Goal: Task Accomplishment & Management: Manage account settings

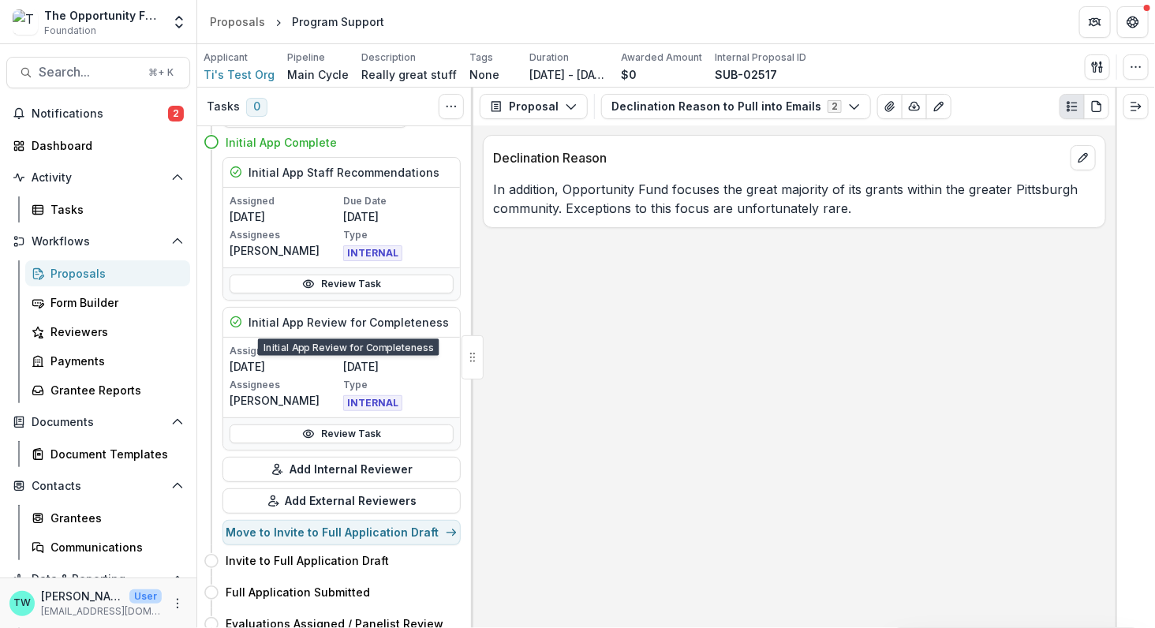
scroll to position [63, 0]
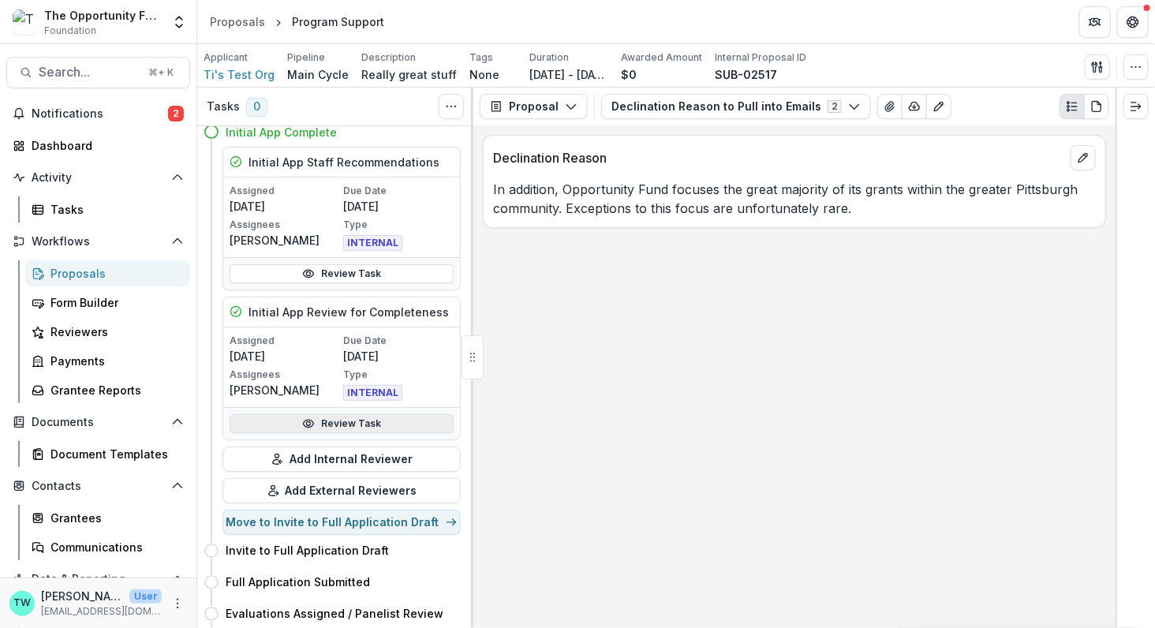
click at [355, 419] on link "Review Task" at bounding box center [342, 423] width 224 height 19
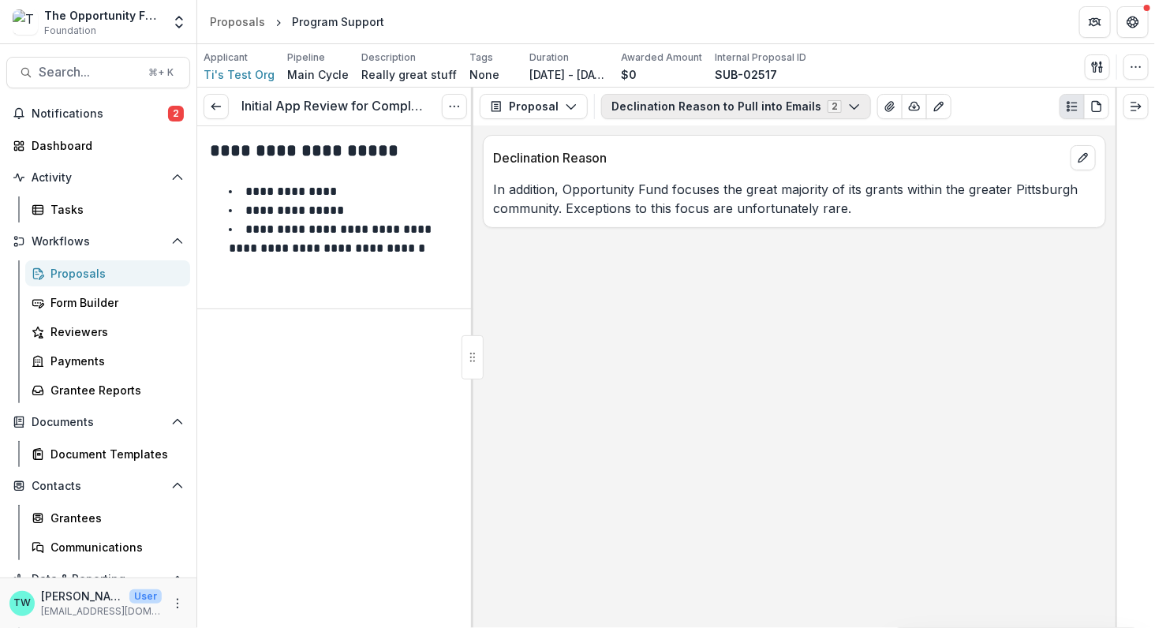
click at [848, 109] on icon "button" at bounding box center [854, 106] width 13 height 13
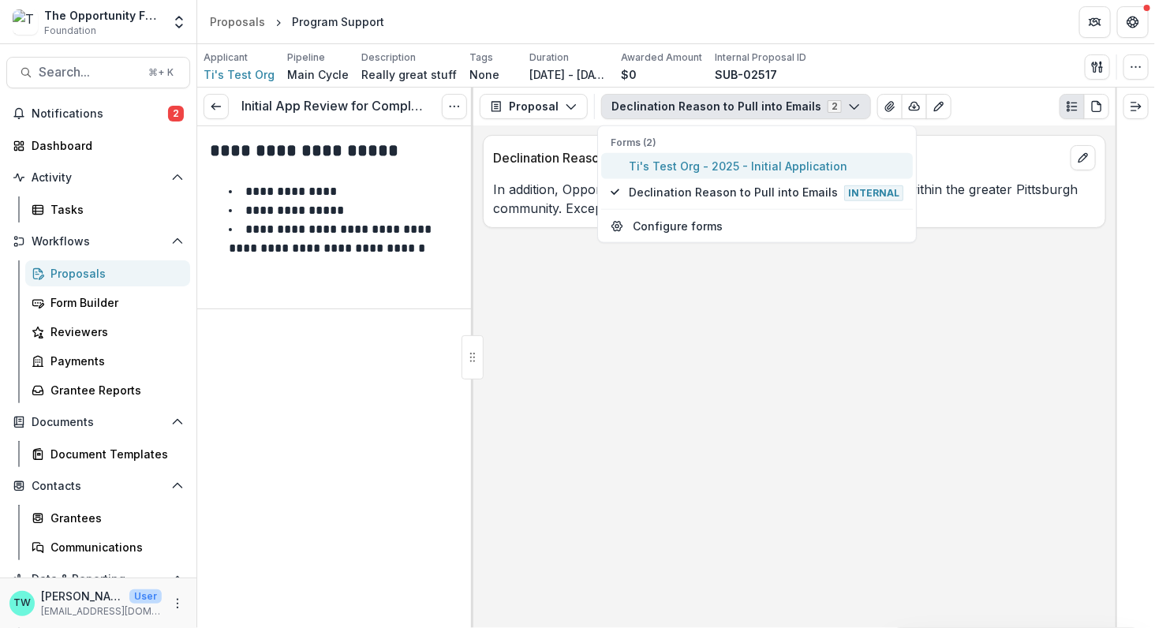
click at [793, 168] on span "Ti's Test Org - 2025 - Initial Application" at bounding box center [766, 166] width 274 height 17
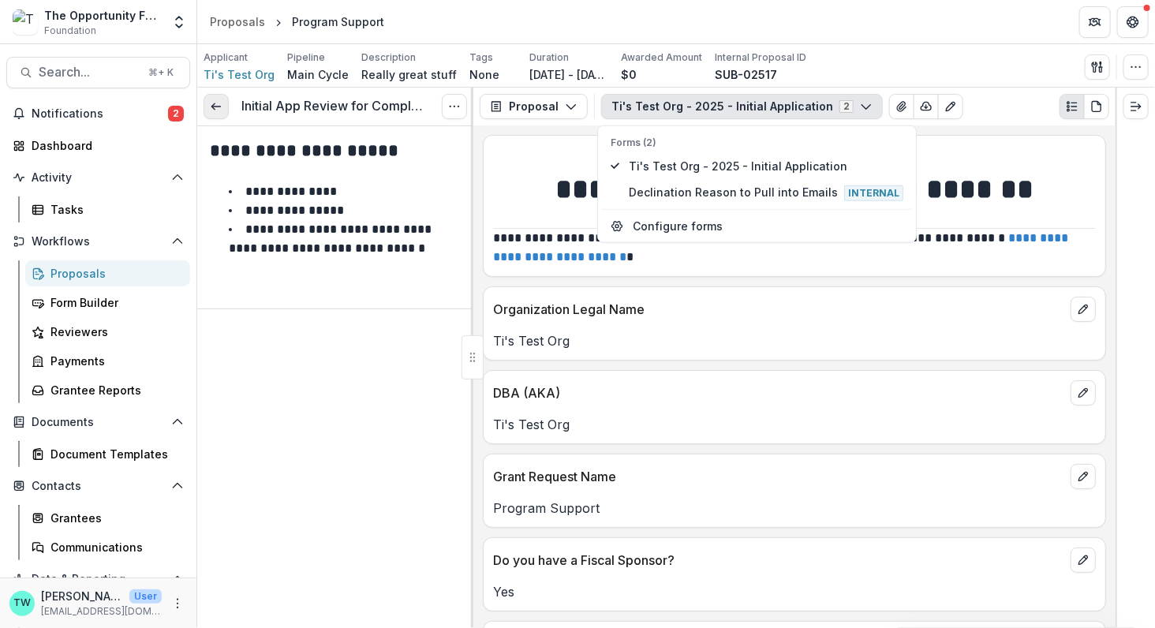
click at [212, 107] on icon at bounding box center [216, 106] width 13 height 13
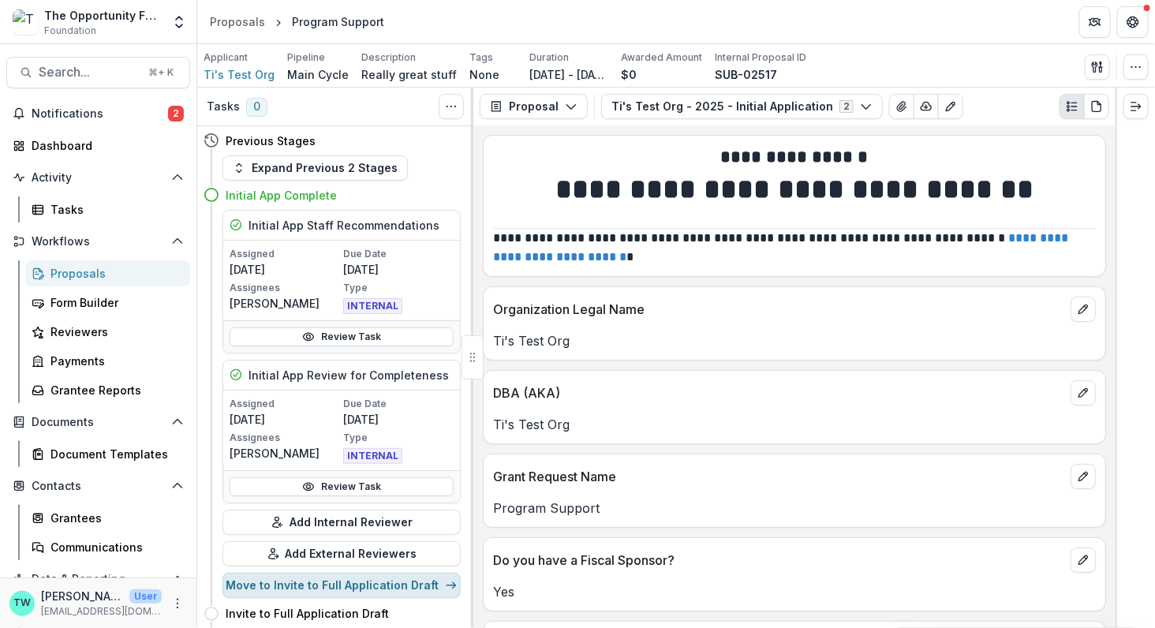
click at [340, 588] on button "Move to Invite to Full Application Draft" at bounding box center [341, 585] width 238 height 25
select select "**********"
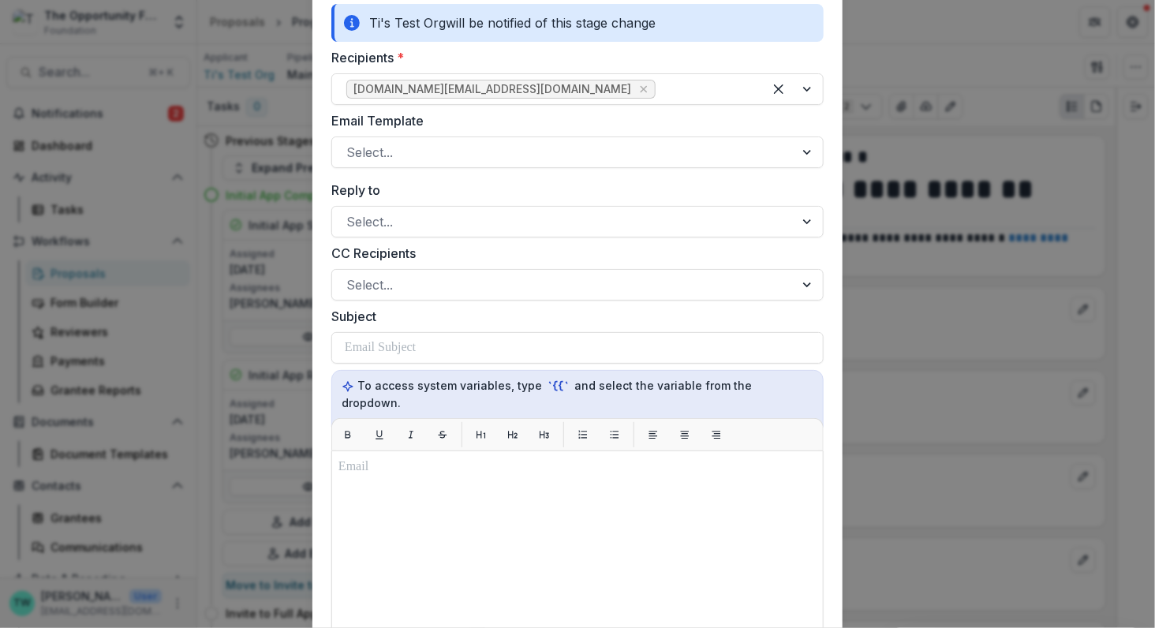
scroll to position [203, 0]
click at [950, 61] on div "**********" at bounding box center [577, 314] width 1155 height 628
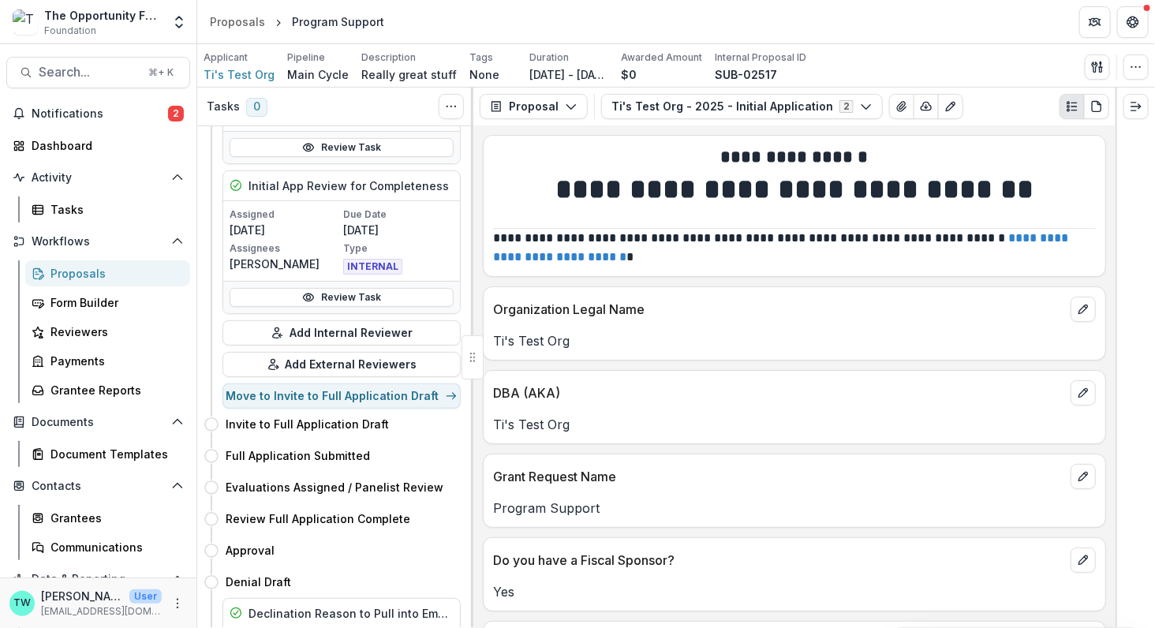
scroll to position [199, 0]
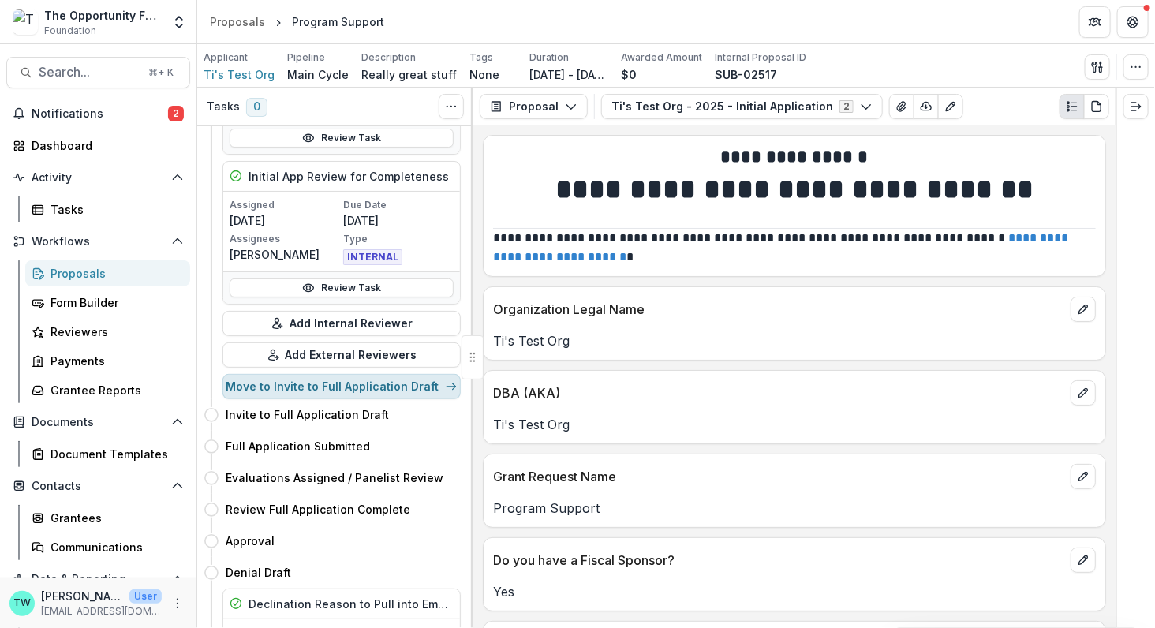
click at [360, 387] on button "Move to Invite to Full Application Draft" at bounding box center [341, 386] width 238 height 25
select select "**********"
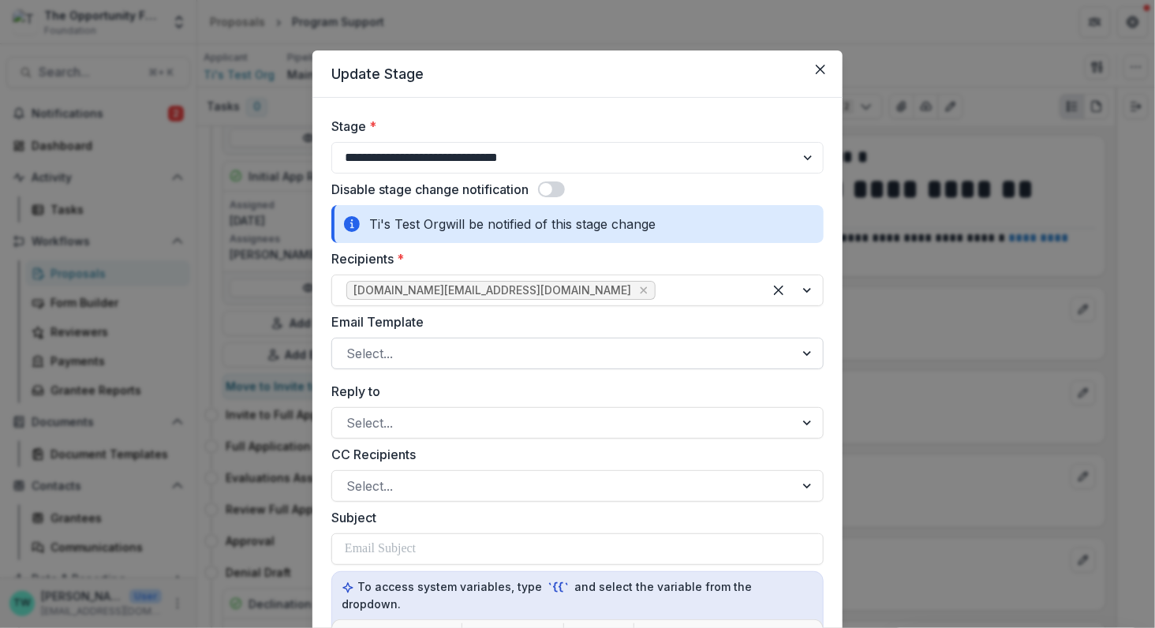
click at [641, 352] on div at bounding box center [563, 353] width 434 height 22
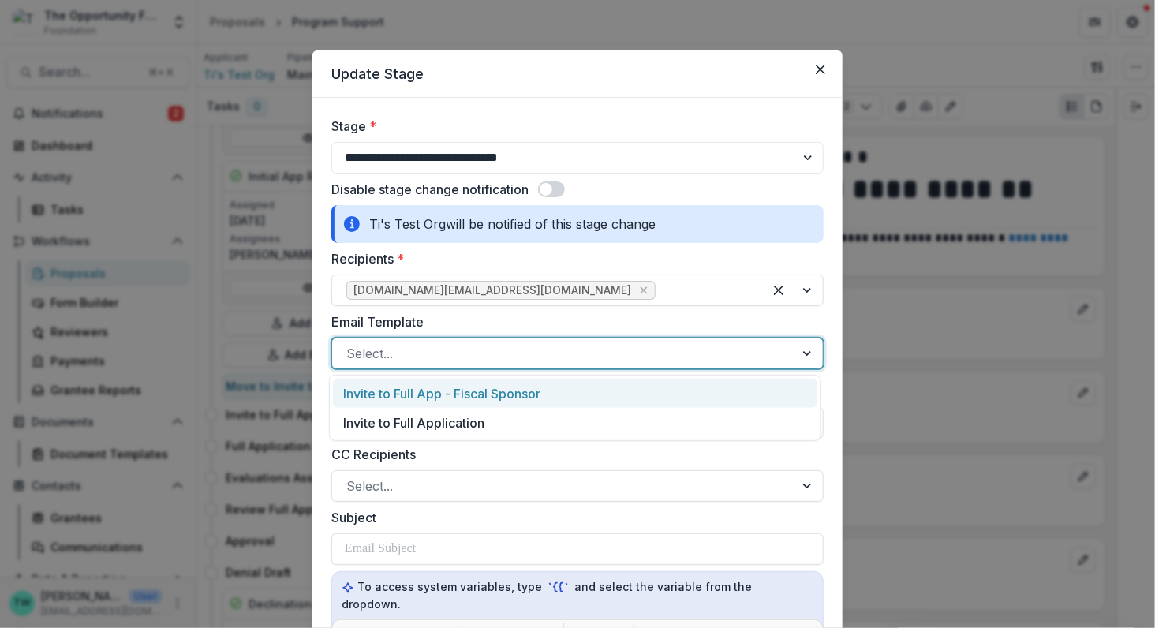
click at [578, 399] on div "Invite to Full App - Fiscal Sponsor" at bounding box center [575, 393] width 484 height 29
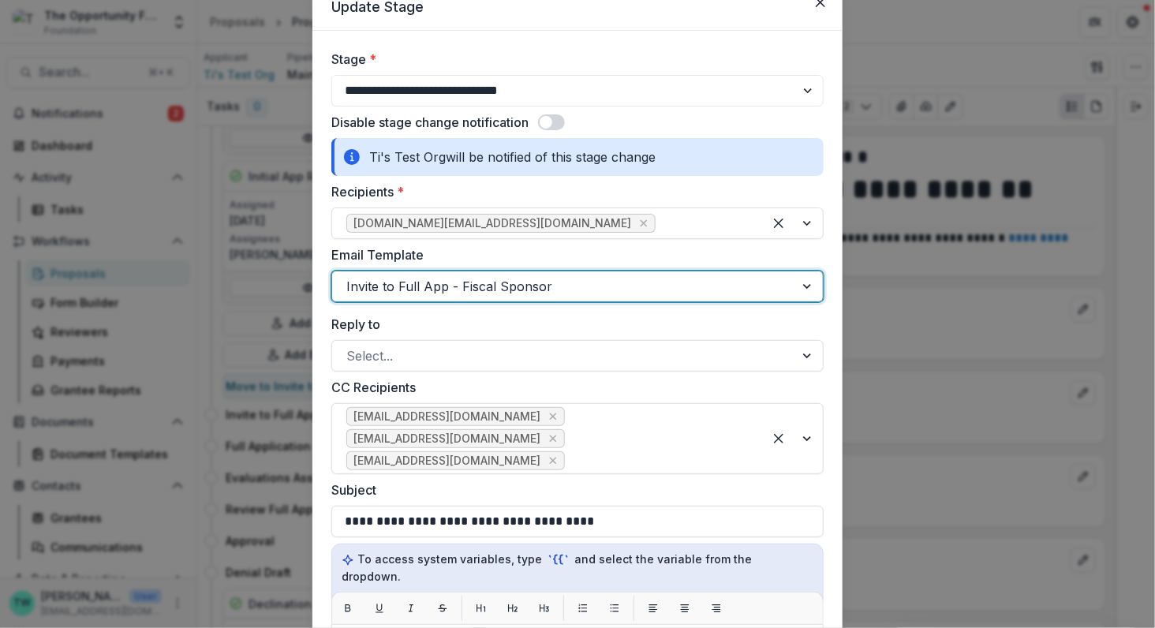
scroll to position [113, 0]
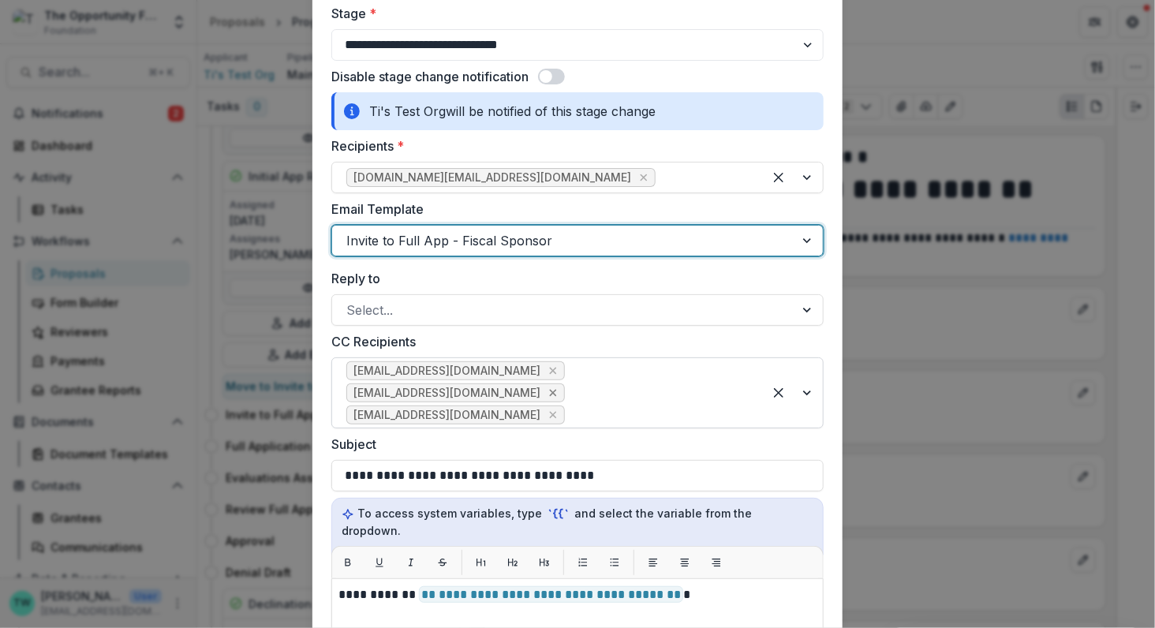
click at [554, 390] on icon "Remove jgoodman@theopportunityfund.org" at bounding box center [553, 392] width 13 height 13
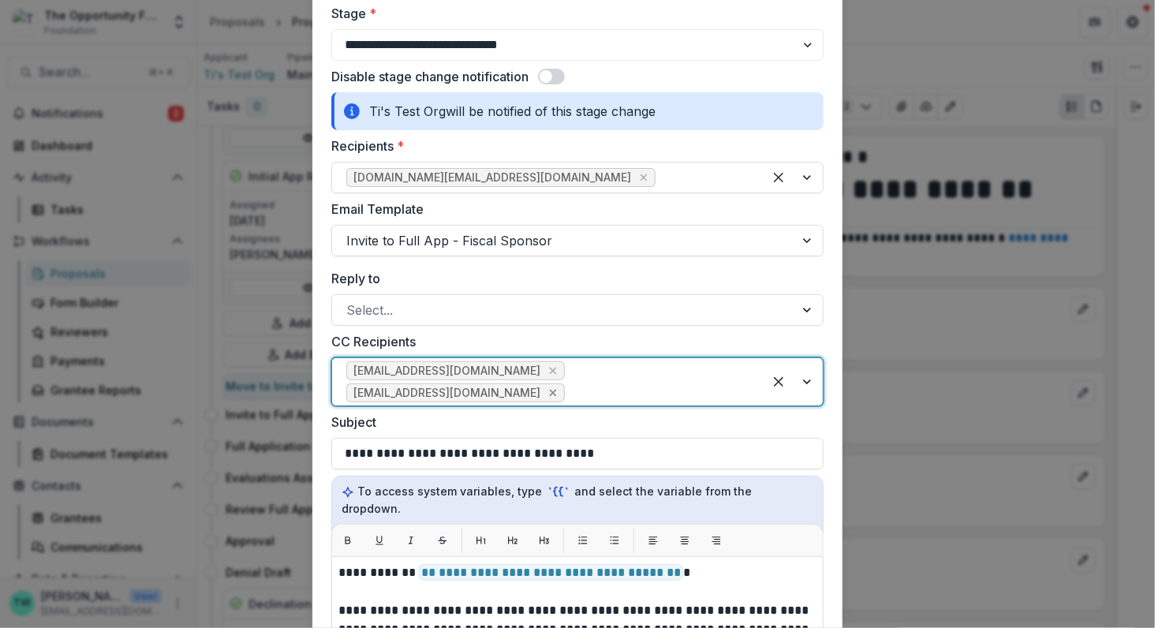
click at [548, 389] on icon "Remove yshipman@theopportunityfund.org" at bounding box center [553, 392] width 13 height 13
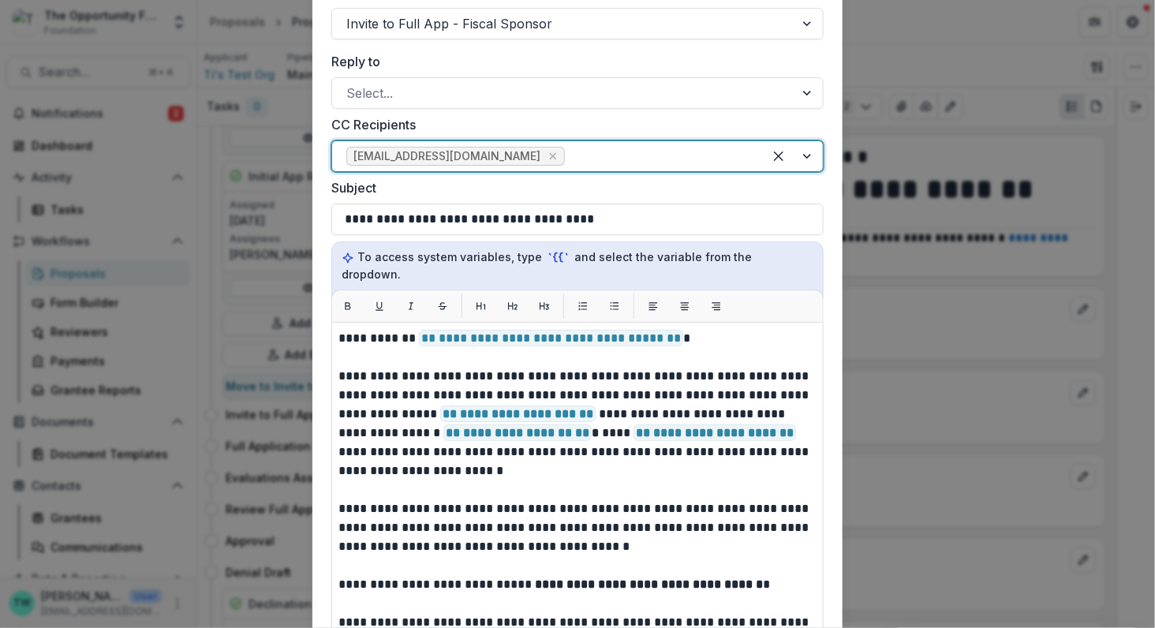
scroll to position [332, 0]
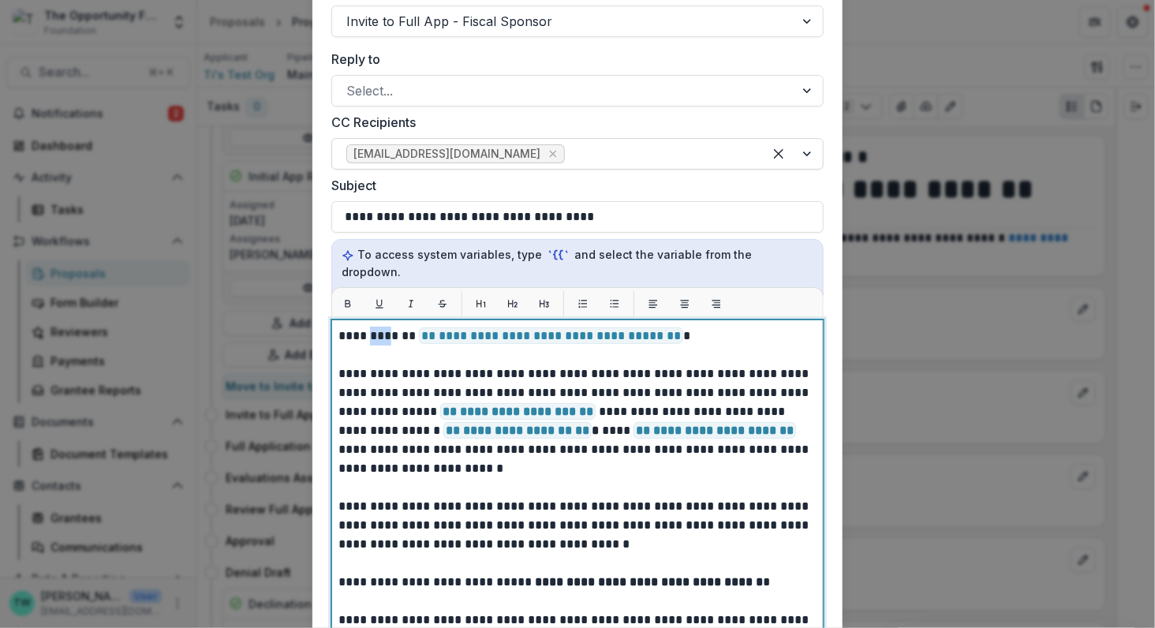
drag, startPoint x: 385, startPoint y: 323, endPoint x: 368, endPoint y: 320, distance: 16.9
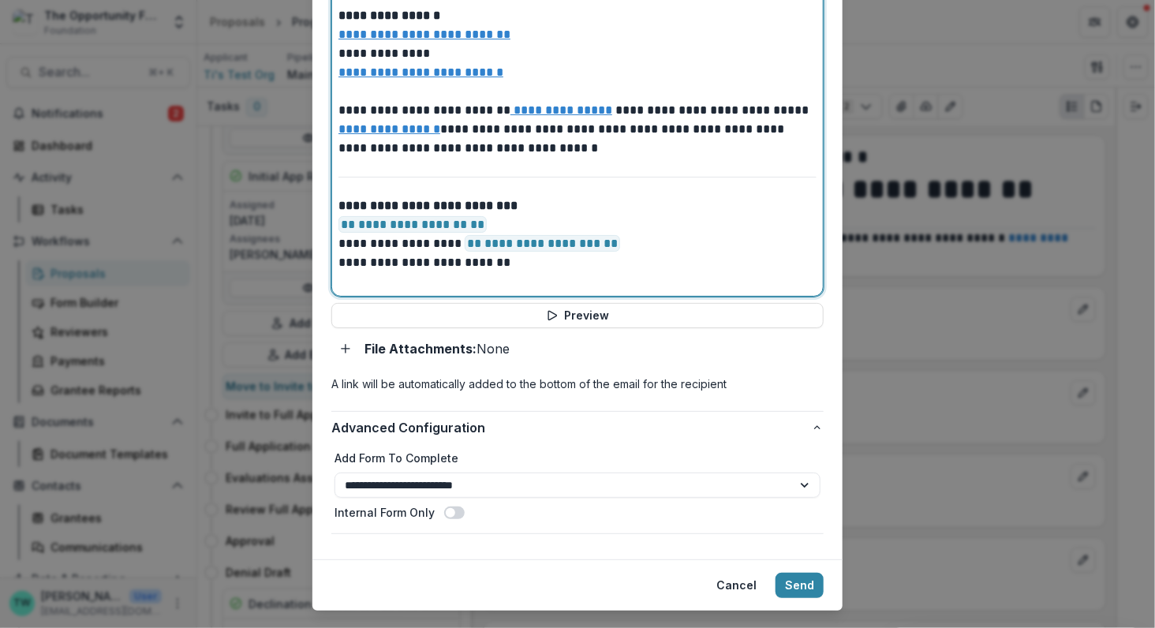
scroll to position [761, 0]
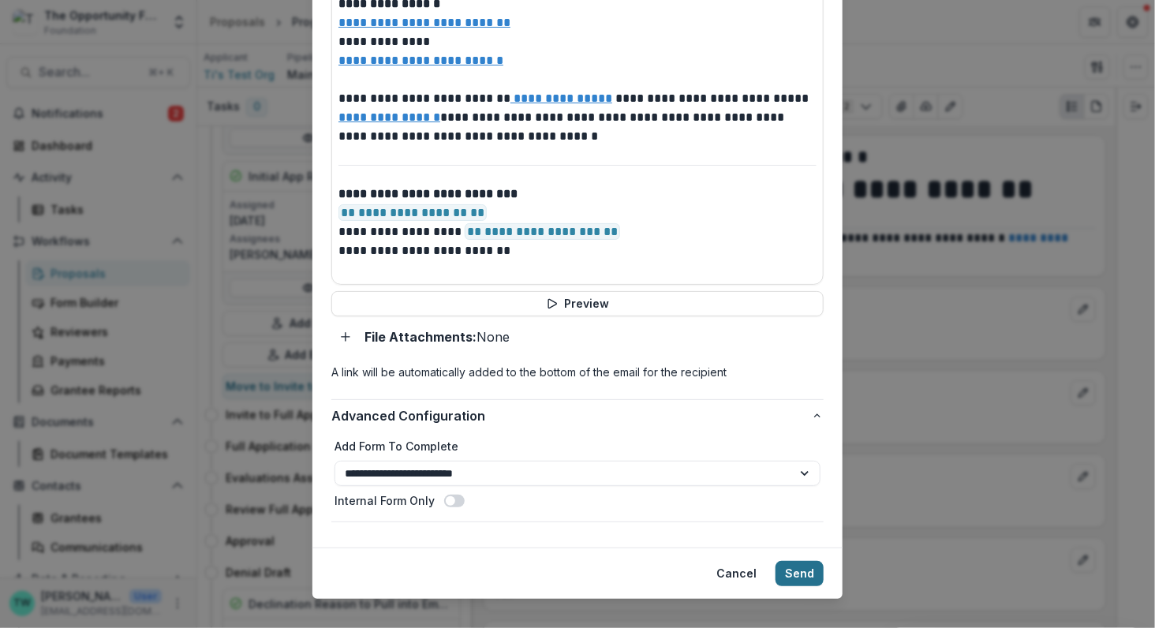
click at [792, 561] on button "Send" at bounding box center [799, 573] width 48 height 25
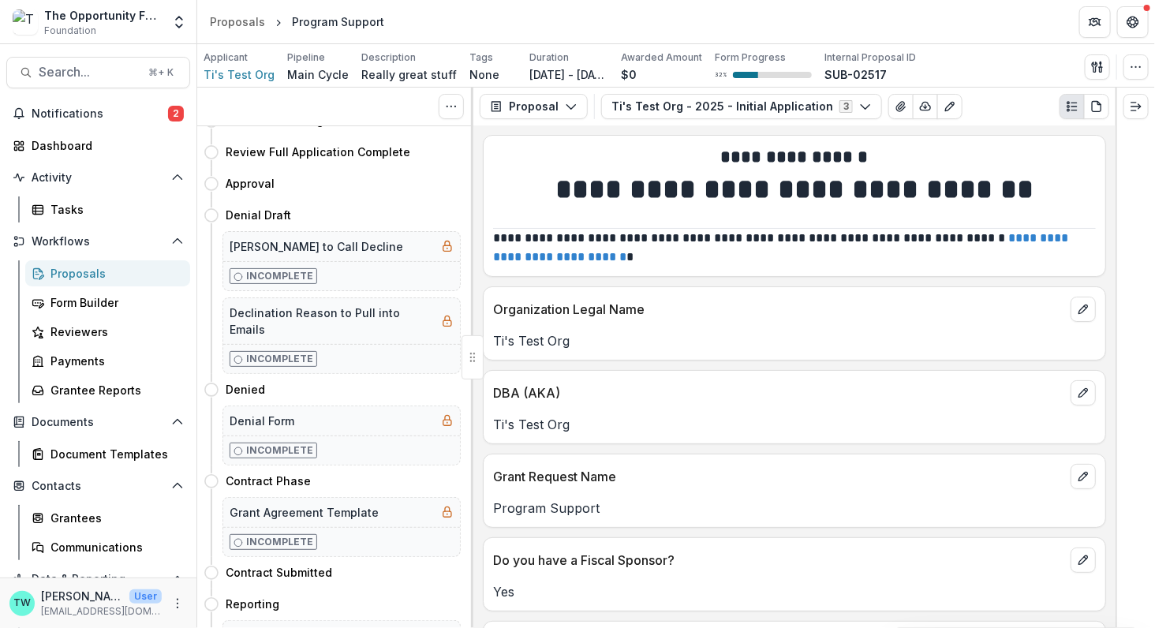
scroll to position [0, 0]
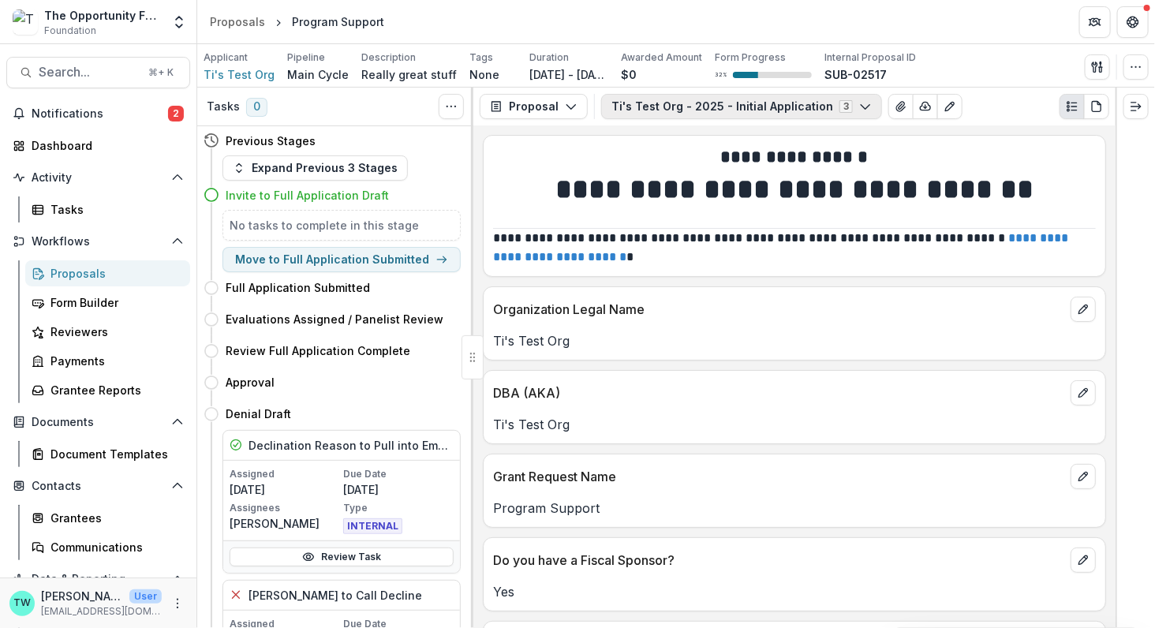
click at [842, 112] on button "Ti's Test Org - 2025 - Initial Application 3" at bounding box center [741, 106] width 281 height 25
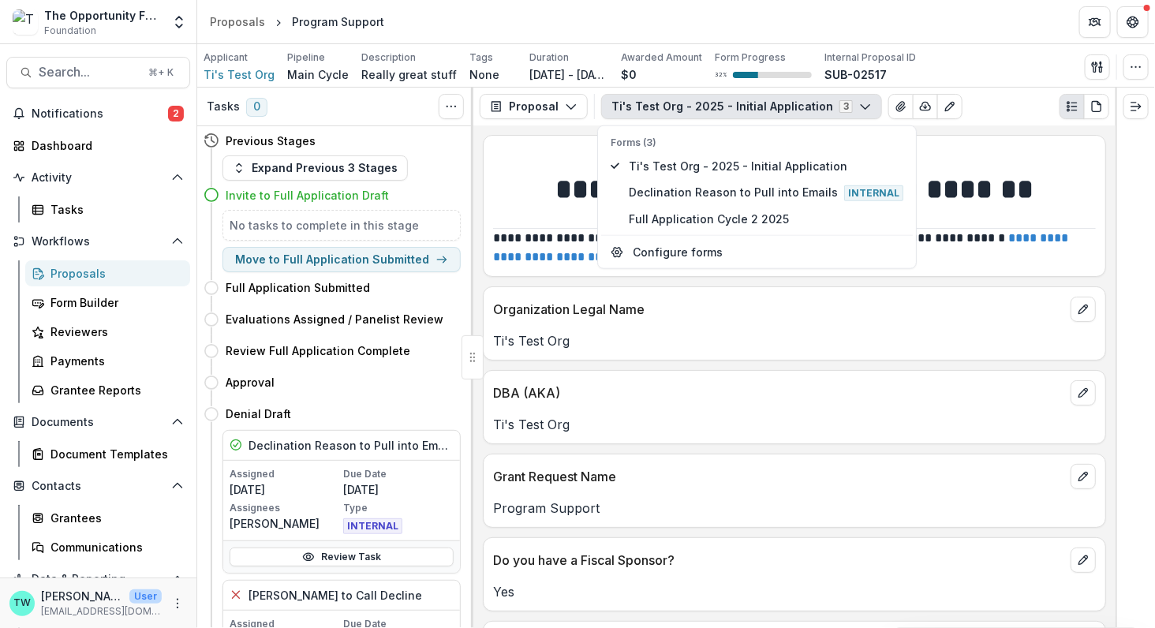
click at [801, 107] on button "Ti's Test Org - 2025 - Initial Application 3" at bounding box center [741, 106] width 281 height 25
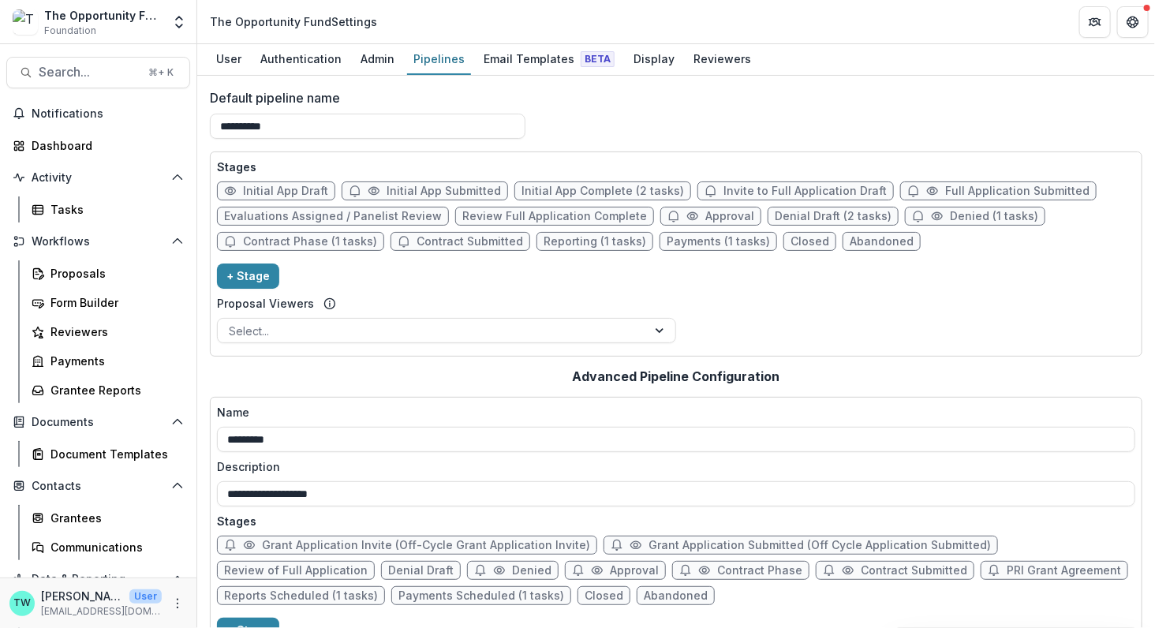
click at [764, 189] on span "Invite to Full Application Draft" at bounding box center [804, 191] width 163 height 13
select select "*****"
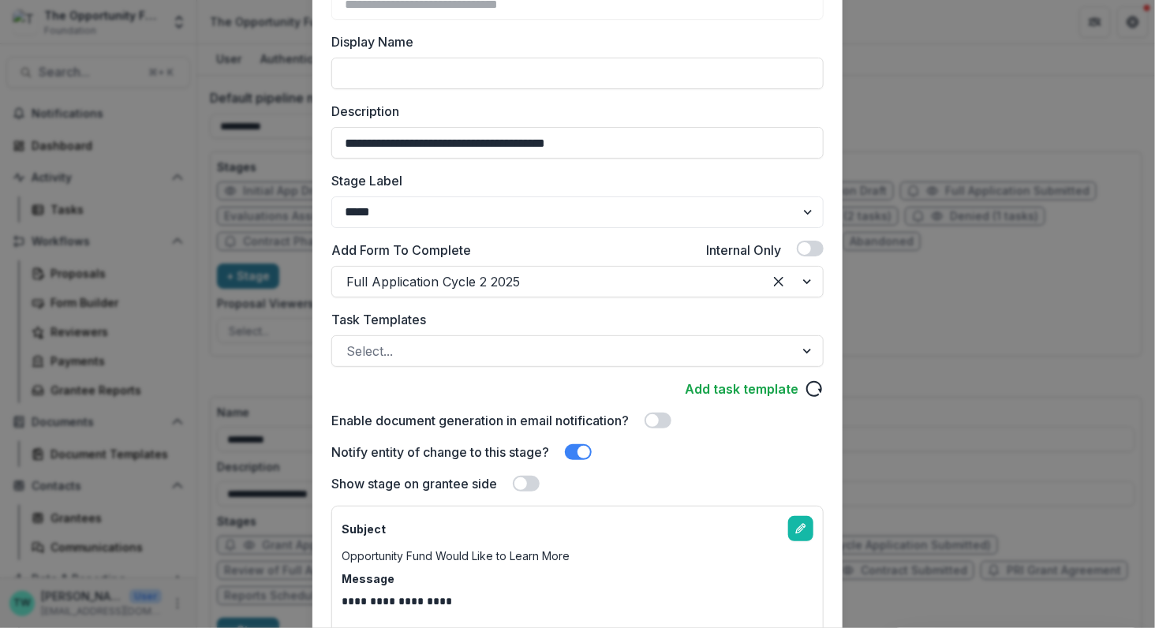
scroll to position [155, 0]
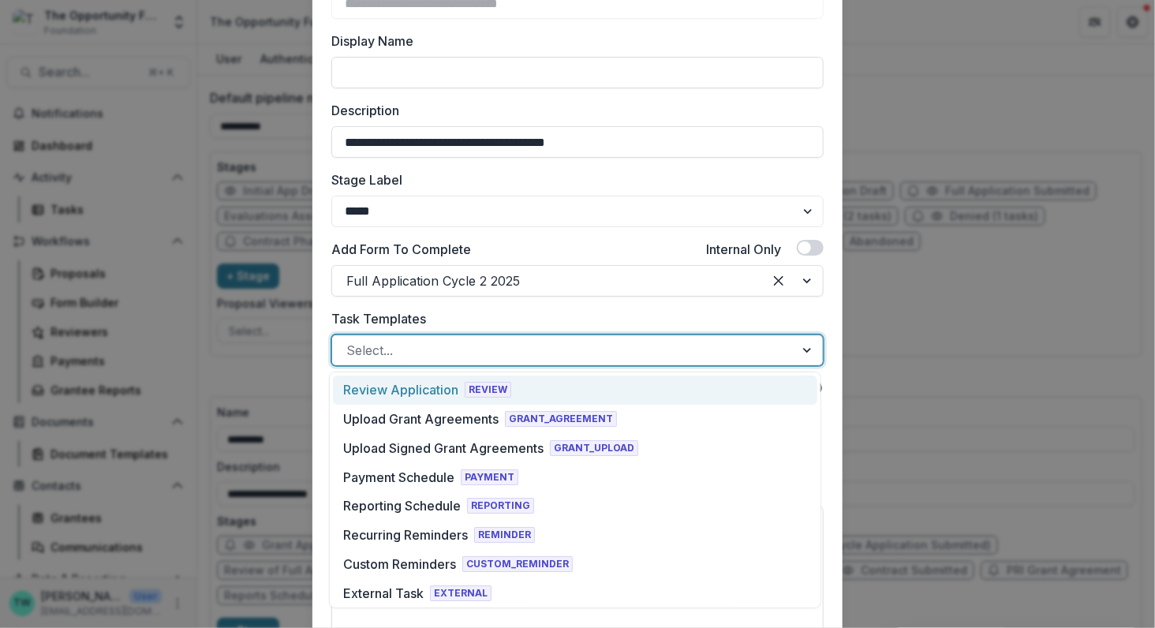
click at [572, 355] on div at bounding box center [563, 350] width 434 height 22
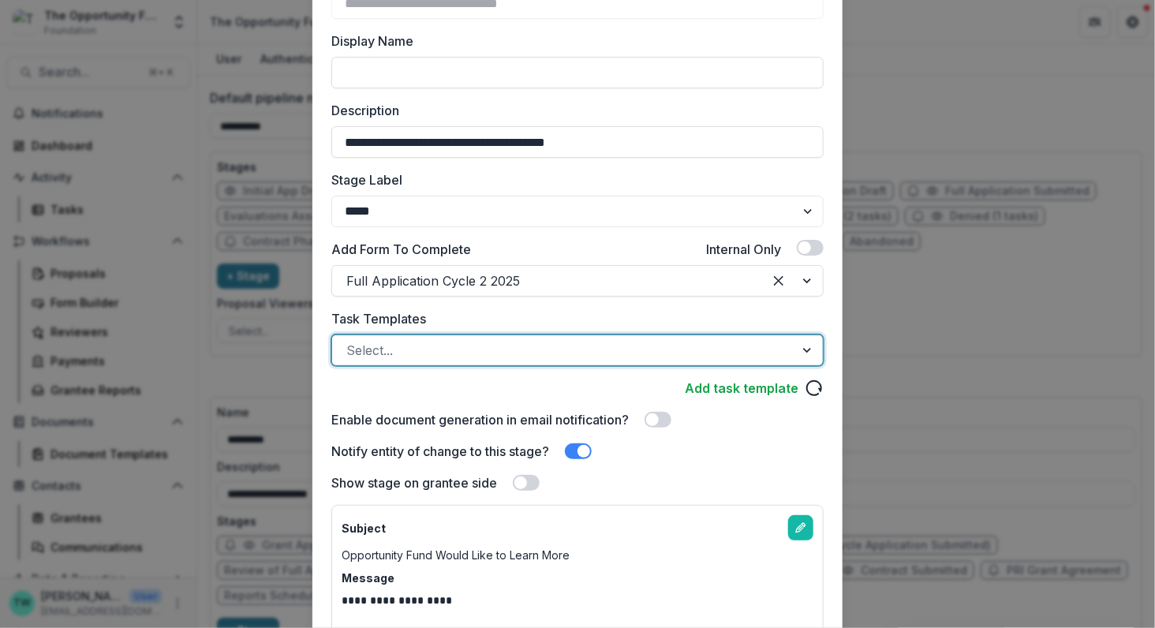
click at [572, 355] on div at bounding box center [563, 350] width 434 height 22
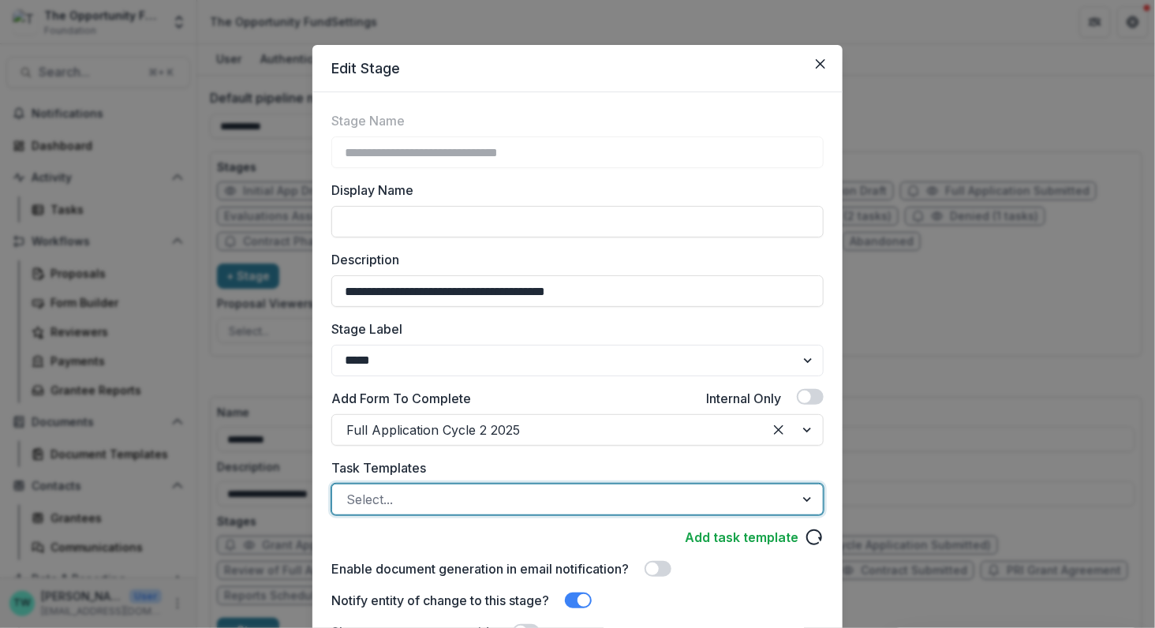
scroll to position [0, 0]
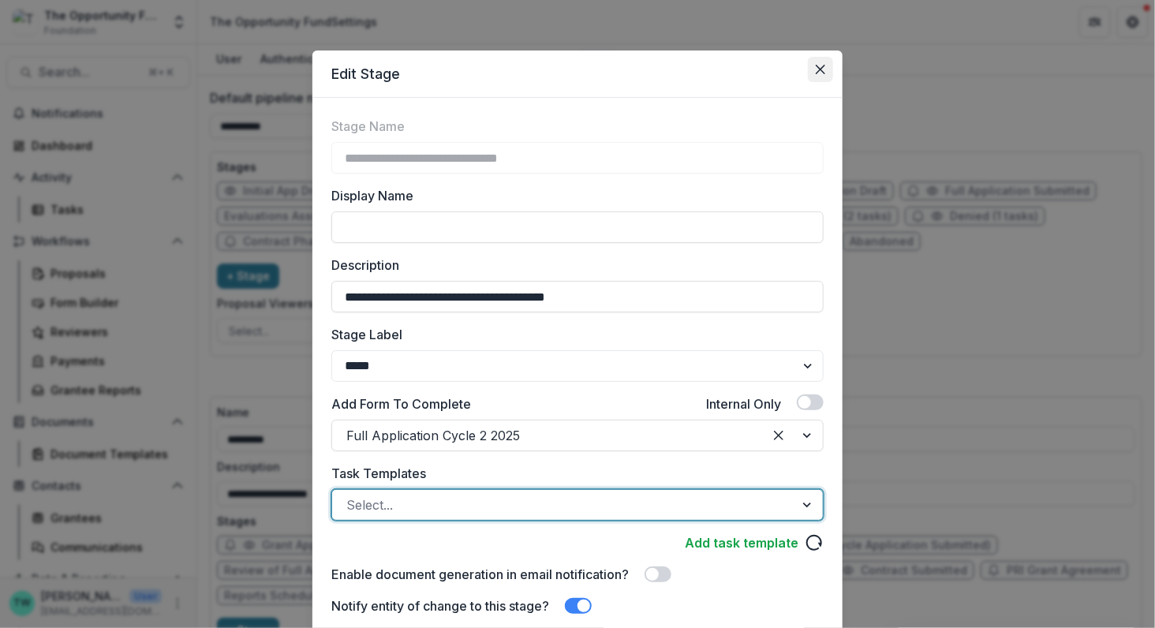
click at [820, 66] on icon "Close" at bounding box center [820, 69] width 9 height 9
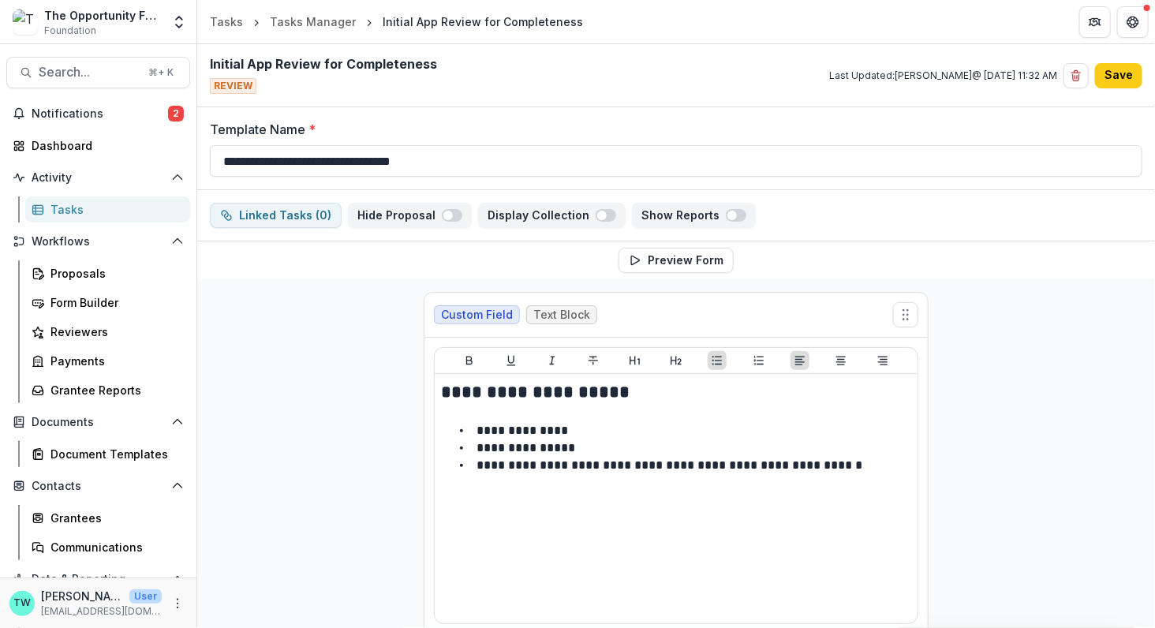
scroll to position [9, 45]
click at [164, 17] on div "The Opportunity Fund Foundation Team Settings Admin Settings" at bounding box center [98, 22] width 184 height 32
click at [175, 17] on icon "Open entity switcher" at bounding box center [179, 22] width 16 height 16
click at [145, 52] on link "Admin Settings" at bounding box center [98, 61] width 189 height 26
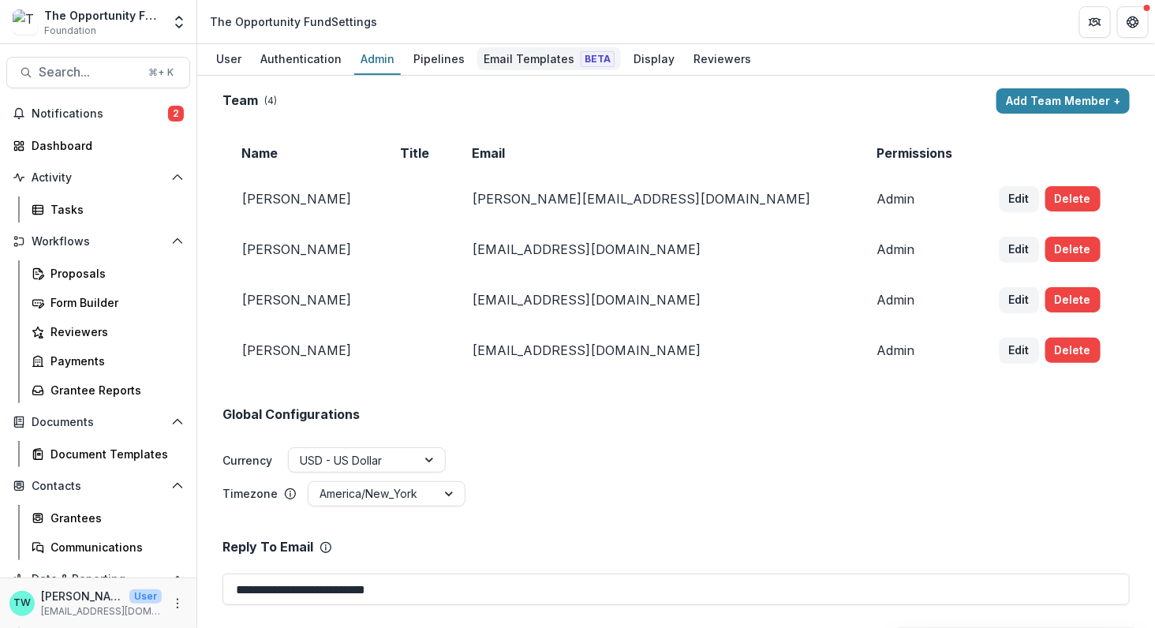
click at [520, 63] on div "Email Templates Beta" at bounding box center [549, 58] width 144 height 23
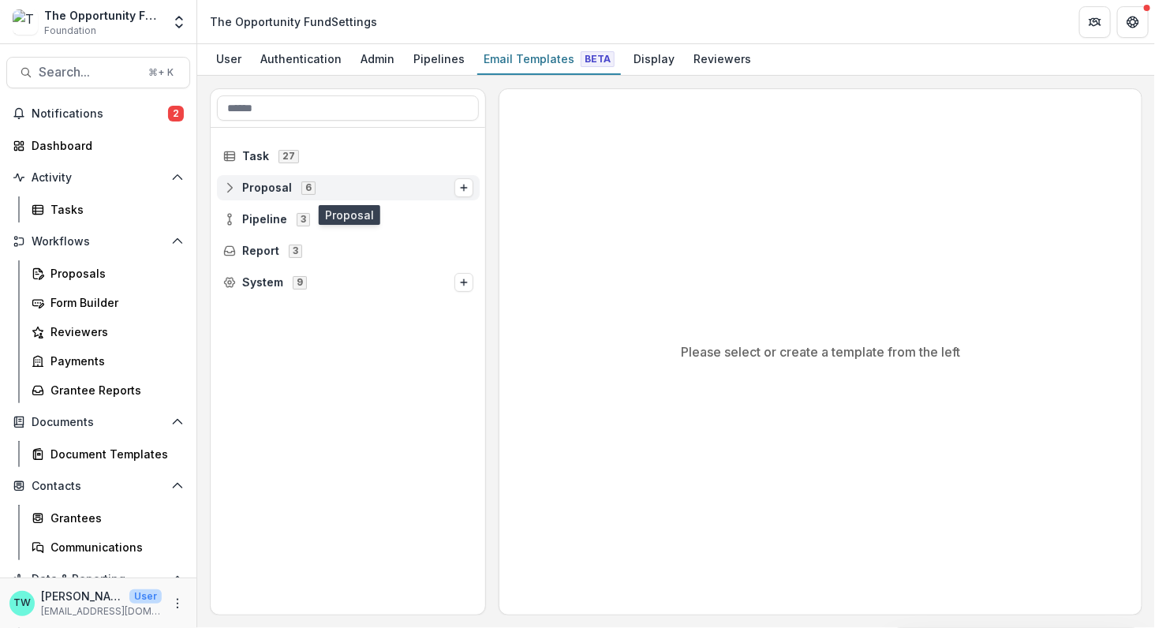
click at [273, 185] on span "Proposal" at bounding box center [267, 187] width 50 height 13
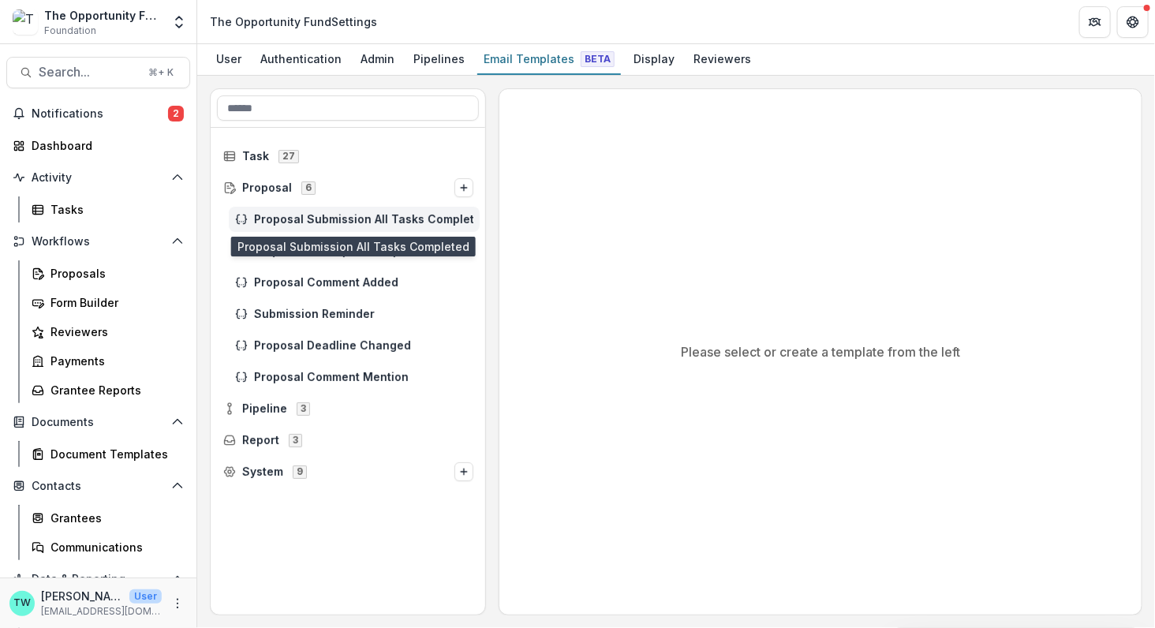
click at [415, 215] on span "Proposal Submission All Tasks Completed" at bounding box center [363, 219] width 219 height 13
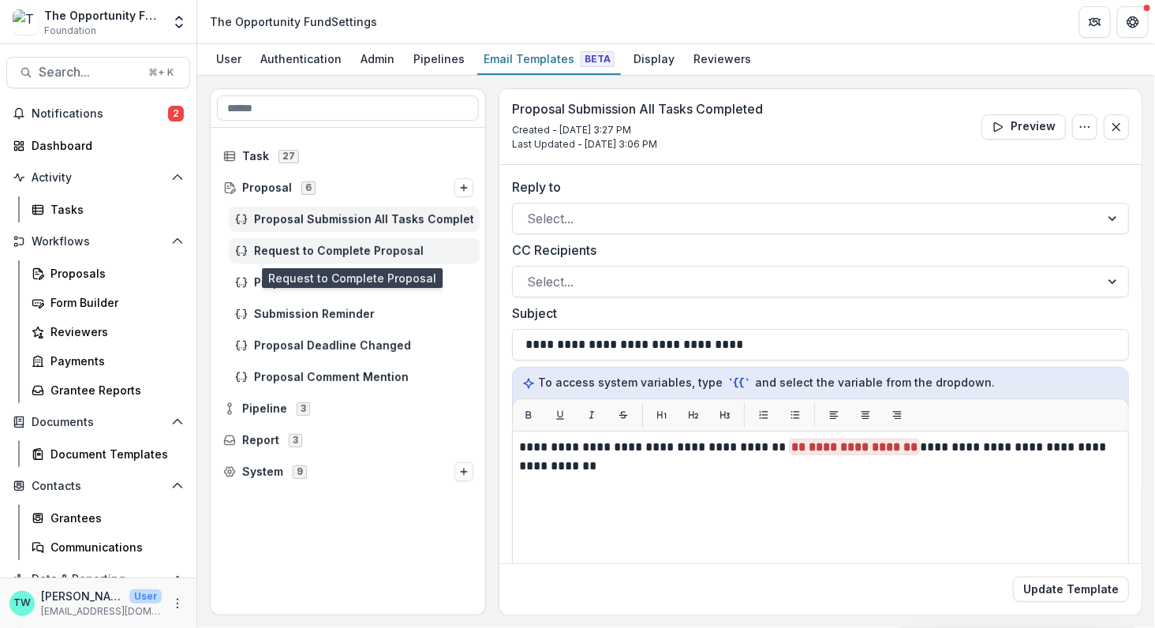
click at [393, 247] on span "Request to Complete Proposal" at bounding box center [363, 251] width 219 height 13
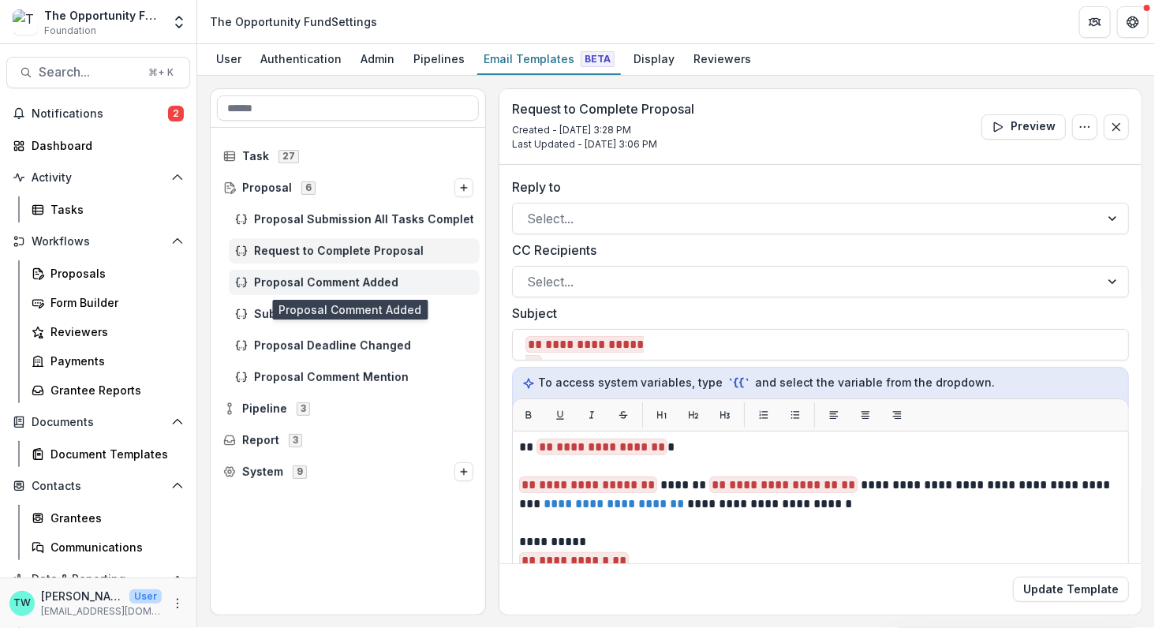
click at [371, 282] on span "Proposal Comment Added" at bounding box center [363, 282] width 219 height 13
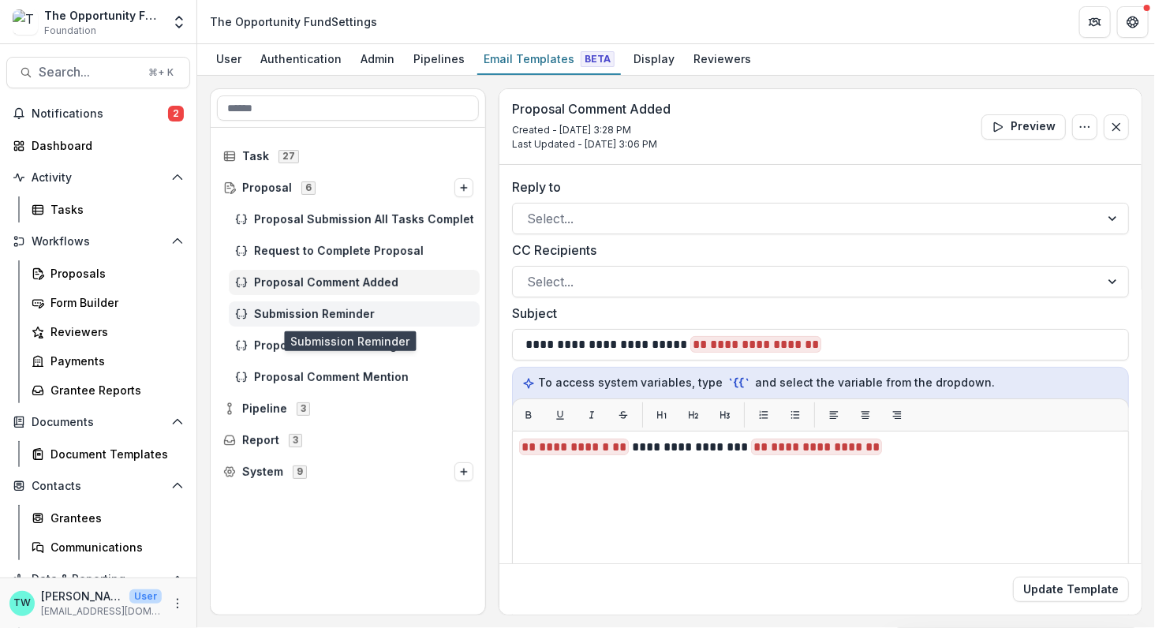
click at [361, 311] on span "Submission Reminder" at bounding box center [363, 314] width 219 height 13
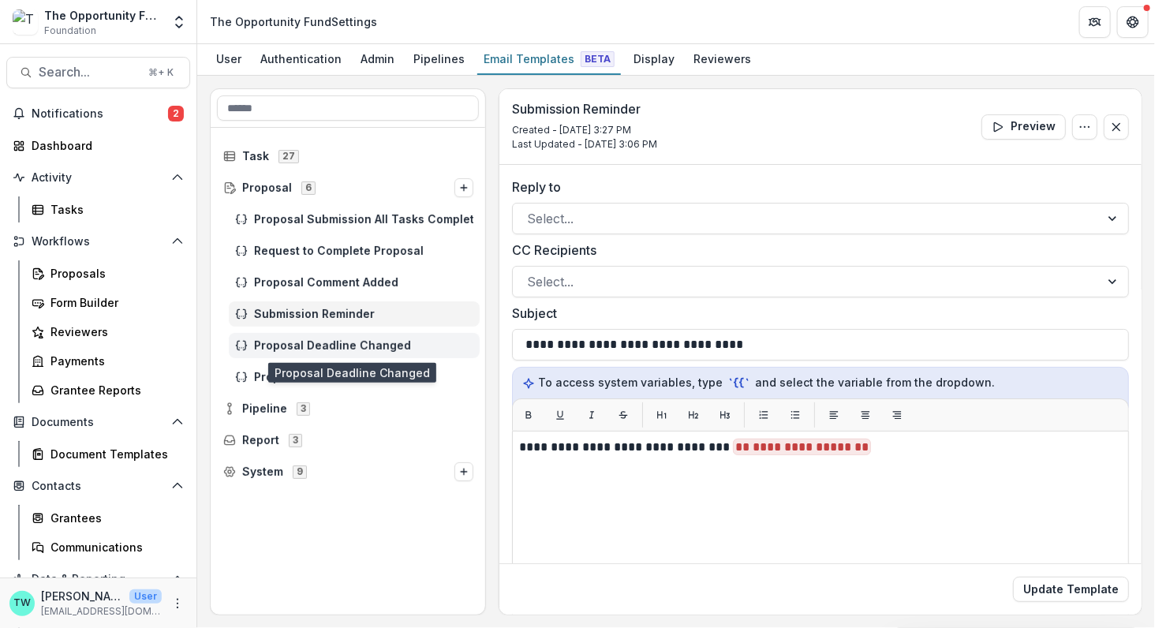
click at [359, 346] on span "Proposal Deadline Changed" at bounding box center [363, 345] width 219 height 13
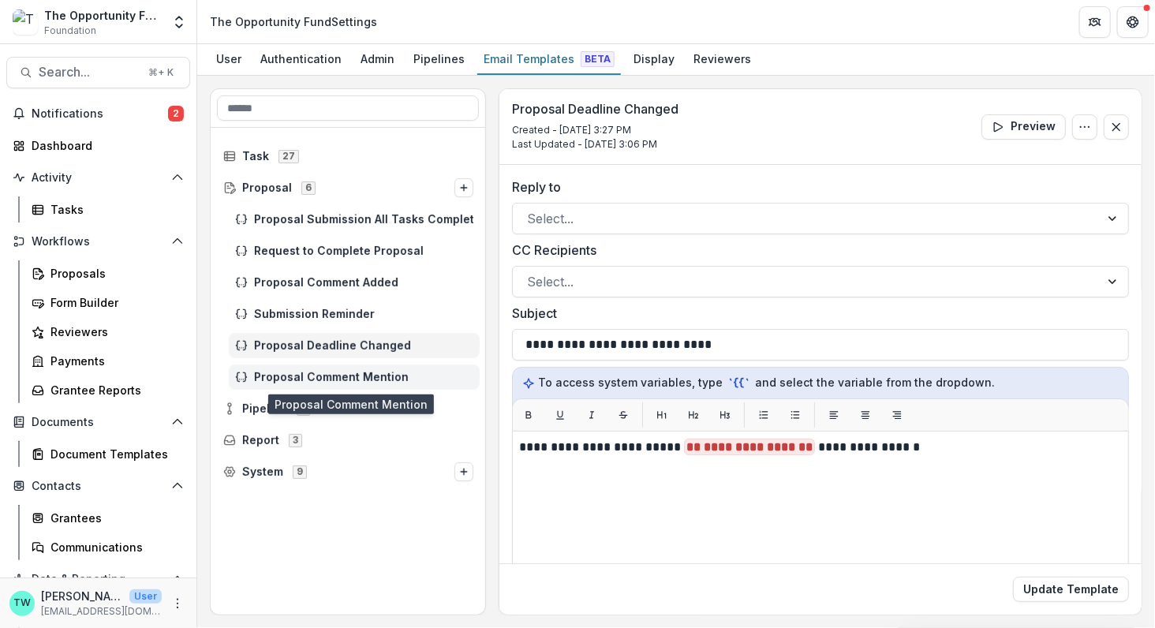
click at [359, 375] on span "Proposal Comment Mention" at bounding box center [363, 377] width 219 height 13
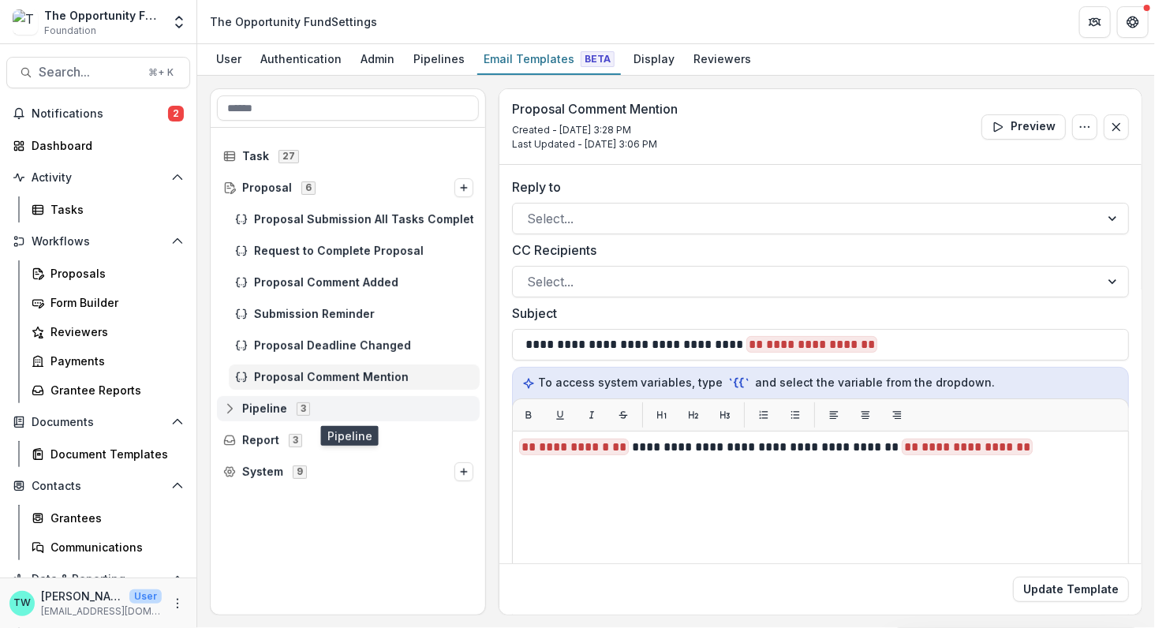
click at [230, 411] on circle at bounding box center [229, 412] width 3 height 3
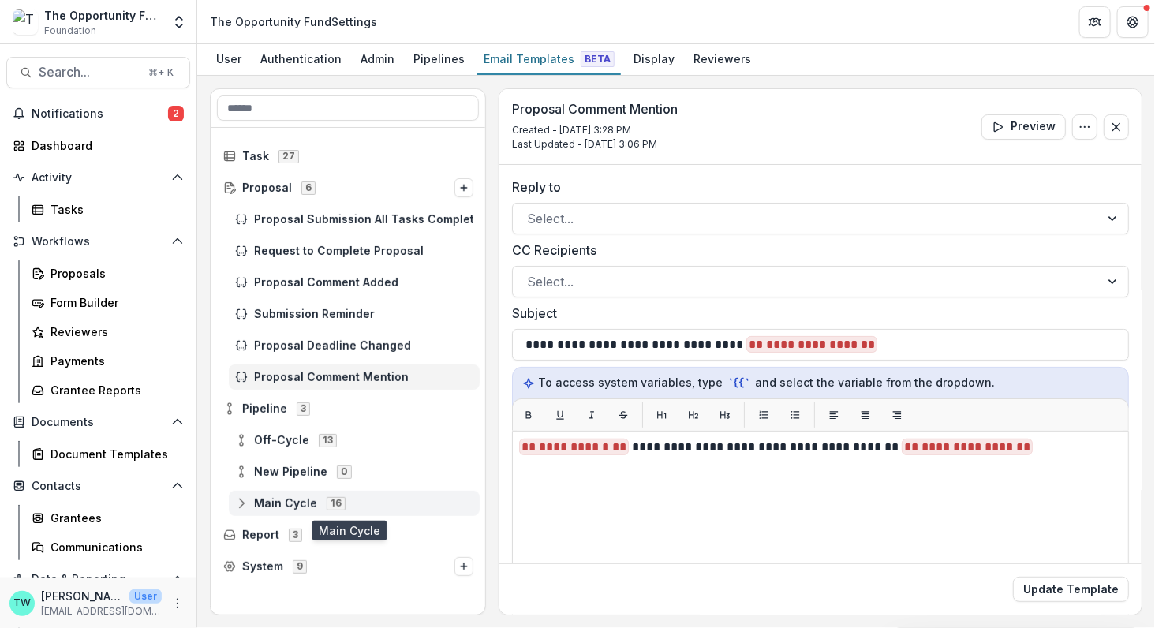
click at [239, 501] on icon at bounding box center [241, 503] width 13 height 13
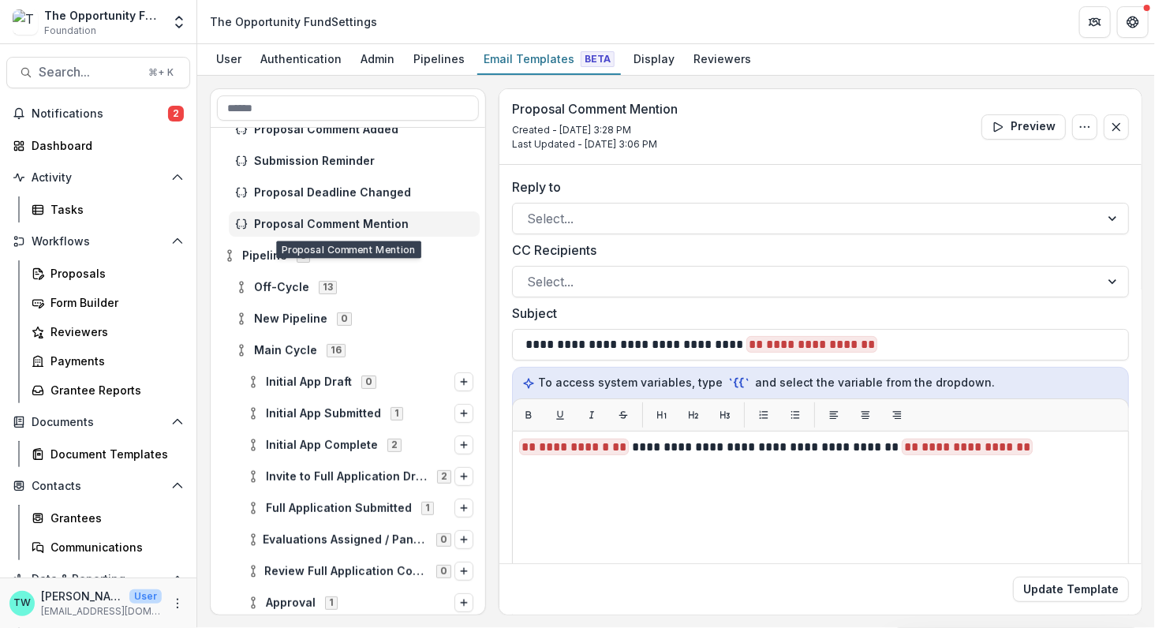
scroll to position [293, 0]
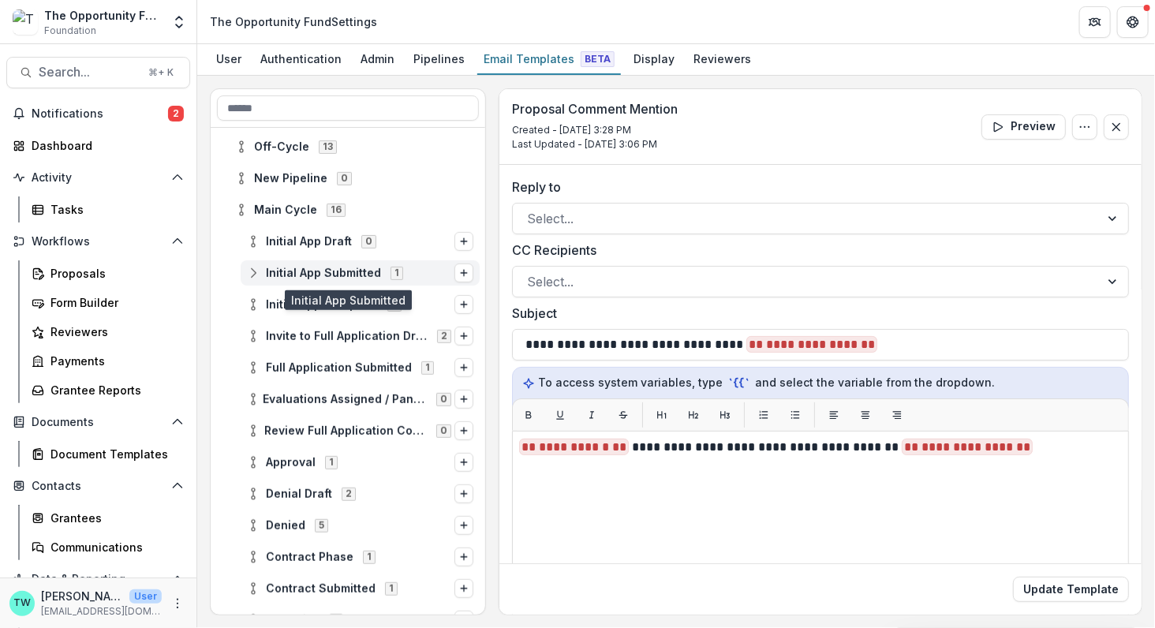
click at [256, 274] on icon at bounding box center [253, 273] width 13 height 13
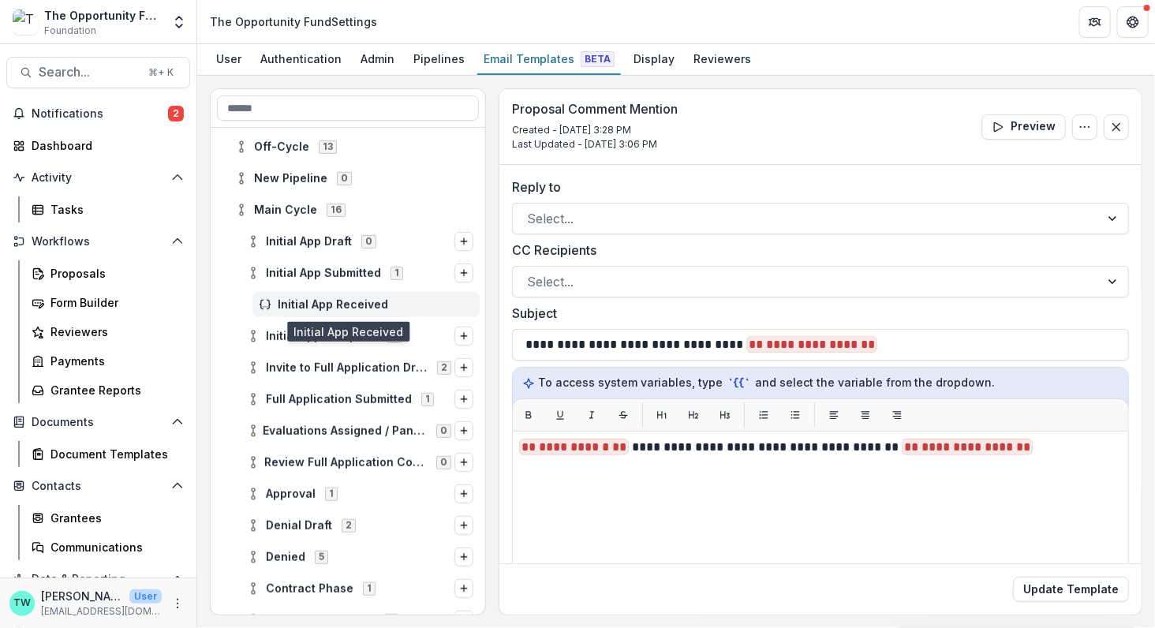
click at [321, 310] on div "Initial App Received" at bounding box center [365, 304] width 227 height 25
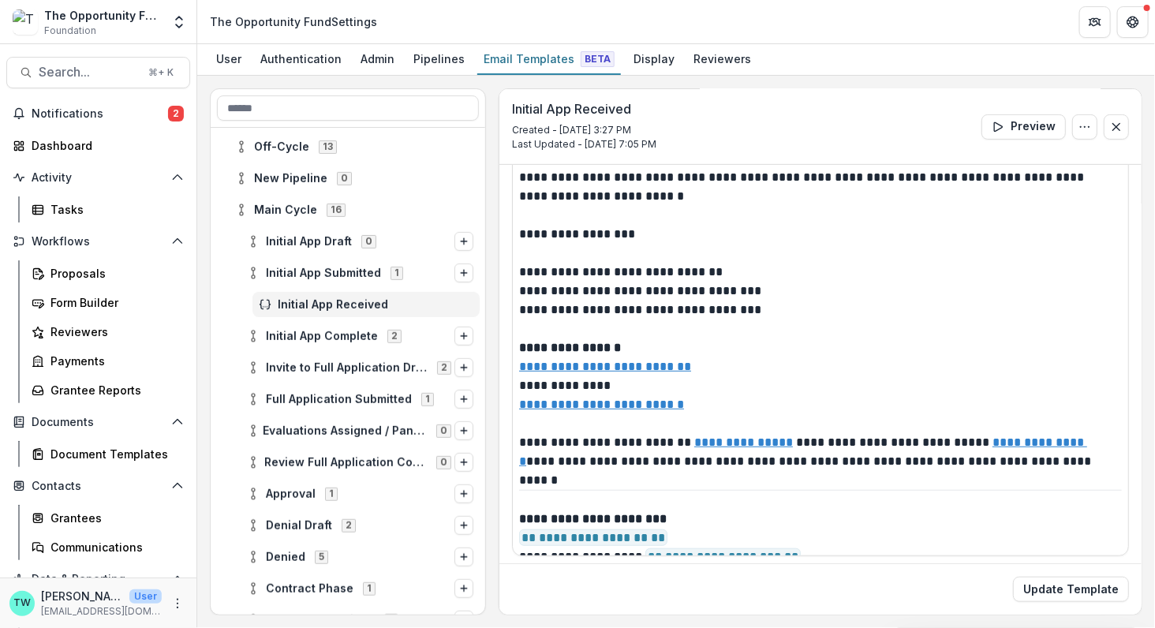
scroll to position [225, 0]
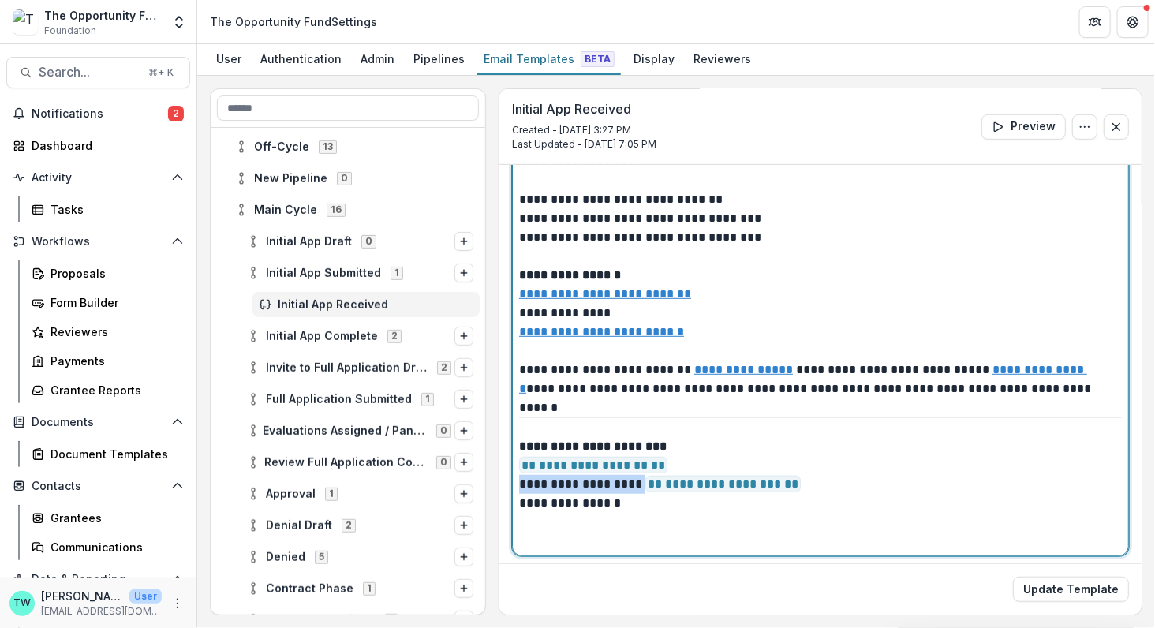
drag, startPoint x: 651, startPoint y: 483, endPoint x: 513, endPoint y: 484, distance: 138.0
click at [513, 484] on div "**********" at bounding box center [820, 359] width 617 height 394
paste div
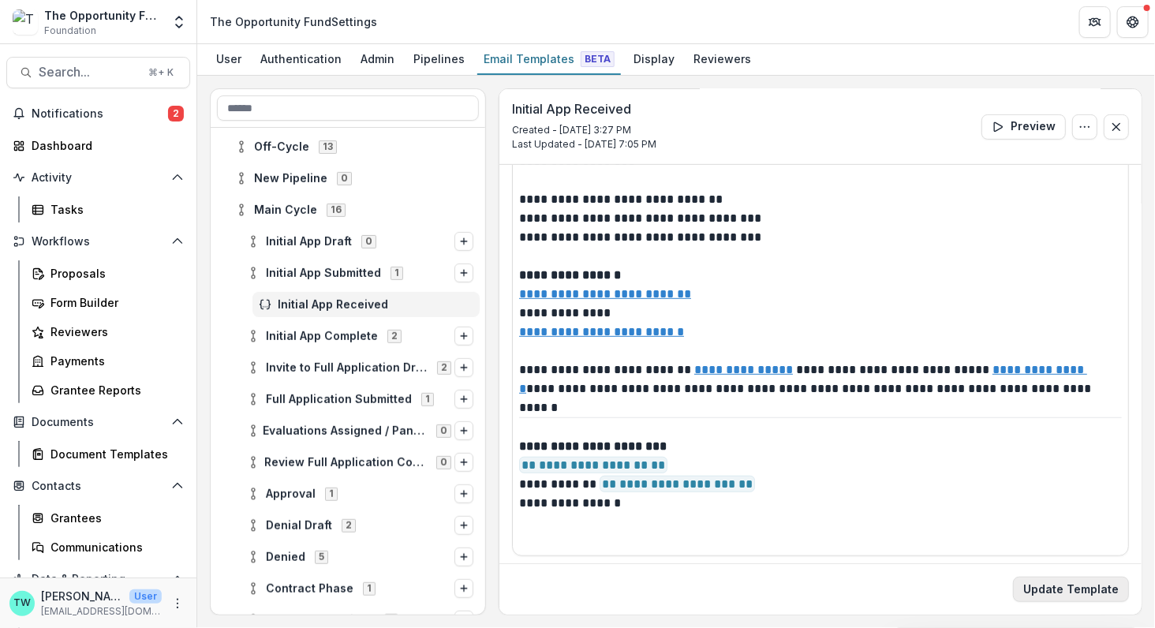
click at [1053, 590] on button "Update Template" at bounding box center [1071, 589] width 116 height 25
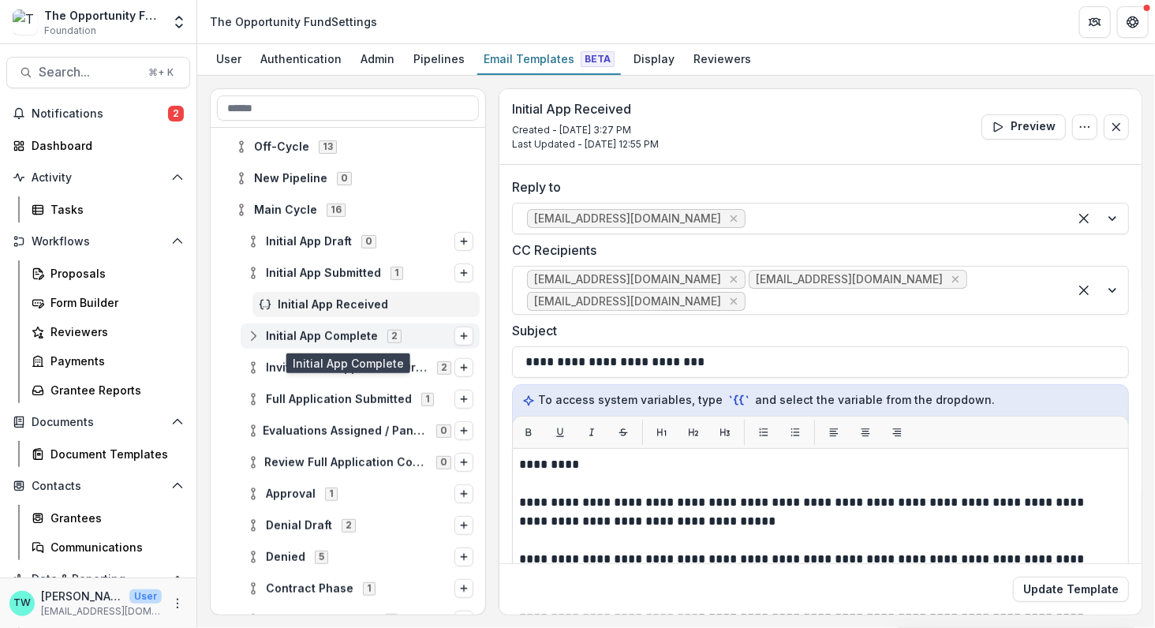
click at [298, 332] on span "Initial App Complete" at bounding box center [322, 336] width 112 height 13
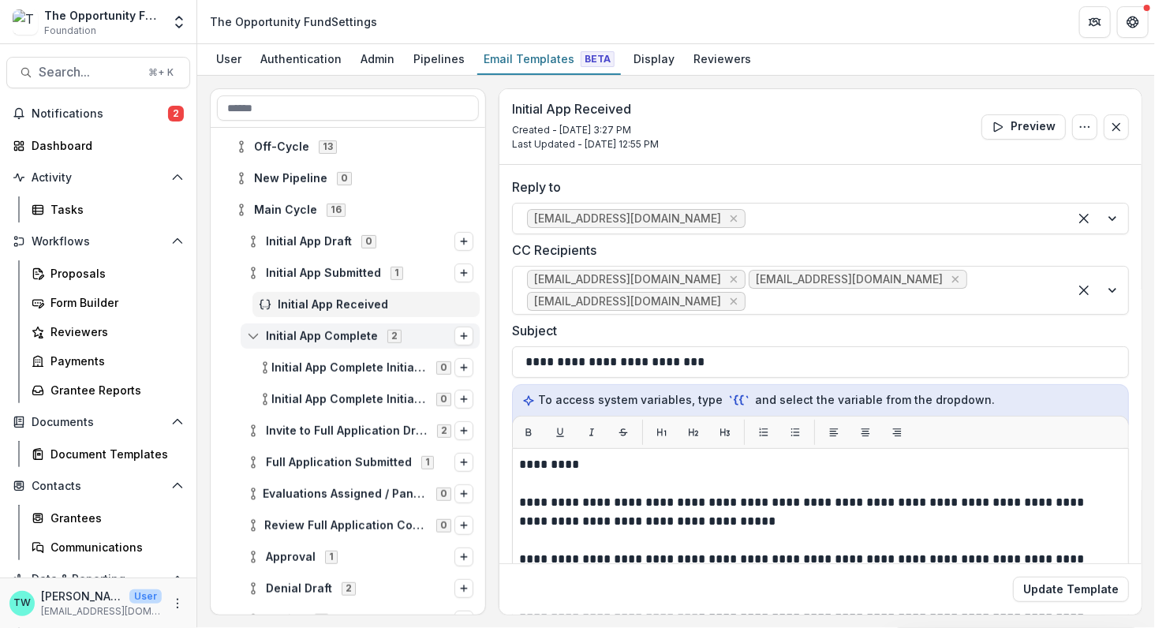
scroll to position [388, 0]
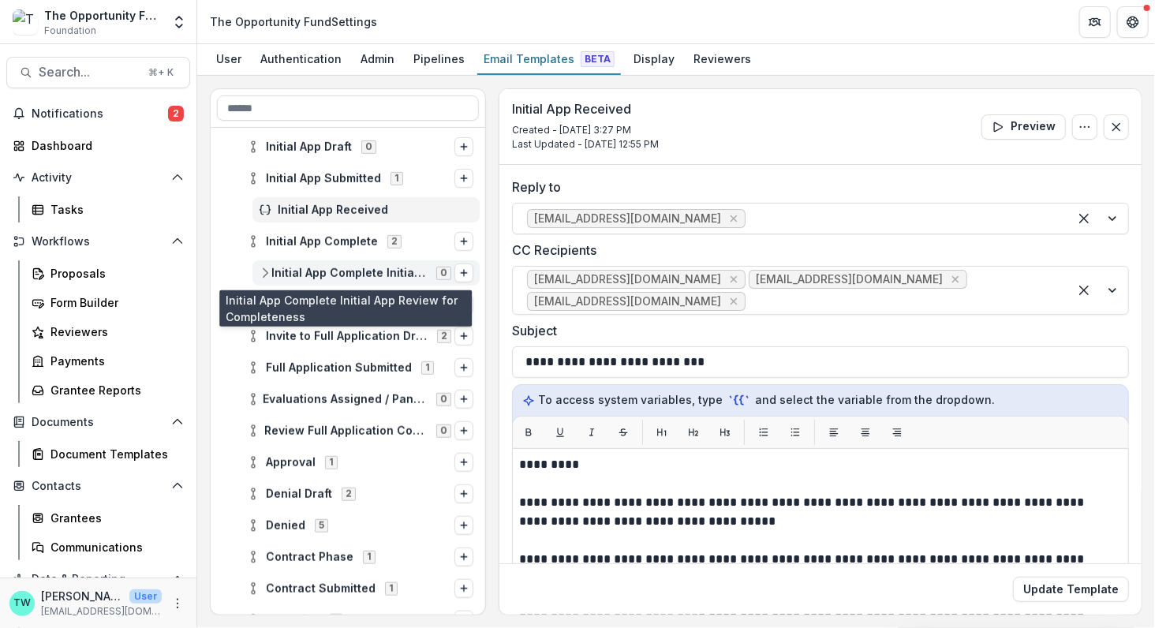
click at [353, 277] on span "Initial App Complete Initial App Review for Completeness" at bounding box center [348, 273] width 155 height 13
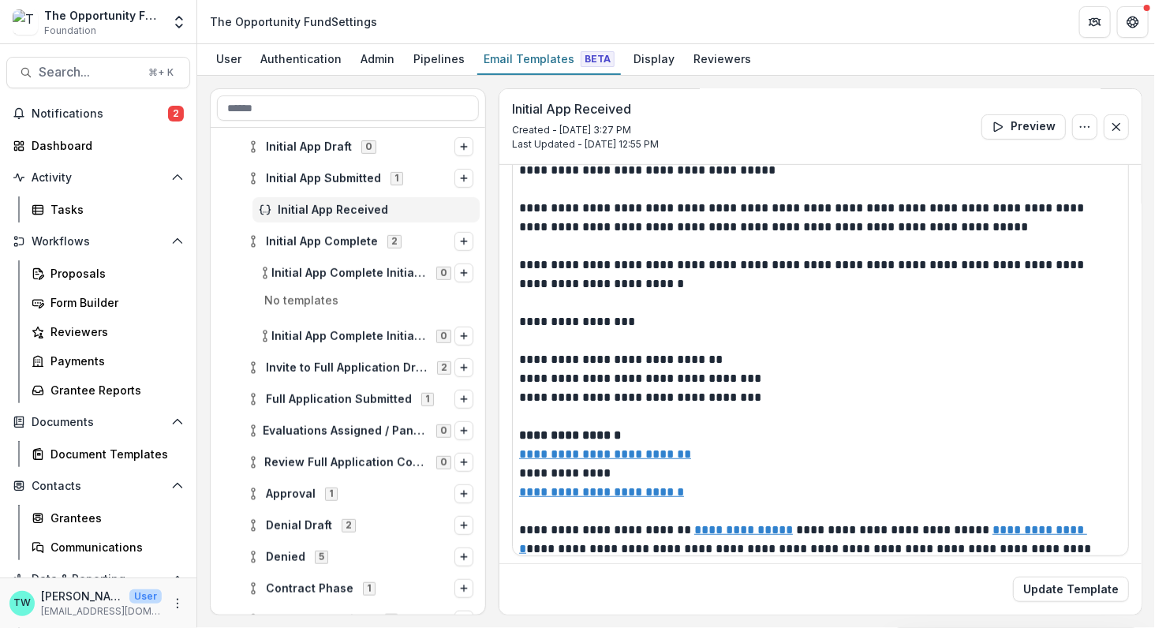
scroll to position [225, 0]
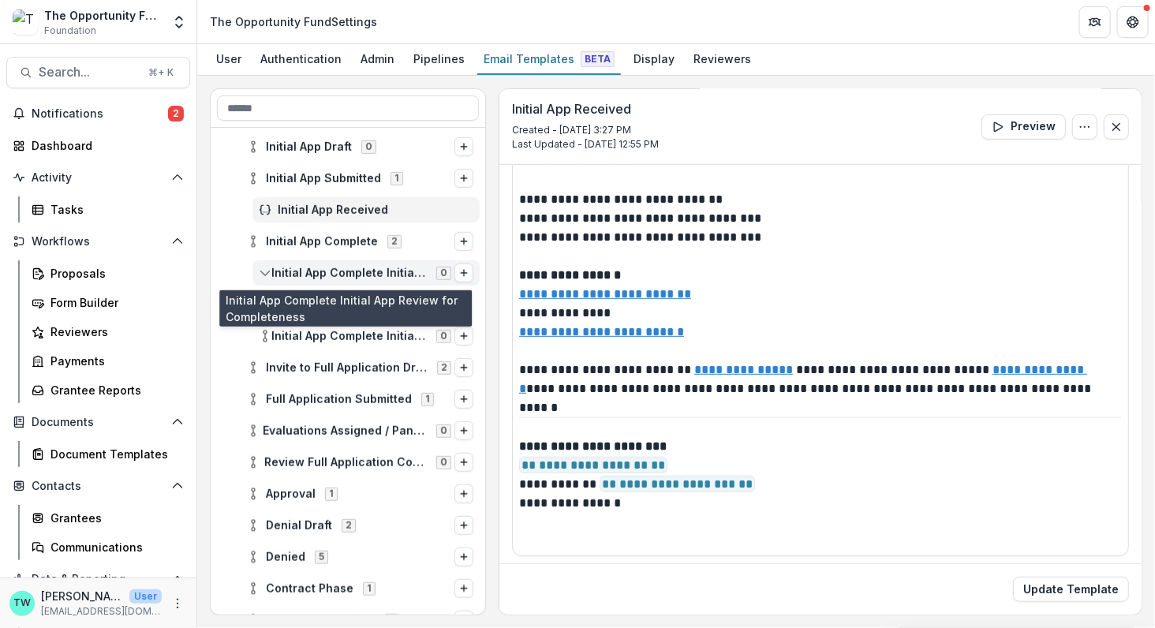
click at [349, 268] on span "Initial App Complete Initial App Review for Completeness" at bounding box center [348, 273] width 155 height 13
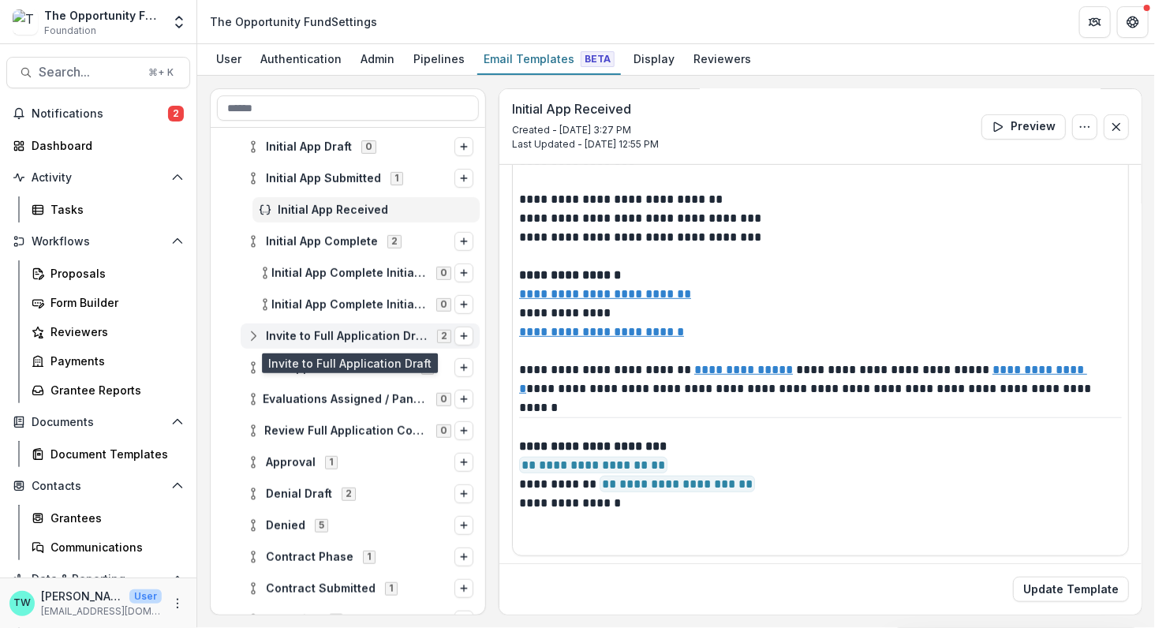
click at [336, 338] on span "Invite to Full Application Draft" at bounding box center [347, 336] width 162 height 13
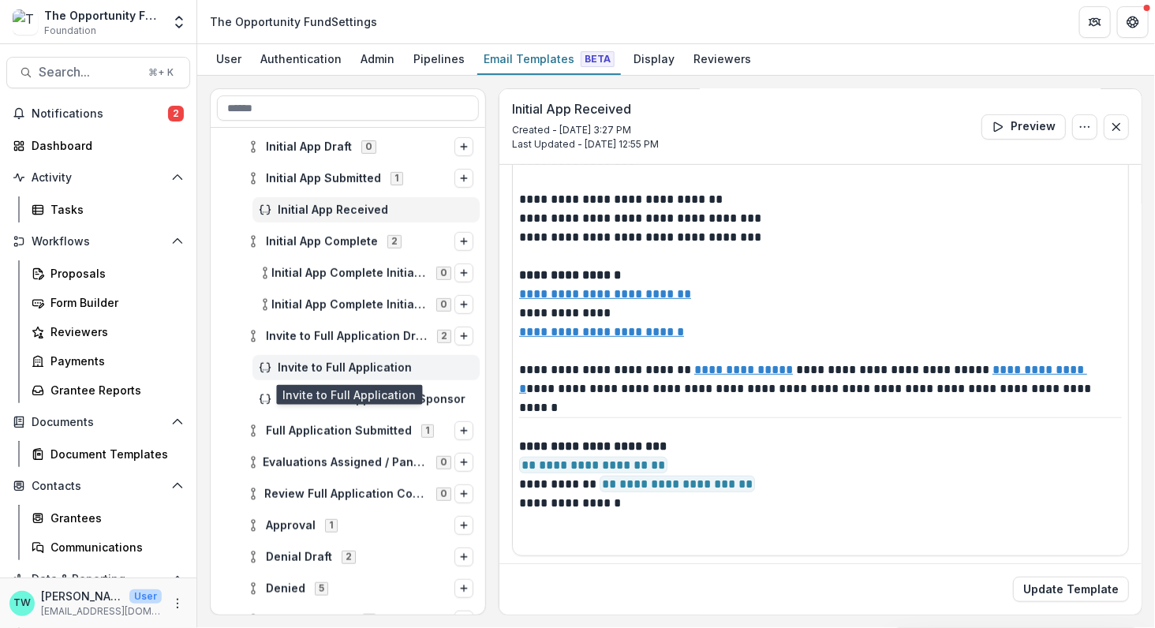
click at [339, 374] on div "Invite to Full Application" at bounding box center [365, 367] width 227 height 25
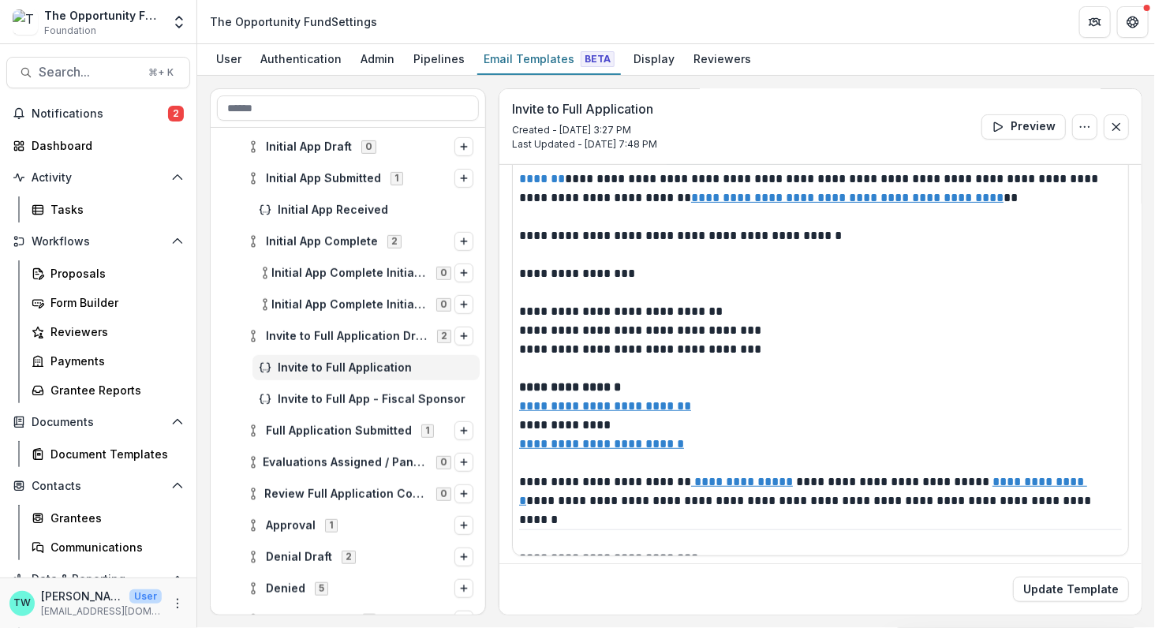
scroll to position [509, 0]
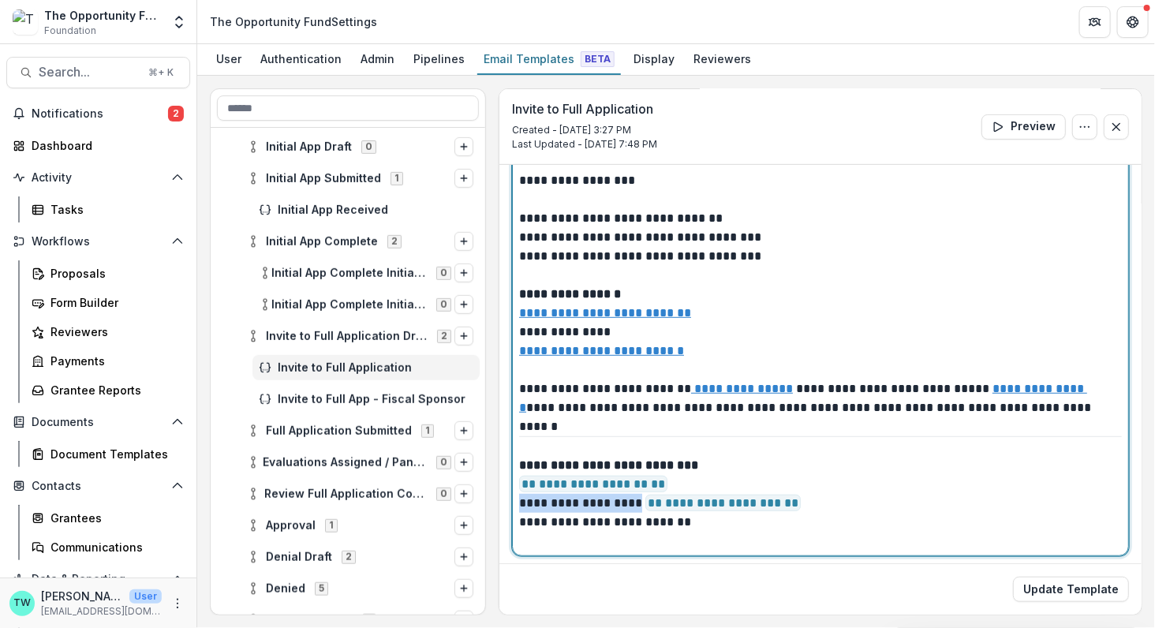
drag, startPoint x: 646, startPoint y: 501, endPoint x: 498, endPoint y: 505, distance: 148.3
click at [498, 505] on div "**********" at bounding box center [676, 351] width 932 height 527
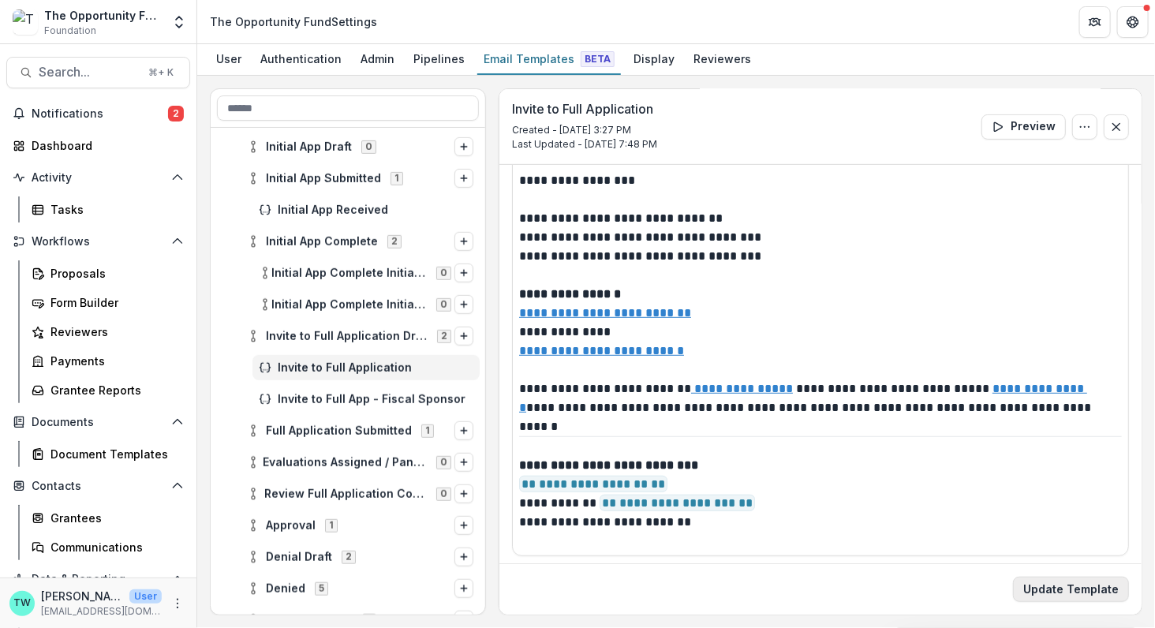
click at [1058, 591] on button "Update Template" at bounding box center [1071, 589] width 116 height 25
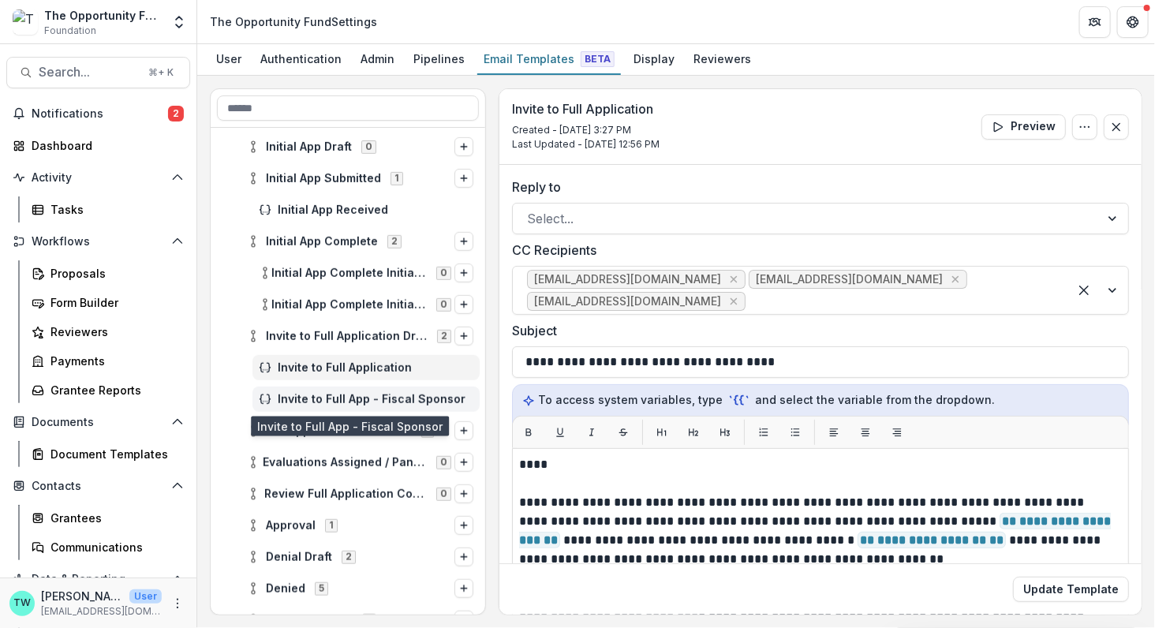
click at [371, 398] on span "Invite to Full App - Fiscal Sponsor" at bounding box center [376, 399] width 196 height 13
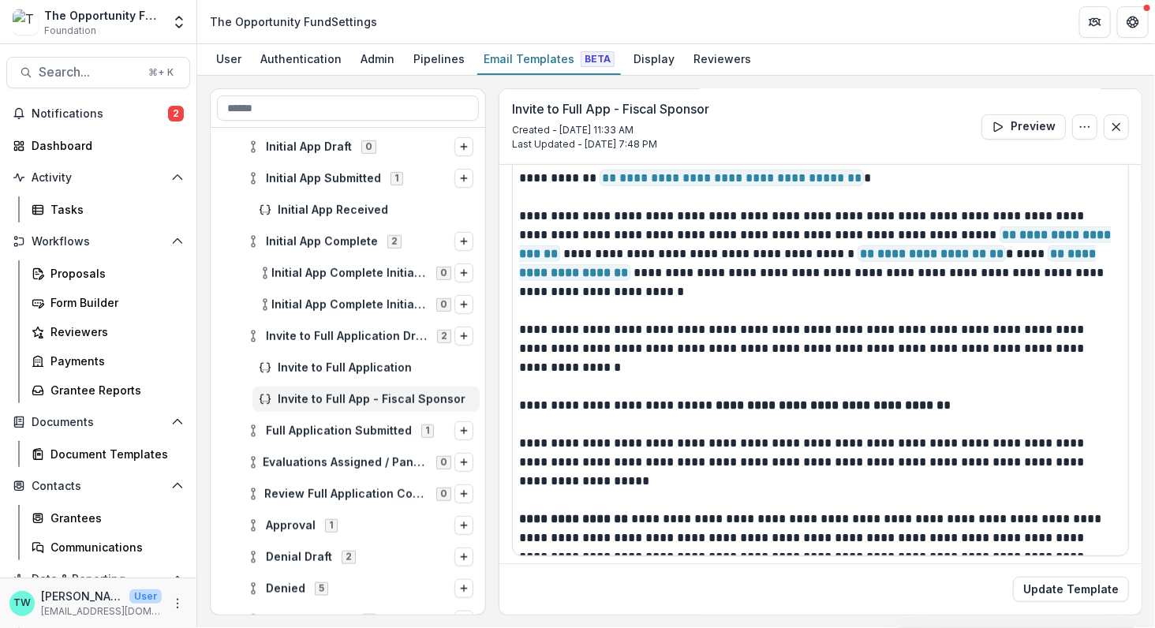
scroll to position [509, 0]
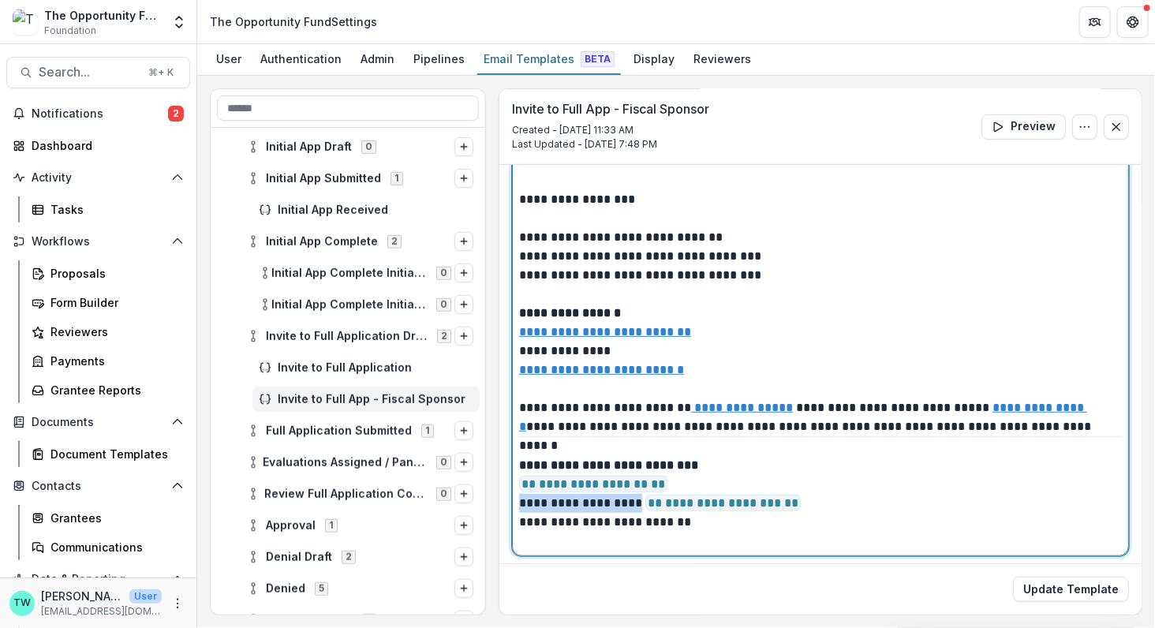
drag, startPoint x: 518, startPoint y: 500, endPoint x: 645, endPoint y: 500, distance: 127.0
click at [645, 500] on p "**********" at bounding box center [816, 494] width 595 height 76
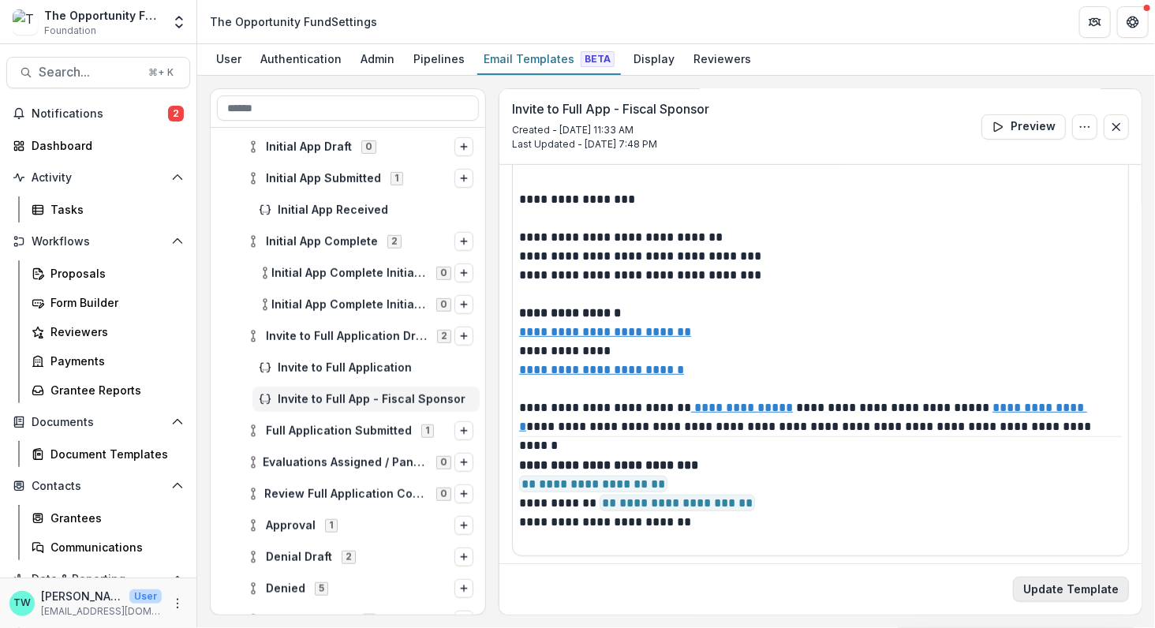
click at [1061, 590] on button "Update Template" at bounding box center [1071, 589] width 116 height 25
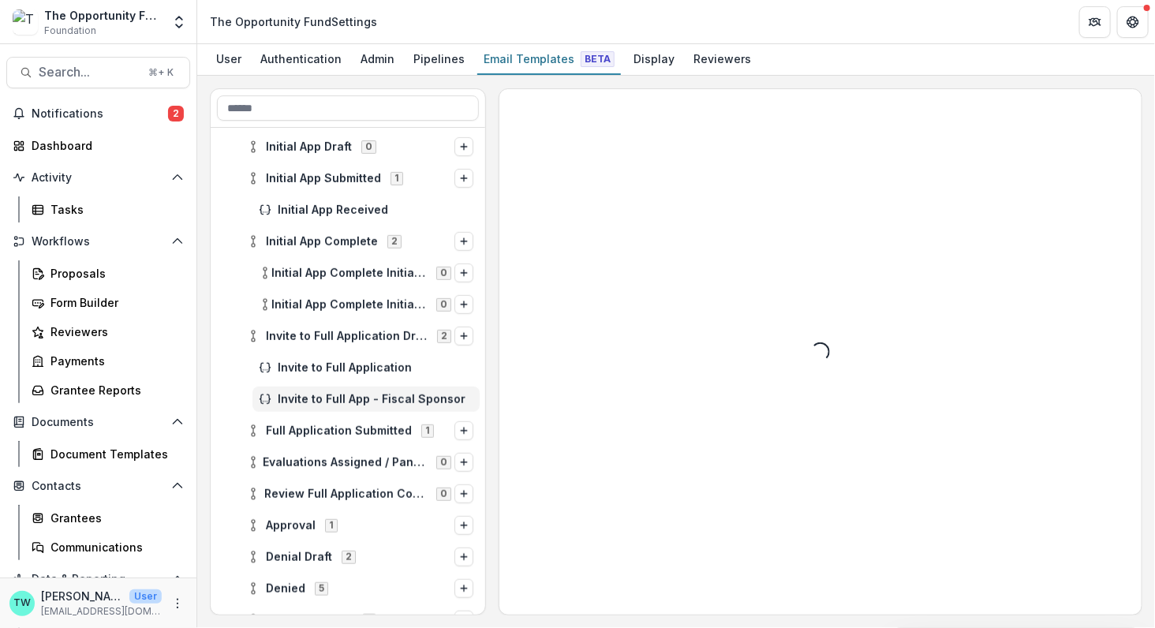
scroll to position [0, 0]
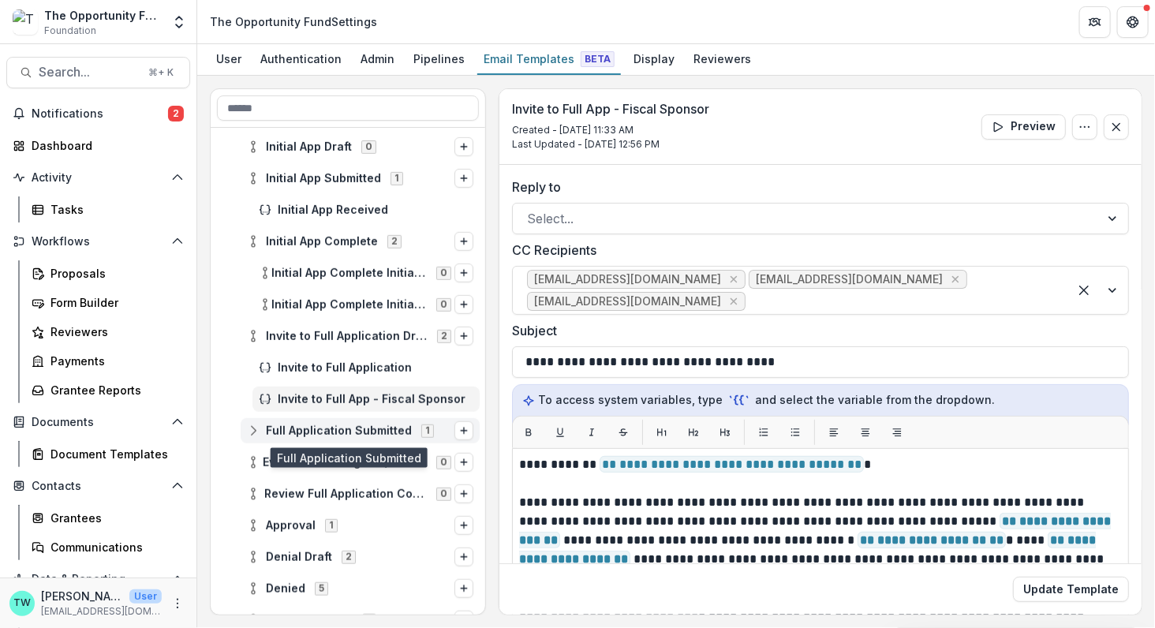
click at [253, 431] on icon at bounding box center [253, 430] width 13 height 13
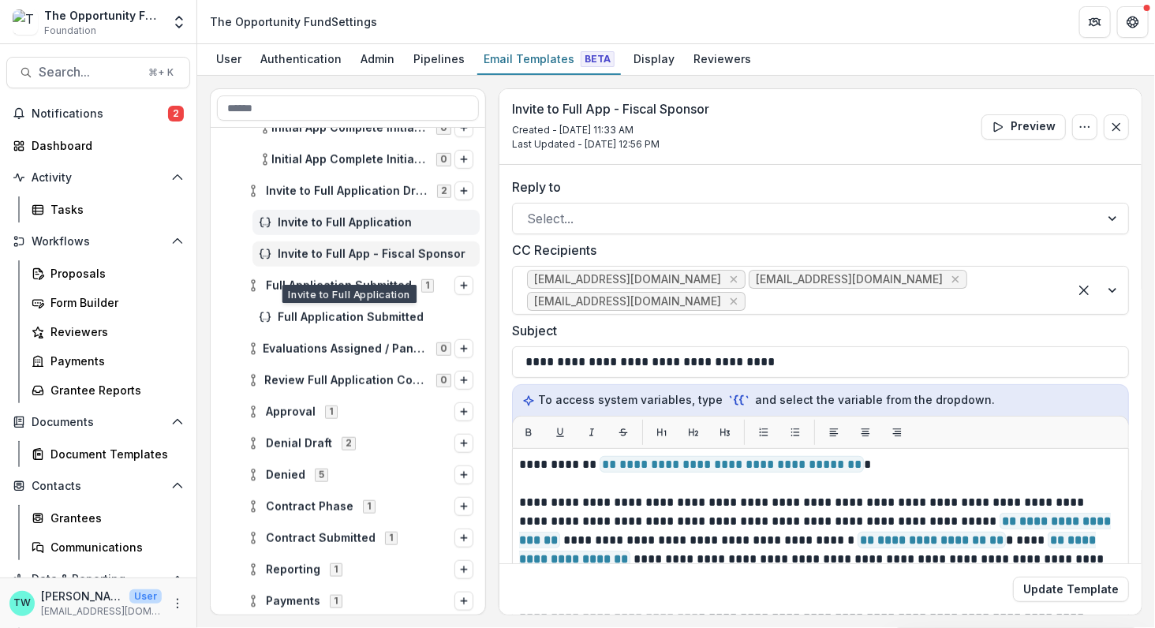
scroll to position [539, 0]
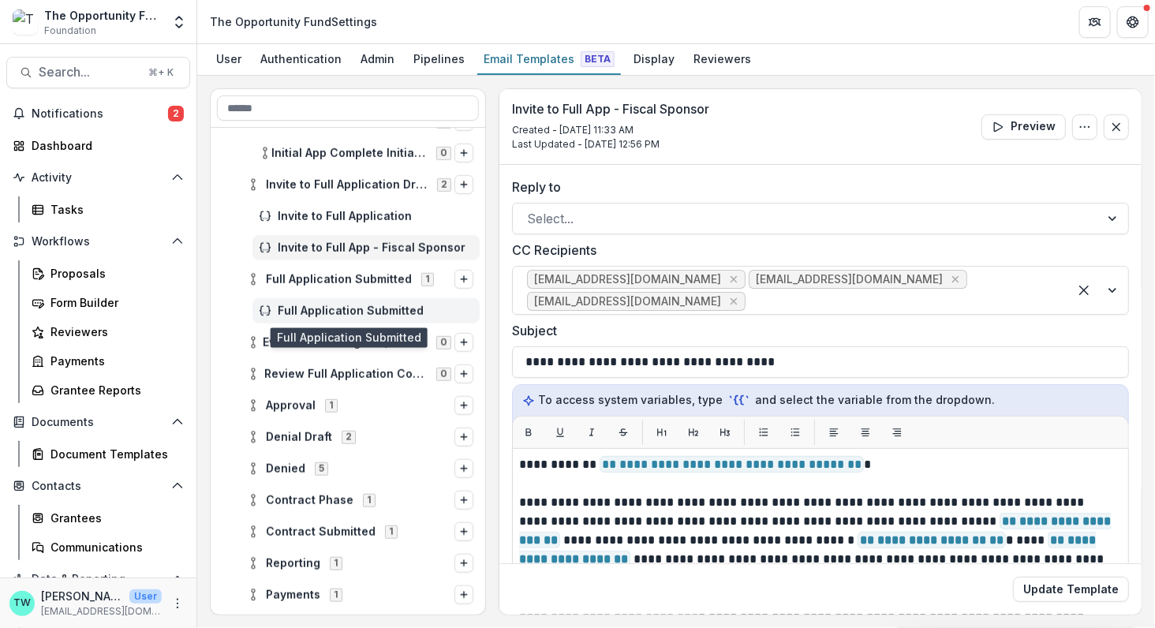
click at [330, 305] on span "Full Application Submitted" at bounding box center [376, 310] width 196 height 13
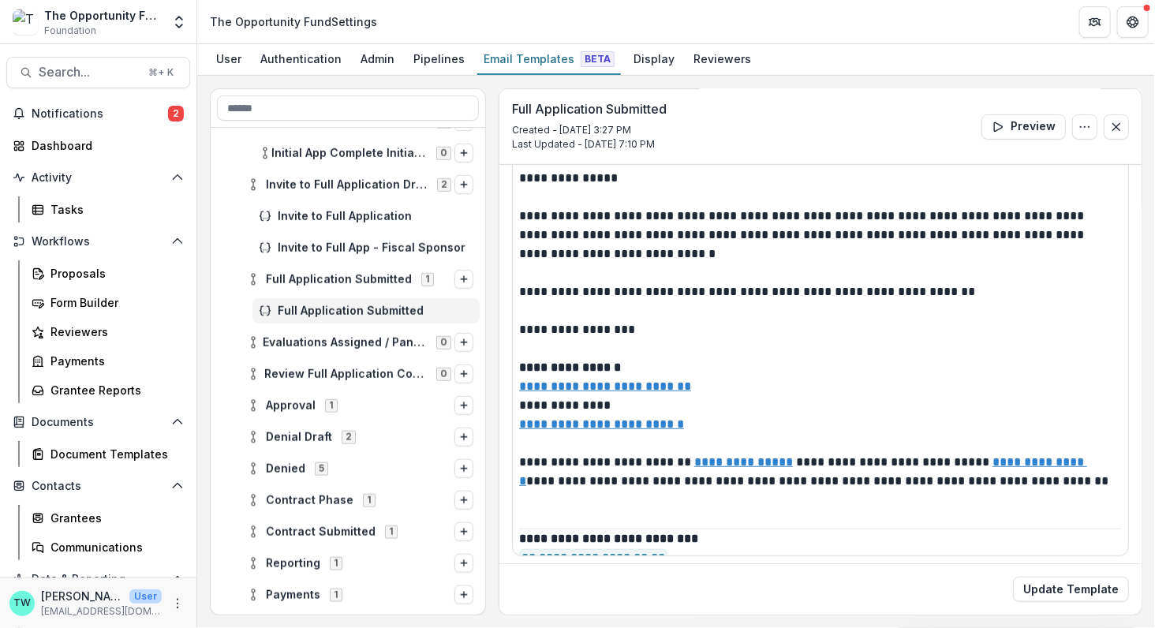
scroll to position [54, 0]
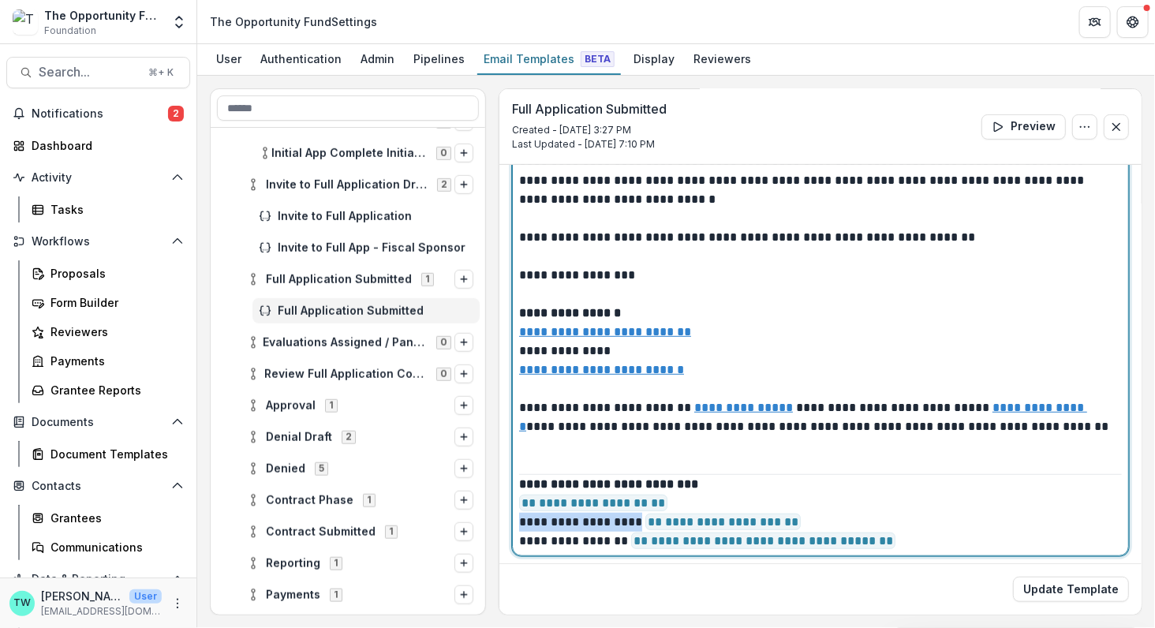
drag, startPoint x: 518, startPoint y: 519, endPoint x: 645, endPoint y: 520, distance: 127.0
click at [645, 520] on p "**********" at bounding box center [816, 513] width 595 height 76
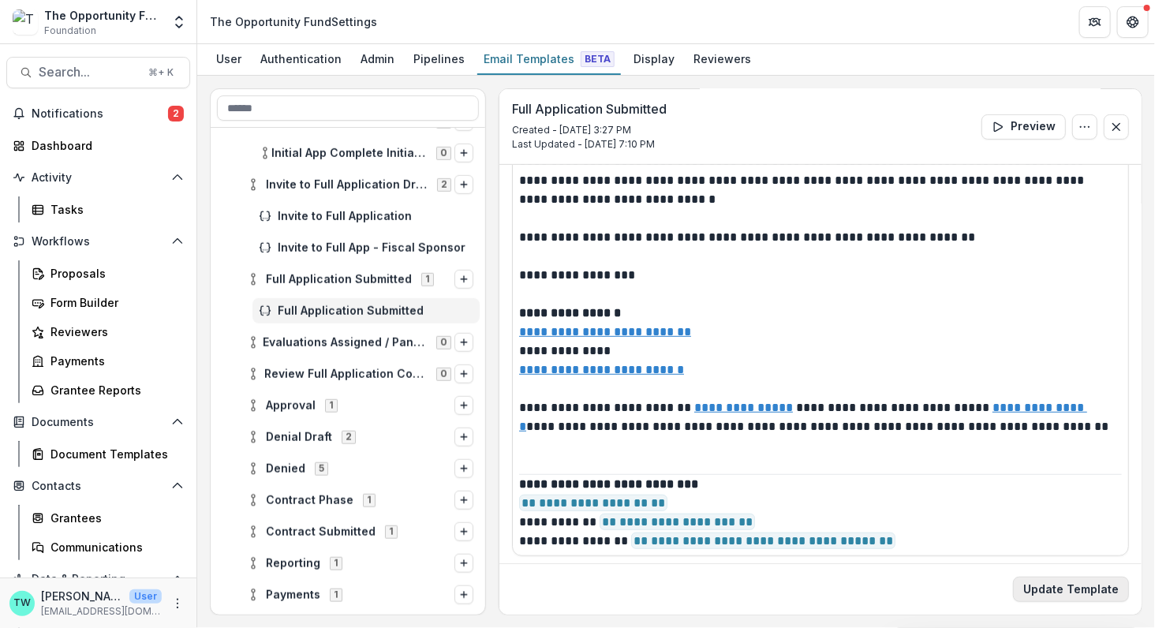
click at [1103, 595] on button "Update Template" at bounding box center [1071, 589] width 116 height 25
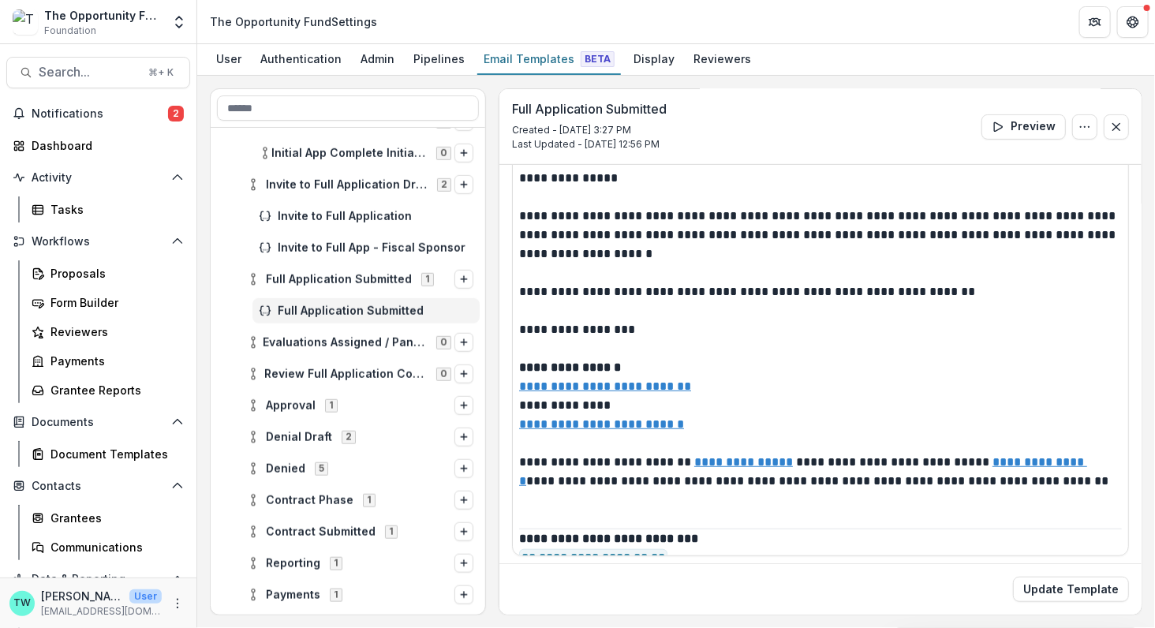
scroll to position [0, 0]
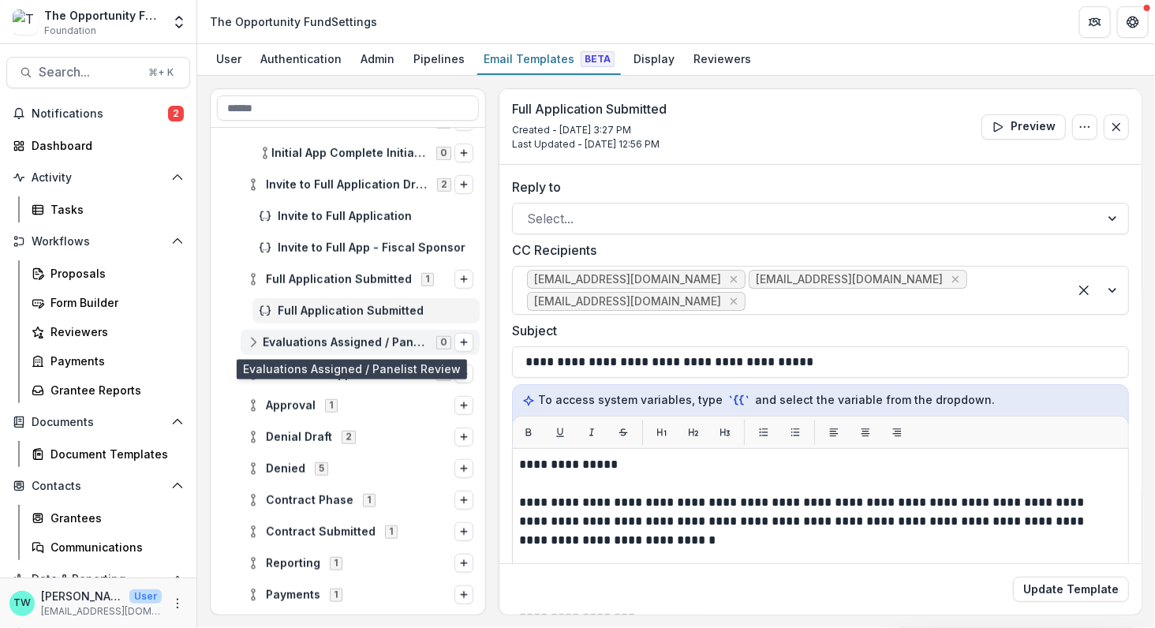
click at [253, 340] on icon at bounding box center [253, 342] width 13 height 13
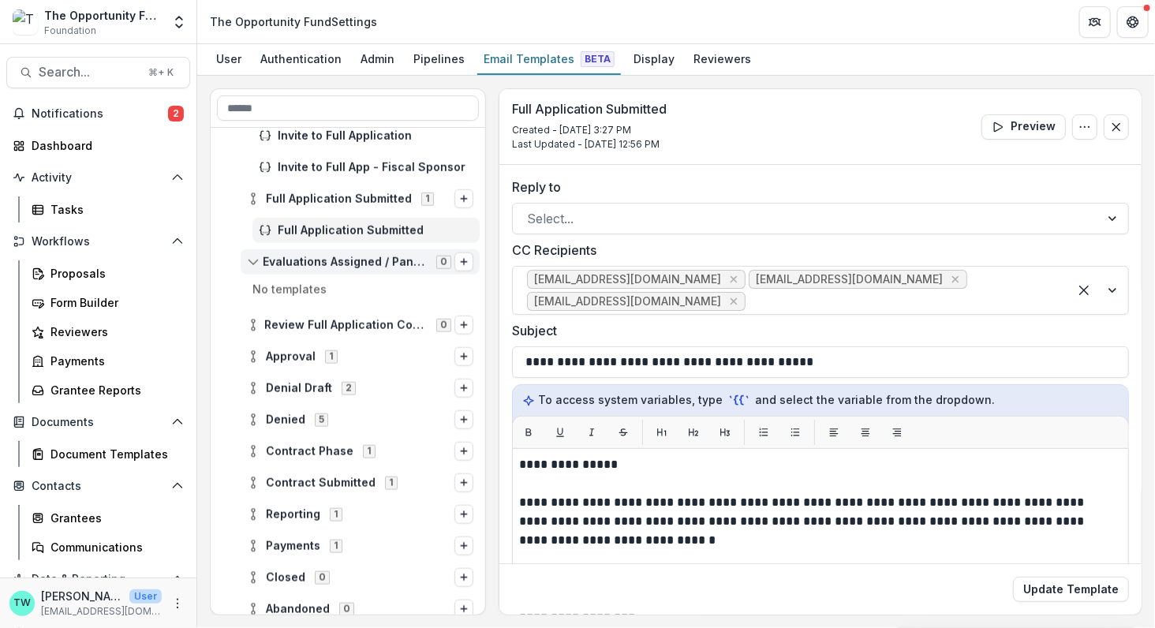
scroll to position [634, 0]
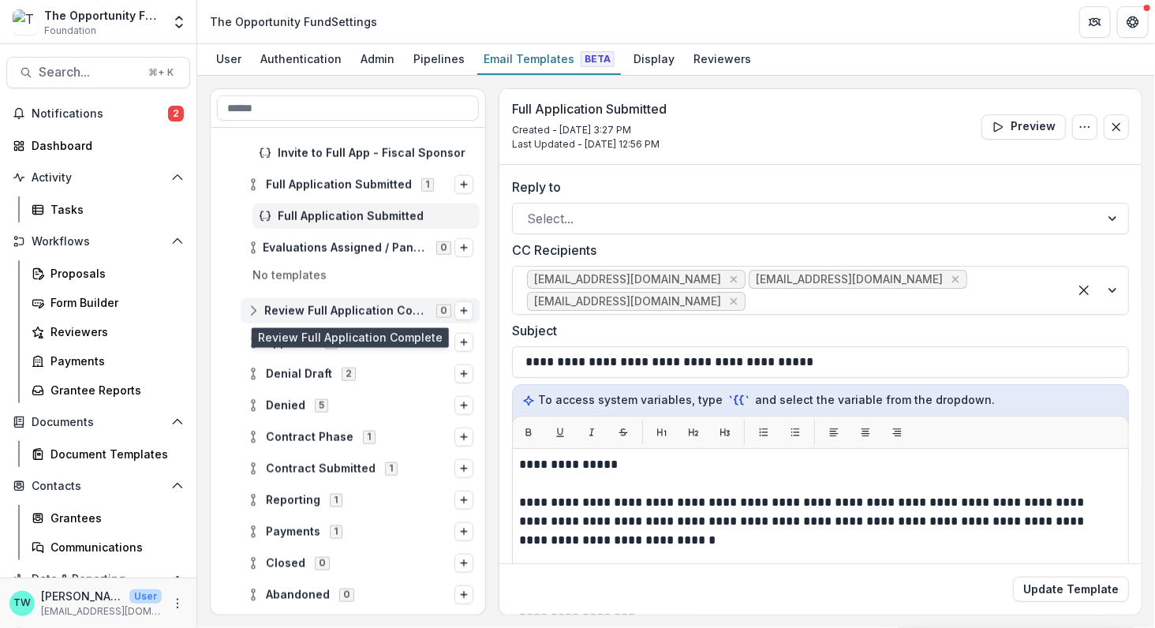
click at [253, 309] on line at bounding box center [253, 310] width 0 height 5
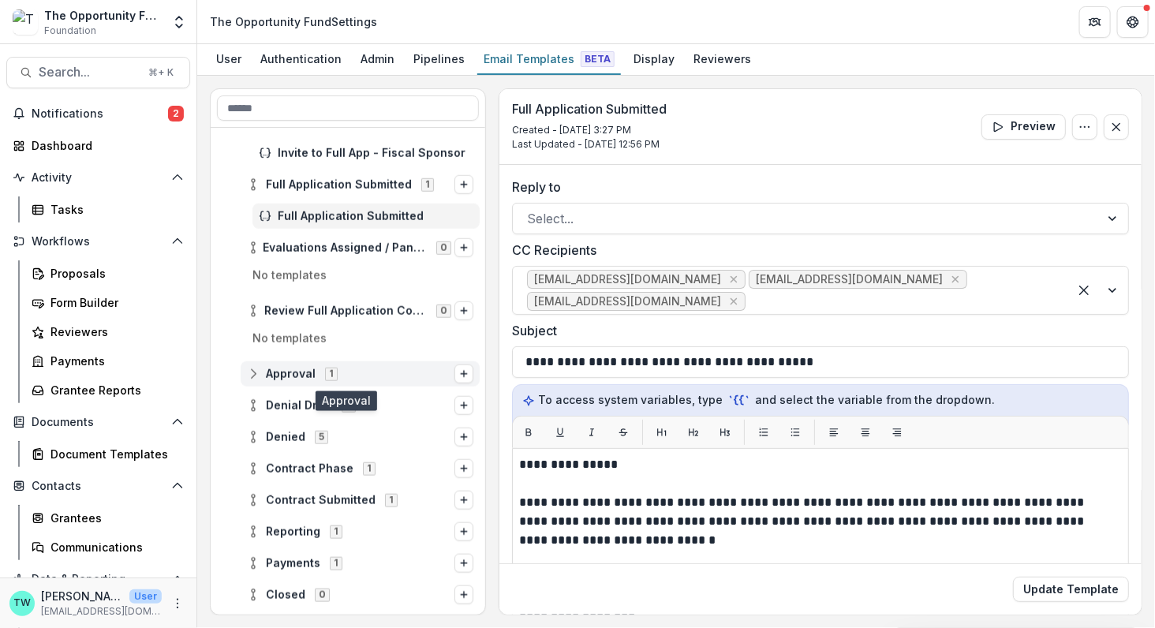
click at [252, 376] on circle at bounding box center [253, 377] width 3 height 3
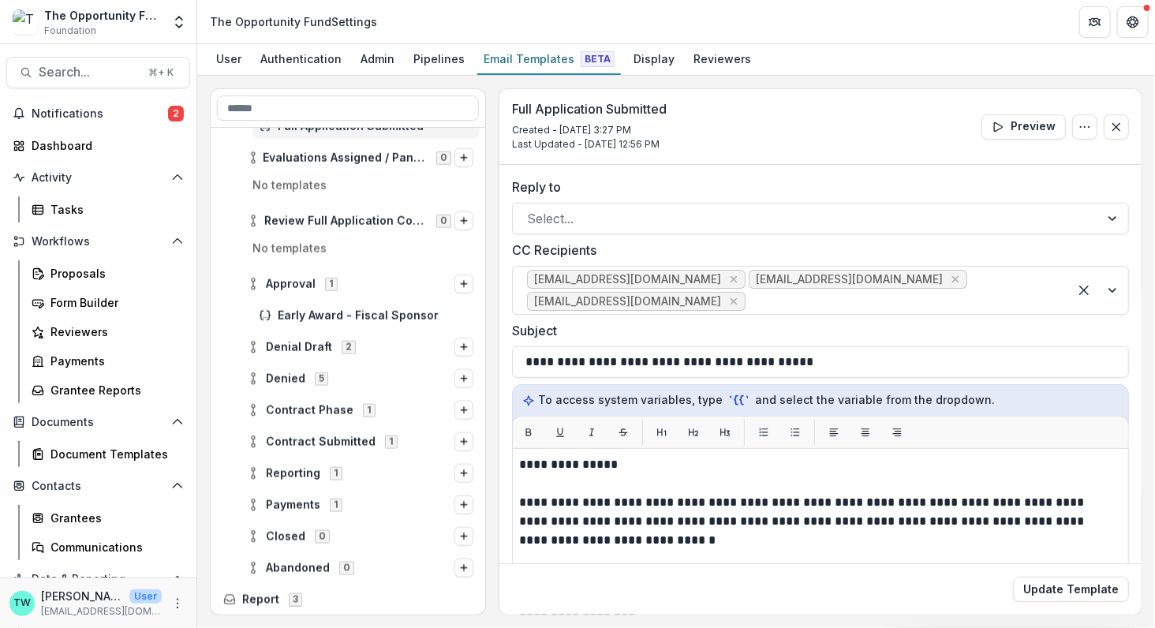
scroll to position [726, 0]
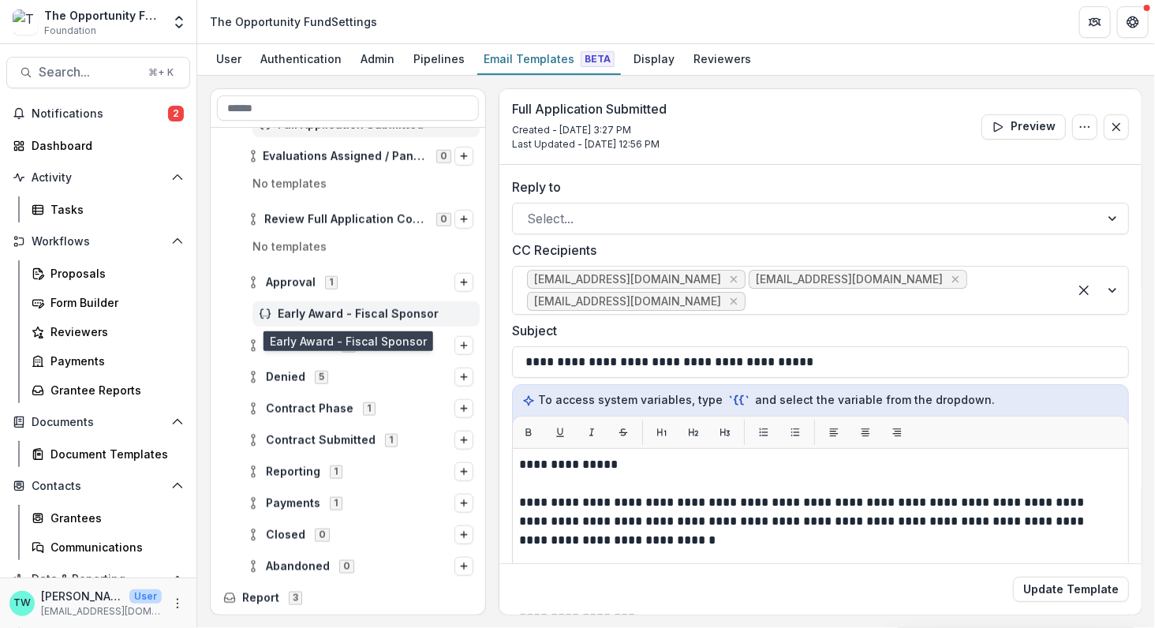
click at [349, 322] on div "Early Award - Fiscal Sponsor" at bounding box center [365, 313] width 227 height 25
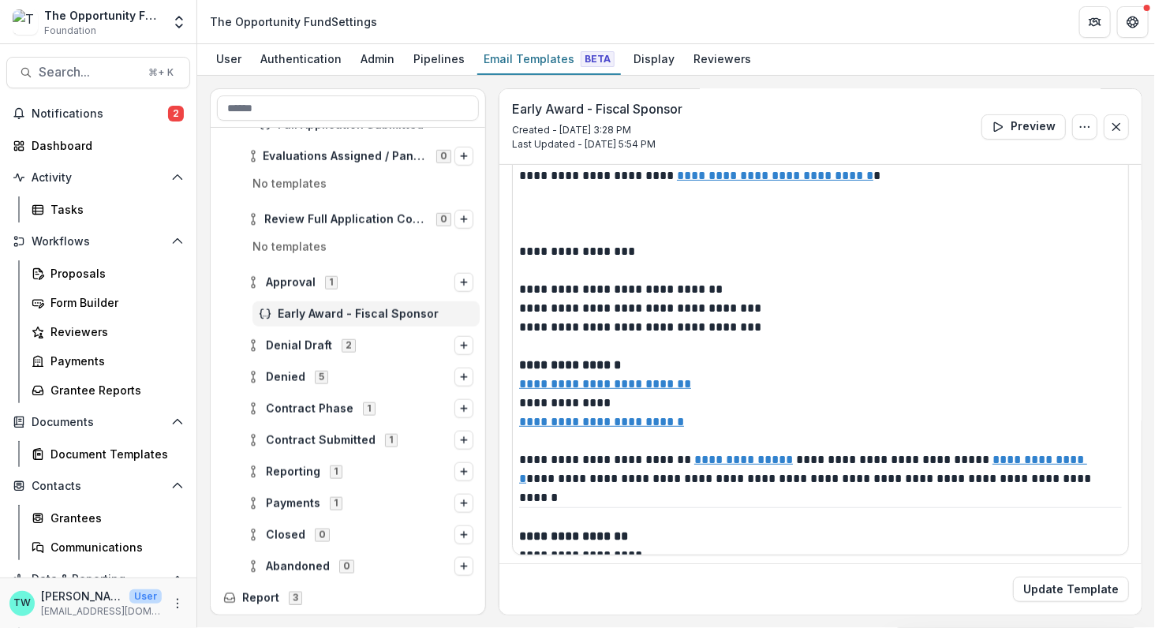
scroll to position [603, 0]
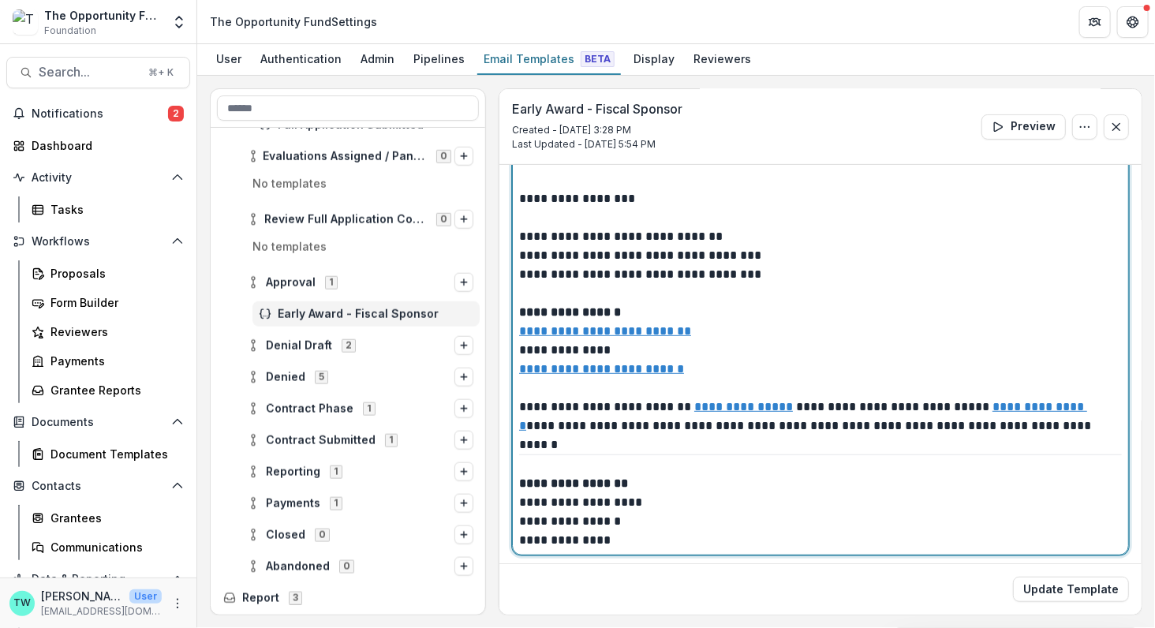
click at [519, 517] on p "**********" at bounding box center [816, 502] width 595 height 95
paste div
drag, startPoint x: 625, startPoint y: 542, endPoint x: 480, endPoint y: 542, distance: 145.1
click at [480, 542] on div "**********" at bounding box center [676, 351] width 932 height 527
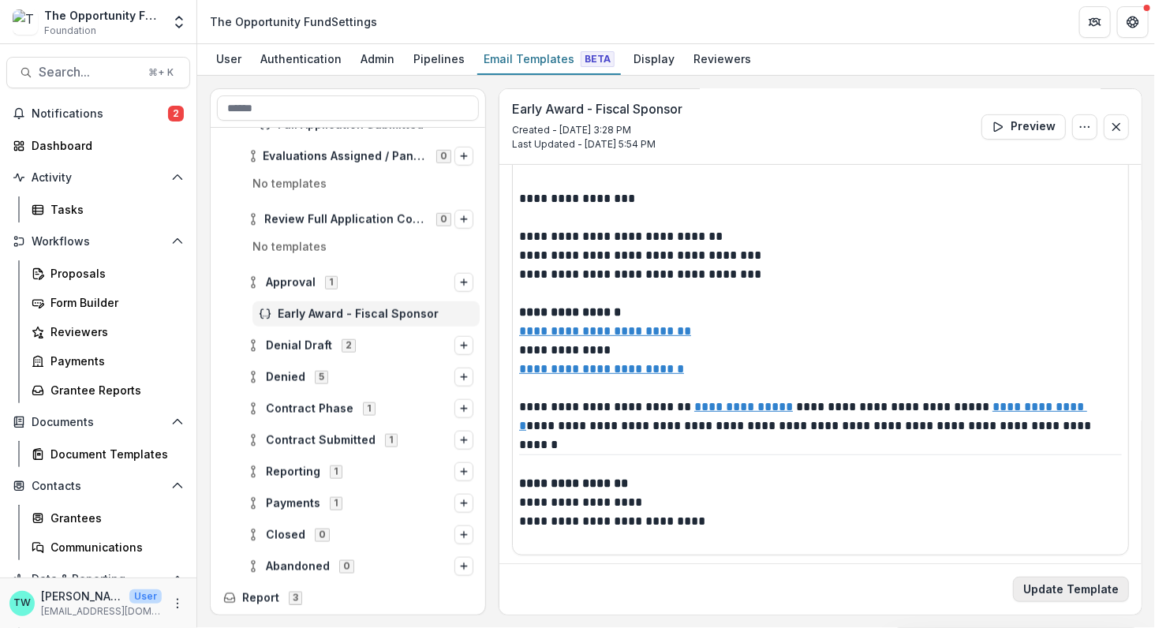
click at [1085, 588] on button "Update Template" at bounding box center [1071, 589] width 116 height 25
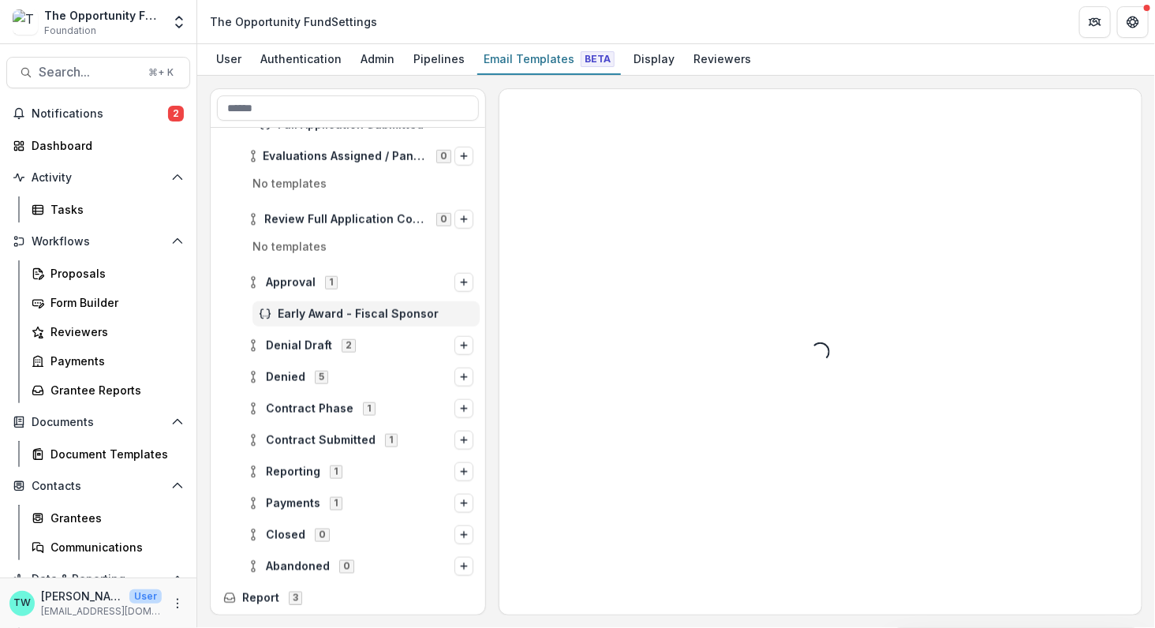
scroll to position [0, 0]
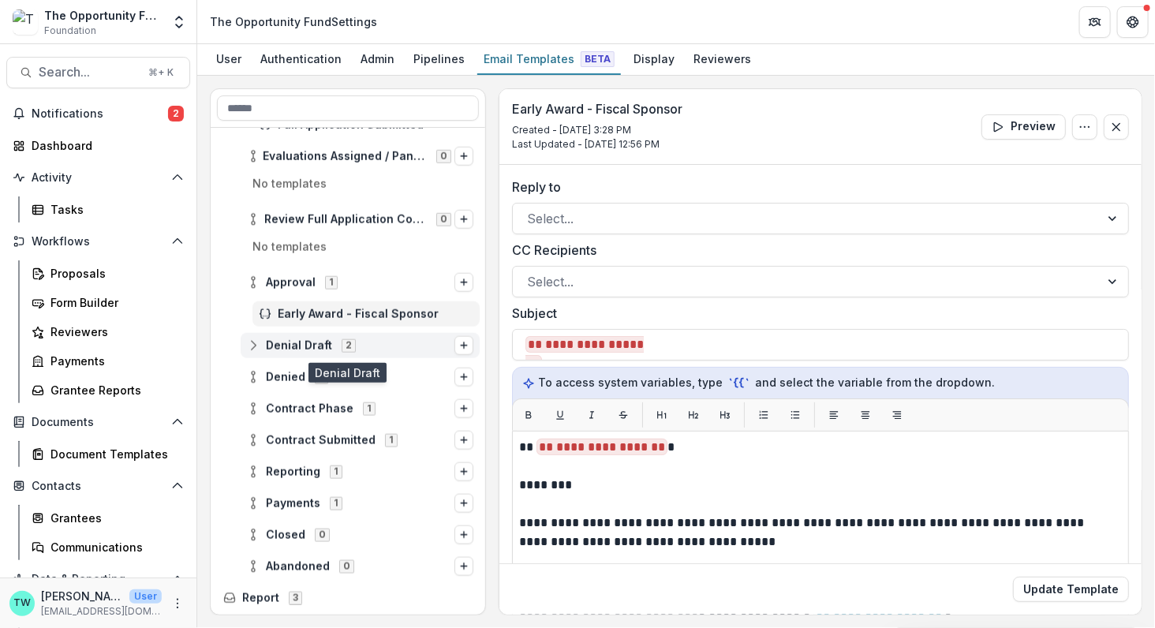
click at [252, 345] on icon at bounding box center [253, 345] width 13 height 13
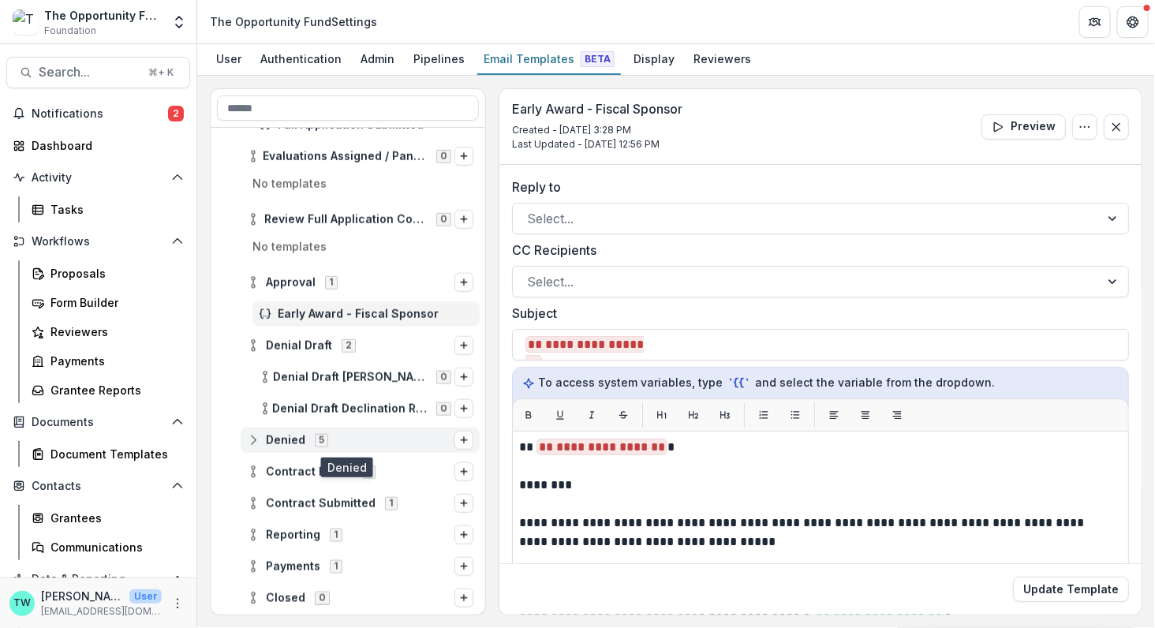
click at [256, 439] on icon at bounding box center [253, 440] width 13 height 13
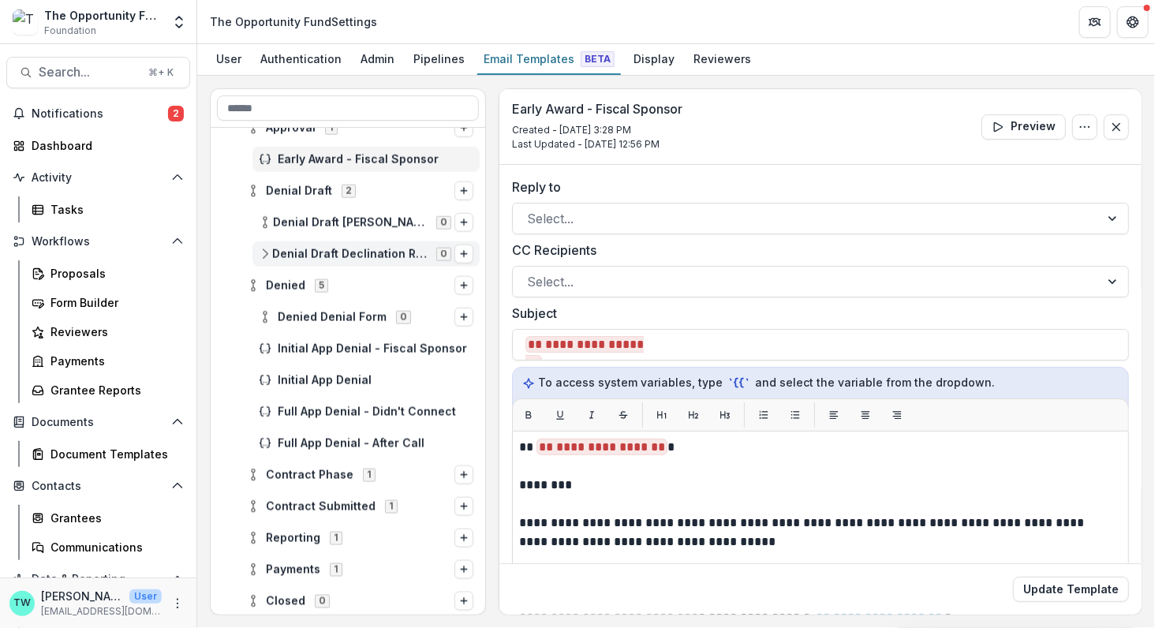
scroll to position [900, 0]
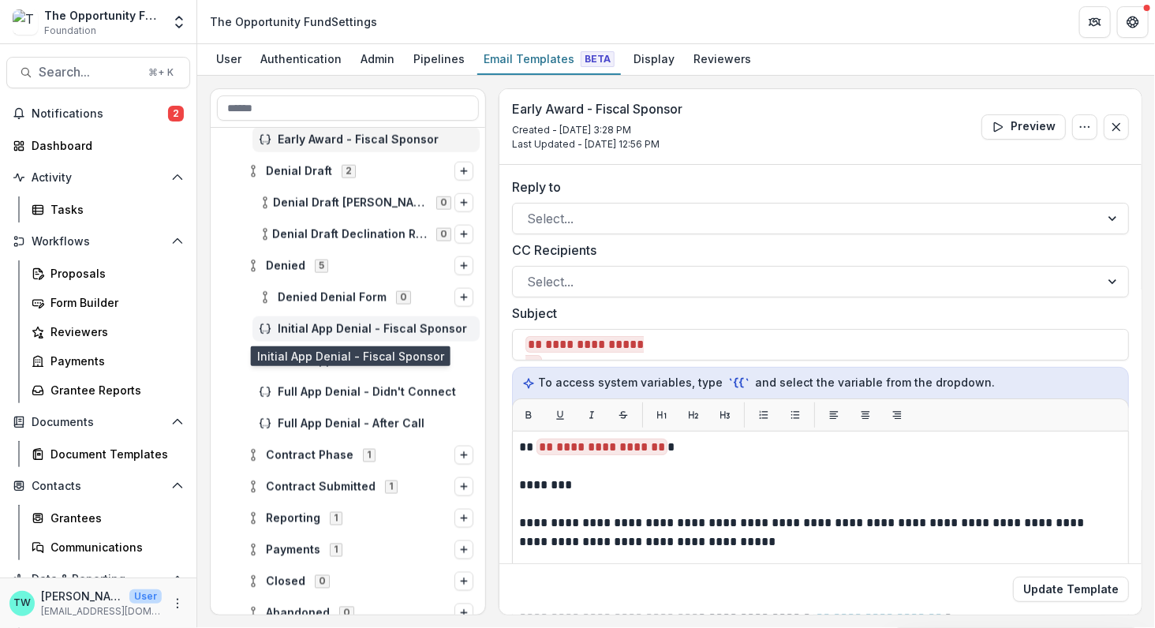
click at [339, 332] on span "Initial App Denial - Fiscal Sponsor" at bounding box center [376, 329] width 196 height 13
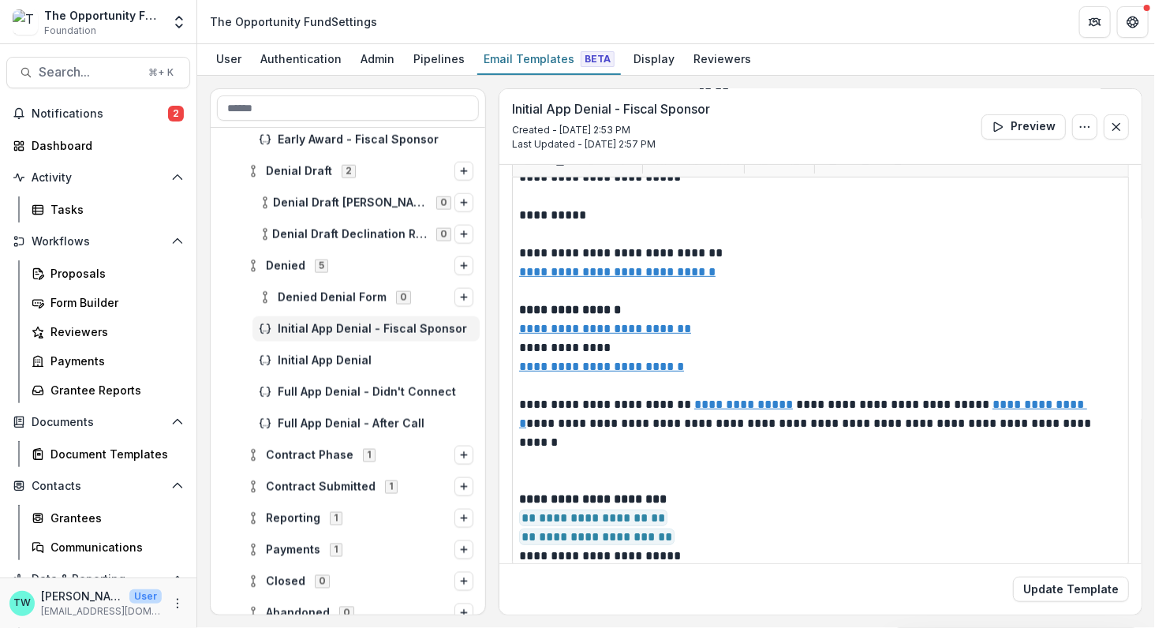
scroll to position [286, 0]
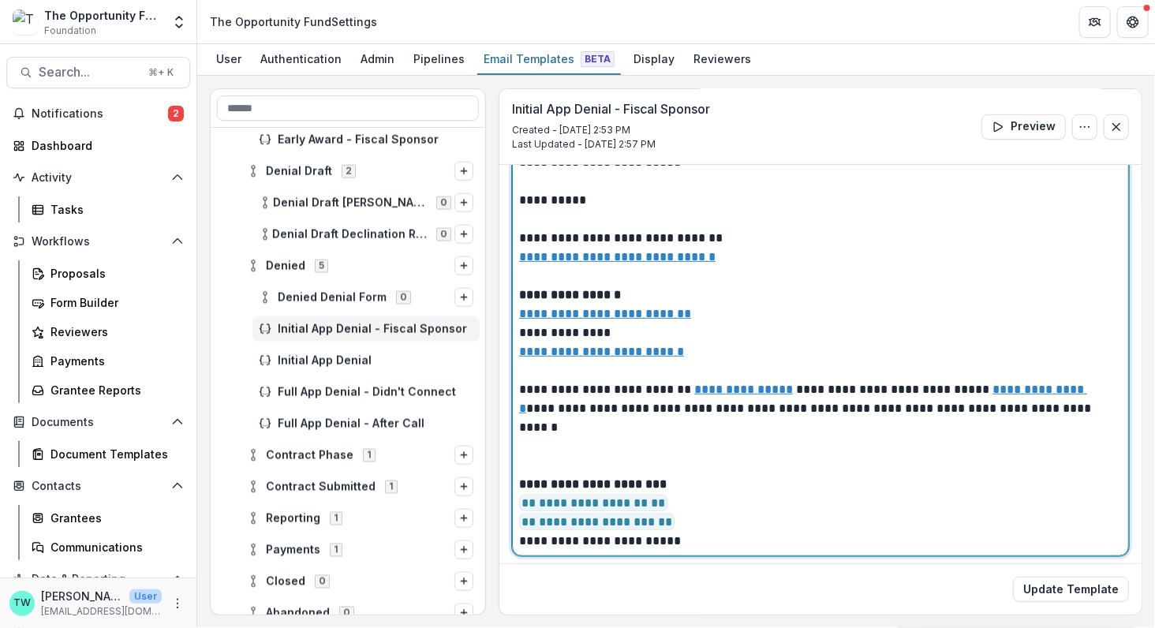
click at [519, 513] on span "**********" at bounding box center [596, 521] width 155 height 17
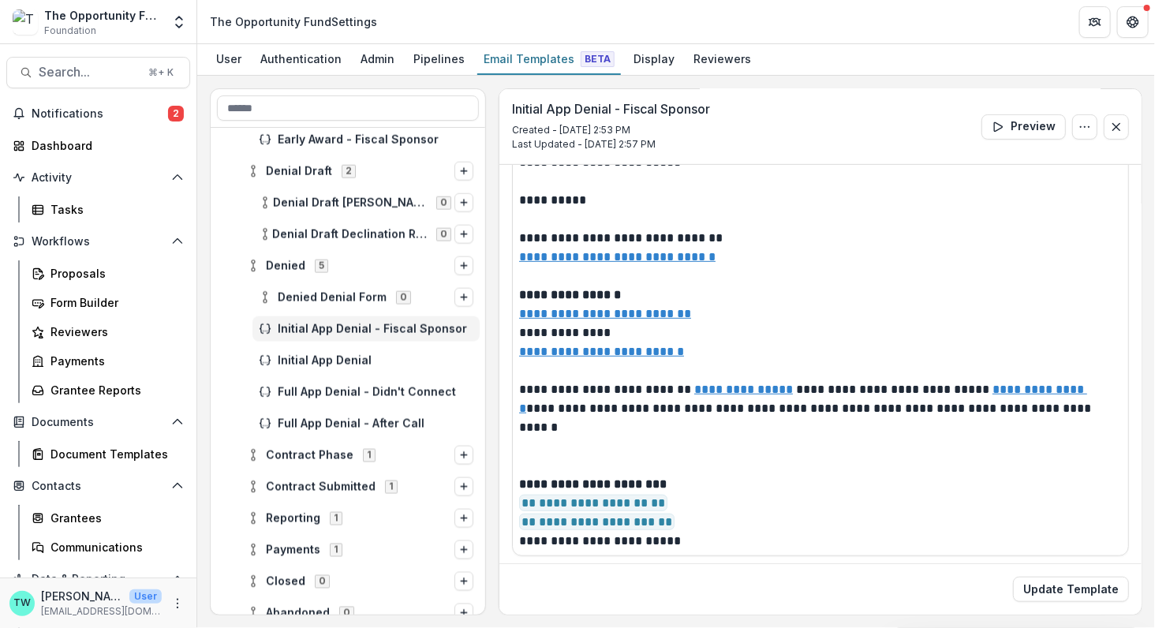
click at [517, 483] on div "**********" at bounding box center [820, 359] width 617 height 394
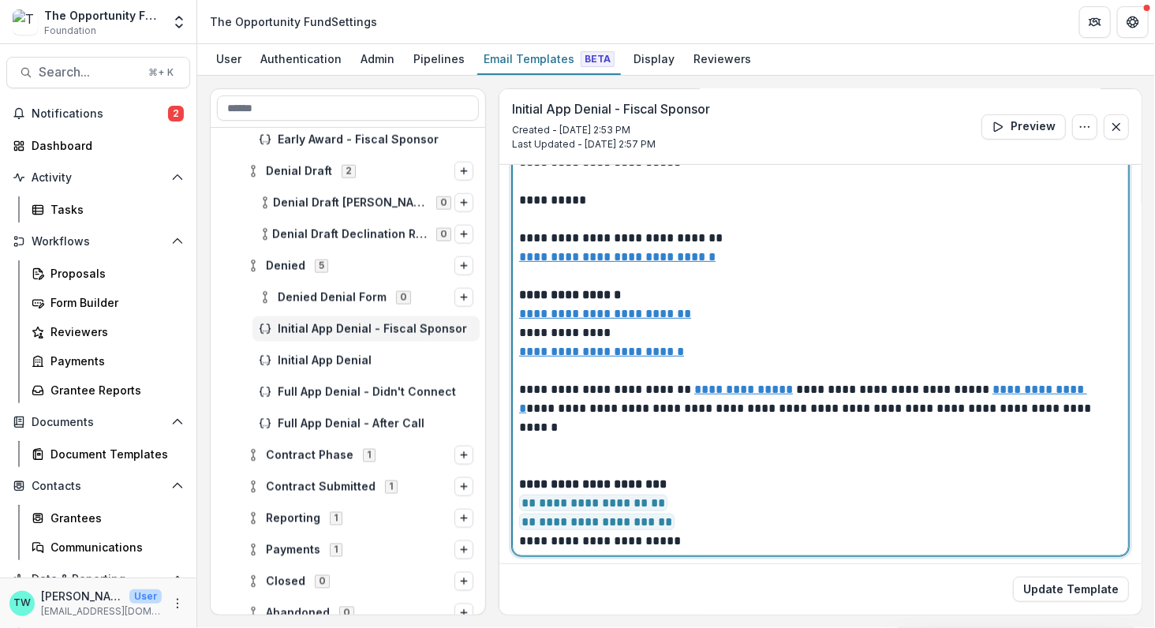
click at [521, 513] on span "**********" at bounding box center [596, 521] width 155 height 17
click at [668, 461] on p "**********" at bounding box center [816, 229] width 595 height 644
click at [609, 483] on p "**********" at bounding box center [816, 238] width 595 height 663
click at [695, 504] on p "**********" at bounding box center [816, 238] width 595 height 663
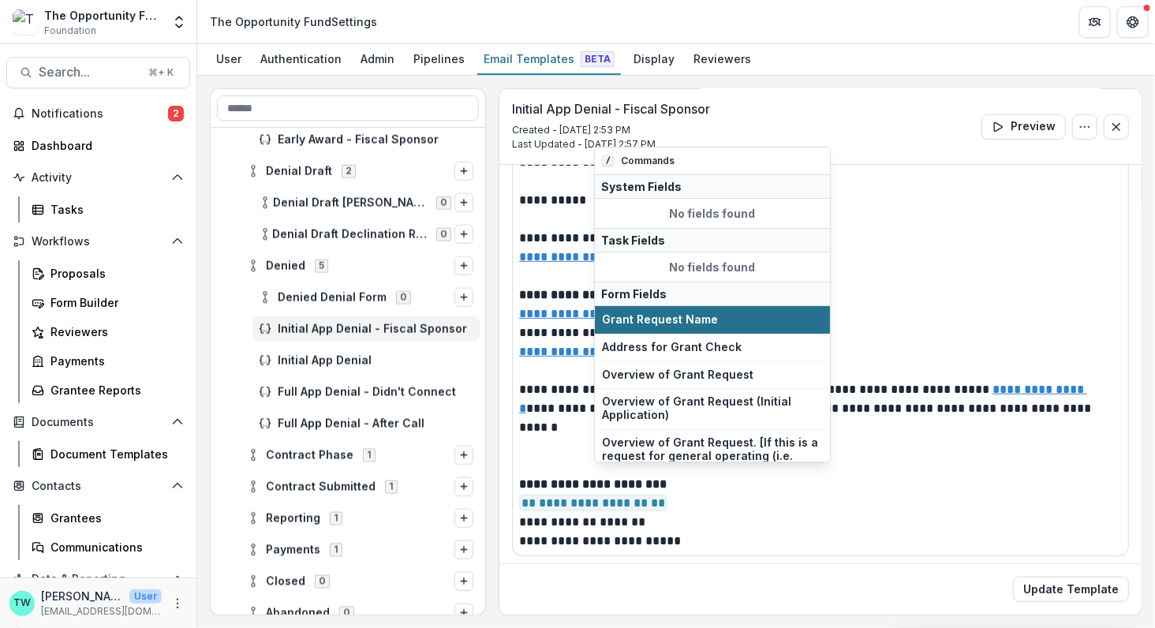
click at [748, 322] on span "Grant Request Name" at bounding box center [712, 319] width 221 height 13
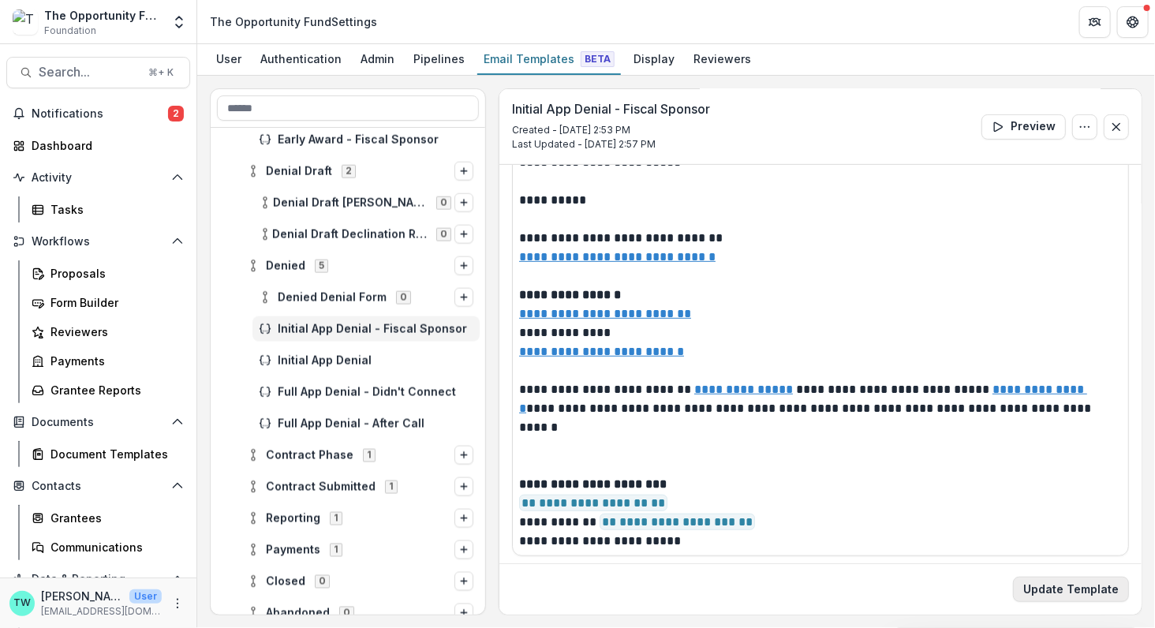
click at [1075, 588] on button "Update Template" at bounding box center [1071, 589] width 116 height 25
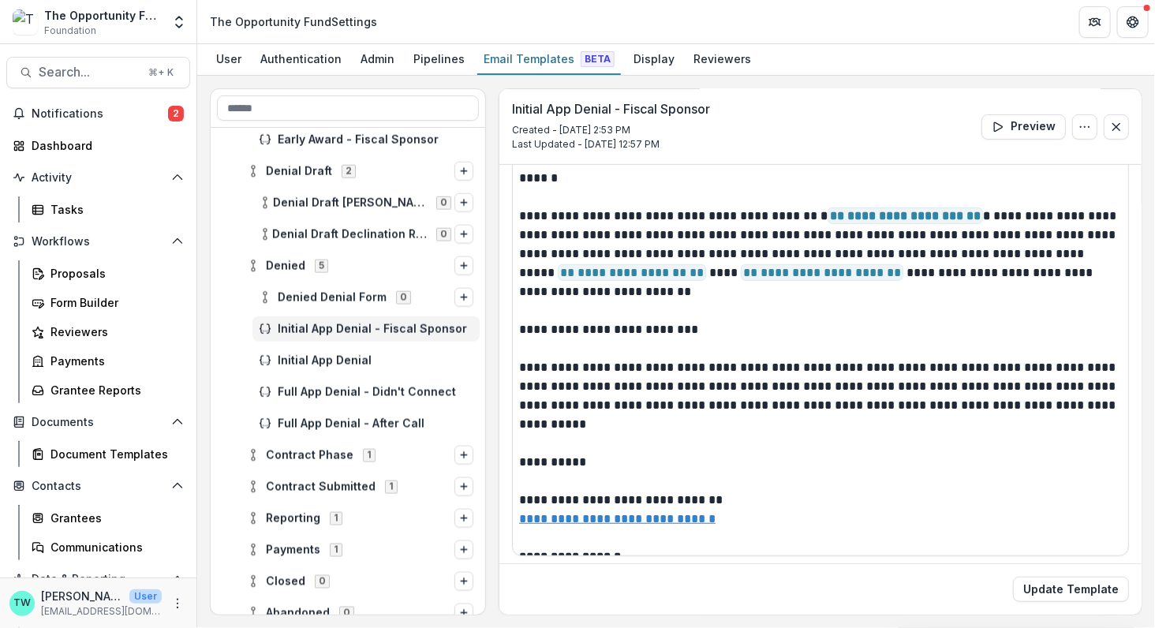
scroll to position [0, 0]
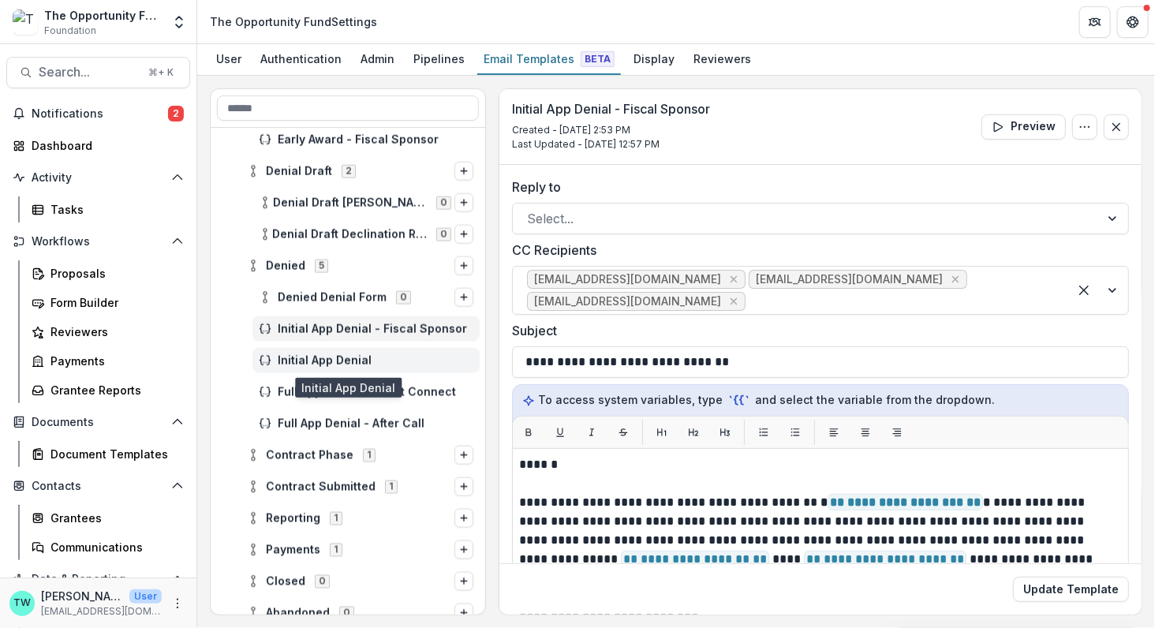
click at [349, 358] on span "Initial App Denial" at bounding box center [376, 360] width 196 height 13
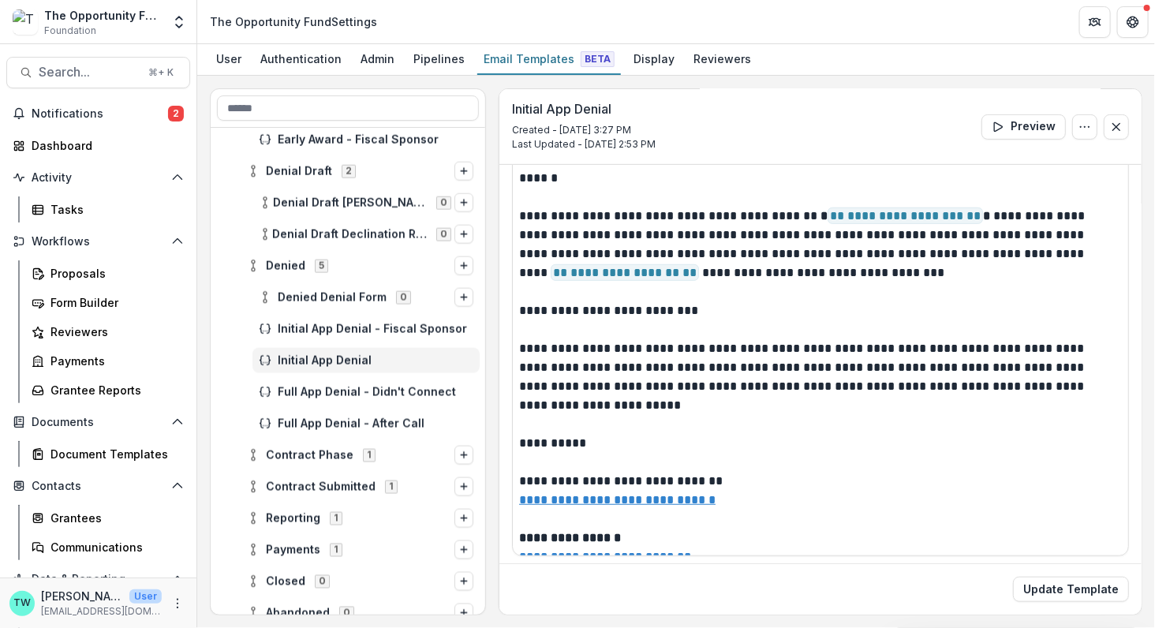
scroll to position [186, 0]
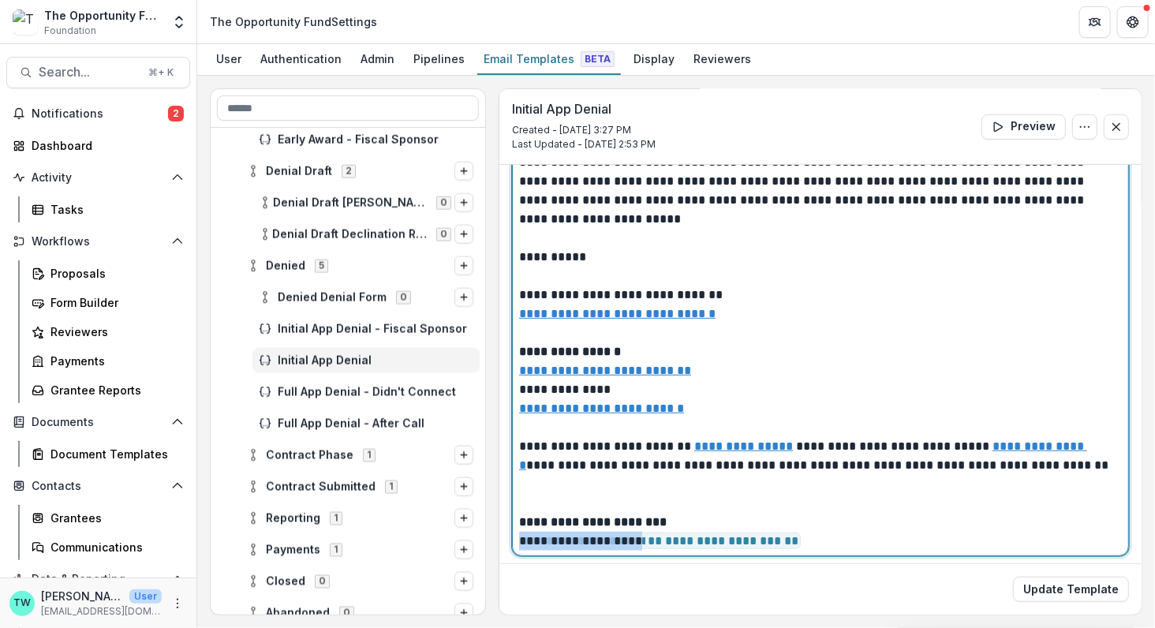
drag, startPoint x: 647, startPoint y: 540, endPoint x: 493, endPoint y: 539, distance: 153.8
click at [493, 539] on div "**********" at bounding box center [676, 351] width 932 height 527
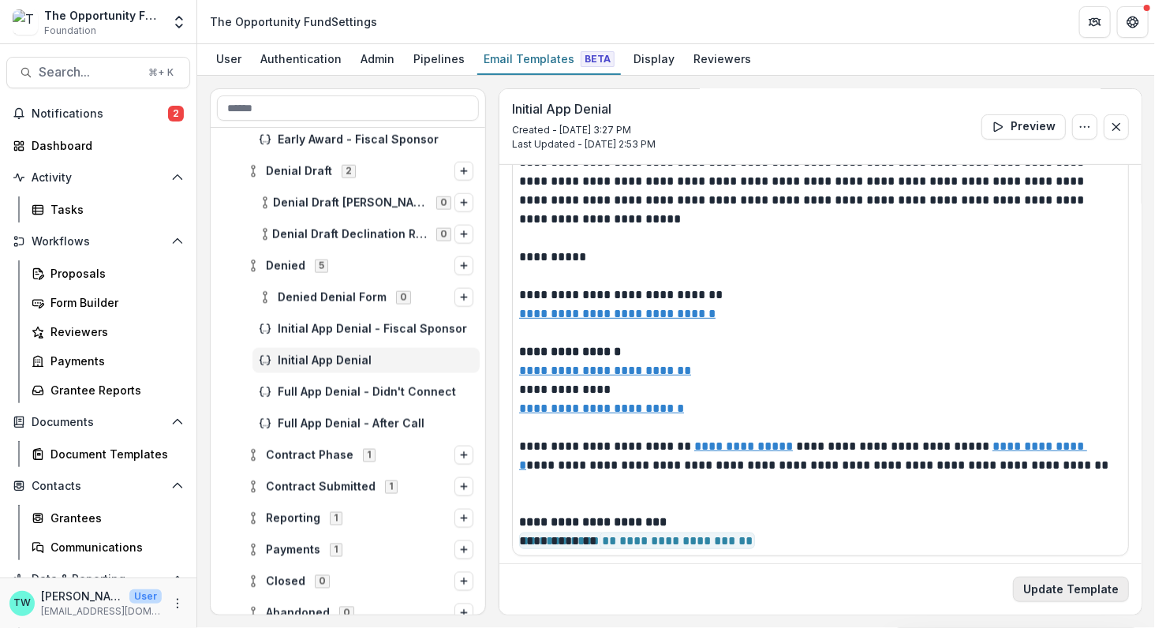
click at [1092, 594] on button "Update Template" at bounding box center [1071, 589] width 116 height 25
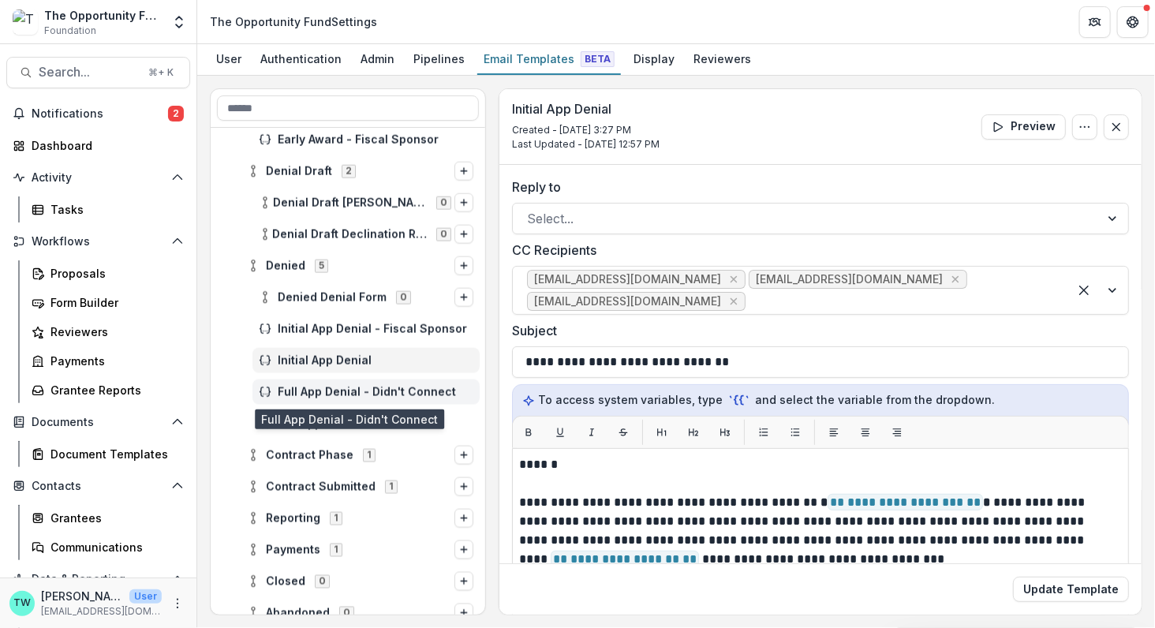
click at [307, 393] on span "Full App Denial - Didn't Connect" at bounding box center [376, 392] width 196 height 13
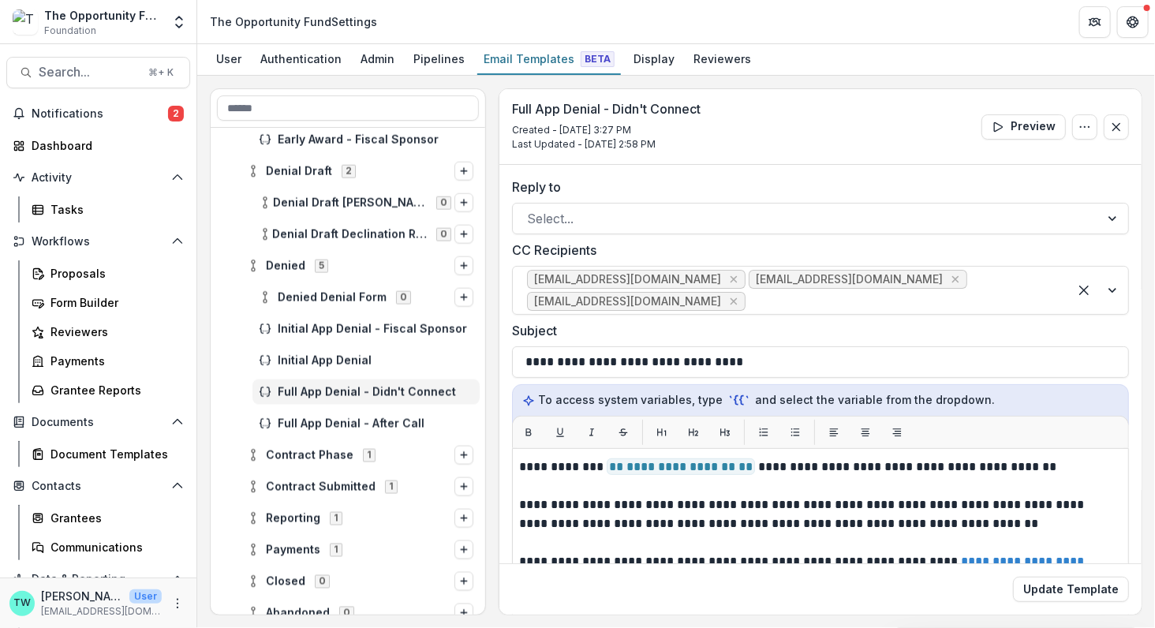
scroll to position [286, 0]
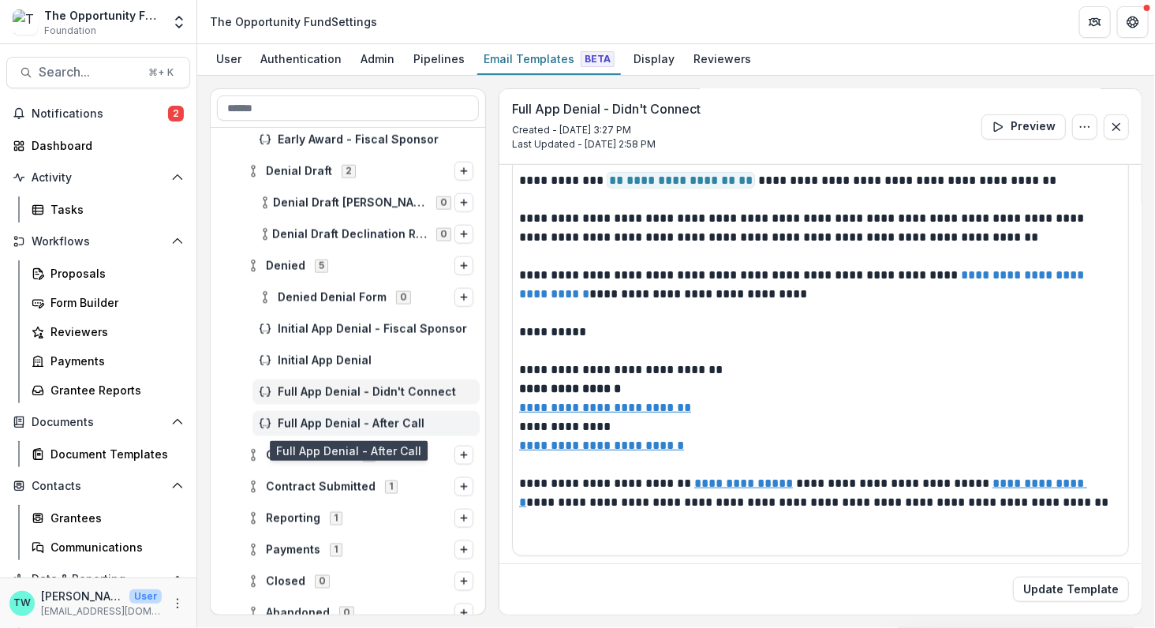
click at [342, 424] on span "Full App Denial - After Call" at bounding box center [376, 423] width 196 height 13
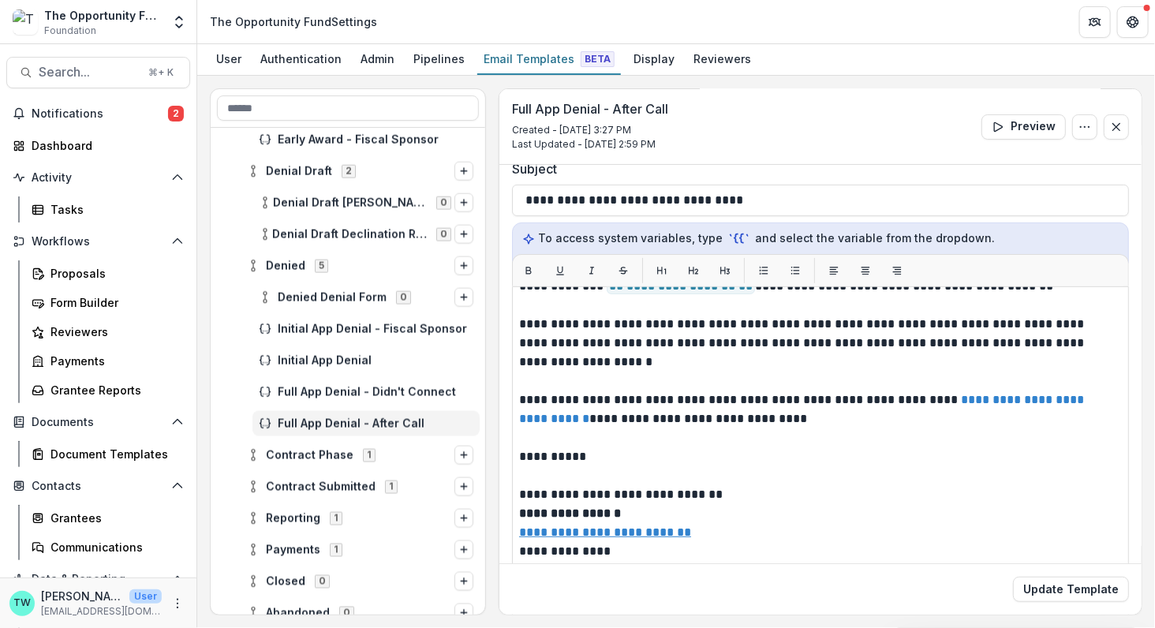
scroll to position [270, 0]
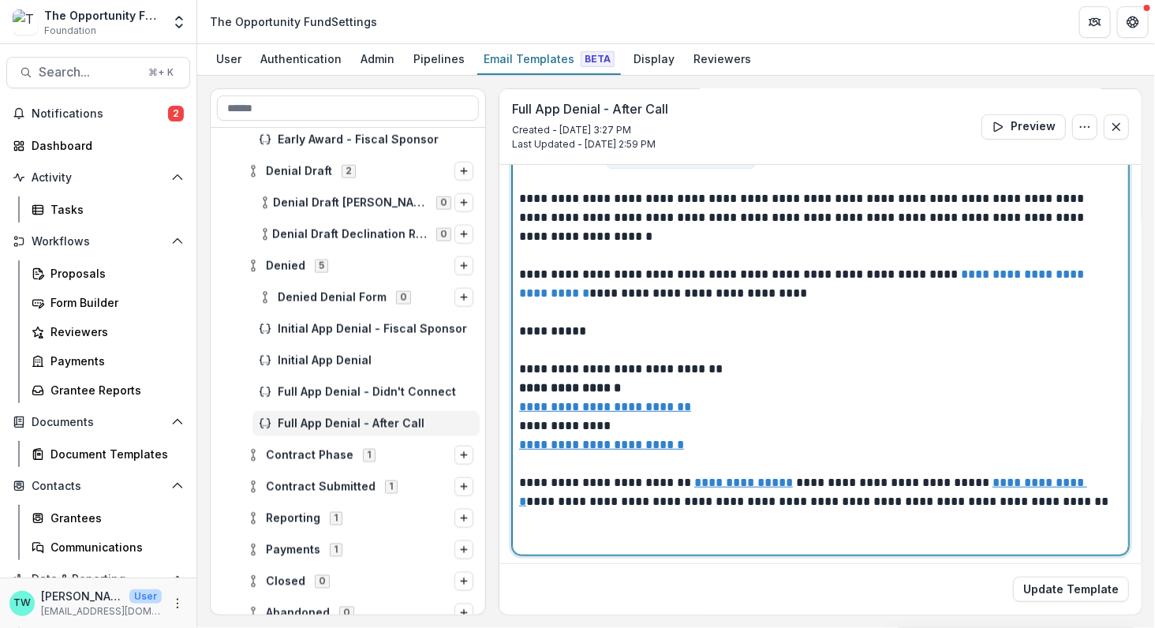
click at [1013, 498] on p "**********" at bounding box center [816, 255] width 595 height 587
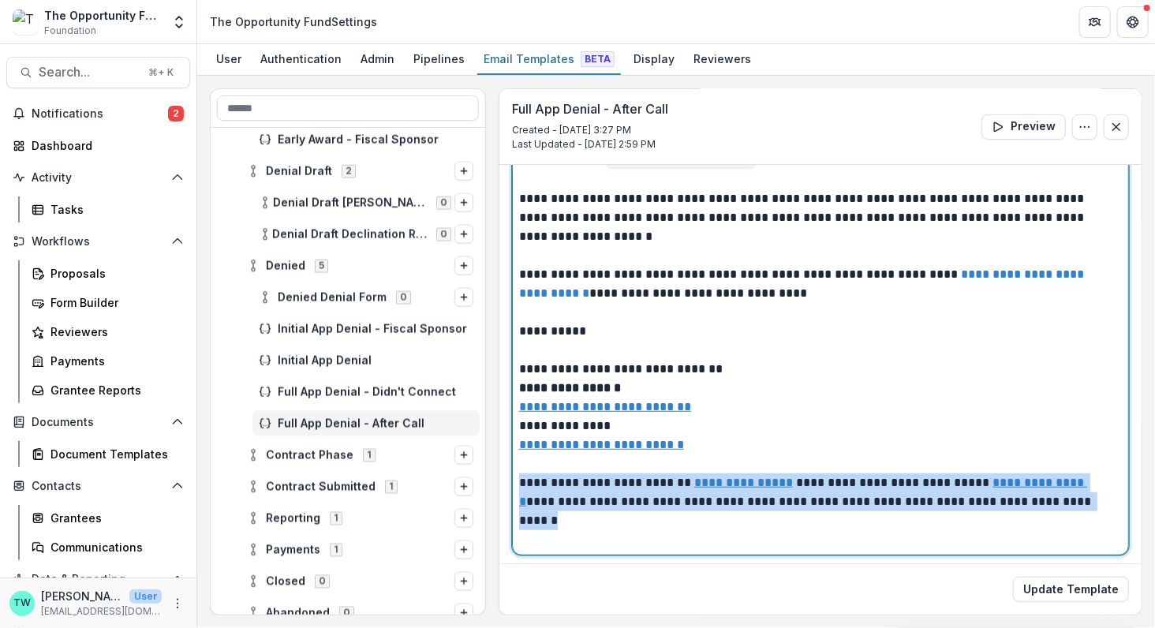
drag, startPoint x: 1108, startPoint y: 501, endPoint x: 510, endPoint y: 479, distance: 598.3
click at [510, 479] on div "**********" at bounding box center [820, 231] width 642 height 673
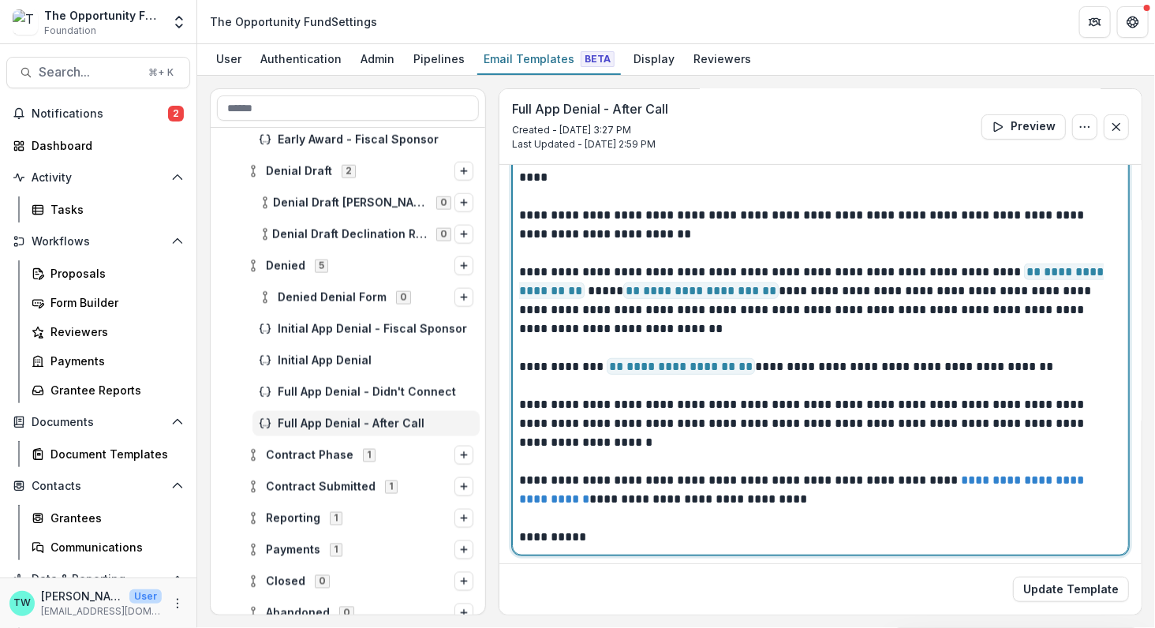
scroll to position [0, 0]
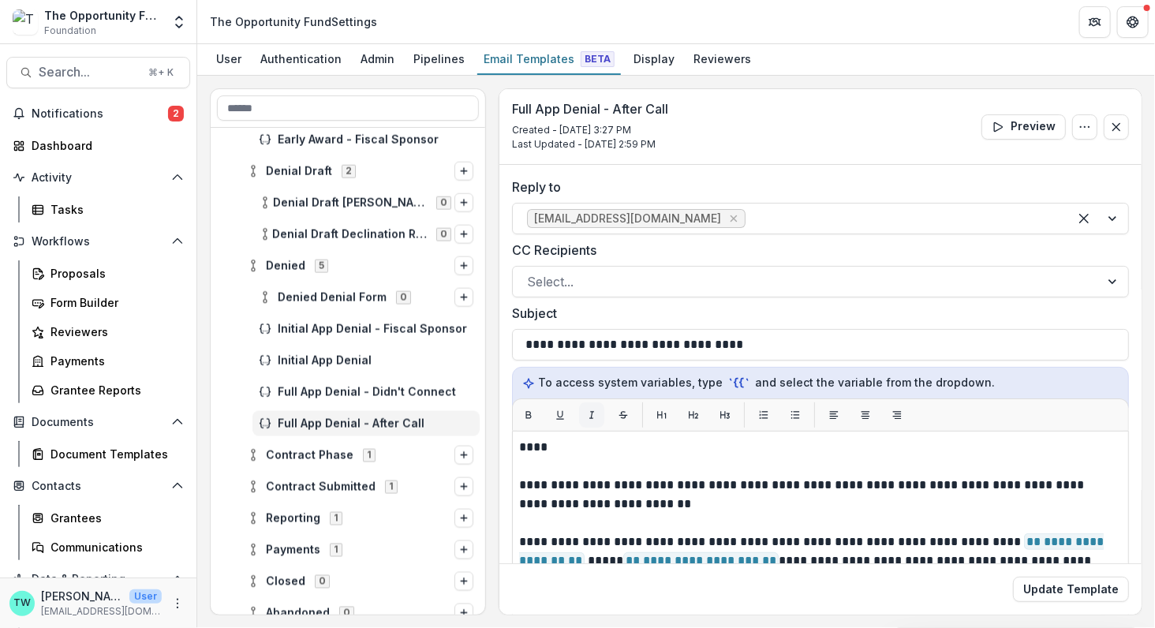
click at [588, 416] on icon "Italic" at bounding box center [591, 414] width 11 height 11
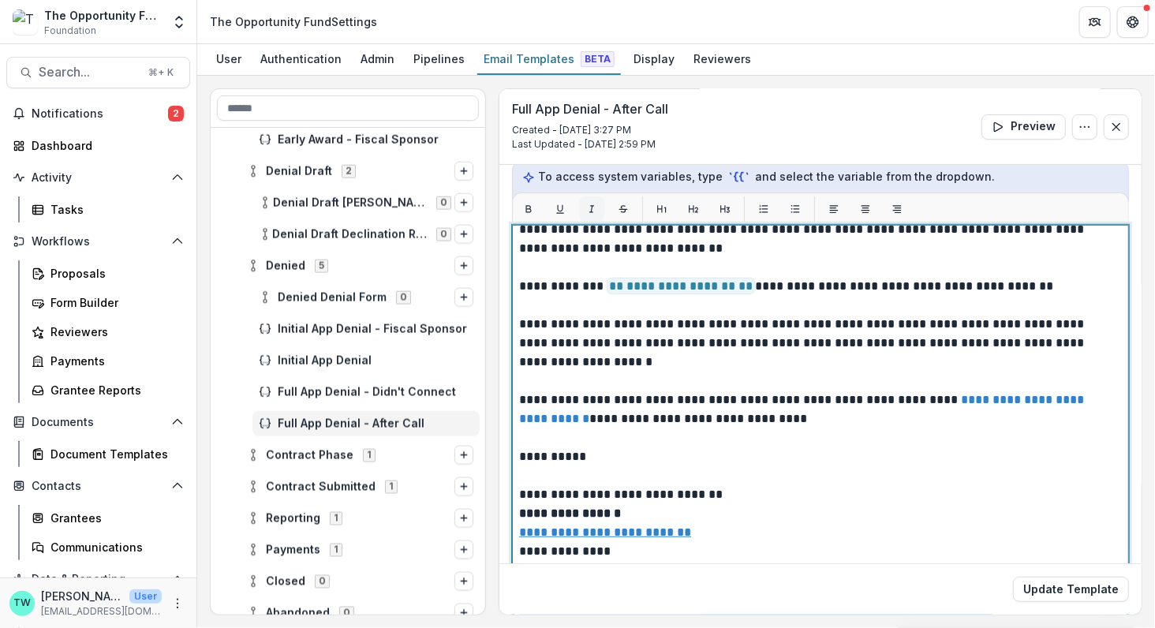
scroll to position [206, 0]
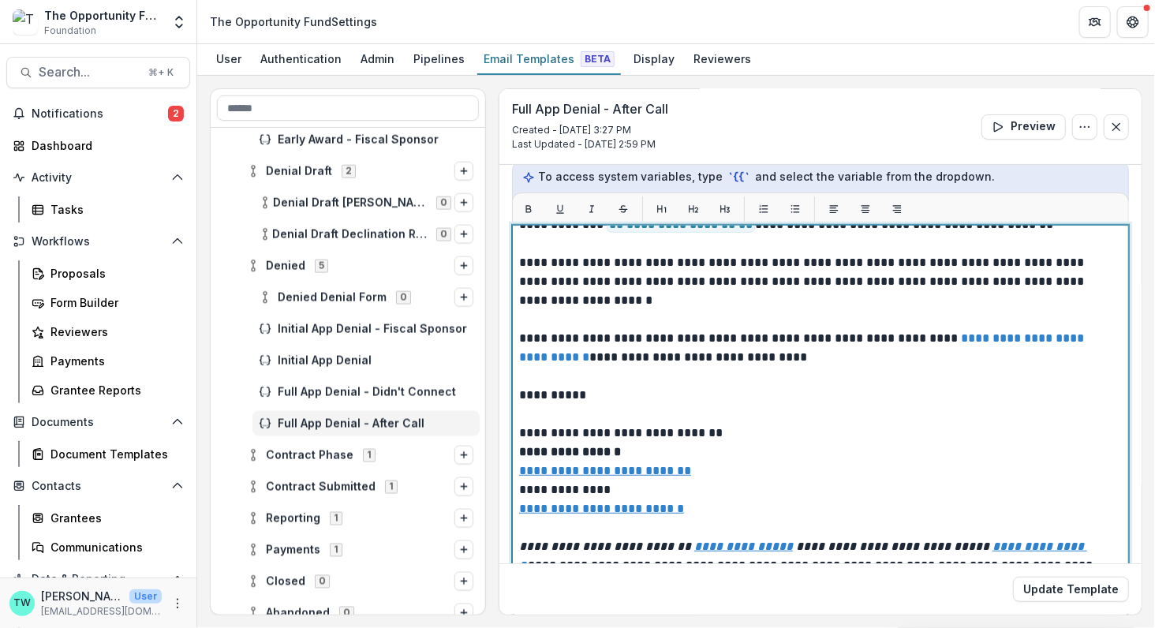
click at [740, 478] on p "**********" at bounding box center [816, 319] width 595 height 587
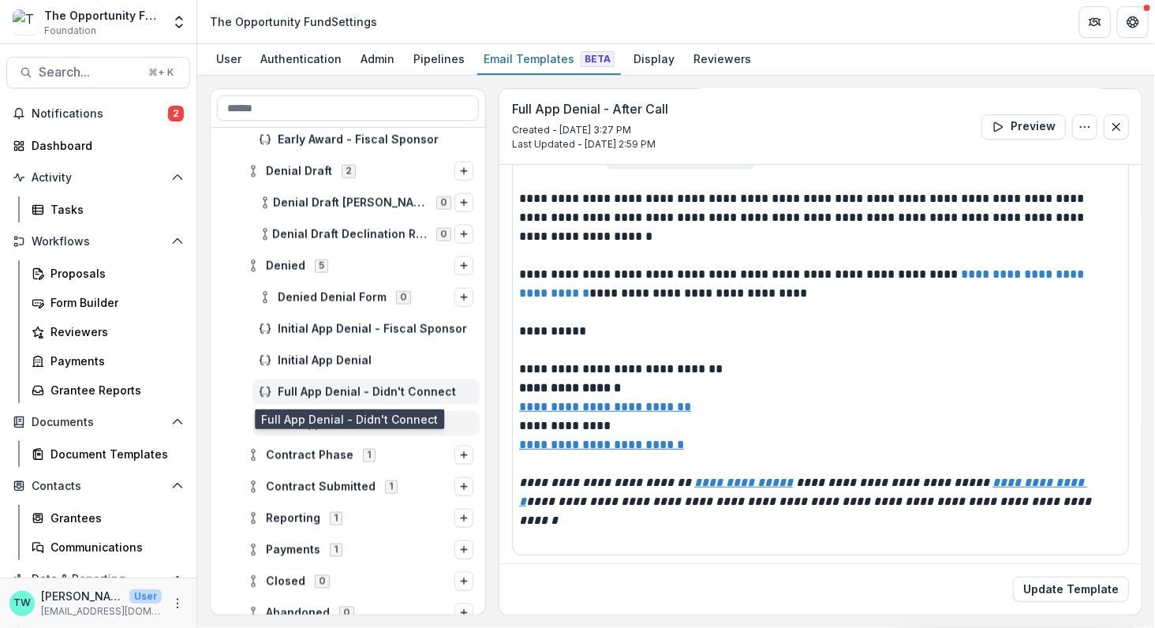
click at [358, 394] on span "Full App Denial - Didn't Connect" at bounding box center [376, 392] width 196 height 13
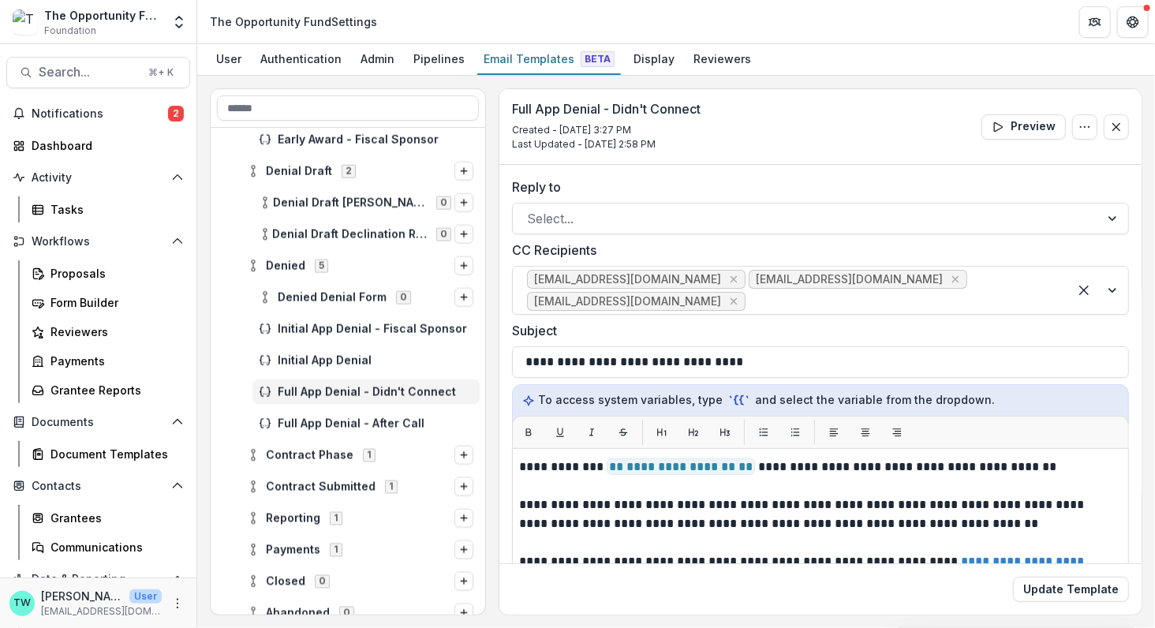
scroll to position [286, 0]
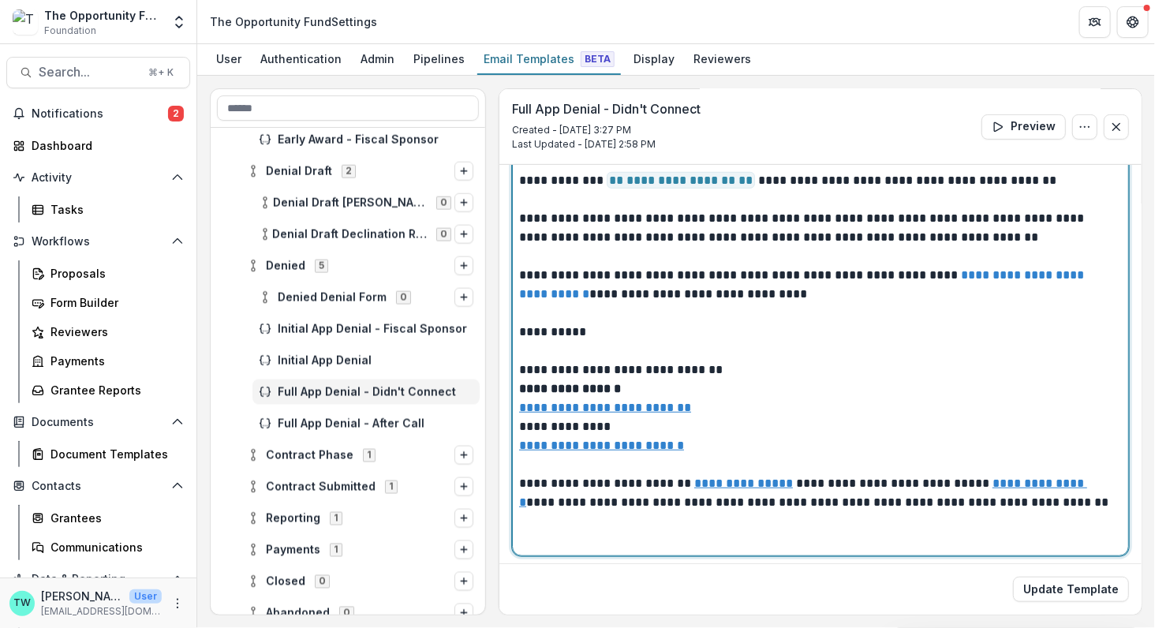
click at [1089, 503] on p "**********" at bounding box center [816, 294] width 595 height 511
click at [1011, 502] on p "**********" at bounding box center [816, 294] width 595 height 511
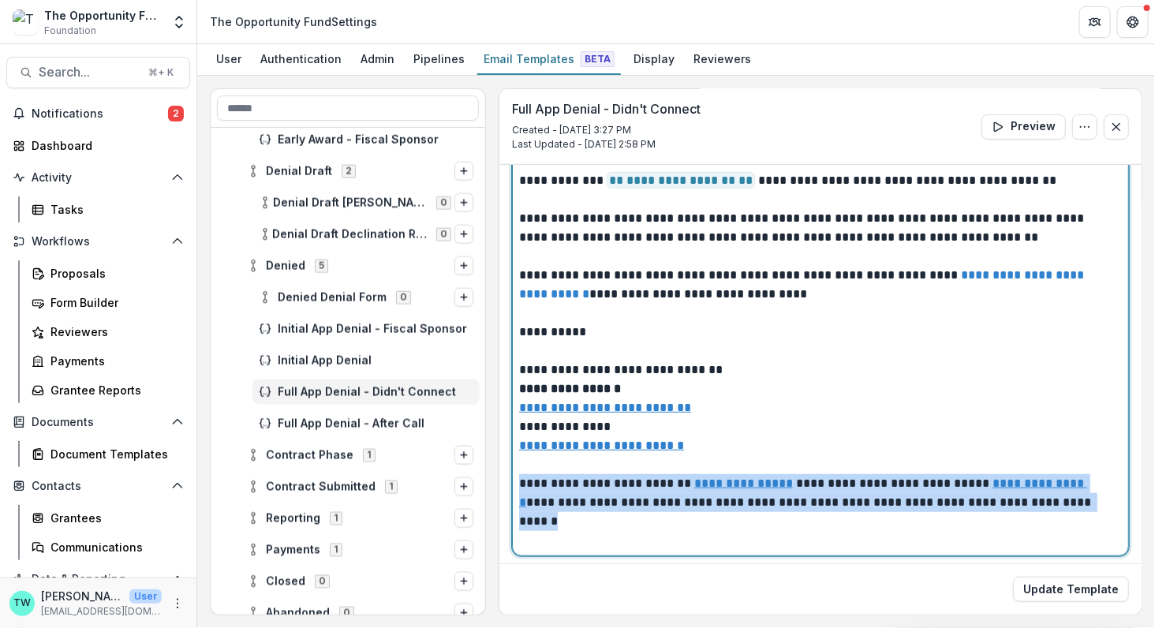
drag, startPoint x: 1107, startPoint y: 499, endPoint x: 484, endPoint y: 469, distance: 623.8
click at [484, 469] on div "**********" at bounding box center [676, 351] width 932 height 527
click at [610, 252] on p "**********" at bounding box center [816, 294] width 595 height 511
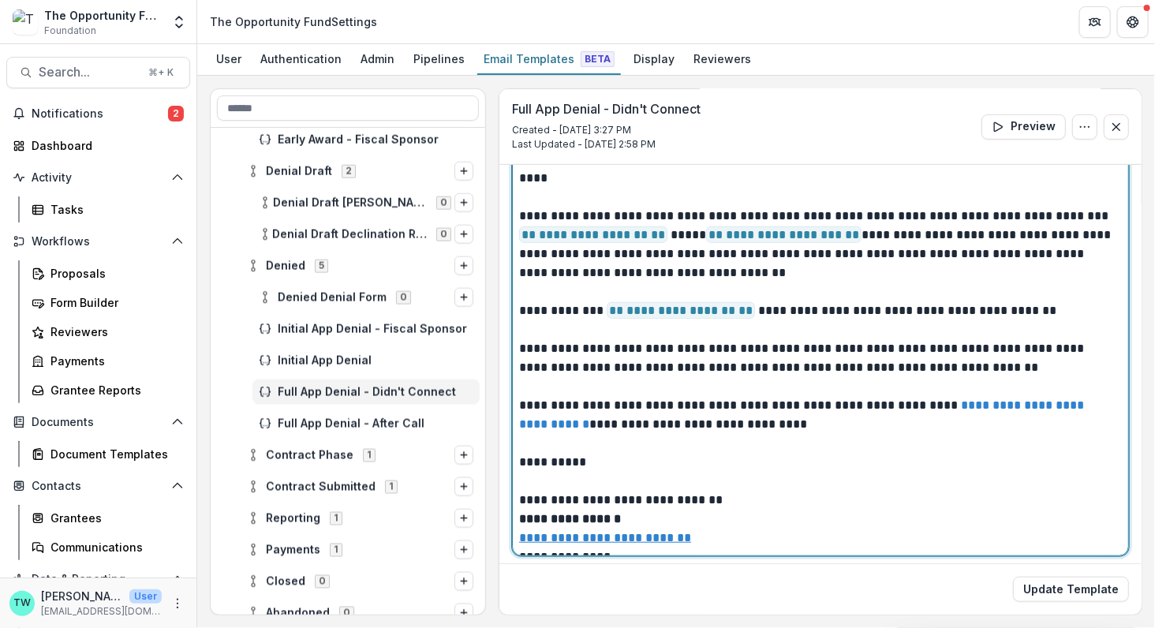
scroll to position [130, 0]
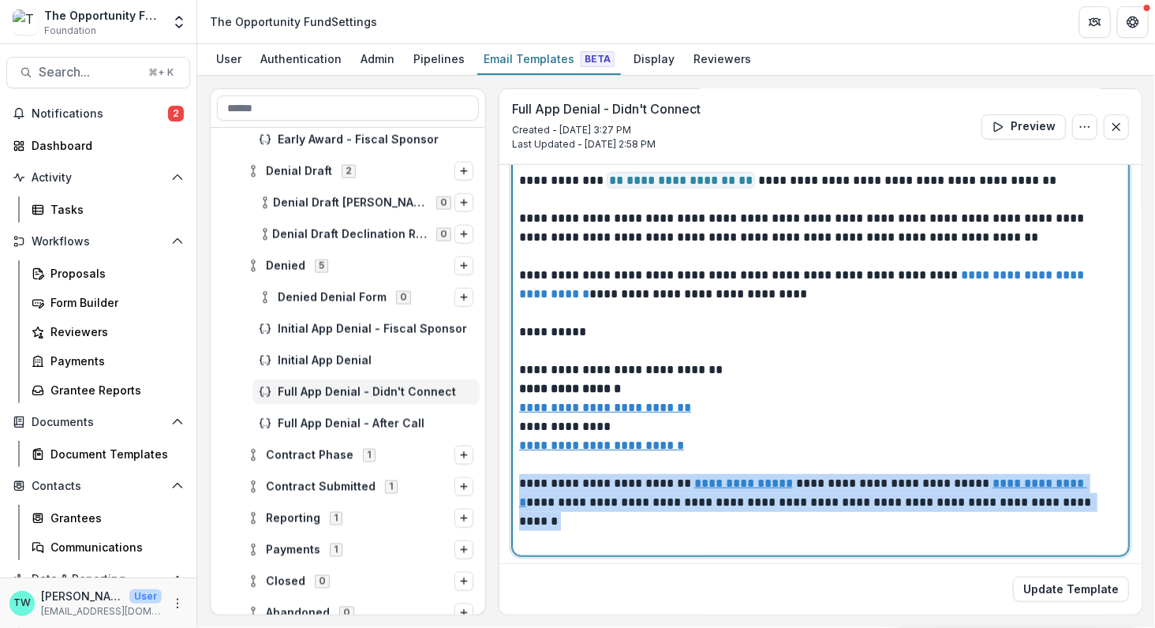
drag, startPoint x: 521, startPoint y: 478, endPoint x: 1145, endPoint y: 510, distance: 625.5
click at [1145, 510] on div "**********" at bounding box center [676, 352] width 958 height 552
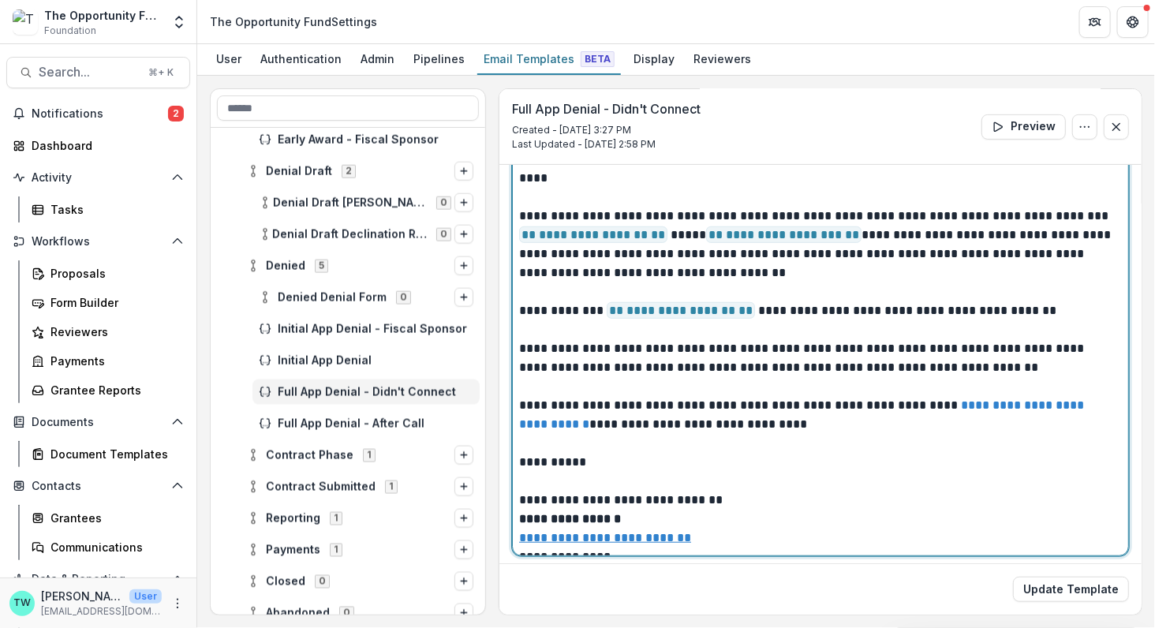
scroll to position [0, 0]
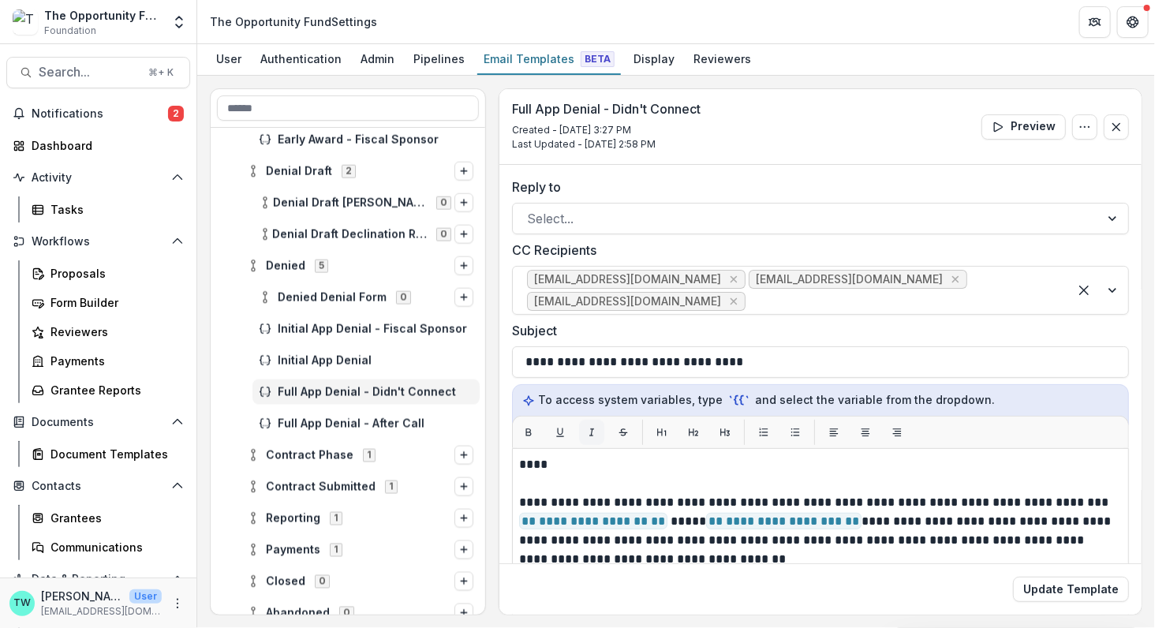
click at [592, 430] on icon "Italic" at bounding box center [591, 432] width 11 height 11
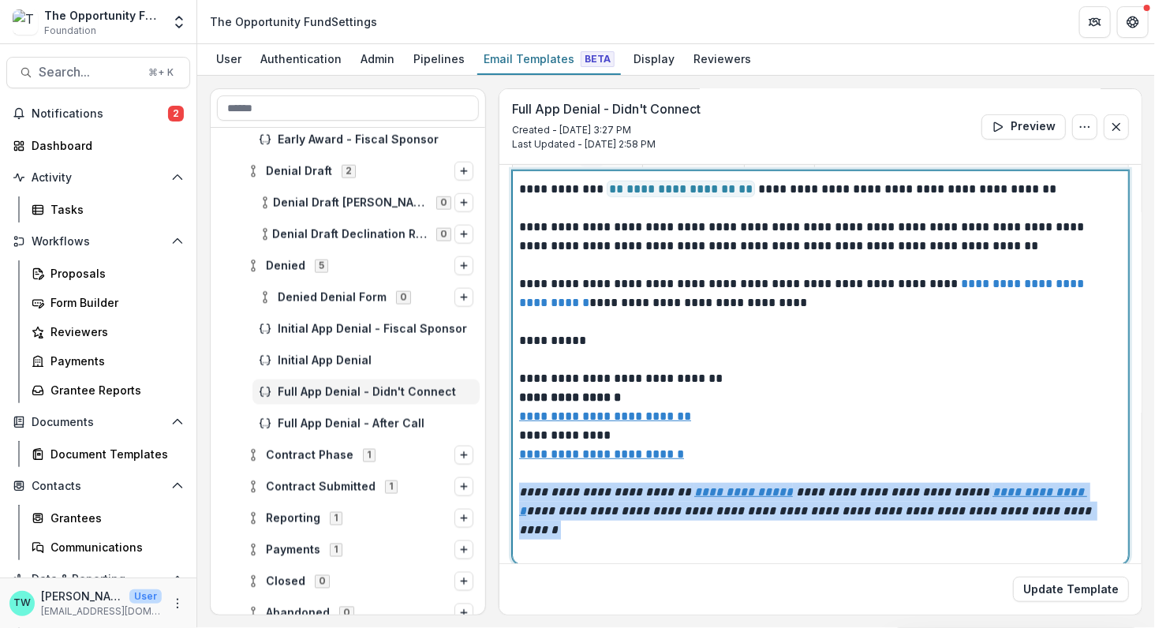
scroll to position [286, 0]
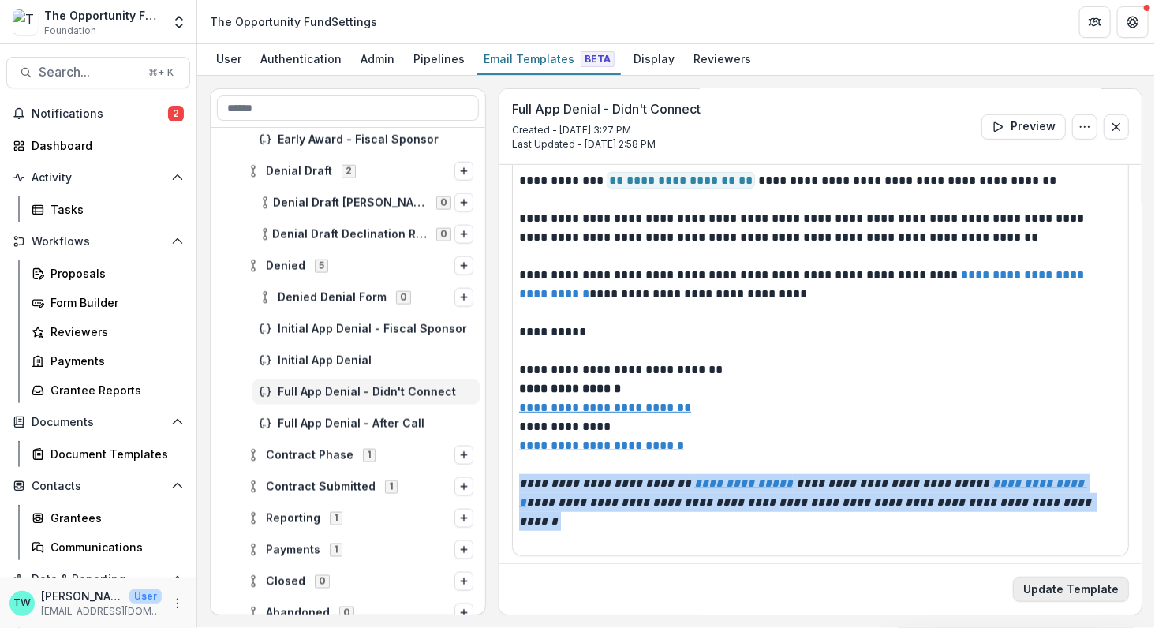
click at [1075, 592] on button "Update Template" at bounding box center [1071, 589] width 116 height 25
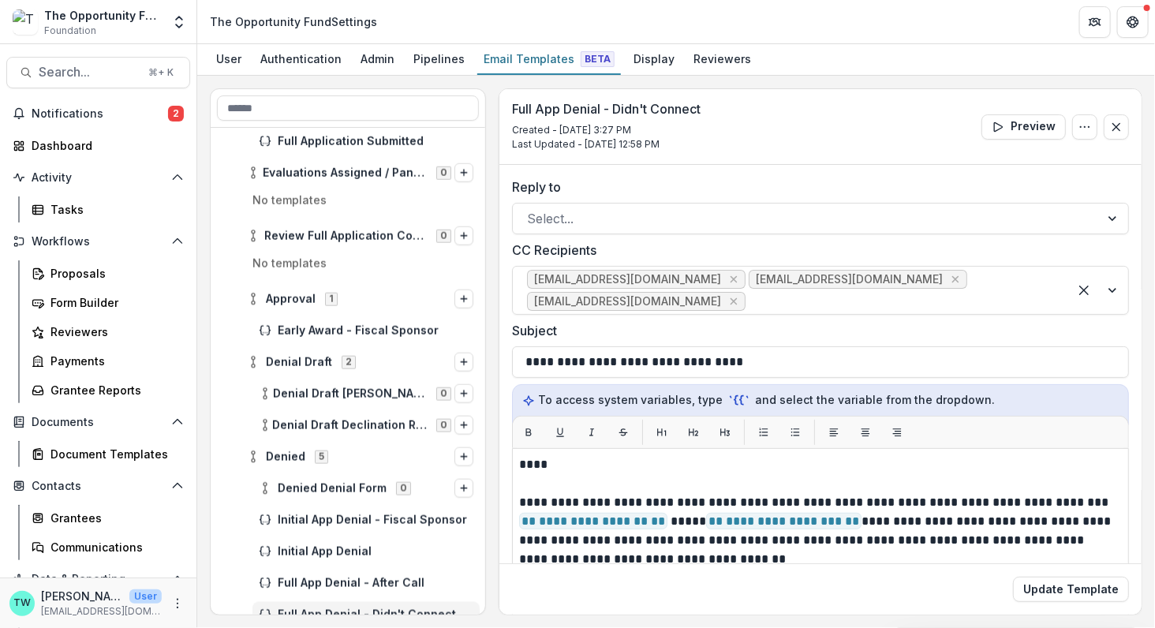
scroll to position [685, 0]
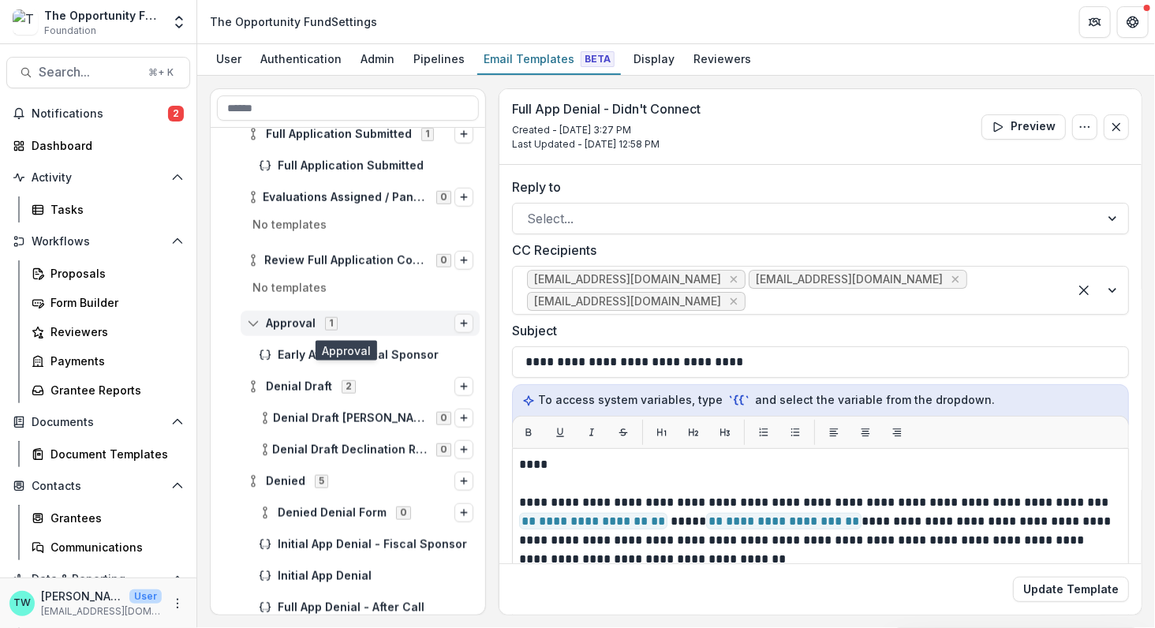
click at [464, 323] on line "Options" at bounding box center [464, 323] width 0 height 6
click at [413, 354] on button "Stage Change Message" at bounding box center [362, 354] width 213 height 23
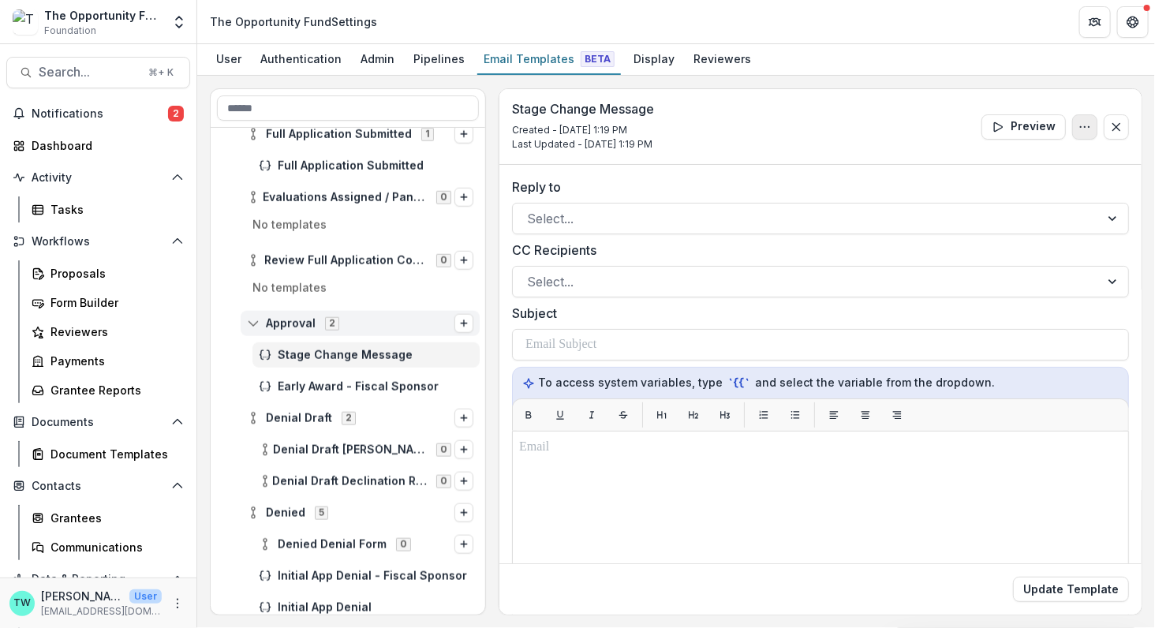
click at [1084, 132] on button "Options" at bounding box center [1084, 126] width 25 height 25
click at [966, 159] on button "Edit Name" at bounding box center [1008, 163] width 169 height 26
click at [1078, 125] on icon "Options" at bounding box center [1084, 127] width 13 height 13
click at [976, 160] on button "Edit Name" at bounding box center [1008, 163] width 169 height 26
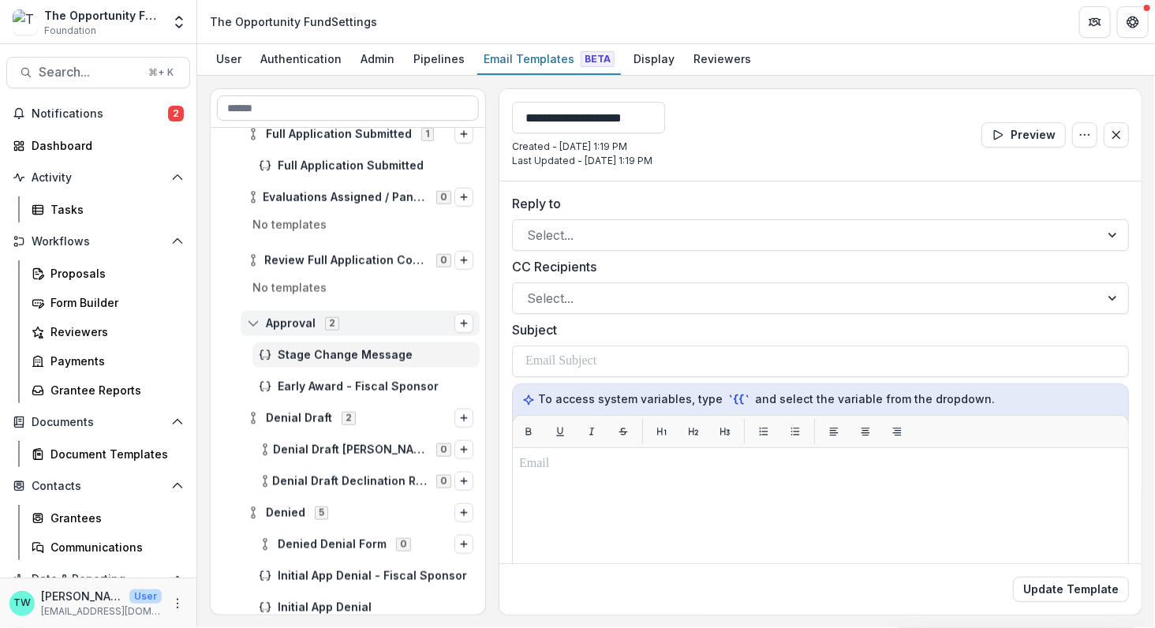
drag, startPoint x: 668, startPoint y: 115, endPoint x: 440, endPoint y: 106, distance: 228.1
click at [440, 106] on div "**********" at bounding box center [676, 351] width 932 height 527
type input "**********"
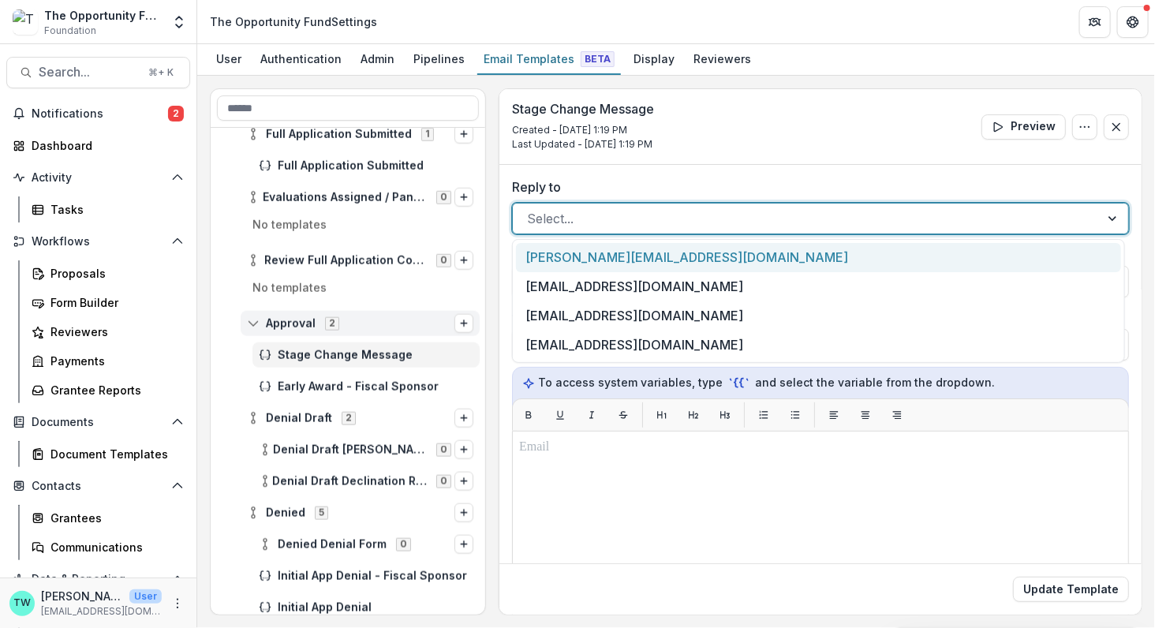
click at [593, 234] on div "Reply to lucy@trytemelio.com, 1 of 4. 4 results available. Use Up and Down to c…" at bounding box center [820, 501] width 642 height 673
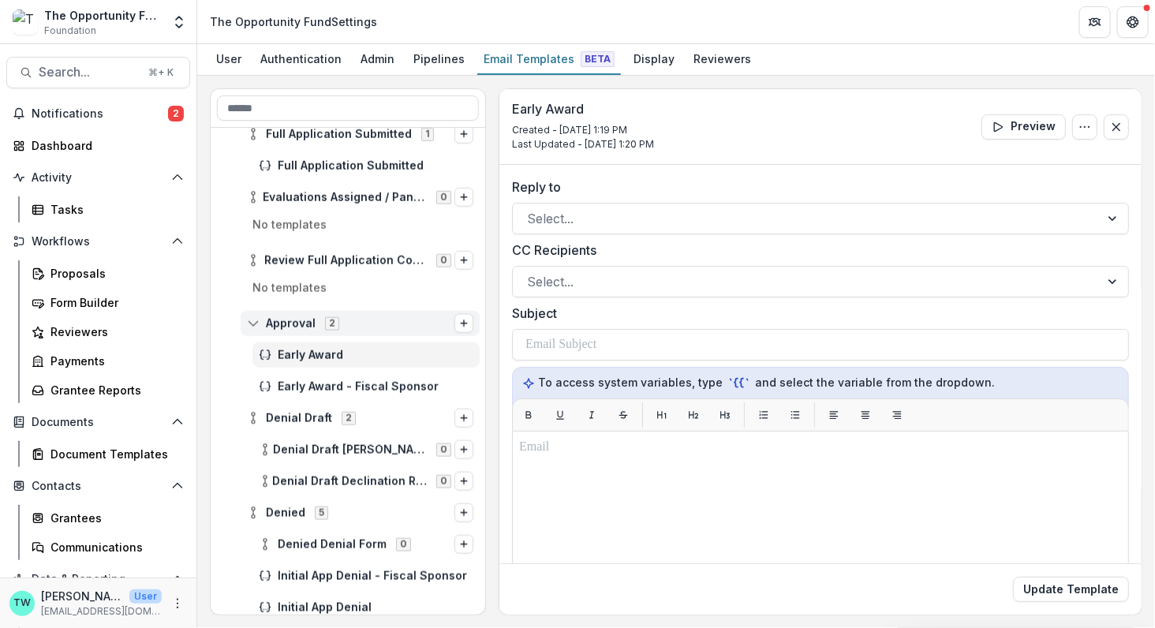
scroll to position [83, 0]
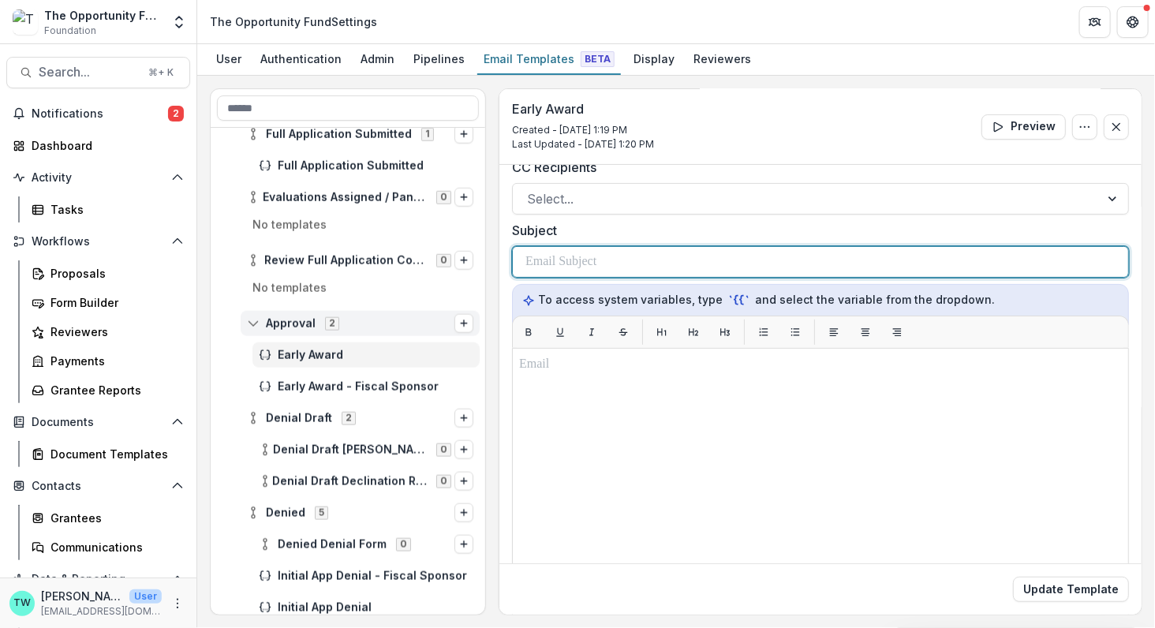
click at [615, 258] on div at bounding box center [820, 262] width 590 height 30
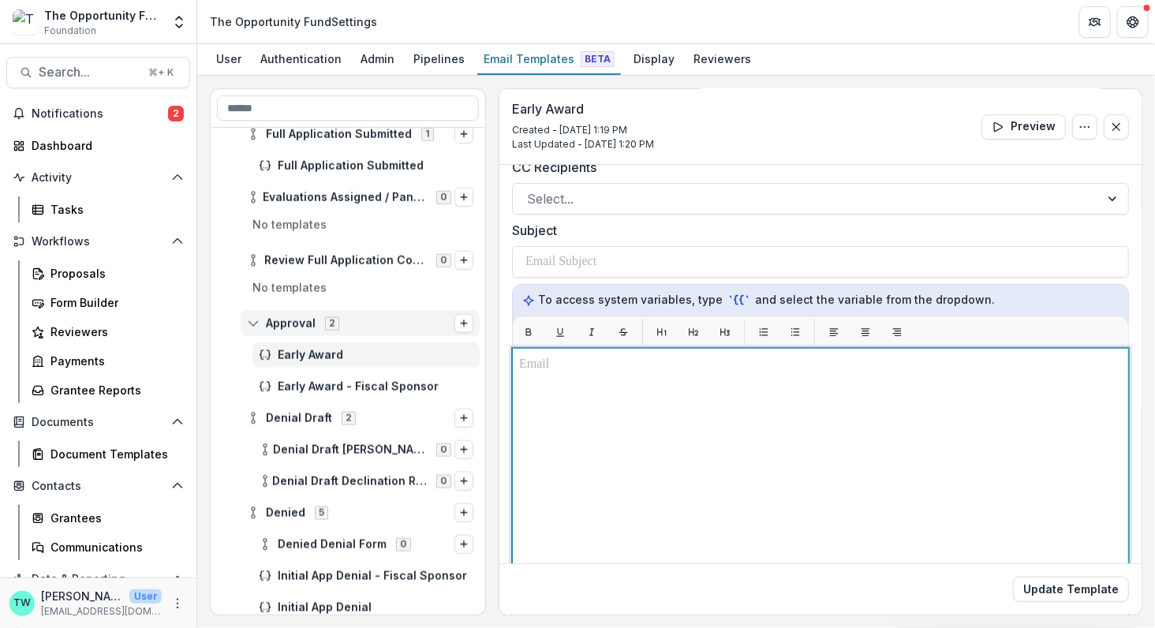
click at [566, 367] on p at bounding box center [820, 364] width 603 height 19
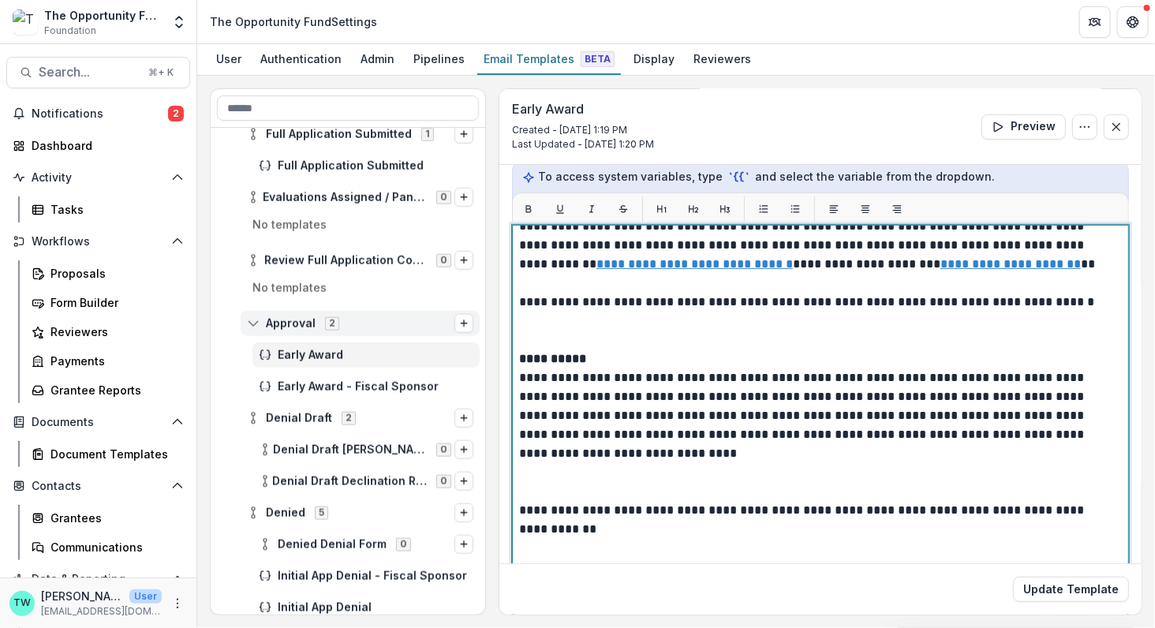
scroll to position [248, 0]
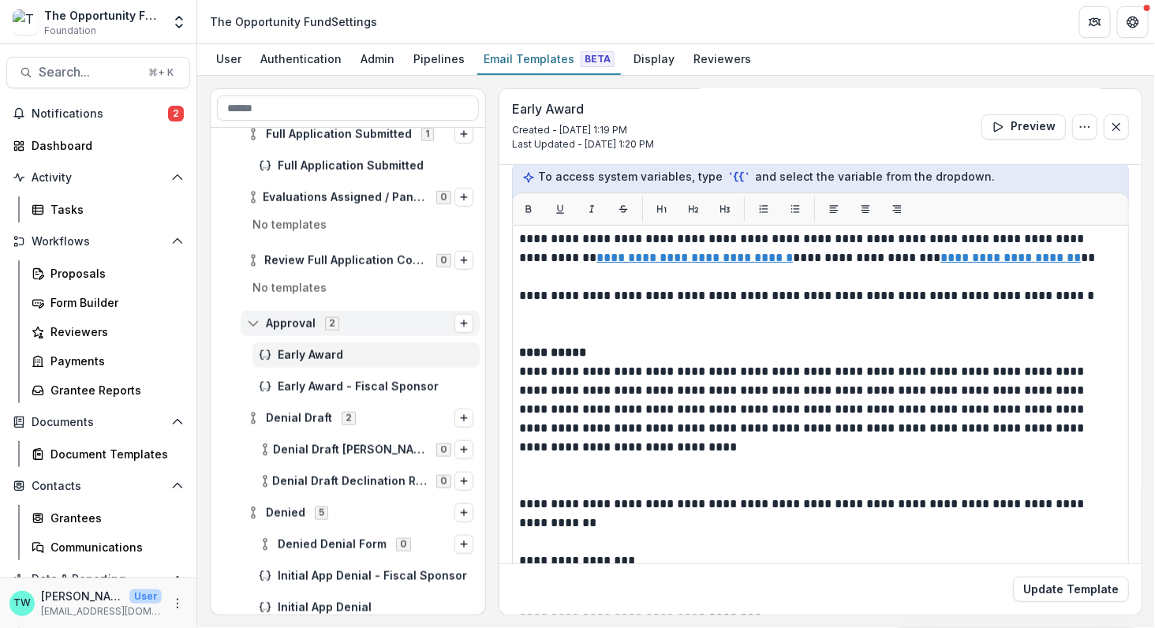
click at [517, 349] on div "**********" at bounding box center [820, 422] width 617 height 394
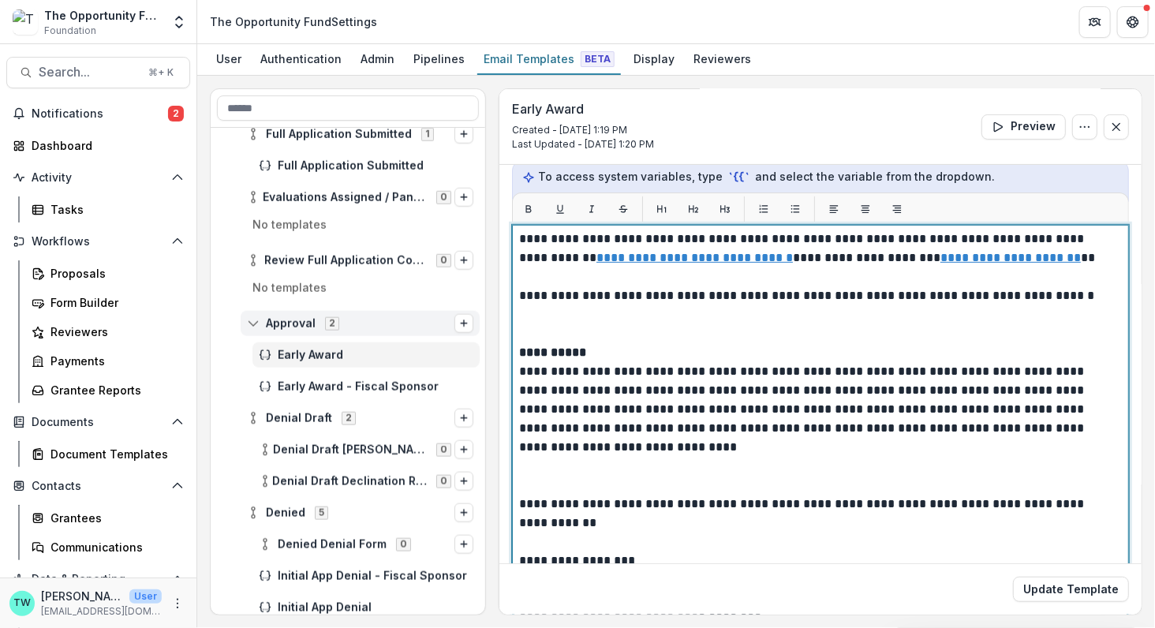
click at [521, 347] on strong "**********" at bounding box center [552, 352] width 67 height 12
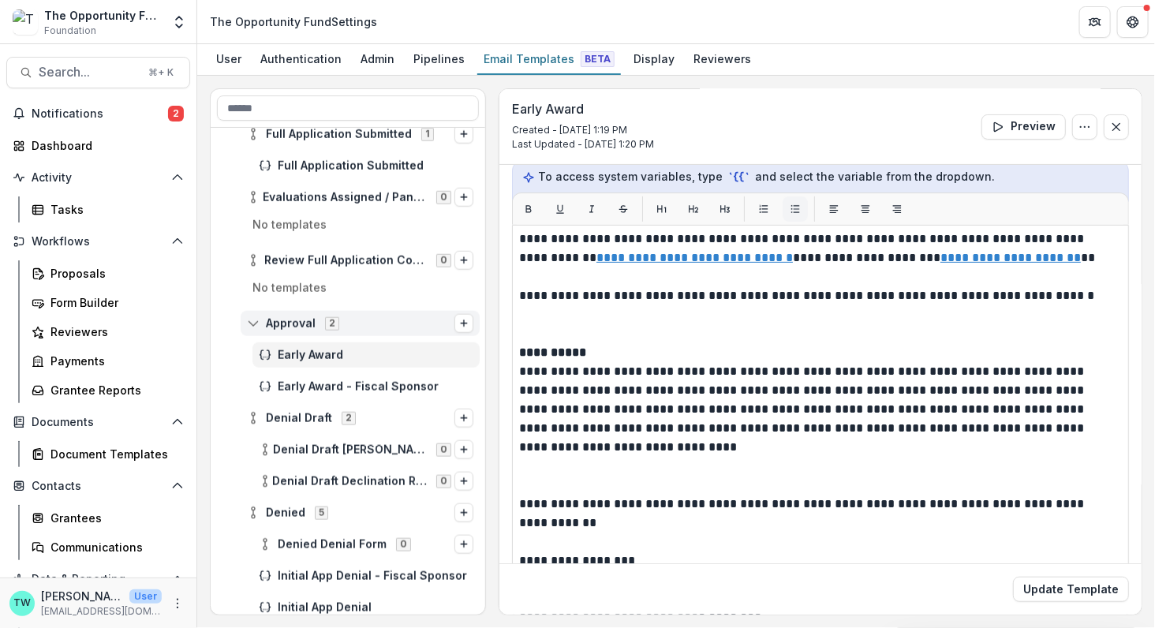
click at [793, 207] on icon "List" at bounding box center [795, 208] width 11 height 11
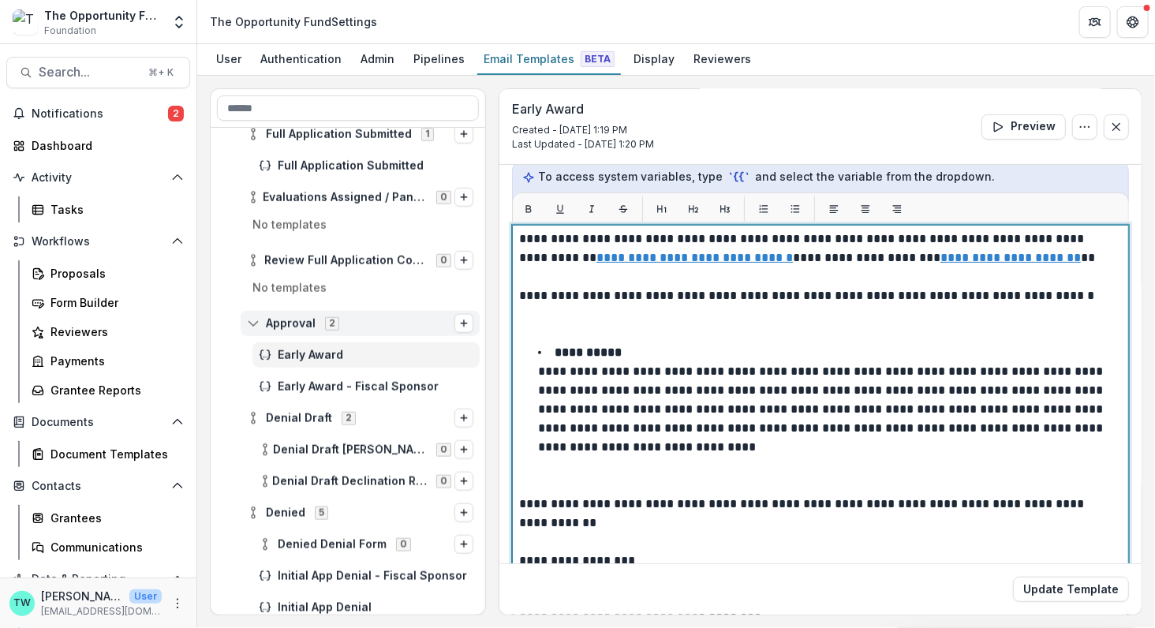
click at [670, 312] on p "**********" at bounding box center [816, 163] width 595 height 360
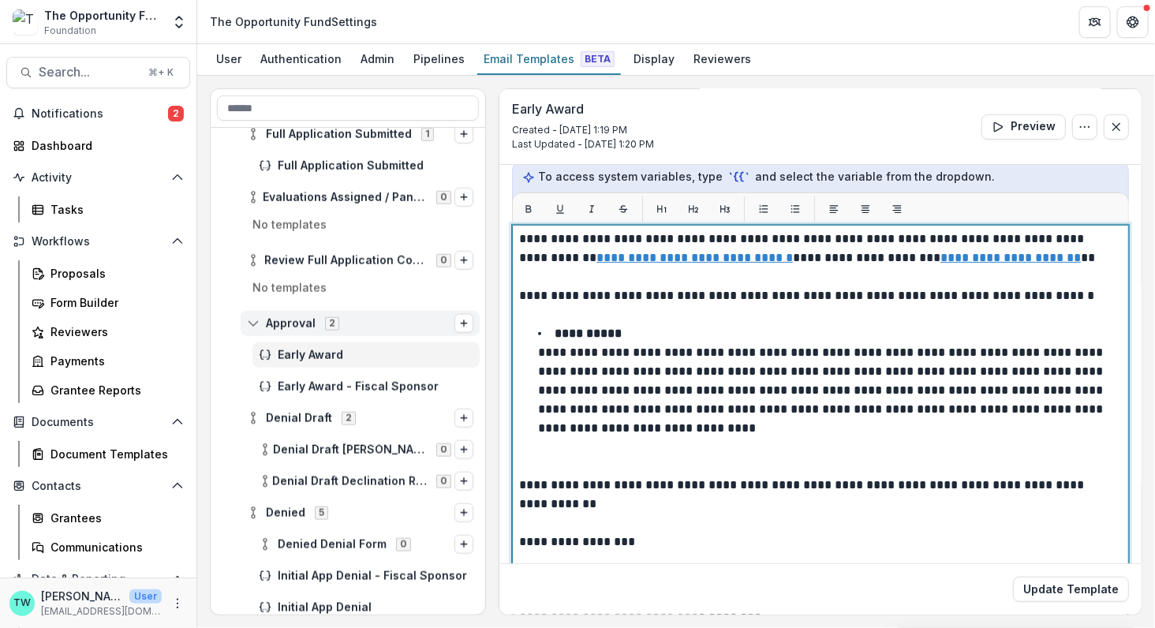
click at [520, 481] on p "**********" at bounding box center [816, 627] width 595 height 303
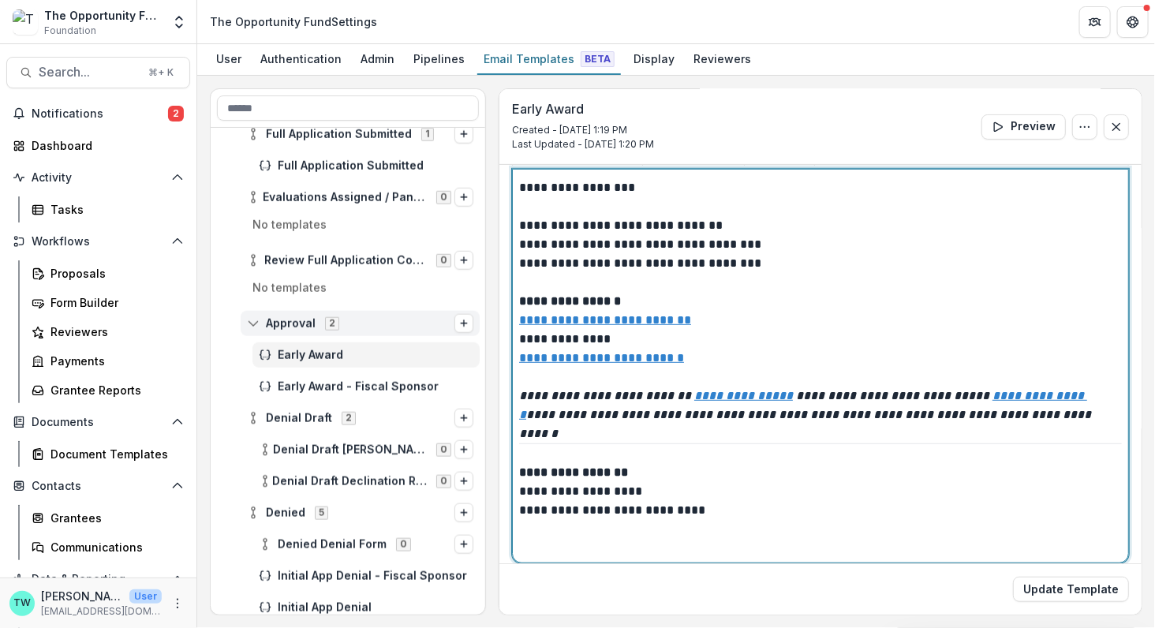
scroll to position [270, 0]
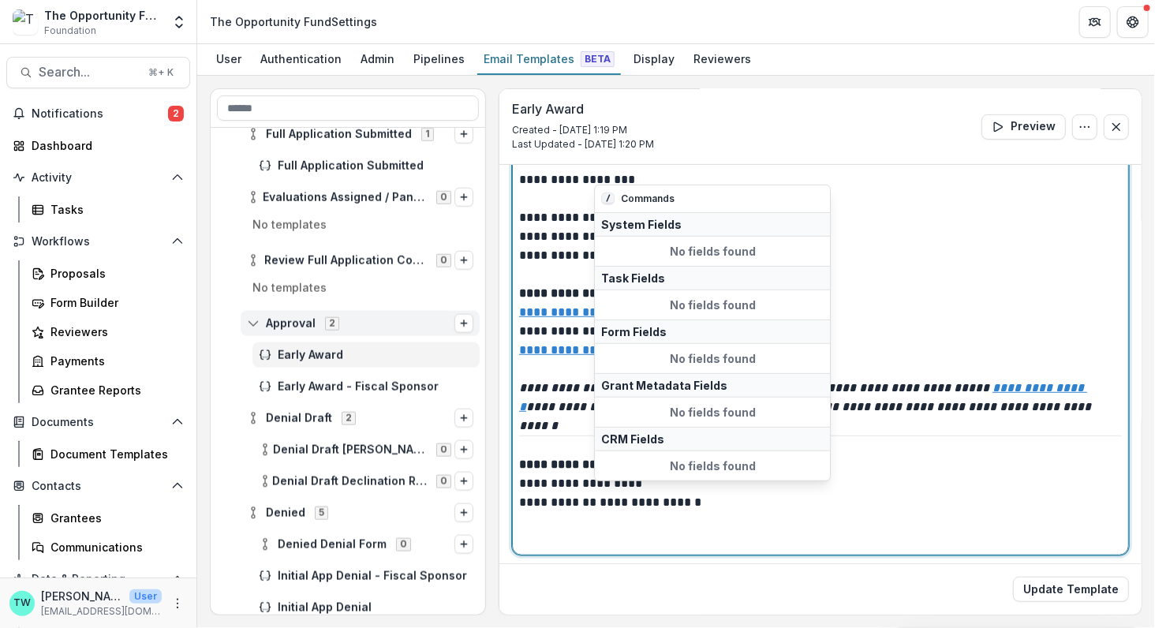
click at [695, 500] on p "**********" at bounding box center [816, 502] width 595 height 95
click at [869, 510] on p "**********" at bounding box center [816, 502] width 595 height 95
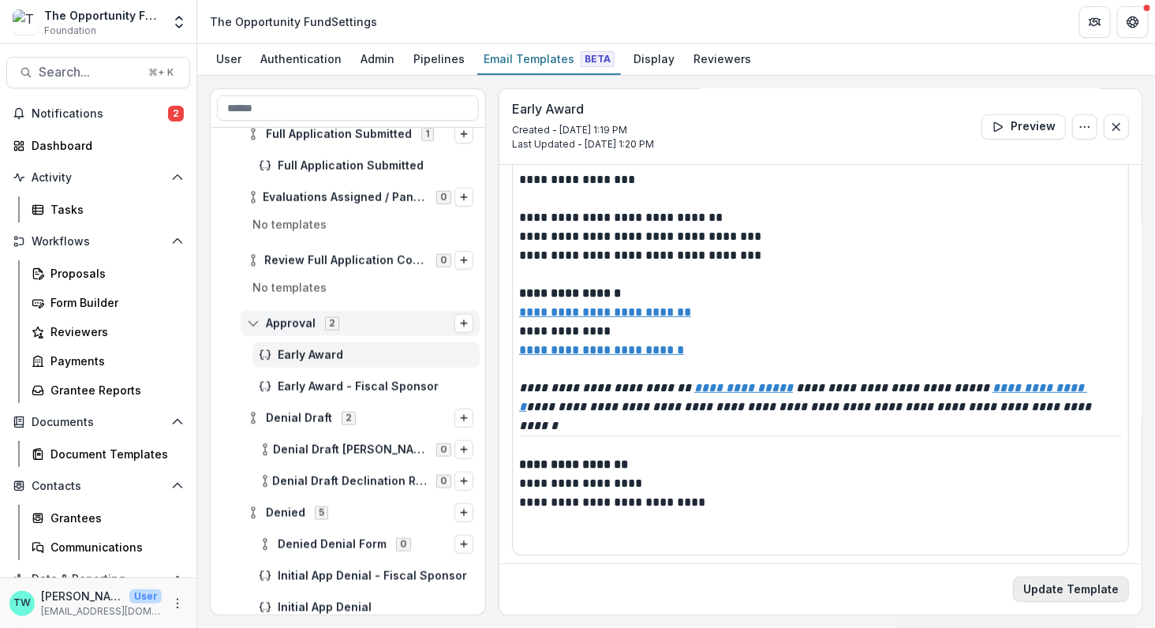
click at [1048, 598] on button "Update Template" at bounding box center [1071, 589] width 116 height 25
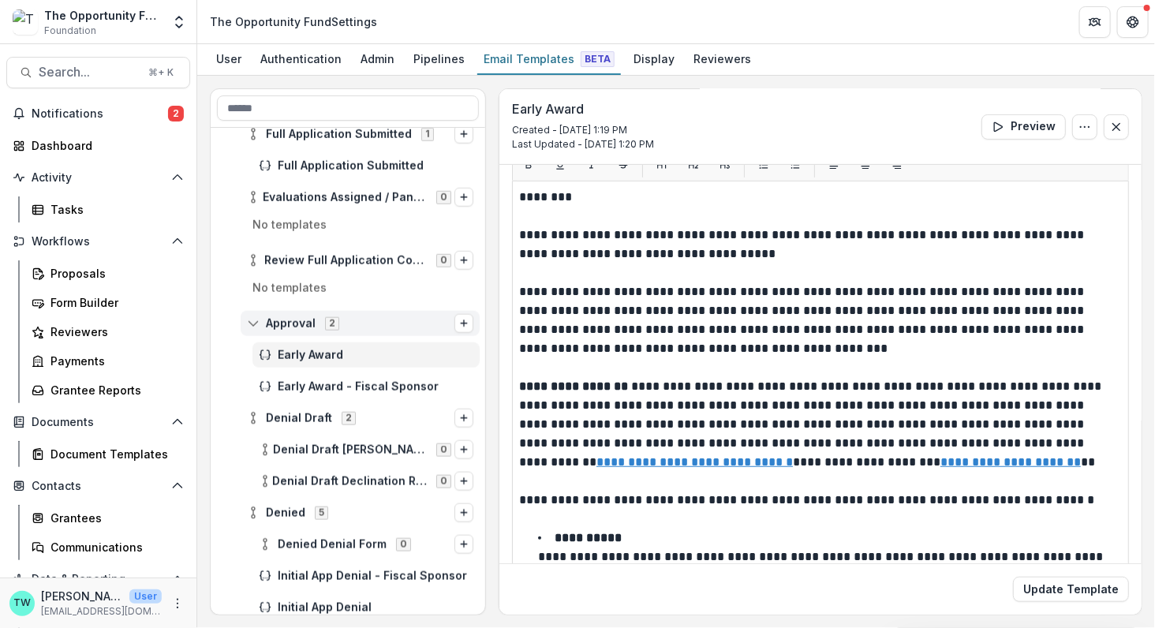
scroll to position [0, 0]
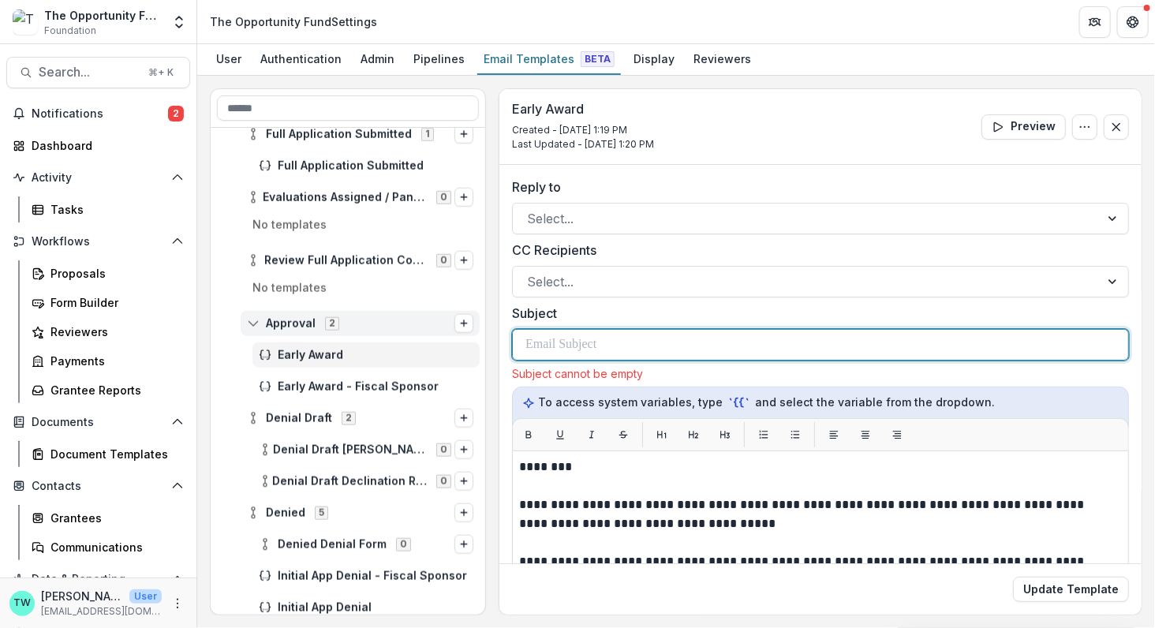
click at [619, 345] on div at bounding box center [820, 345] width 590 height 30
click at [592, 348] on p at bounding box center [560, 344] width 71 height 19
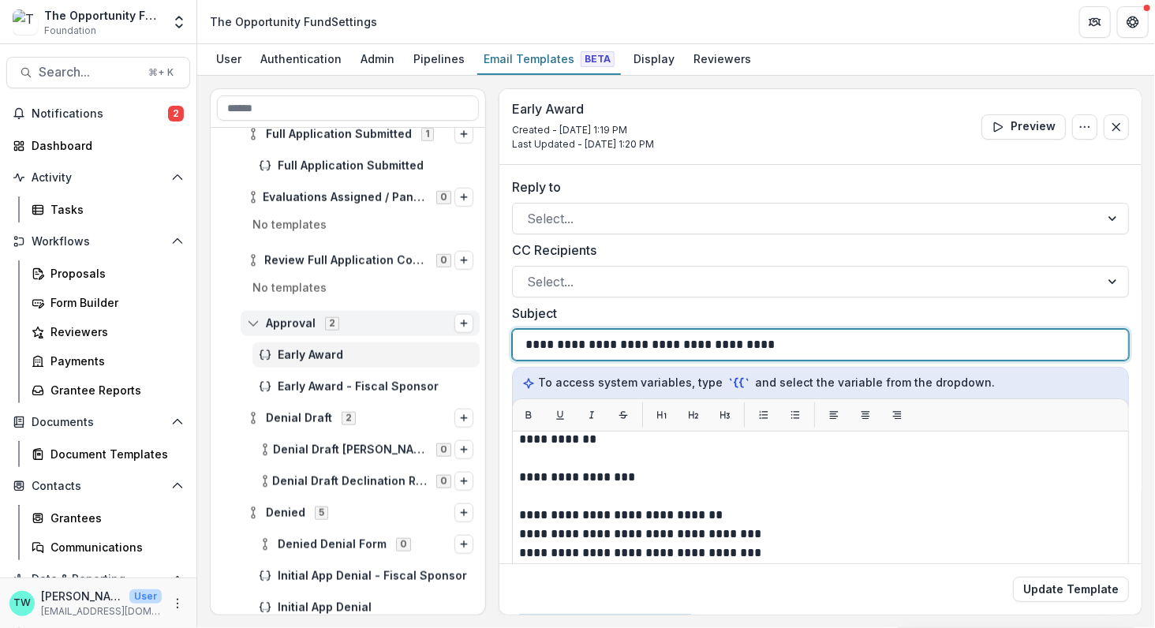
scroll to position [528, 0]
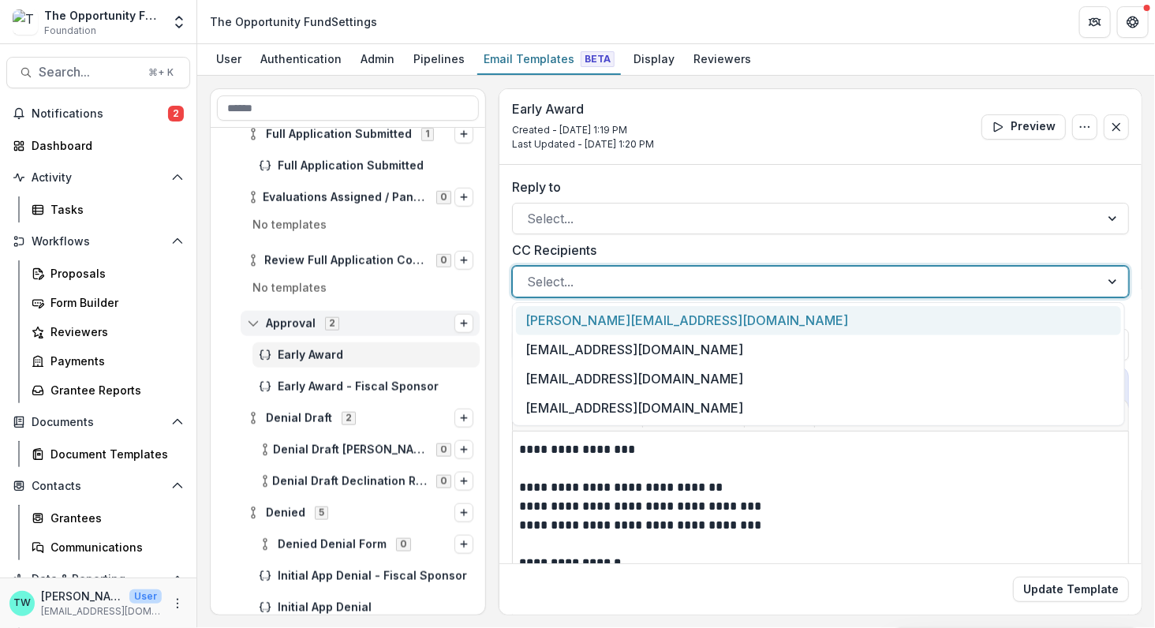
click at [640, 279] on div at bounding box center [806, 282] width 558 height 22
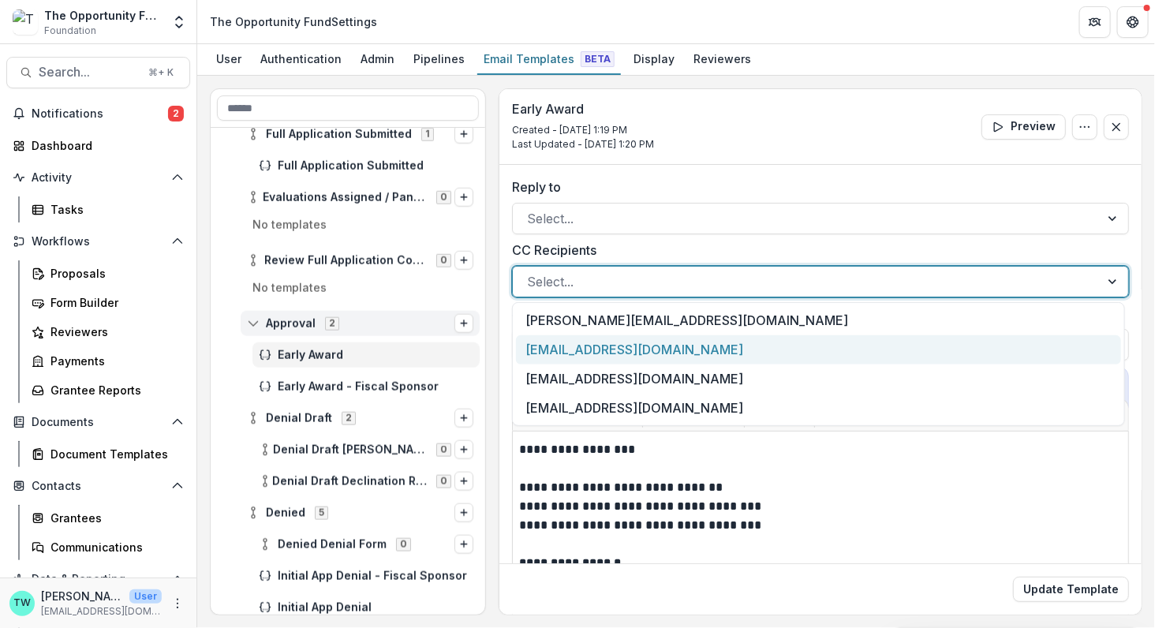
click at [634, 343] on div "[EMAIL_ADDRESS][DOMAIN_NAME]" at bounding box center [819, 349] width 606 height 29
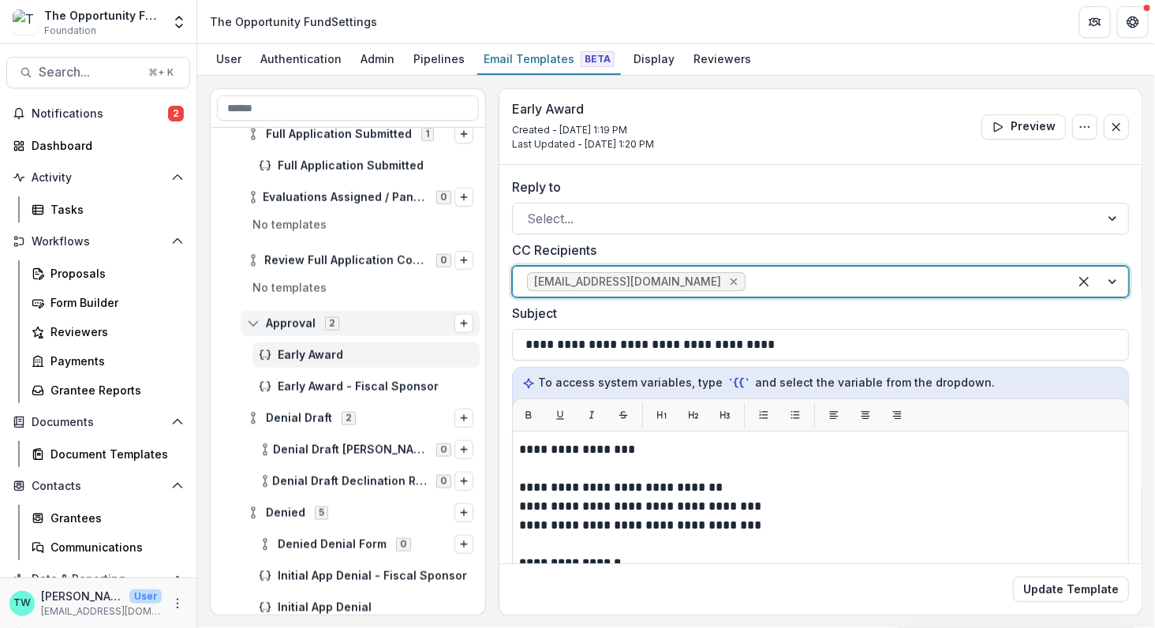
click at [727, 278] on icon "Remove twilhelm@theopportunityfund.org" at bounding box center [733, 281] width 13 height 13
click at [650, 284] on div at bounding box center [806, 282] width 558 height 22
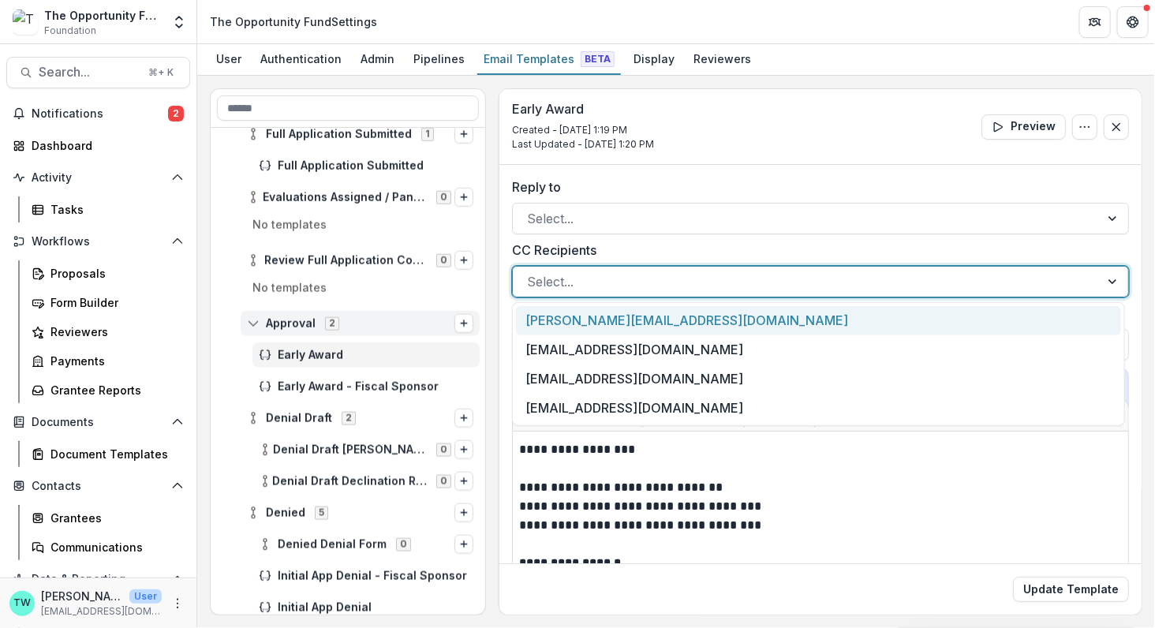
click at [650, 284] on div at bounding box center [806, 282] width 558 height 22
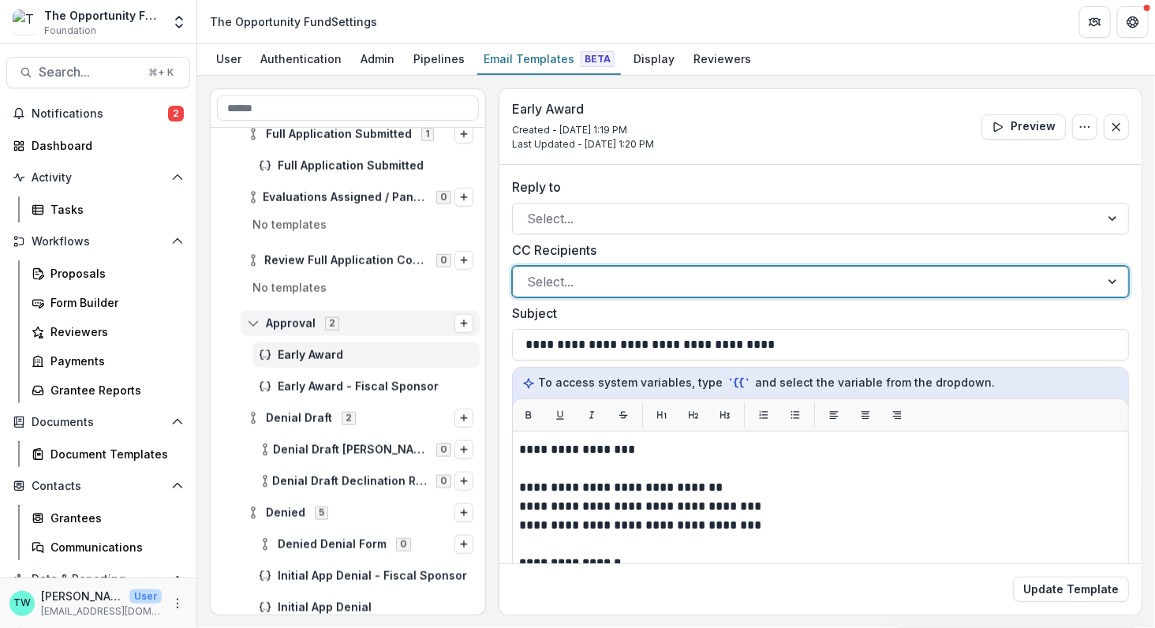
click at [651, 281] on div at bounding box center [806, 282] width 558 height 22
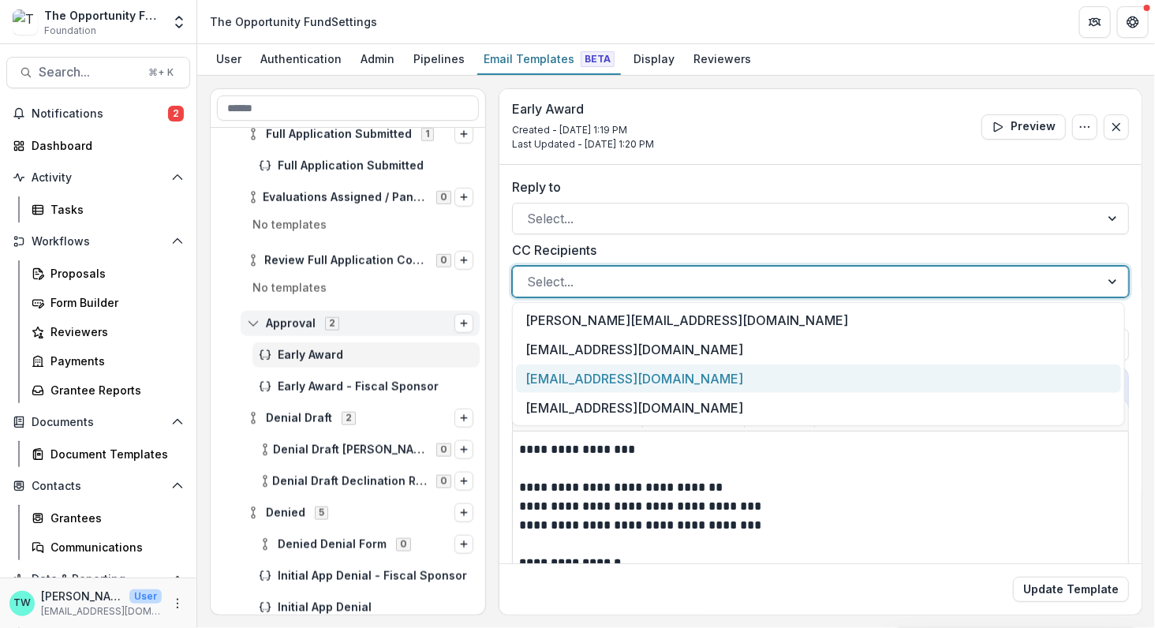
click at [644, 381] on div "[EMAIL_ADDRESS][DOMAIN_NAME]" at bounding box center [819, 378] width 606 height 29
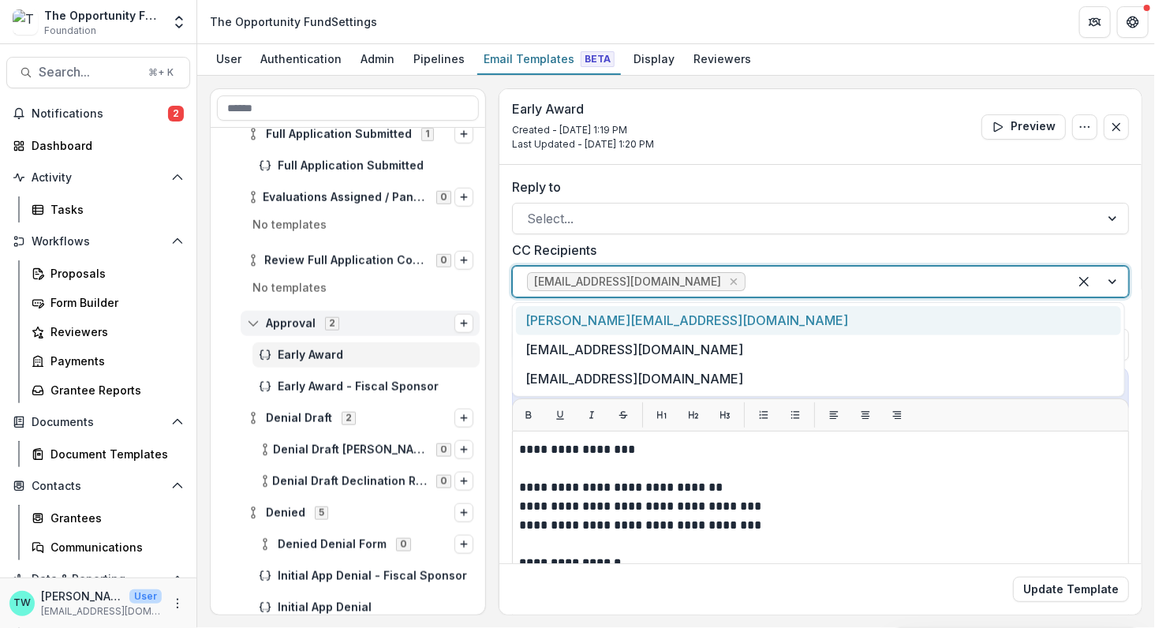
click at [793, 276] on div at bounding box center [901, 282] width 305 height 22
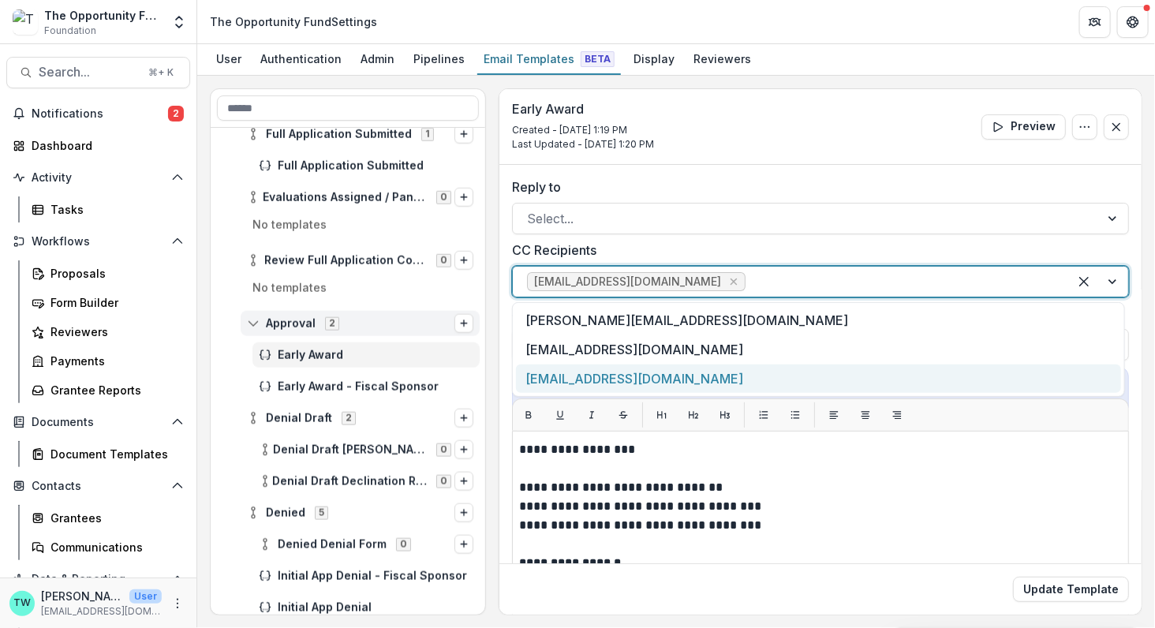
click at [700, 384] on div "[EMAIL_ADDRESS][DOMAIN_NAME]" at bounding box center [819, 378] width 606 height 29
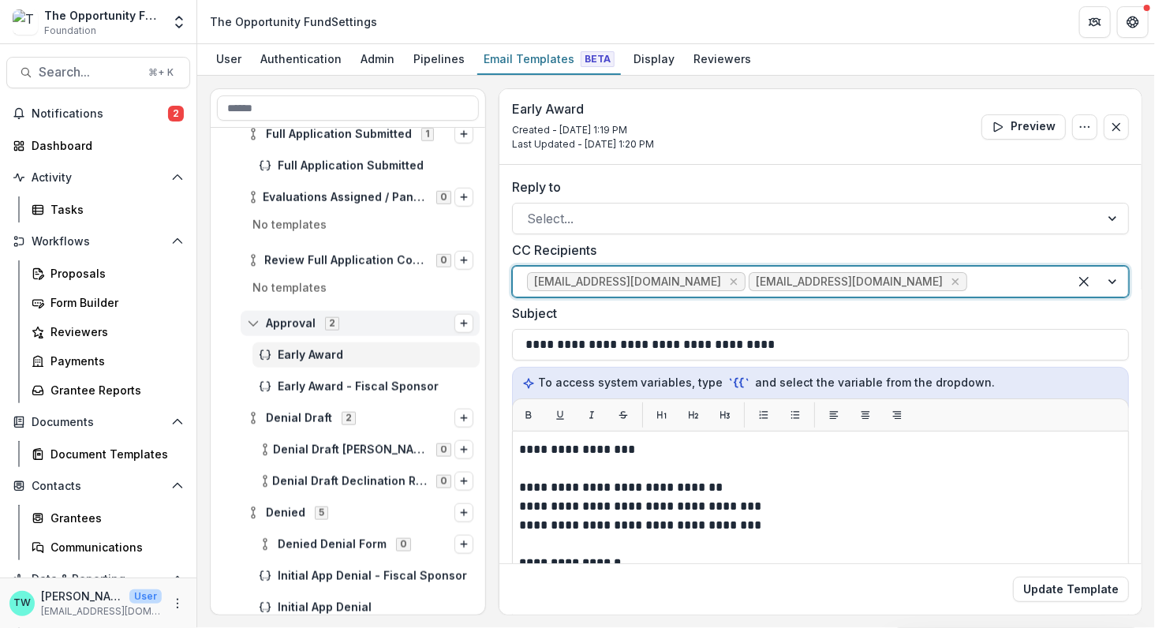
click at [984, 275] on div at bounding box center [1012, 282] width 84 height 22
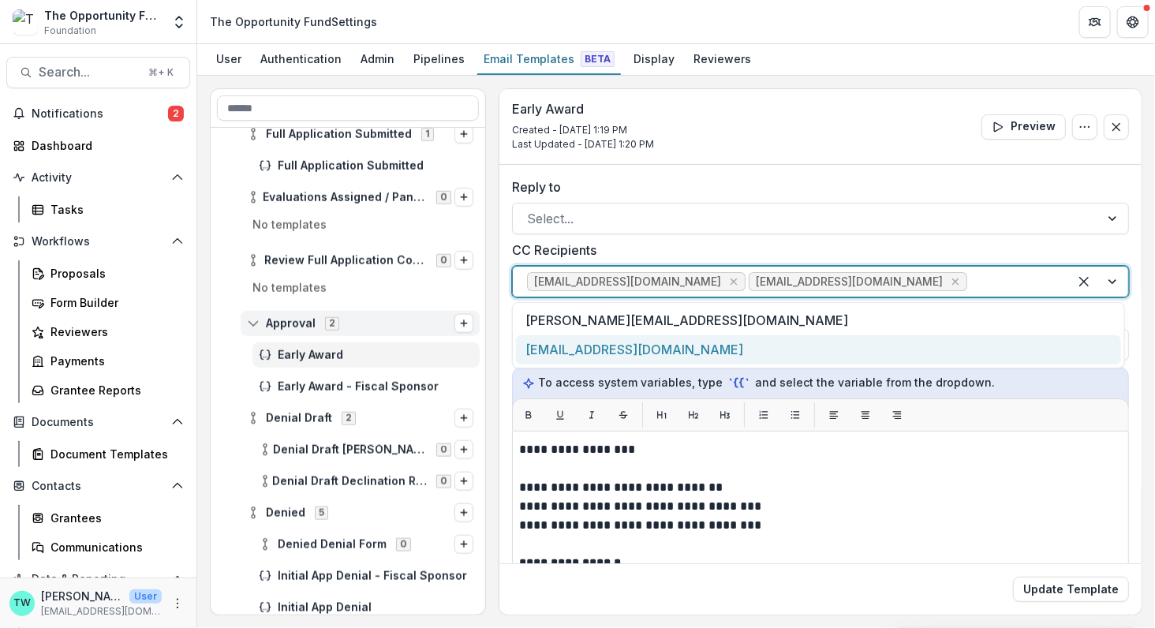
click at [747, 350] on div "[EMAIL_ADDRESS][DOMAIN_NAME]" at bounding box center [819, 349] width 606 height 29
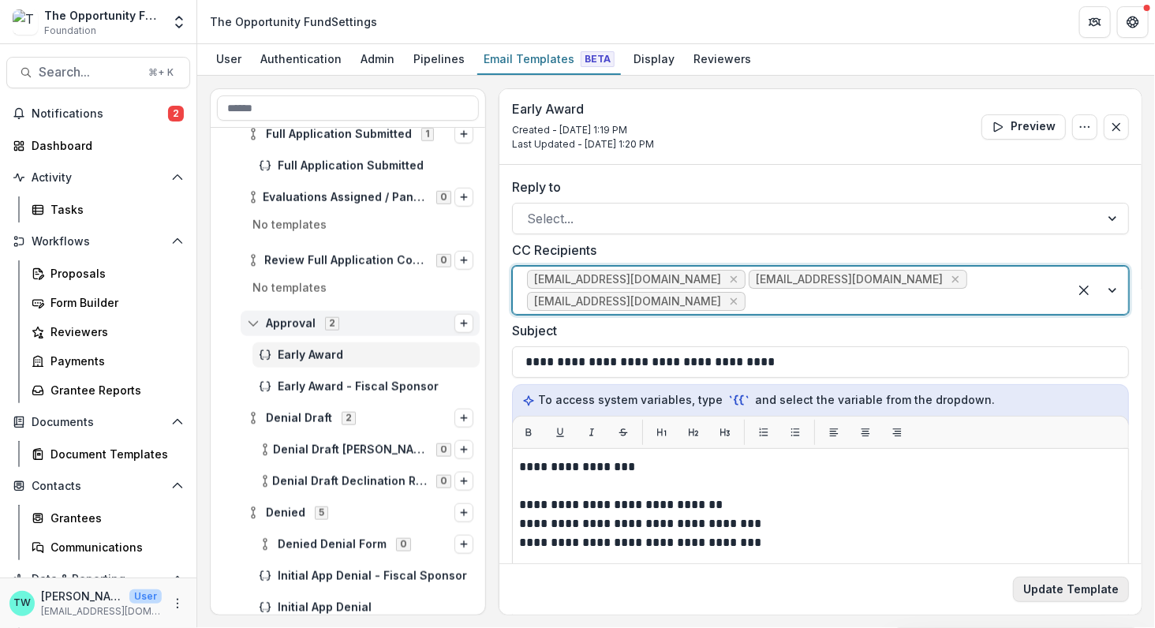
click at [1069, 586] on button "Update Template" at bounding box center [1071, 589] width 116 height 25
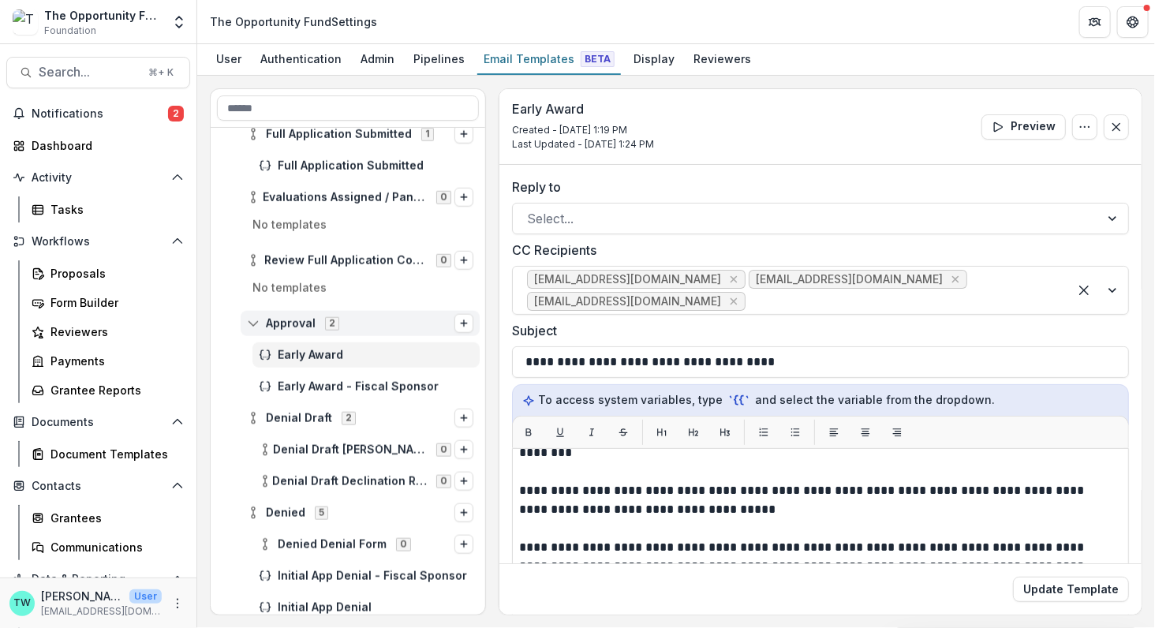
scroll to position [10, 0]
click at [1051, 590] on button "Update Template" at bounding box center [1071, 589] width 116 height 25
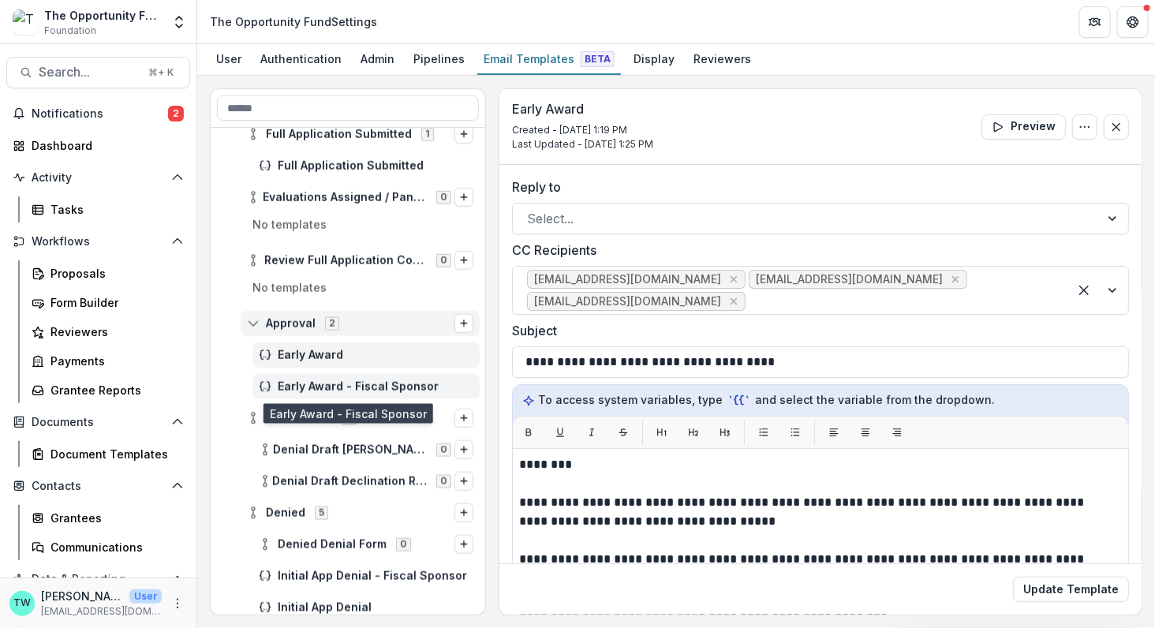
click at [358, 383] on span "Early Award - Fiscal Sponsor" at bounding box center [376, 386] width 196 height 13
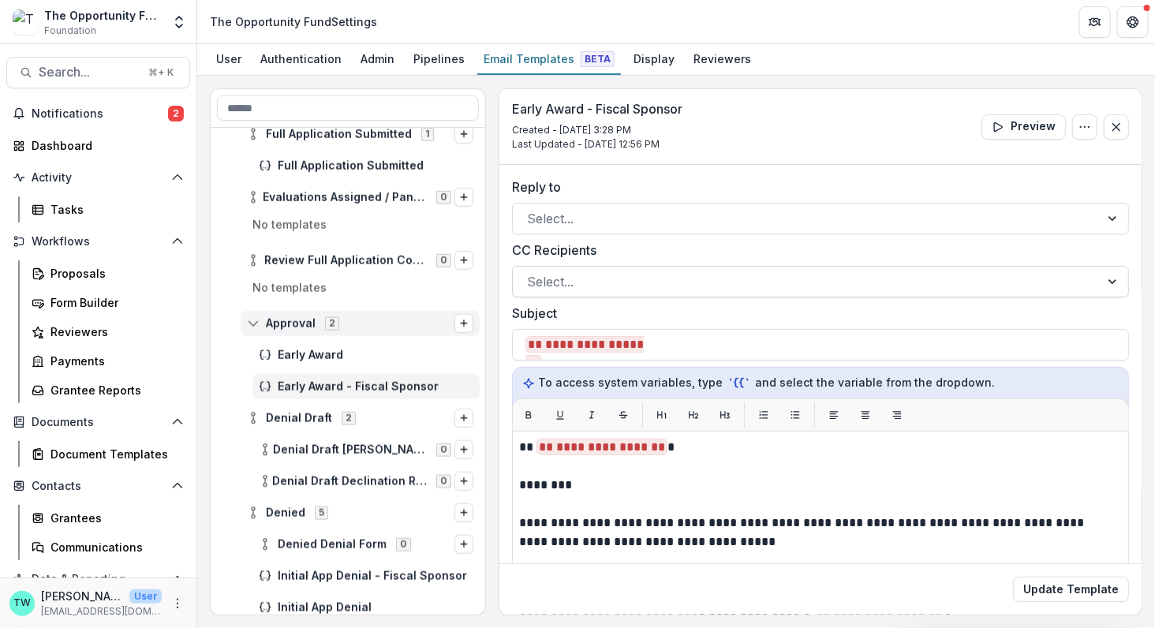
click at [680, 280] on div at bounding box center [806, 282] width 558 height 22
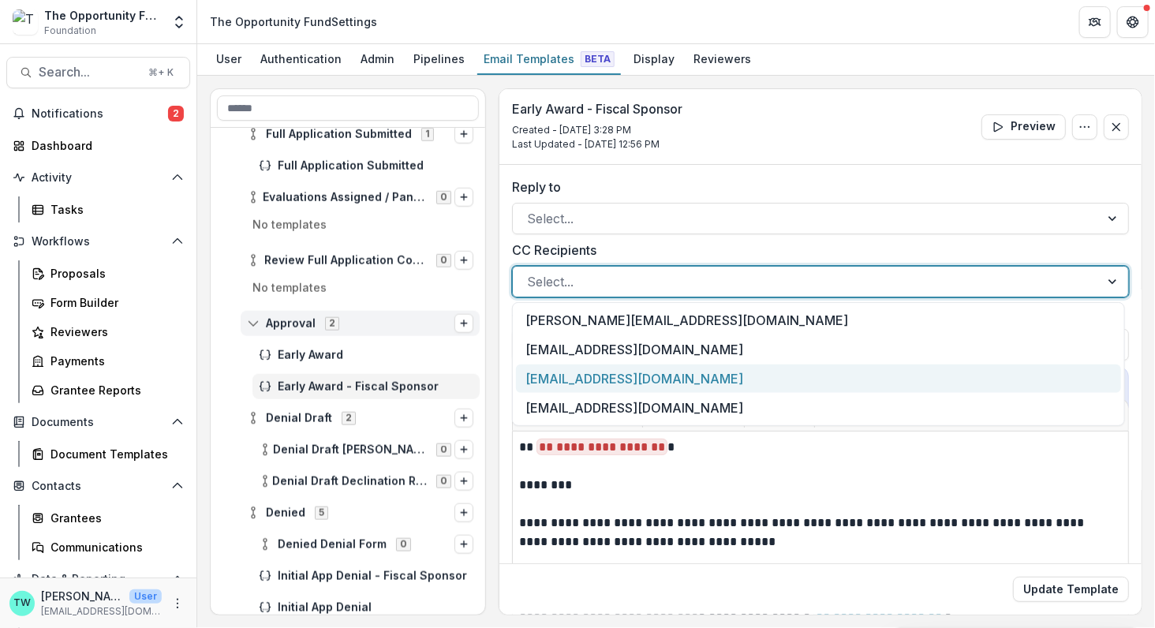
click at [663, 376] on div "[EMAIL_ADDRESS][DOMAIN_NAME]" at bounding box center [819, 378] width 606 height 29
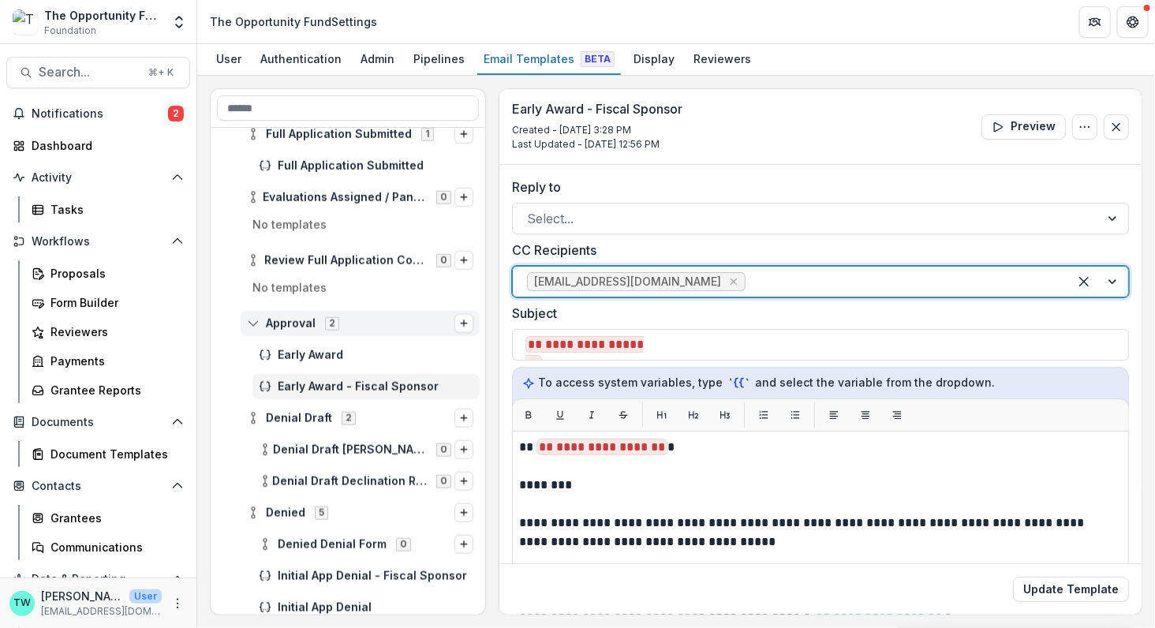
click at [779, 280] on div at bounding box center [901, 282] width 305 height 22
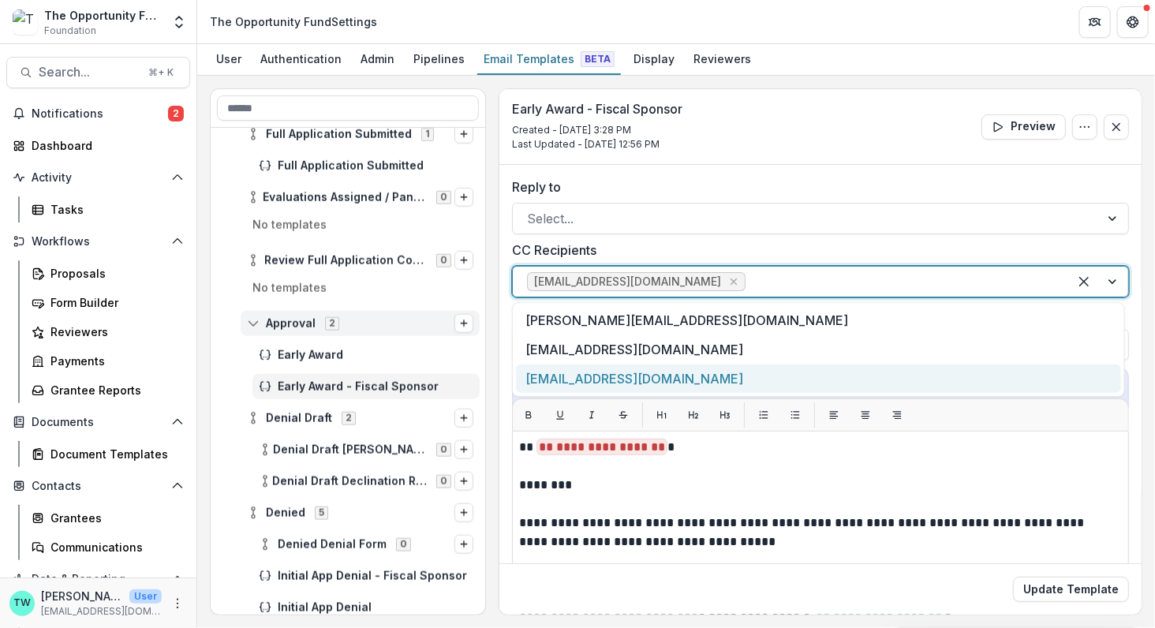
click at [734, 375] on div "[EMAIL_ADDRESS][DOMAIN_NAME]" at bounding box center [819, 378] width 606 height 29
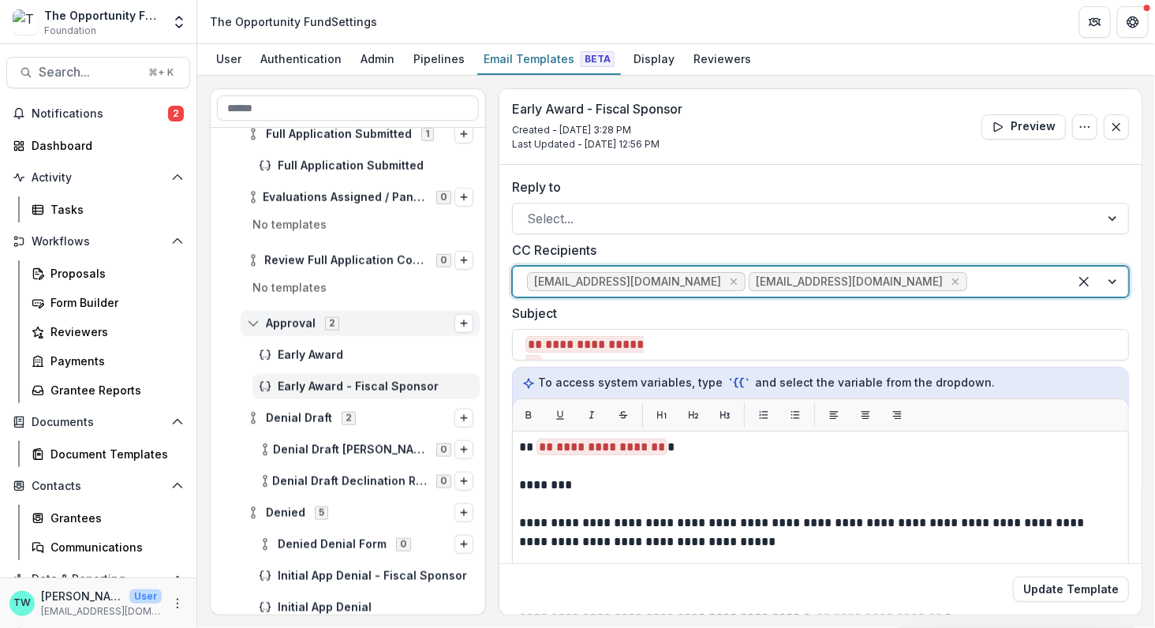
click at [991, 276] on div at bounding box center [1012, 282] width 84 height 22
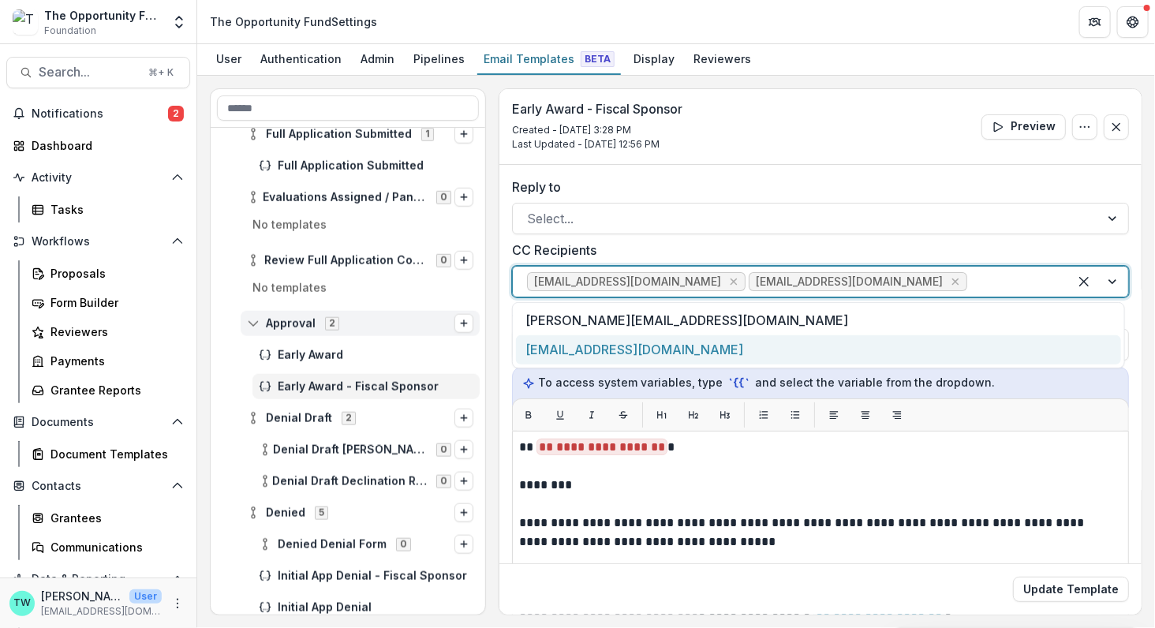
click at [734, 356] on div "[EMAIL_ADDRESS][DOMAIN_NAME]" at bounding box center [819, 349] width 606 height 29
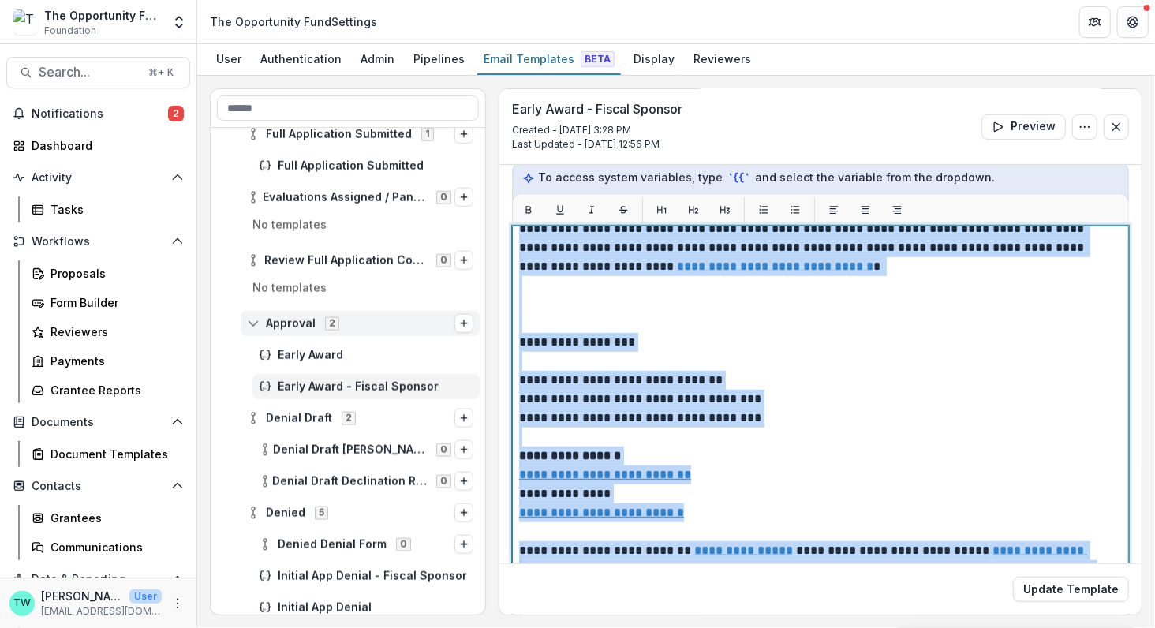
scroll to position [286, 0]
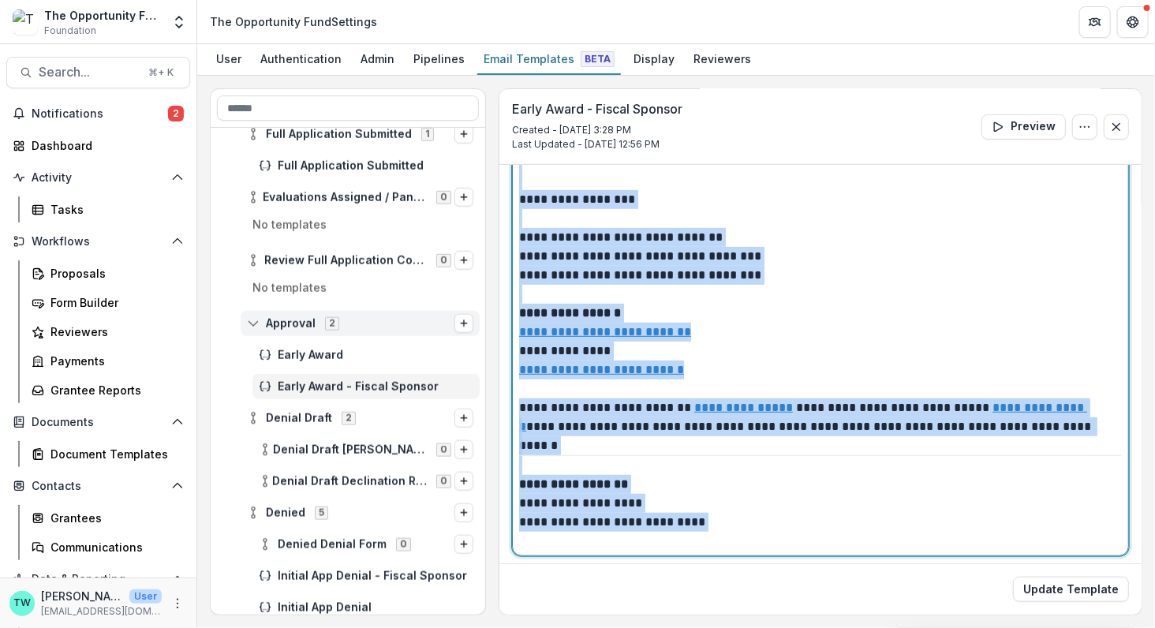
drag, startPoint x: 519, startPoint y: 461, endPoint x: 749, endPoint y: 697, distance: 329.6
click at [749, 627] on html "Skip to content The Opportunity Fund Foundation Team Settings Admin Settings Th…" at bounding box center [577, 314] width 1155 height 628
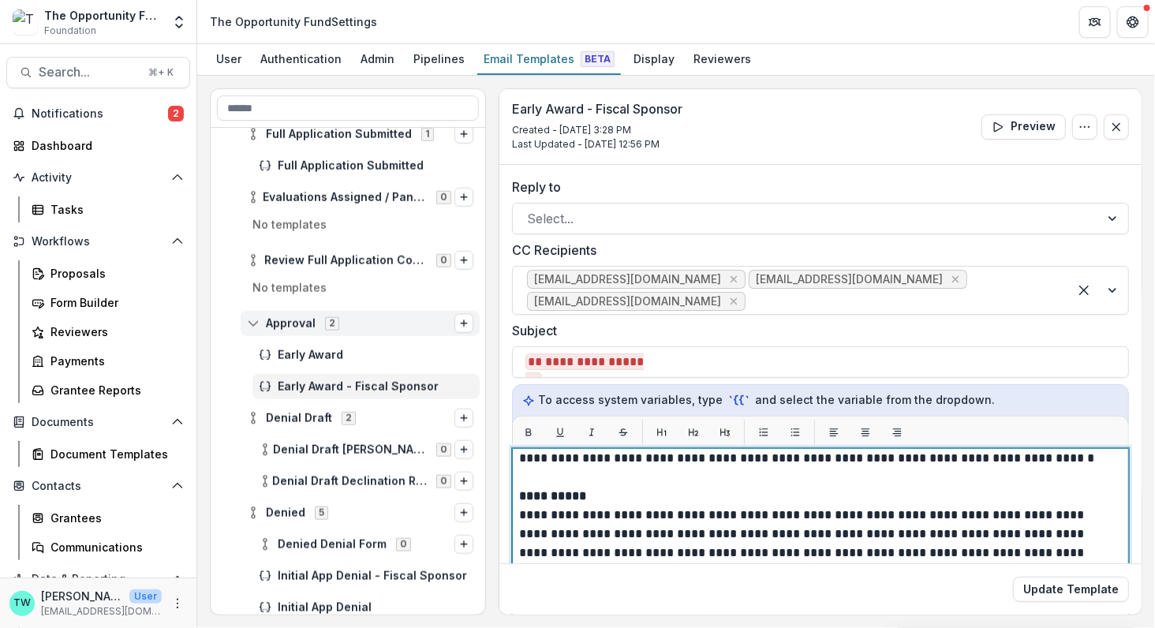
scroll to position [345, 0]
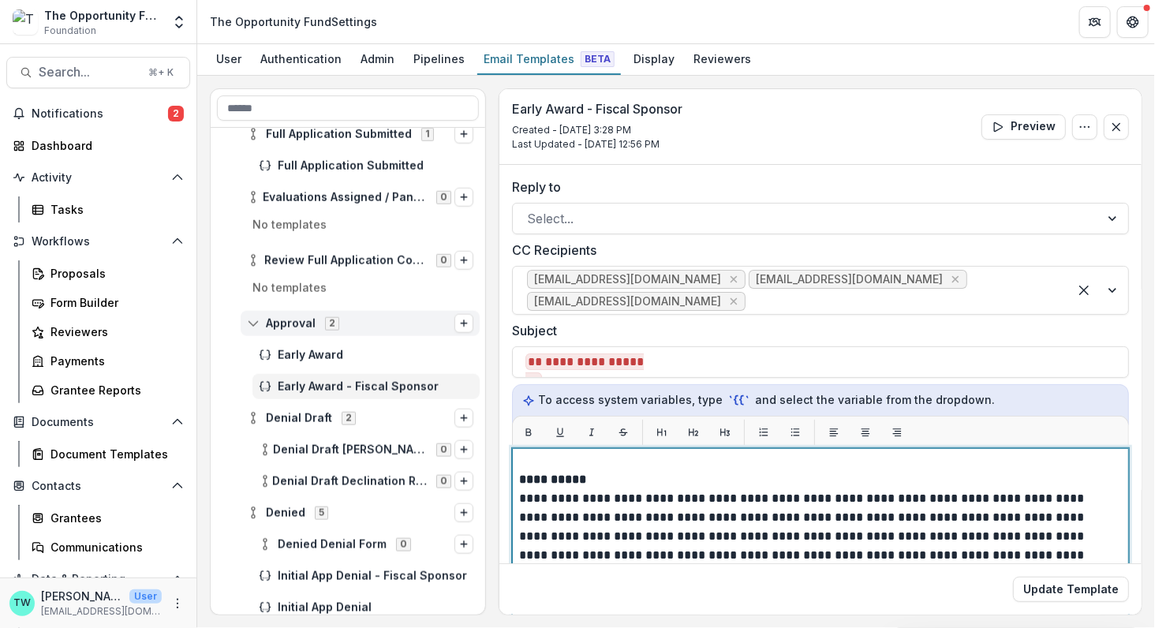
click at [520, 476] on strong "**********" at bounding box center [552, 479] width 67 height 12
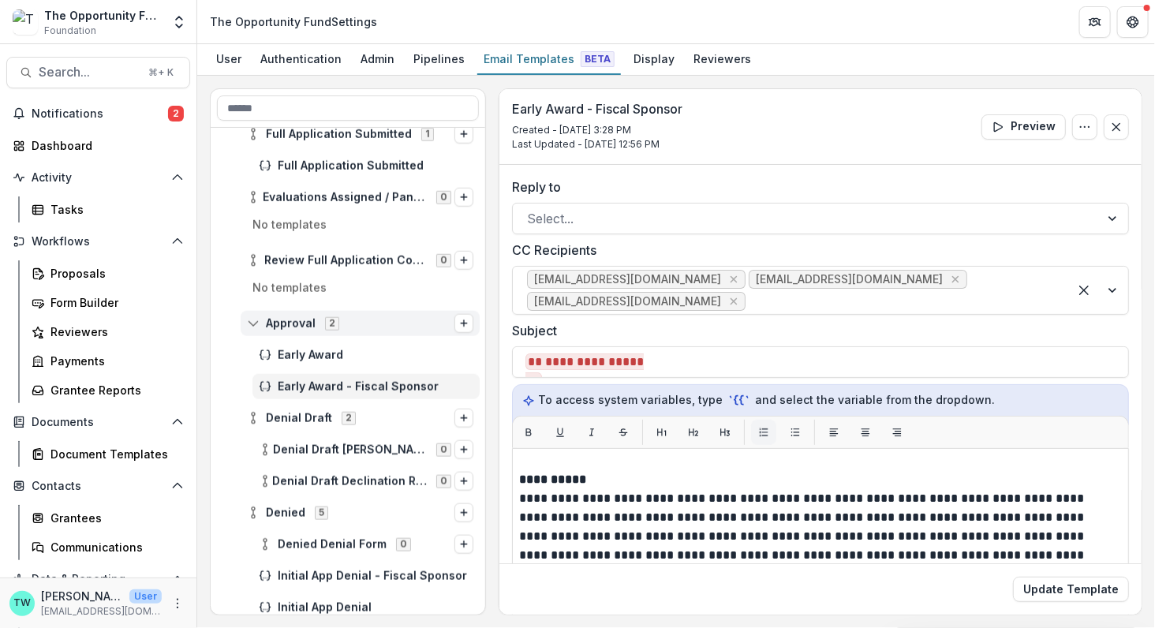
click at [760, 427] on icon "List" at bounding box center [763, 432] width 11 height 11
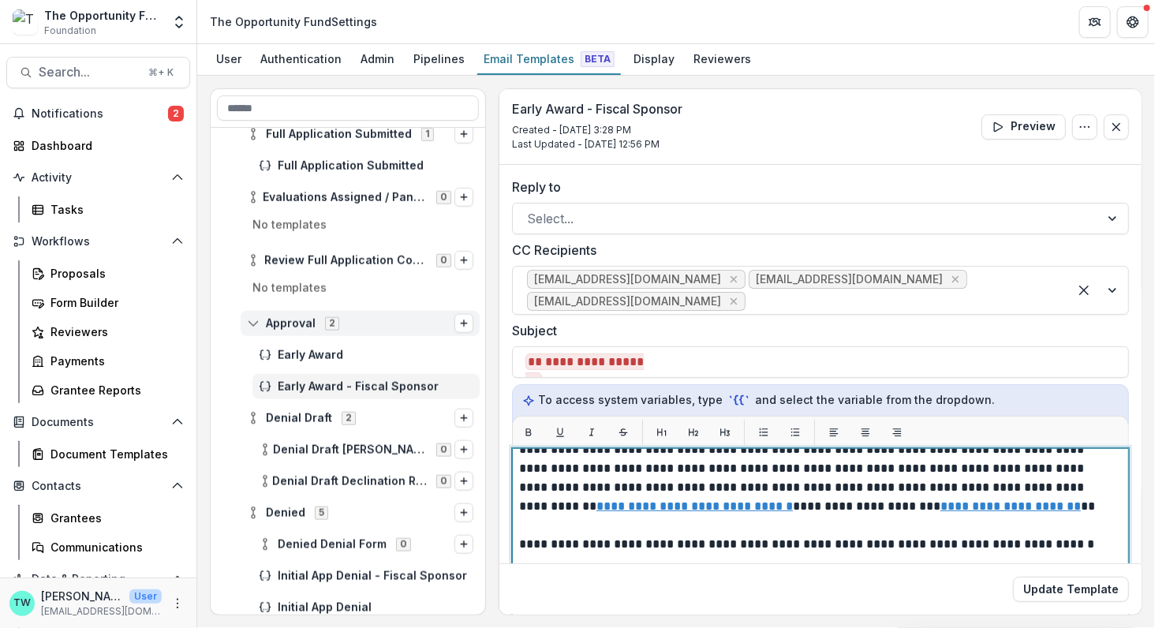
scroll to position [230, 0]
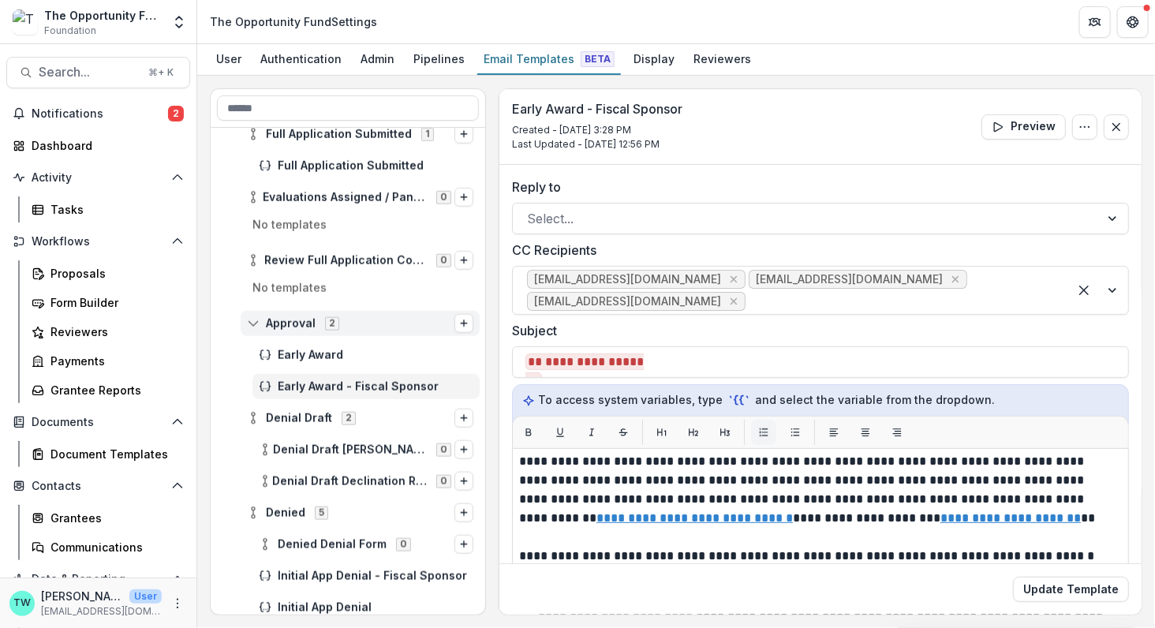
click at [763, 429] on icon "List" at bounding box center [763, 432] width 11 height 11
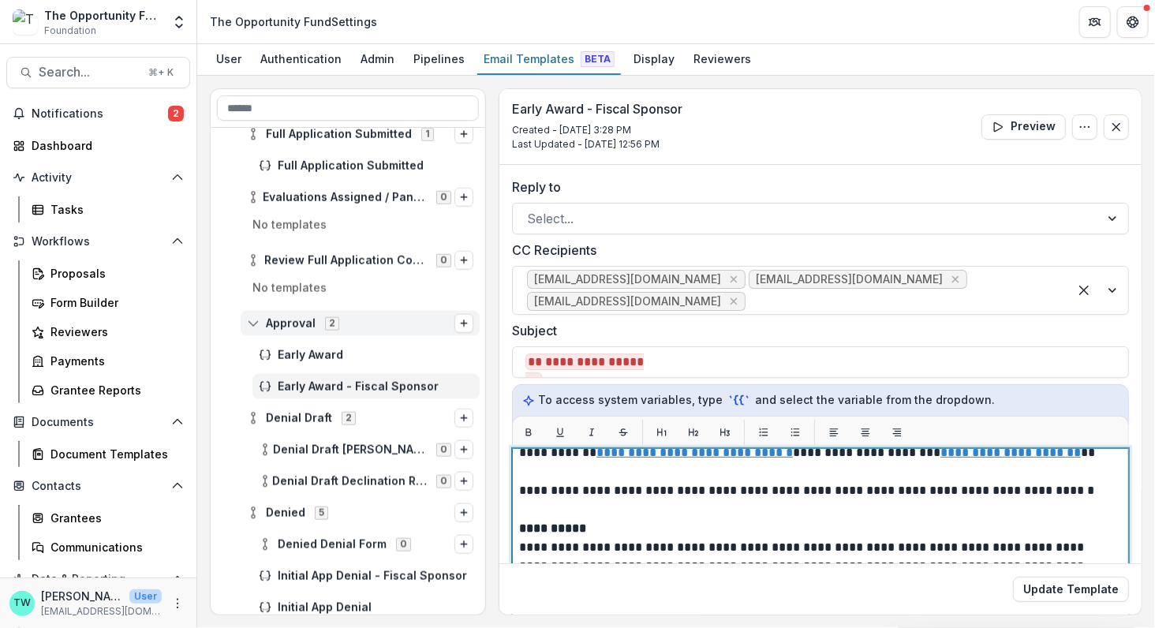
scroll to position [295, 0]
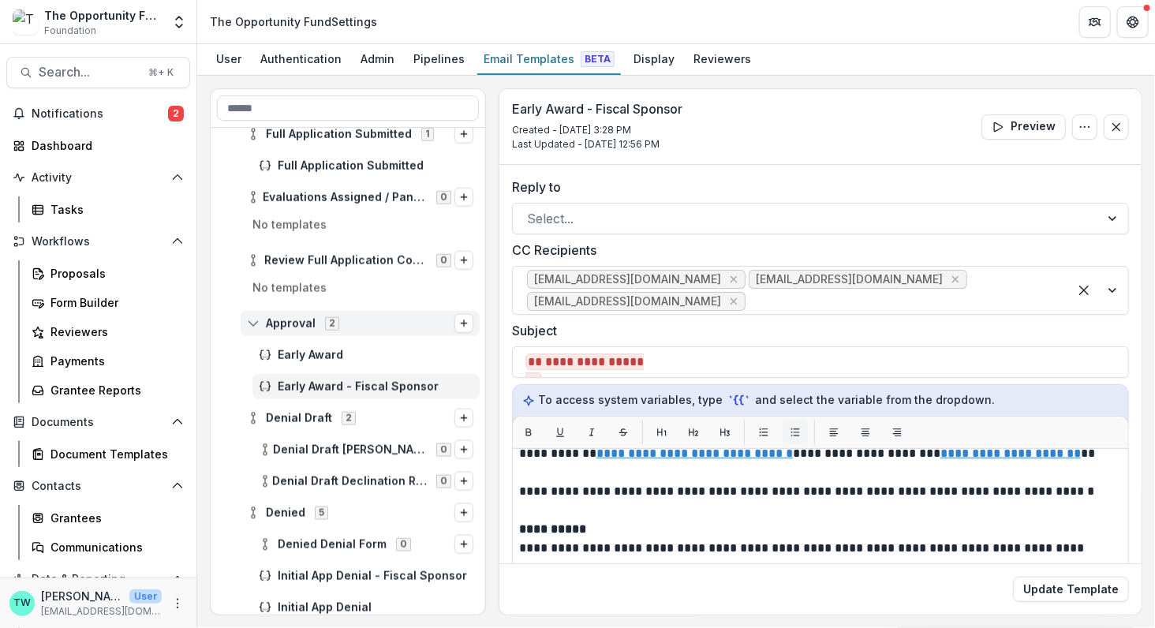
click at [790, 430] on icon "List" at bounding box center [795, 432] width 11 height 11
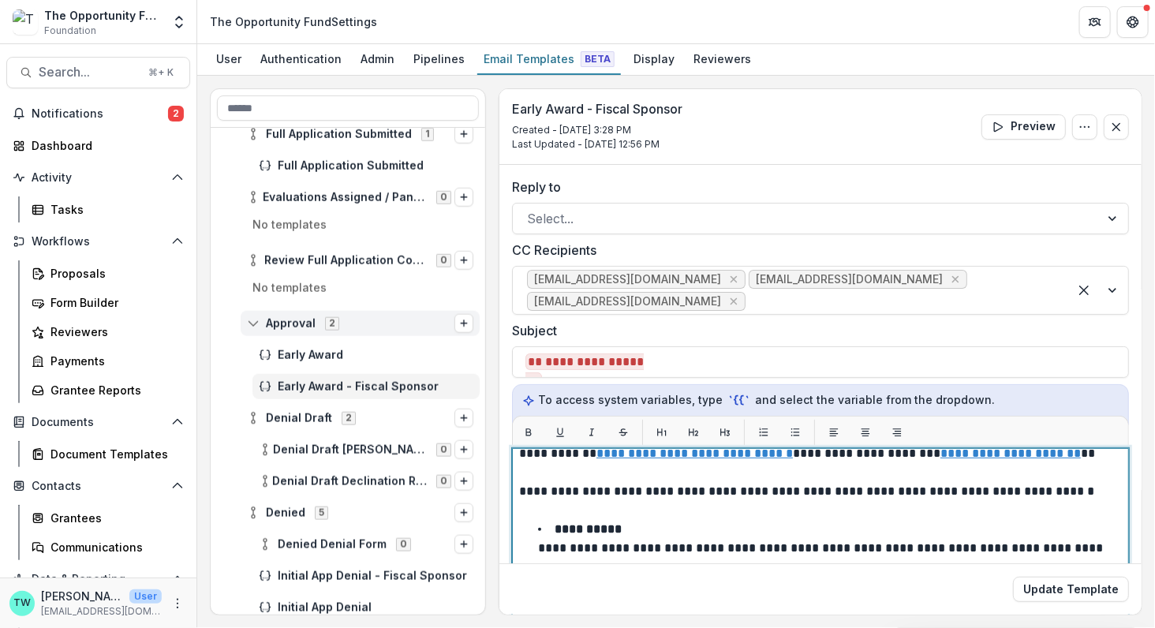
click at [582, 485] on p "**********" at bounding box center [816, 340] width 595 height 360
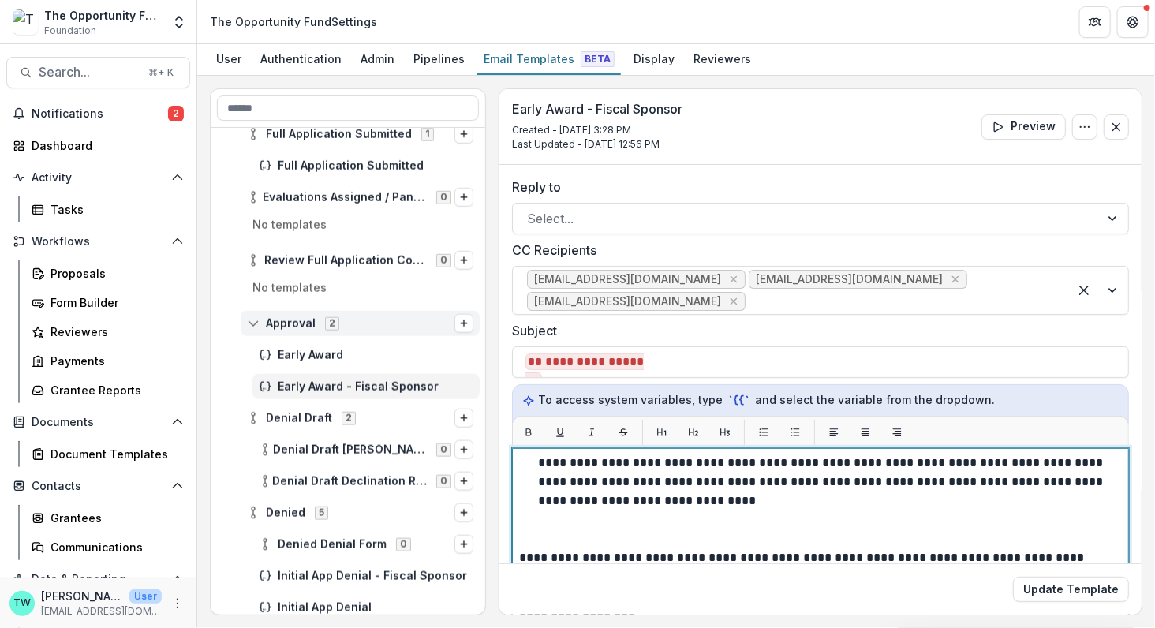
scroll to position [437, 0]
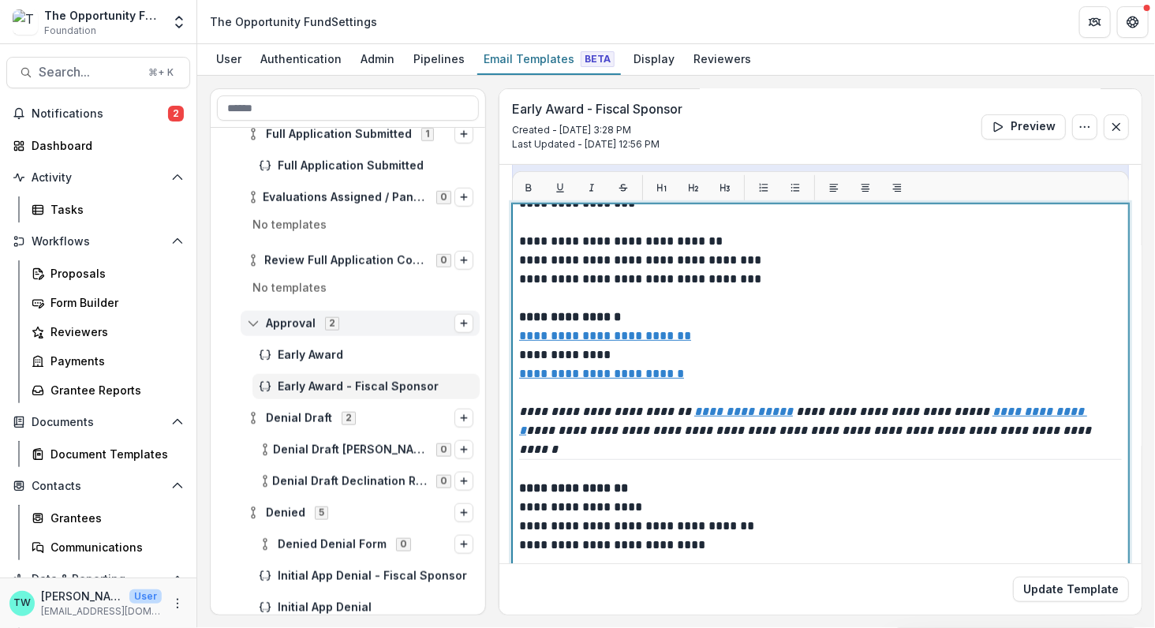
scroll to position [286, 0]
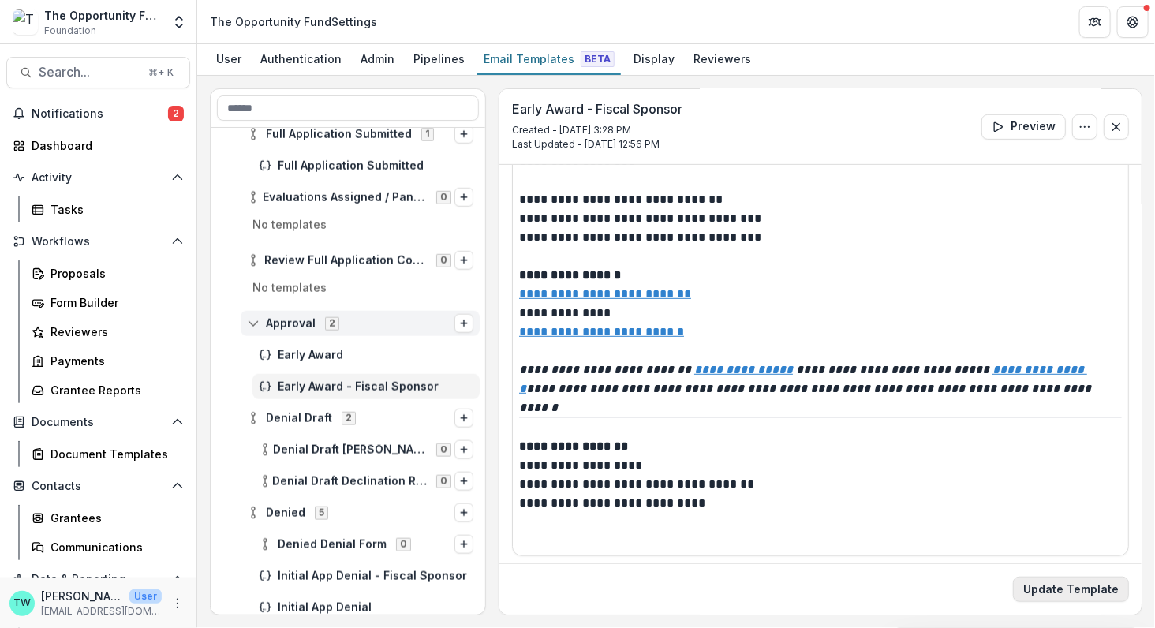
click at [1049, 586] on button "Update Template" at bounding box center [1071, 589] width 116 height 25
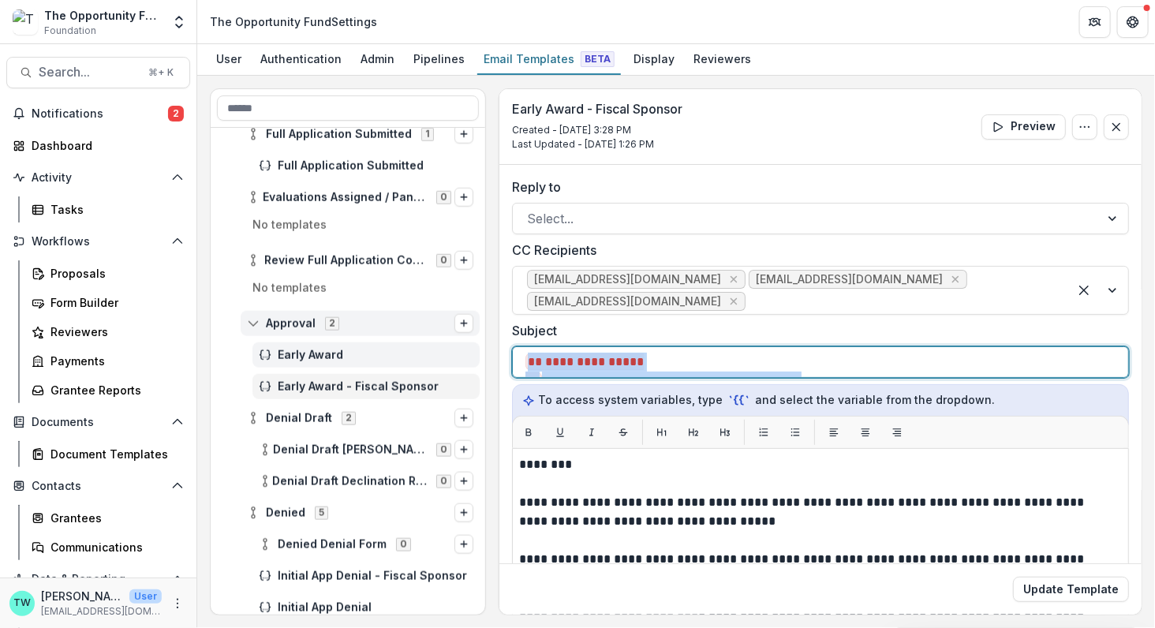
drag, startPoint x: 937, startPoint y: 365, endPoint x: 427, endPoint y: 360, distance: 510.3
click at [427, 360] on div "**********" at bounding box center [676, 351] width 932 height 527
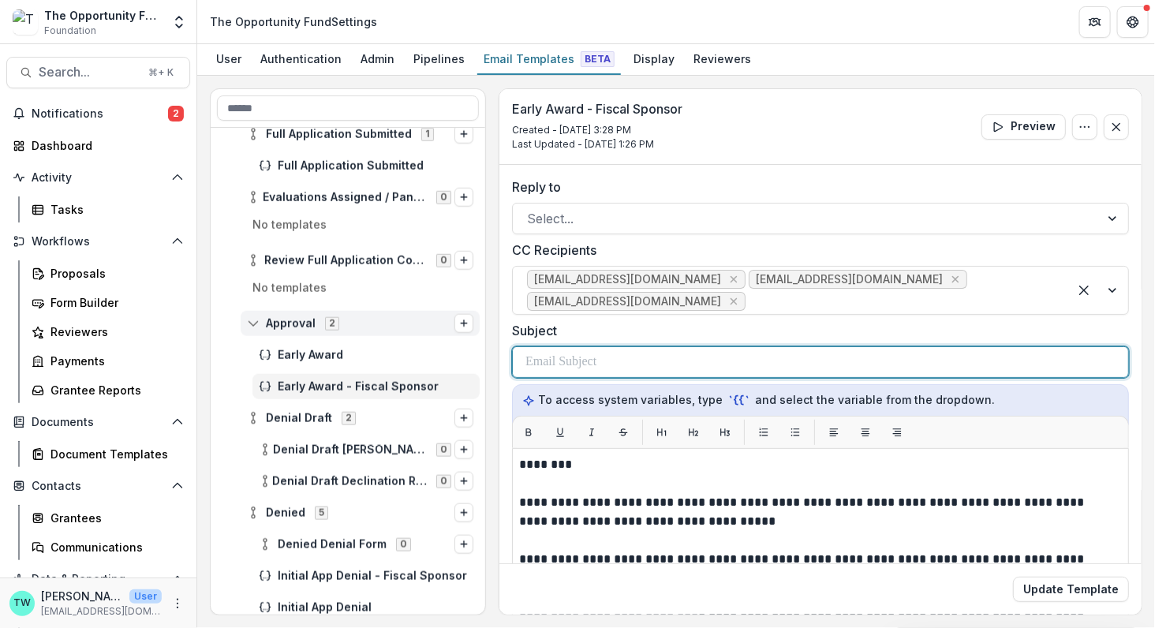
click at [601, 367] on p at bounding box center [565, 362] width 80 height 19
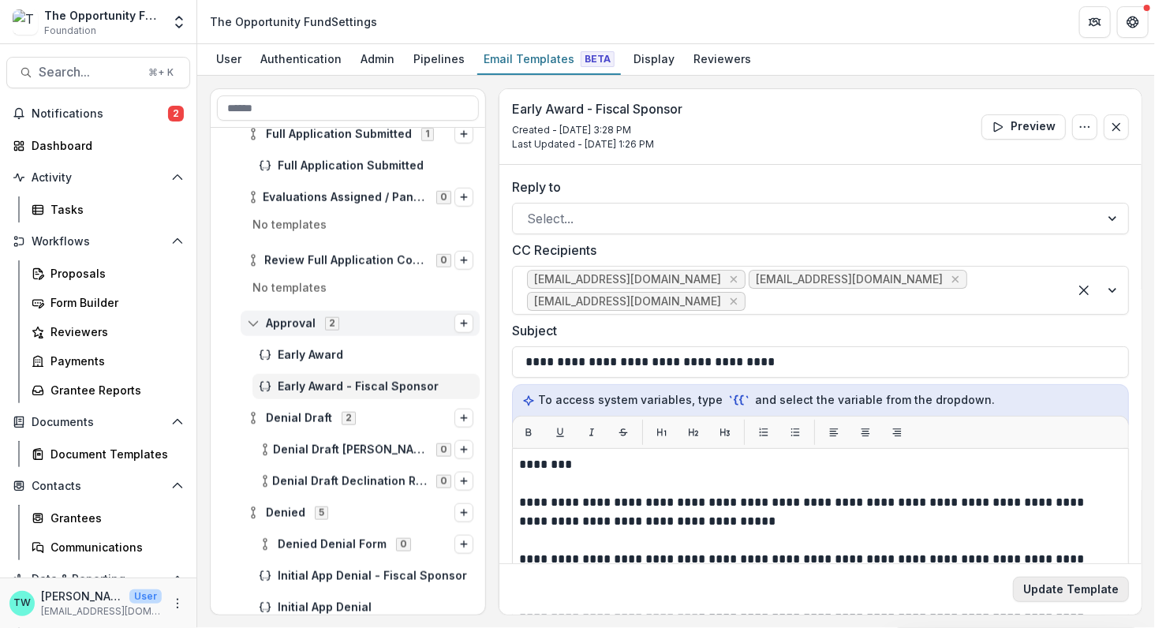
click at [1051, 589] on button "Update Template" at bounding box center [1071, 589] width 116 height 25
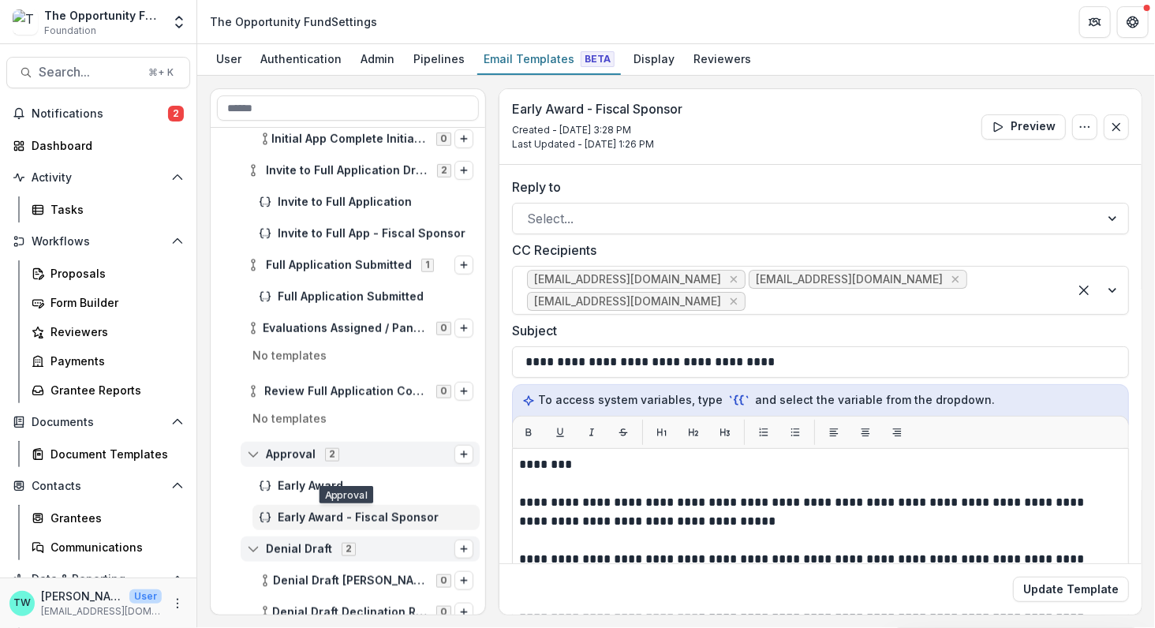
scroll to position [533, 0]
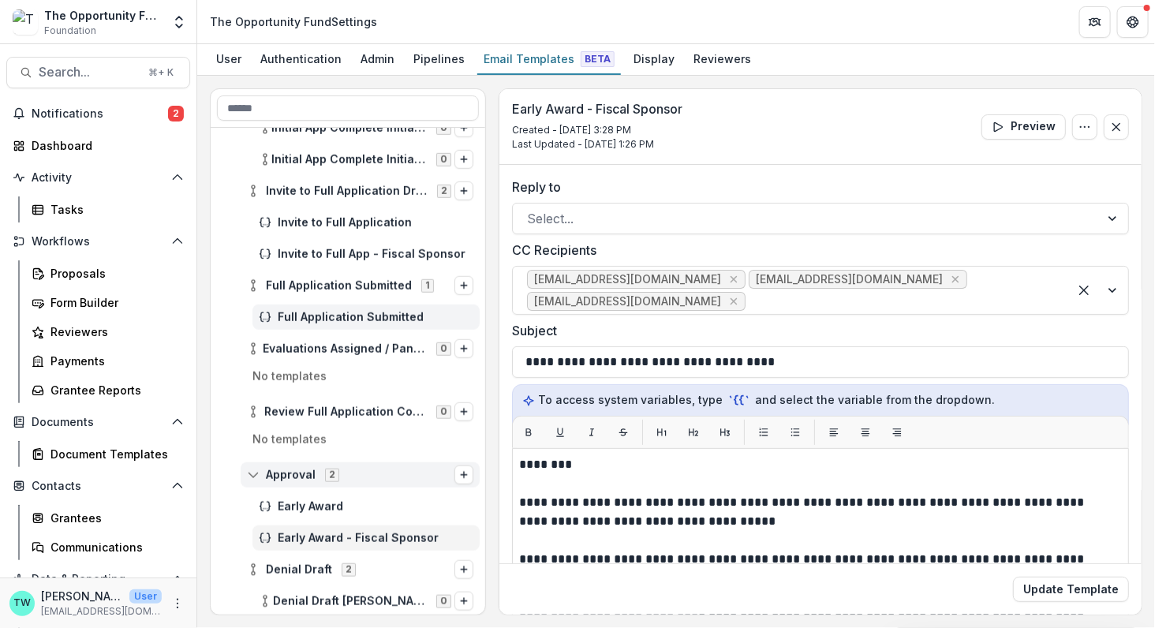
click at [330, 316] on span "Full Application Submitted" at bounding box center [376, 317] width 196 height 13
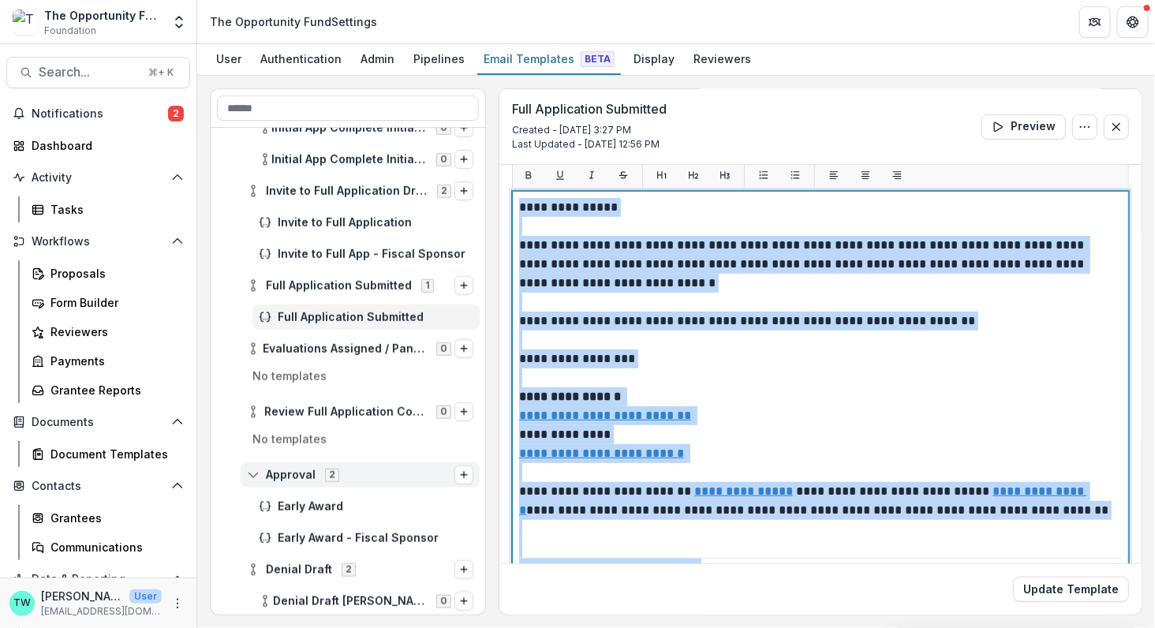
scroll to position [54, 0]
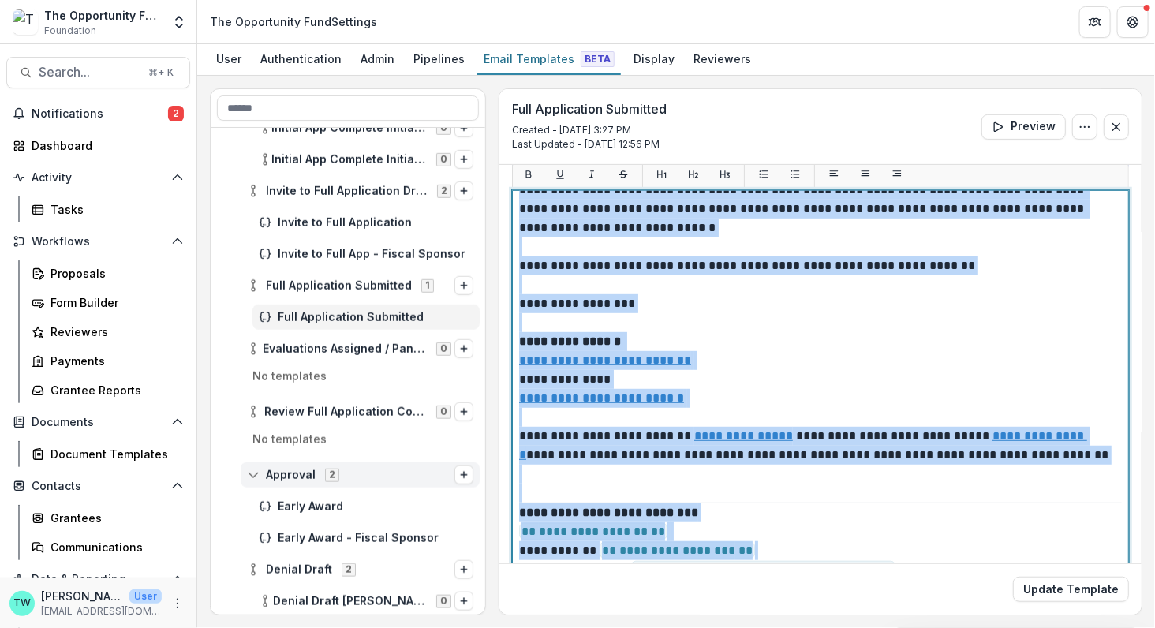
drag, startPoint x: 521, startPoint y: 203, endPoint x: 919, endPoint y: 547, distance: 526.7
click at [919, 547] on div "**********" at bounding box center [820, 361] width 603 height 436
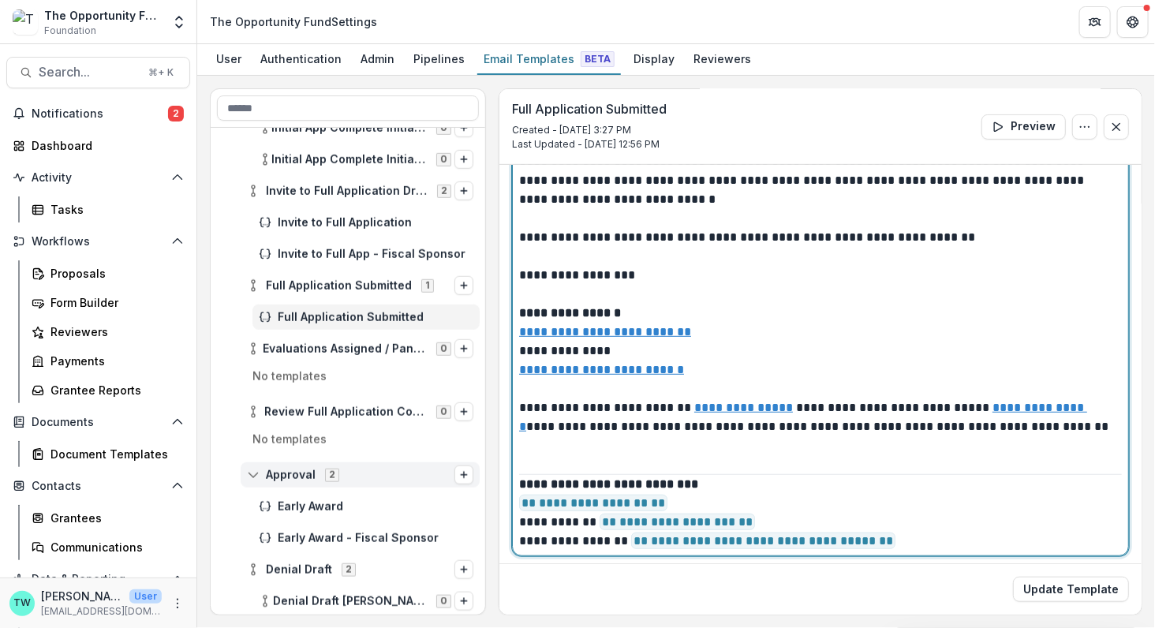
click at [931, 531] on p "**********" at bounding box center [816, 513] width 595 height 76
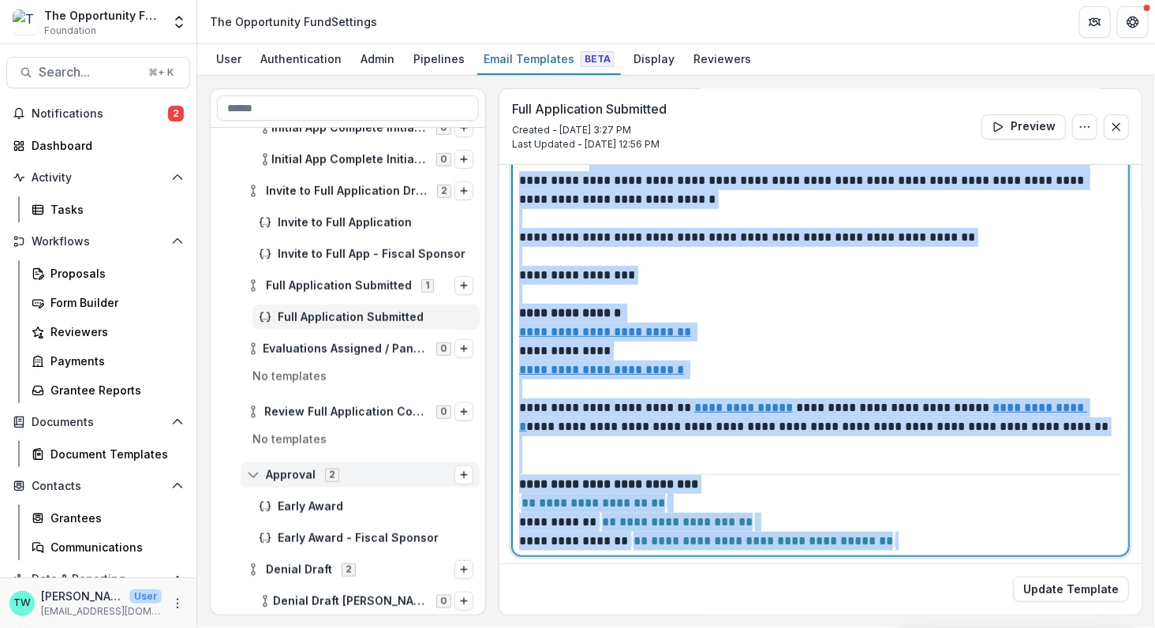
scroll to position [0, 0]
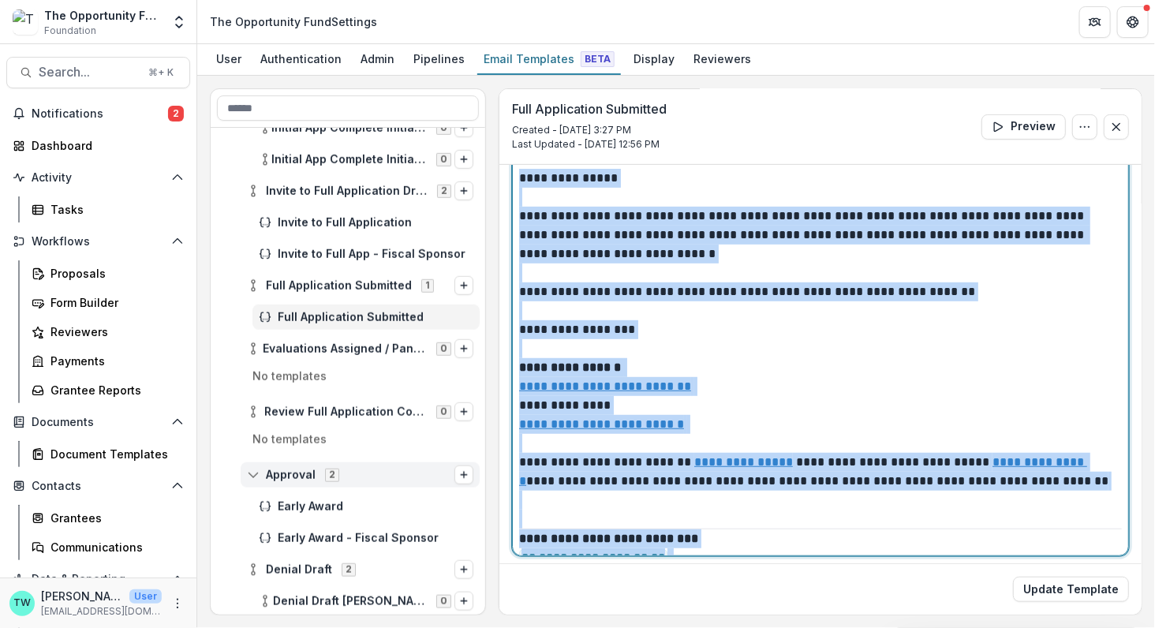
drag, startPoint x: 931, startPoint y: 537, endPoint x: 517, endPoint y: 177, distance: 549.0
click at [517, 177] on div "**********" at bounding box center [820, 359] width 617 height 394
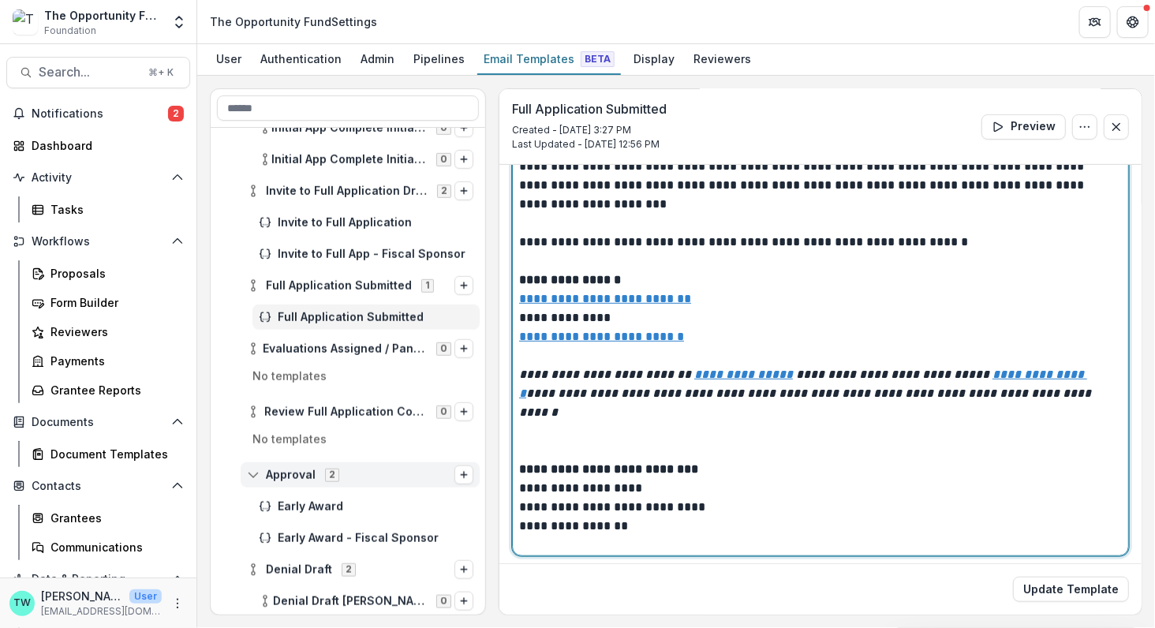
scroll to position [35, 0]
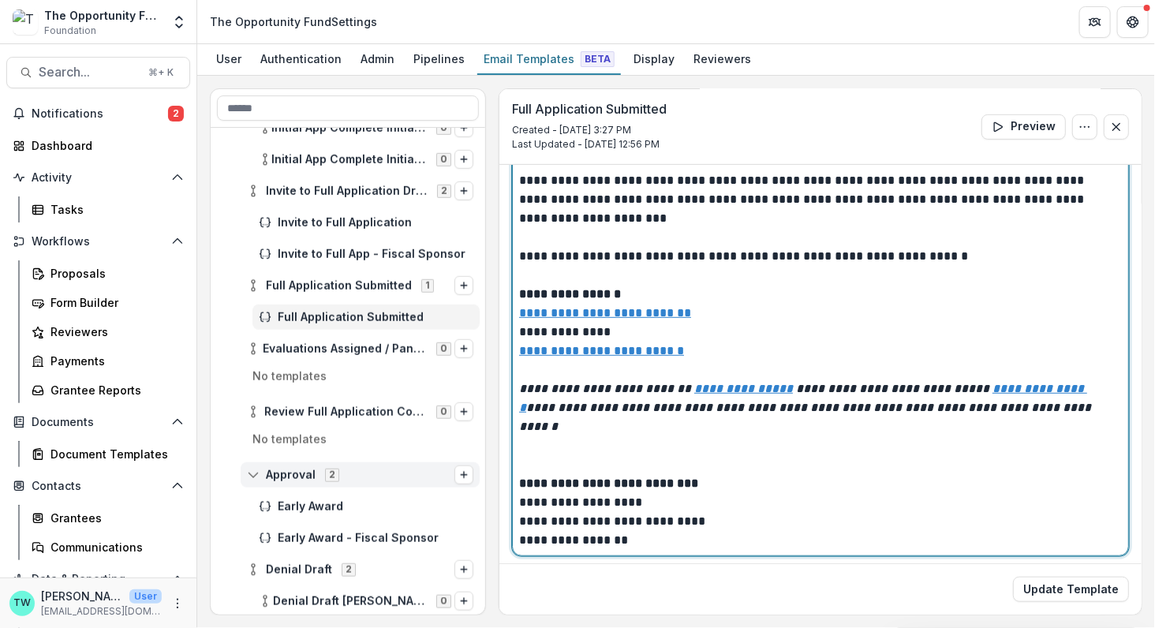
click at [662, 517] on p "**********" at bounding box center [816, 341] width 595 height 416
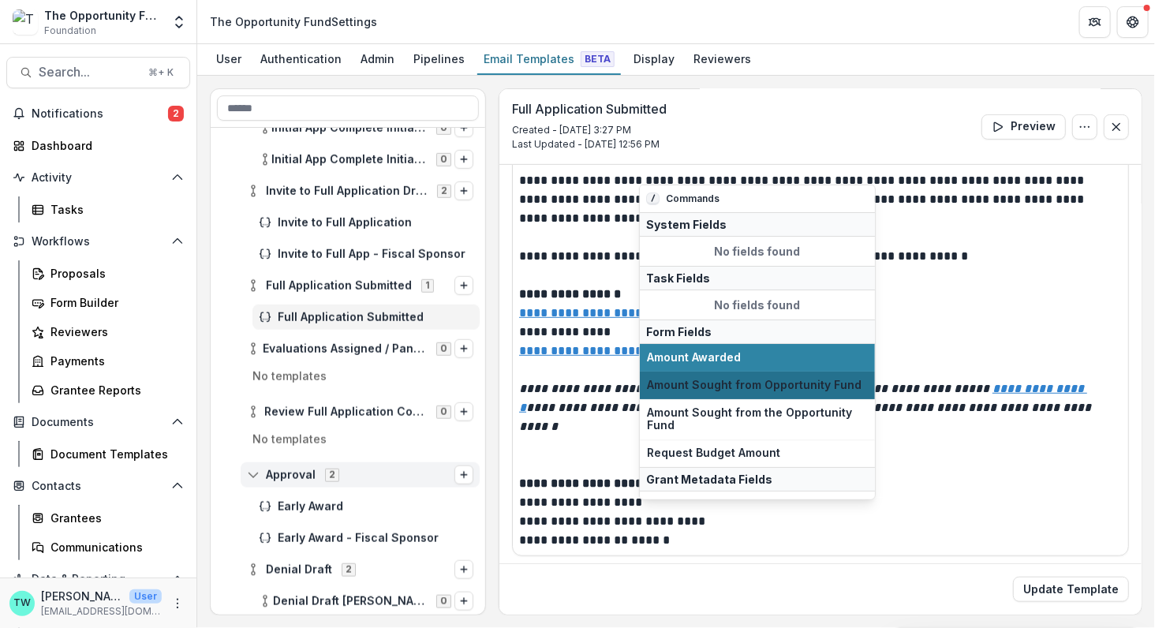
click at [747, 379] on span "Amount Sought from Opportunity Fund" at bounding box center [757, 385] width 221 height 13
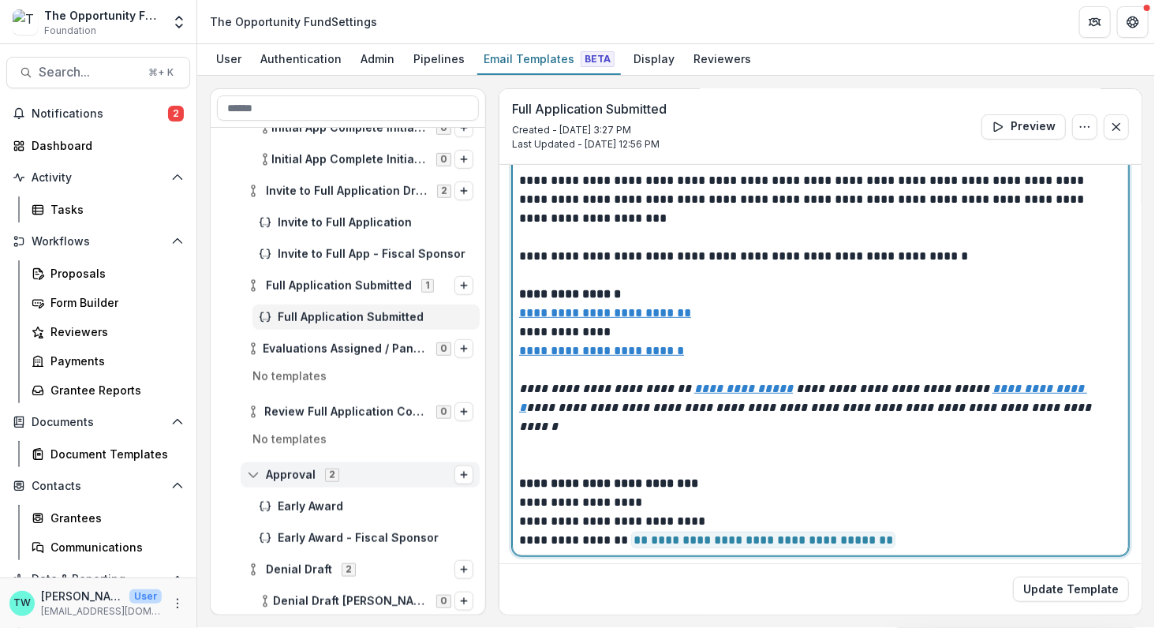
click at [692, 495] on p "**********" at bounding box center [816, 341] width 595 height 416
drag, startPoint x: 701, startPoint y: 493, endPoint x: 604, endPoint y: 502, distance: 97.4
click at [604, 502] on p "**********" at bounding box center [816, 341] width 595 height 416
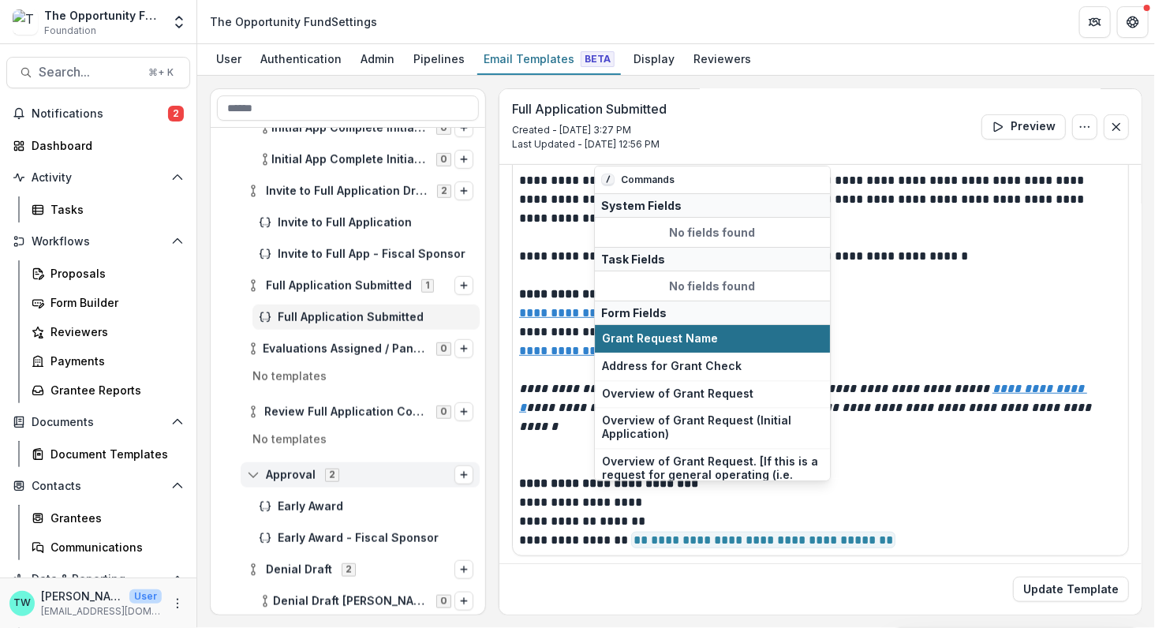
click at [704, 332] on span "Grant Request Name" at bounding box center [712, 338] width 221 height 13
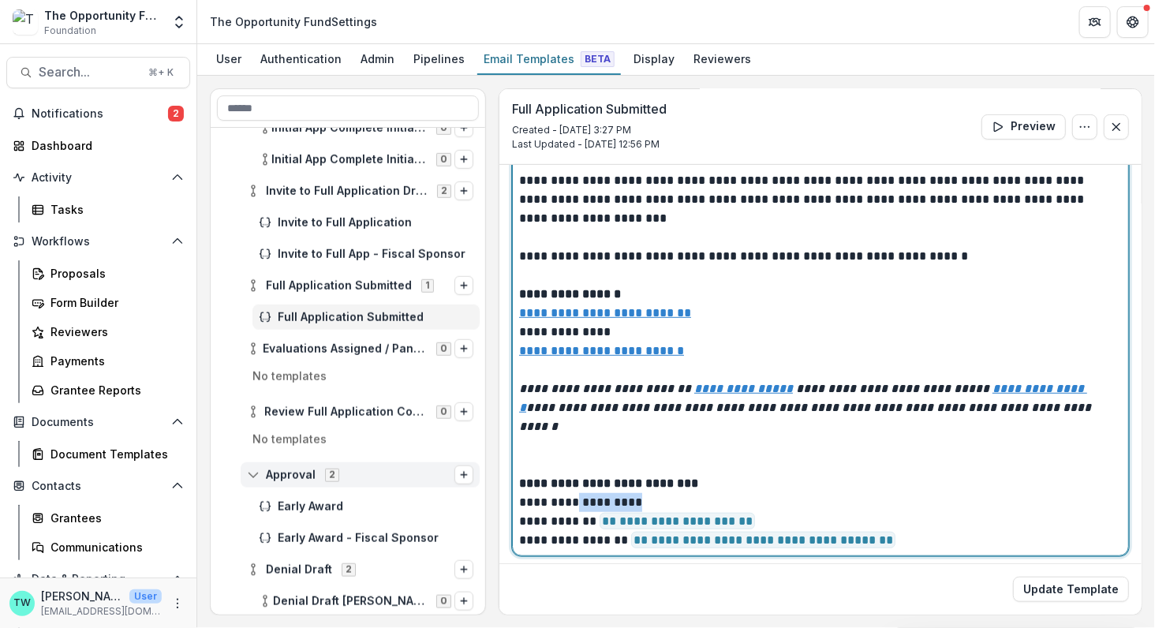
drag, startPoint x: 651, startPoint y: 476, endPoint x: 595, endPoint y: 482, distance: 56.3
click at [595, 482] on p "**********" at bounding box center [816, 341] width 595 height 416
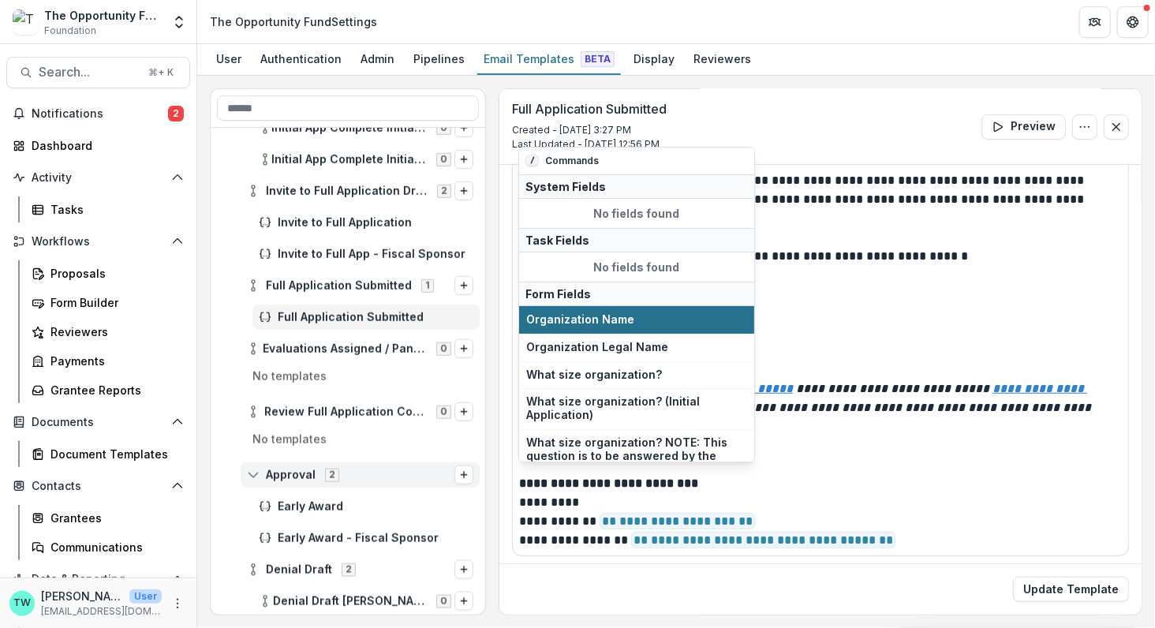
click at [652, 320] on span "Organization Name" at bounding box center [636, 319] width 221 height 13
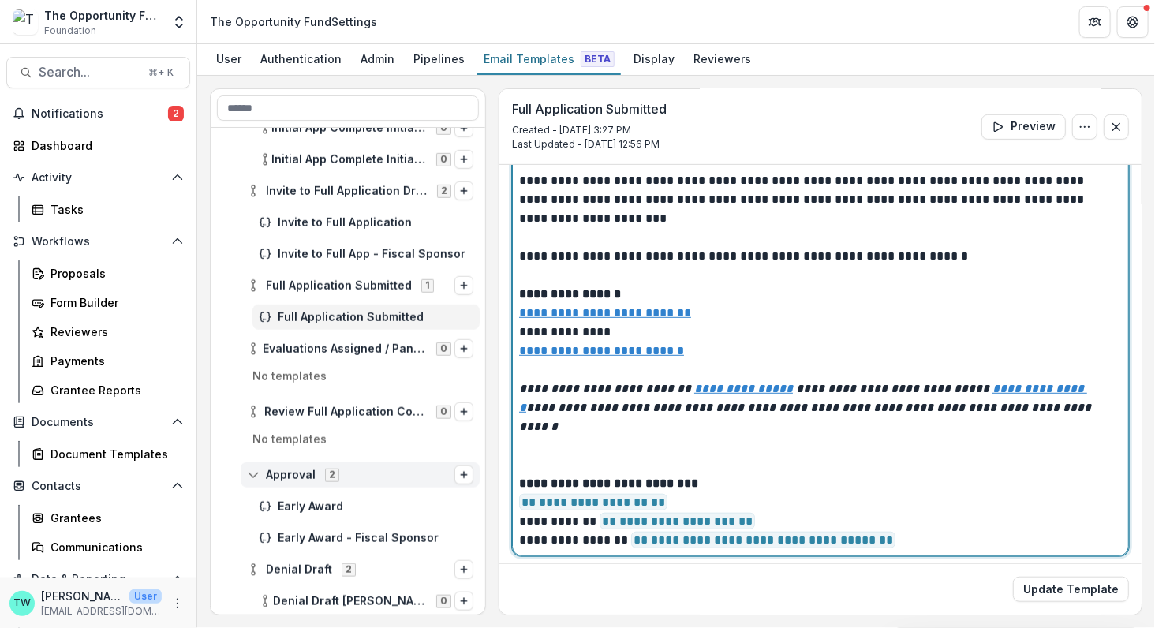
click at [622, 434] on p "**********" at bounding box center [816, 341] width 595 height 416
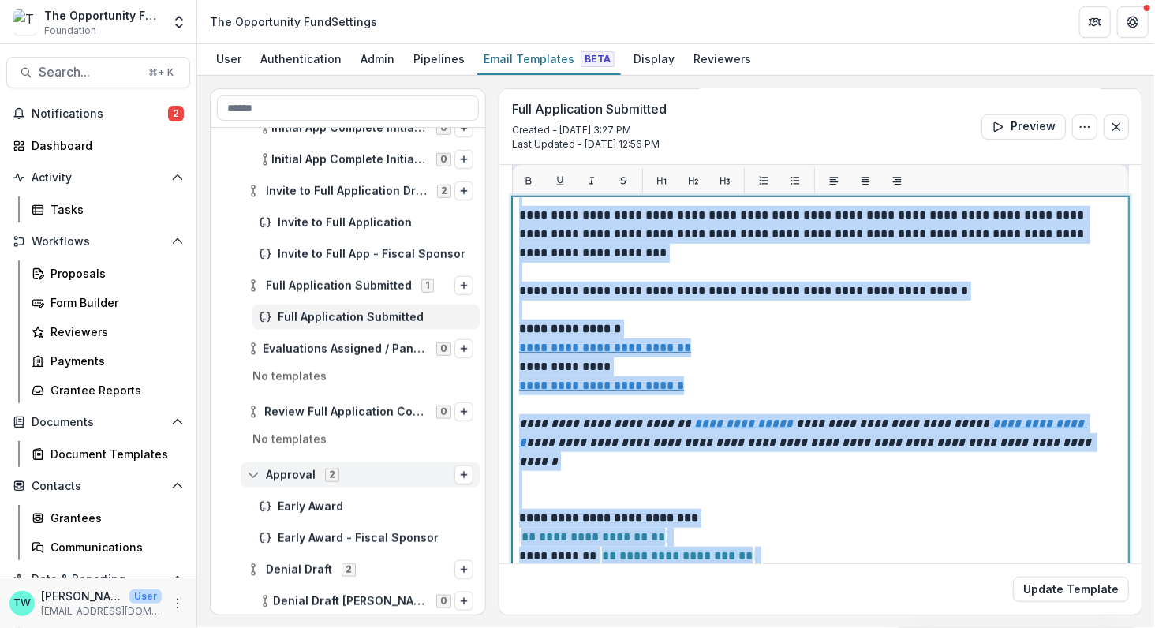
scroll to position [286, 0]
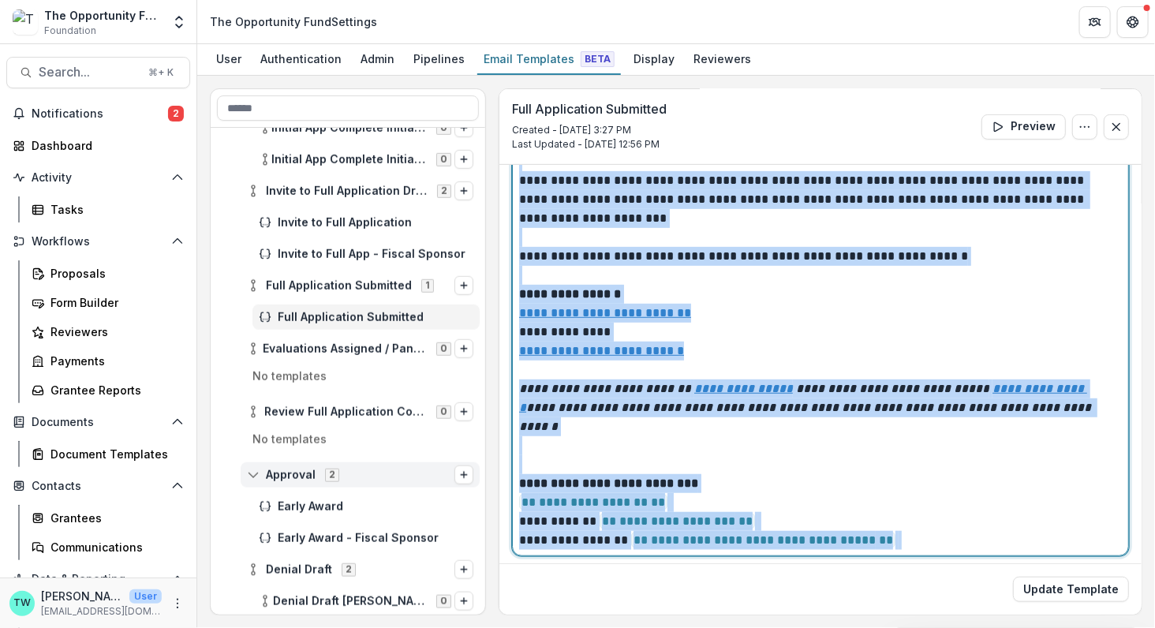
drag, startPoint x: 519, startPoint y: 323, endPoint x: 945, endPoint y: 528, distance: 472.7
click at [945, 528] on p "**********" at bounding box center [816, 341] width 595 height 416
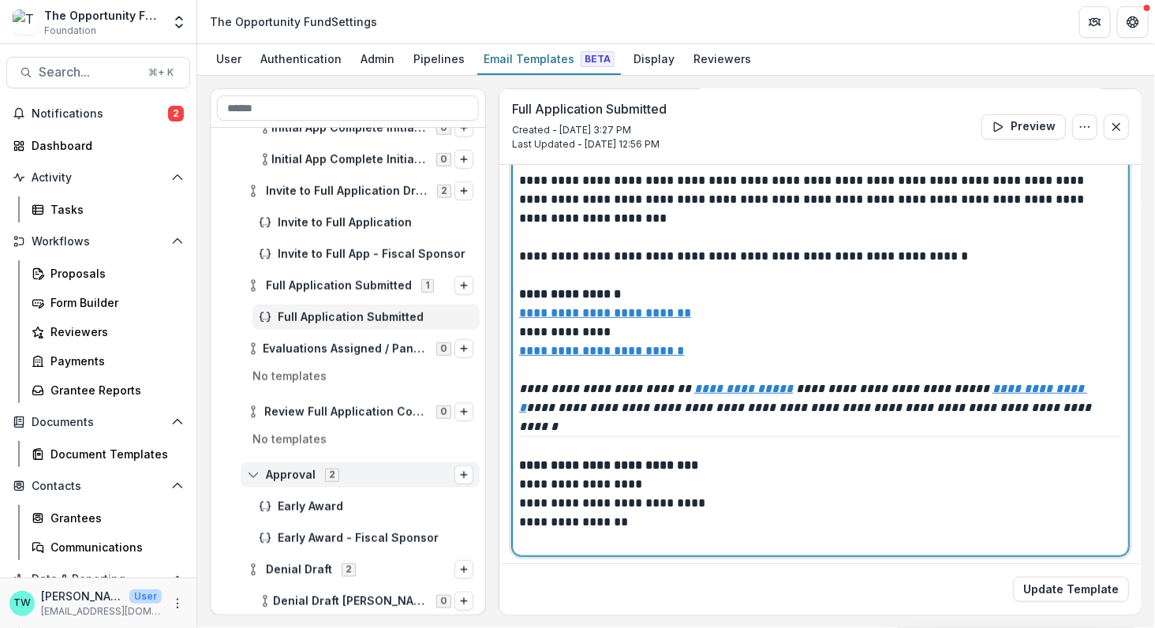
scroll to position [0, 0]
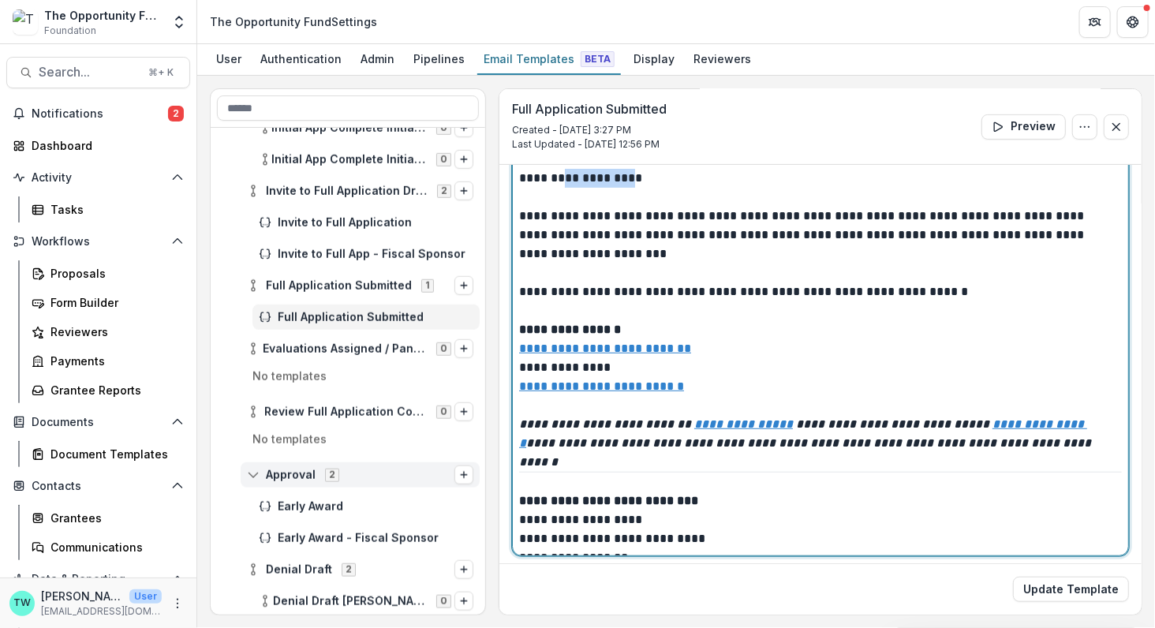
drag, startPoint x: 632, startPoint y: 177, endPoint x: 562, endPoint y: 176, distance: 69.4
click at [562, 176] on p "**********" at bounding box center [816, 311] width 595 height 284
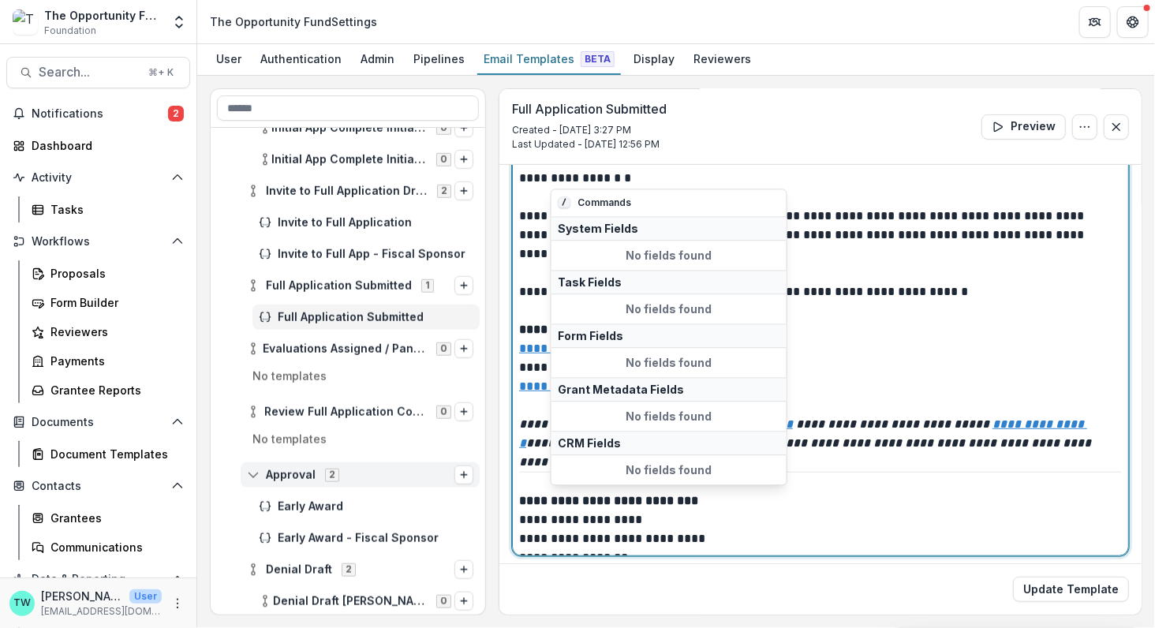
click at [864, 295] on p "**********" at bounding box center [816, 311] width 595 height 284
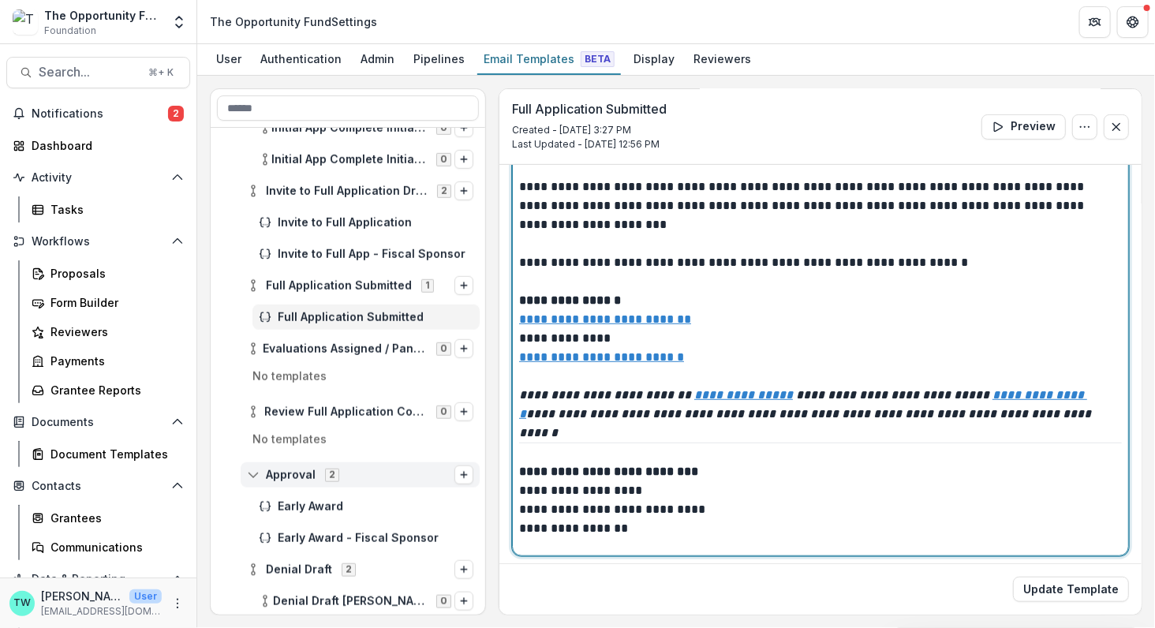
scroll to position [35, 0]
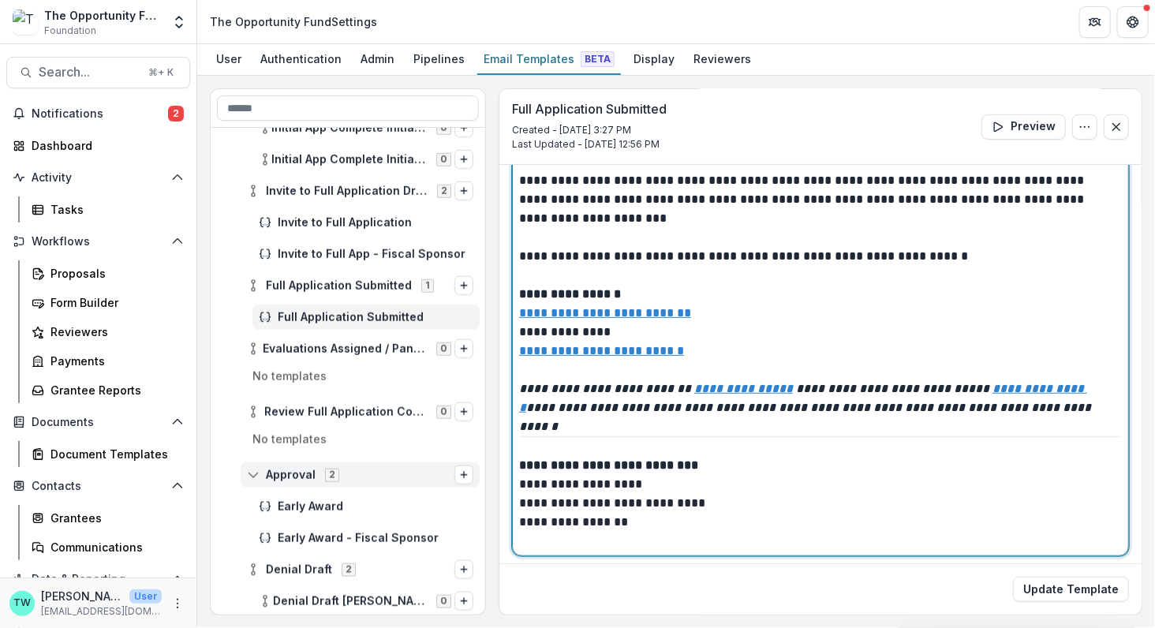
click at [692, 513] on p "**********" at bounding box center [816, 503] width 595 height 95
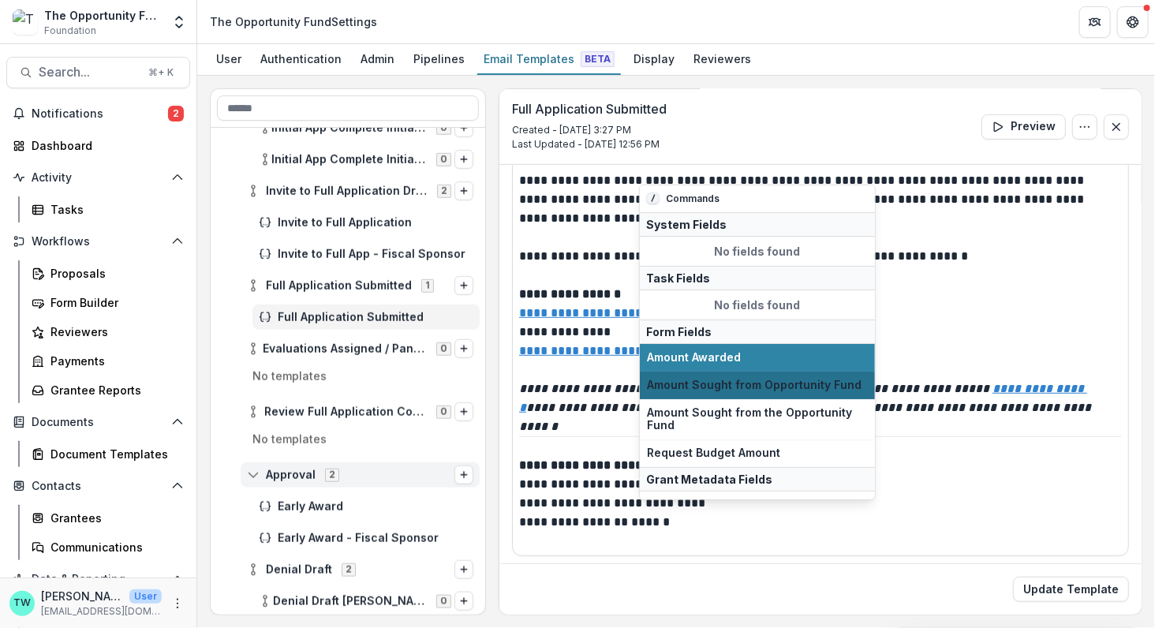
click at [753, 381] on span "Amount Sought from Opportunity Fund" at bounding box center [757, 385] width 221 height 13
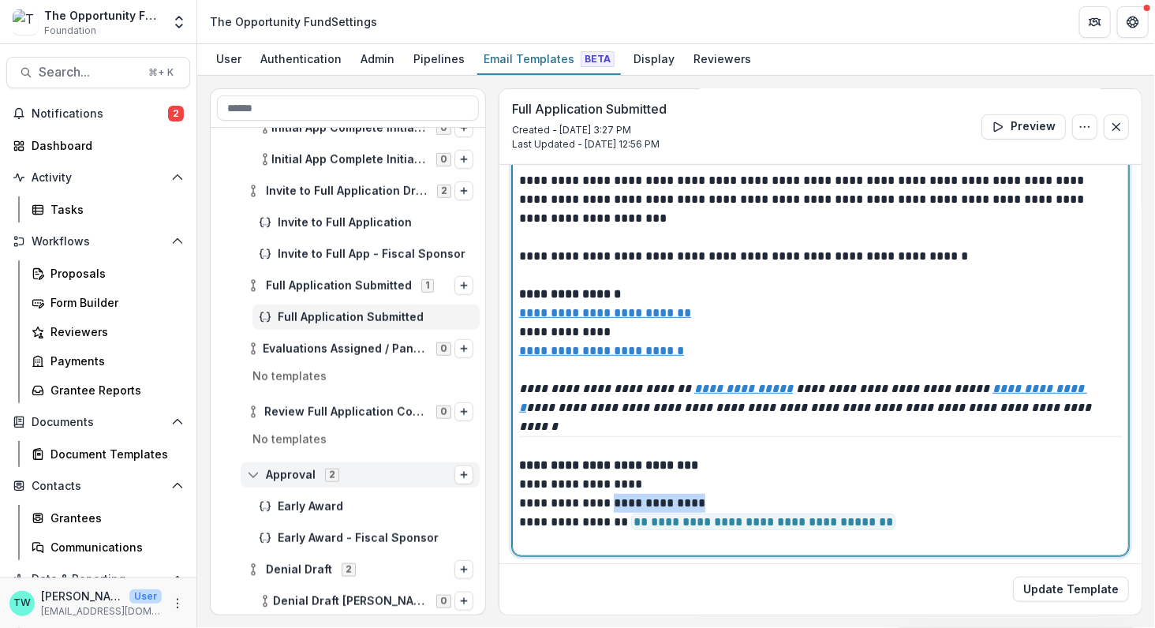
drag, startPoint x: 698, startPoint y: 495, endPoint x: 607, endPoint y: 504, distance: 91.2
click at [607, 504] on p "**********" at bounding box center [816, 503] width 595 height 95
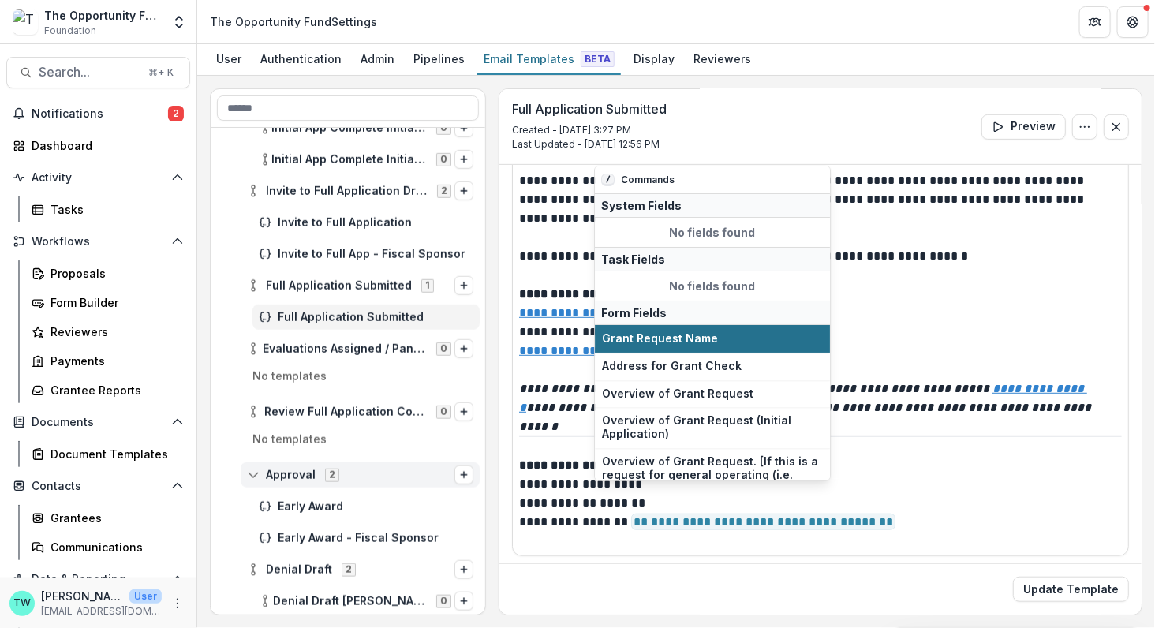
click at [705, 327] on button "Grant Request Name" at bounding box center [712, 339] width 235 height 28
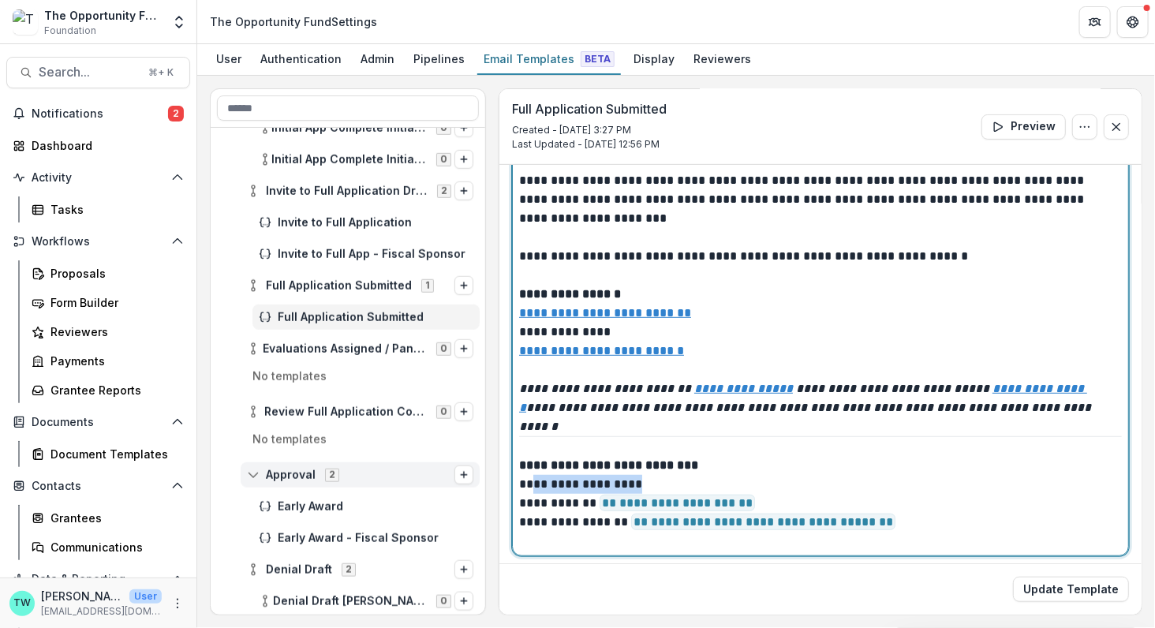
drag, startPoint x: 670, startPoint y: 475, endPoint x: 530, endPoint y: 483, distance: 140.6
click at [530, 483] on p "**********" at bounding box center [816, 503] width 595 height 95
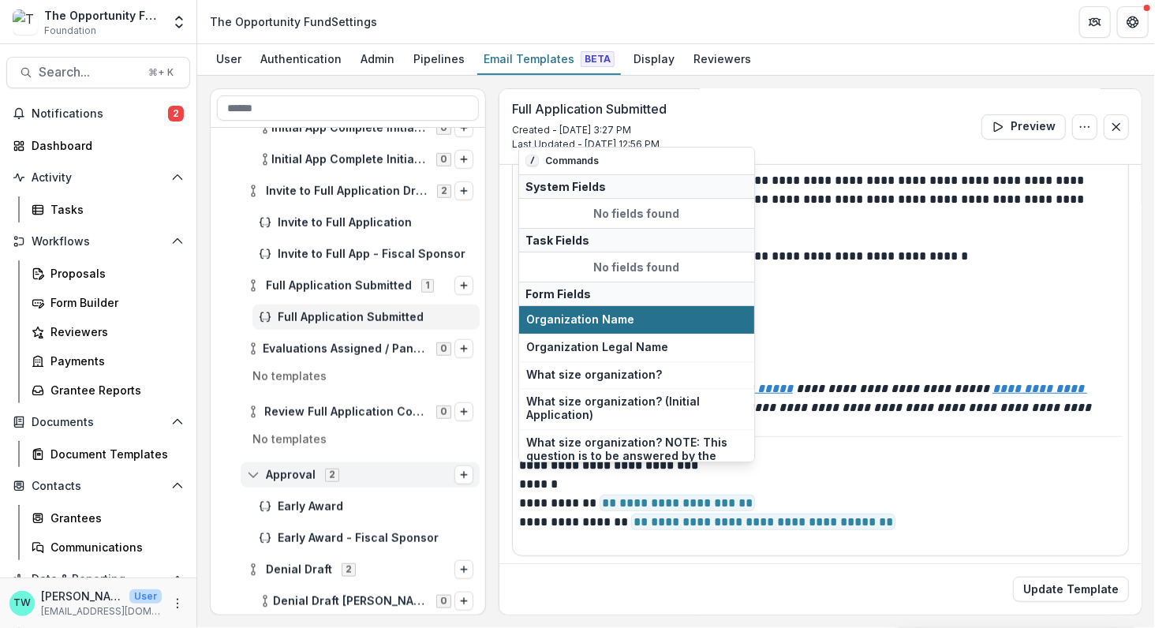
click at [633, 318] on span "Organization Name" at bounding box center [636, 319] width 221 height 13
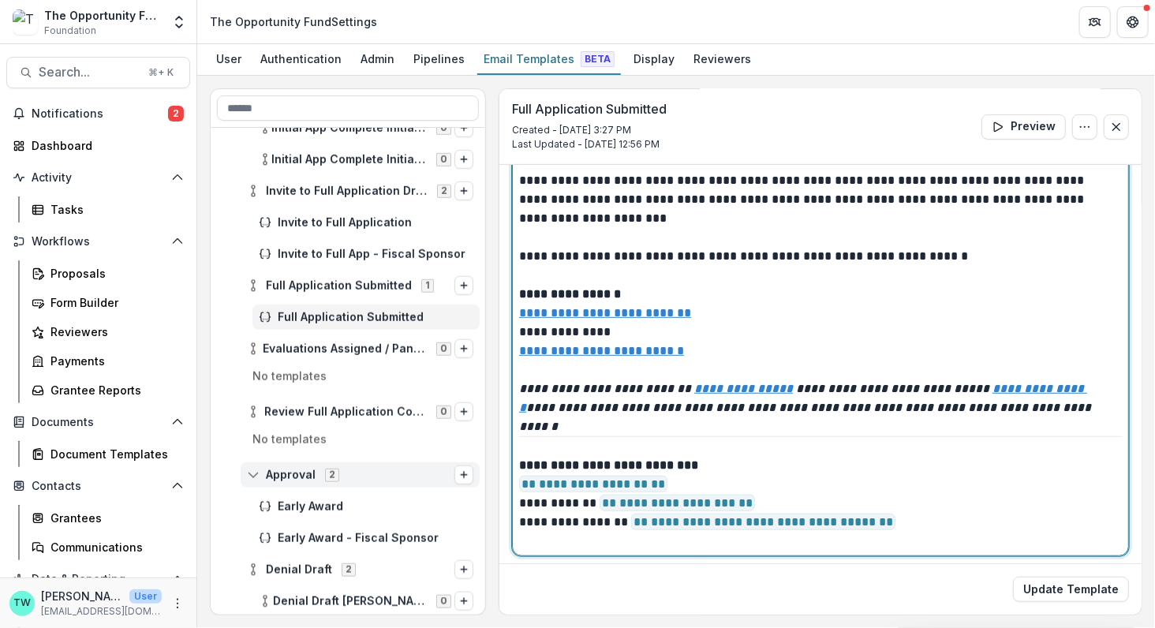
click at [821, 472] on p "**********" at bounding box center [816, 503] width 595 height 95
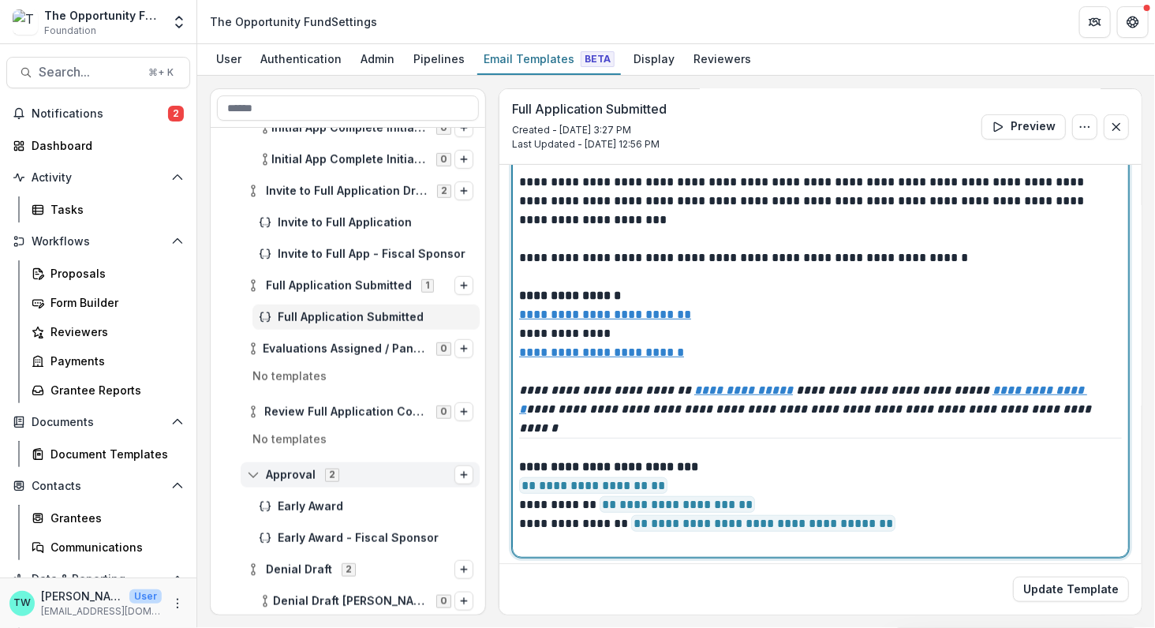
scroll to position [286, 0]
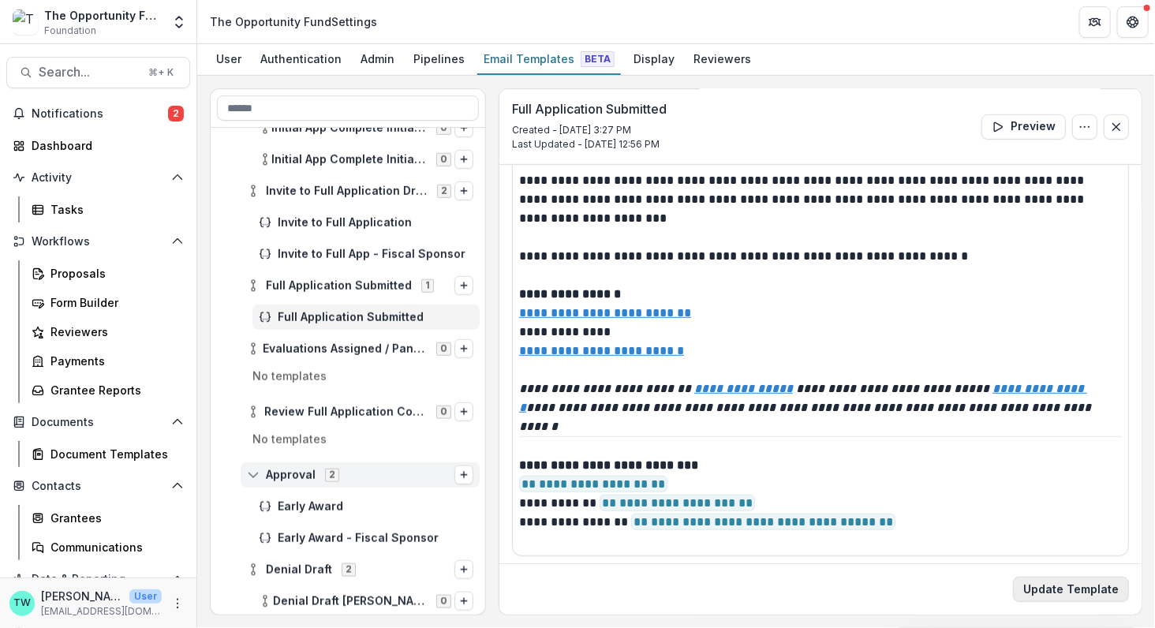
click at [1075, 588] on button "Update Template" at bounding box center [1071, 589] width 116 height 25
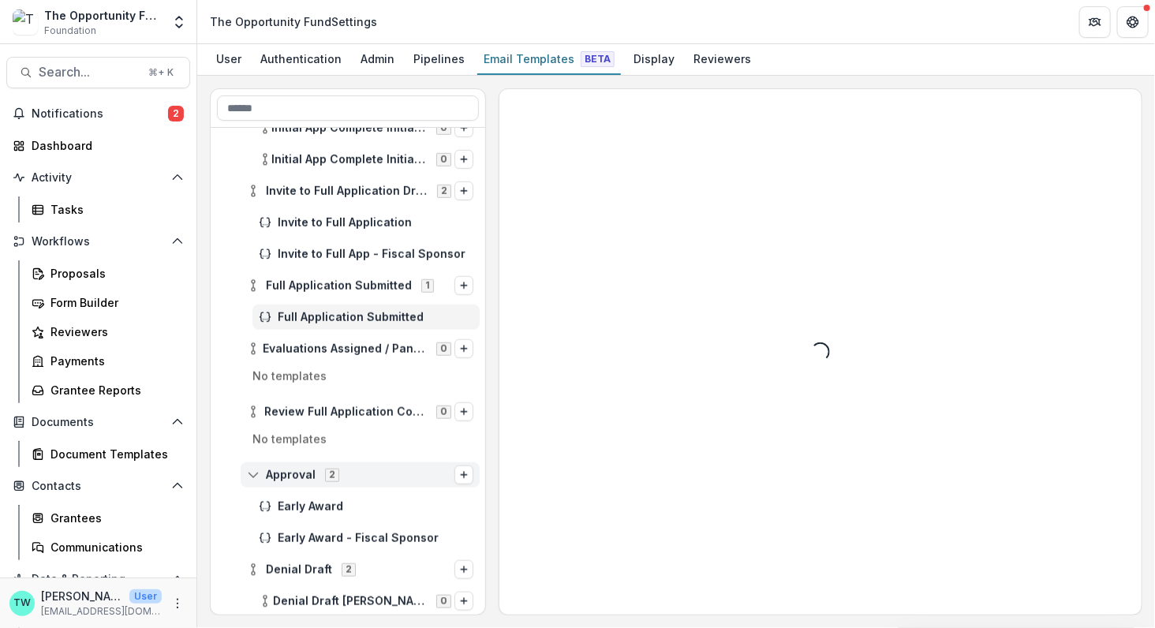
scroll to position [0, 0]
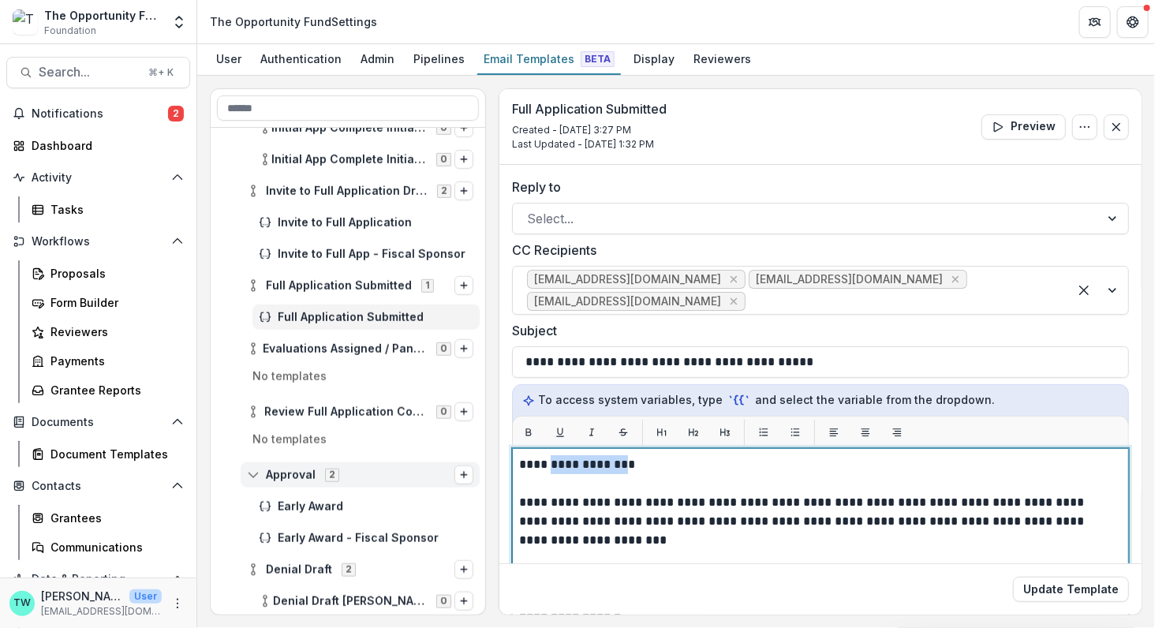
drag, startPoint x: 620, startPoint y: 461, endPoint x: 551, endPoint y: 466, distance: 69.6
click at [551, 466] on p "**********" at bounding box center [816, 597] width 595 height 284
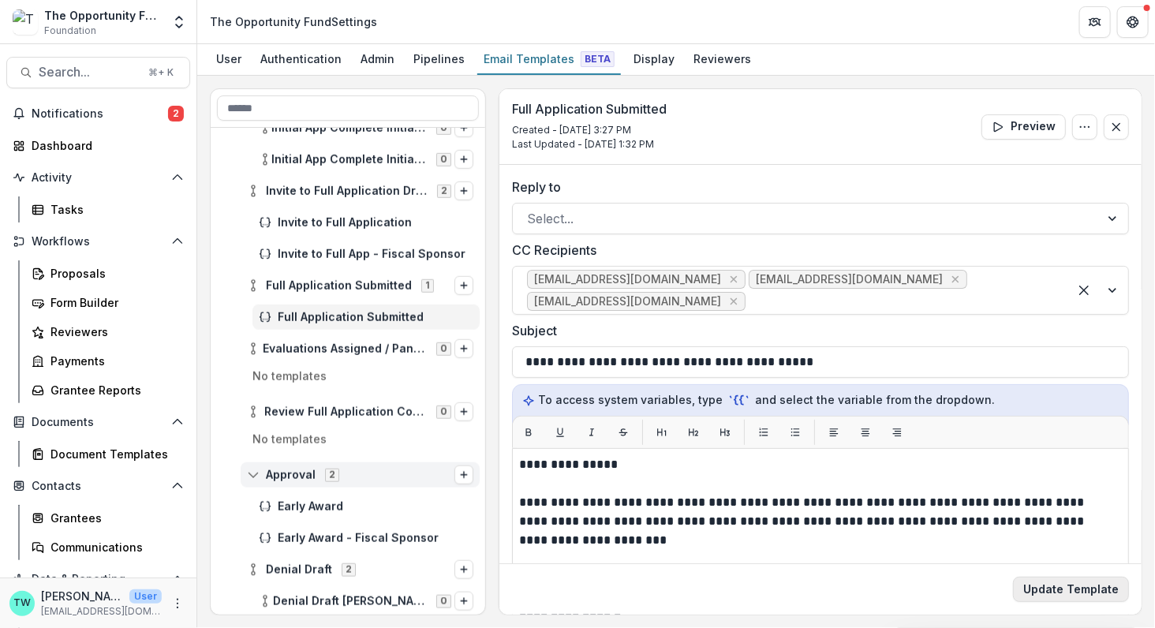
click at [1057, 578] on button "Update Template" at bounding box center [1071, 589] width 116 height 25
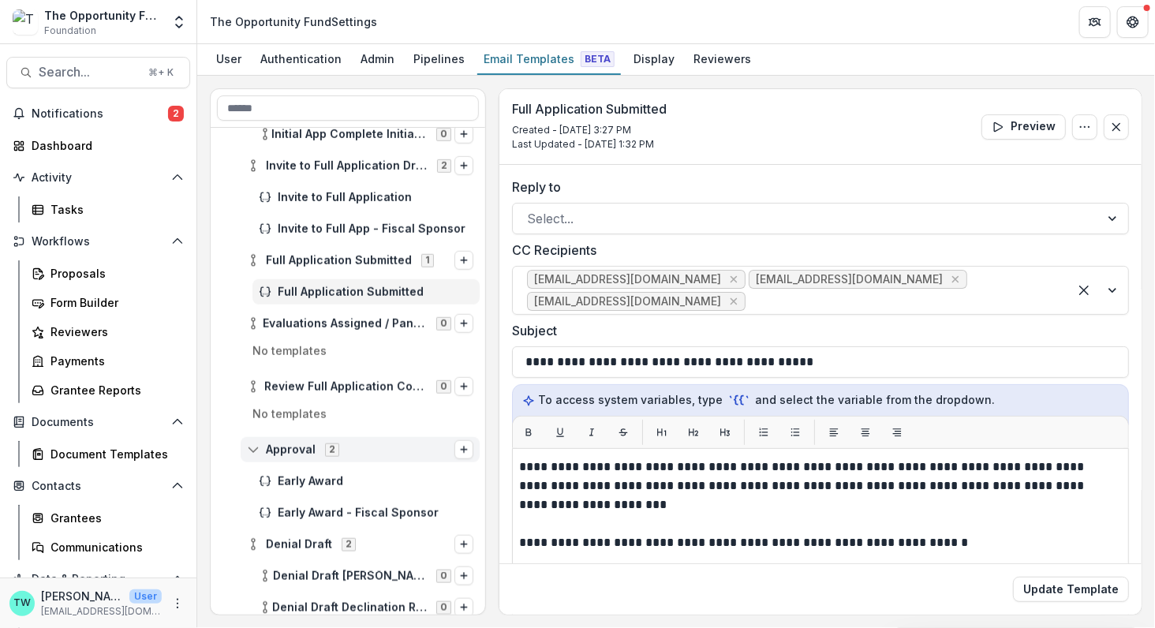
scroll to position [581, 0]
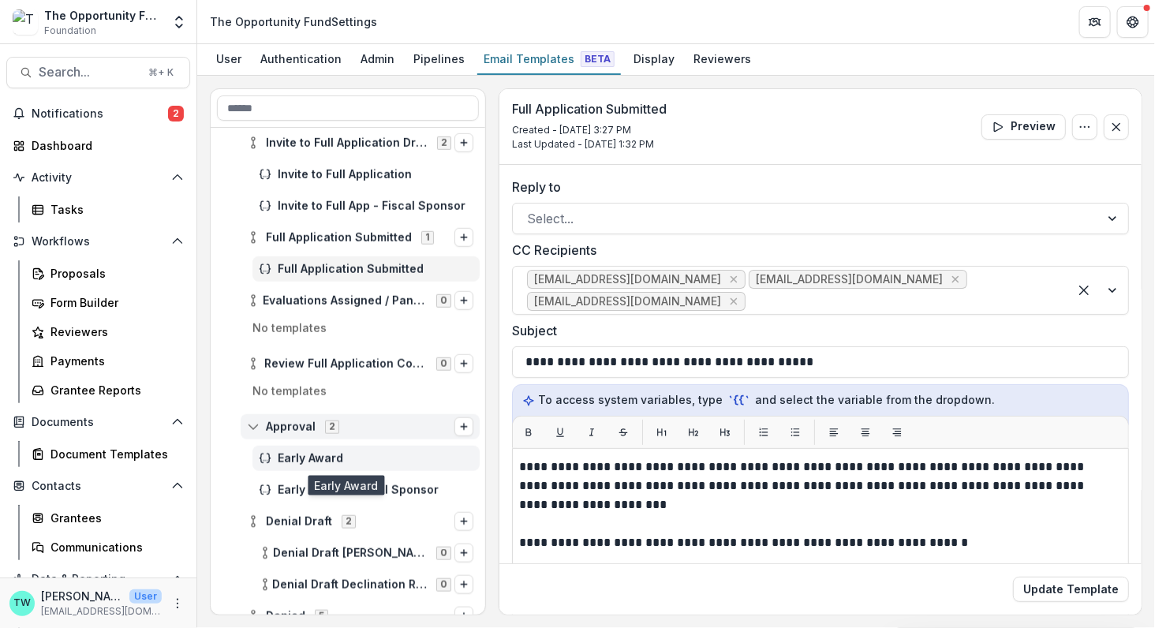
click at [320, 461] on span "Early Award" at bounding box center [376, 458] width 196 height 13
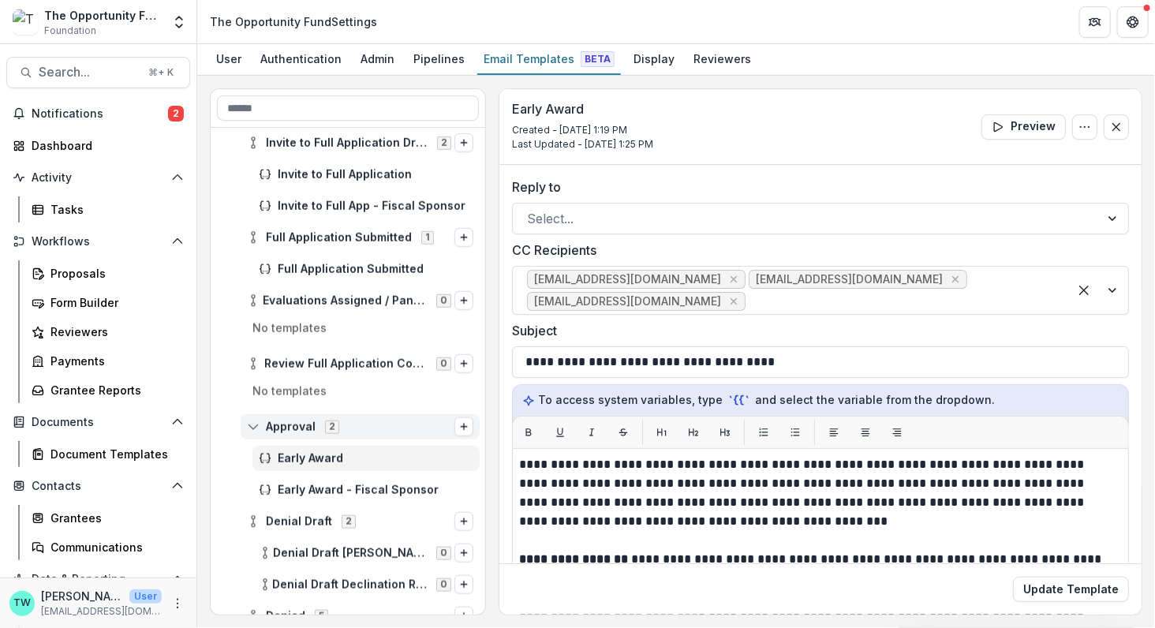
scroll to position [77, 0]
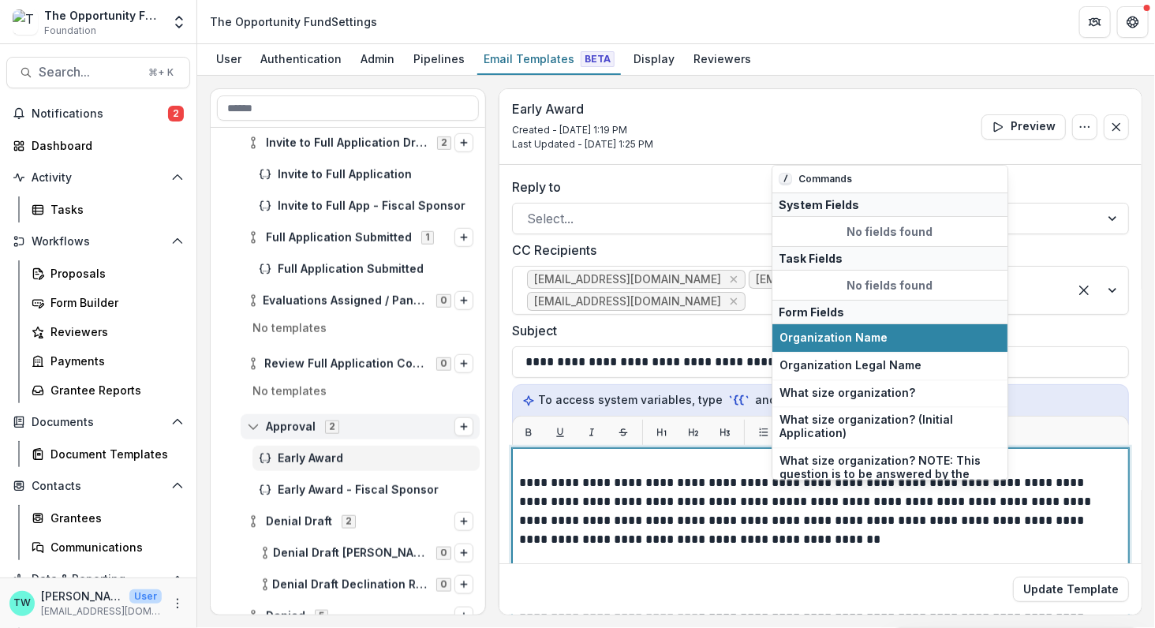
click at [856, 502] on p "**********" at bounding box center [816, 549] width 595 height 341
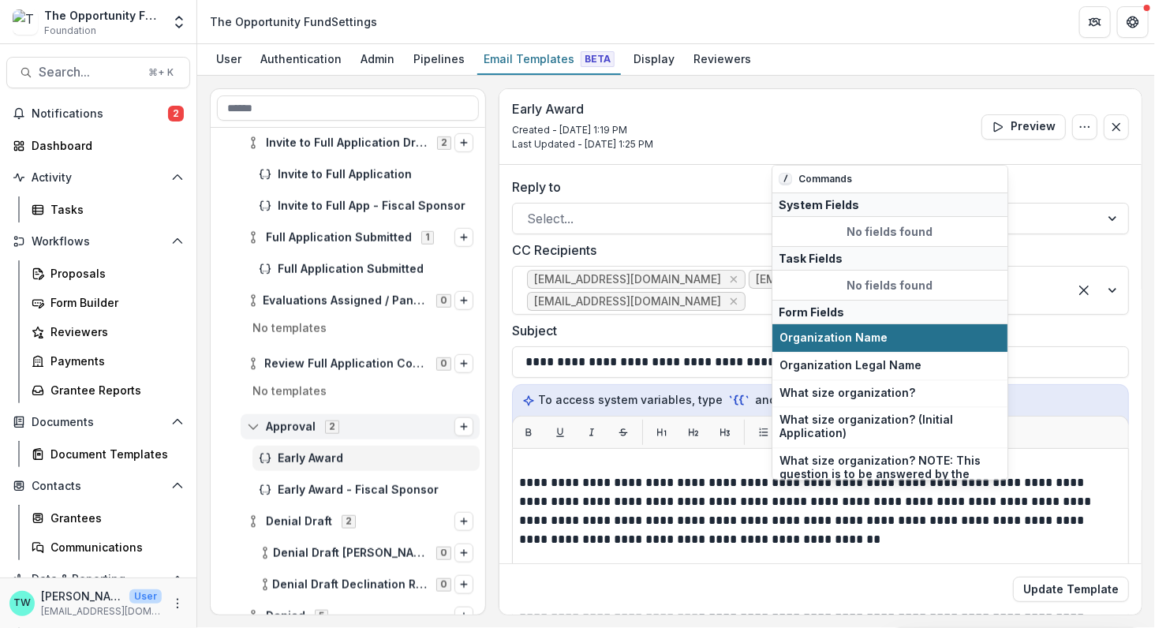
click at [857, 333] on span "Organization Name" at bounding box center [889, 337] width 221 height 13
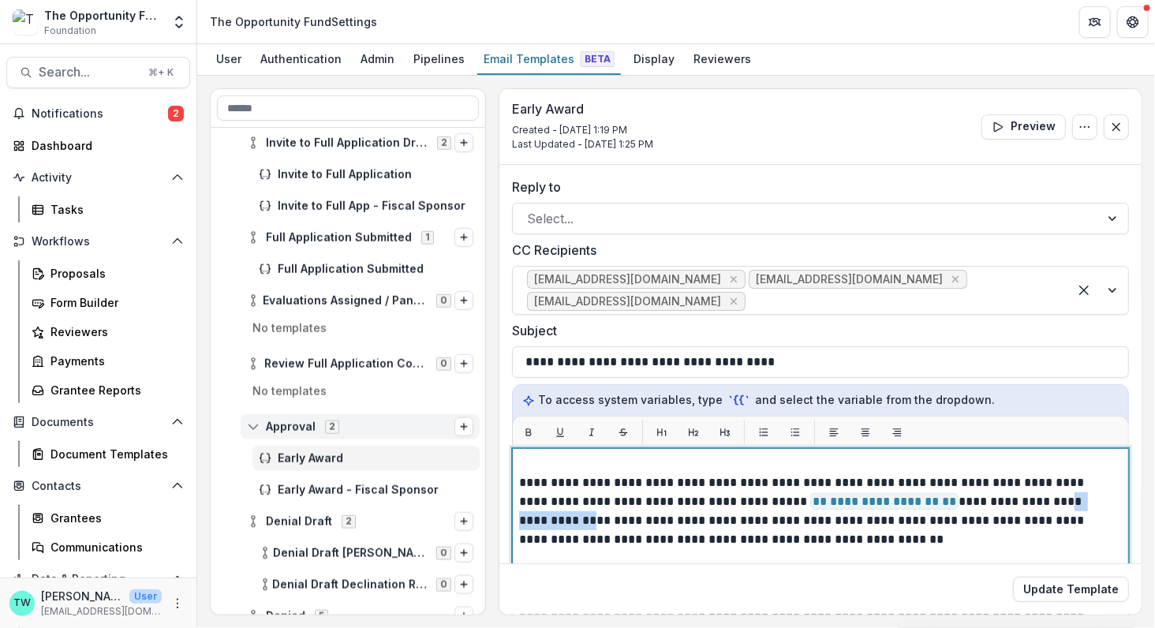
drag, startPoint x: 1017, startPoint y: 497, endPoint x: 1097, endPoint y: 498, distance: 79.7
click at [1097, 498] on p "**********" at bounding box center [816, 549] width 595 height 341
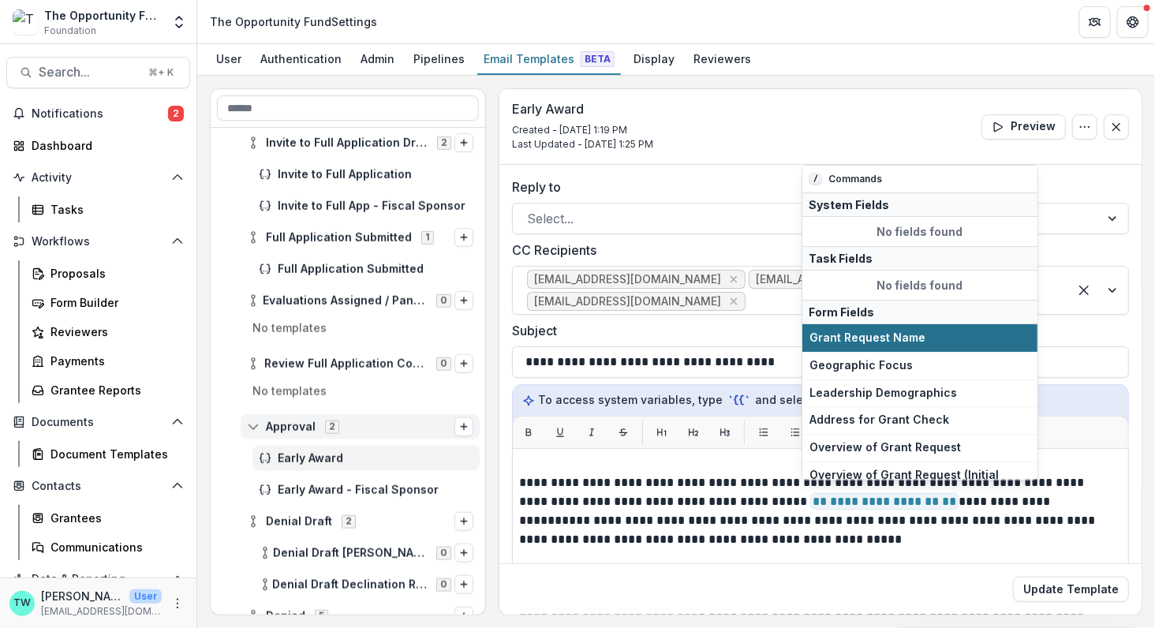
click at [931, 334] on span "Grant Request Name" at bounding box center [919, 337] width 221 height 13
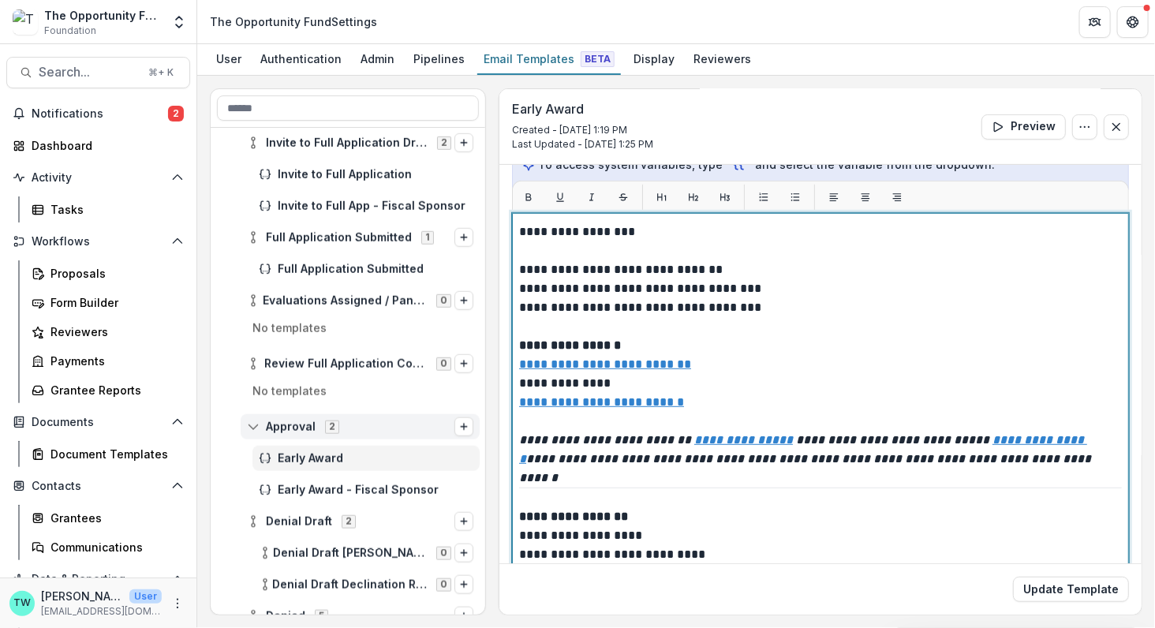
scroll to position [286, 0]
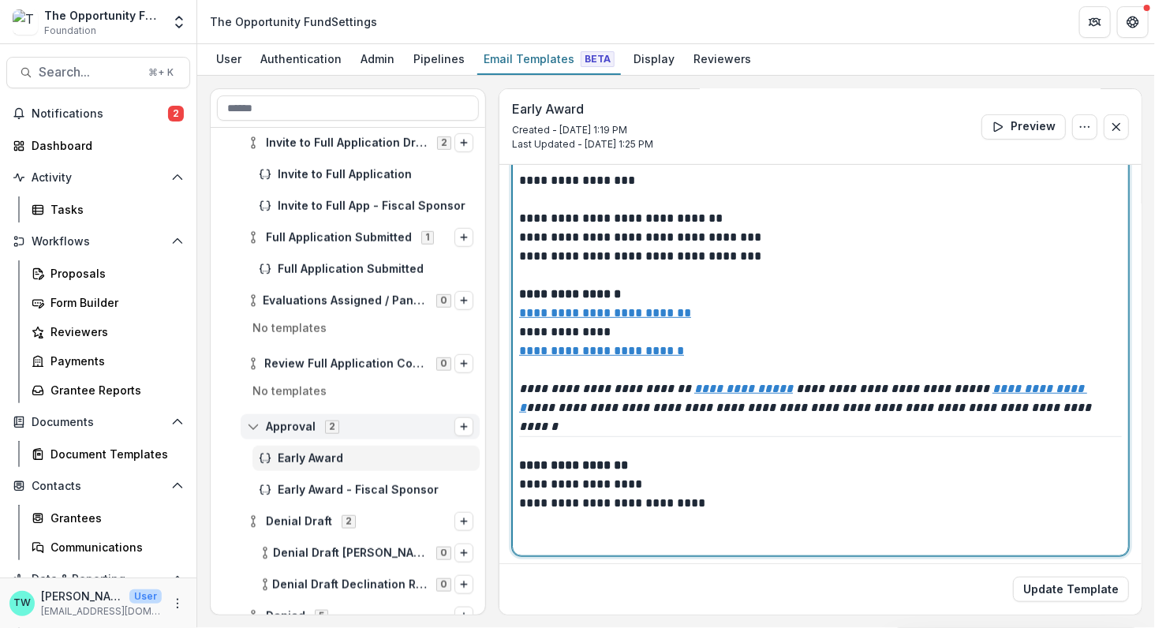
click at [650, 487] on p "**********" at bounding box center [816, 503] width 595 height 95
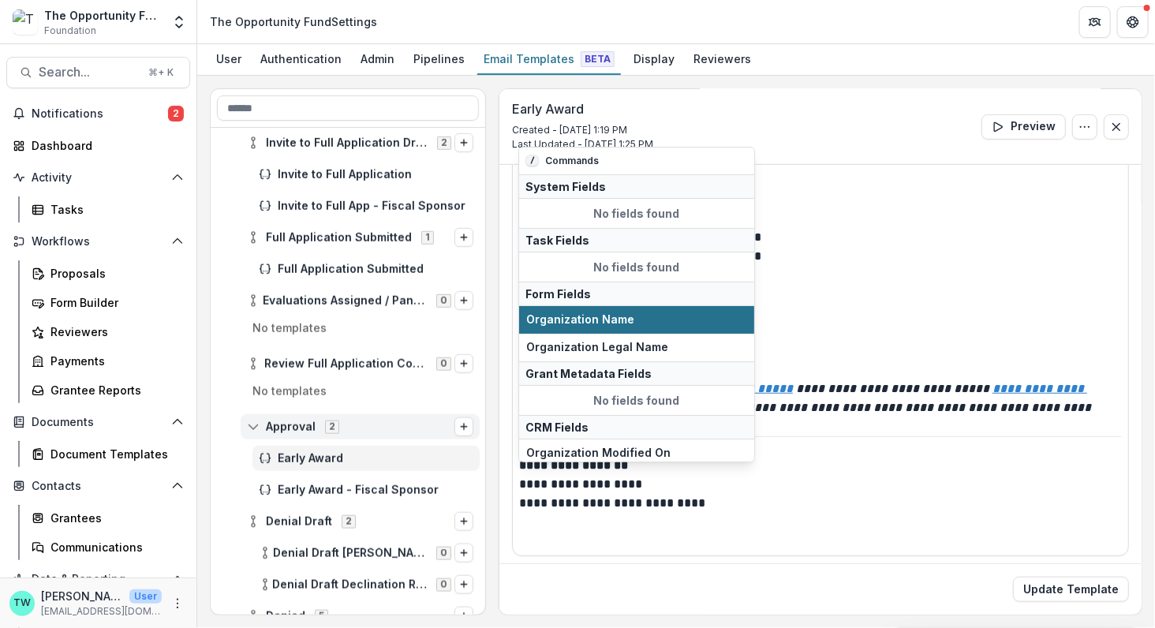
click at [665, 315] on span "Organization Name" at bounding box center [636, 319] width 221 height 13
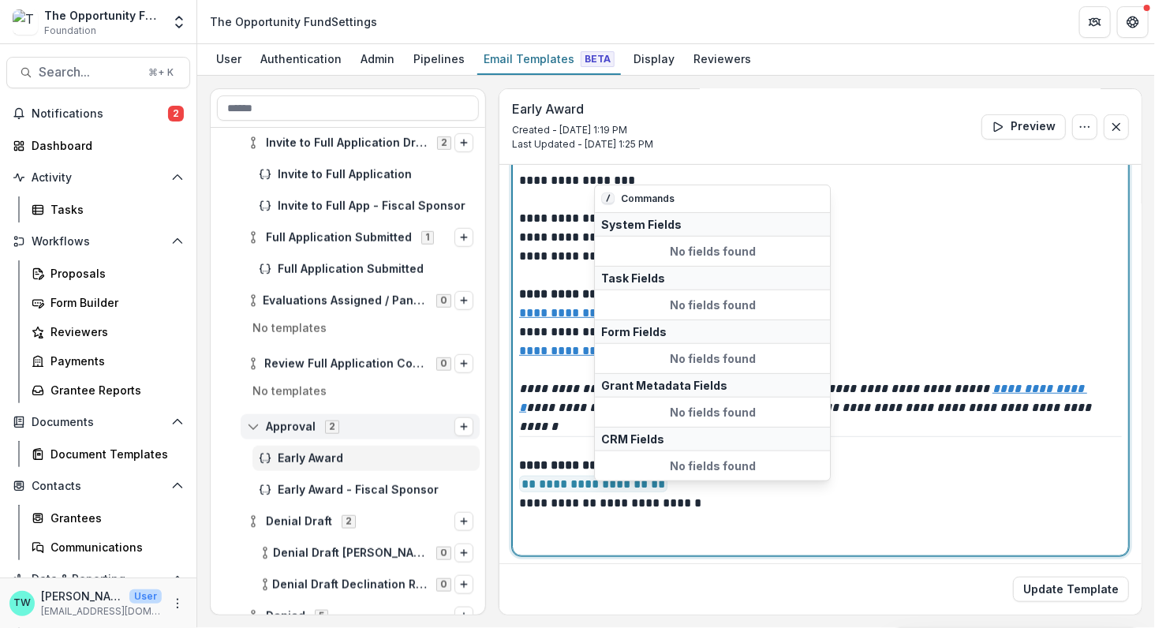
click at [693, 501] on p "**********" at bounding box center [816, 503] width 595 height 95
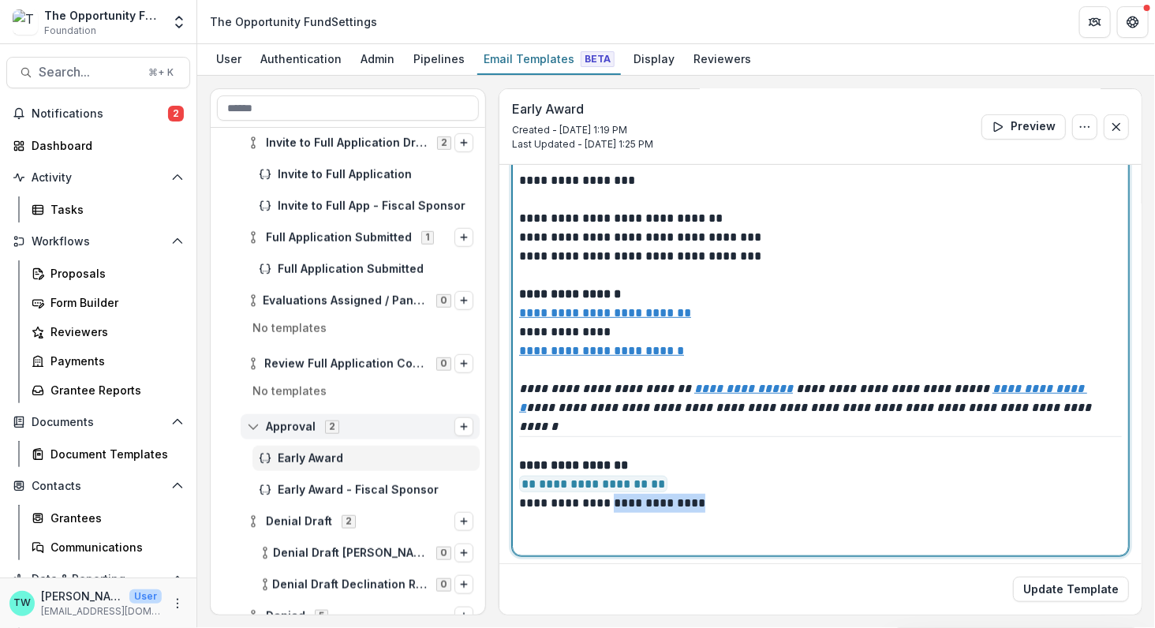
drag, startPoint x: 693, startPoint y: 501, endPoint x: 614, endPoint y: 498, distance: 79.7
click at [607, 502] on p "**********" at bounding box center [816, 503] width 595 height 95
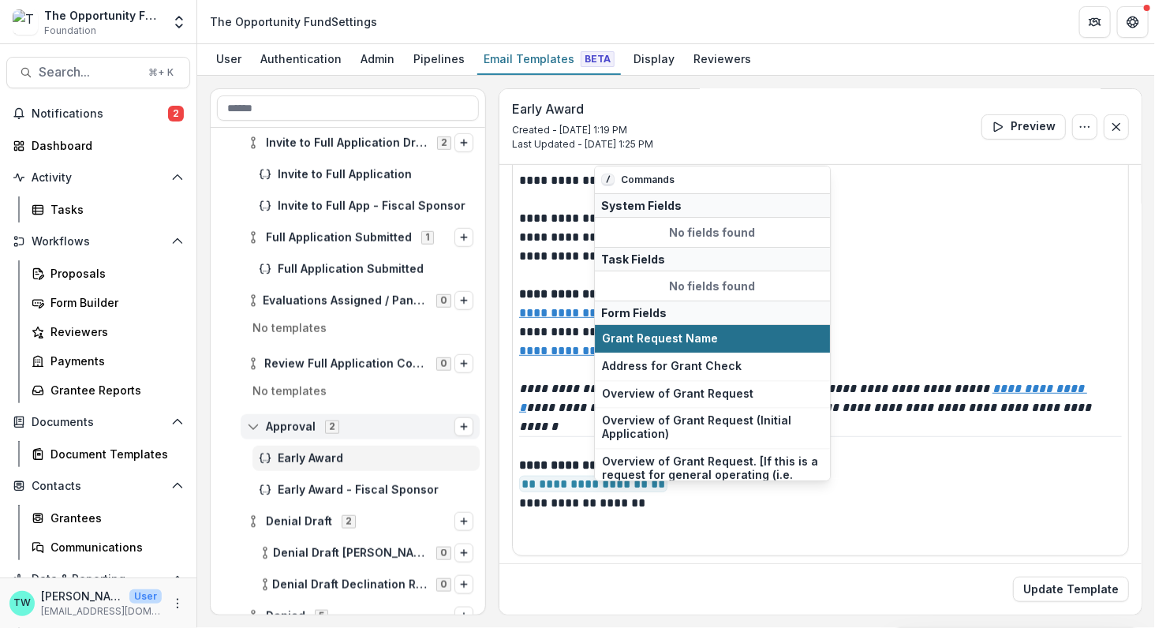
click at [682, 346] on button "Grant Request Name" at bounding box center [712, 339] width 235 height 28
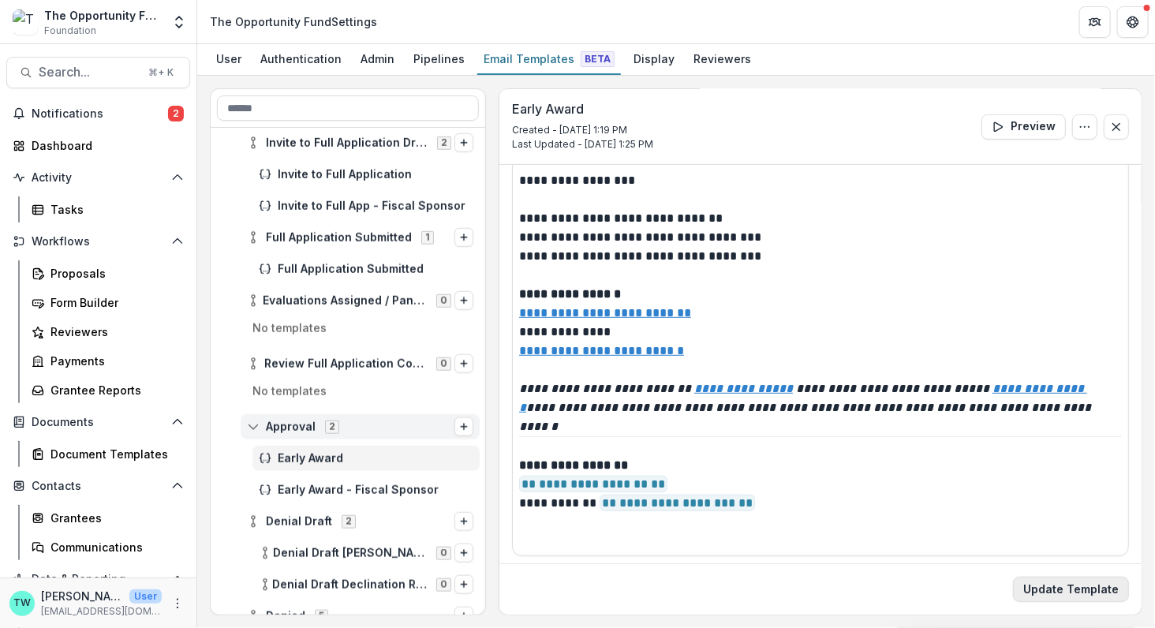
click at [1075, 588] on button "Update Template" at bounding box center [1071, 589] width 116 height 25
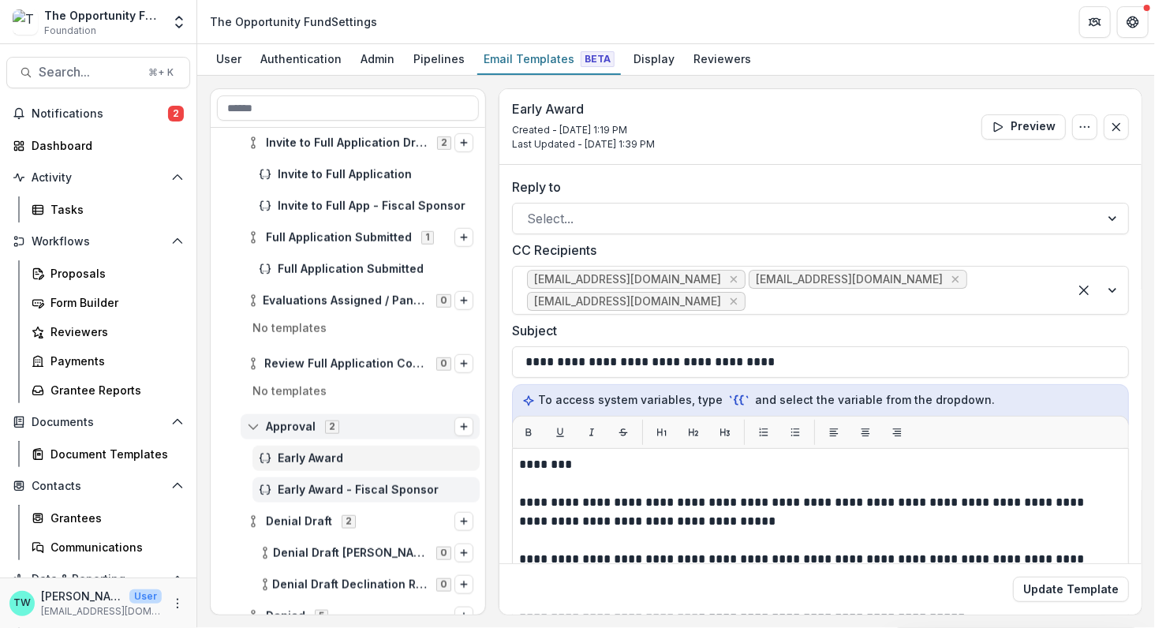
click at [330, 487] on span "Early Award - Fiscal Sponsor" at bounding box center [376, 489] width 196 height 13
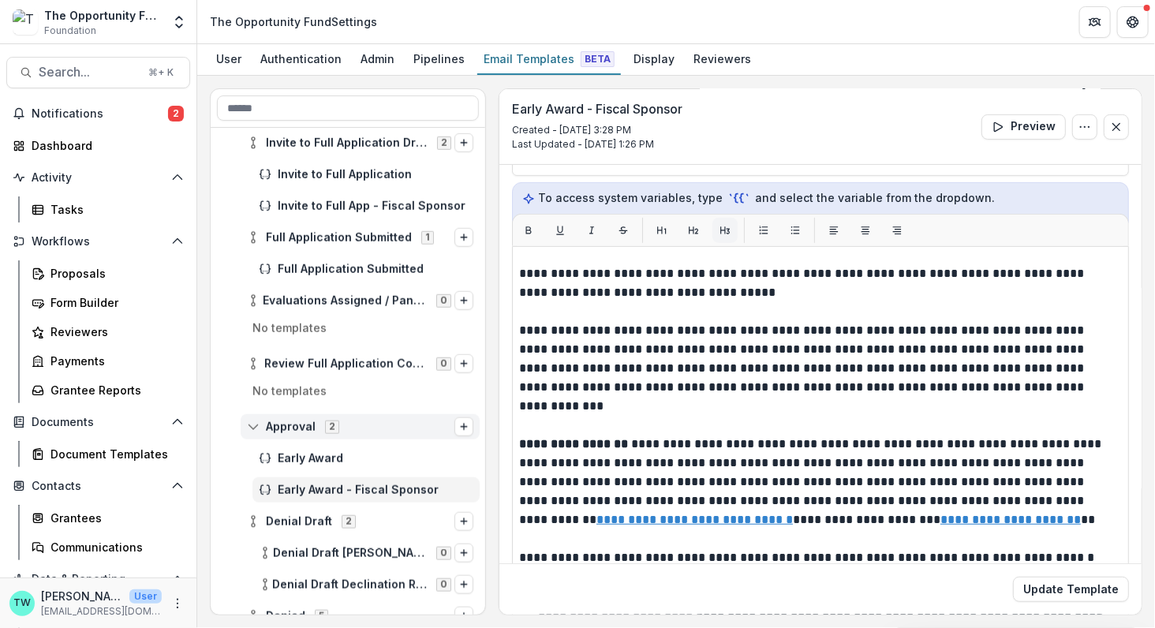
scroll to position [32, 0]
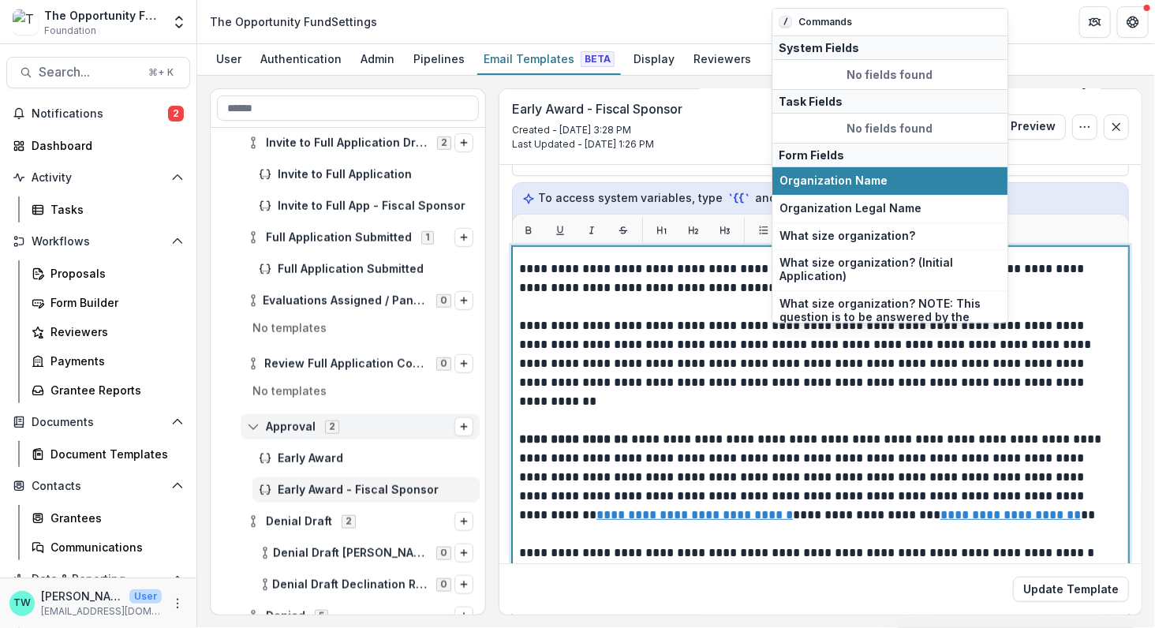
click at [854, 342] on p "**********" at bounding box center [816, 392] width 595 height 341
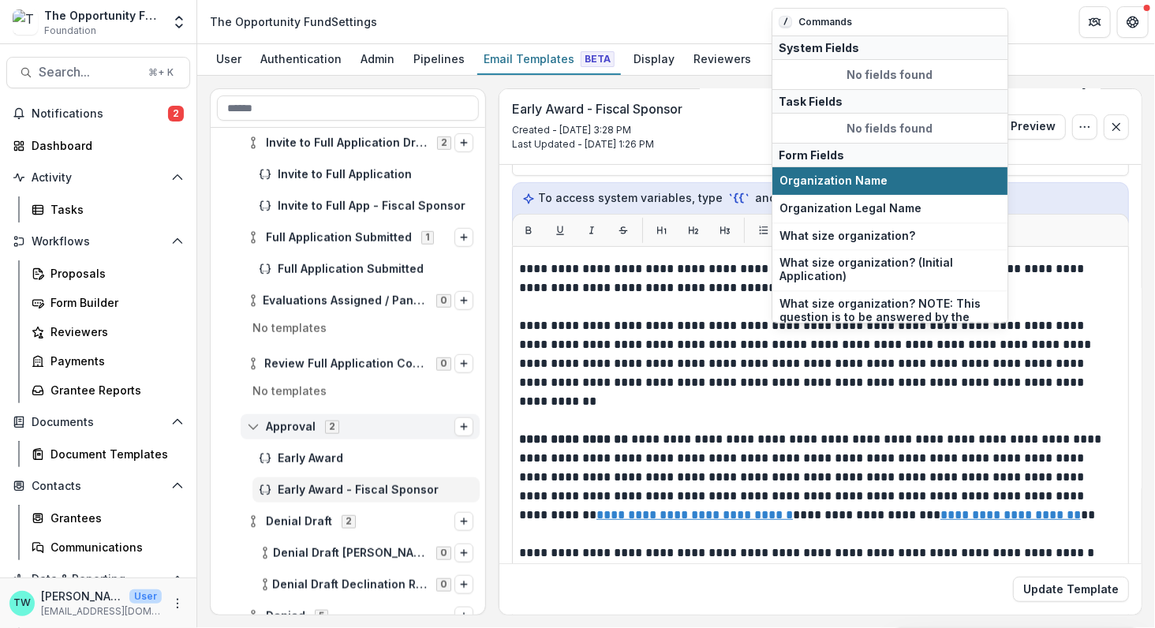
click at [882, 185] on button "Organization Name" at bounding box center [889, 181] width 235 height 28
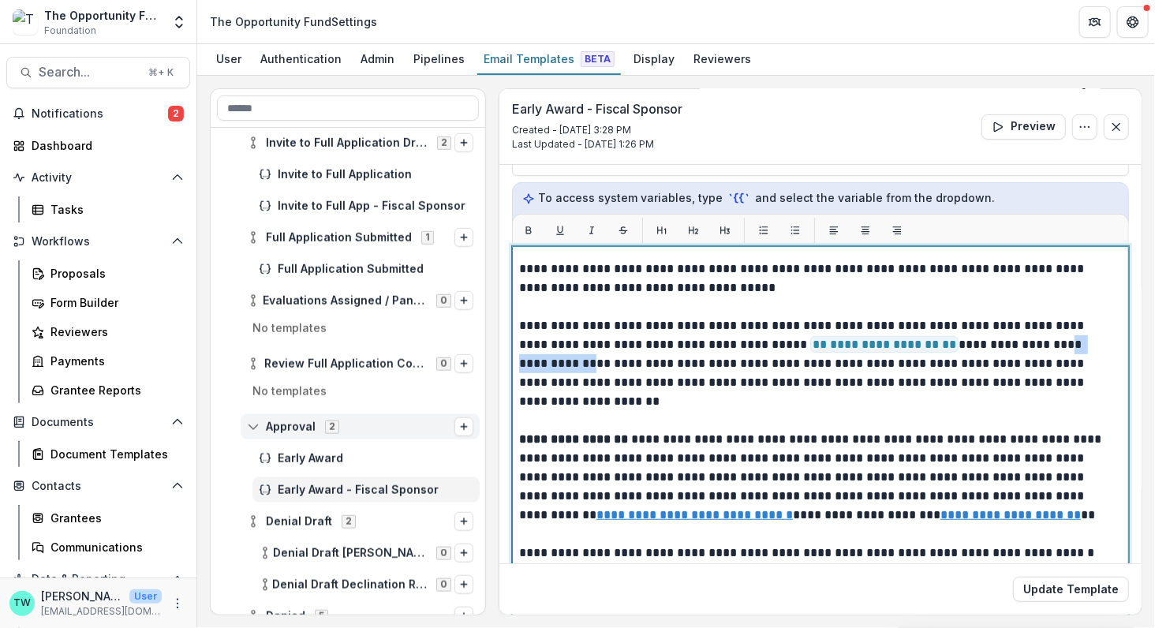
drag, startPoint x: 1098, startPoint y: 341, endPoint x: 1017, endPoint y: 344, distance: 80.5
click at [1017, 344] on p "**********" at bounding box center [816, 392] width 595 height 341
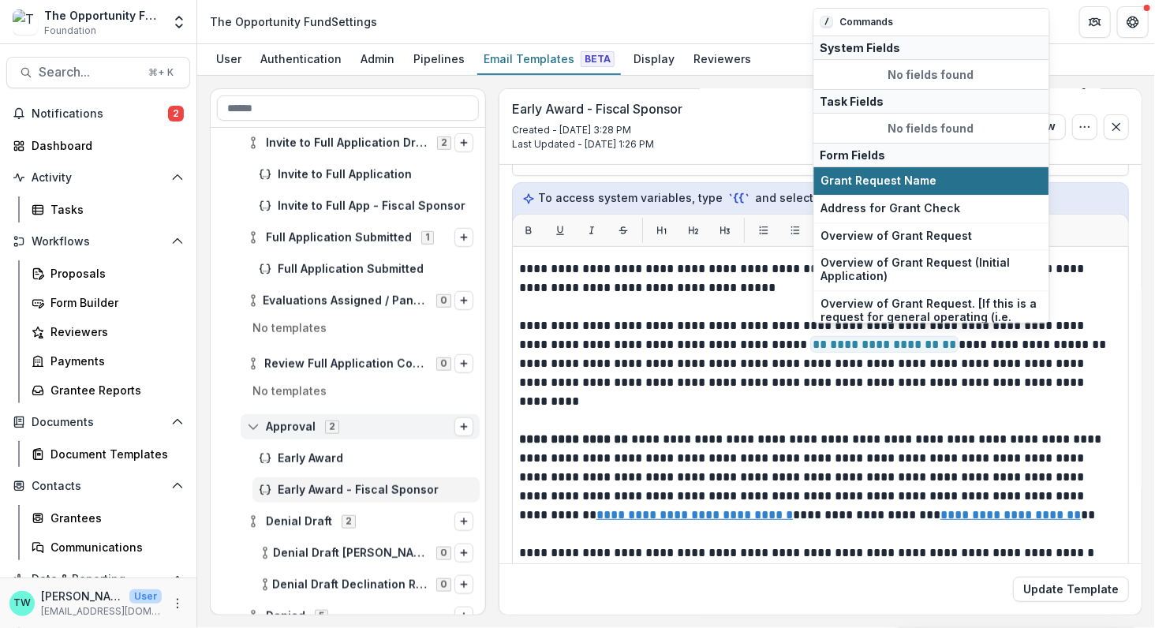
click at [968, 177] on span "Grant Request Name" at bounding box center [931, 180] width 221 height 13
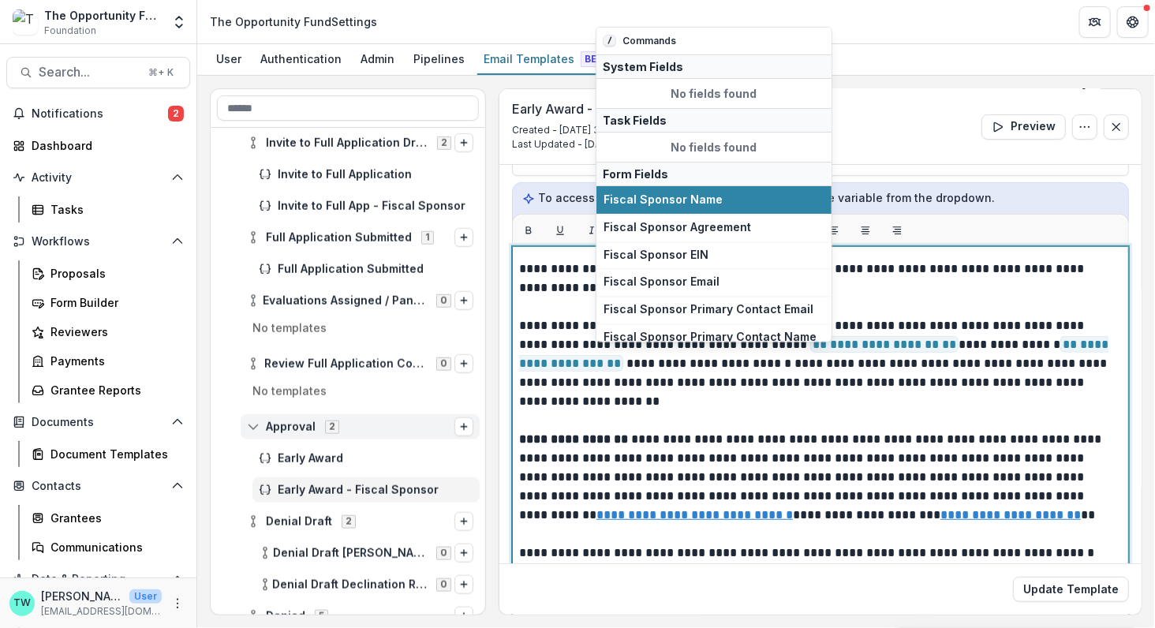
click at [734, 362] on p "**********" at bounding box center [816, 392] width 595 height 341
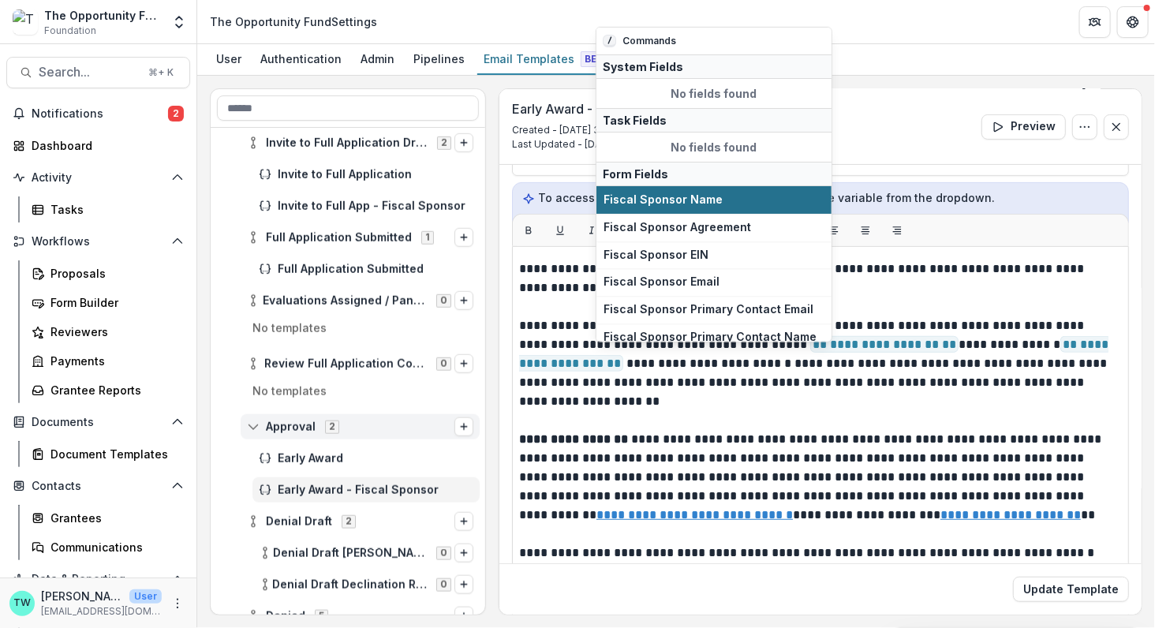
click at [698, 200] on span "Fiscal Sponsor Name" at bounding box center [713, 199] width 221 height 13
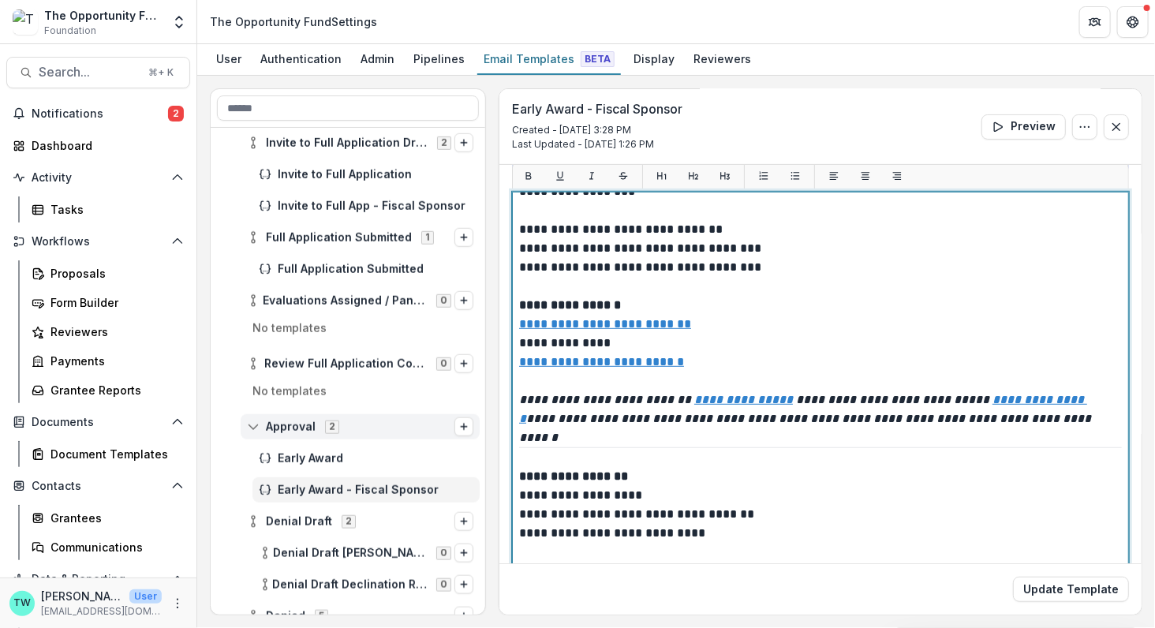
scroll to position [286, 0]
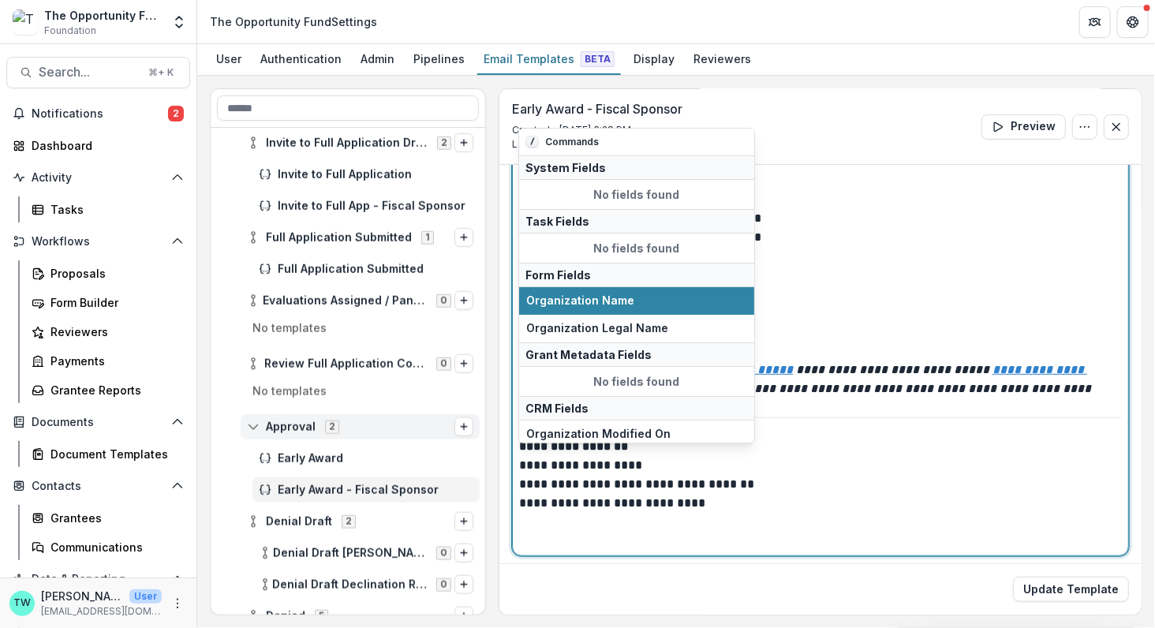
click at [641, 465] on p "**********" at bounding box center [816, 494] width 595 height 114
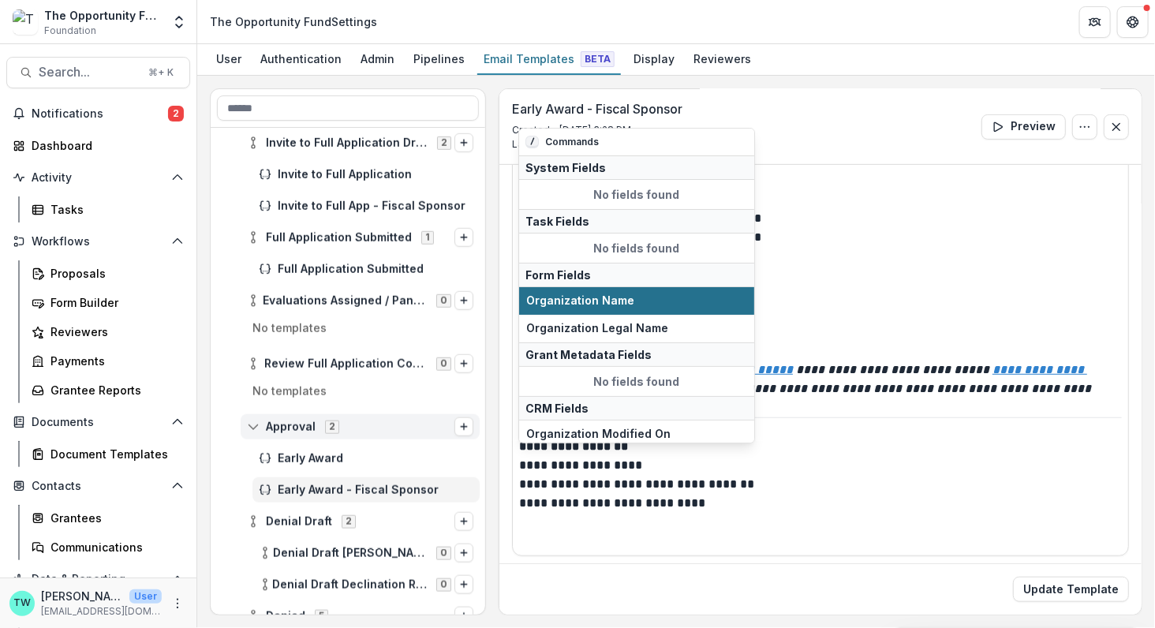
click at [615, 302] on span "Organization Name" at bounding box center [636, 300] width 221 height 13
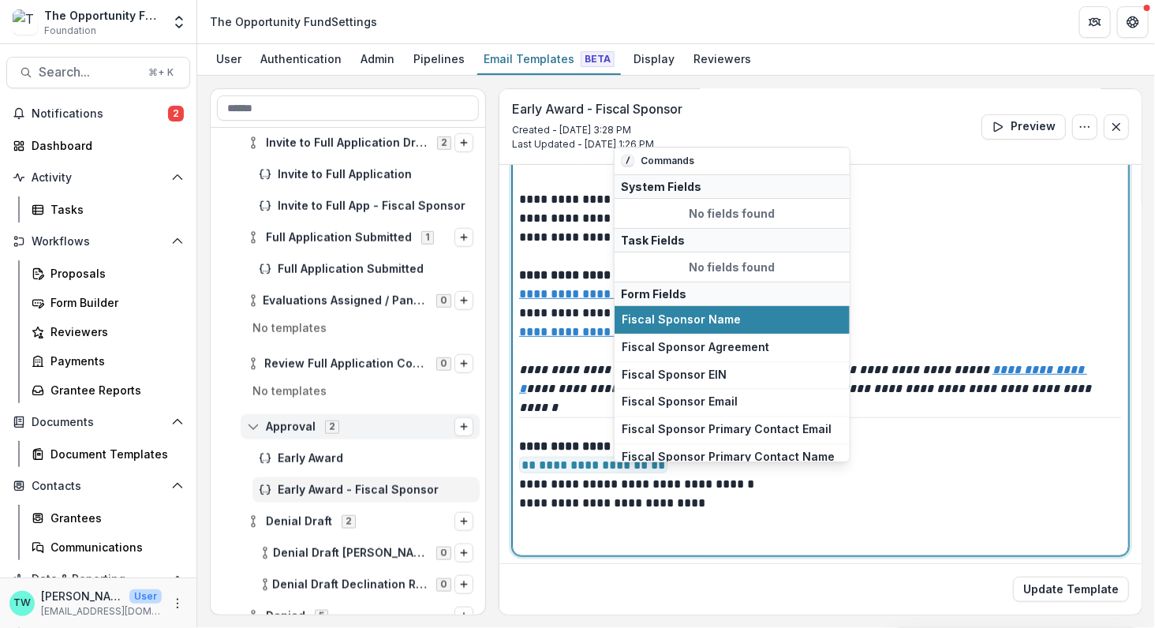
click at [756, 481] on p "**********" at bounding box center [816, 494] width 595 height 114
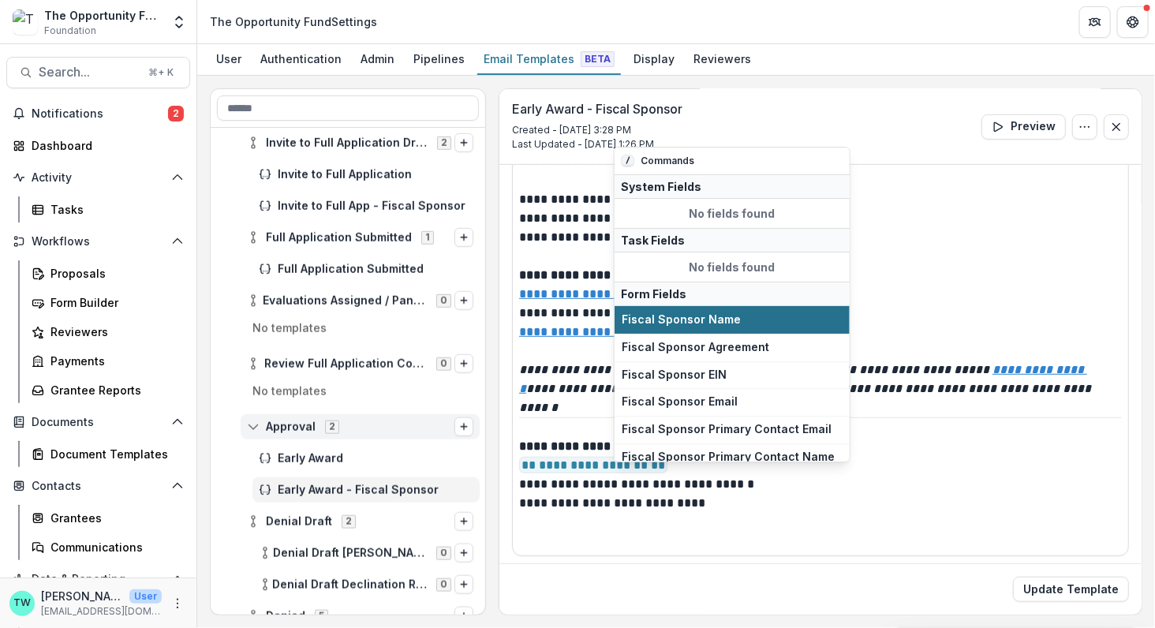
click at [715, 323] on span "Fiscal Sponsor Name" at bounding box center [732, 319] width 221 height 13
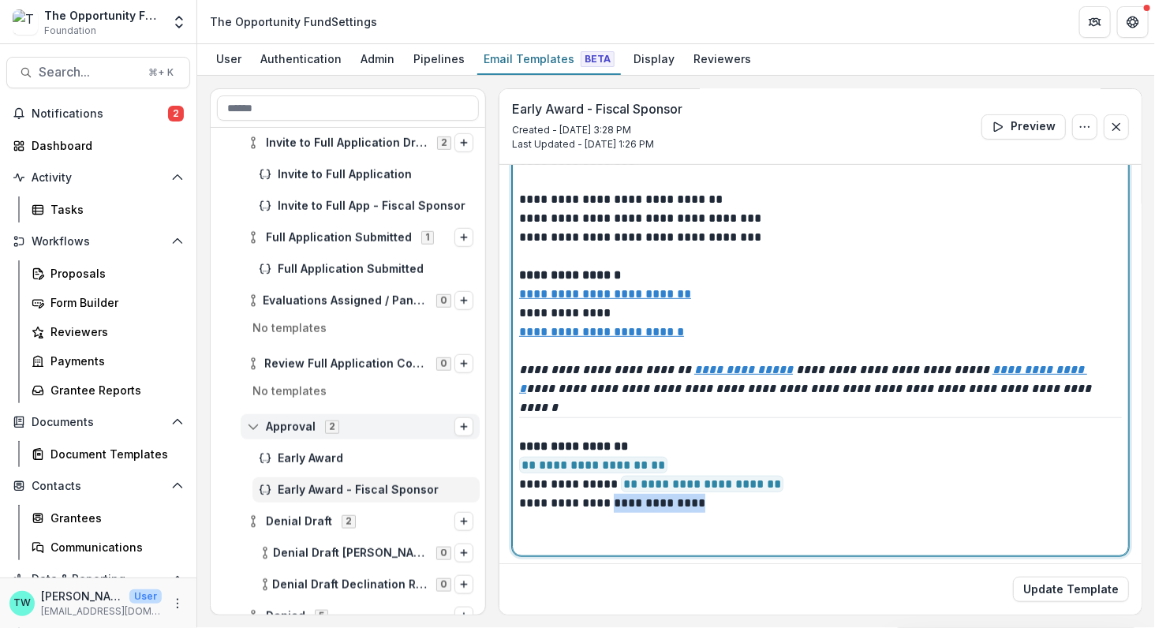
drag, startPoint x: 689, startPoint y: 497, endPoint x: 603, endPoint y: 501, distance: 86.9
click at [603, 501] on p "**********" at bounding box center [816, 494] width 595 height 114
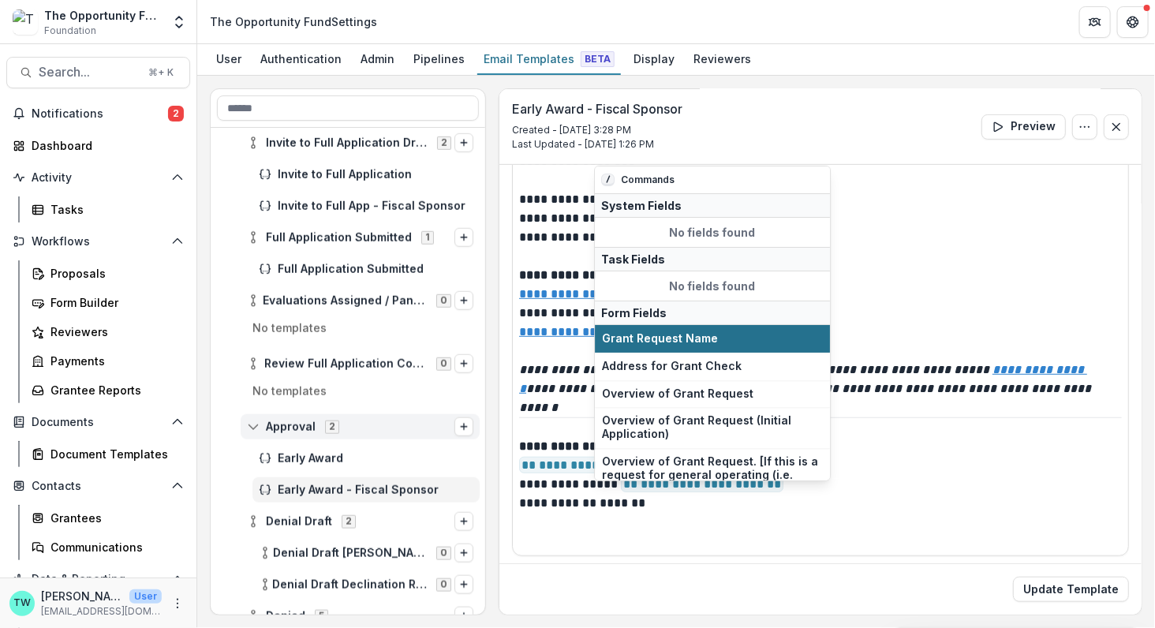
click at [664, 334] on span "Grant Request Name" at bounding box center [712, 338] width 221 height 13
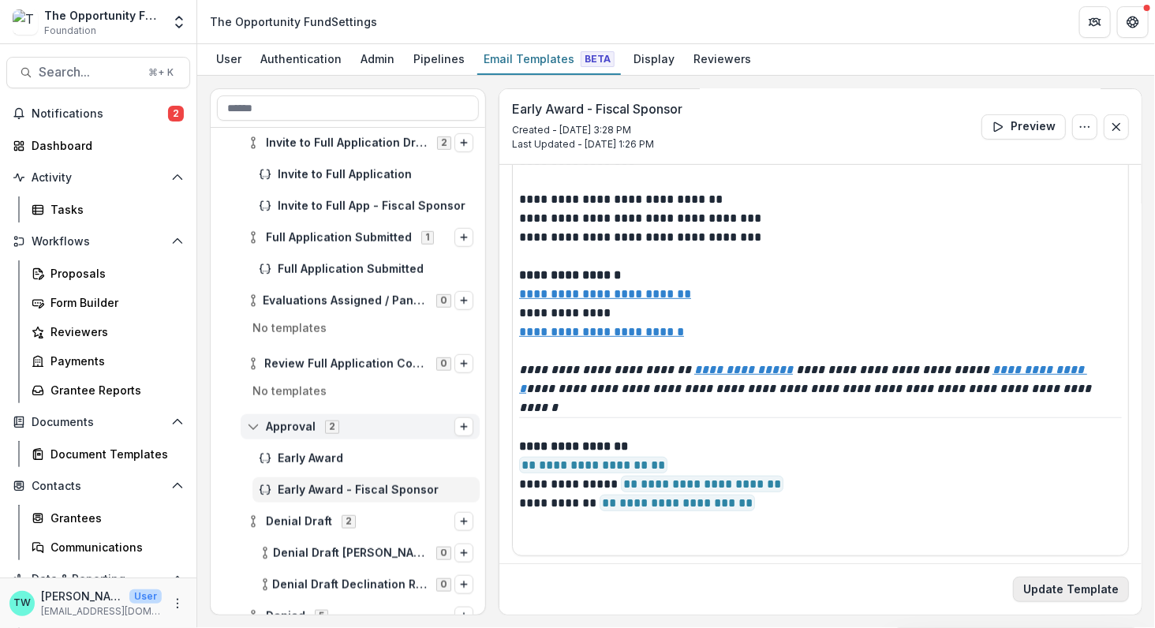
click at [1080, 590] on button "Update Template" at bounding box center [1071, 589] width 116 height 25
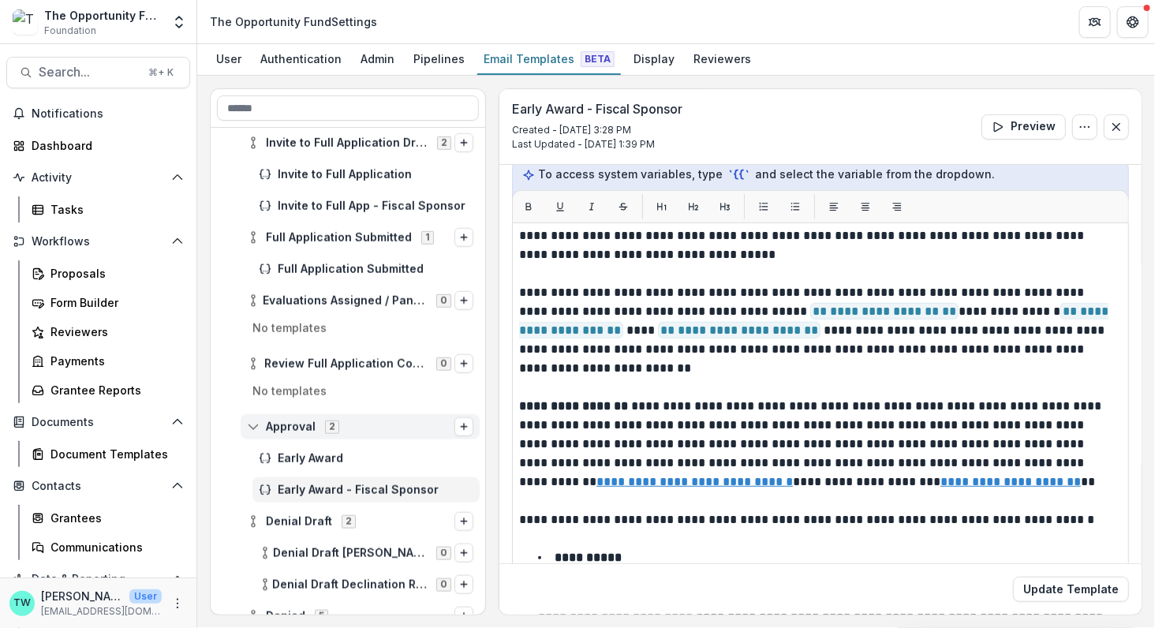
scroll to position [34, 0]
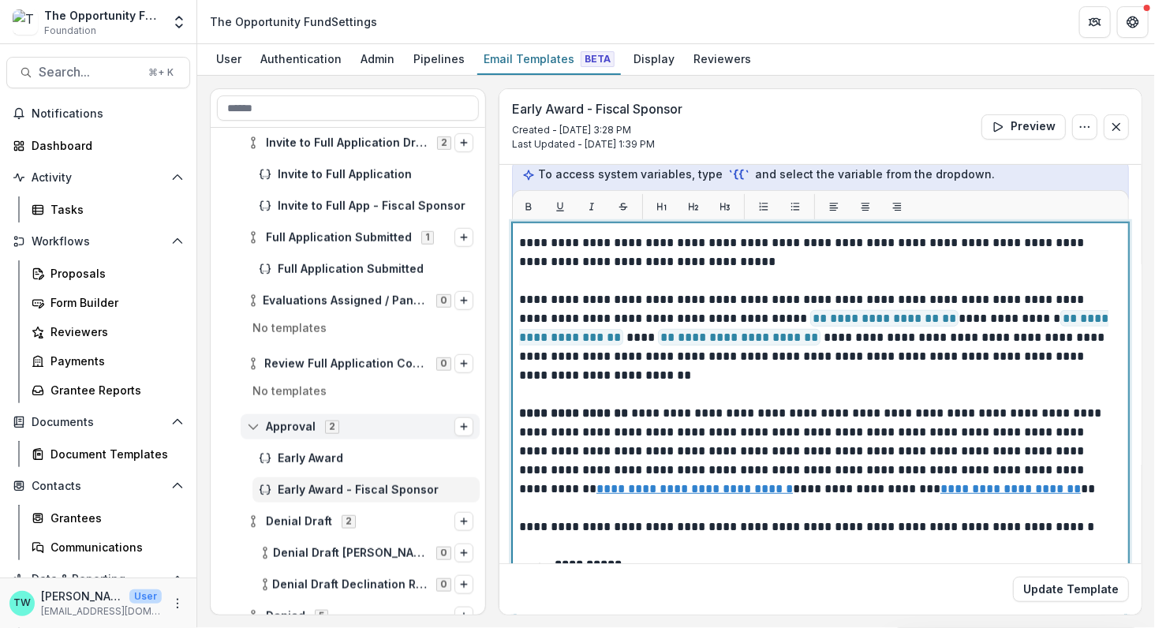
click at [566, 334] on p "**********" at bounding box center [816, 376] width 595 height 360
drag, startPoint x: 772, startPoint y: 313, endPoint x: 924, endPoint y: 316, distance: 152.3
click at [924, 316] on p "**********" at bounding box center [816, 376] width 595 height 360
drag, startPoint x: 767, startPoint y: 316, endPoint x: 916, endPoint y: 317, distance: 148.3
click at [916, 317] on p "**********" at bounding box center [816, 376] width 595 height 360
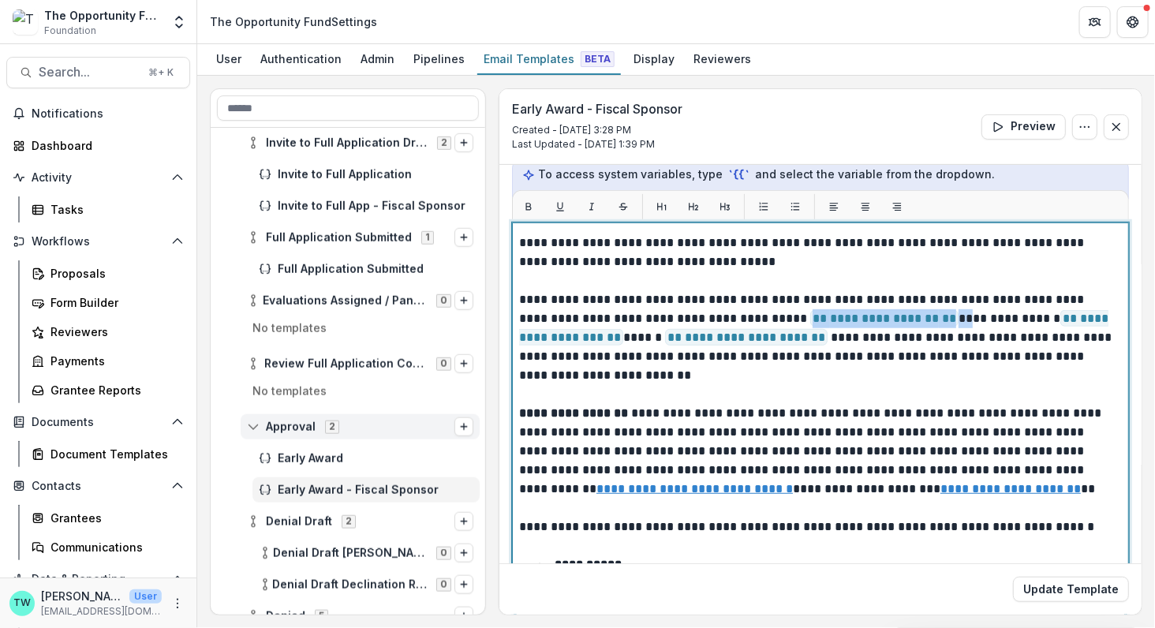
drag, startPoint x: 927, startPoint y: 314, endPoint x: 773, endPoint y: 315, distance: 153.8
click at [773, 315] on p "**********" at bounding box center [816, 376] width 595 height 360
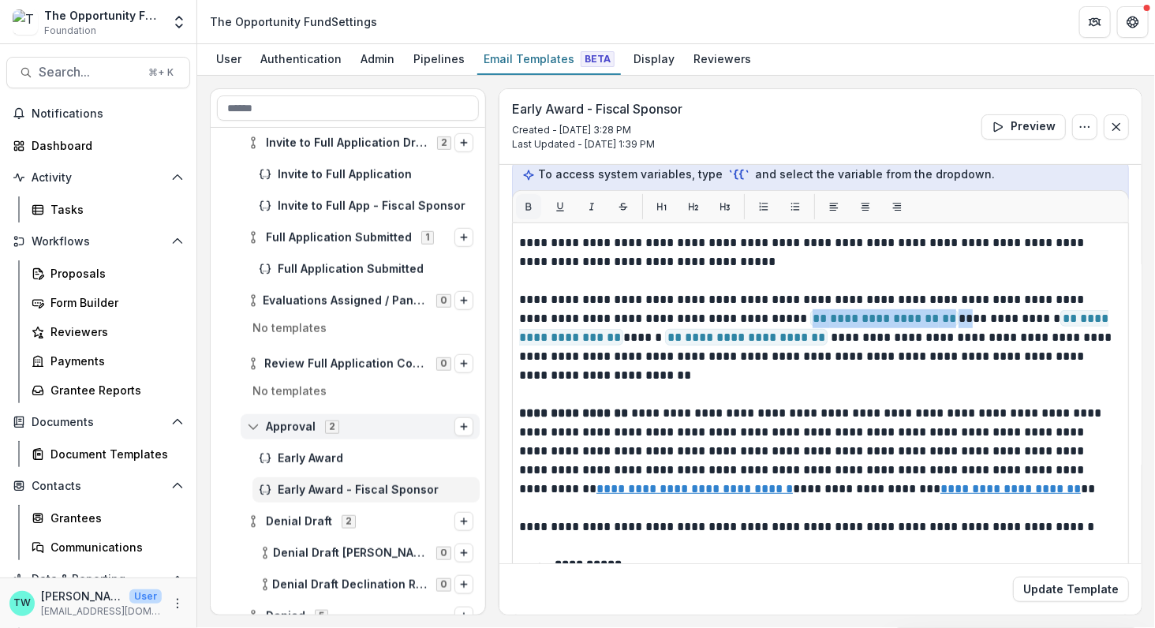
click at [531, 201] on icon "Bold" at bounding box center [528, 206] width 11 height 11
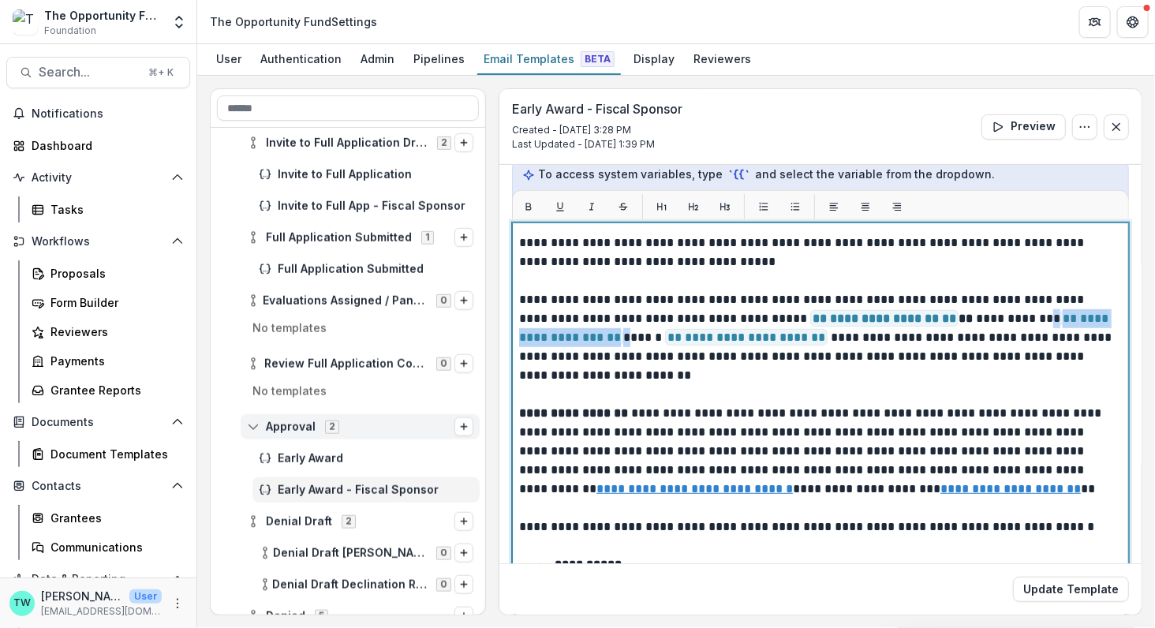
drag, startPoint x: 1001, startPoint y: 314, endPoint x: 569, endPoint y: 336, distance: 432.0
click at [569, 336] on p "**********" at bounding box center [816, 376] width 595 height 360
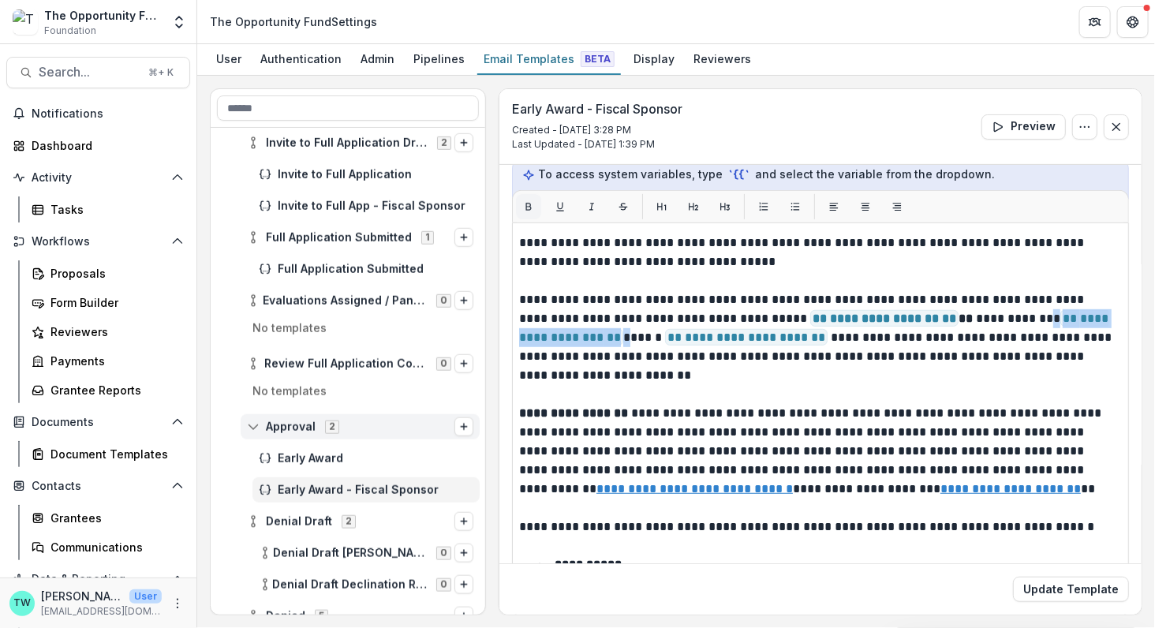
click at [527, 203] on icon "Bold" at bounding box center [528, 206] width 11 height 11
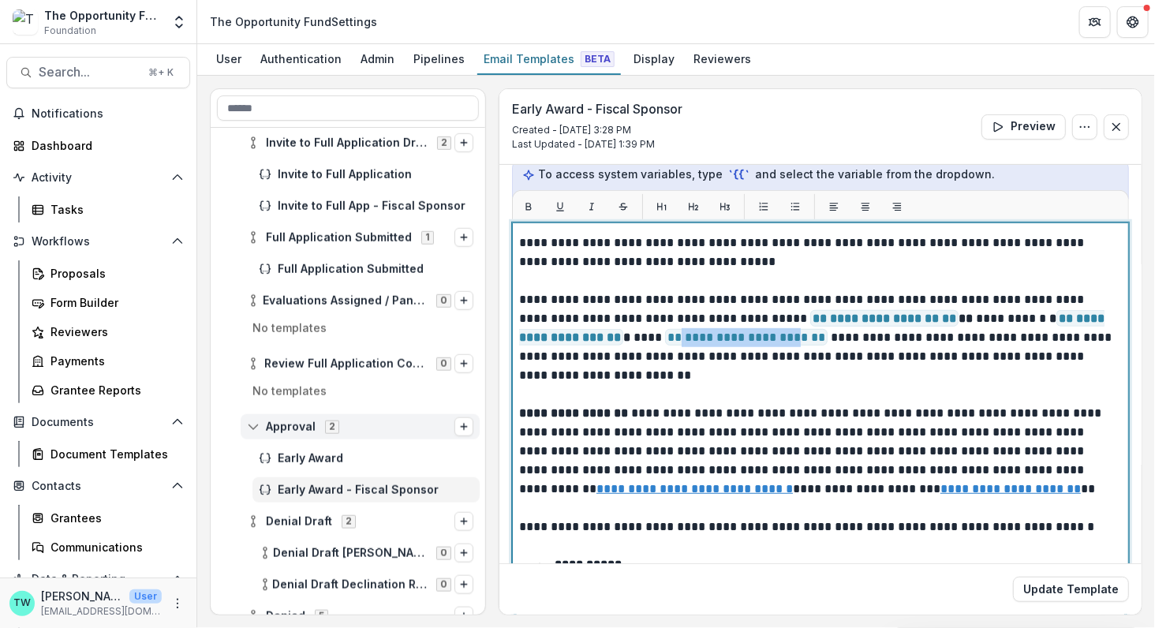
drag, startPoint x: 603, startPoint y: 333, endPoint x: 732, endPoint y: 338, distance: 128.7
click at [732, 338] on span "**********" at bounding box center [746, 337] width 162 height 17
drag, startPoint x: 764, startPoint y: 335, endPoint x: 606, endPoint y: 335, distance: 158.5
click at [606, 335] on p "**********" at bounding box center [816, 376] width 595 height 360
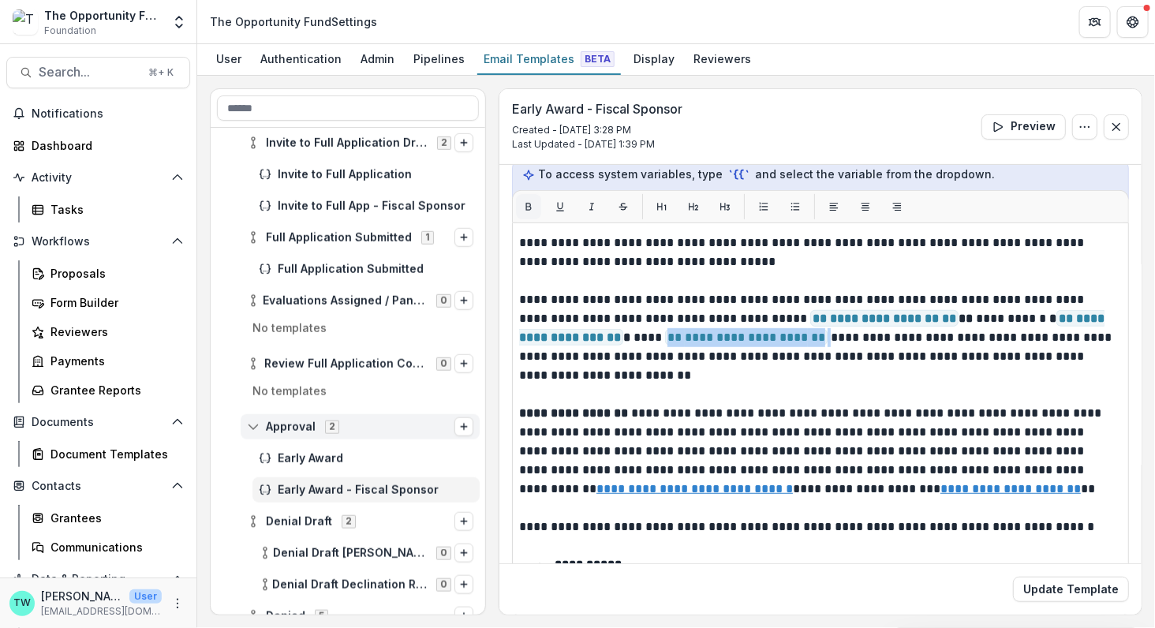
click at [532, 203] on icon "Bold" at bounding box center [528, 206] width 11 height 11
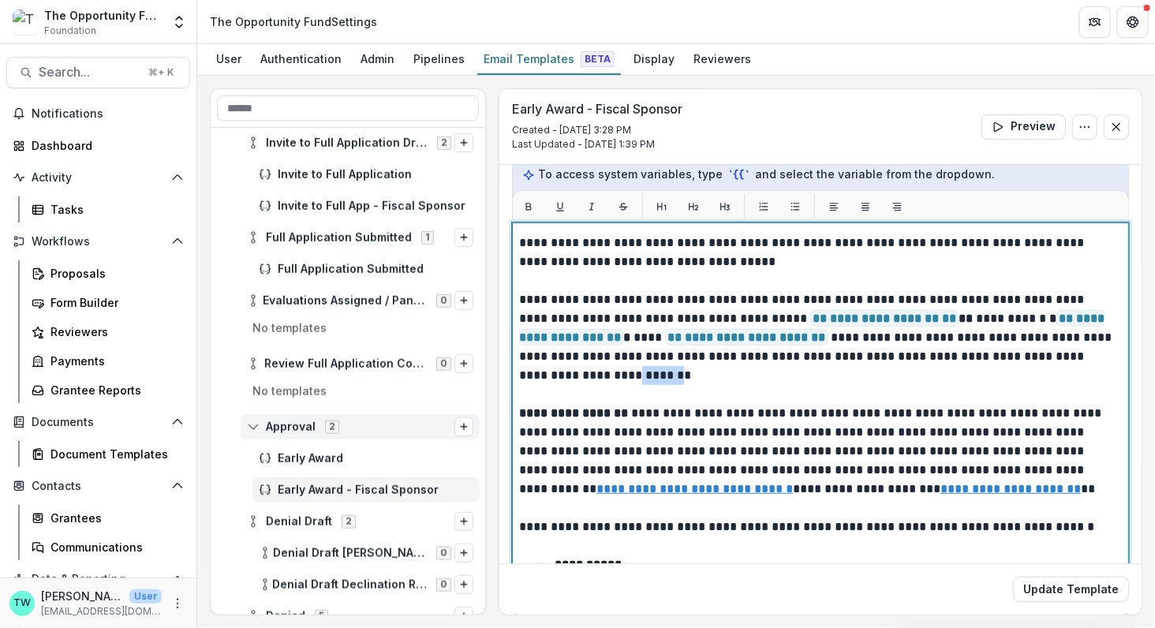
drag, startPoint x: 562, startPoint y: 373, endPoint x: 521, endPoint y: 371, distance: 41.0
click at [521, 371] on p "**********" at bounding box center [816, 376] width 595 height 360
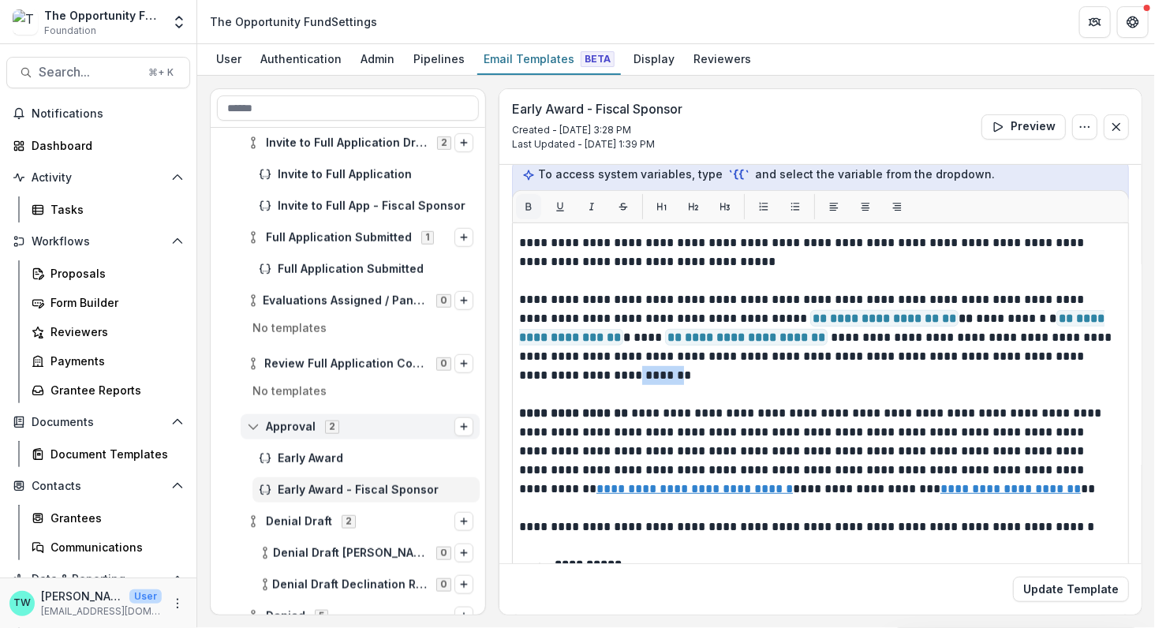
click at [525, 202] on icon "Bold" at bounding box center [528, 206] width 11 height 11
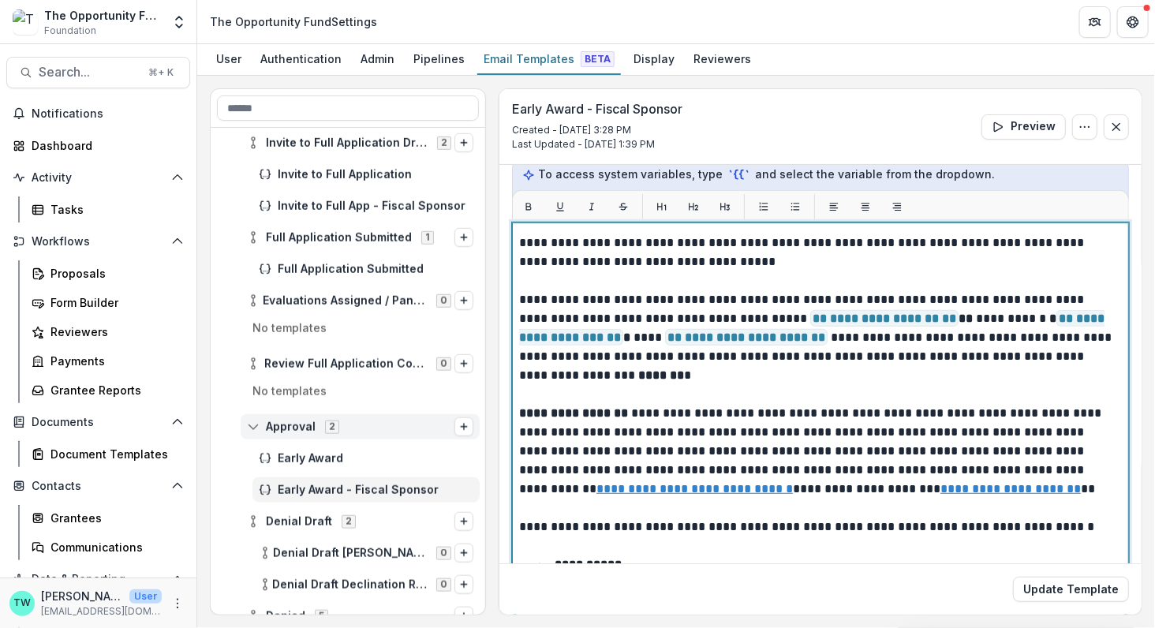
click at [664, 386] on p "**********" at bounding box center [816, 376] width 595 height 360
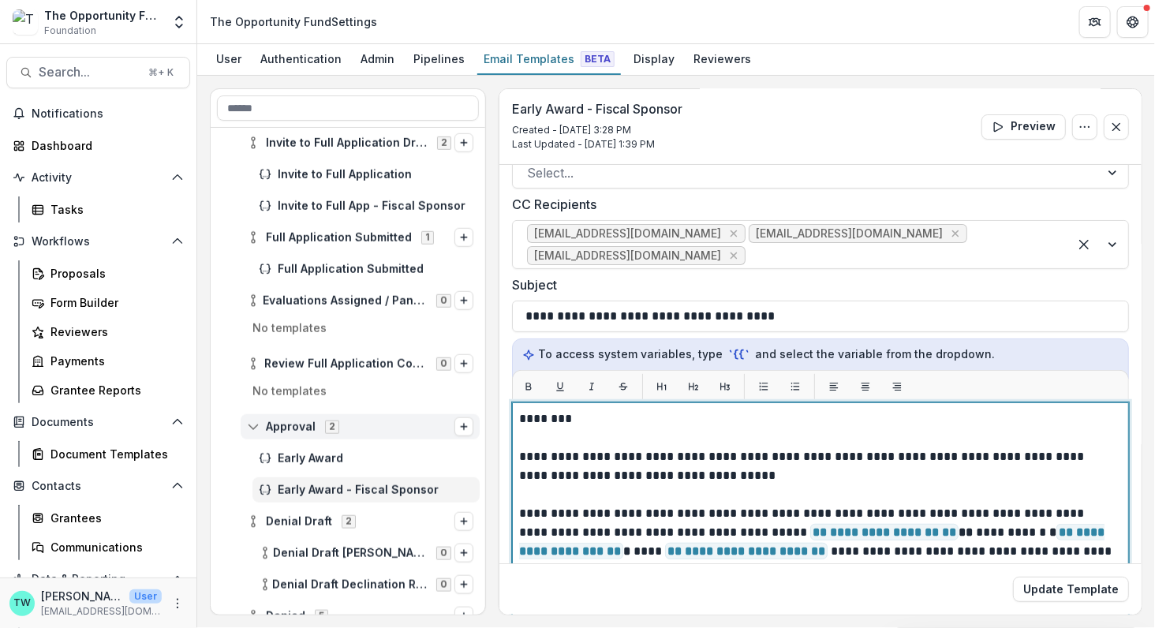
scroll to position [88, 0]
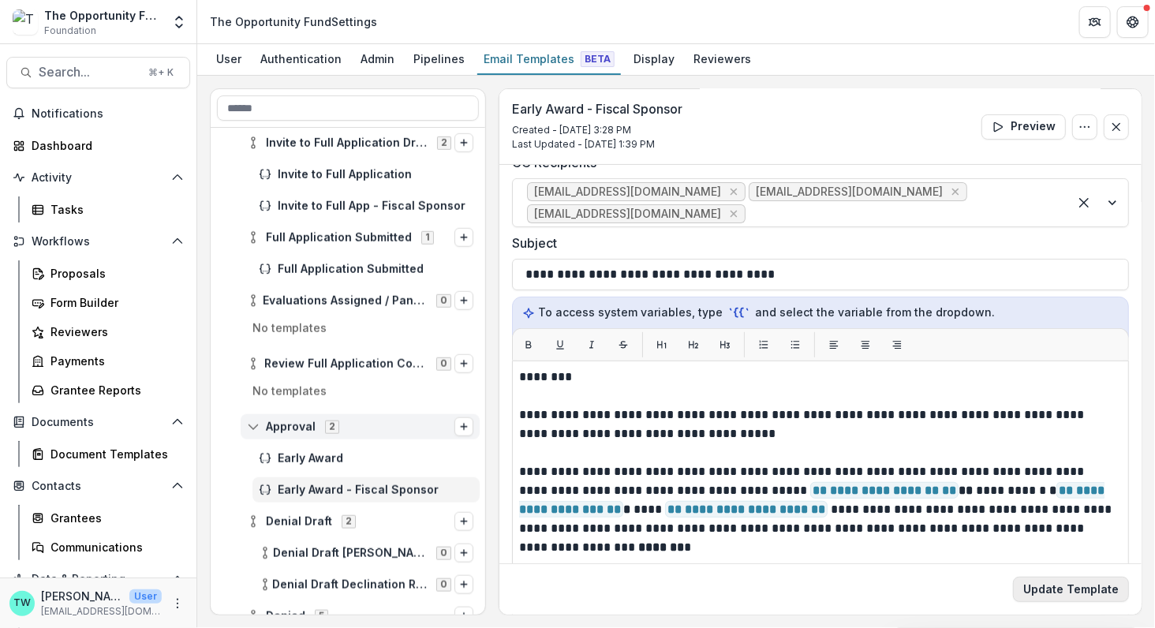
click at [1086, 588] on button "Update Template" at bounding box center [1071, 589] width 116 height 25
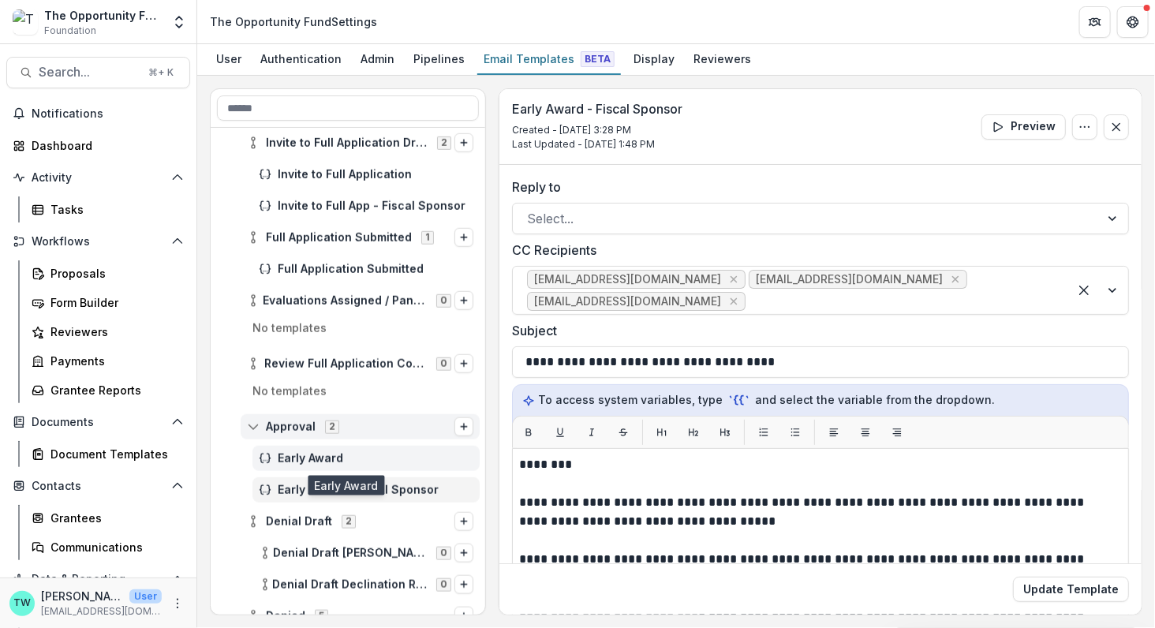
click at [312, 459] on span "Early Award" at bounding box center [376, 458] width 196 height 13
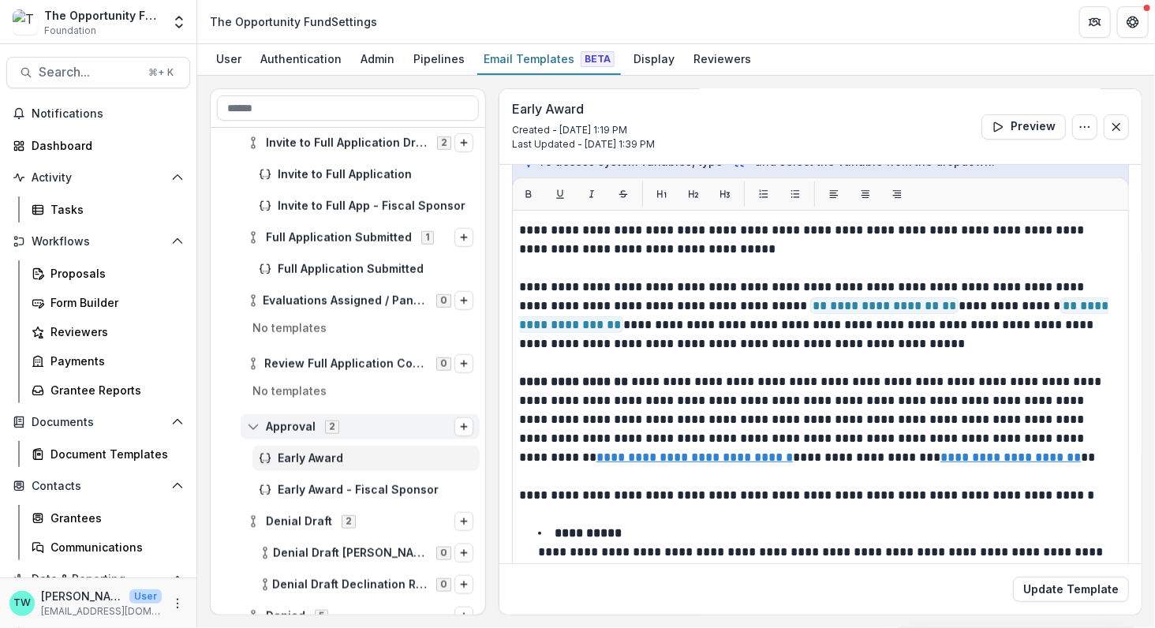
scroll to position [63, 0]
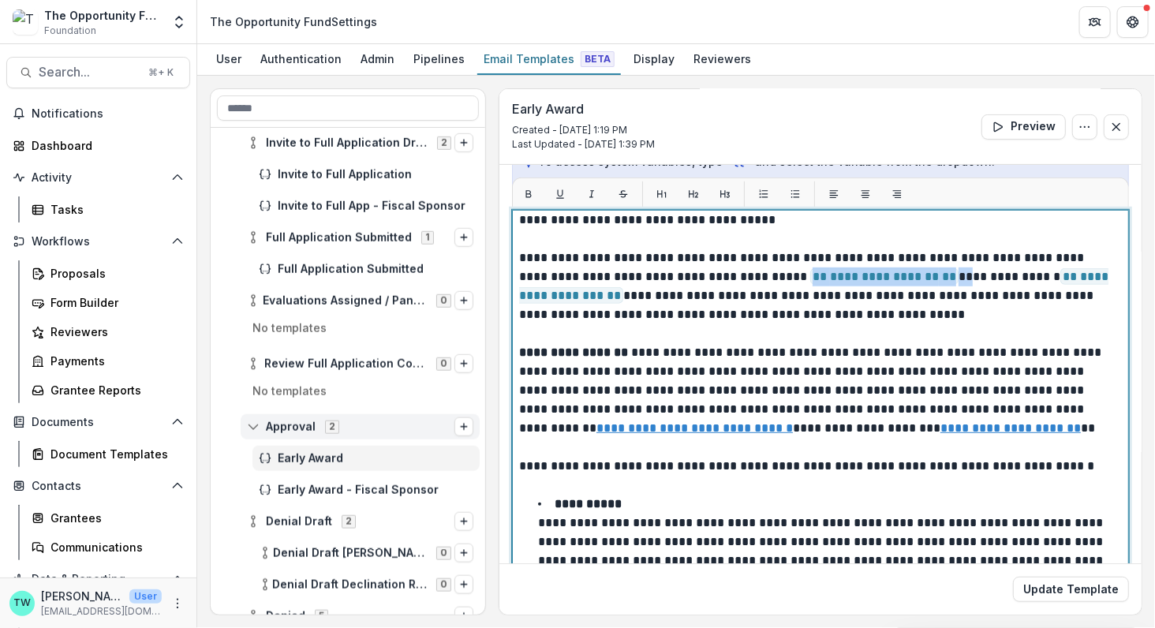
drag, startPoint x: 775, startPoint y: 271, endPoint x: 926, endPoint y: 274, distance: 151.5
click at [926, 274] on p "**********" at bounding box center [816, 324] width 595 height 341
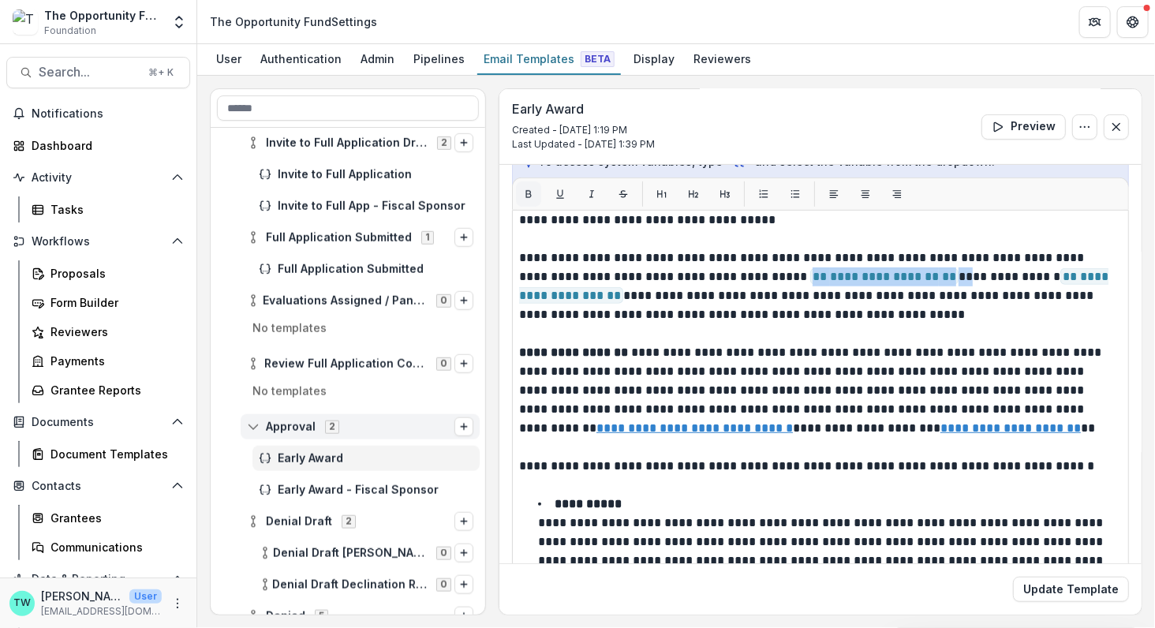
click at [532, 189] on icon "Bold" at bounding box center [528, 194] width 11 height 11
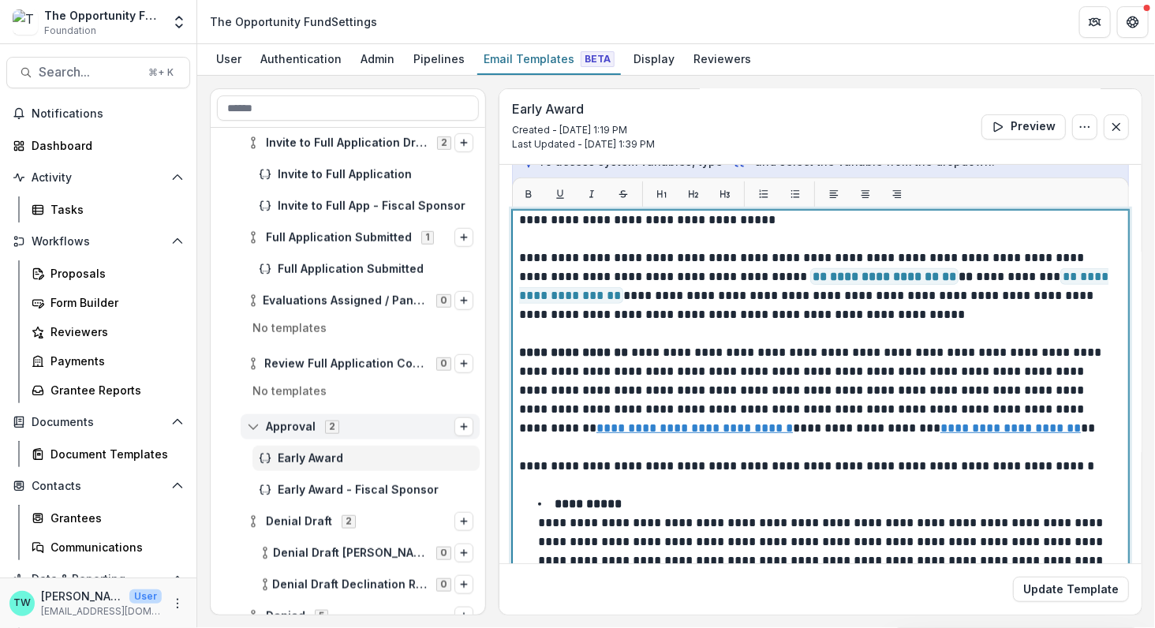
click at [567, 295] on p "**********" at bounding box center [816, 324] width 595 height 341
drag, startPoint x: 1002, startPoint y: 271, endPoint x: 571, endPoint y: 293, distance: 431.2
click at [571, 293] on p "**********" at bounding box center [816, 324] width 595 height 341
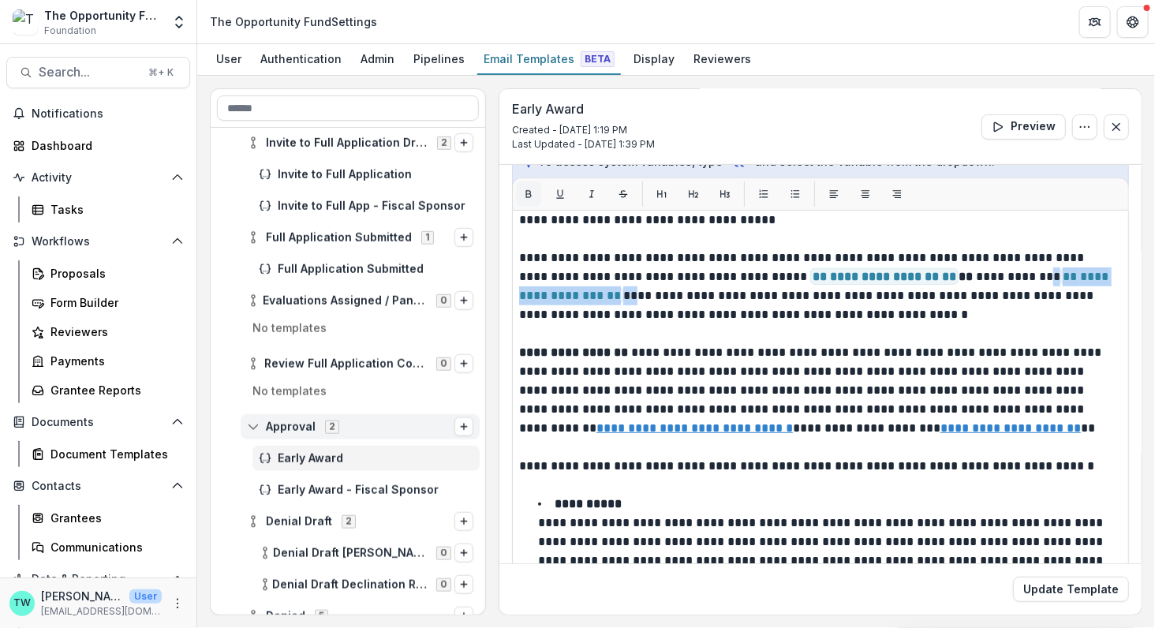
click at [527, 191] on icon "Bold" at bounding box center [529, 194] width 6 height 7
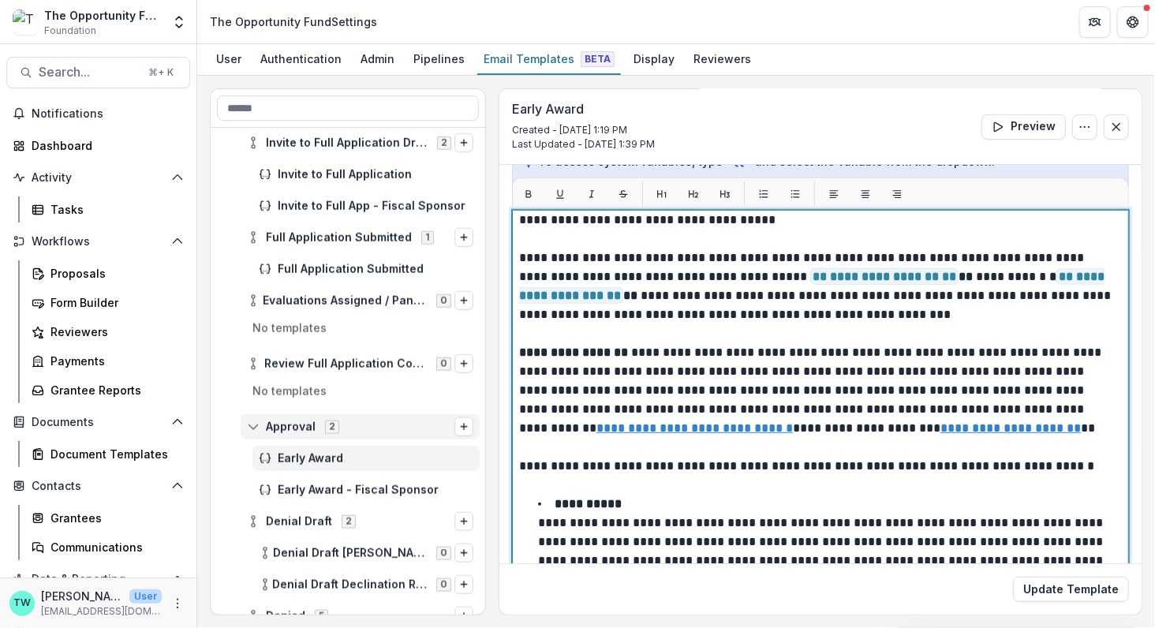
click at [657, 327] on p "**********" at bounding box center [816, 324] width 595 height 341
drag, startPoint x: 819, startPoint y: 315, endPoint x: 777, endPoint y: 315, distance: 42.6
click at [777, 315] on p "**********" at bounding box center [816, 324] width 595 height 341
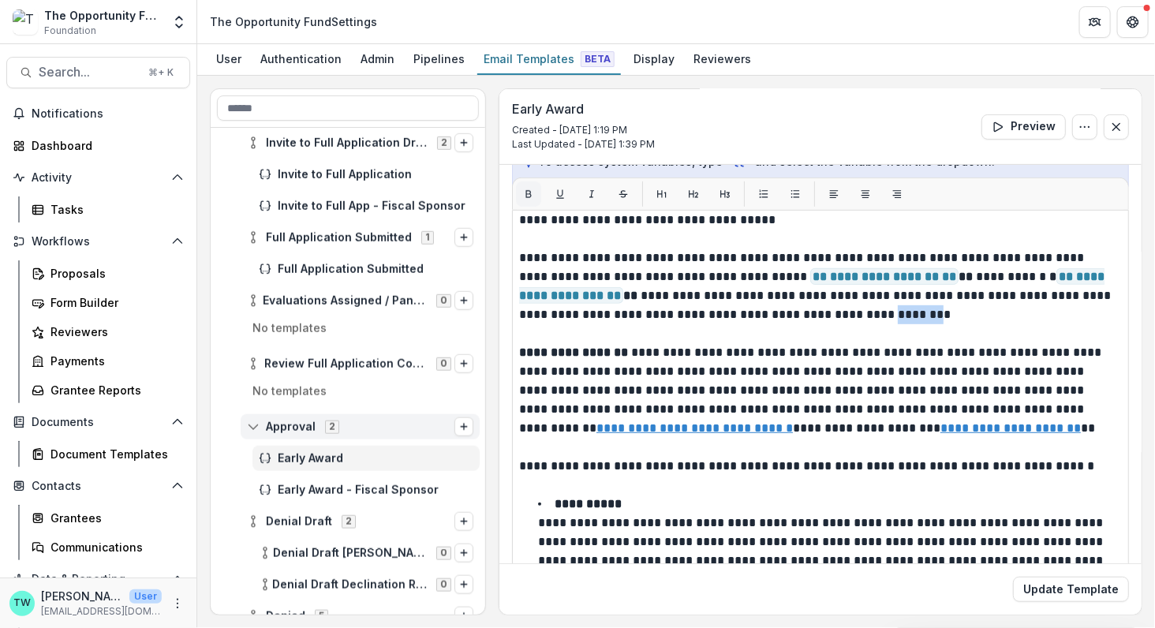
click at [528, 190] on icon "Bold" at bounding box center [528, 194] width 11 height 11
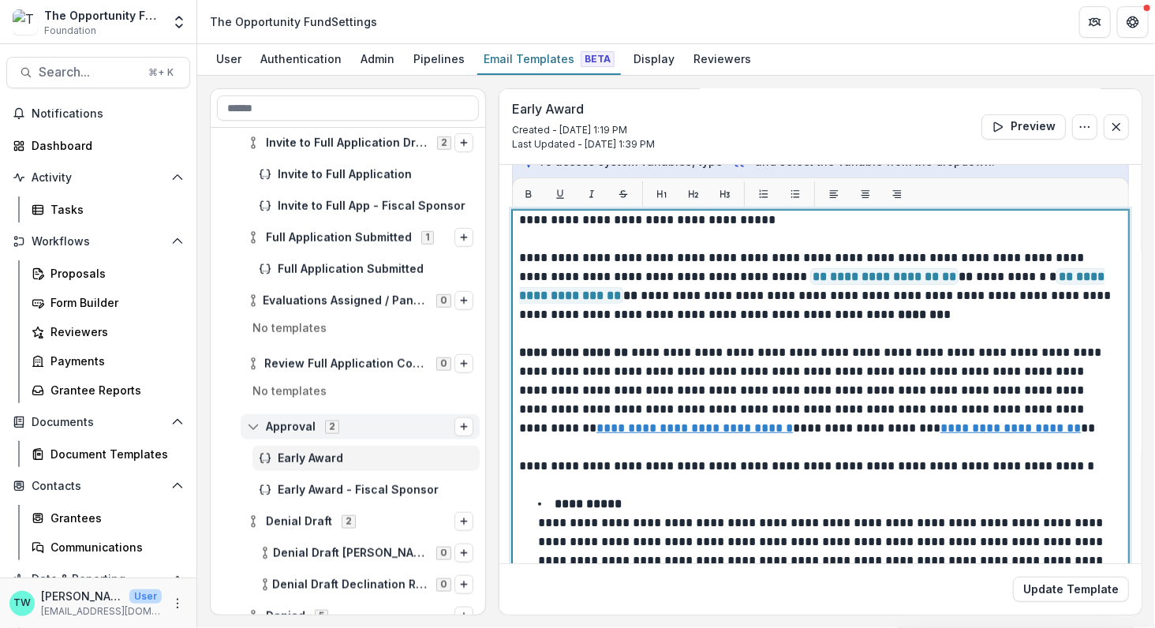
click at [684, 345] on p "**********" at bounding box center [816, 324] width 595 height 341
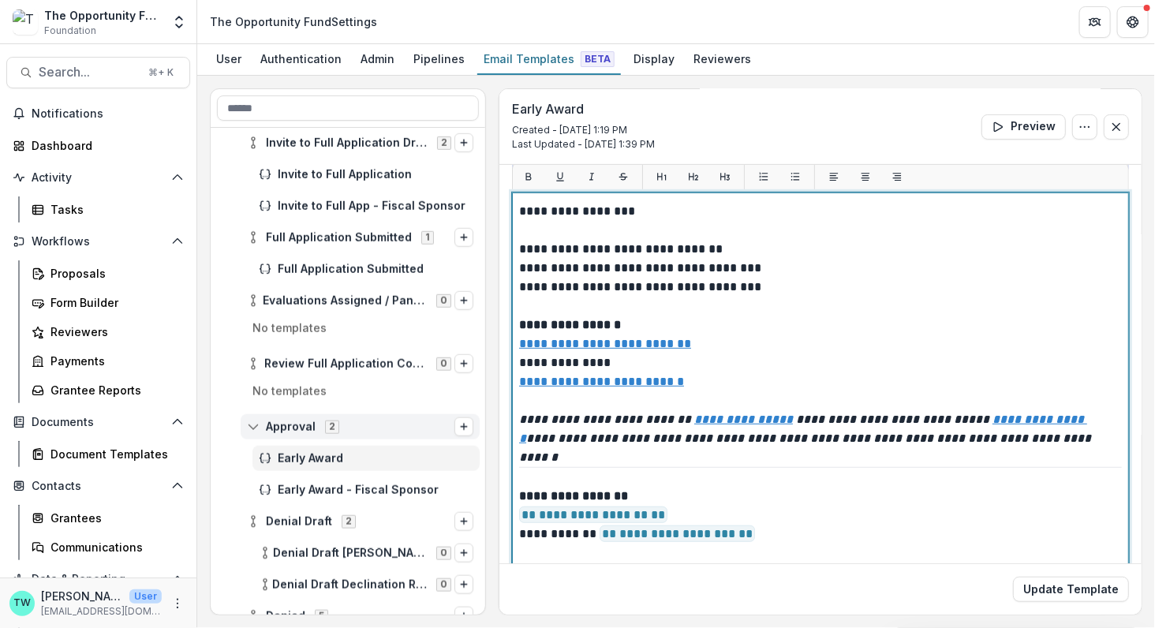
scroll to position [269, 0]
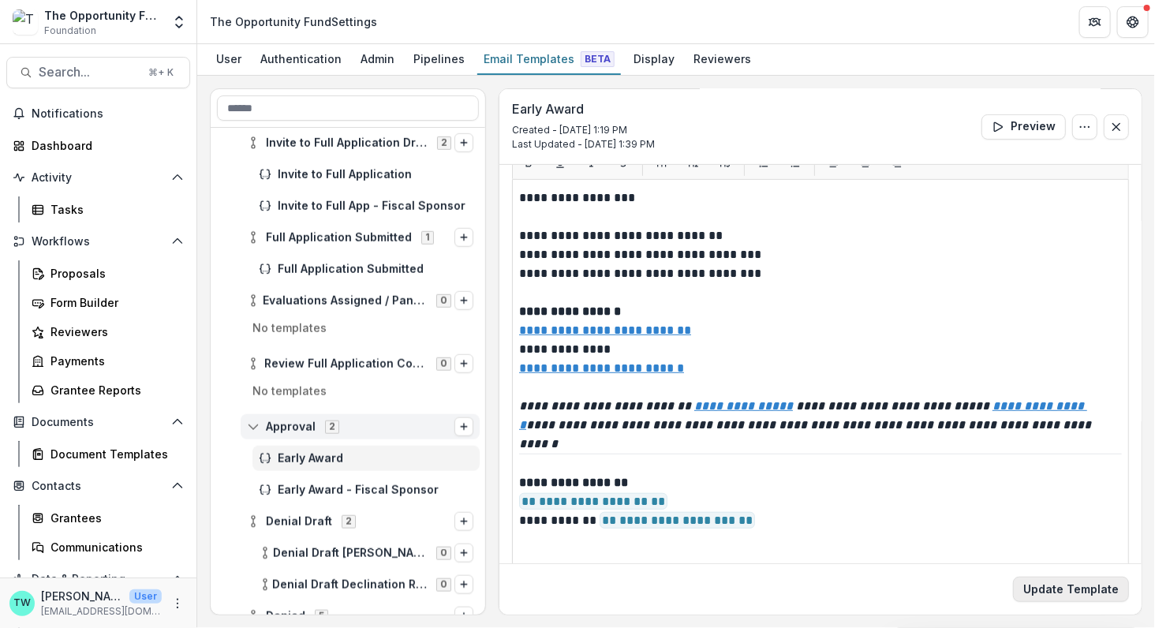
click at [1073, 592] on button "Update Template" at bounding box center [1071, 589] width 116 height 25
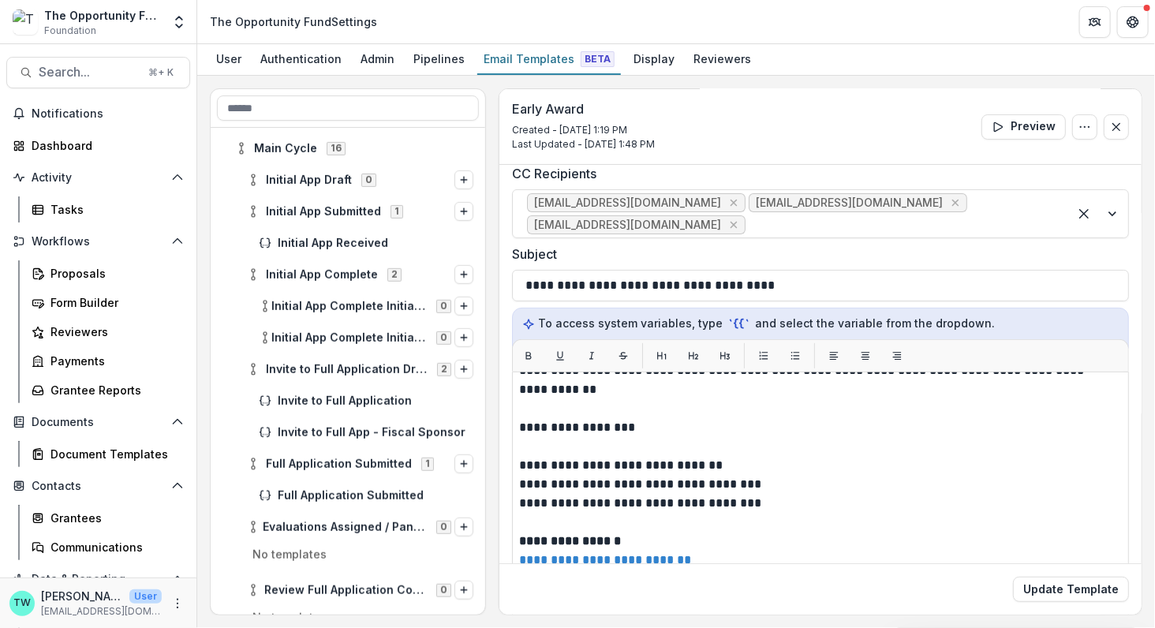
scroll to position [346, 0]
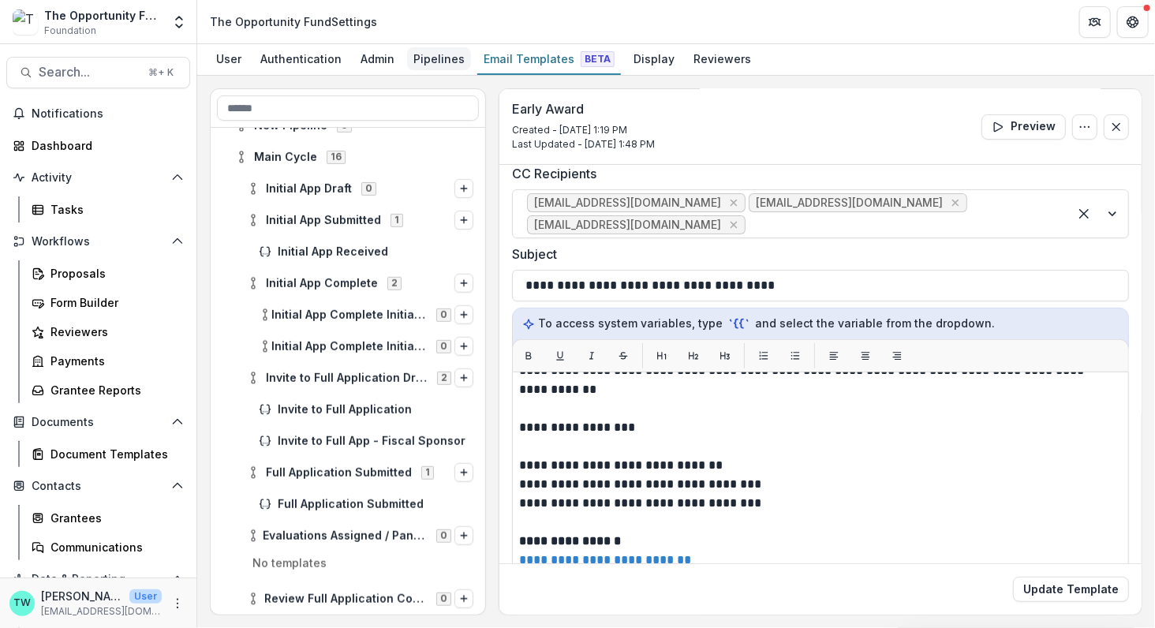
click at [436, 58] on div "Pipelines" at bounding box center [439, 58] width 64 height 23
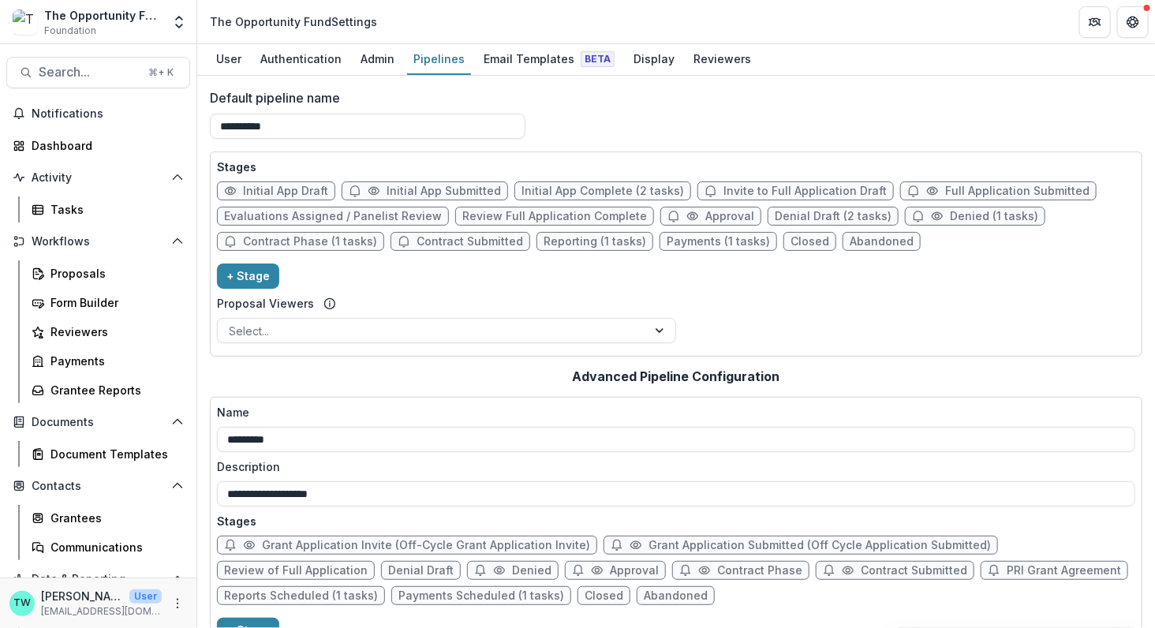
scroll to position [1, 0]
click at [252, 275] on button "+ Stage" at bounding box center [248, 275] width 62 height 25
select select "*****"
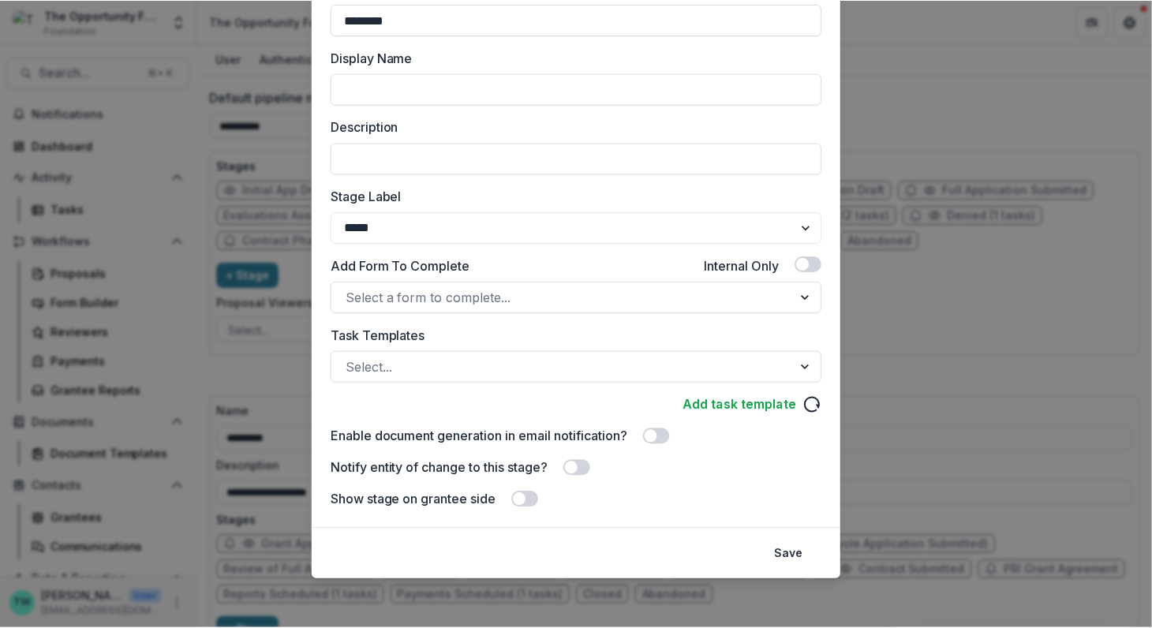
scroll to position [0, 0]
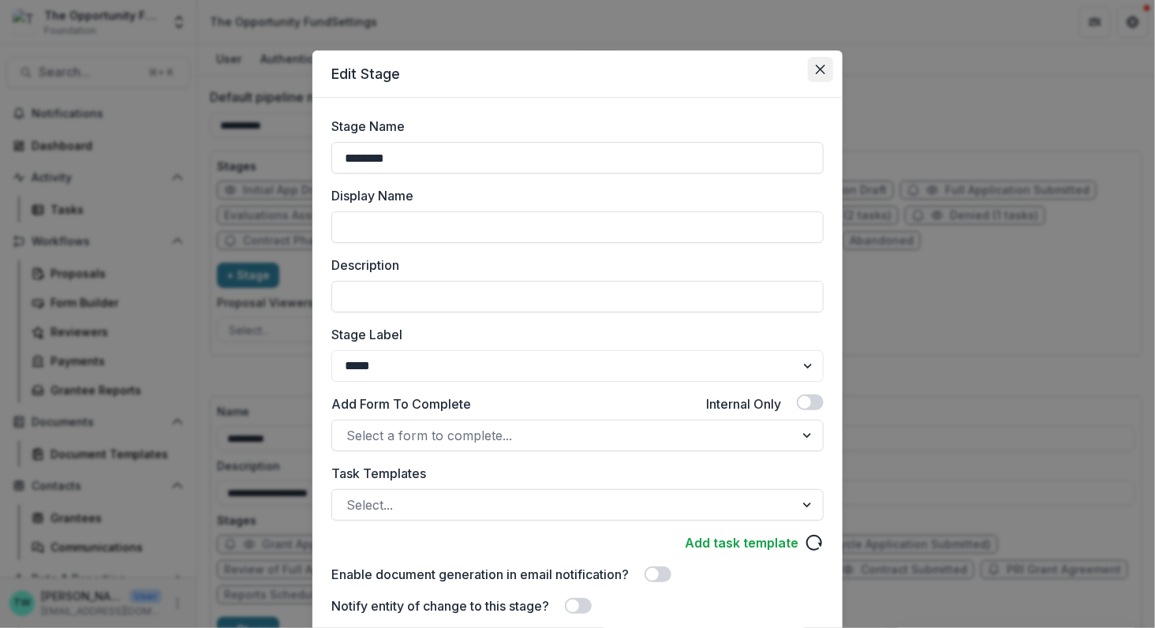
click at [819, 69] on icon "Close" at bounding box center [820, 69] width 9 height 9
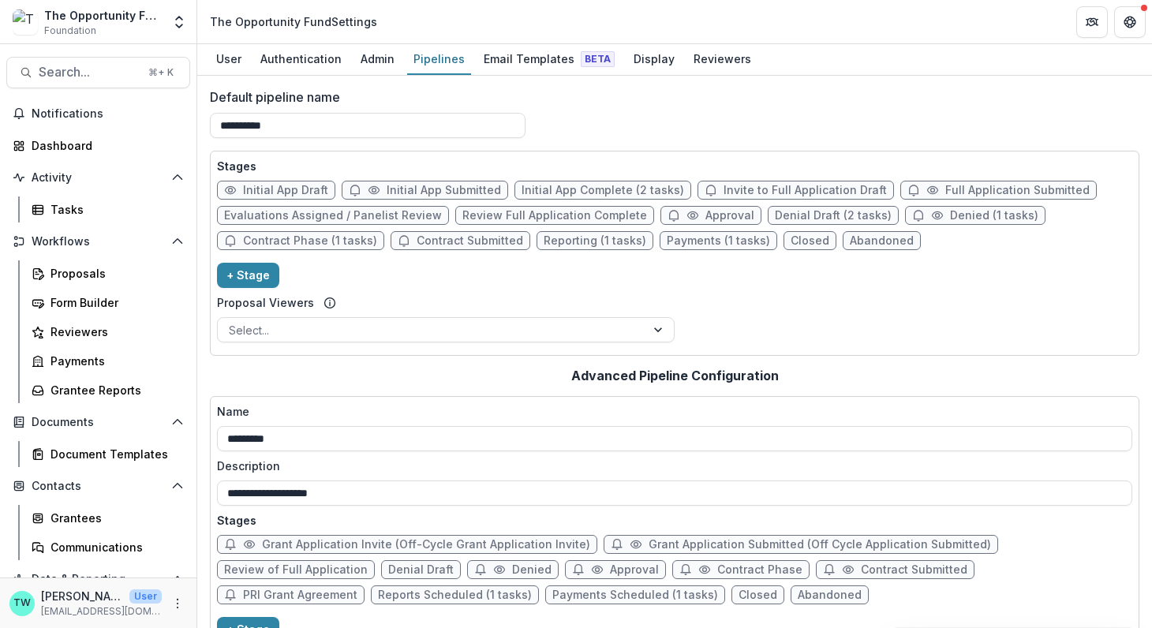
click at [566, 192] on span "Initial App Complete (2 tasks)" at bounding box center [602, 190] width 162 height 13
select select "******"
select select "*****"
select select "******"
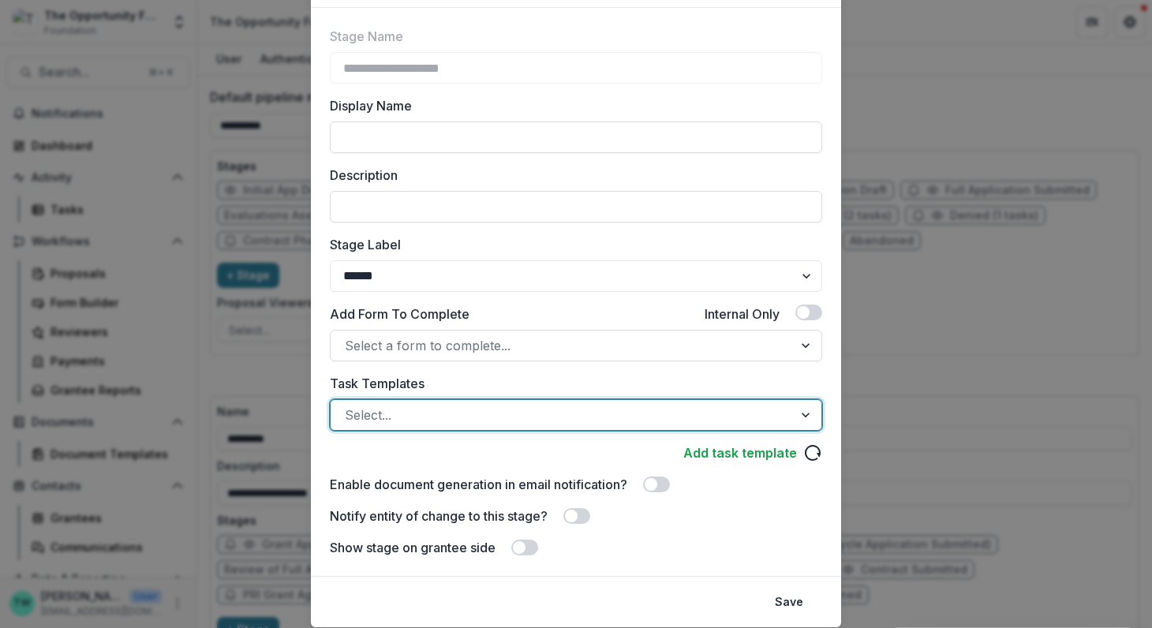
scroll to position [138, 0]
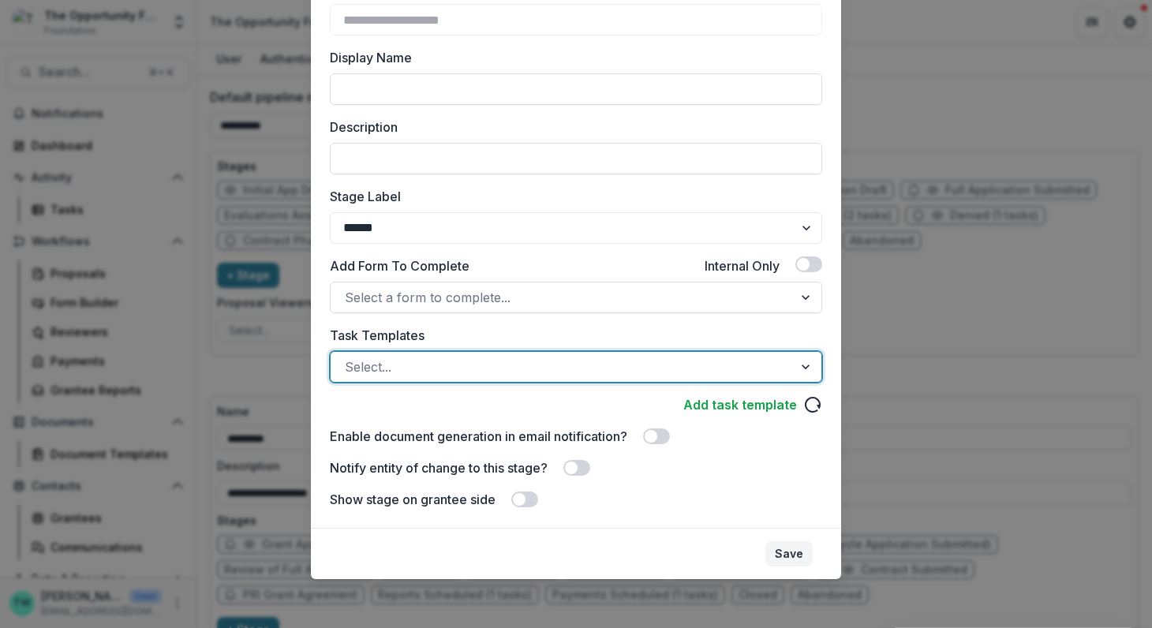
click at [791, 550] on button "Save" at bounding box center [788, 553] width 47 height 25
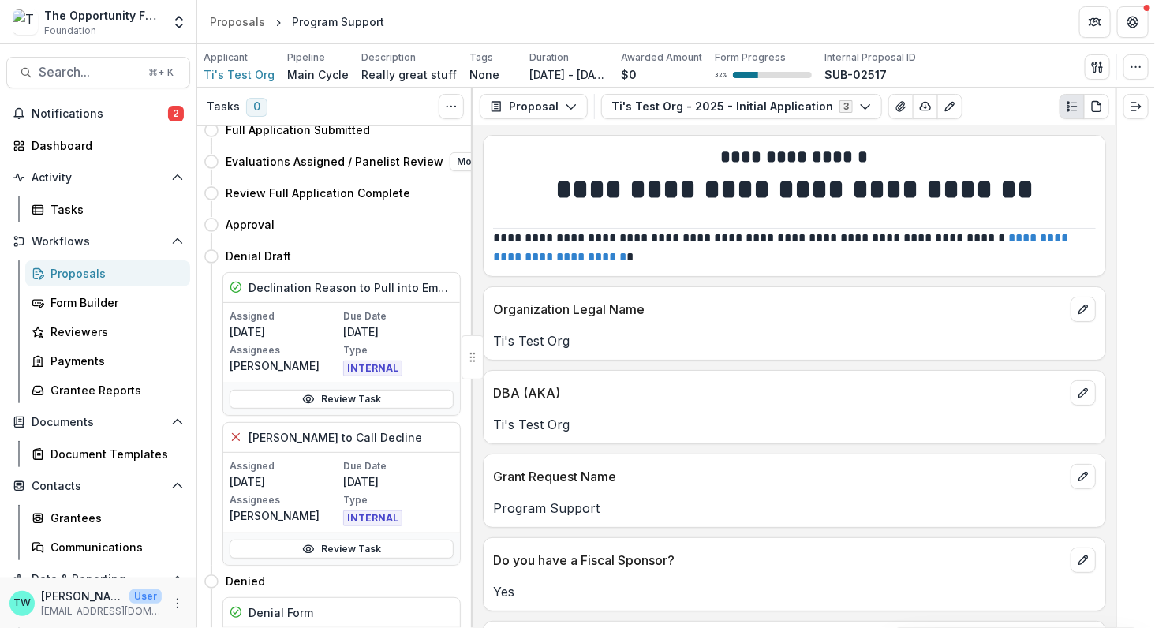
scroll to position [51, 0]
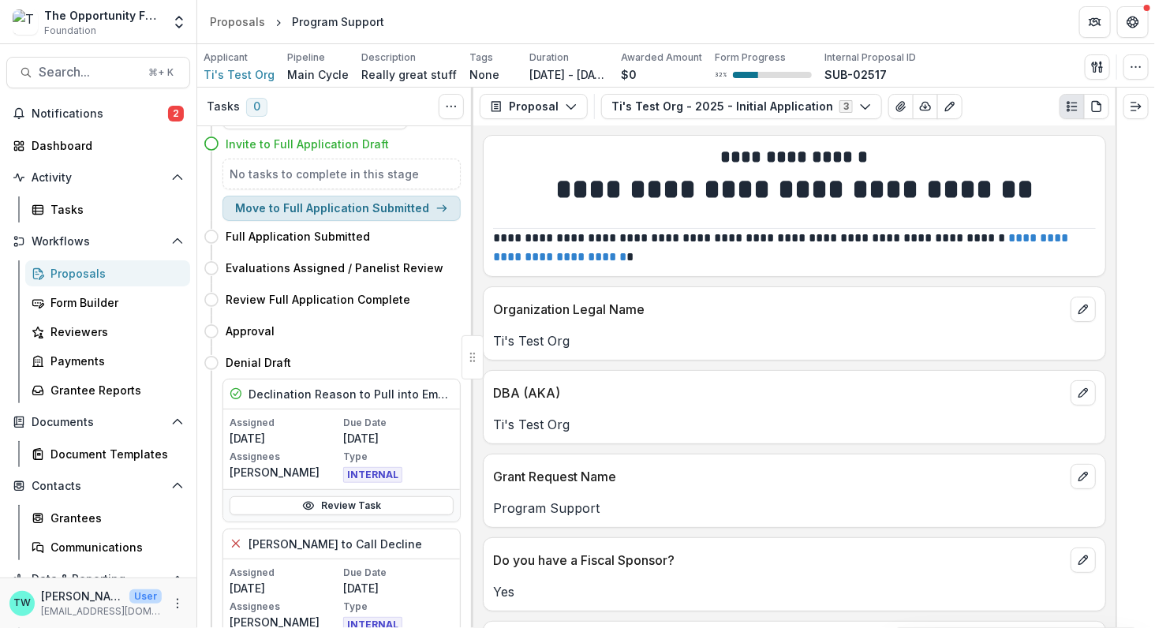
click at [400, 210] on button "Move to Full Application Submitted" at bounding box center [341, 208] width 238 height 25
select select "**********"
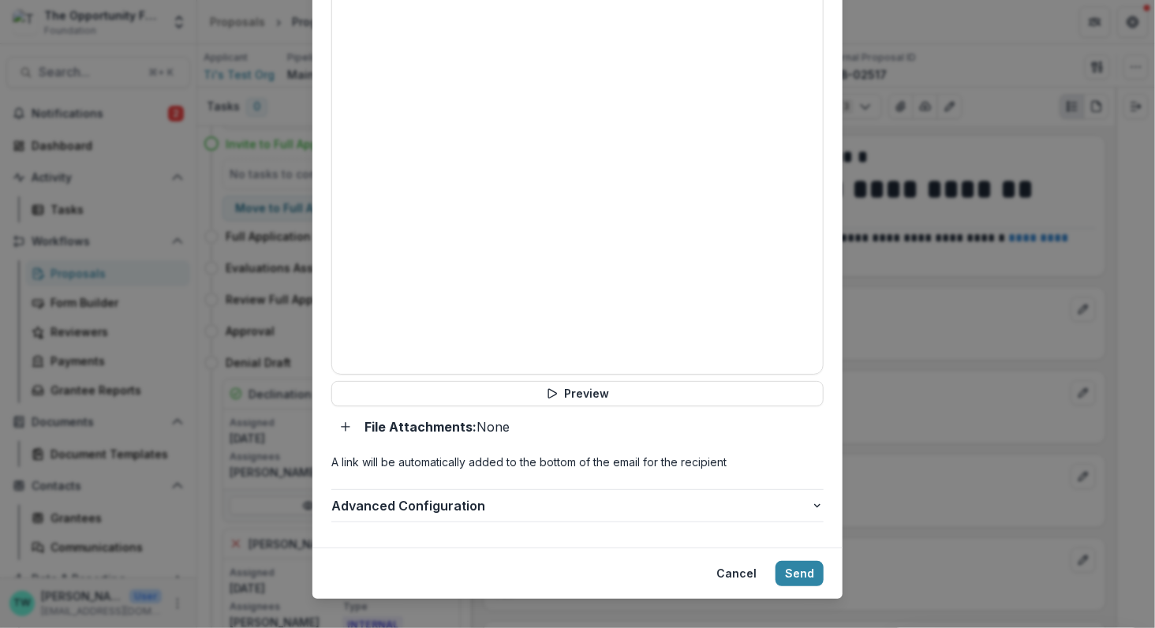
scroll to position [0, 0]
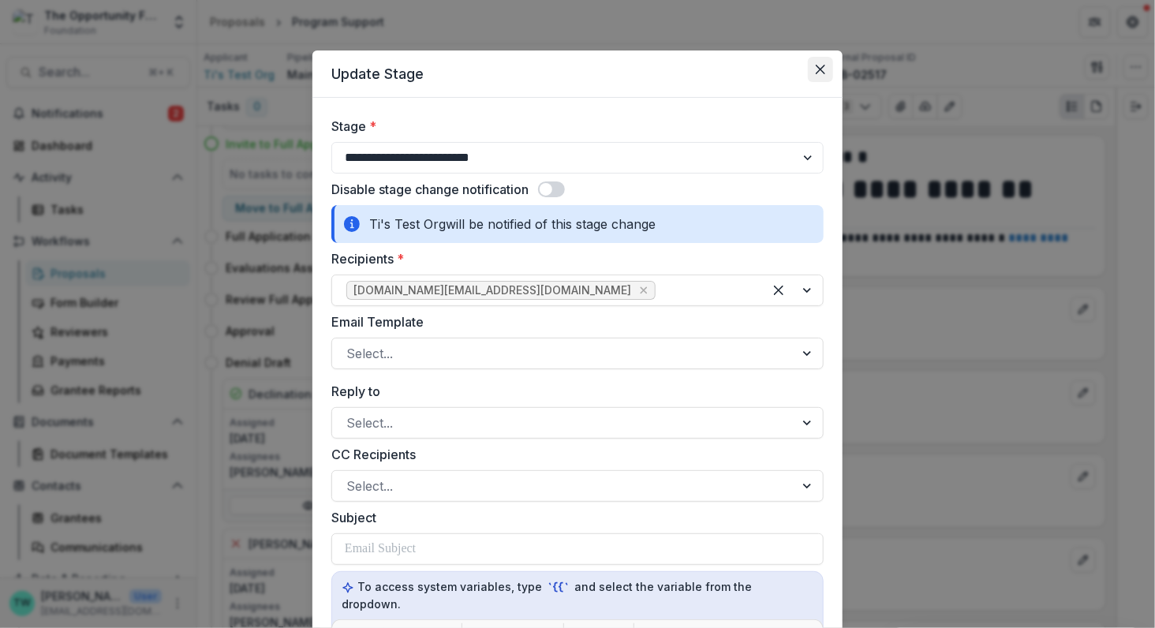
click at [812, 69] on button "Close" at bounding box center [820, 69] width 25 height 25
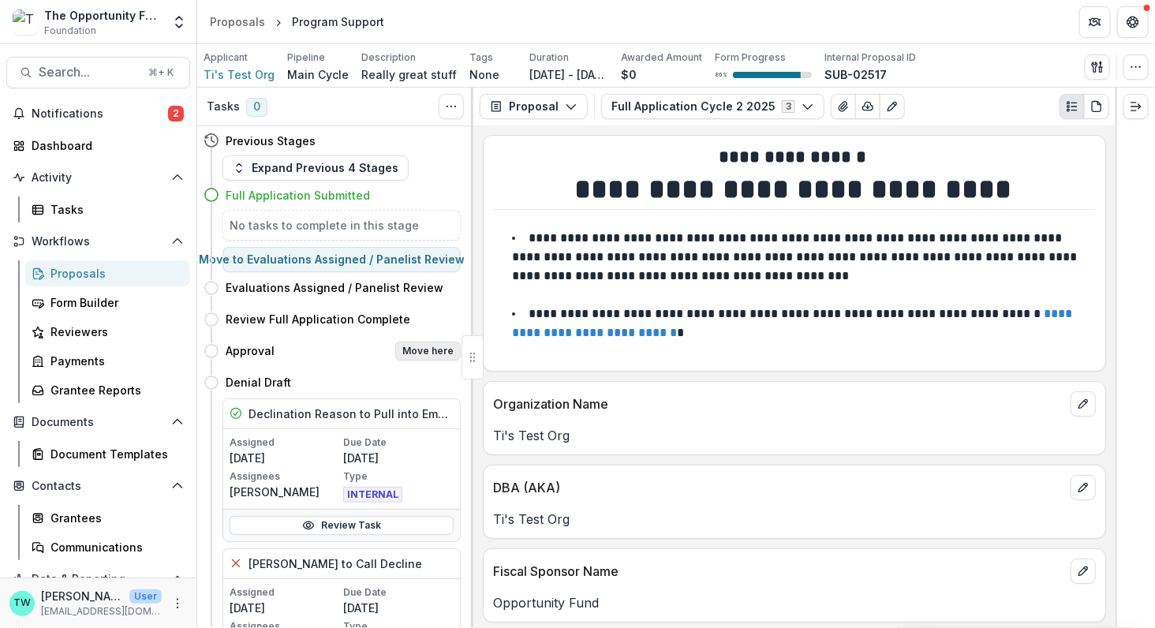
click at [426, 349] on button "Move here" at bounding box center [427, 351] width 65 height 19
select select "********"
select select "**********"
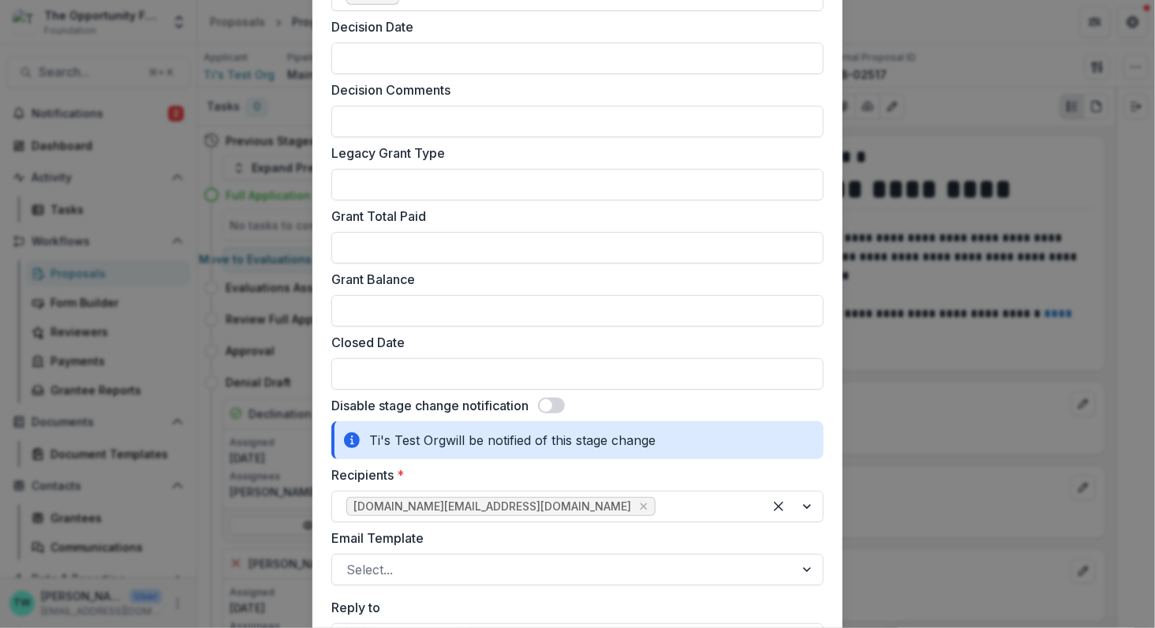
scroll to position [768, 0]
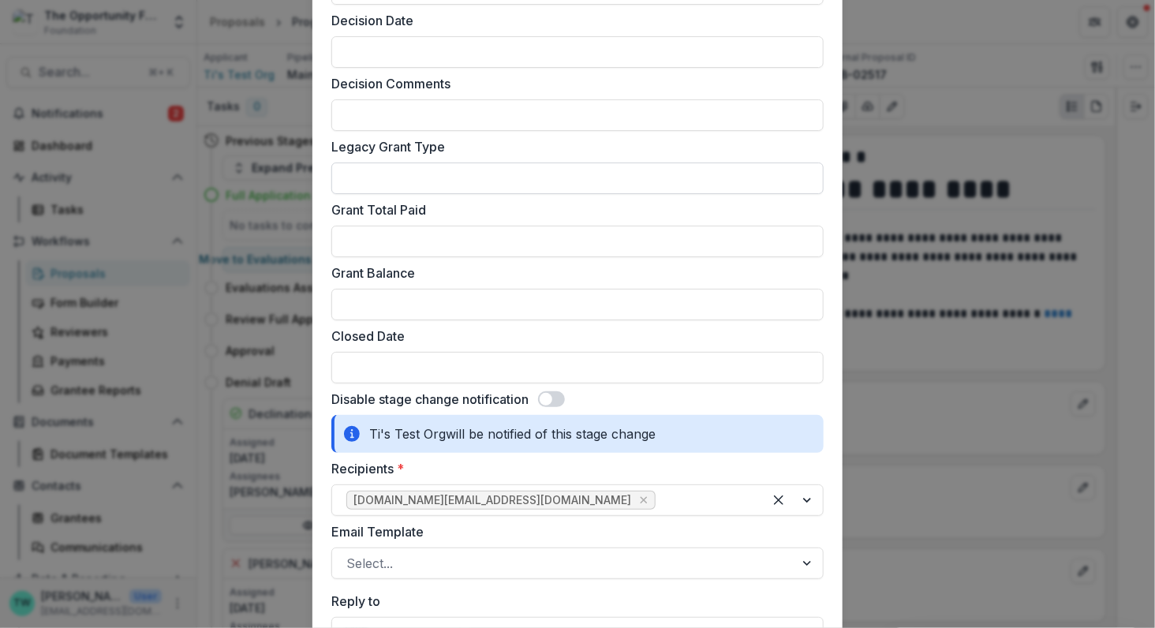
click at [512, 174] on input "Legacy Grant Type" at bounding box center [577, 178] width 492 height 32
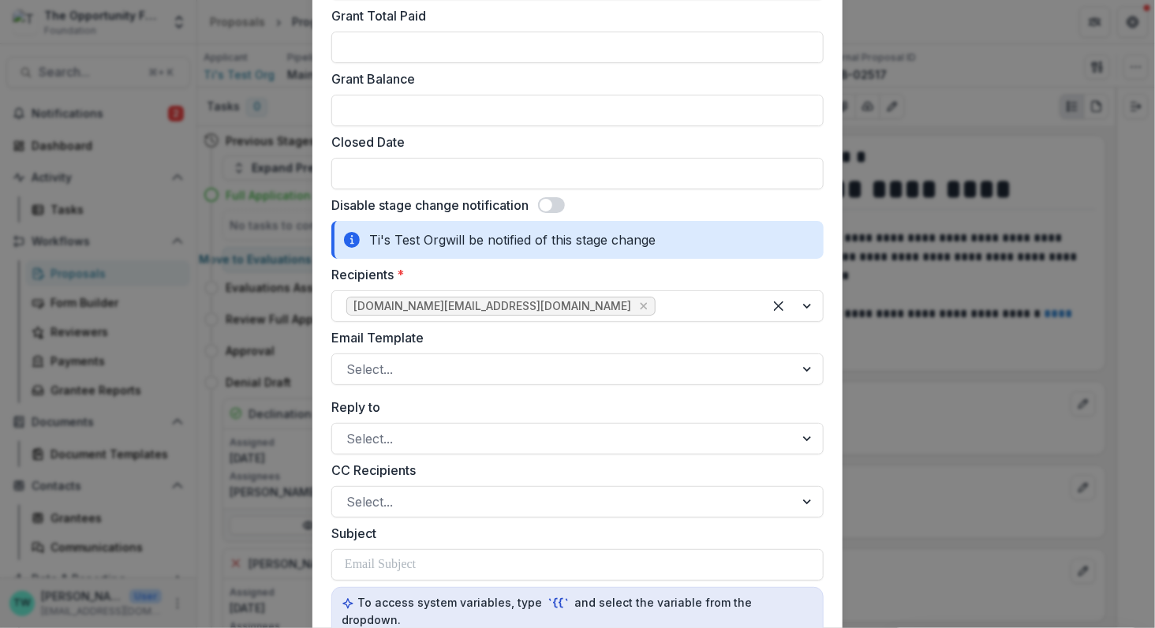
scroll to position [961, 0]
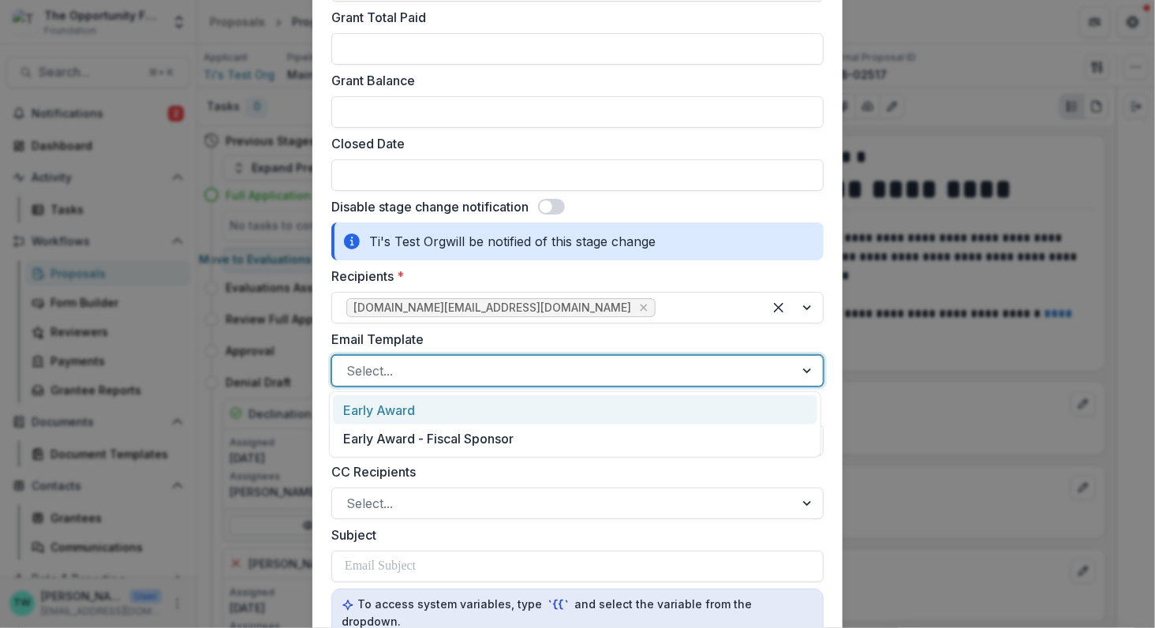
click at [468, 371] on div at bounding box center [563, 371] width 434 height 22
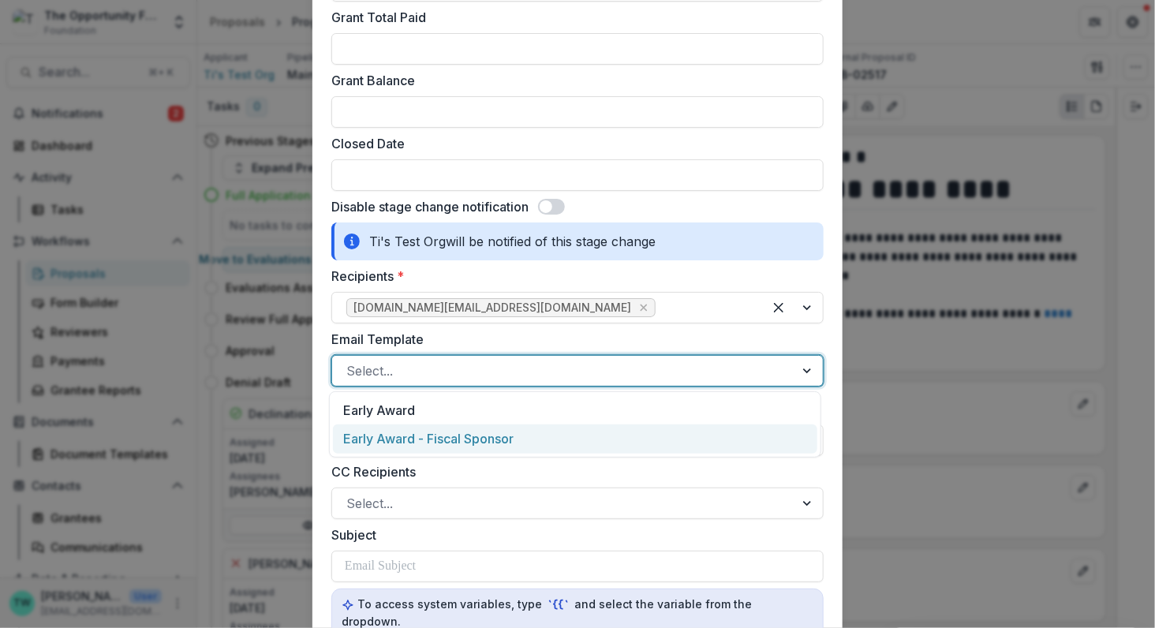
click at [447, 437] on div "Early Award - Fiscal Sponsor" at bounding box center [575, 438] width 484 height 29
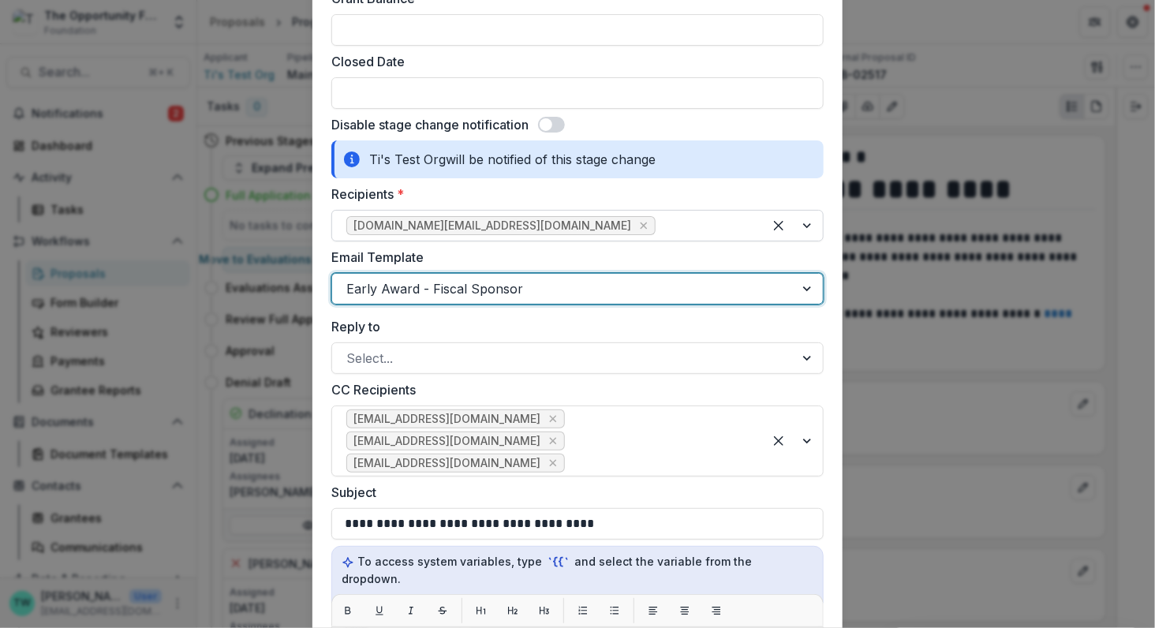
scroll to position [1047, 0]
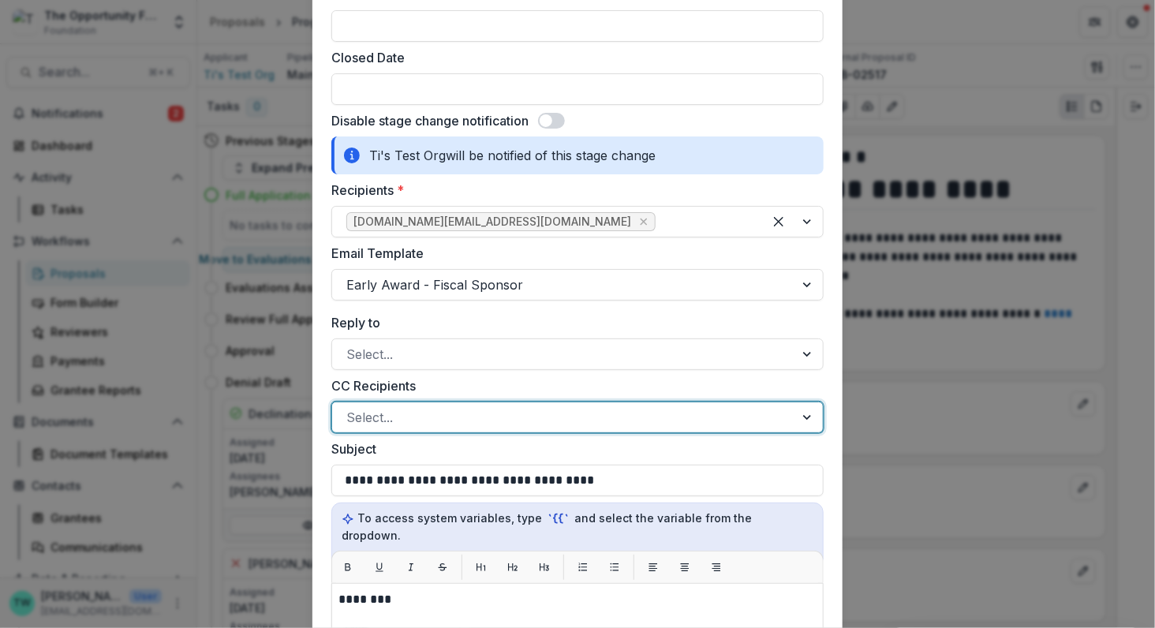
click at [663, 420] on div at bounding box center [563, 417] width 434 height 22
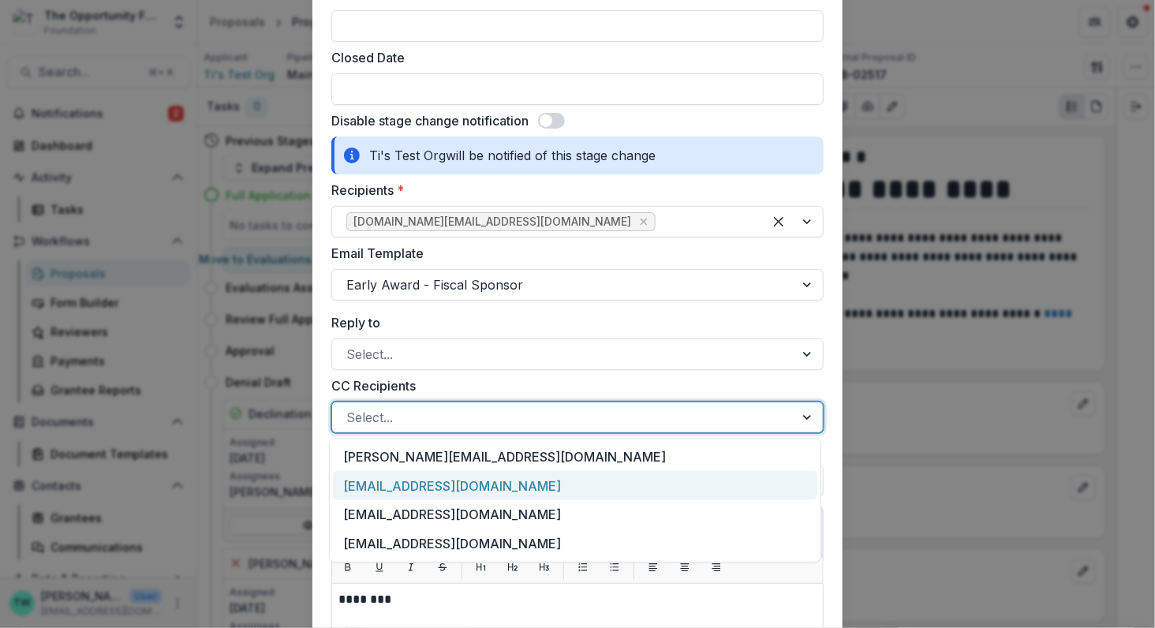
click at [550, 487] on div "[EMAIL_ADDRESS][DOMAIN_NAME]" at bounding box center [575, 485] width 484 height 29
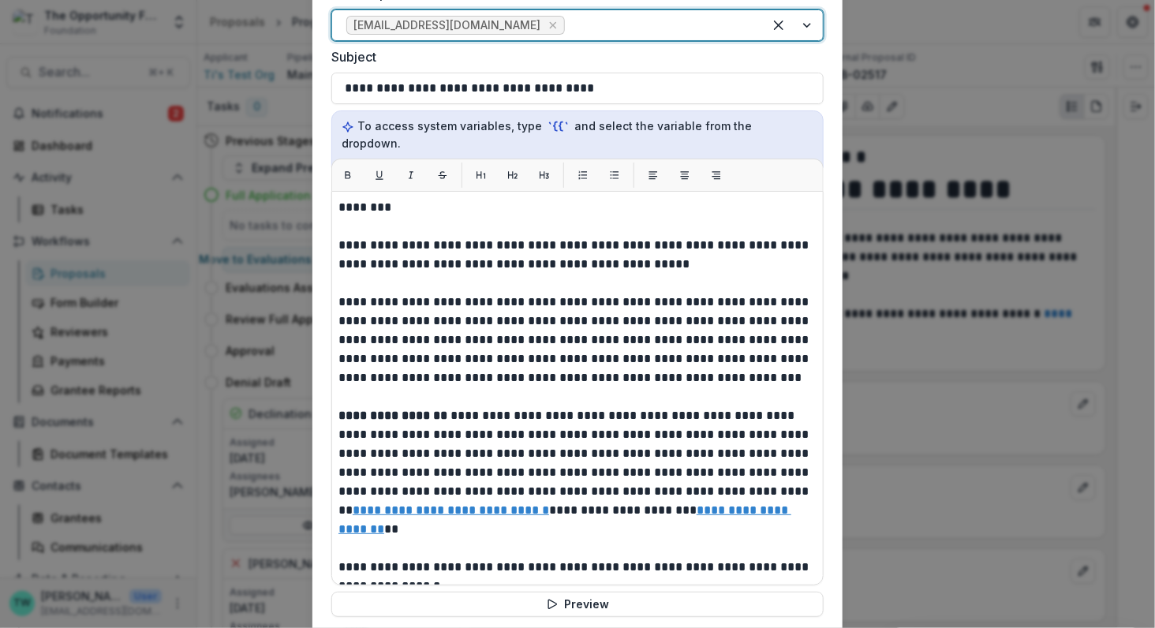
scroll to position [1415, 0]
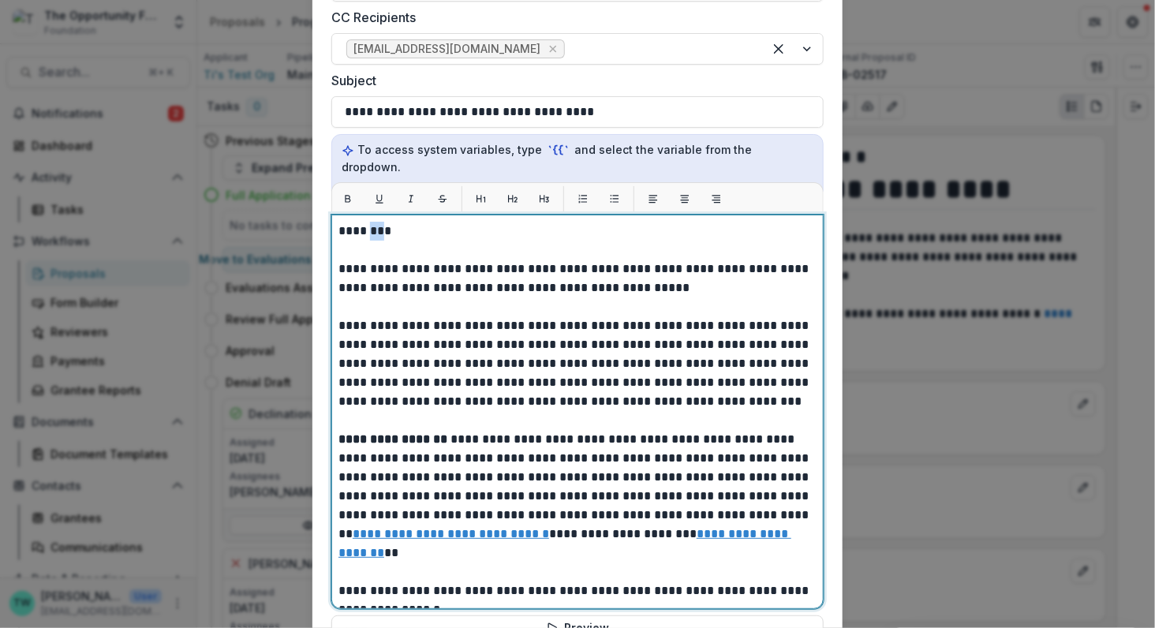
drag, startPoint x: 380, startPoint y: 215, endPoint x: 368, endPoint y: 217, distance: 11.9
click at [368, 222] on p "**********" at bounding box center [575, 430] width 474 height 416
drag, startPoint x: 691, startPoint y: 387, endPoint x: 655, endPoint y: 386, distance: 35.5
click at [655, 386] on p "**********" at bounding box center [575, 430] width 474 height 416
click at [724, 417] on p "**********" at bounding box center [575, 430] width 474 height 416
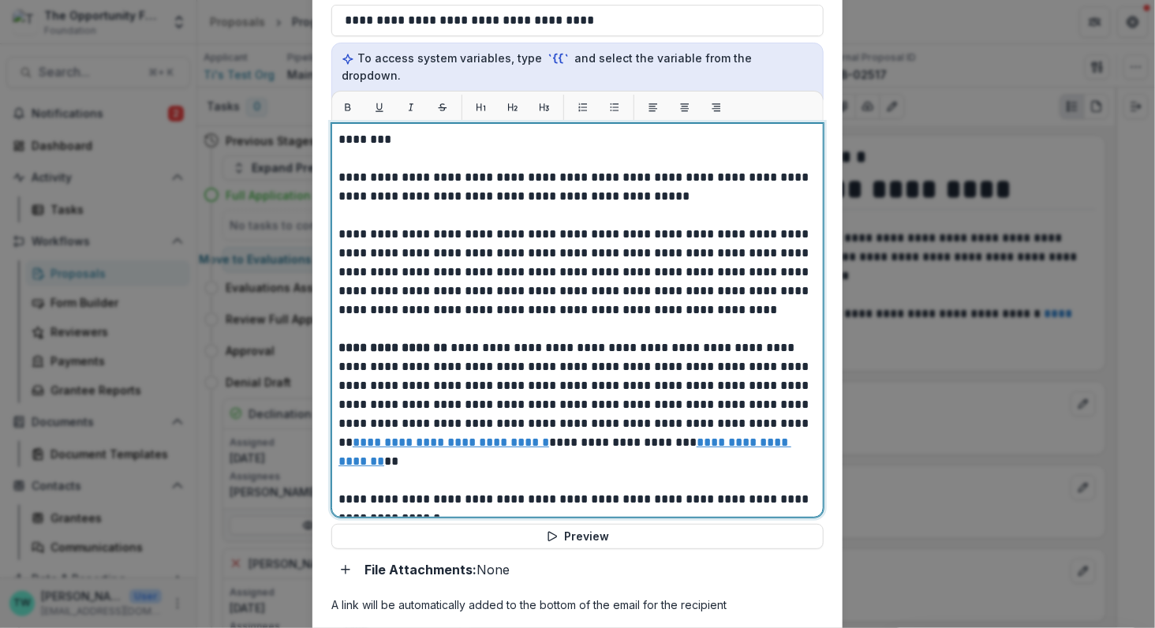
scroll to position [1739, 0]
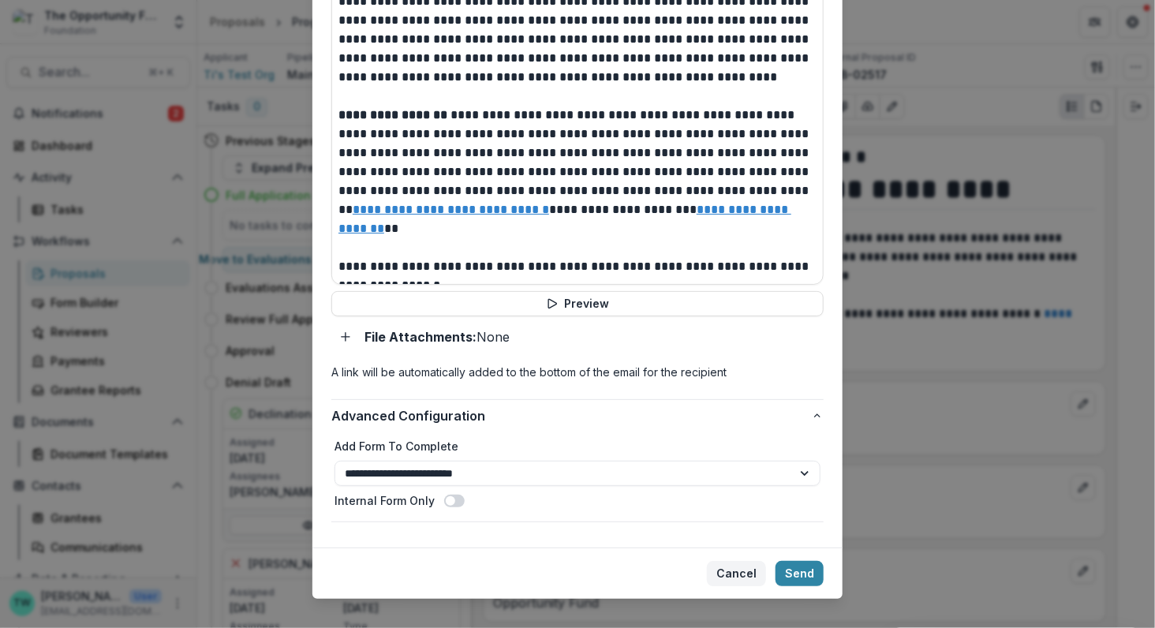
click at [734, 561] on button "Cancel" at bounding box center [736, 573] width 59 height 25
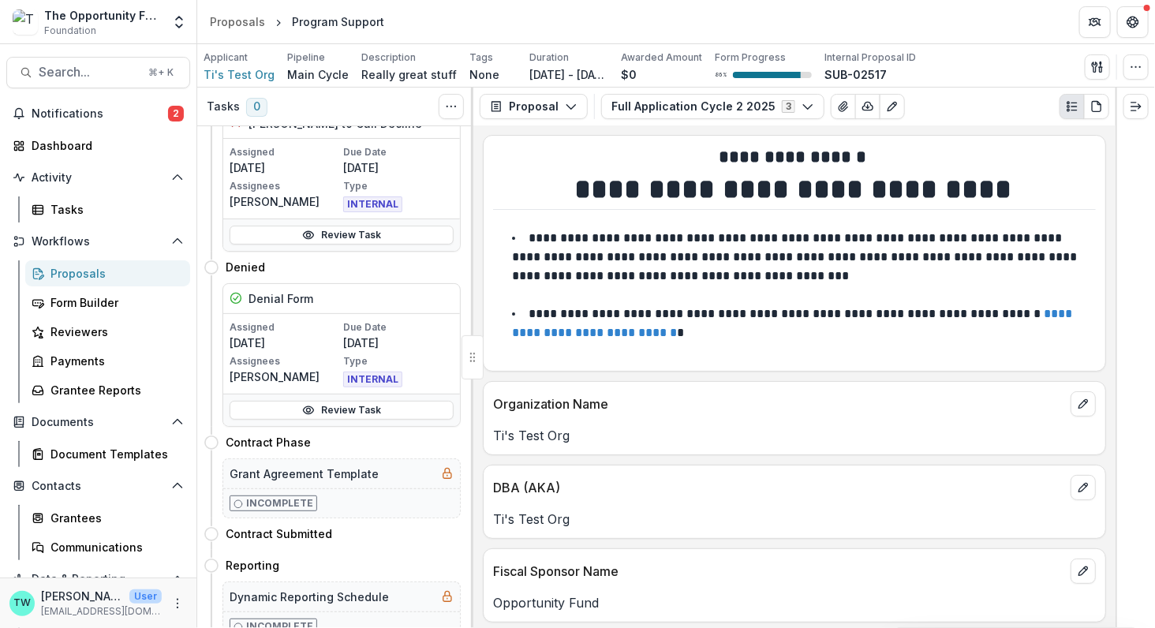
scroll to position [0, 0]
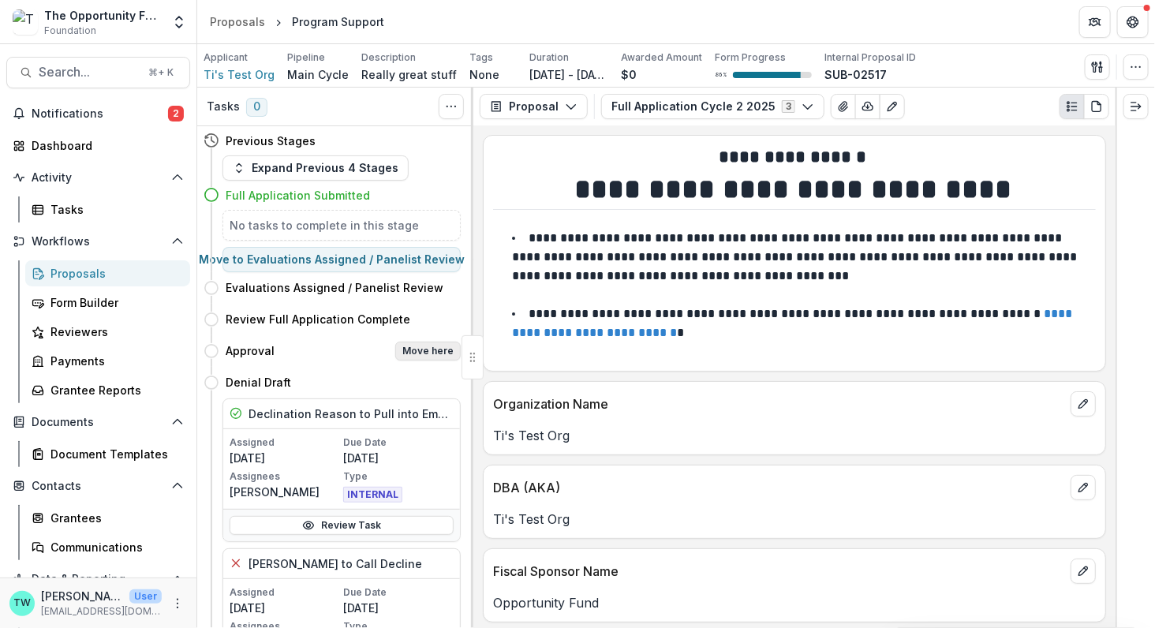
click at [435, 353] on button "Move here" at bounding box center [427, 351] width 65 height 19
select select "********"
select select "**********"
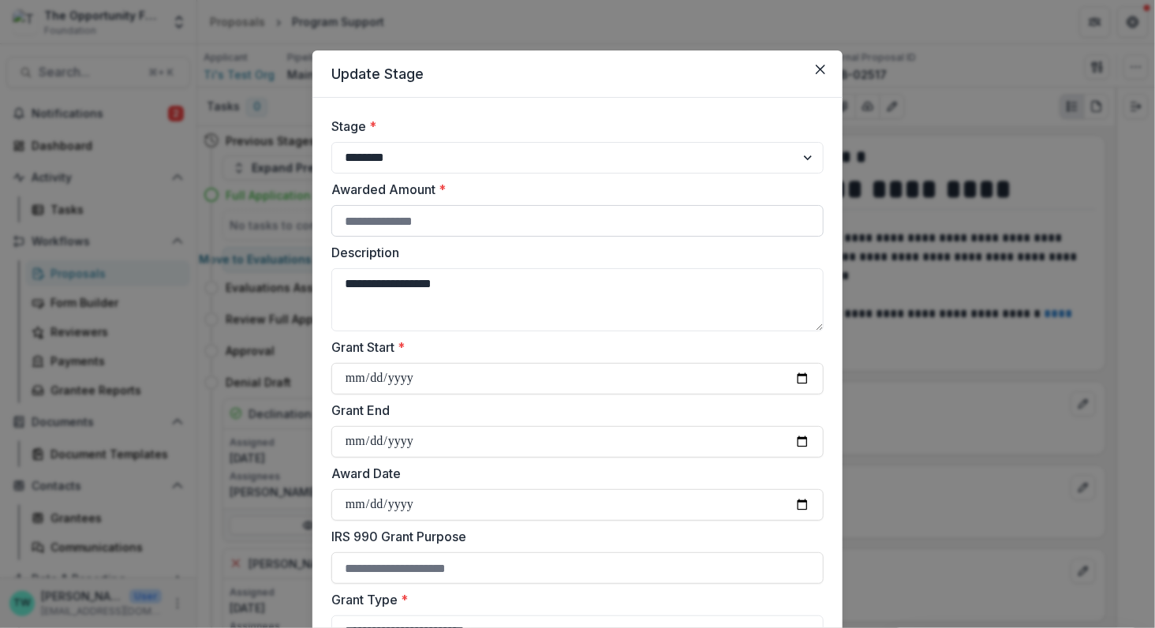
click at [623, 224] on input "Awarded Amount *" at bounding box center [577, 221] width 492 height 32
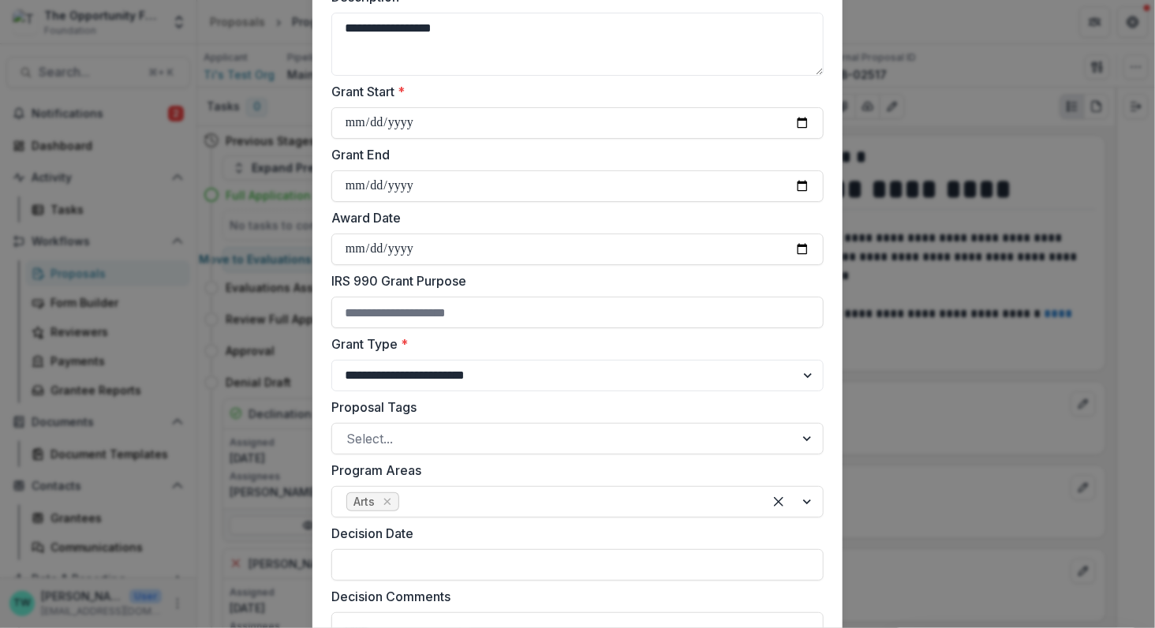
scroll to position [282, 0]
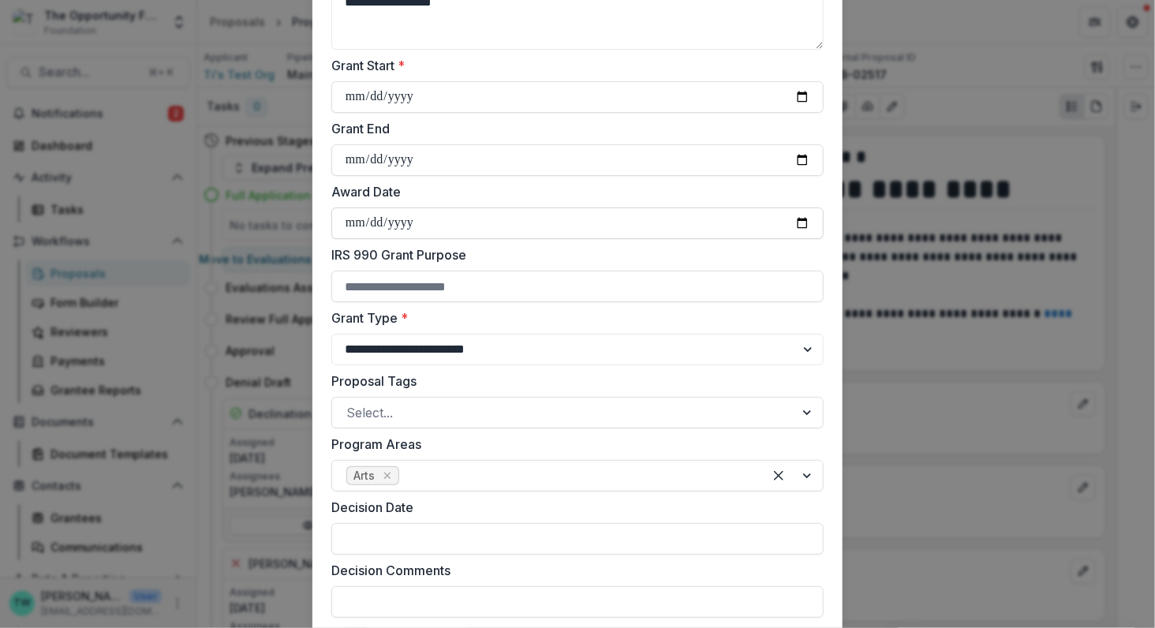
type input "*"
click at [568, 222] on input "Award Date" at bounding box center [577, 223] width 492 height 32
click at [798, 220] on input "Award Date" at bounding box center [577, 223] width 492 height 32
type input "**********"
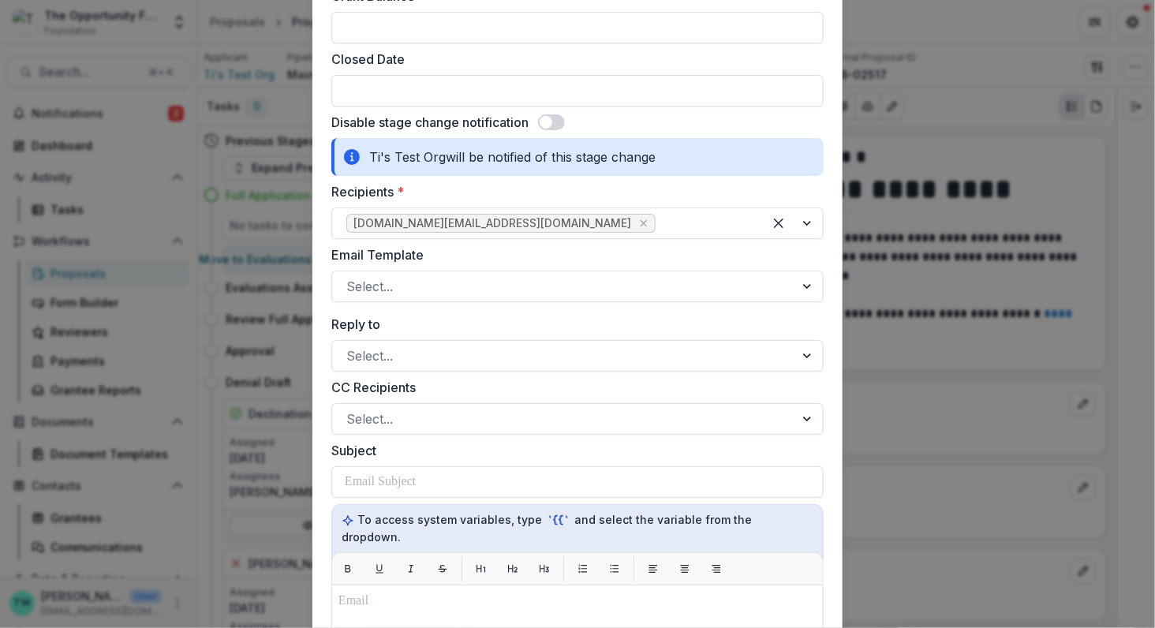
scroll to position [1047, 0]
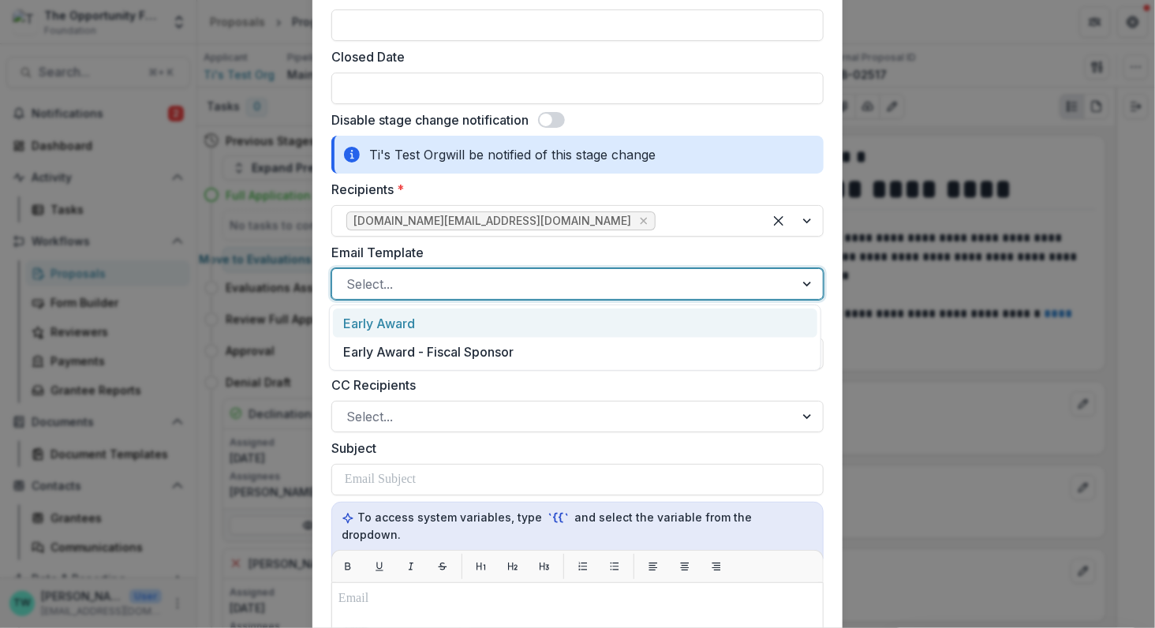
click at [535, 276] on div at bounding box center [563, 284] width 434 height 22
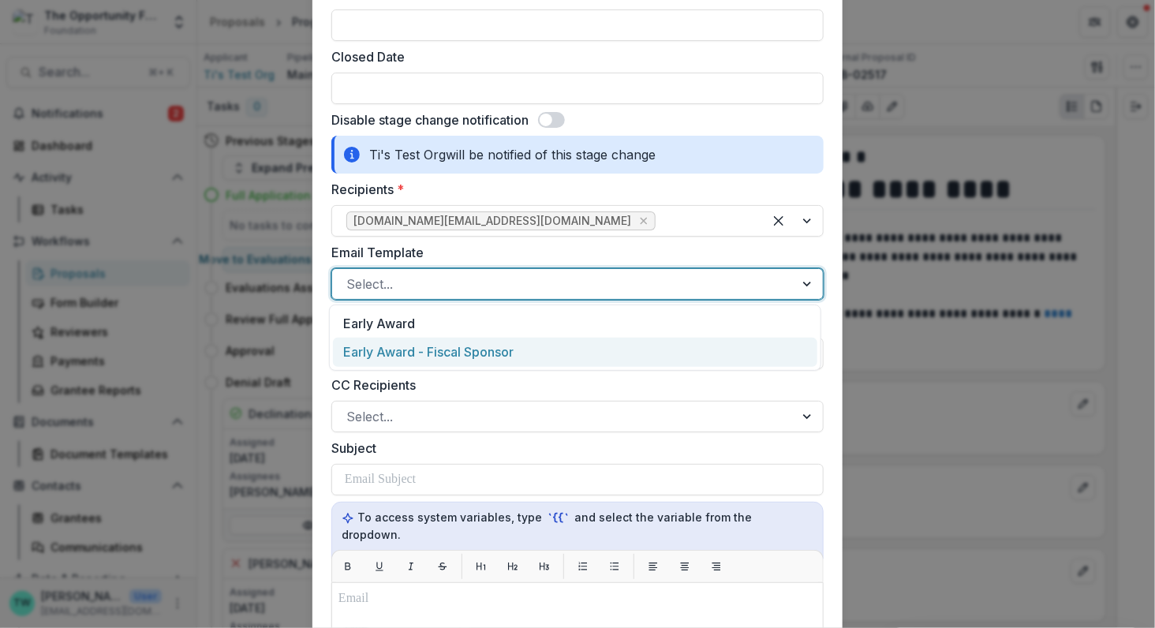
click at [516, 348] on div "Early Award - Fiscal Sponsor" at bounding box center [575, 352] width 484 height 29
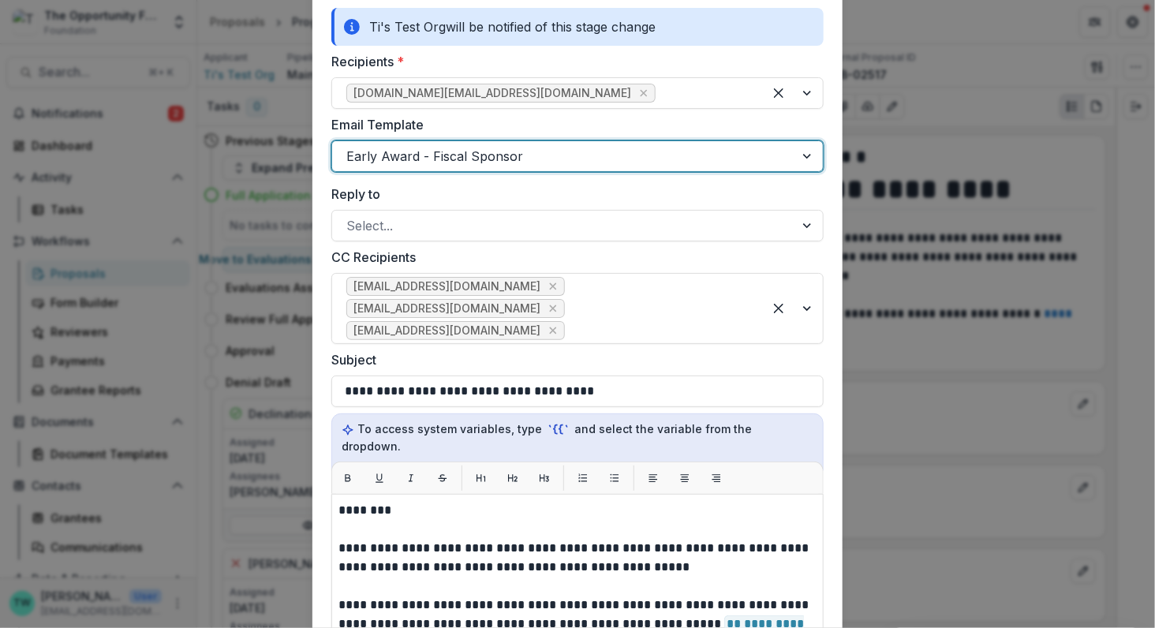
scroll to position [1193, 0]
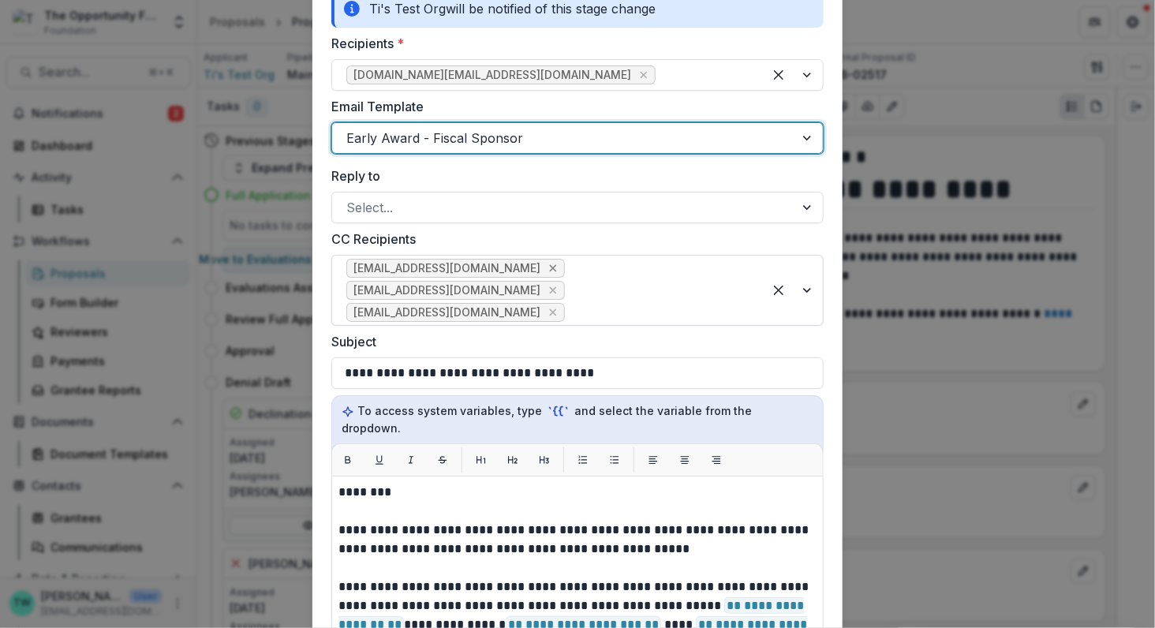
click at [554, 265] on icon "Remove jgoodman@theopportunityfund.org" at bounding box center [553, 268] width 13 height 13
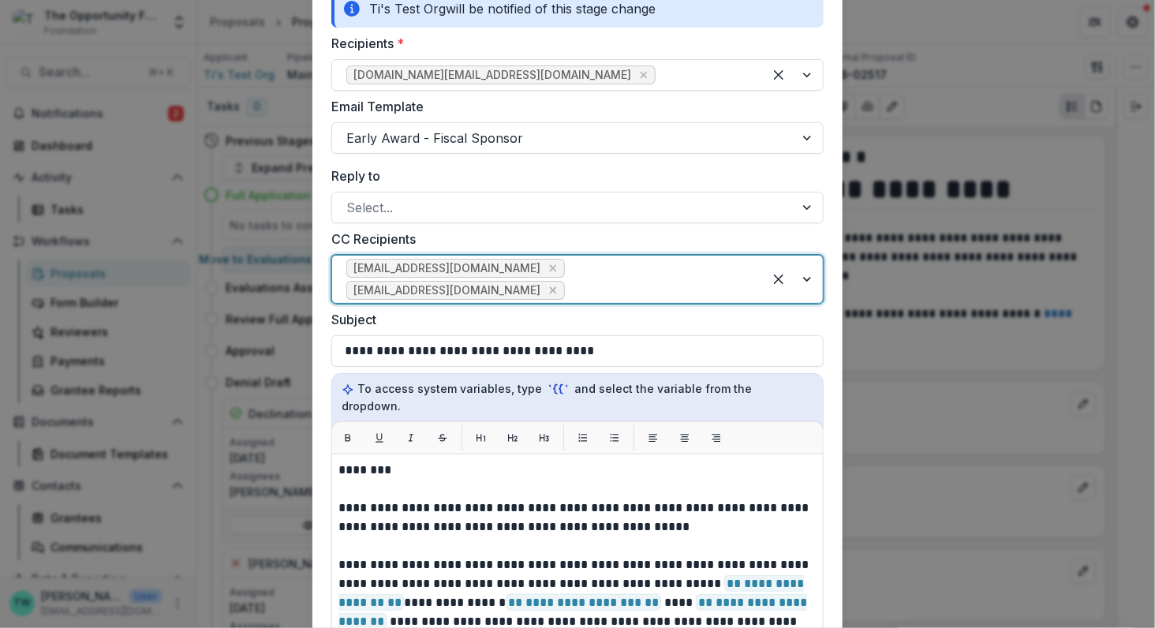
click at [554, 265] on icon "Remove yshipman@theopportunityfund.org" at bounding box center [553, 268] width 13 height 13
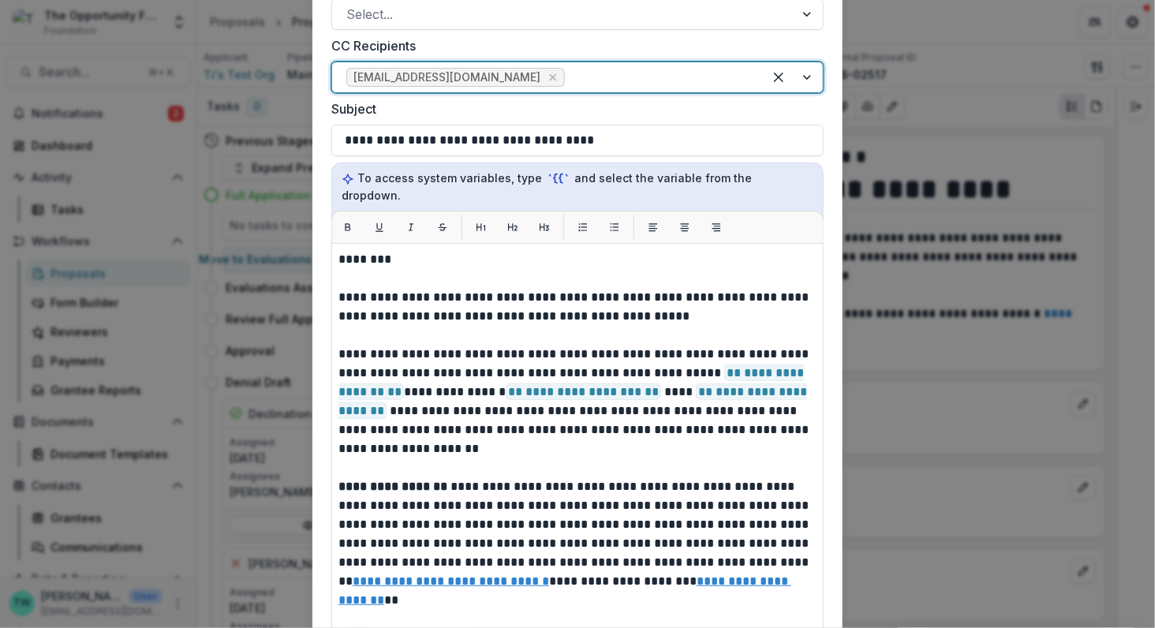
scroll to position [1390, 0]
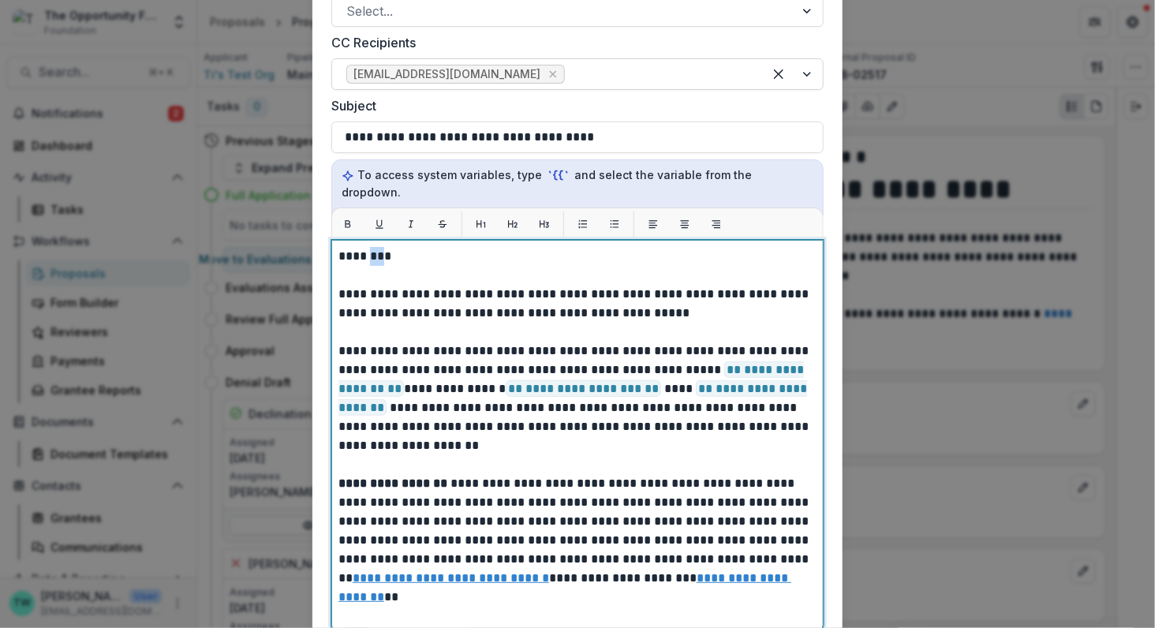
drag, startPoint x: 378, startPoint y: 238, endPoint x: 370, endPoint y: 240, distance: 8.0
click at [370, 247] on p "**********" at bounding box center [575, 464] width 474 height 435
drag, startPoint x: 379, startPoint y: 431, endPoint x: 344, endPoint y: 431, distance: 35.5
click at [344, 431] on p "**********" at bounding box center [575, 464] width 474 height 435
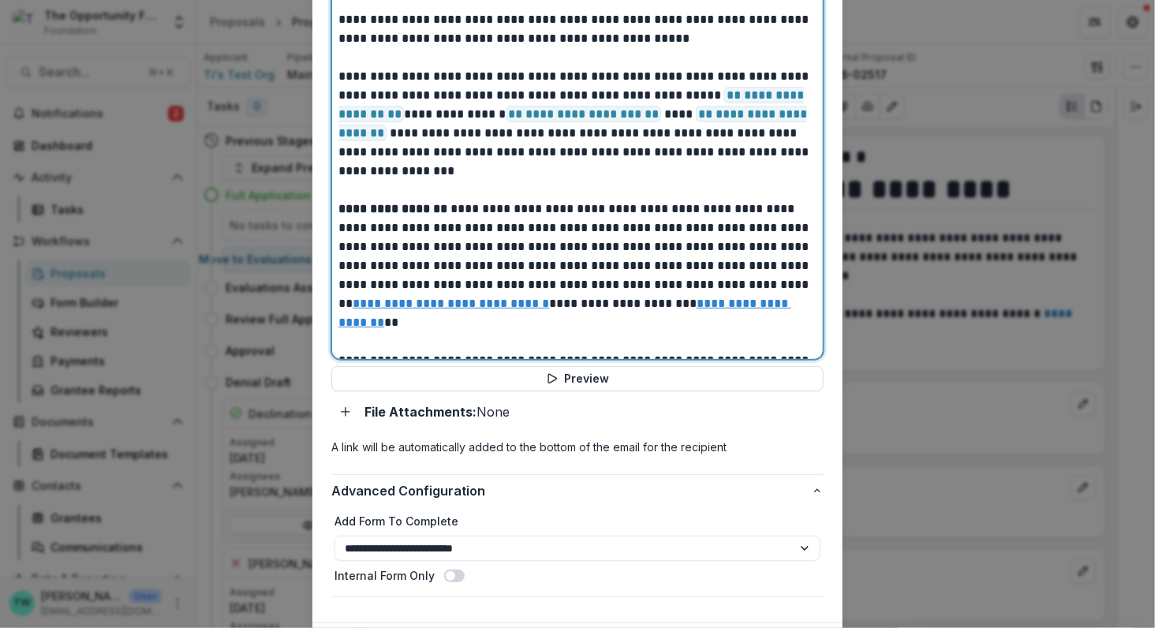
scroll to position [1739, 0]
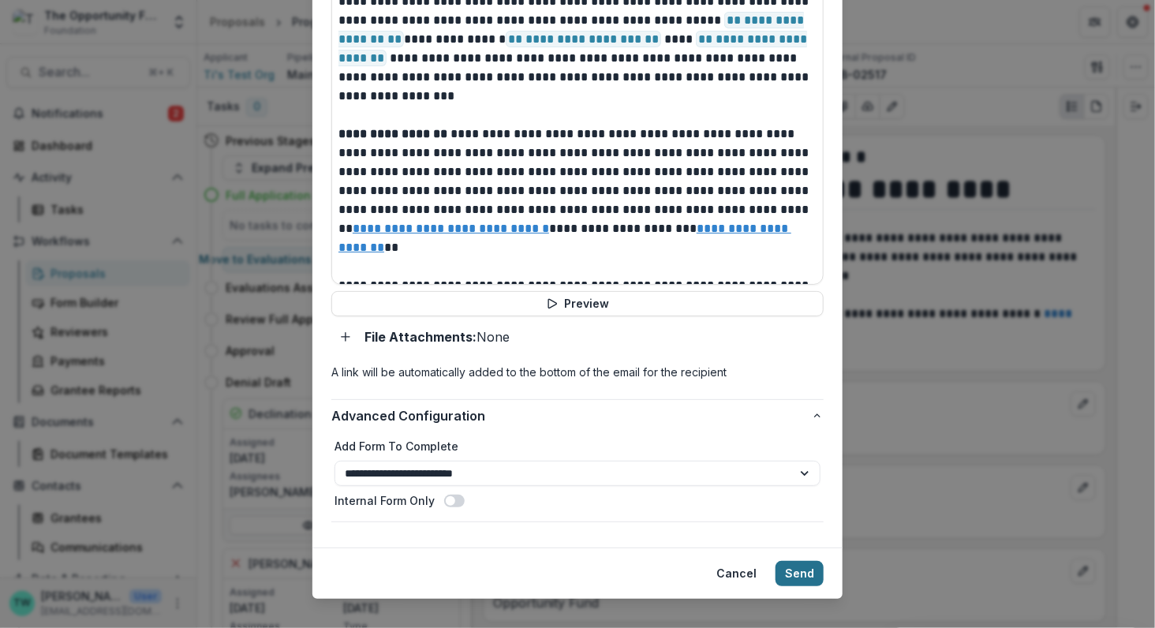
click at [794, 561] on button "Send" at bounding box center [799, 573] width 48 height 25
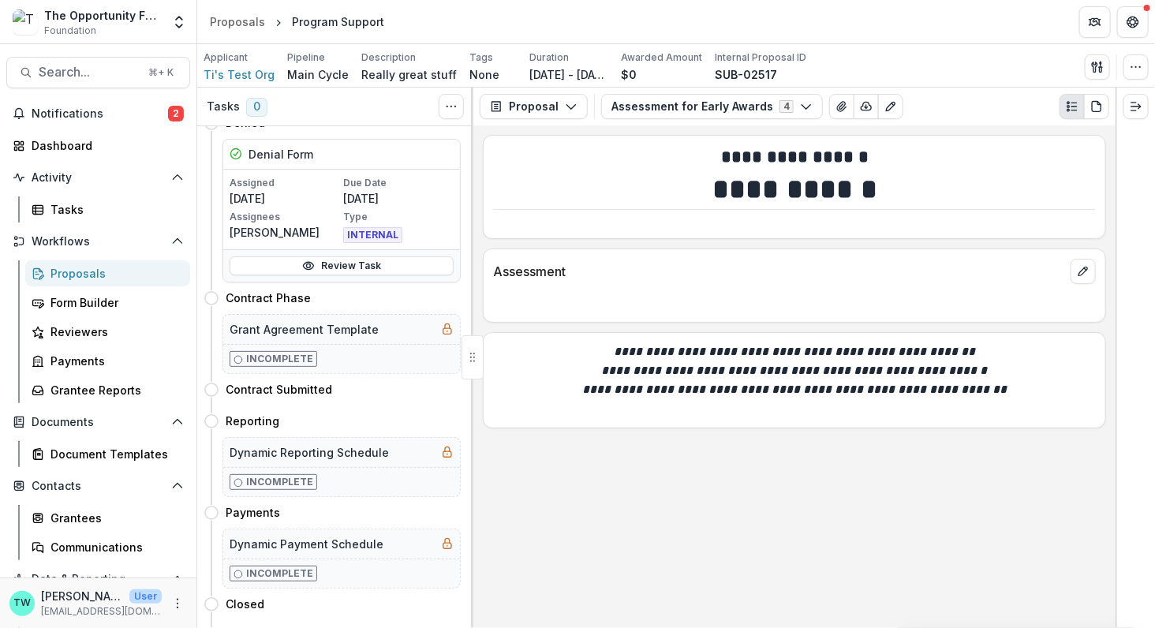
scroll to position [502, 0]
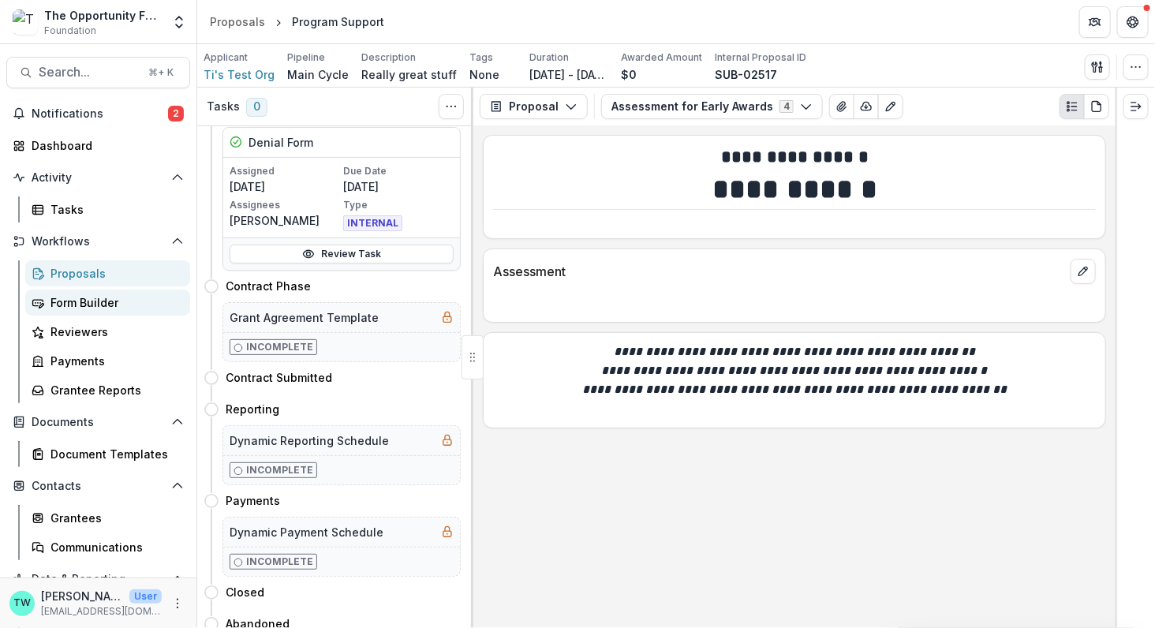
click at [91, 305] on div "Form Builder" at bounding box center [113, 302] width 127 height 17
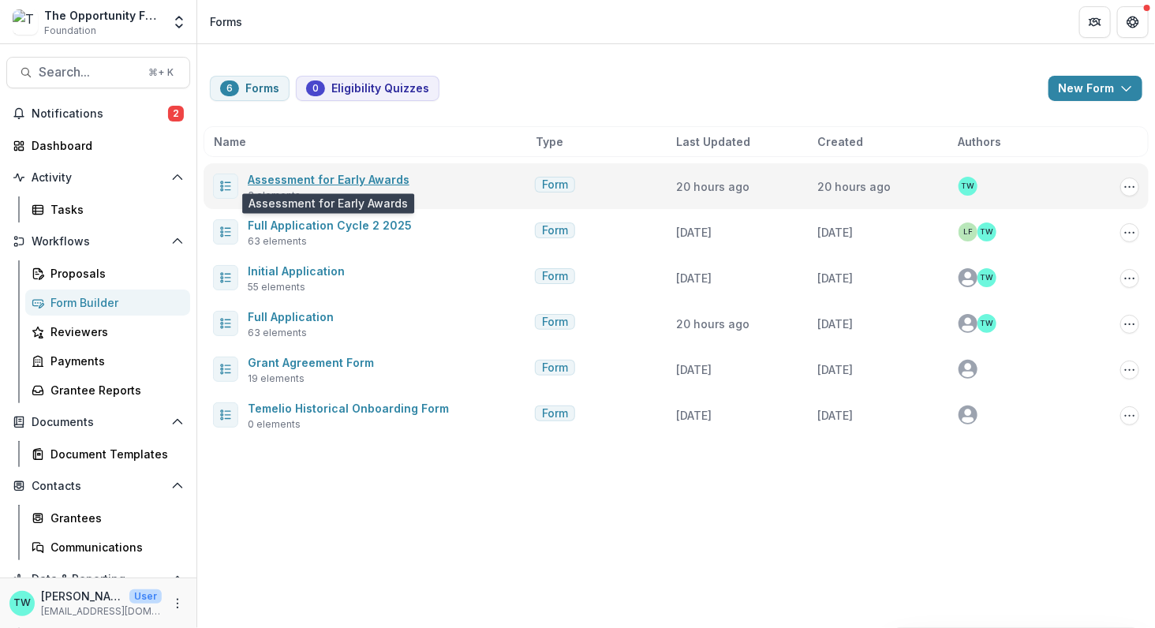
click at [348, 177] on link "Assessment for Early Awards" at bounding box center [329, 179] width 162 height 13
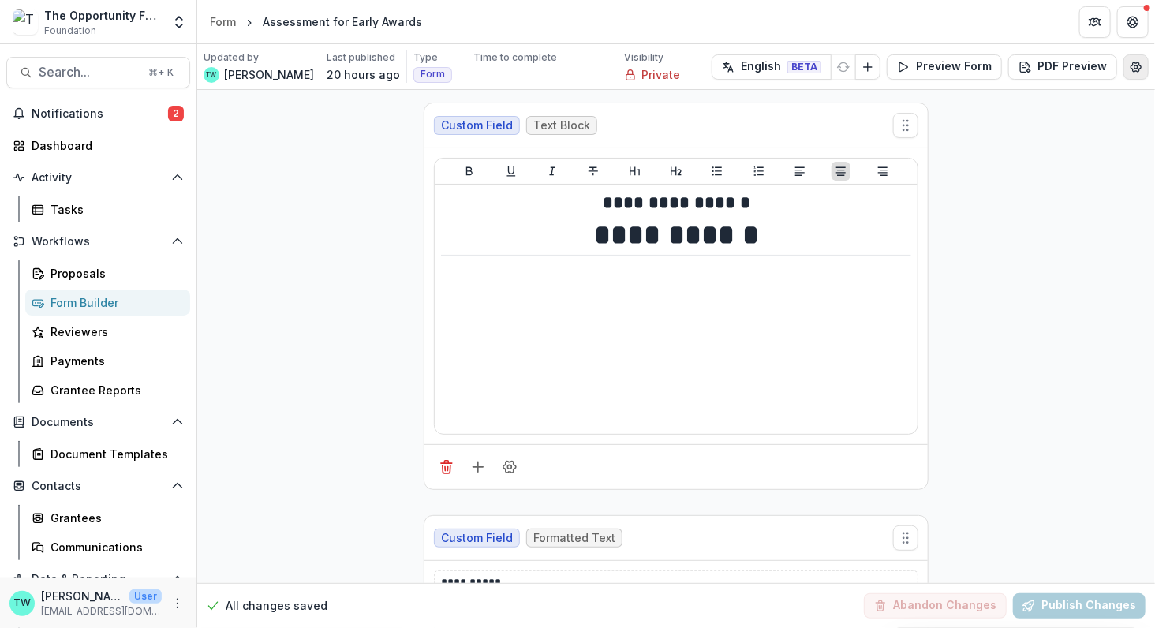
click at [1132, 69] on icon "Edit Form Settings" at bounding box center [1135, 67] width 13 height 13
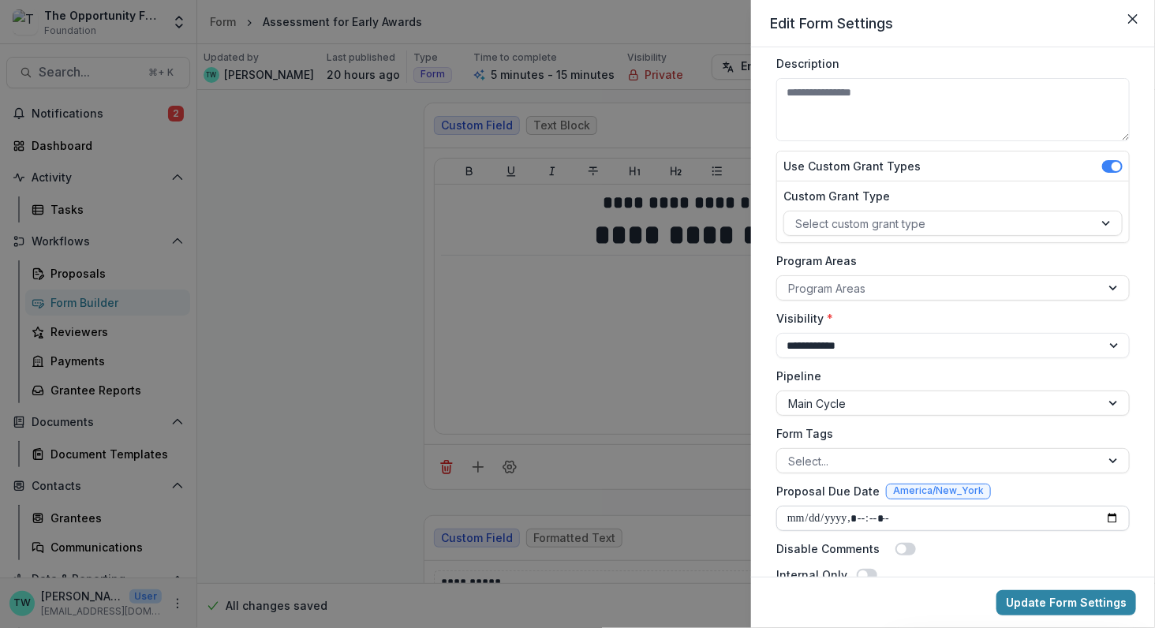
scroll to position [171, 0]
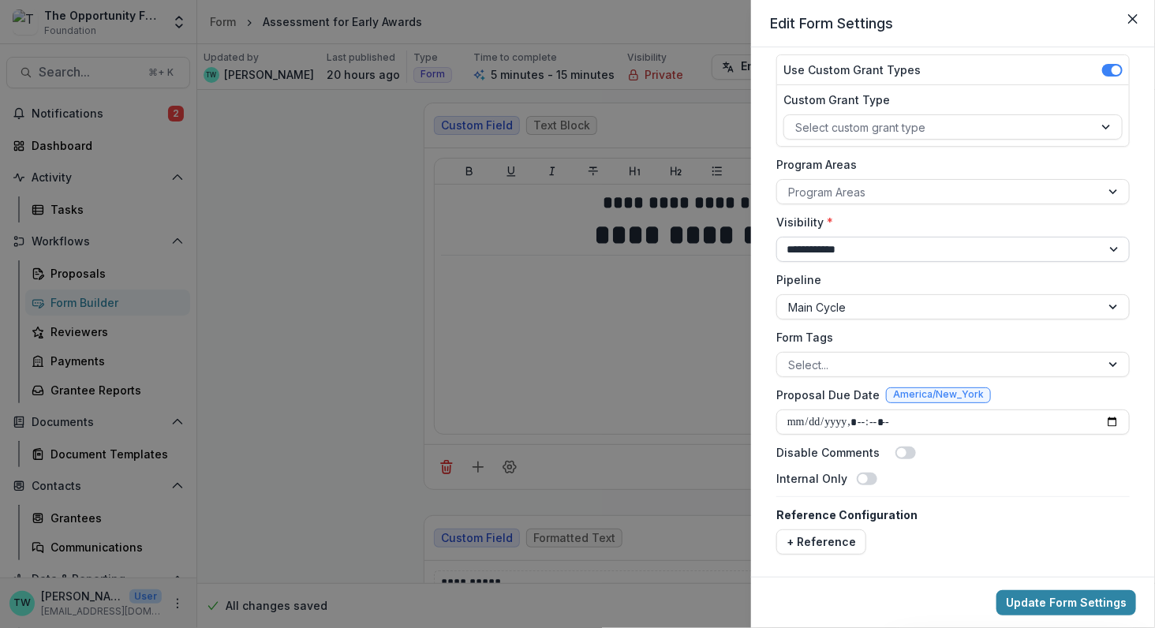
click at [986, 252] on select "**********" at bounding box center [952, 249] width 353 height 25
select select "******"
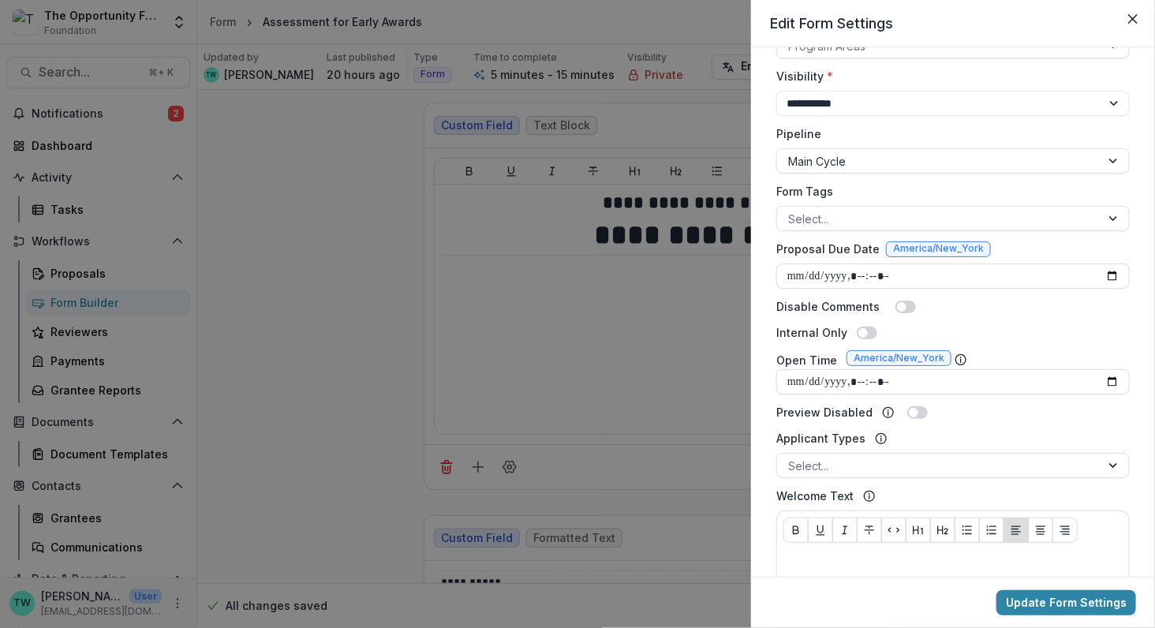
scroll to position [350, 0]
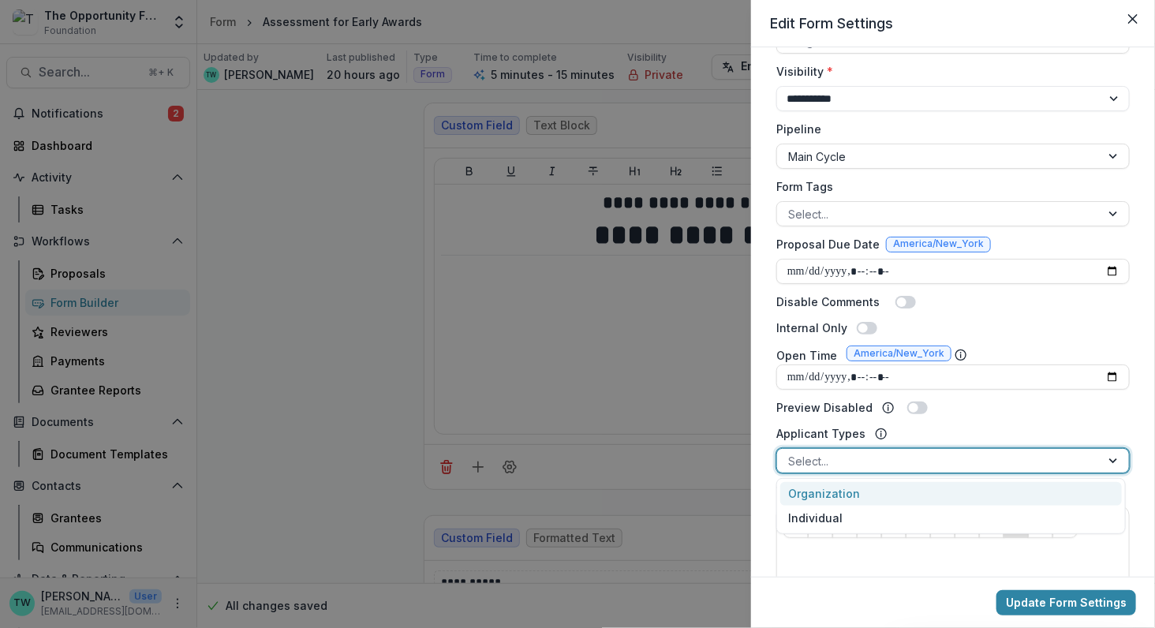
click at [1010, 459] on div at bounding box center [938, 461] width 301 height 20
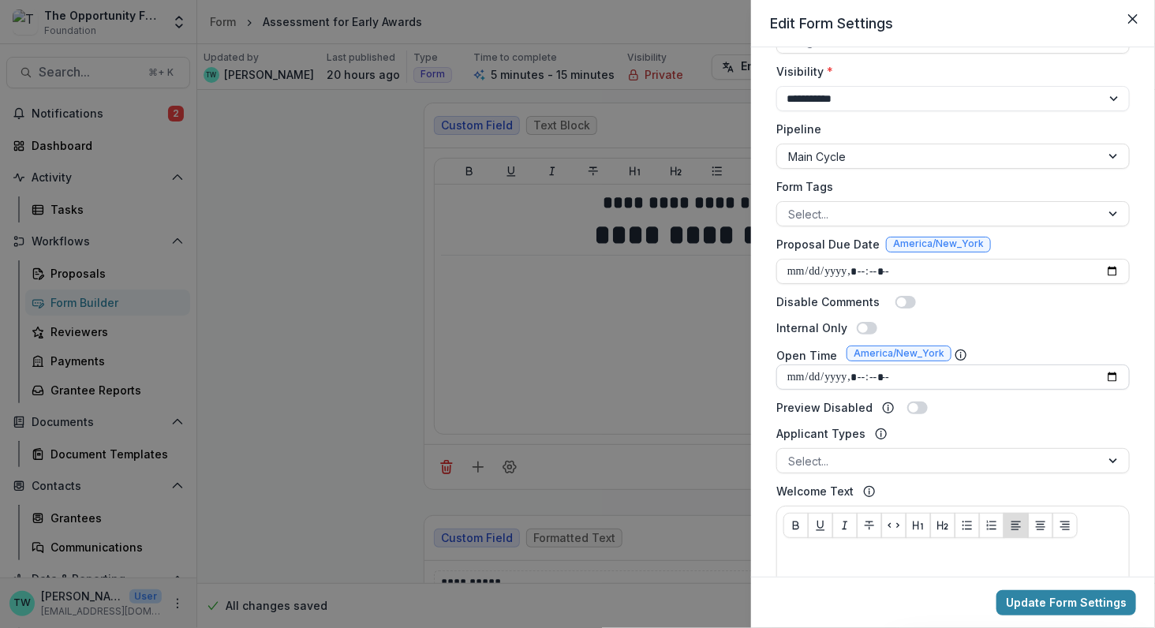
click at [1113, 370] on input "Open Time" at bounding box center [952, 376] width 353 height 25
click at [954, 351] on icon at bounding box center [960, 355] width 13 height 13
click at [1108, 376] on input "Open Time" at bounding box center [952, 376] width 353 height 25
type input "**********"
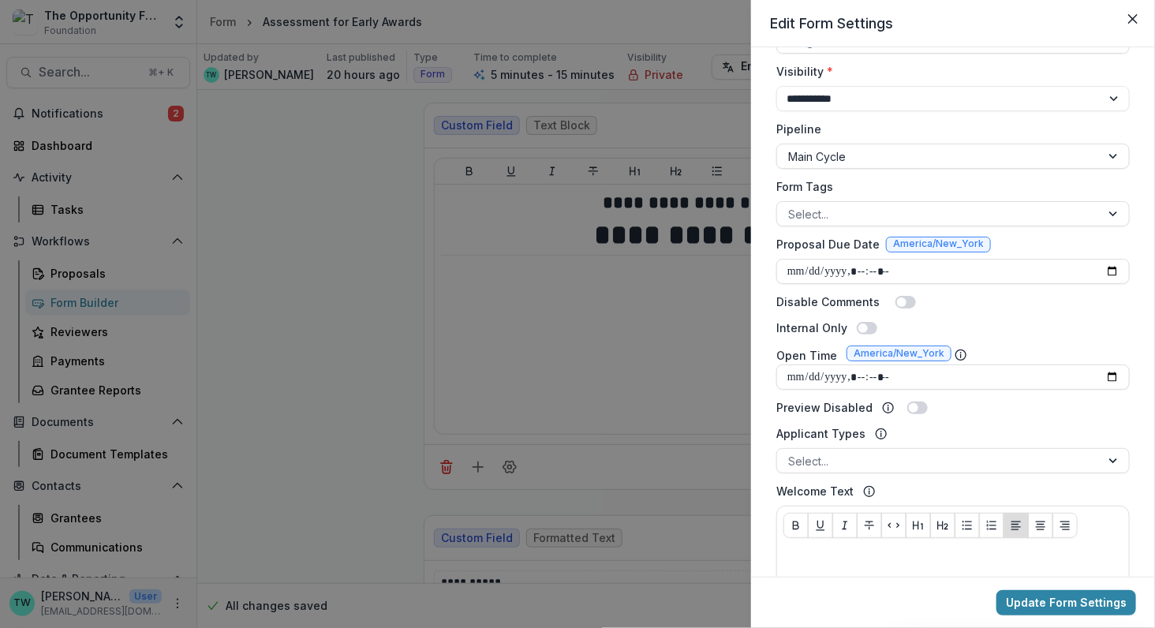
click at [1119, 405] on div "Preview Disabled" at bounding box center [952, 407] width 353 height 17
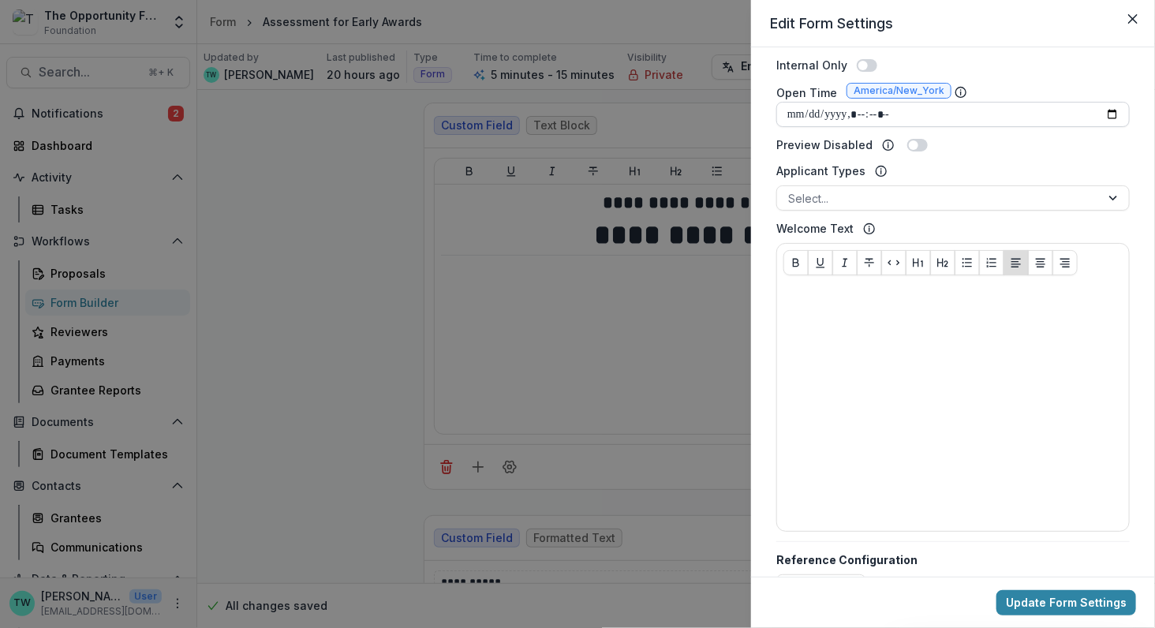
scroll to position [657, 0]
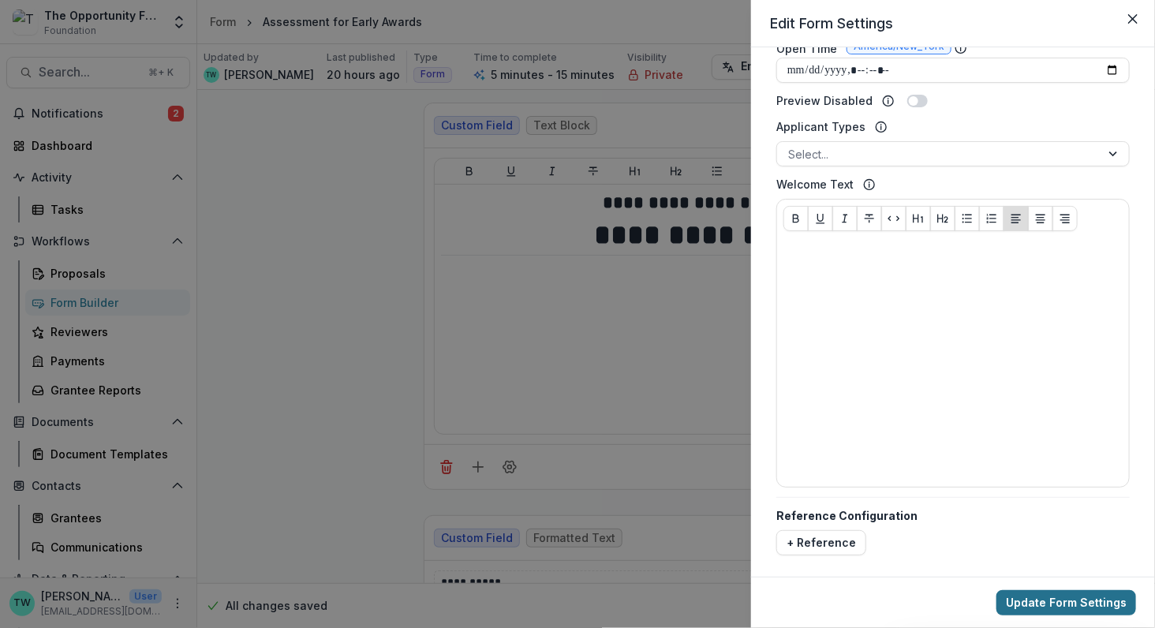
click at [1043, 607] on button "Update Form Settings" at bounding box center [1066, 602] width 140 height 25
click at [1133, 18] on icon "Close" at bounding box center [1132, 18] width 9 height 9
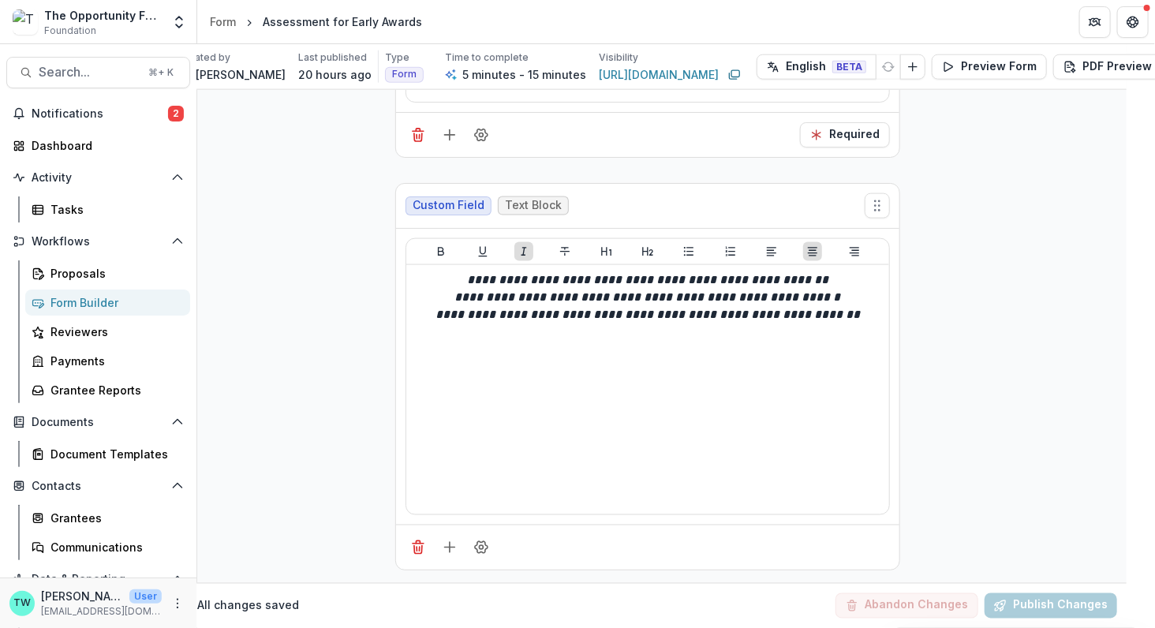
scroll to position [0, 28]
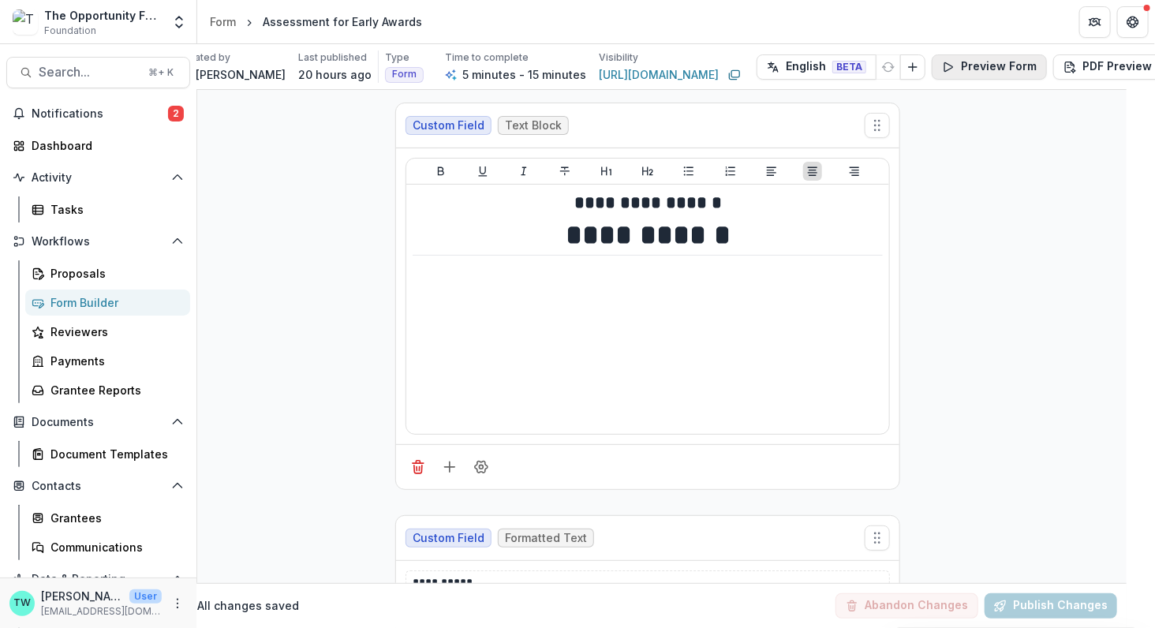
click at [972, 64] on button "Preview Form" at bounding box center [988, 66] width 115 height 25
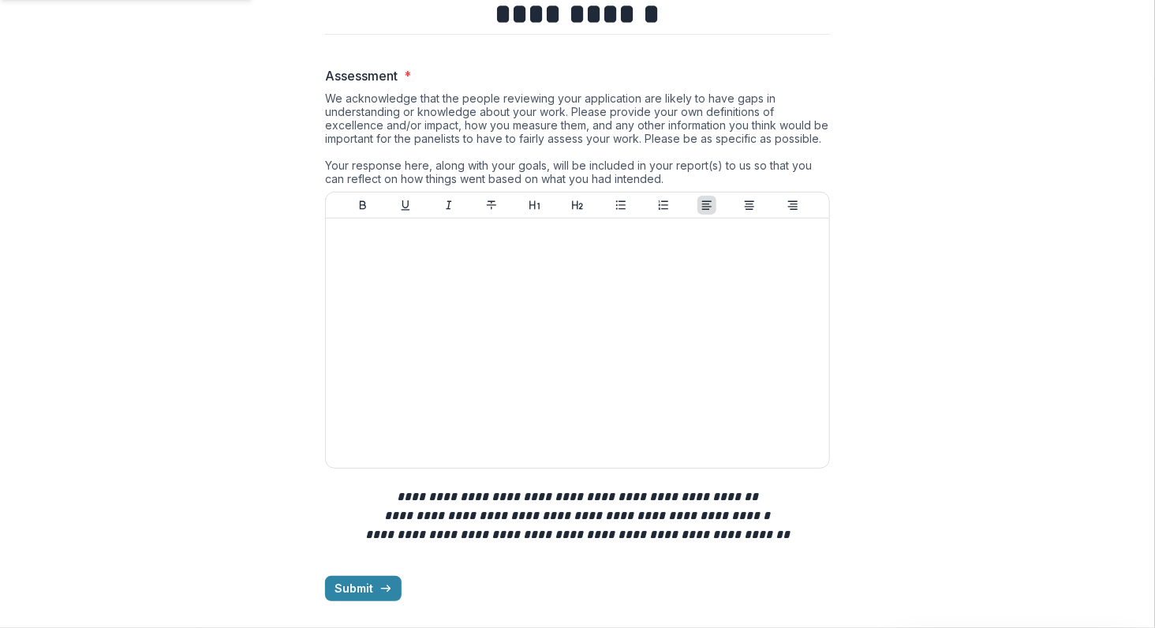
scroll to position [0, 0]
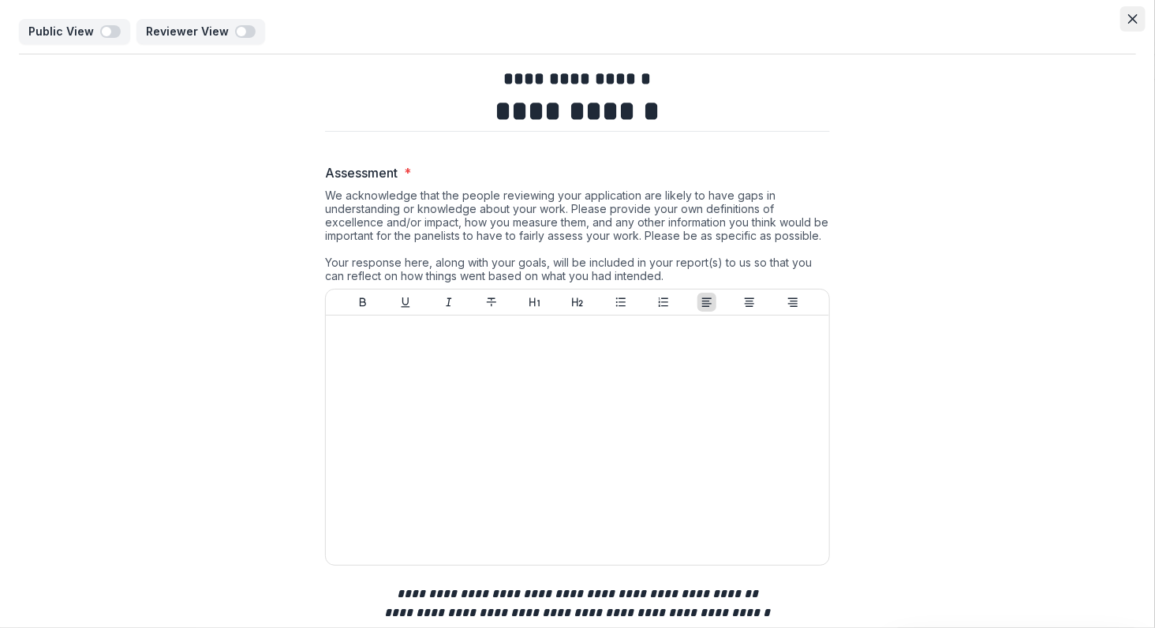
click at [1128, 21] on icon "Close" at bounding box center [1132, 18] width 9 height 9
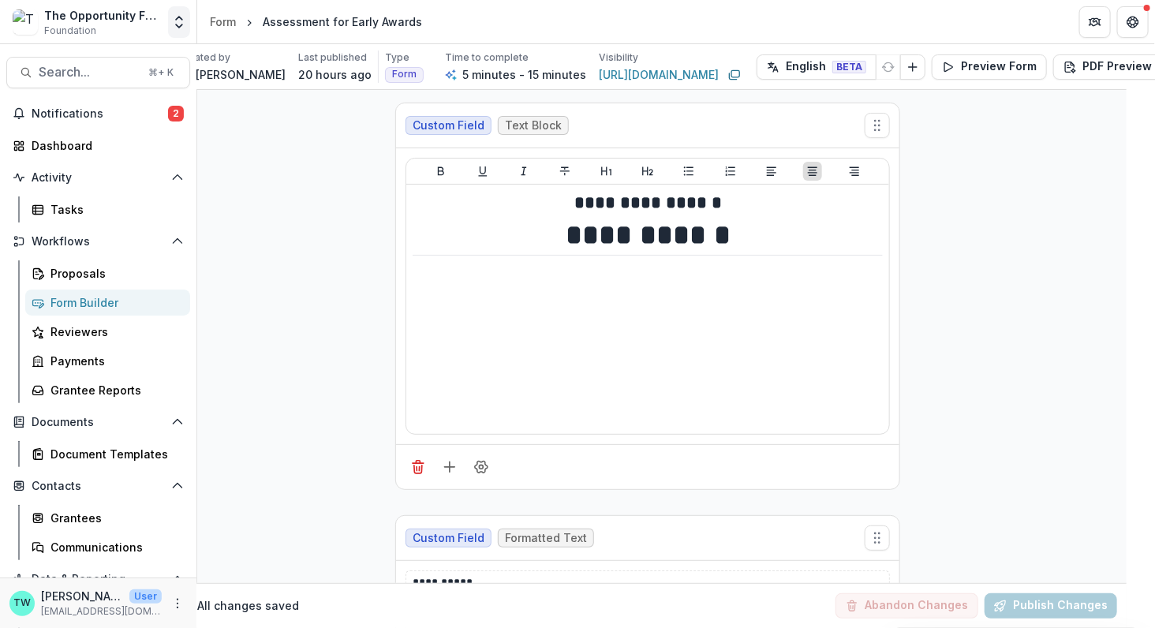
click at [176, 18] on icon "Open entity switcher" at bounding box center [179, 22] width 16 height 16
click at [133, 61] on link "Admin Settings" at bounding box center [98, 61] width 189 height 26
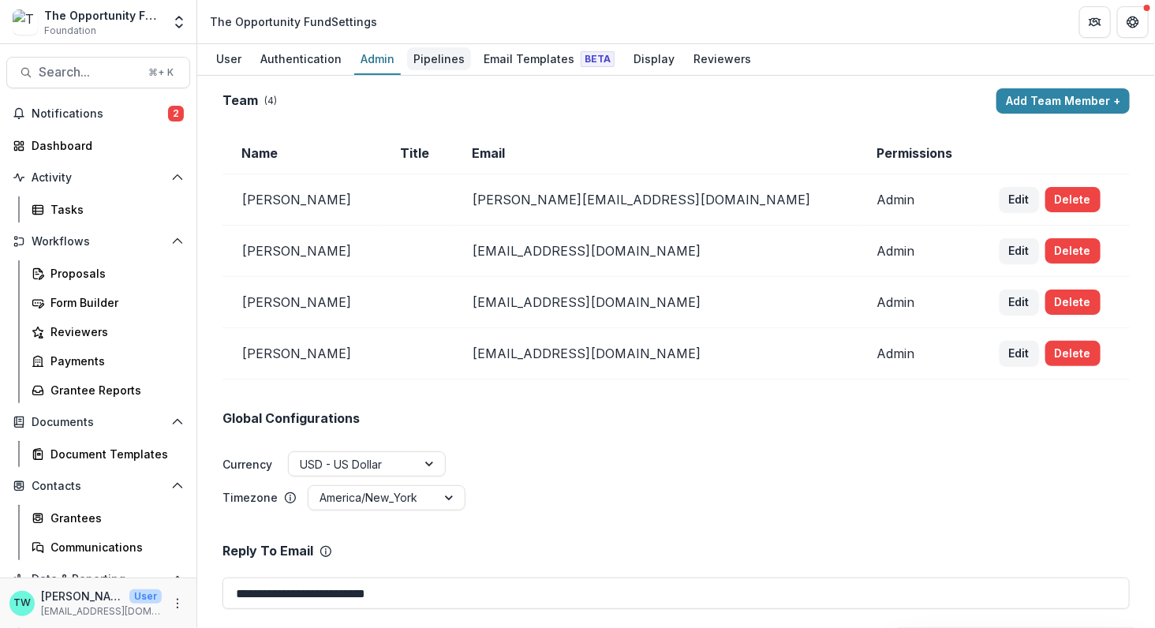
click at [441, 62] on div "Pipelines" at bounding box center [439, 58] width 64 height 23
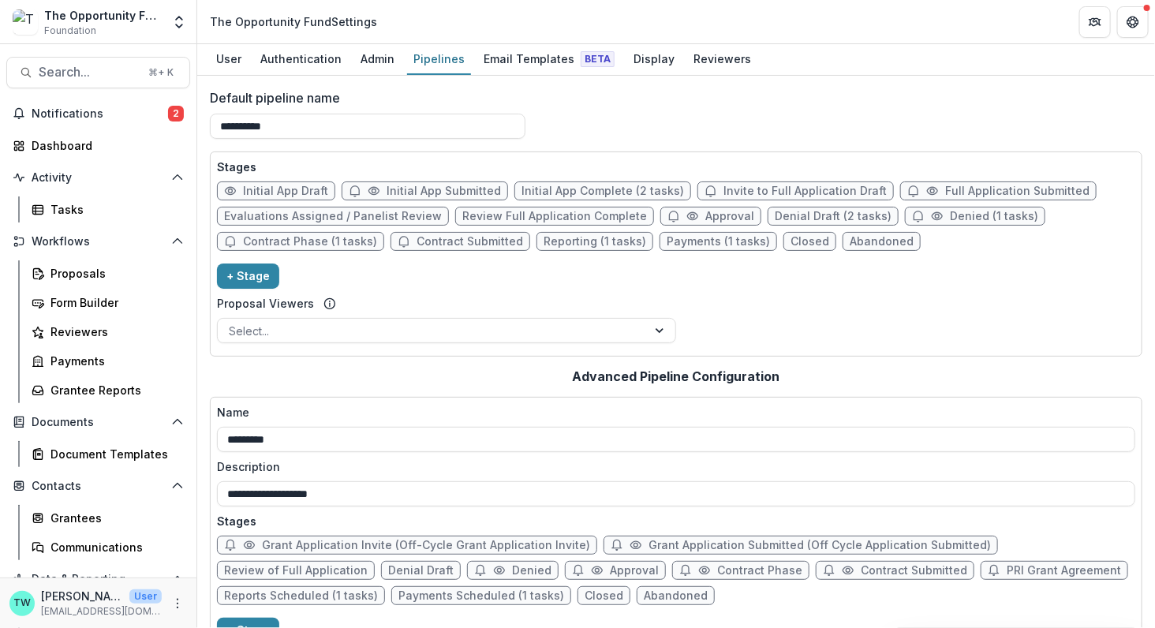
click at [705, 218] on span "Approval" at bounding box center [729, 216] width 49 height 13
select select "********"
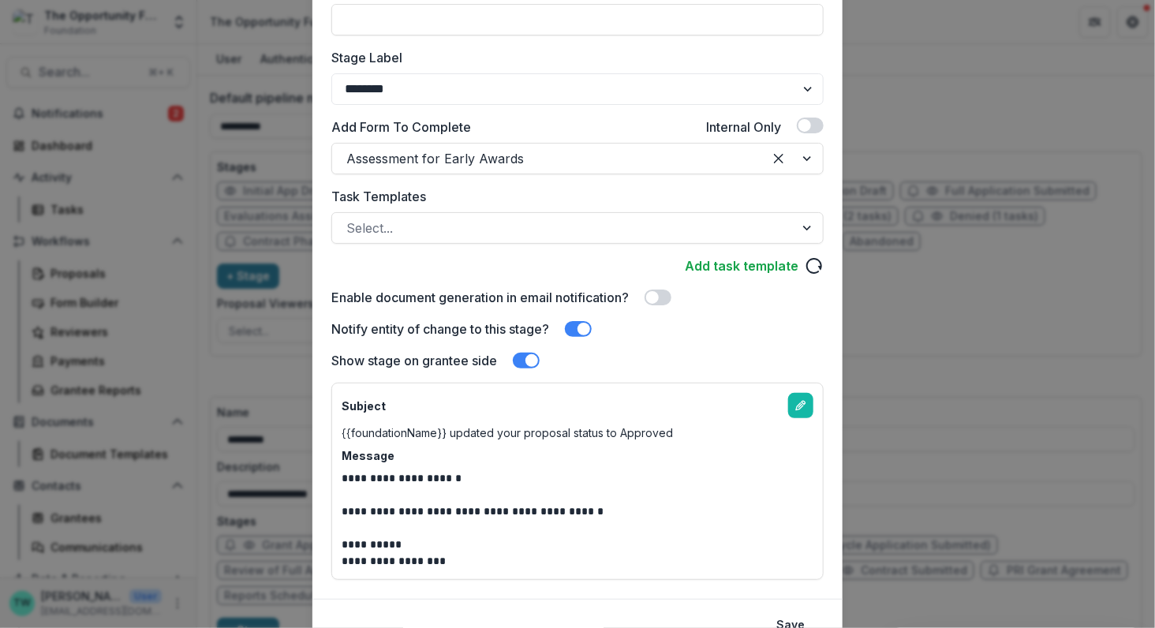
scroll to position [347, 0]
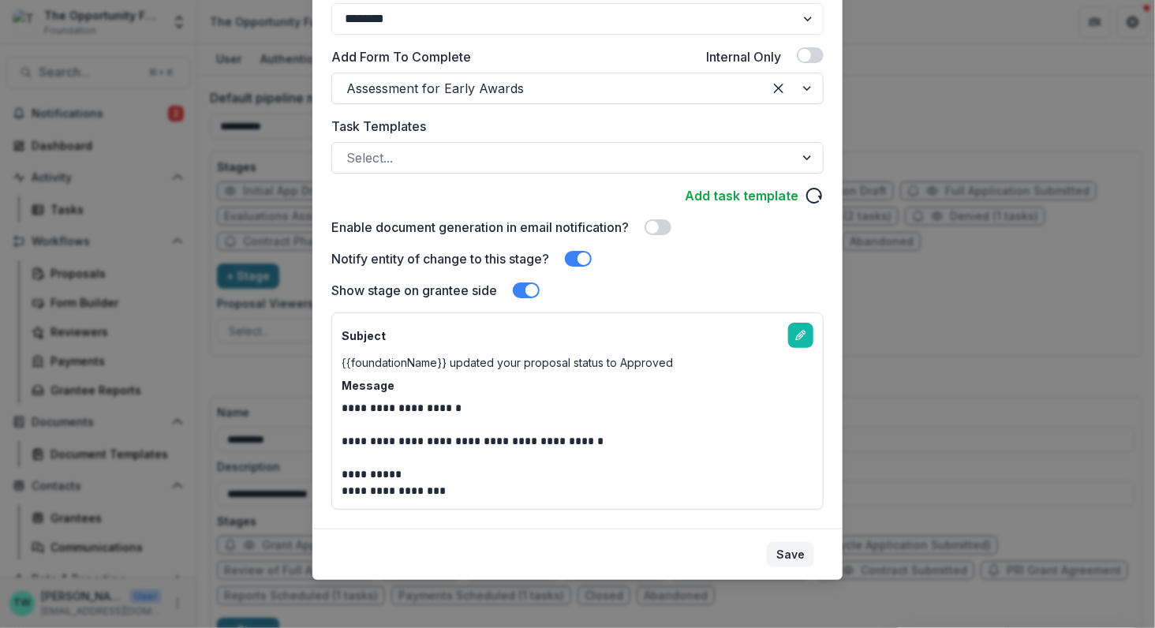
click at [791, 551] on button "Save" at bounding box center [790, 554] width 47 height 25
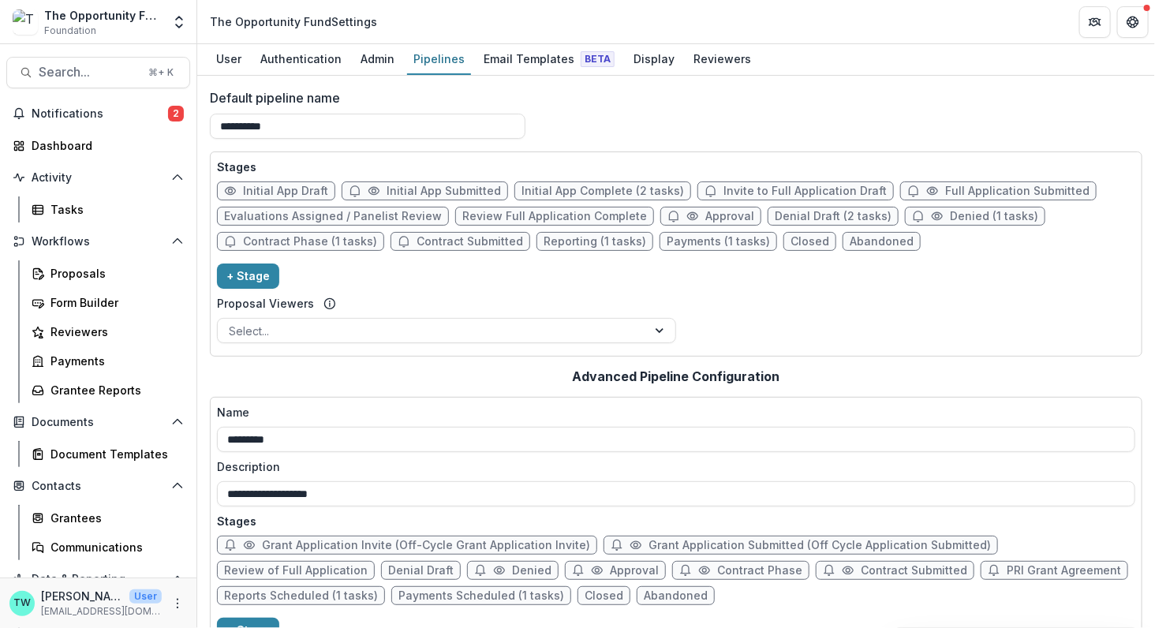
click at [334, 237] on span "Contract Phase (1 tasks)" at bounding box center [310, 241] width 134 height 13
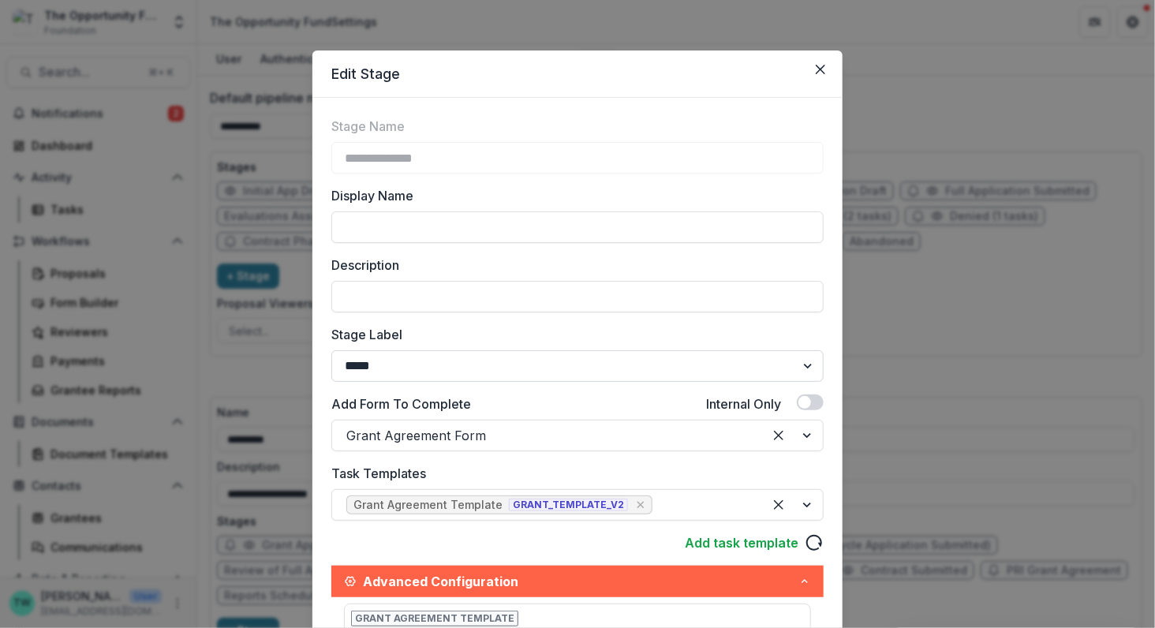
click at [536, 371] on select "******* ***** ********* ****** ******* ******** ******** ******* ********* ****…" at bounding box center [577, 366] width 492 height 32
select select "********"
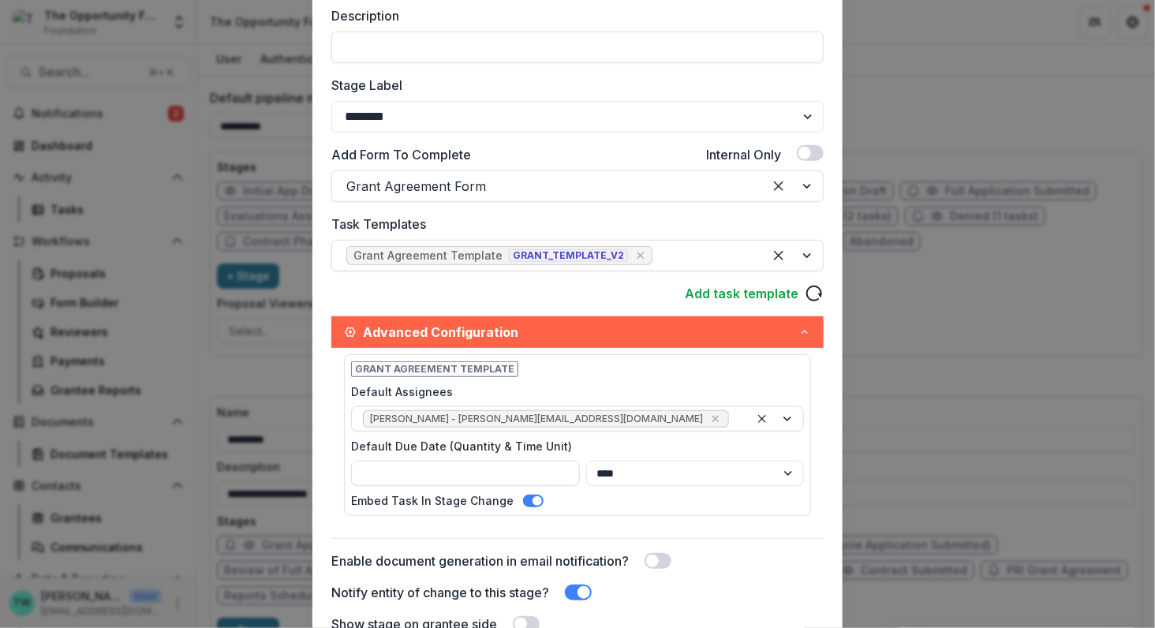
scroll to position [250, 0]
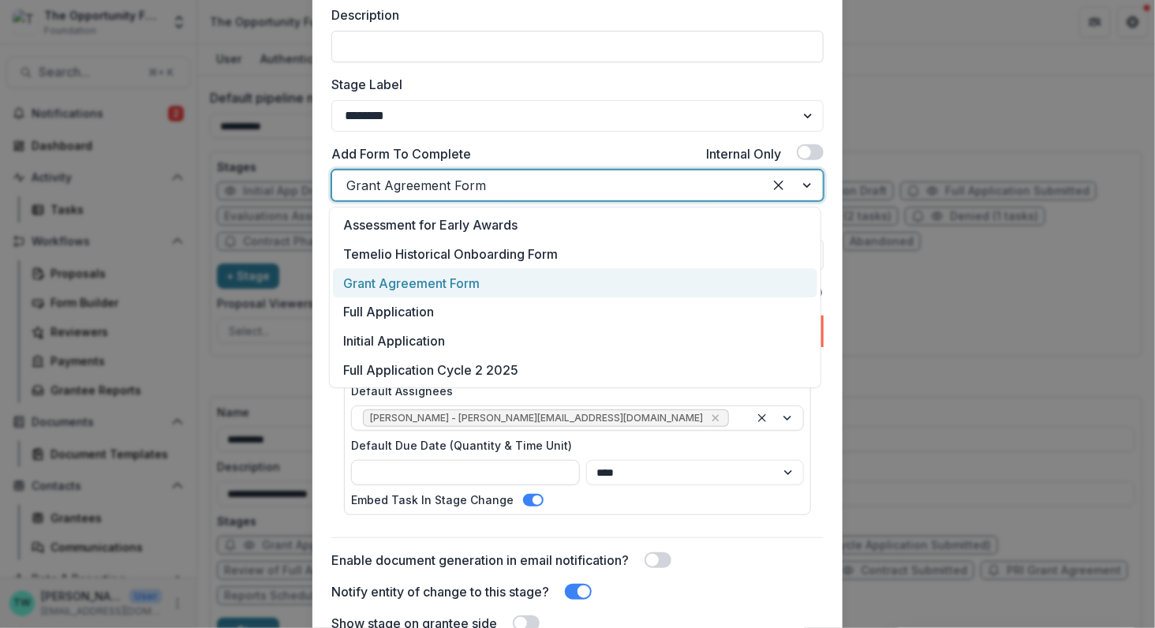
click at [659, 193] on div at bounding box center [547, 185] width 402 height 22
click at [659, 191] on div at bounding box center [547, 185] width 402 height 22
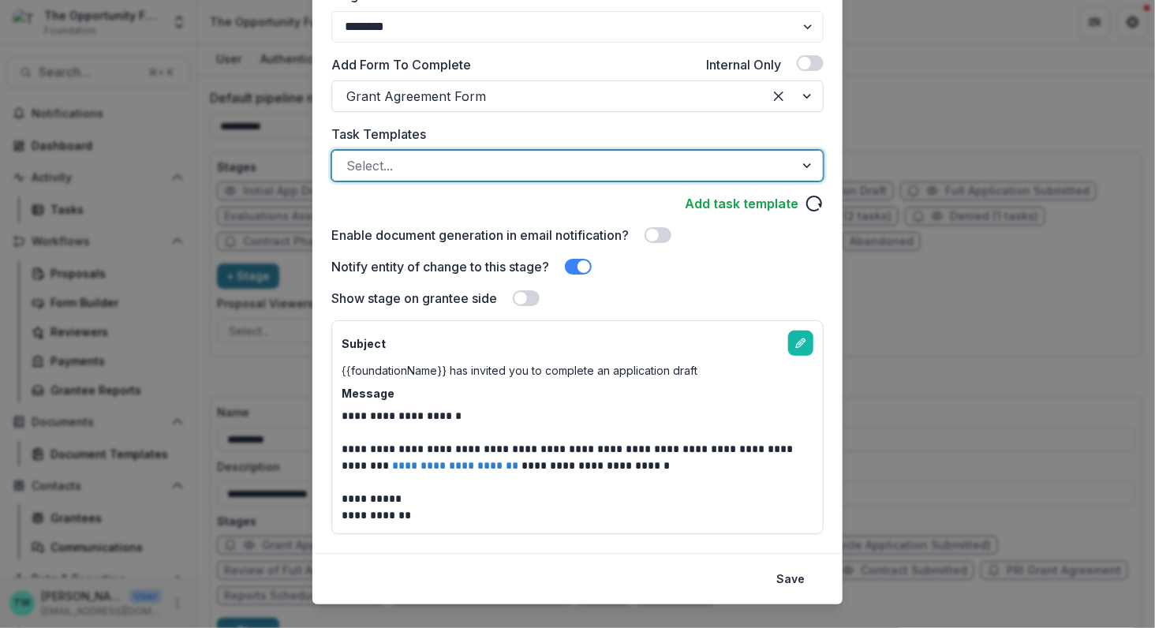
scroll to position [360, 0]
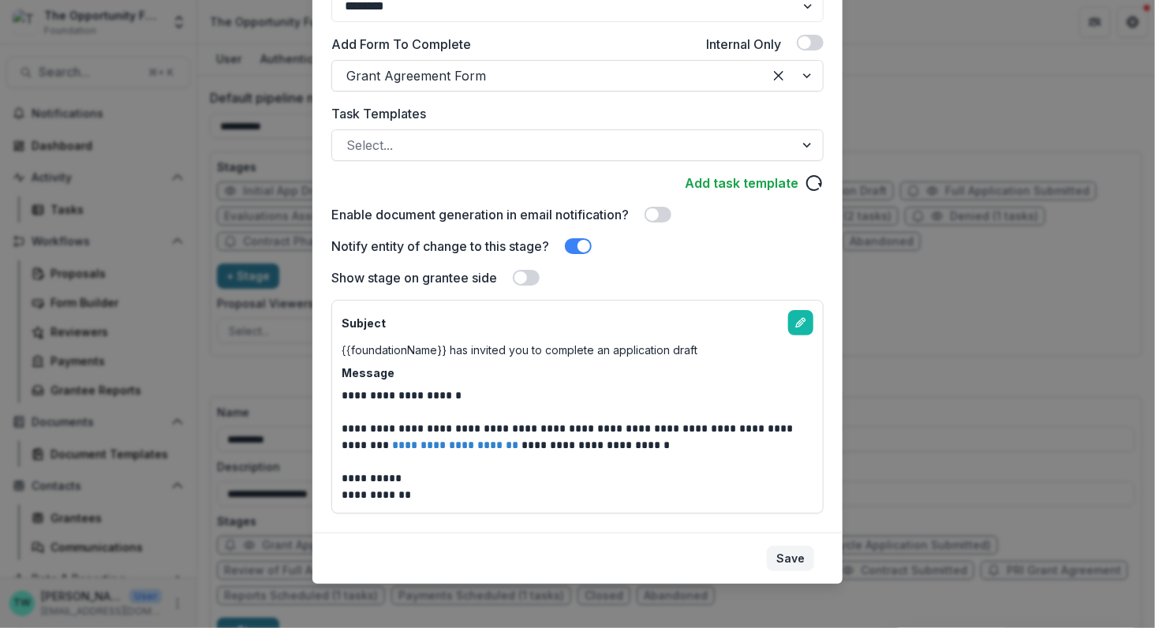
click at [791, 558] on button "Save" at bounding box center [790, 558] width 47 height 25
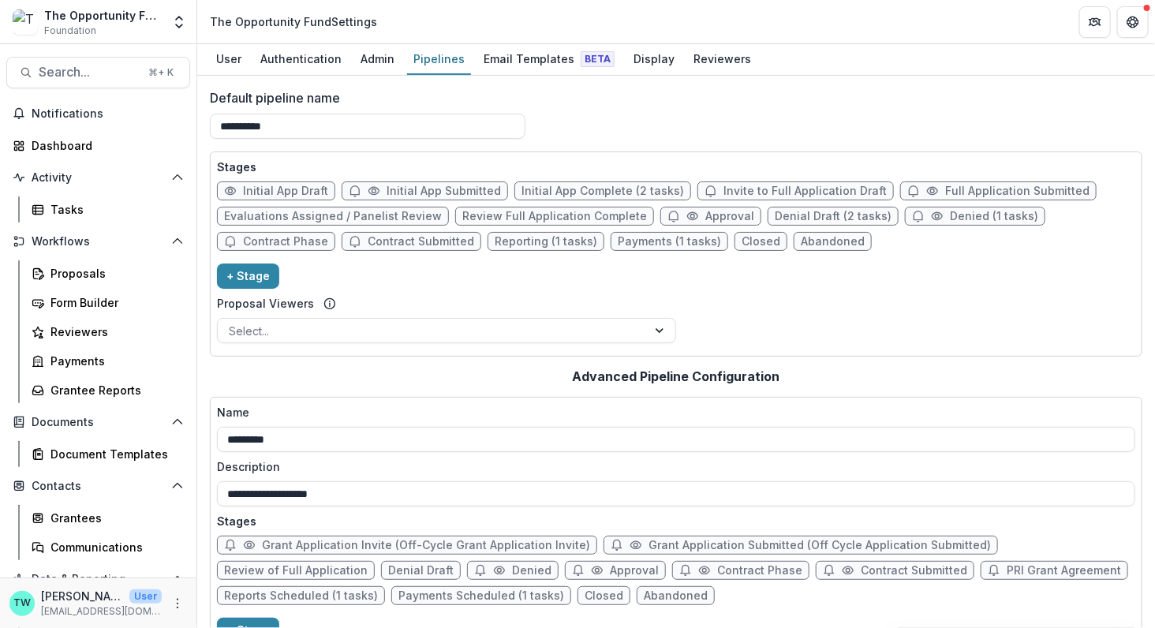
click at [394, 245] on span "Contract Submitted" at bounding box center [421, 241] width 106 height 13
select select "*********"
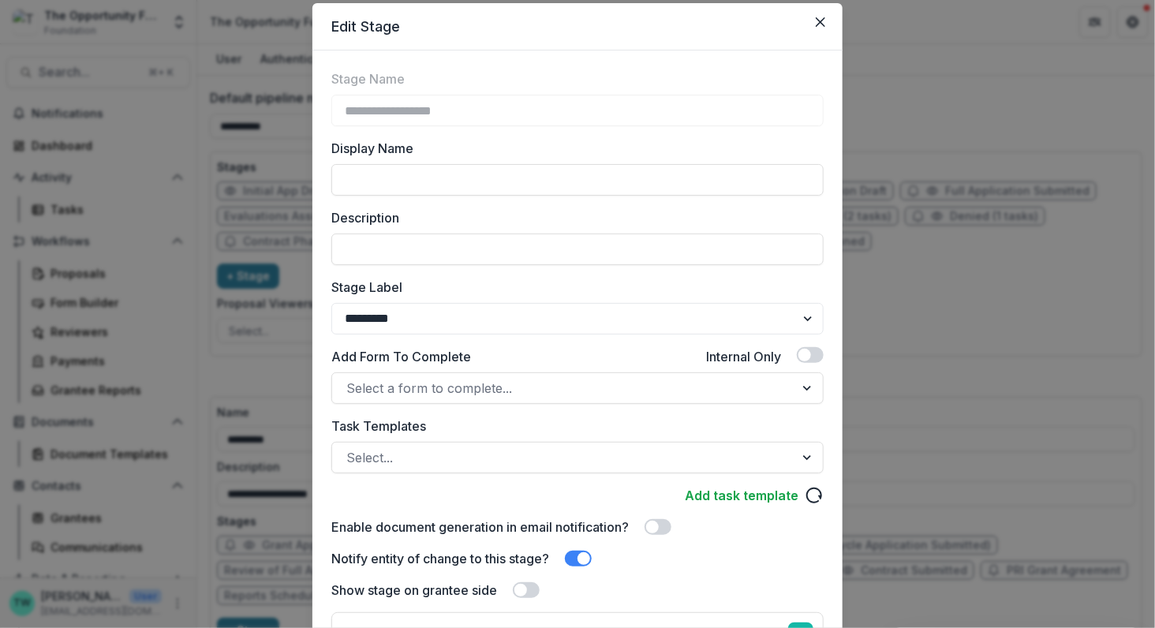
scroll to position [0, 0]
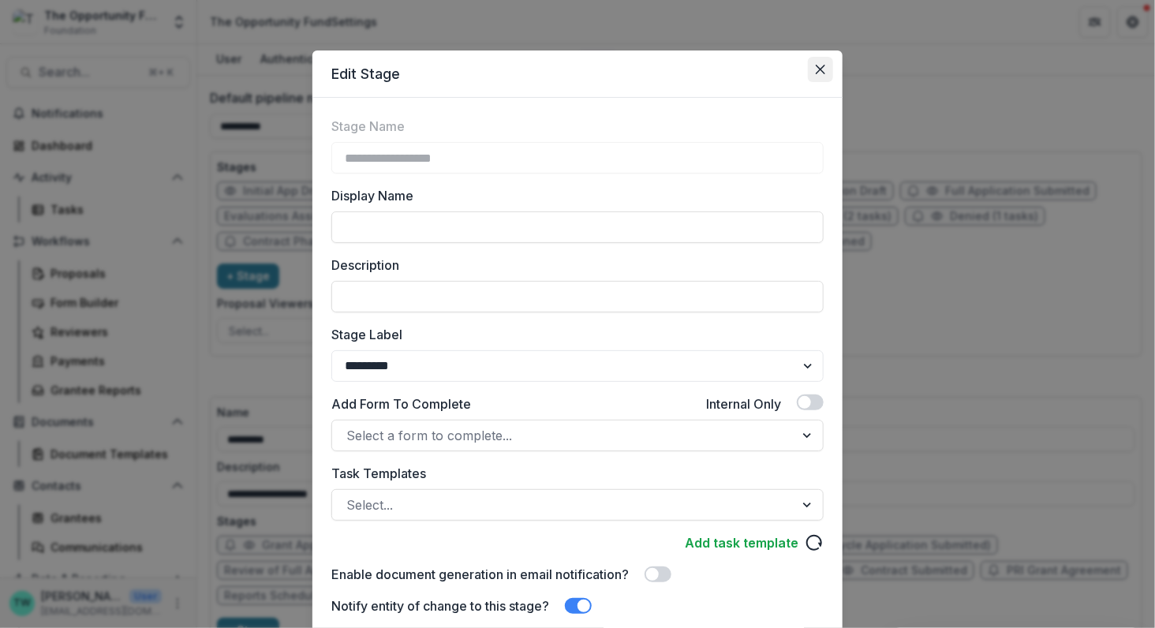
click at [818, 64] on button "Close" at bounding box center [820, 69] width 25 height 25
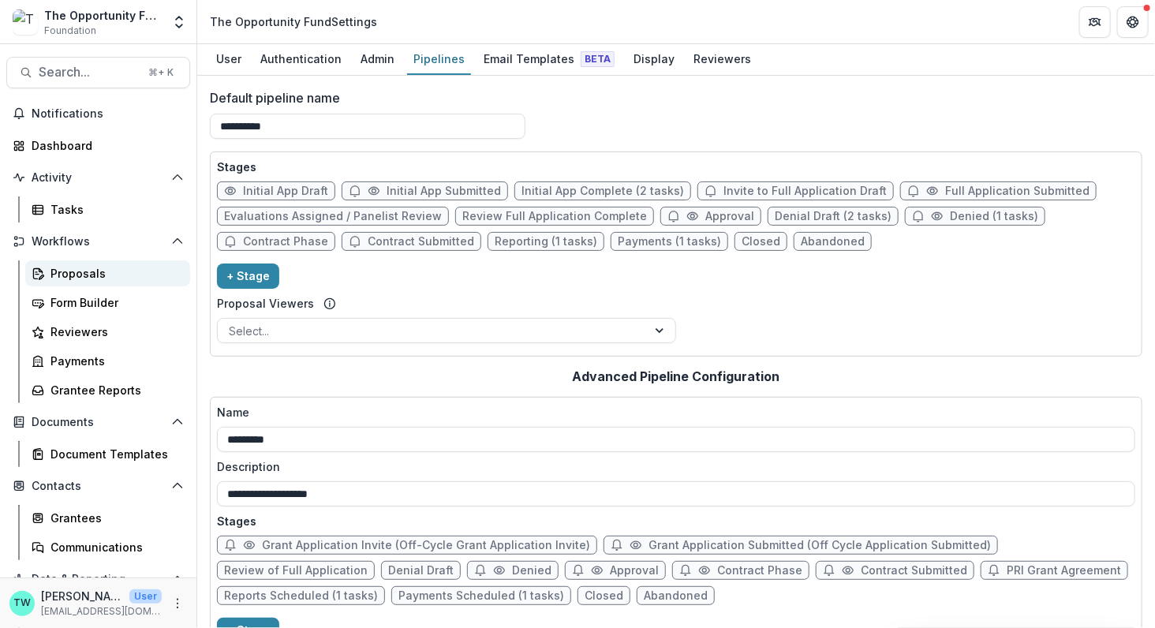
click at [85, 270] on div "Proposals" at bounding box center [113, 273] width 127 height 17
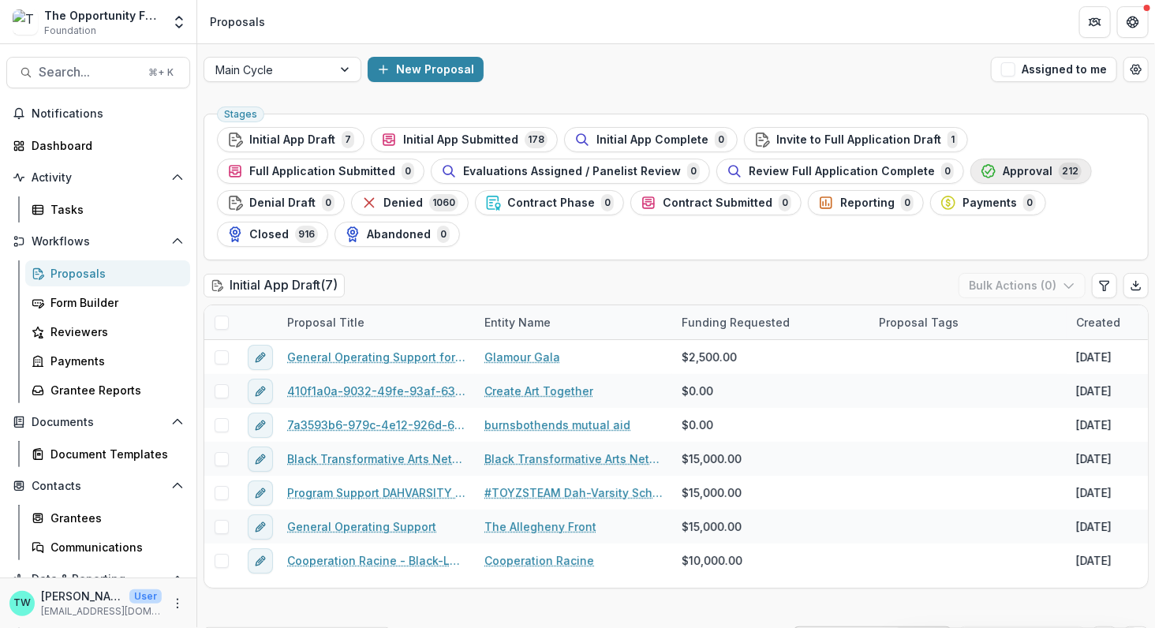
click at [1002, 170] on span "Approval" at bounding box center [1027, 171] width 50 height 13
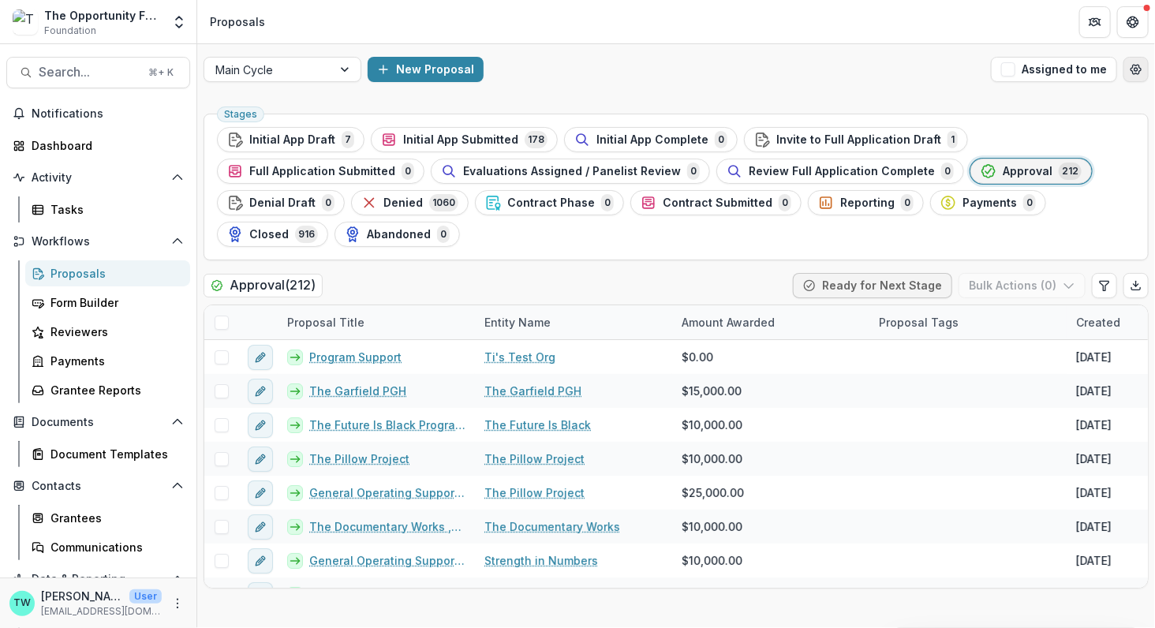
click at [1137, 73] on icon "Open table manager" at bounding box center [1136, 69] width 10 height 9
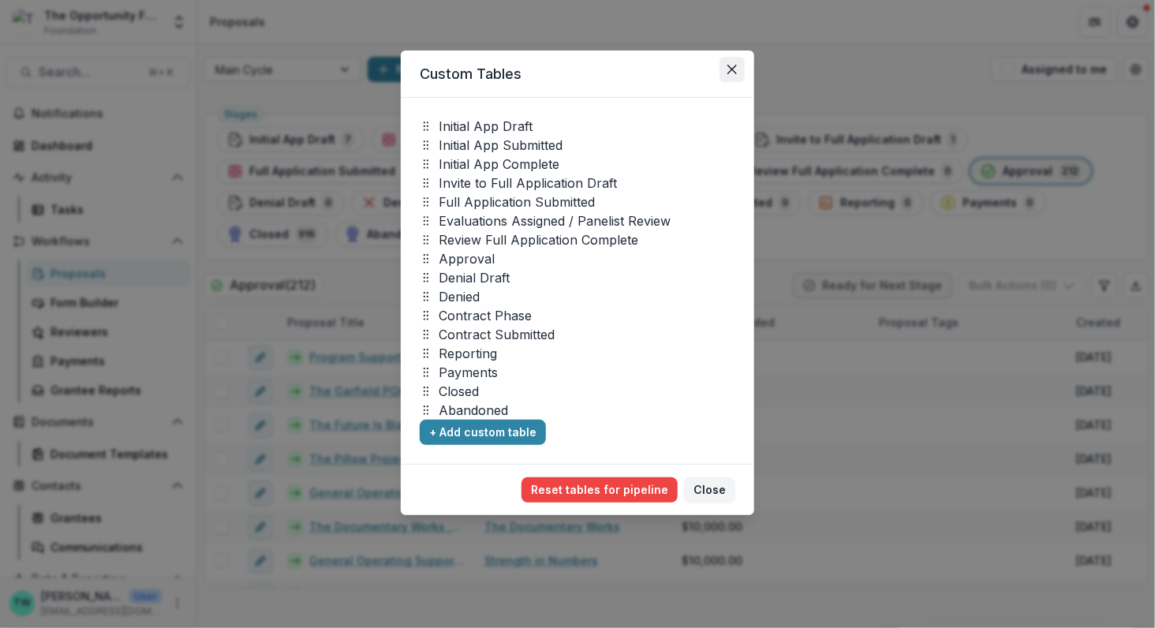
click at [733, 74] on button "Close" at bounding box center [731, 69] width 25 height 25
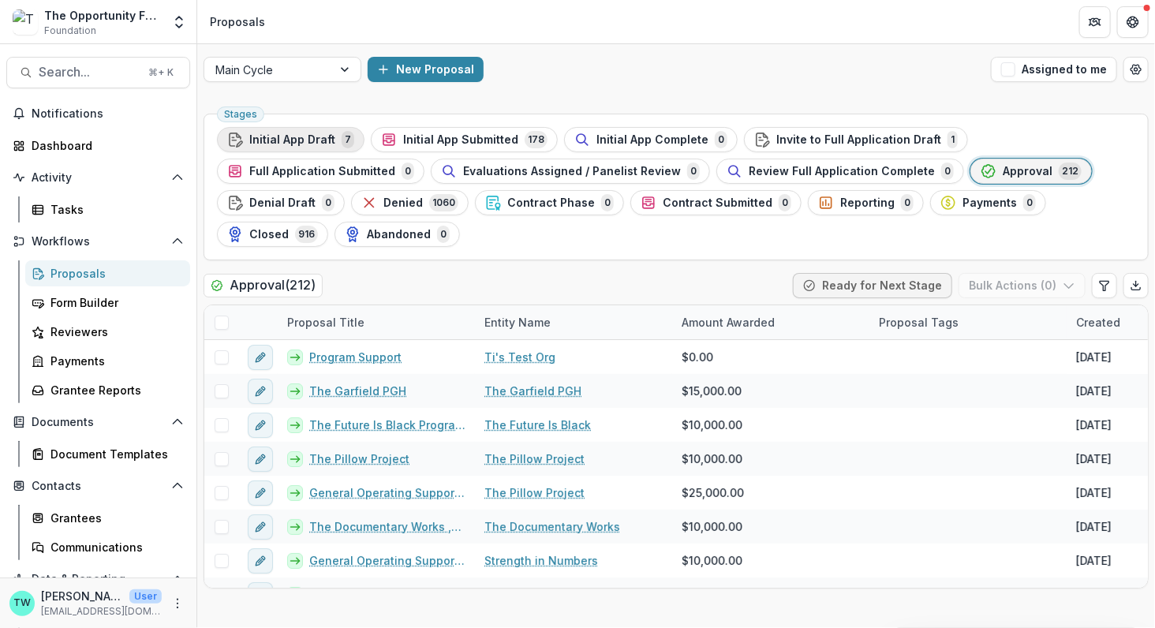
click at [310, 136] on span "Initial App Draft" at bounding box center [292, 139] width 86 height 13
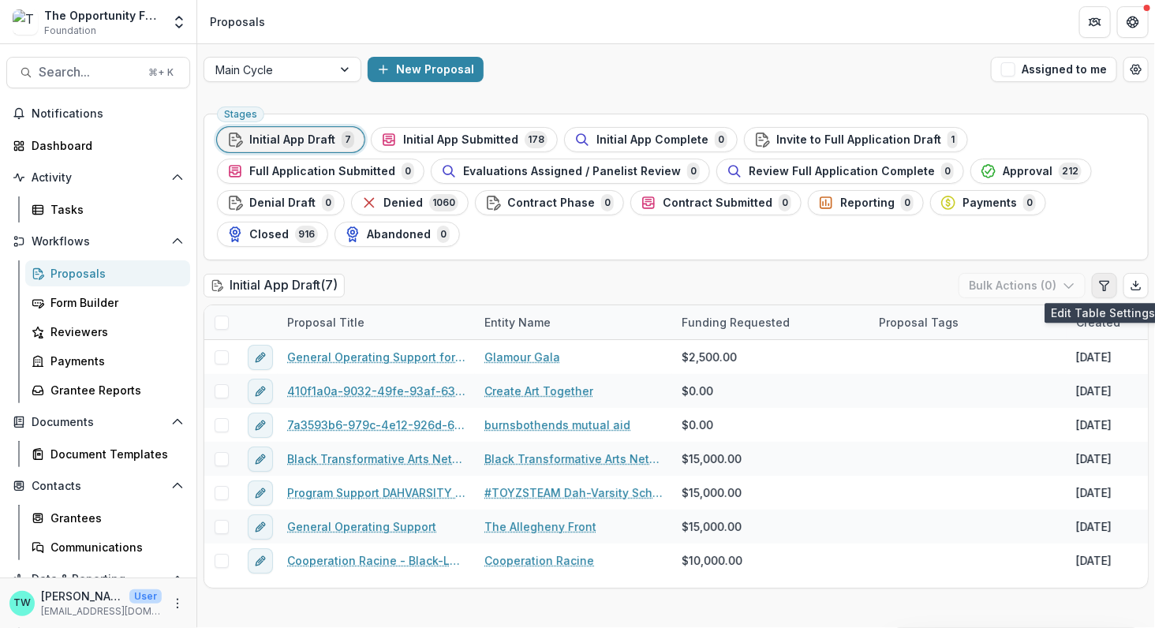
click at [1104, 286] on icon "Edit table settings" at bounding box center [1104, 285] width 13 height 13
select select "******"
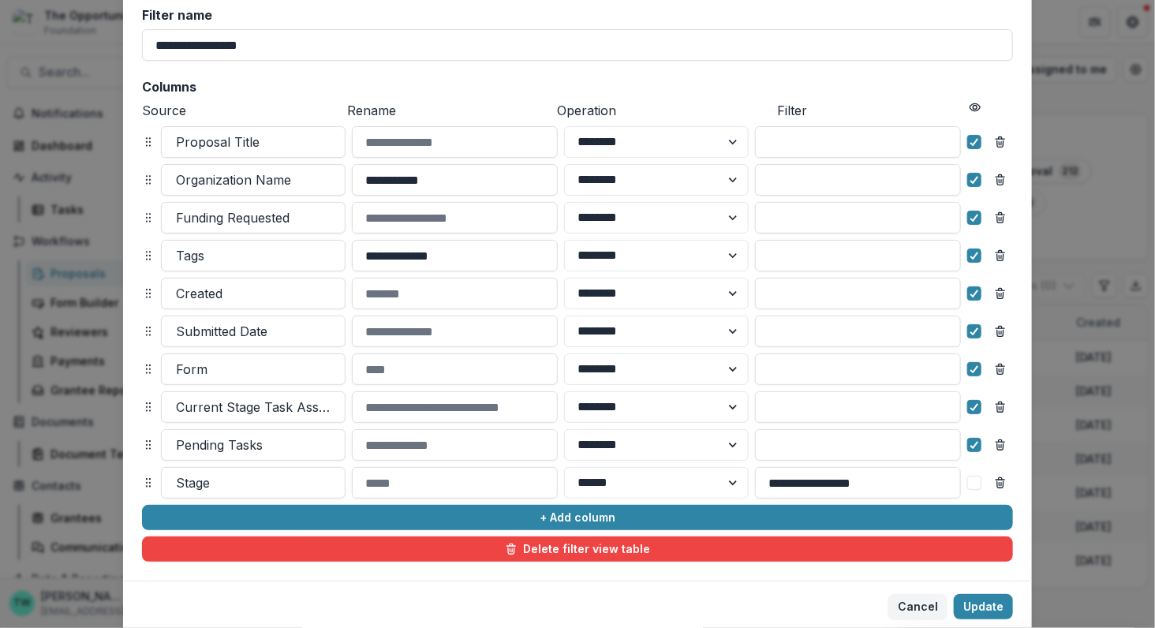
scroll to position [162, 0]
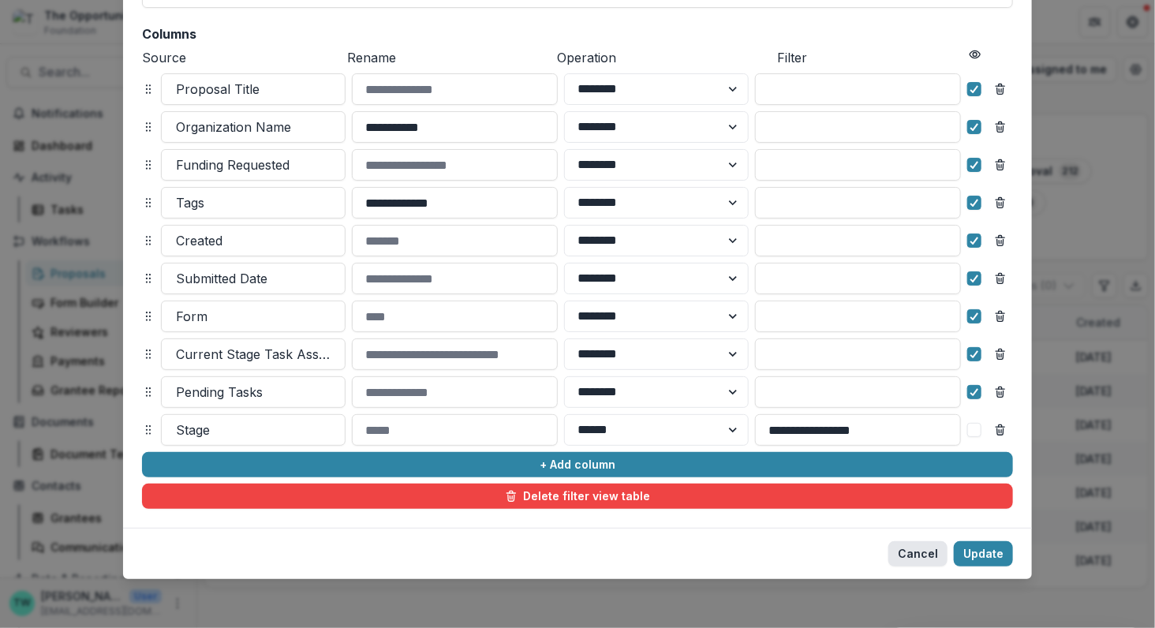
click at [919, 552] on button "Cancel" at bounding box center [917, 553] width 59 height 25
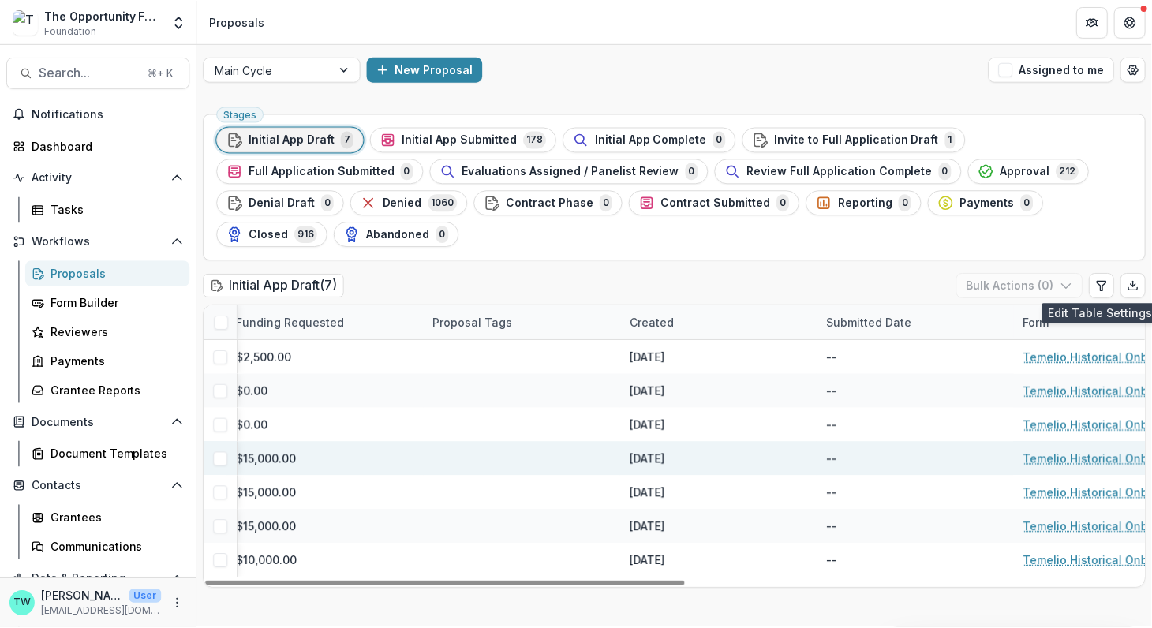
scroll to position [0, 494]
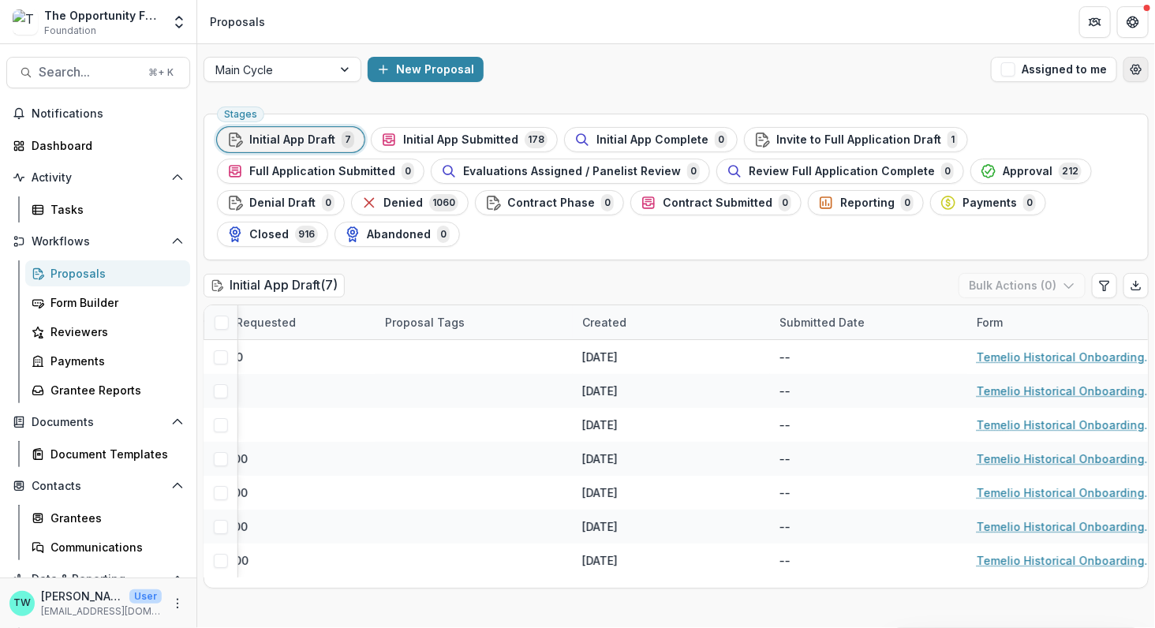
click at [1135, 71] on icon "Open table manager" at bounding box center [1135, 69] width 13 height 13
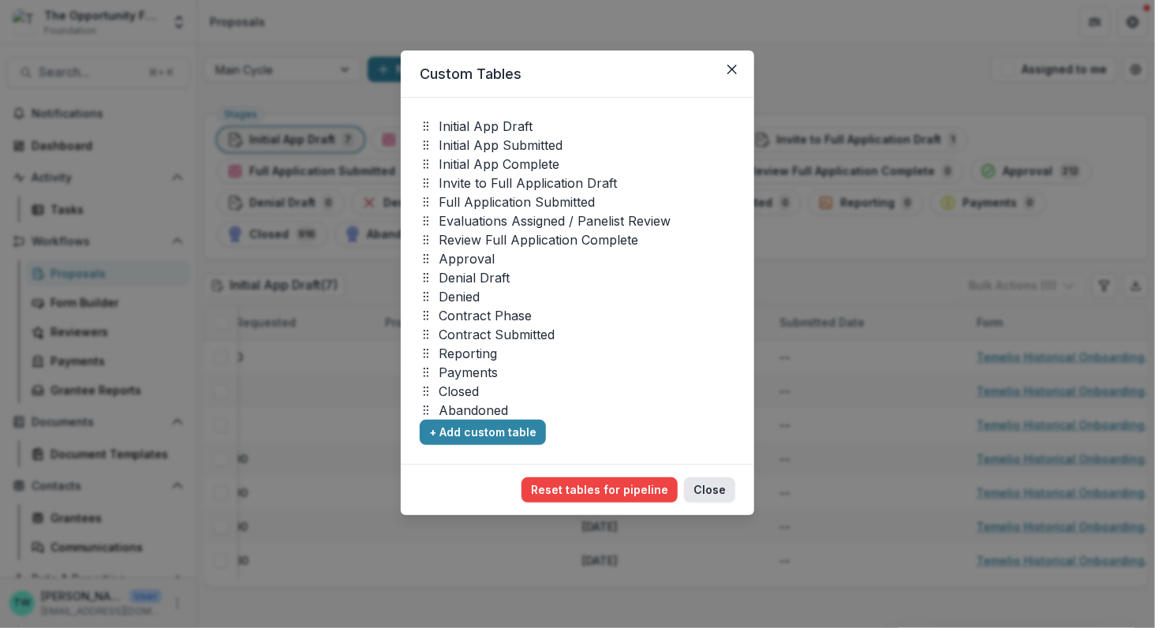
click at [713, 487] on button "Close" at bounding box center [709, 489] width 51 height 25
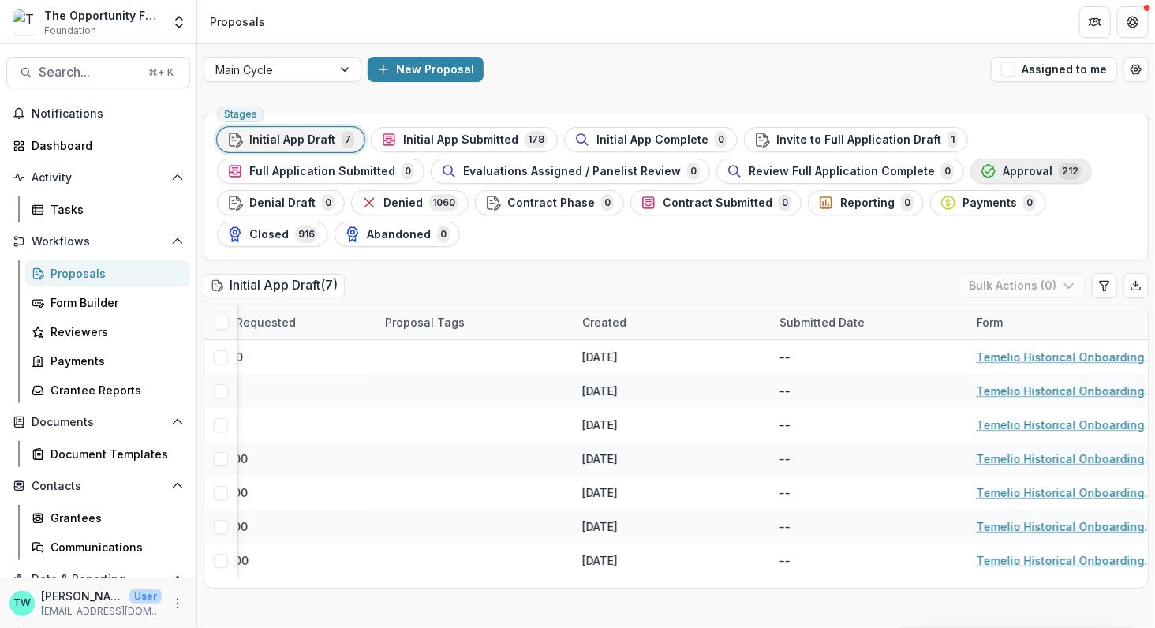
click at [1004, 169] on span "Approval" at bounding box center [1027, 171] width 50 height 13
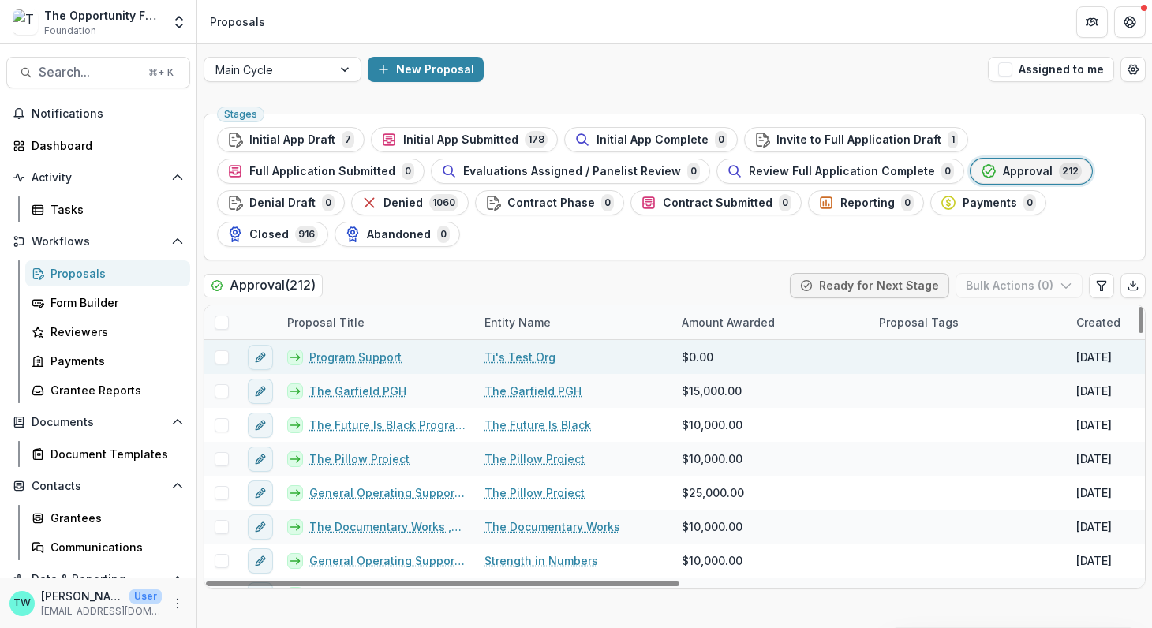
click at [355, 357] on link "Program Support" at bounding box center [355, 357] width 92 height 17
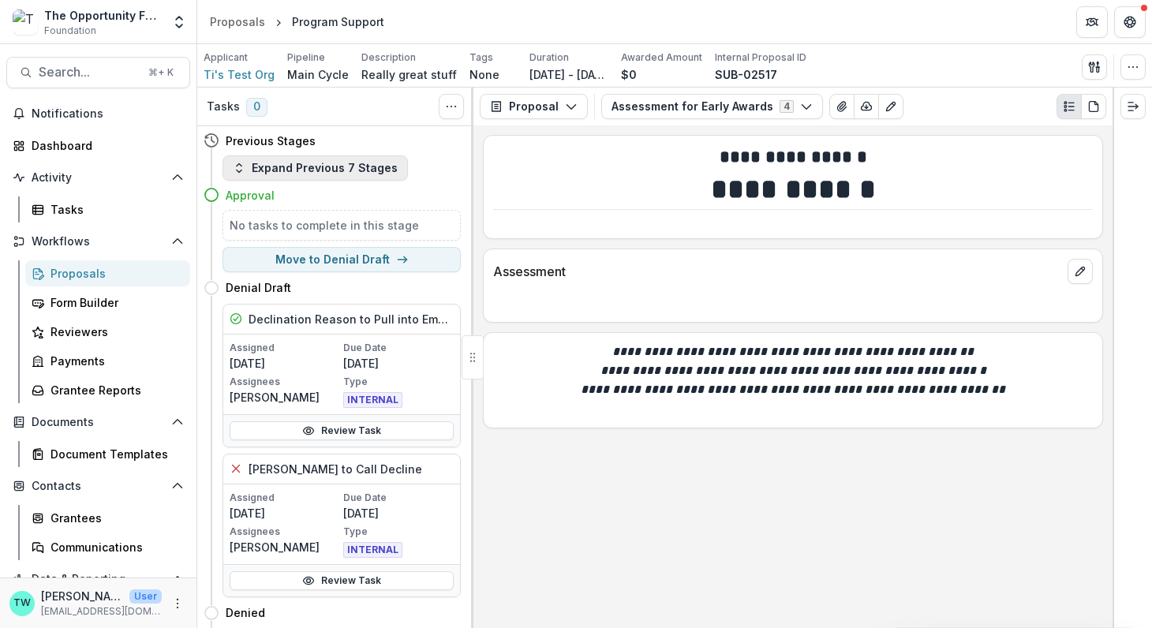
click at [349, 167] on button "Expand Previous 7 Stages" at bounding box center [314, 167] width 185 height 25
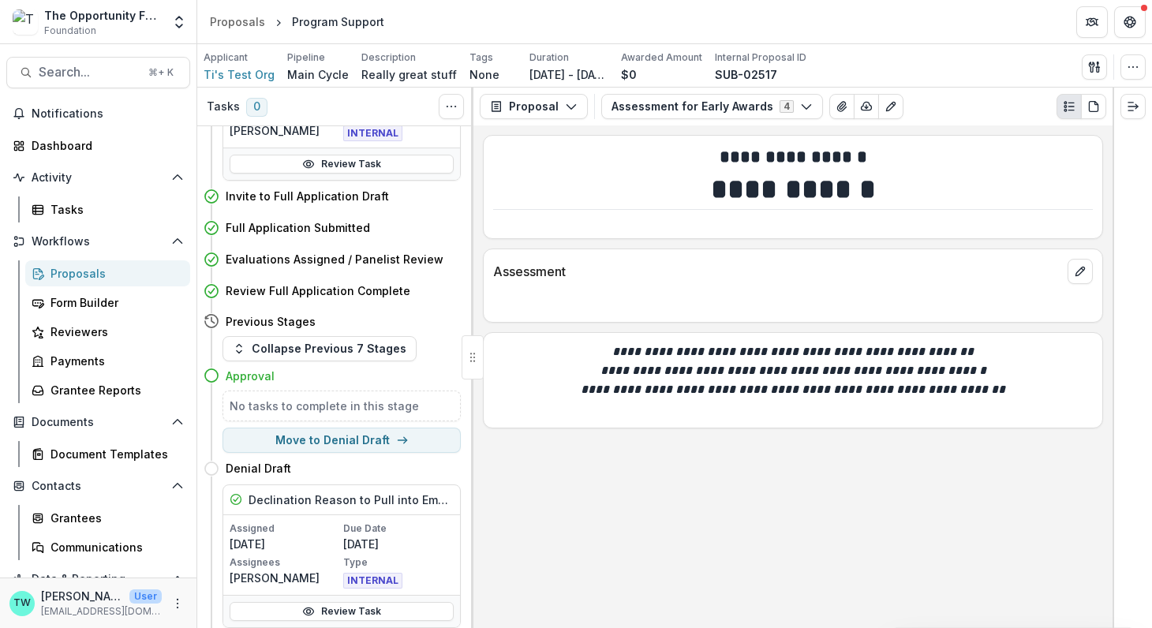
scroll to position [612, 0]
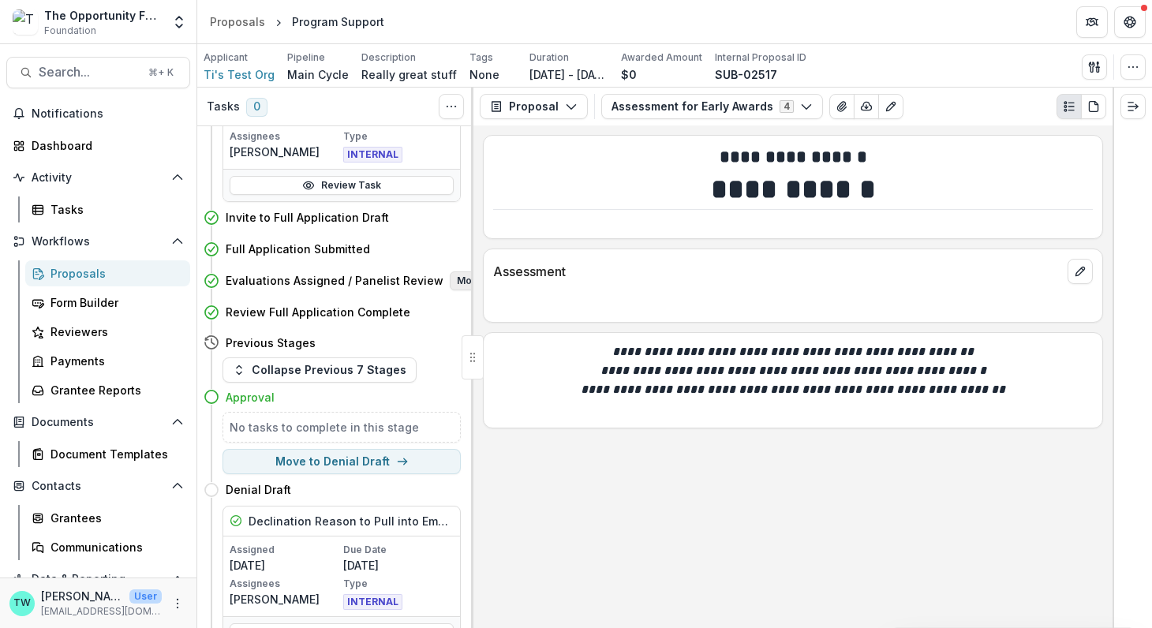
click at [450, 275] on button "Move here" at bounding box center [482, 280] width 65 height 19
select select "**********"
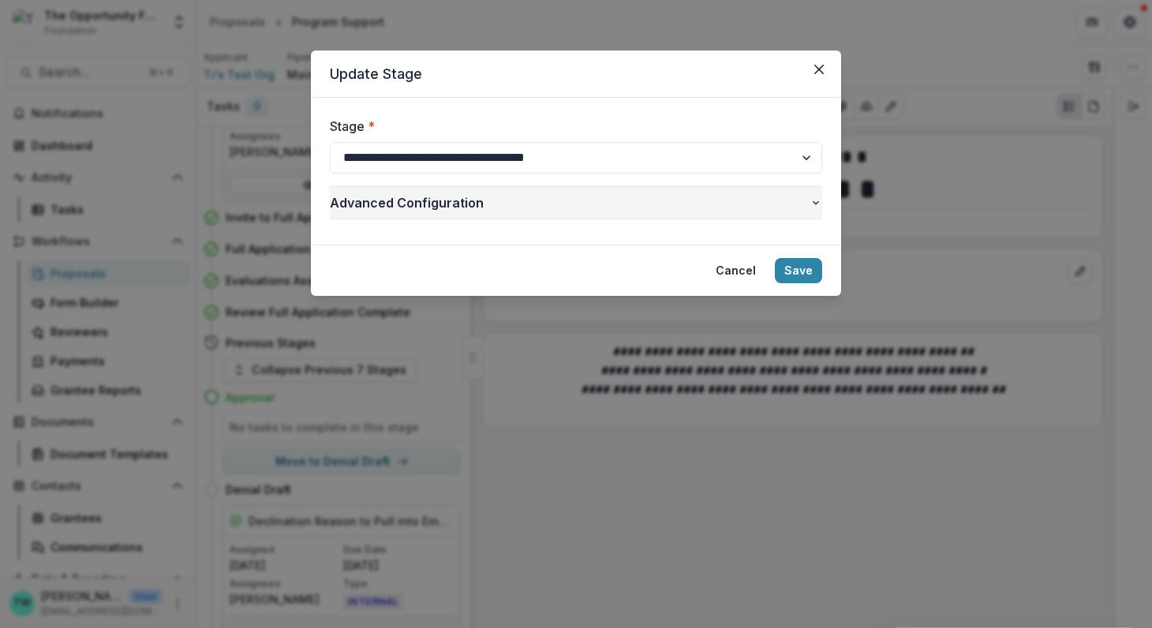
click at [816, 199] on icon "button" at bounding box center [815, 202] width 13 height 13
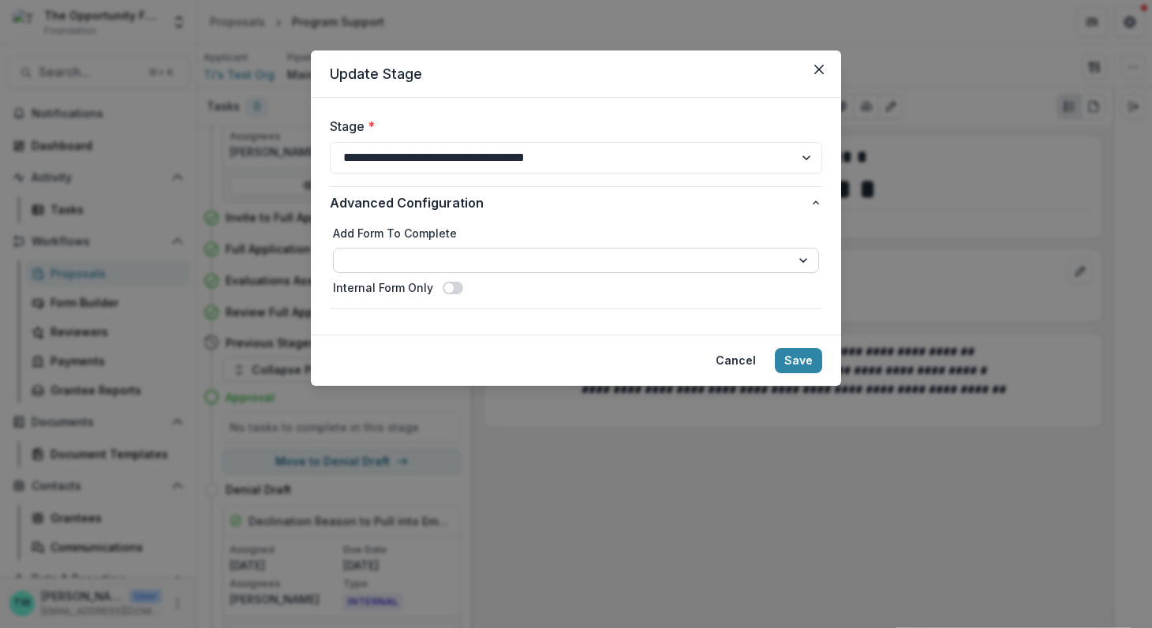
click at [799, 260] on select "**********" at bounding box center [576, 260] width 486 height 25
click at [794, 366] on button "Save" at bounding box center [798, 360] width 47 height 25
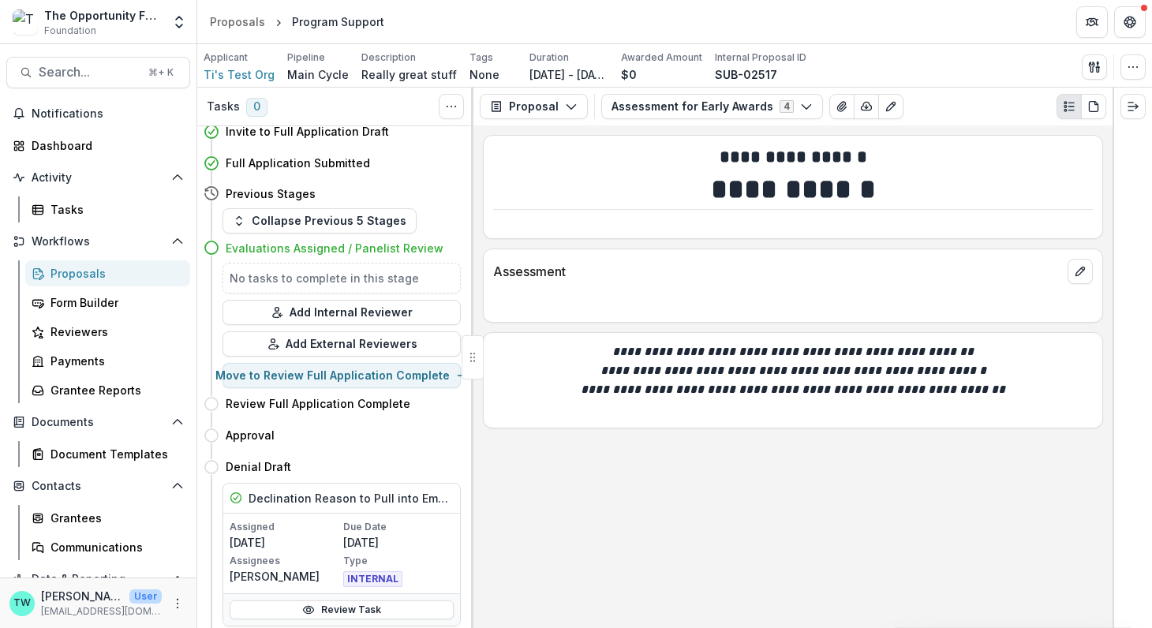
scroll to position [700, 0]
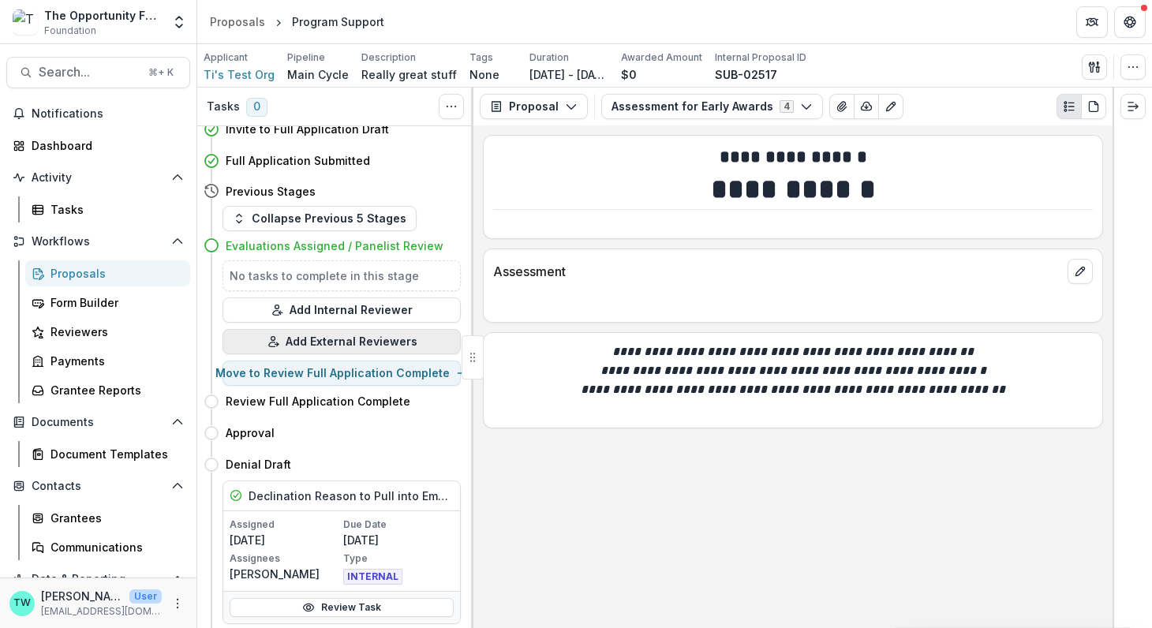
click at [345, 334] on button "Add External Reviewers" at bounding box center [341, 341] width 238 height 25
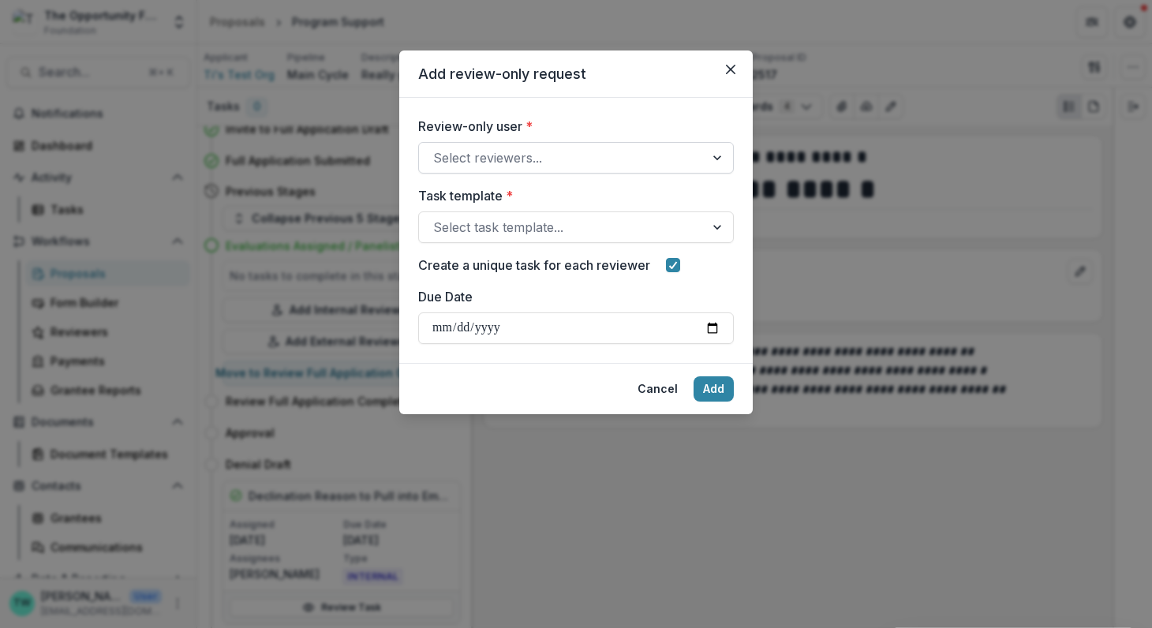
click at [593, 157] on div at bounding box center [561, 158] width 257 height 22
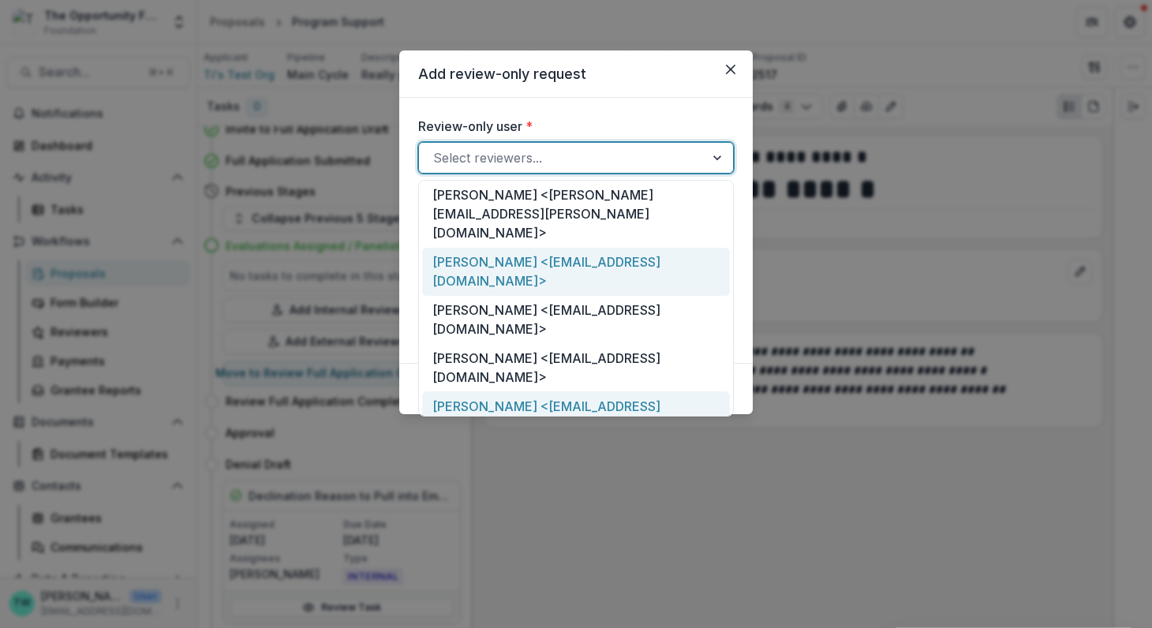
scroll to position [99, 0]
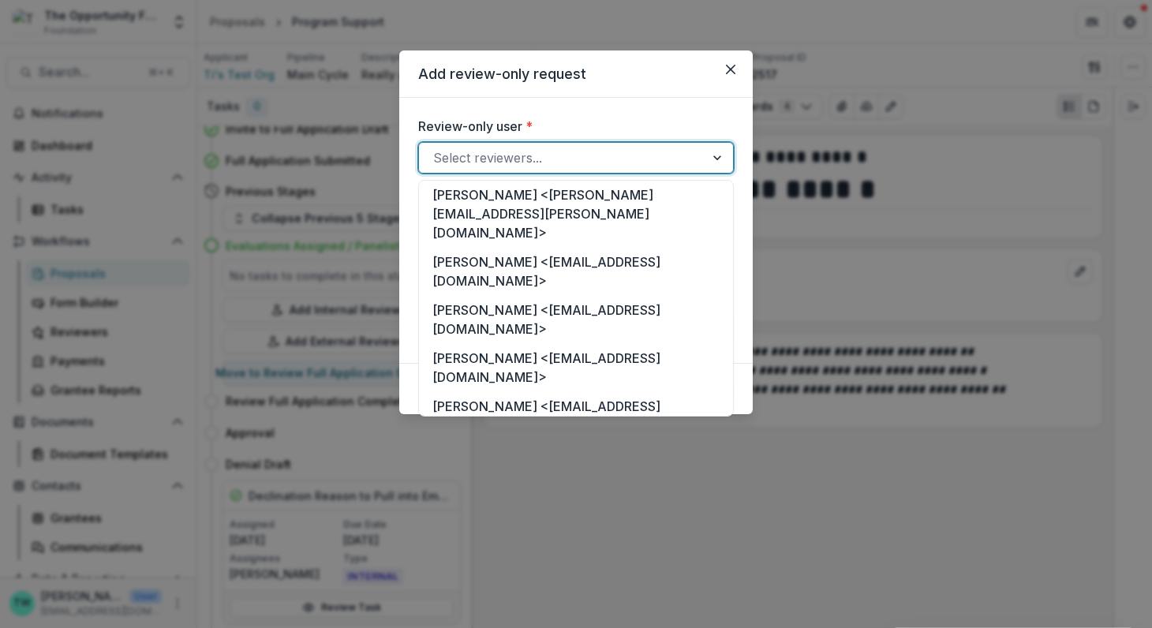
click at [551, 536] on div "Ti Wilhelm <wilhe_tj@yahoo.com>" at bounding box center [576, 560] width 308 height 48
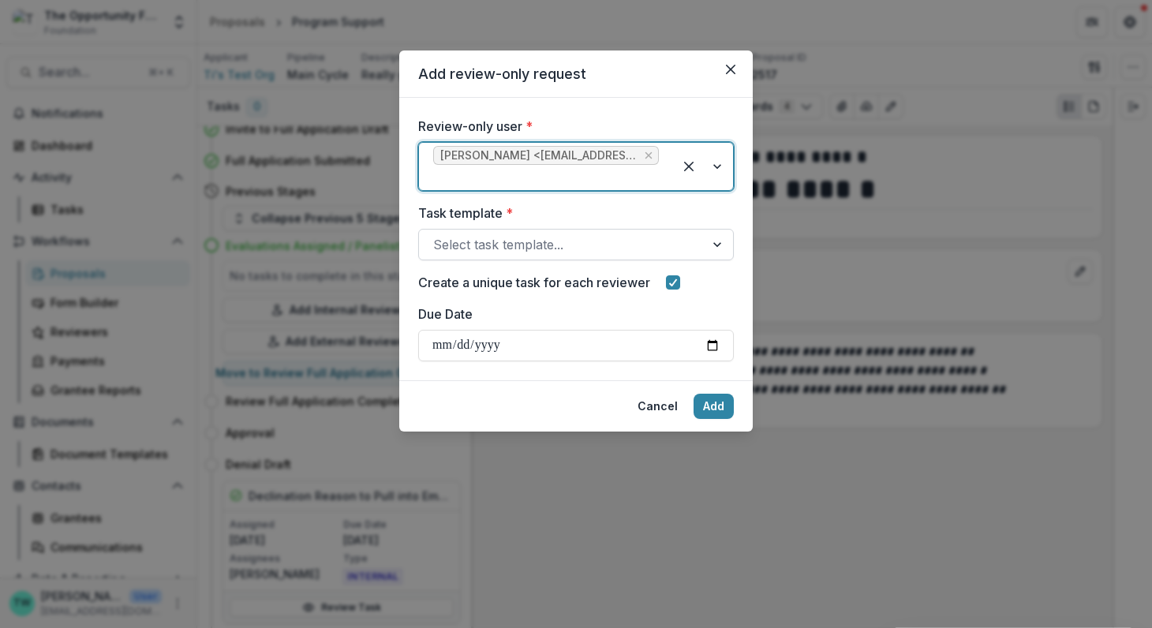
click at [563, 233] on div at bounding box center [561, 244] width 257 height 22
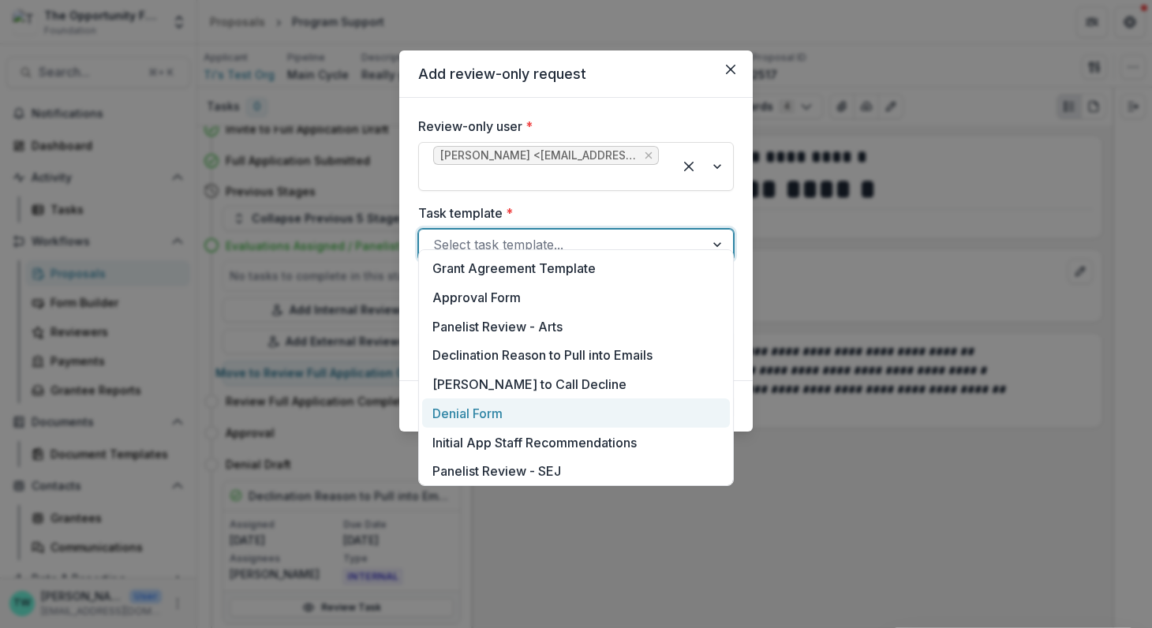
scroll to position [554, 0]
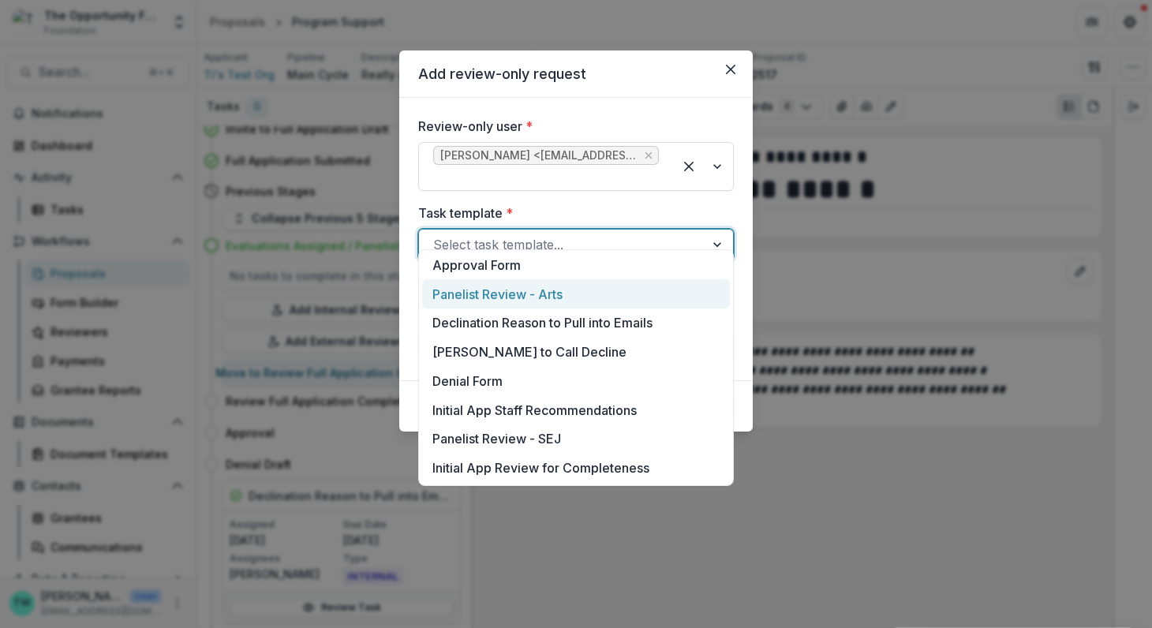
click at [542, 297] on div "Panelist Review - Arts" at bounding box center [576, 293] width 308 height 29
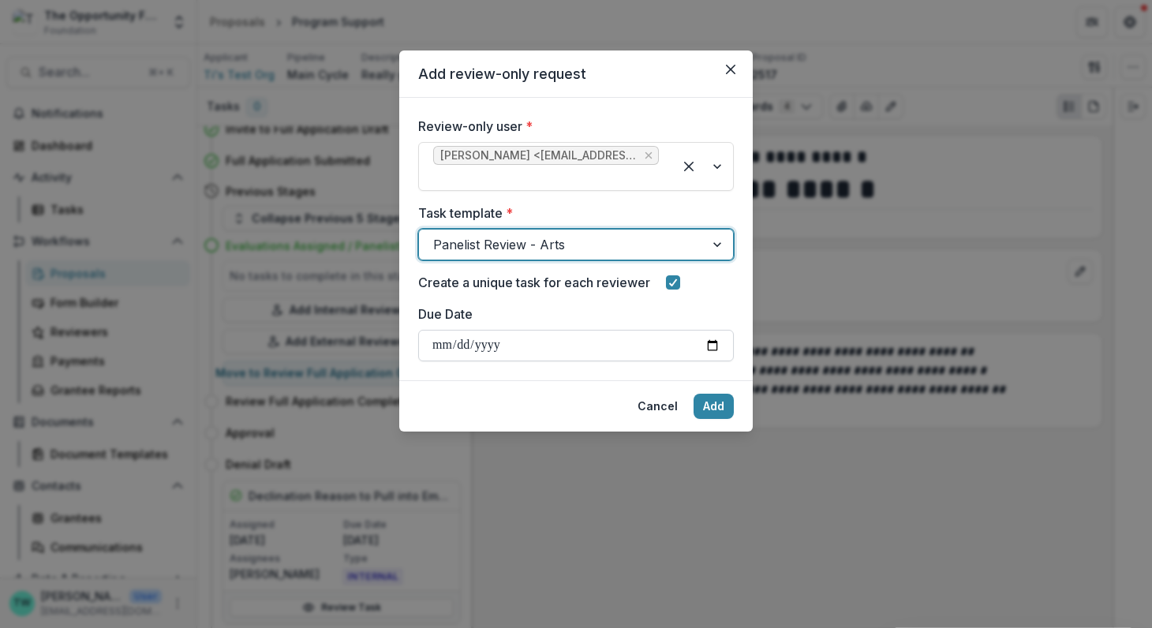
click at [559, 330] on input "Due Date" at bounding box center [575, 346] width 315 height 32
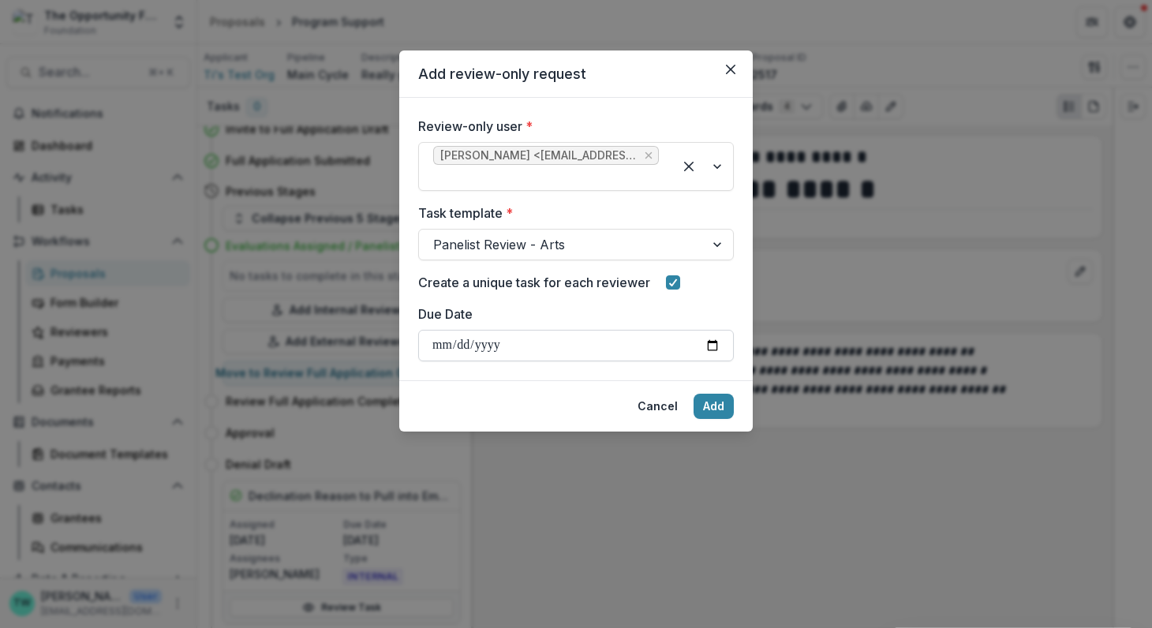
click at [713, 330] on input "Due Date" at bounding box center [575, 346] width 315 height 32
type input "**********"
click at [719, 394] on button "Add" at bounding box center [713, 406] width 40 height 25
click at [661, 394] on button "Cancel" at bounding box center [657, 406] width 59 height 25
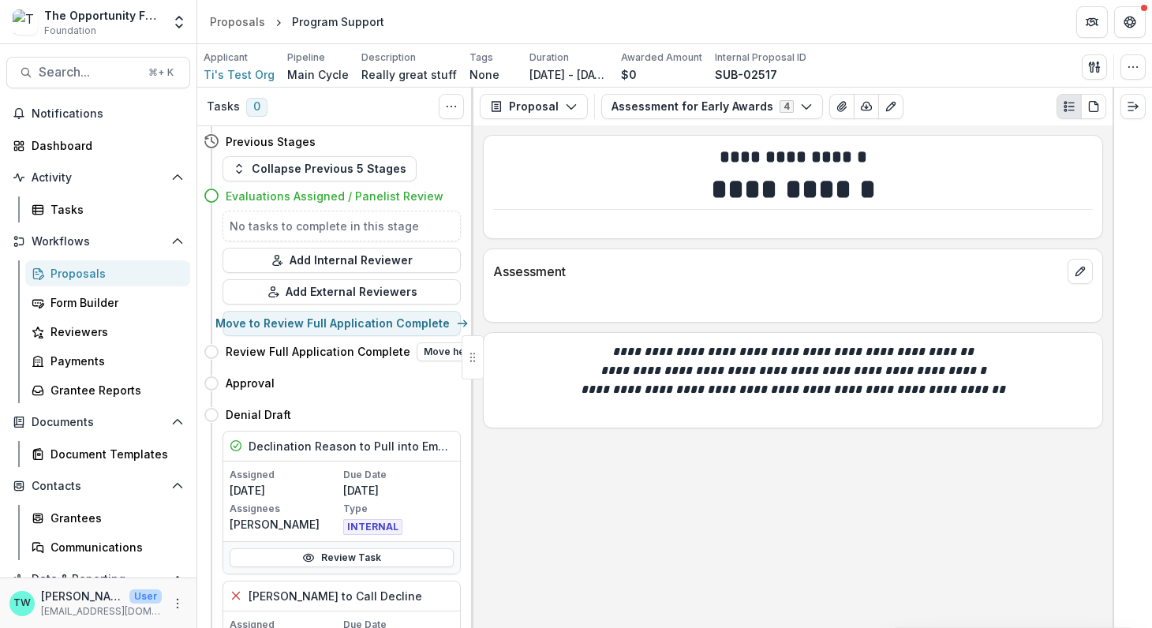
scroll to position [754, 0]
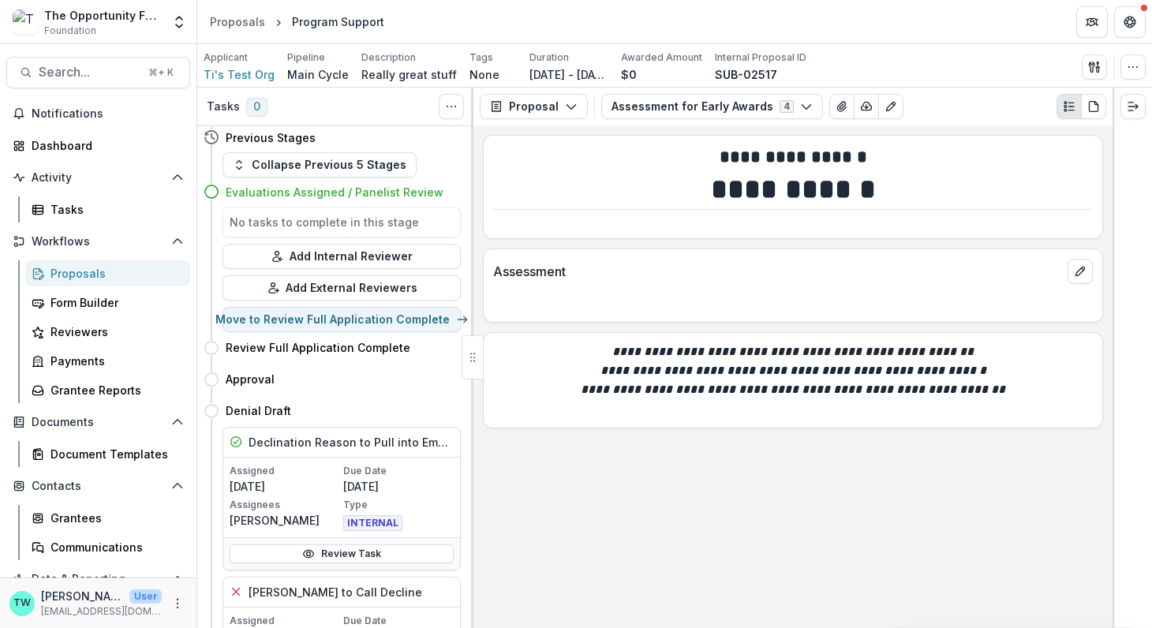
click at [70, 281] on div "Proposals" at bounding box center [113, 273] width 127 height 17
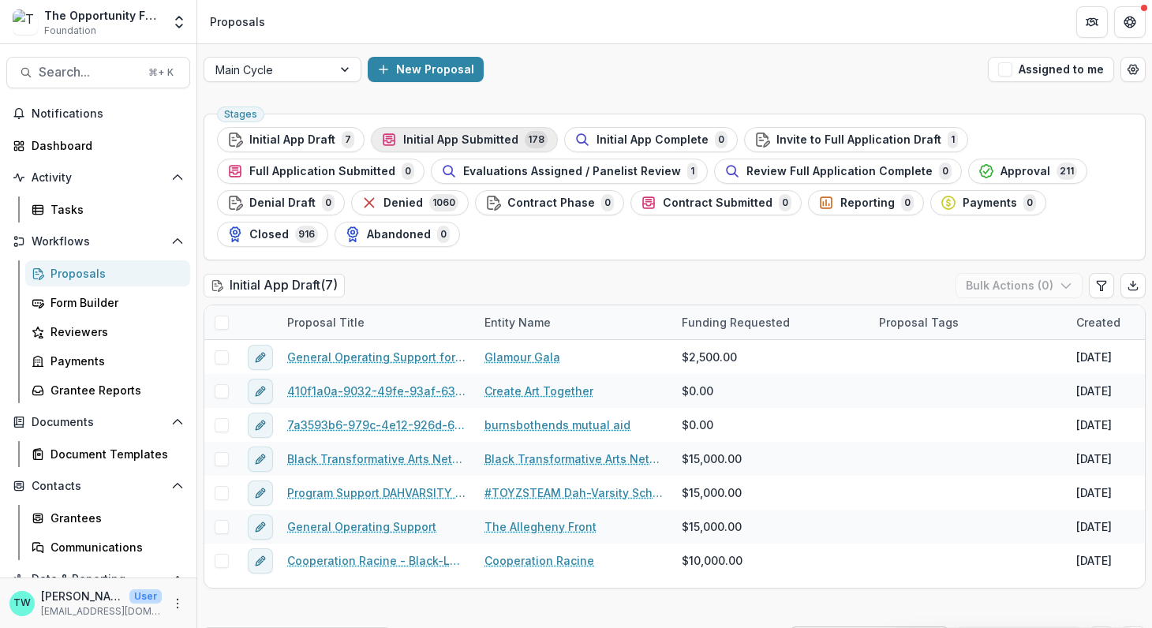
click at [454, 143] on span "Initial App Submitted" at bounding box center [460, 139] width 115 height 13
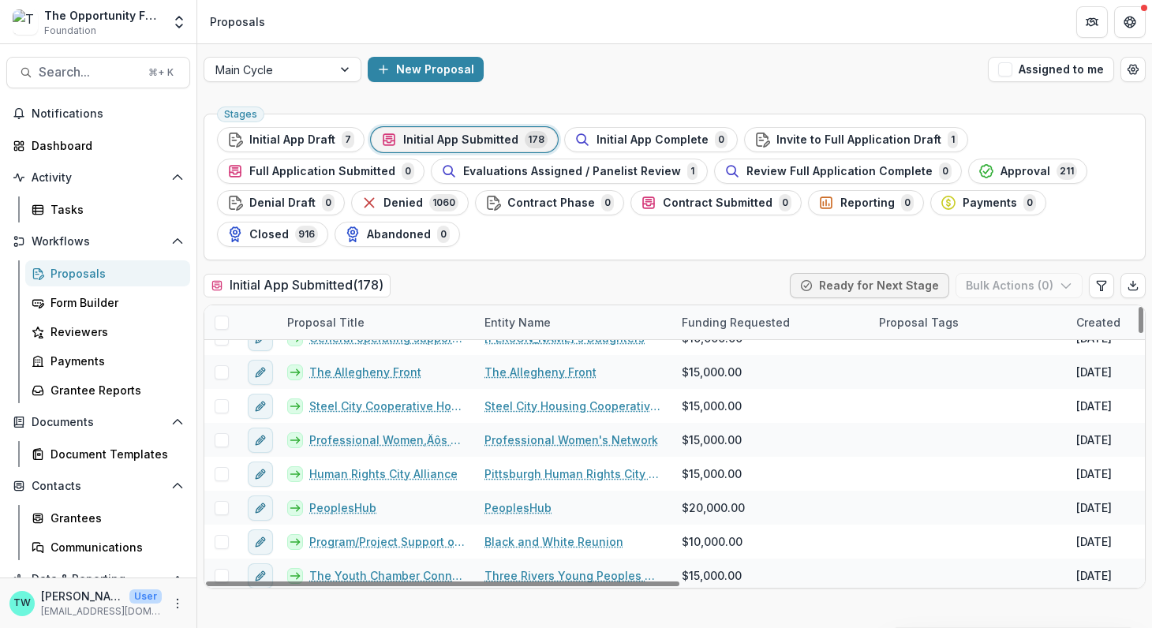
scroll to position [712, 0]
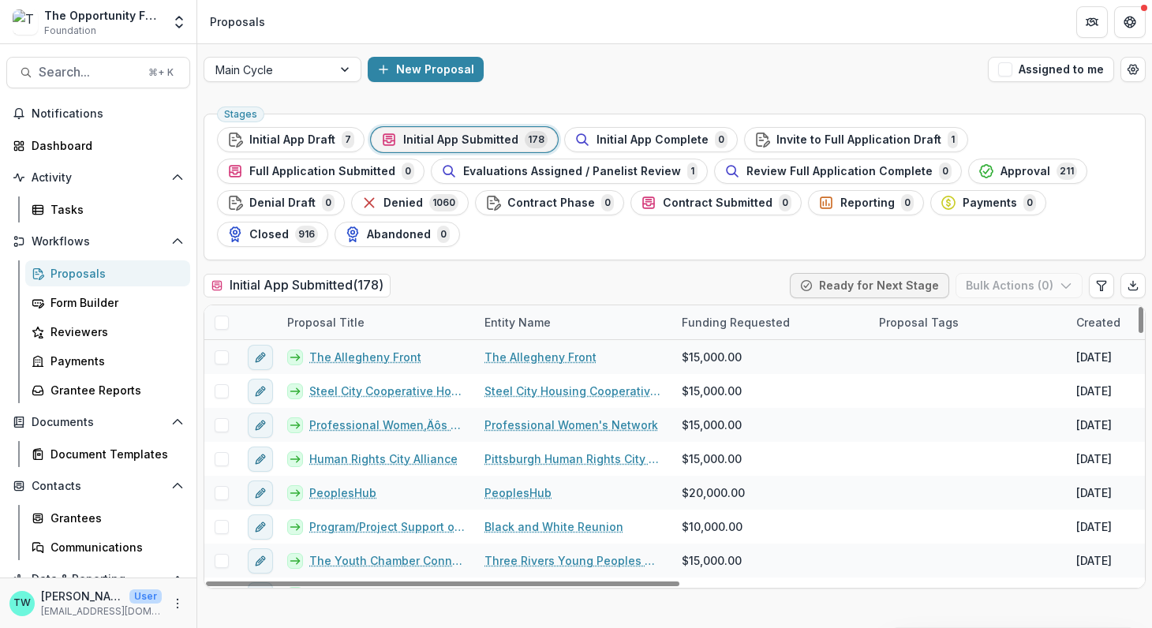
click at [224, 321] on span at bounding box center [222, 322] width 14 height 14
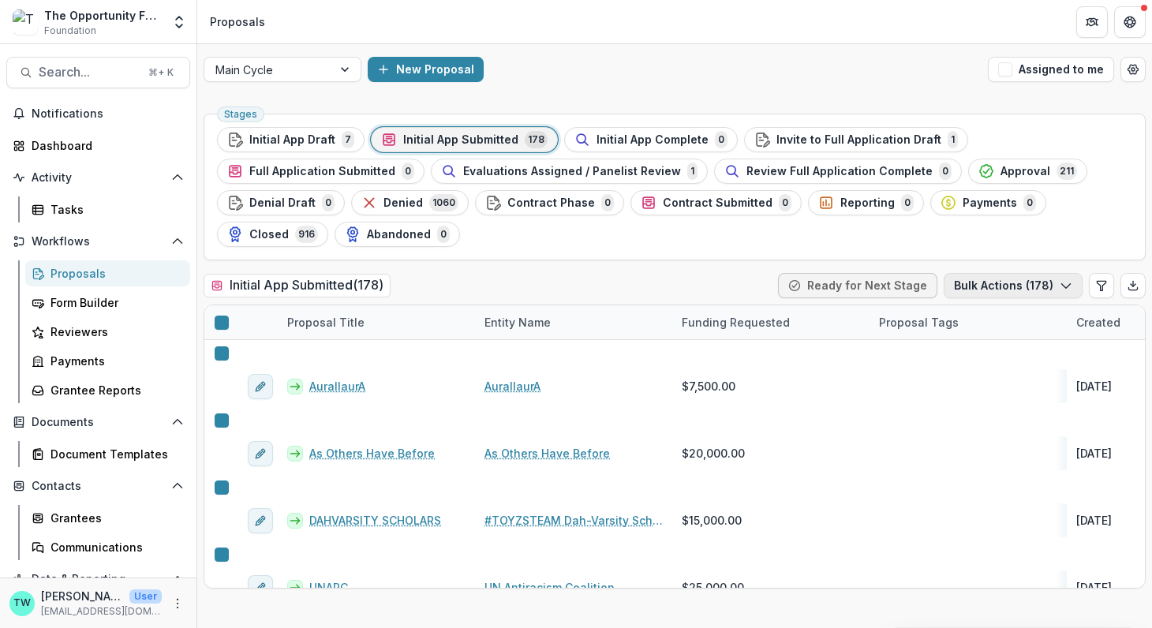
click at [1066, 289] on icon "button" at bounding box center [1065, 285] width 13 height 13
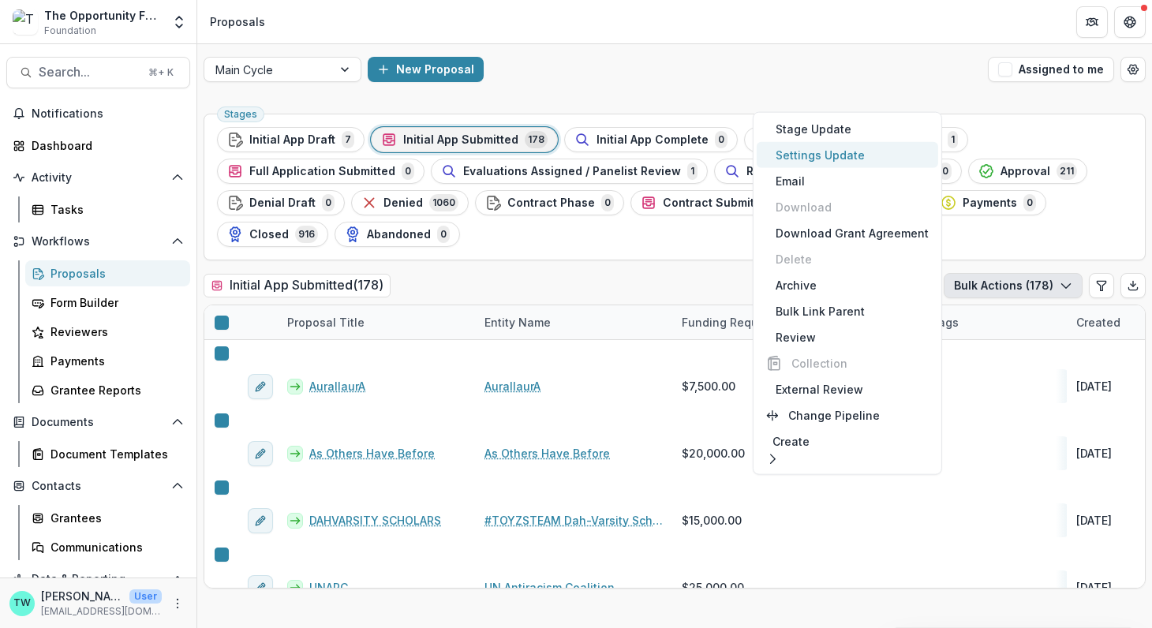
click at [853, 152] on button "Settings Update" at bounding box center [846, 155] width 181 height 26
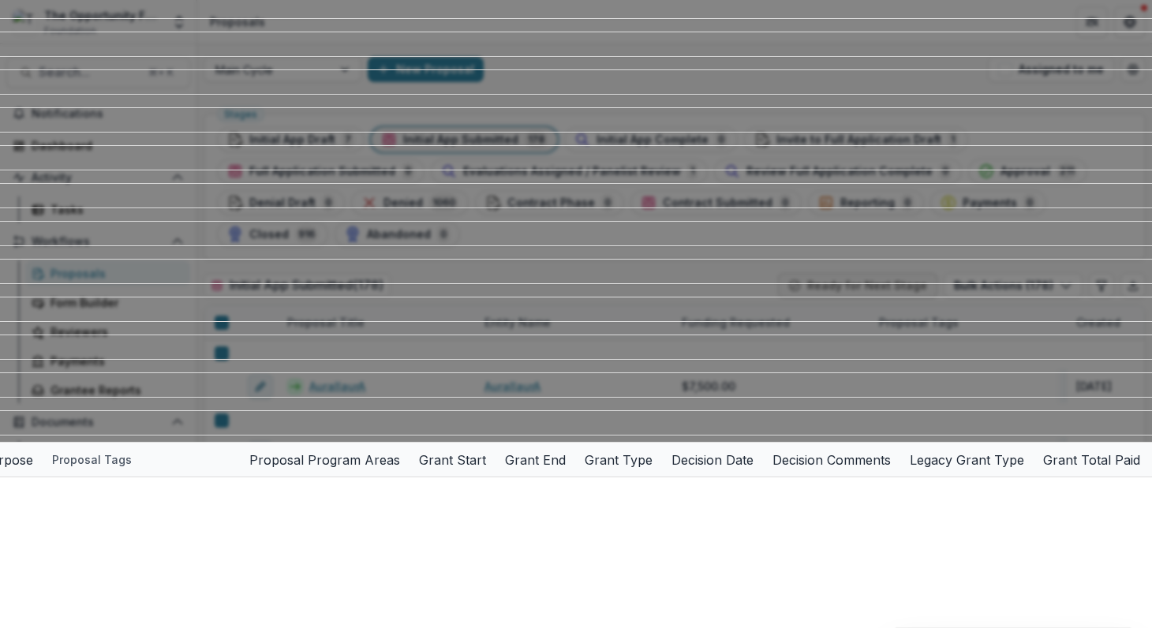
scroll to position [296, 0]
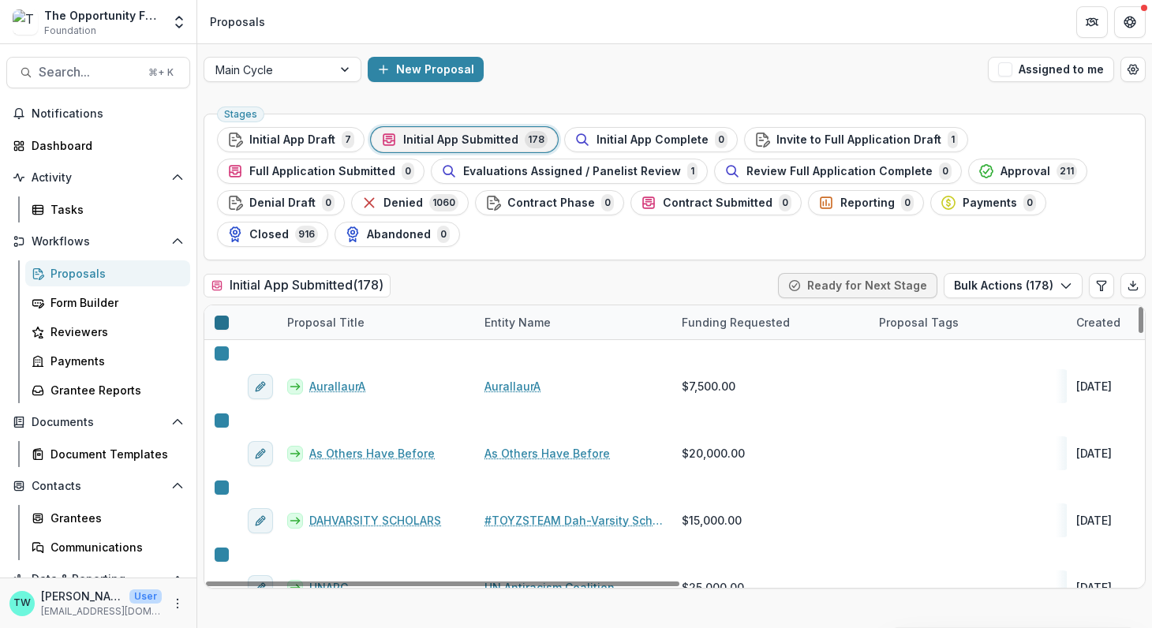
click at [222, 323] on icon at bounding box center [222, 323] width 0 height 0
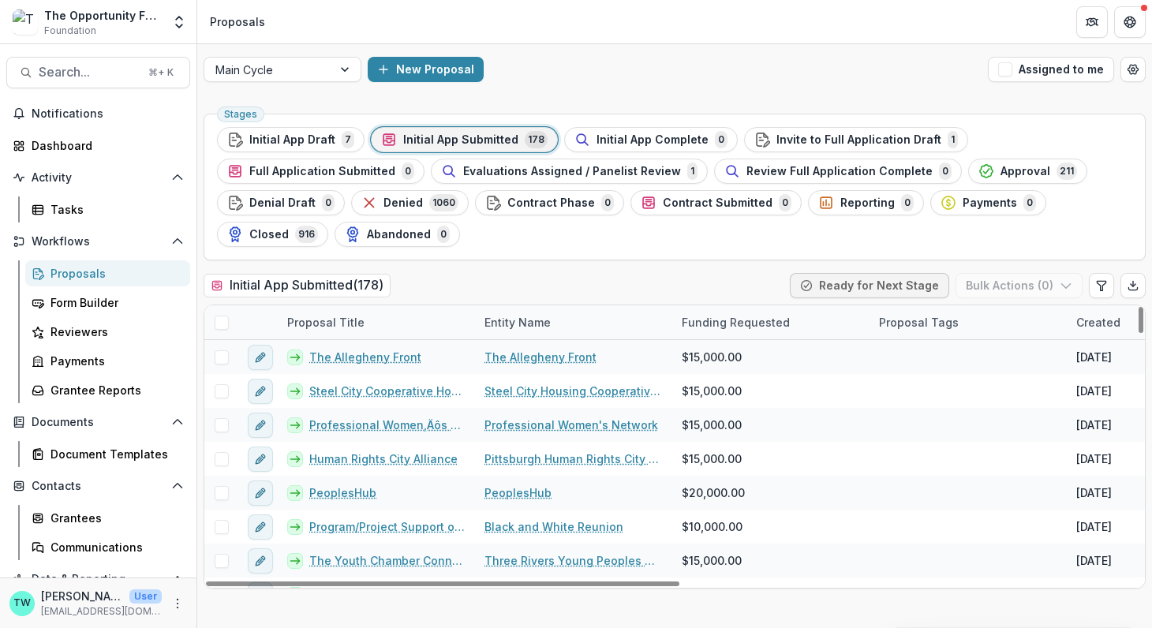
click at [224, 323] on span at bounding box center [222, 322] width 14 height 14
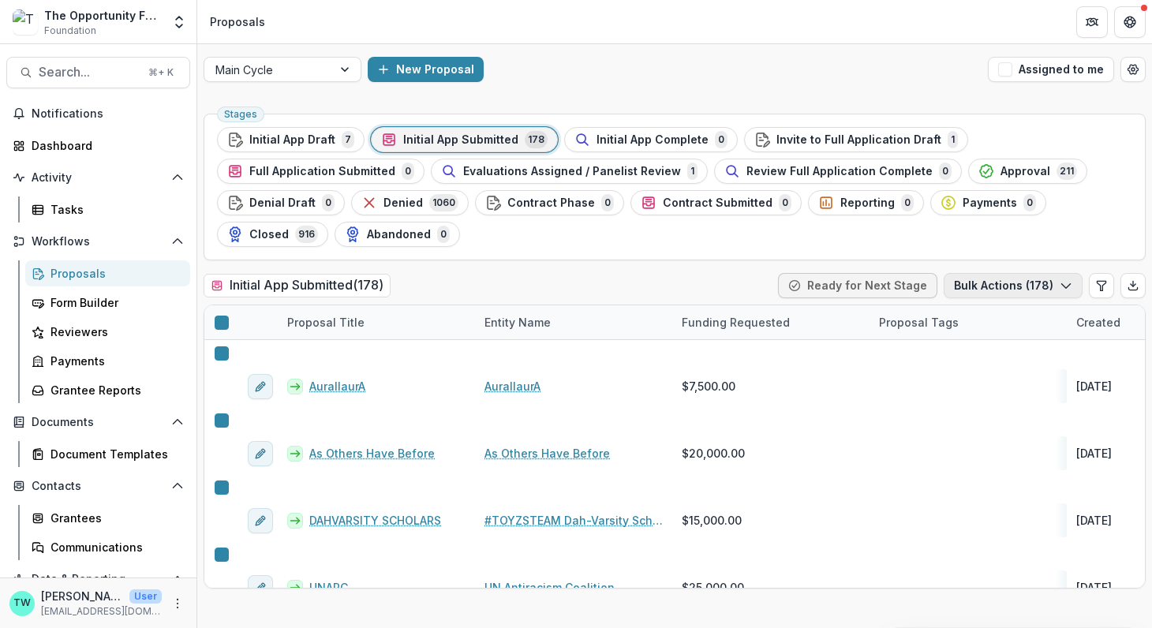
click at [1064, 285] on polyline "button" at bounding box center [1065, 286] width 9 height 5
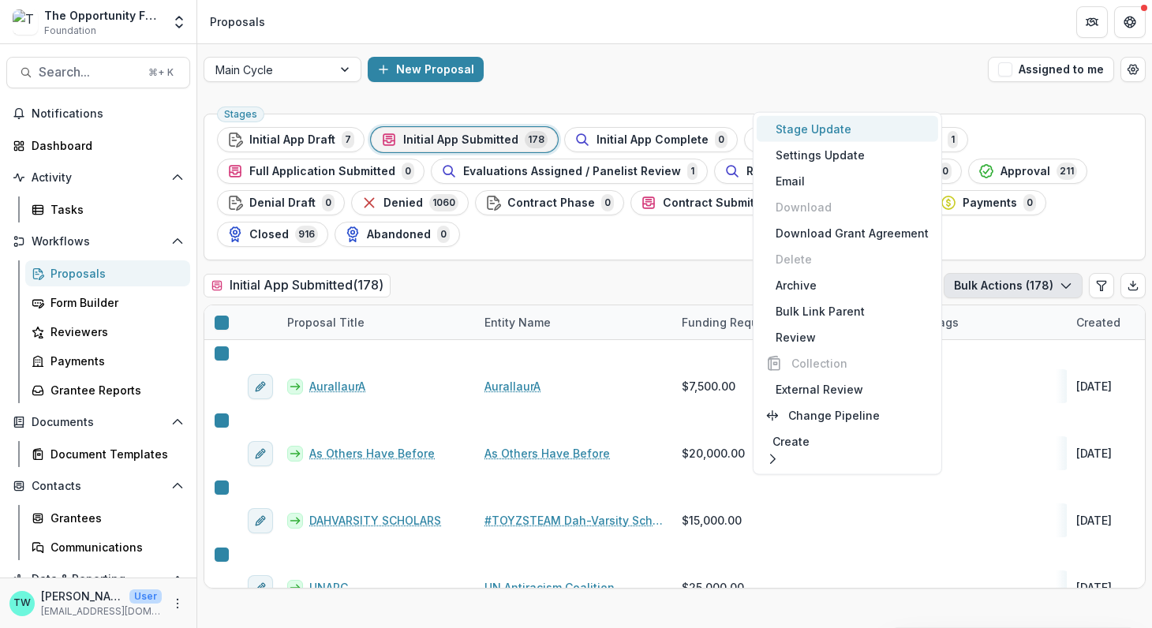
click at [838, 129] on button "Stage Update" at bounding box center [846, 129] width 181 height 26
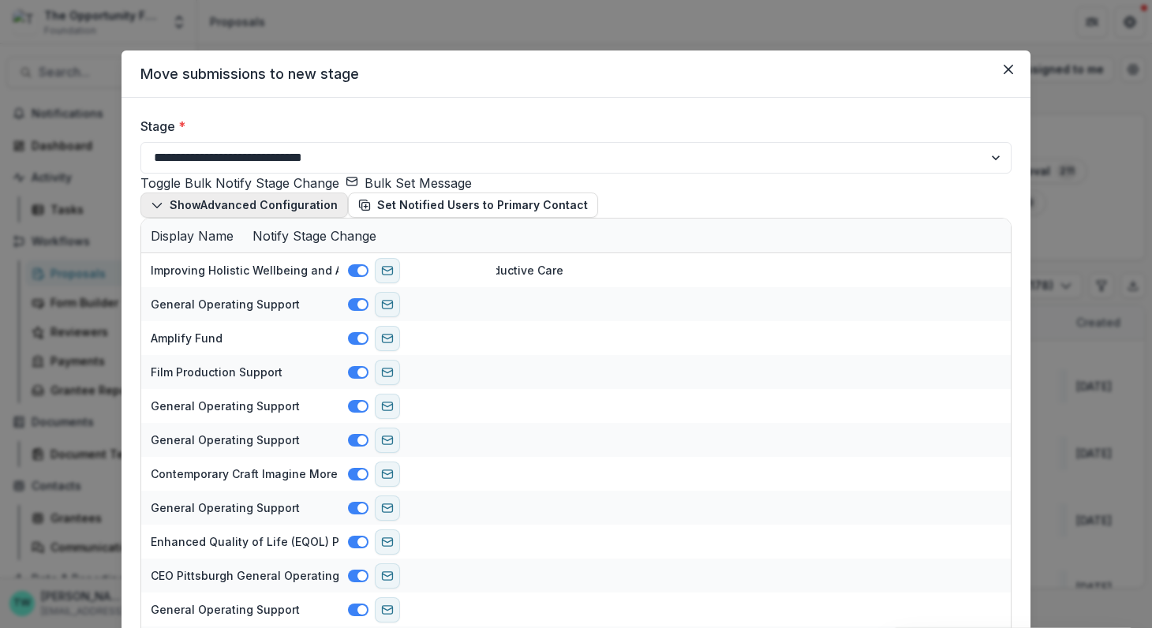
click at [156, 208] on polyline "button" at bounding box center [156, 205] width 9 height 5
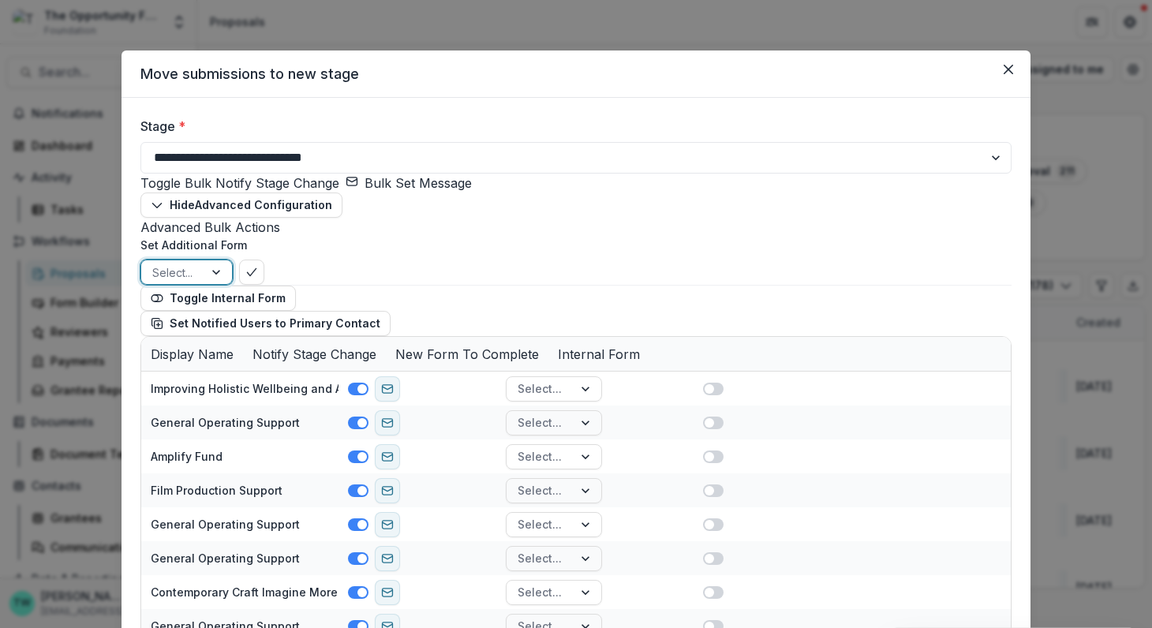
click at [225, 284] on div at bounding box center [217, 272] width 28 height 24
click at [404, 192] on button "Bulk Set Message" at bounding box center [408, 183] width 126 height 19
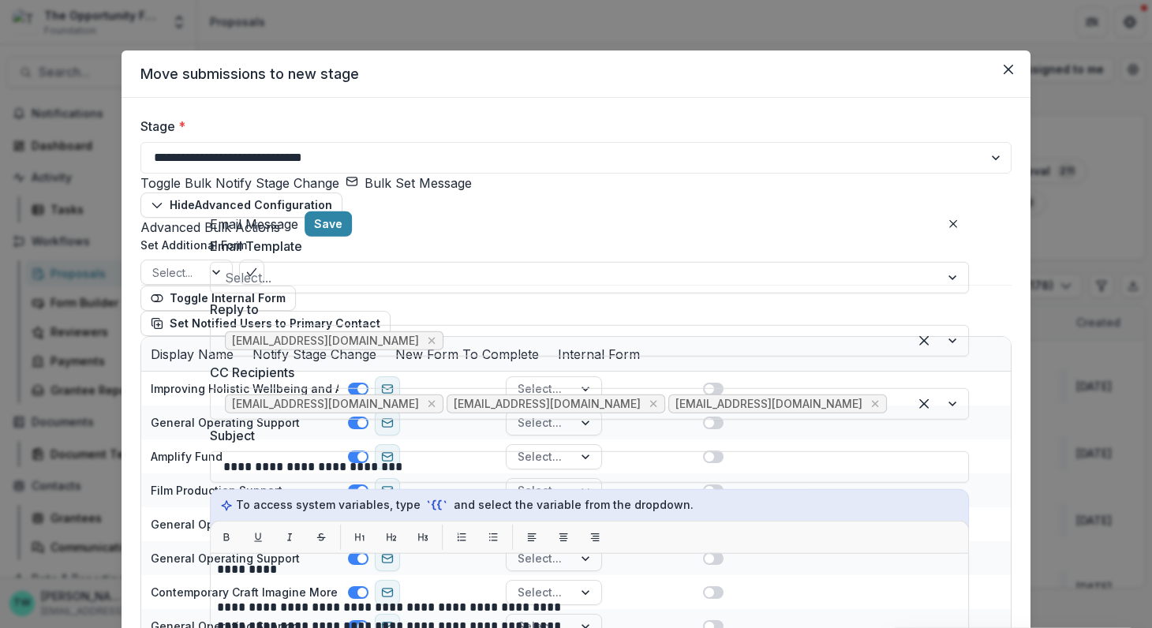
scroll to position [0, 0]
click at [949, 226] on icon "Close" at bounding box center [953, 224] width 8 height 8
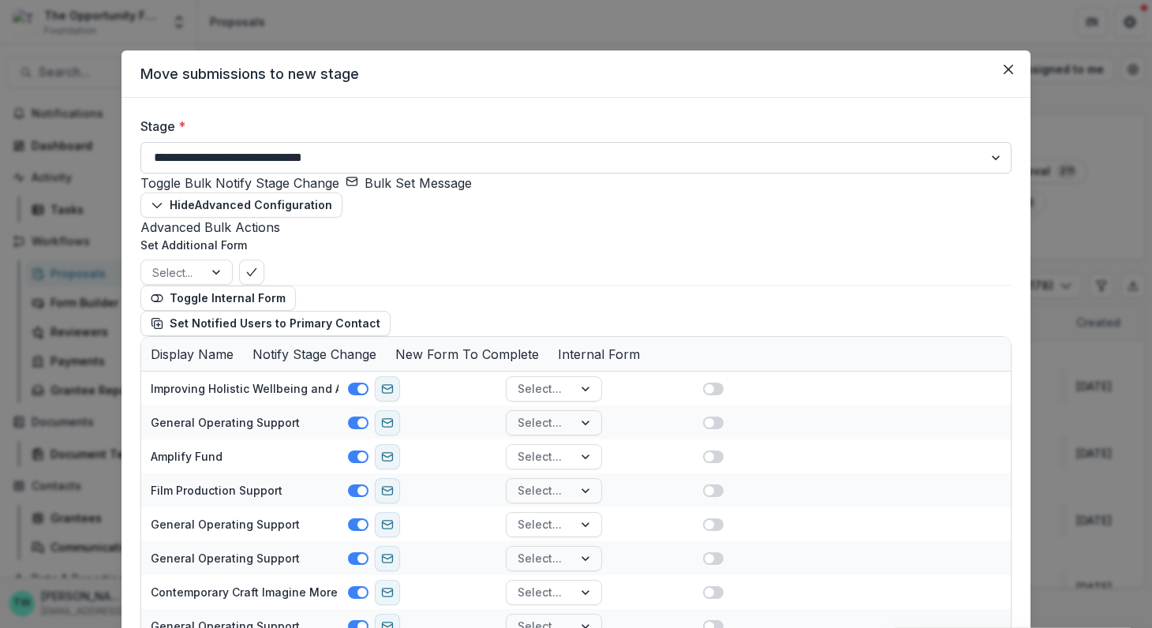
click at [994, 151] on select "**********" at bounding box center [575, 158] width 871 height 32
select select "**********"
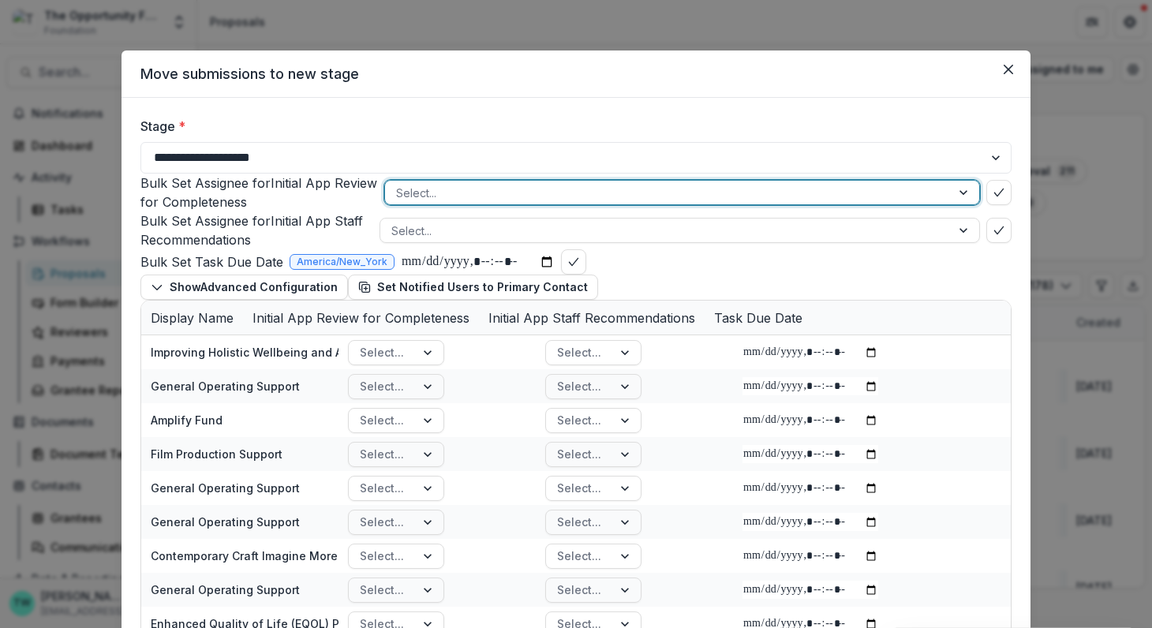
click at [960, 192] on div at bounding box center [964, 193] width 28 height 24
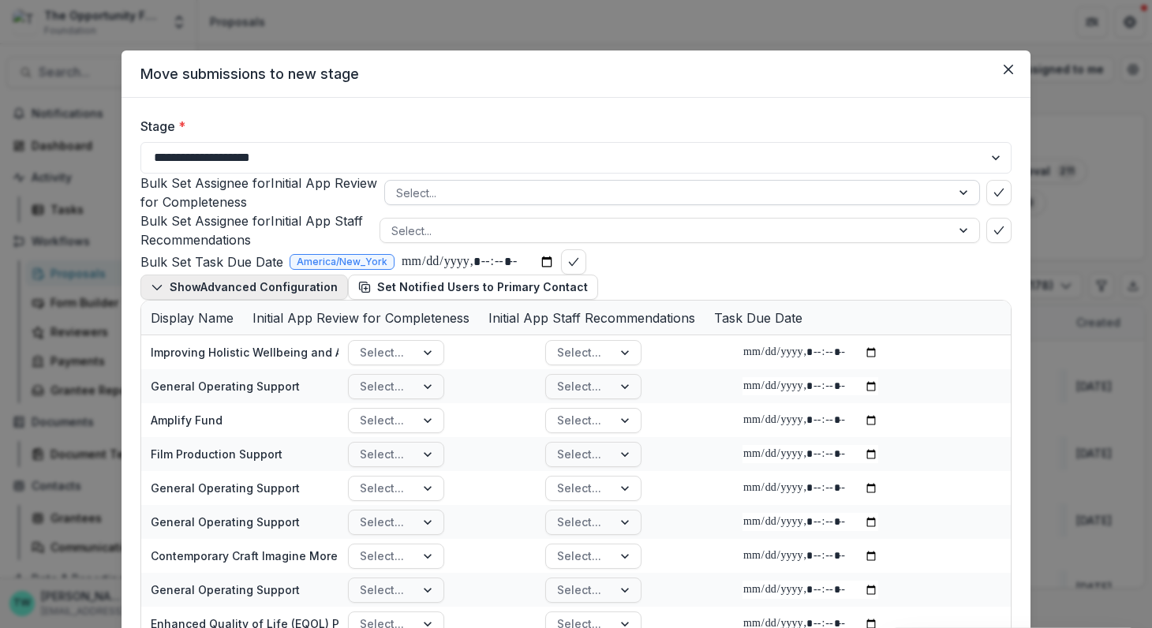
click at [158, 286] on polyline "button" at bounding box center [156, 288] width 9 height 5
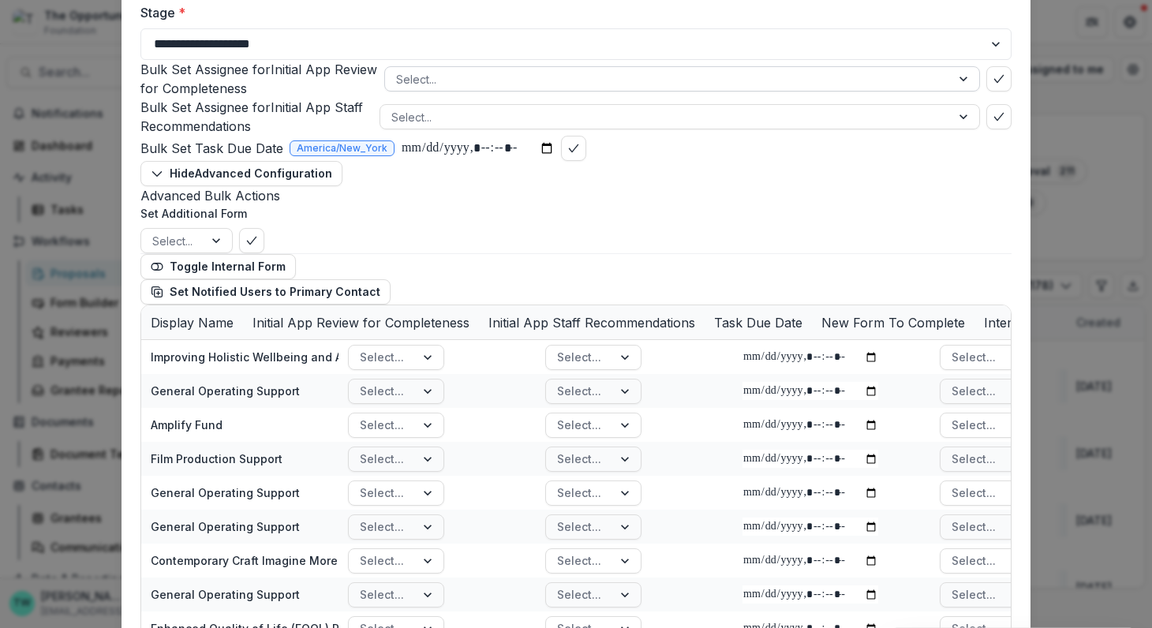
scroll to position [217, 0]
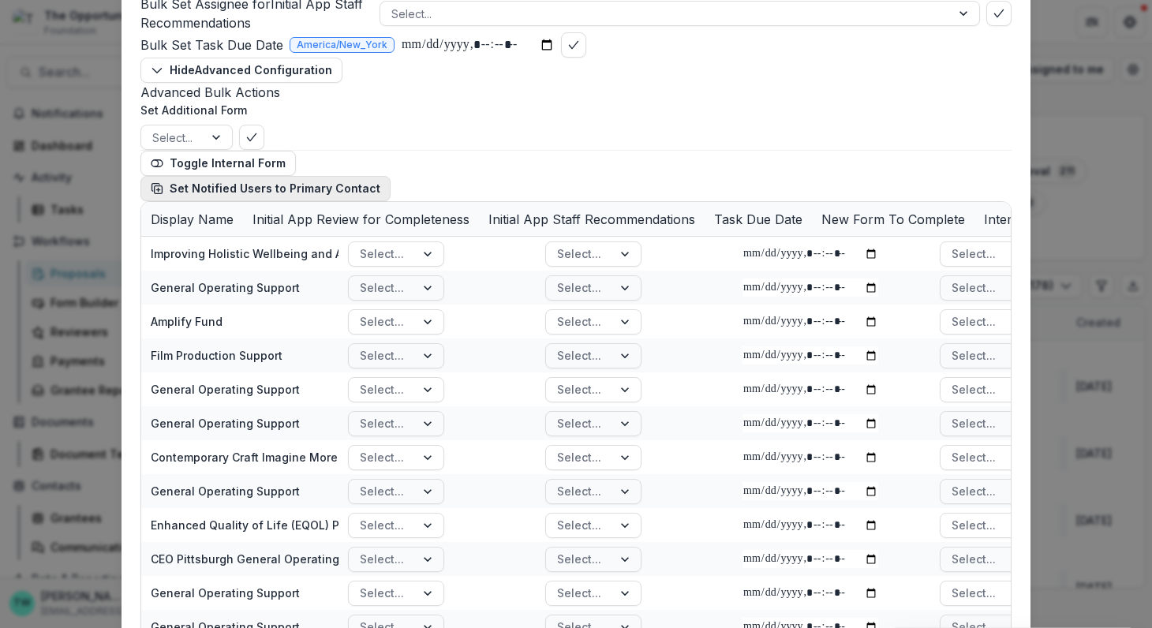
click at [278, 201] on button "Set Notified Users to Primary Contact" at bounding box center [265, 188] width 250 height 25
click at [156, 190] on line "button" at bounding box center [157, 190] width 3 height 0
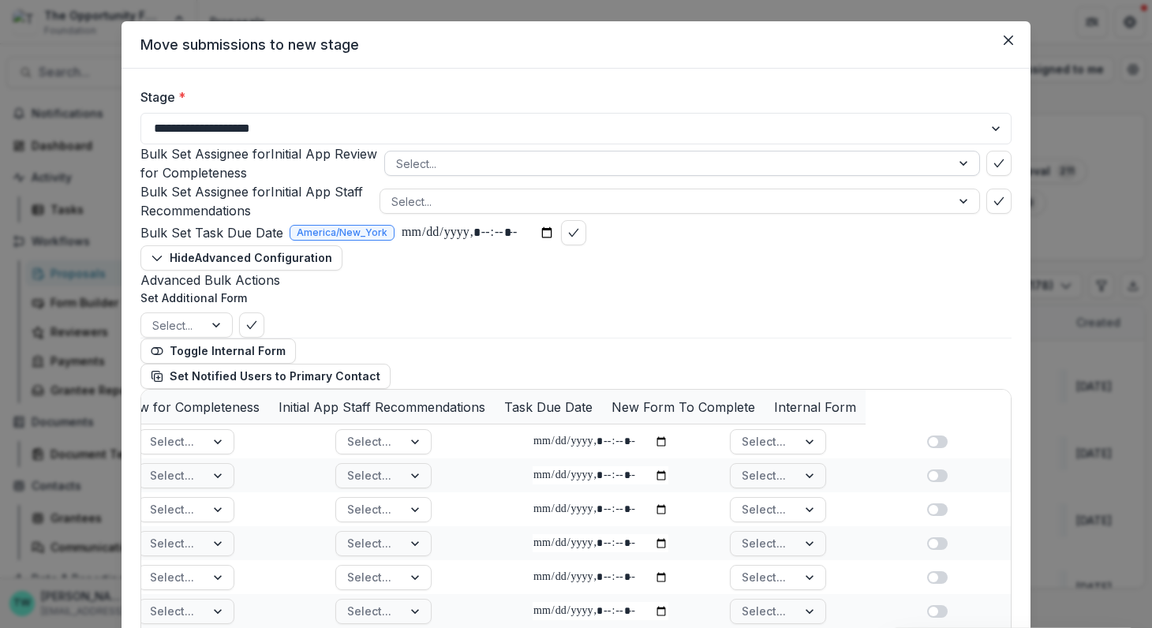
scroll to position [33, 0]
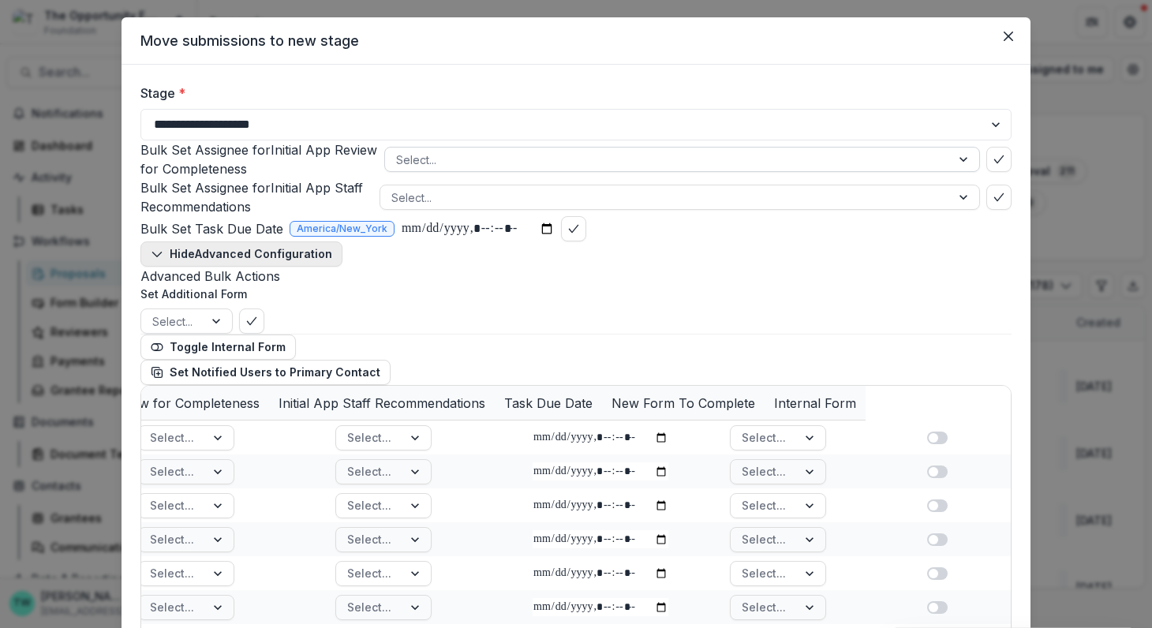
click at [308, 258] on button "Hide Advanced Configuration" at bounding box center [241, 253] width 202 height 25
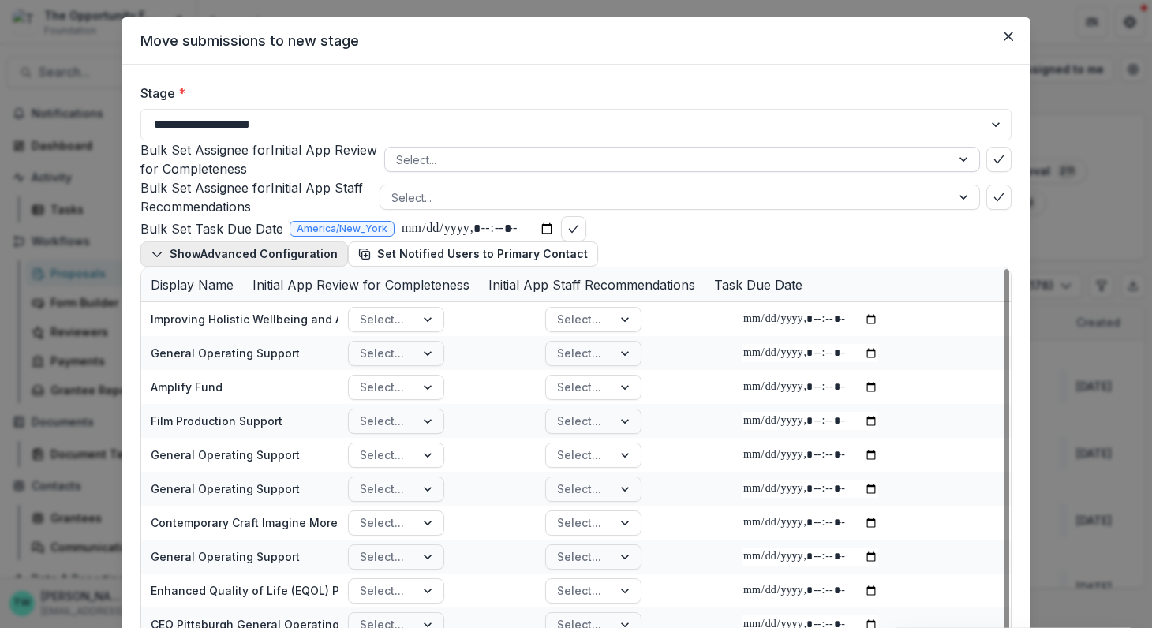
scroll to position [0, 0]
click at [308, 258] on button "Show Advanced Configuration" at bounding box center [243, 253] width 207 height 25
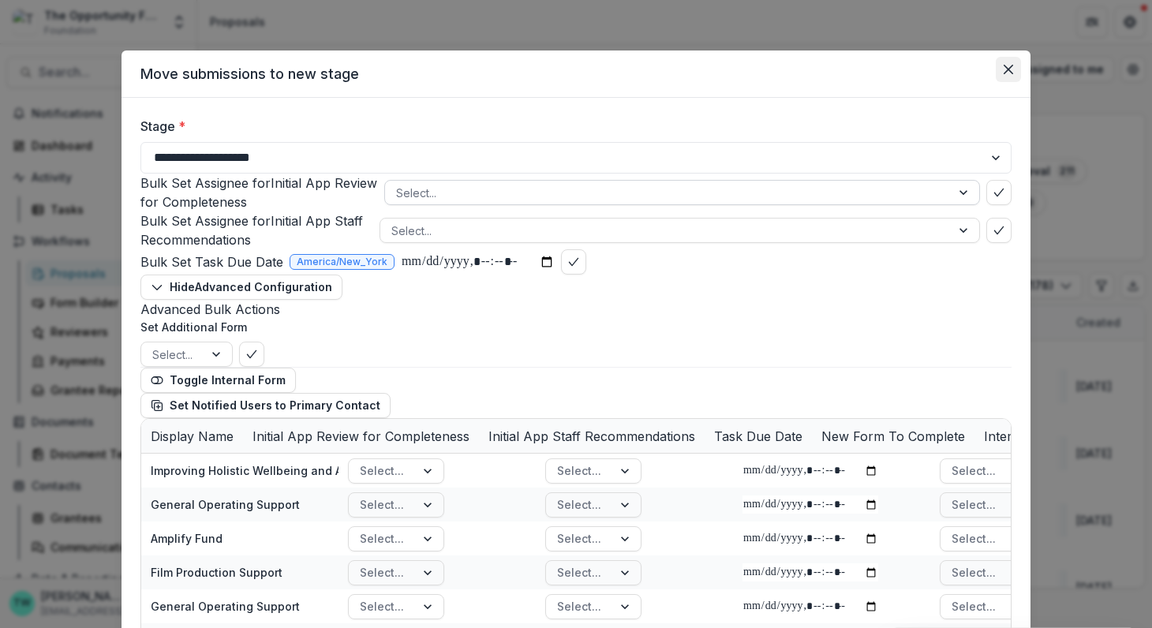
click at [1006, 70] on icon "Close" at bounding box center [1007, 69] width 9 height 9
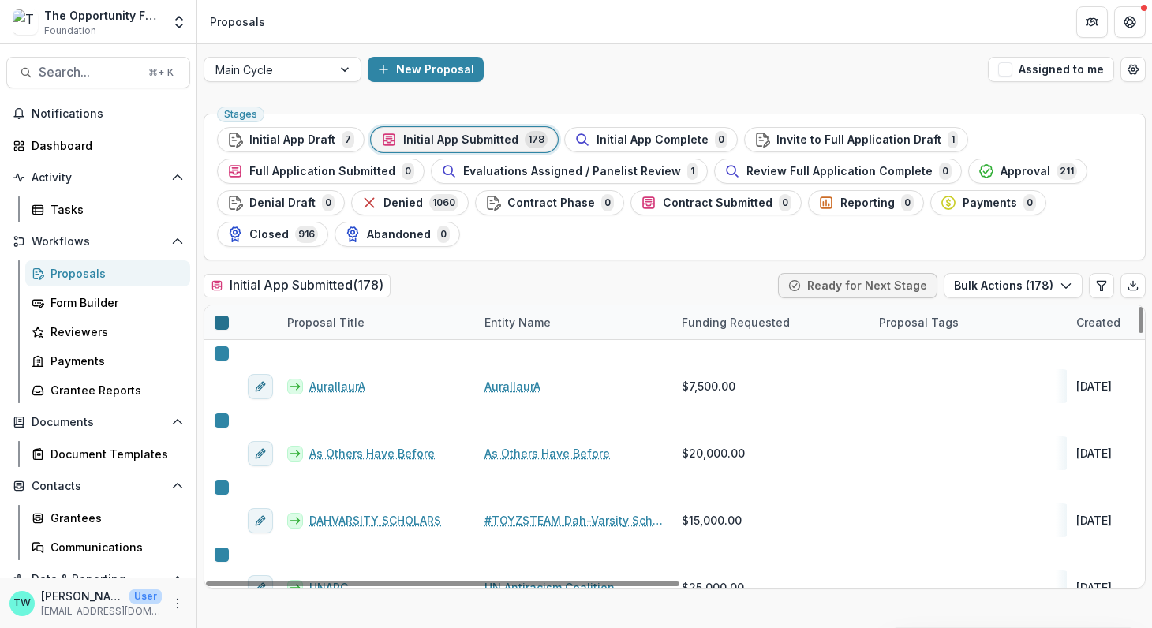
click at [222, 323] on icon at bounding box center [222, 323] width 0 height 0
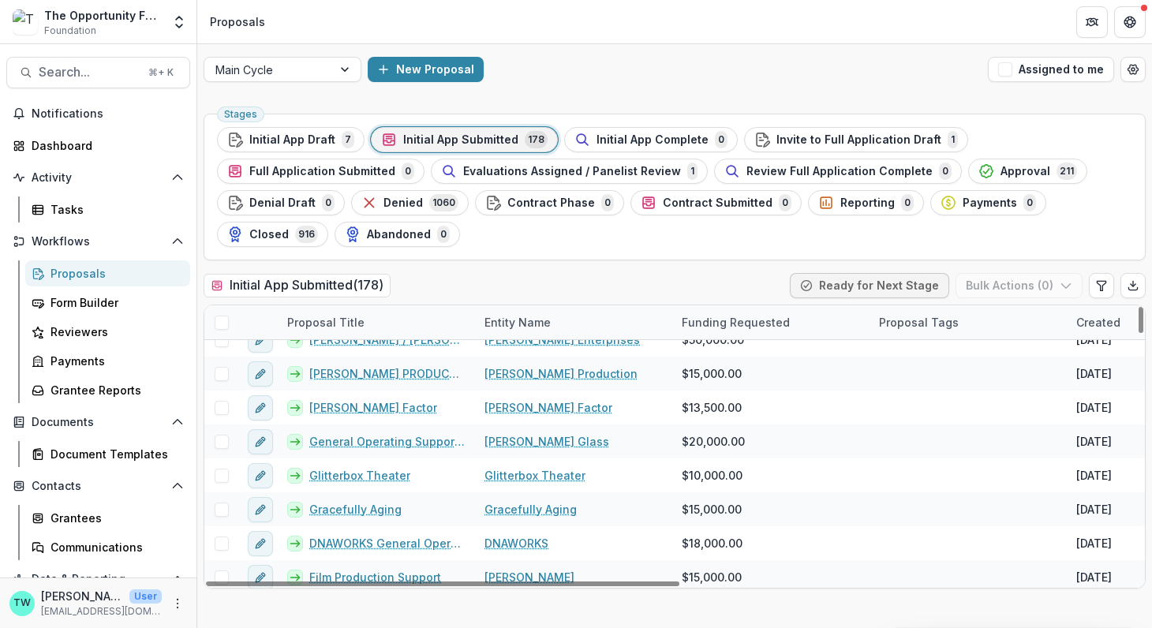
scroll to position [155, 0]
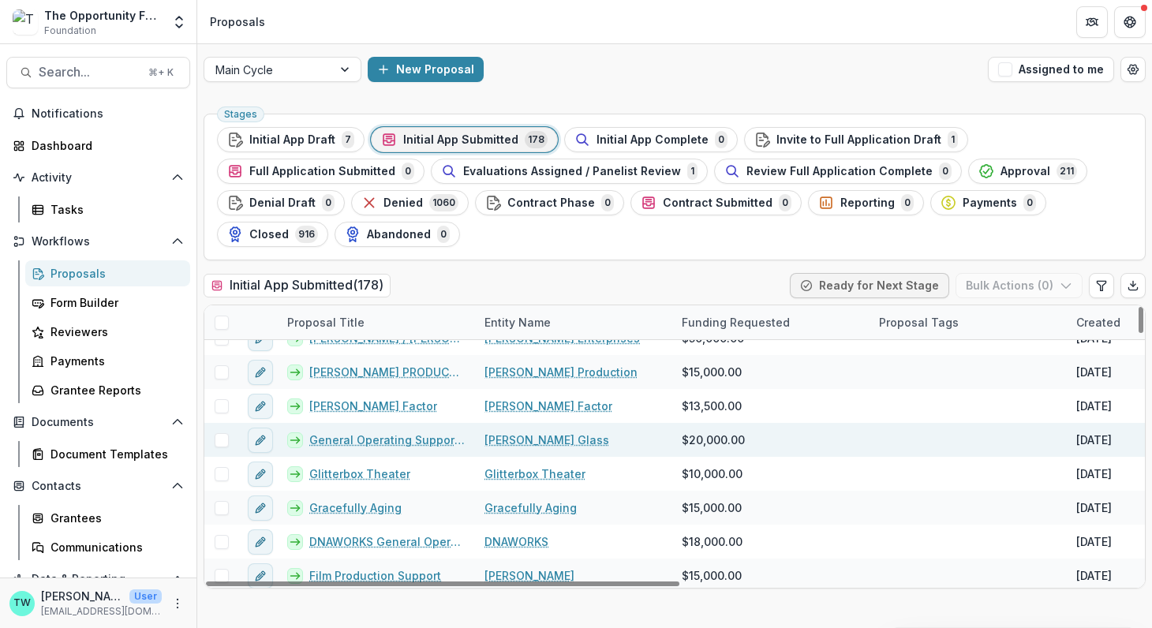
click at [221, 437] on span at bounding box center [222, 440] width 14 height 14
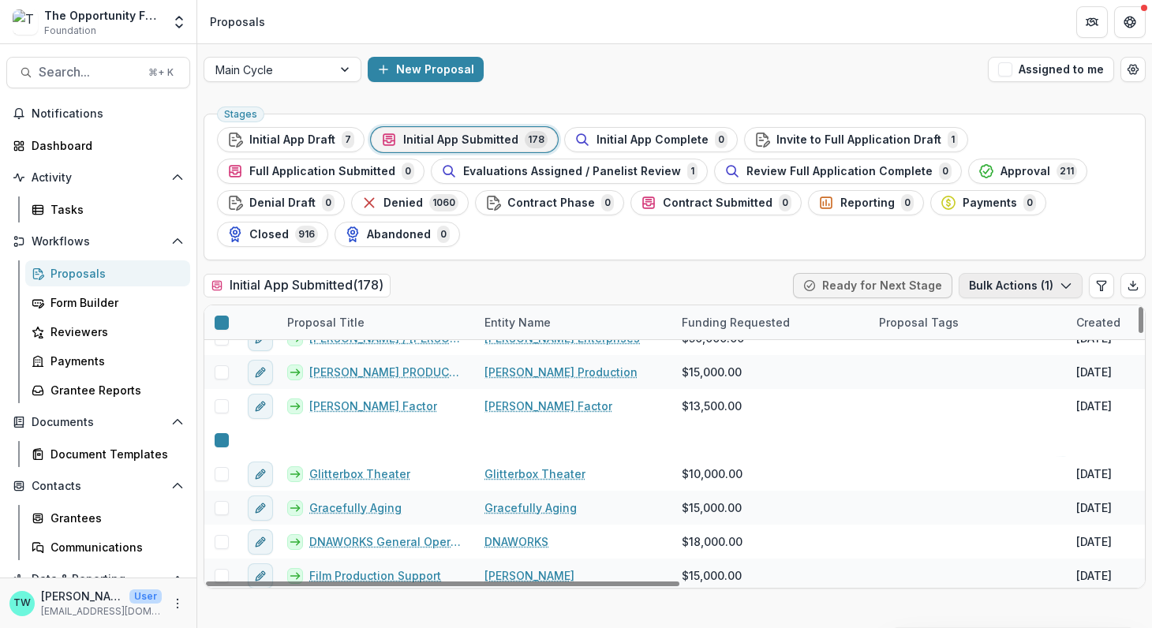
click at [1008, 287] on button "Bulk Actions ( 1 )" at bounding box center [1020, 285] width 124 height 25
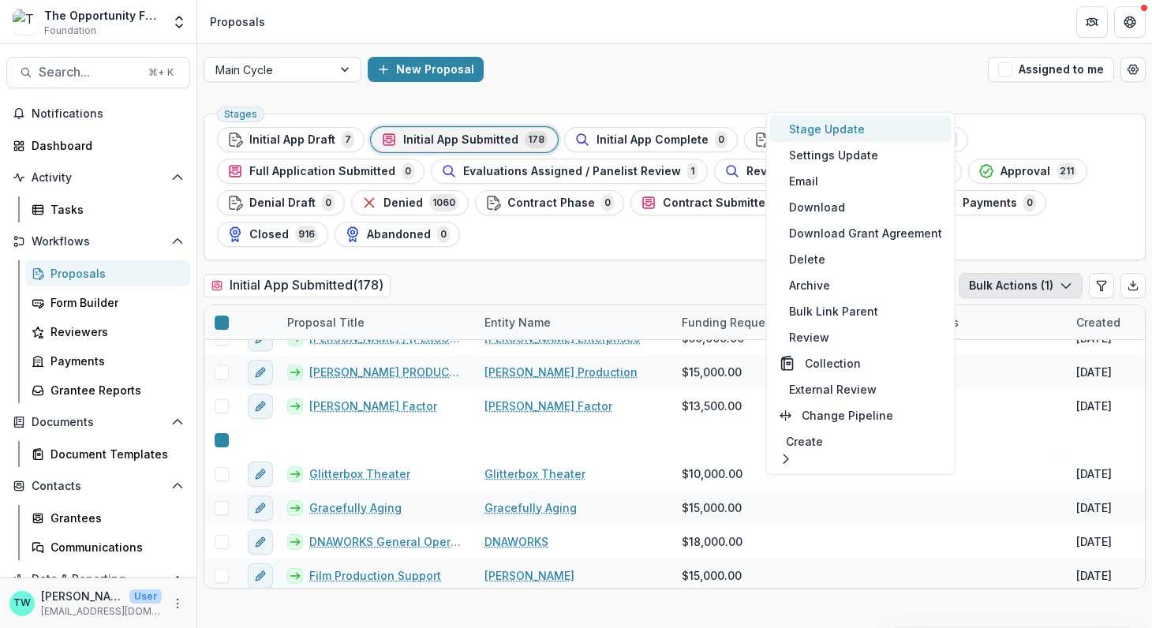
click at [842, 131] on button "Stage Update" at bounding box center [860, 129] width 181 height 26
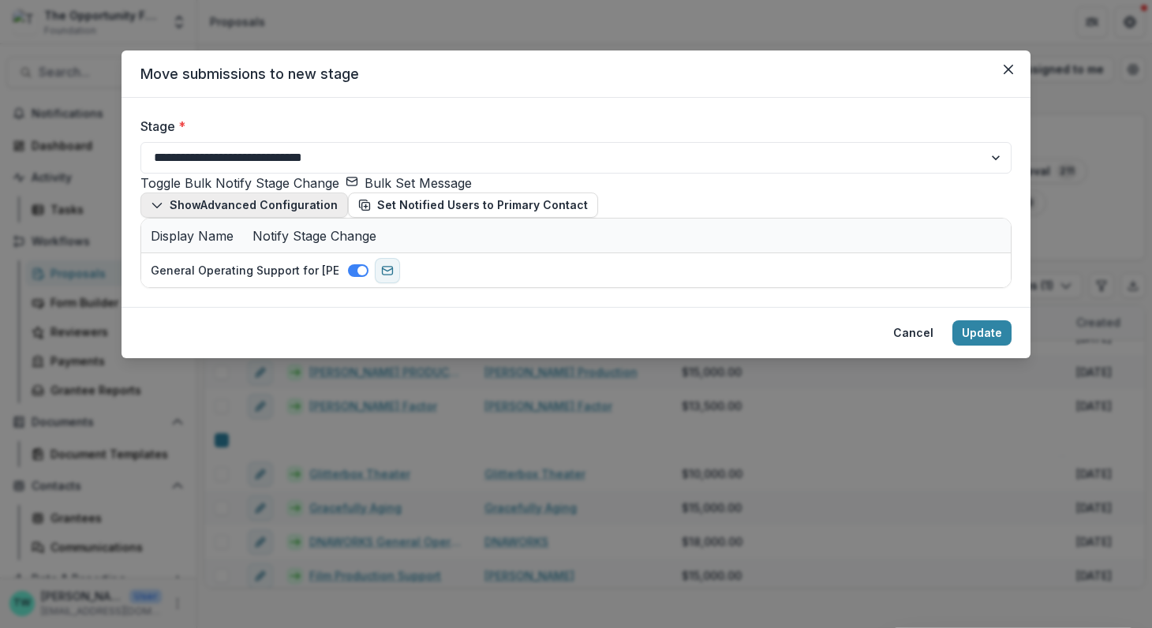
click at [155, 208] on polyline "button" at bounding box center [156, 205] width 9 height 5
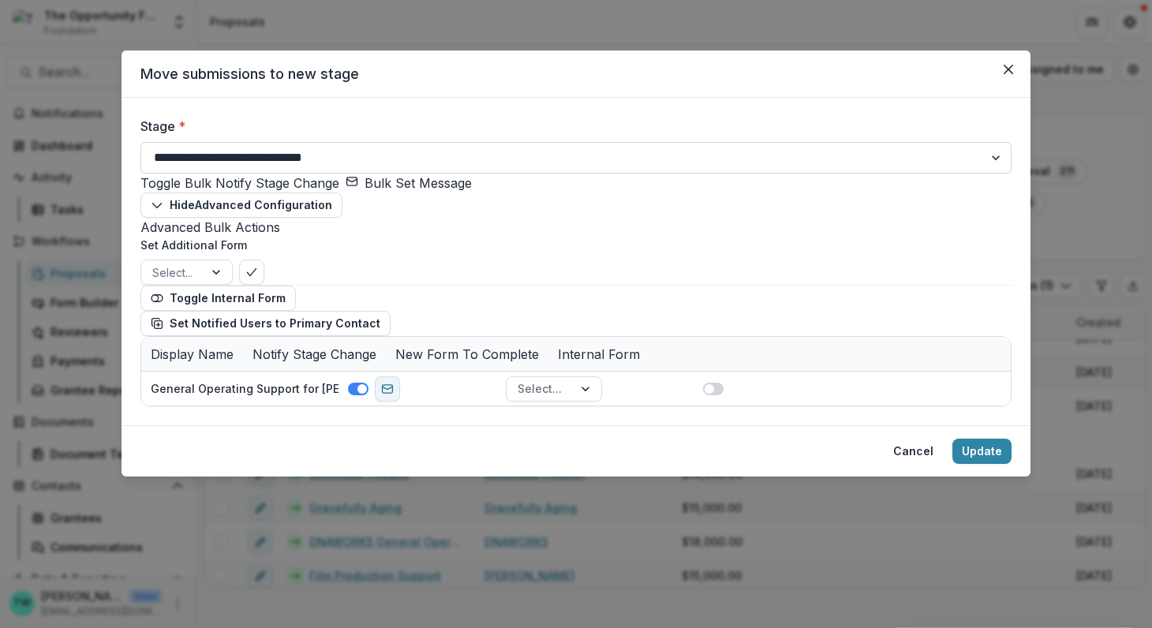
click at [599, 158] on select "**********" at bounding box center [575, 158] width 871 height 32
select select "**********"
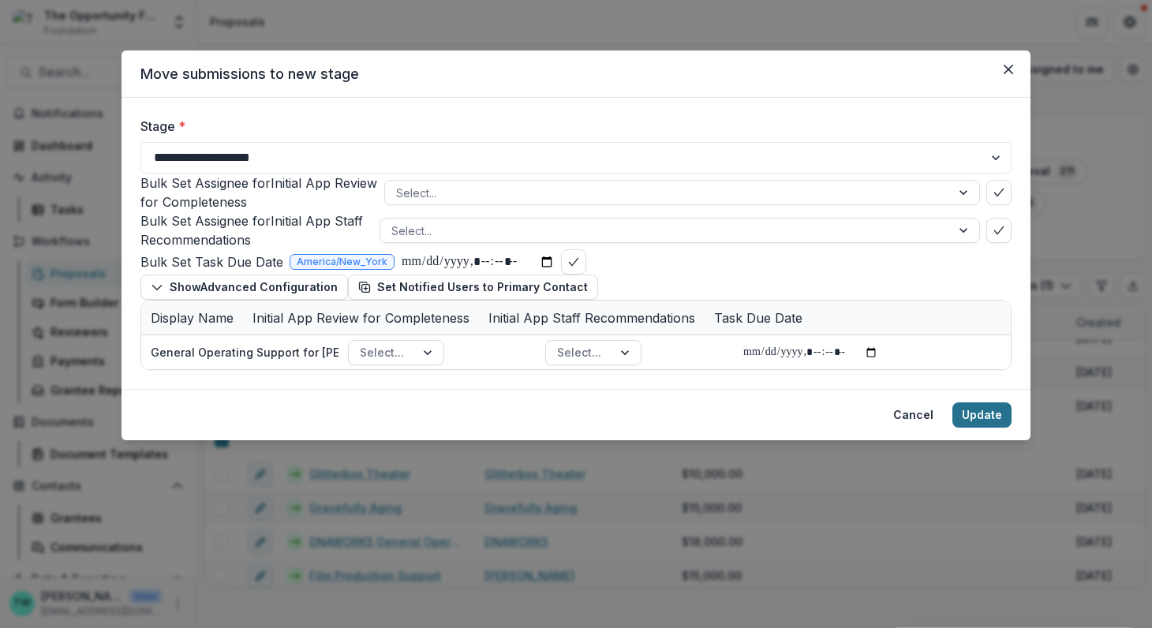
click at [973, 427] on button "Update" at bounding box center [981, 414] width 59 height 25
click at [907, 427] on button "Cancel" at bounding box center [912, 414] width 59 height 25
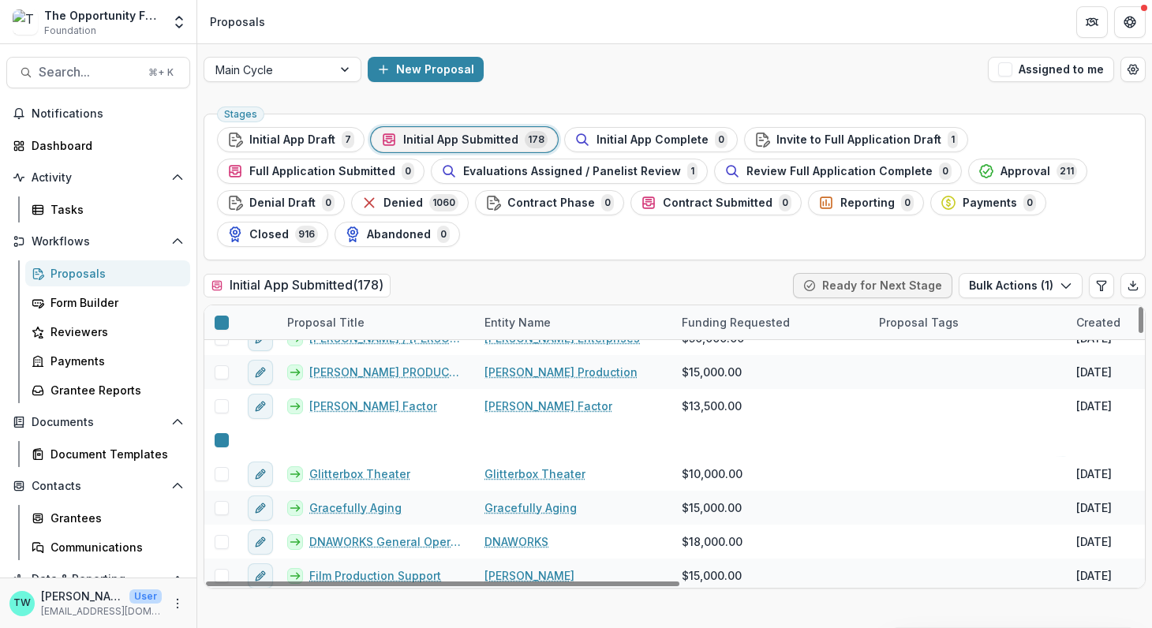
click at [224, 332] on line at bounding box center [231, 332] width 14 height 0
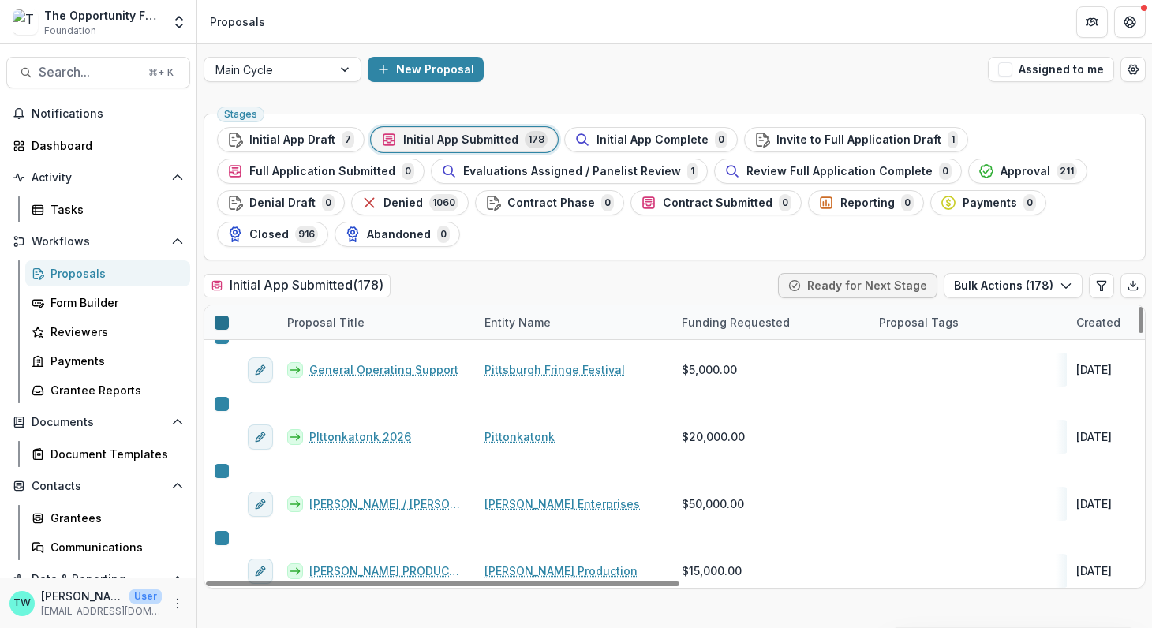
click at [222, 325] on div at bounding box center [222, 322] width 0 height 13
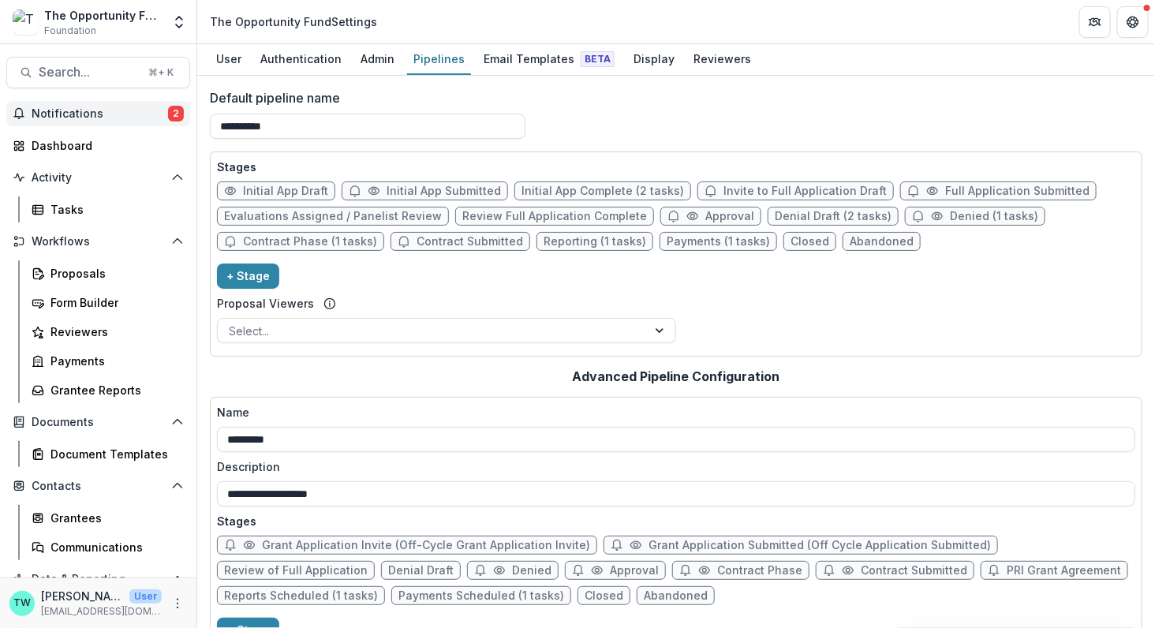
click at [80, 116] on span "Notifications" at bounding box center [100, 113] width 136 height 13
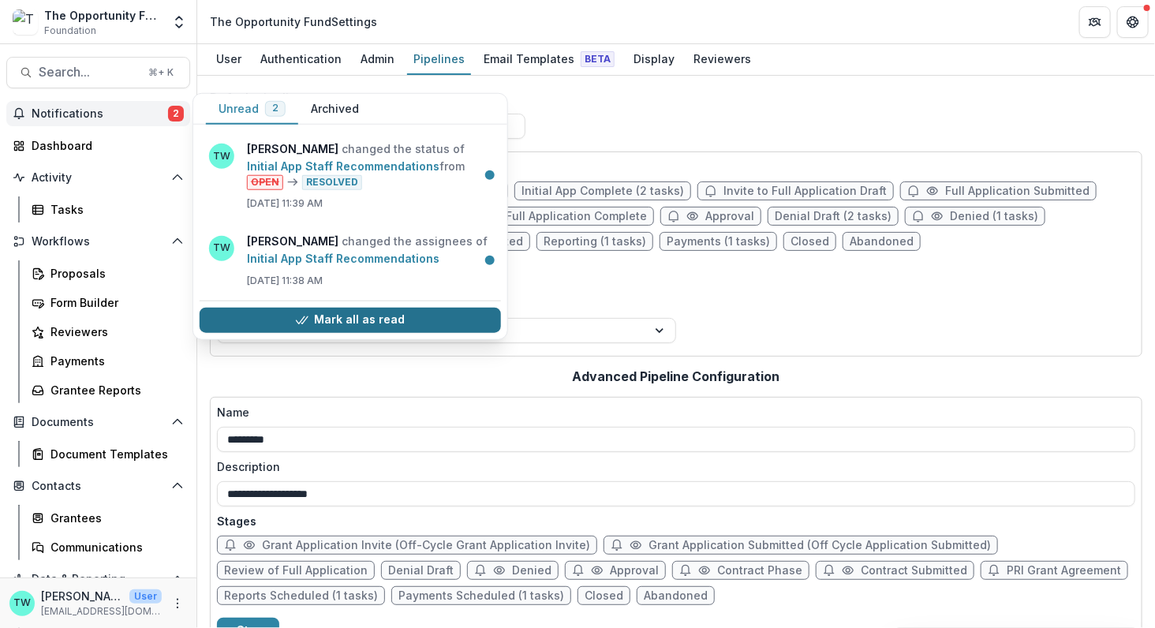
click at [316, 319] on button "Mark all as read" at bounding box center [350, 320] width 301 height 25
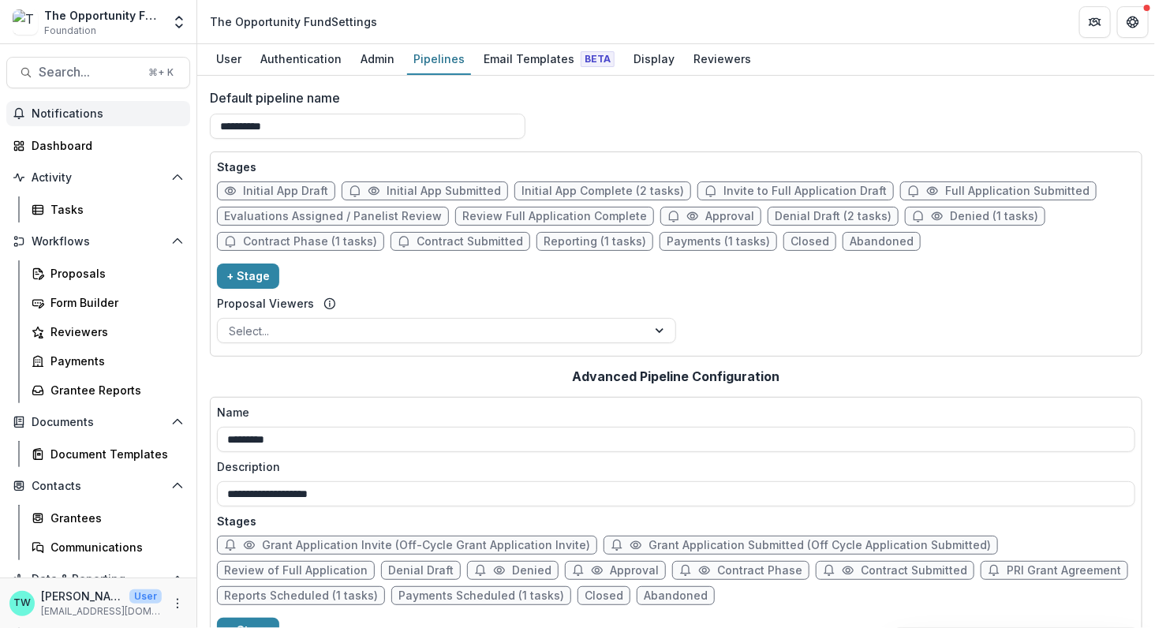
click at [654, 130] on div "**********" at bounding box center [676, 119] width 932 height 63
click at [73, 280] on div "Proposals" at bounding box center [113, 273] width 127 height 17
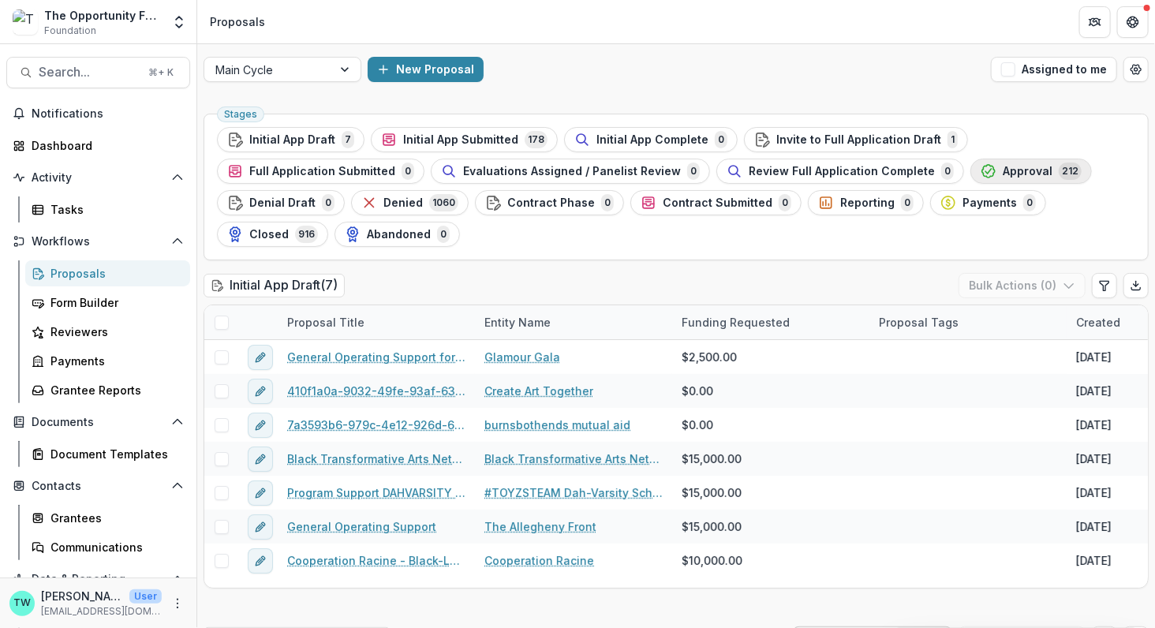
click at [1002, 174] on span "Approval" at bounding box center [1027, 171] width 50 height 13
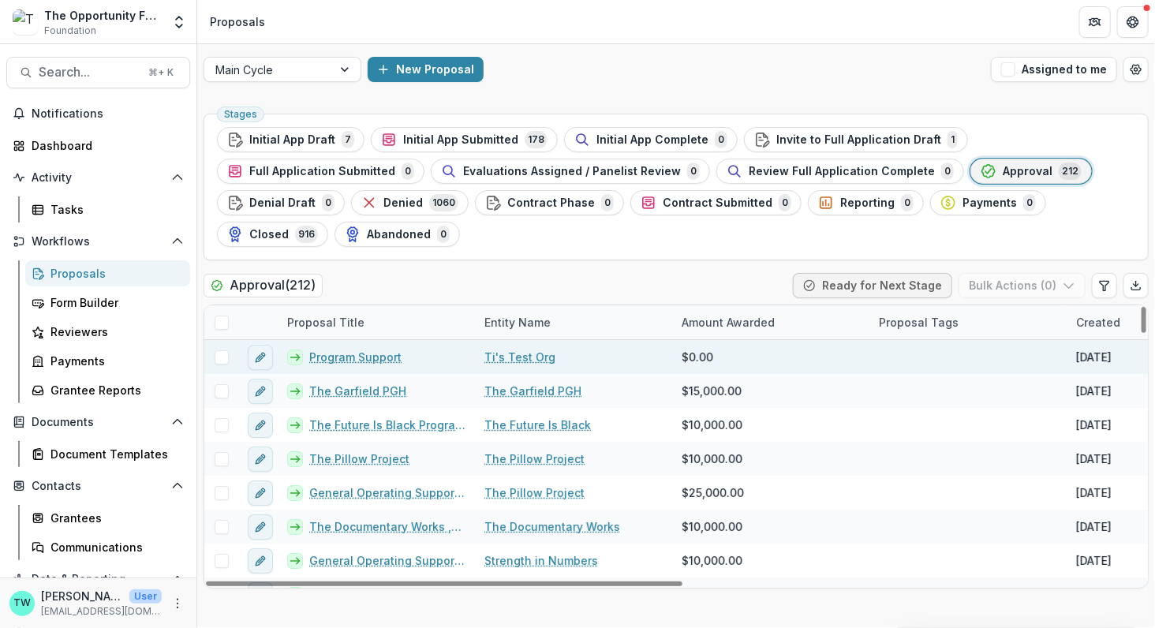
click at [358, 355] on link "Program Support" at bounding box center [355, 357] width 92 height 17
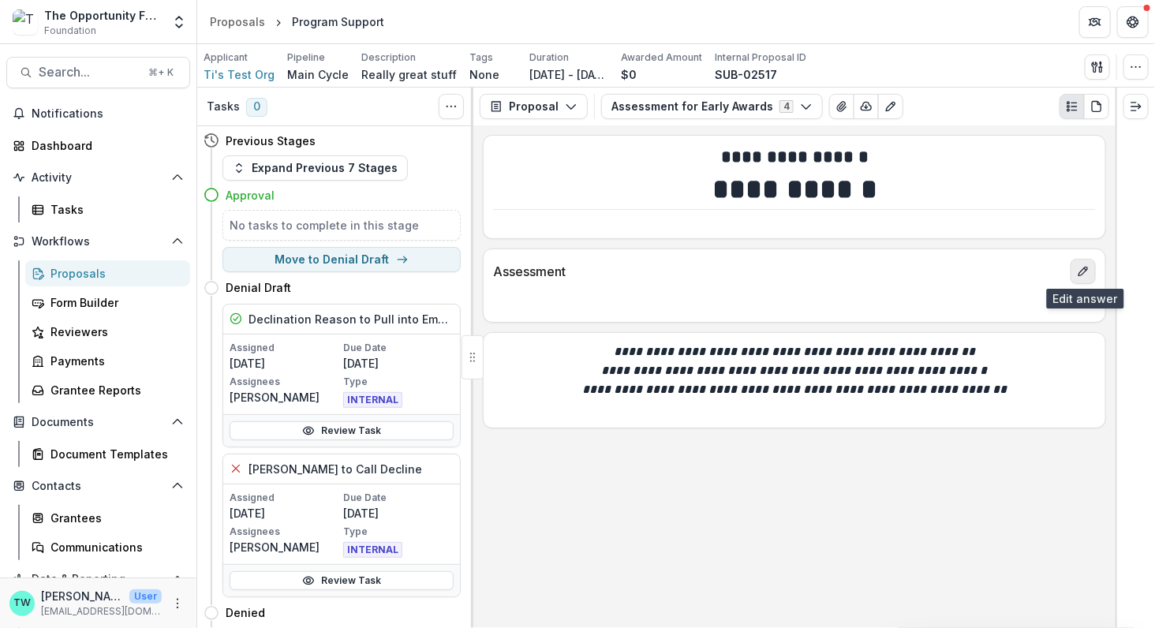
click at [1087, 273] on icon "edit" at bounding box center [1083, 271] width 13 height 13
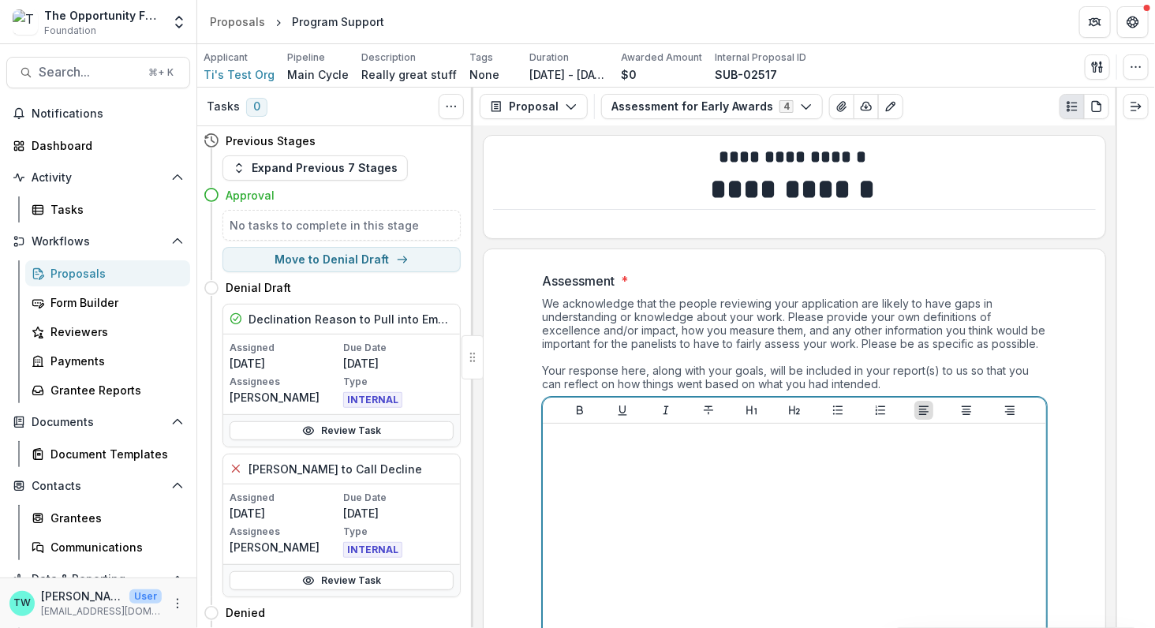
click at [764, 461] on div at bounding box center [794, 548] width 491 height 237
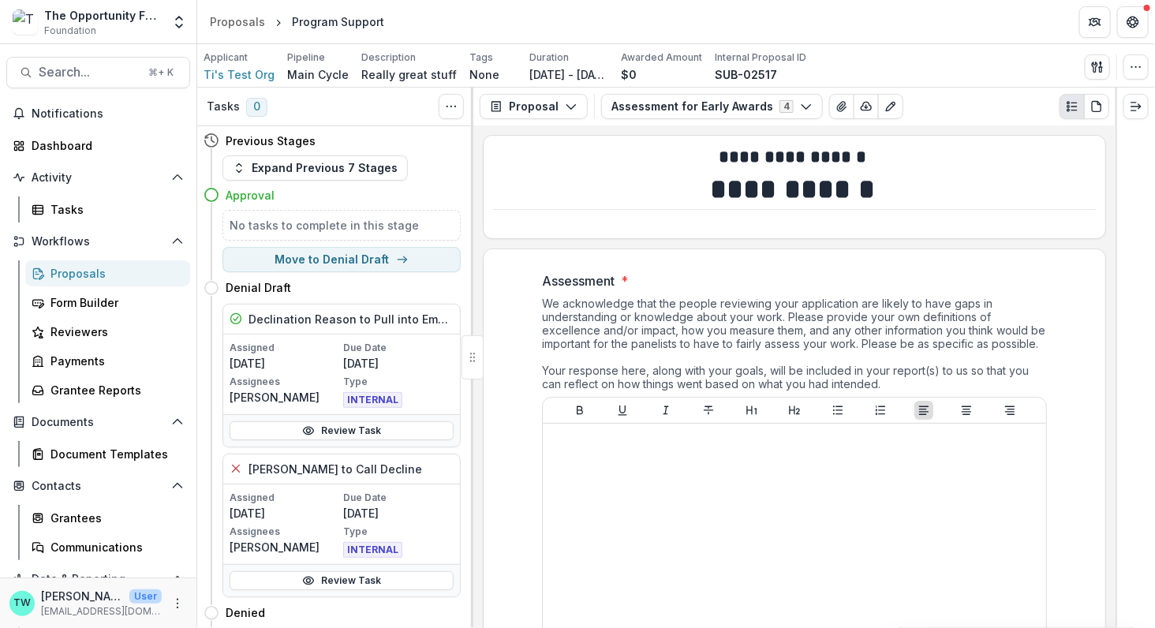
click at [1069, 109] on icon "Plaintext view" at bounding box center [1072, 106] width 13 height 13
click at [1133, 67] on icon "button" at bounding box center [1135, 67] width 13 height 13
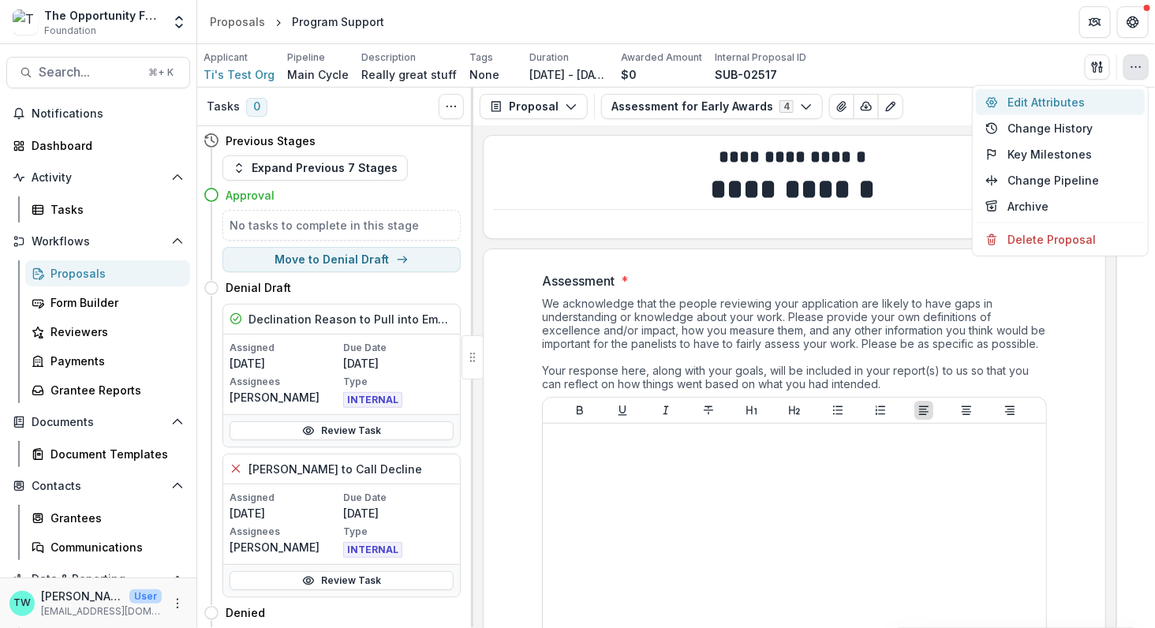
click at [1064, 102] on button "Edit Attributes" at bounding box center [1060, 102] width 169 height 26
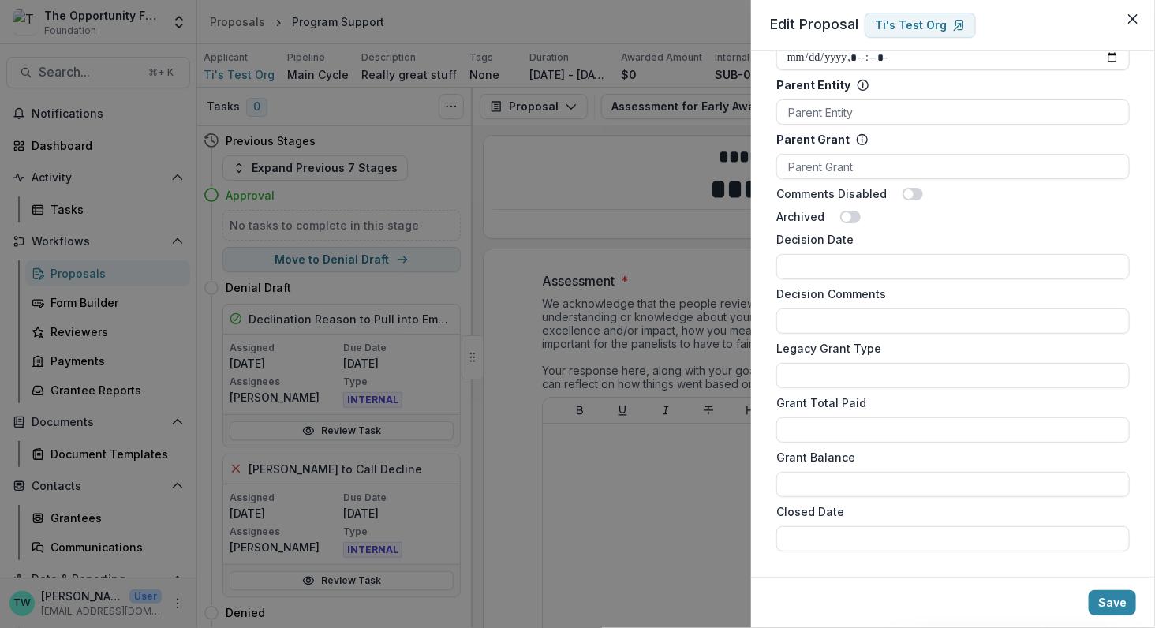
scroll to position [1172, 0]
click at [1137, 19] on icon "Close" at bounding box center [1132, 18] width 9 height 9
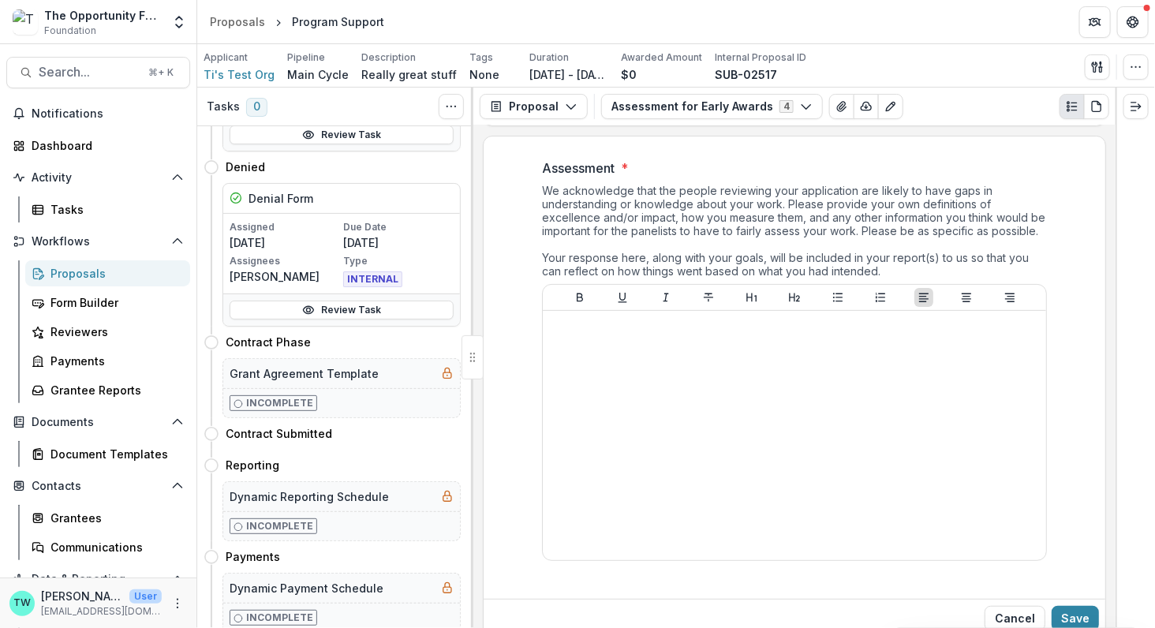
scroll to position [502, 0]
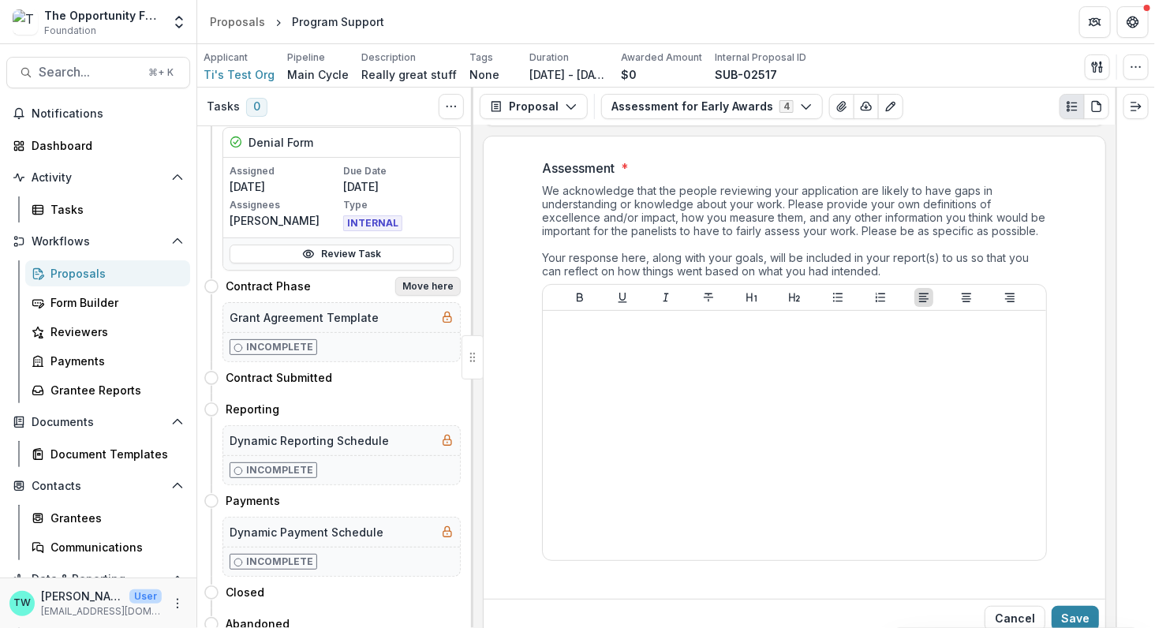
click at [420, 279] on button "Move here" at bounding box center [427, 286] width 65 height 19
select select "**********"
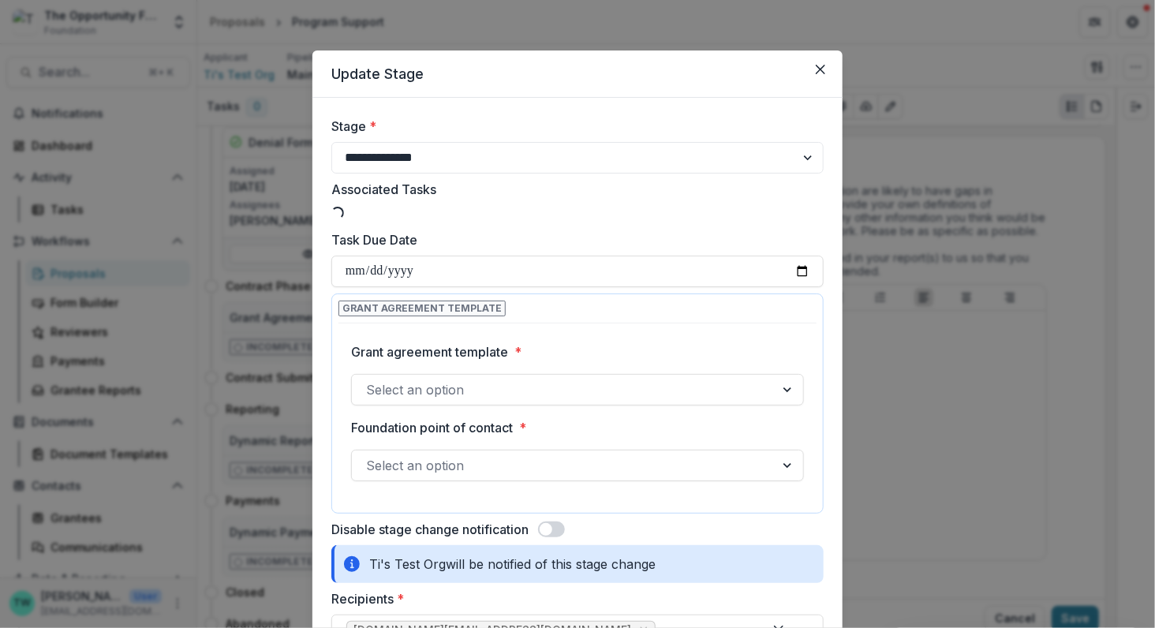
select select "**********"
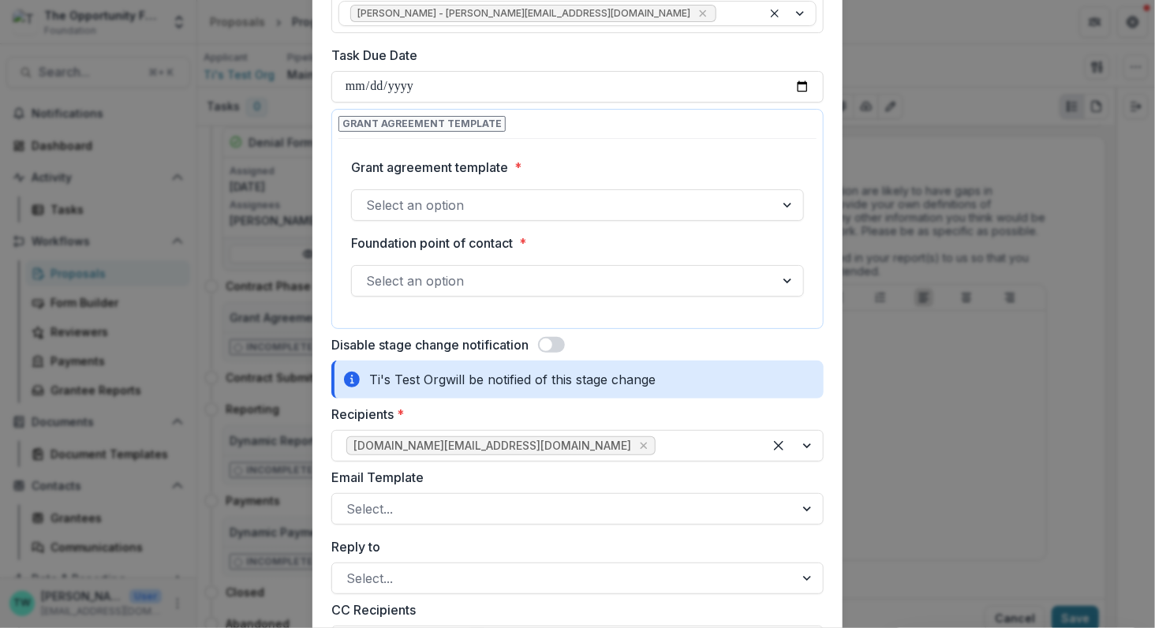
scroll to position [242, 0]
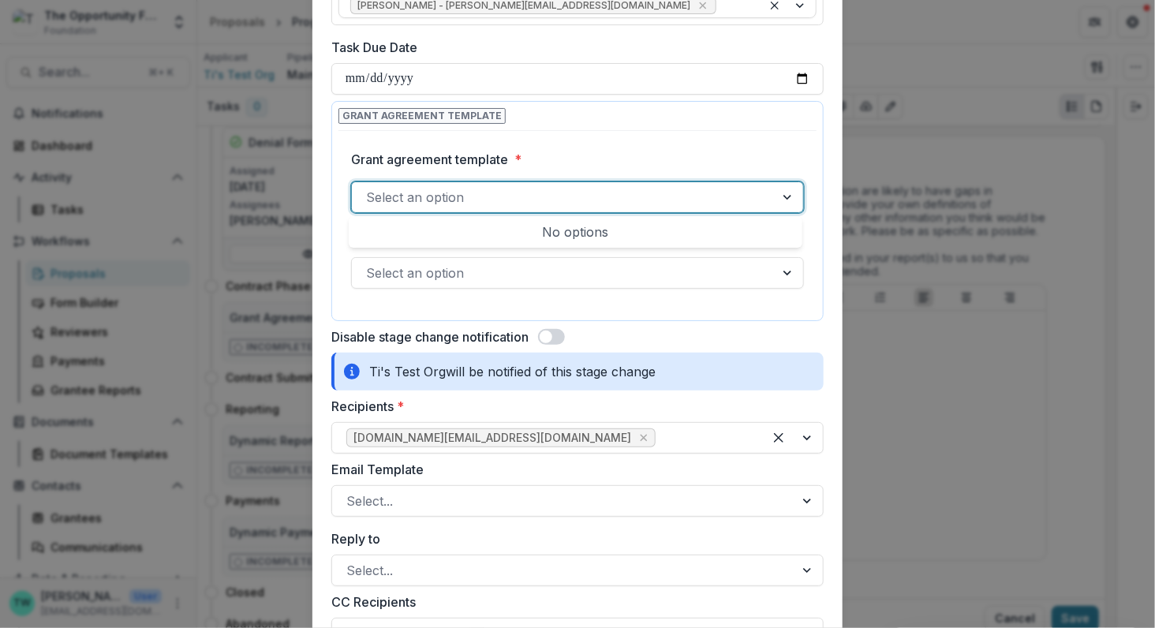
click at [575, 194] on div at bounding box center [563, 197] width 394 height 22
click at [574, 194] on div at bounding box center [563, 197] width 394 height 22
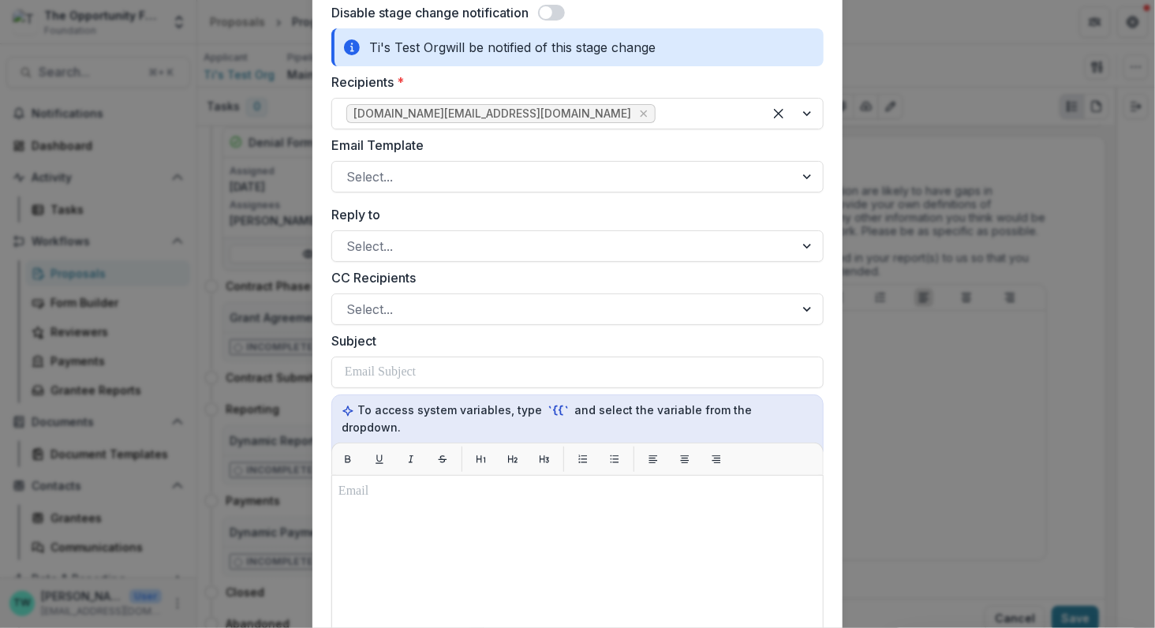
scroll to position [573, 0]
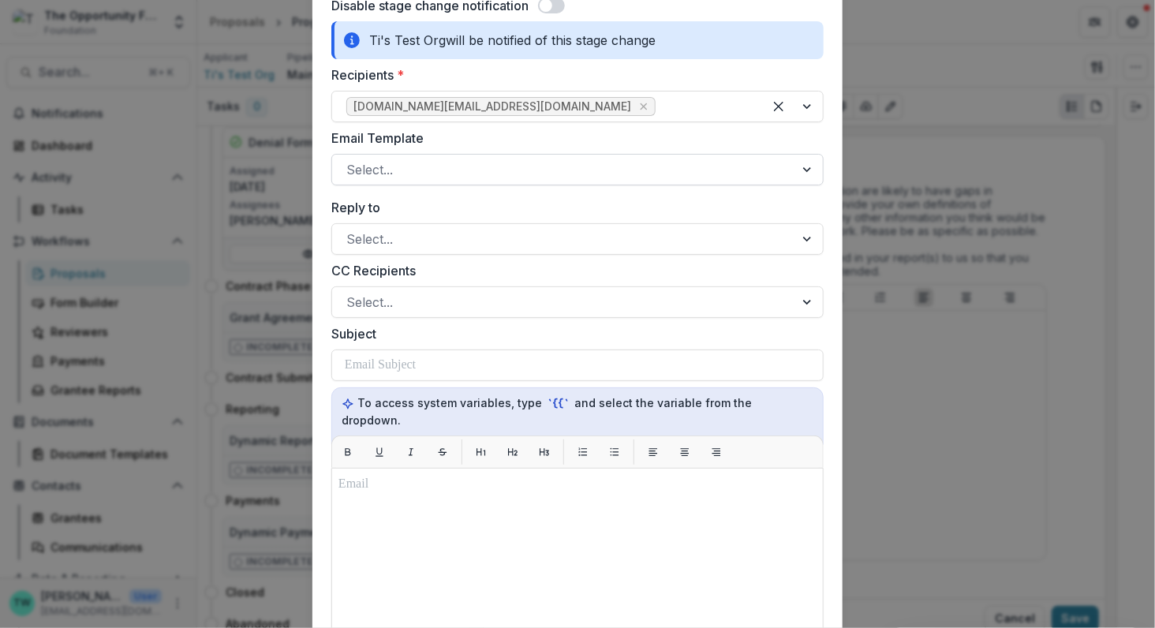
click at [566, 170] on div at bounding box center [563, 170] width 434 height 22
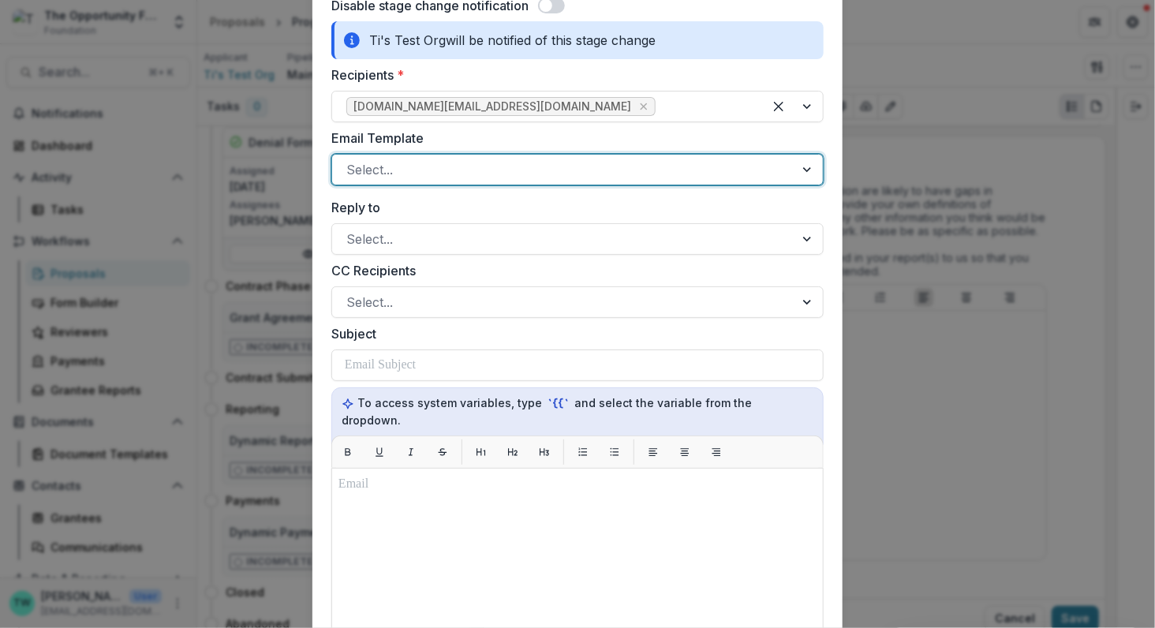
click at [566, 170] on div at bounding box center [563, 170] width 434 height 22
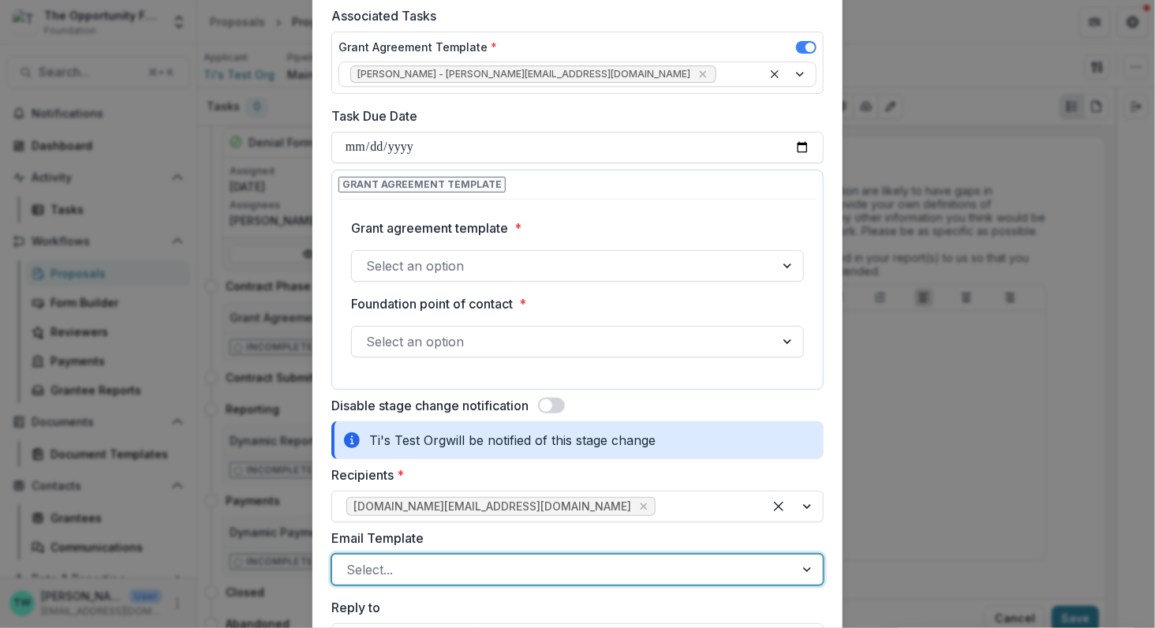
scroll to position [0, 0]
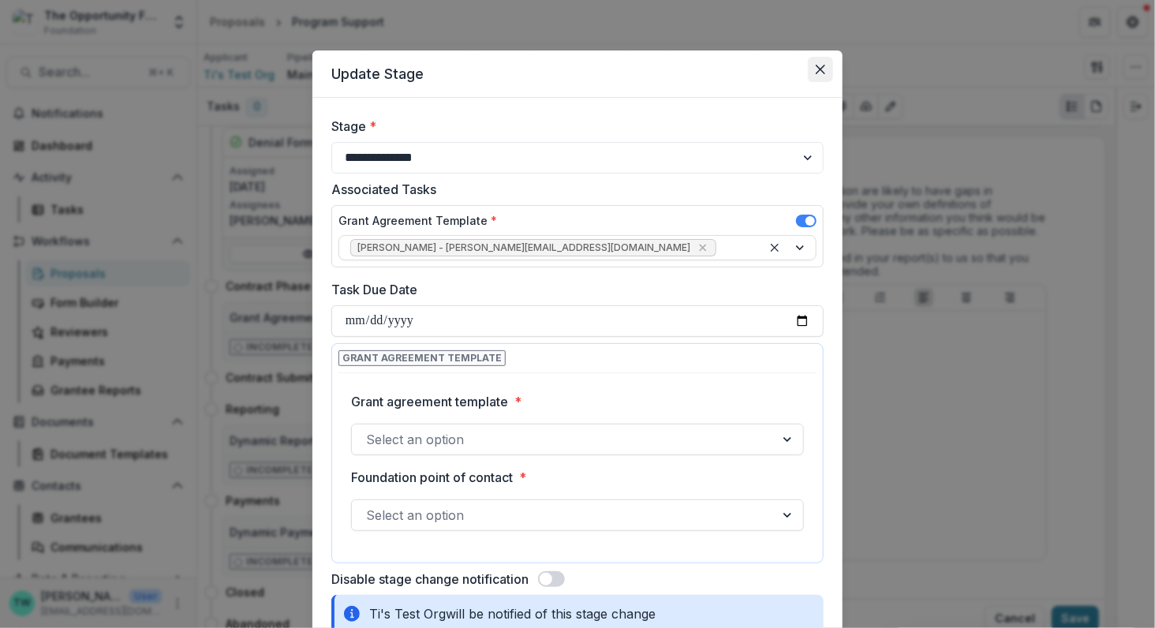
click at [818, 72] on icon "Close" at bounding box center [820, 69] width 9 height 9
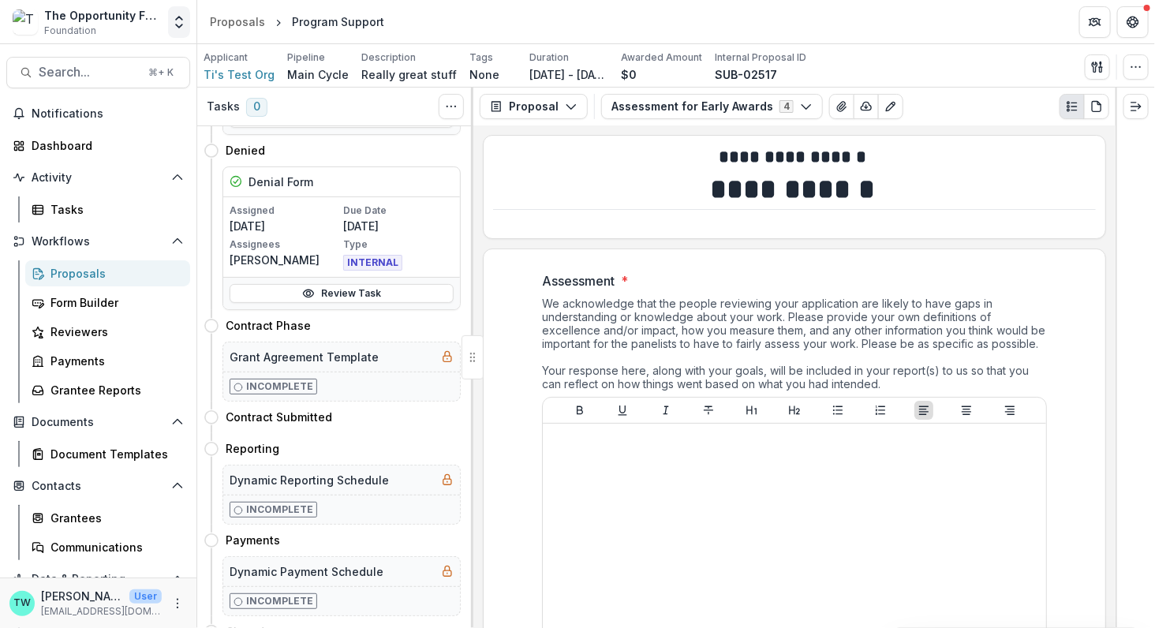
click at [170, 16] on button "Open entity switcher" at bounding box center [179, 22] width 22 height 32
click at [125, 60] on link "Admin Settings" at bounding box center [98, 61] width 189 height 26
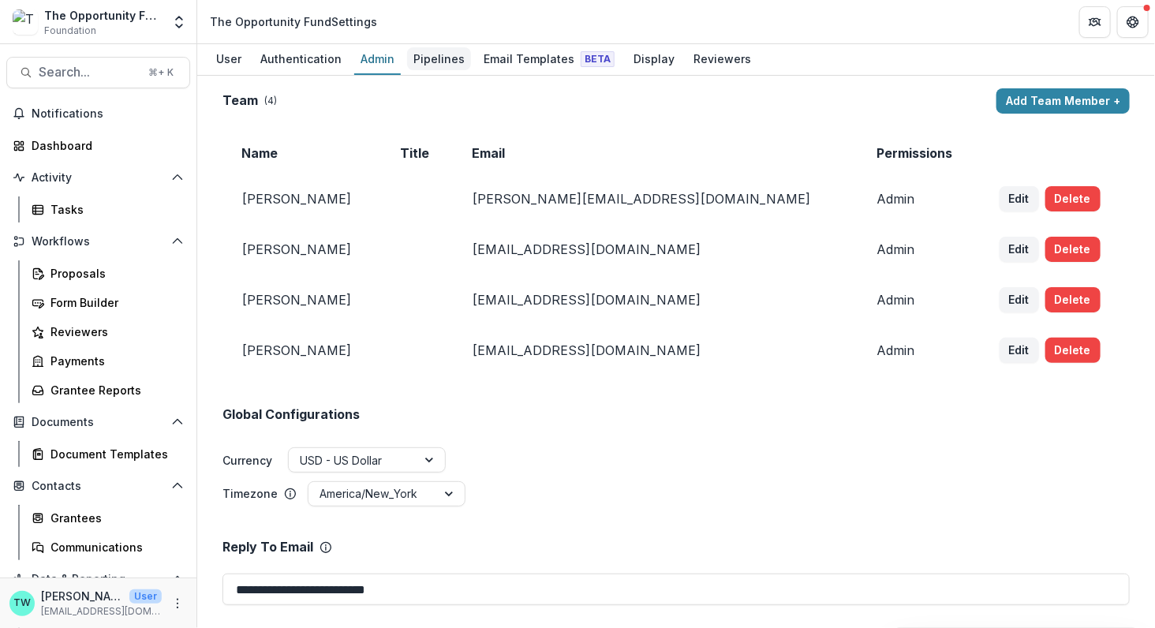
click at [439, 64] on div "Pipelines" at bounding box center [439, 58] width 64 height 23
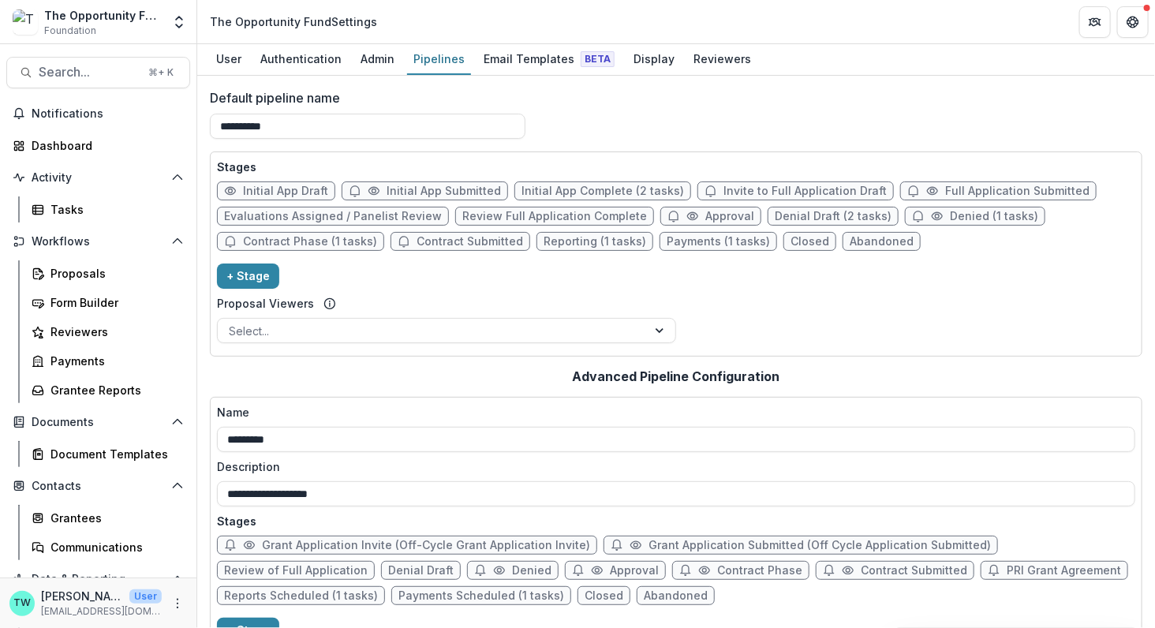
click at [705, 214] on span "Approval" at bounding box center [729, 216] width 49 height 13
select select "********"
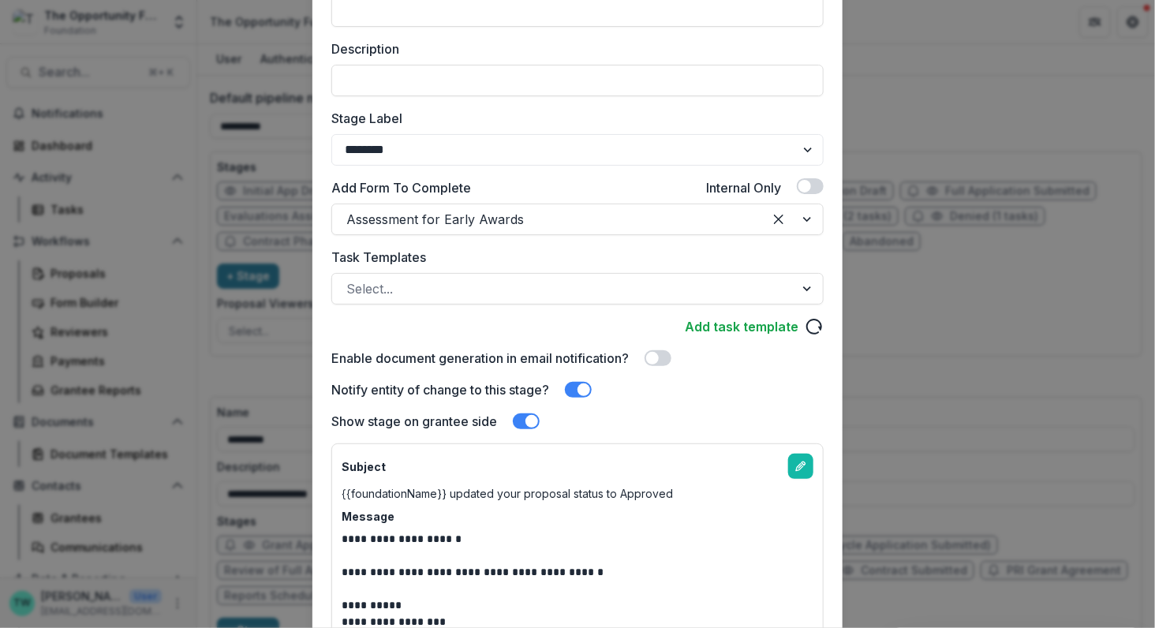
scroll to position [221, 0]
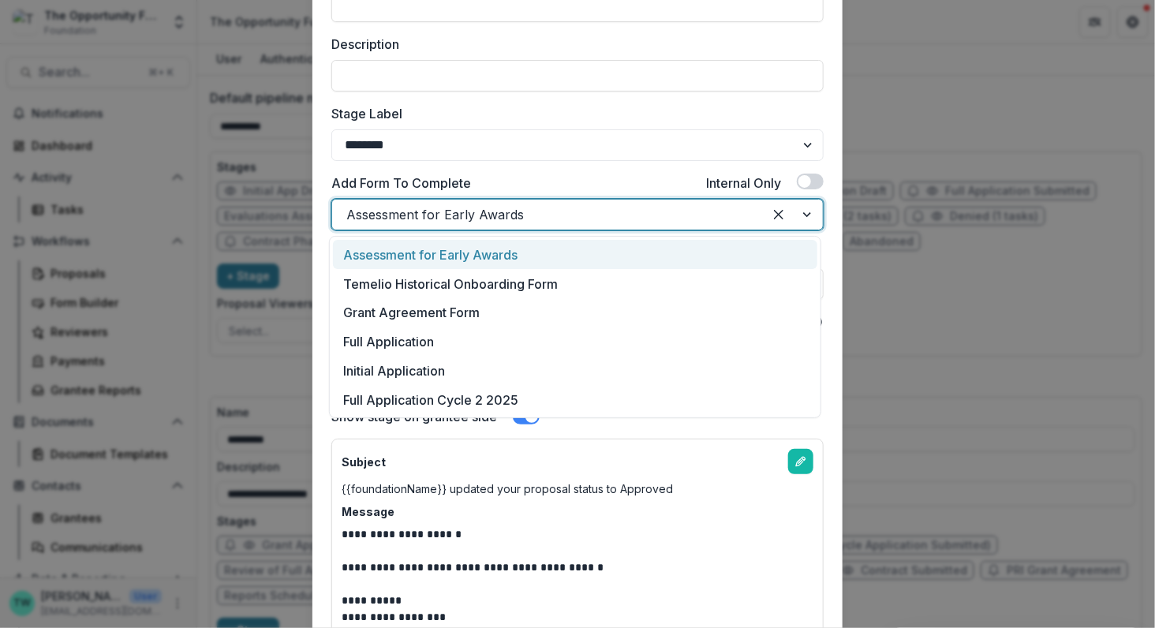
click at [805, 214] on div at bounding box center [793, 215] width 60 height 30
click at [758, 248] on div "Assessment for Early Awards" at bounding box center [575, 254] width 484 height 29
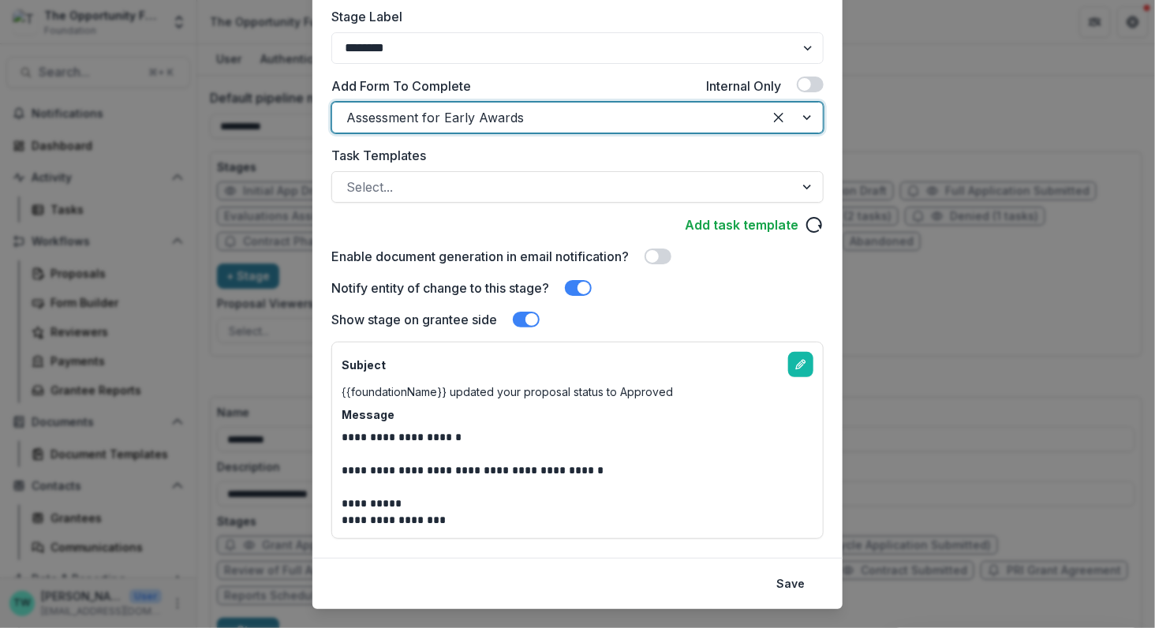
scroll to position [289, 0]
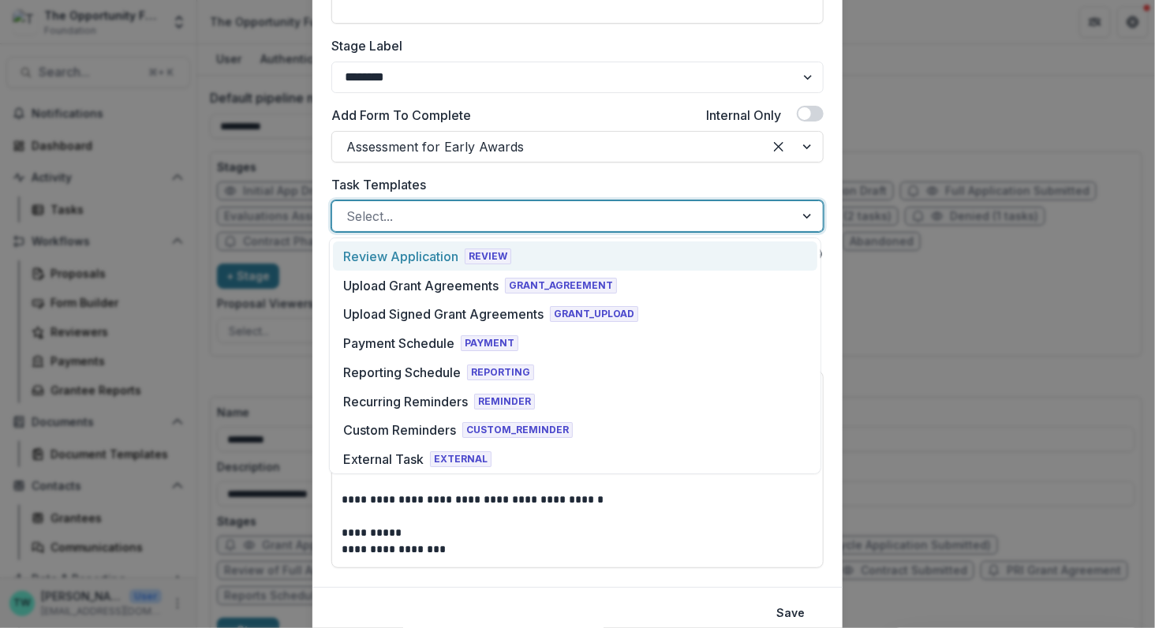
click at [668, 222] on div at bounding box center [563, 216] width 434 height 22
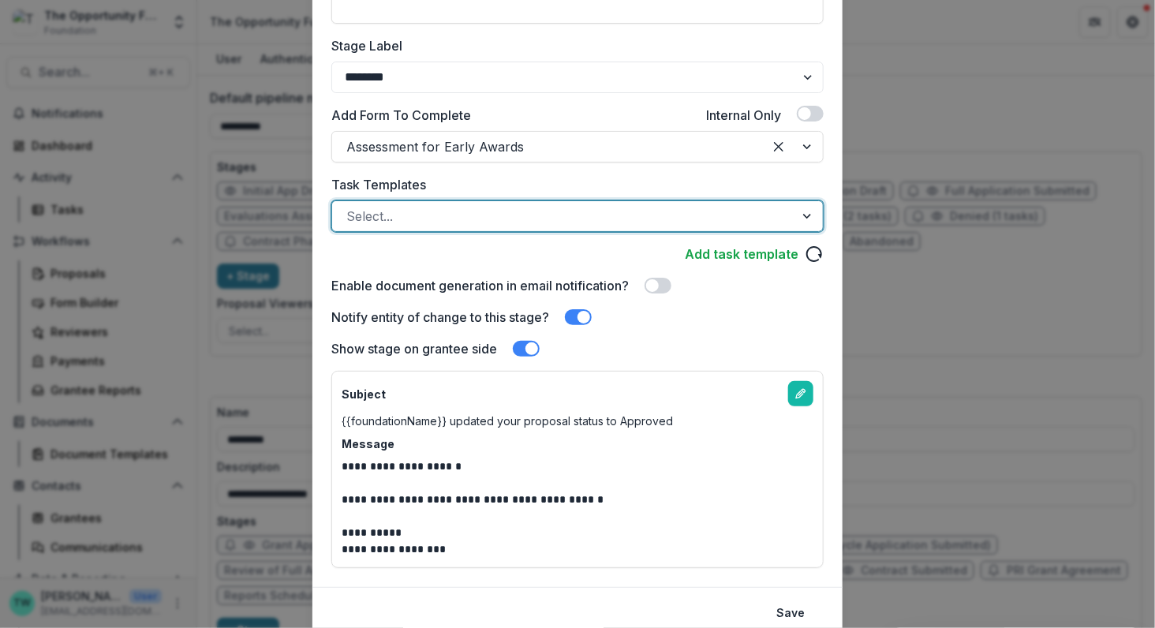
click at [668, 222] on div at bounding box center [563, 216] width 434 height 22
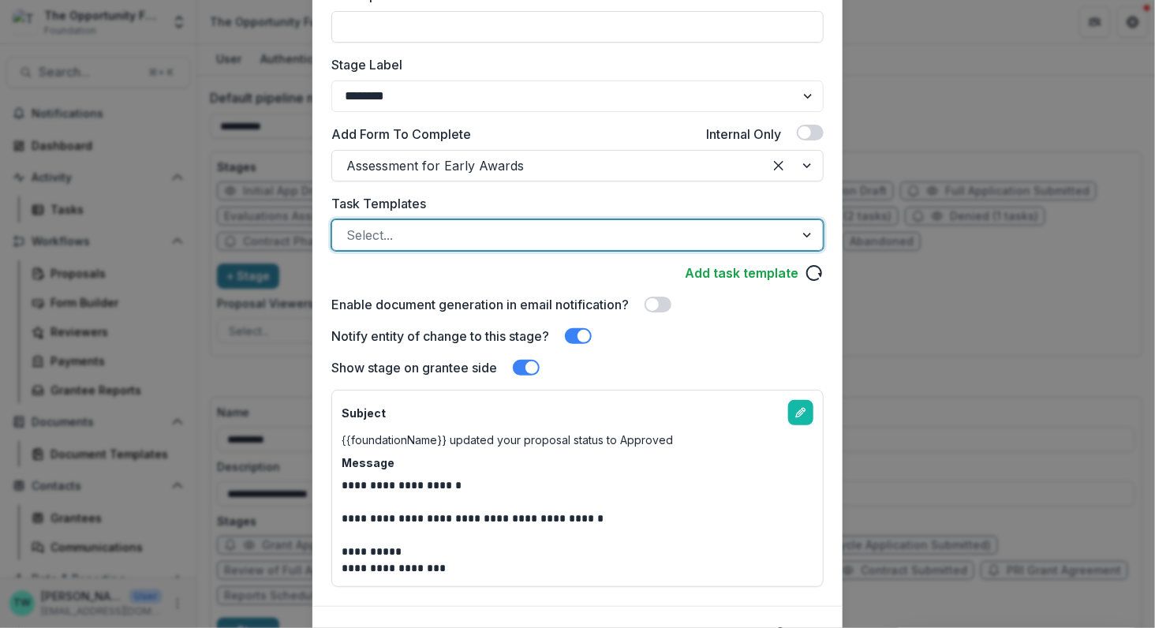
scroll to position [347, 0]
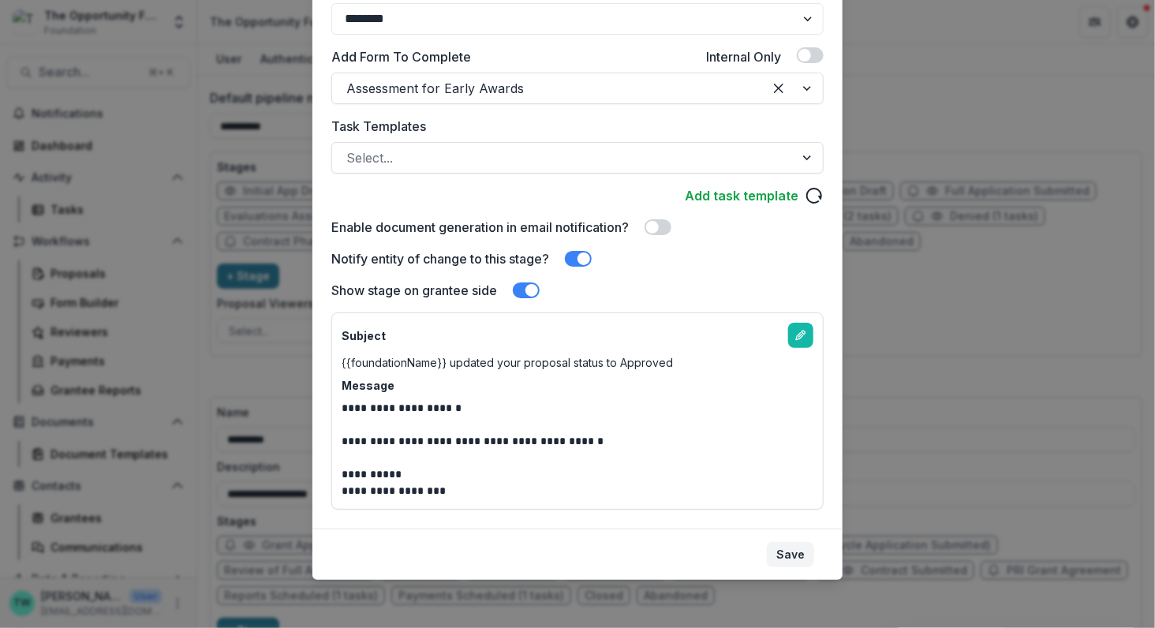
click at [786, 557] on button "Save" at bounding box center [790, 554] width 47 height 25
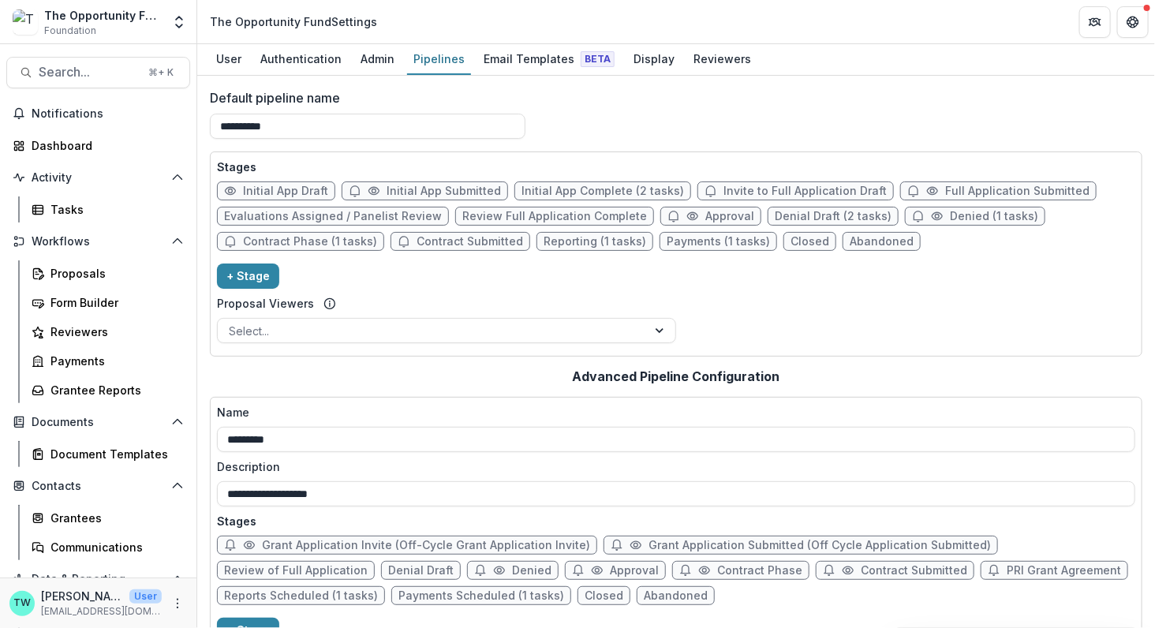
click at [705, 218] on span "Approval" at bounding box center [729, 216] width 49 height 13
select select "********"
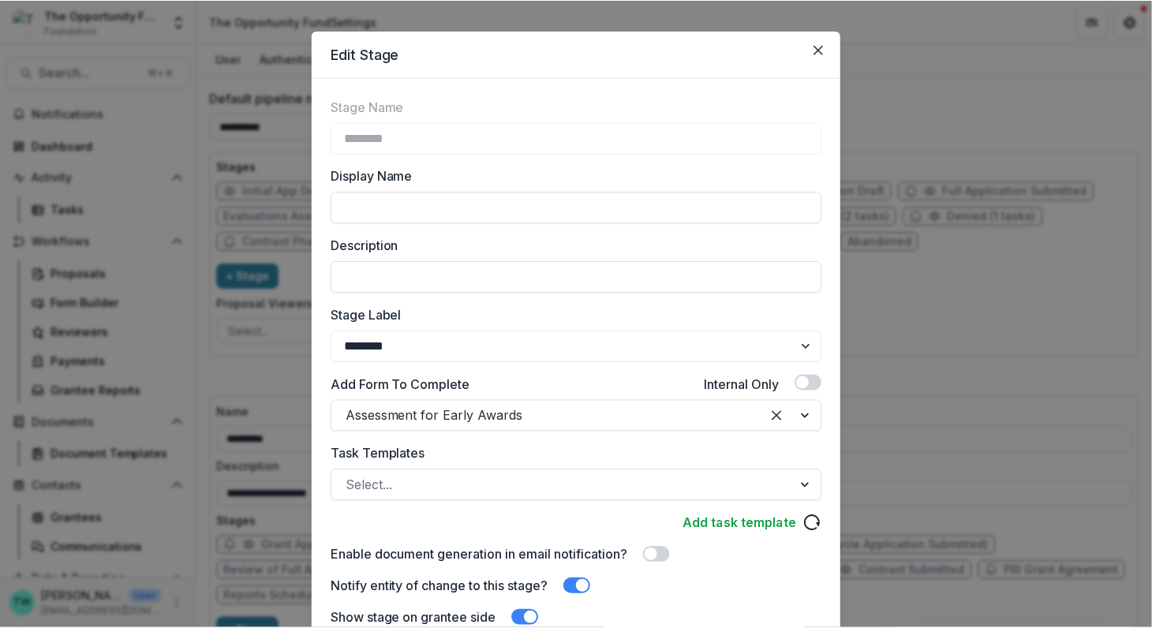
scroll to position [15, 0]
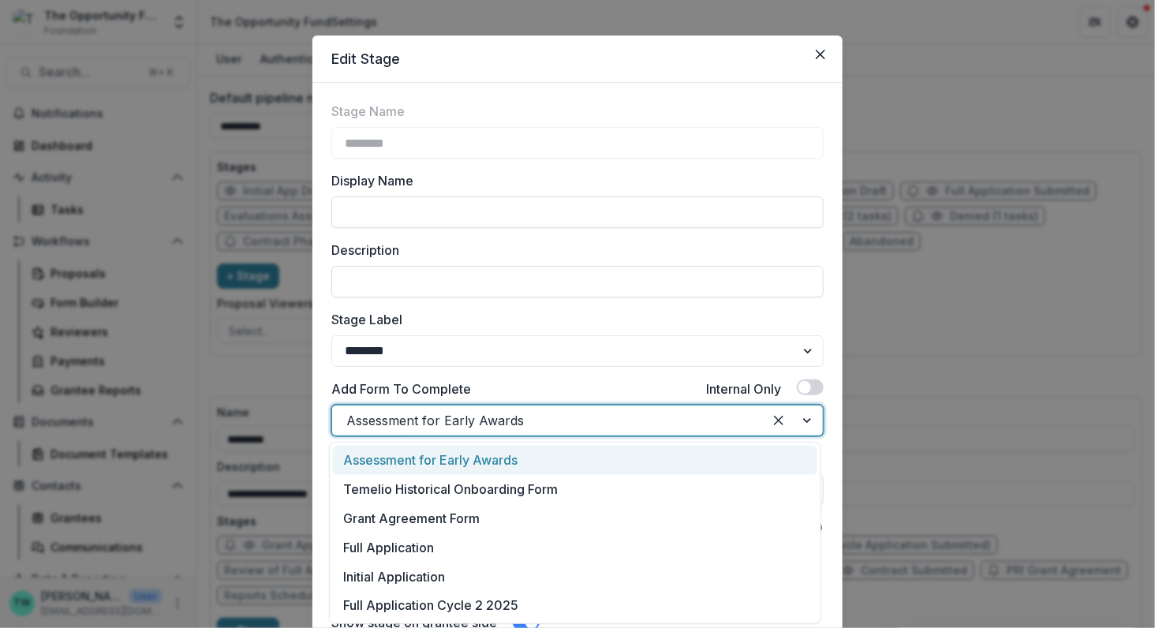
click at [528, 416] on div at bounding box center [547, 420] width 402 height 22
drag, startPoint x: 345, startPoint y: 420, endPoint x: 531, endPoint y: 419, distance: 186.1
click at [531, 419] on div at bounding box center [547, 420] width 402 height 22
click at [819, 52] on icon "Close" at bounding box center [820, 54] width 9 height 9
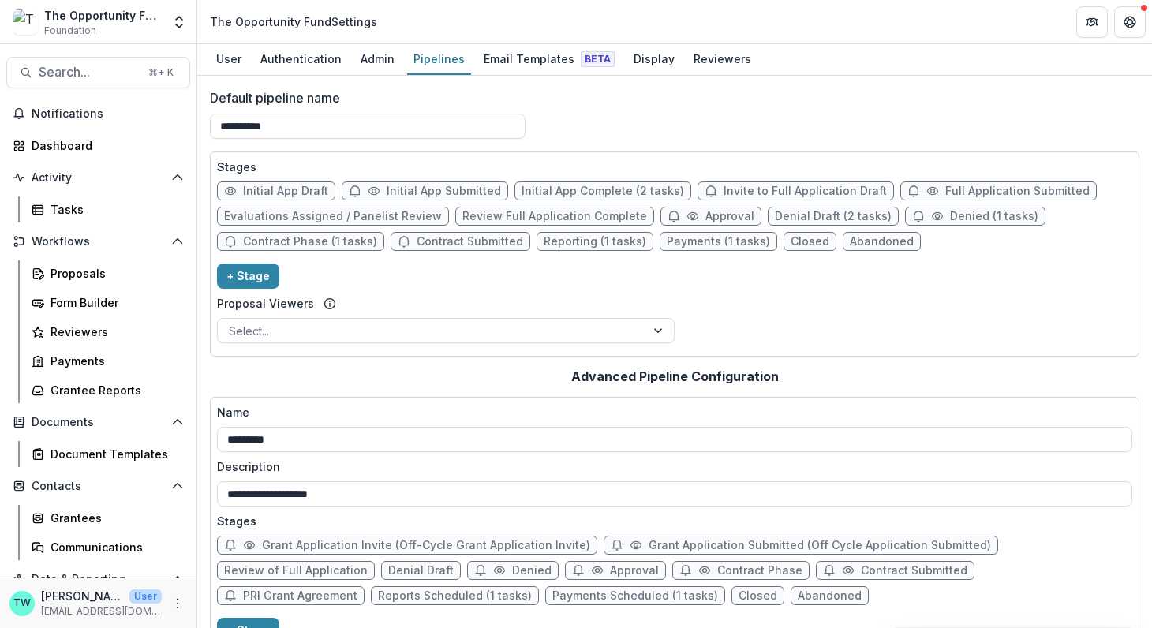
click at [531, 214] on span "Review Full Application Complete" at bounding box center [554, 216] width 185 height 13
select select "******"
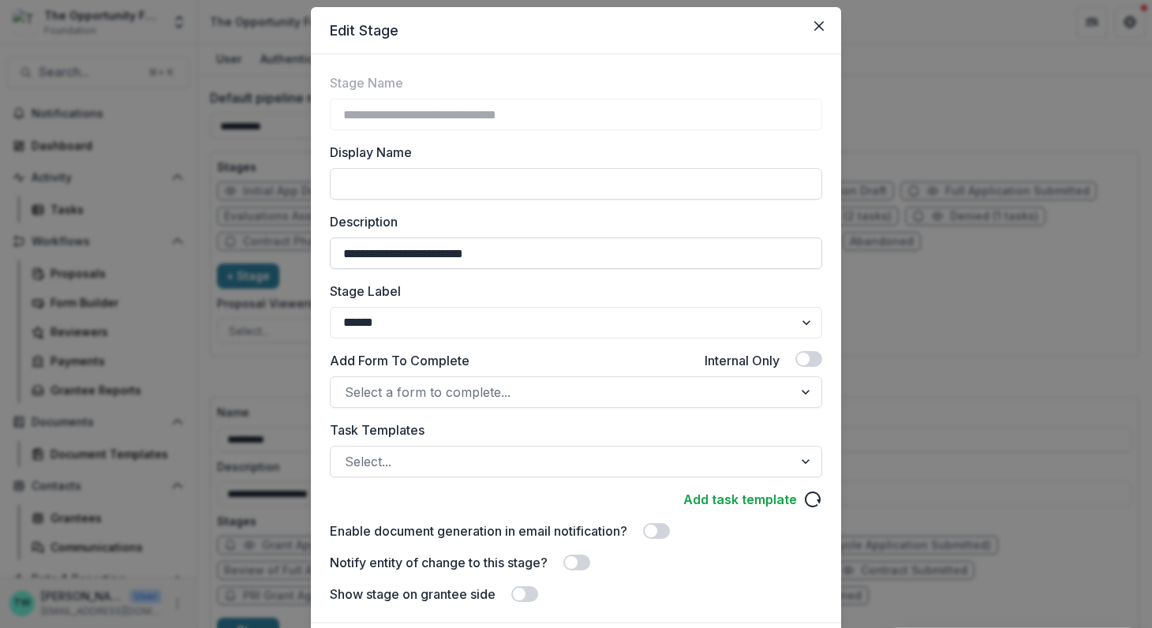
scroll to position [0, 0]
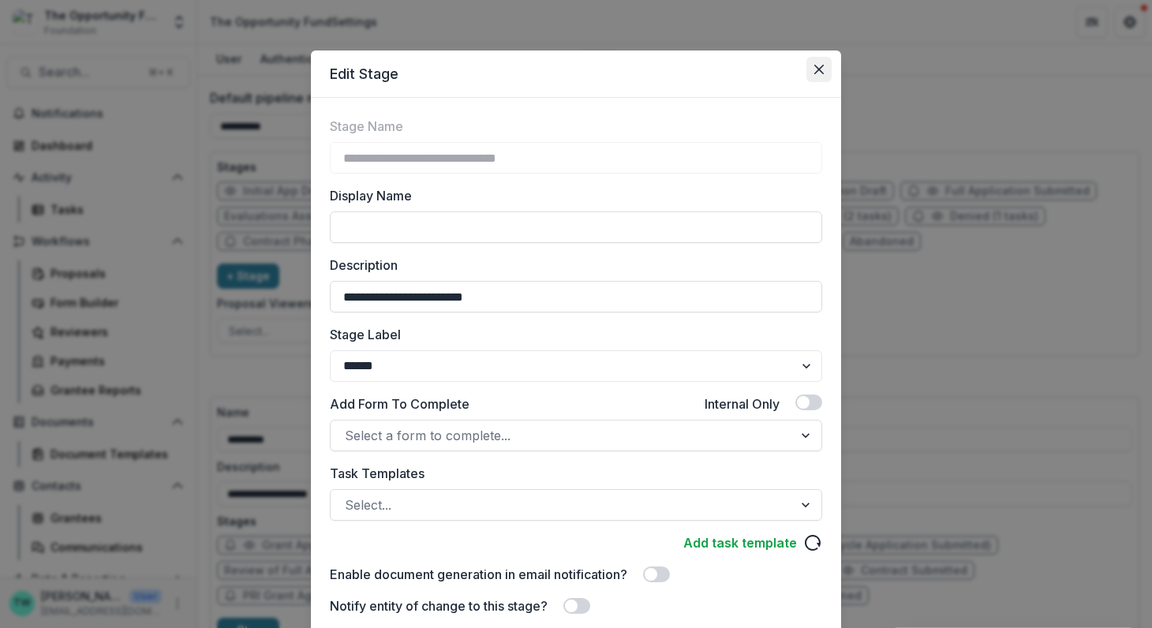
click at [816, 65] on icon "Close" at bounding box center [818, 69] width 9 height 9
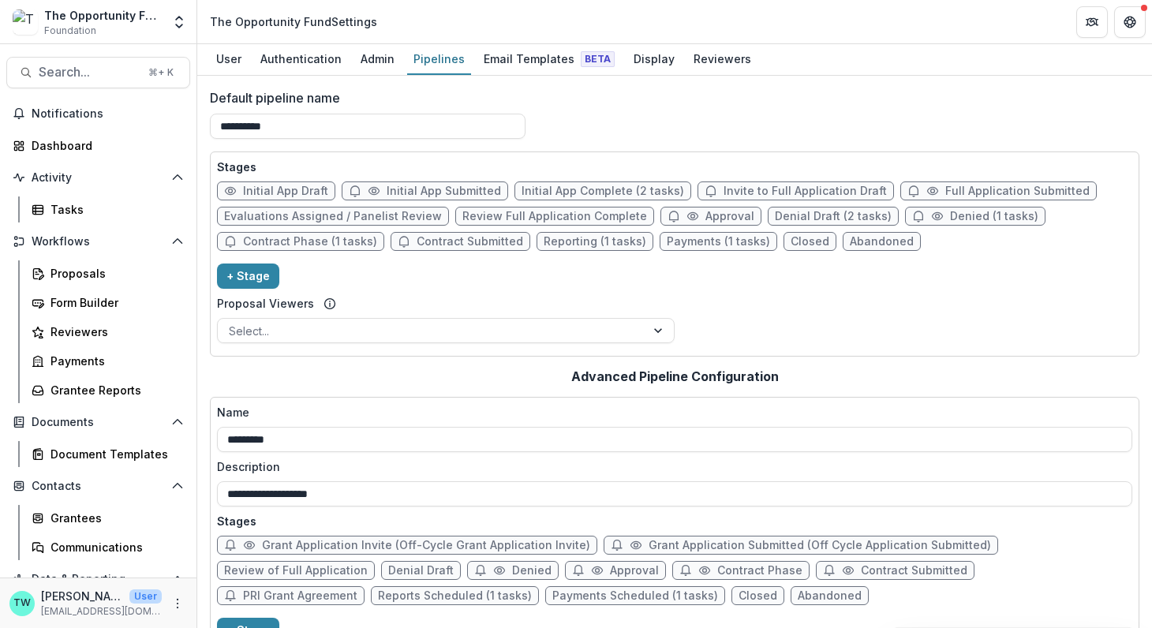
click at [353, 218] on span "Evaluations Assigned / Panelist Review" at bounding box center [333, 216] width 218 height 13
select select "******"
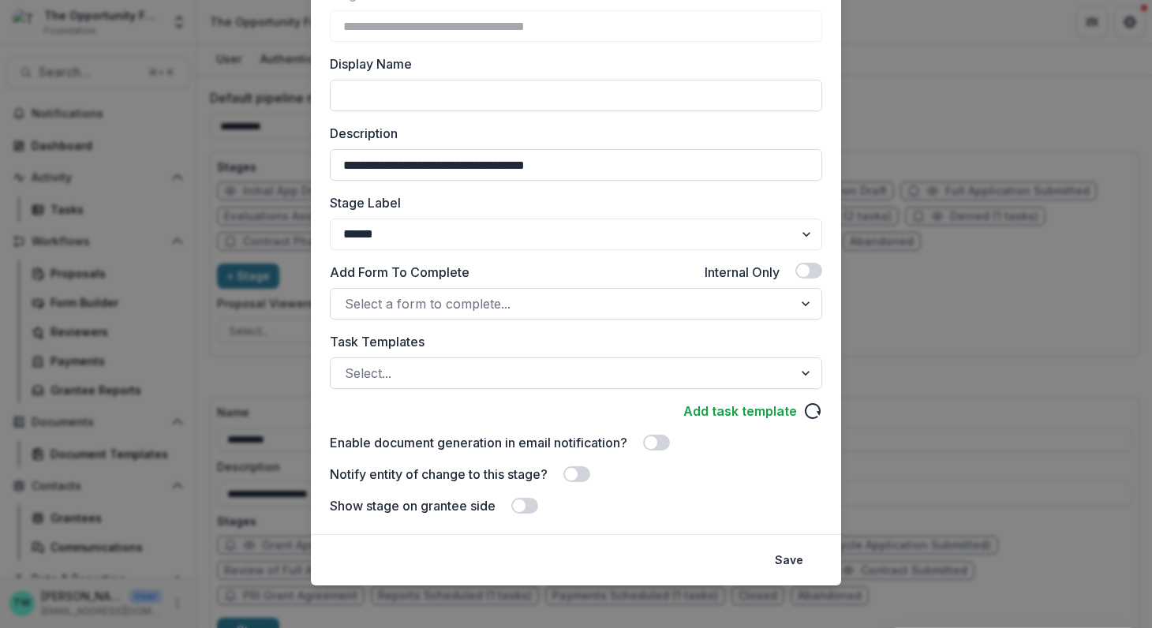
scroll to position [138, 0]
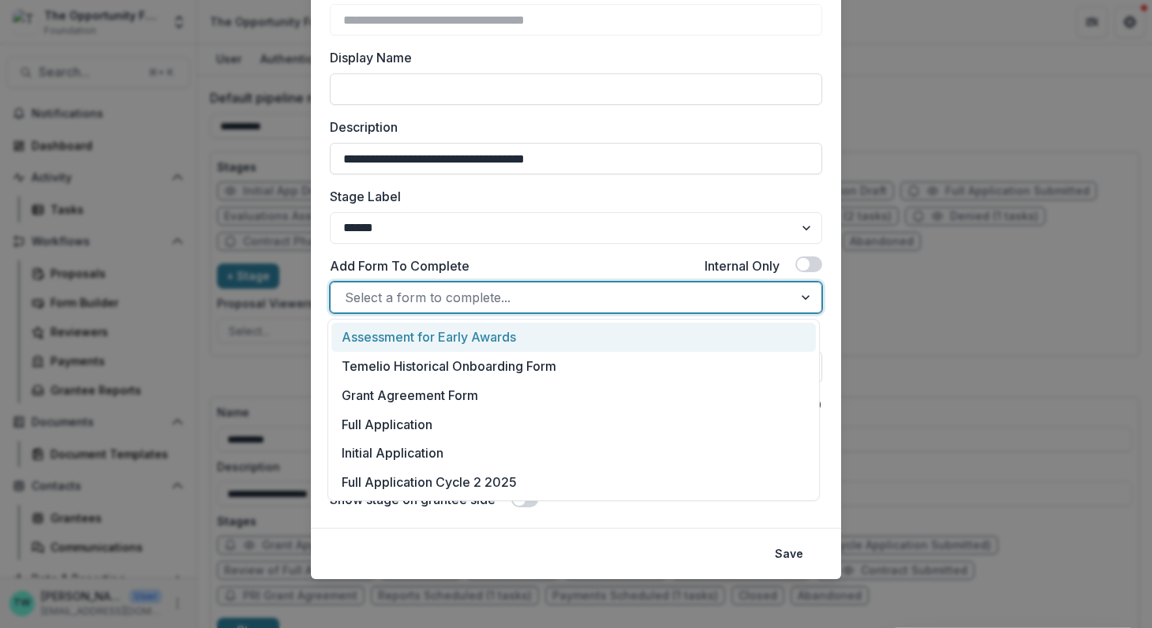
click at [519, 297] on div at bounding box center [562, 297] width 434 height 22
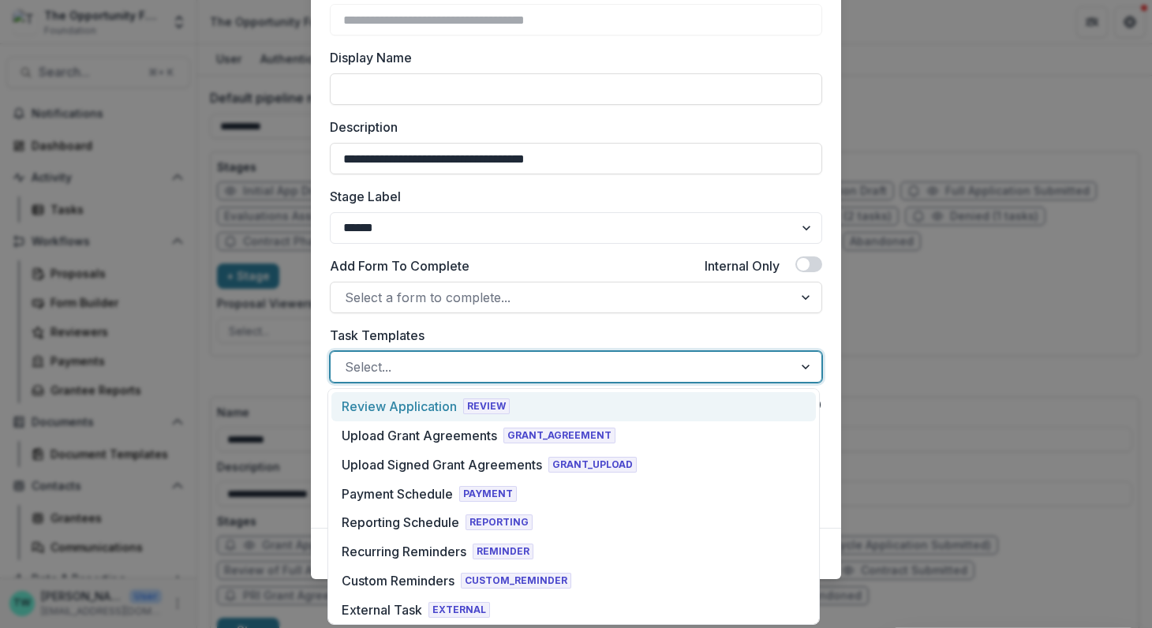
click at [545, 364] on div at bounding box center [562, 367] width 434 height 22
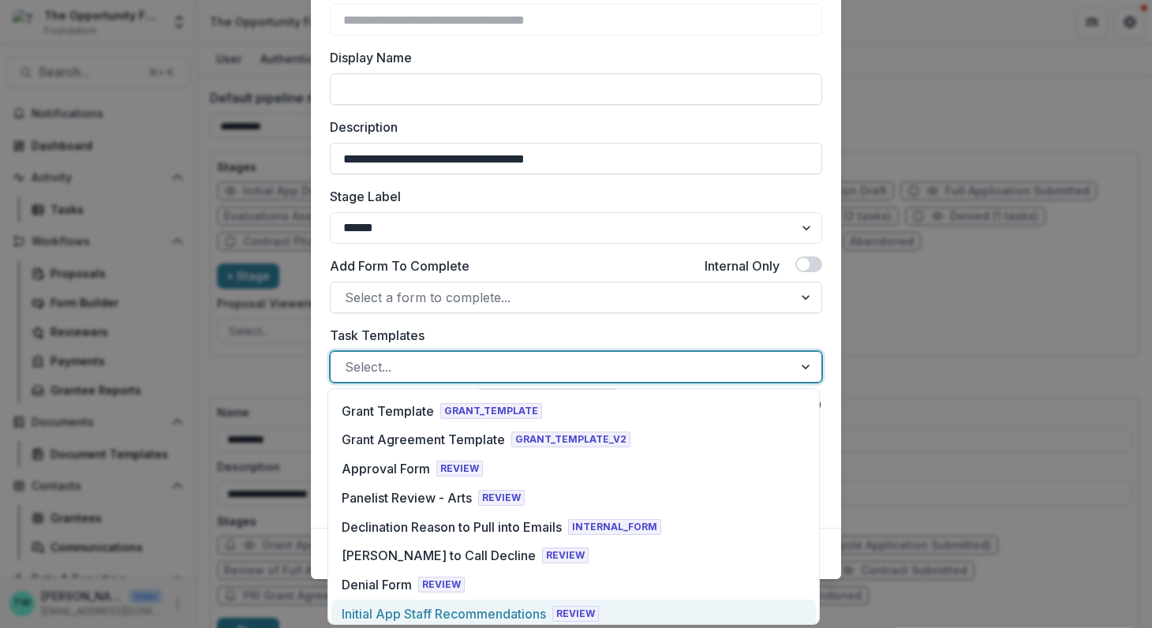
scroll to position [487, 0]
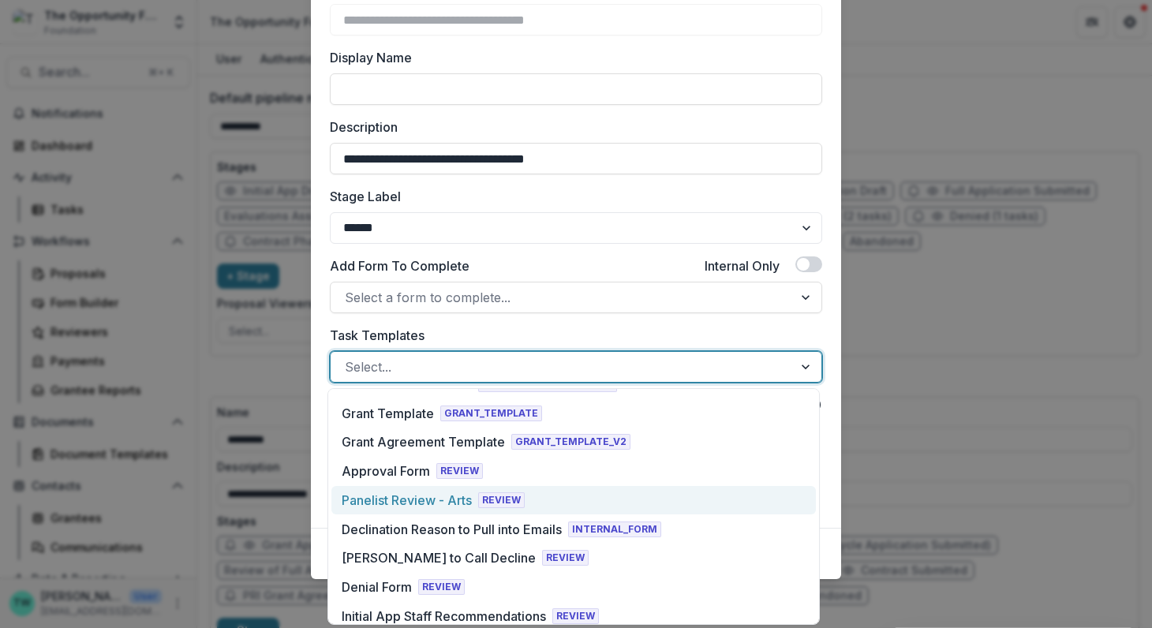
click at [608, 505] on div "Panelist Review - Arts REVIEW" at bounding box center [573, 500] width 484 height 29
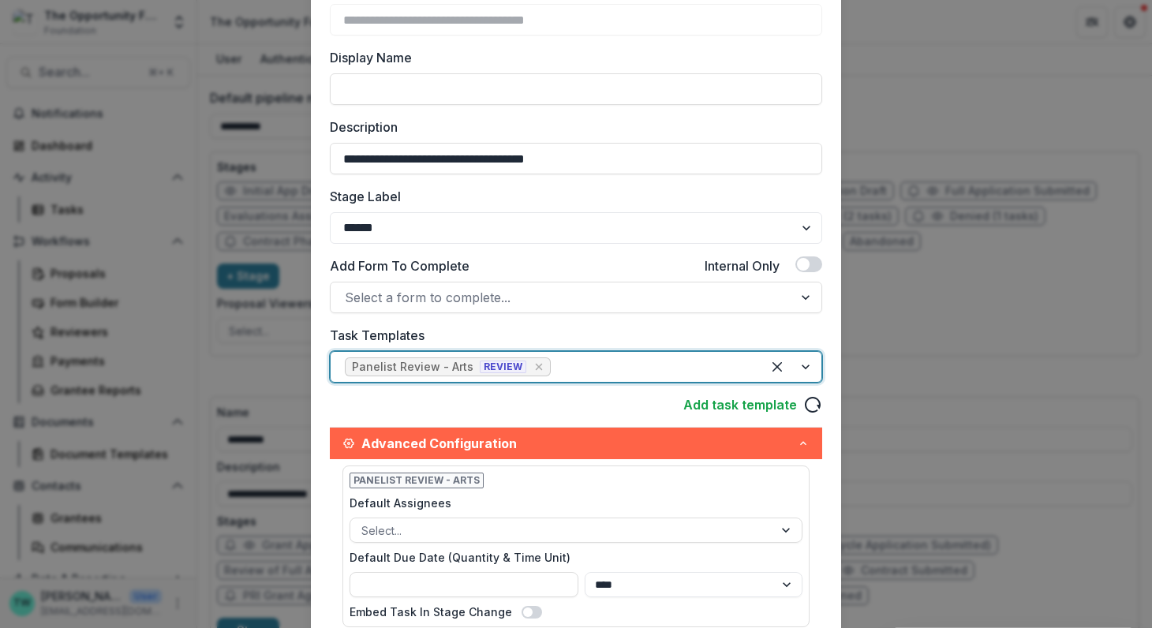
click at [599, 364] on div at bounding box center [650, 367] width 193 height 22
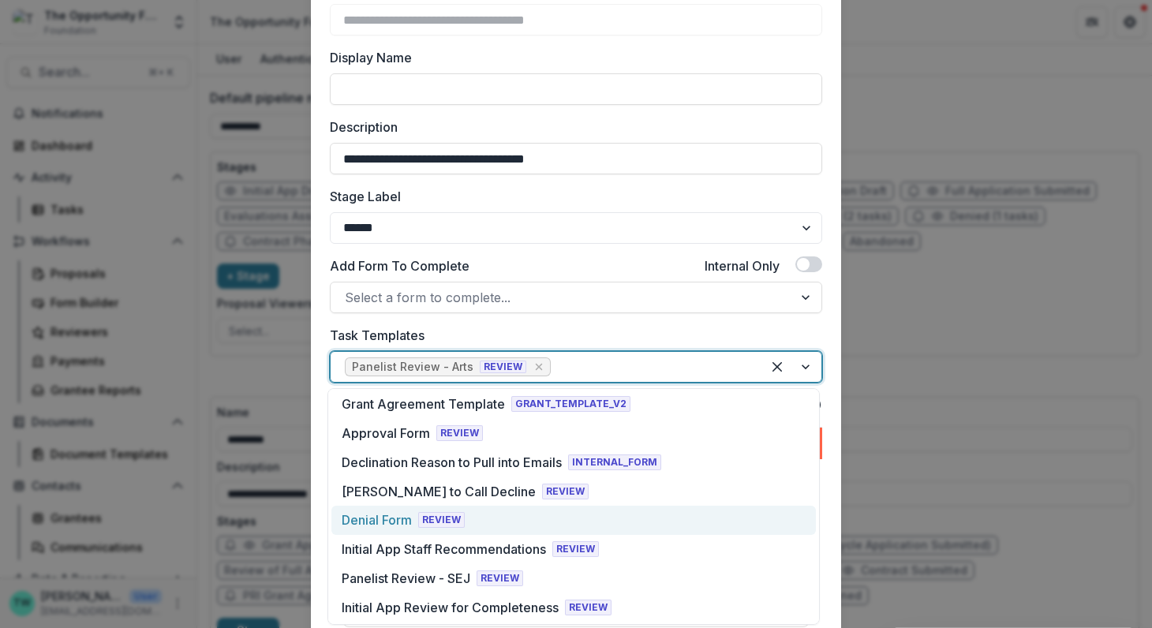
scroll to position [525, 0]
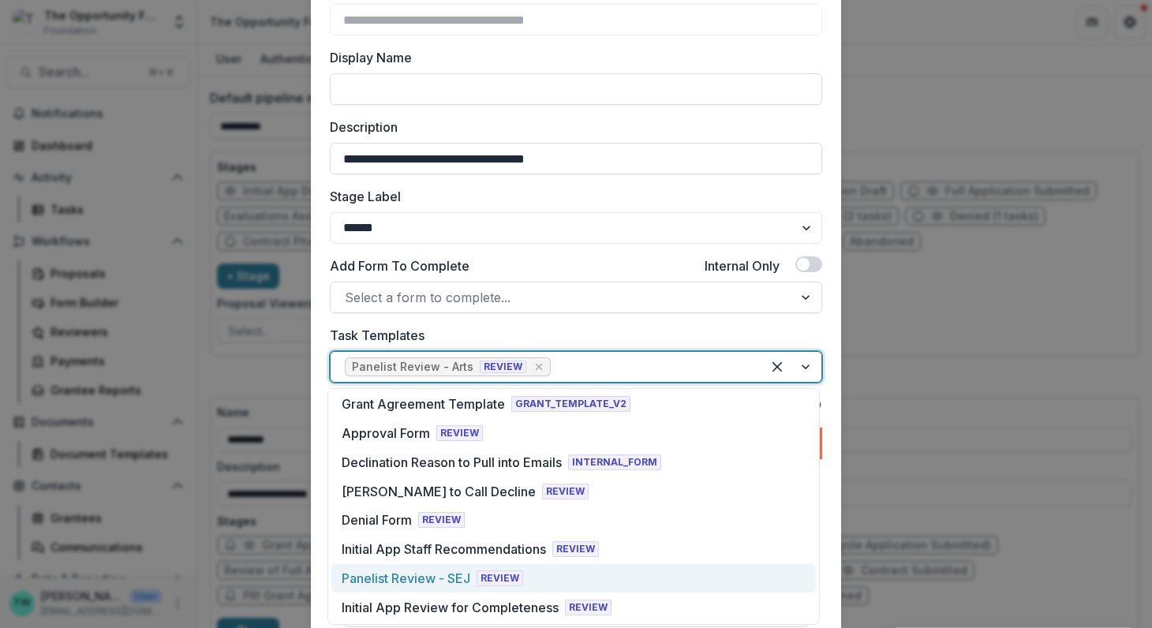
click at [543, 579] on div "Panelist Review - SEJ REVIEW" at bounding box center [573, 578] width 484 height 29
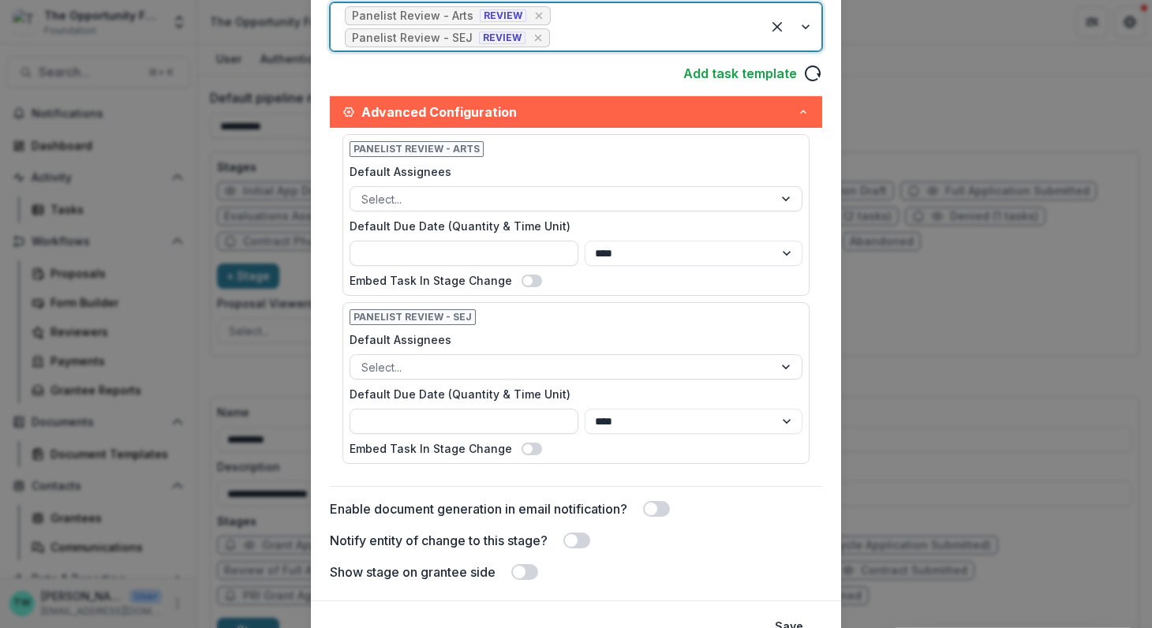
scroll to position [510, 0]
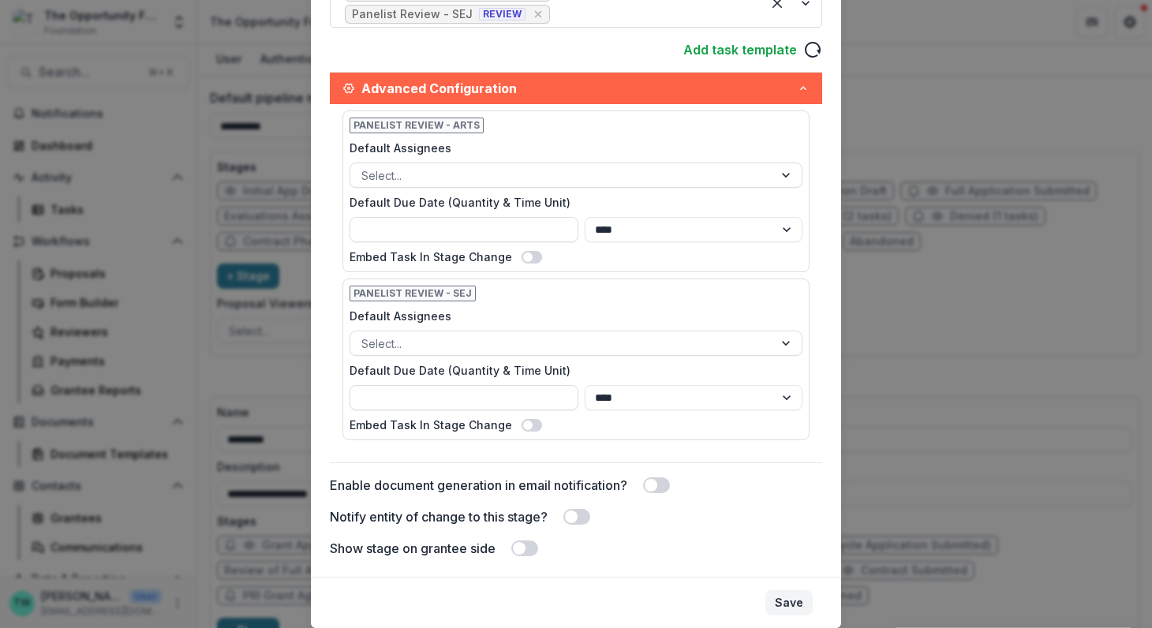
click at [784, 590] on button "Save" at bounding box center [788, 602] width 47 height 25
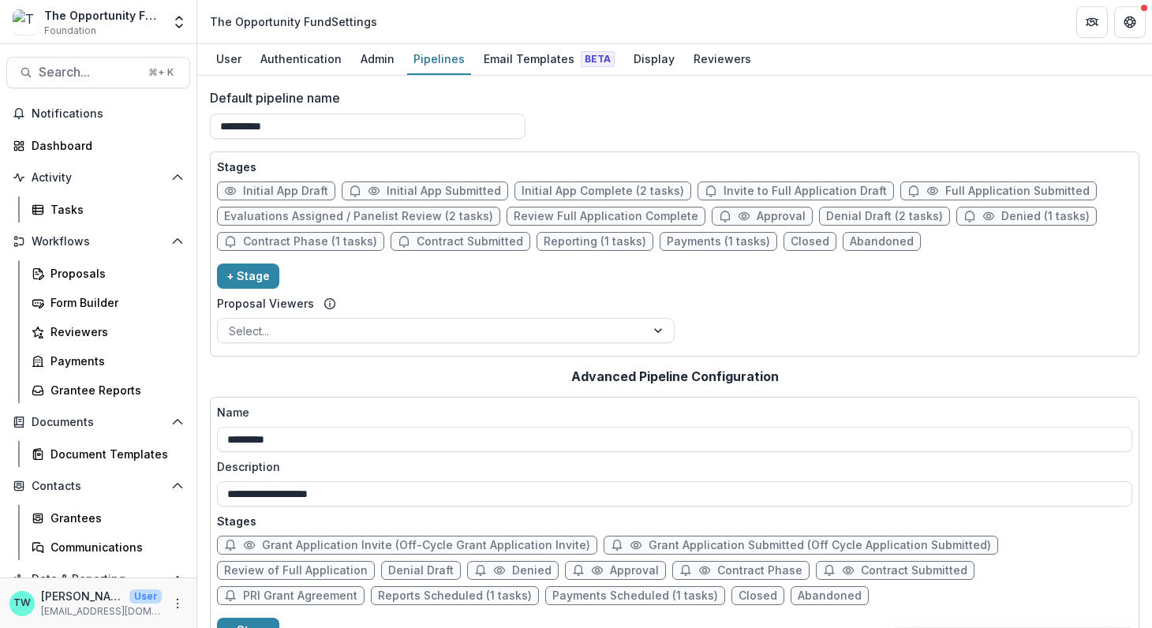
click at [370, 221] on span "Evaluations Assigned / Panelist Review (2 tasks)" at bounding box center [358, 216] width 269 height 13
select select "******"
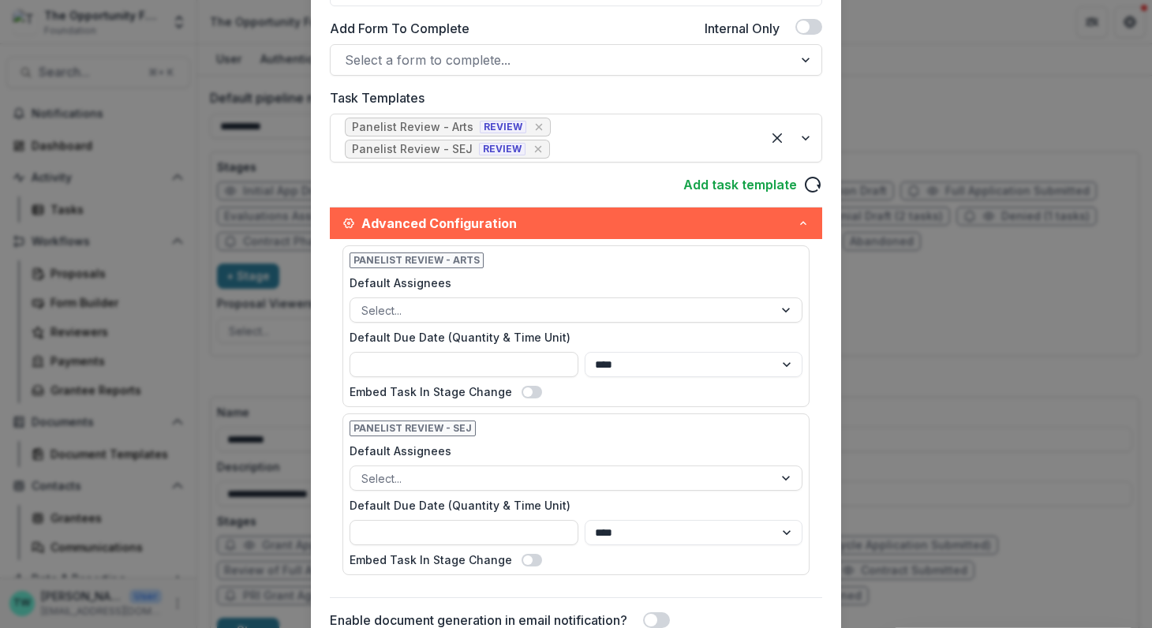
scroll to position [138, 0]
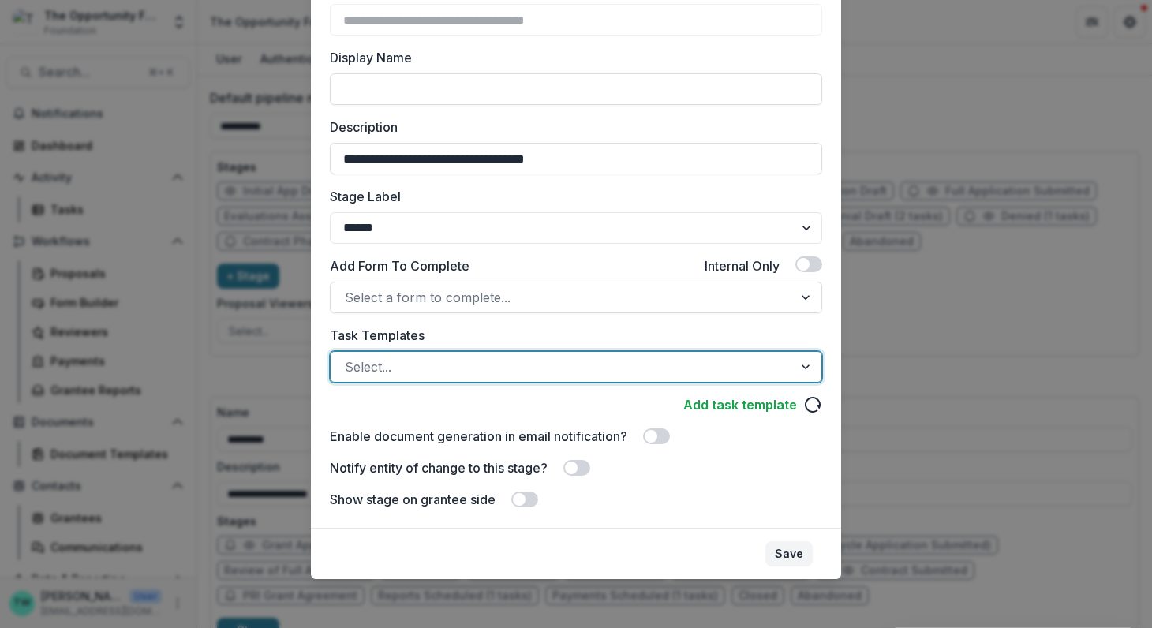
click at [782, 558] on button "Save" at bounding box center [788, 553] width 47 height 25
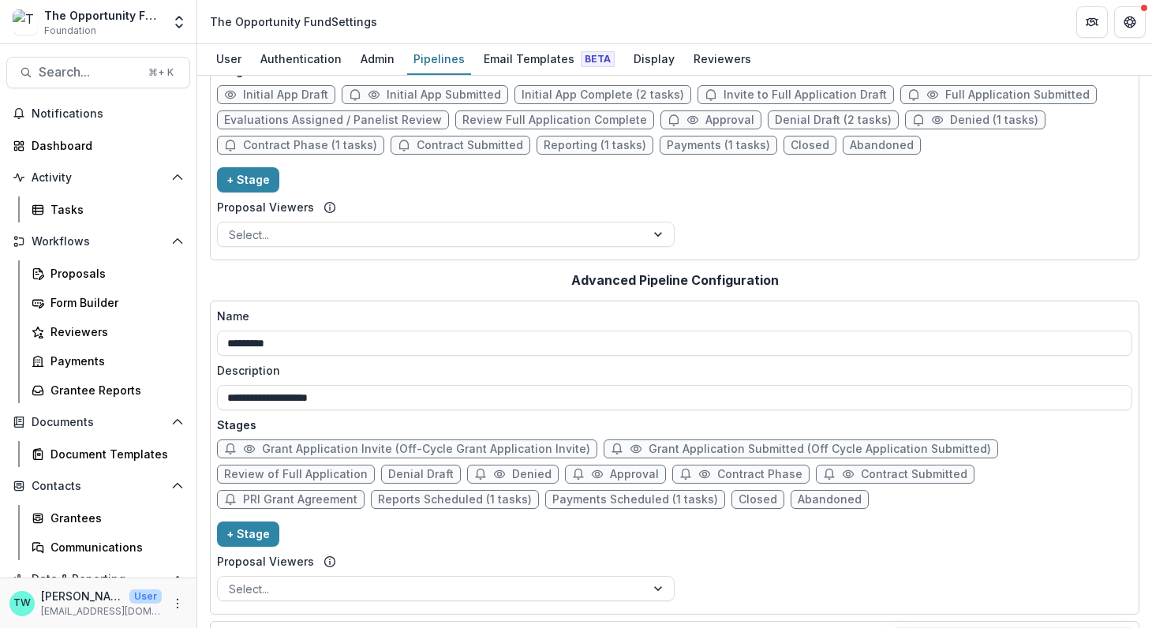
scroll to position [0, 0]
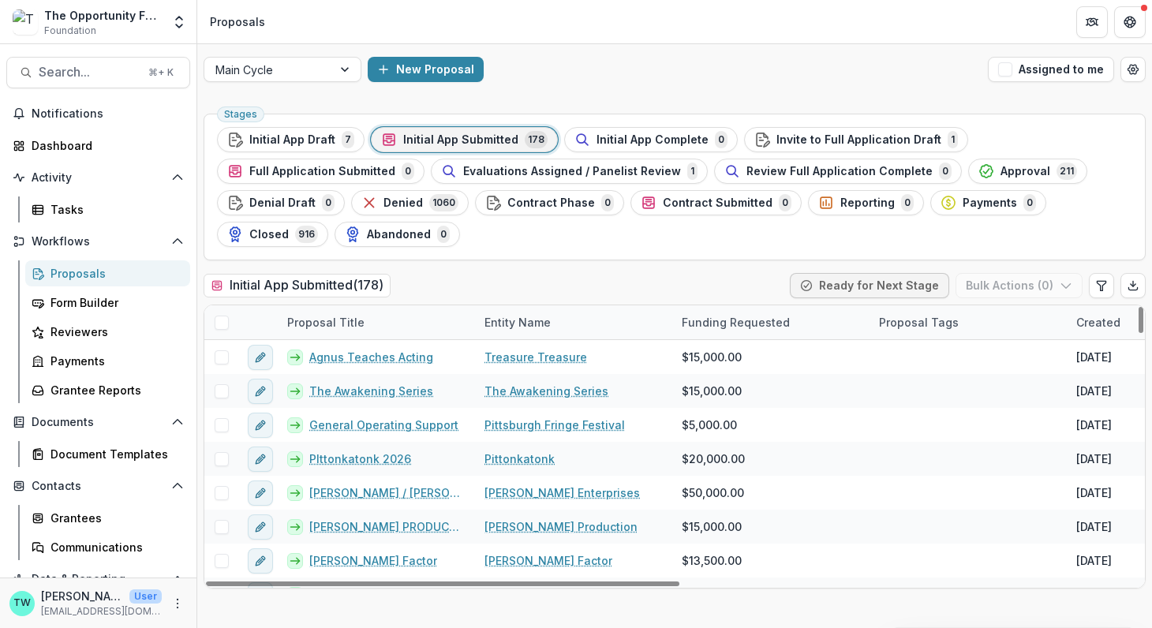
click at [222, 321] on span at bounding box center [222, 322] width 14 height 14
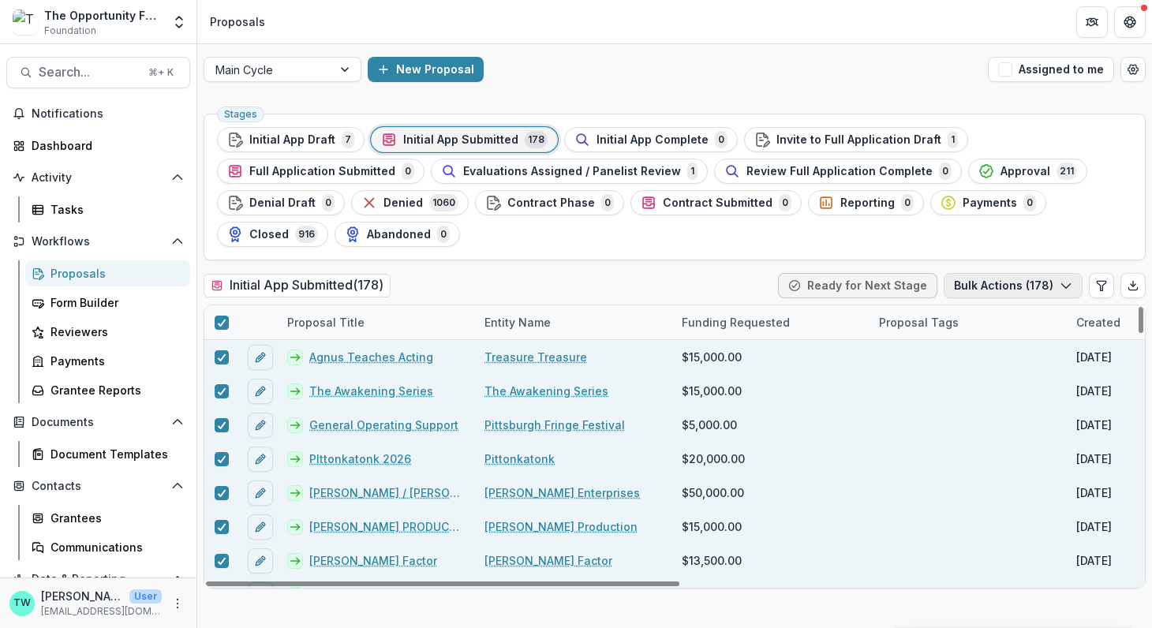
click at [1040, 286] on button "Bulk Actions ( 178 )" at bounding box center [1012, 285] width 139 height 25
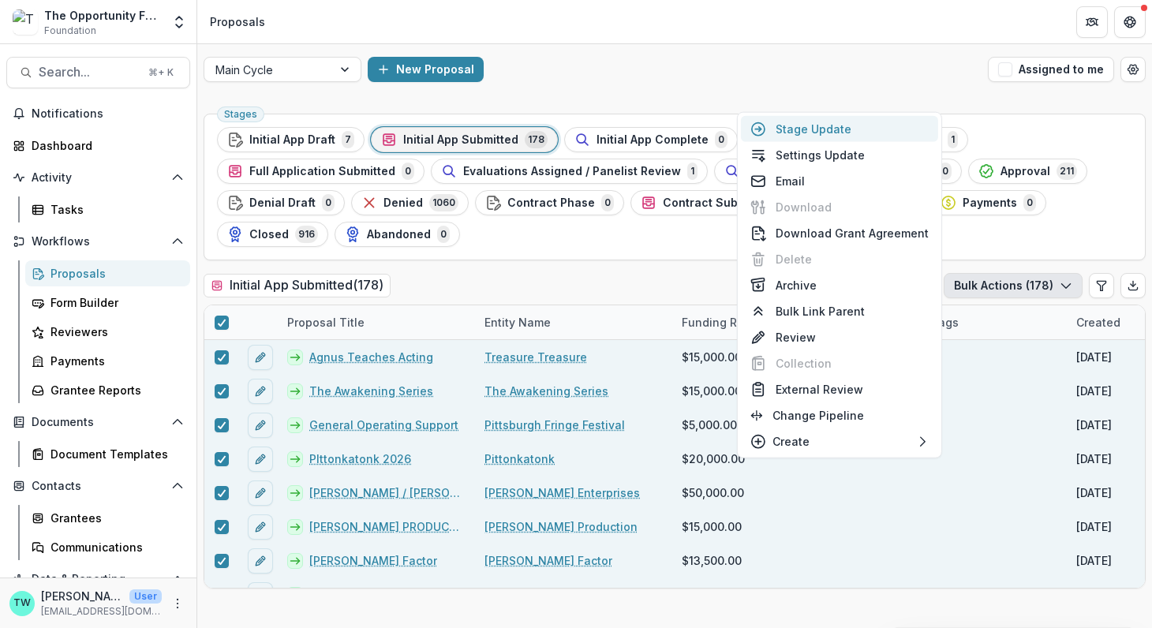
click at [864, 136] on button "Stage Update" at bounding box center [839, 129] width 197 height 26
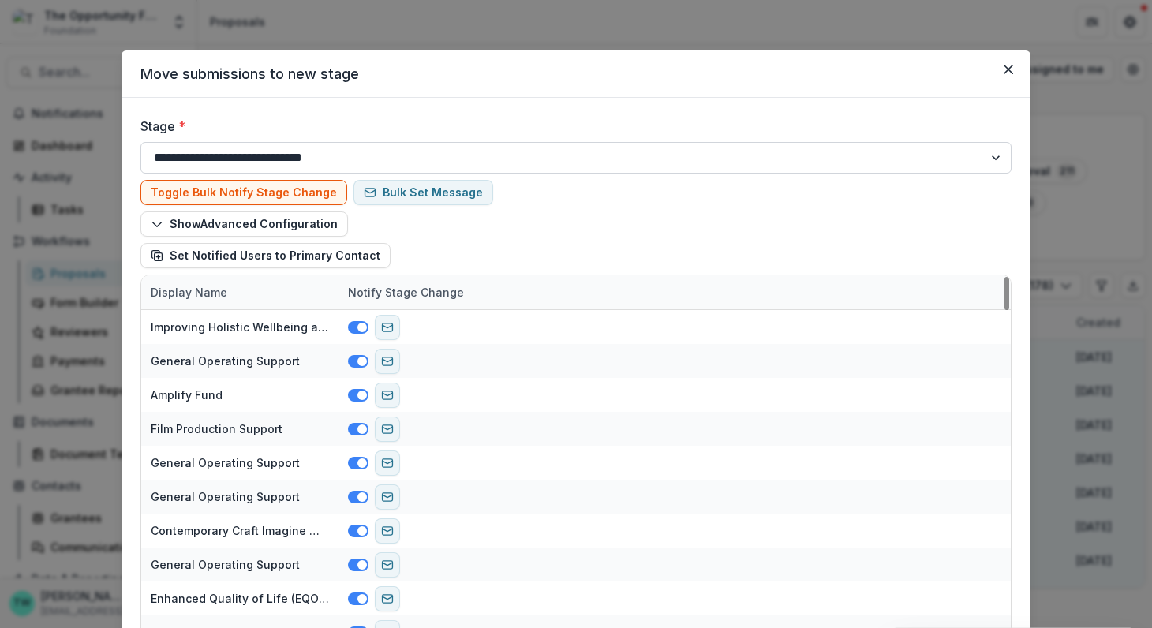
click at [400, 156] on select "**********" at bounding box center [575, 158] width 871 height 32
select select "**********"
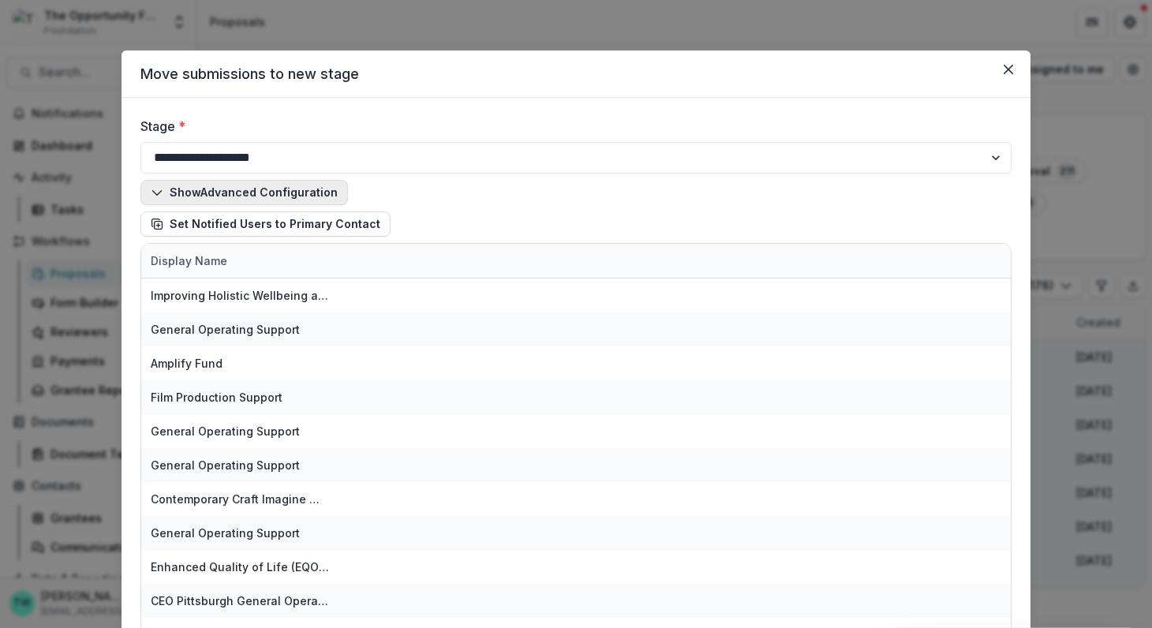
click at [240, 189] on button "Show Advanced Configuration" at bounding box center [243, 192] width 207 height 25
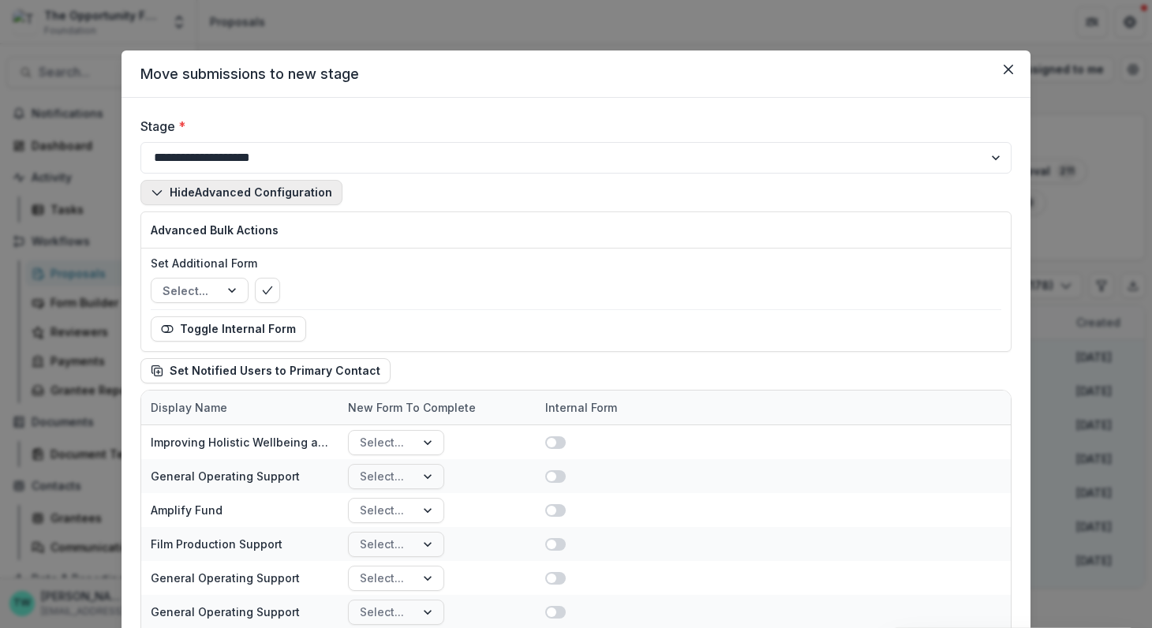
click at [240, 189] on button "Hide Advanced Configuration" at bounding box center [241, 192] width 202 height 25
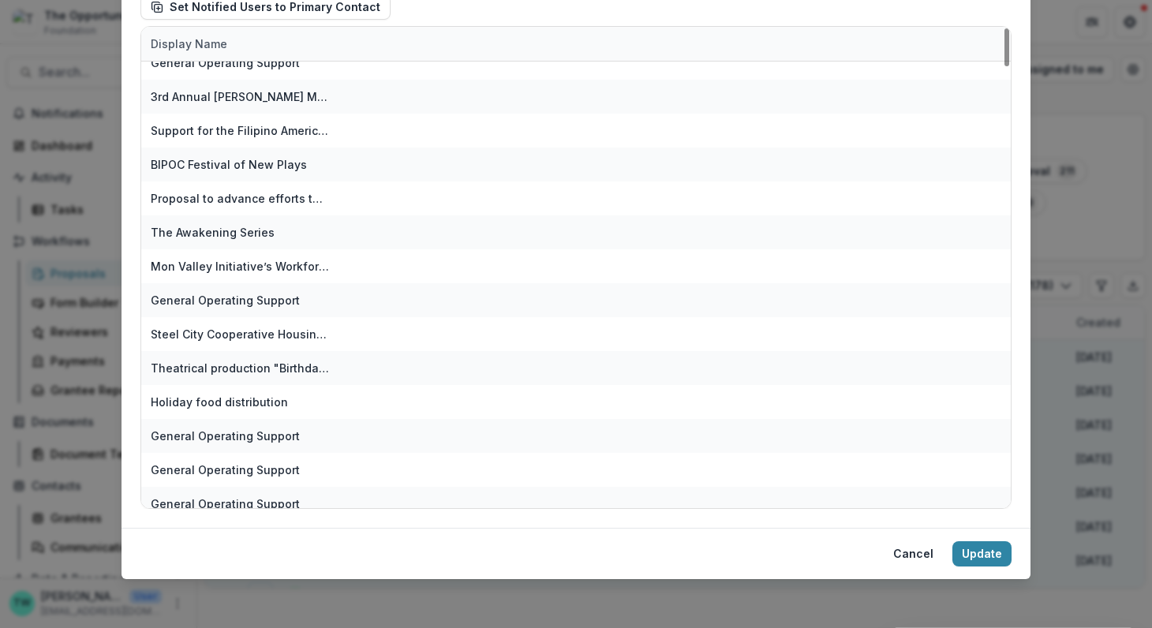
scroll to position [5589, 0]
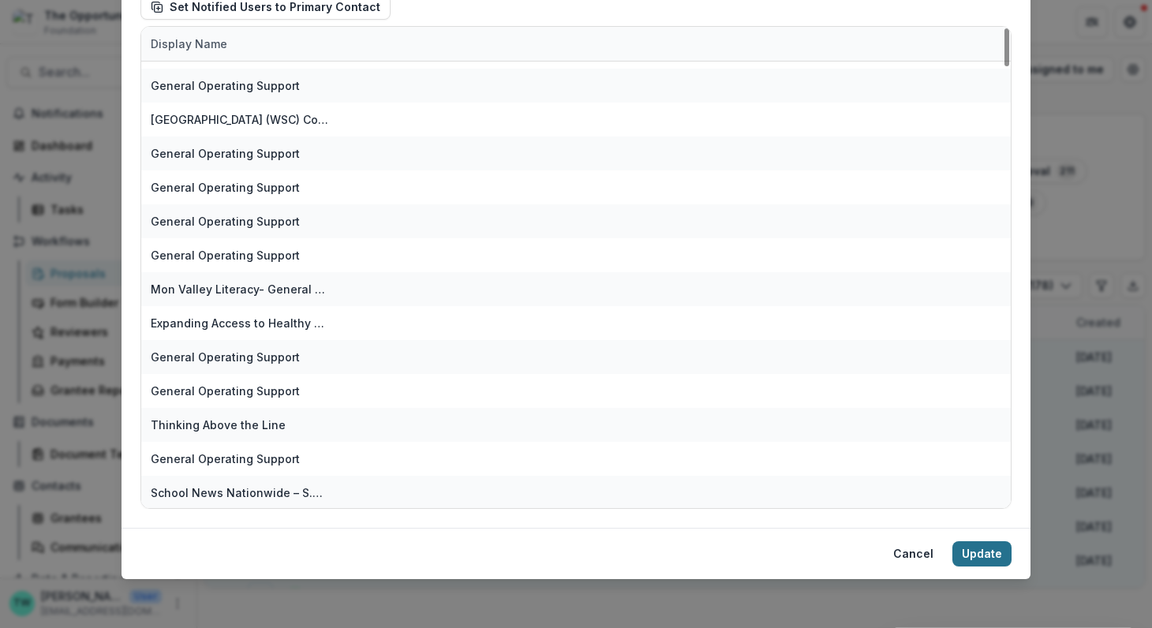
click at [965, 554] on button "Update" at bounding box center [981, 553] width 59 height 25
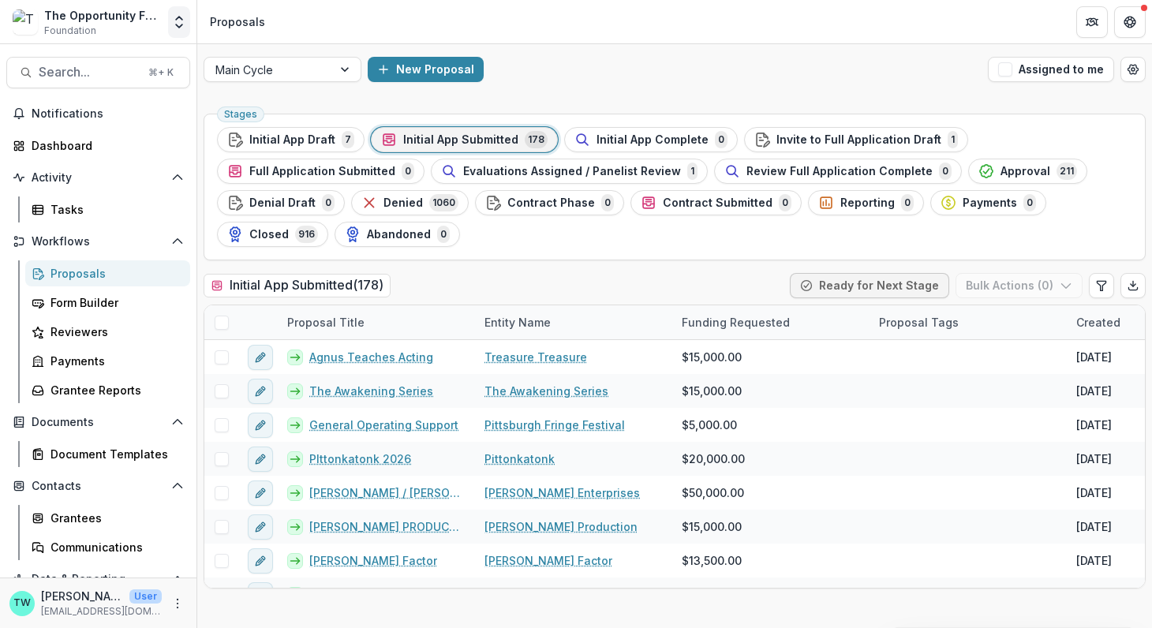
click at [177, 21] on icon "Open entity switcher" at bounding box center [179, 22] width 16 height 16
click at [103, 24] on div "The Opportunity Fund Foundation" at bounding box center [103, 22] width 118 height 31
click at [88, 274] on div "Proposals" at bounding box center [113, 273] width 127 height 17
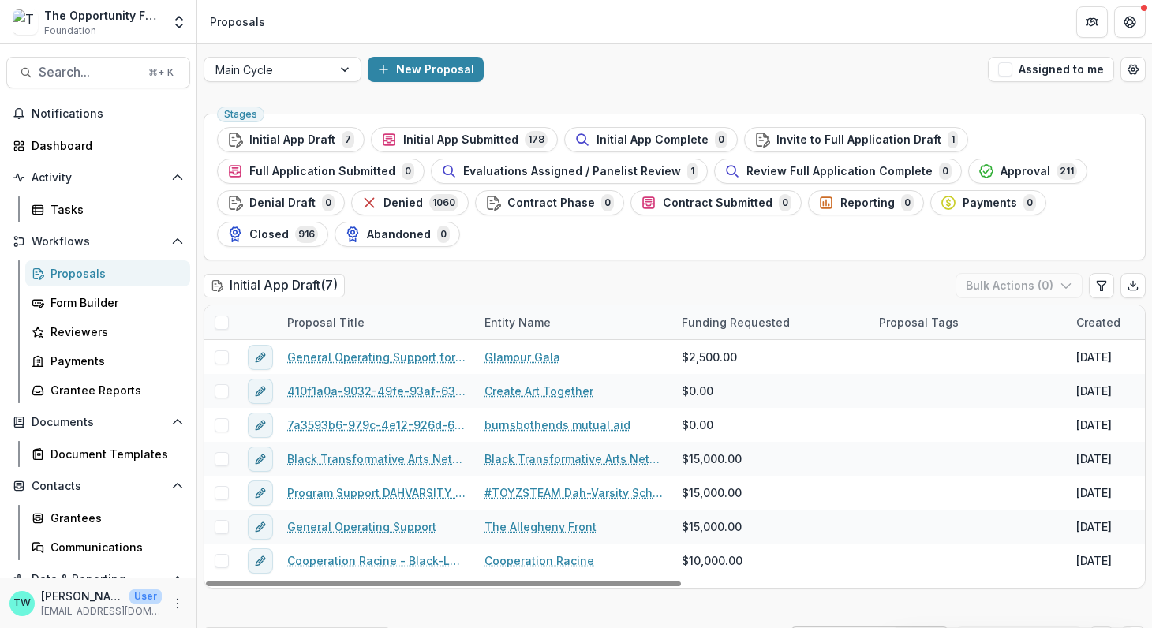
click at [223, 319] on span at bounding box center [222, 322] width 14 height 14
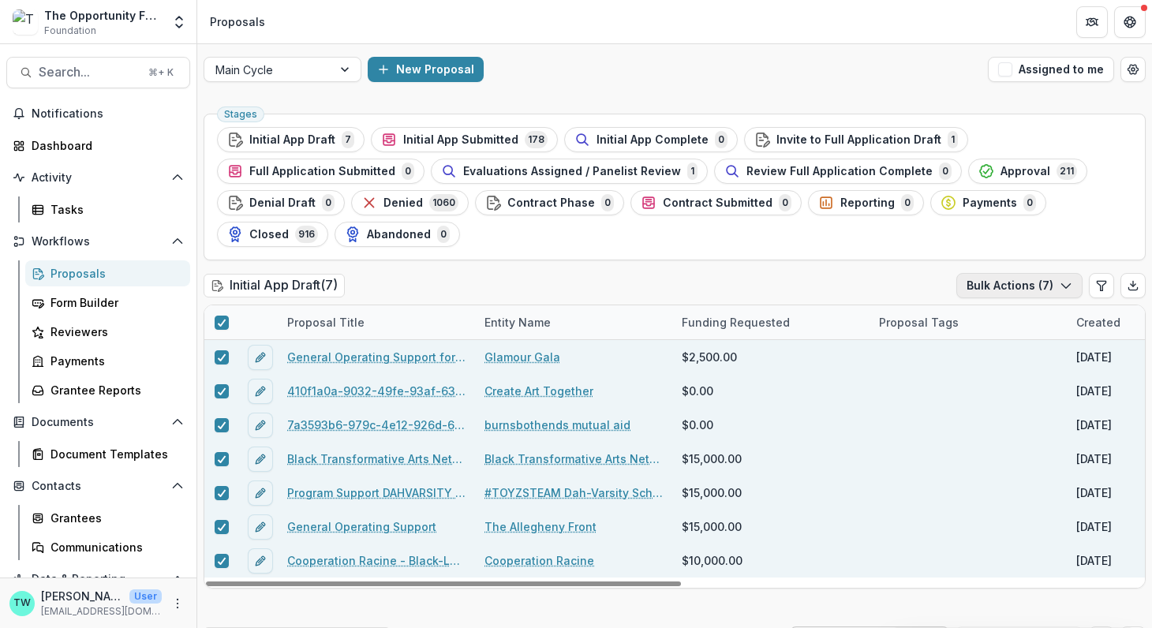
click at [1062, 284] on icon "button" at bounding box center [1065, 285] width 13 height 13
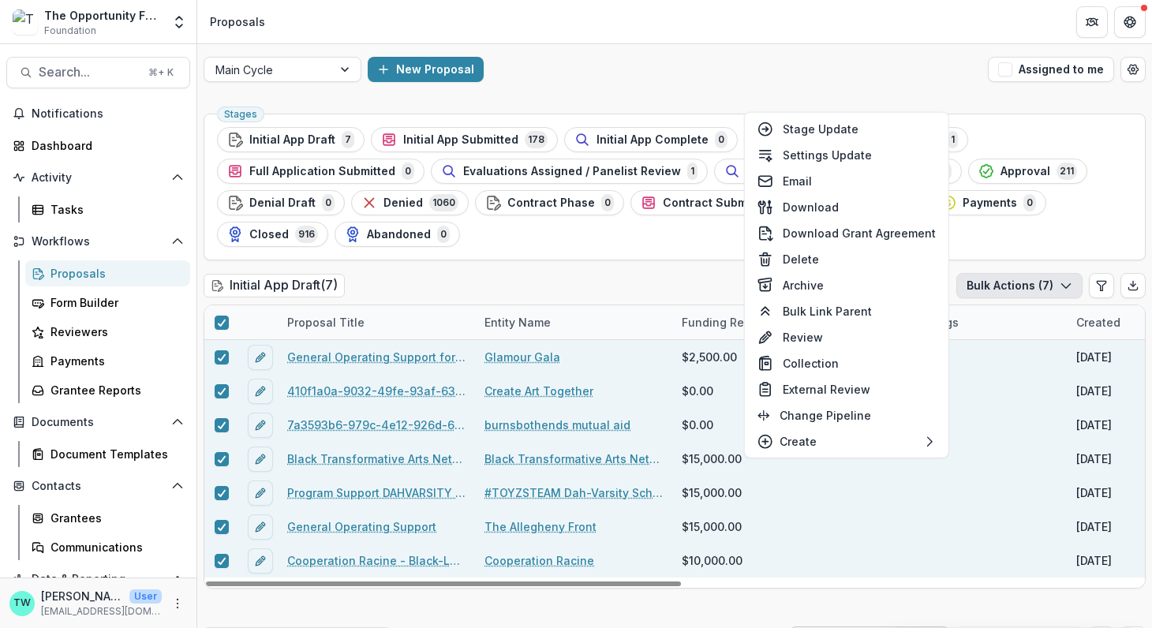
click at [640, 278] on div "Initial App Draft ( 7 ) Bulk Actions ( 7 )" at bounding box center [674, 289] width 942 height 32
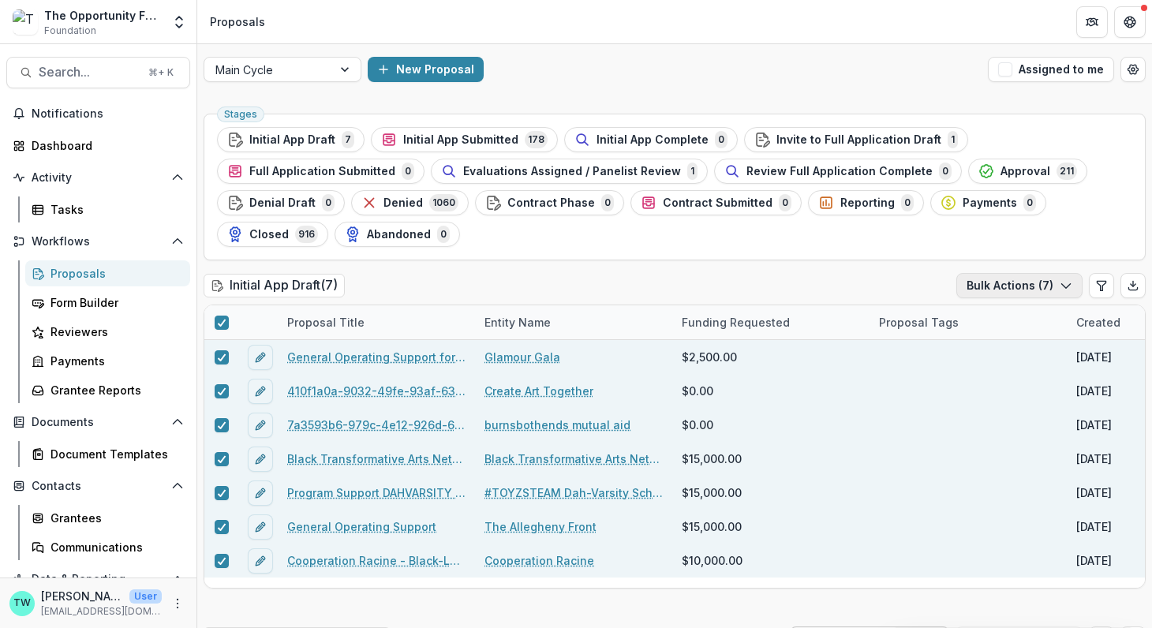
click at [1051, 287] on button "Bulk Actions ( 7 )" at bounding box center [1019, 285] width 126 height 25
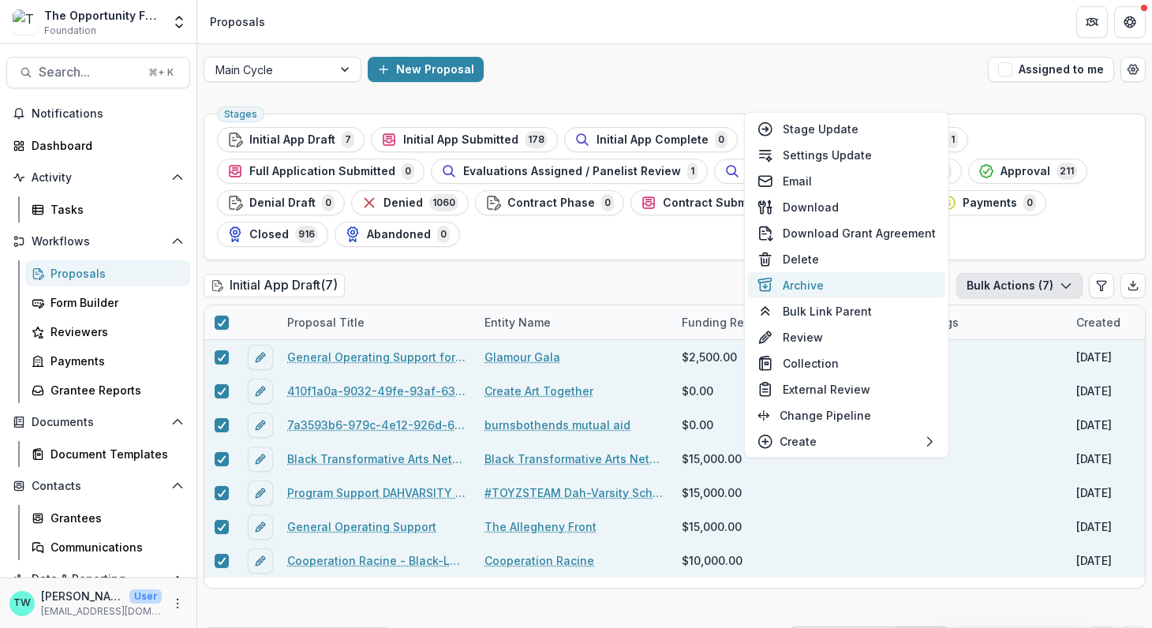
click at [828, 282] on button "Archive" at bounding box center [846, 285] width 197 height 26
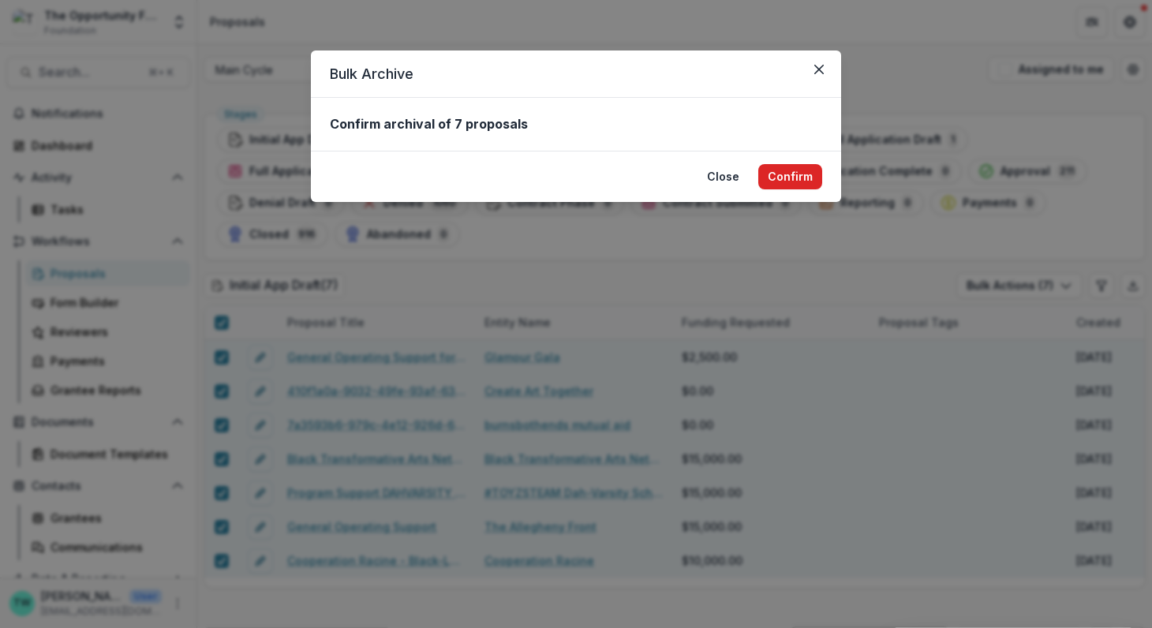
click at [794, 180] on button "Confirm" at bounding box center [790, 176] width 64 height 25
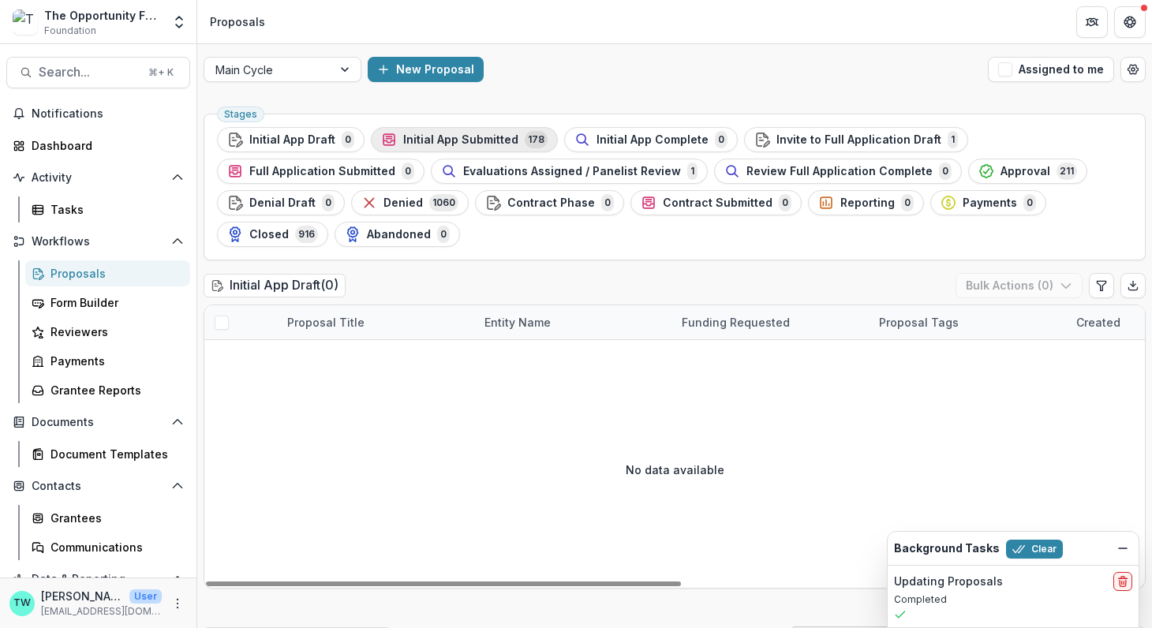
click at [483, 144] on span "Initial App Submitted" at bounding box center [460, 139] width 115 height 13
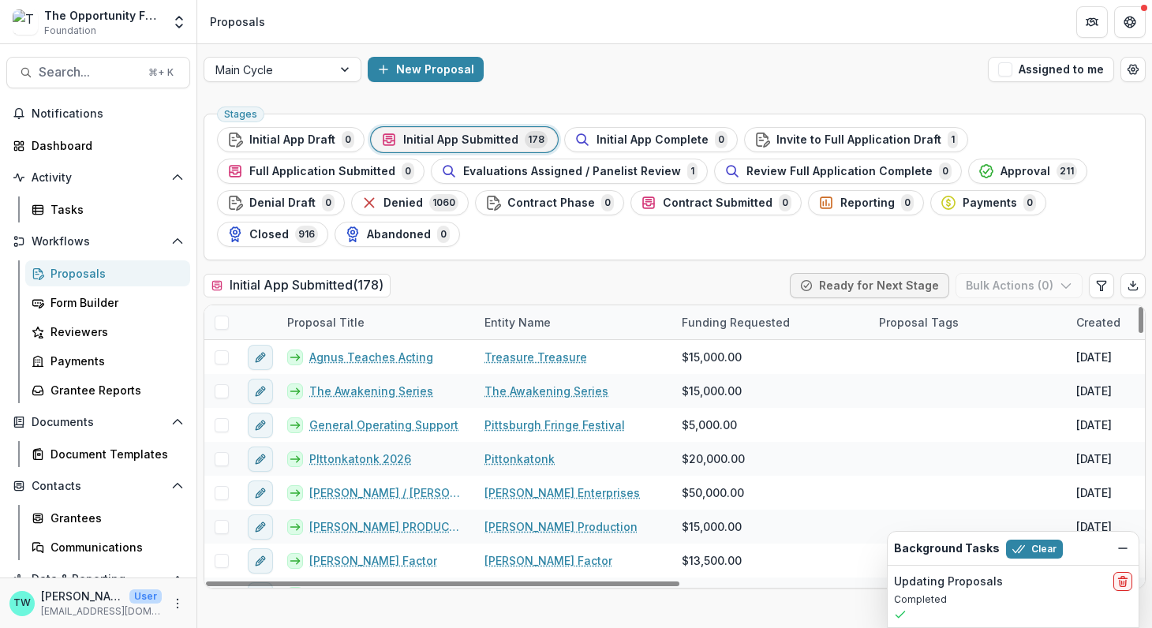
click at [221, 323] on span at bounding box center [222, 322] width 14 height 14
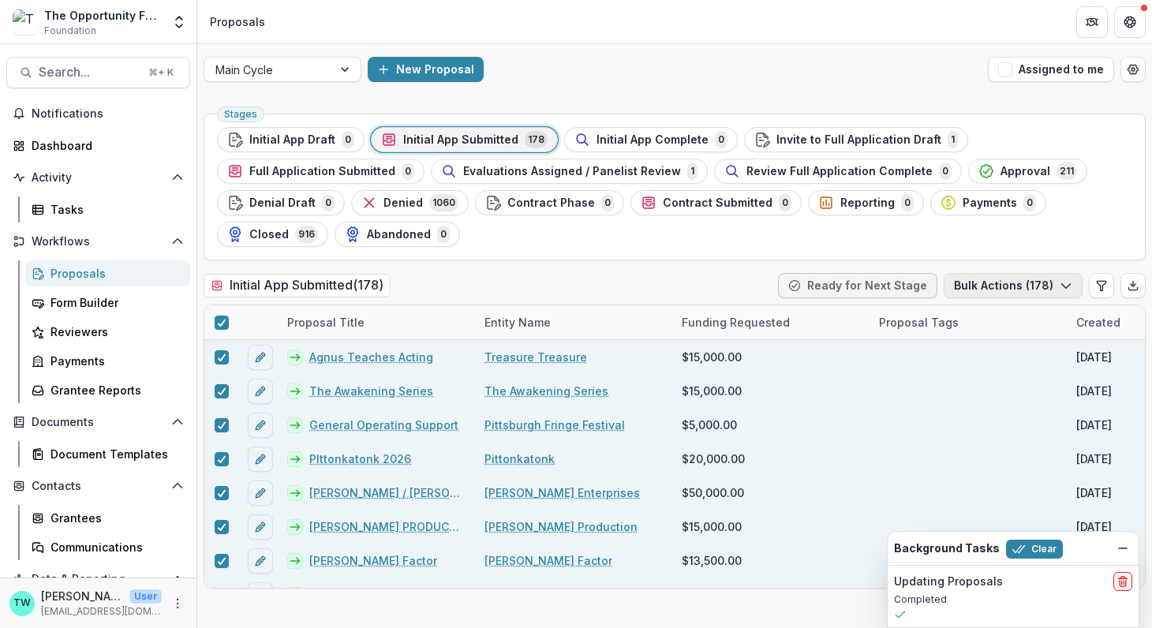
click at [1016, 288] on button "Bulk Actions ( 178 )" at bounding box center [1012, 285] width 139 height 25
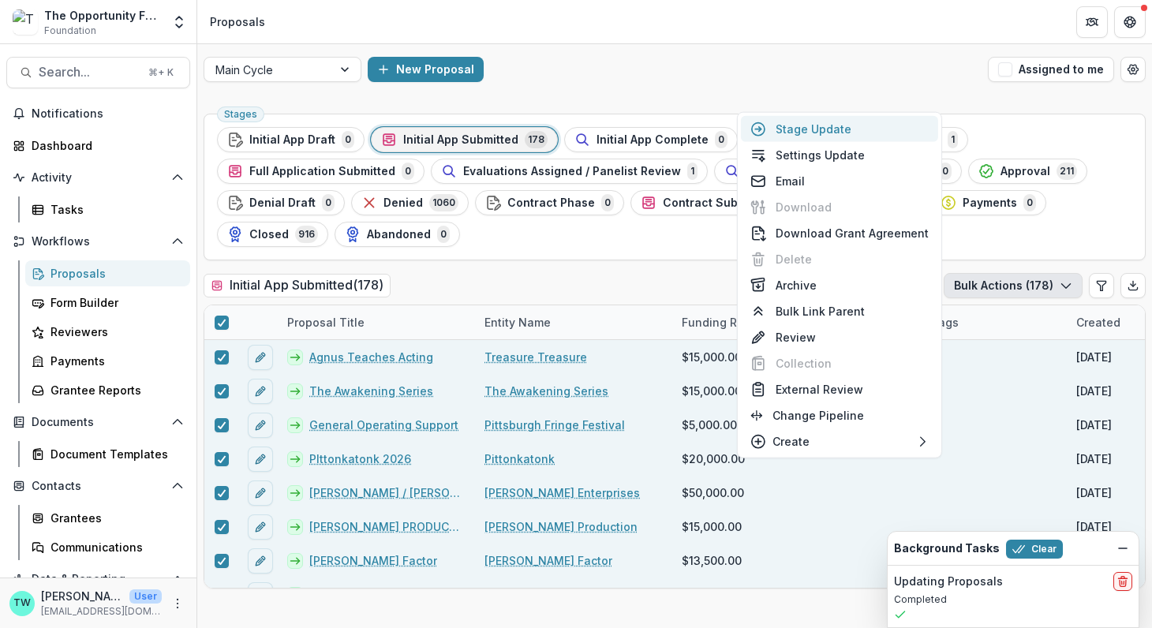
click at [830, 129] on button "Stage Update" at bounding box center [839, 129] width 197 height 26
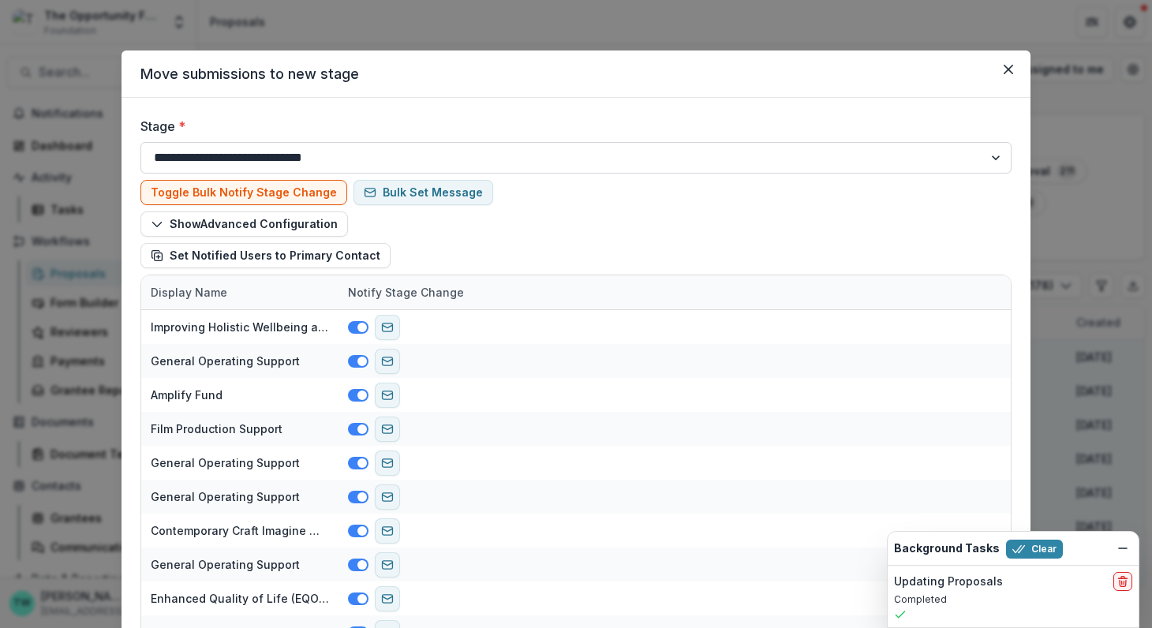
click at [607, 155] on select "**********" at bounding box center [575, 158] width 871 height 32
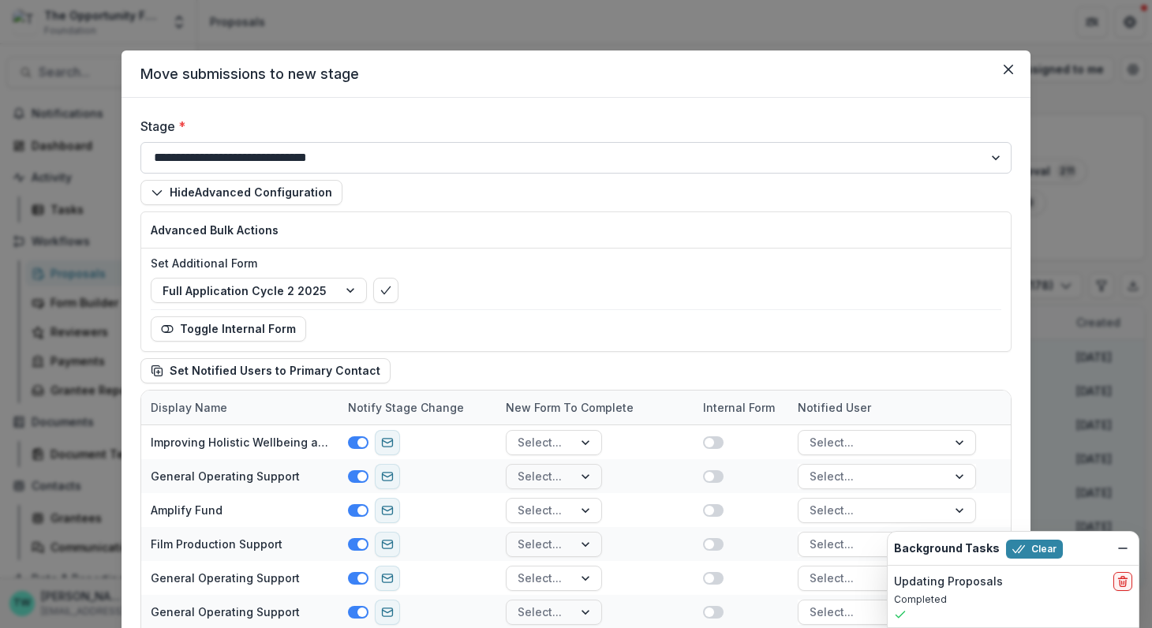
click at [607, 158] on select "**********" at bounding box center [575, 158] width 871 height 32
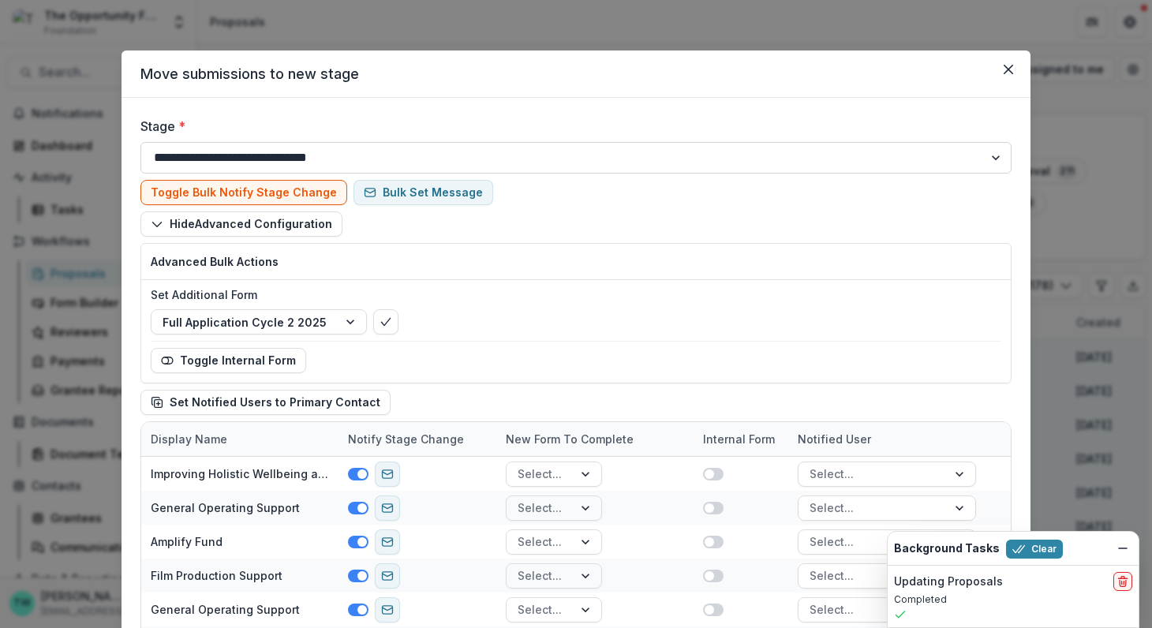
select select "**********"
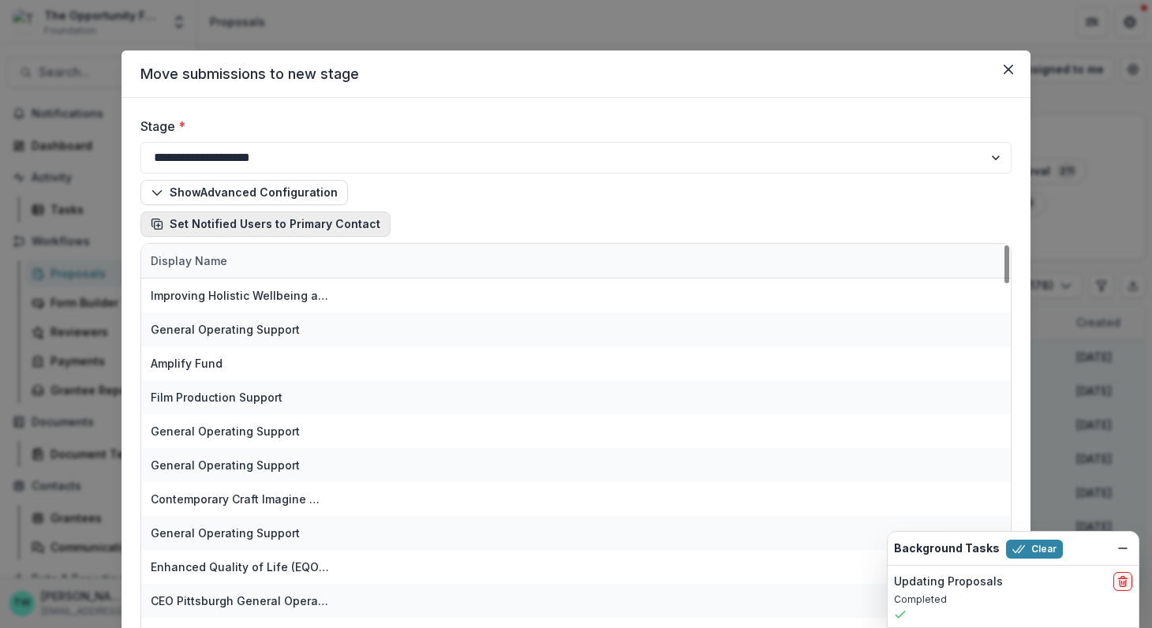
click at [153, 227] on icon "button" at bounding box center [157, 224] width 13 height 13
click at [190, 229] on button "Set Notified Users to Primary Contact" at bounding box center [265, 223] width 250 height 25
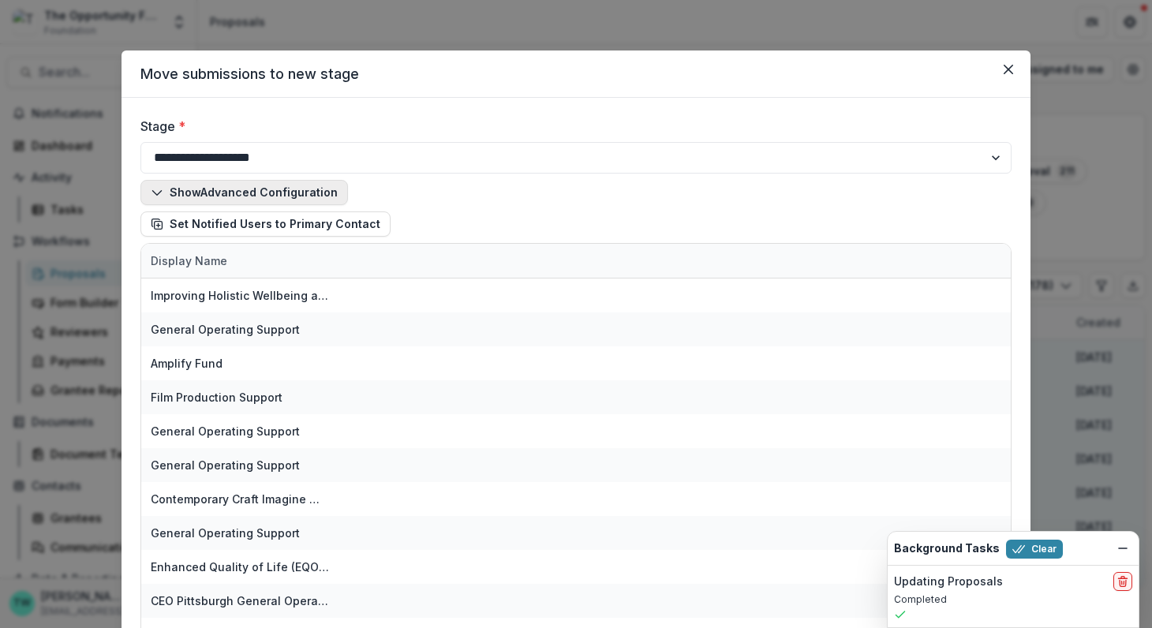
click at [183, 195] on button "Show Advanced Configuration" at bounding box center [243, 192] width 207 height 25
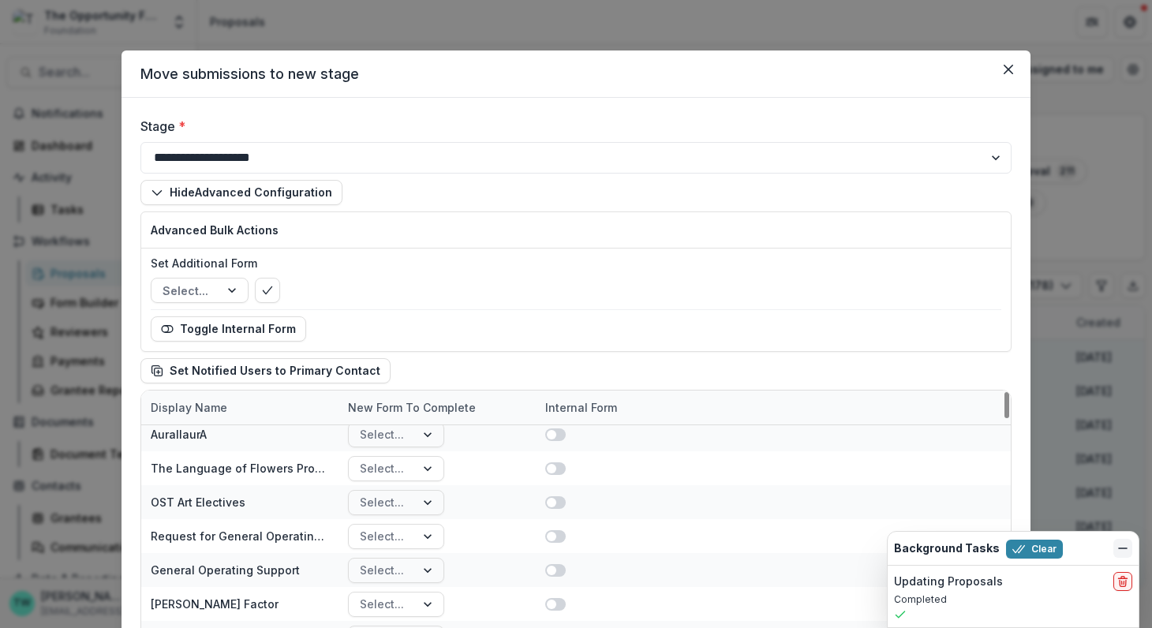
click at [1119, 547] on icon "Dismiss" at bounding box center [1122, 548] width 13 height 13
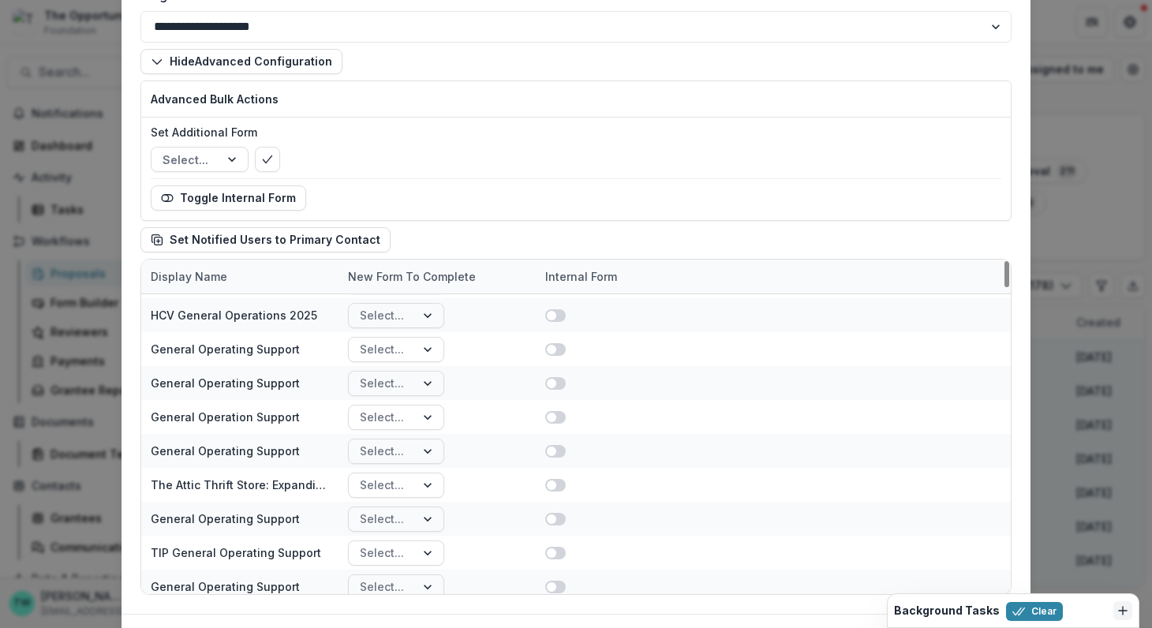
scroll to position [217, 0]
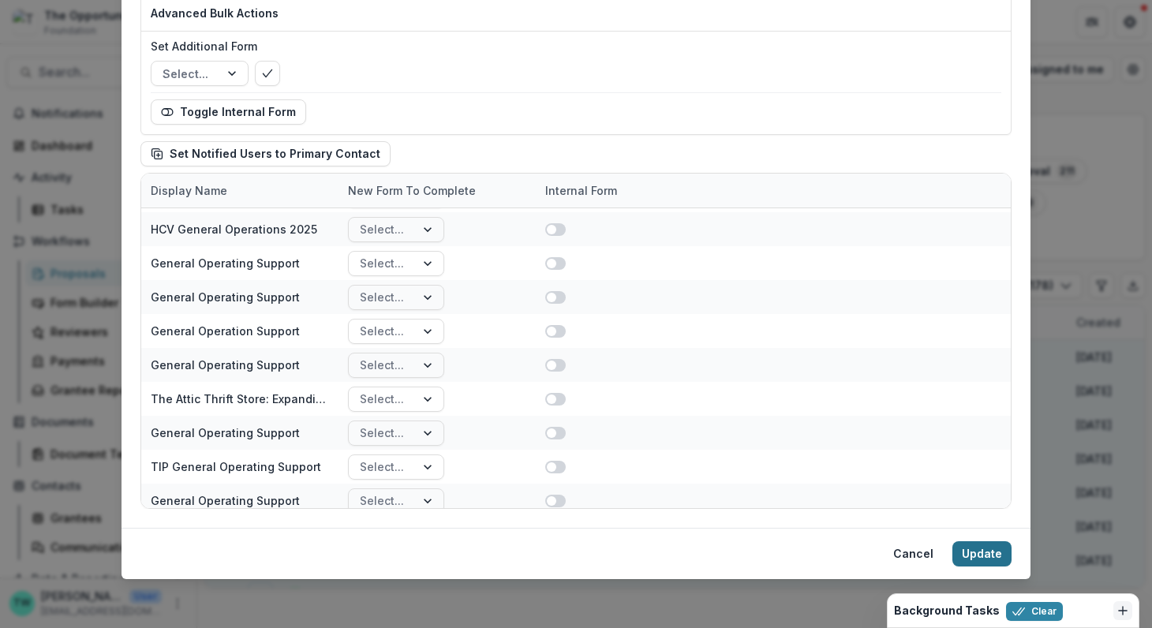
click at [977, 558] on button "Update" at bounding box center [981, 553] width 59 height 25
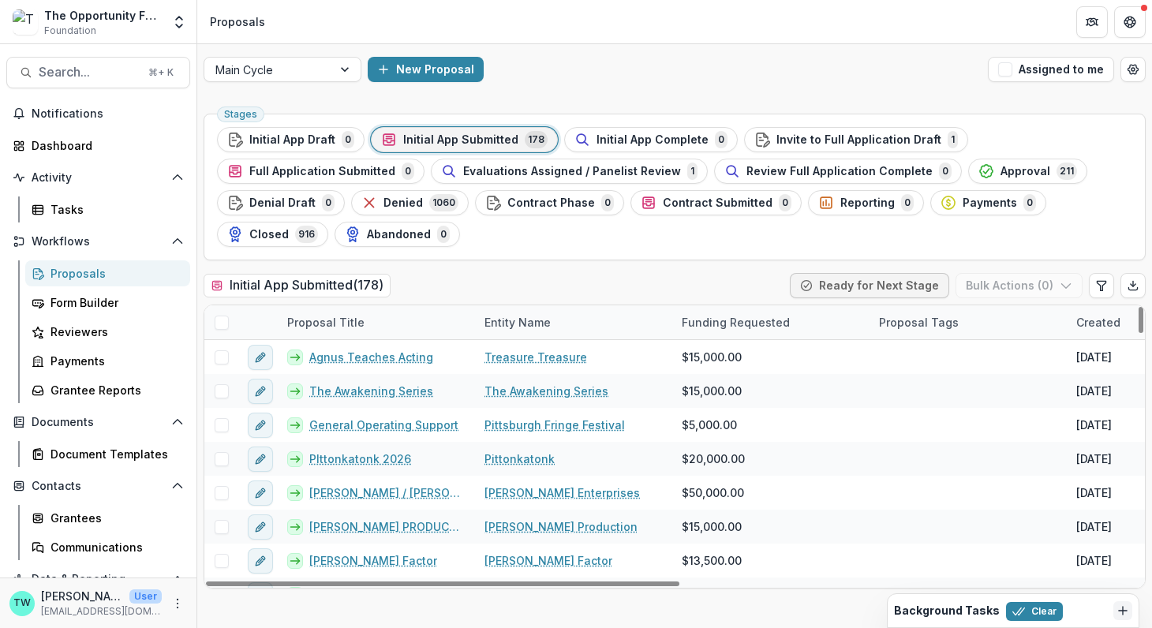
click at [1123, 610] on icon "Dismiss" at bounding box center [1122, 610] width 13 height 13
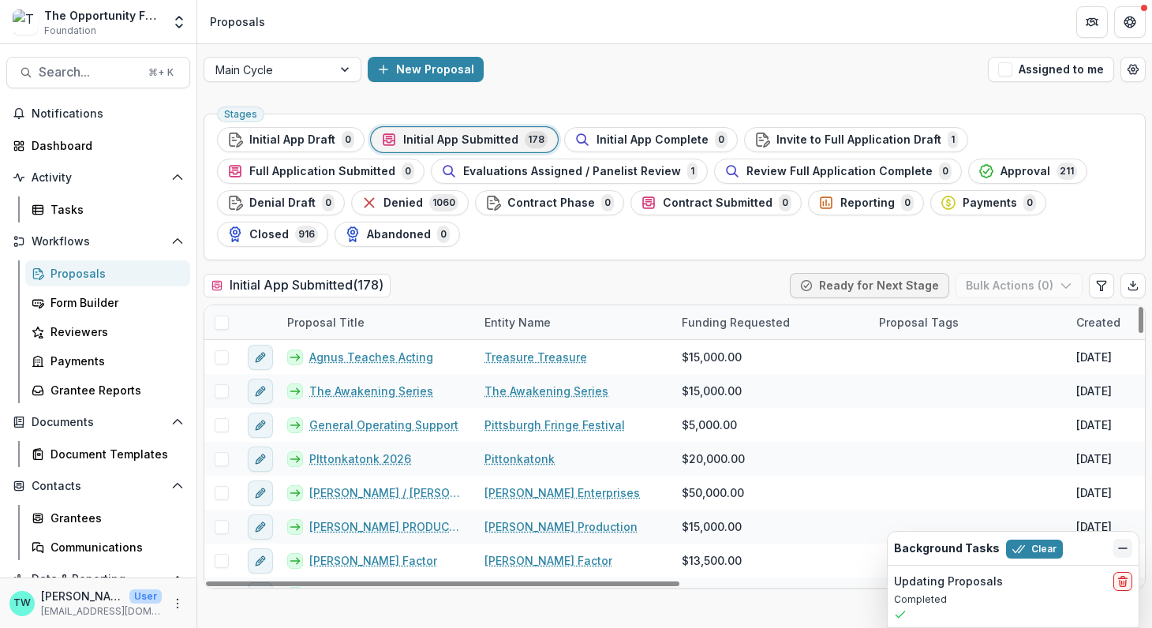
click at [1118, 551] on icon "Dismiss" at bounding box center [1122, 548] width 13 height 13
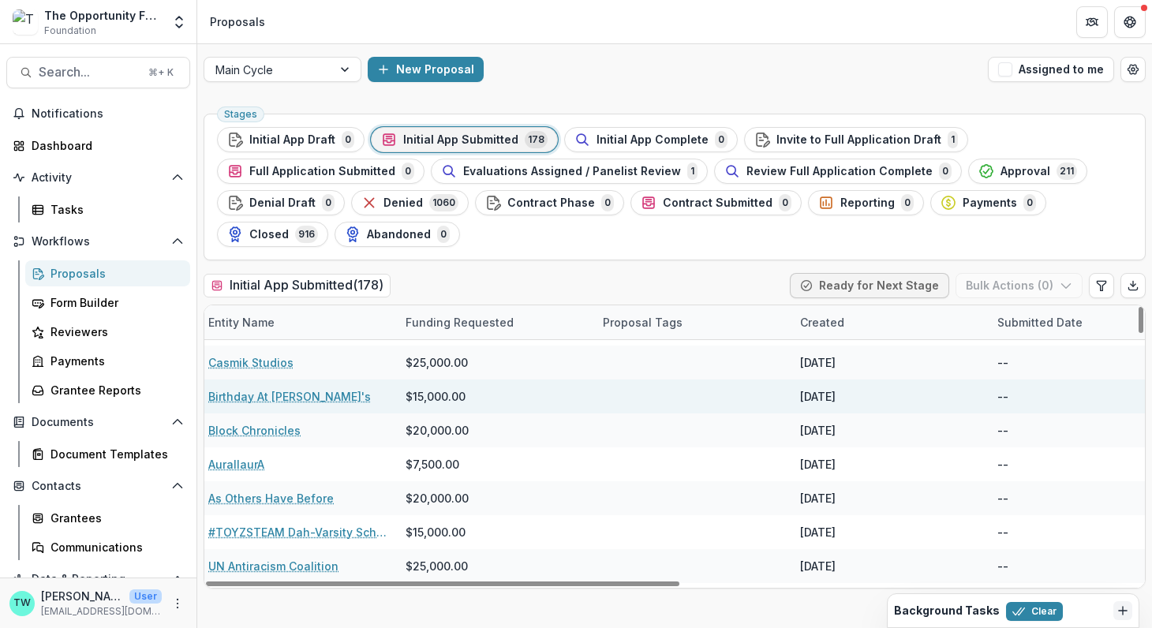
scroll to position [435, 0]
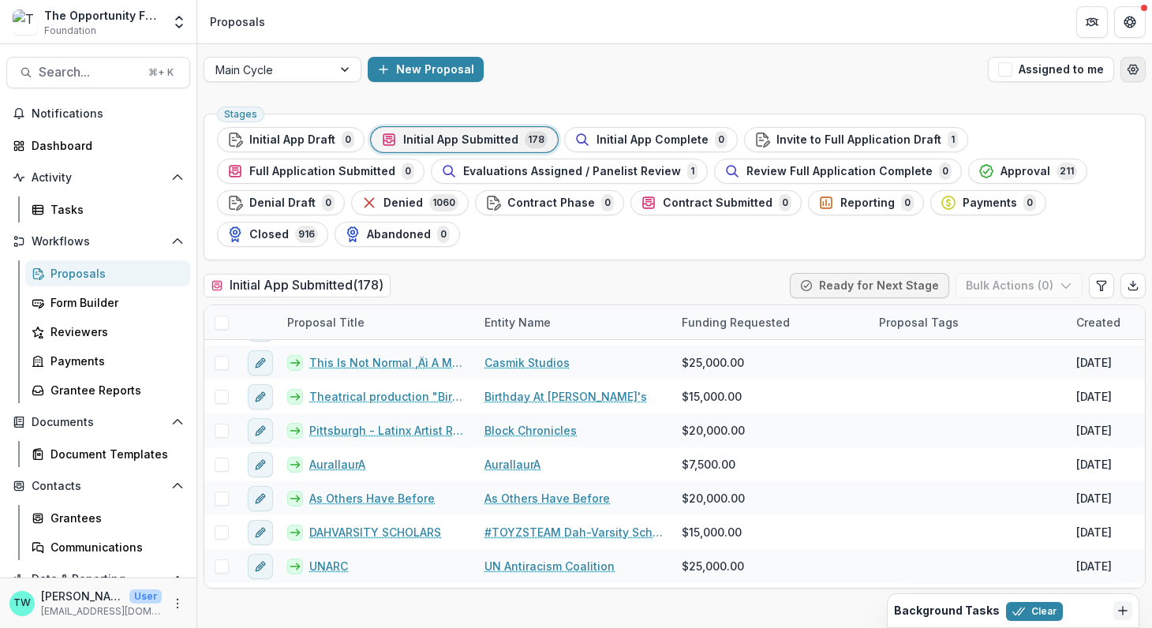
click at [1131, 68] on circle "Open table manager" at bounding box center [1132, 69] width 3 height 3
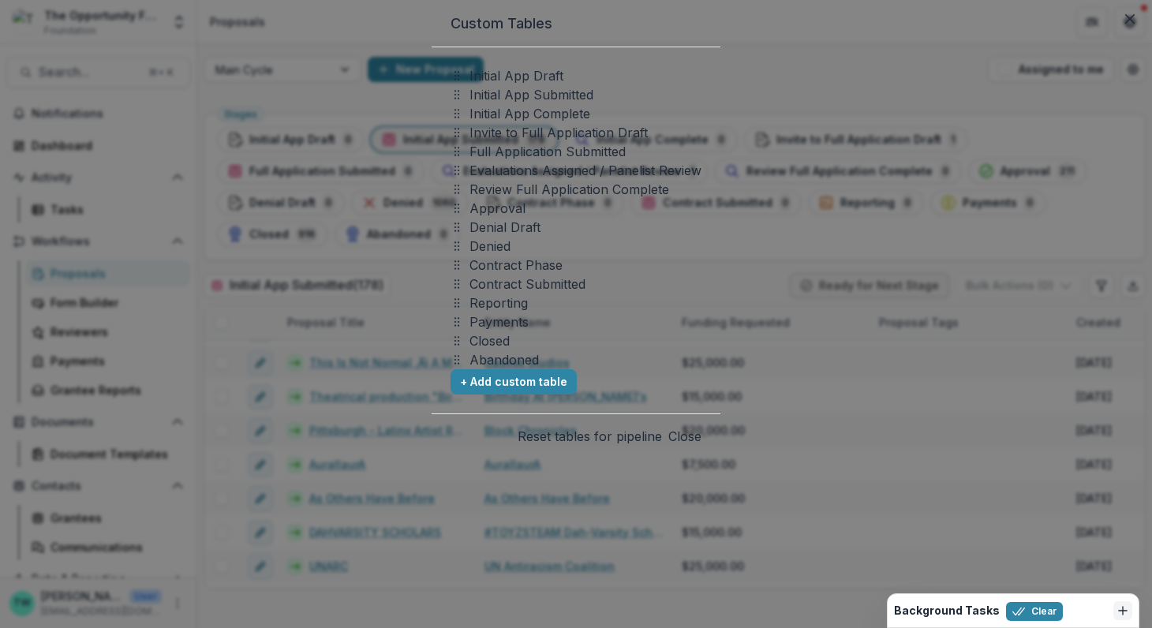
click at [701, 446] on button "Close" at bounding box center [684, 436] width 33 height 19
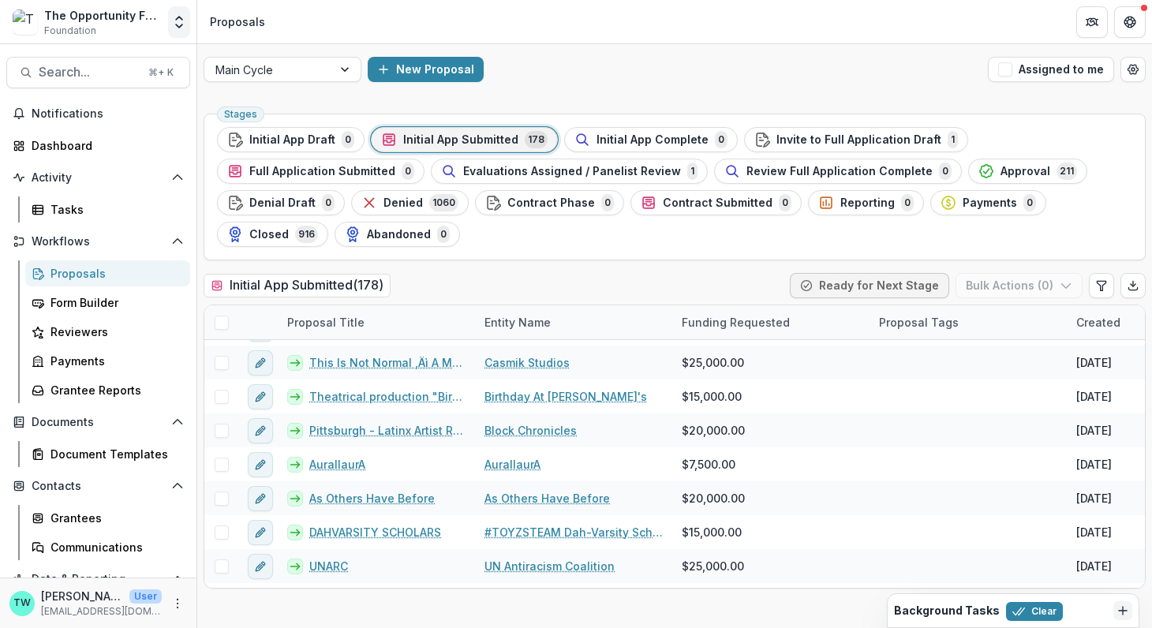
click at [180, 21] on icon "Open entity switcher" at bounding box center [179, 22] width 16 height 16
click at [155, 55] on link "Admin Settings" at bounding box center [98, 61] width 189 height 26
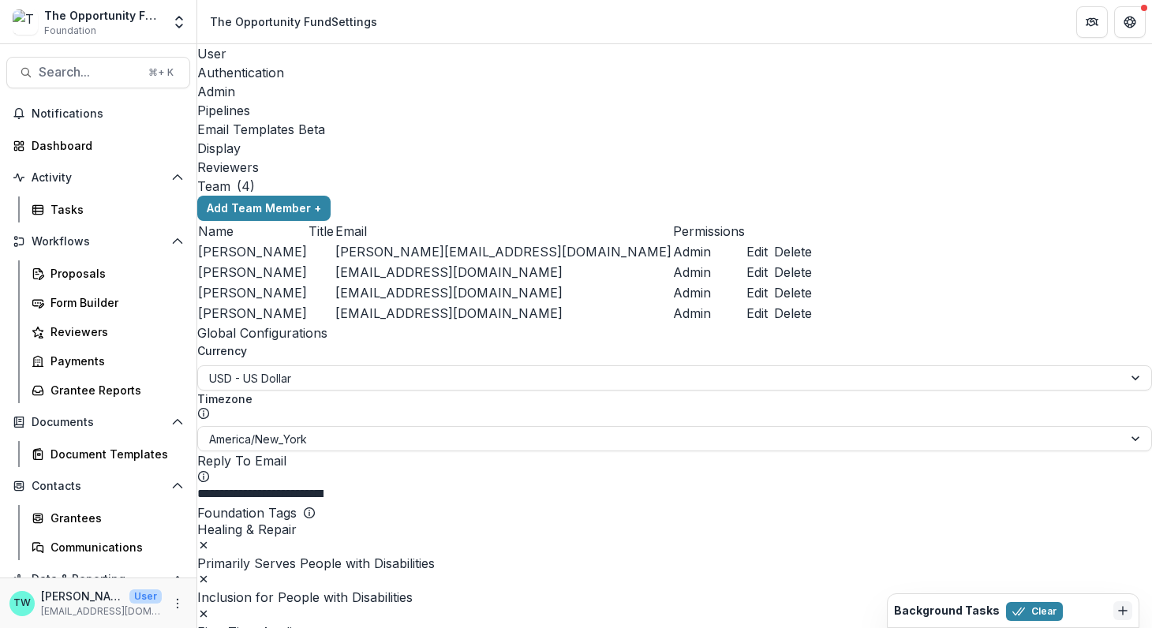
click at [633, 139] on div "Display" at bounding box center [674, 148] width 954 height 19
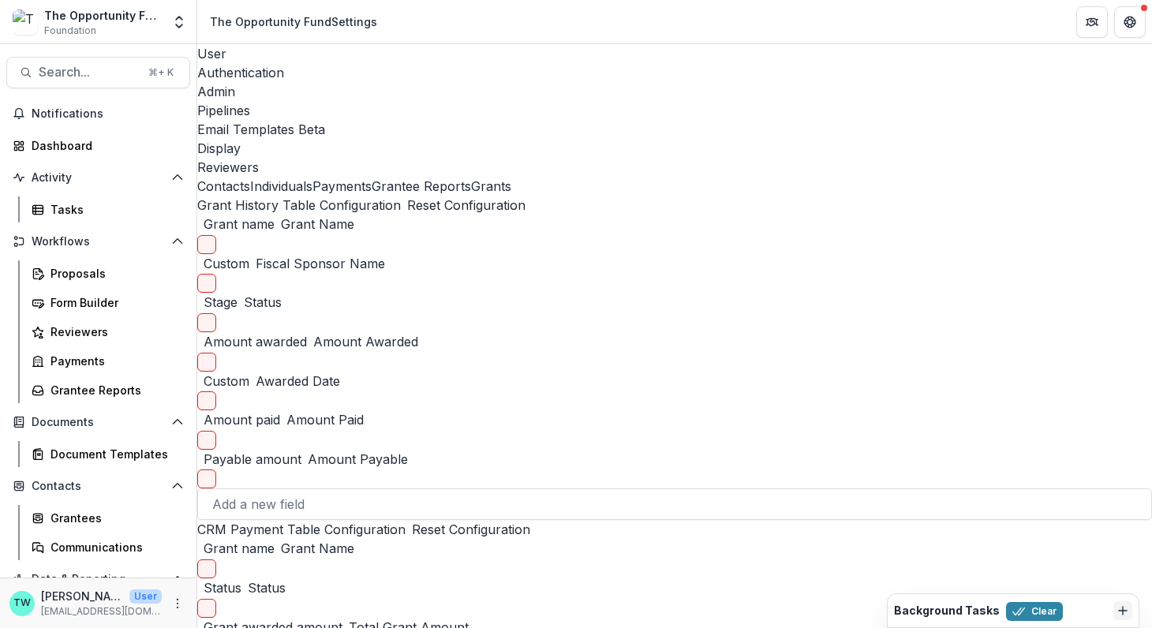
click at [471, 196] on button "Grants" at bounding box center [491, 186] width 40 height 19
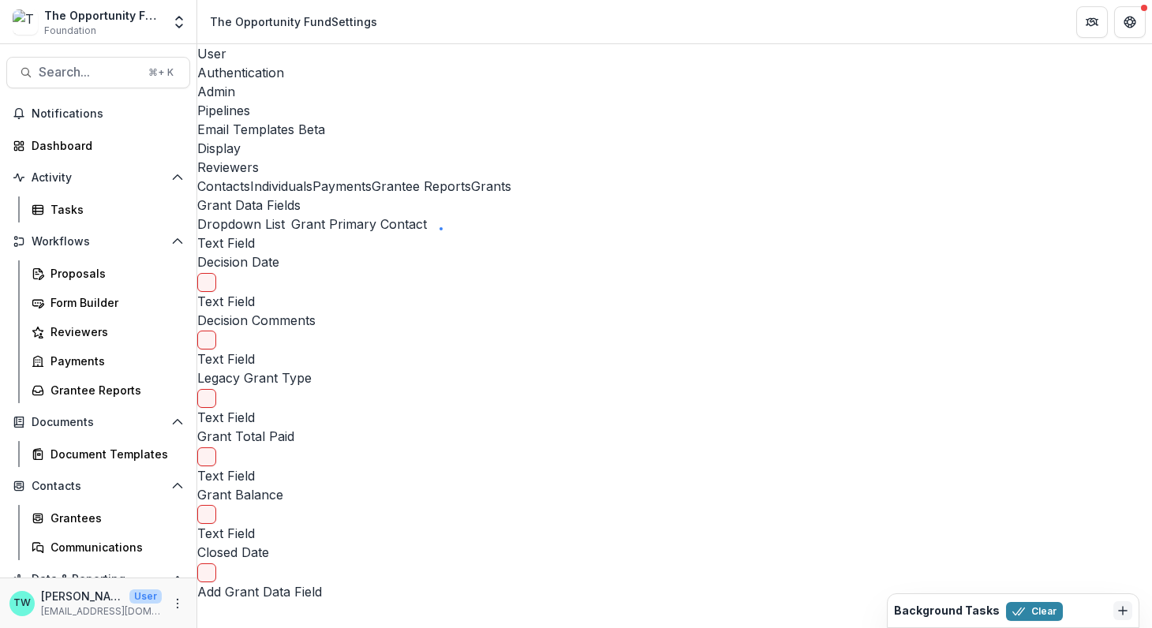
click at [250, 177] on button "Contacts" at bounding box center [223, 186] width 53 height 19
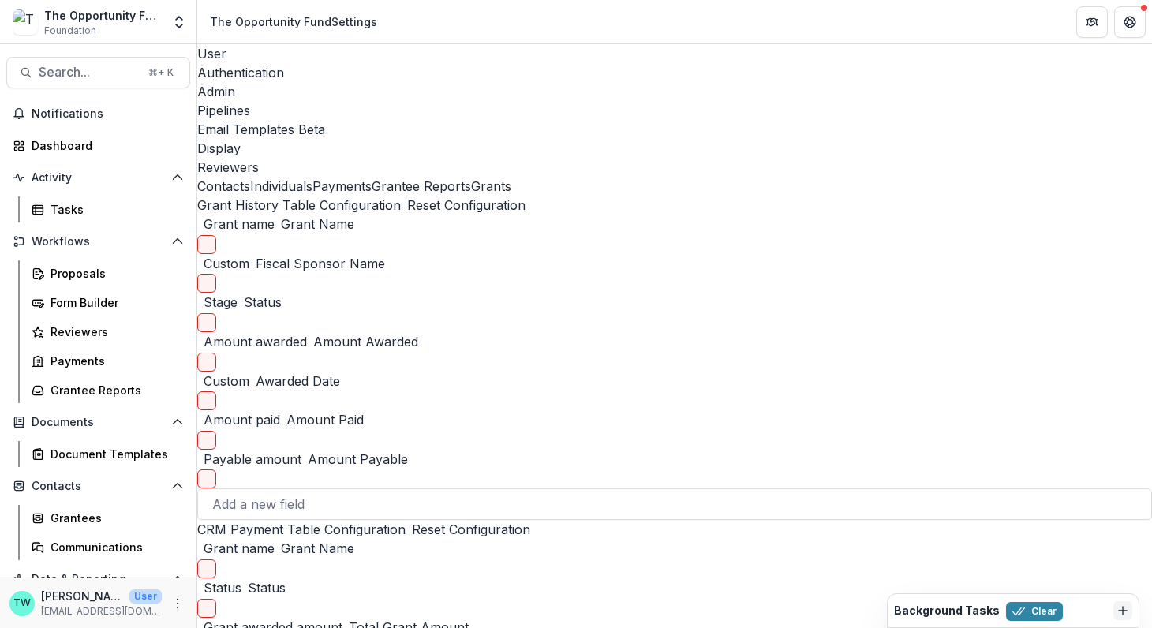
click at [284, 177] on button "Individuals" at bounding box center [281, 186] width 62 height 19
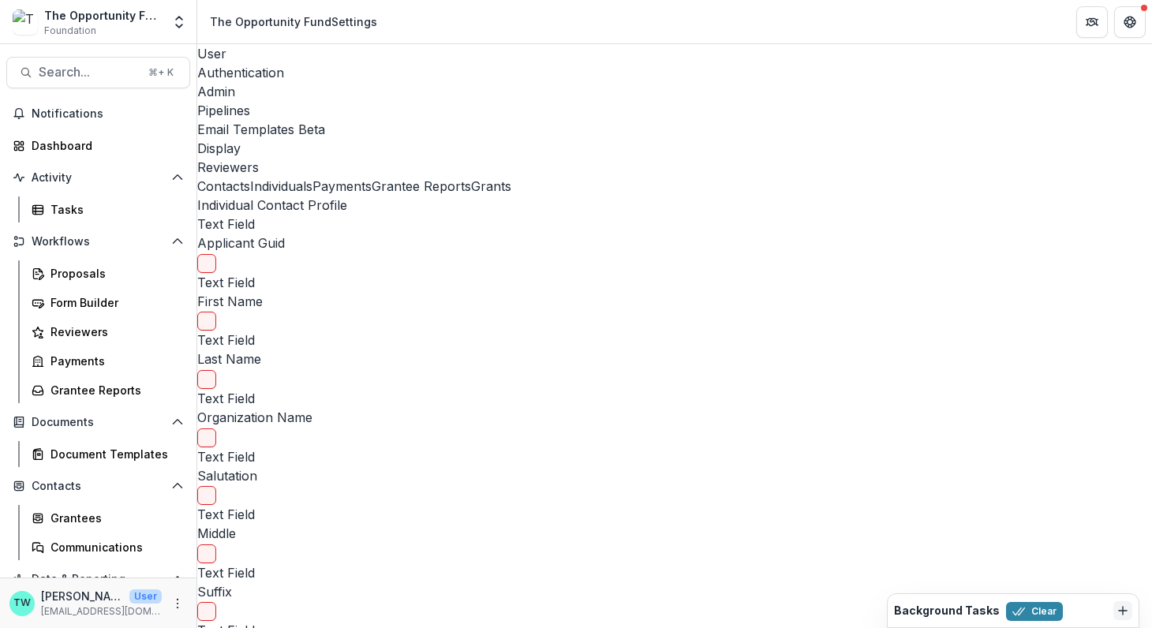
click at [312, 177] on button "Payments" at bounding box center [341, 186] width 59 height 19
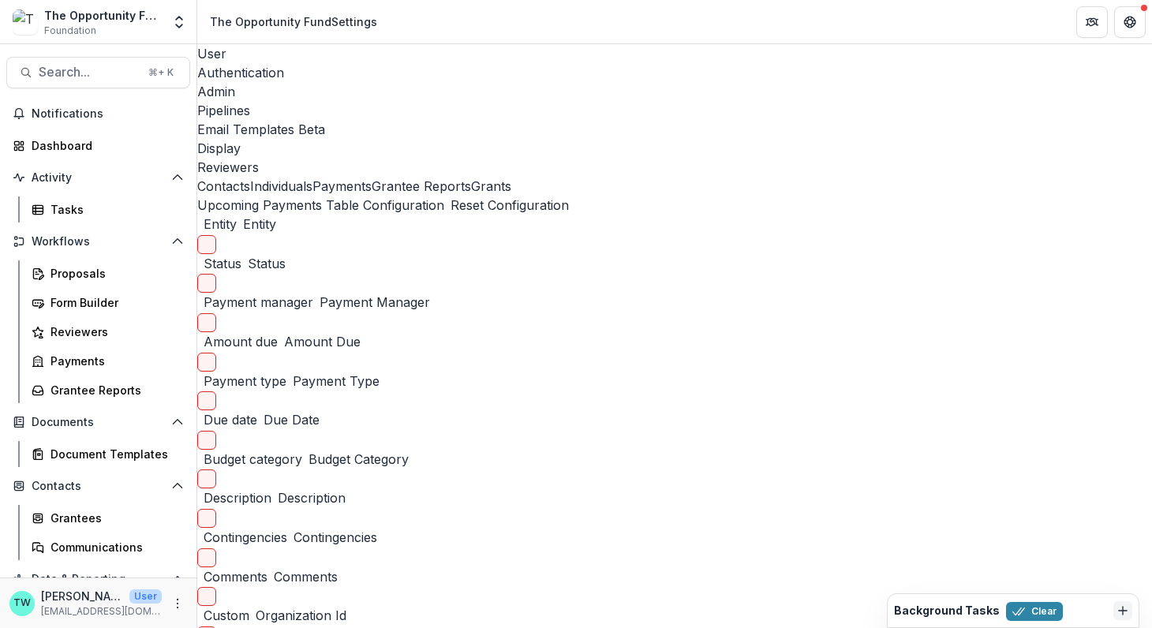
click at [371, 196] on button "Grantee Reports" at bounding box center [420, 186] width 99 height 19
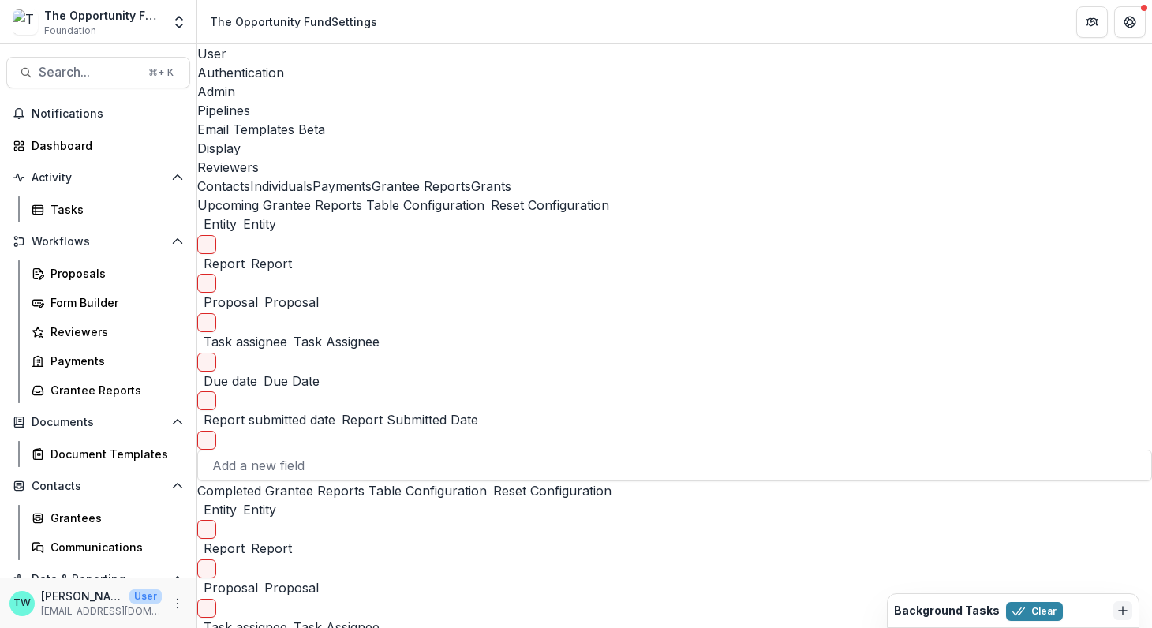
click at [471, 196] on button "Grants" at bounding box center [491, 186] width 40 height 19
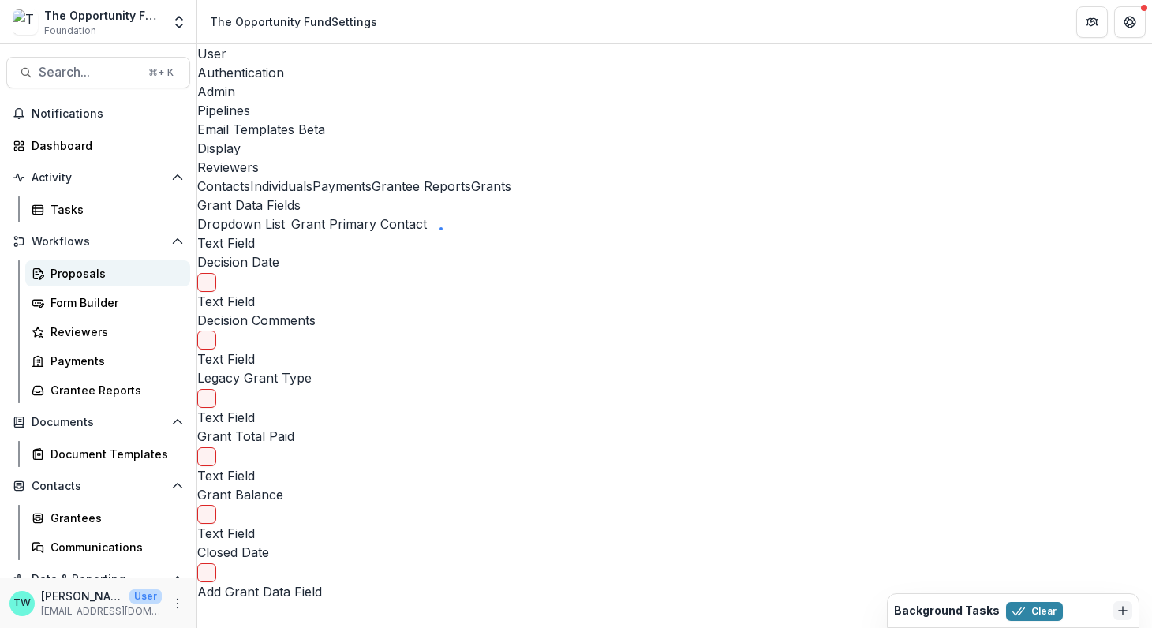
click at [81, 278] on div "Proposals" at bounding box center [113, 273] width 127 height 17
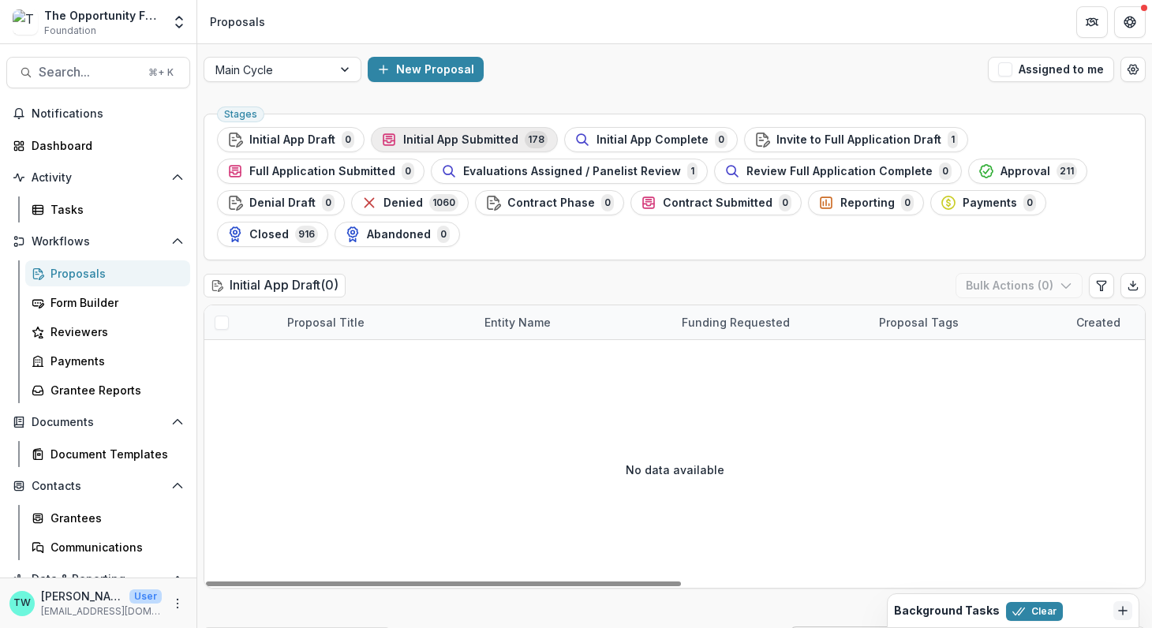
click at [420, 141] on span "Initial App Submitted" at bounding box center [460, 139] width 115 height 13
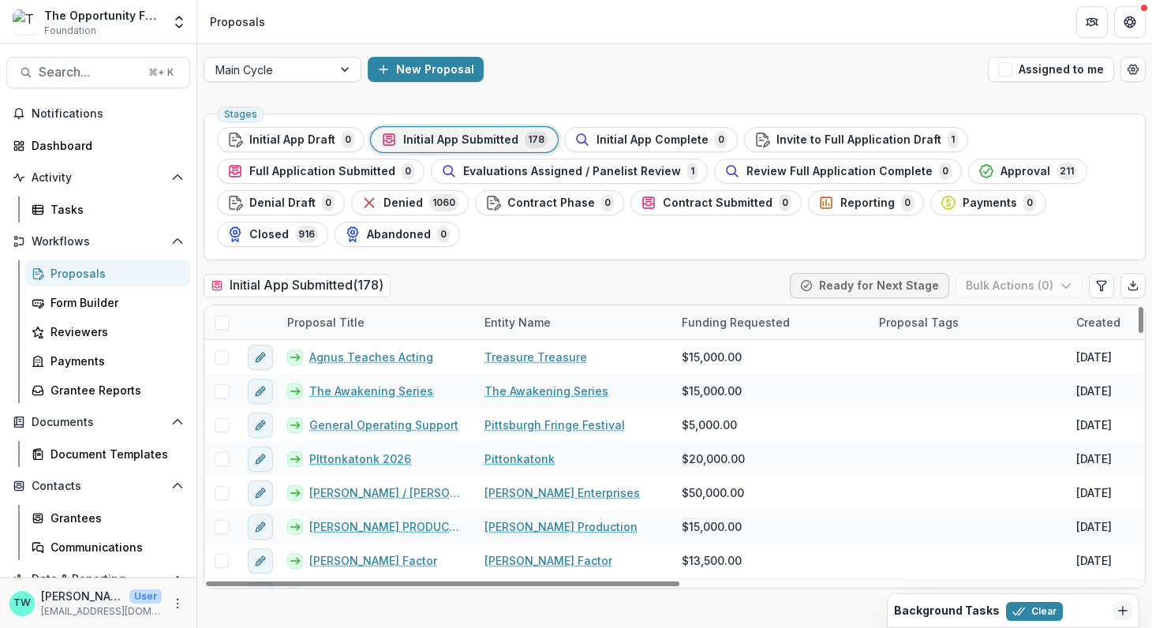
click at [327, 318] on div "Proposal Title" at bounding box center [326, 322] width 96 height 17
click at [603, 270] on div "Stages Initial App Draft 0 Initial App Submitted 178 Initial App Complete 0 Inv…" at bounding box center [674, 367] width 954 height 521
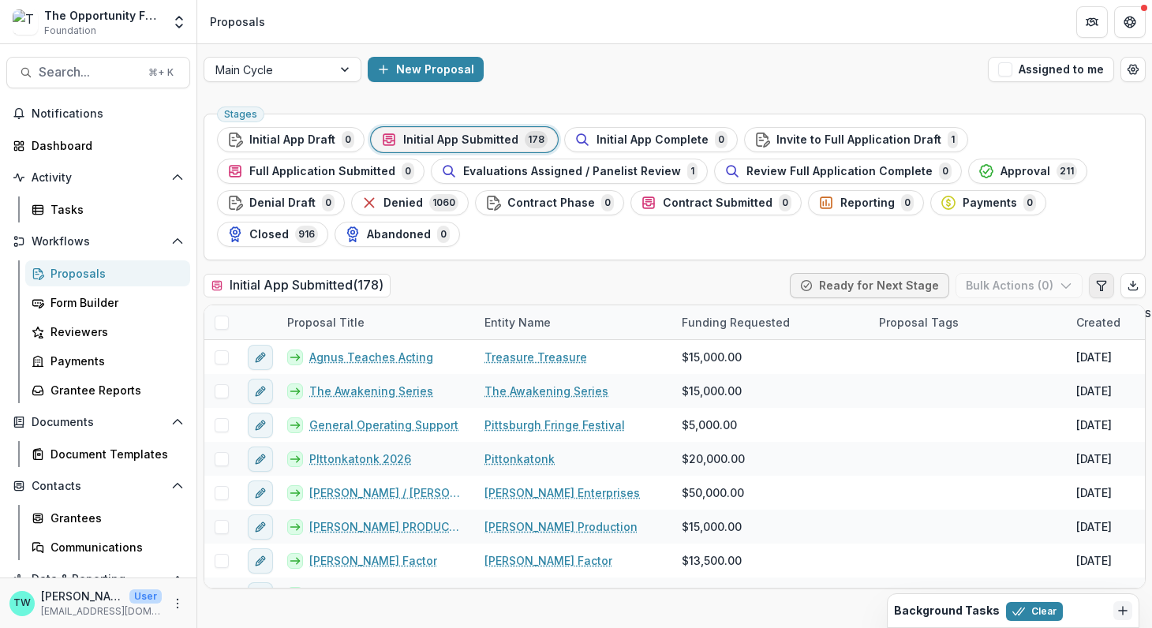
click at [1103, 282] on icon "Edit table settings" at bounding box center [1100, 285] width 9 height 9
select select "******"
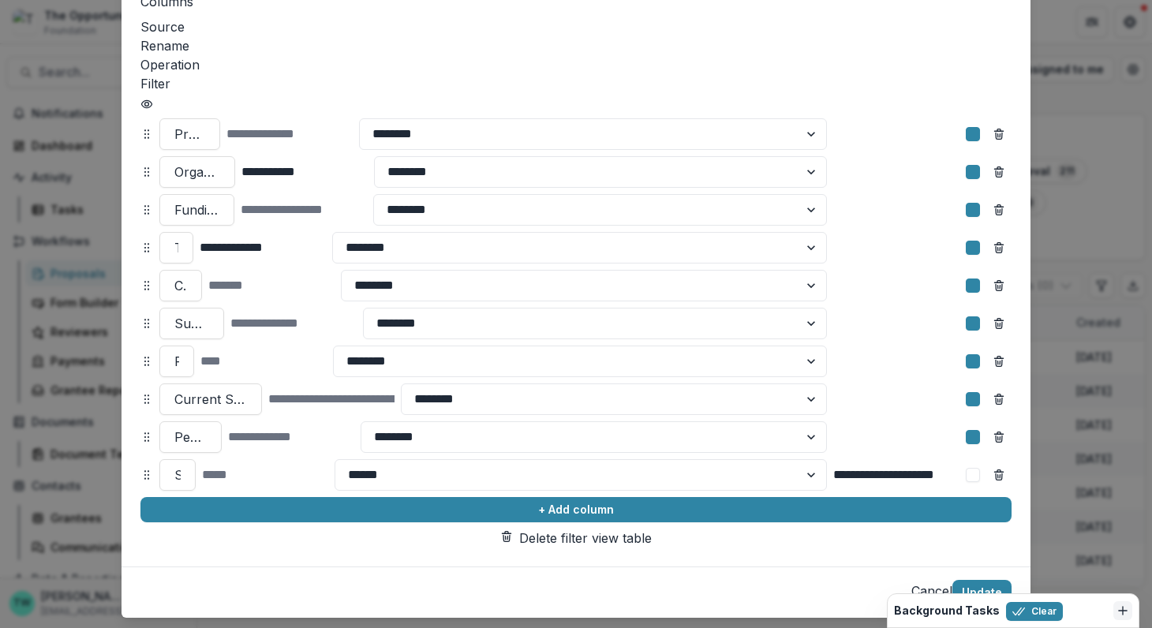
scroll to position [162, 0]
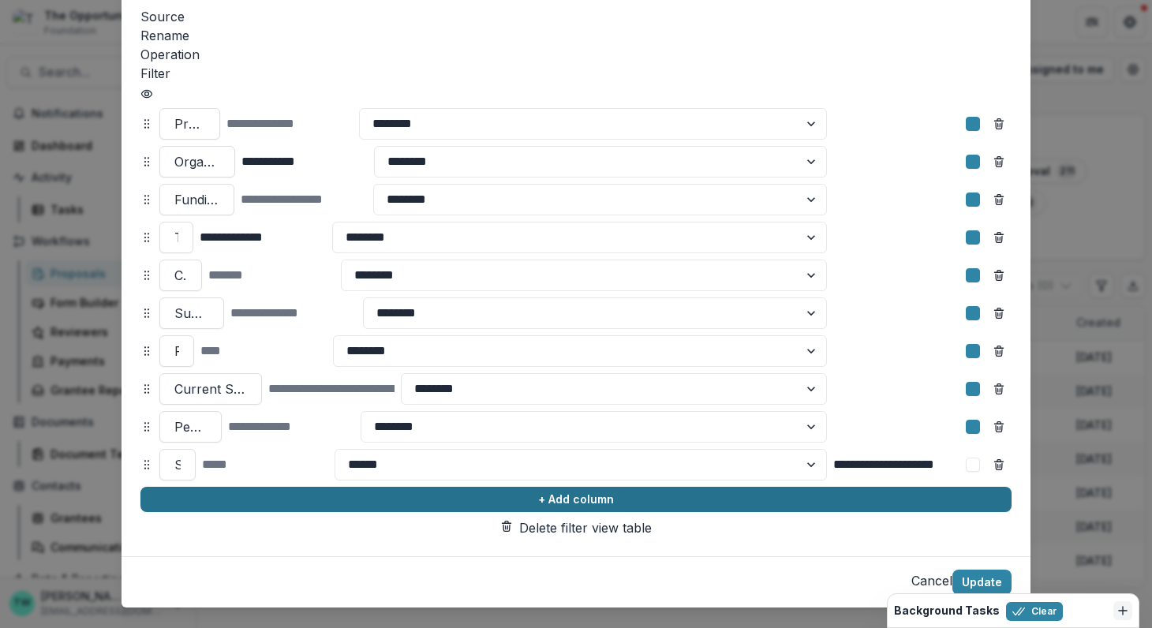
click at [442, 487] on button "+ Add column" at bounding box center [575, 499] width 871 height 25
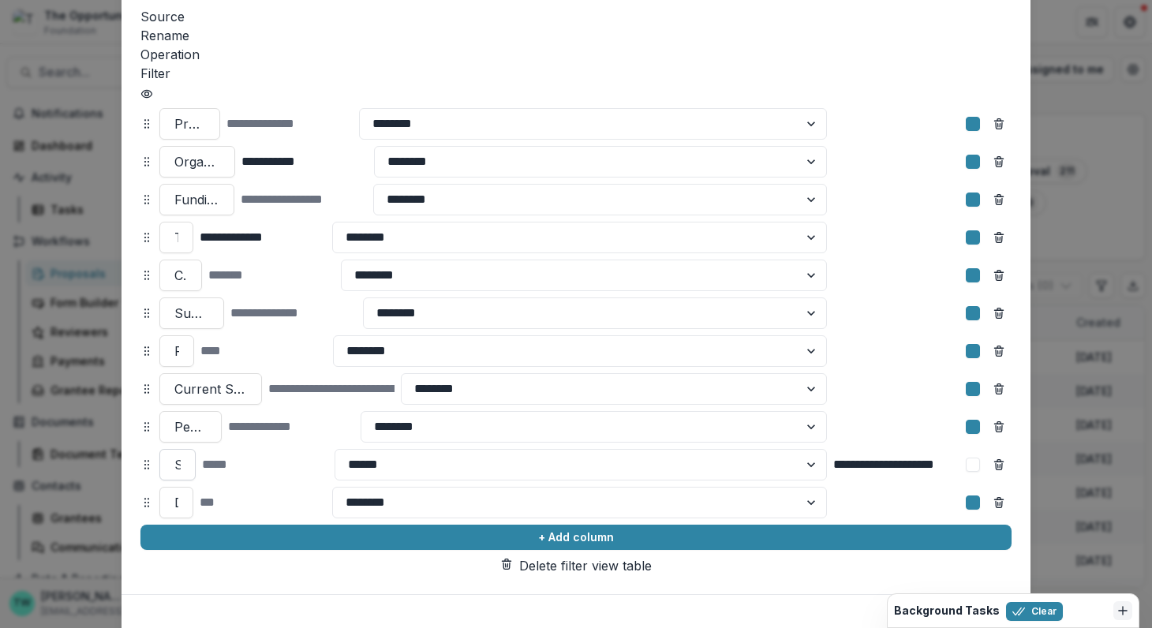
scroll to position [200, 0]
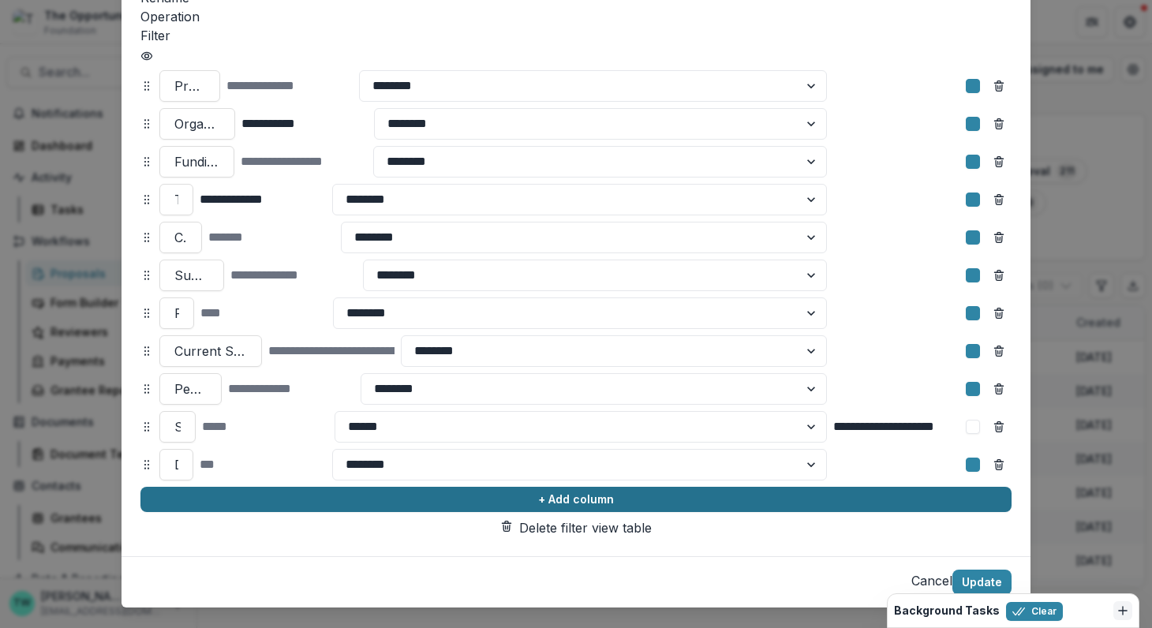
click at [342, 487] on button "+ Add column" at bounding box center [575, 499] width 871 height 25
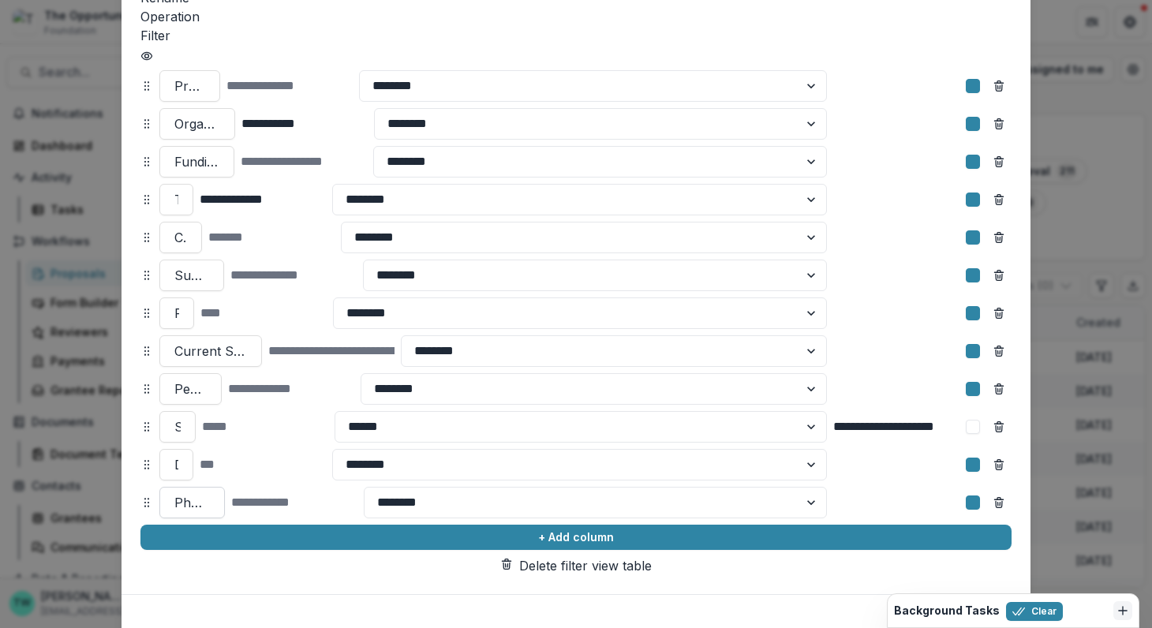
click at [210, 491] on div at bounding box center [191, 502] width 35 height 22
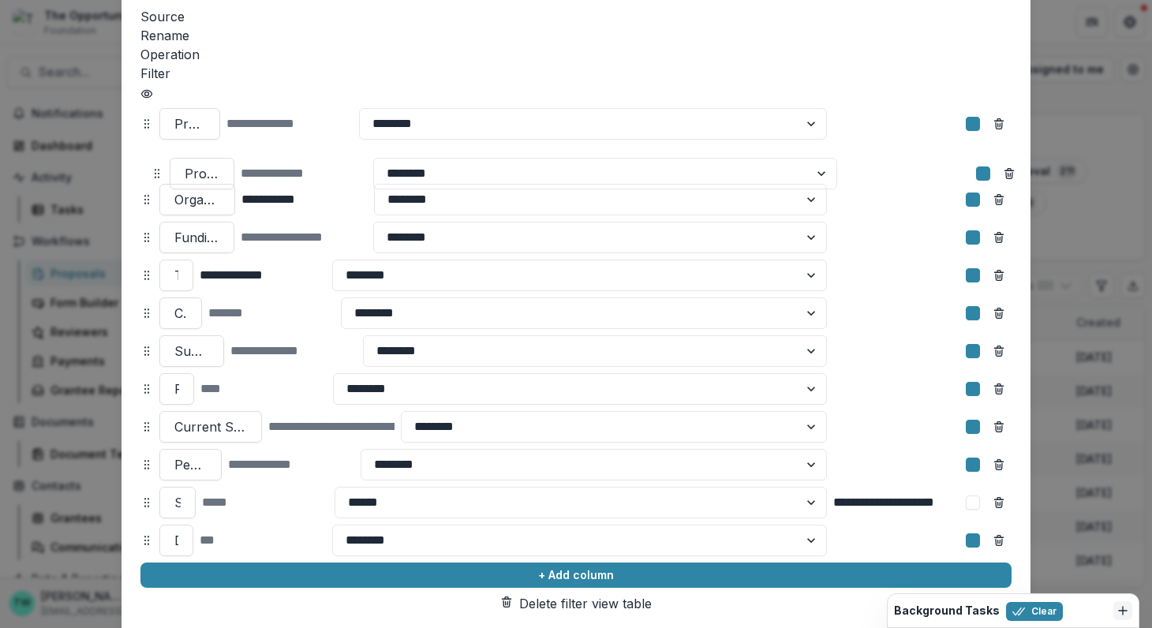
scroll to position [159, 0]
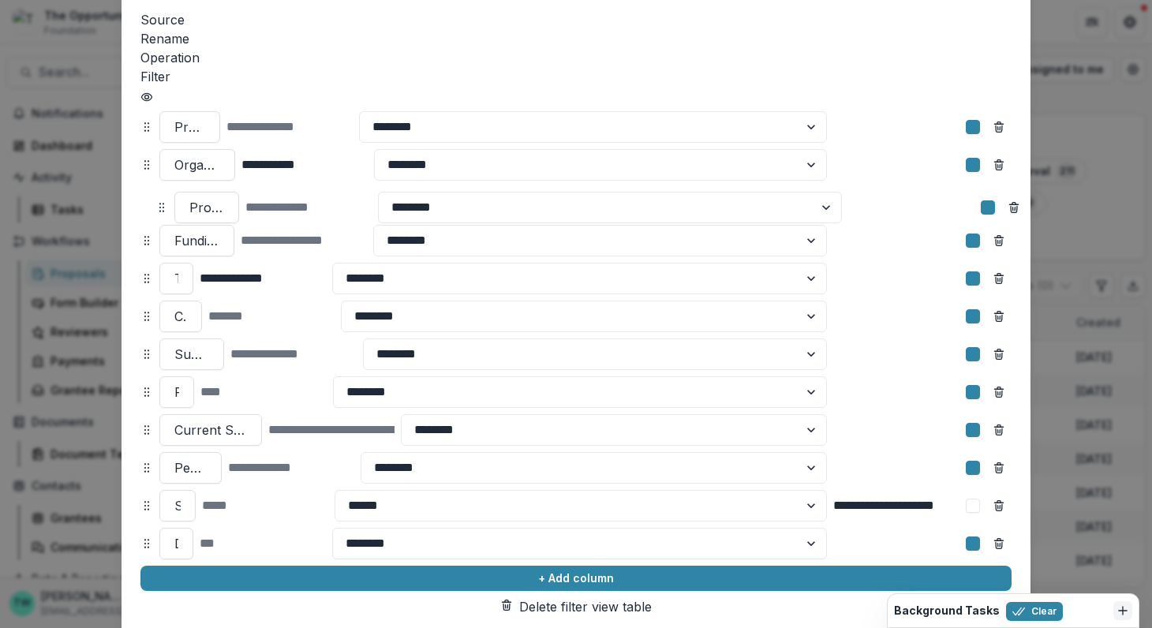
drag, startPoint x: 143, startPoint y: 462, endPoint x: 159, endPoint y: 167, distance: 295.4
click at [159, 201] on icon at bounding box center [161, 207] width 13 height 13
select select "******"
click at [178, 532] on div at bounding box center [176, 543] width 4 height 22
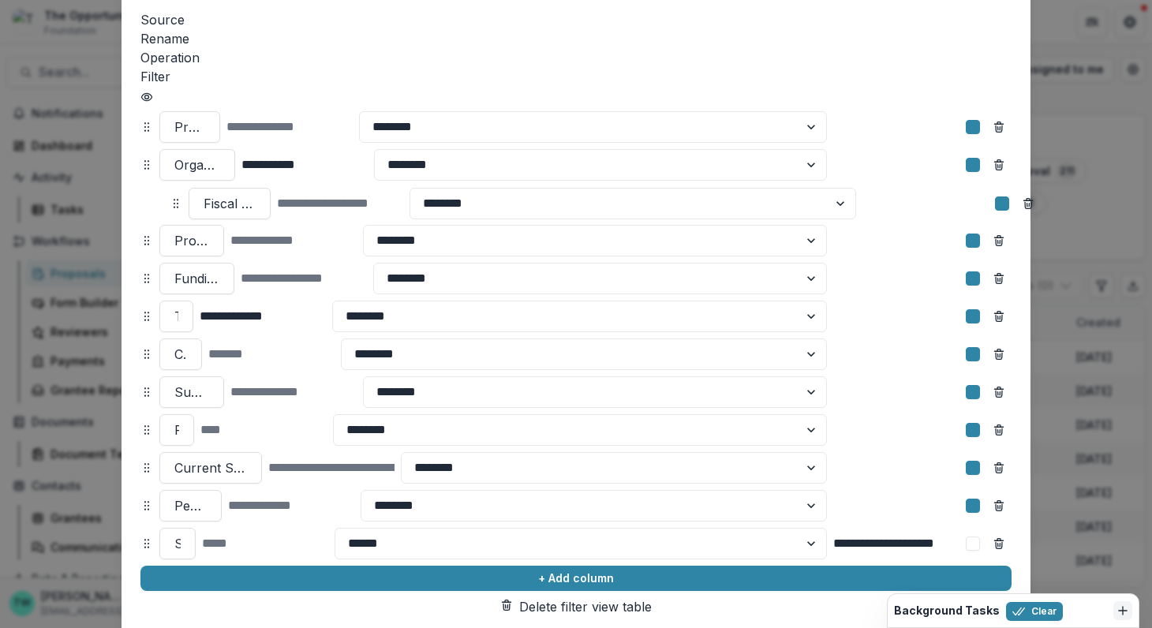
drag, startPoint x: 144, startPoint y: 509, endPoint x: 171, endPoint y: 168, distance: 341.8
click at [171, 197] on icon at bounding box center [176, 203] width 13 height 13
select select "******"
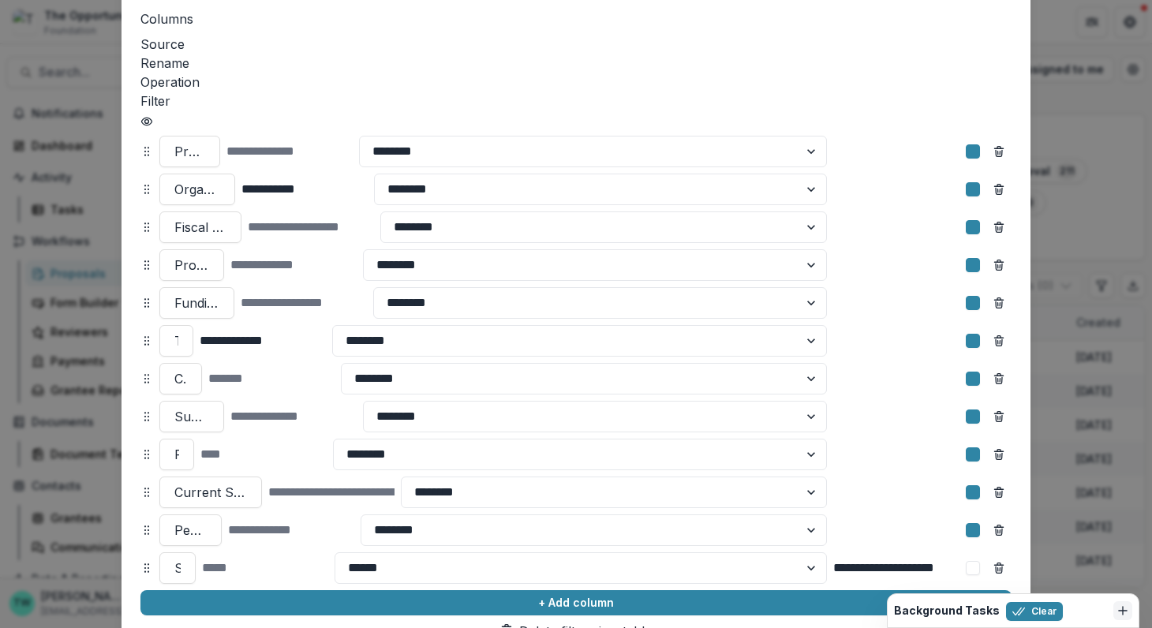
scroll to position [132, 0]
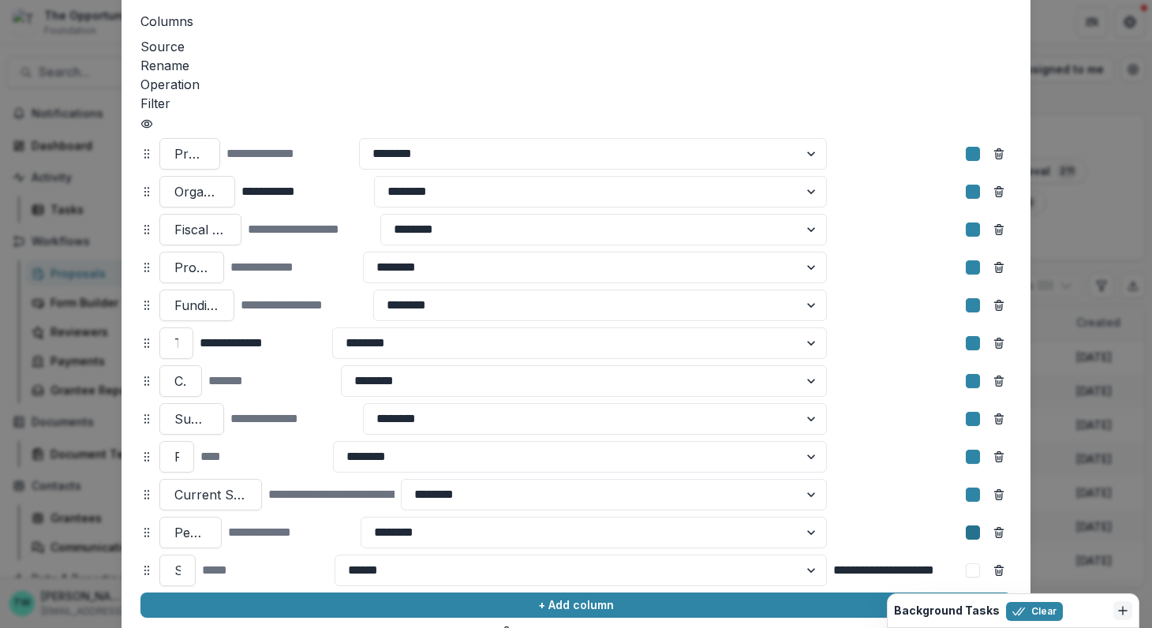
click at [973, 532] on icon at bounding box center [973, 532] width 0 height 0
click at [973, 495] on icon at bounding box center [973, 495] width 0 height 0
click at [973, 457] on icon at bounding box center [973, 457] width 0 height 0
click at [973, 381] on icon at bounding box center [973, 381] width 0 height 0
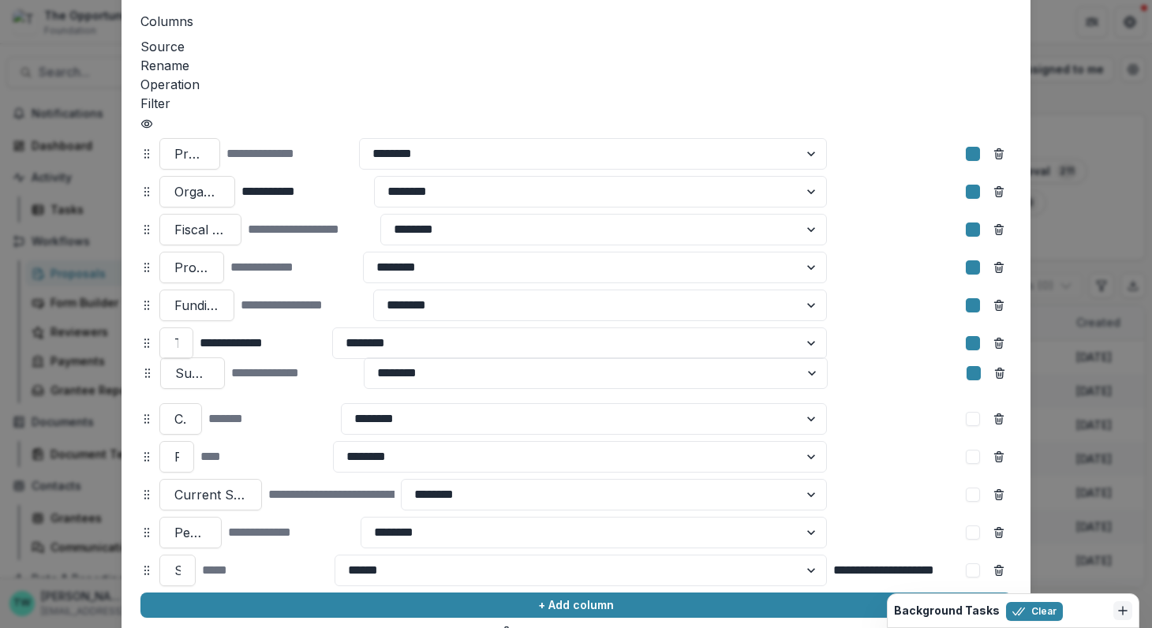
drag, startPoint x: 144, startPoint y: 385, endPoint x: 144, endPoint y: 338, distance: 46.5
click at [144, 367] on icon at bounding box center [147, 373] width 13 height 13
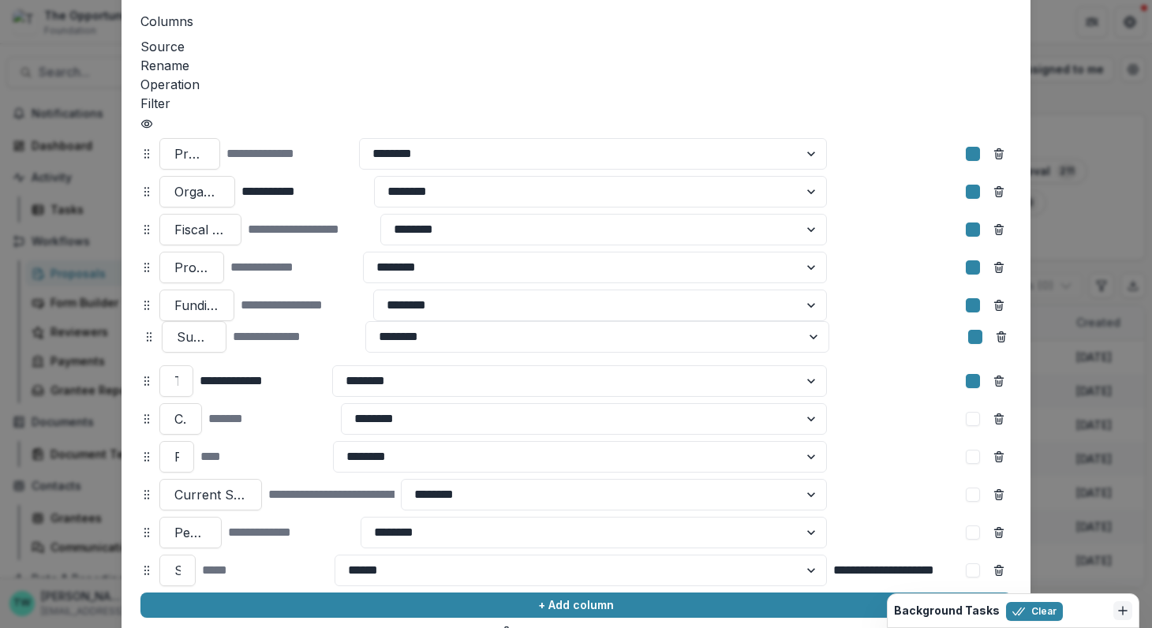
drag, startPoint x: 143, startPoint y: 345, endPoint x: 145, endPoint y: 301, distance: 44.2
click at [147, 337] on circle at bounding box center [147, 337] width 1 height 1
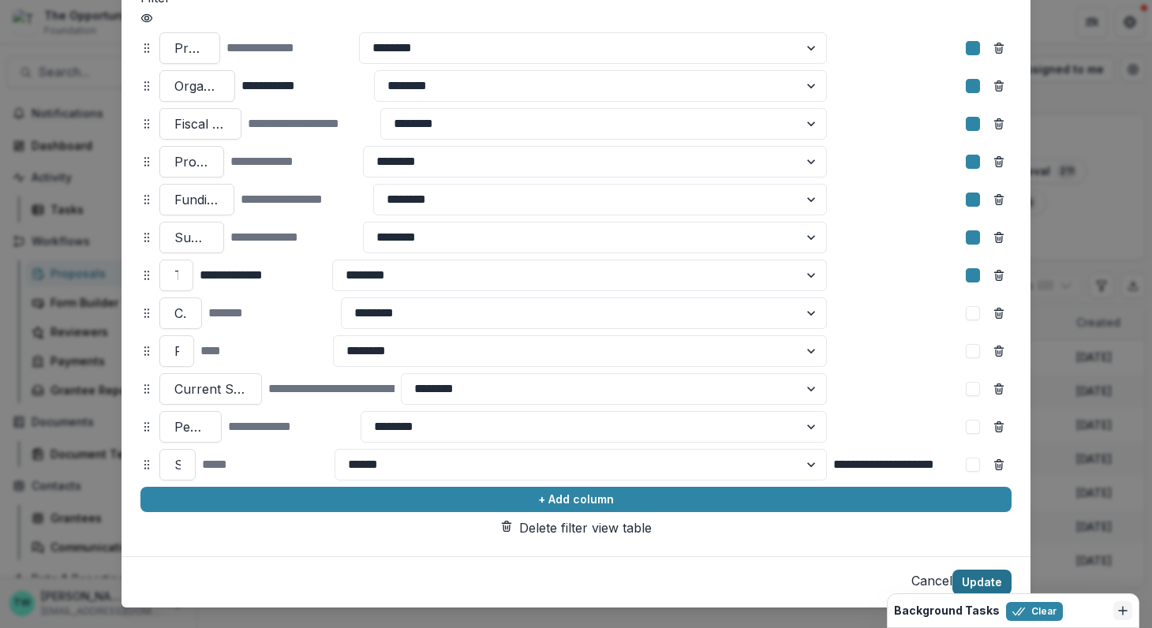
click at [969, 569] on button "Update" at bounding box center [981, 581] width 59 height 25
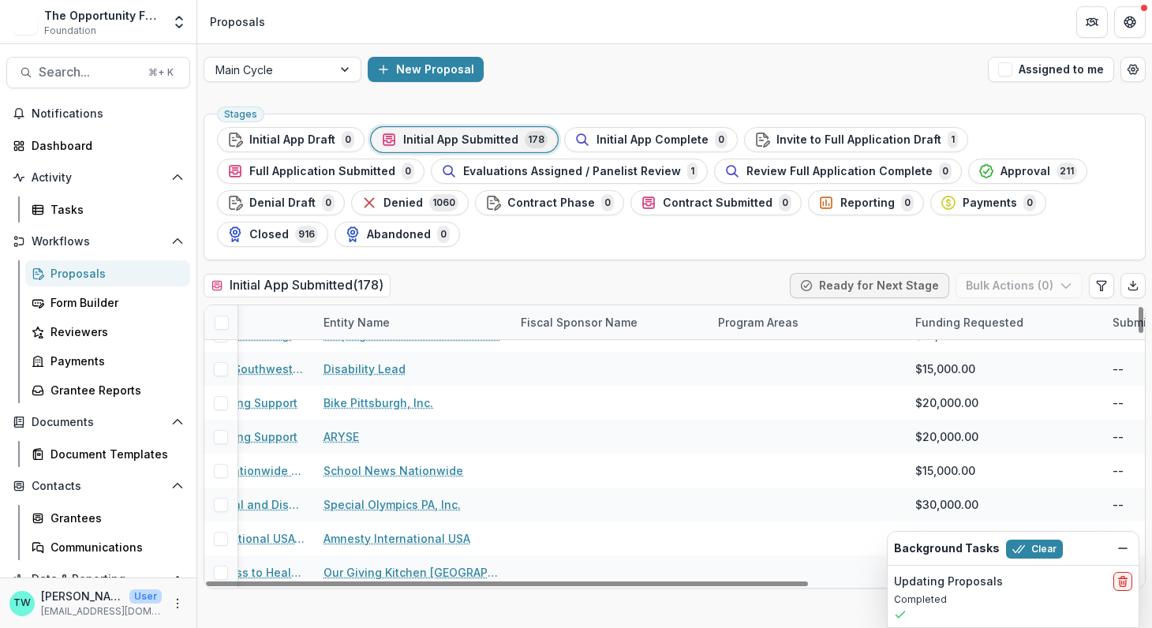
scroll to position [5788, 0]
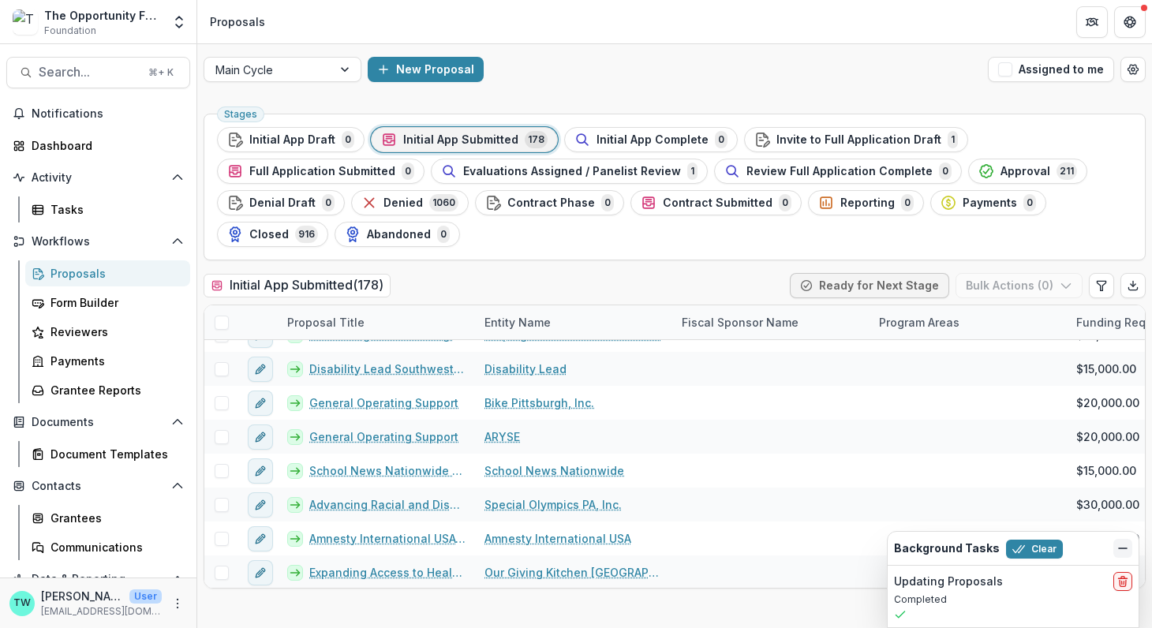
click at [1120, 551] on icon "Dismiss" at bounding box center [1122, 548] width 13 height 13
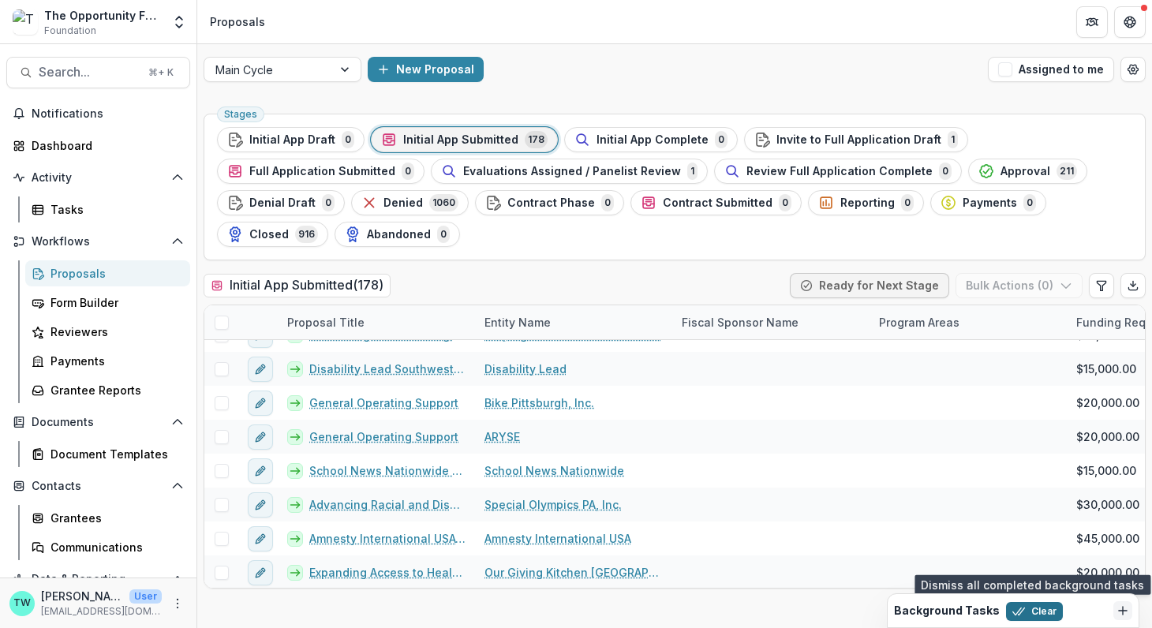
click at [1025, 612] on button "Clear" at bounding box center [1034, 611] width 57 height 19
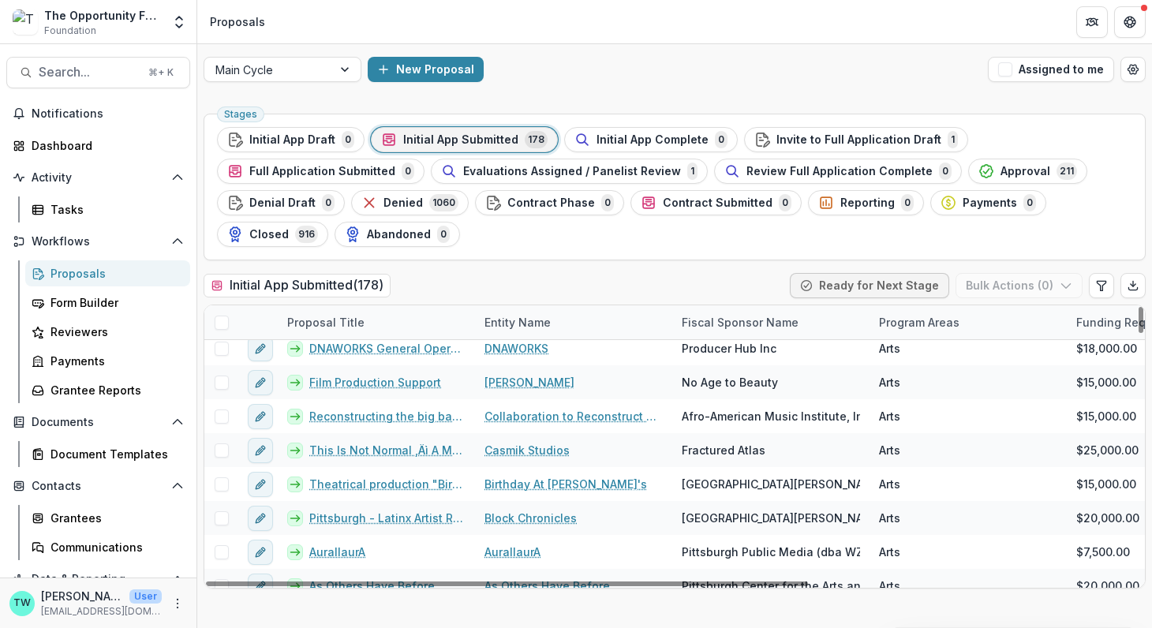
scroll to position [0, 0]
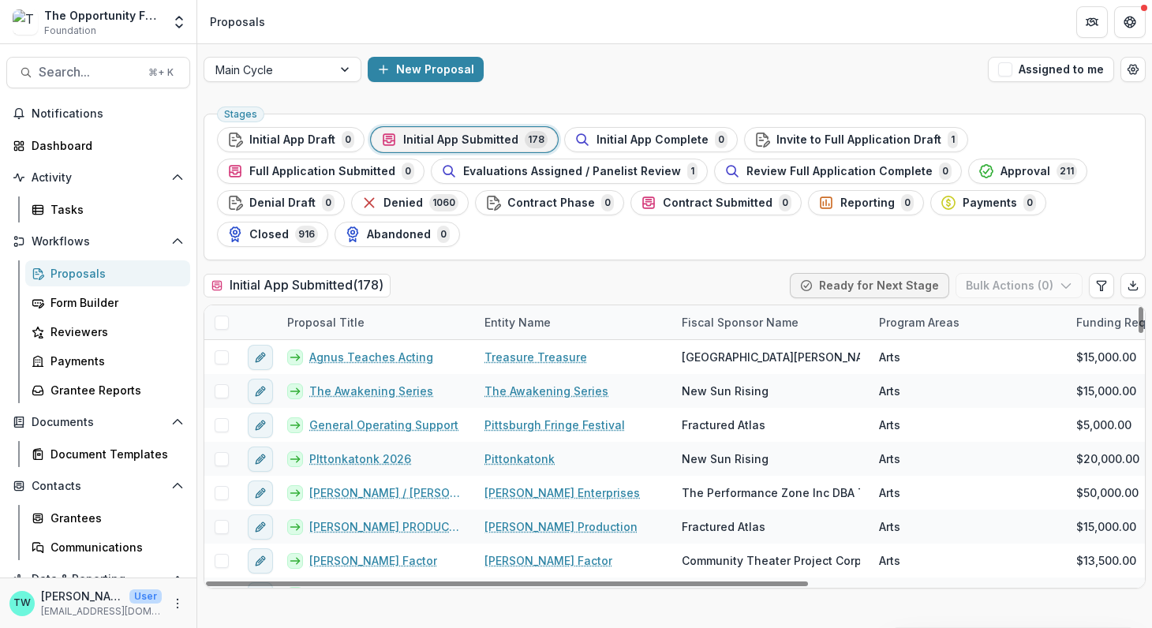
click at [789, 326] on div "Fiscal Sponsor Name" at bounding box center [740, 322] width 136 height 17
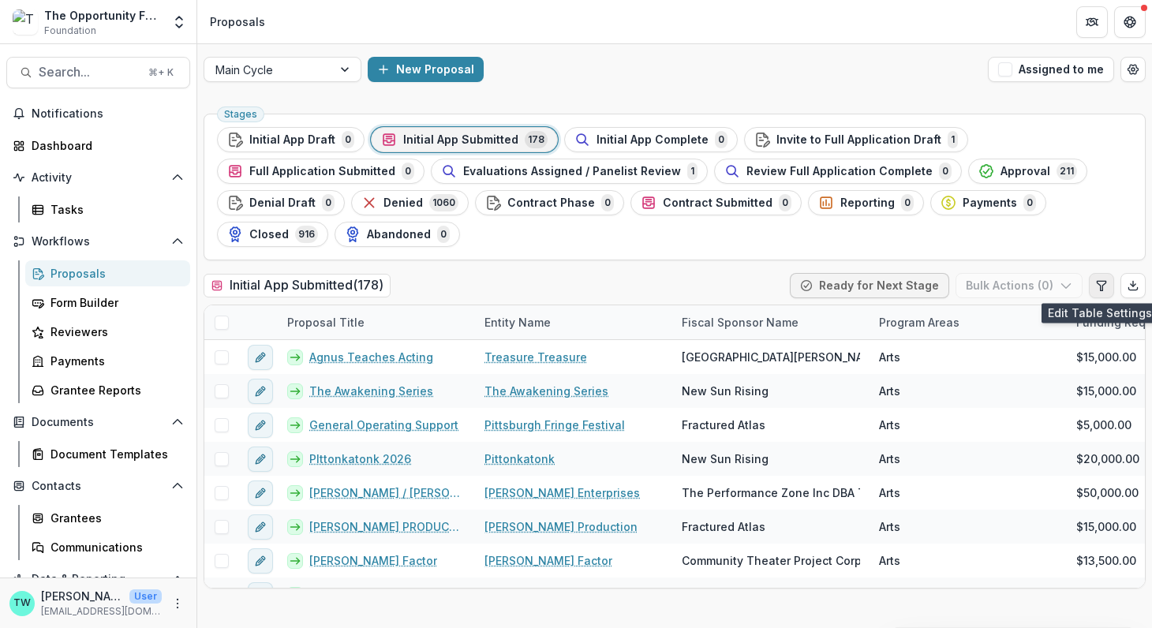
click at [1099, 286] on icon "Edit table settings" at bounding box center [1100, 285] width 9 height 9
select select "******"
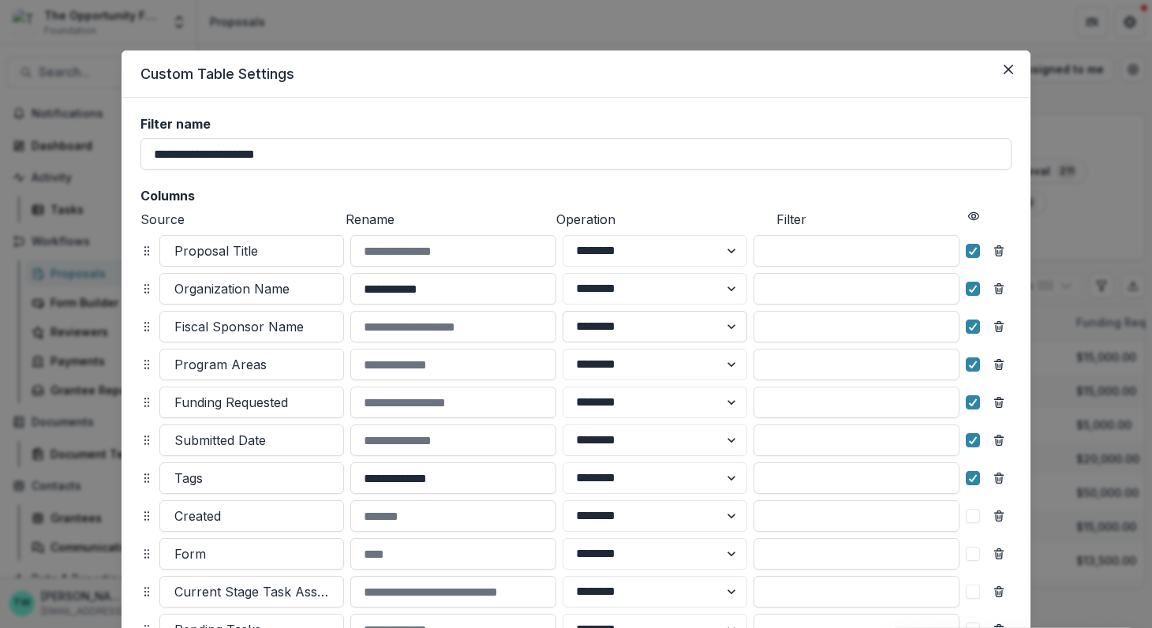
click at [729, 327] on select "******** ******" at bounding box center [654, 327] width 185 height 32
click at [802, 327] on input at bounding box center [856, 327] width 206 height 32
click at [730, 329] on select "******** ******" at bounding box center [654, 327] width 185 height 32
click at [706, 189] on h2 "Columns" at bounding box center [575, 196] width 871 height 15
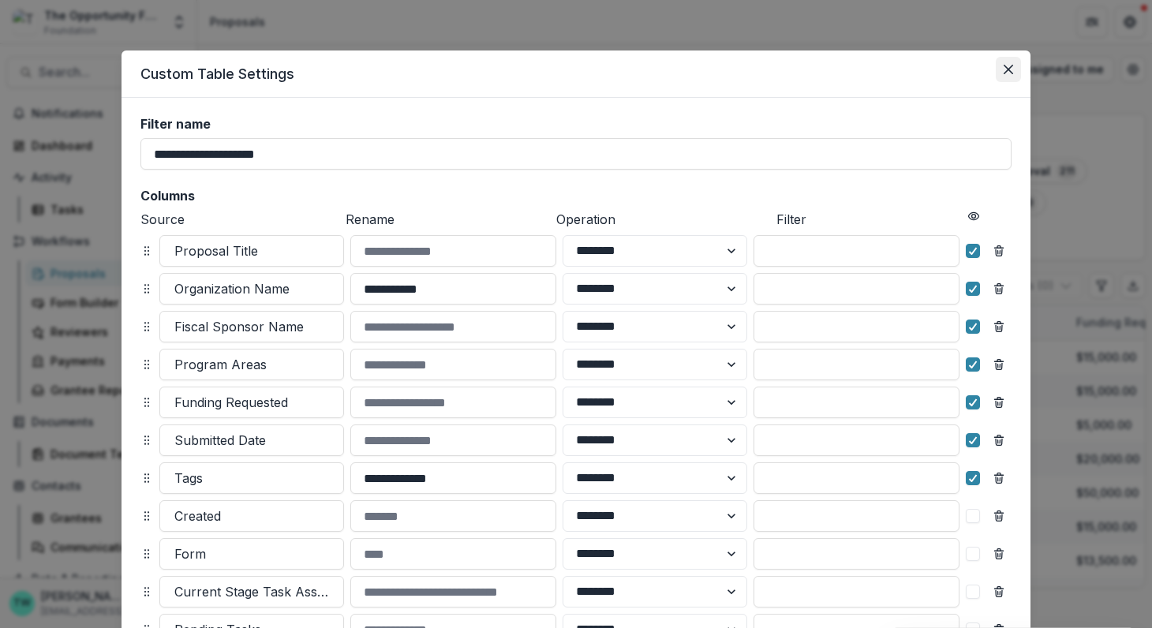
click at [1006, 71] on icon "Close" at bounding box center [1007, 69] width 9 height 9
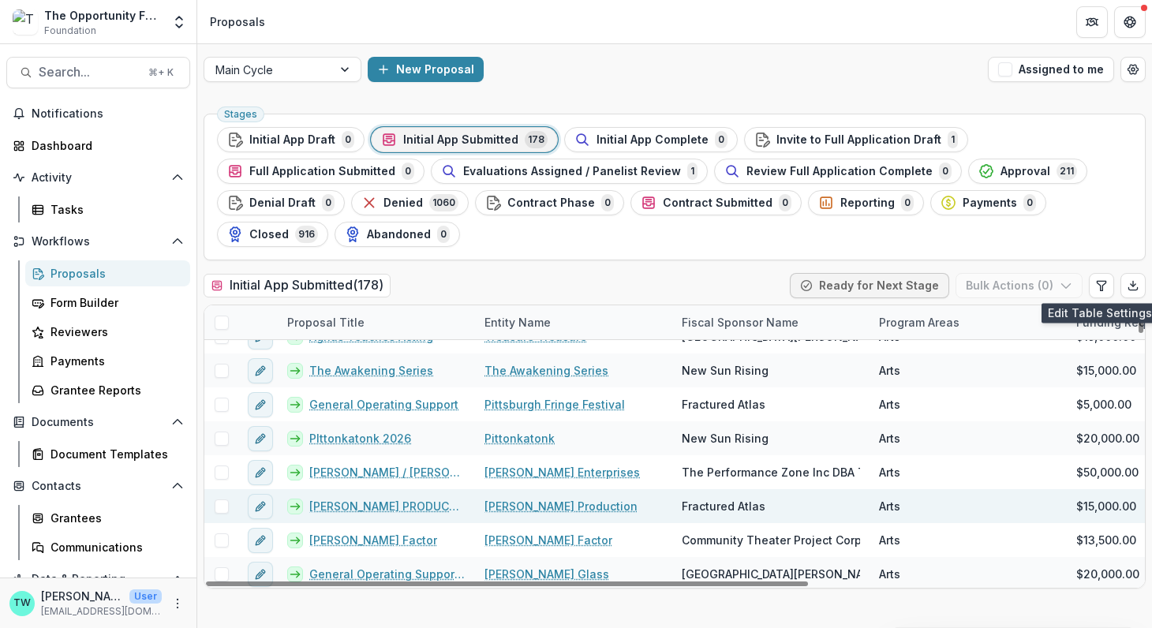
scroll to position [22, 0]
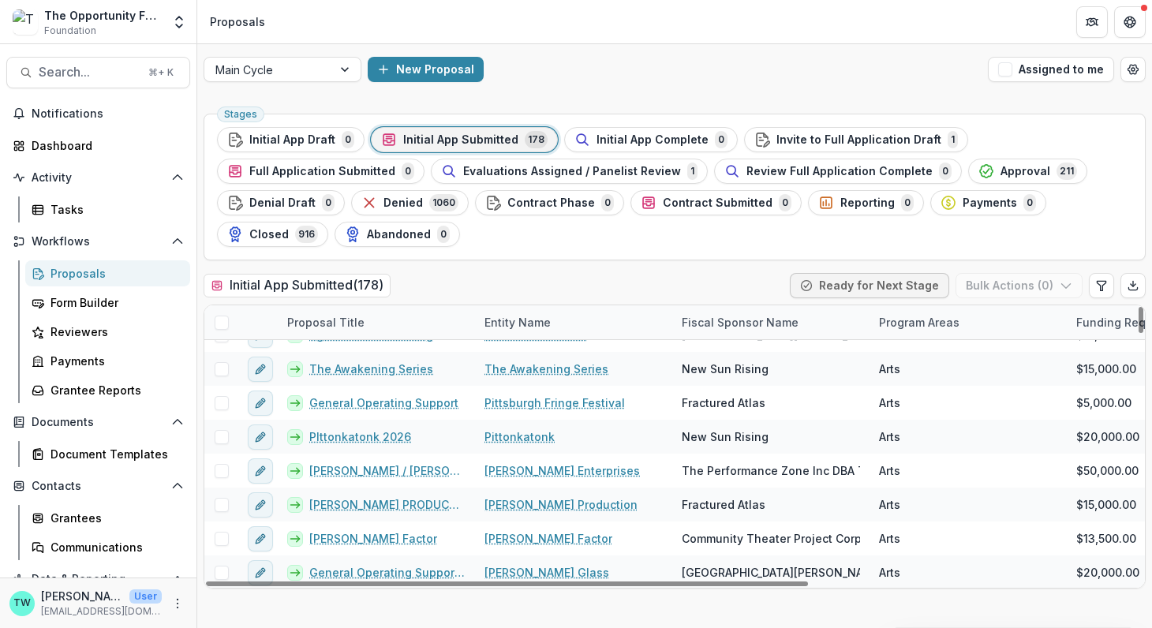
click at [756, 328] on div "Fiscal Sponsor Name" at bounding box center [740, 322] width 136 height 17
click at [755, 388] on span "Sort Ascending" at bounding box center [746, 389] width 84 height 13
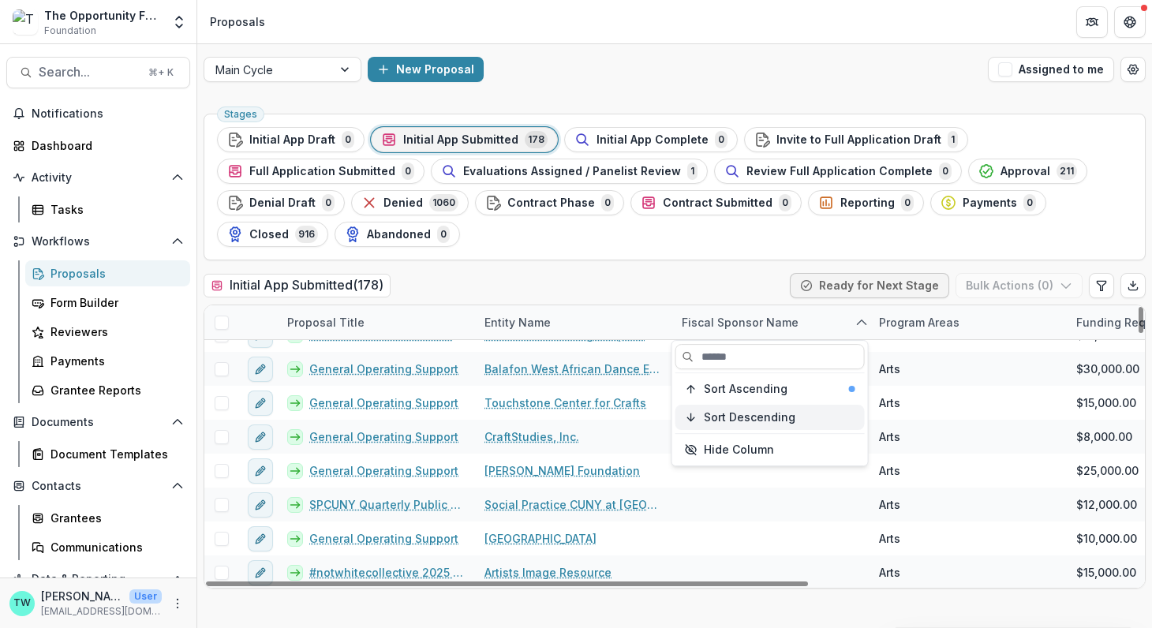
click at [767, 424] on button "Sort Descending" at bounding box center [769, 417] width 189 height 25
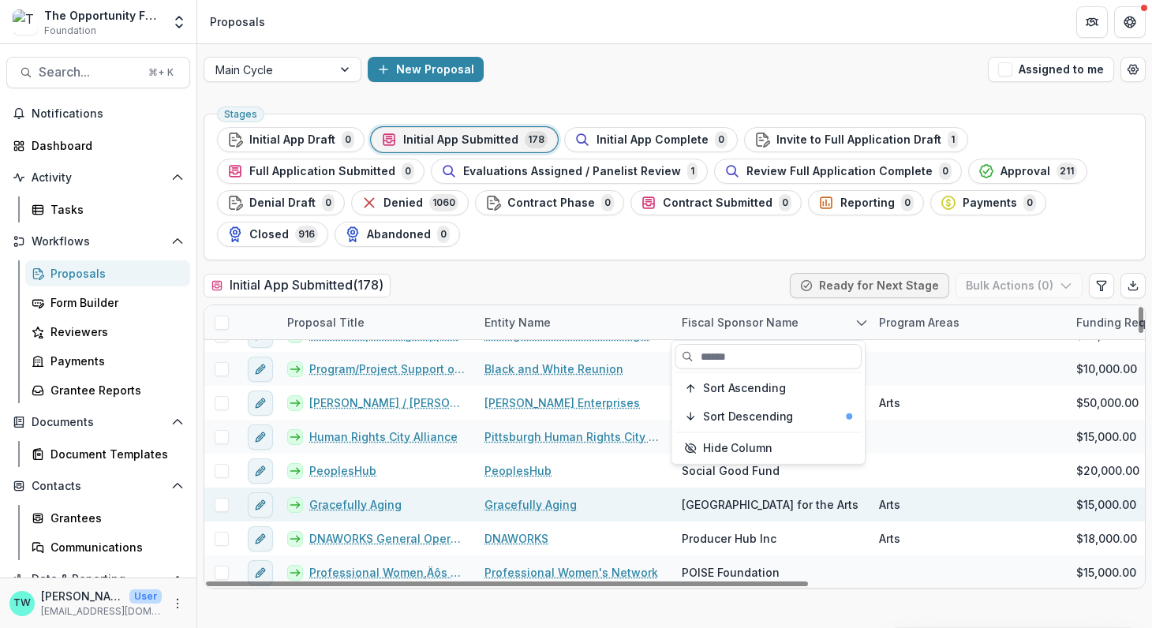
click at [763, 496] on span "[GEOGRAPHIC_DATA] for the Arts" at bounding box center [769, 504] width 177 height 17
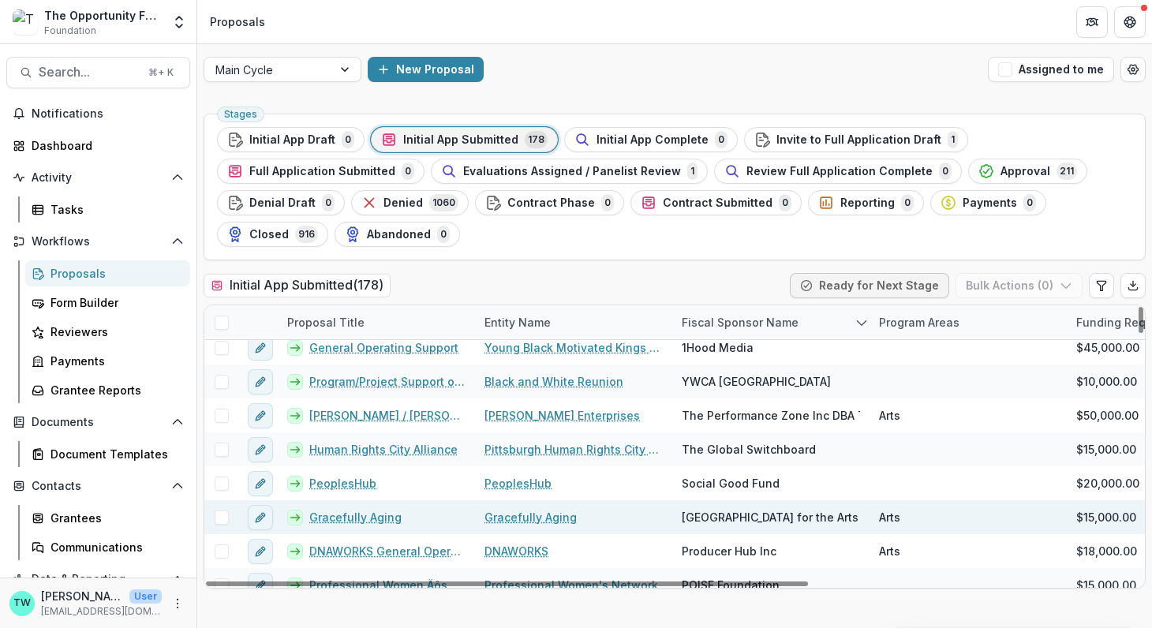
scroll to position [0, 0]
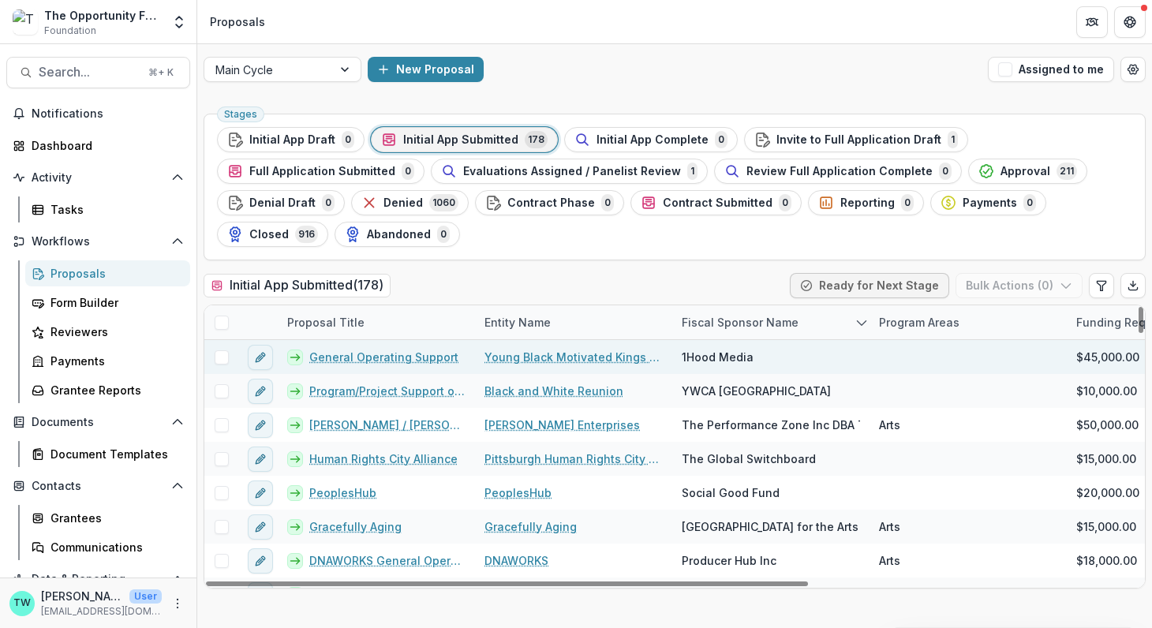
click at [540, 352] on link "Young Black Motivated Kings & Queens" at bounding box center [573, 357] width 178 height 17
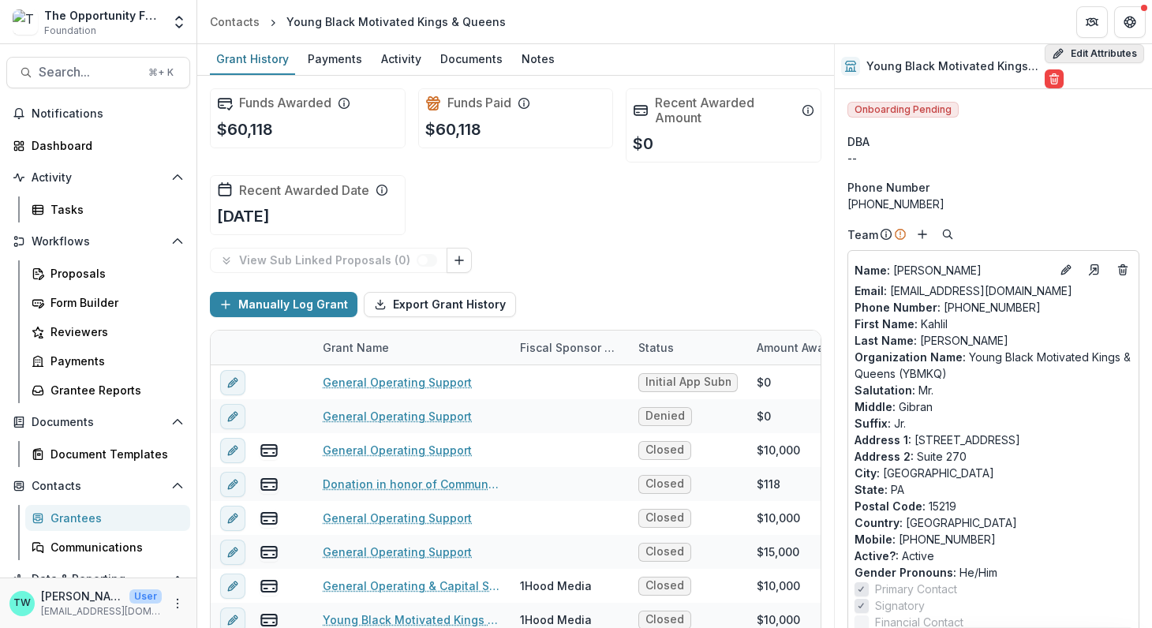
click at [1070, 50] on button "Edit Attributes" at bounding box center [1093, 53] width 99 height 19
select select
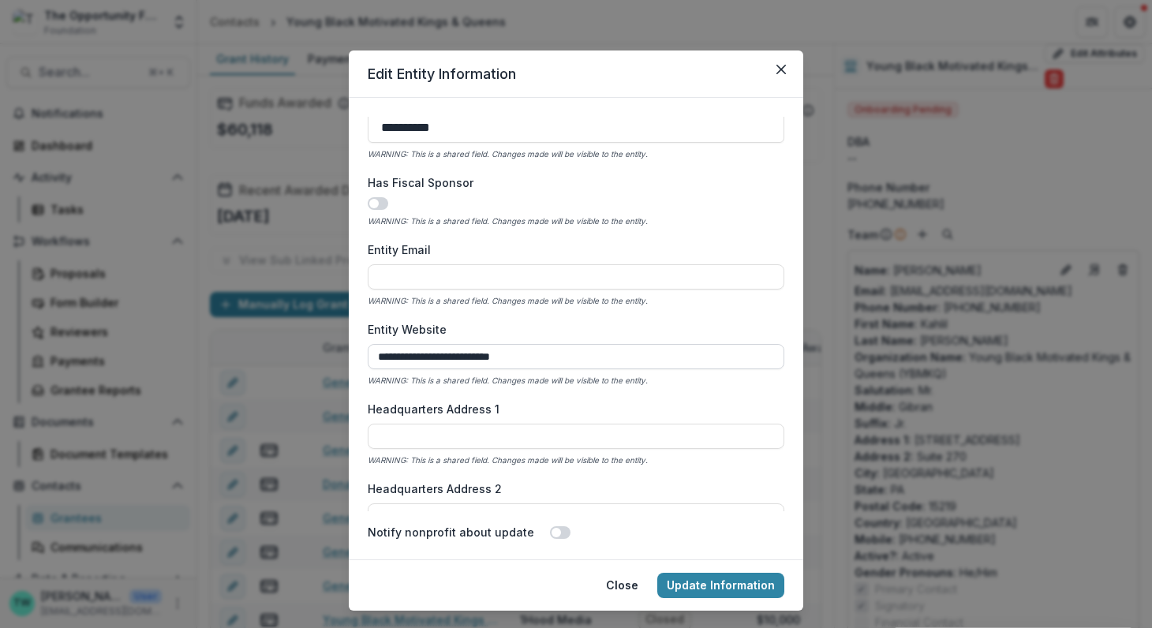
scroll to position [614, 0]
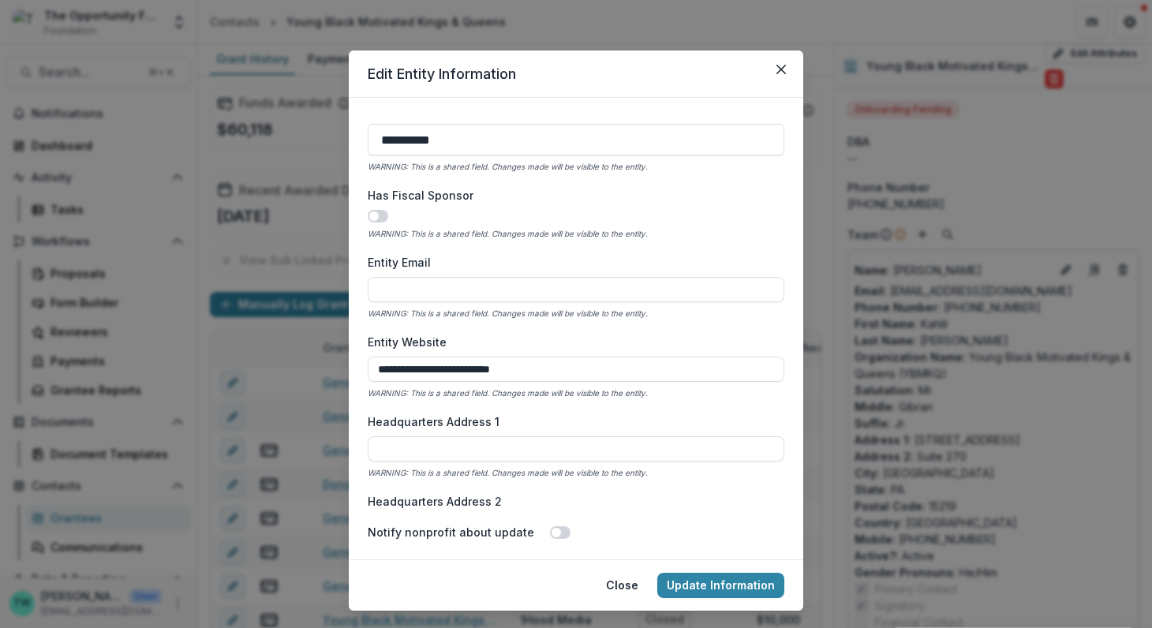
click at [382, 214] on span at bounding box center [378, 216] width 21 height 13
drag, startPoint x: 461, startPoint y: 370, endPoint x: 250, endPoint y: 342, distance: 212.5
click at [250, 342] on div "**********" at bounding box center [576, 314] width 1152 height 628
drag, startPoint x: 450, startPoint y: 291, endPoint x: 282, endPoint y: 272, distance: 169.1
click at [282, 272] on div "**********" at bounding box center [576, 314] width 1152 height 628
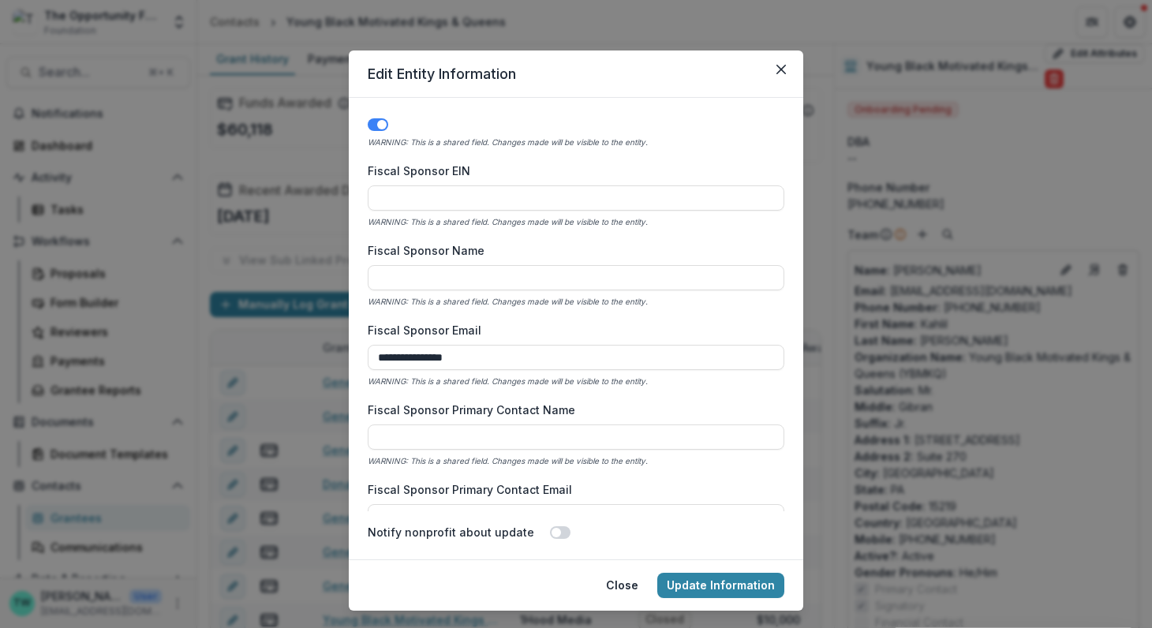
scroll to position [732, 0]
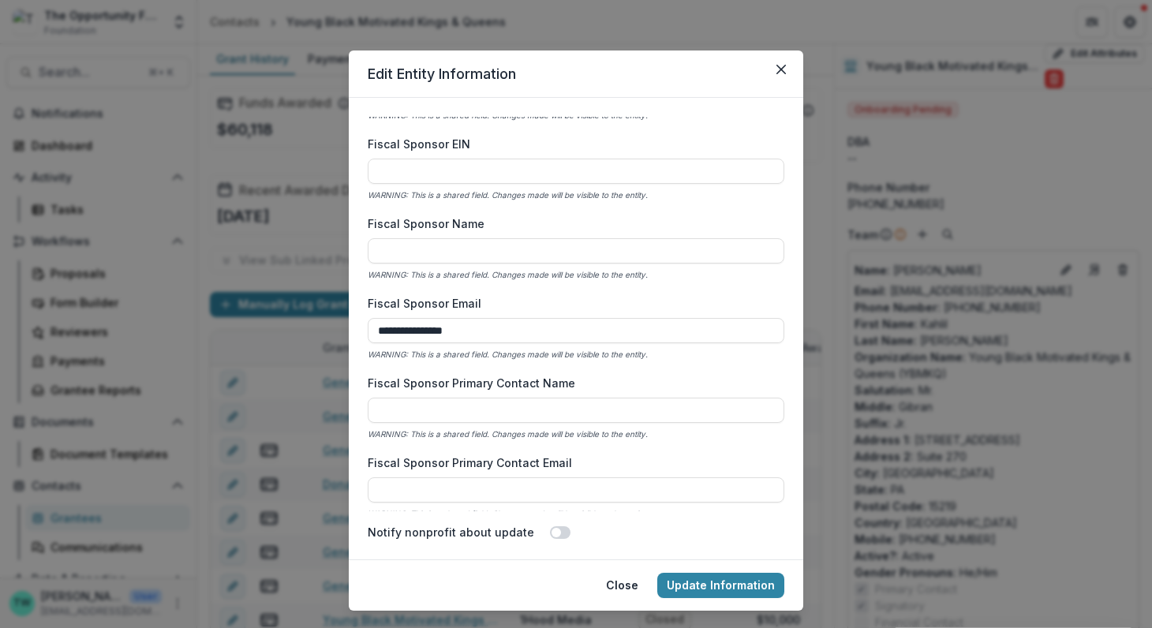
drag, startPoint x: 490, startPoint y: 325, endPoint x: 298, endPoint y: 310, distance: 192.2
click at [298, 310] on div "**********" at bounding box center [576, 314] width 1152 height 628
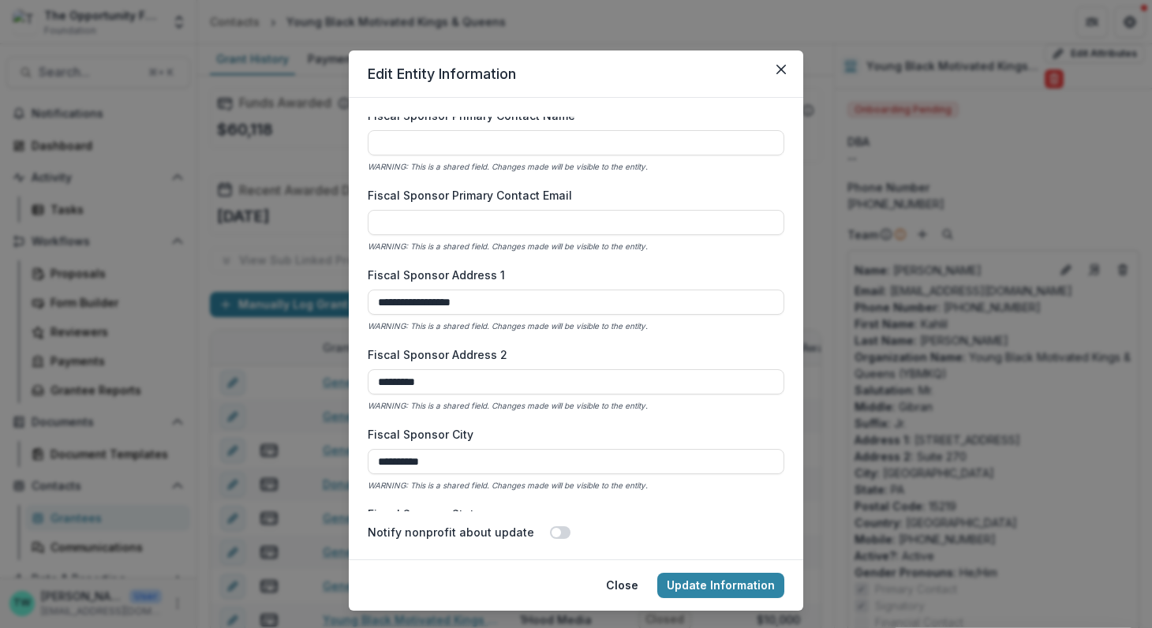
scroll to position [1016, 0]
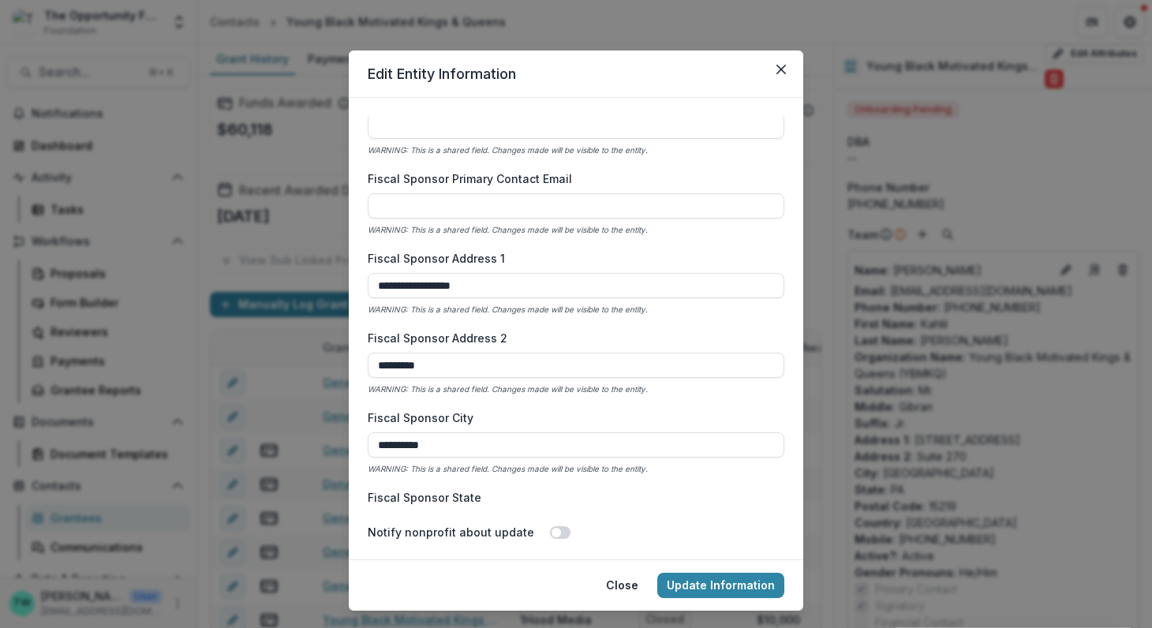
drag, startPoint x: 500, startPoint y: 287, endPoint x: 265, endPoint y: 251, distance: 237.8
click at [265, 251] on div "**********" at bounding box center [576, 314] width 1152 height 628
drag, startPoint x: 447, startPoint y: 364, endPoint x: 237, endPoint y: 353, distance: 210.1
click at [237, 353] on div "**********" at bounding box center [576, 314] width 1152 height 628
drag, startPoint x: 448, startPoint y: 442, endPoint x: 263, endPoint y: 413, distance: 187.5
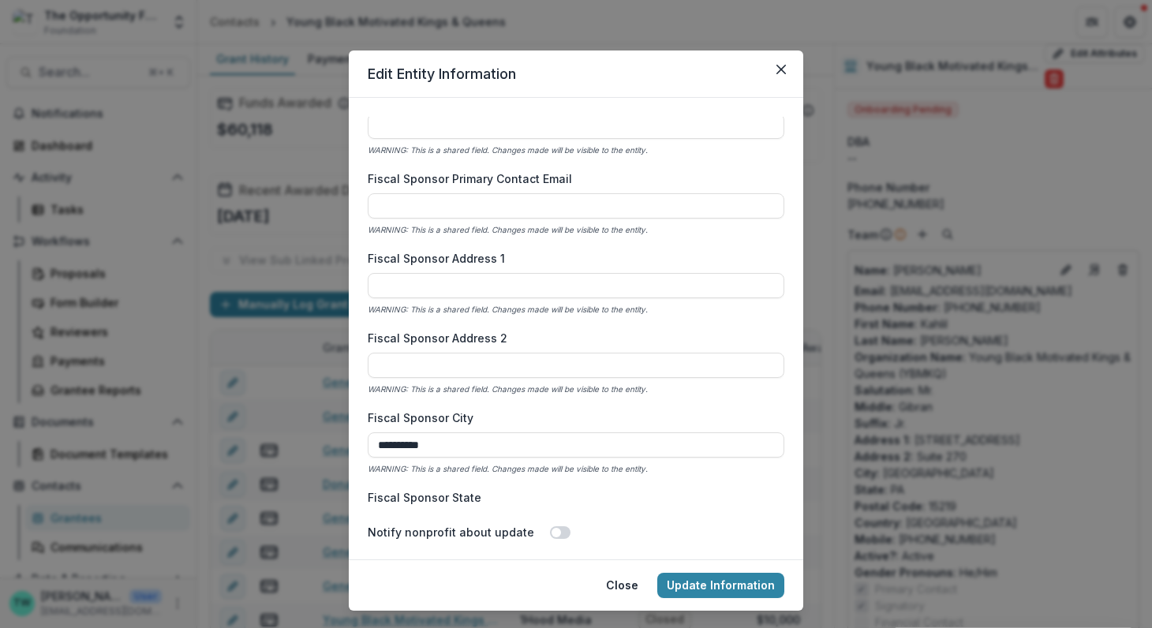
click at [263, 413] on div "**********" at bounding box center [576, 314] width 1152 height 628
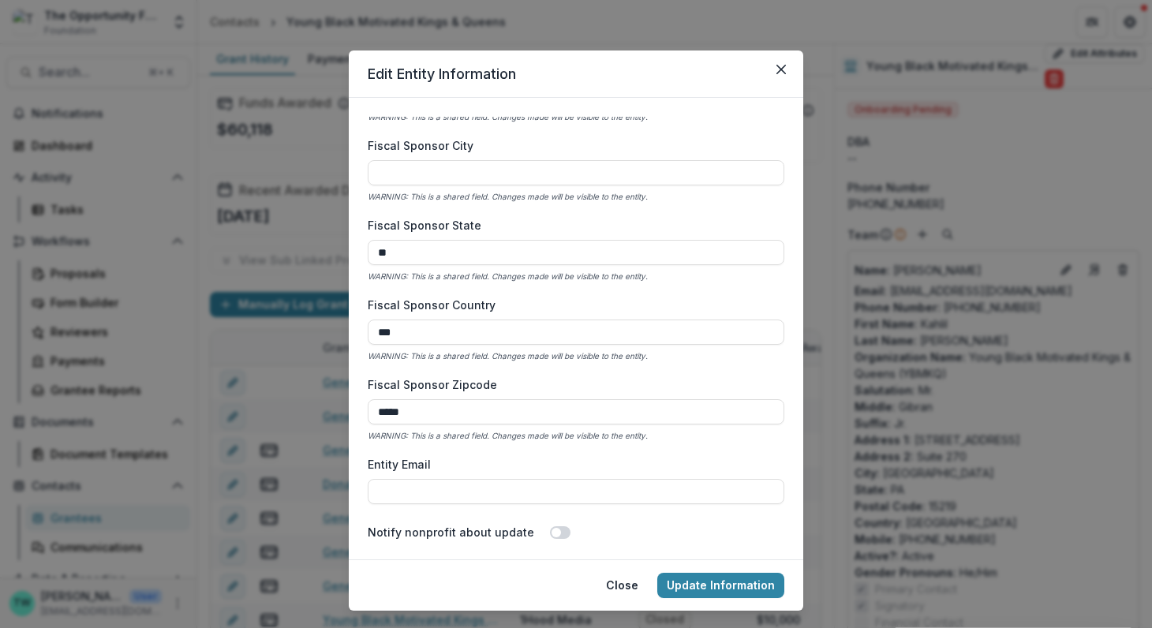
drag, startPoint x: 398, startPoint y: 256, endPoint x: 339, endPoint y: 252, distance: 58.5
click at [339, 252] on div "**********" at bounding box center [576, 314] width 1152 height 628
drag, startPoint x: 424, startPoint y: 327, endPoint x: 301, endPoint y: 314, distance: 123.8
click at [301, 314] on div "**********" at bounding box center [576, 314] width 1152 height 628
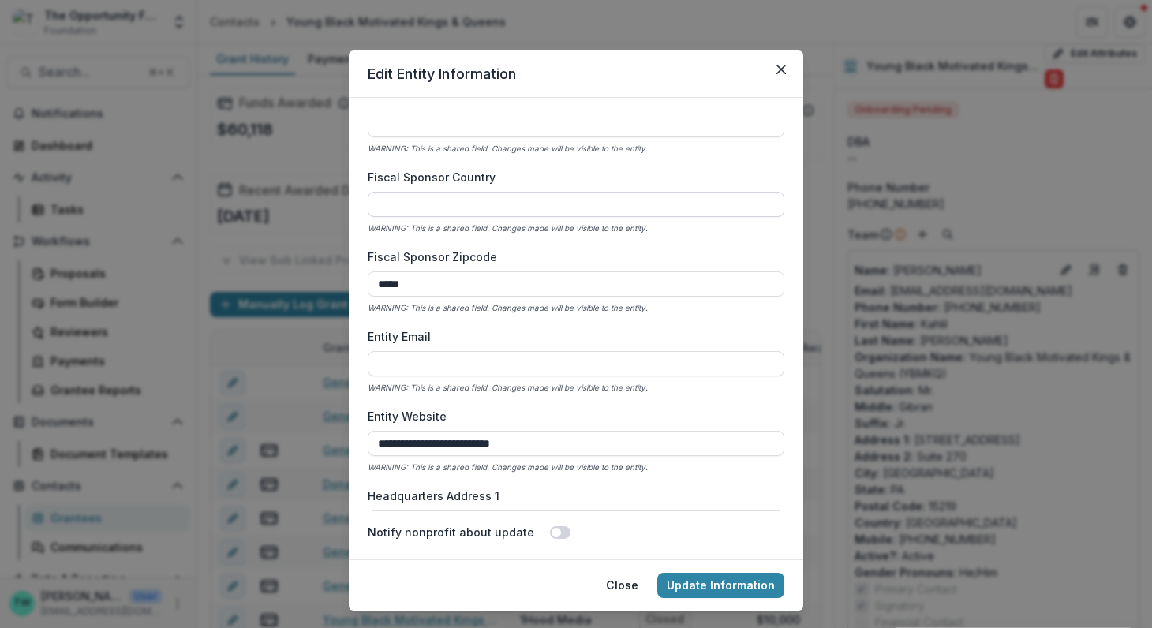
scroll to position [1417, 0]
drag, startPoint x: 423, startPoint y: 285, endPoint x: 312, endPoint y: 271, distance: 111.3
click at [312, 271] on div "**********" at bounding box center [576, 314] width 1152 height 628
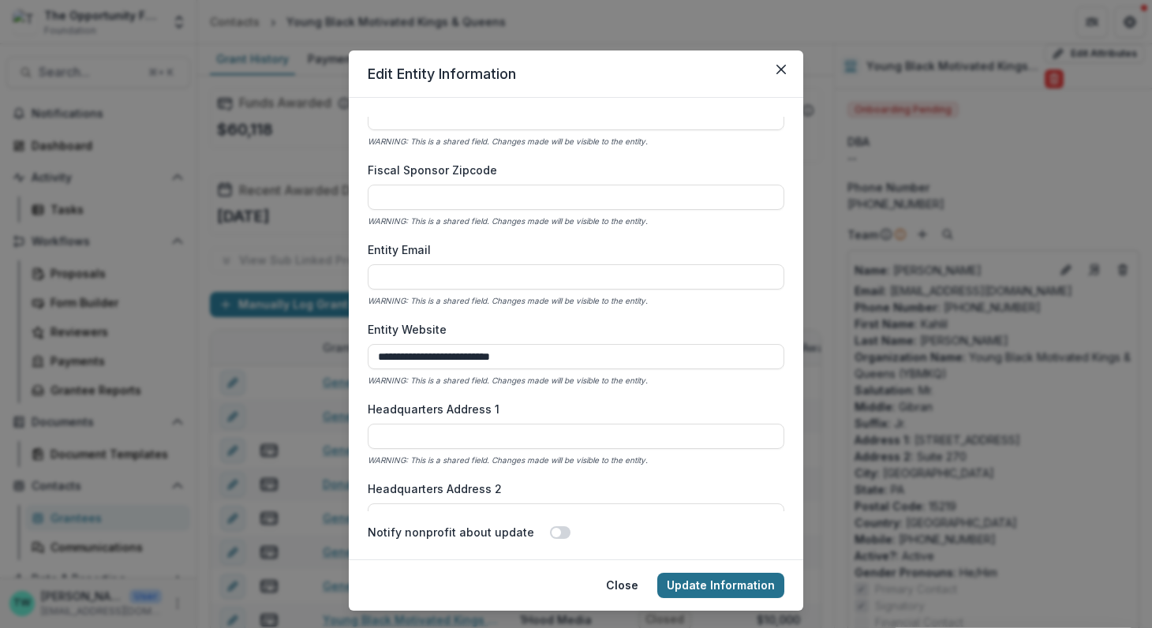
click at [721, 583] on button "Update Information" at bounding box center [720, 585] width 127 height 25
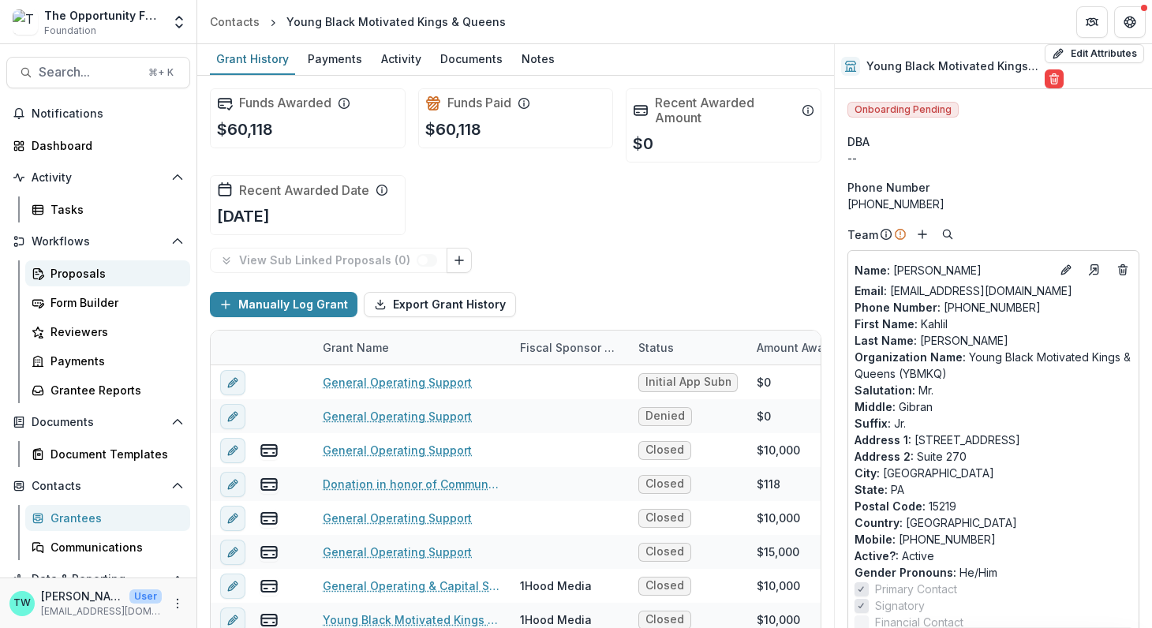
click at [76, 278] on div "Proposals" at bounding box center [113, 273] width 127 height 17
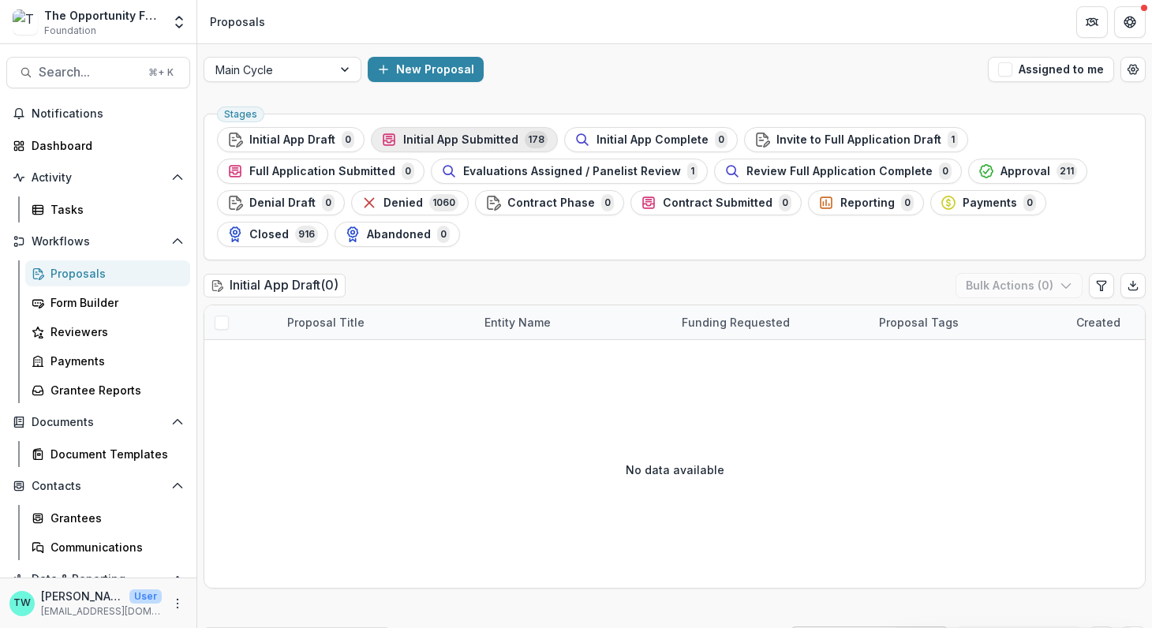
click at [434, 144] on span "Initial App Submitted" at bounding box center [460, 139] width 115 height 13
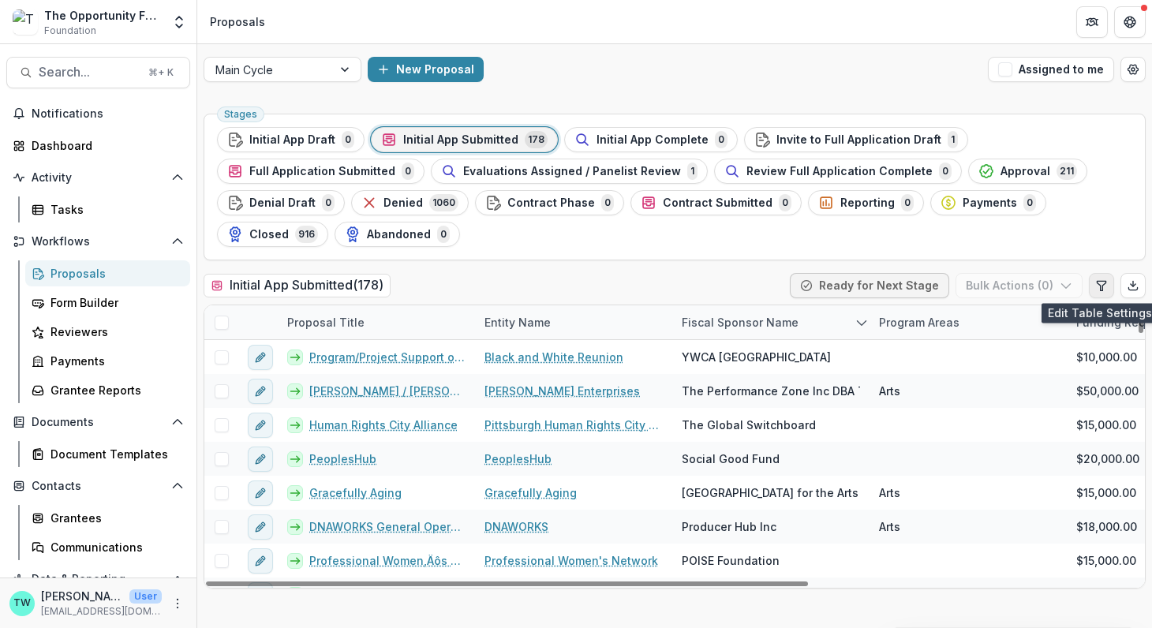
click at [1098, 289] on icon "Edit table settings" at bounding box center [1101, 285] width 13 height 13
select select "******"
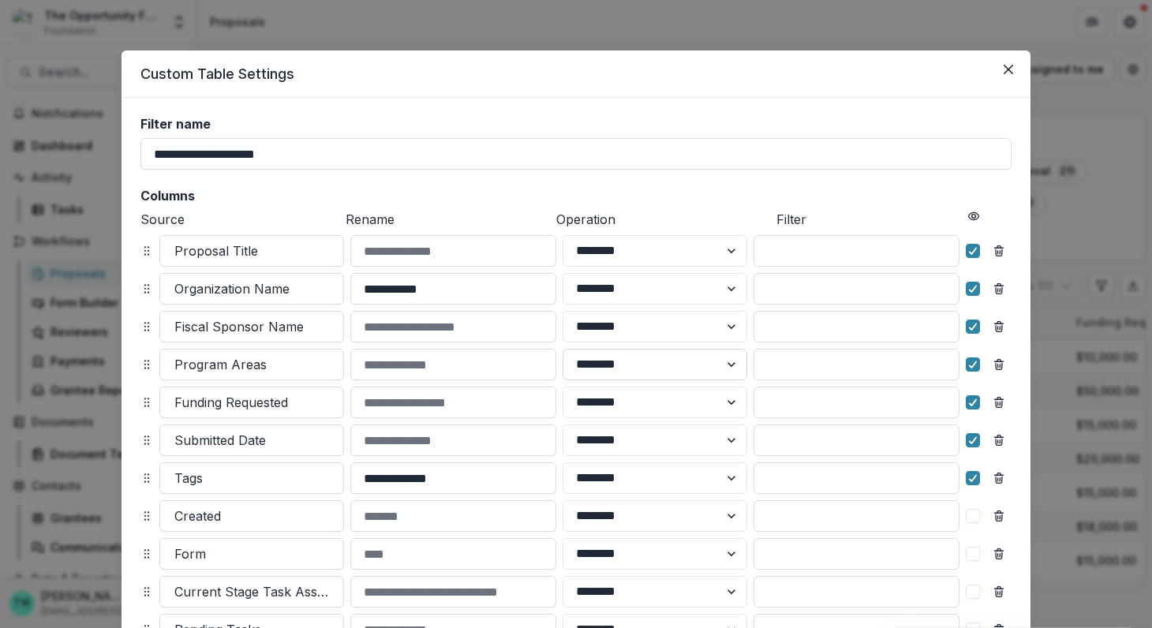
scroll to position [237, 0]
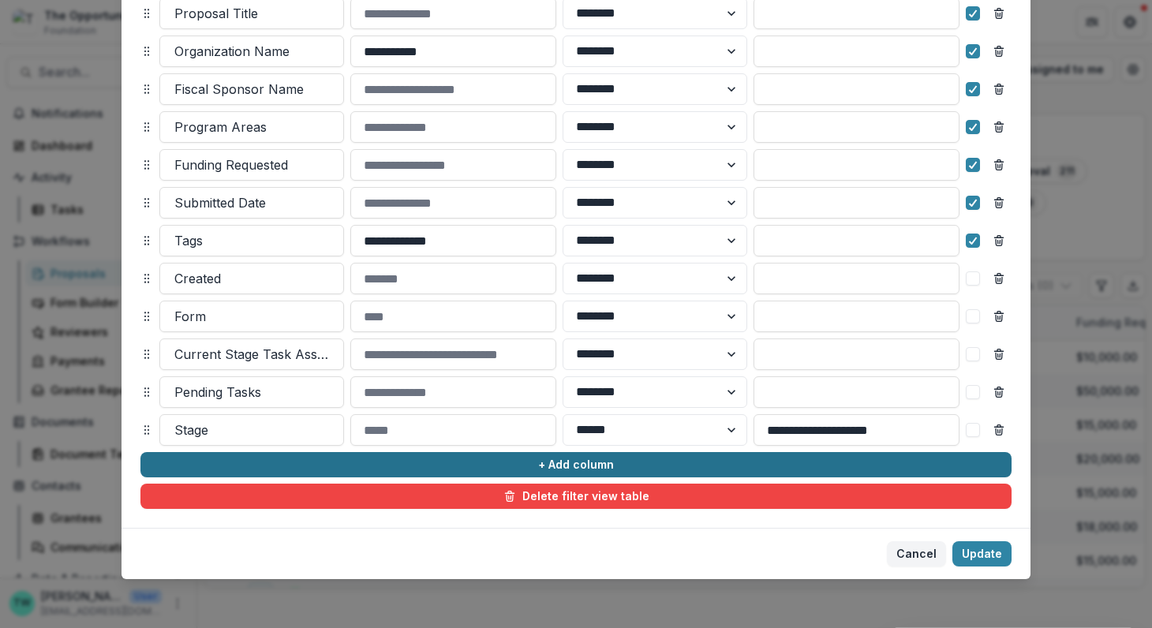
click at [570, 470] on button "+ Add column" at bounding box center [575, 464] width 871 height 25
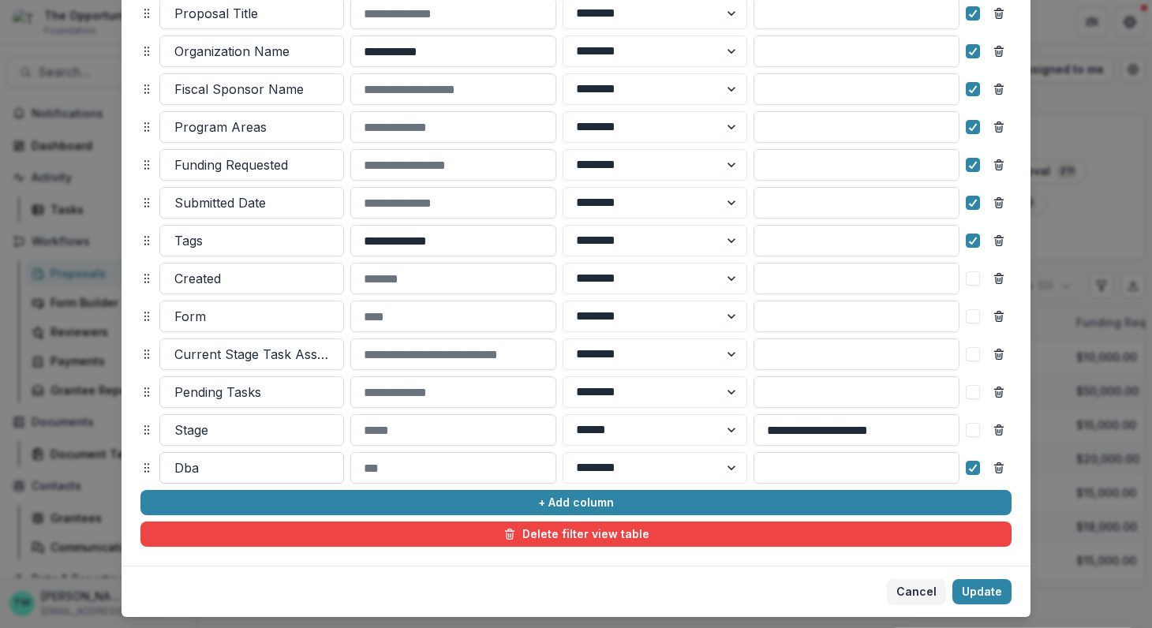
click at [282, 463] on div at bounding box center [251, 468] width 155 height 22
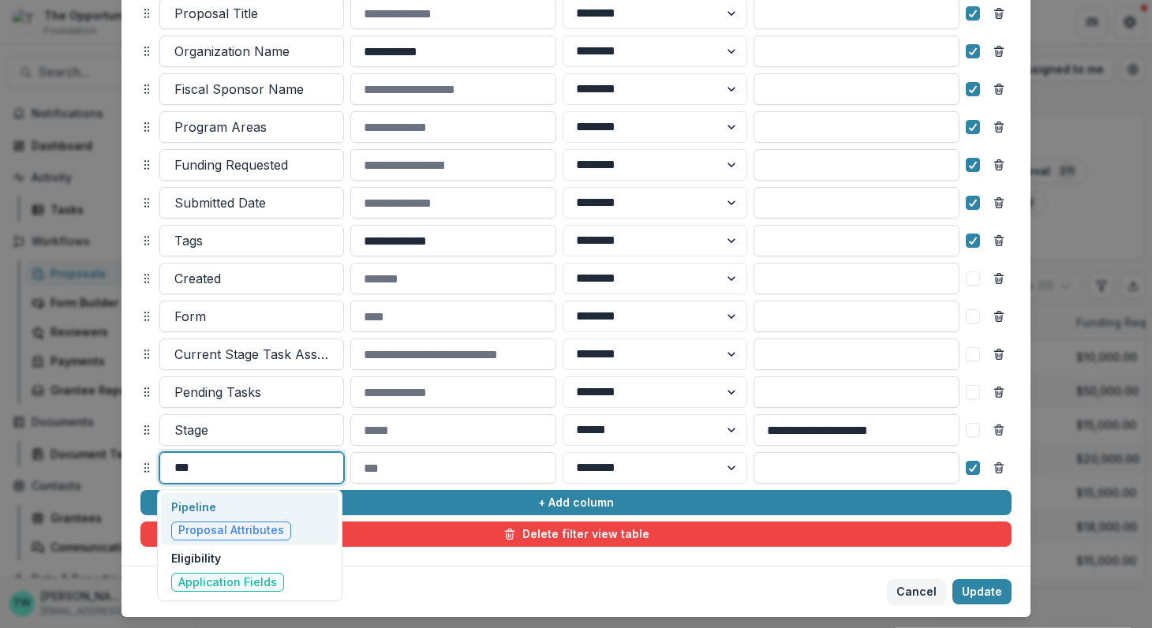
scroll to position [0, 0]
type input "****"
click at [246, 499] on p "Eligibility" at bounding box center [227, 506] width 113 height 17
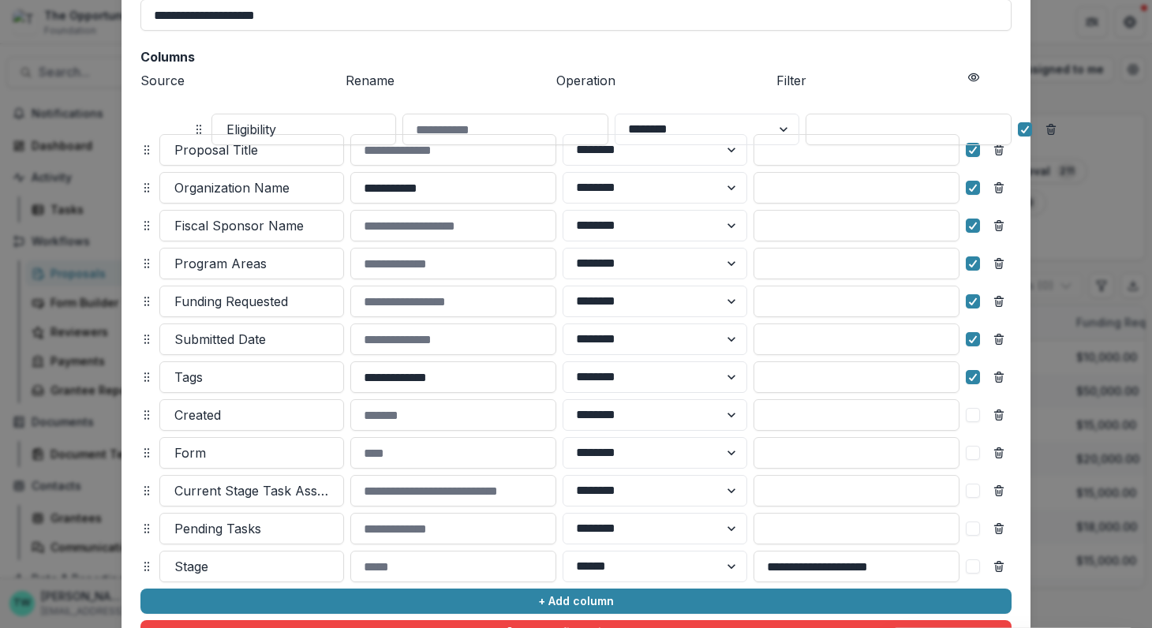
scroll to position [135, 0]
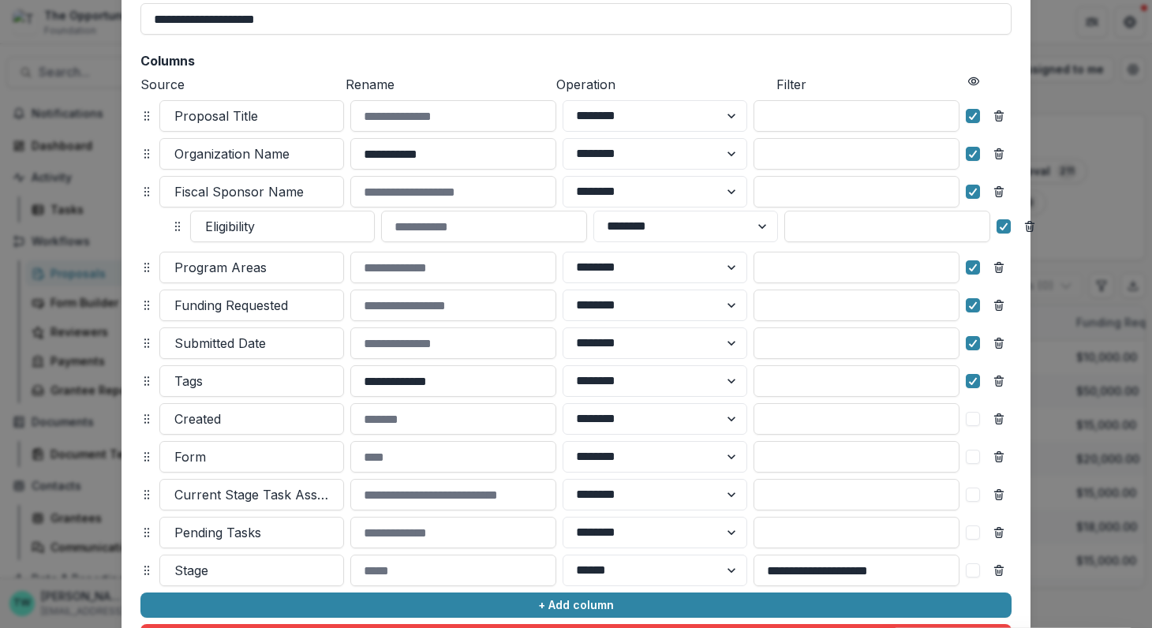
drag, startPoint x: 143, startPoint y: 546, endPoint x: 174, endPoint y: 223, distance: 324.1
click at [174, 223] on icon at bounding box center [177, 226] width 13 height 13
select select "******"
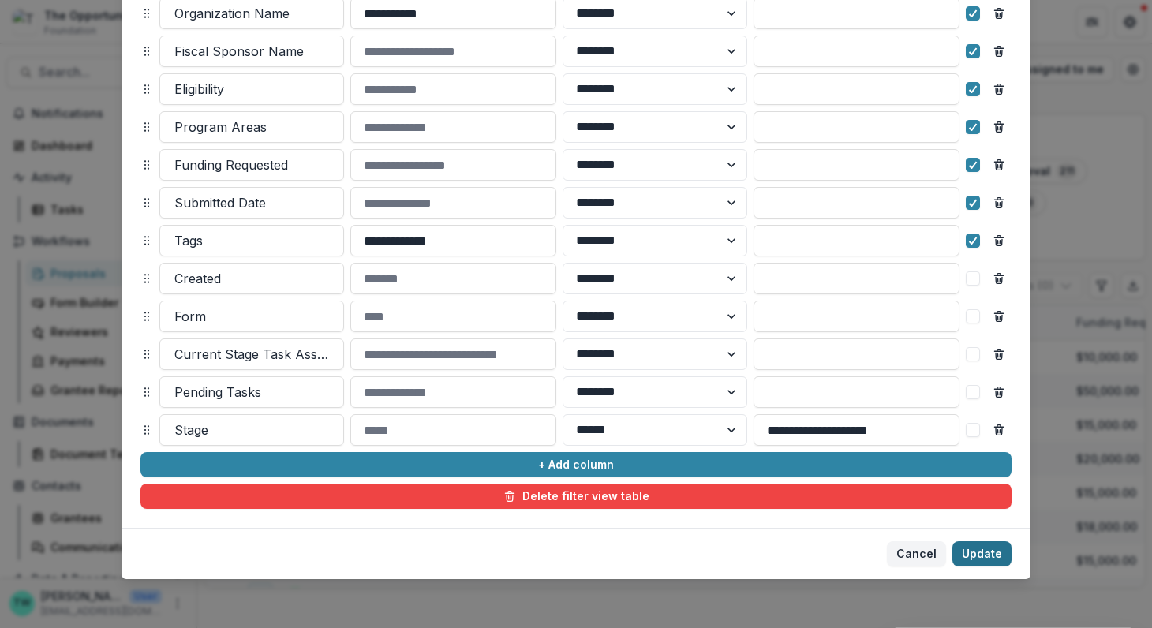
click at [981, 556] on button "Update" at bounding box center [981, 553] width 59 height 25
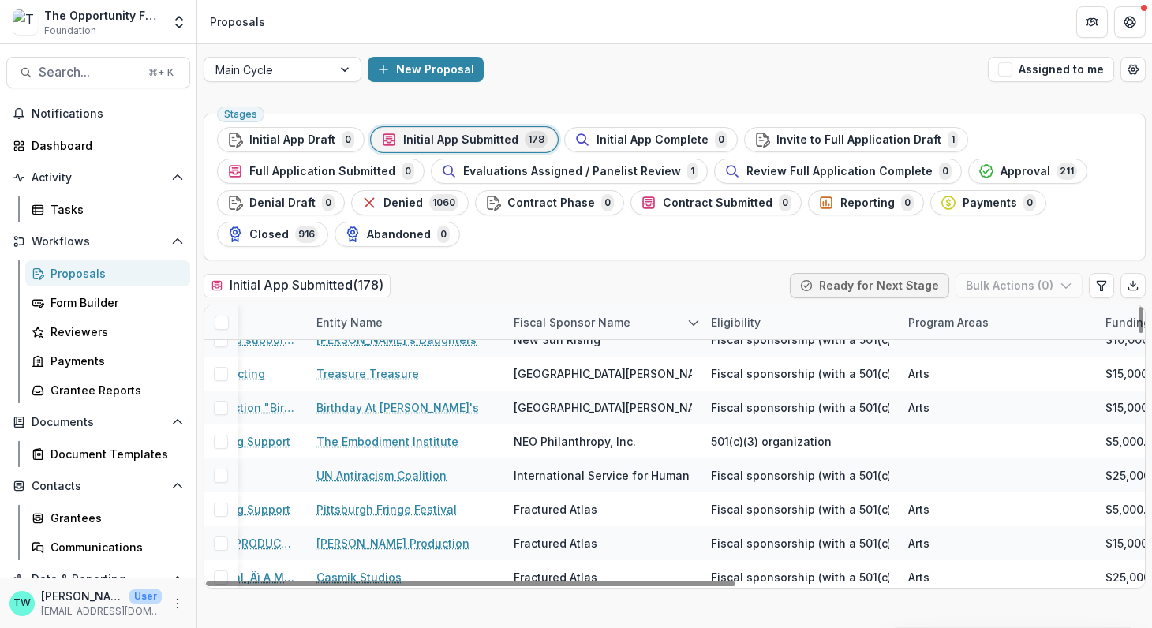
scroll to position [526, 0]
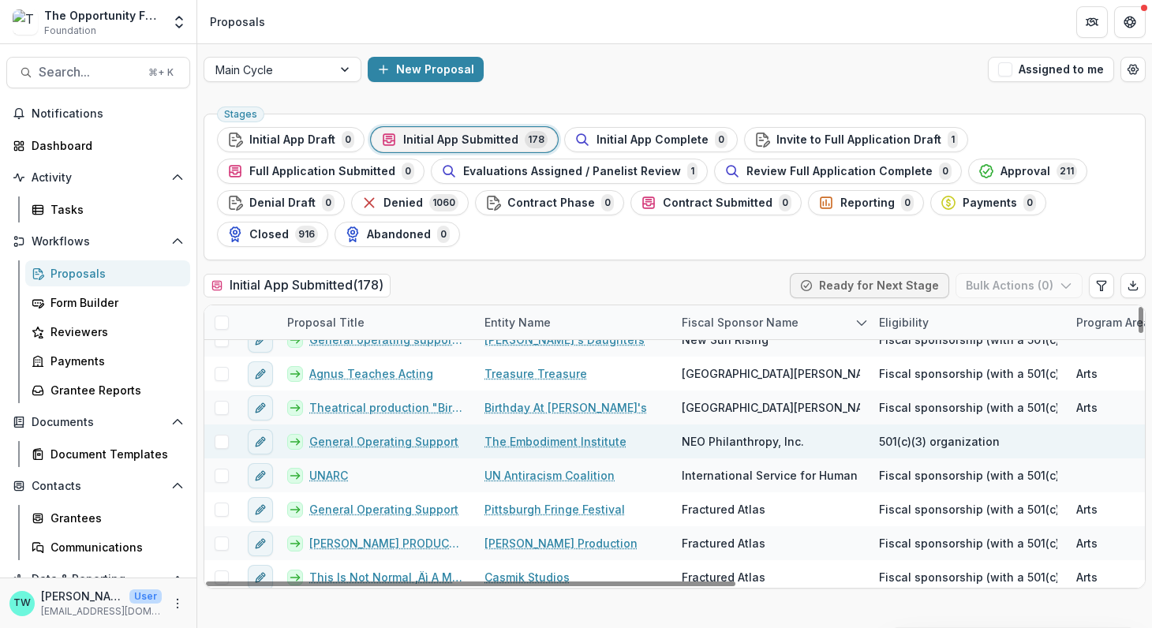
click at [562, 435] on link "The Embodiment Institute" at bounding box center [555, 441] width 142 height 17
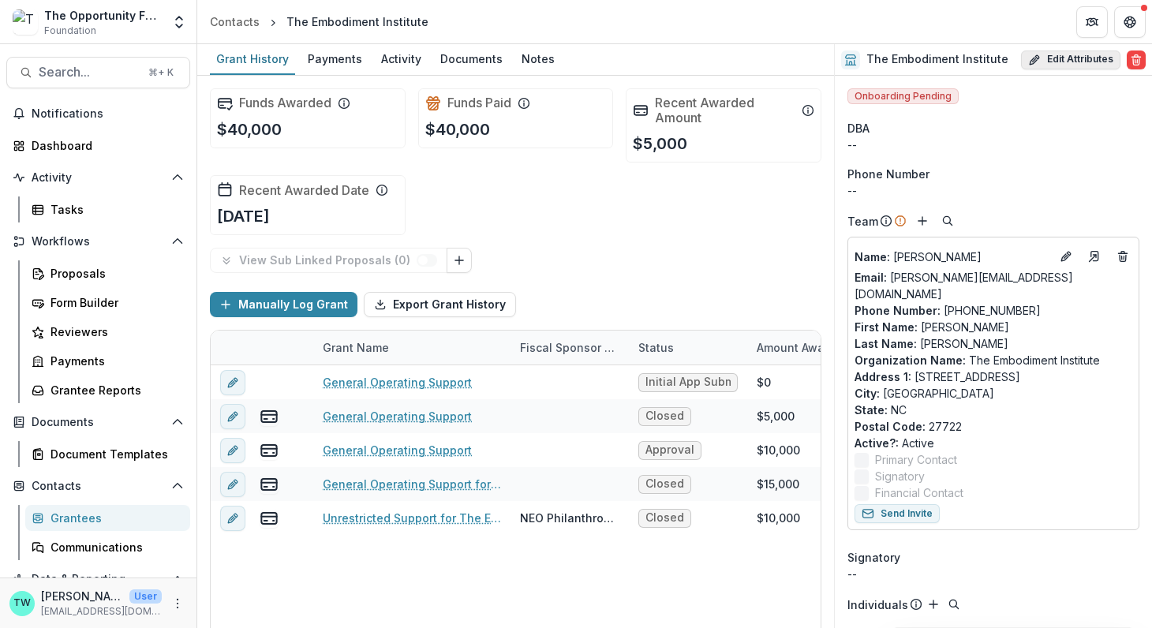
click at [1058, 54] on button "Edit Attributes" at bounding box center [1070, 59] width 99 height 19
select select
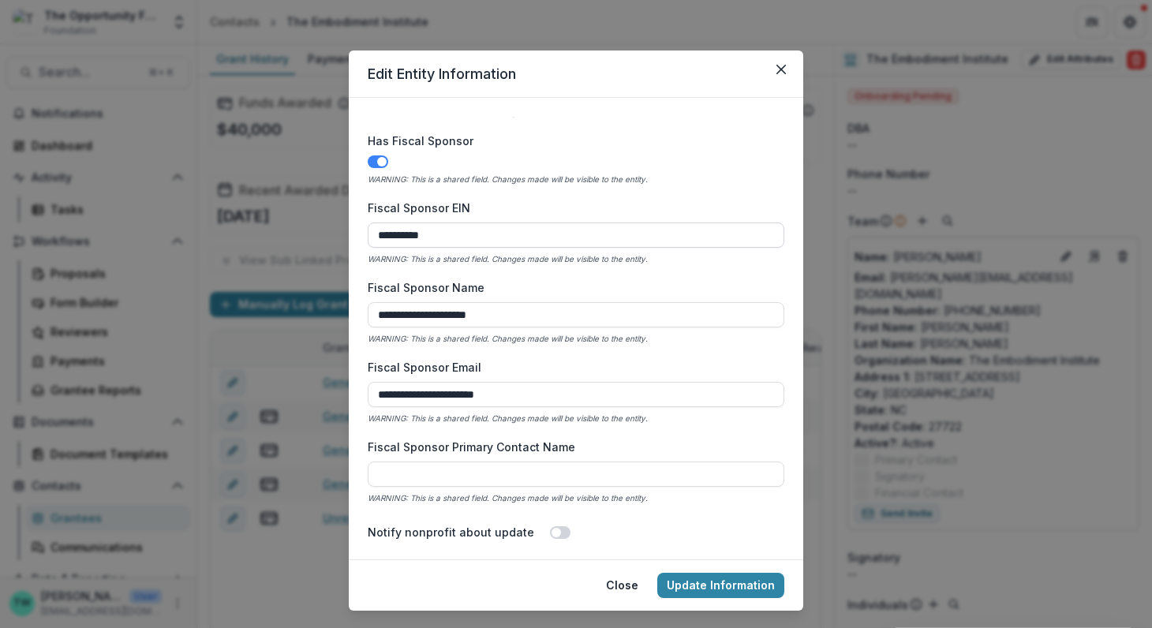
scroll to position [678, 0]
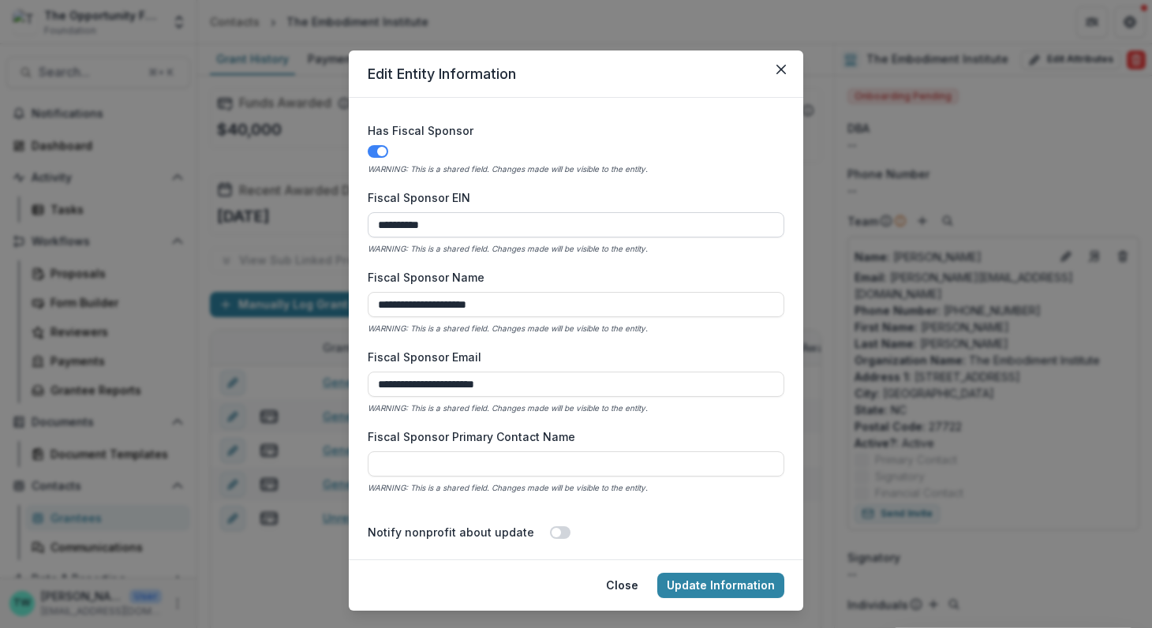
click at [445, 221] on input "**********" at bounding box center [576, 224] width 416 height 25
click at [784, 65] on button "Close" at bounding box center [780, 69] width 25 height 25
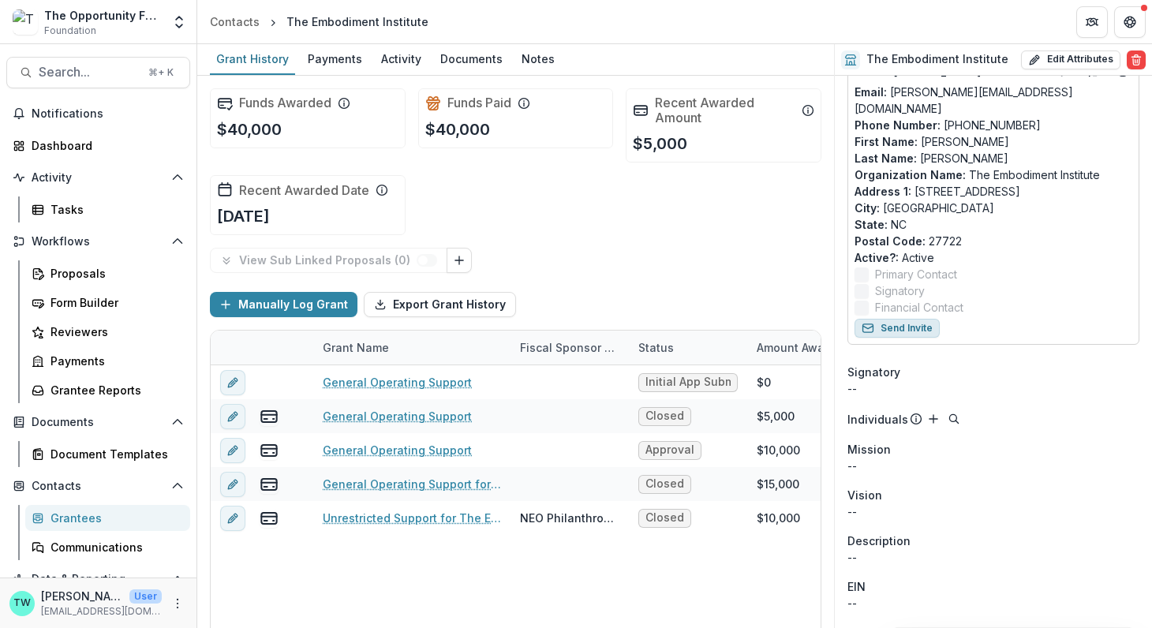
scroll to position [0, 0]
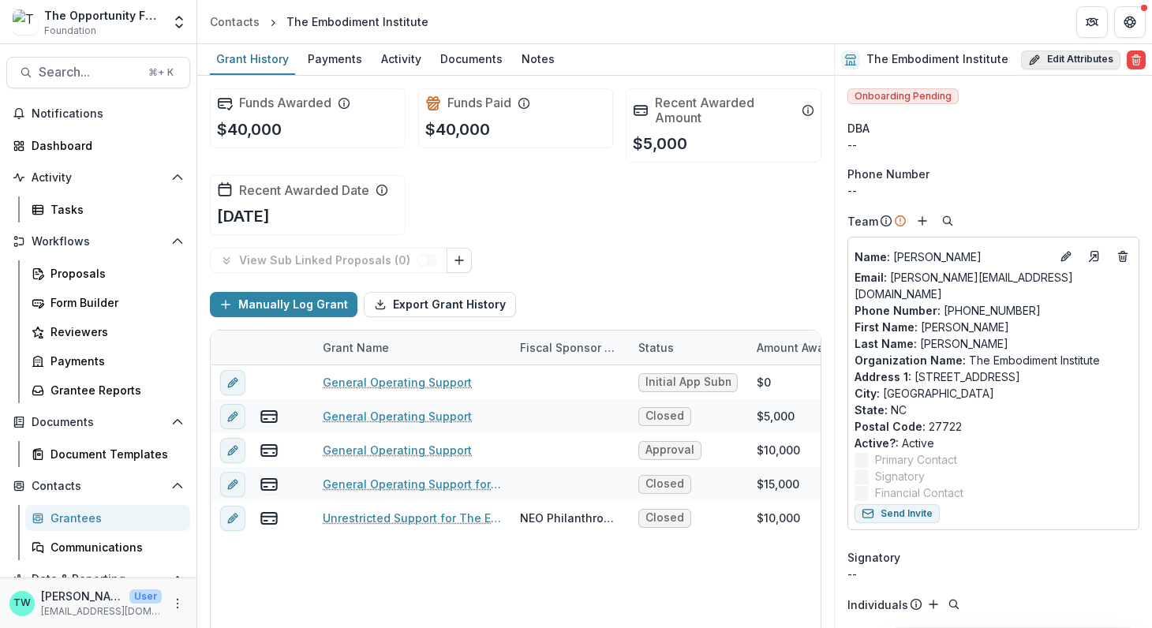
click at [1065, 64] on button "Edit Attributes" at bounding box center [1070, 59] width 99 height 19
select select
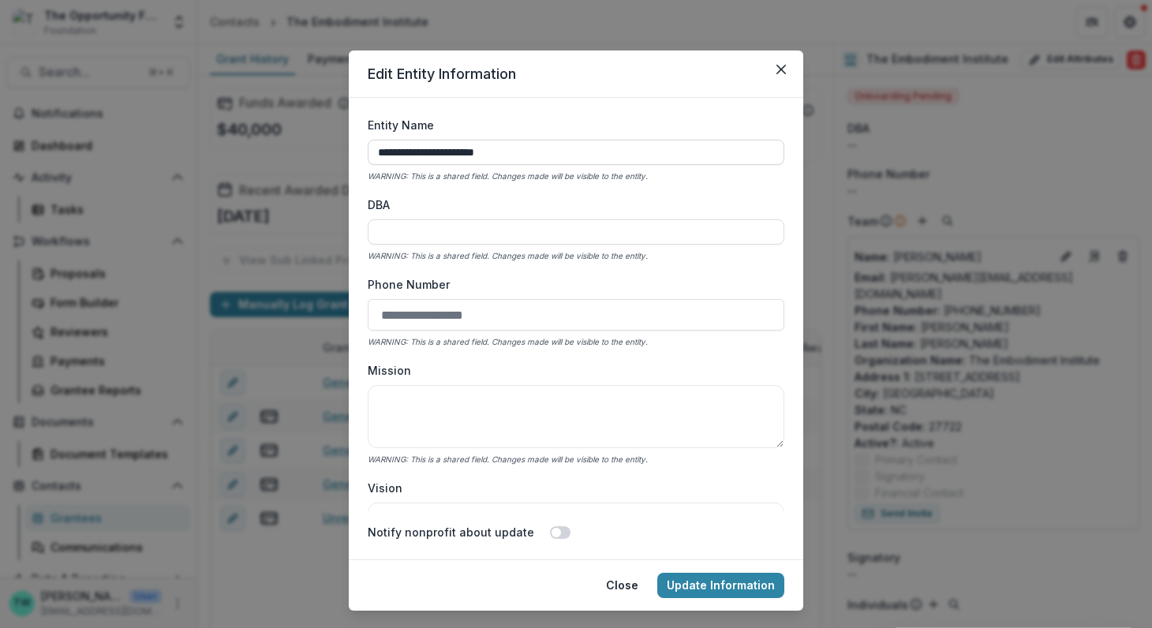
click at [556, 158] on input "**********" at bounding box center [576, 152] width 416 height 25
type input "**********"
click at [719, 581] on button "Update Information" at bounding box center [720, 585] width 127 height 25
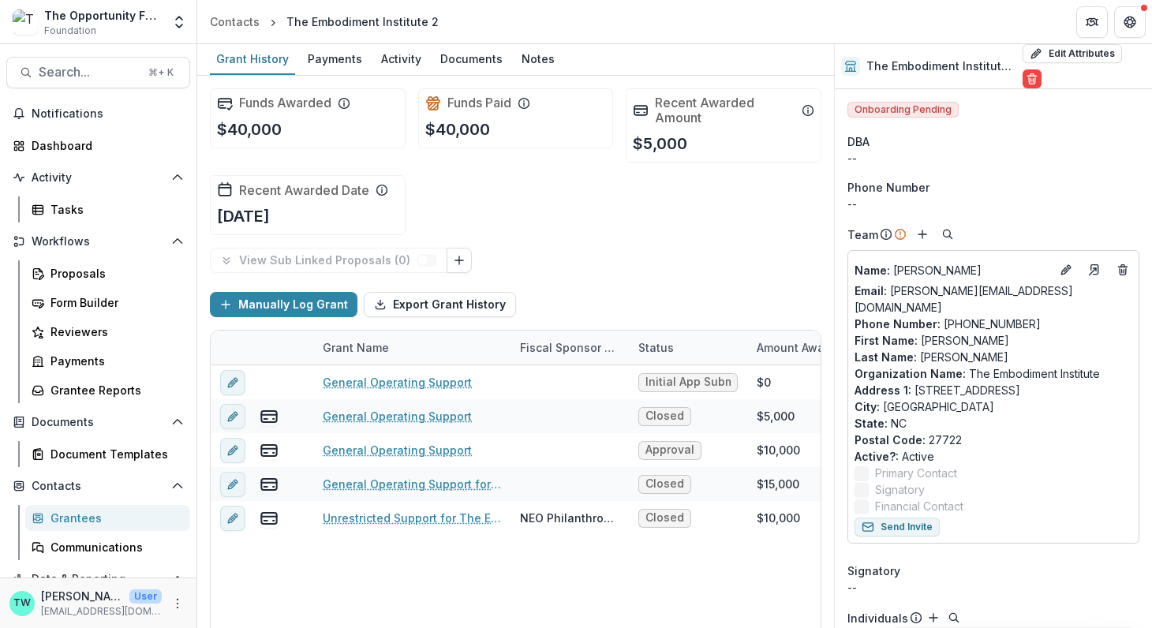
click at [77, 512] on div "Grantees" at bounding box center [113, 518] width 127 height 17
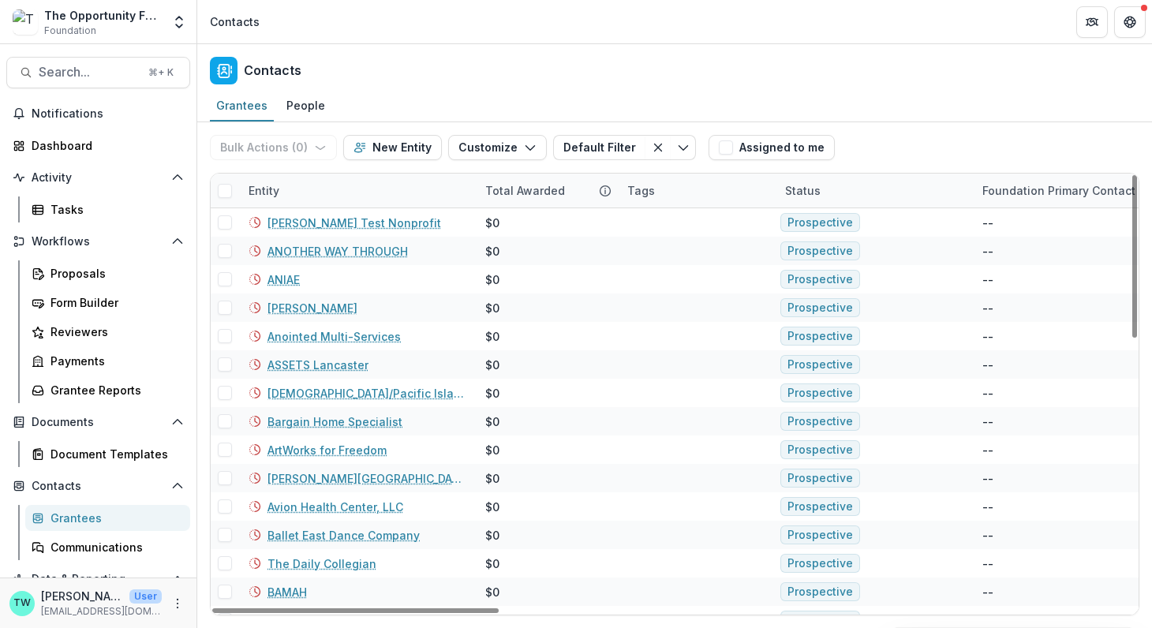
click at [360, 185] on div "Entity" at bounding box center [357, 191] width 237 height 34
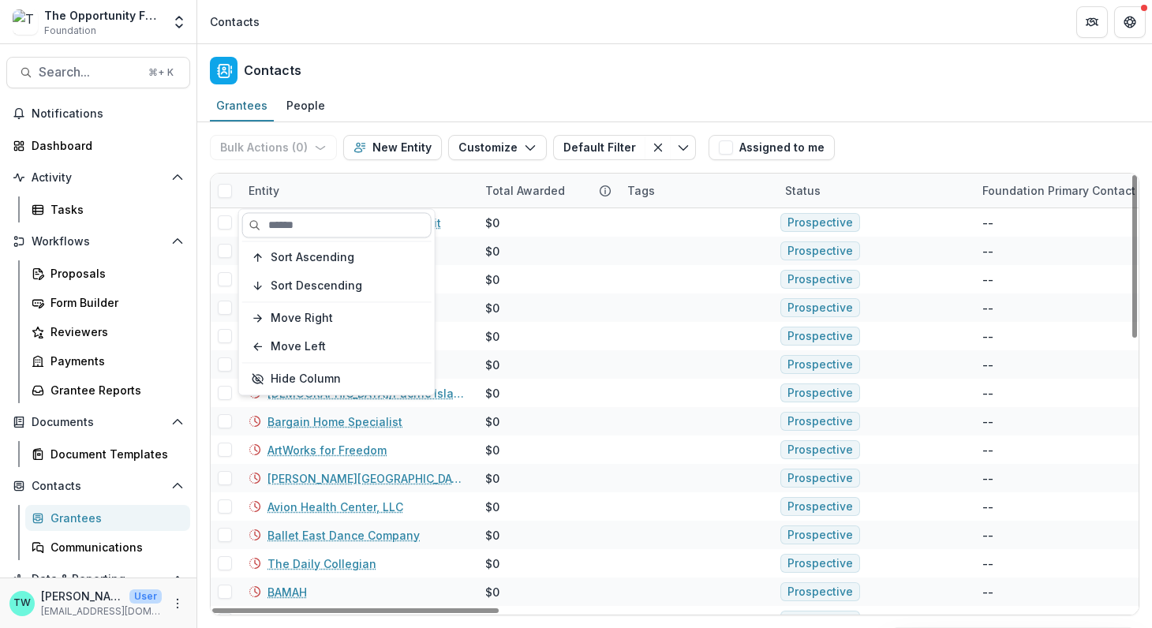
click at [328, 225] on input at bounding box center [336, 224] width 189 height 25
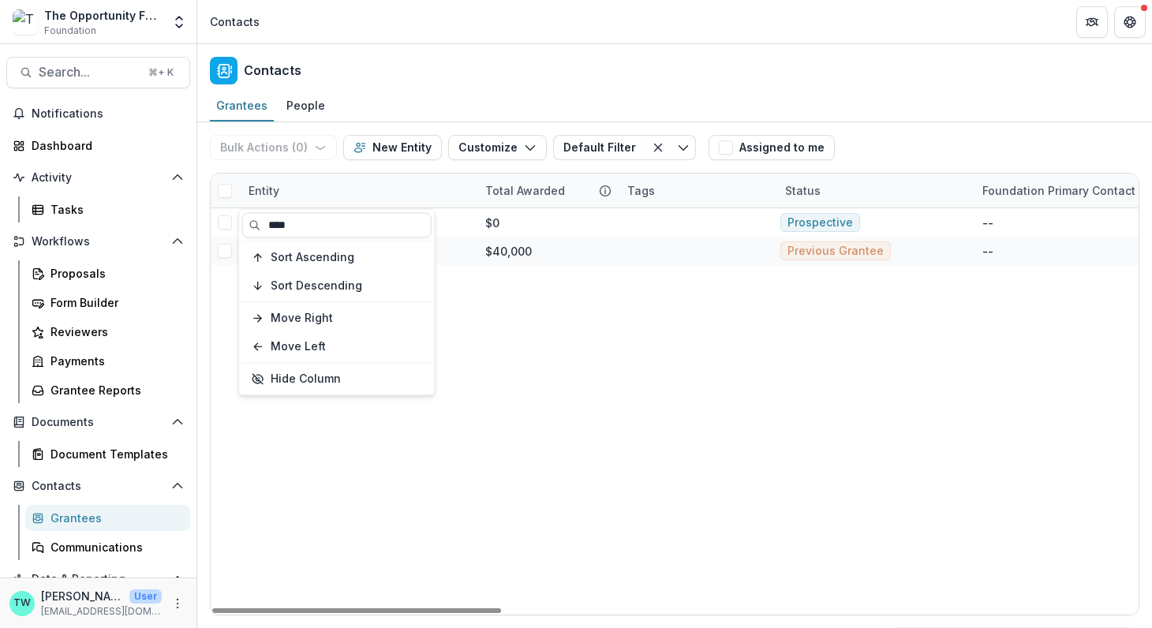
type input "****"
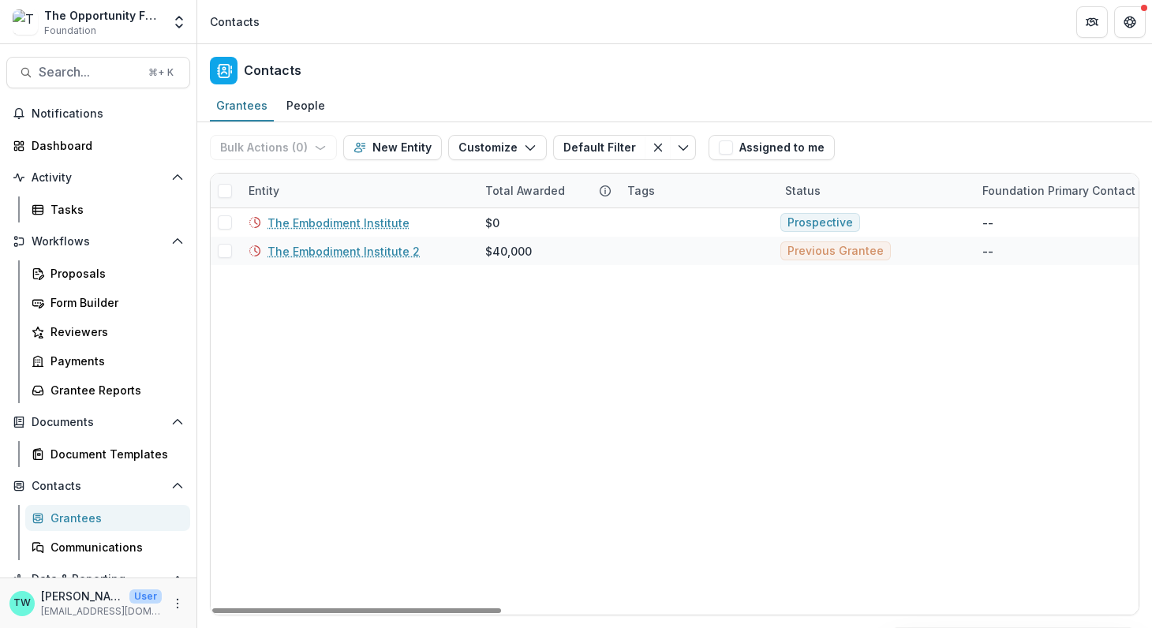
click at [591, 77] on div "Contacts" at bounding box center [674, 67] width 954 height 47
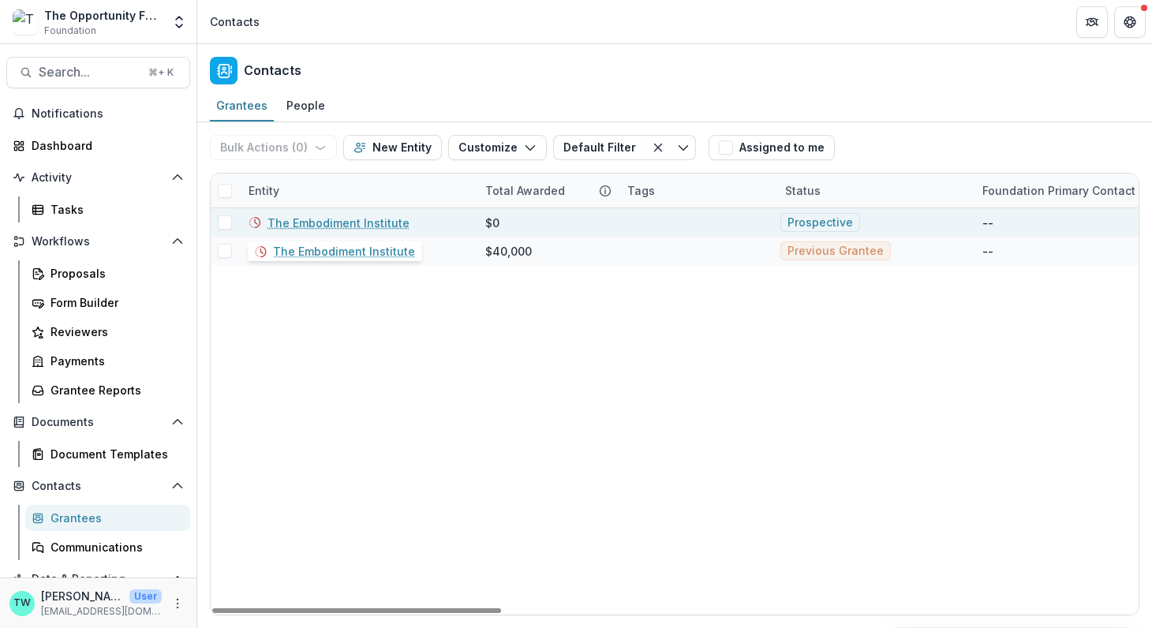
click at [355, 218] on link "The Embodiment Institute" at bounding box center [338, 223] width 142 height 17
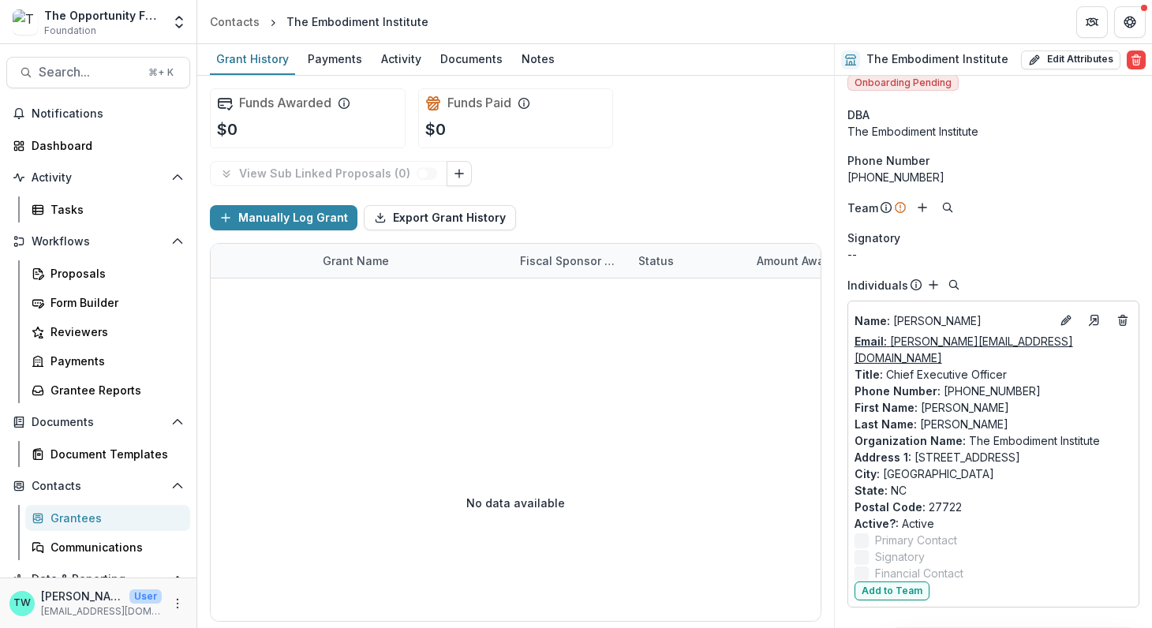
scroll to position [5, 0]
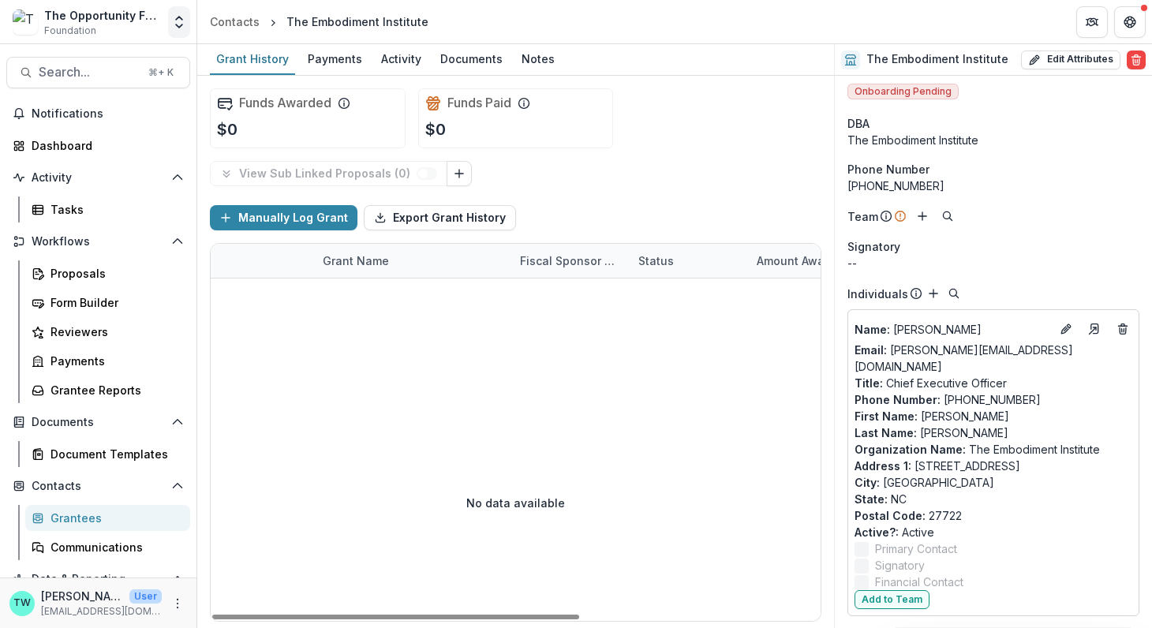
click at [178, 15] on icon "Open entity switcher" at bounding box center [179, 22] width 16 height 16
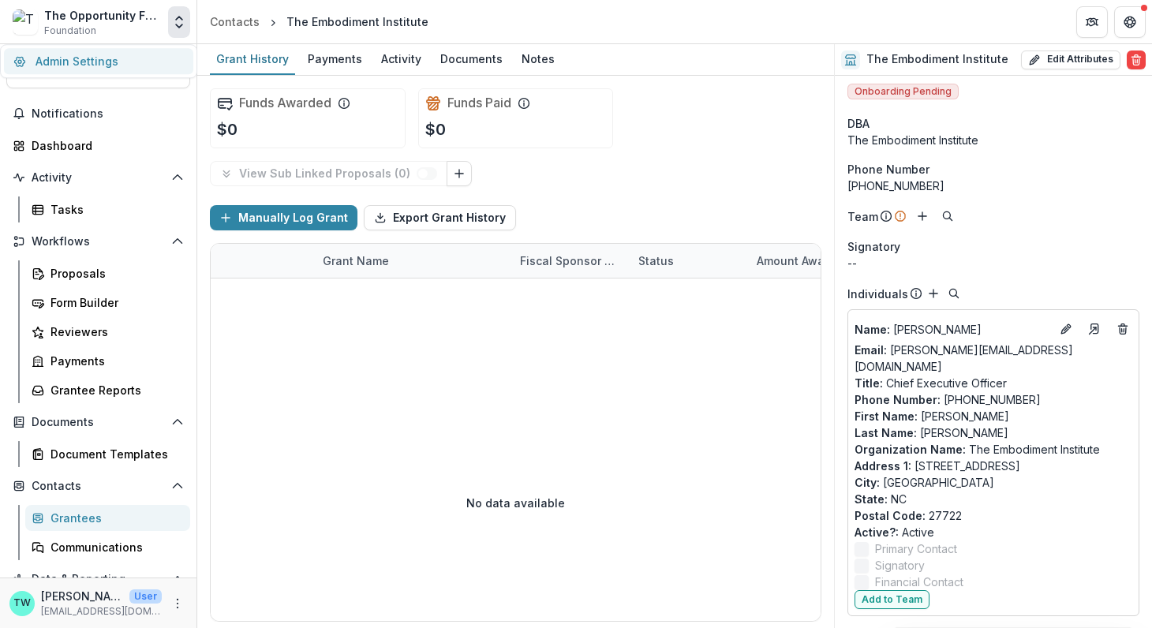
click at [110, 58] on link "Admin Settings" at bounding box center [98, 61] width 189 height 26
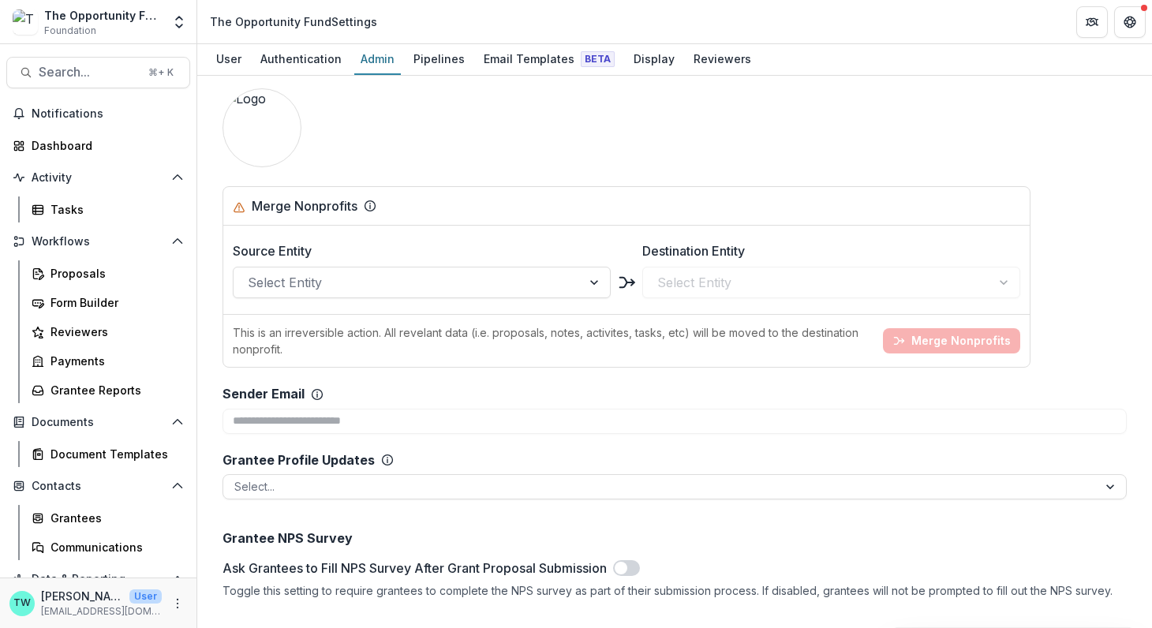
scroll to position [1844, 0]
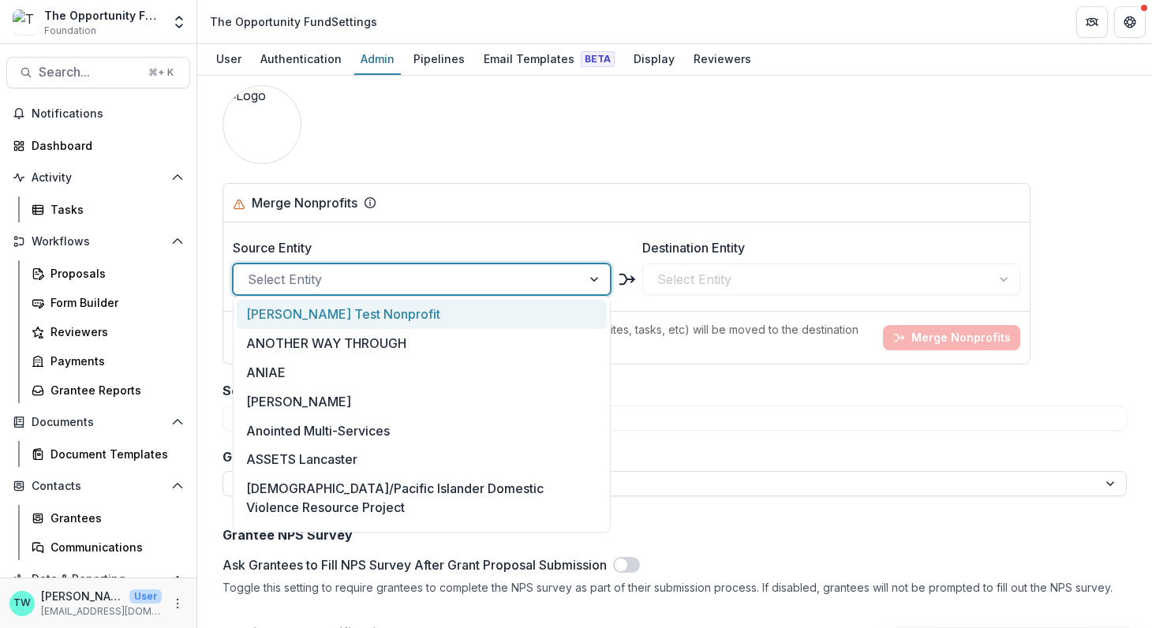
click at [378, 279] on div at bounding box center [407, 279] width 319 height 22
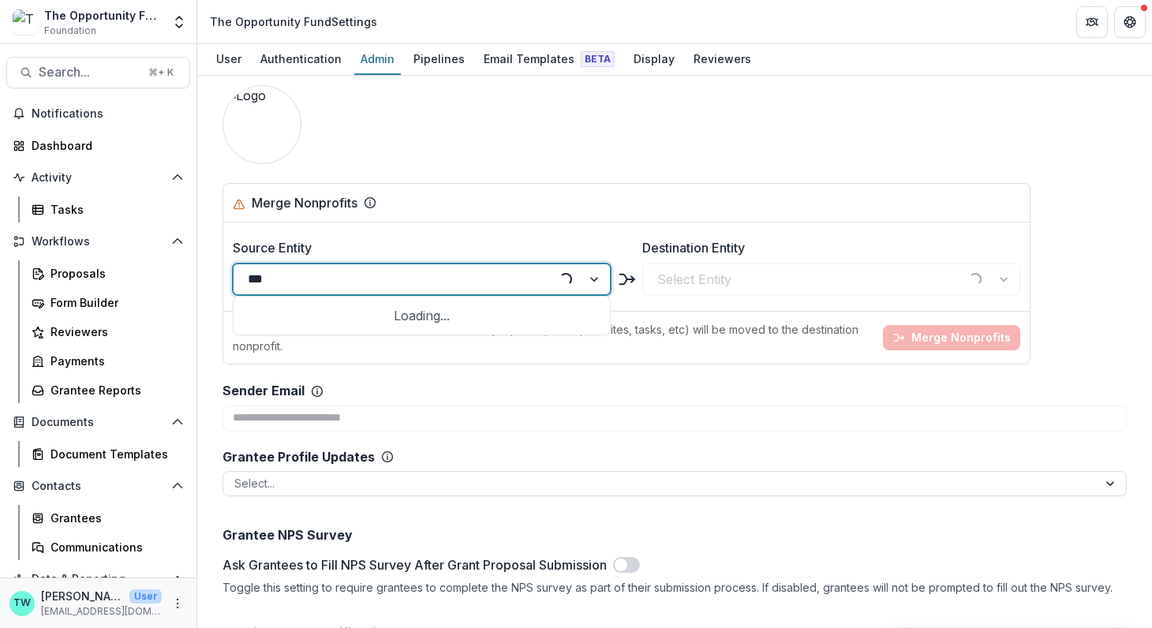
type input "****"
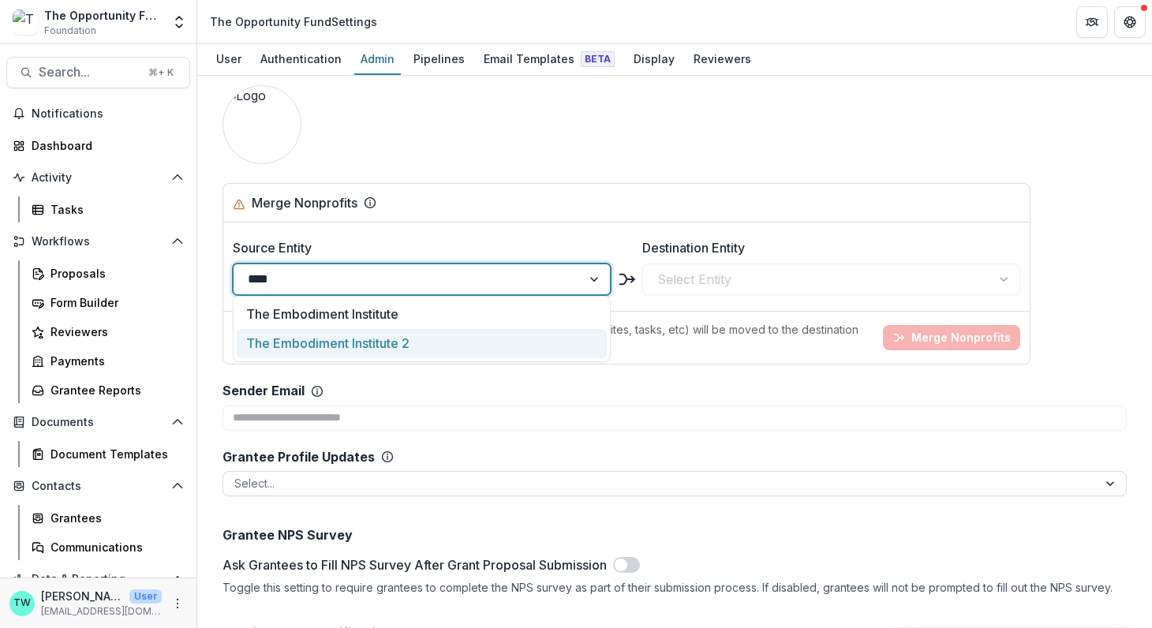
click at [359, 344] on div "The Embodiment Institute 2" at bounding box center [422, 343] width 370 height 29
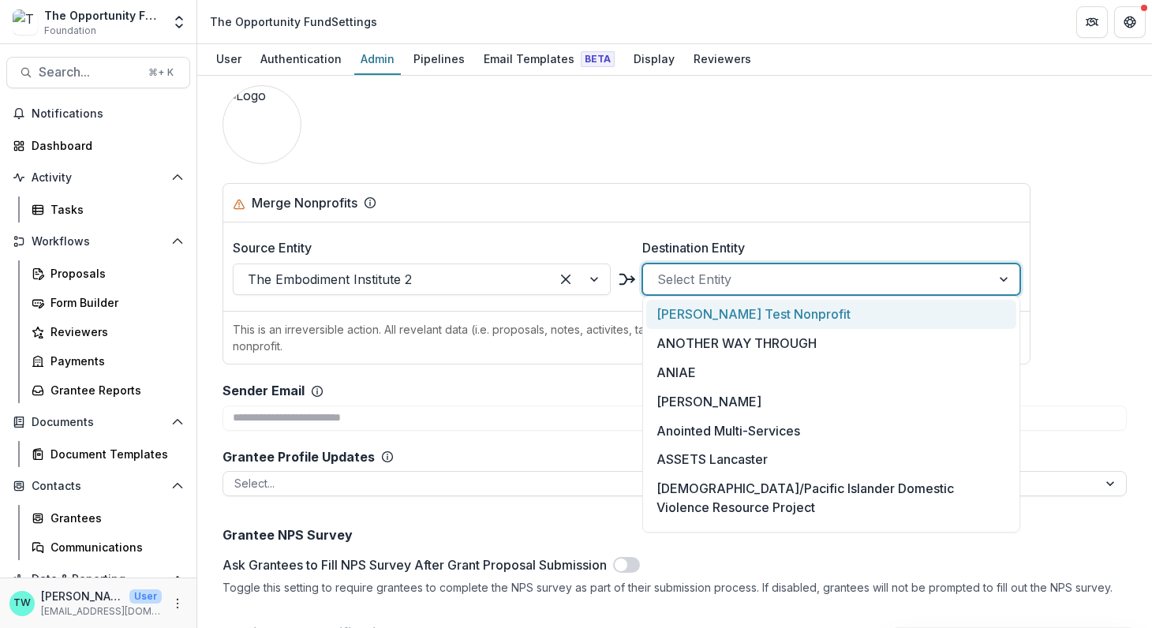
click at [749, 270] on div at bounding box center [816, 279] width 319 height 22
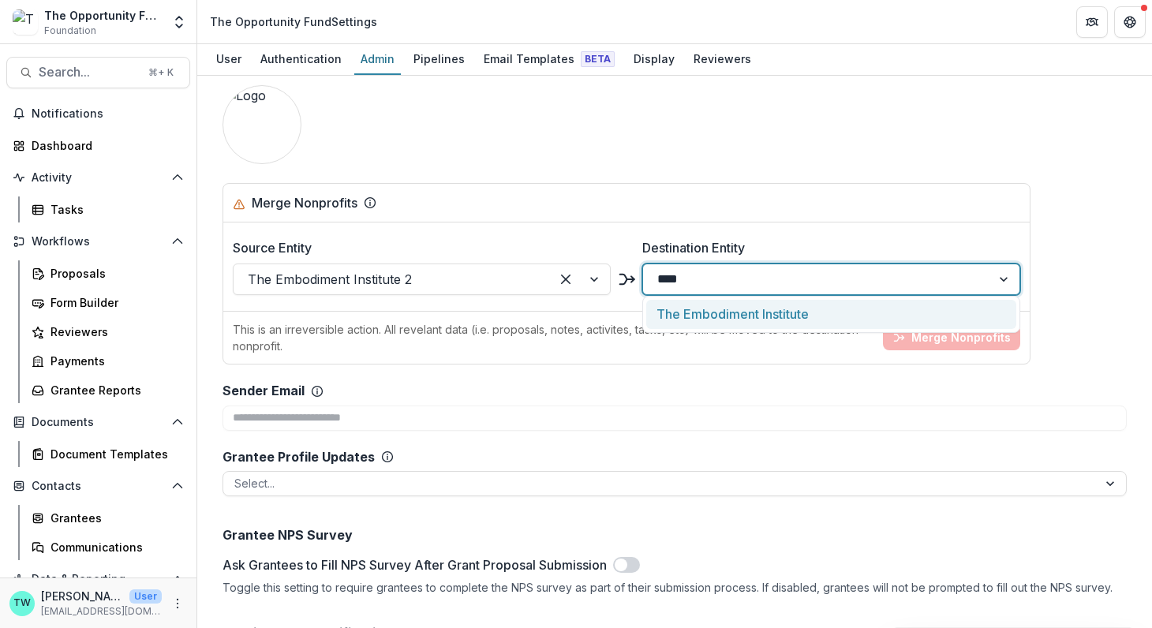
type input "*****"
click at [793, 308] on div "The Embodiment Institute" at bounding box center [831, 314] width 370 height 29
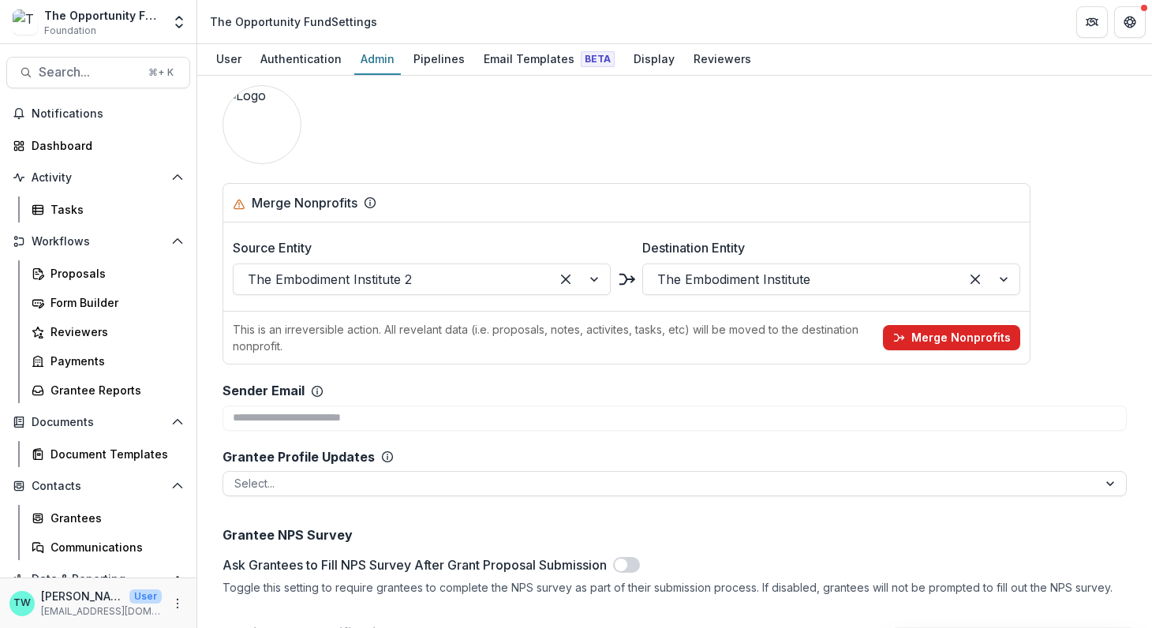
click at [958, 336] on button "Merge Nonprofits" at bounding box center [951, 337] width 137 height 25
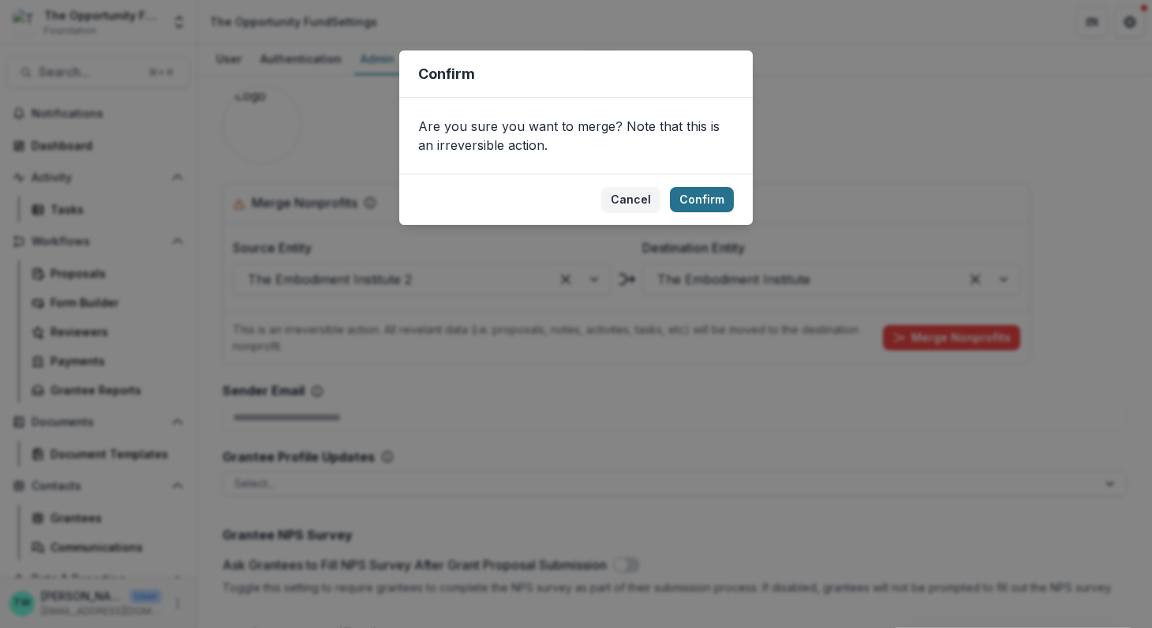
click at [712, 201] on button "Confirm" at bounding box center [702, 199] width 64 height 25
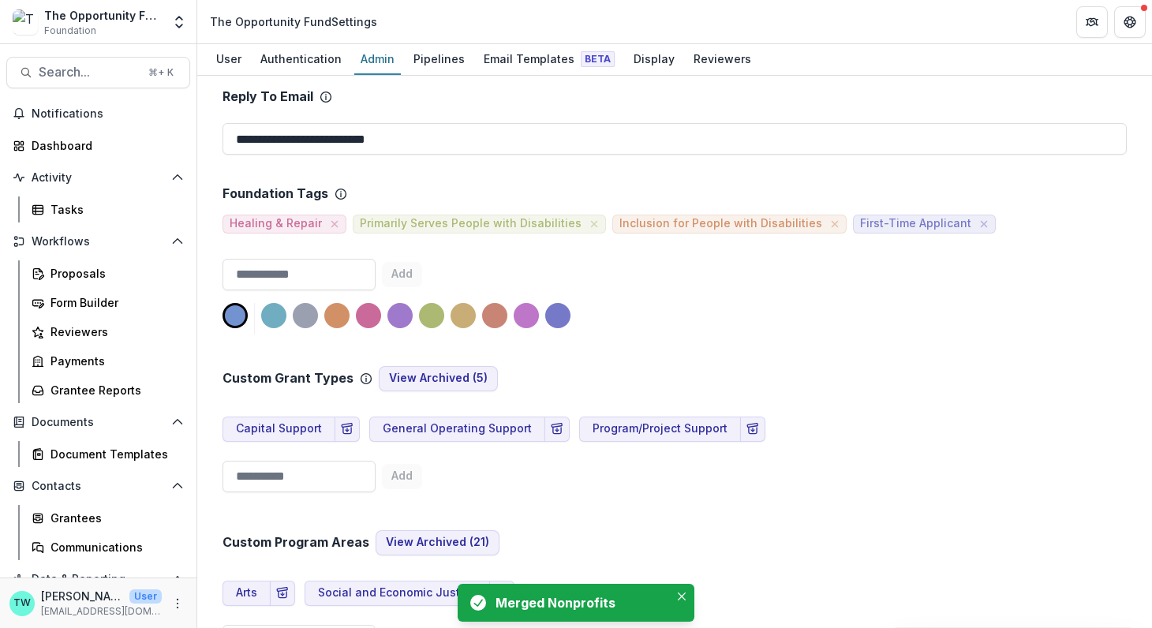
scroll to position [0, 0]
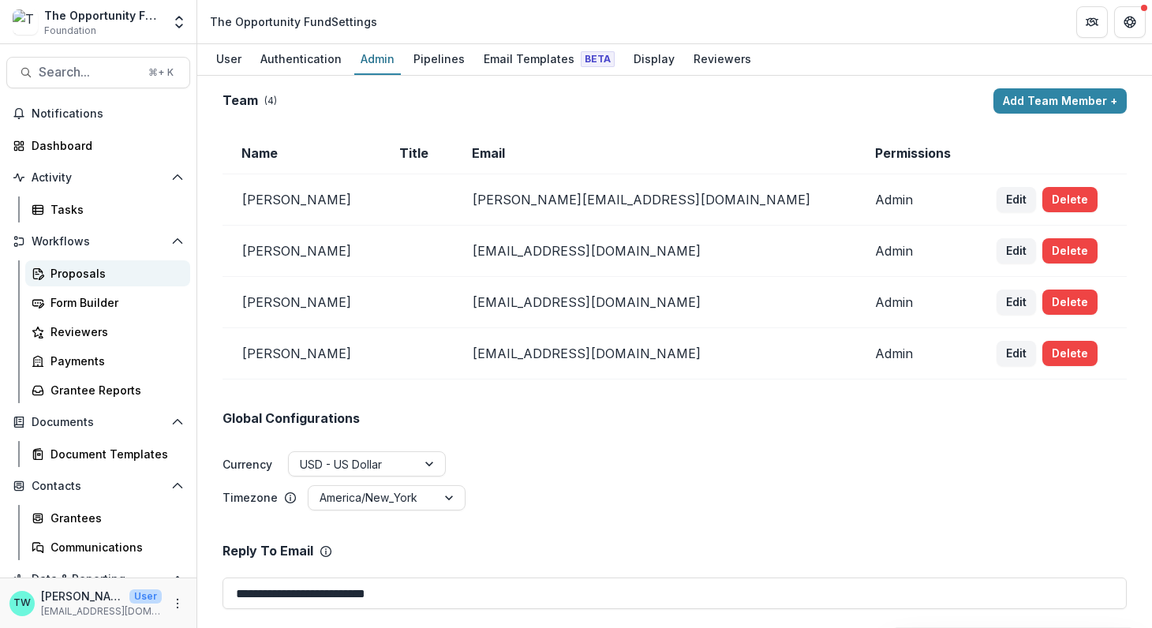
click at [87, 267] on div "Proposals" at bounding box center [113, 273] width 127 height 17
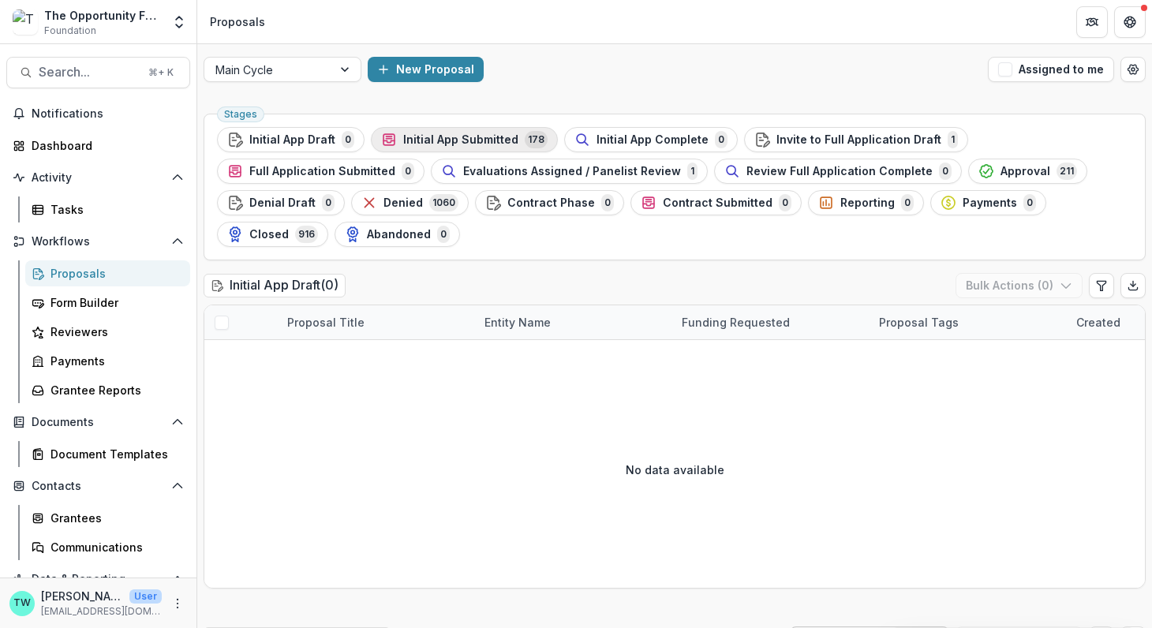
click at [497, 140] on span "Initial App Submitted" at bounding box center [460, 139] width 115 height 13
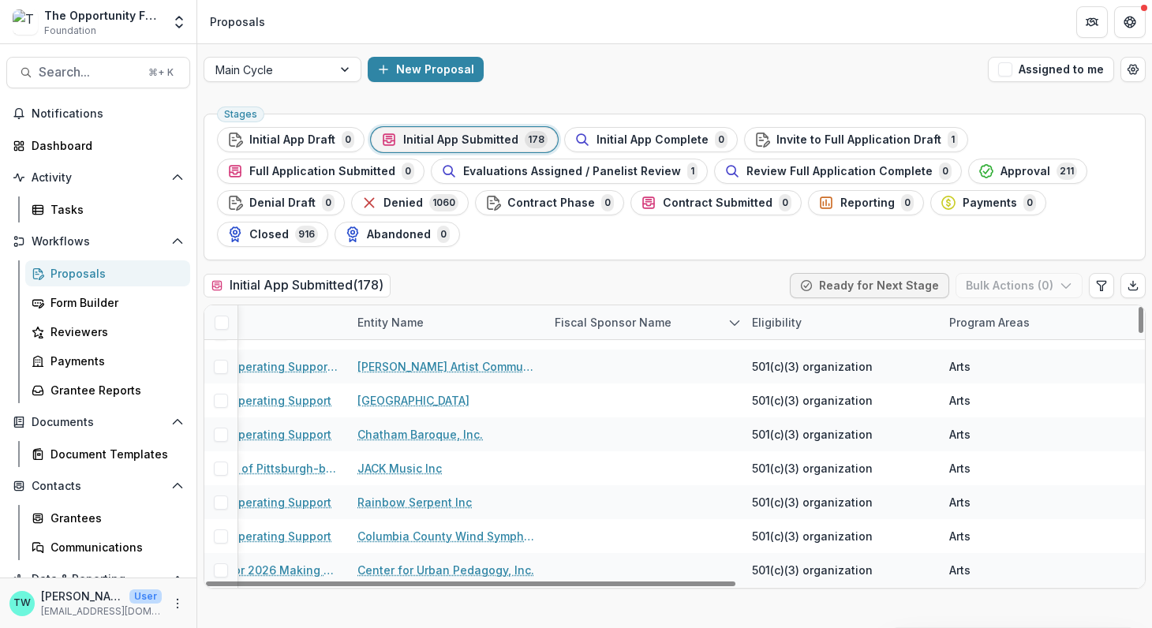
scroll to position [1744, 127]
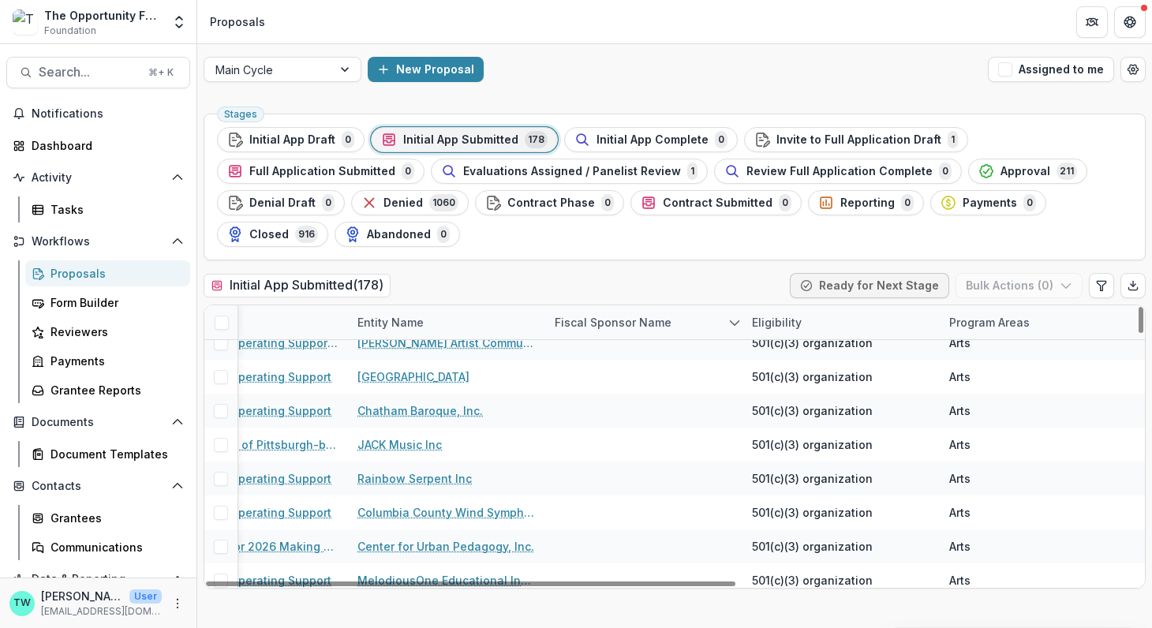
click at [497, 318] on div "Entity Name" at bounding box center [446, 322] width 197 height 34
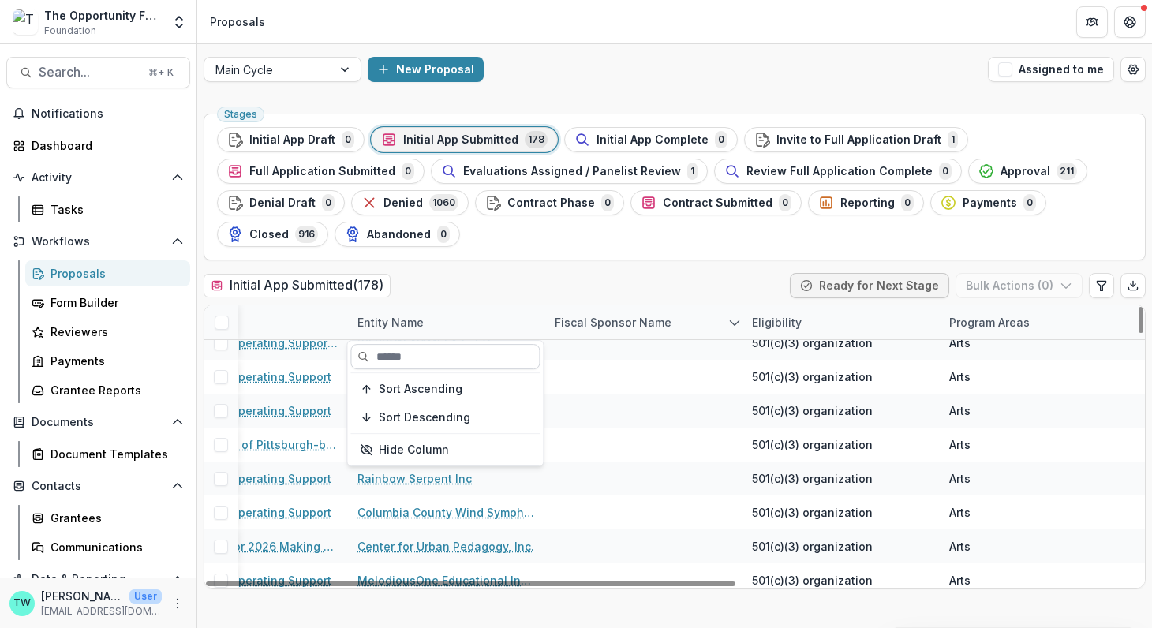
click at [474, 362] on input at bounding box center [444, 356] width 189 height 25
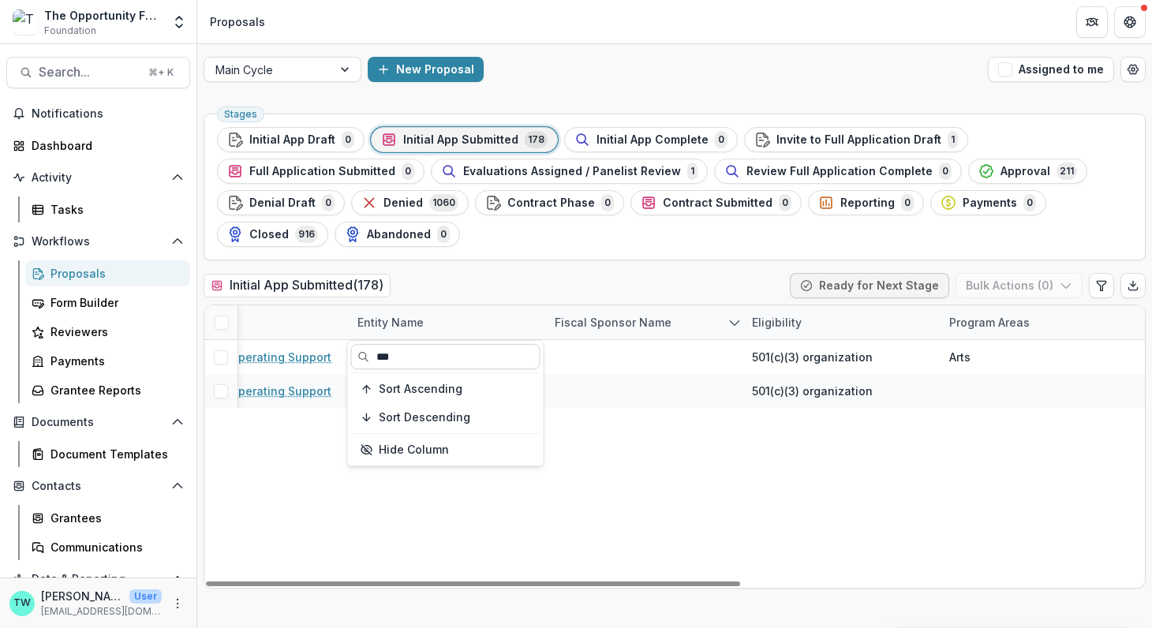
scroll to position [0, 127]
type input "***"
click at [584, 522] on div "General Operating Support Balafon West African Dance Ensemble 501(c)(3) organiz…" at bounding box center [902, 464] width 1651 height 248
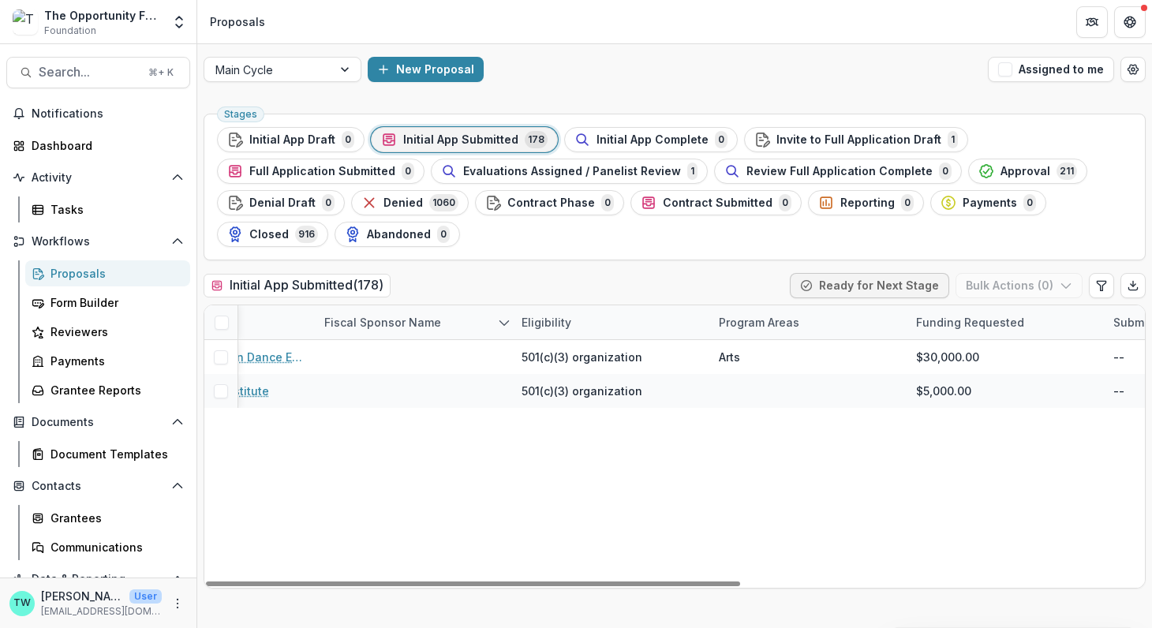
scroll to position [0, 0]
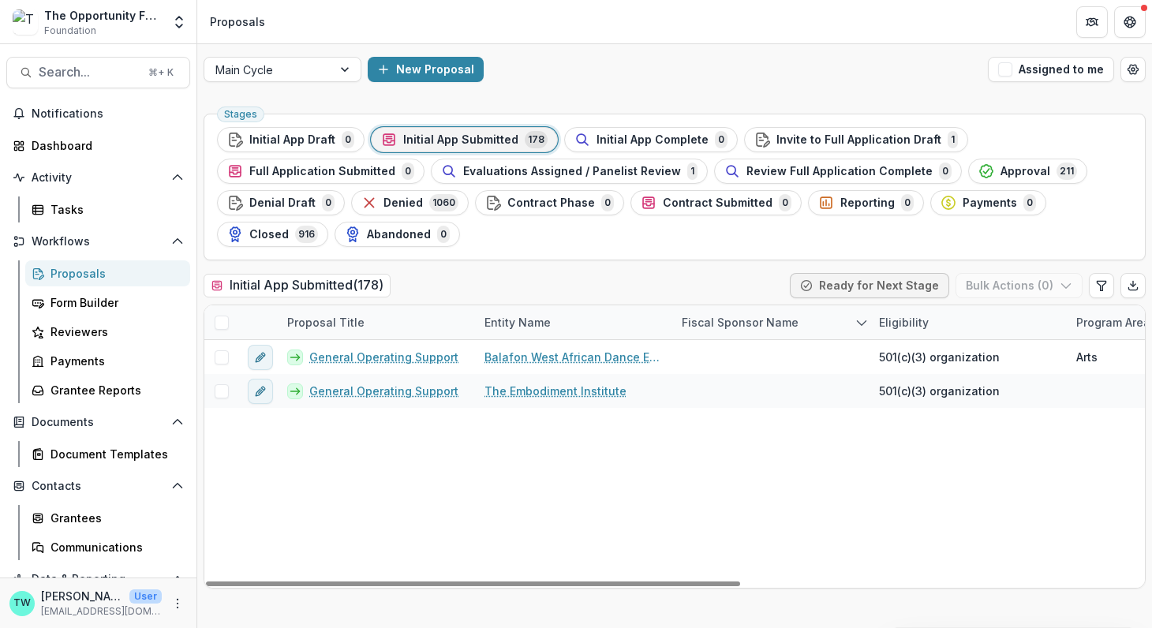
click at [454, 141] on span "Initial App Submitted" at bounding box center [460, 139] width 115 height 13
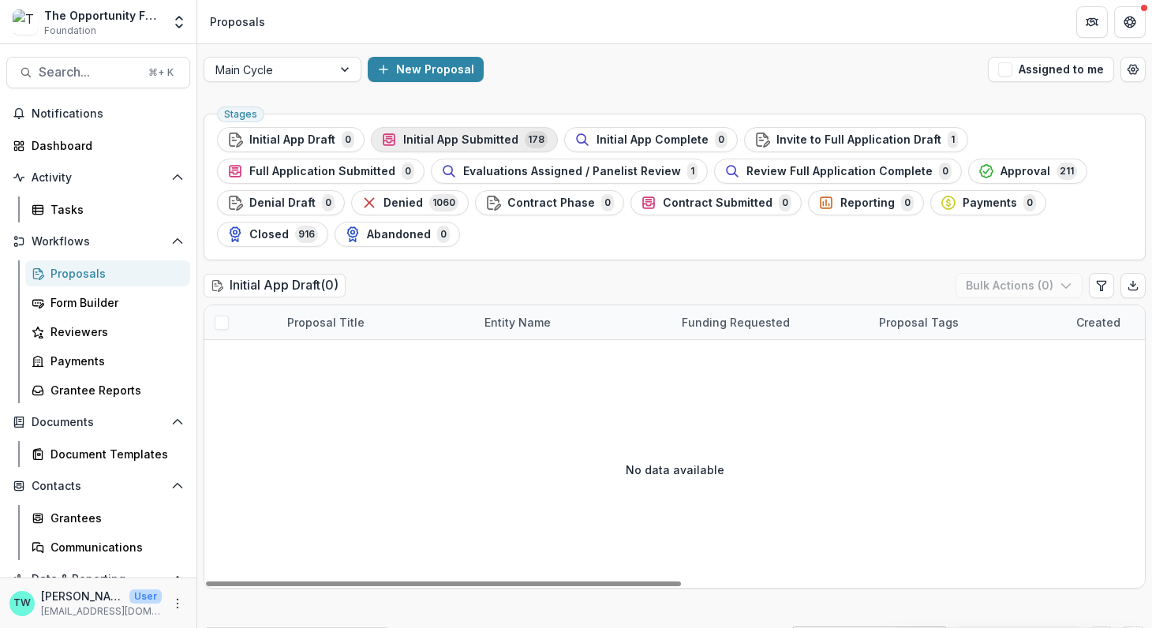
click at [446, 147] on div "Initial App Submitted 178" at bounding box center [464, 139] width 166 height 17
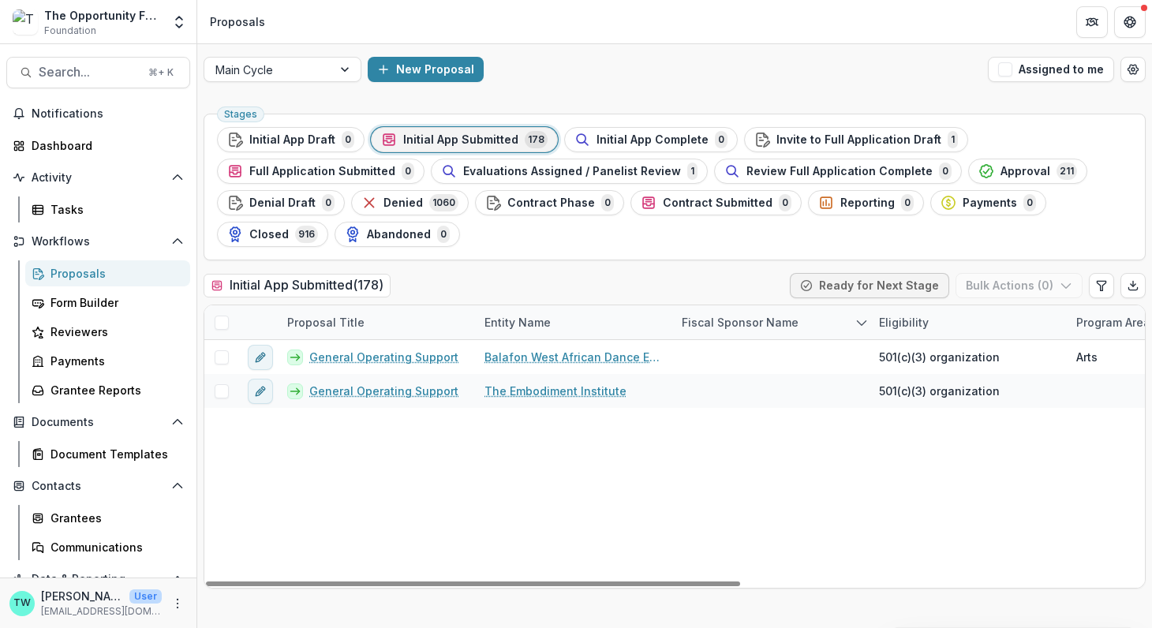
click at [371, 321] on div "Proposal Title" at bounding box center [376, 322] width 197 height 34
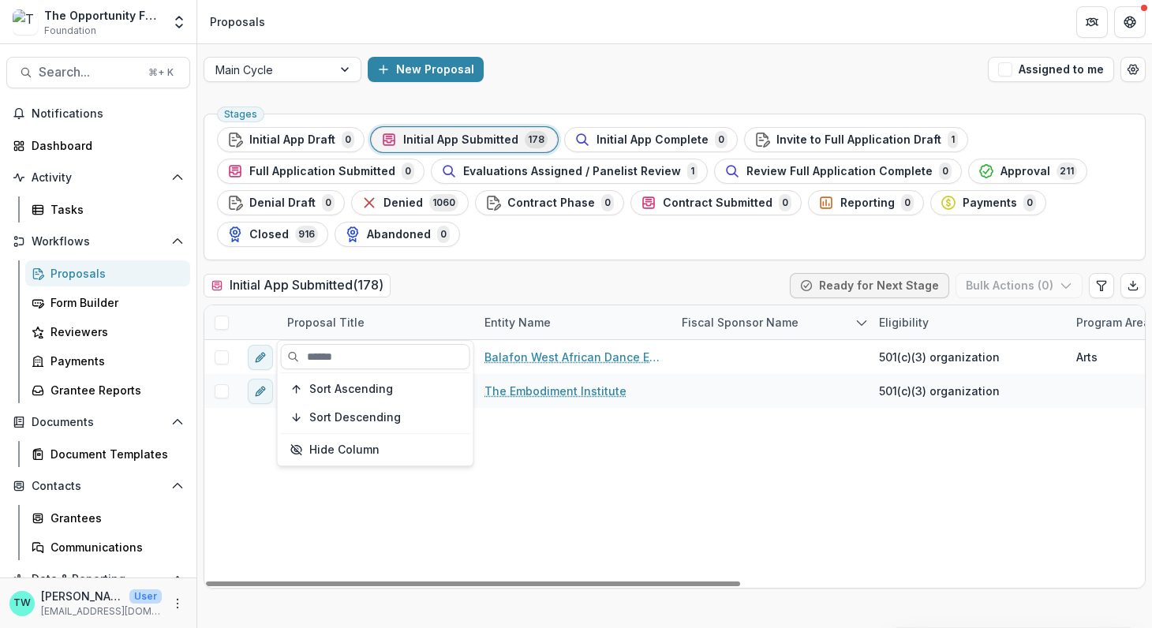
click at [371, 321] on div "Proposal Title" at bounding box center [376, 322] width 197 height 34
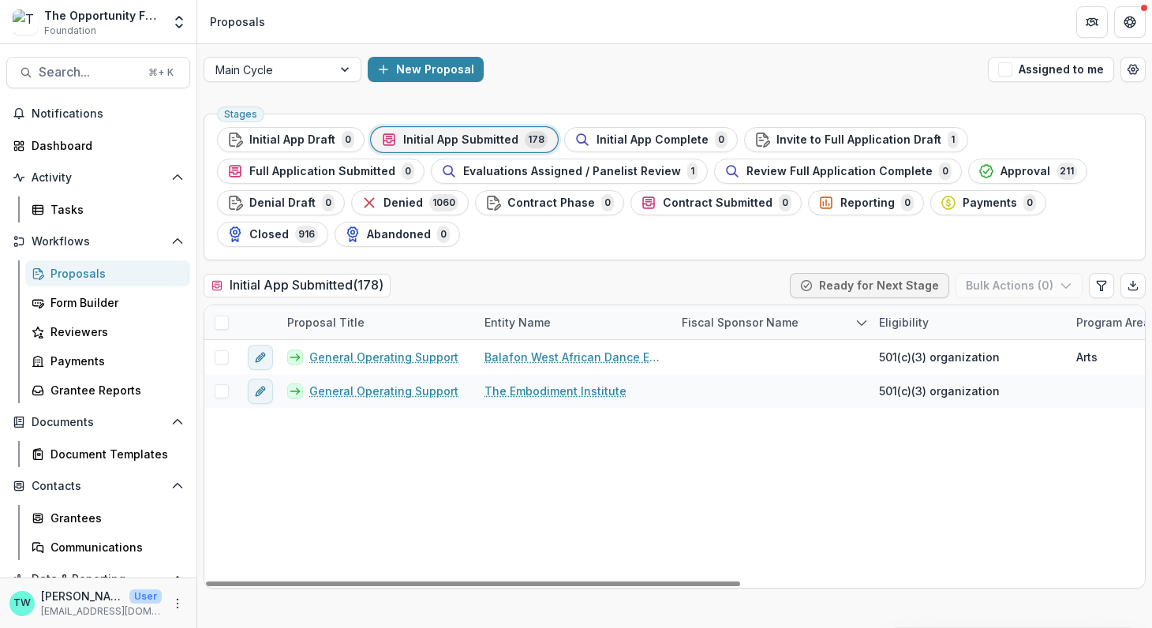
click at [580, 326] on div "Entity Name" at bounding box center [573, 322] width 197 height 34
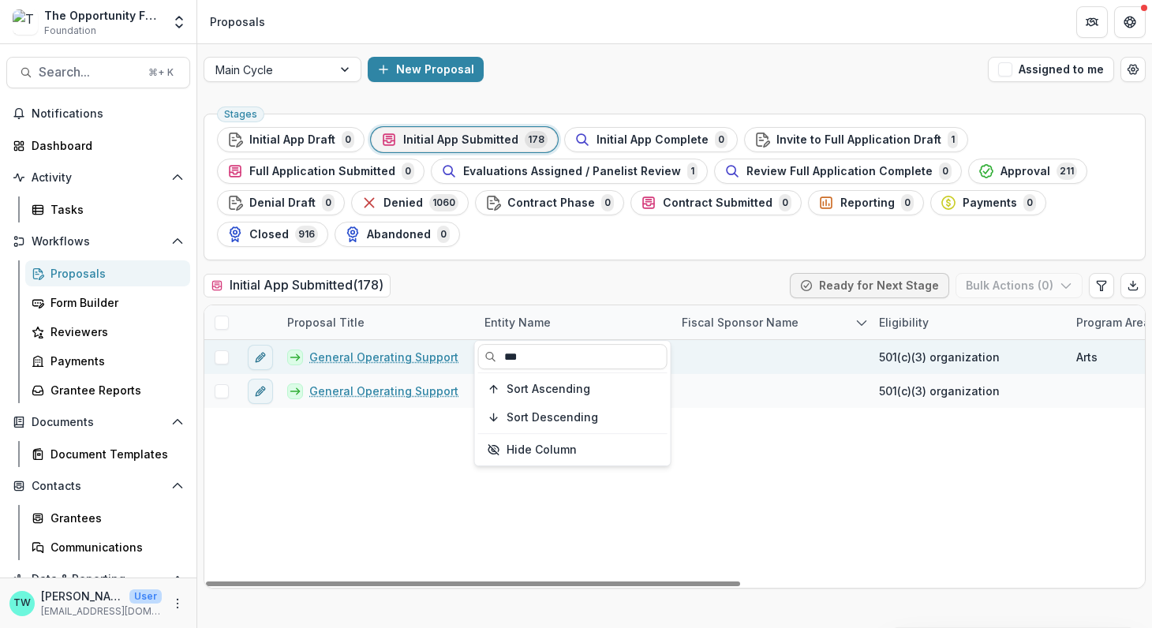
drag, startPoint x: 544, startPoint y: 357, endPoint x: 403, endPoint y: 354, distance: 141.2
click at [403, 356] on body "Skip to content The Opportunity Fund Foundation Team Settings Admin Settings Pr…" at bounding box center [576, 314] width 1152 height 628
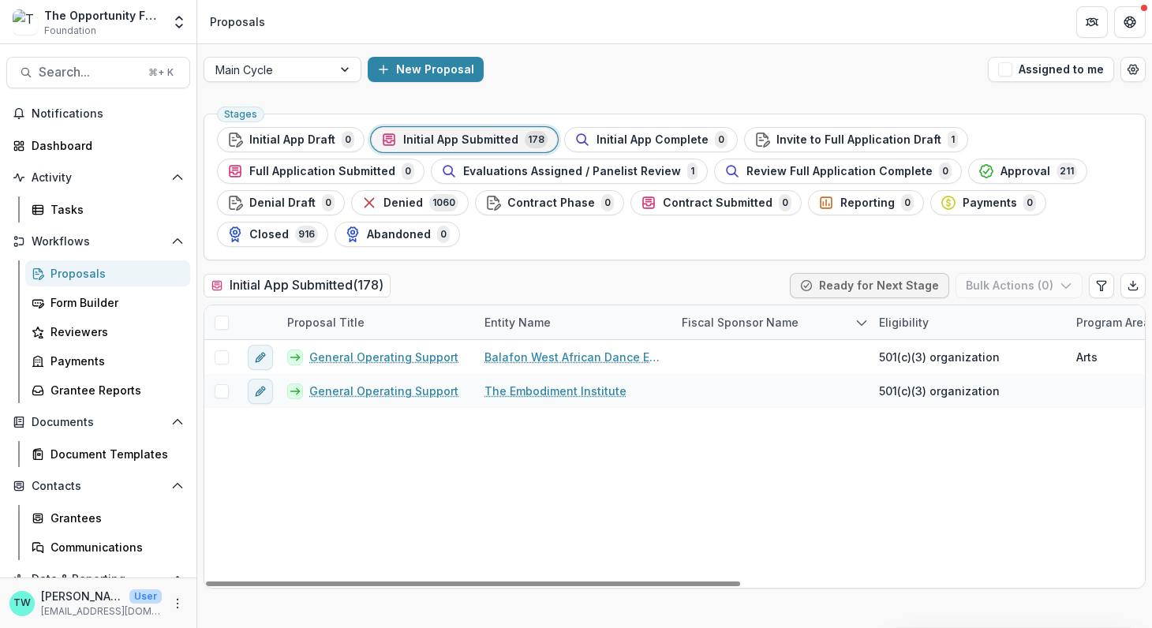
click at [580, 316] on div "Entity Name" at bounding box center [573, 322] width 197 height 34
drag, startPoint x: 537, startPoint y: 360, endPoint x: 485, endPoint y: 359, distance: 52.1
click at [485, 359] on input "***" at bounding box center [572, 356] width 189 height 25
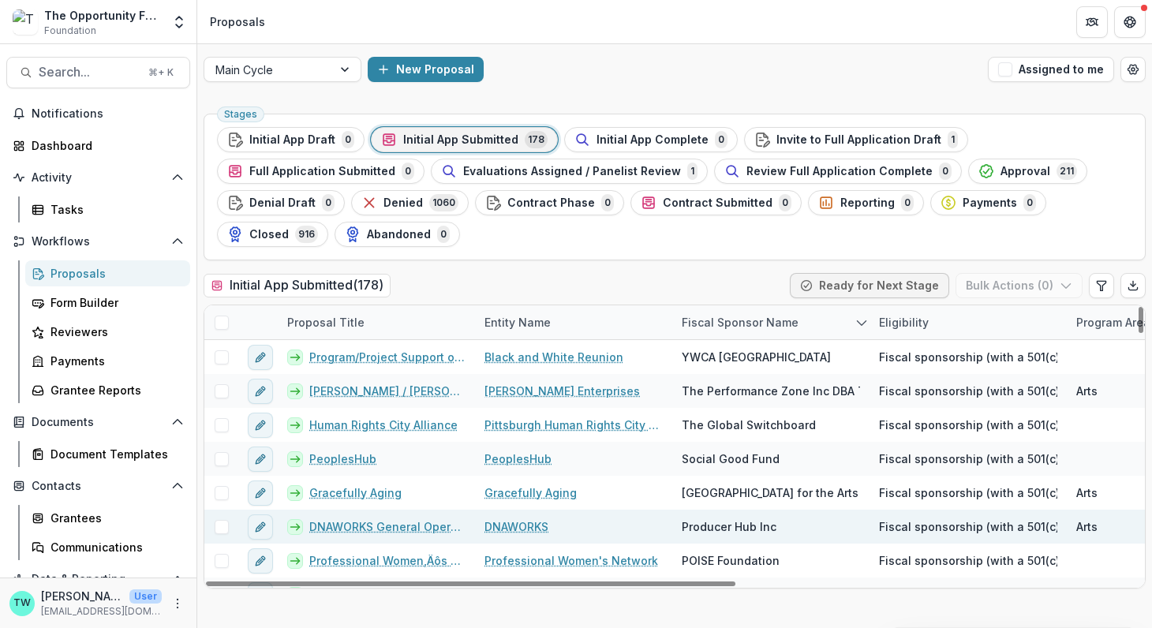
click at [590, 539] on div "DNAWORKS" at bounding box center [573, 527] width 197 height 34
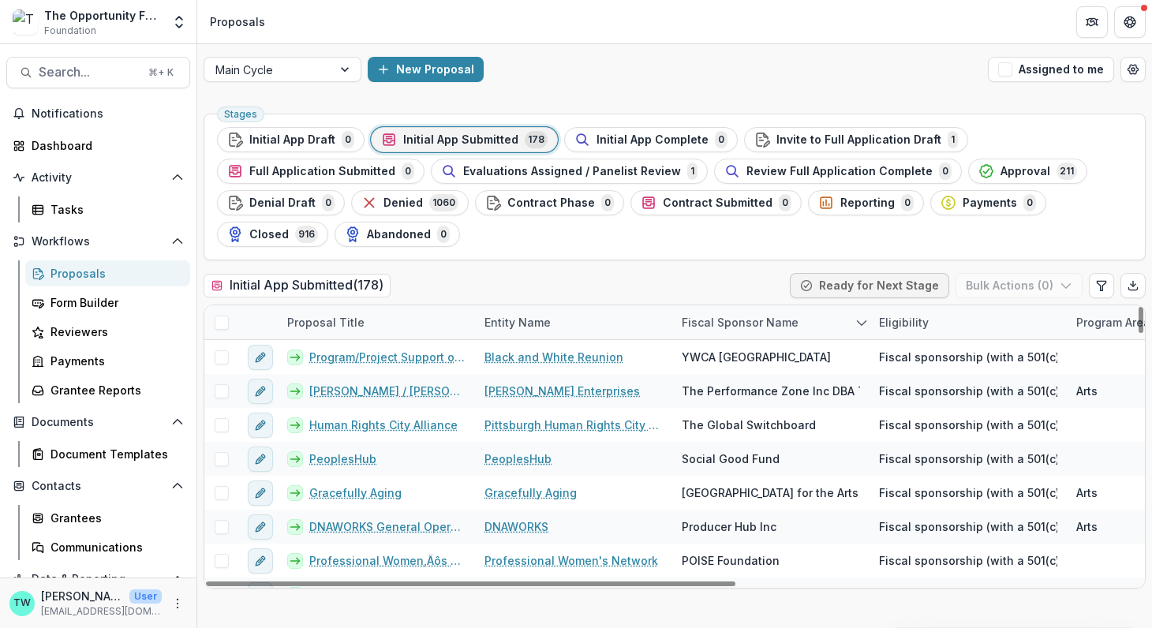
click at [628, 267] on div "Stages Initial App Draft 0 Initial App Submitted 178 Initial App Complete 0 Inv…" at bounding box center [674, 367] width 954 height 521
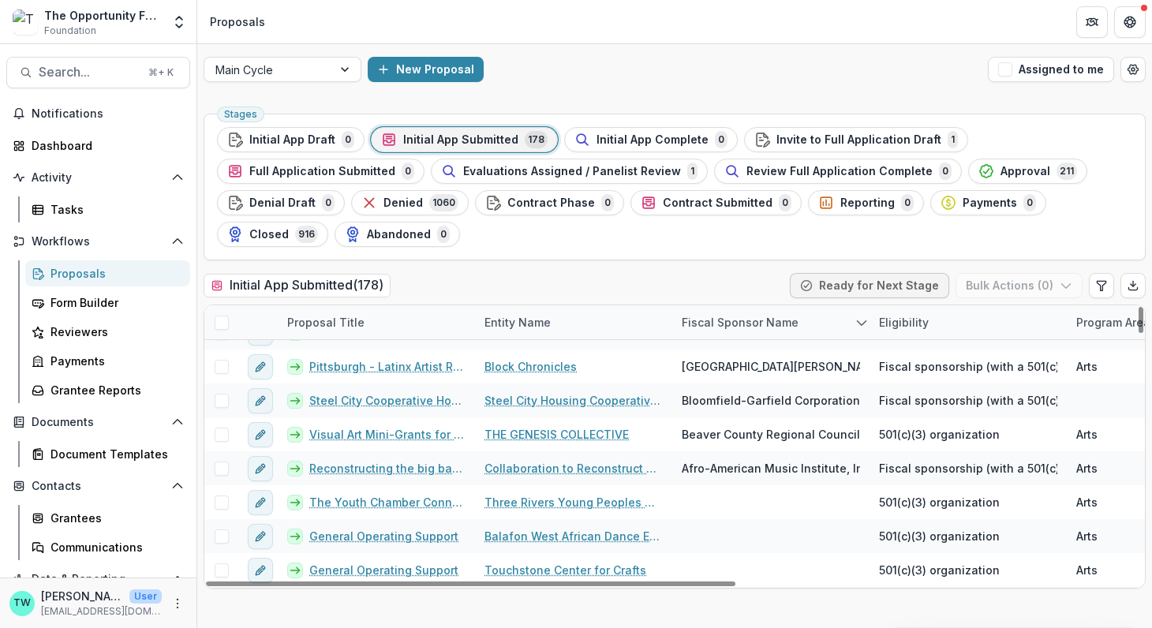
scroll to position [806, 0]
click at [92, 514] on div "Grantees" at bounding box center [113, 518] width 127 height 17
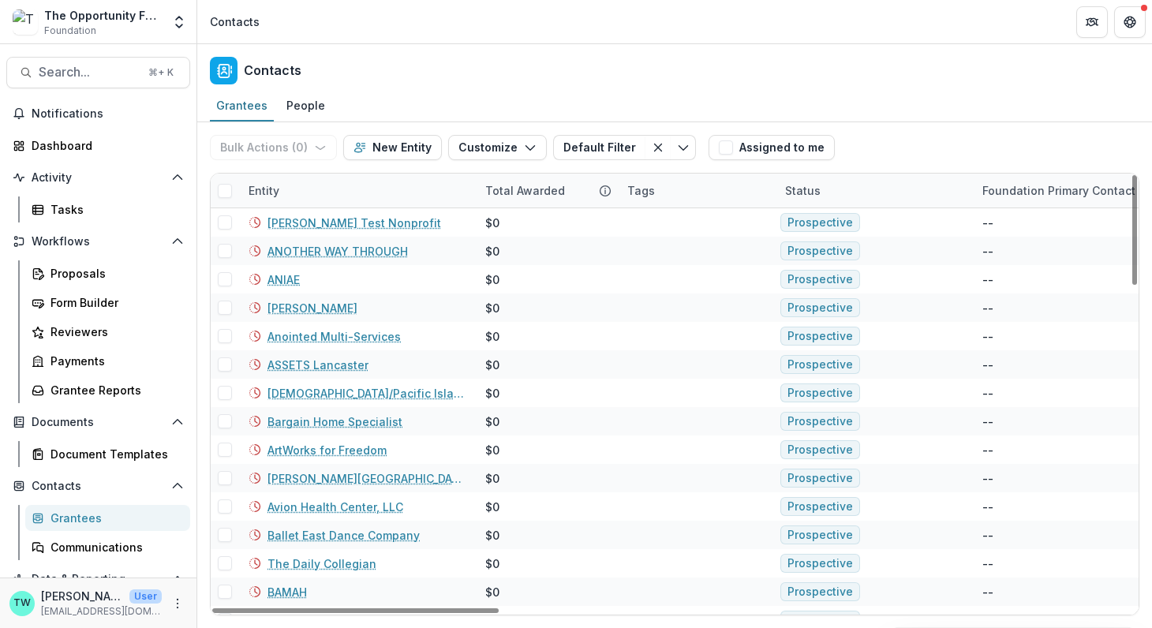
click at [379, 195] on div "Entity" at bounding box center [357, 191] width 237 height 34
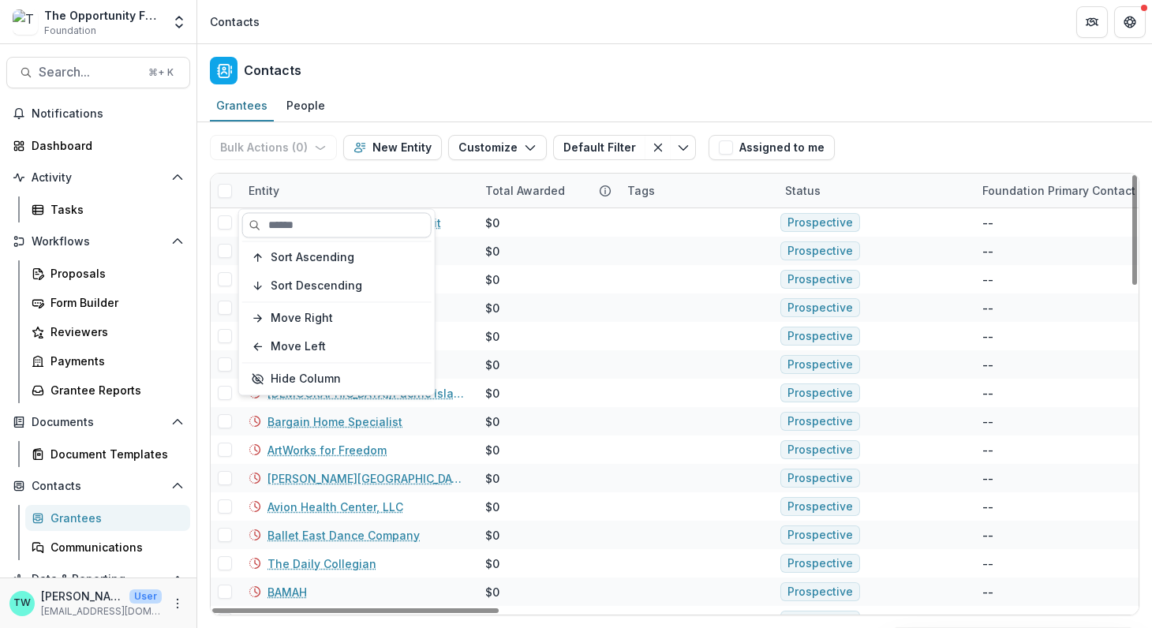
click at [348, 222] on input at bounding box center [336, 224] width 189 height 25
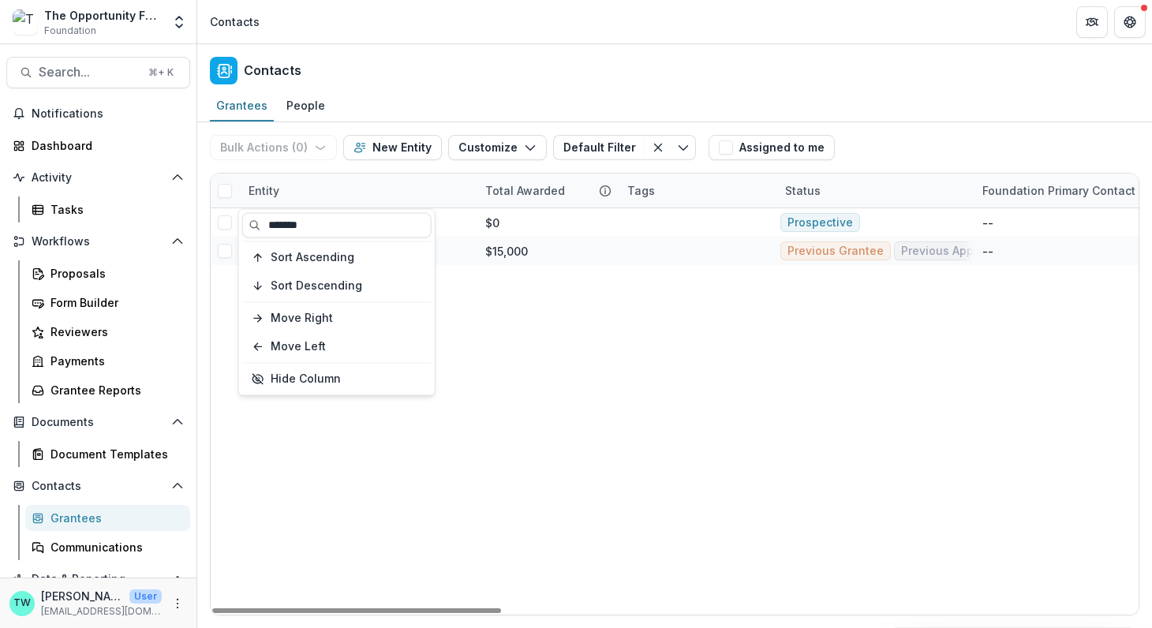
type input "*******"
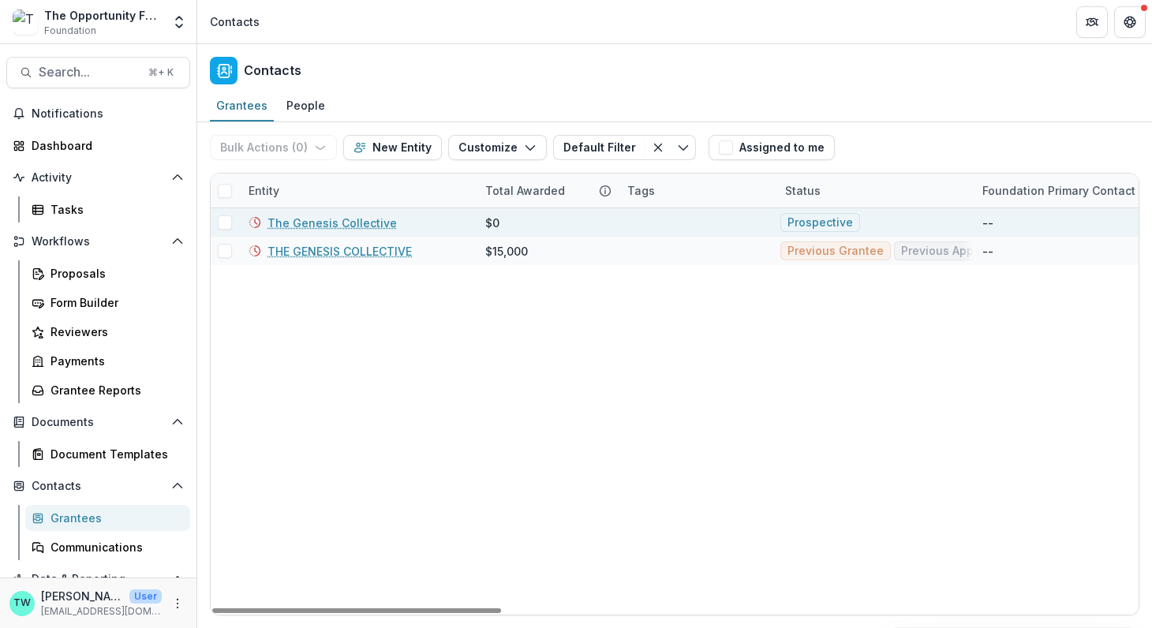
click at [325, 220] on link "The Genesis Collective" at bounding box center [331, 223] width 129 height 17
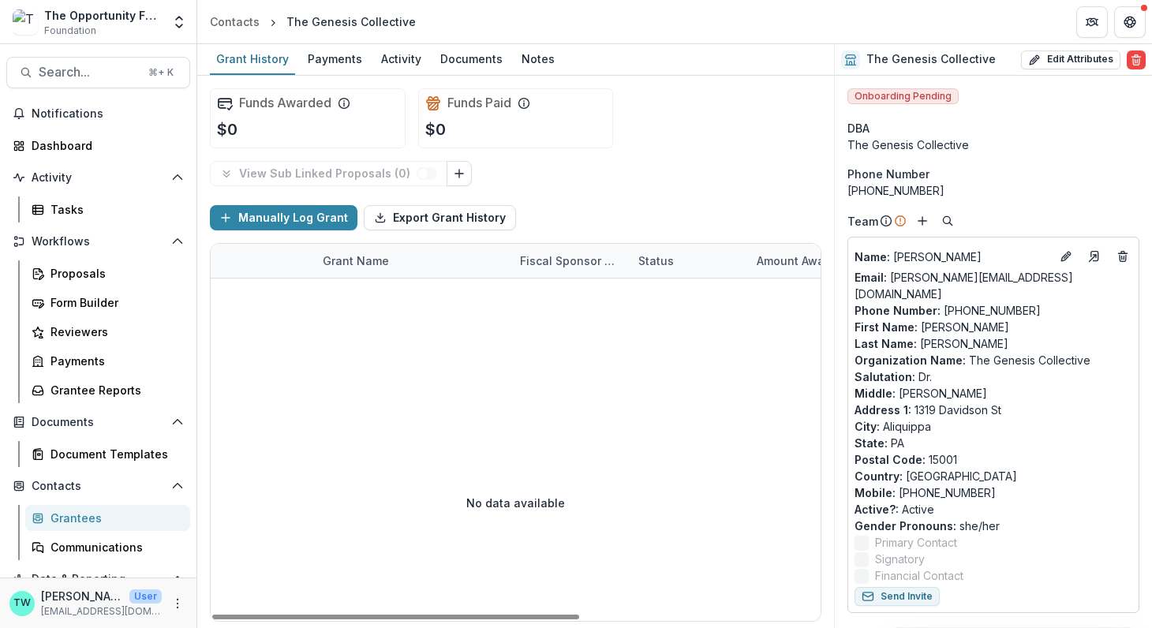
click at [86, 522] on div "Grantees" at bounding box center [113, 518] width 127 height 17
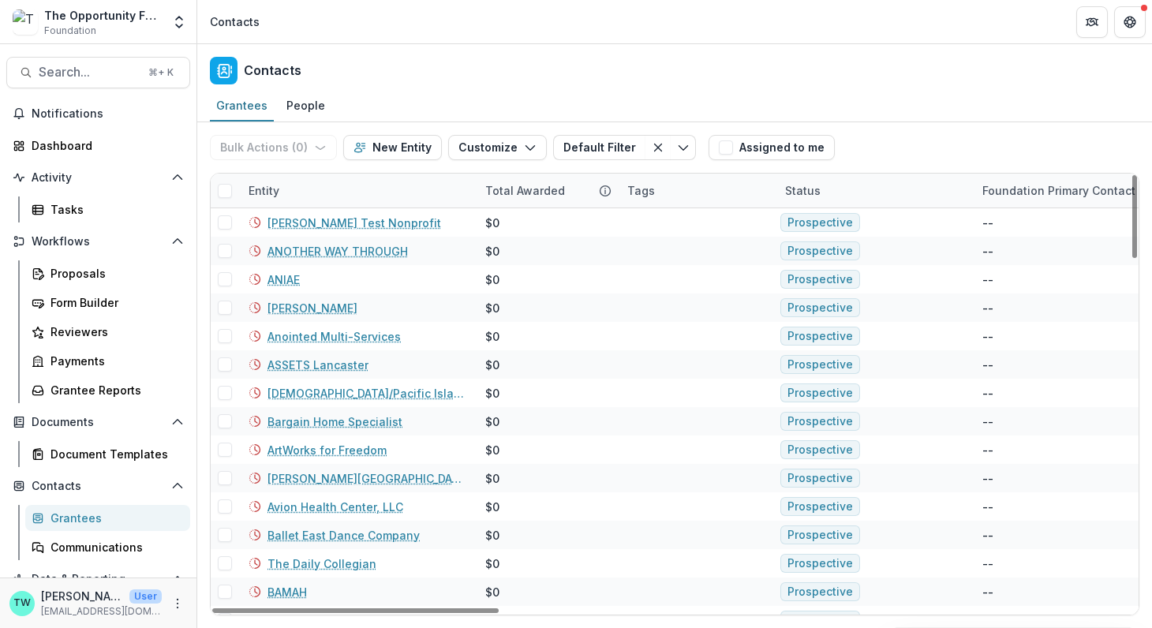
click at [335, 185] on div "Entity" at bounding box center [357, 191] width 237 height 34
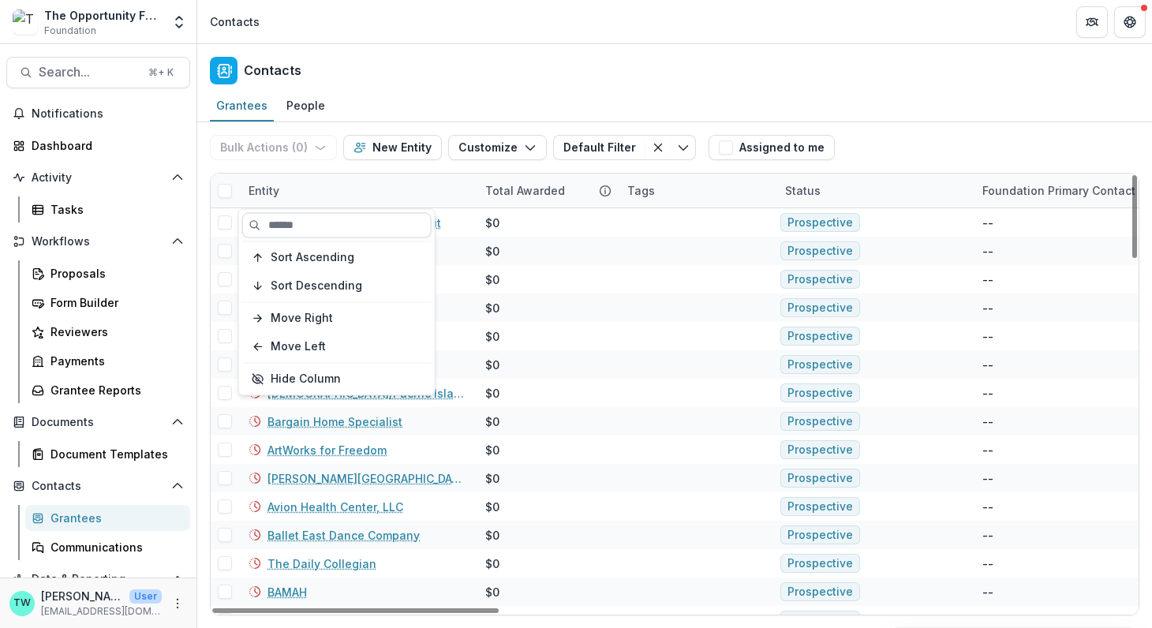
click at [307, 229] on input at bounding box center [336, 224] width 189 height 25
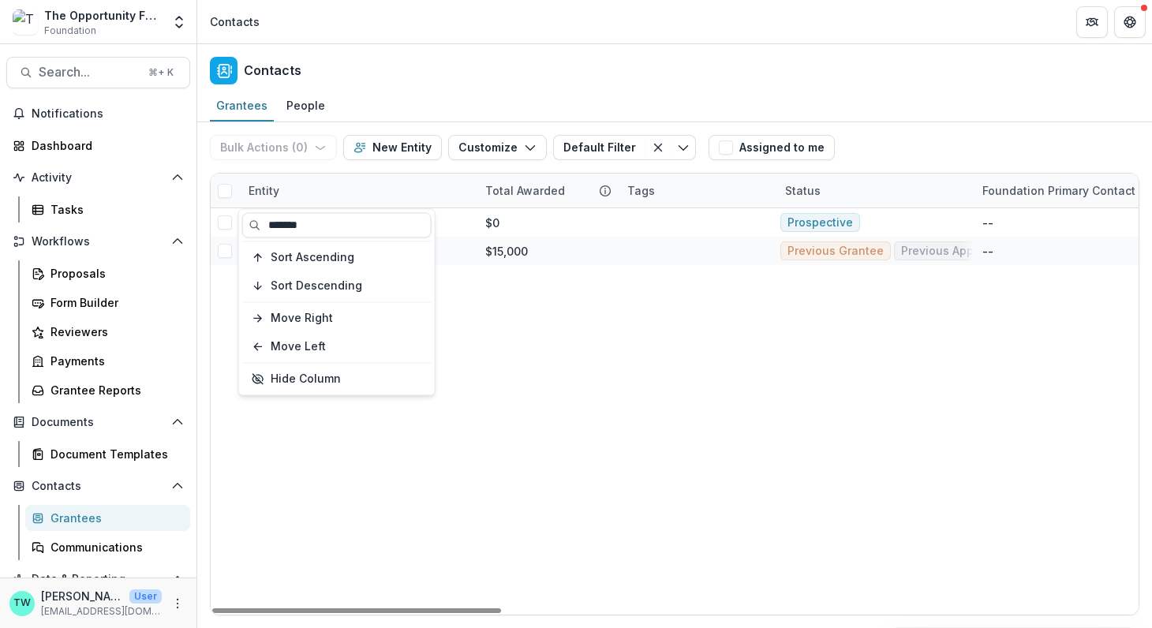
type input "*******"
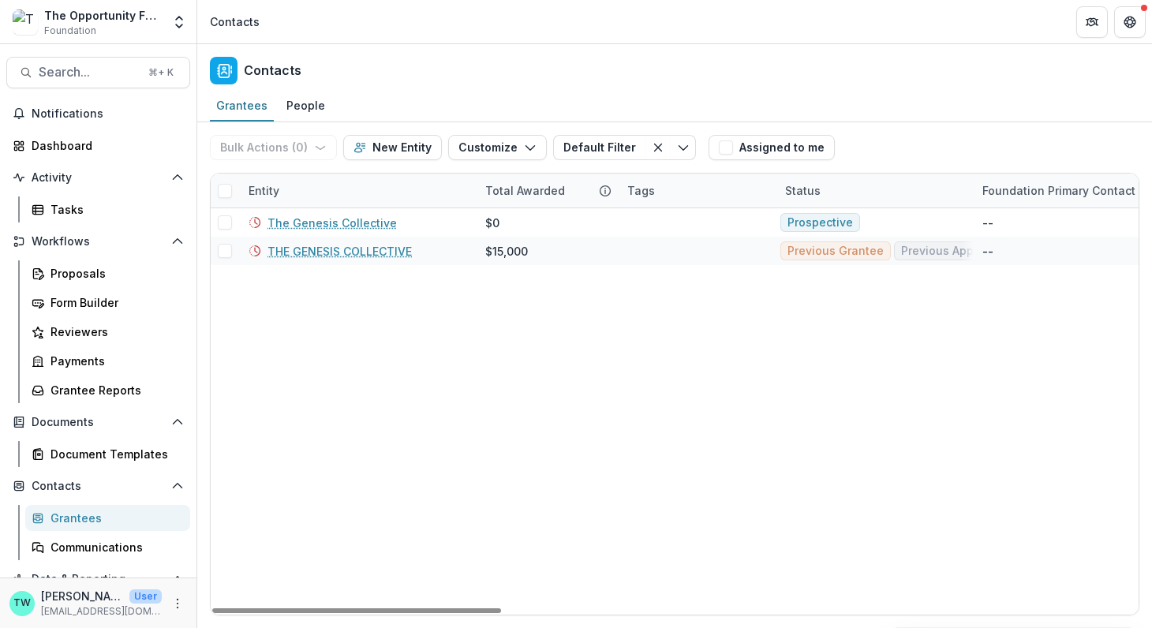
click at [176, 20] on icon "Open entity switcher" at bounding box center [179, 22] width 16 height 16
click at [133, 62] on link "Admin Settings" at bounding box center [98, 61] width 189 height 26
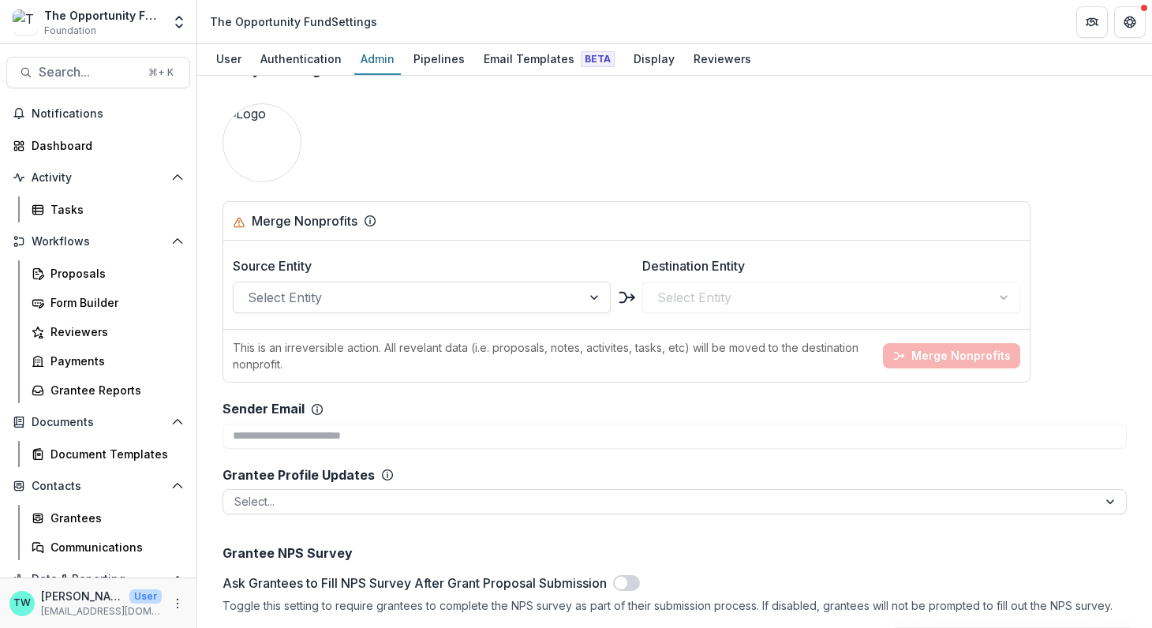
scroll to position [1824, 0]
click at [383, 296] on div at bounding box center [407, 299] width 319 height 22
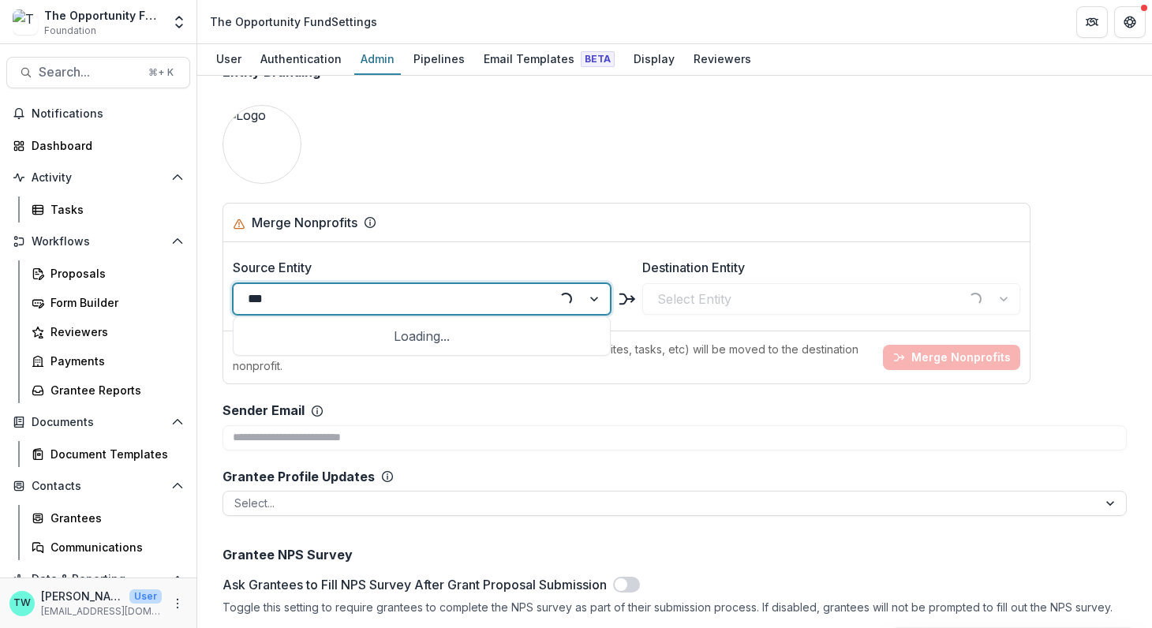
type input "****"
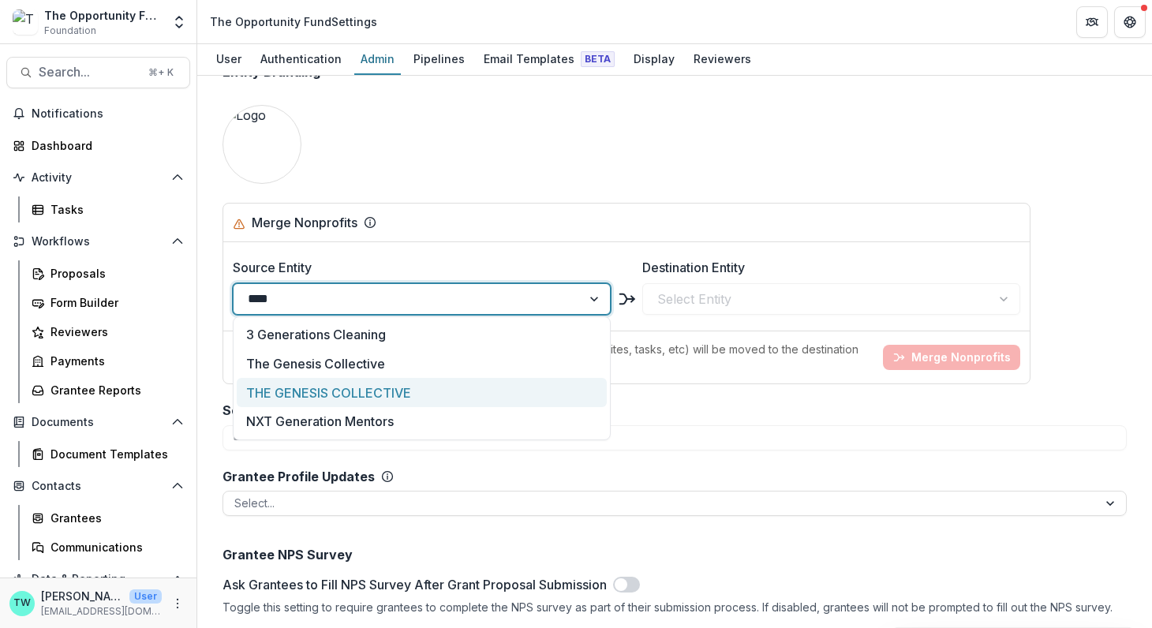
click at [390, 389] on div "THE GENESIS COLLECTIVE" at bounding box center [422, 392] width 370 height 29
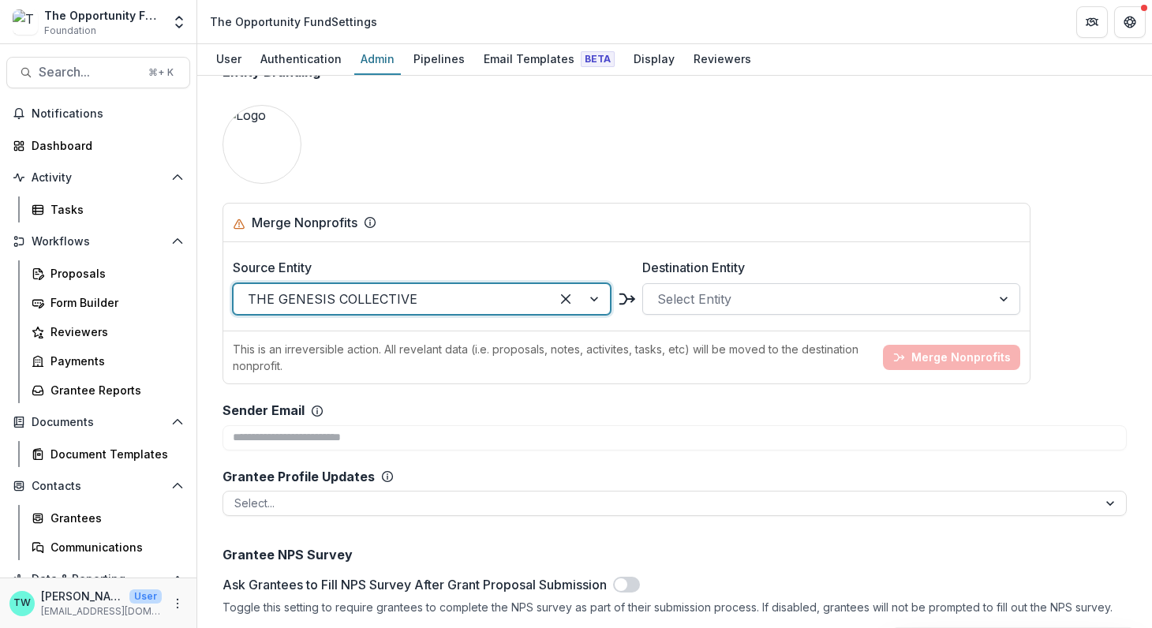
click at [718, 291] on div at bounding box center [816, 299] width 319 height 22
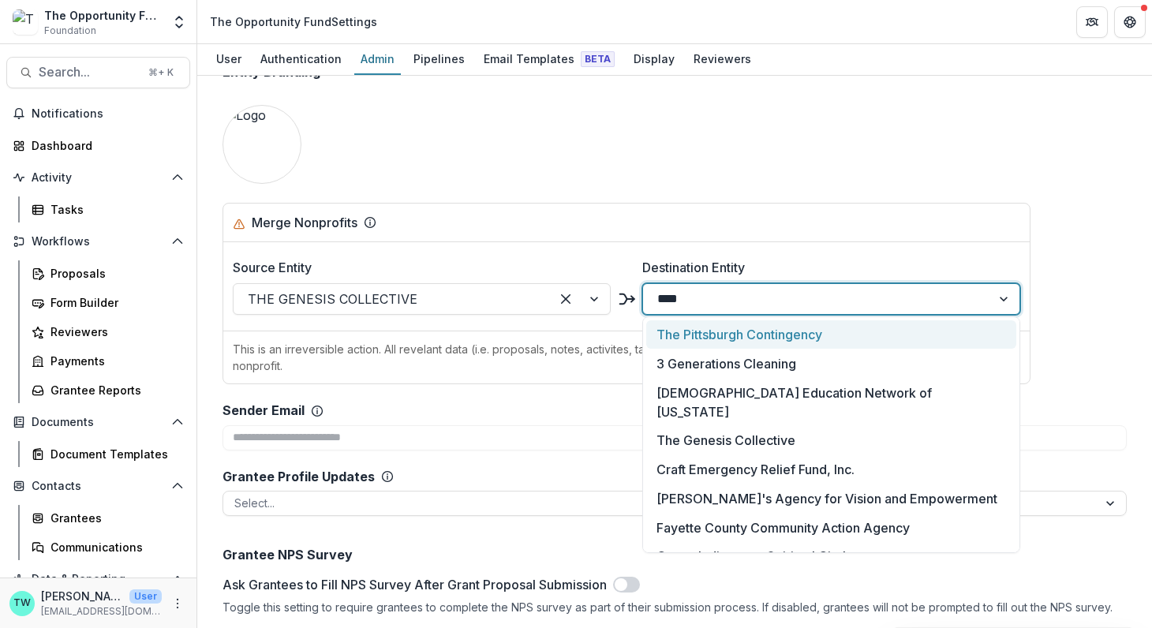
type input "*****"
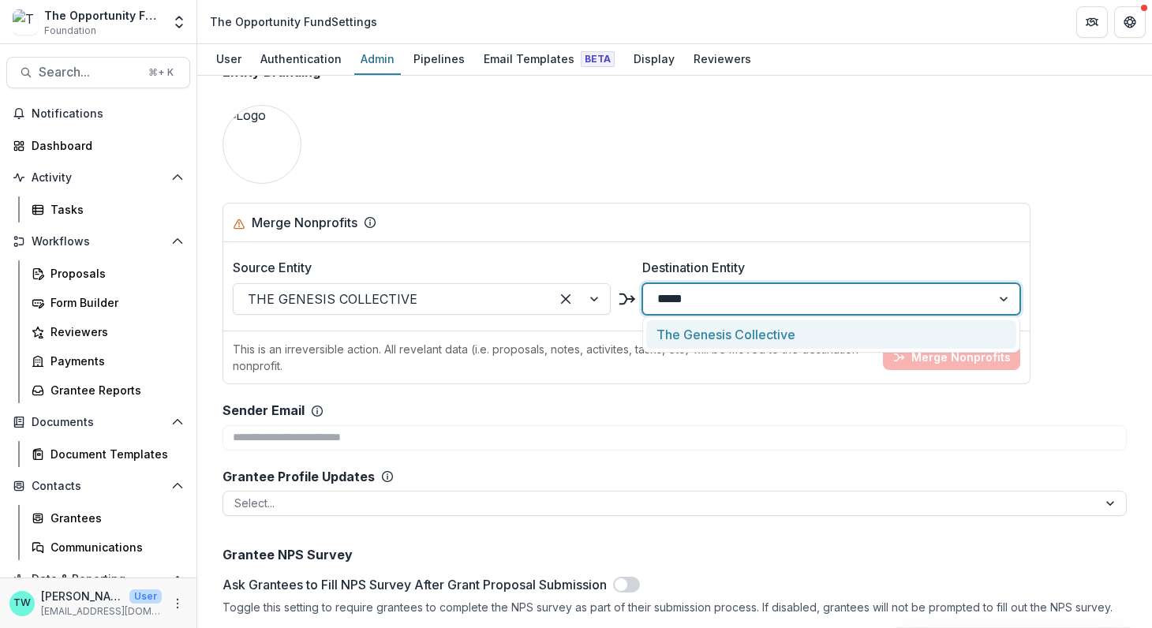
click at [775, 335] on div "The Genesis Collective" at bounding box center [831, 334] width 370 height 29
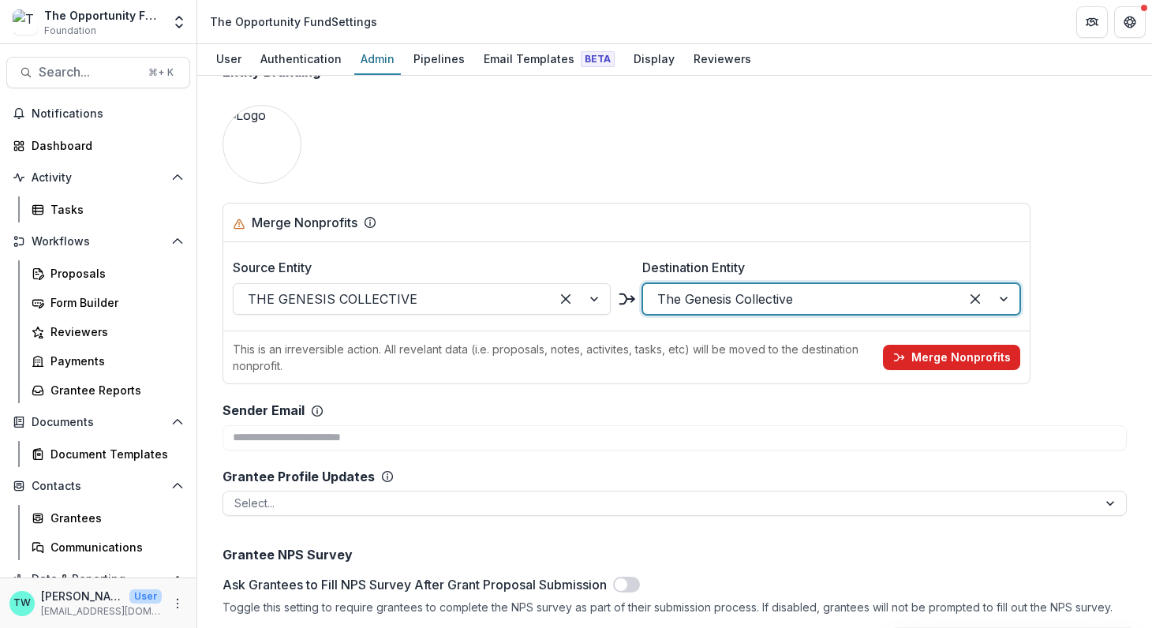
click at [958, 355] on button "Merge Nonprofits" at bounding box center [951, 357] width 137 height 25
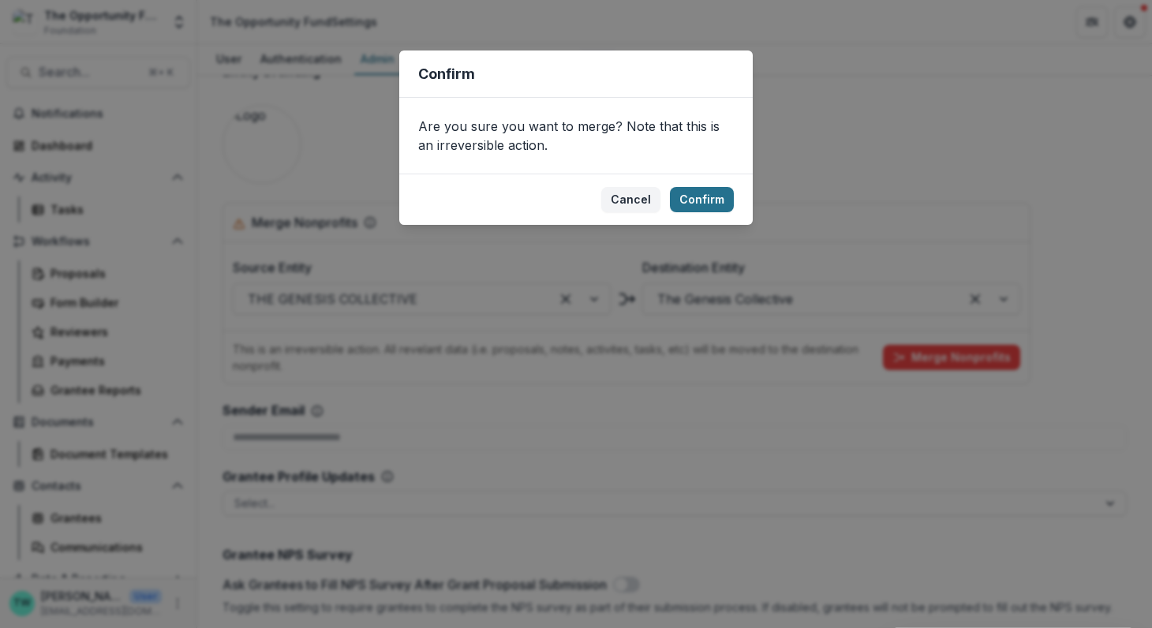
click at [705, 204] on button "Confirm" at bounding box center [702, 199] width 64 height 25
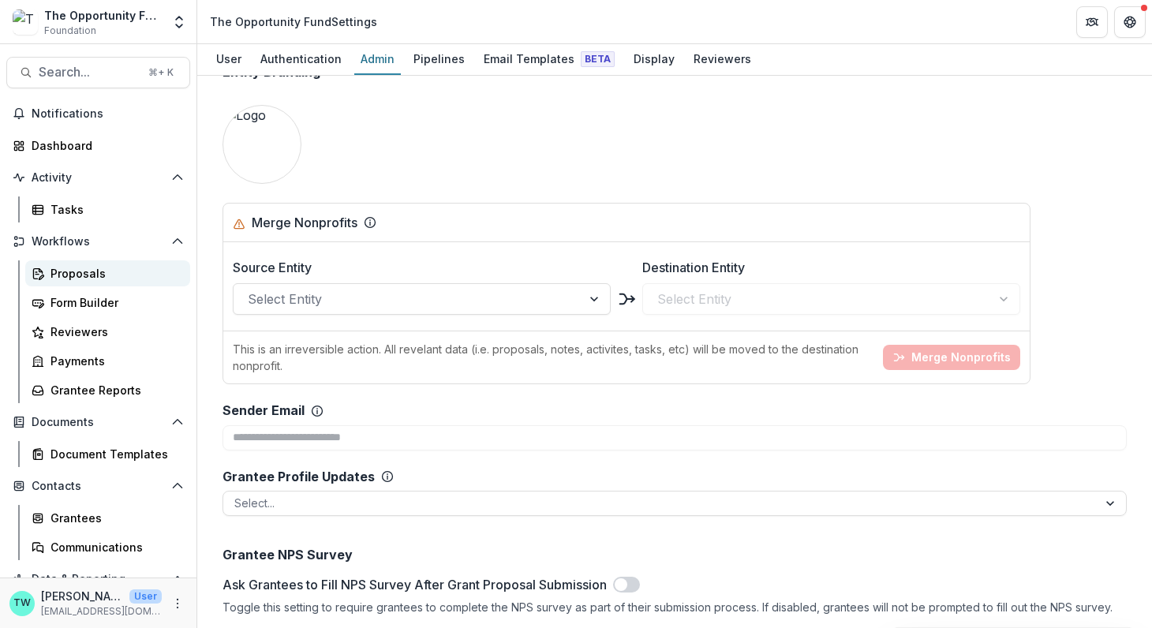
click at [80, 275] on div "Proposals" at bounding box center [113, 273] width 127 height 17
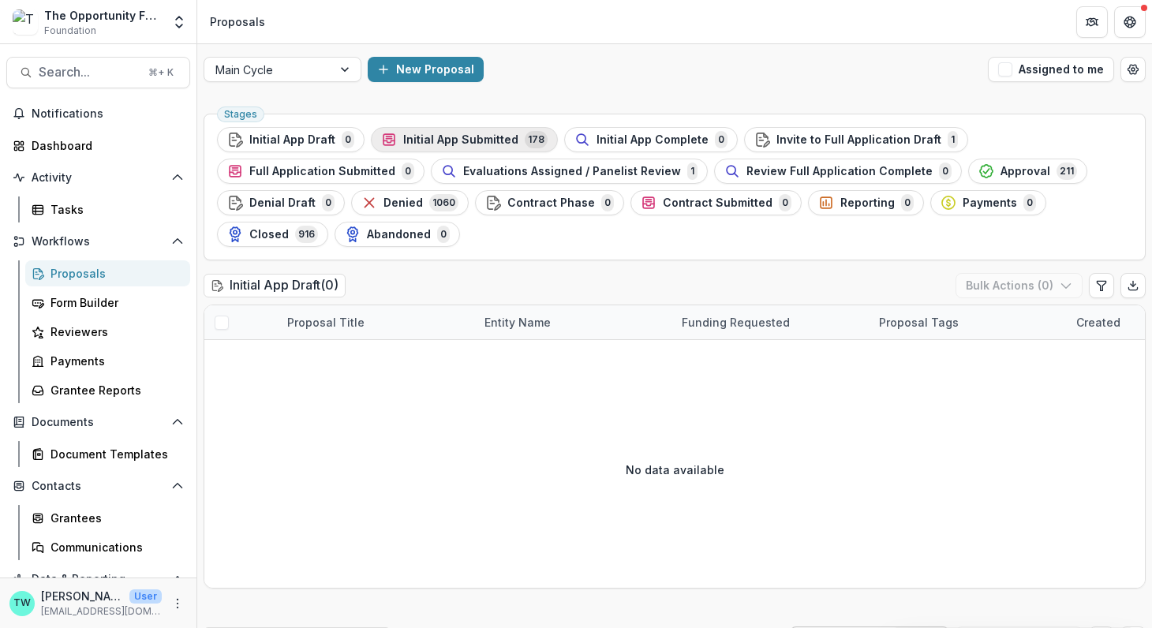
click at [469, 143] on span "Initial App Submitted" at bounding box center [460, 139] width 115 height 13
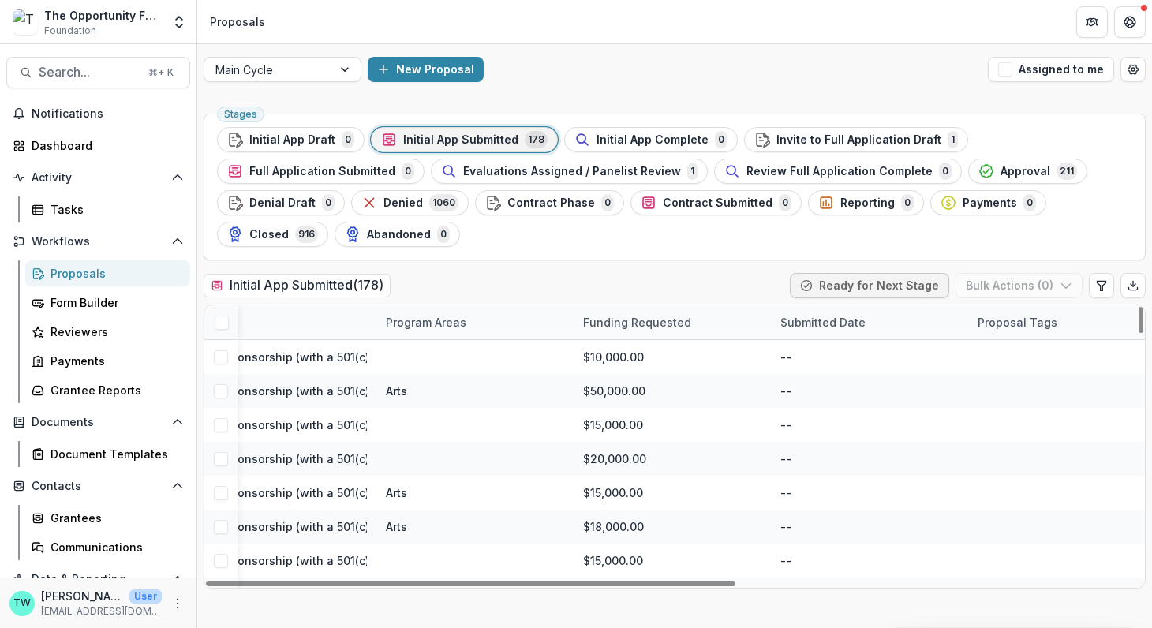
scroll to position [0, 710]
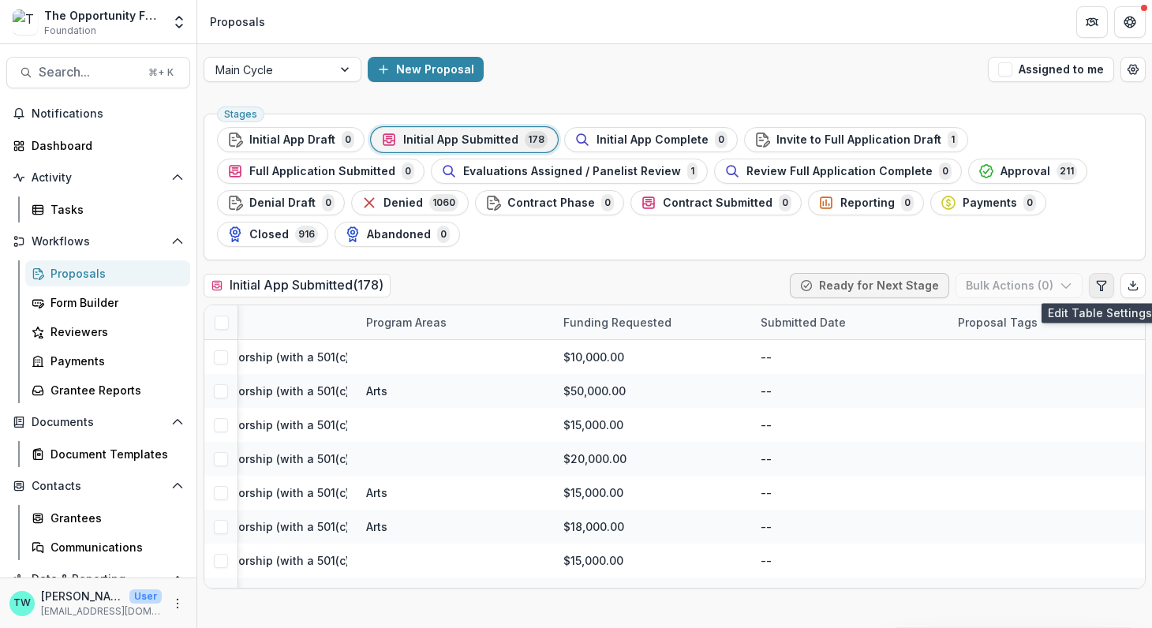
click at [1097, 281] on icon "Edit table settings" at bounding box center [1101, 285] width 13 height 13
select select "******"
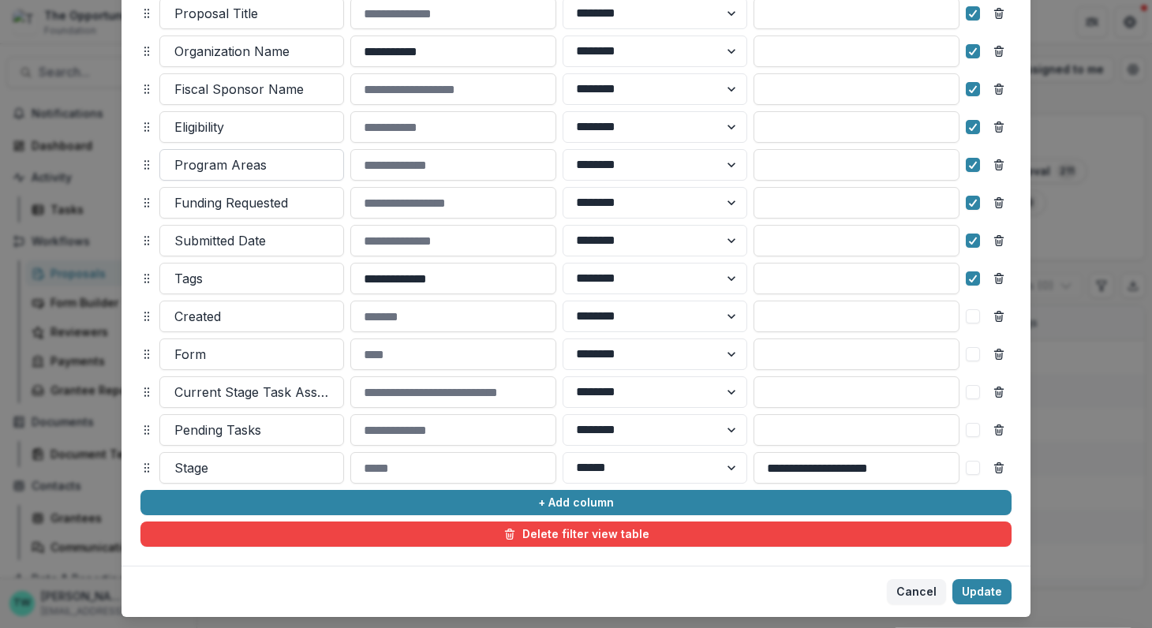
scroll to position [275, 0]
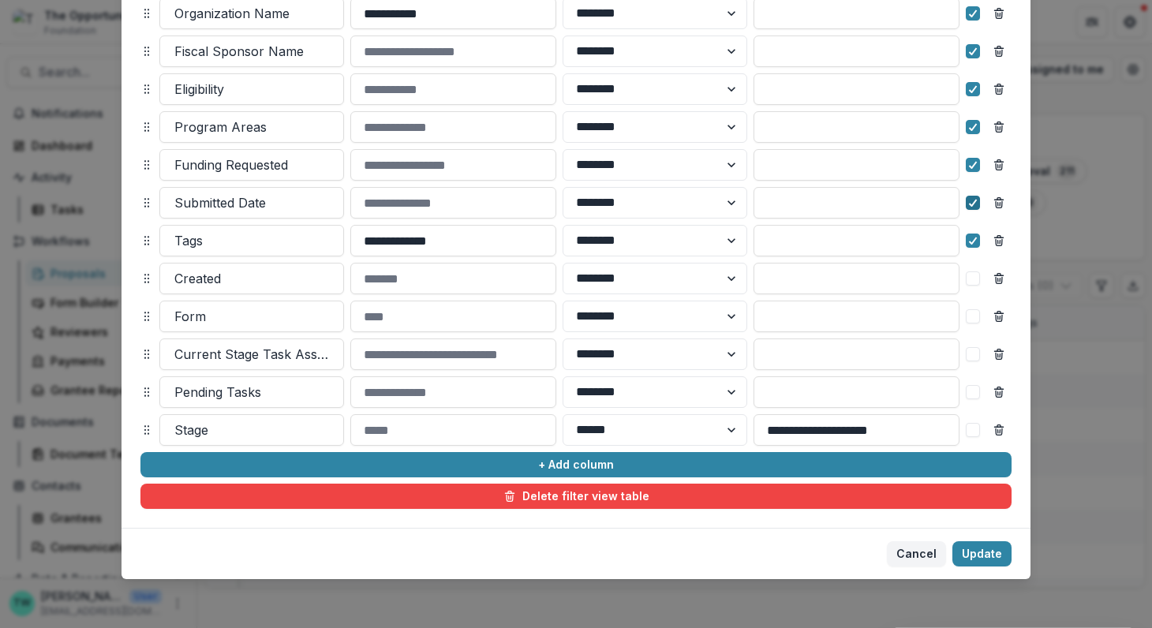
click at [971, 202] on polyline at bounding box center [972, 203] width 7 height 6
click at [971, 234] on div at bounding box center [972, 240] width 9 height 13
click at [994, 546] on button "Update" at bounding box center [981, 553] width 59 height 25
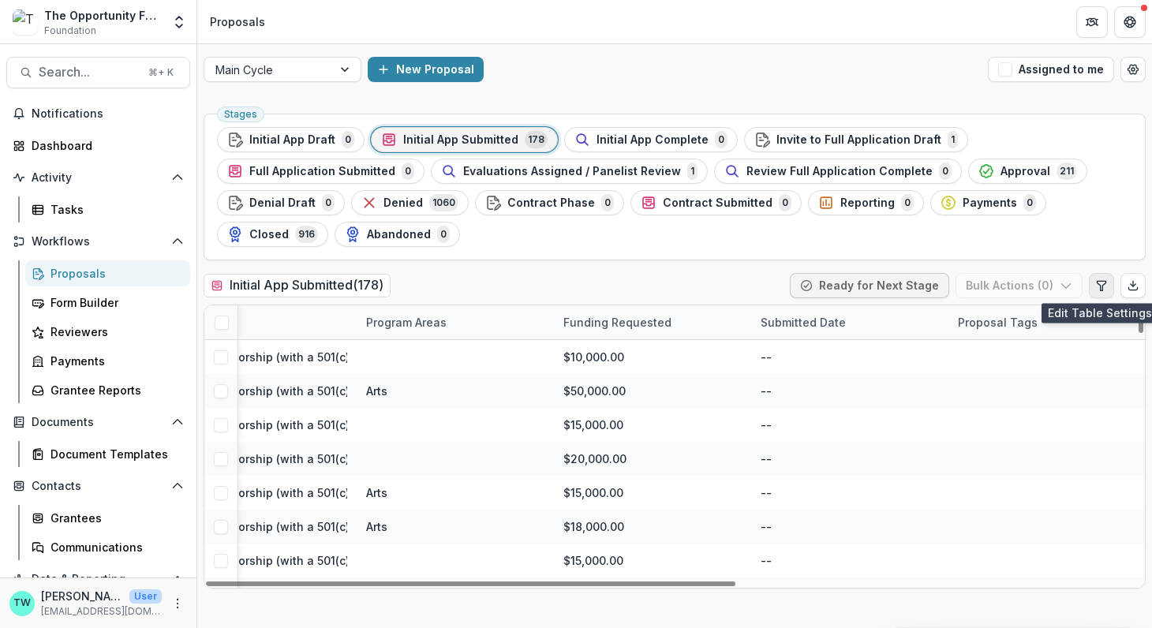
click at [1099, 280] on icon "Edit table settings" at bounding box center [1101, 285] width 13 height 13
select select "******"
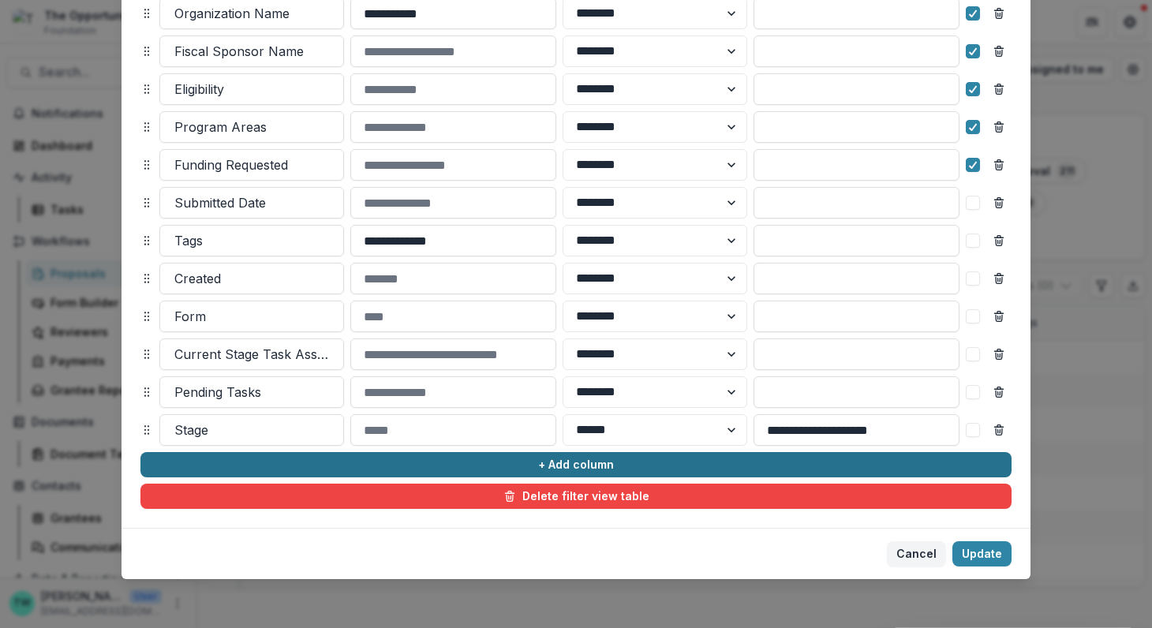
click at [435, 467] on button "+ Add column" at bounding box center [575, 464] width 871 height 25
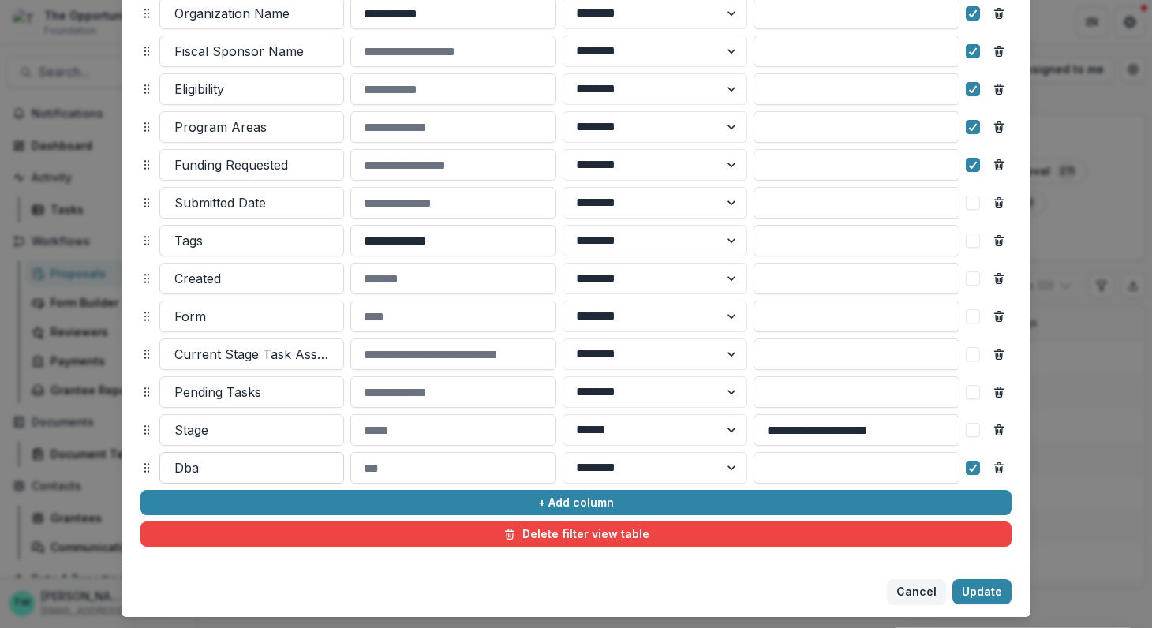
click at [293, 470] on div at bounding box center [251, 468] width 155 height 22
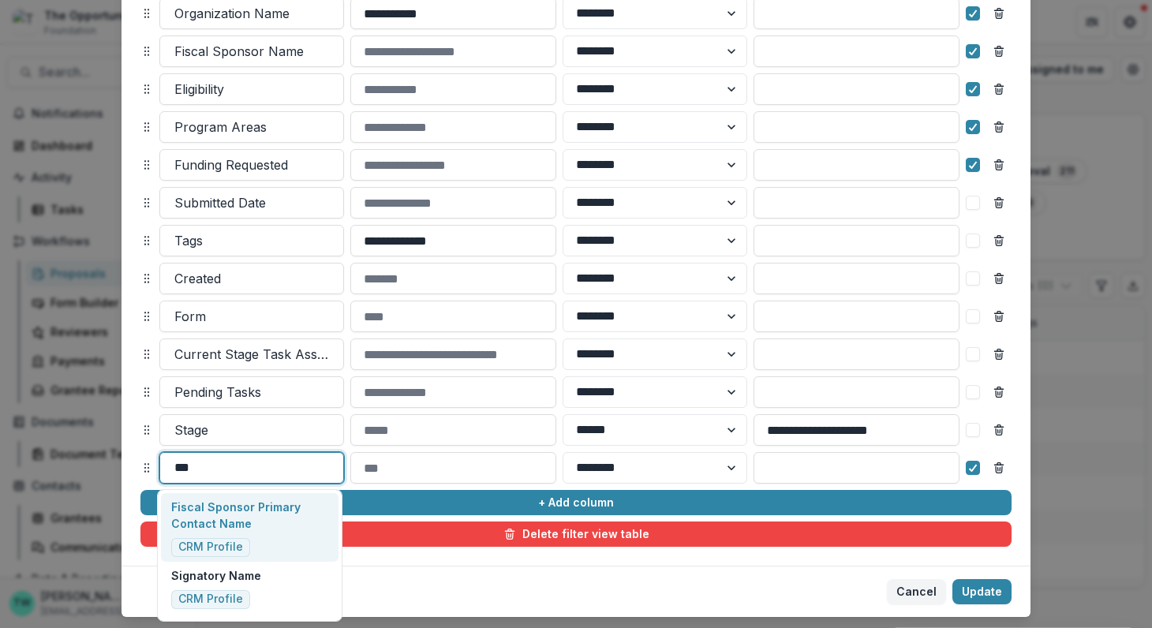
type input "****"
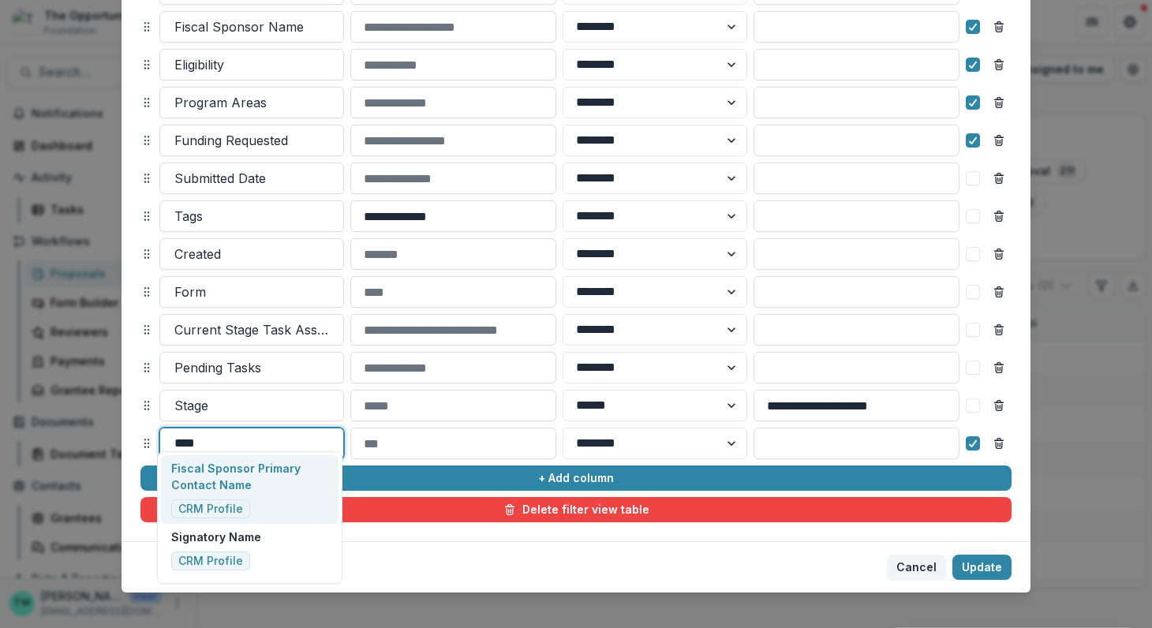
scroll to position [313, 0]
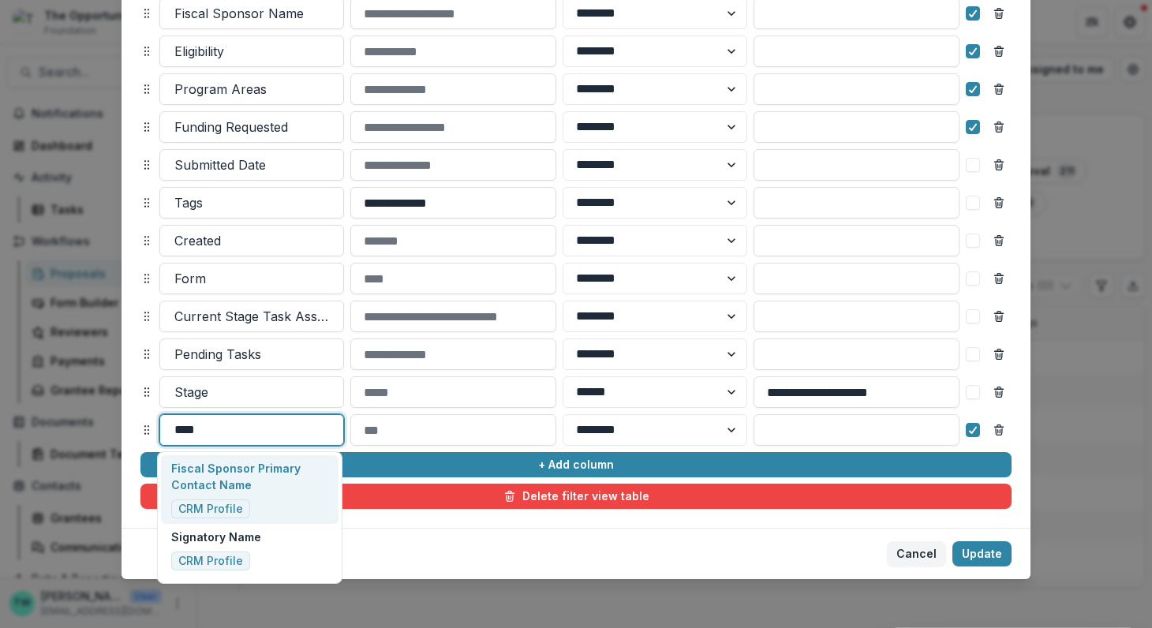
click at [246, 483] on p "Fiscal Sponsor Primary Contact Name" at bounding box center [249, 476] width 157 height 33
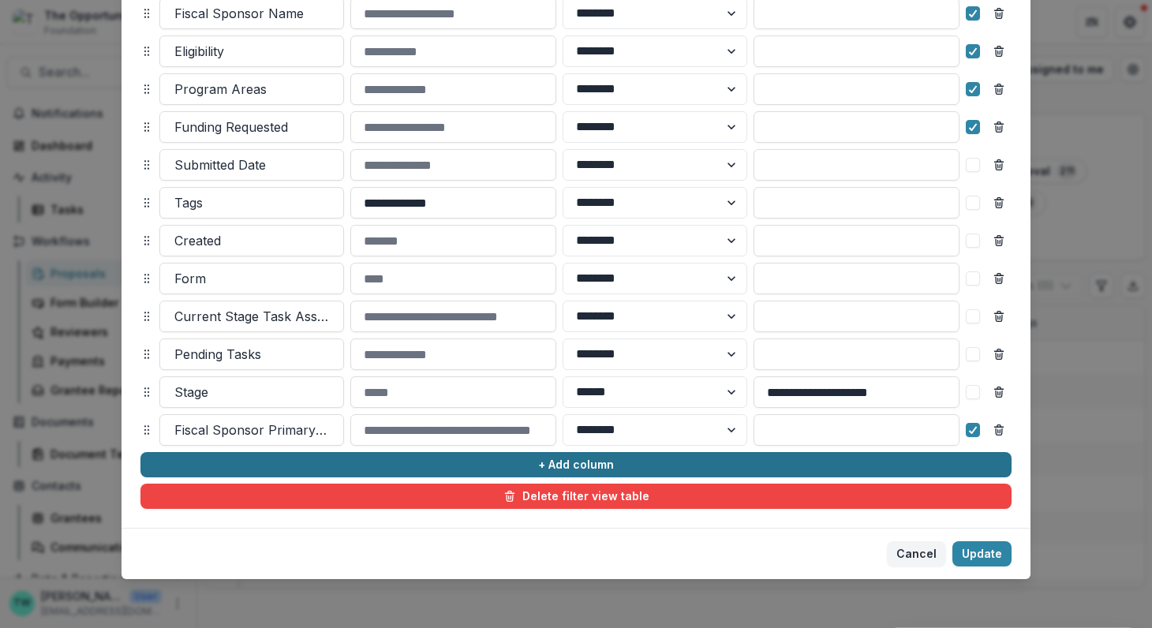
click at [438, 461] on button "+ Add column" at bounding box center [575, 464] width 871 height 25
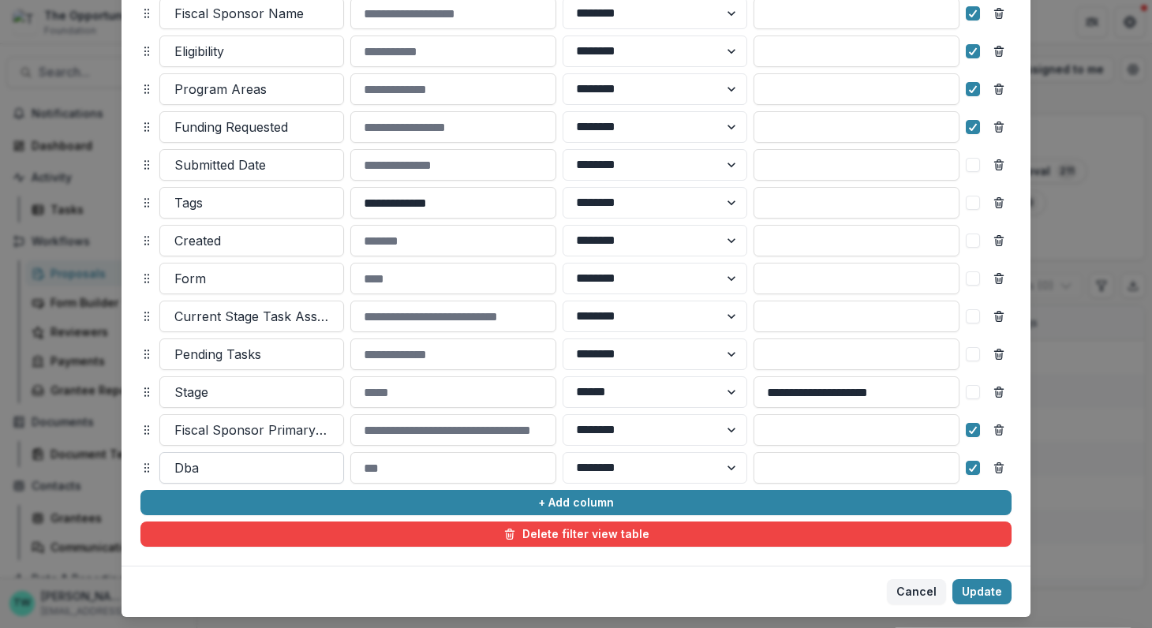
click at [272, 470] on div at bounding box center [251, 468] width 155 height 22
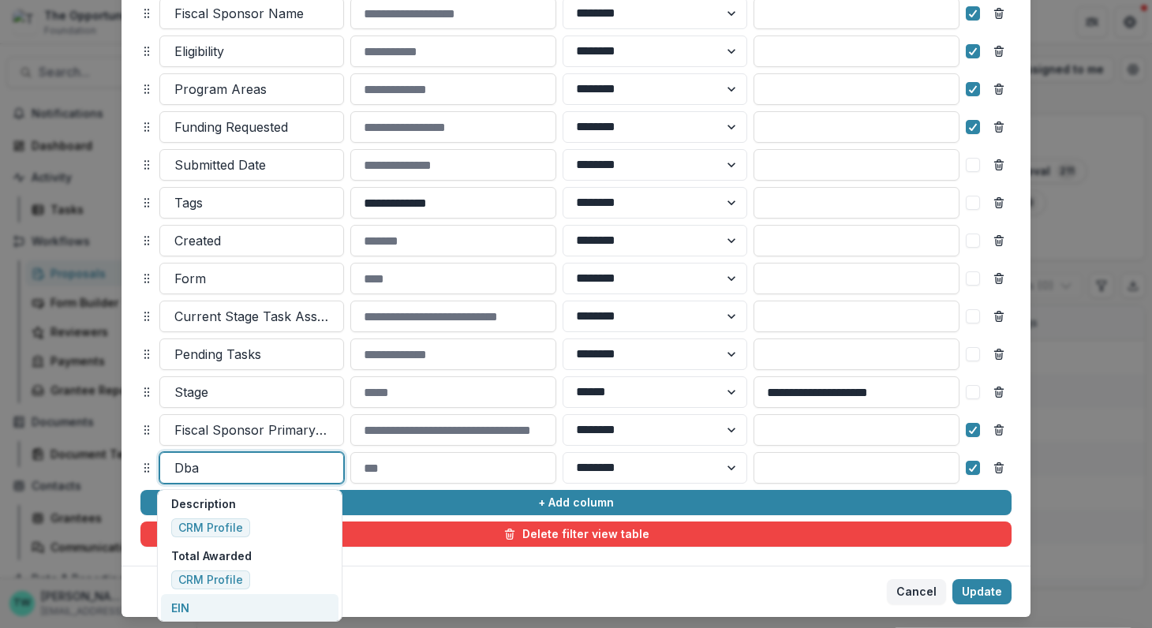
scroll to position [837, 0]
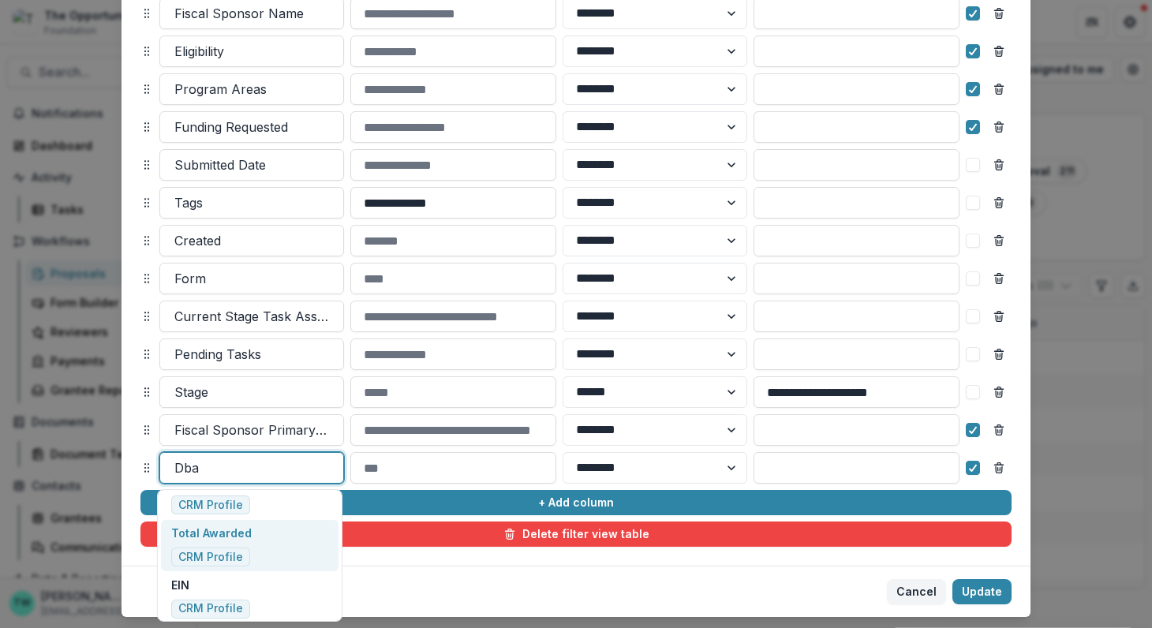
click at [233, 537] on p "Total Awarded" at bounding box center [211, 533] width 80 height 17
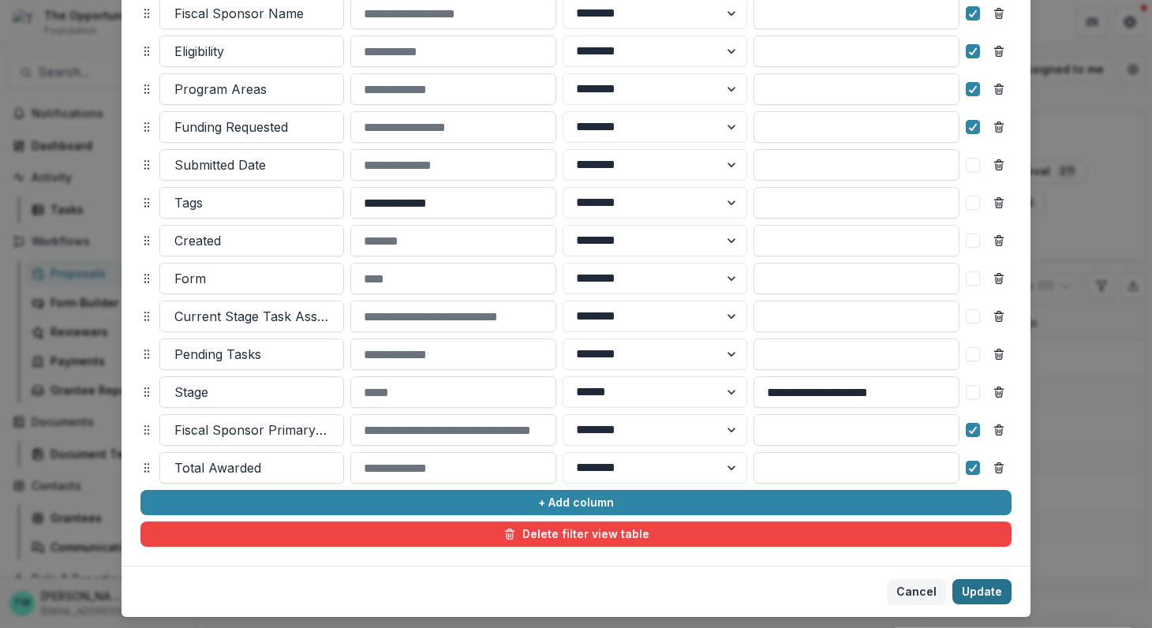
click at [976, 596] on button "Update" at bounding box center [981, 591] width 59 height 25
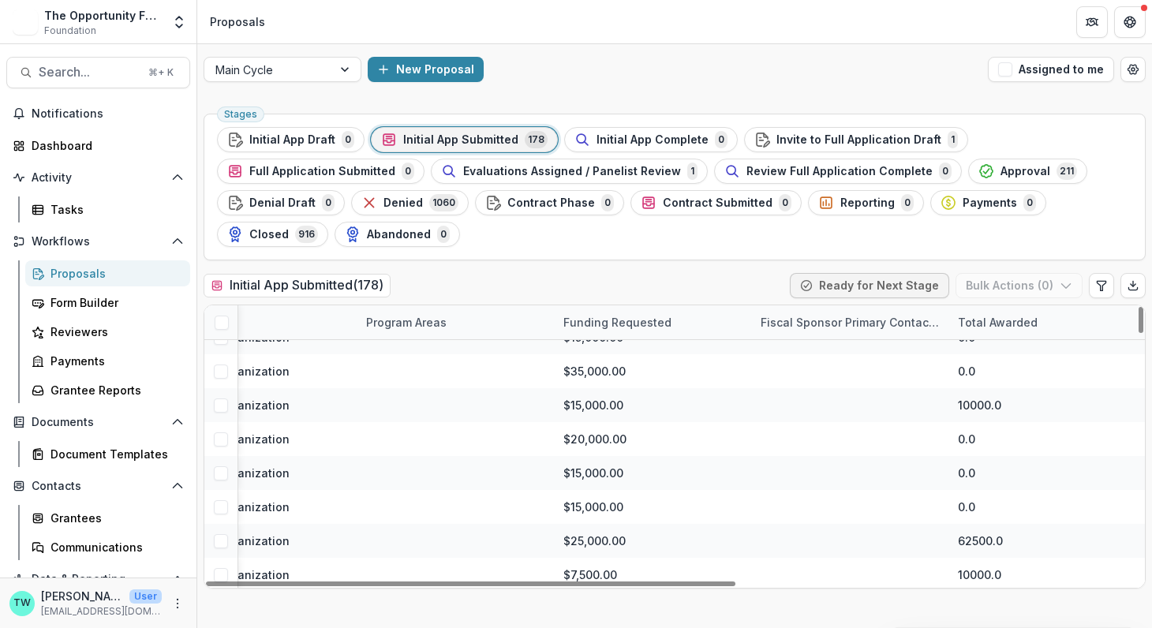
scroll to position [4331, 710]
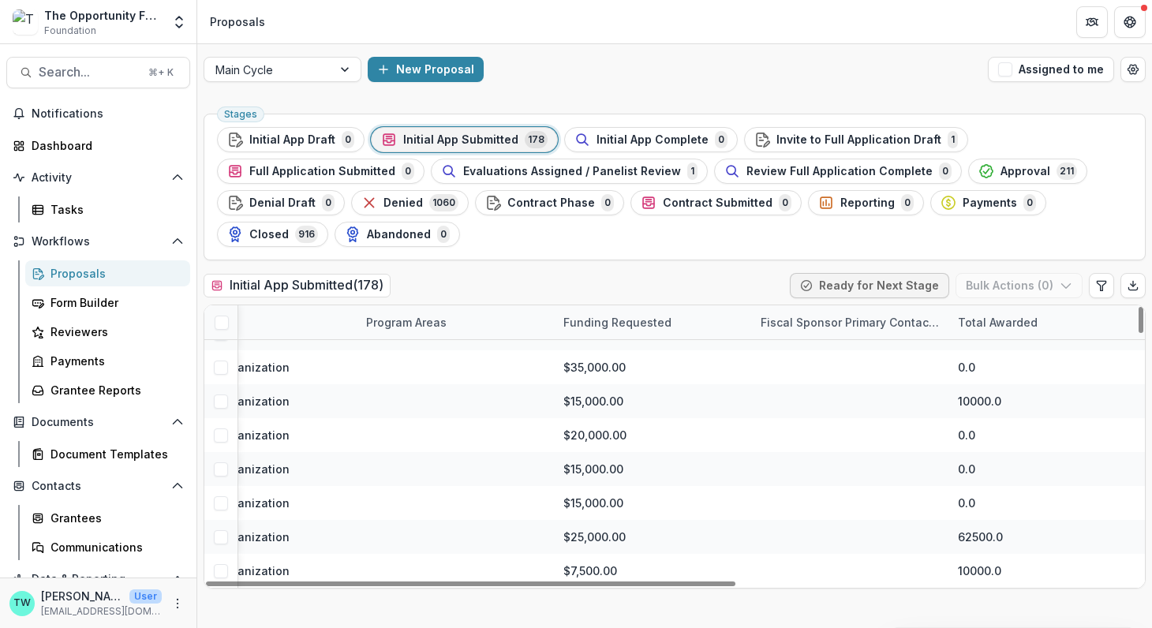
click at [1017, 322] on div "Total Awarded" at bounding box center [997, 322] width 99 height 17
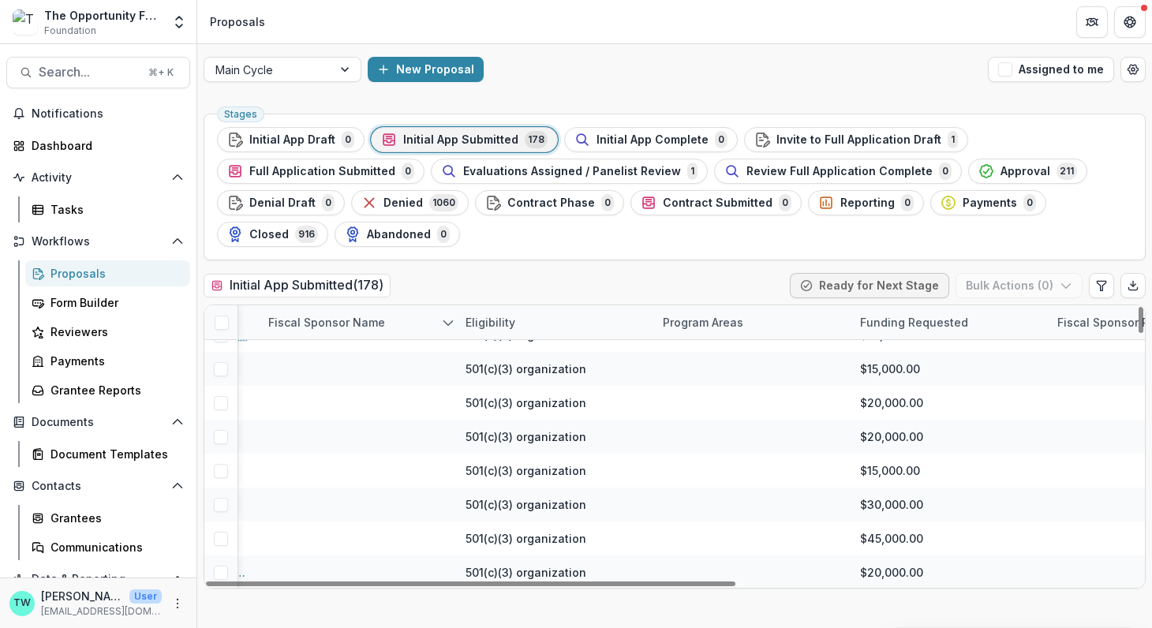
scroll to position [5787, 710]
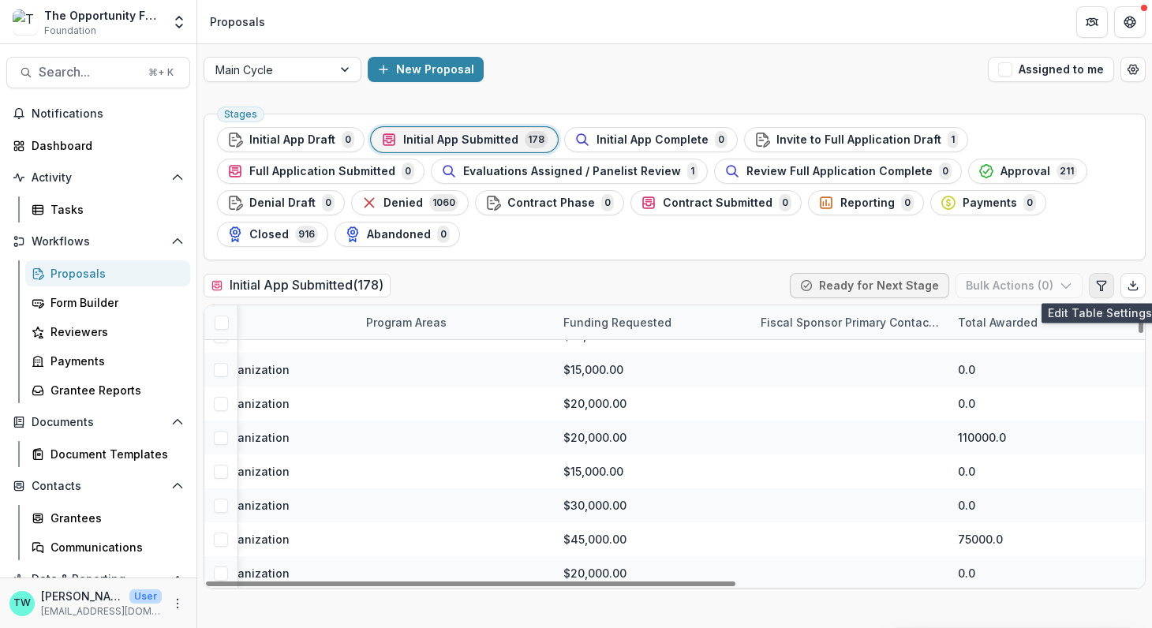
click at [1100, 282] on icon "Edit table settings" at bounding box center [1101, 285] width 13 height 13
select select "******"
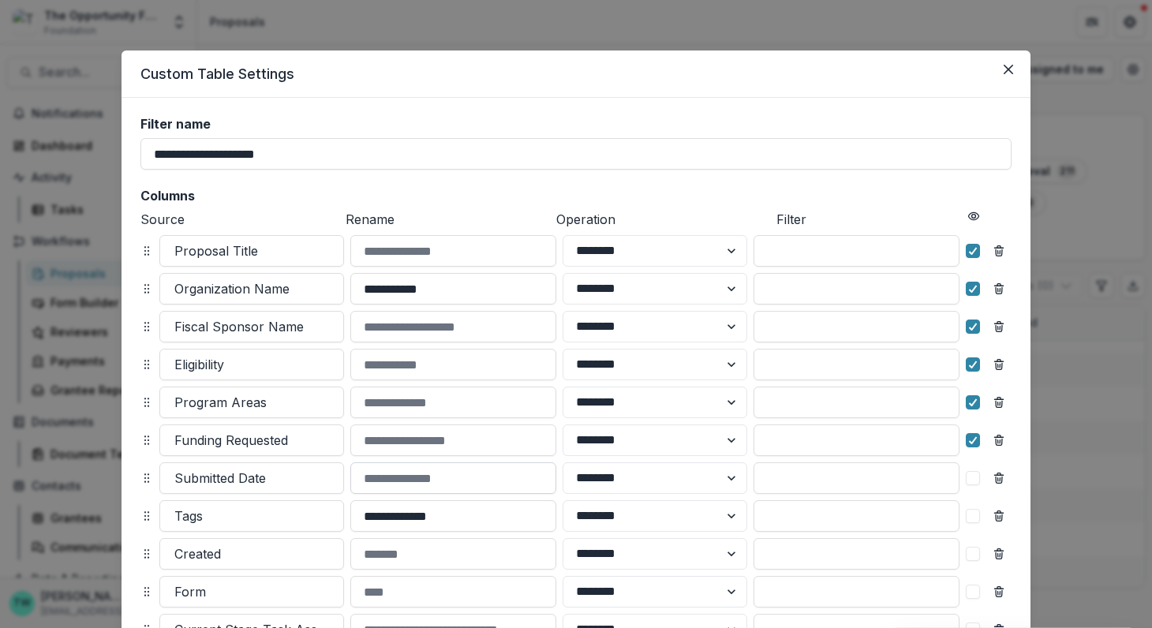
scroll to position [351, 0]
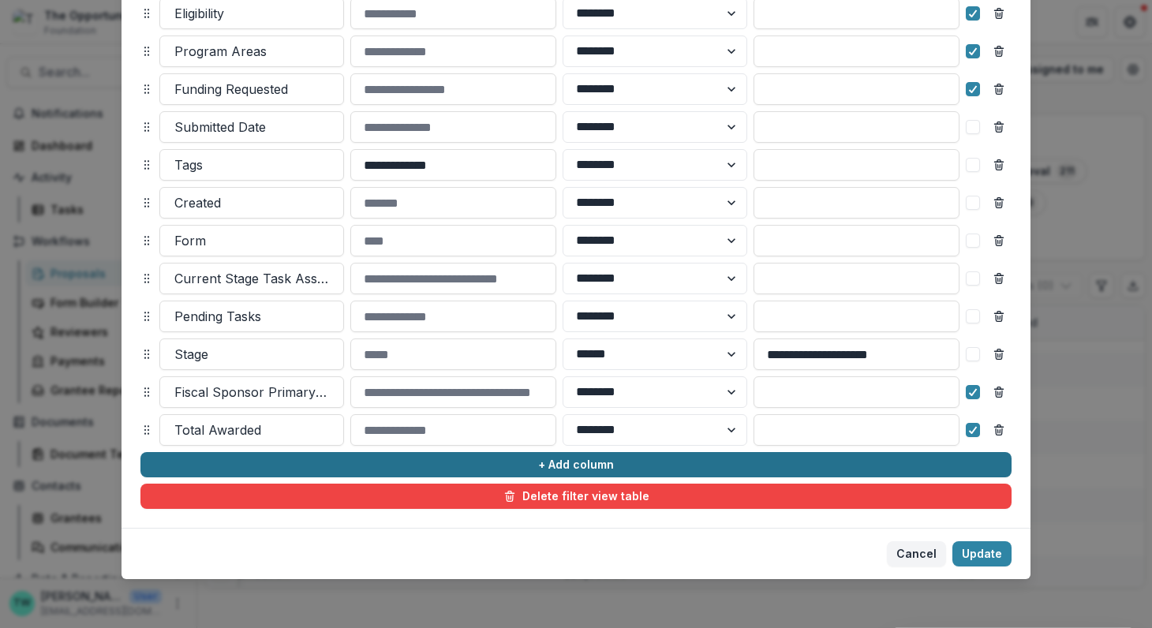
click at [433, 465] on button "+ Add column" at bounding box center [575, 464] width 871 height 25
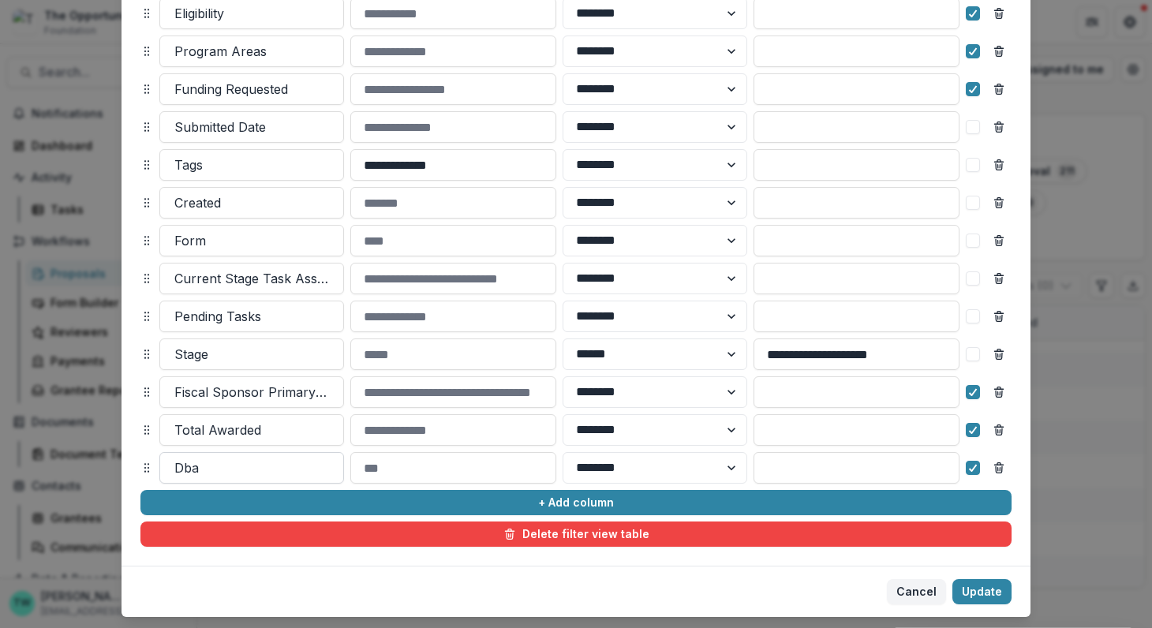
click at [304, 465] on div at bounding box center [251, 468] width 155 height 22
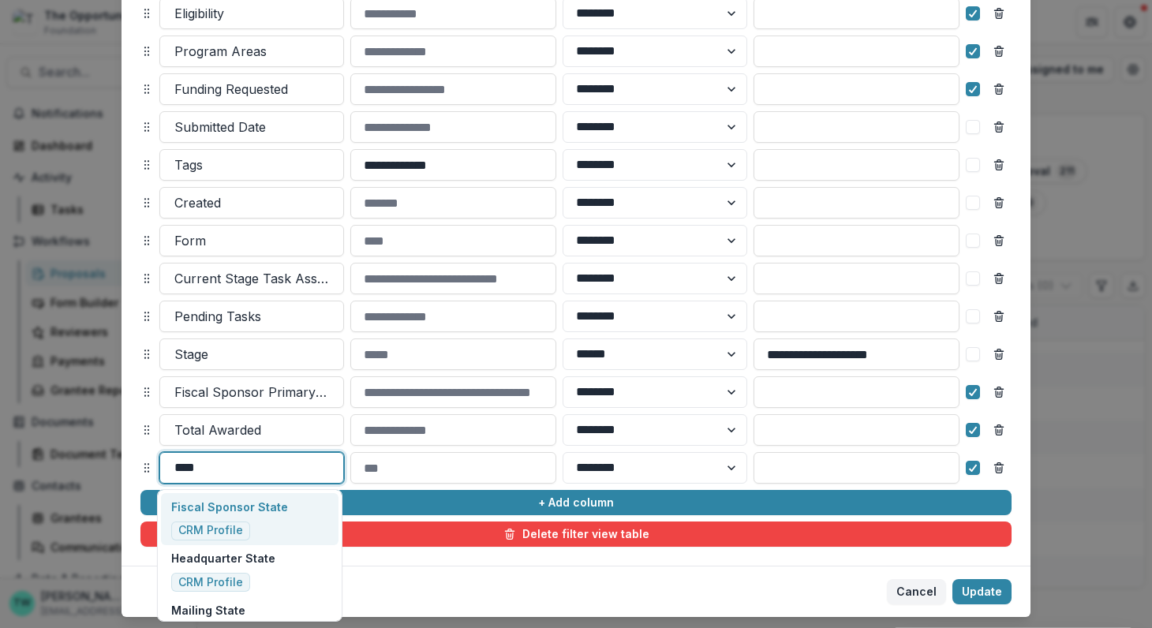
type input "*****"
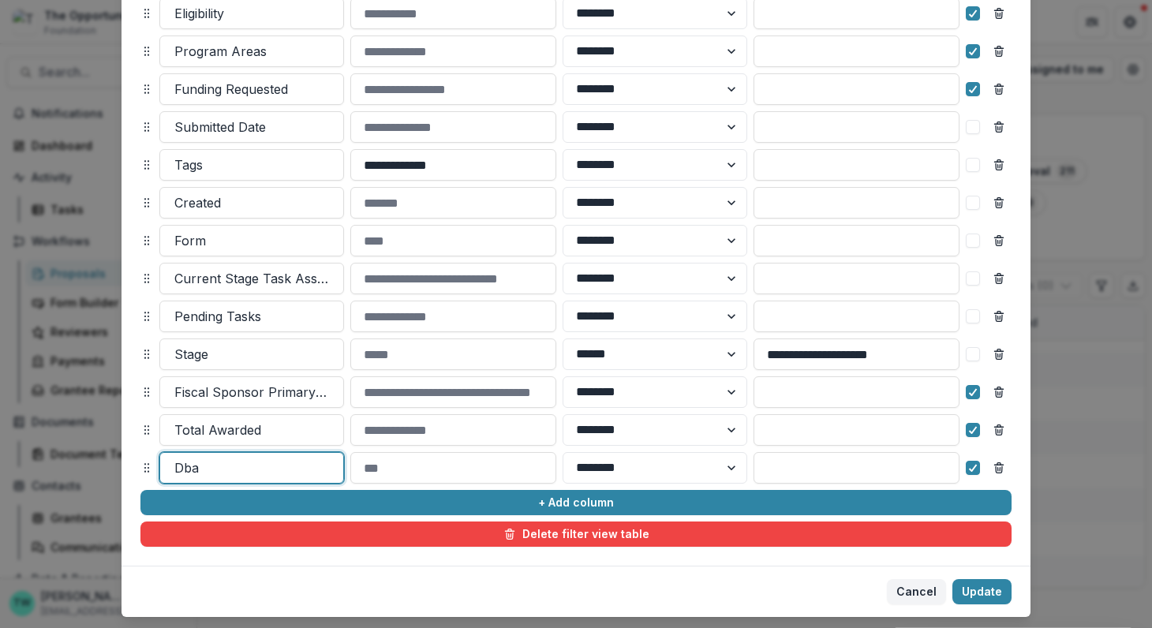
drag, startPoint x: 216, startPoint y: 474, endPoint x: 147, endPoint y: 470, distance: 68.7
click at [146, 470] on div "Dba ******** ******" at bounding box center [575, 468] width 871 height 32
click at [221, 473] on div at bounding box center [251, 468] width 155 height 22
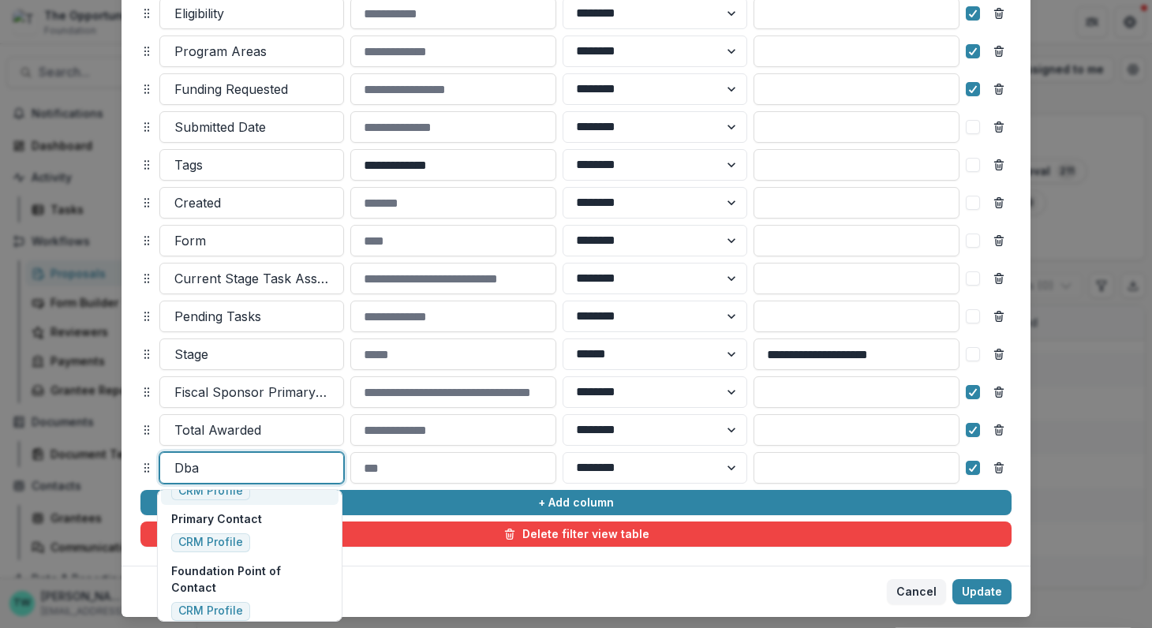
scroll to position [1885, 0]
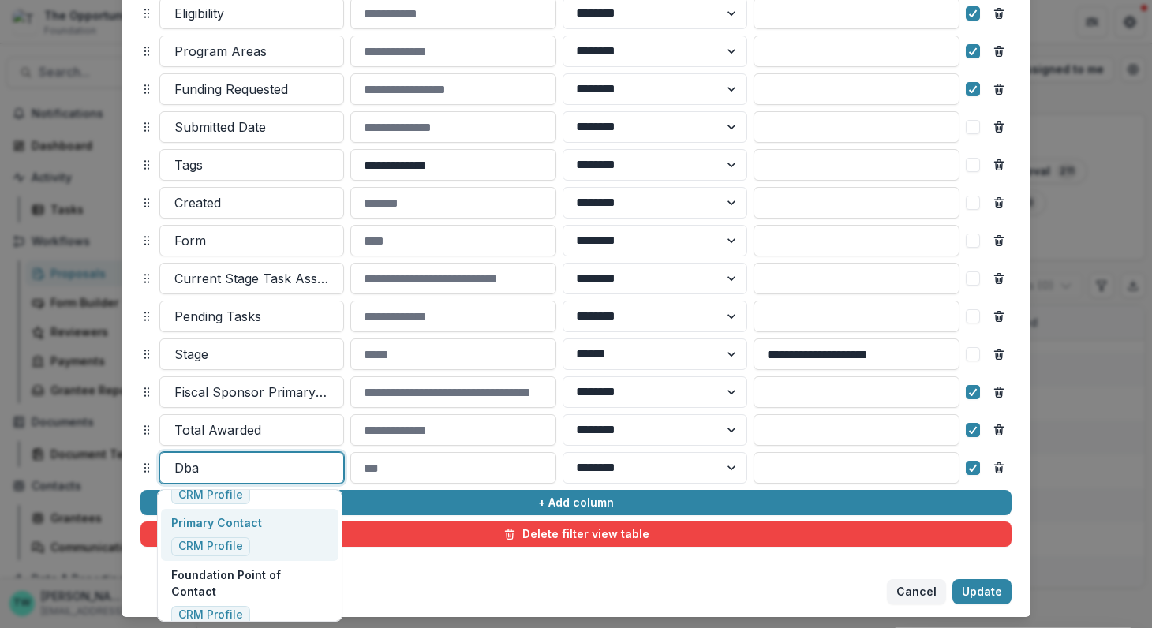
click at [252, 523] on p "Primary Contact" at bounding box center [216, 522] width 91 height 17
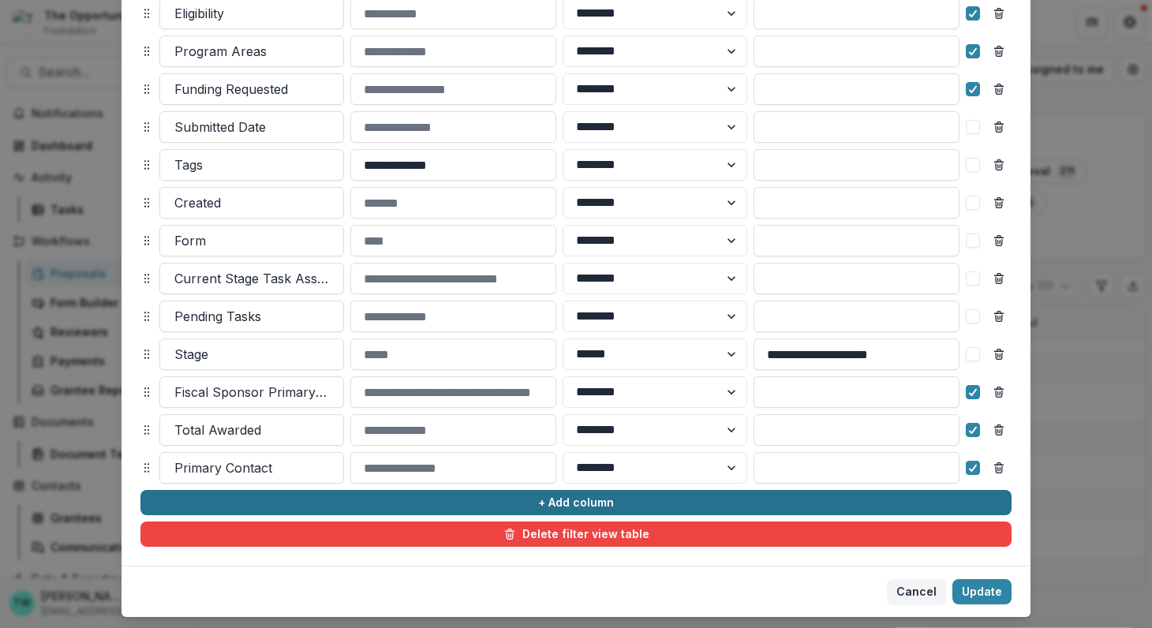
click at [599, 498] on button "+ Add column" at bounding box center [575, 502] width 871 height 25
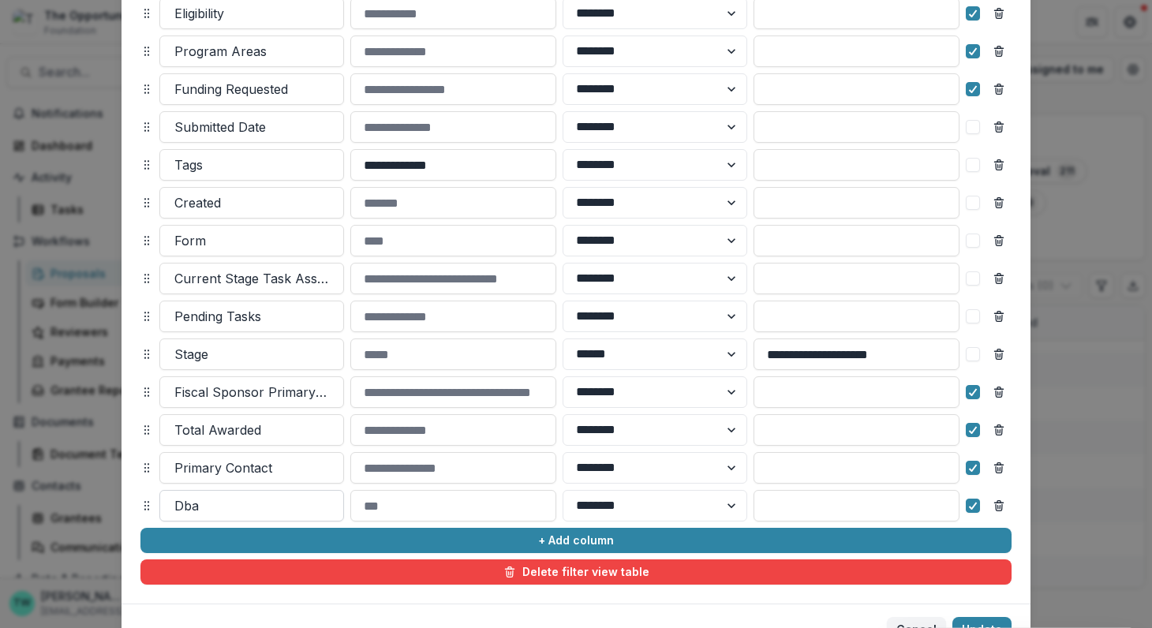
click at [282, 505] on div at bounding box center [251, 506] width 155 height 22
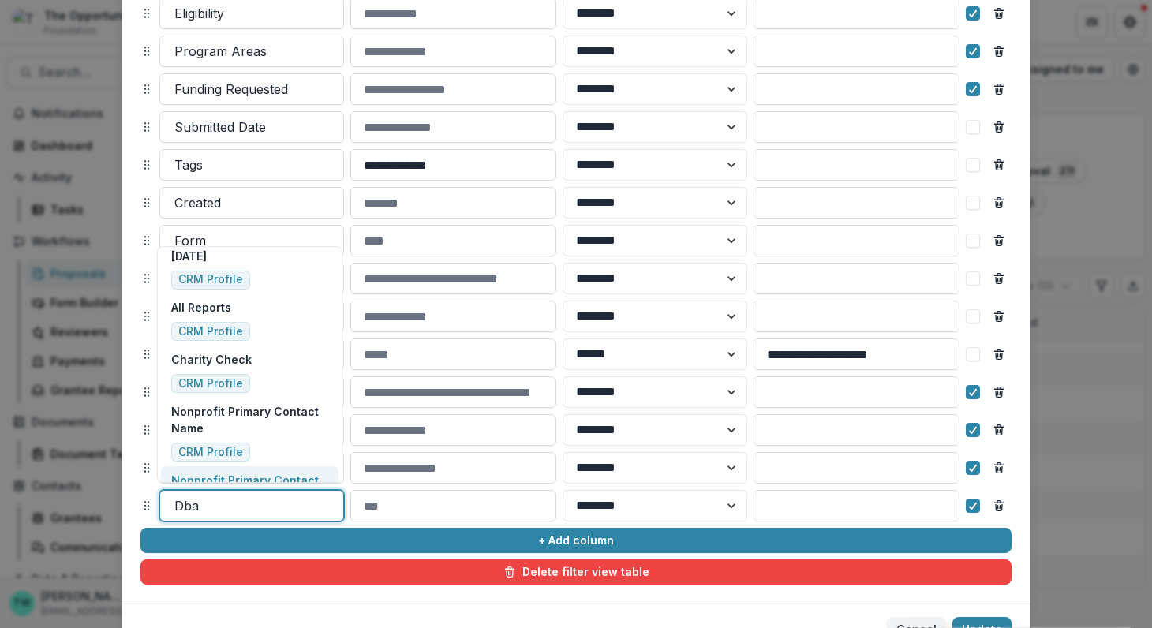
scroll to position [2183, 0]
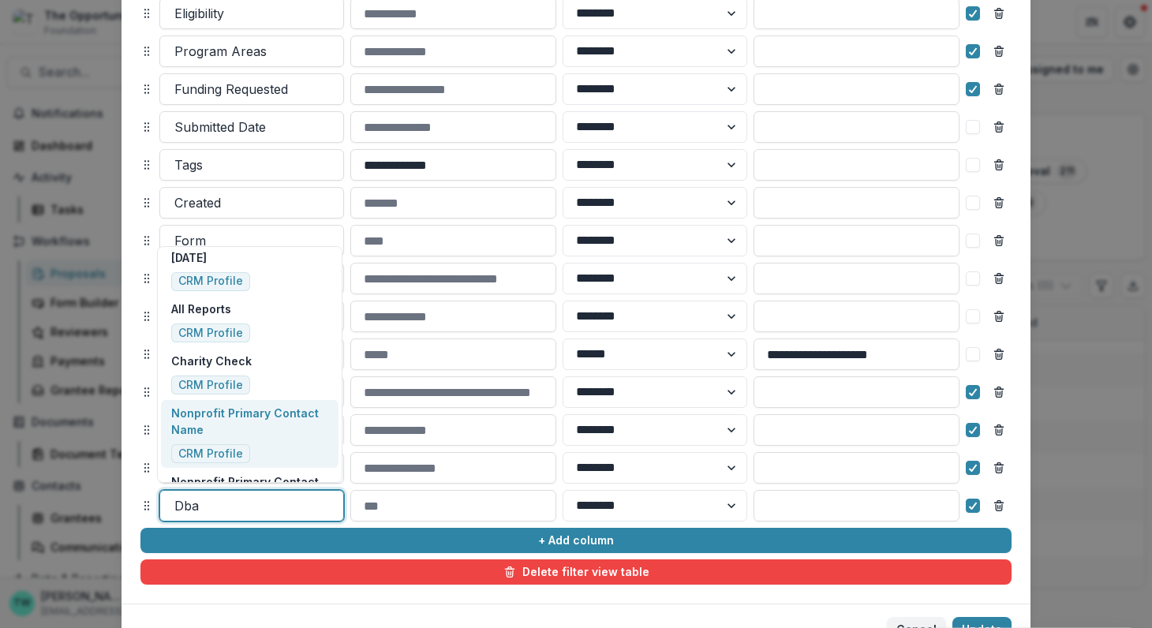
click at [268, 405] on p "Nonprofit Primary Contact Name" at bounding box center [249, 421] width 157 height 33
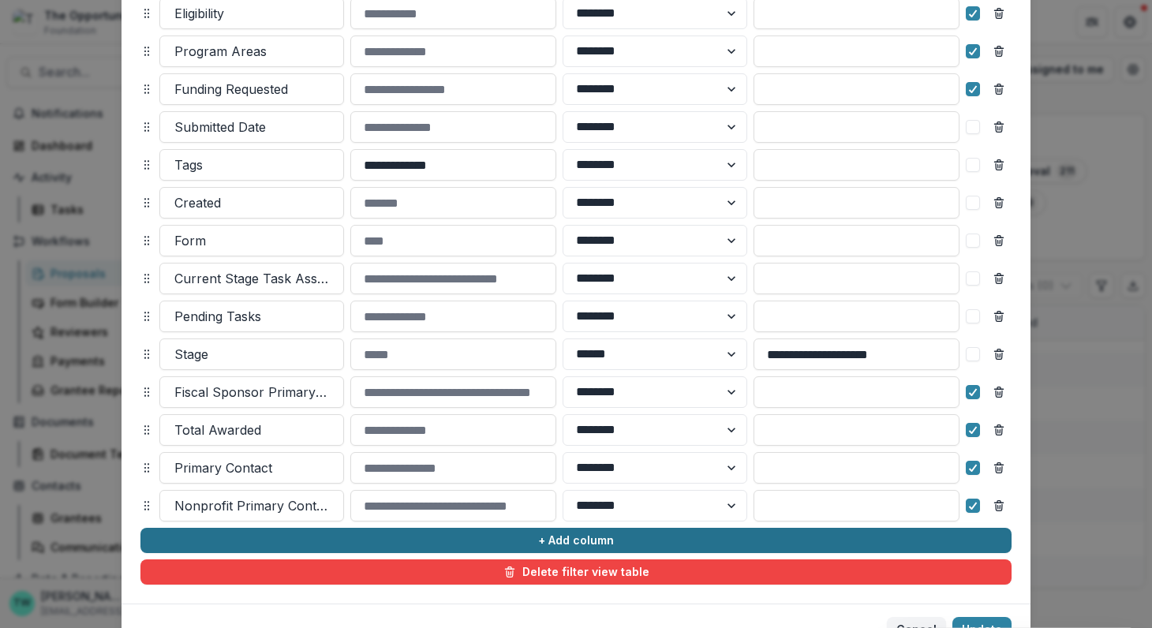
click at [285, 539] on button "+ Add column" at bounding box center [575, 540] width 871 height 25
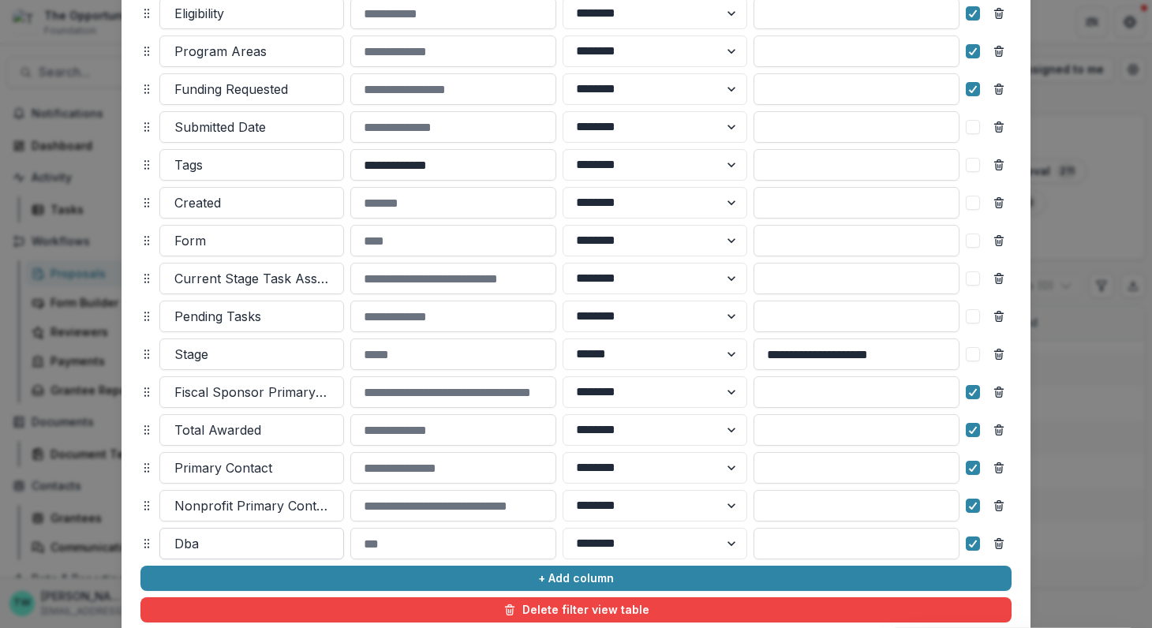
click at [285, 537] on div at bounding box center [251, 543] width 155 height 22
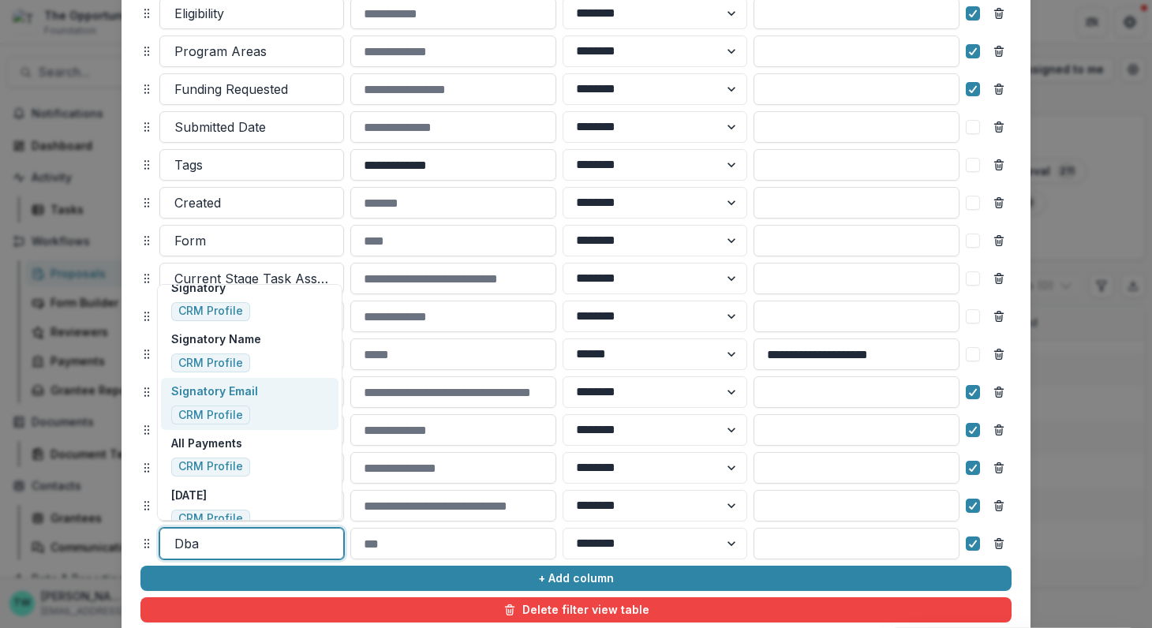
scroll to position [1988, 0]
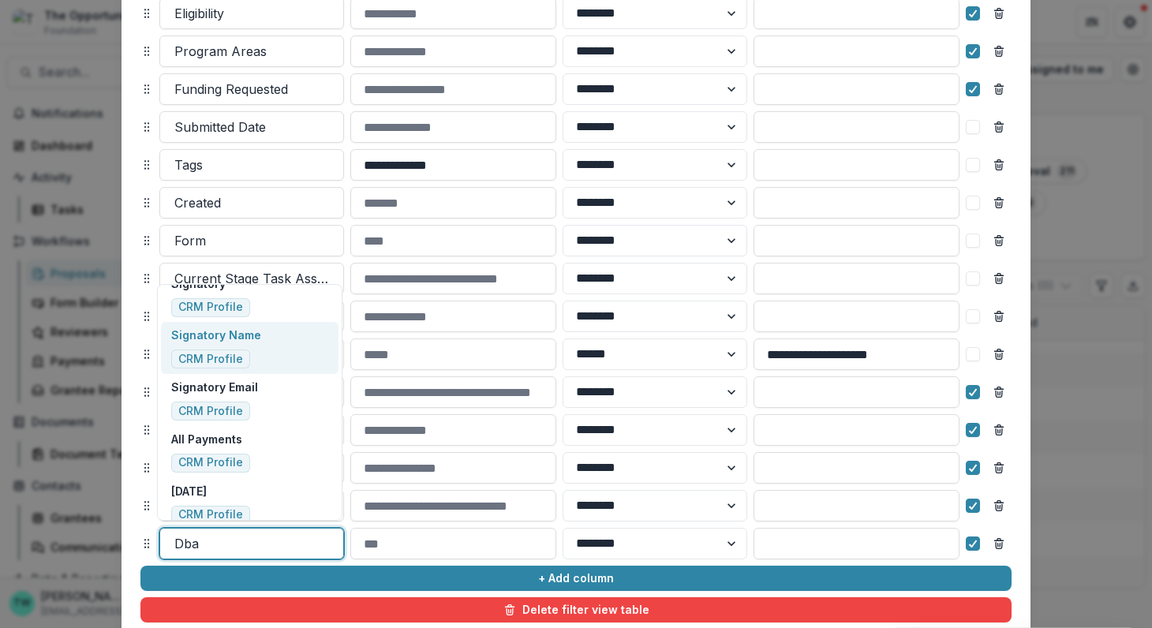
click at [274, 334] on div "Signatory Name CRM Profile" at bounding box center [249, 348] width 177 height 52
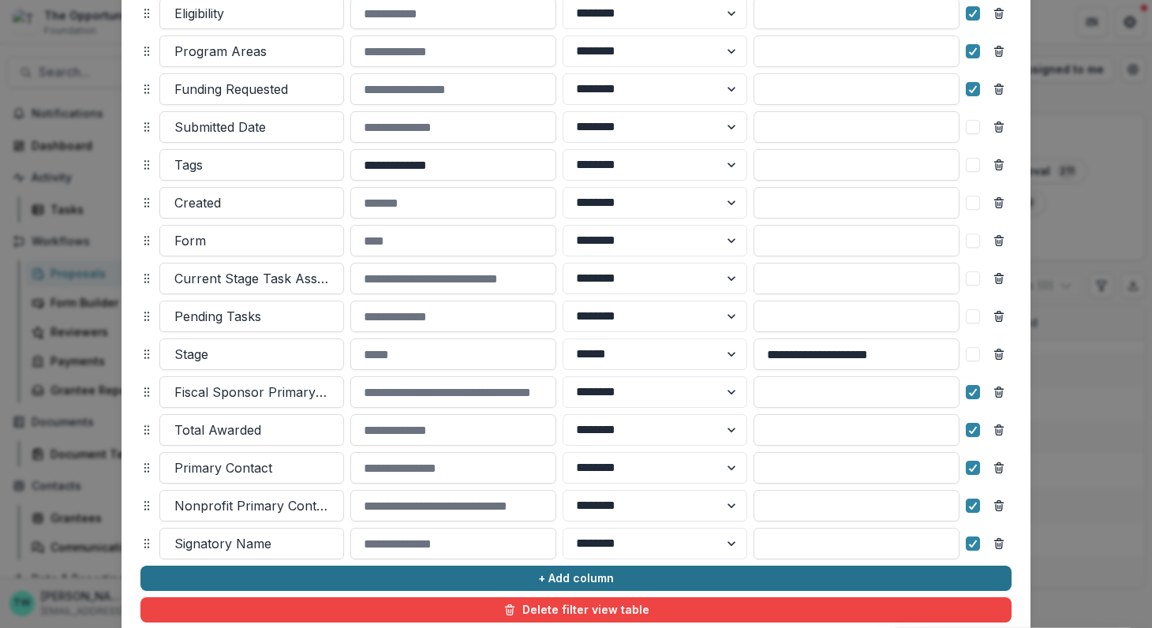
click at [299, 584] on button "+ Add column" at bounding box center [575, 578] width 871 height 25
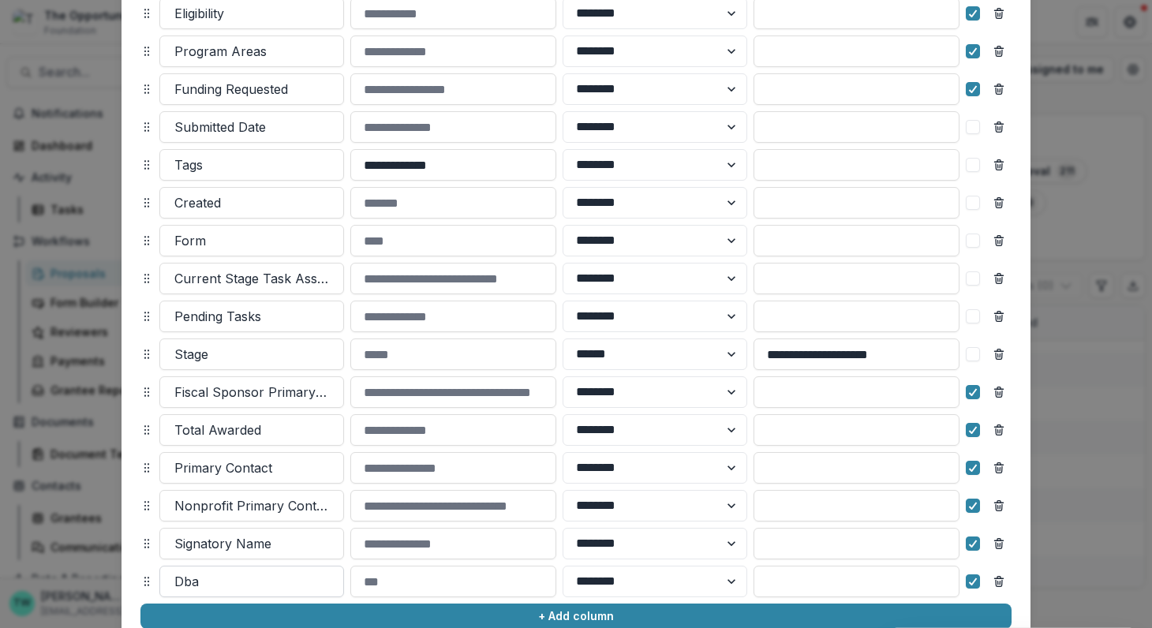
click at [269, 577] on div at bounding box center [251, 581] width 155 height 22
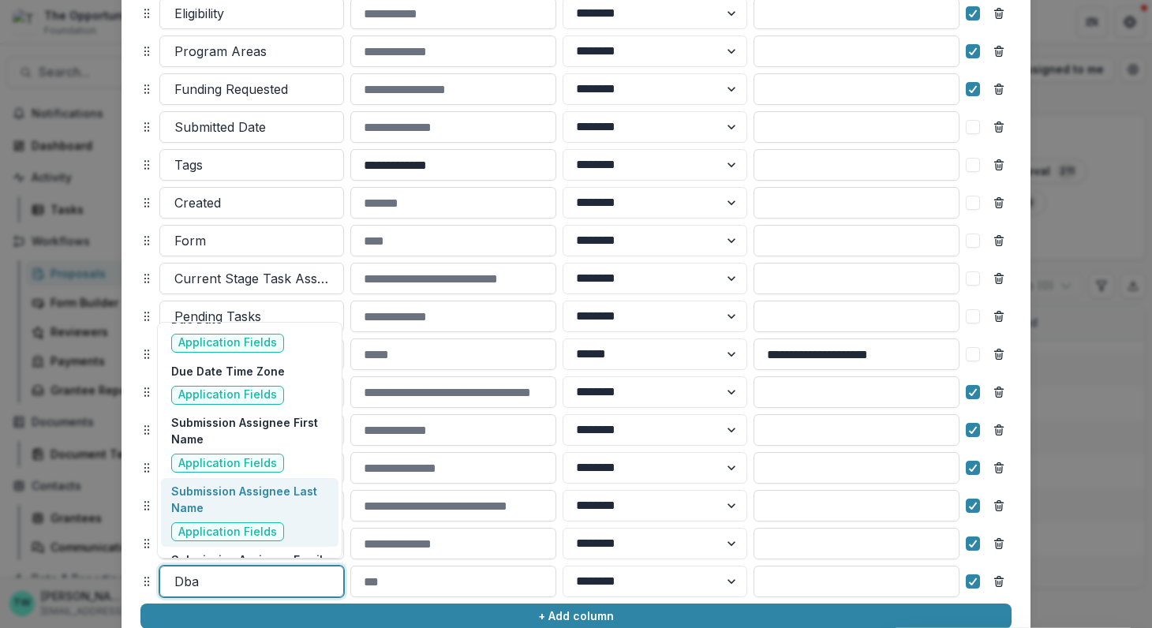
scroll to position [9964, 0]
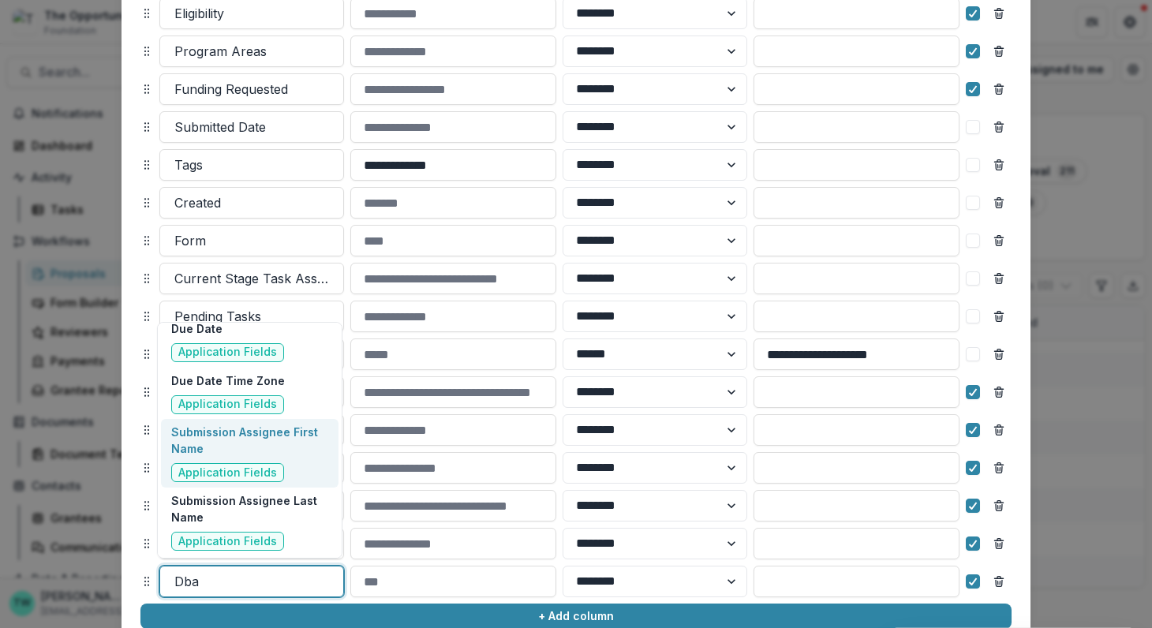
click at [290, 424] on p "Submission Assignee First Name" at bounding box center [249, 440] width 157 height 33
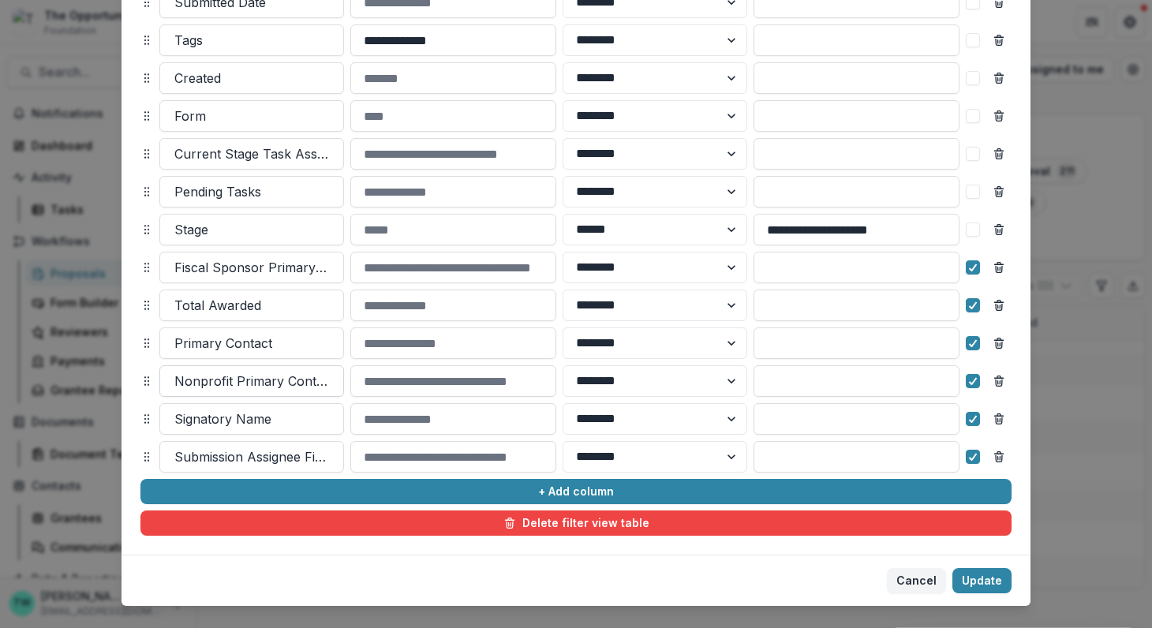
scroll to position [476, 0]
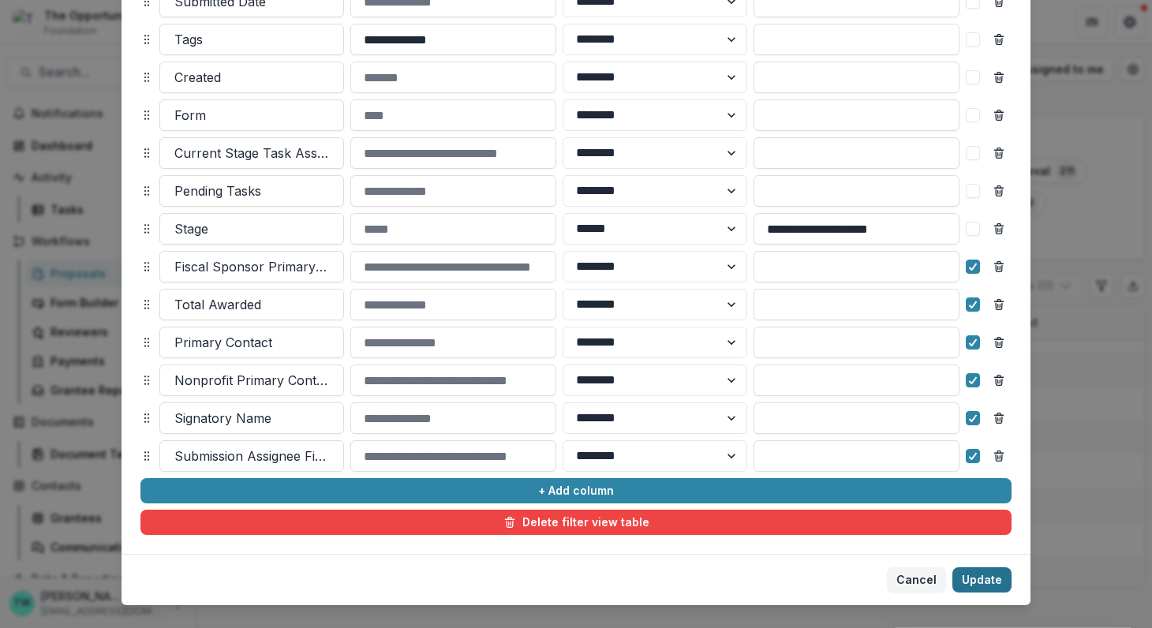
click at [983, 580] on button "Update" at bounding box center [981, 579] width 59 height 25
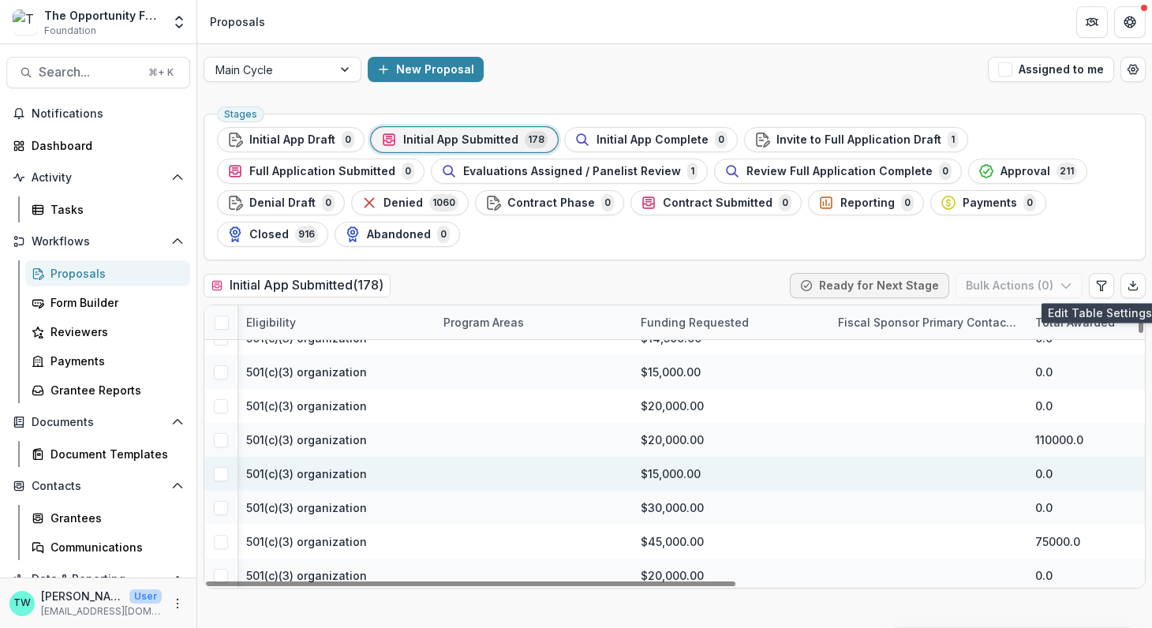
scroll to position [5785, 710]
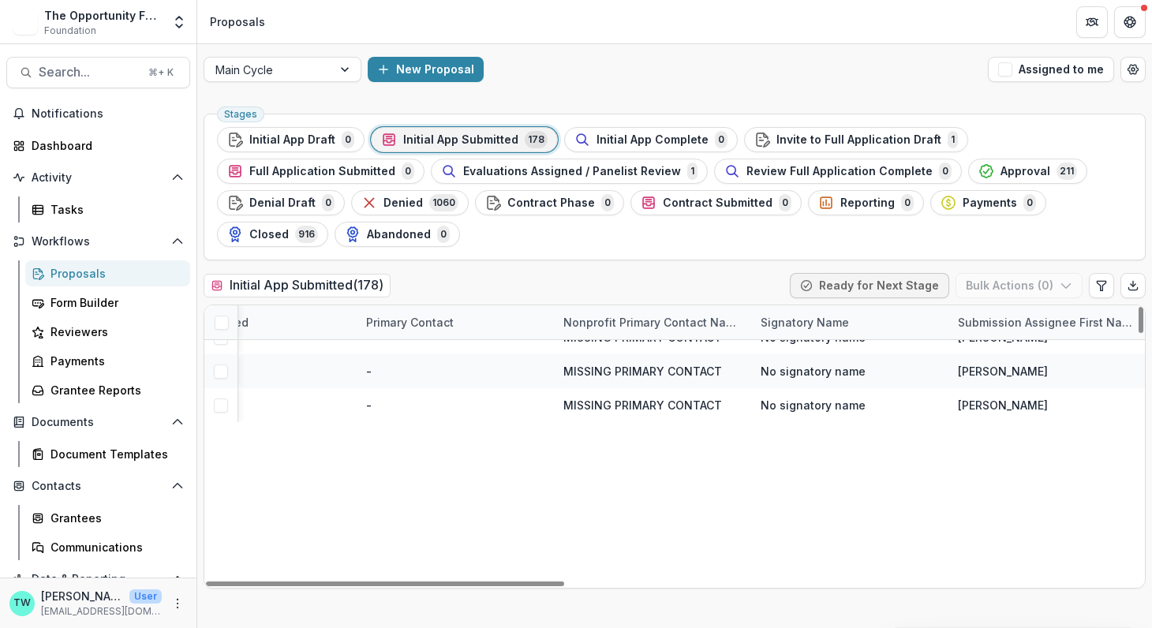
scroll to position [687, 1499]
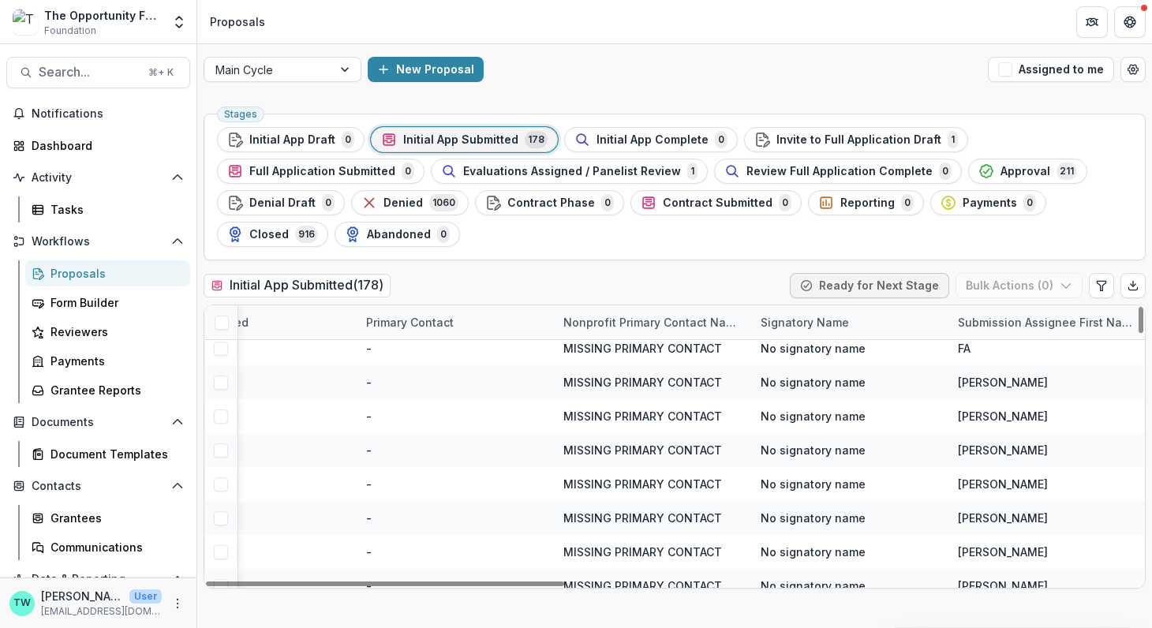
click at [1061, 327] on div "Submission Assignee First Name" at bounding box center [1046, 322] width 197 height 17
click at [1094, 322] on div "Submission Assignee First Name" at bounding box center [1046, 322] width 197 height 17
click at [1047, 315] on div "Submission Assignee First Name" at bounding box center [1046, 322] width 197 height 17
click at [1021, 361] on input at bounding box center [1045, 356] width 189 height 25
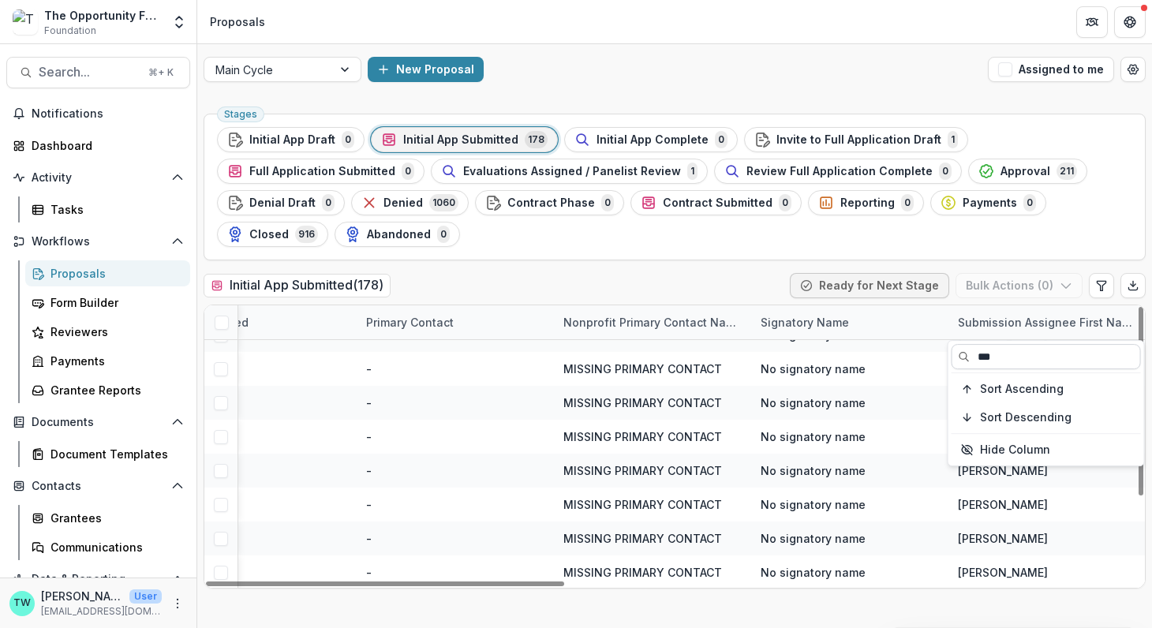
scroll to position [0, 1499]
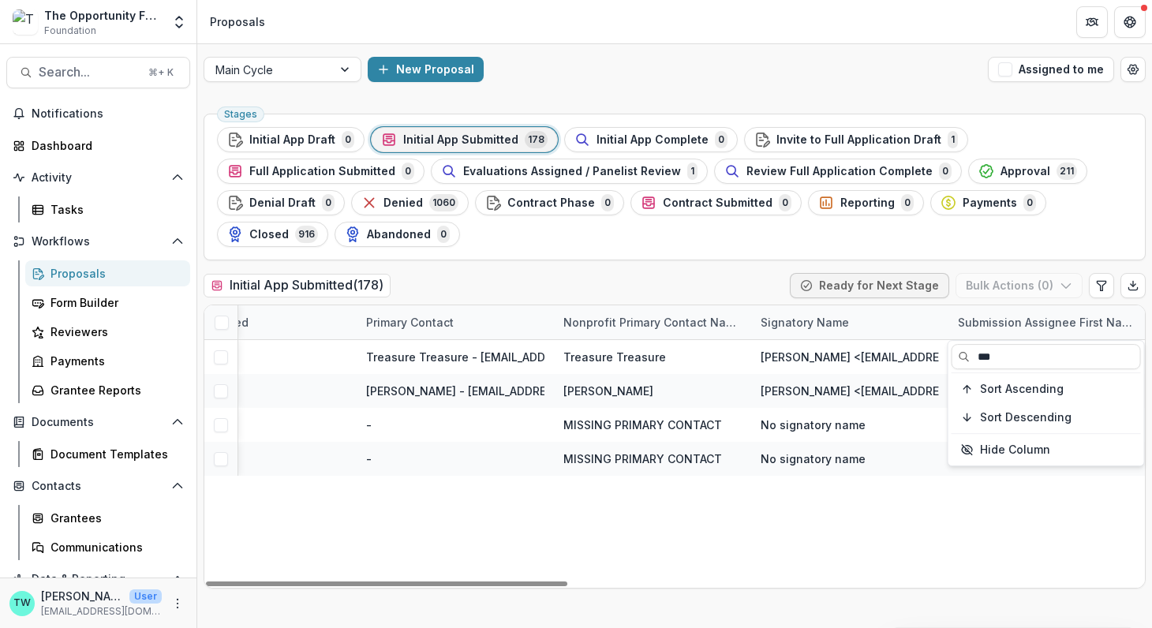
type input "***"
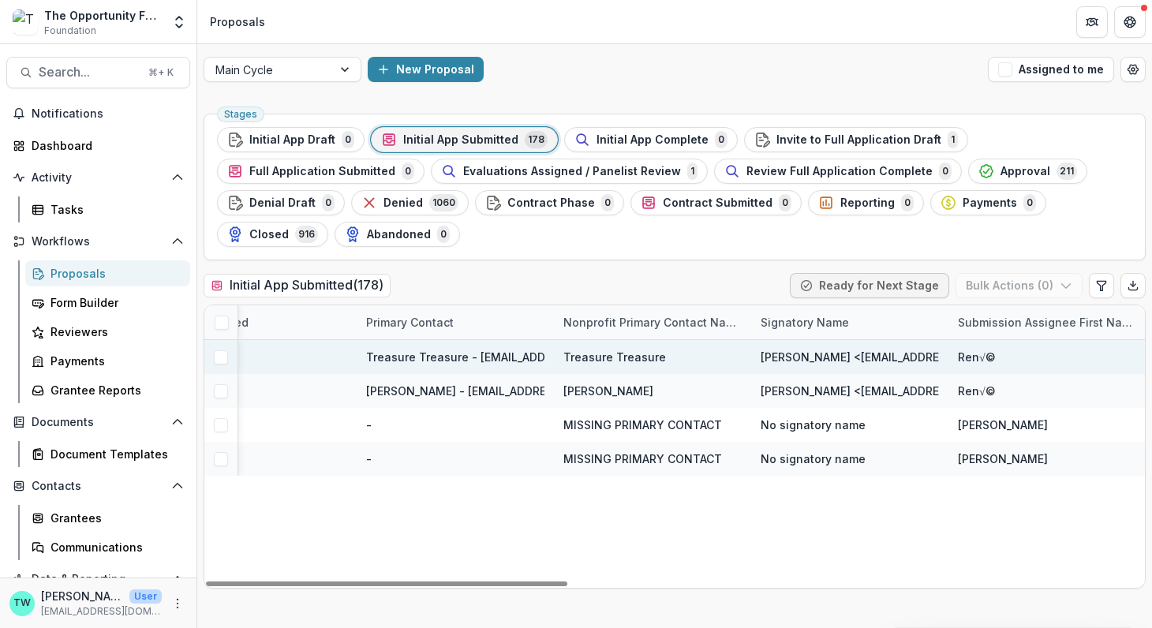
click at [218, 360] on span at bounding box center [221, 357] width 14 height 14
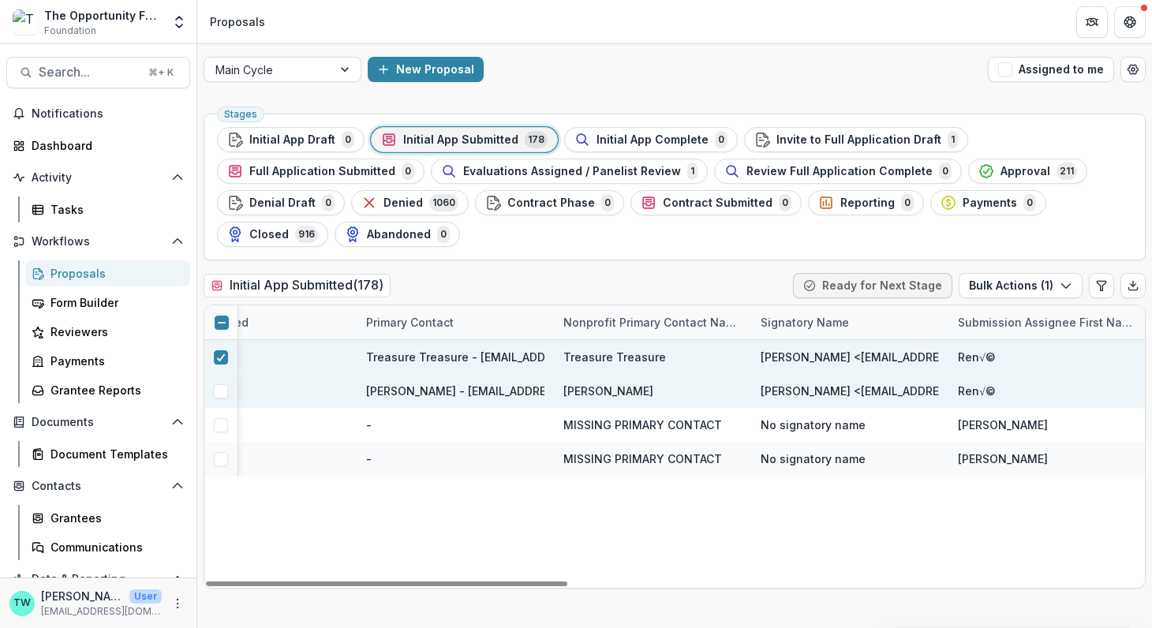
click at [218, 393] on span at bounding box center [221, 391] width 14 height 14
click at [1040, 286] on button "Bulk Actions ( 2 )" at bounding box center [1019, 285] width 126 height 25
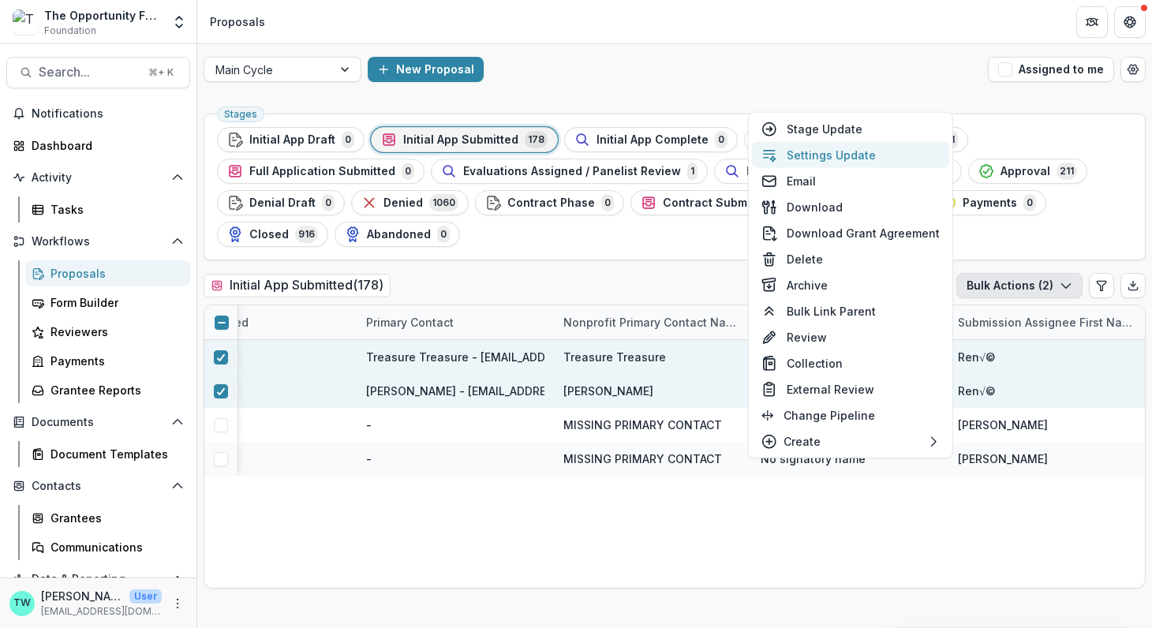
click at [858, 156] on button "Settings Update" at bounding box center [850, 155] width 197 height 26
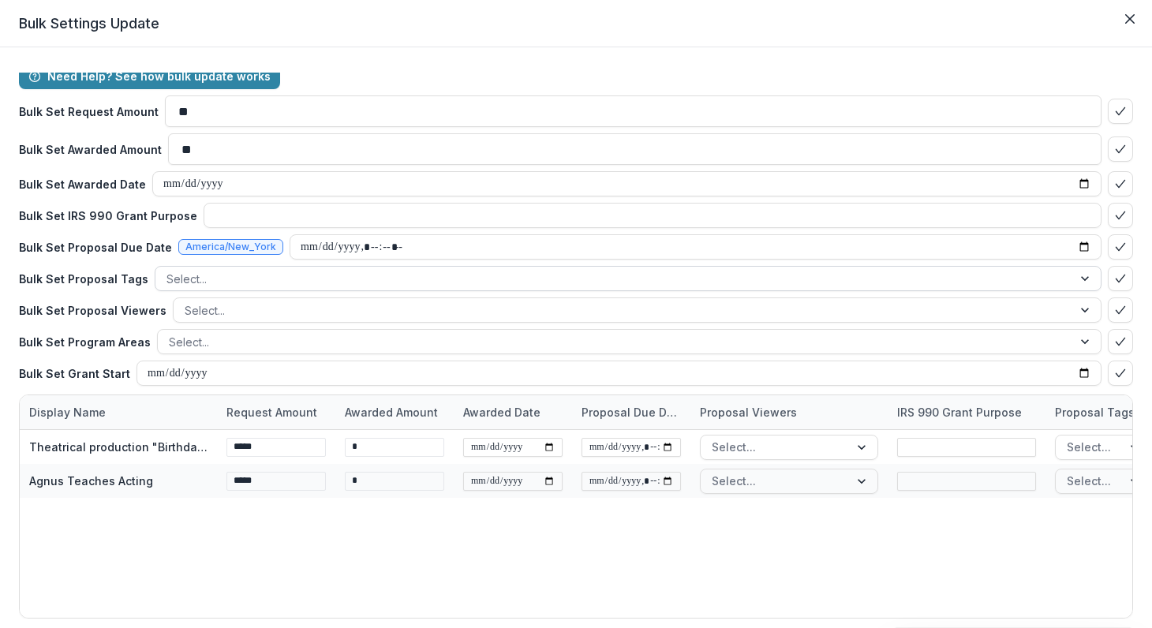
scroll to position [0, 0]
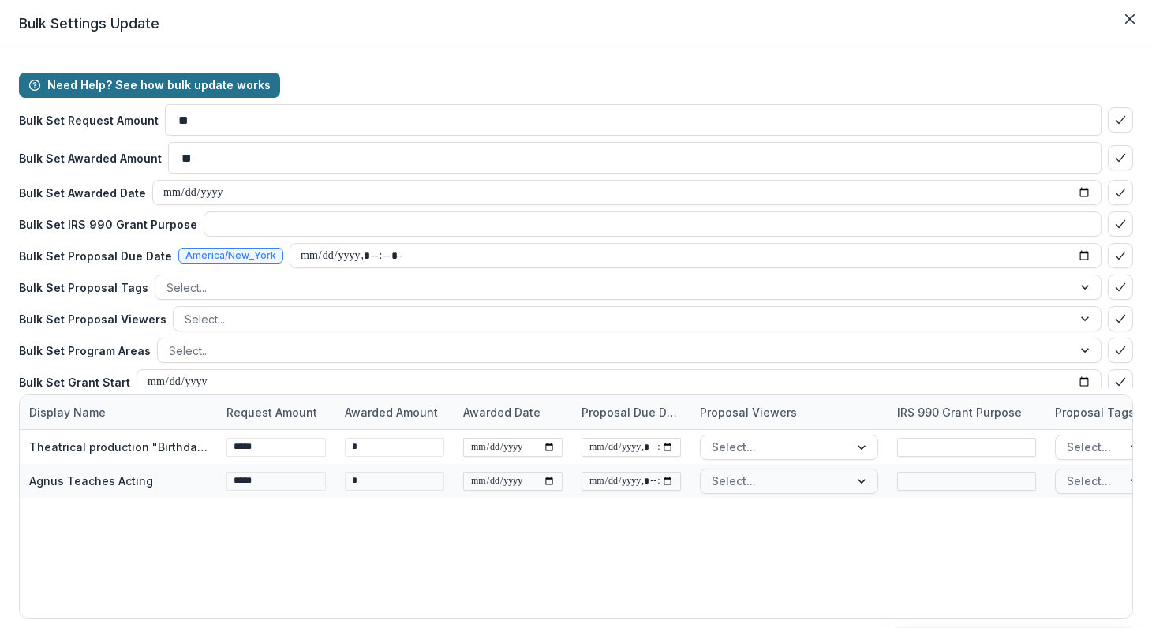
click at [203, 80] on button "Need Help? See how bulk update works" at bounding box center [149, 85] width 261 height 25
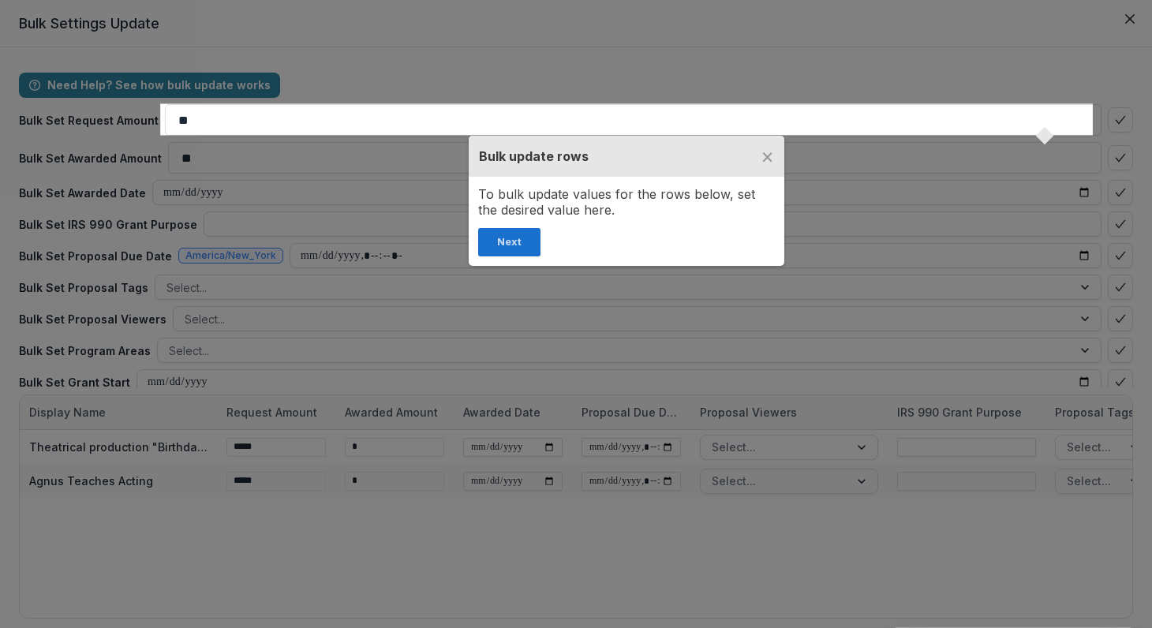
click at [510, 244] on button "Next" at bounding box center [509, 242] width 62 height 28
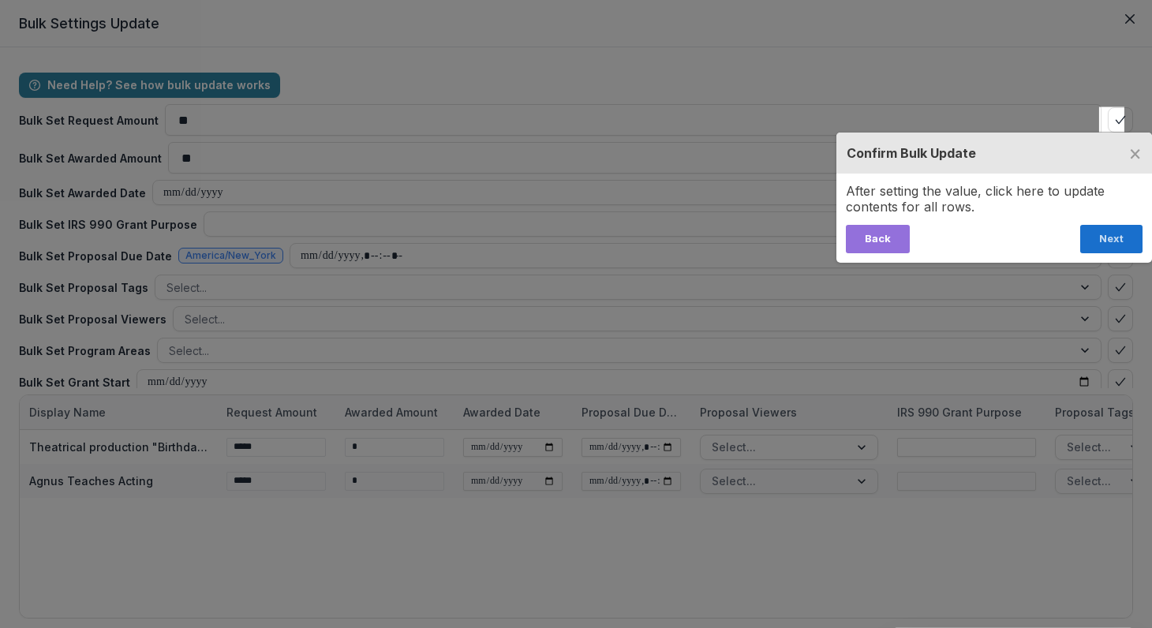
click at [1110, 239] on button "Next" at bounding box center [1111, 239] width 62 height 28
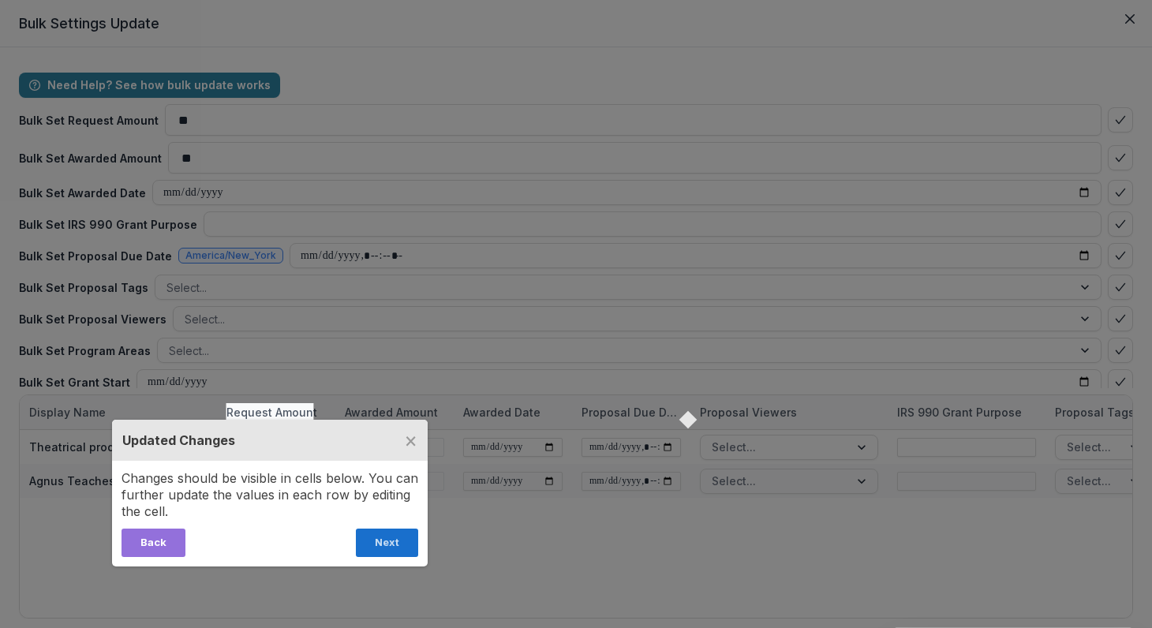
click at [379, 549] on button "Next" at bounding box center [387, 542] width 62 height 28
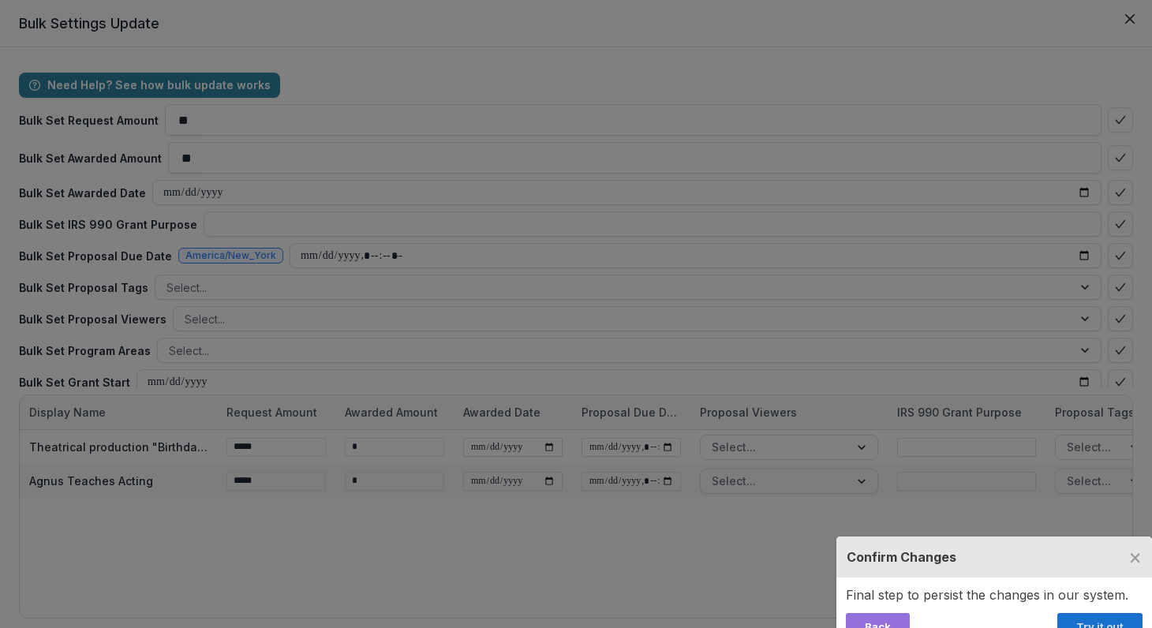
click at [1111, 619] on button "Try it out" at bounding box center [1099, 627] width 85 height 28
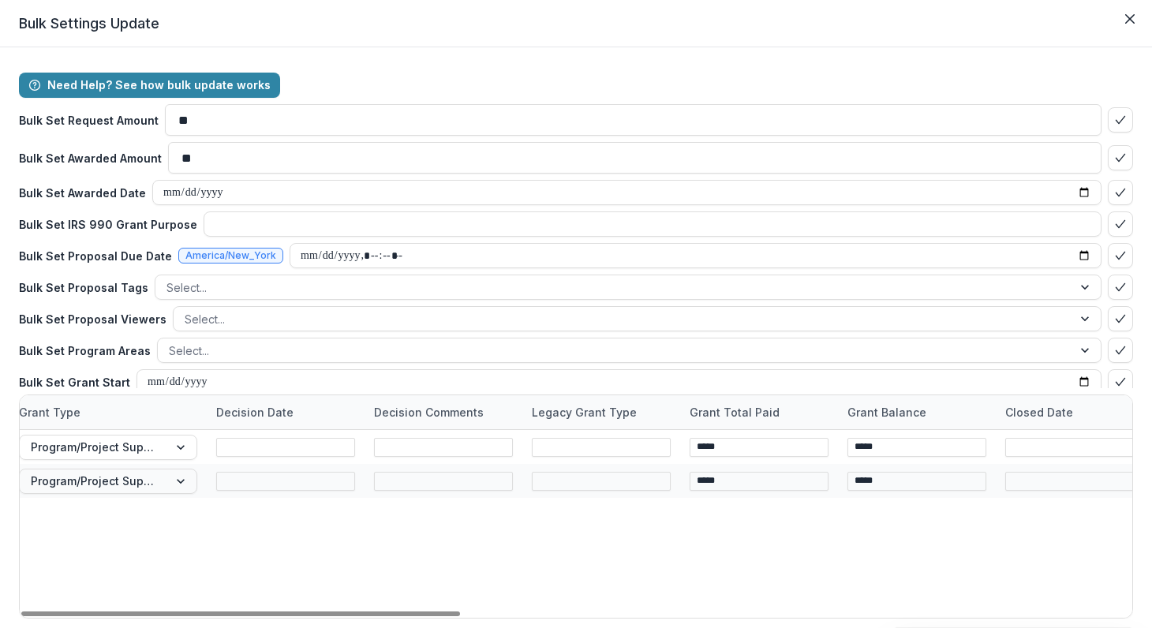
scroll to position [0, 1691]
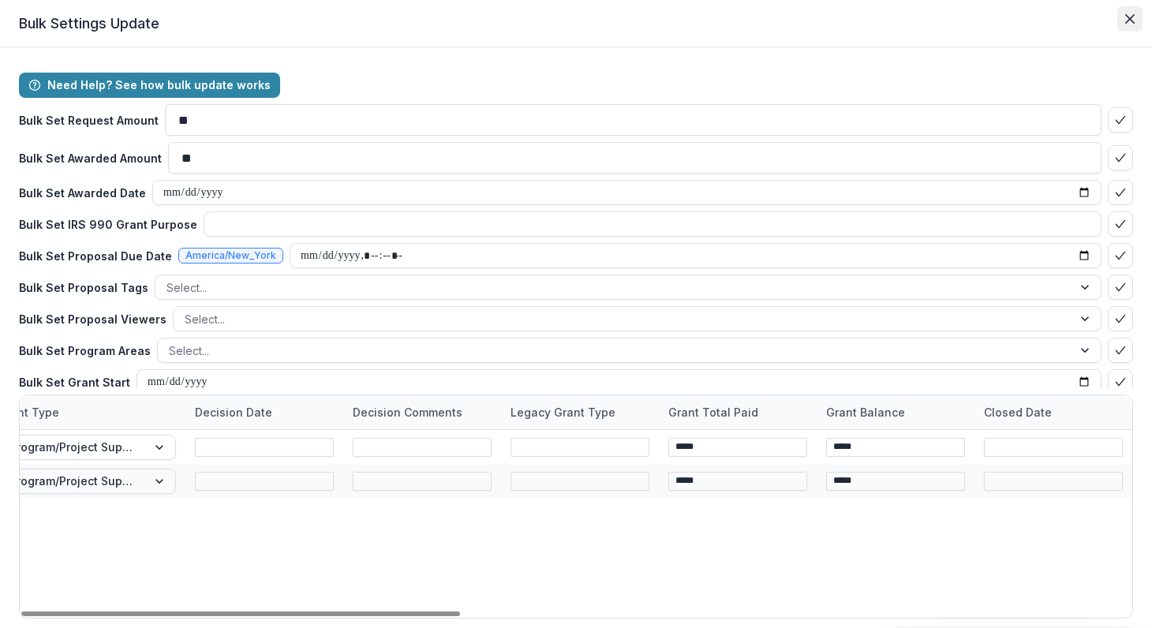
click at [1125, 17] on icon "Close" at bounding box center [1129, 18] width 9 height 9
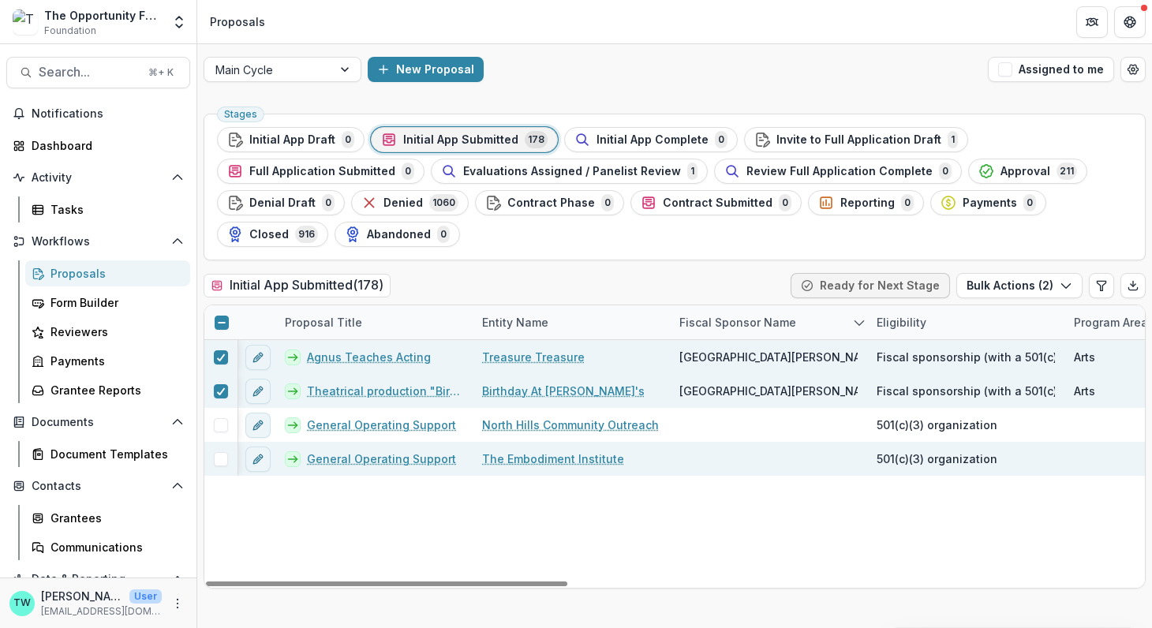
scroll to position [0, 0]
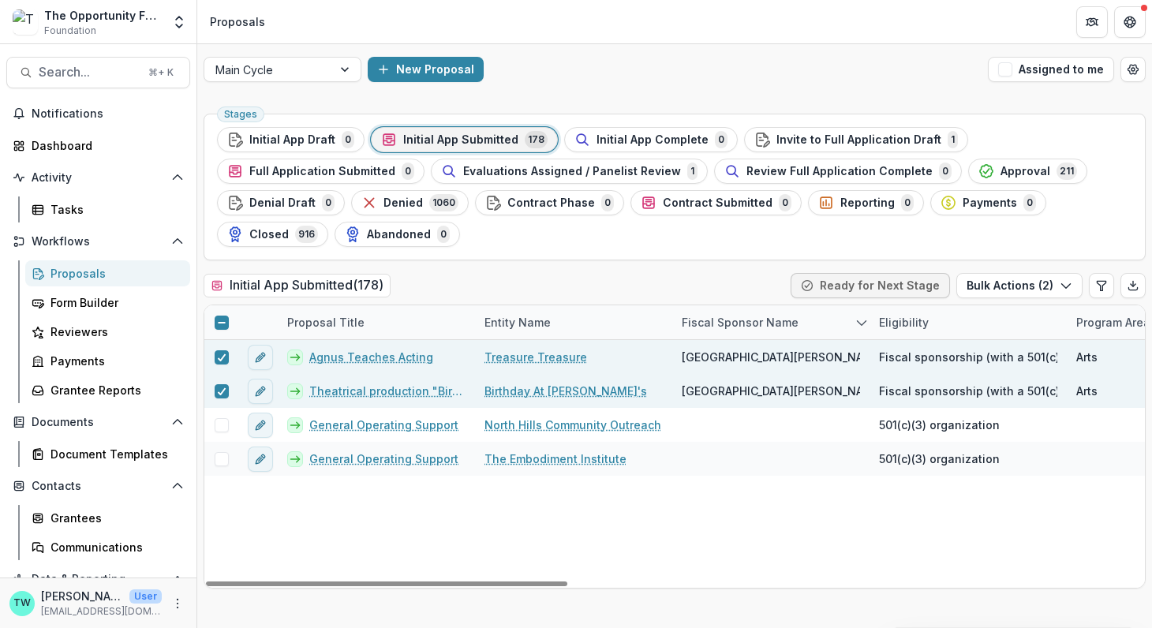
click at [222, 323] on line at bounding box center [221, 323] width 7 height 0
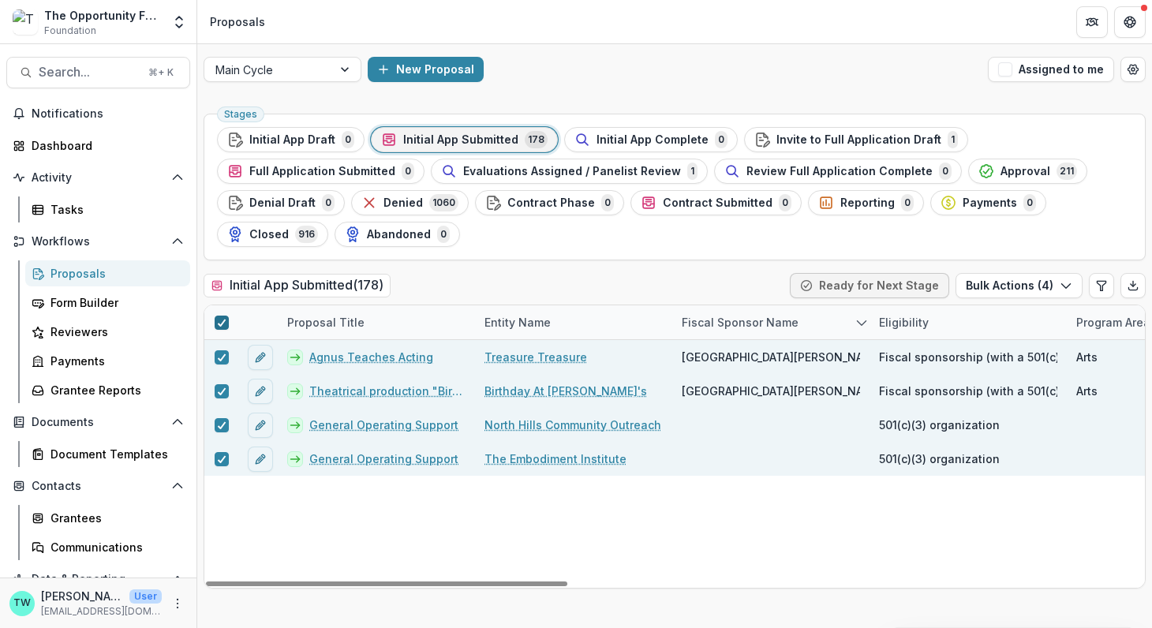
click at [217, 319] on icon at bounding box center [221, 323] width 9 height 8
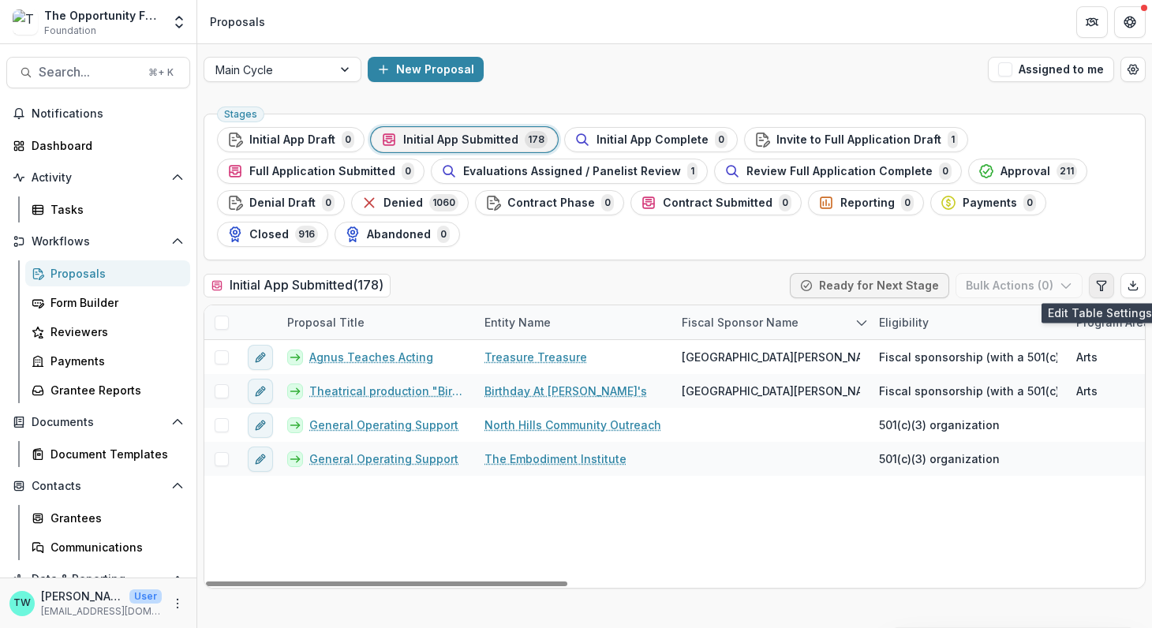
click at [1099, 288] on icon "Edit table settings" at bounding box center [1100, 285] width 9 height 9
select select "******"
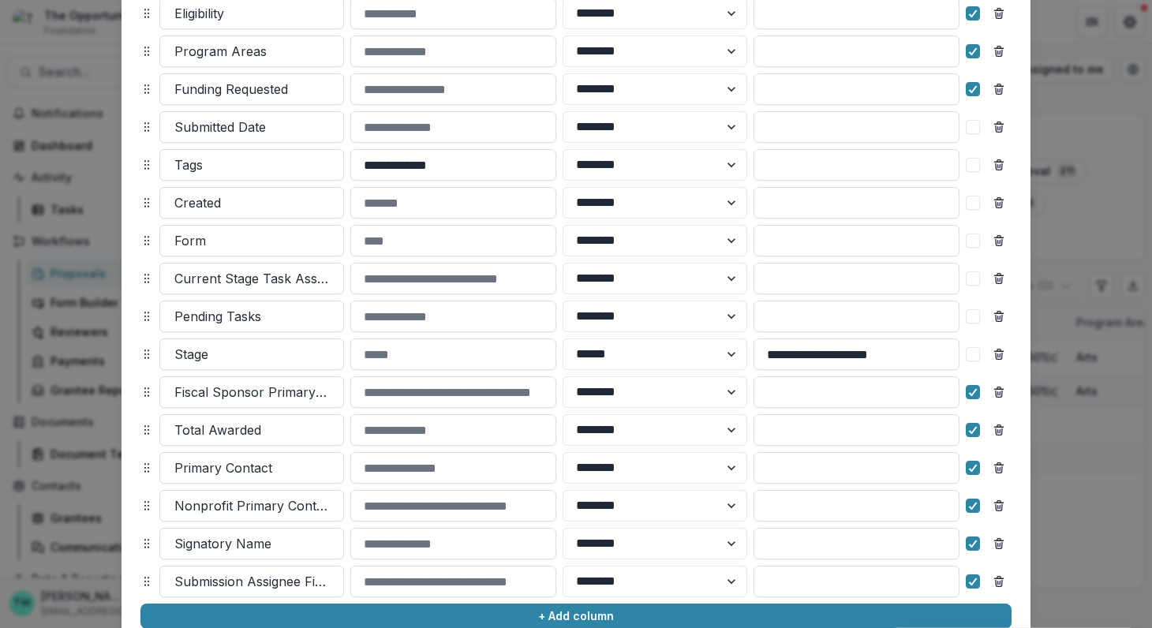
scroll to position [502, 0]
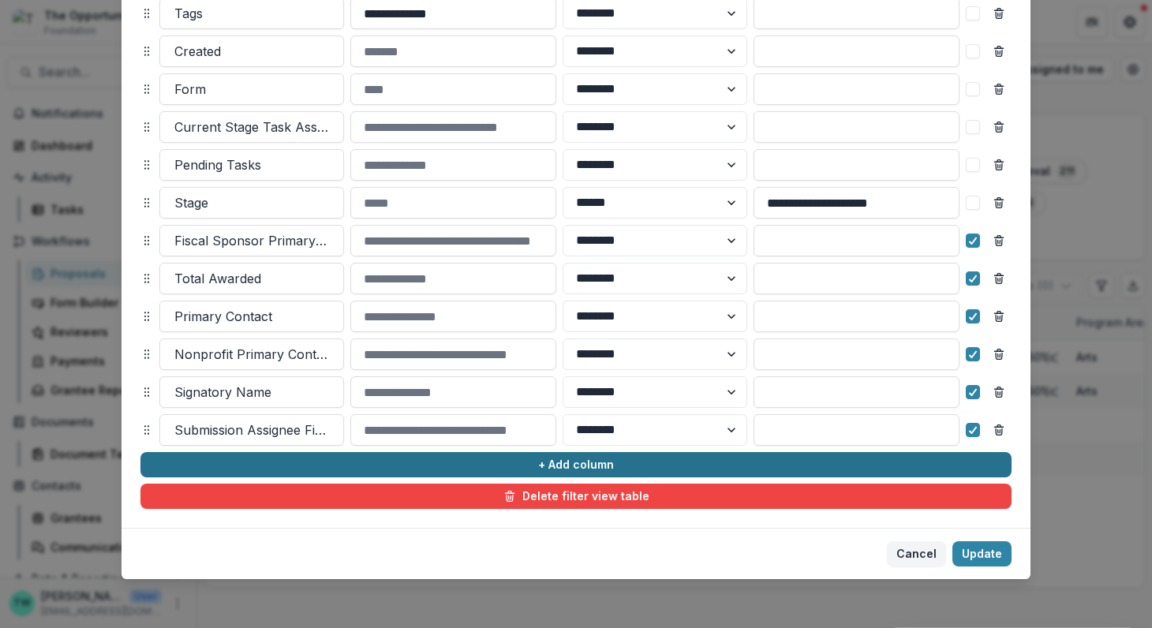
click at [305, 457] on button "+ Add column" at bounding box center [575, 464] width 871 height 25
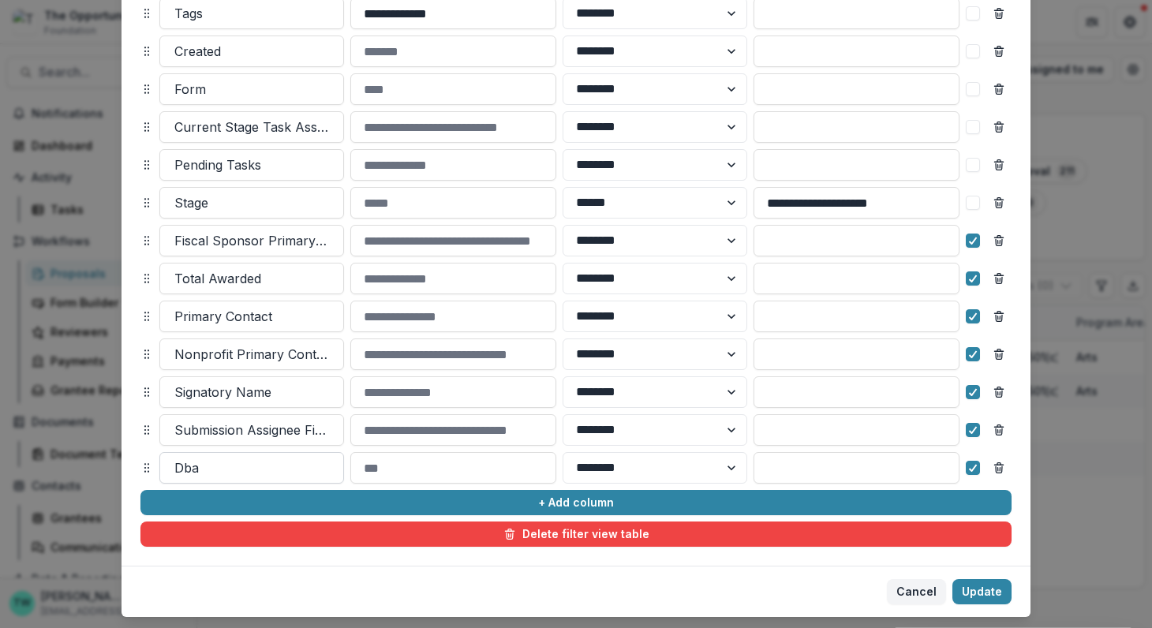
click at [283, 464] on div at bounding box center [251, 468] width 155 height 22
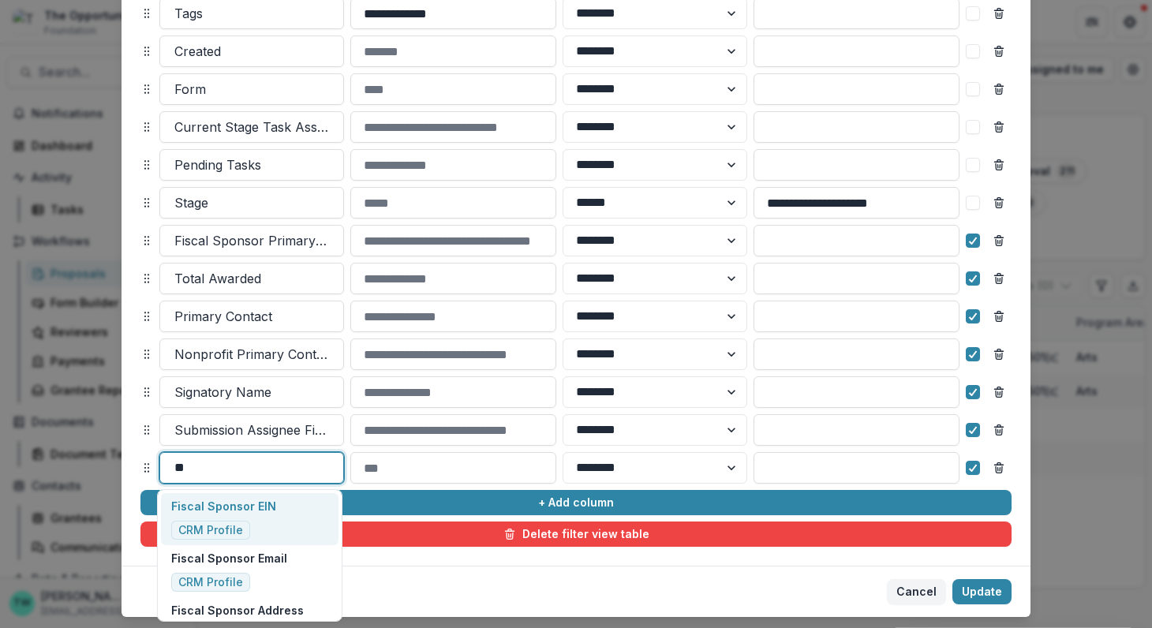
type input "*"
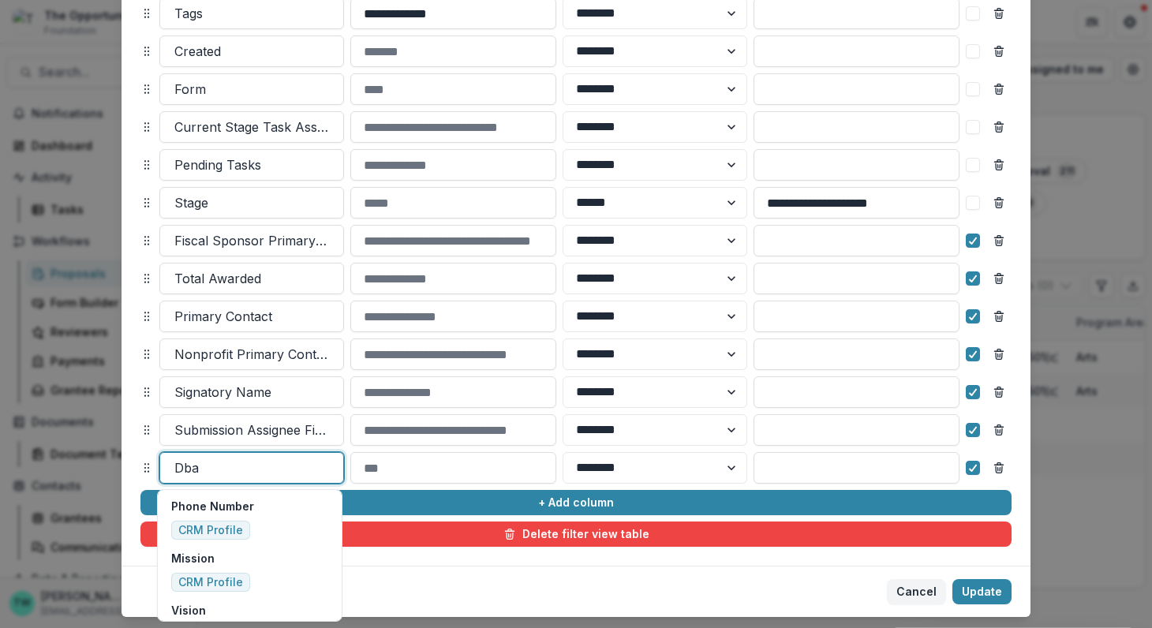
click at [503, 573] on footer "Cancel Update" at bounding box center [575, 591] width 909 height 51
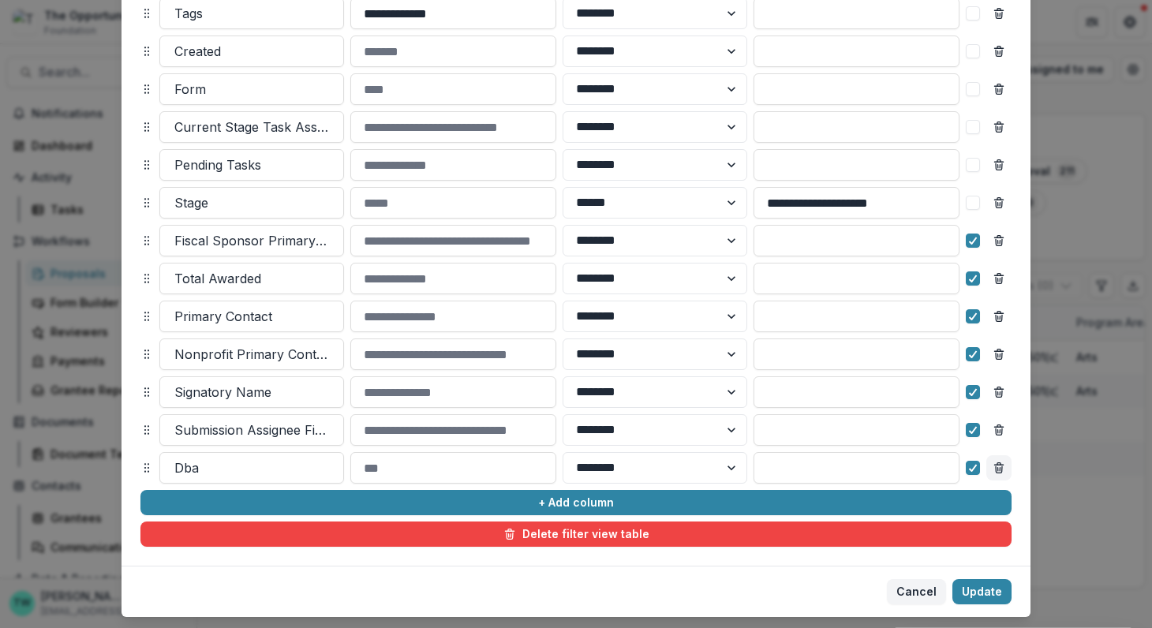
click at [996, 470] on icon "Remove column" at bounding box center [998, 467] width 13 height 13
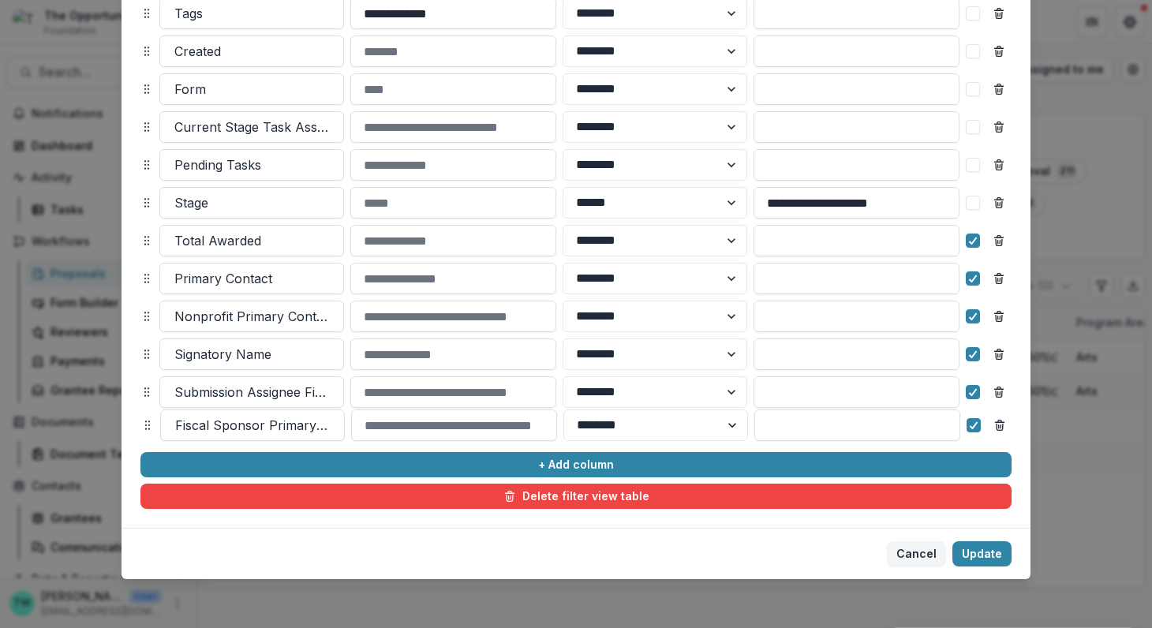
drag, startPoint x: 144, startPoint y: 239, endPoint x: 145, endPoint y: 424, distance: 184.6
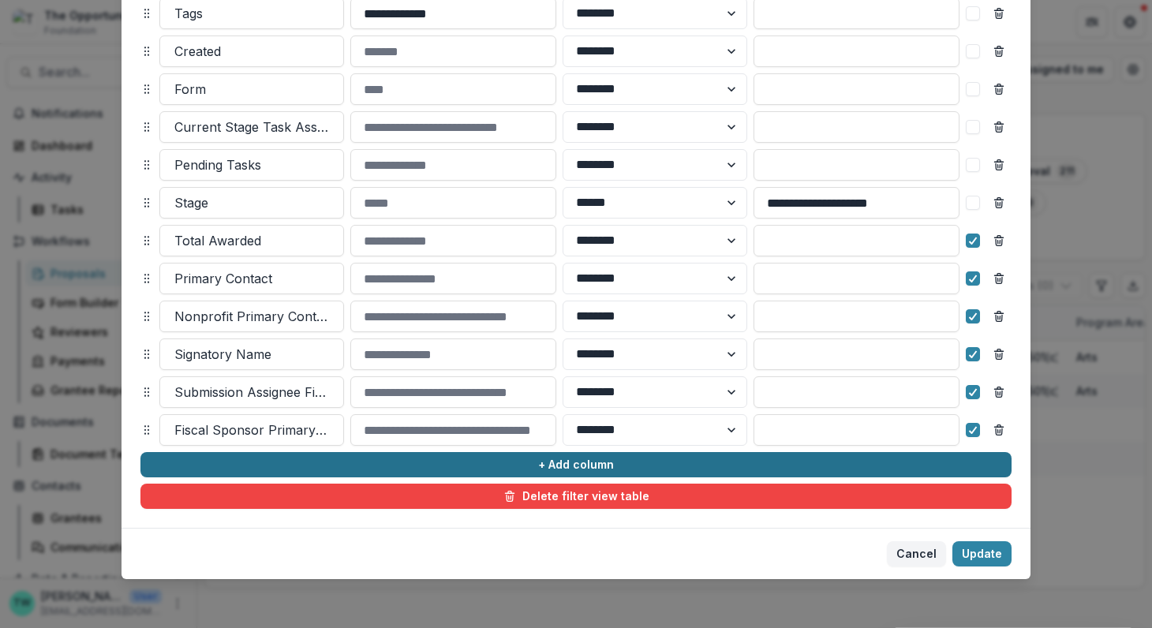
click at [456, 464] on button "+ Add column" at bounding box center [575, 464] width 871 height 25
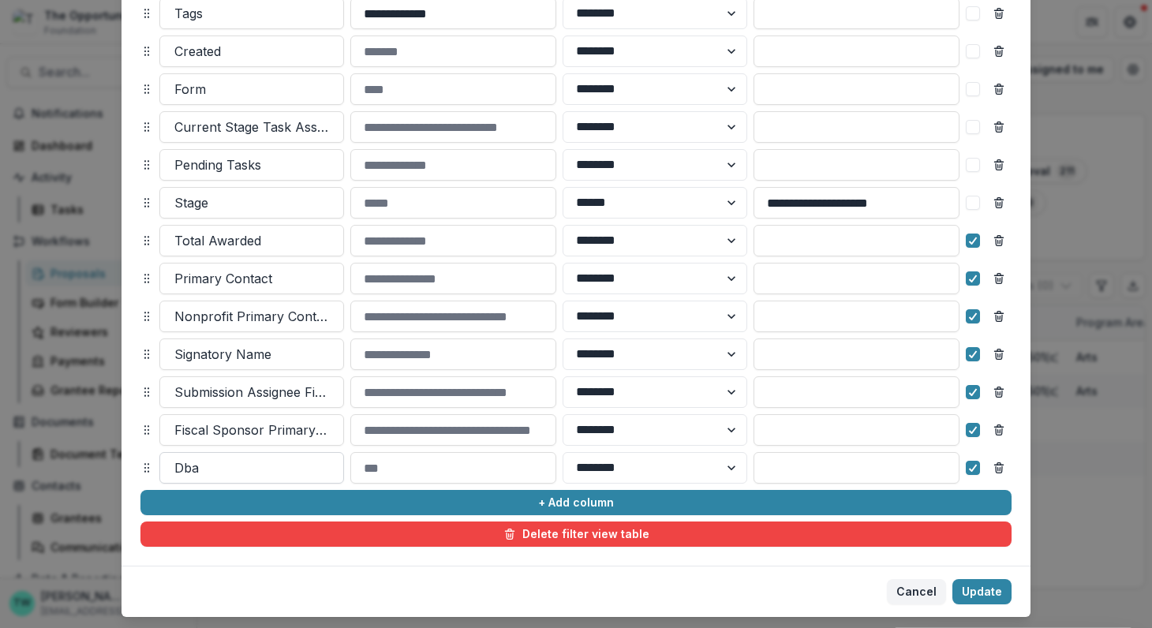
click at [296, 463] on div at bounding box center [251, 468] width 155 height 22
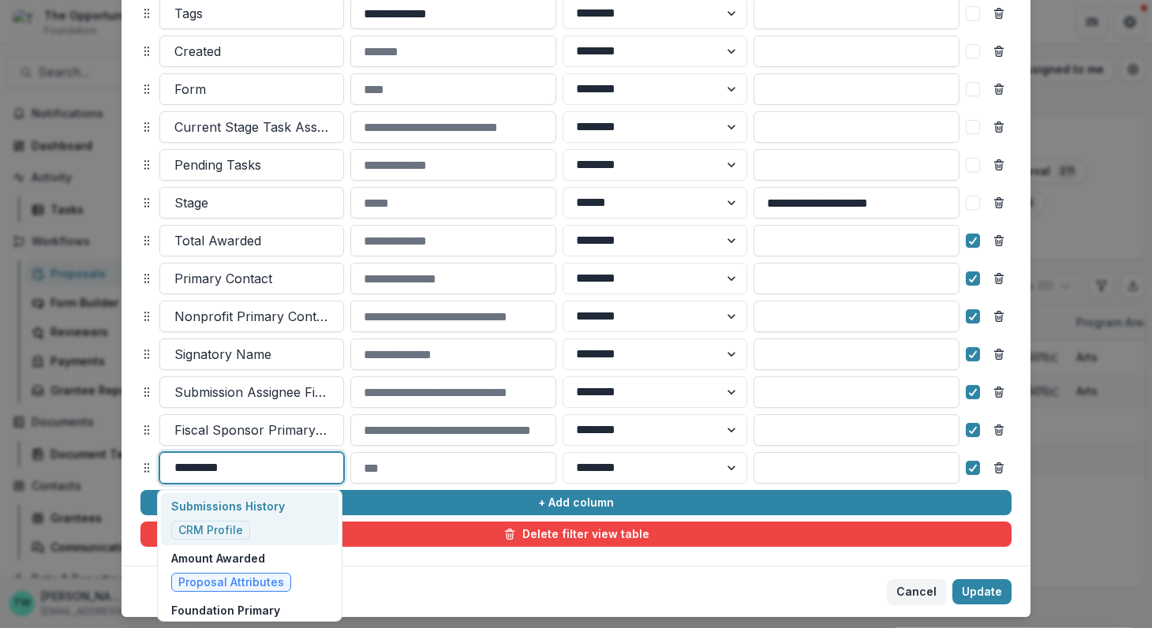
type input "**********"
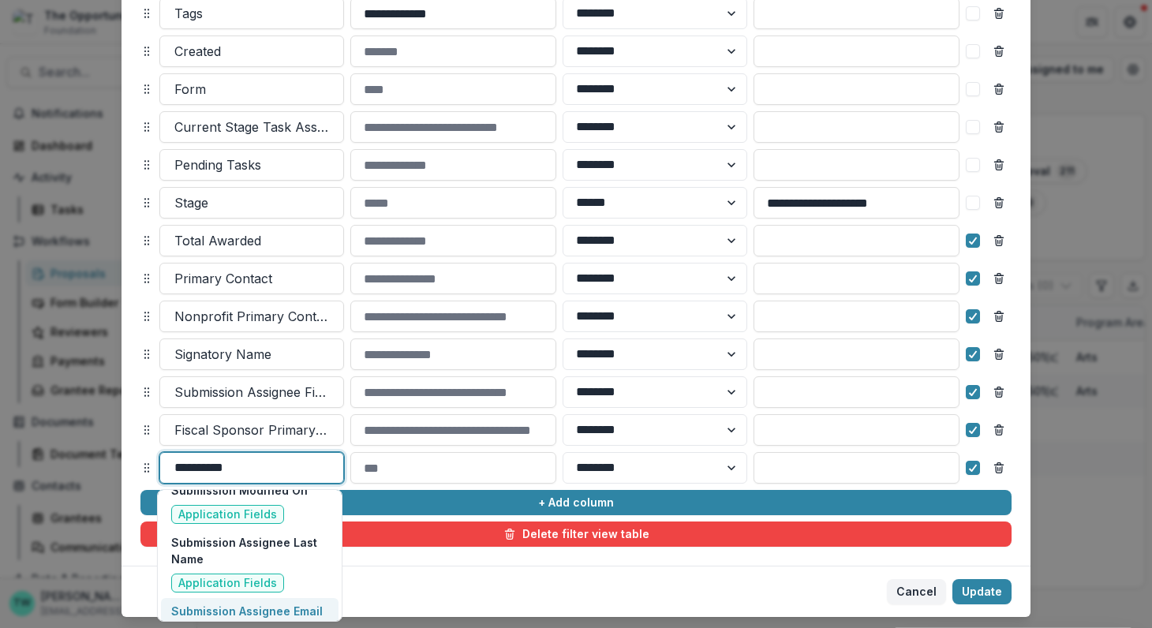
scroll to position [1231, 0]
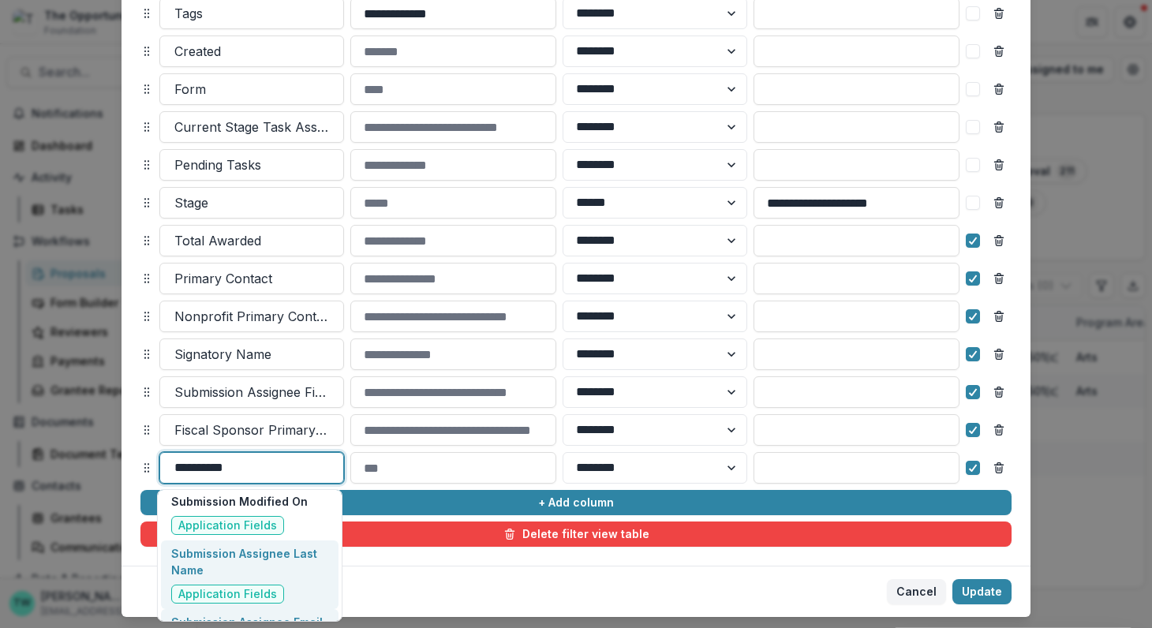
click at [301, 545] on p "Submission Assignee Last Name" at bounding box center [249, 561] width 157 height 33
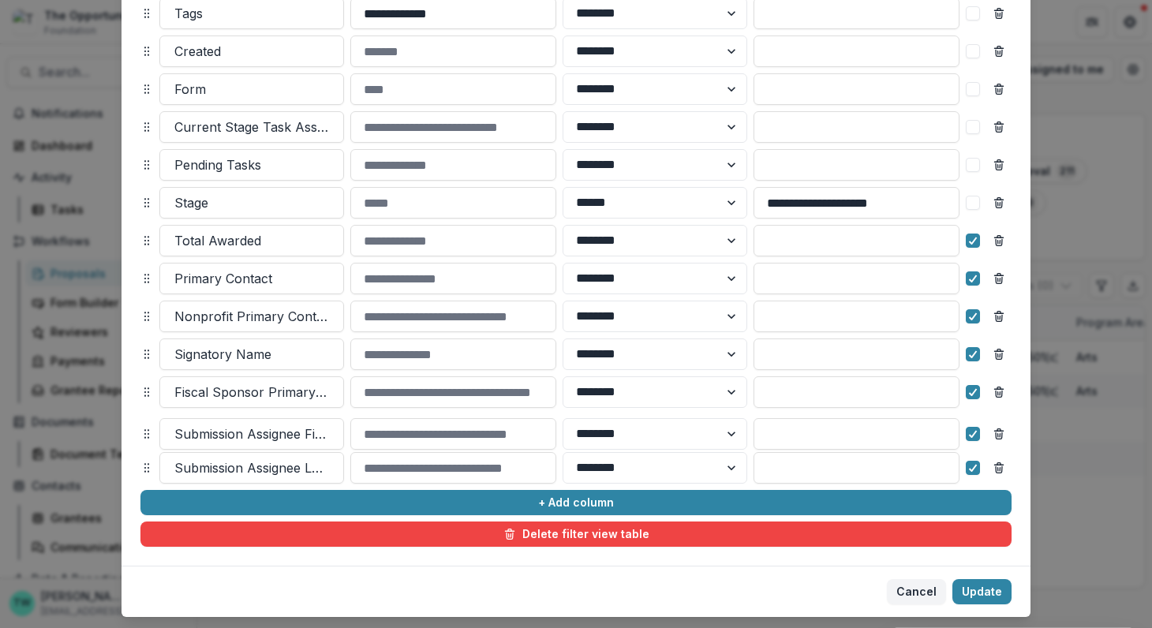
drag, startPoint x: 144, startPoint y: 387, endPoint x: 144, endPoint y: 429, distance: 41.8
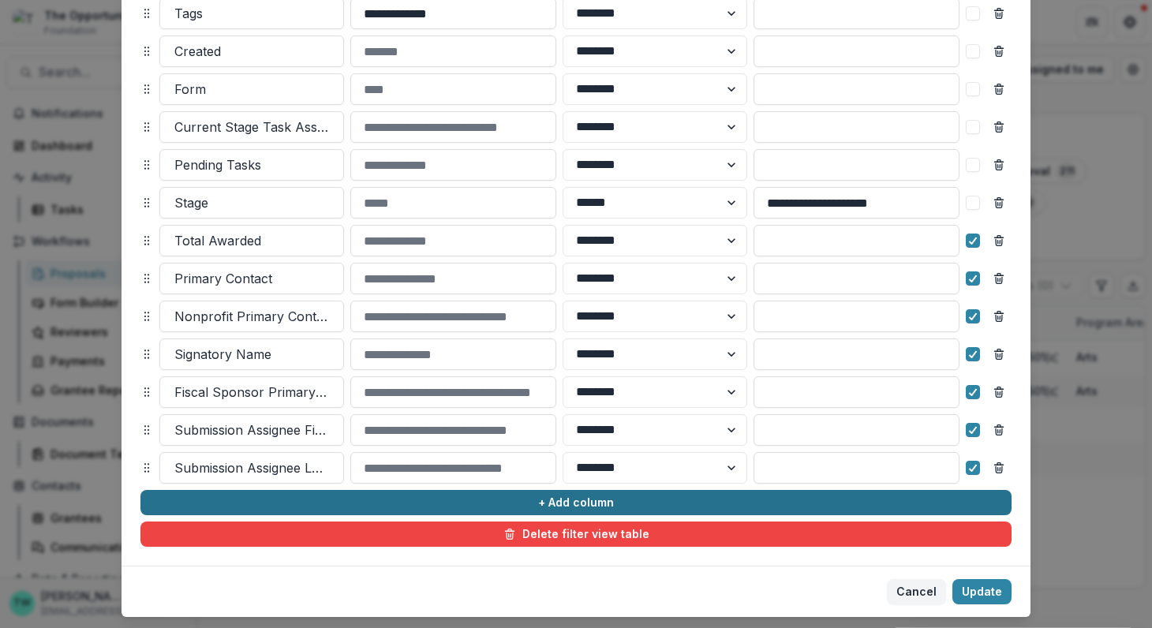
click at [368, 500] on button "+ Add column" at bounding box center [575, 502] width 871 height 25
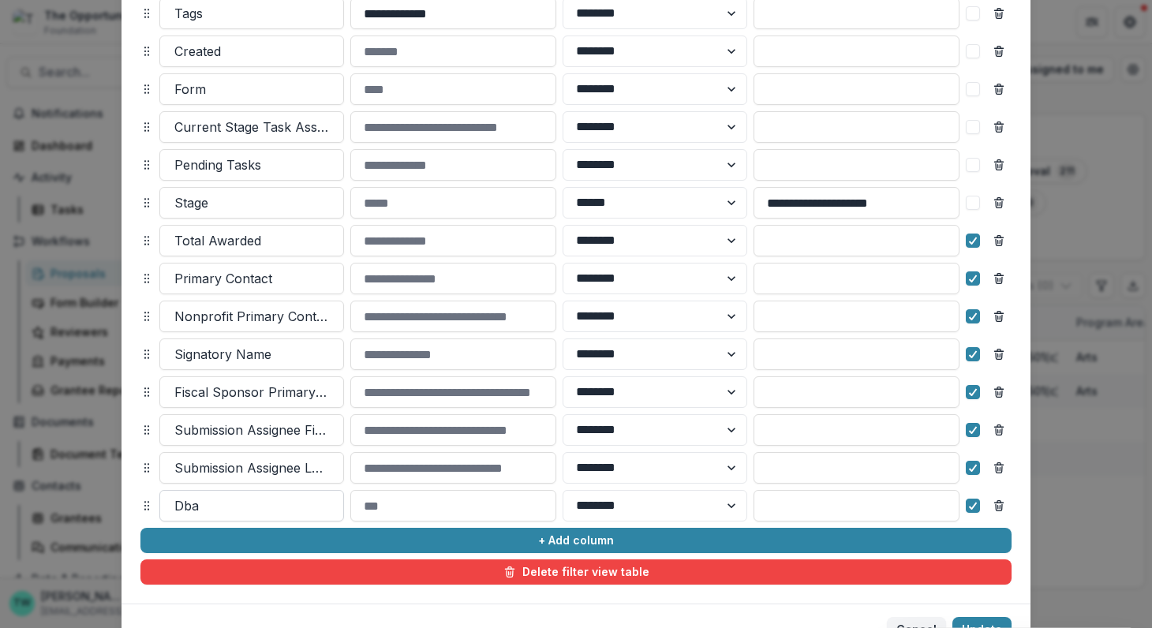
click at [280, 503] on div at bounding box center [251, 506] width 155 height 22
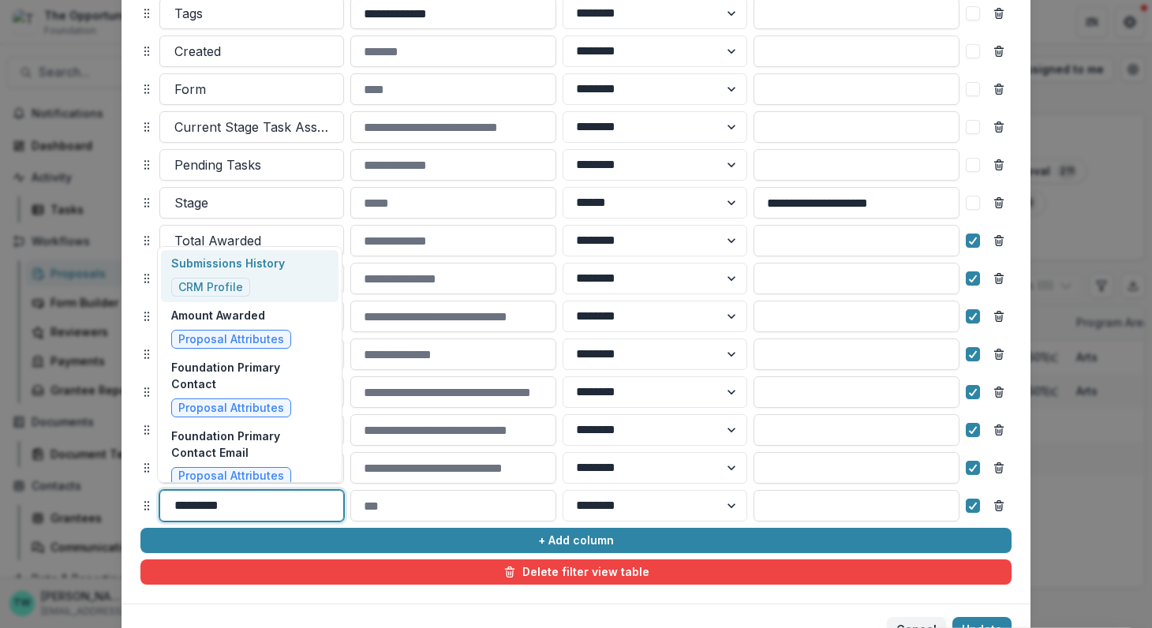
type input "**********"
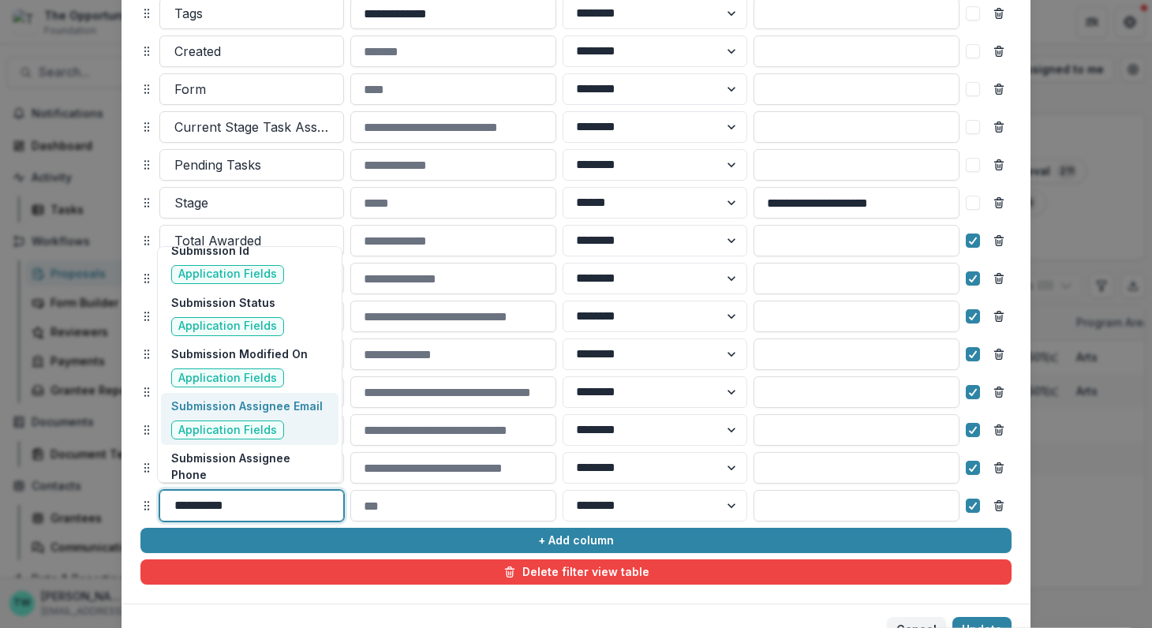
scroll to position [1136, 0]
click at [280, 398] on p "Submission Assignee Email" at bounding box center [246, 406] width 151 height 17
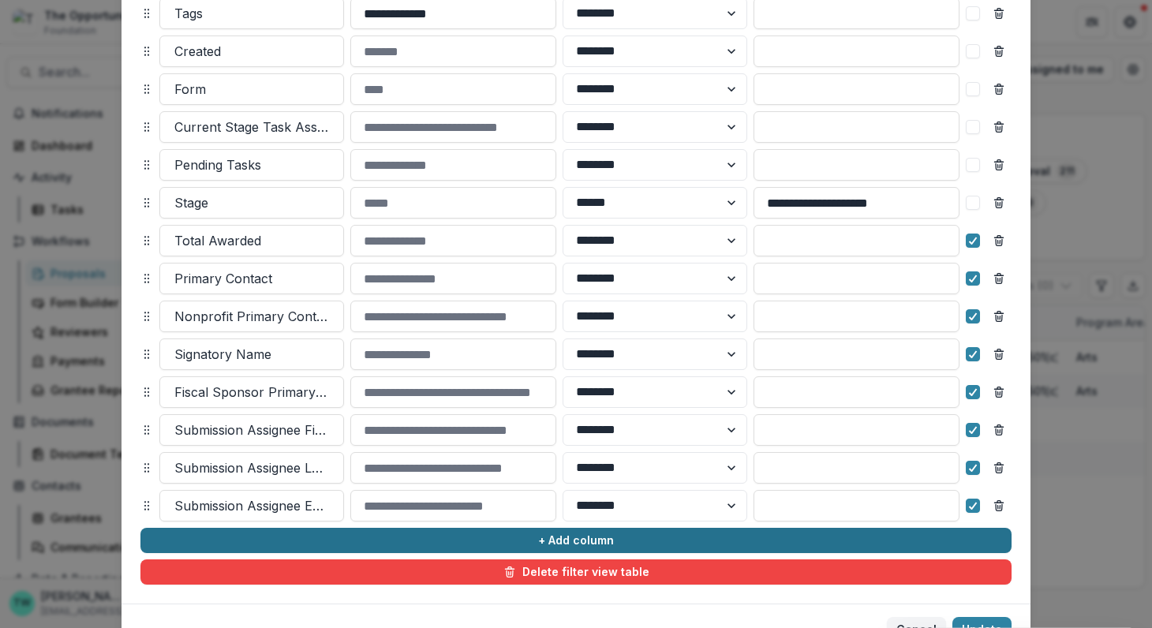
click at [477, 536] on button "+ Add column" at bounding box center [575, 540] width 871 height 25
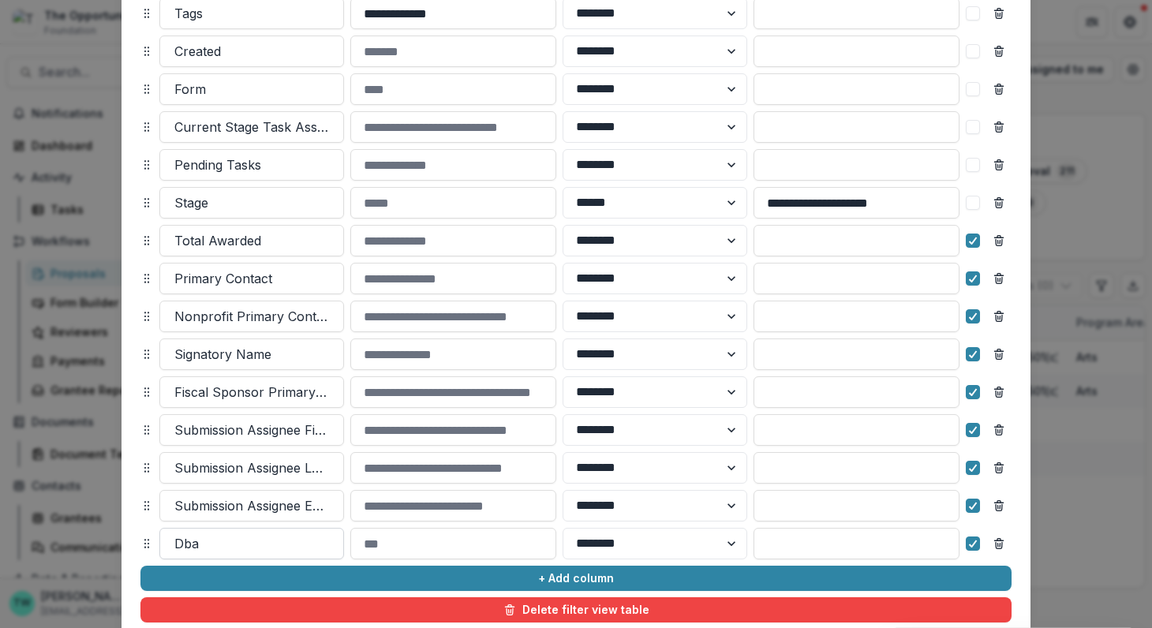
click at [309, 536] on div at bounding box center [251, 543] width 155 height 22
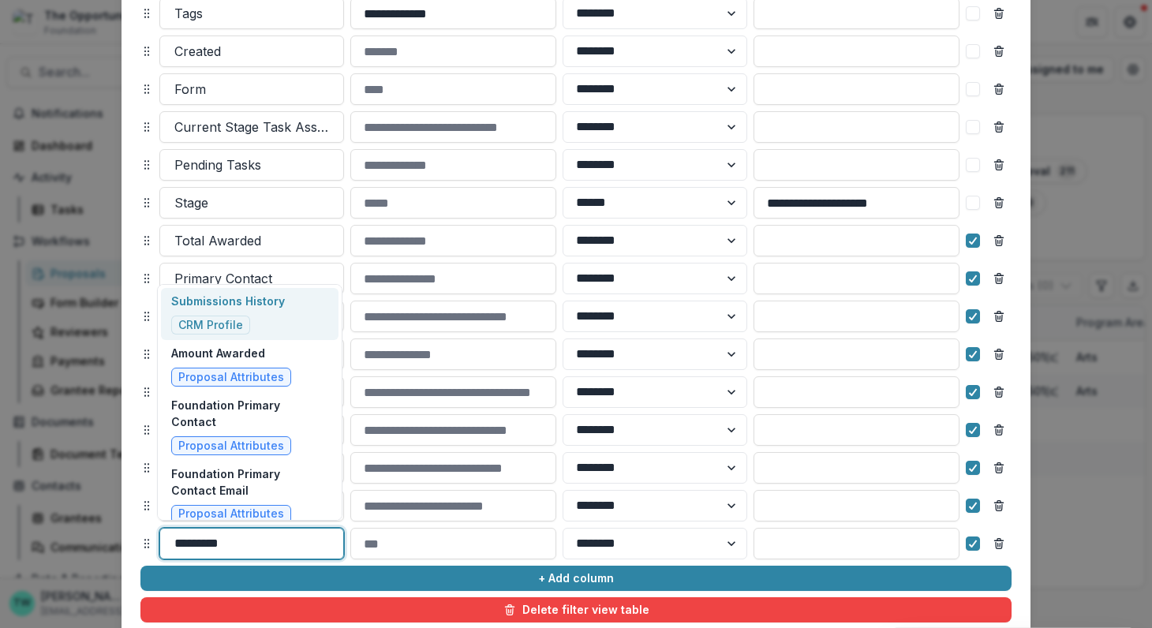
type input "**********"
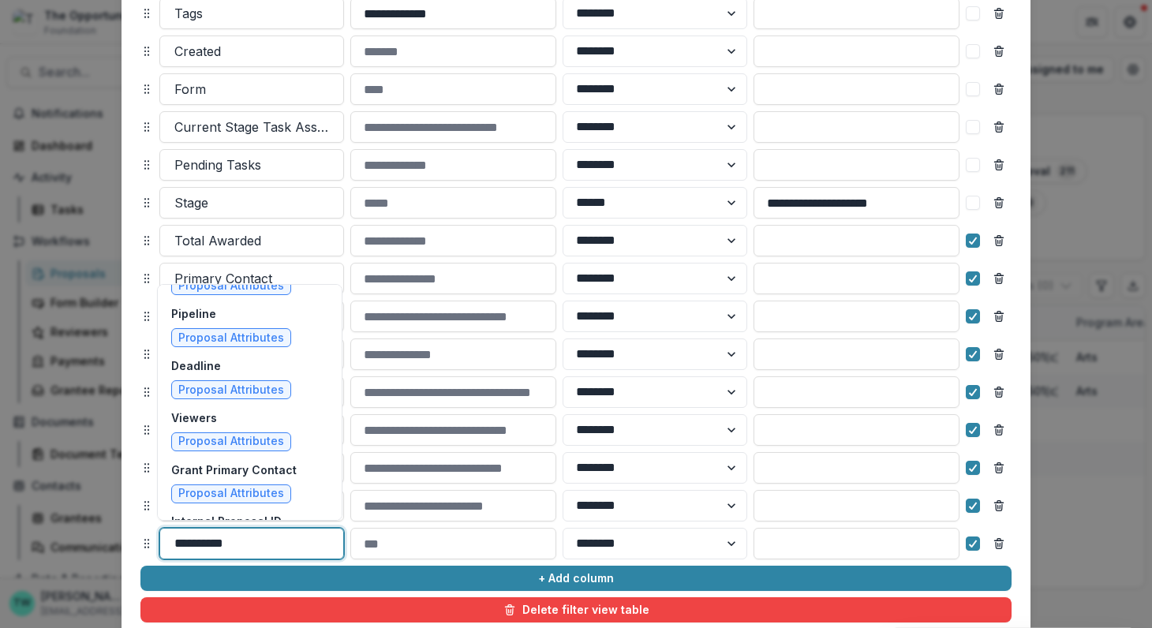
scroll to position [1084, 0]
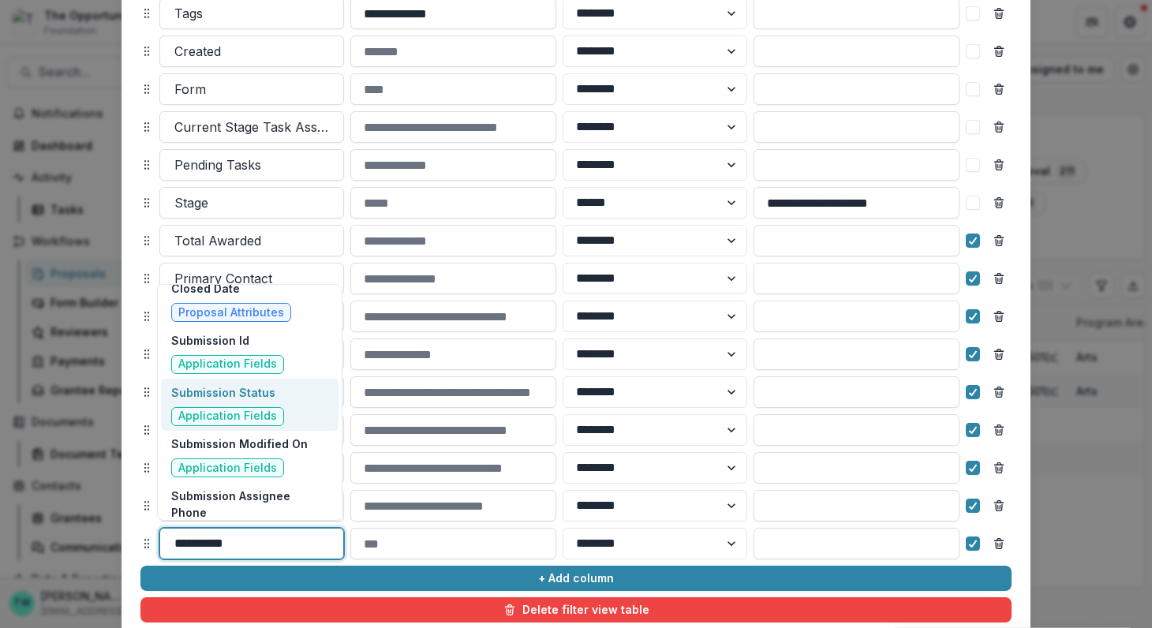
click at [258, 384] on p "Submission Status" at bounding box center [227, 392] width 113 height 17
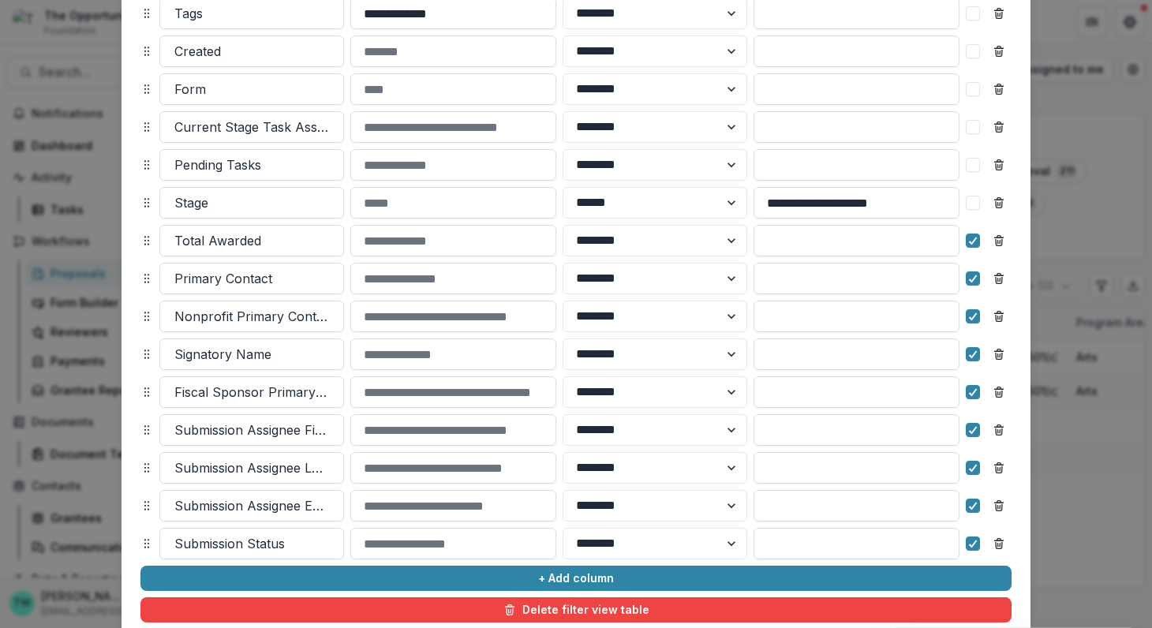
scroll to position [616, 0]
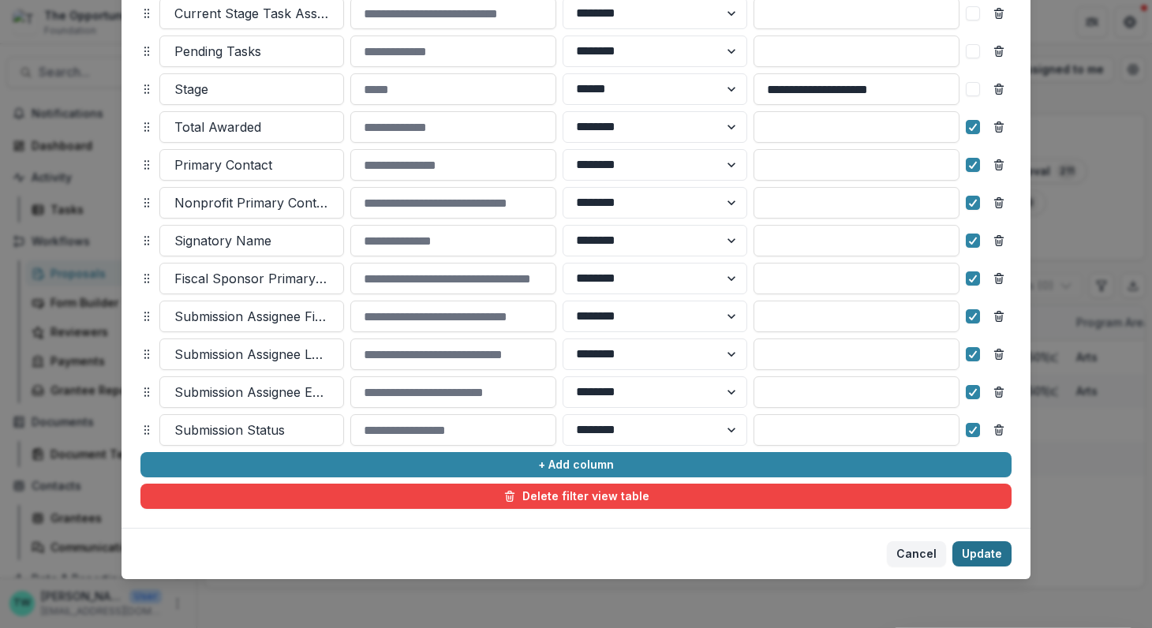
click at [985, 552] on button "Update" at bounding box center [981, 553] width 59 height 25
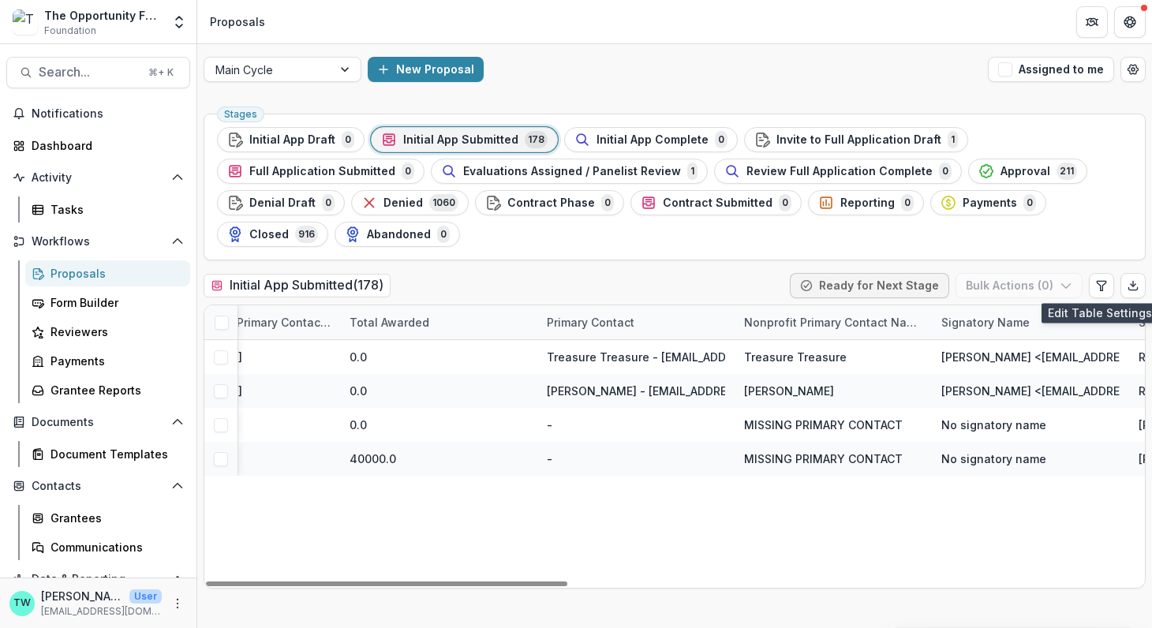
scroll to position [0, 1499]
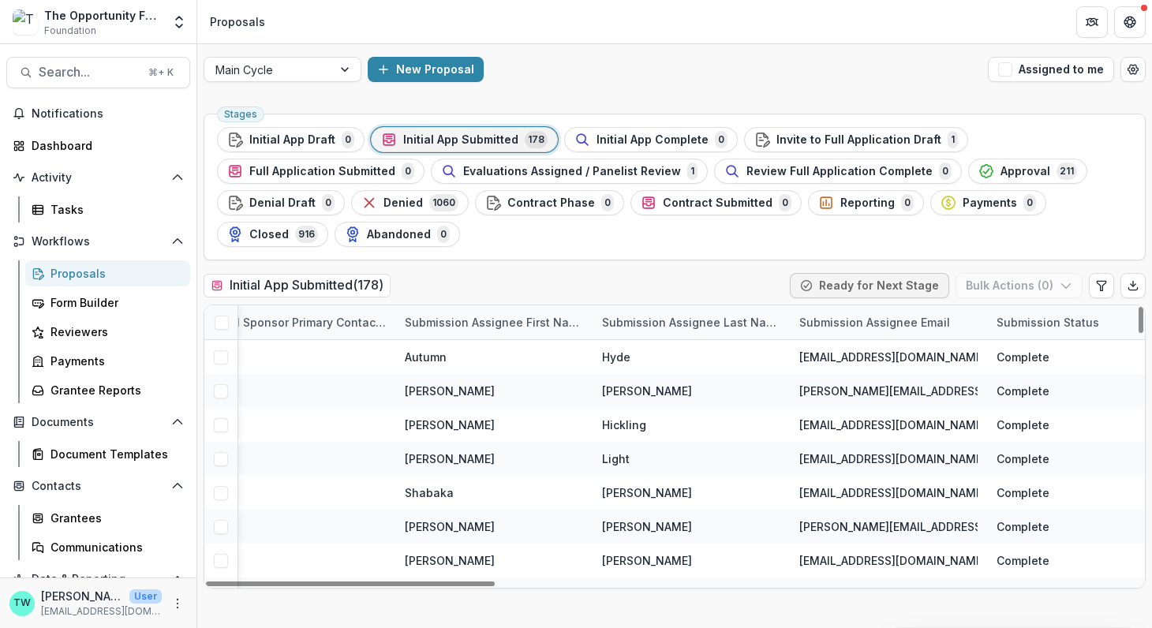
scroll to position [0, 2090]
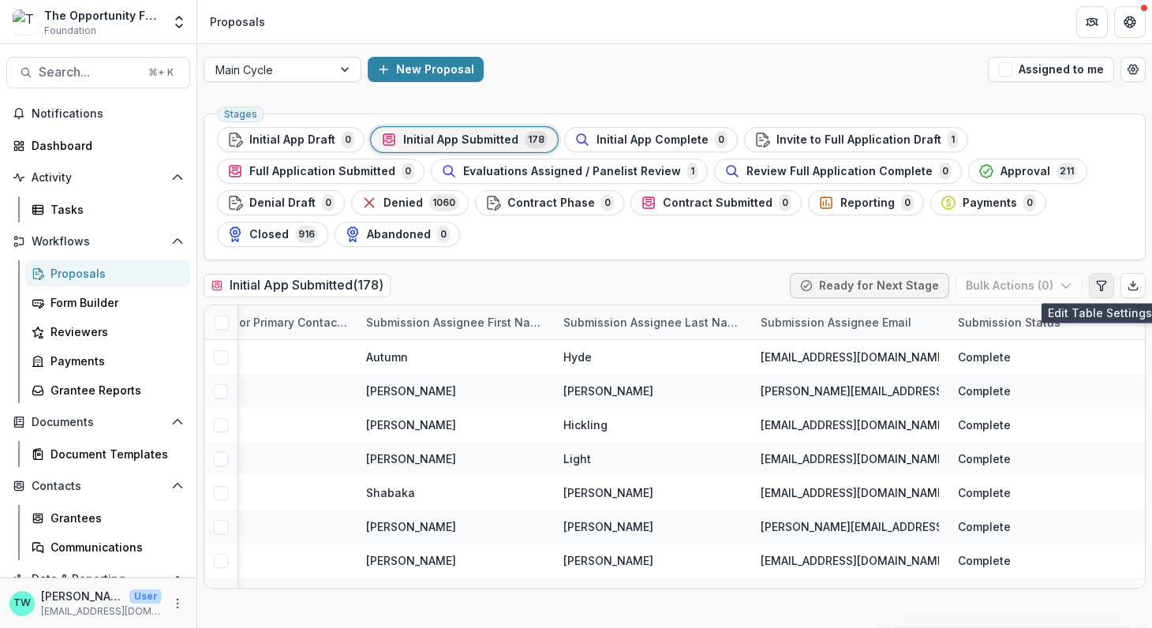
click at [1097, 282] on icon "Edit table settings" at bounding box center [1100, 285] width 9 height 9
select select "******"
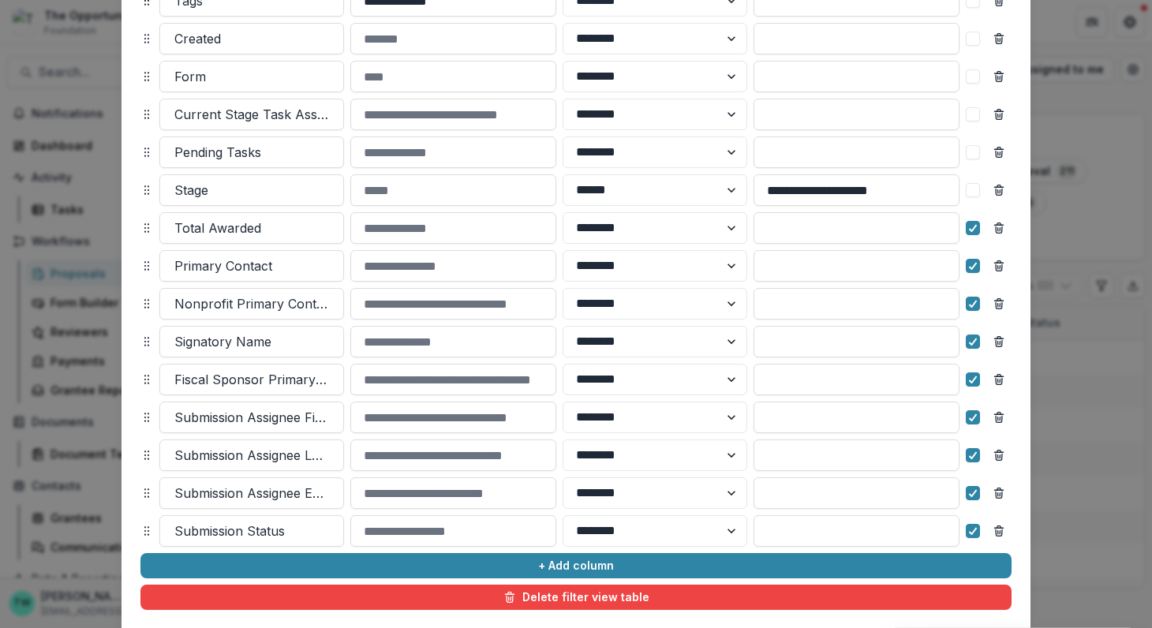
scroll to position [616, 0]
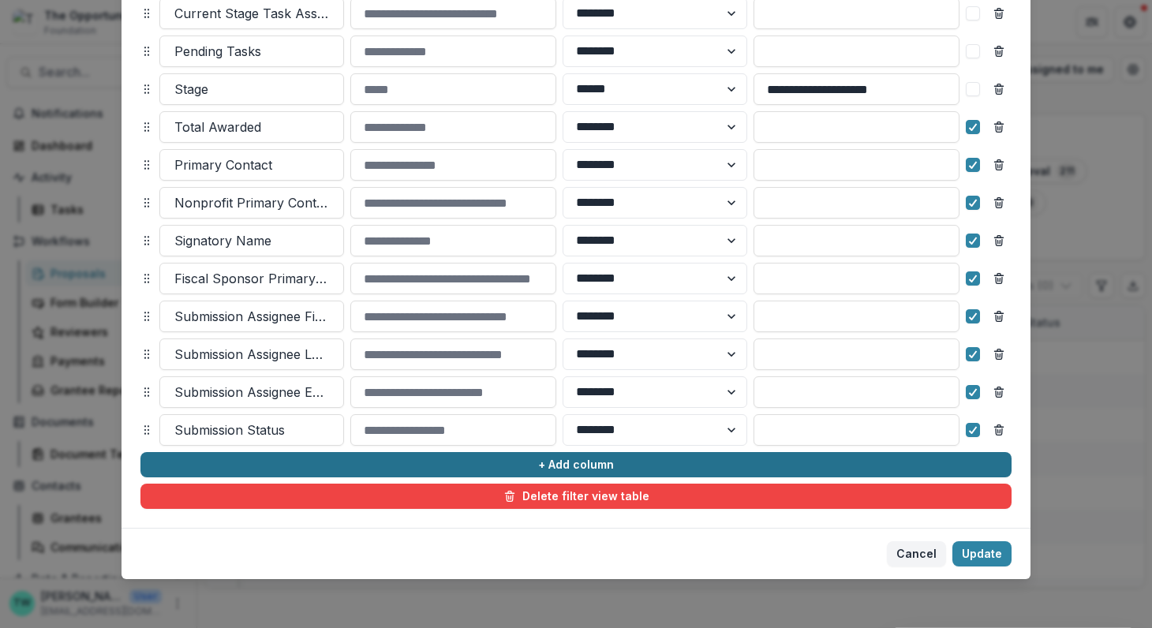
click at [355, 465] on button "+ Add column" at bounding box center [575, 464] width 871 height 25
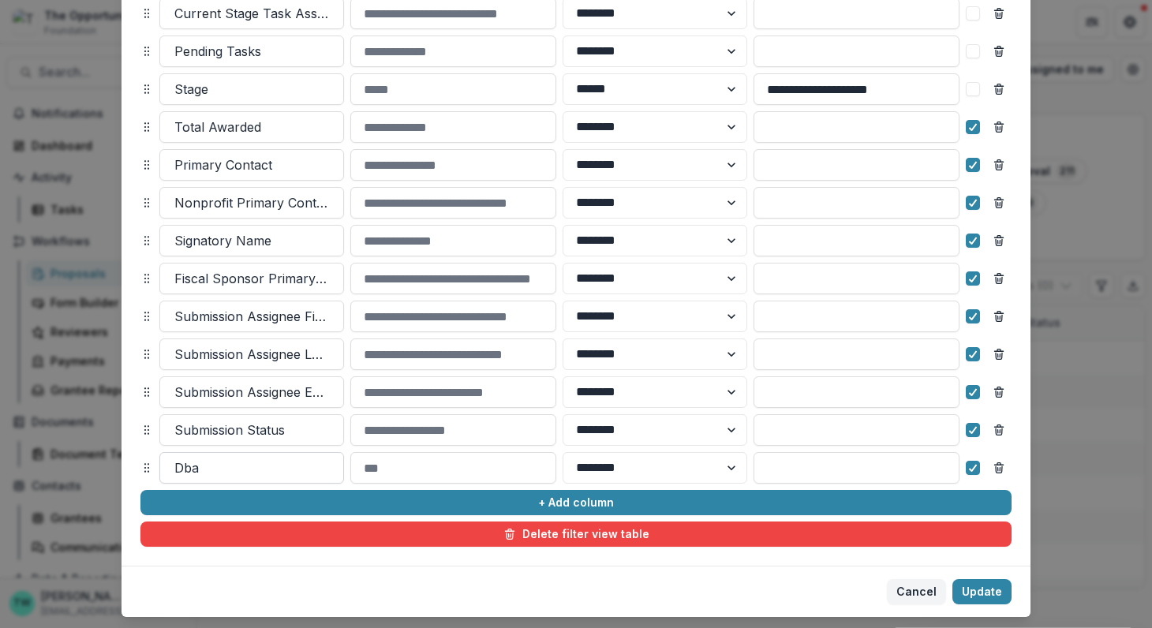
click at [289, 461] on div at bounding box center [251, 468] width 155 height 22
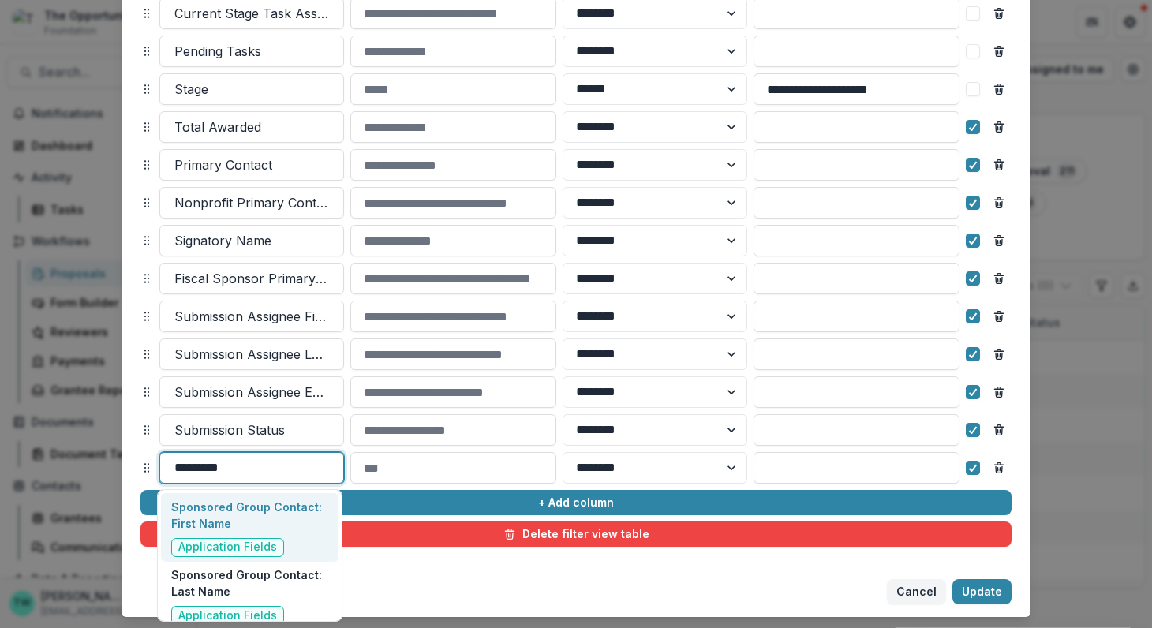
type input "*********"
click at [293, 507] on p "Sponsored Group Contact: First Name" at bounding box center [249, 514] width 157 height 33
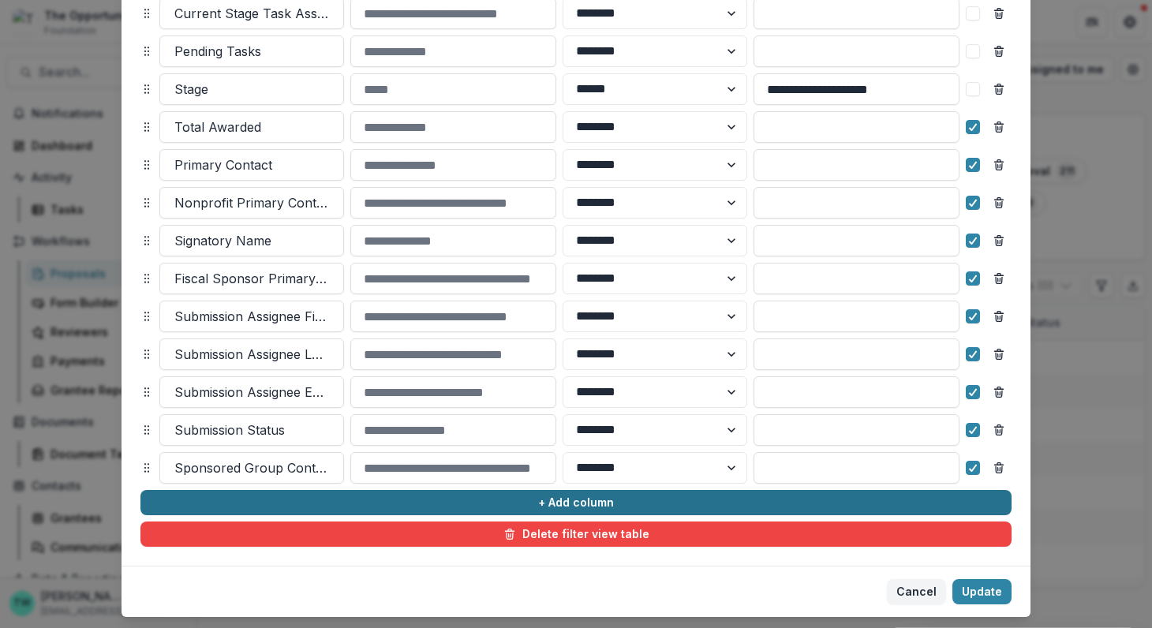
click at [288, 506] on button "+ Add column" at bounding box center [575, 502] width 871 height 25
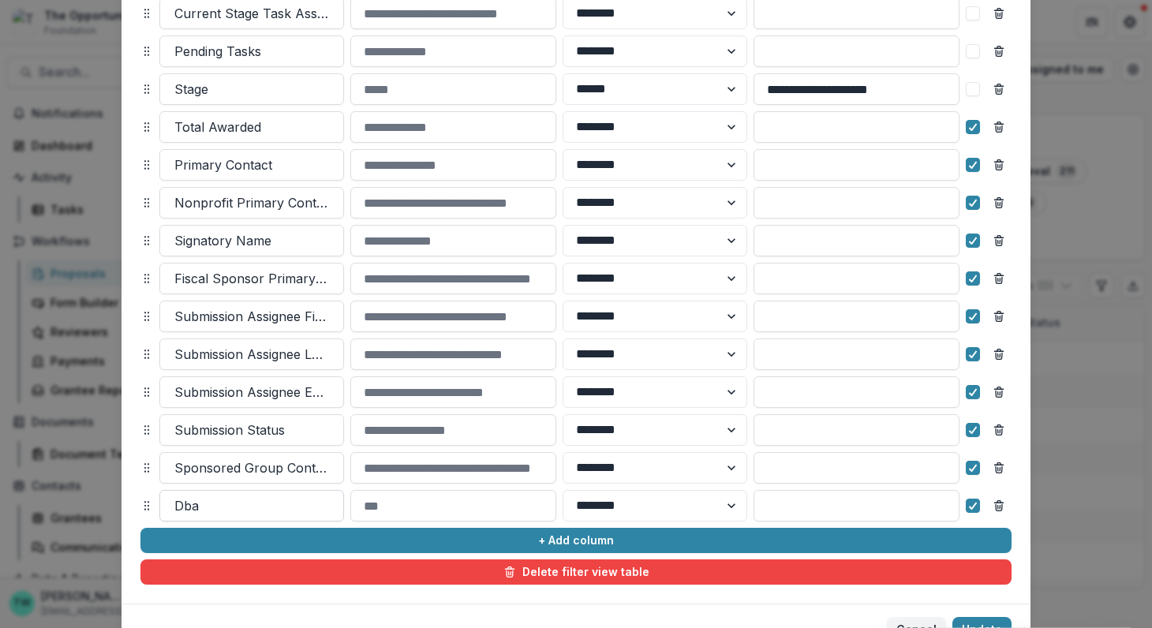
click at [279, 510] on div at bounding box center [251, 506] width 155 height 22
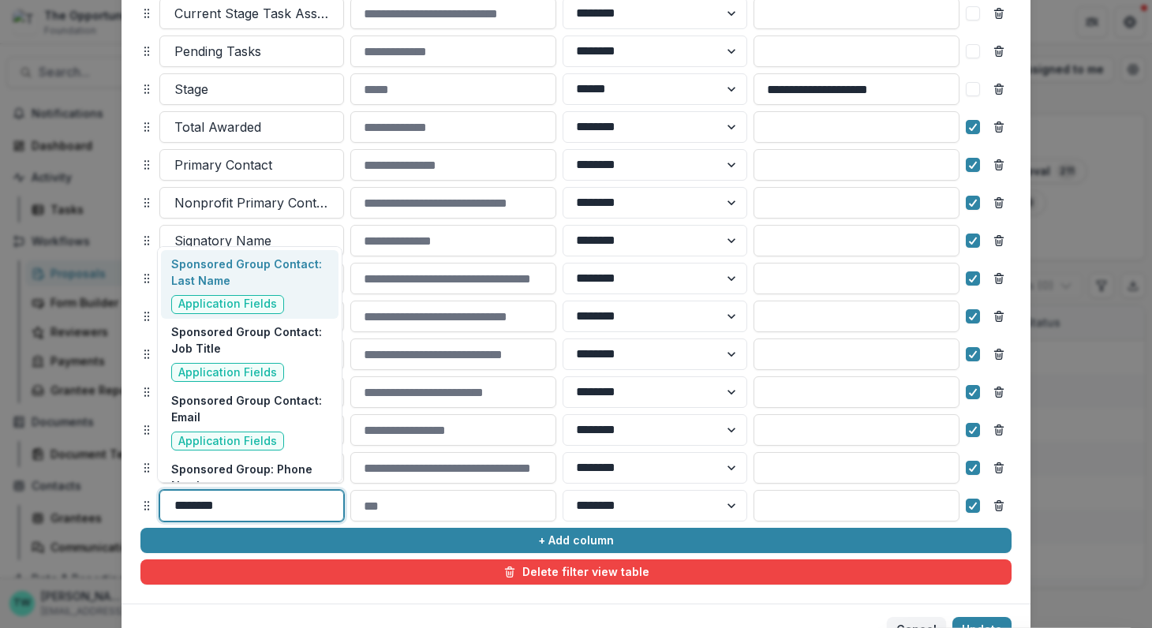
type input "*********"
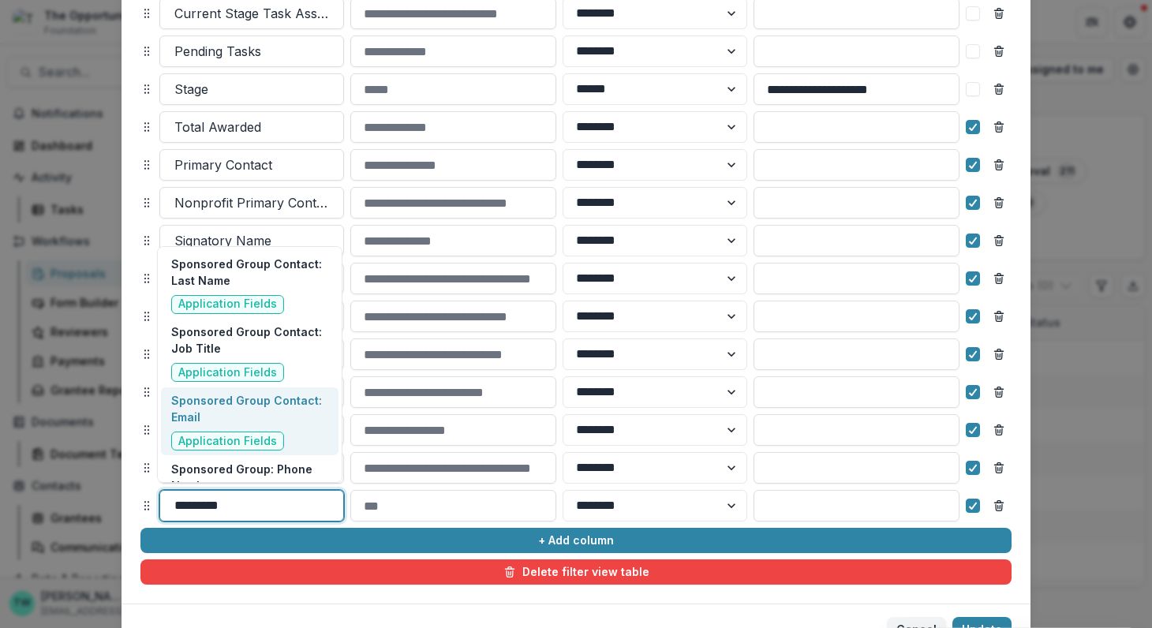
click at [301, 406] on p "Sponsored Group Contact: Email" at bounding box center [249, 408] width 157 height 33
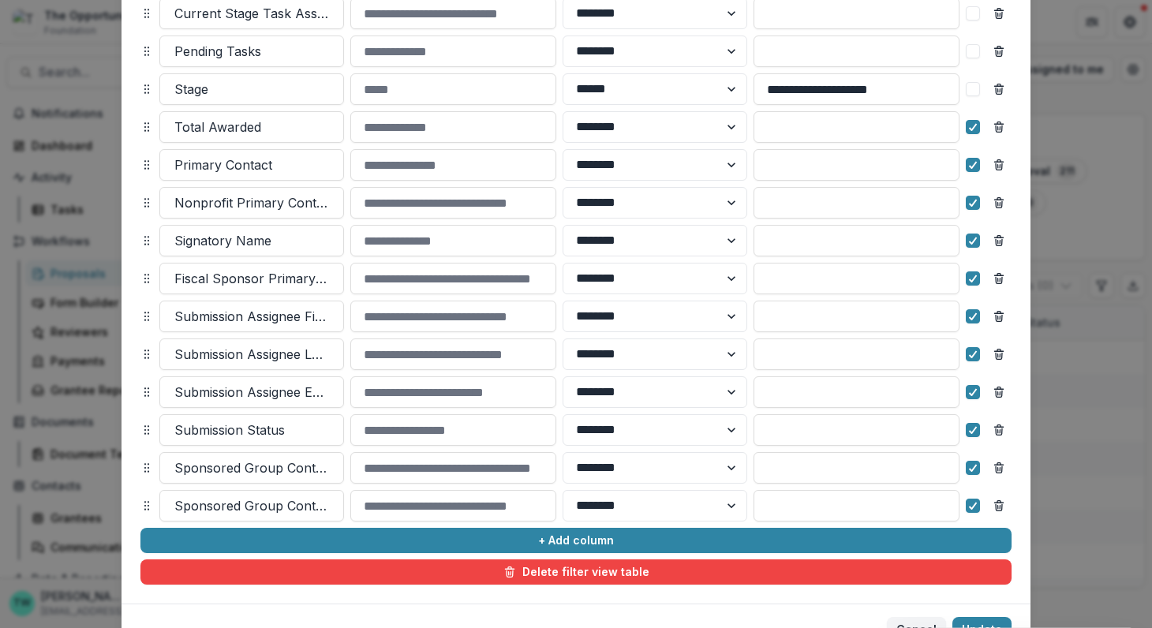
scroll to position [664, 0]
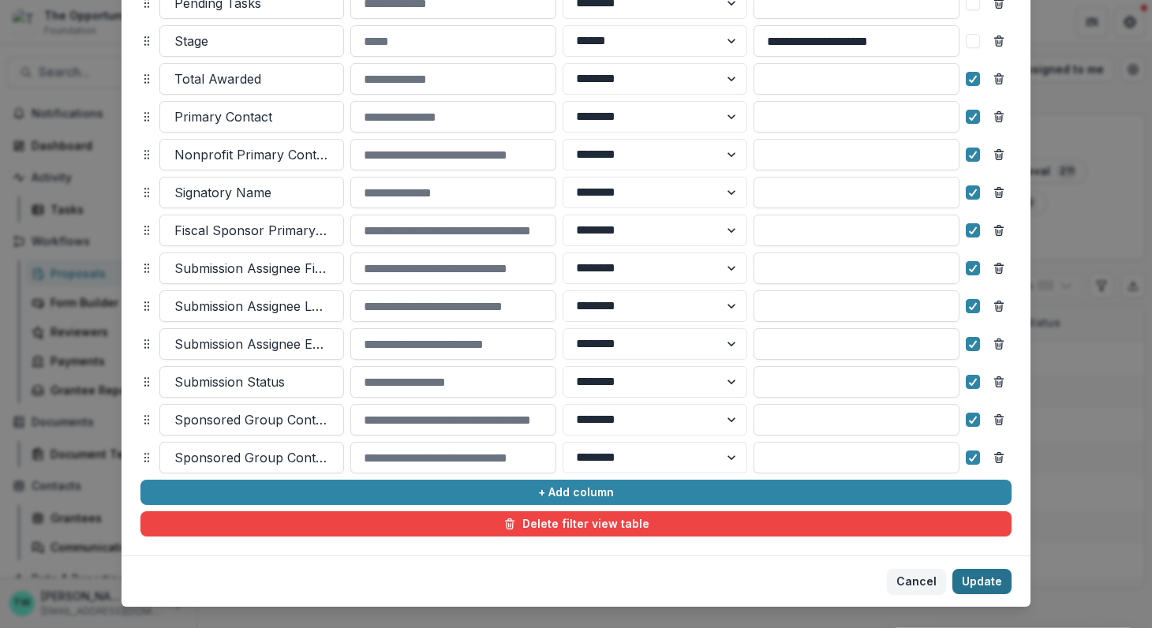
click at [978, 579] on button "Update" at bounding box center [981, 581] width 59 height 25
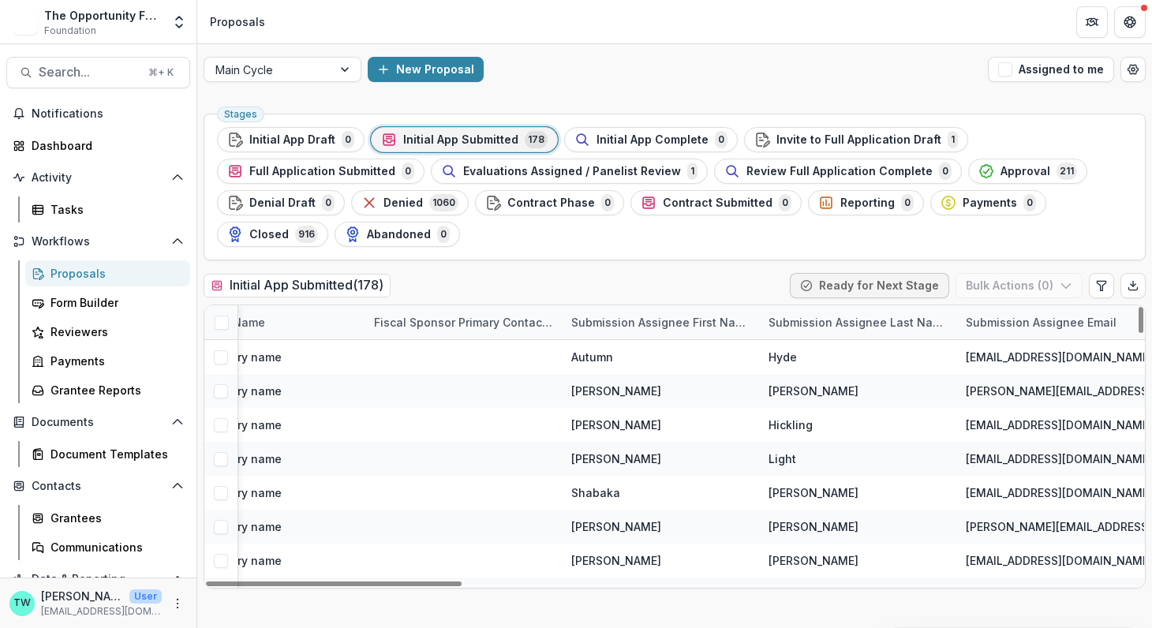
scroll to position [0, 2485]
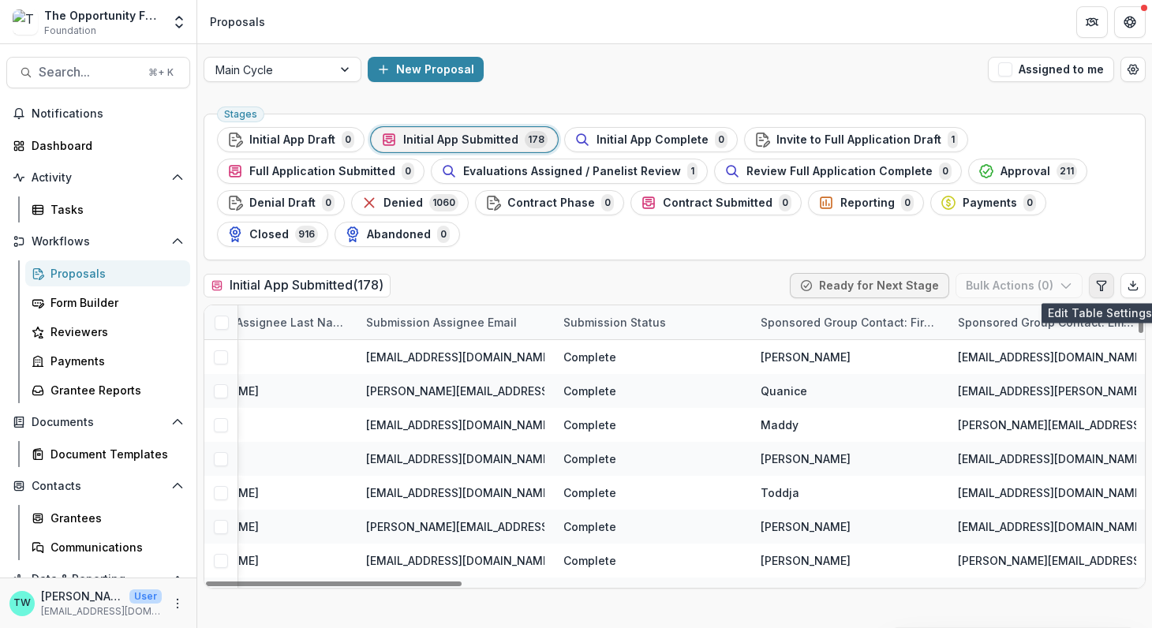
click at [1101, 285] on icon "Edit table settings" at bounding box center [1100, 285] width 9 height 9
select select "******"
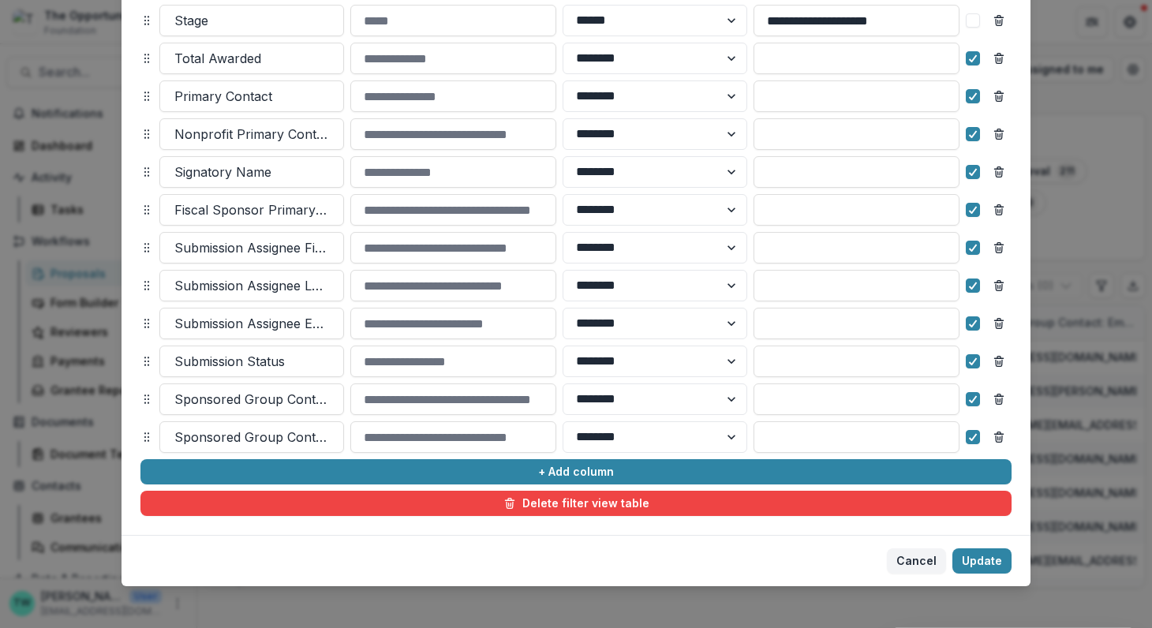
scroll to position [692, 0]
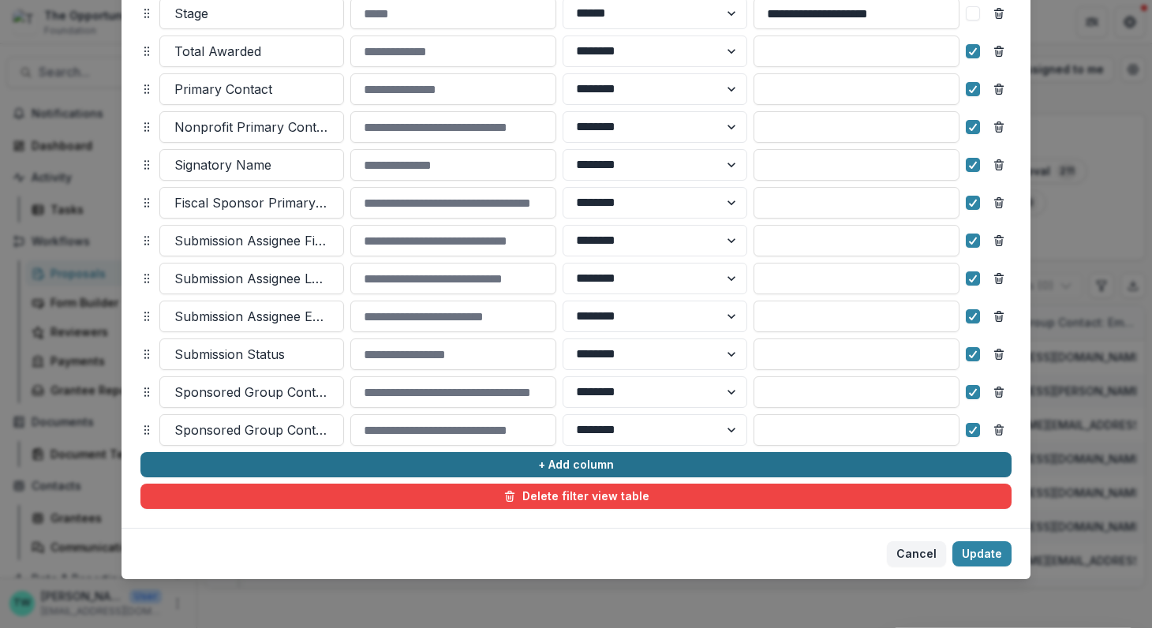
click at [356, 467] on button "+ Add column" at bounding box center [575, 464] width 871 height 25
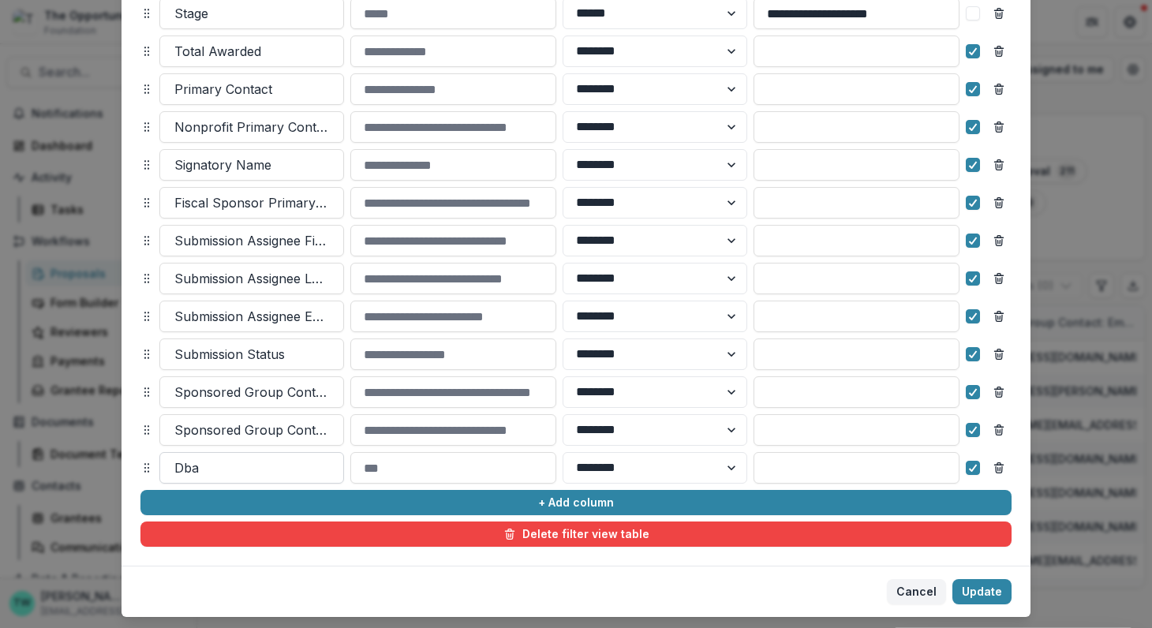
click at [304, 461] on div at bounding box center [251, 468] width 155 height 22
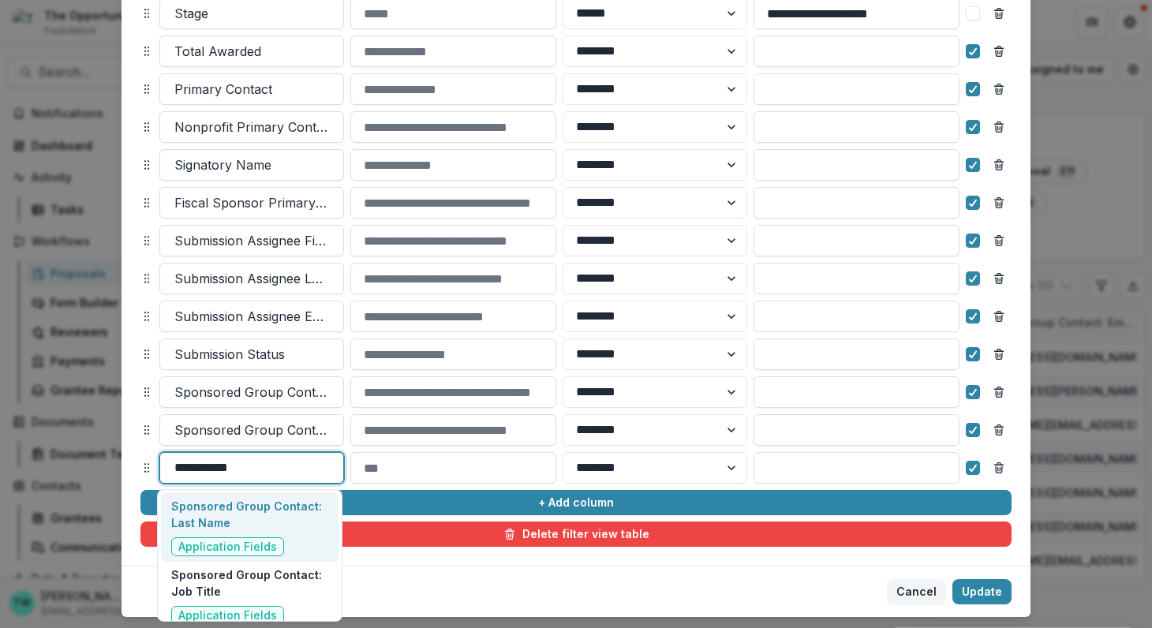
type input "**********"
click at [279, 510] on p "Sponsored Group Contact: Last Name" at bounding box center [249, 514] width 157 height 33
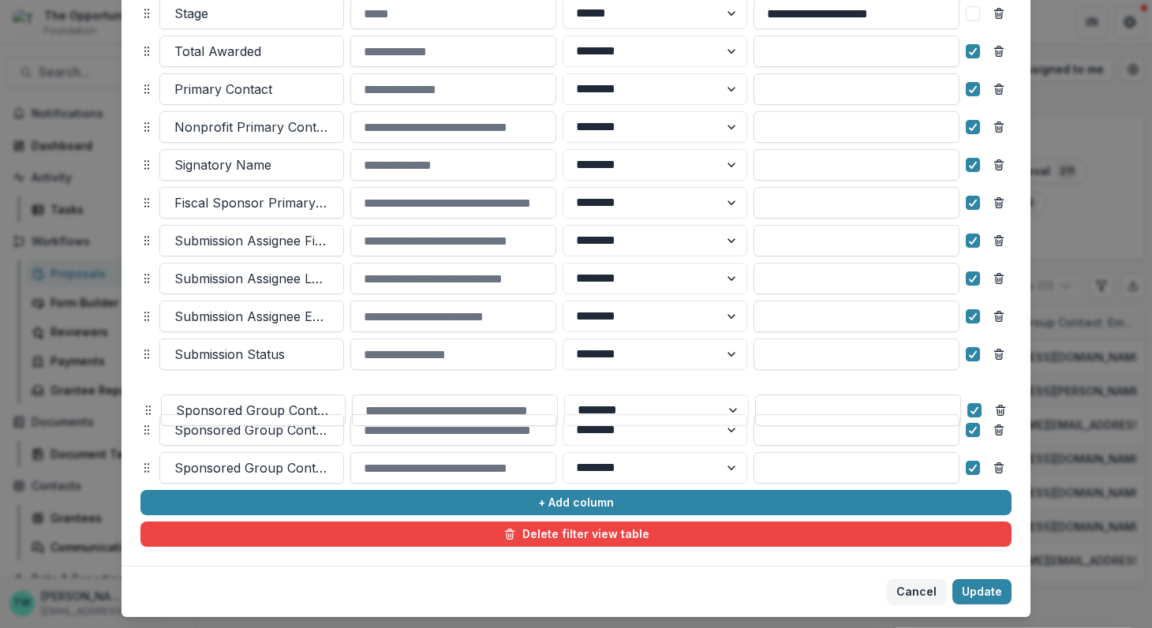
drag, startPoint x: 142, startPoint y: 463, endPoint x: 143, endPoint y: 405, distance: 58.4
click at [143, 405] on icon at bounding box center [148, 410] width 13 height 13
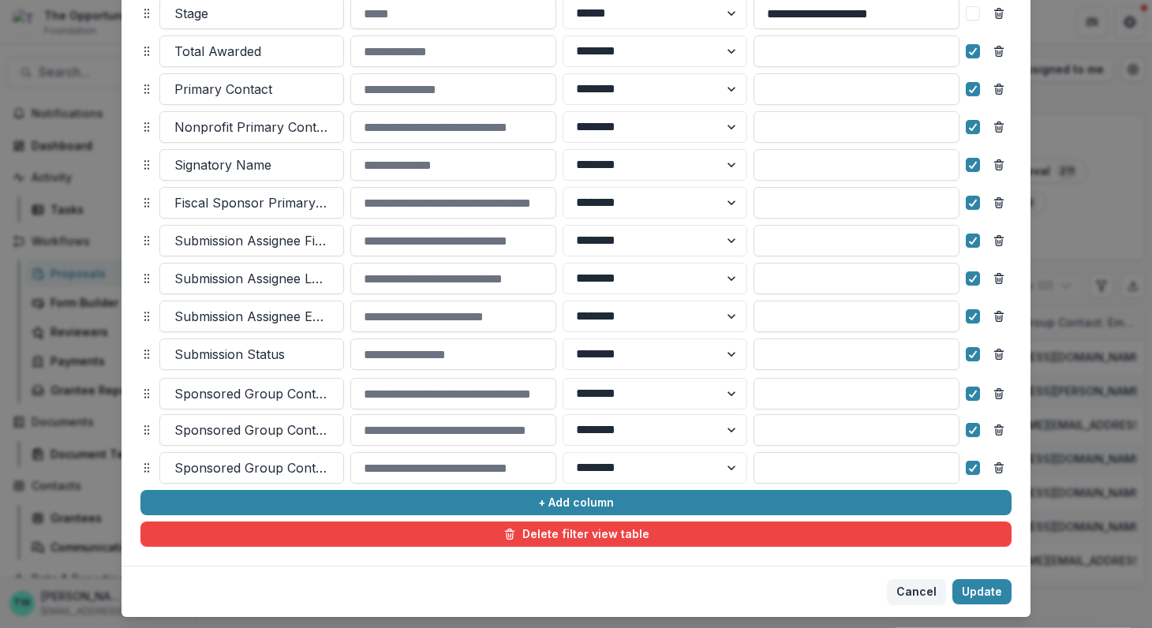
drag, startPoint x: 144, startPoint y: 427, endPoint x: 144, endPoint y: 393, distance: 33.9
click at [144, 393] on icon at bounding box center [146, 393] width 13 height 13
click at [247, 435] on div at bounding box center [251, 430] width 155 height 22
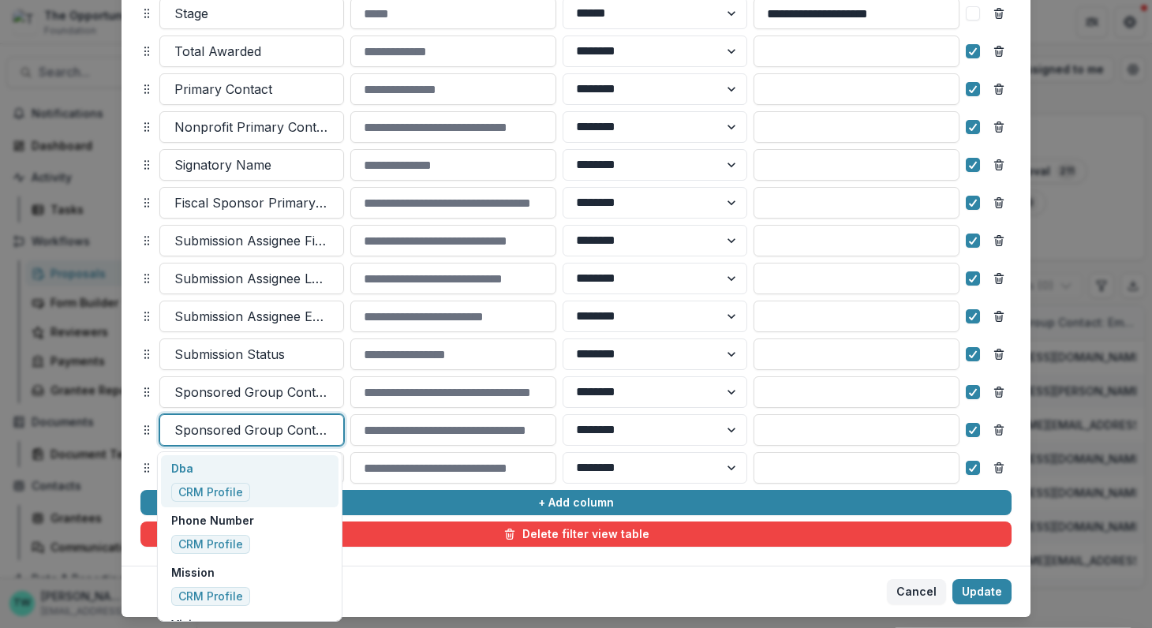
click at [247, 435] on div at bounding box center [251, 430] width 155 height 22
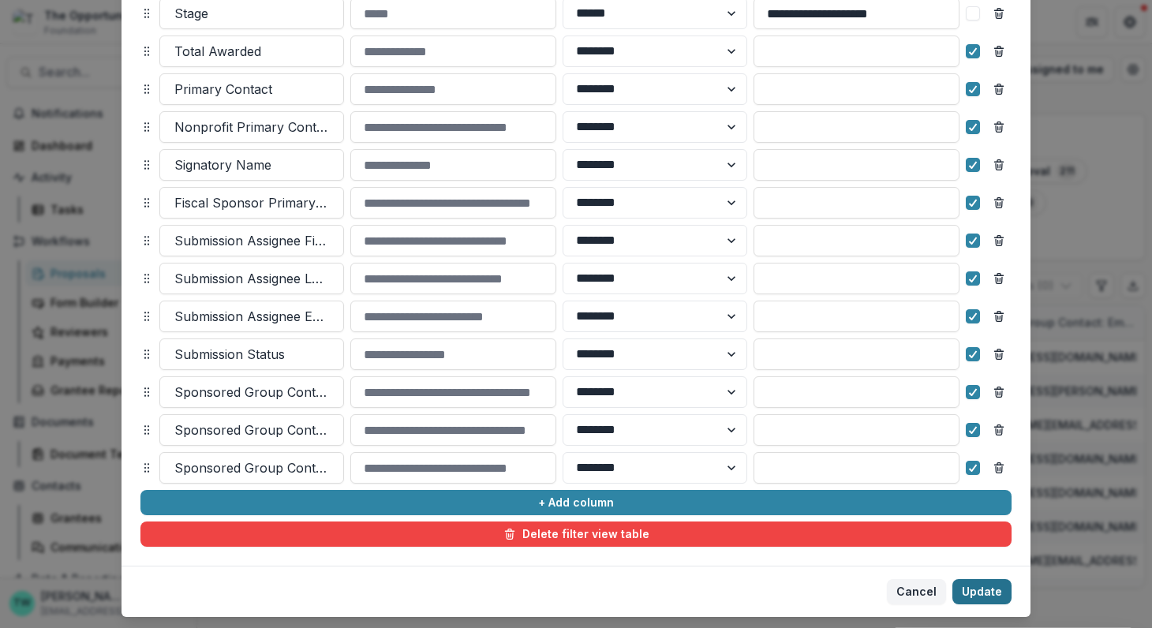
click at [985, 596] on button "Update" at bounding box center [981, 591] width 59 height 25
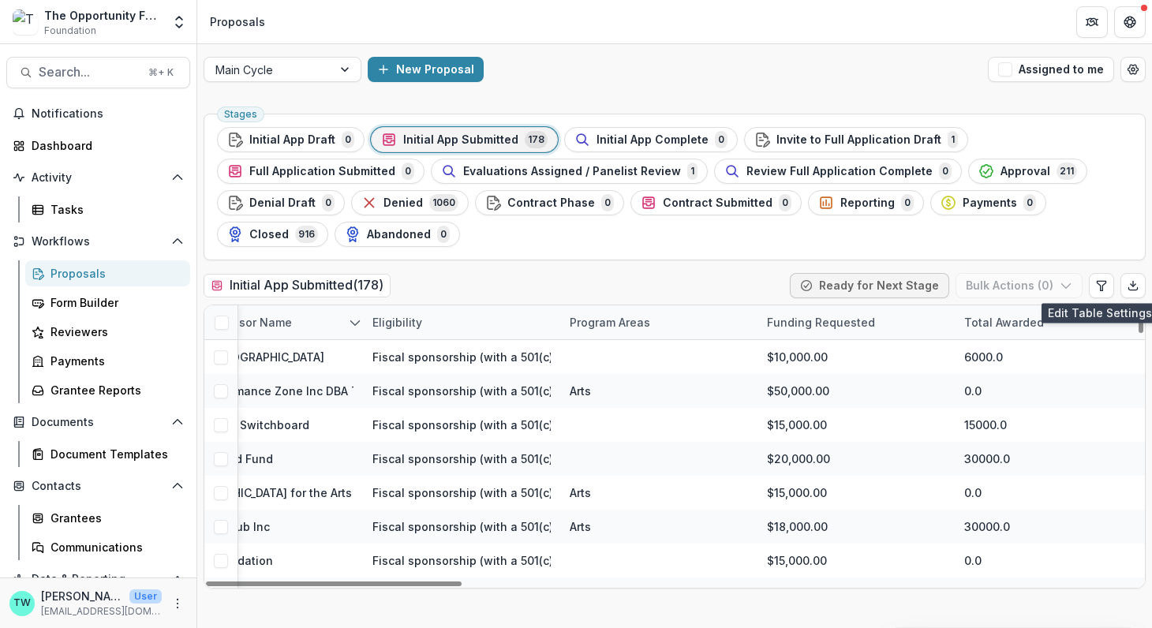
scroll to position [0, 516]
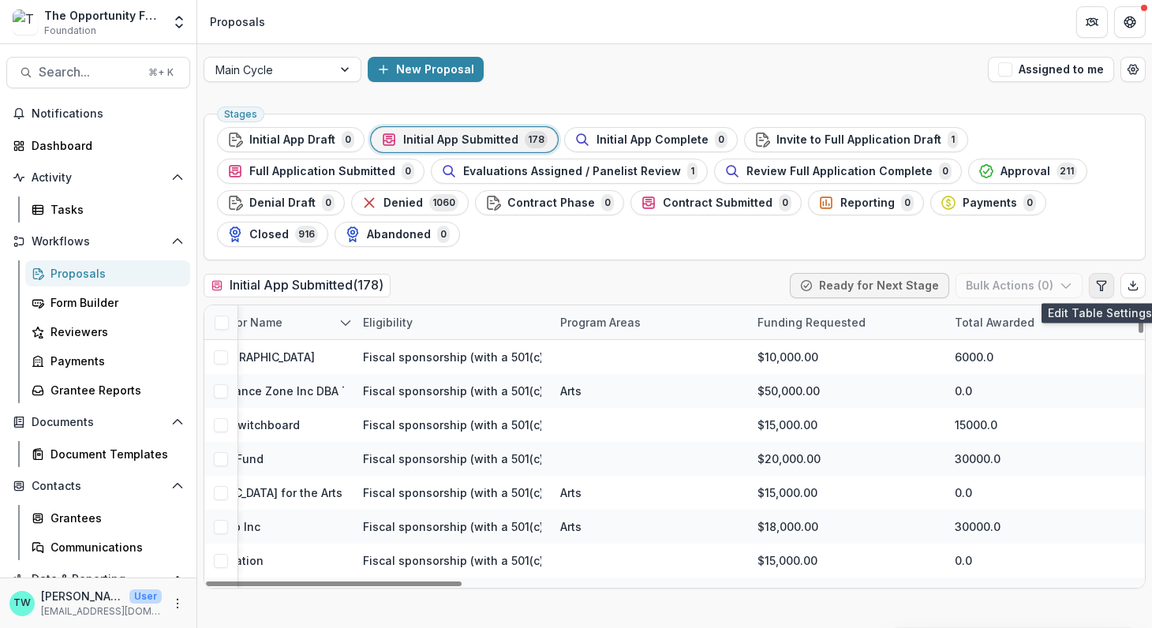
click at [1102, 280] on icon "Edit table settings" at bounding box center [1101, 285] width 13 height 13
select select "******"
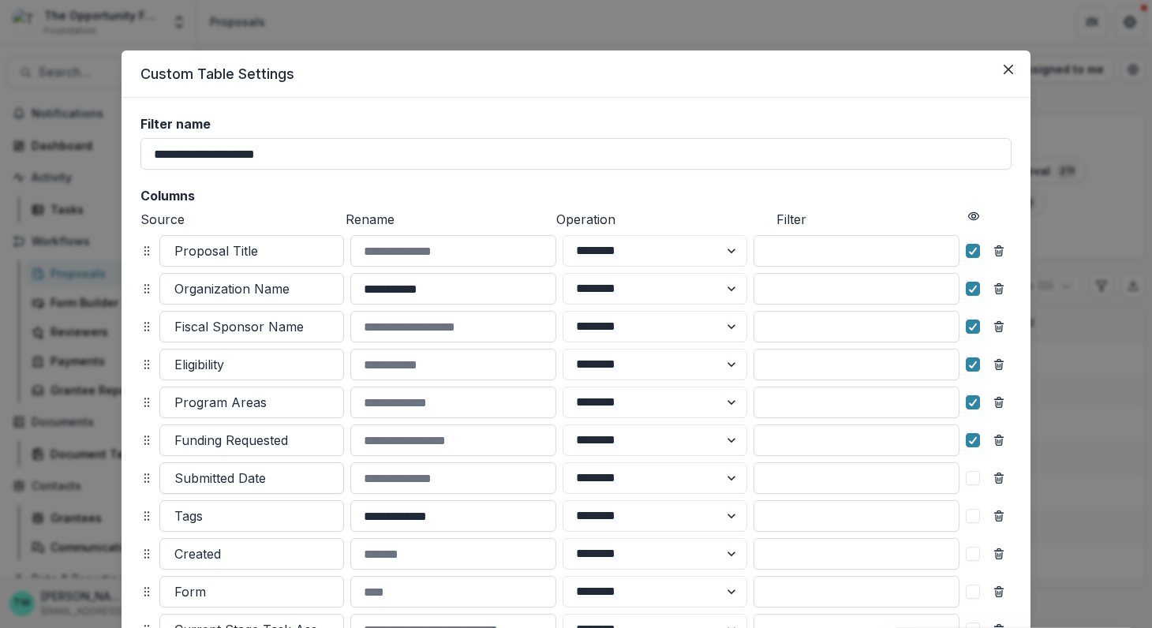
scroll to position [730, 0]
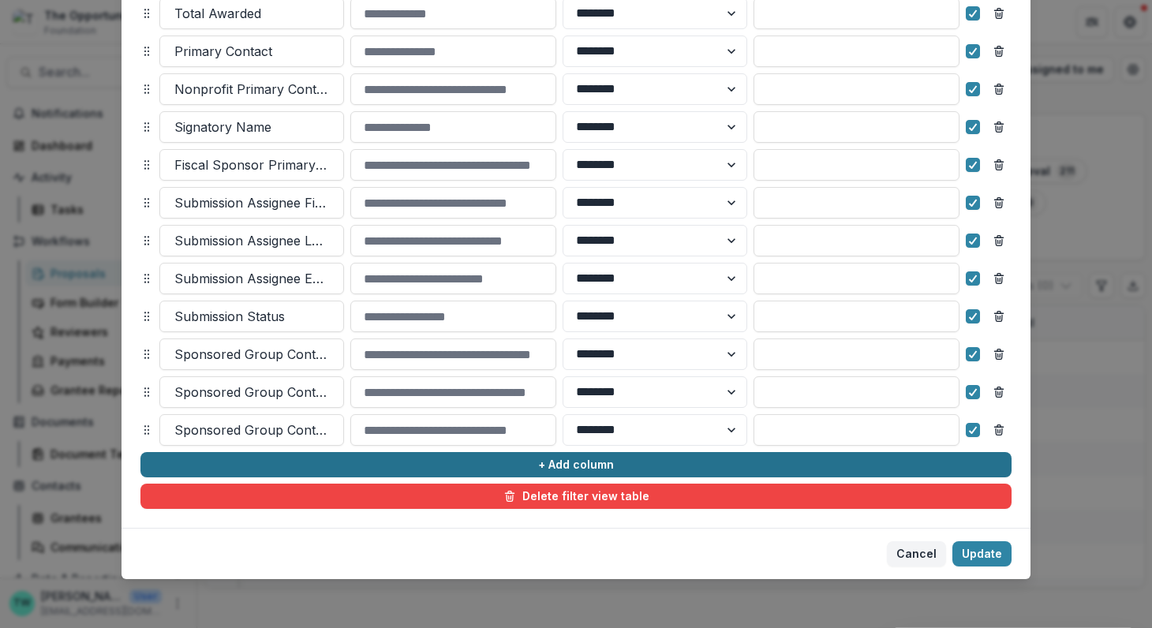
click at [401, 472] on button "+ Add column" at bounding box center [575, 464] width 871 height 25
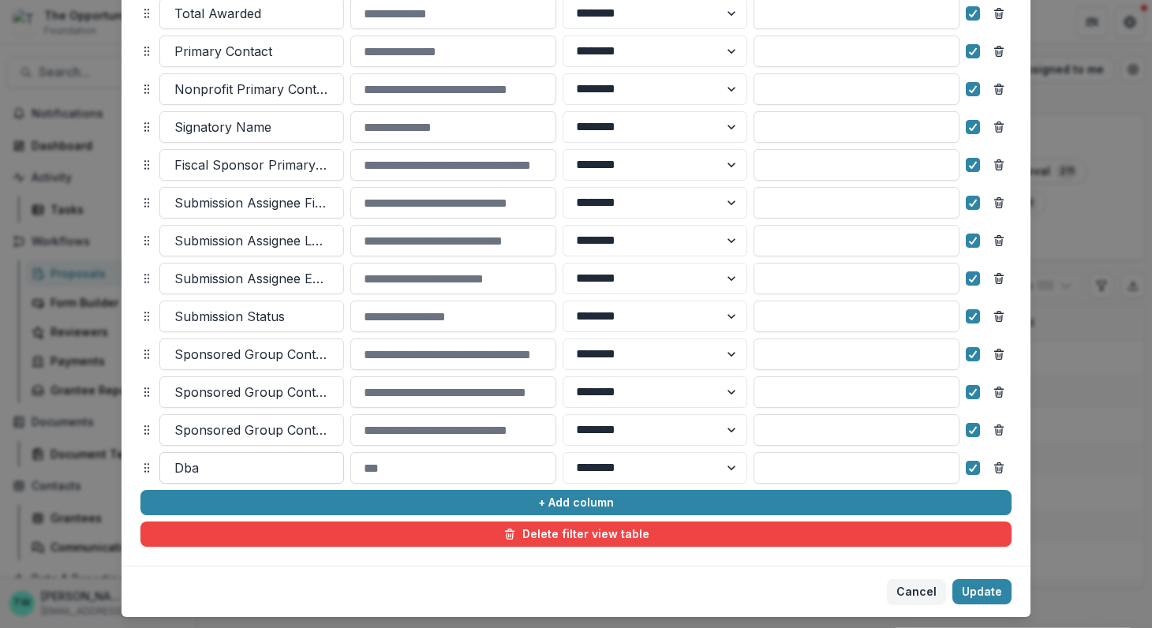
click at [285, 463] on div at bounding box center [251, 468] width 155 height 22
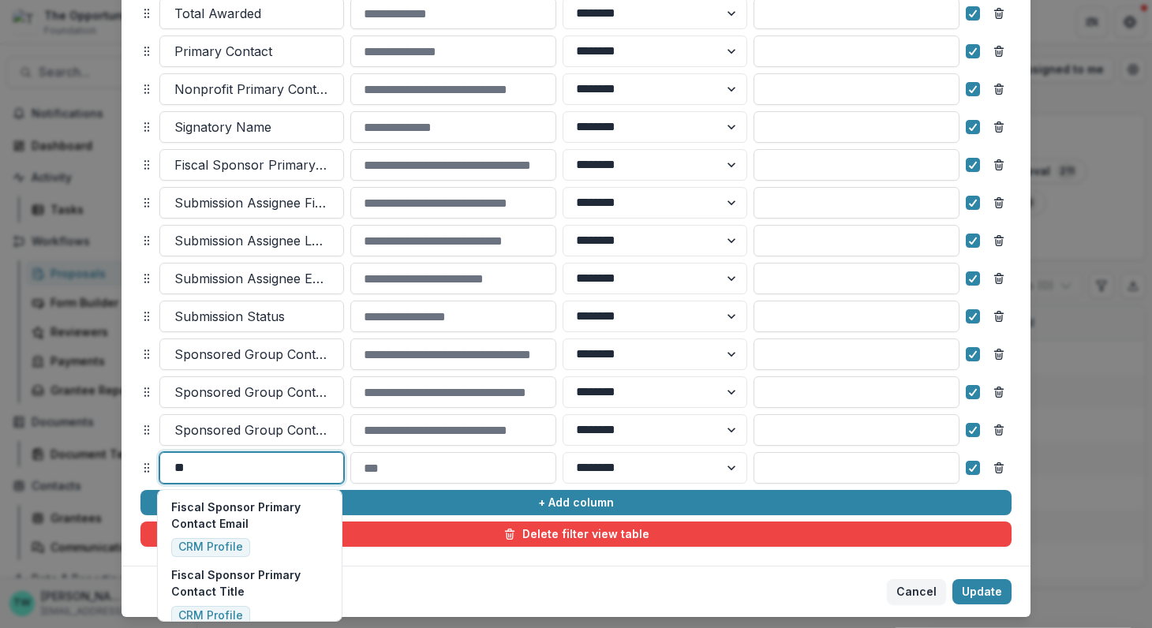
type input "*"
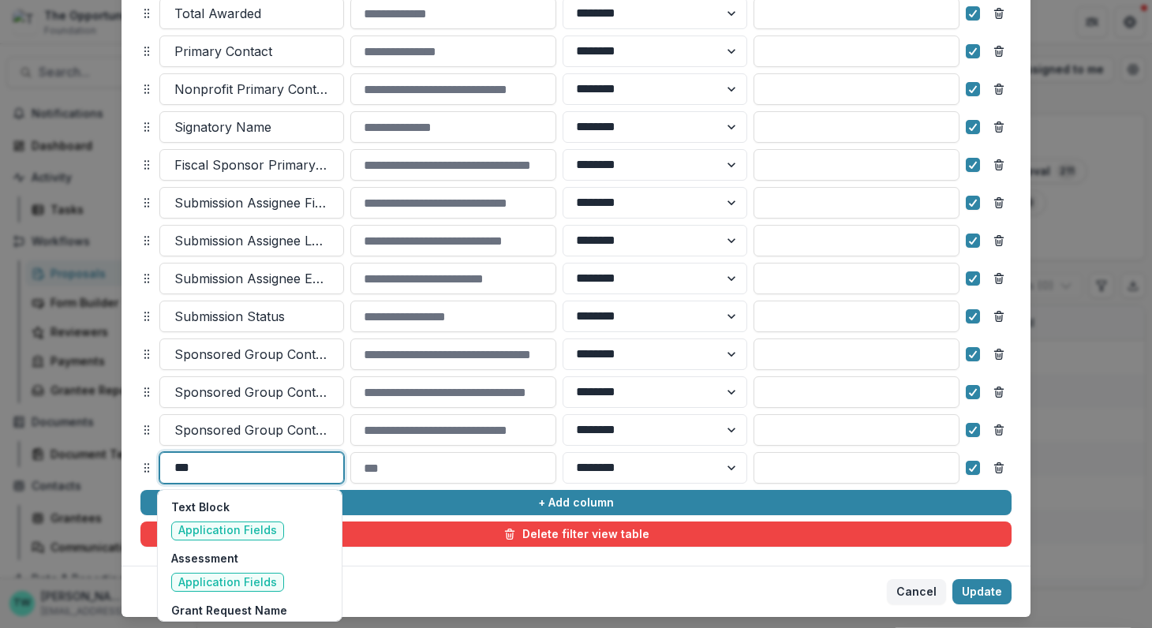
type input "****"
click at [243, 509] on p "Funding Category" at bounding box center [227, 506] width 113 height 17
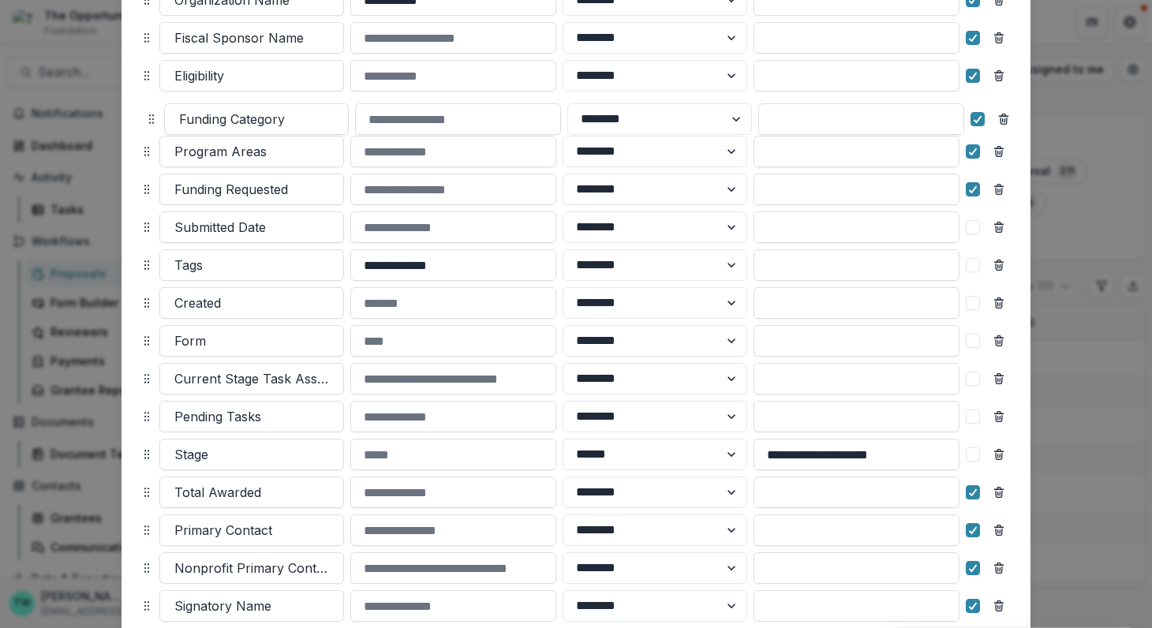
scroll to position [281, 0]
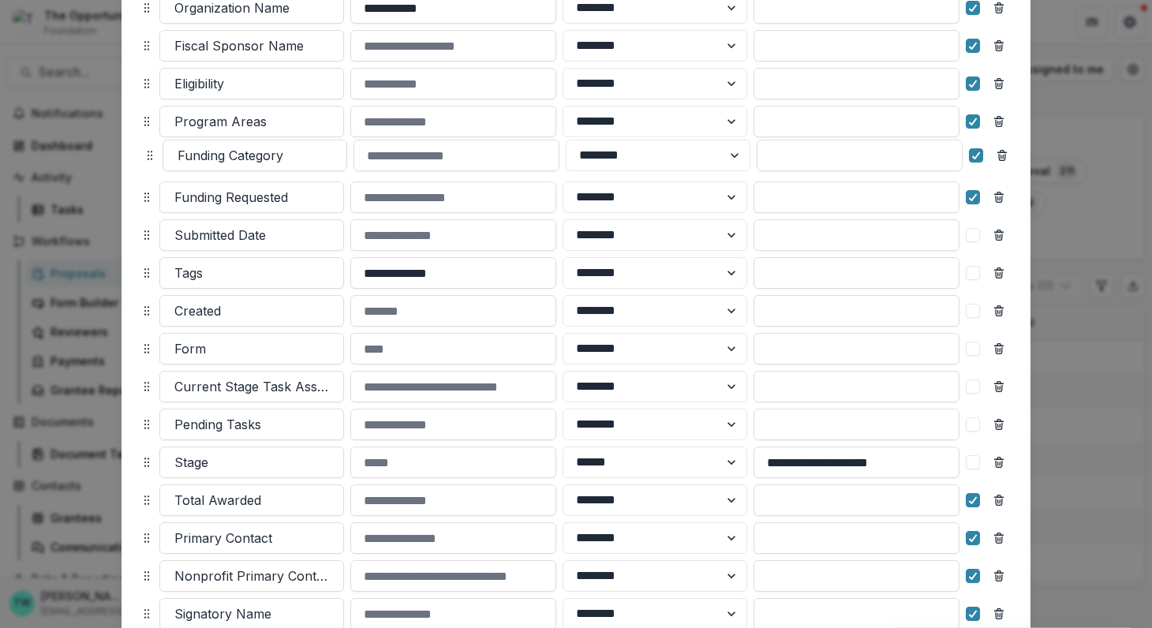
drag, startPoint x: 145, startPoint y: 559, endPoint x: 149, endPoint y: 149, distance: 410.2
click at [149, 149] on icon at bounding box center [150, 155] width 13 height 13
select select "******"
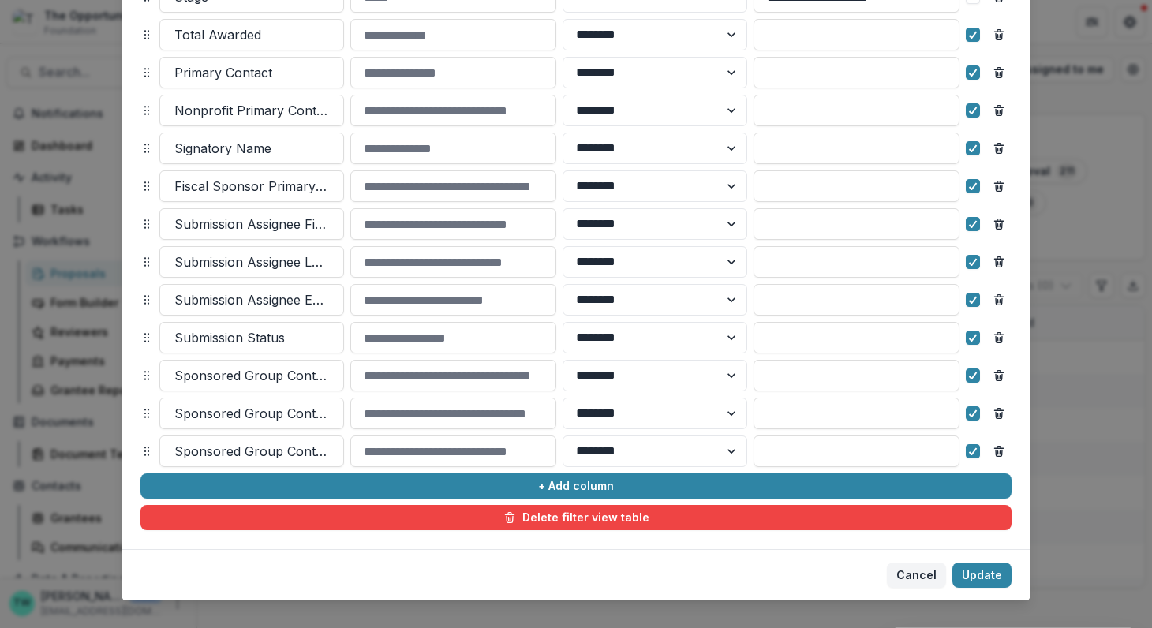
scroll to position [767, 0]
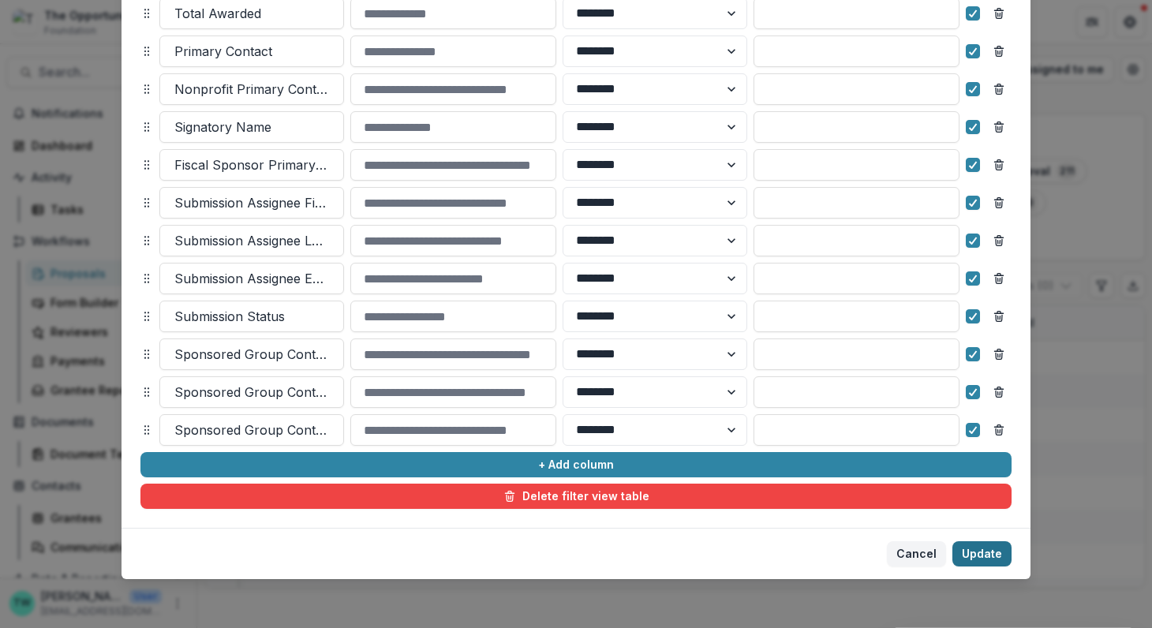
click at [992, 554] on button "Update" at bounding box center [981, 553] width 59 height 25
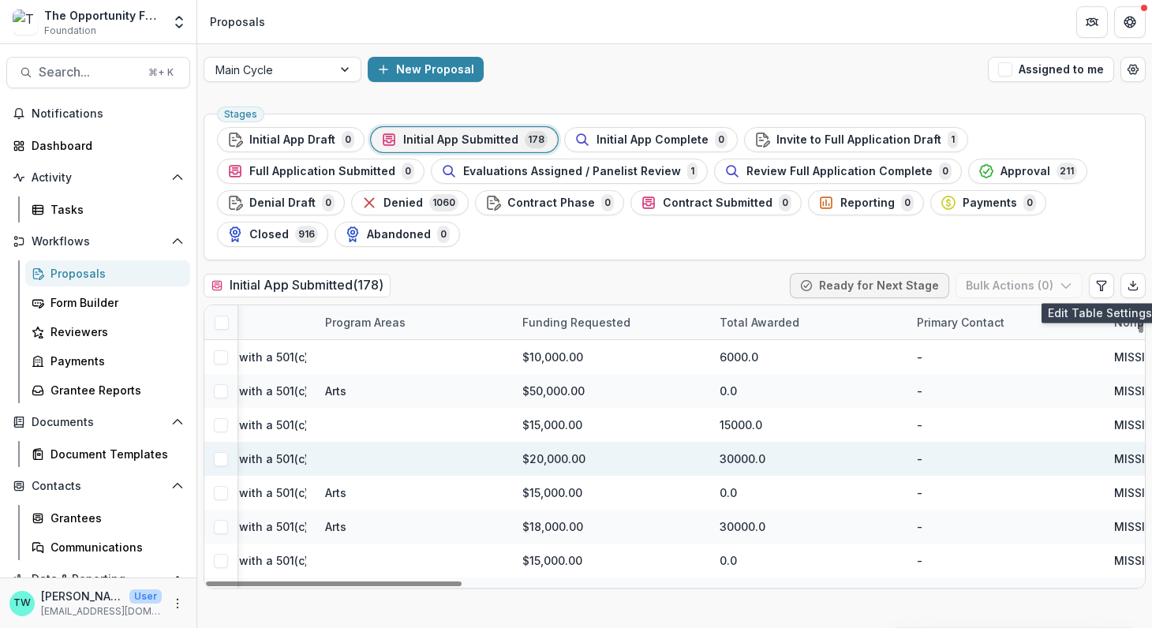
scroll to position [0, 755]
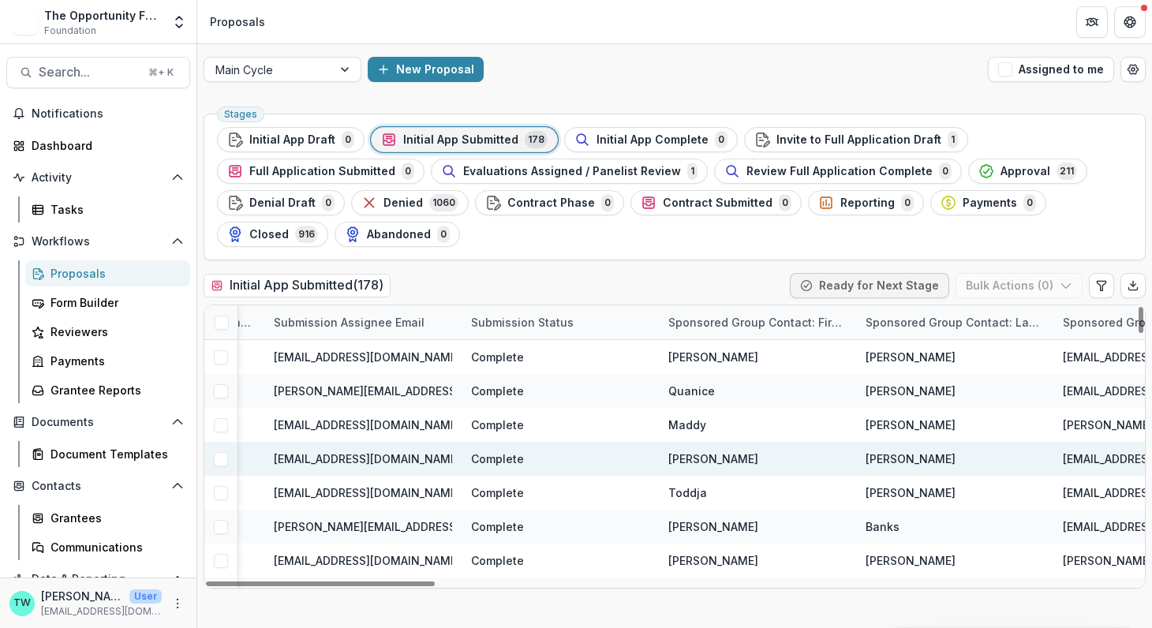
scroll to position [0, 2794]
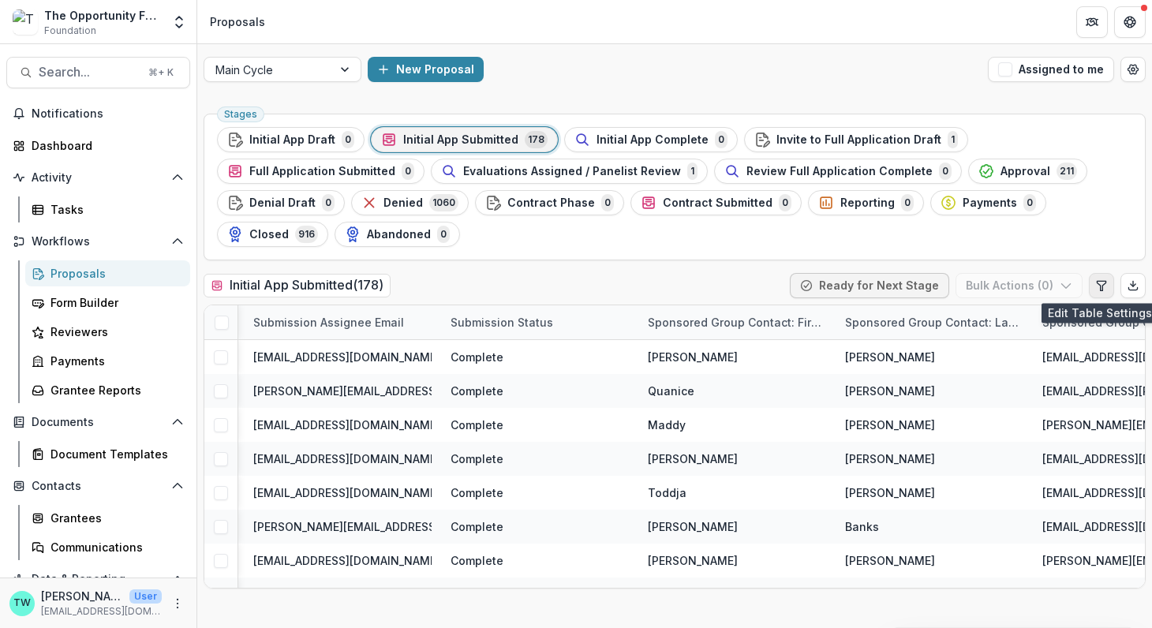
click at [1099, 289] on icon "Edit table settings" at bounding box center [1101, 285] width 13 height 13
select select "******"
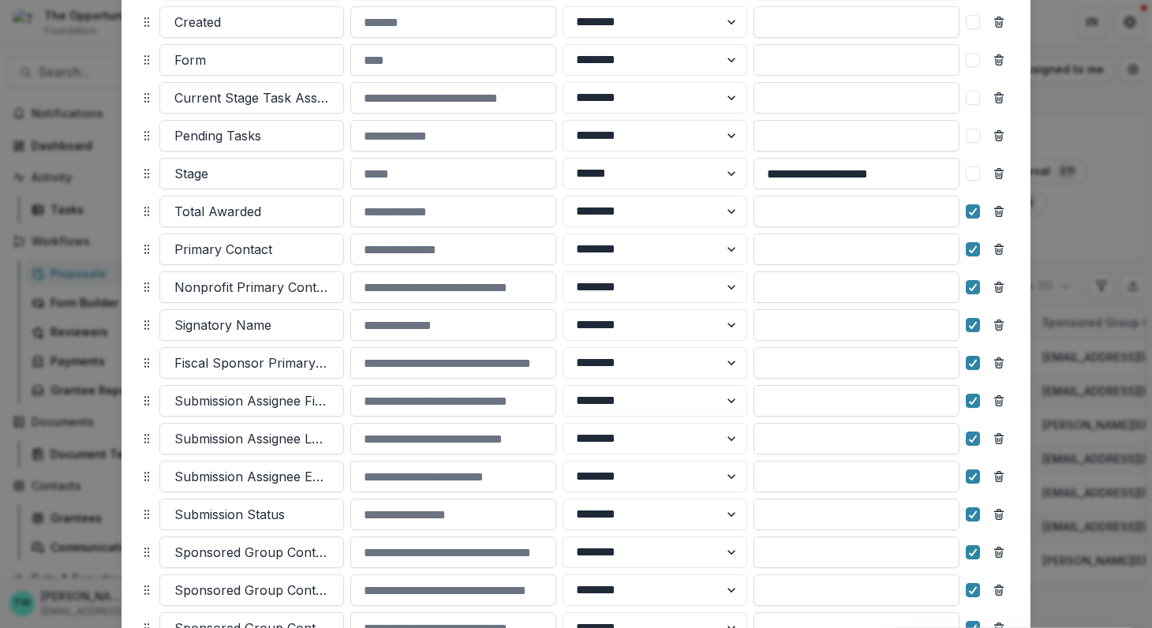
scroll to position [767, 0]
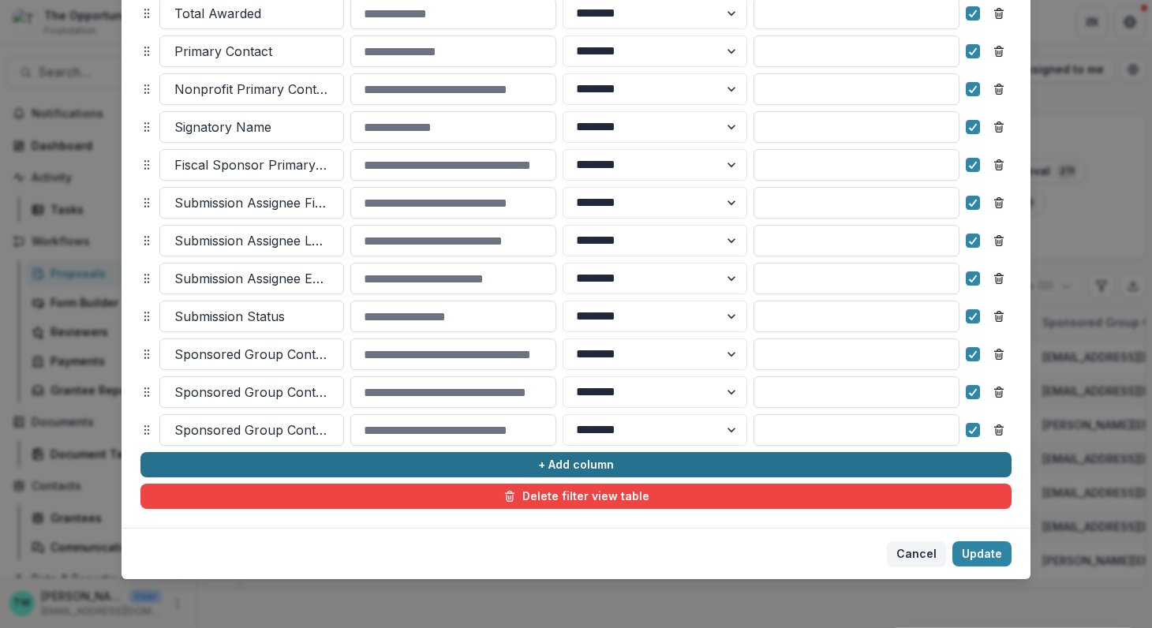
click at [260, 465] on button "+ Add column" at bounding box center [575, 464] width 871 height 25
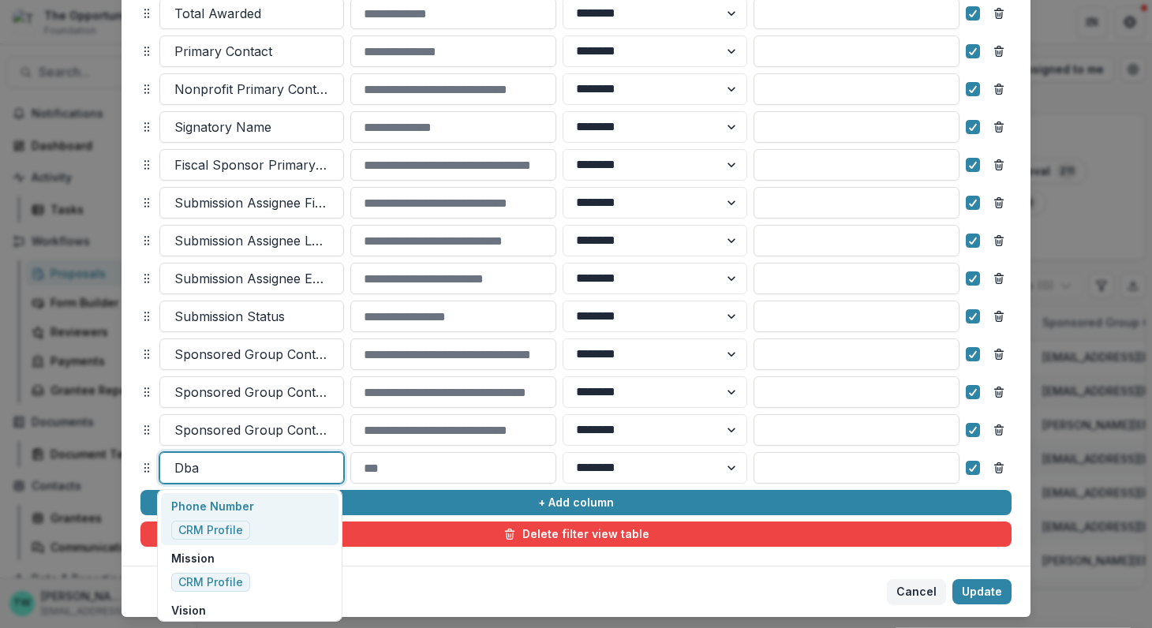
click at [255, 467] on div at bounding box center [251, 468] width 155 height 22
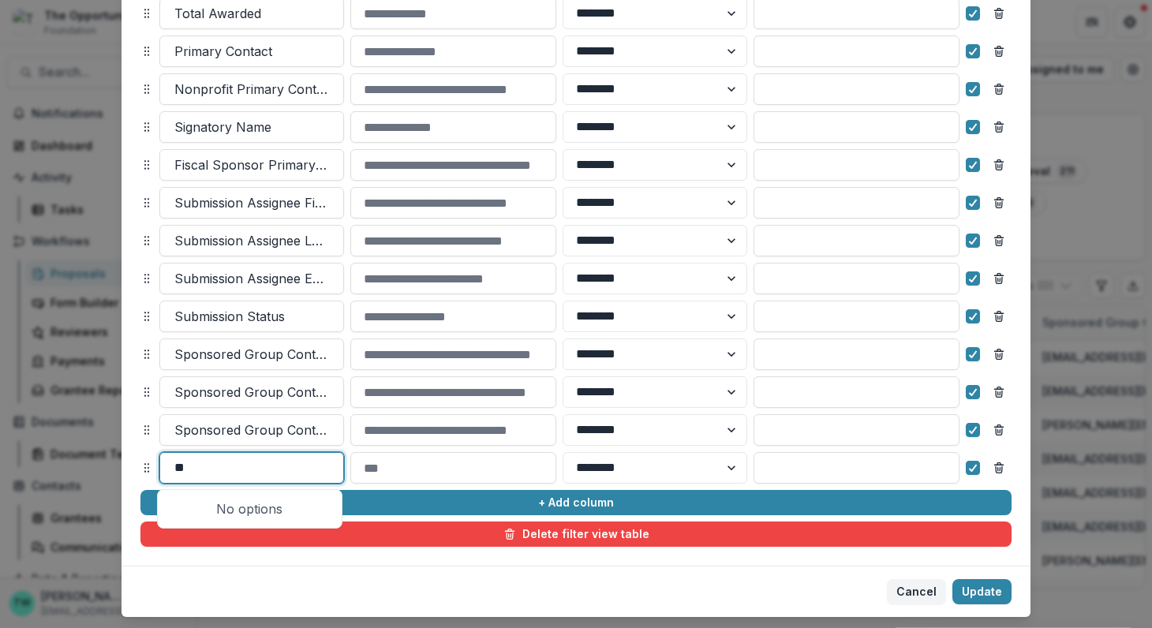
type input "*"
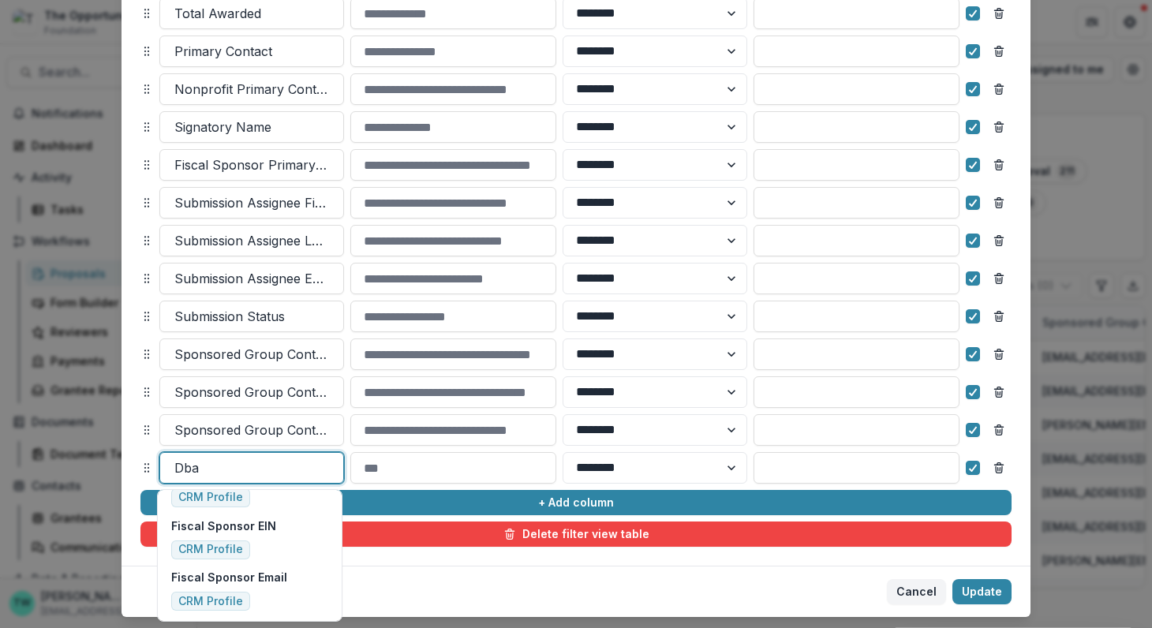
scroll to position [144, 0]
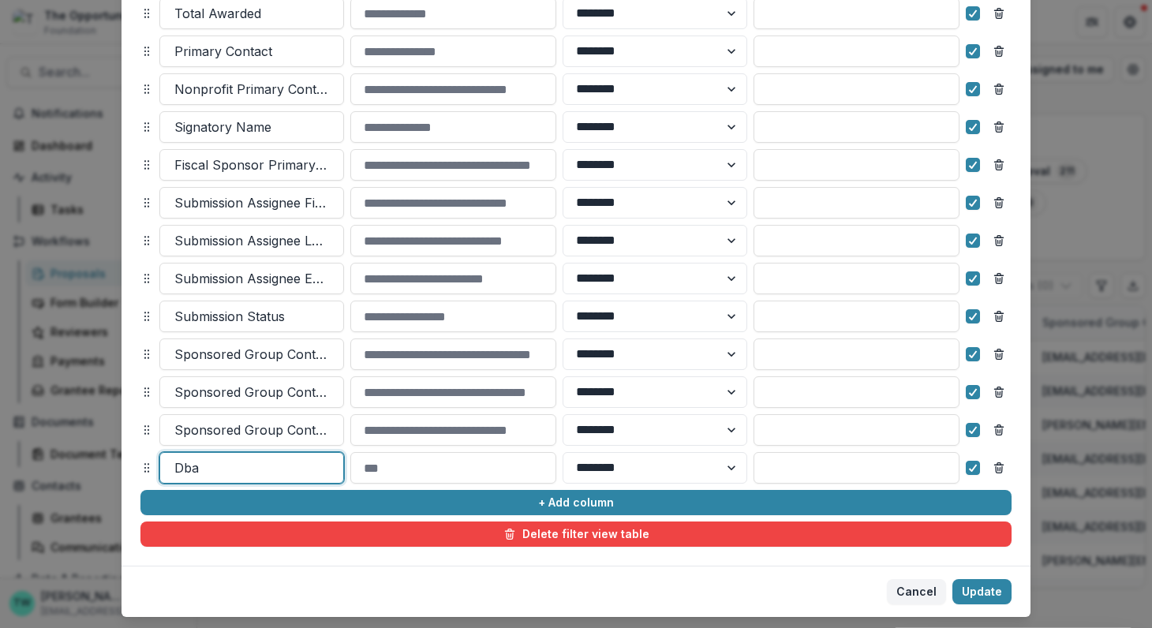
click at [246, 463] on div at bounding box center [251, 468] width 155 height 22
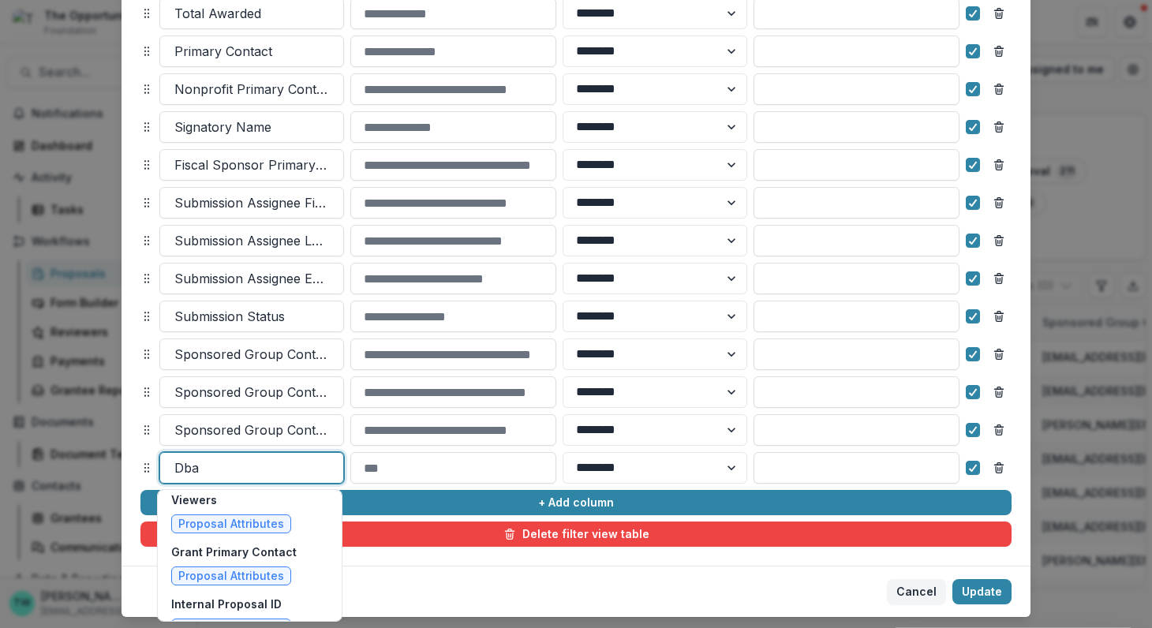
scroll to position [3175, 0]
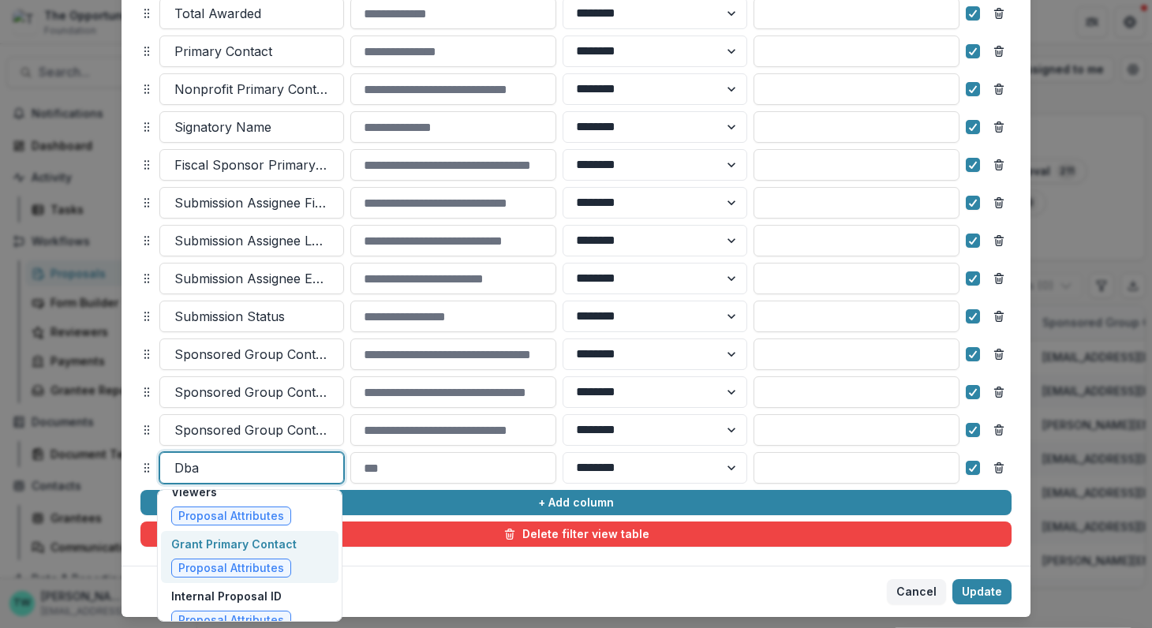
click at [231, 536] on p "Grant Primary Contact" at bounding box center [233, 544] width 125 height 17
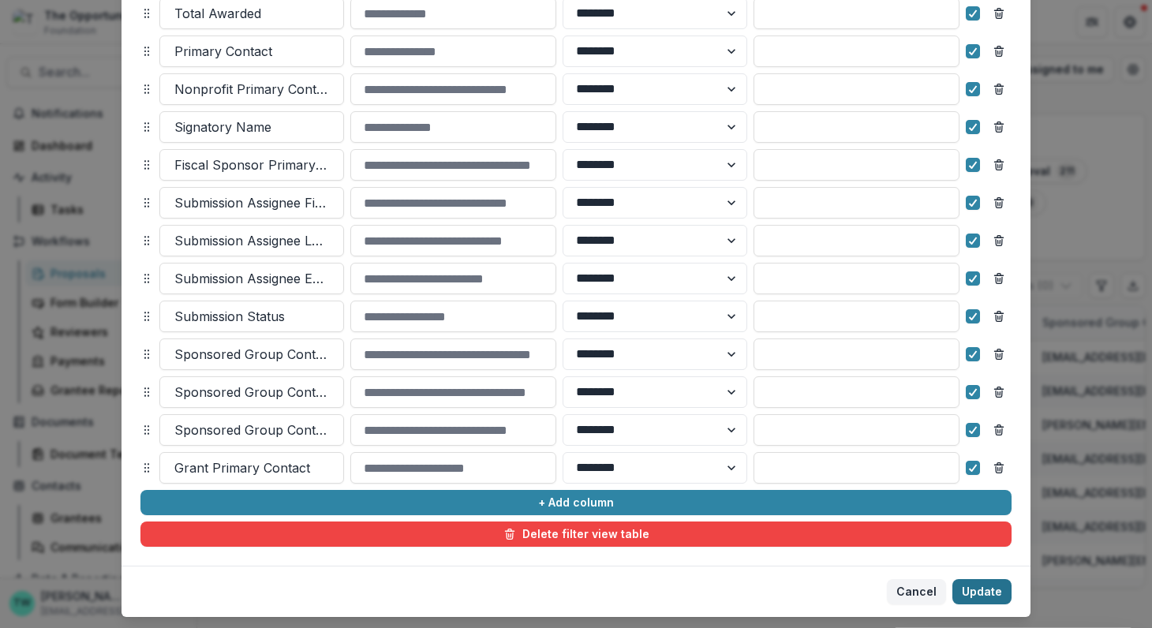
click at [973, 595] on button "Update" at bounding box center [981, 591] width 59 height 25
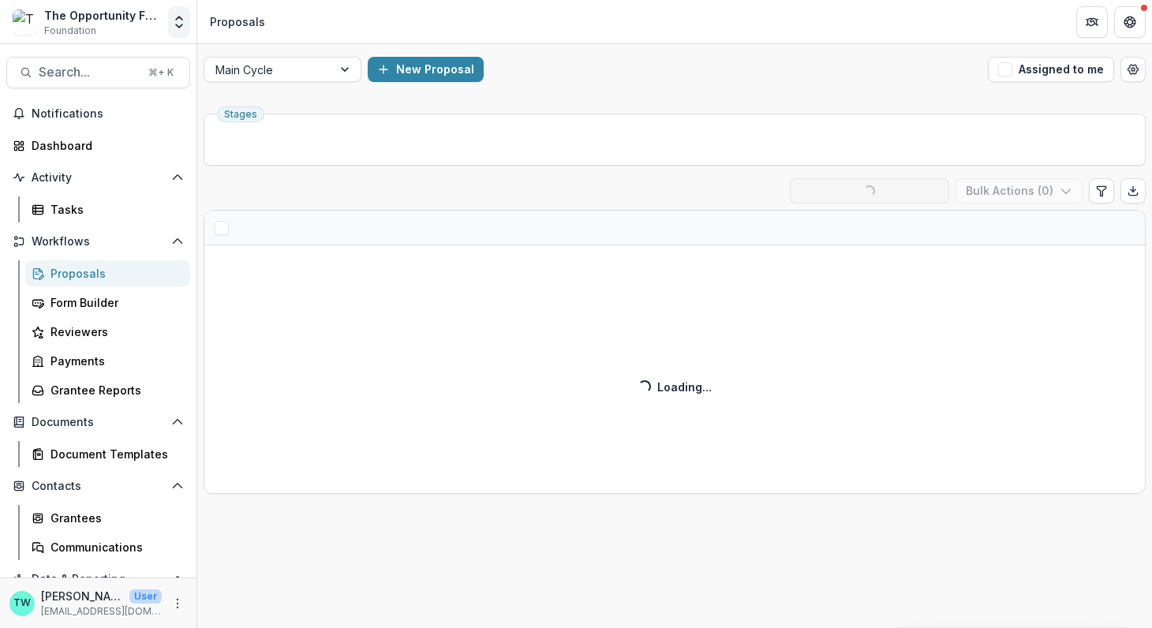
click at [171, 21] on icon "Open entity switcher" at bounding box center [179, 22] width 16 height 16
click at [134, 58] on link "Admin Settings" at bounding box center [98, 61] width 189 height 26
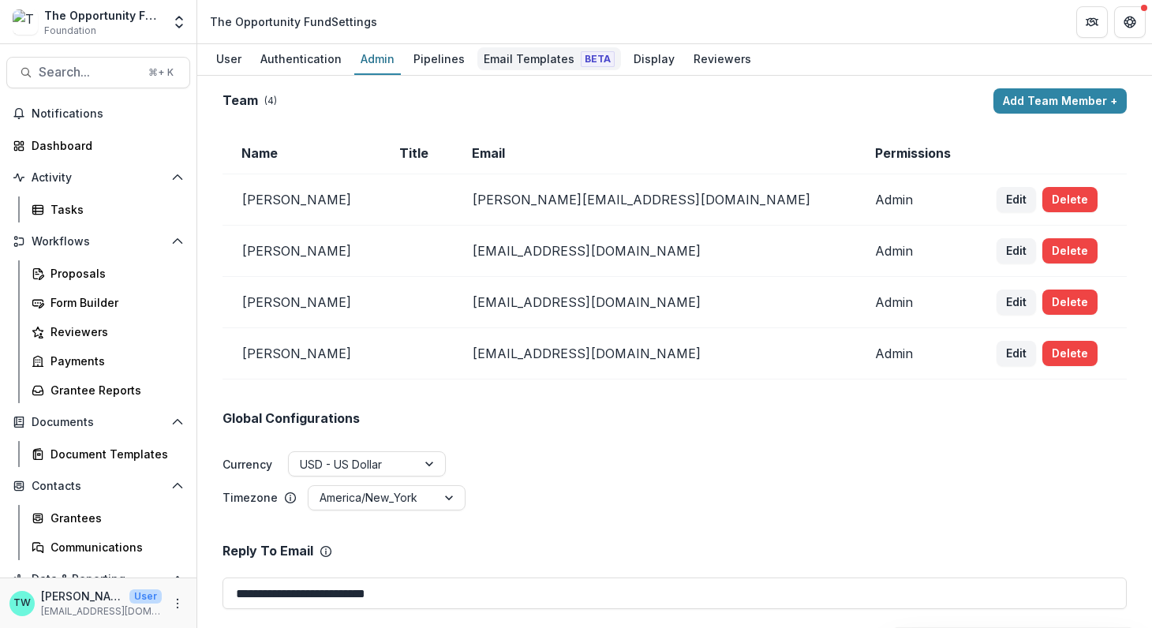
click at [539, 50] on div "Email Templates Beta" at bounding box center [549, 58] width 144 height 23
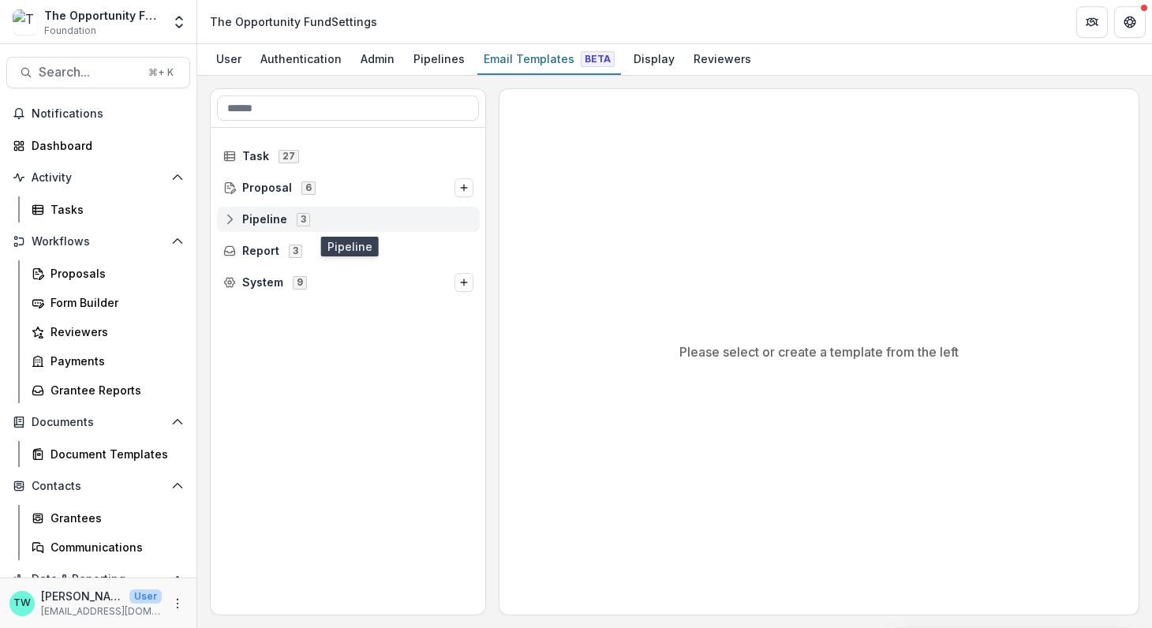
click at [263, 215] on span "Pipeline" at bounding box center [264, 219] width 45 height 13
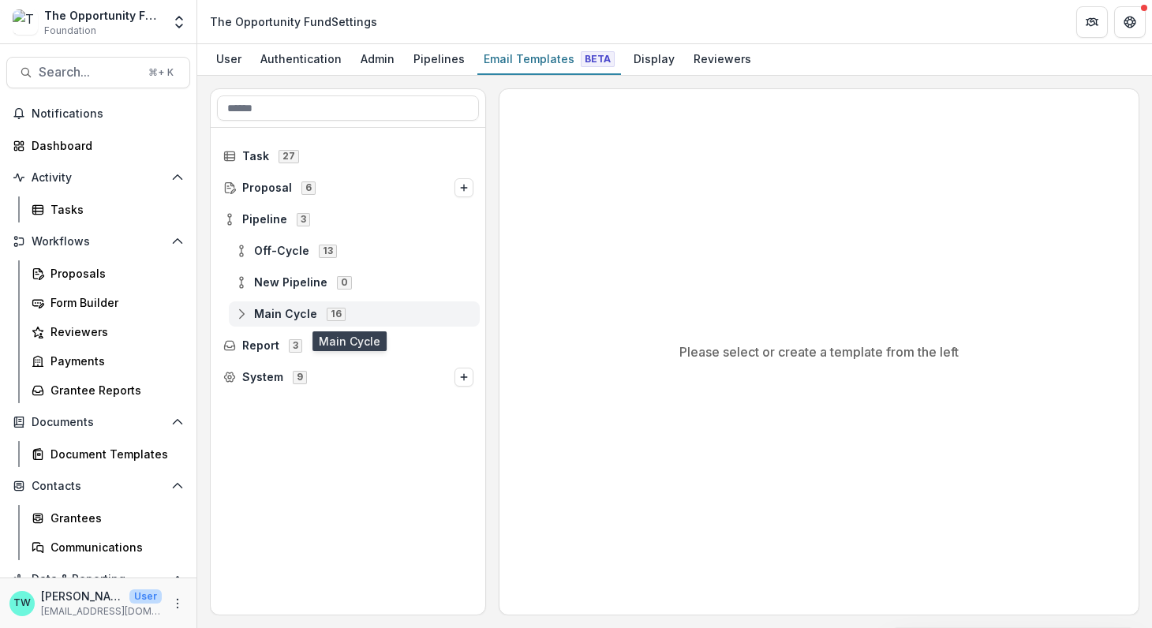
click at [258, 308] on span "Main Cycle" at bounding box center [285, 314] width 63 height 13
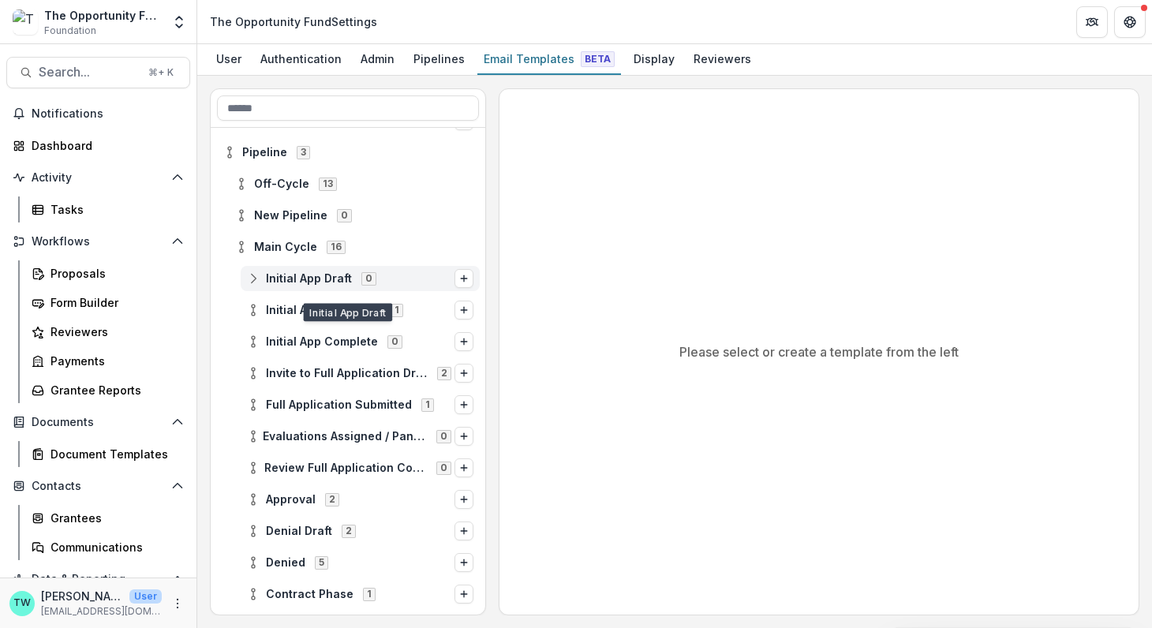
scroll to position [79, 0]
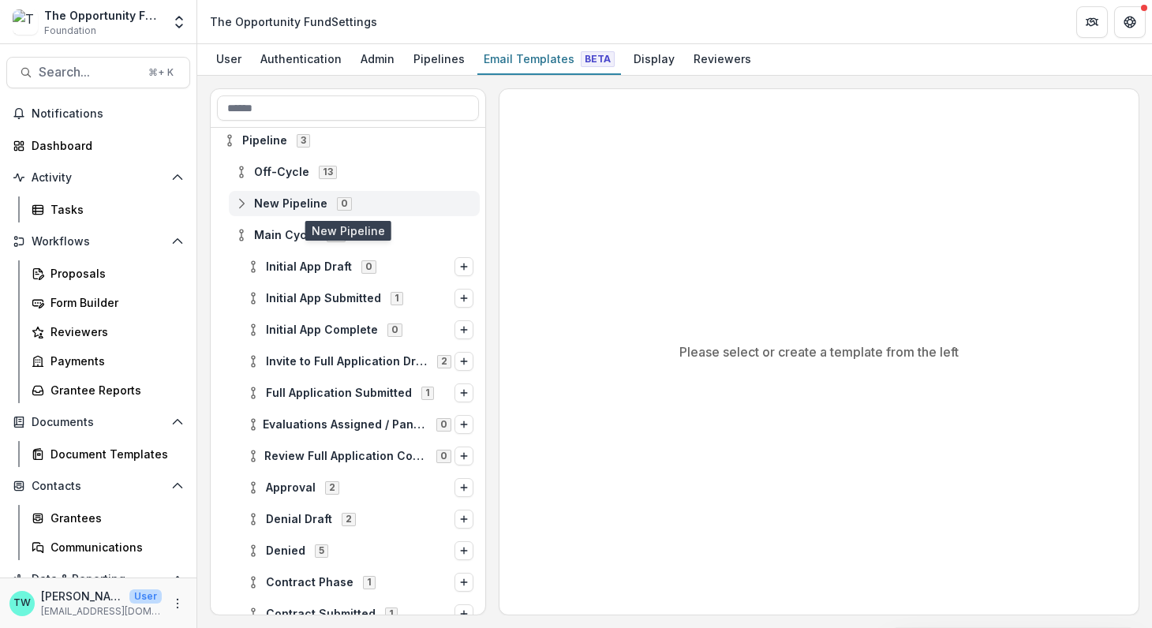
click at [237, 203] on icon at bounding box center [241, 203] width 13 height 13
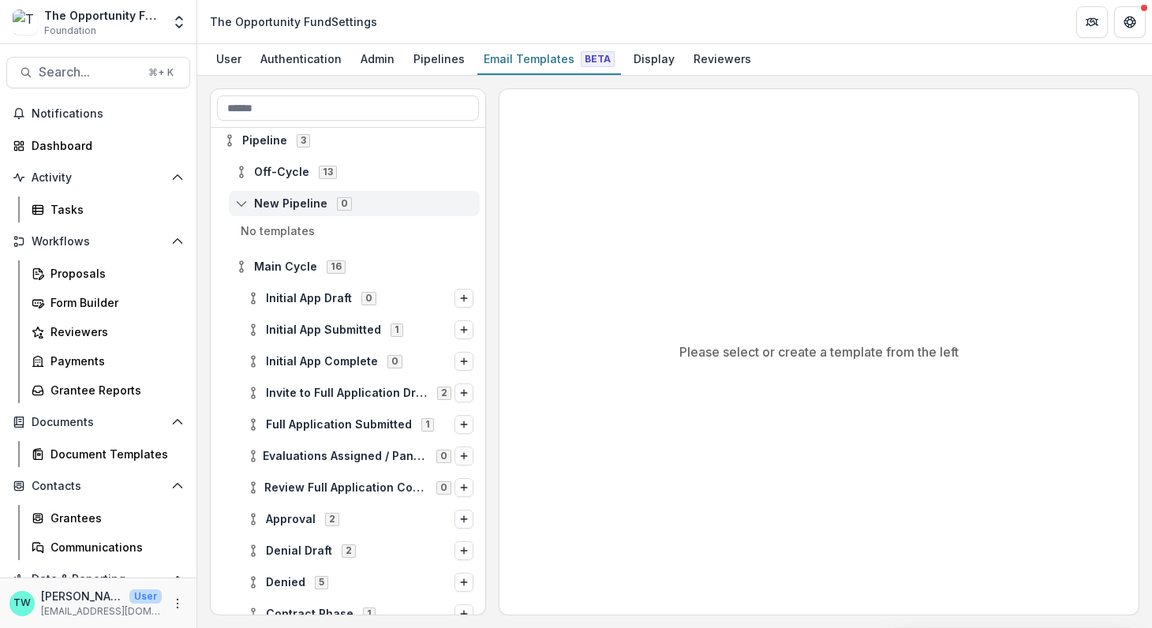
click at [241, 203] on icon at bounding box center [241, 203] width 13 height 13
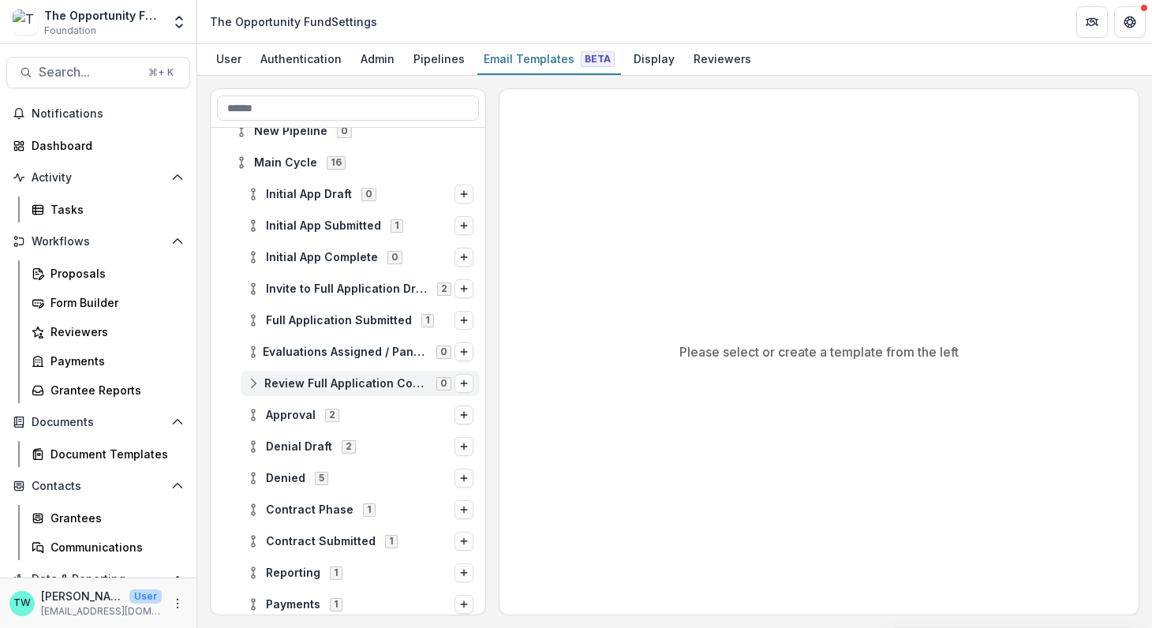
scroll to position [150, 0]
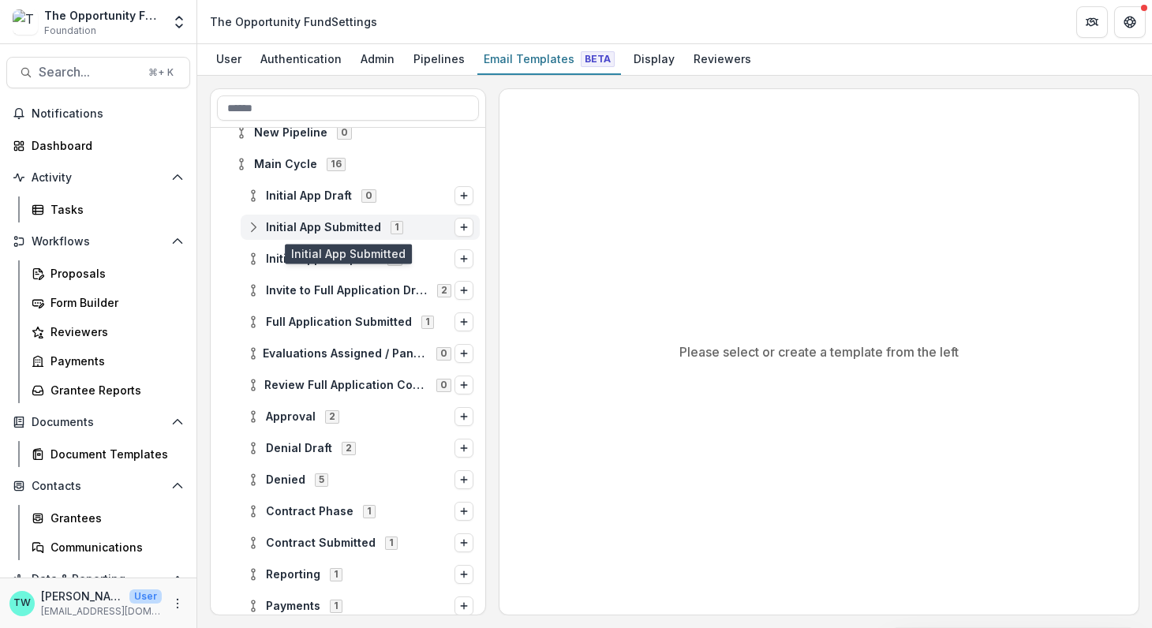
click at [253, 223] on icon at bounding box center [253, 227] width 13 height 13
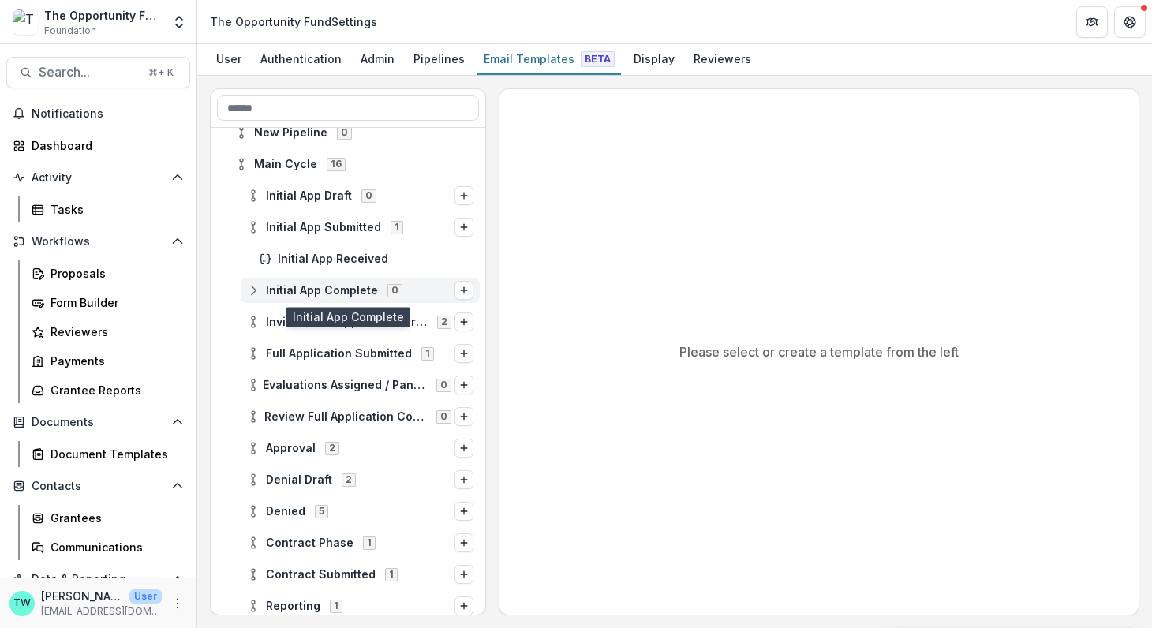
click at [259, 288] on span "Initial App Complete 0" at bounding box center [350, 289] width 207 height 13
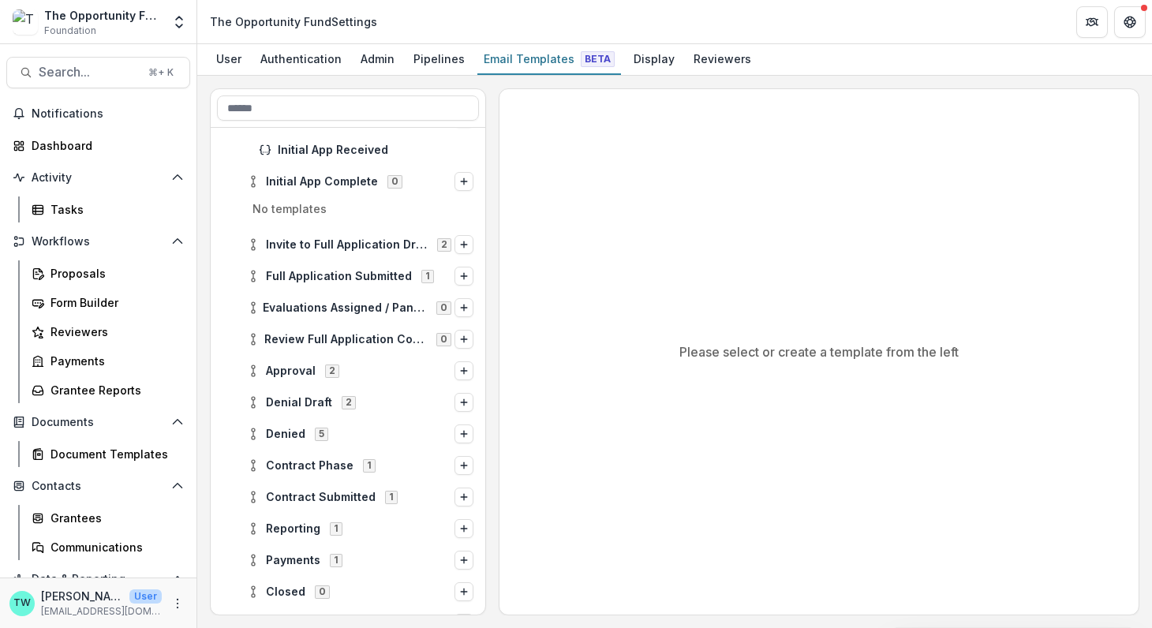
scroll to position [267, 0]
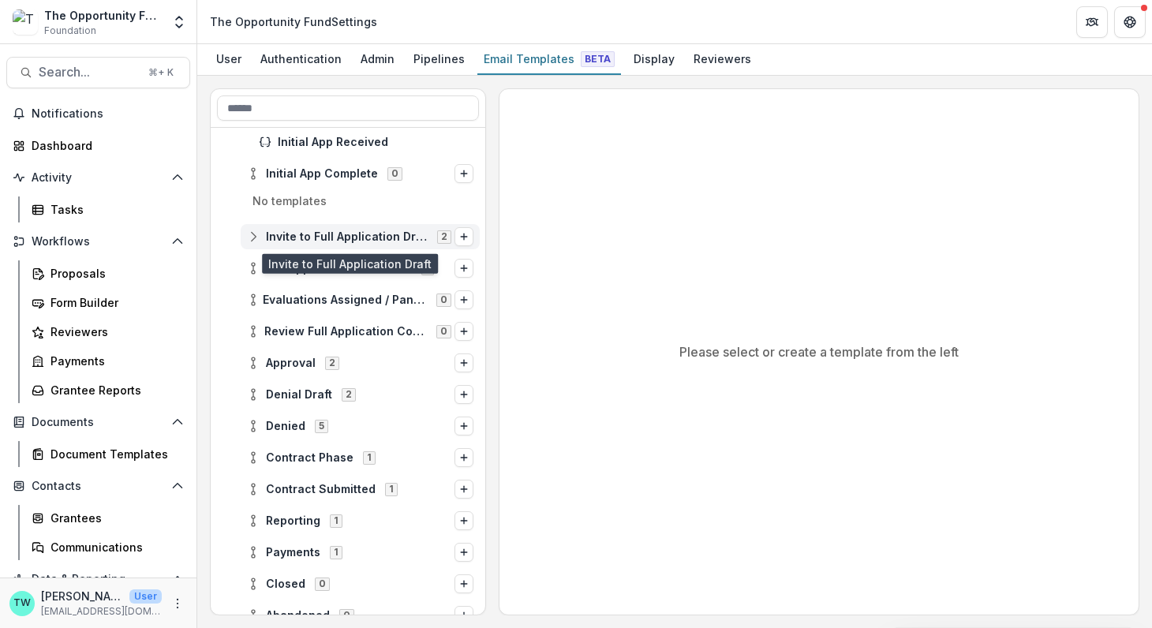
click at [252, 239] on circle at bounding box center [253, 240] width 3 height 3
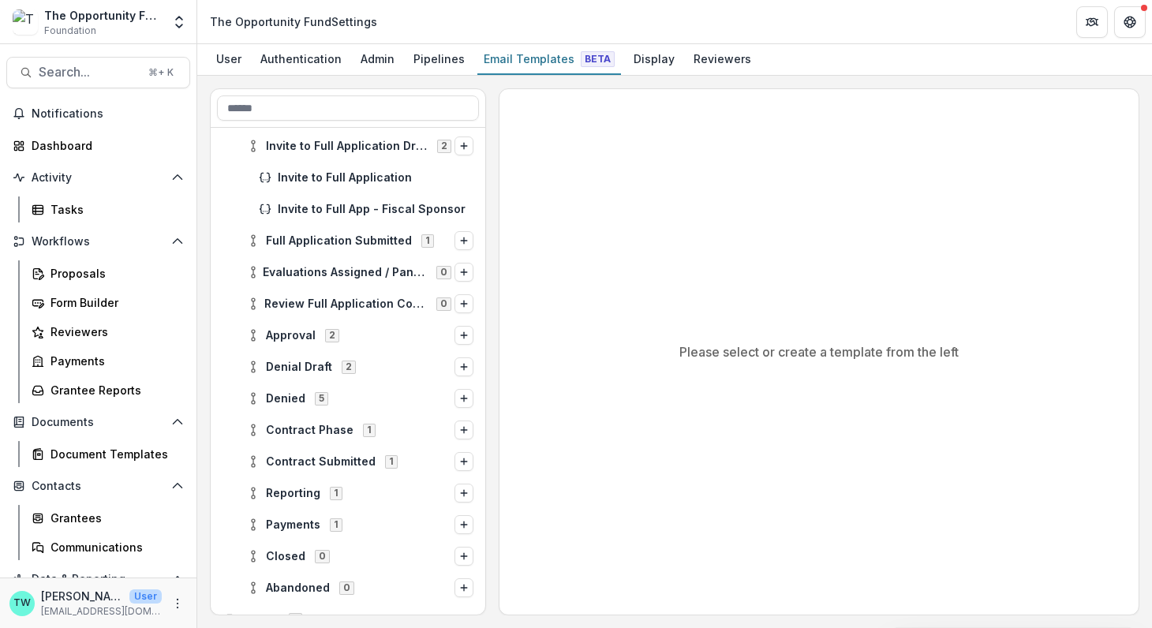
scroll to position [367, 0]
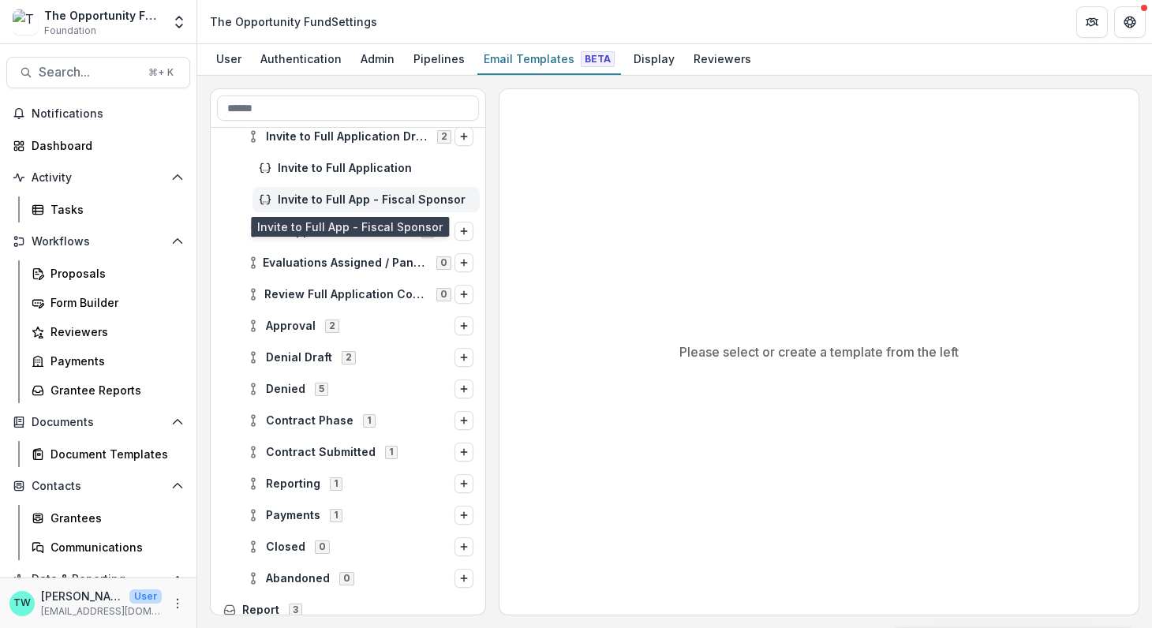
click at [340, 199] on span "Invite to Full App - Fiscal Sponsor" at bounding box center [376, 199] width 196 height 13
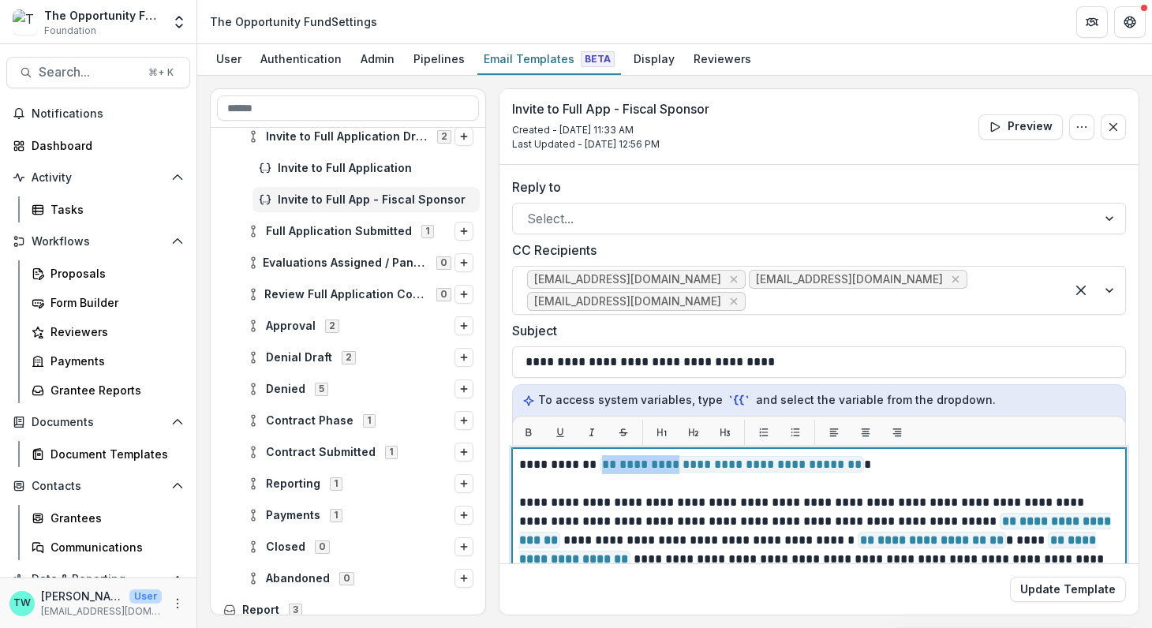
drag, startPoint x: 853, startPoint y: 462, endPoint x: 548, endPoint y: 463, distance: 304.5
drag, startPoint x: 631, startPoint y: 463, endPoint x: 564, endPoint y: 461, distance: 67.1
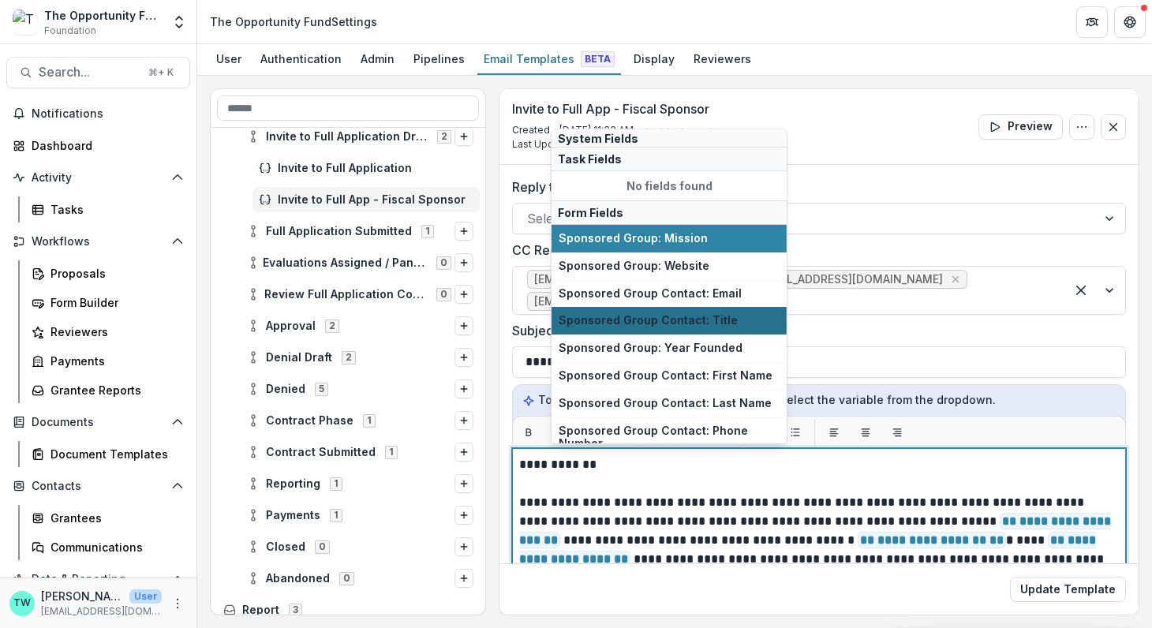
scroll to position [65, 0]
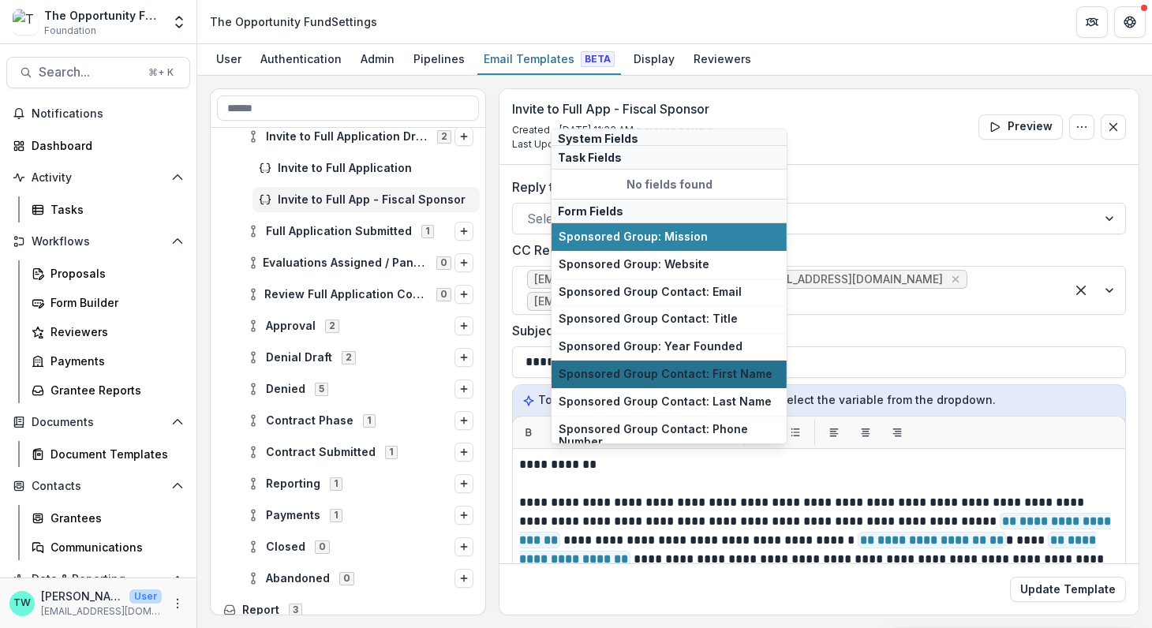
click at [678, 375] on button "Sponsored Group Contact: First Name" at bounding box center [668, 374] width 235 height 28
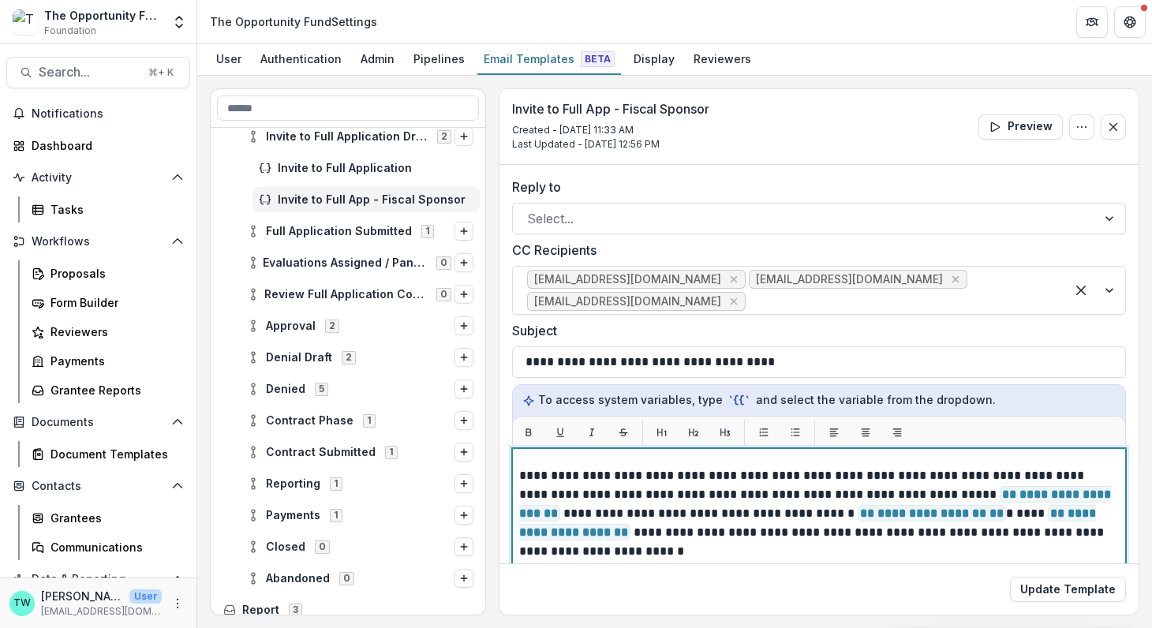
scroll to position [25, 0]
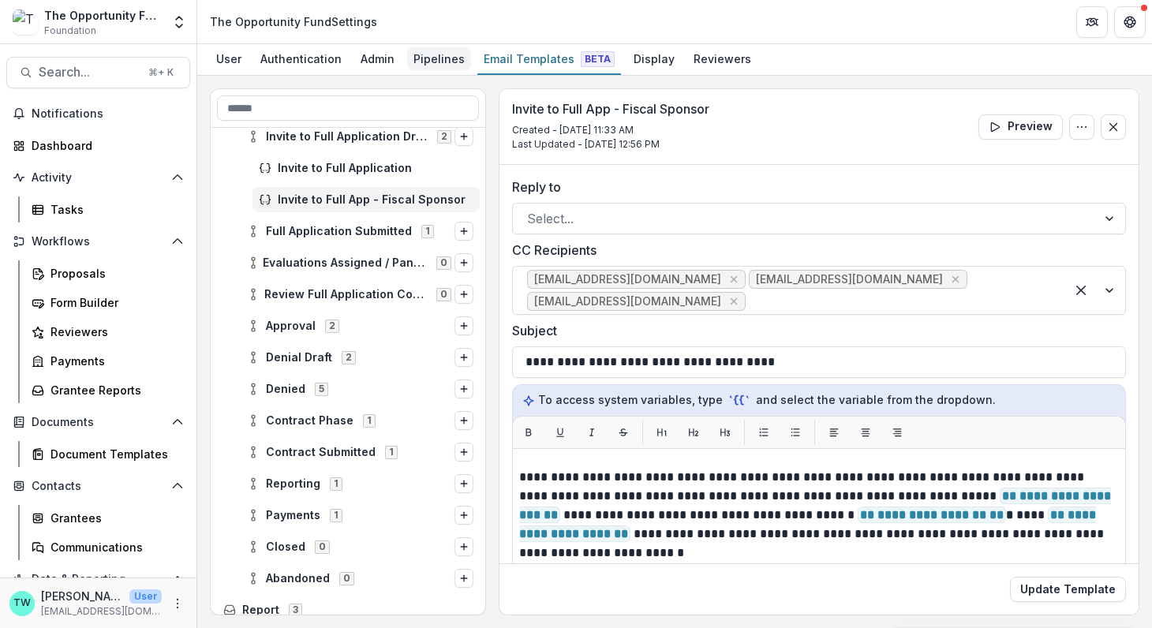
click at [439, 61] on div "Pipelines" at bounding box center [439, 58] width 64 height 23
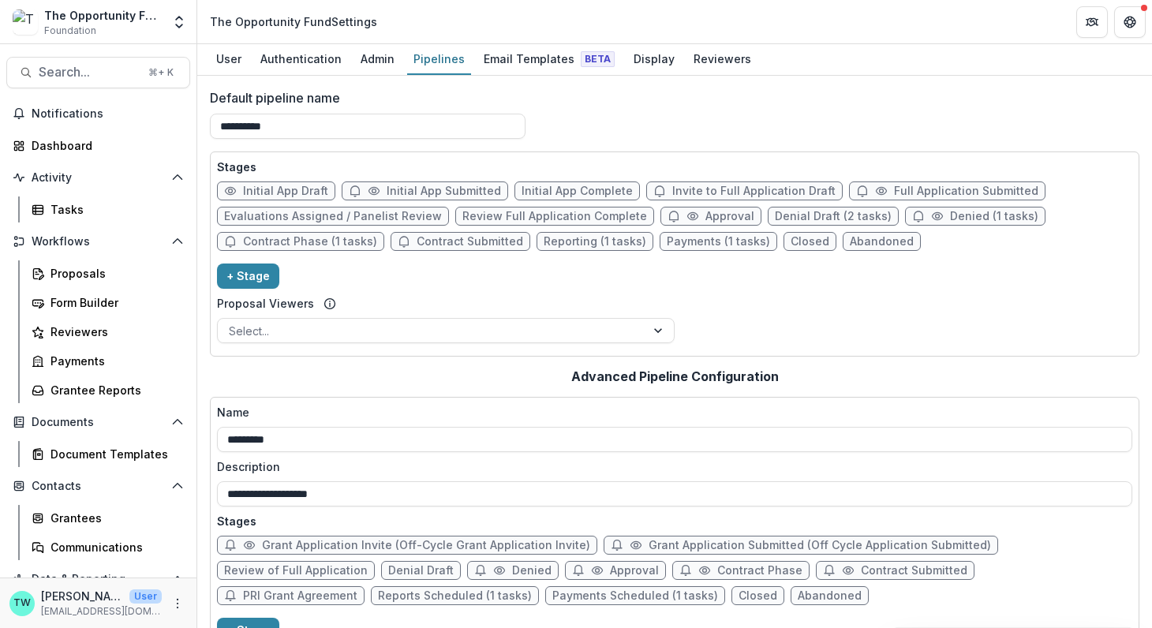
click at [809, 214] on span "Denial Draft (2 tasks)" at bounding box center [833, 216] width 117 height 13
select select "*****"
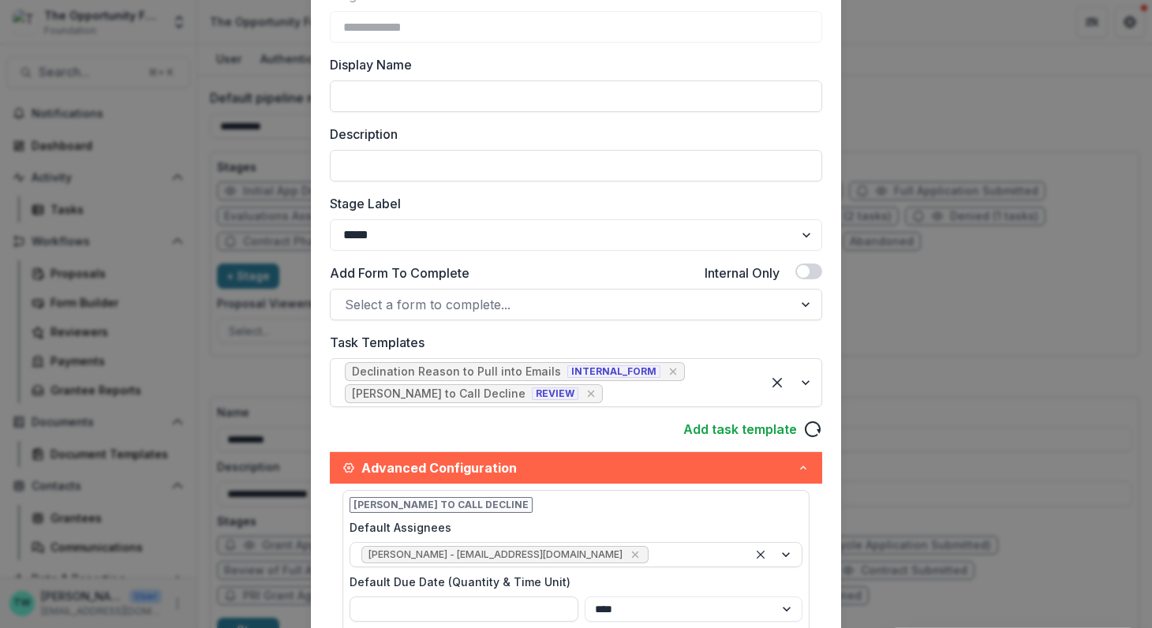
scroll to position [121, 0]
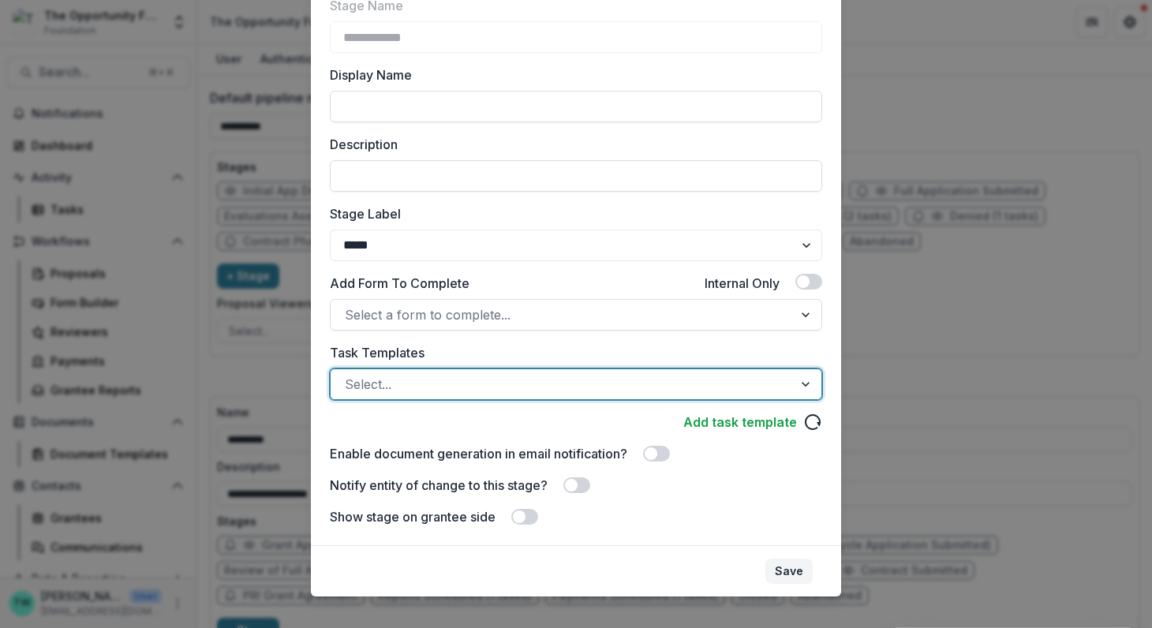
click at [788, 573] on button "Save" at bounding box center [788, 570] width 47 height 25
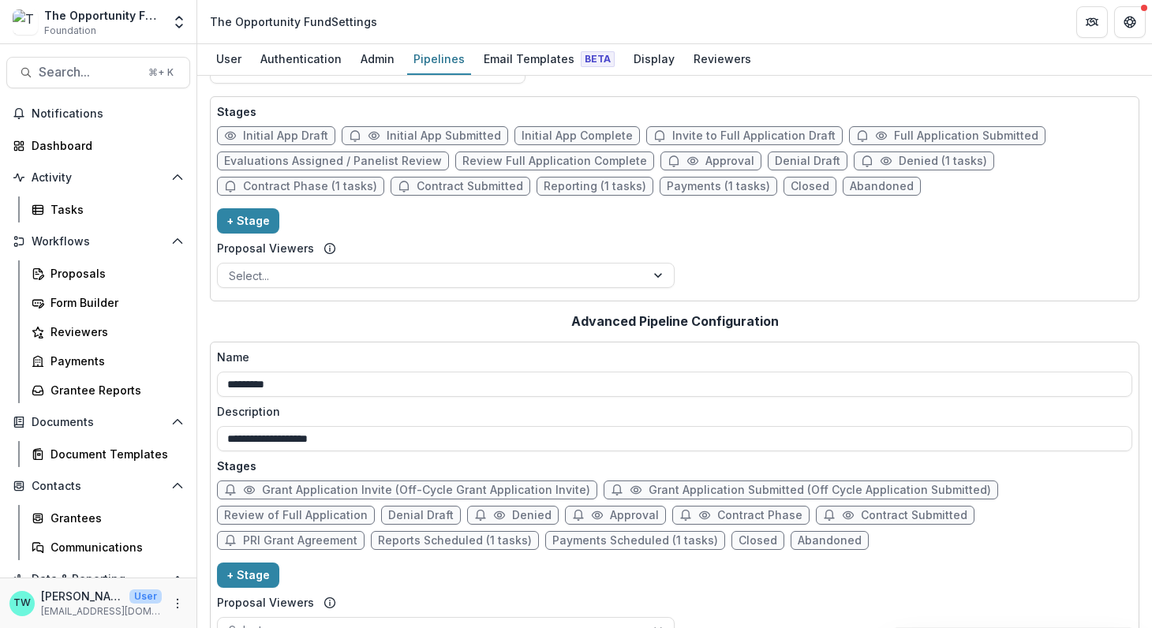
scroll to position [0, 0]
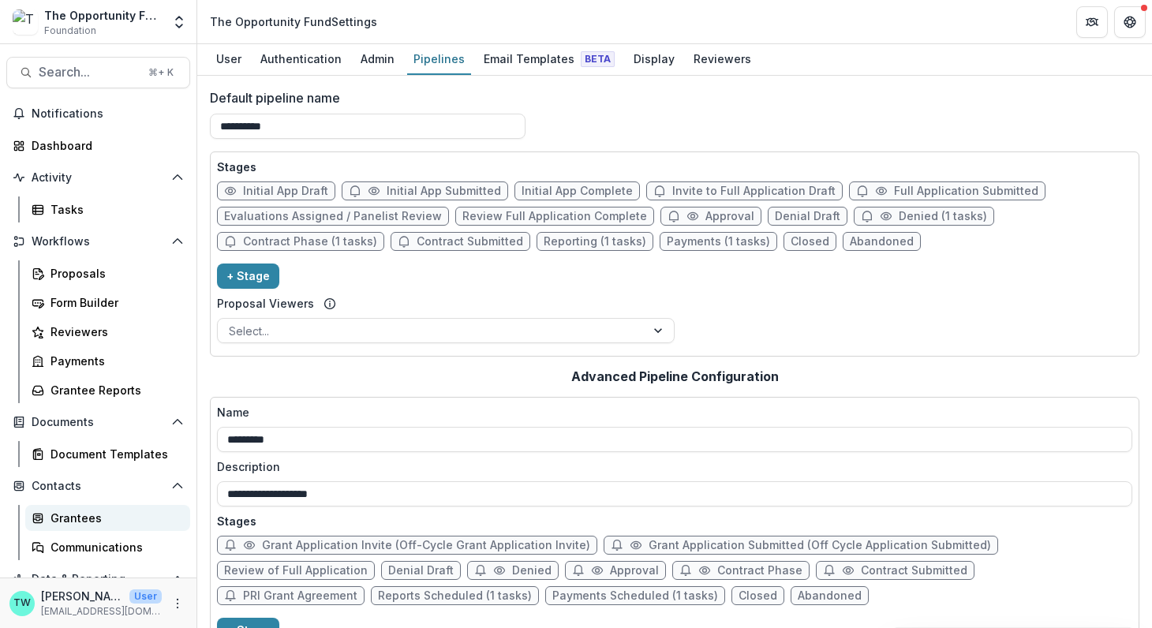
click at [77, 518] on div "Grantees" at bounding box center [113, 518] width 127 height 17
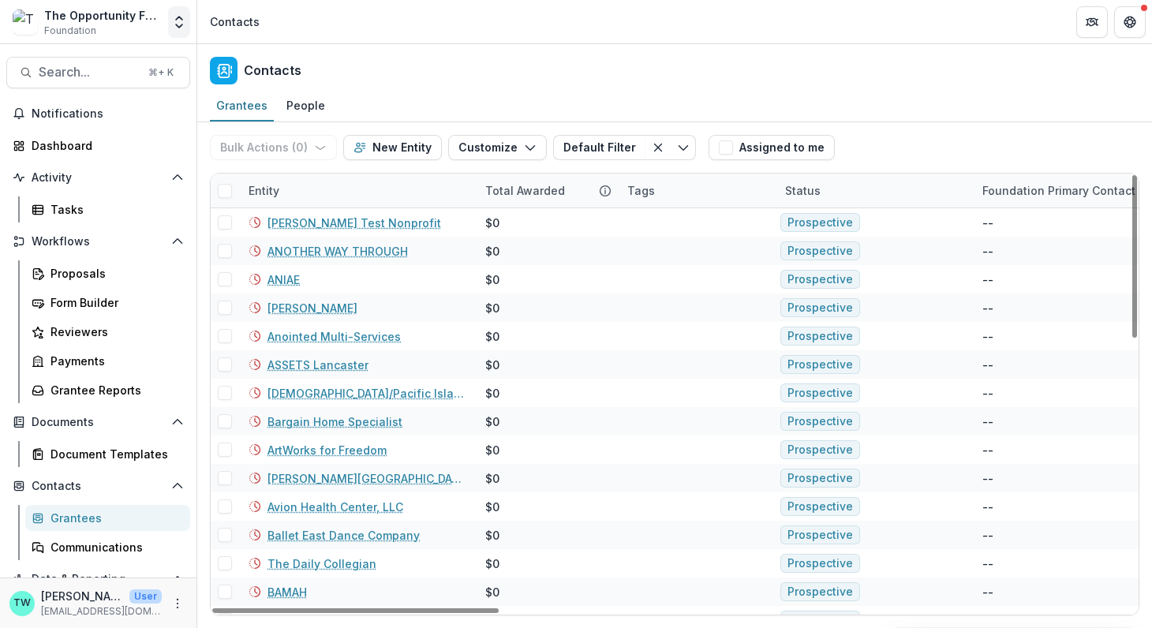
click at [177, 24] on icon "Open entity switcher" at bounding box center [179, 22] width 16 height 16
click at [177, 22] on icon "Open entity switcher" at bounding box center [179, 22] width 16 height 16
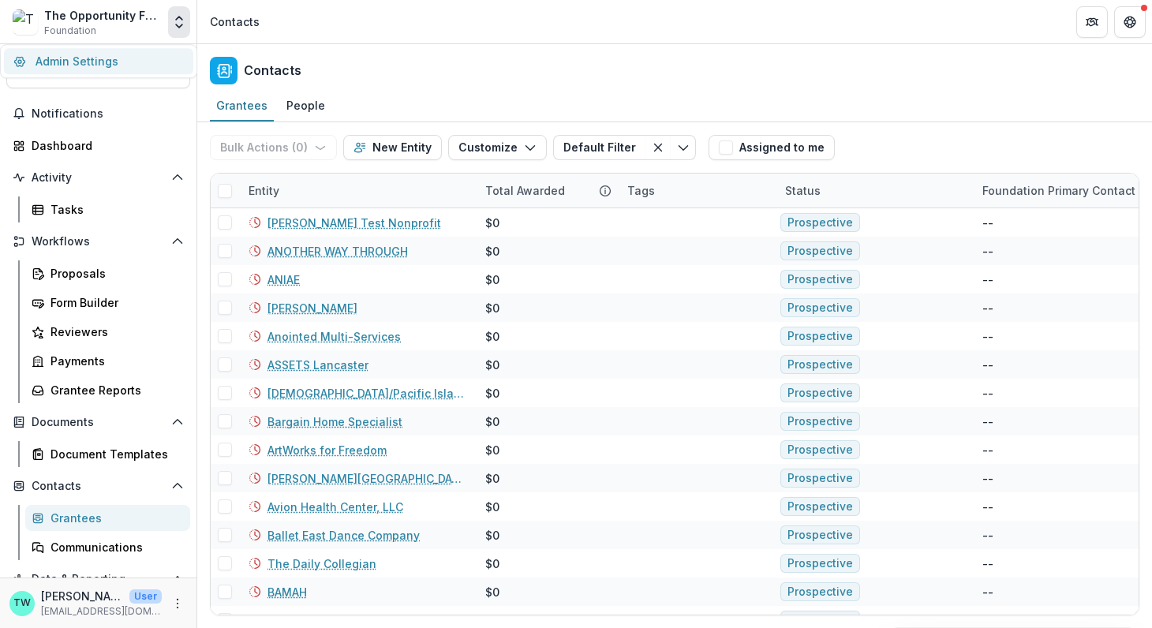
click at [114, 54] on link "Admin Settings" at bounding box center [98, 61] width 189 height 26
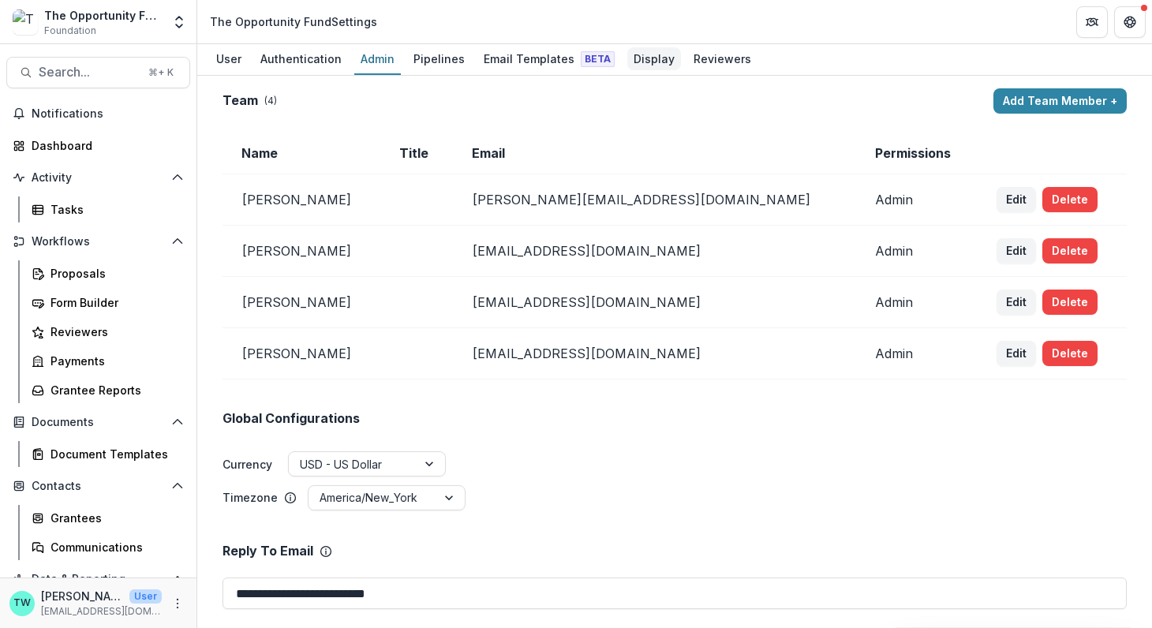
click at [638, 62] on div "Display" at bounding box center [654, 58] width 54 height 23
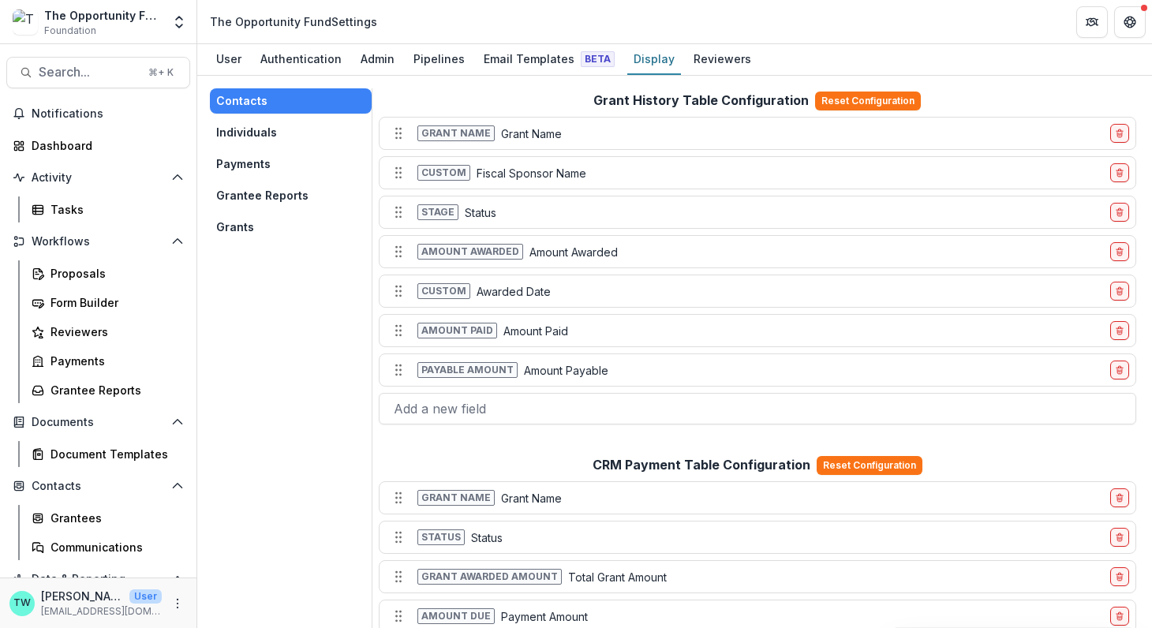
click at [250, 132] on button "Individuals" at bounding box center [291, 132] width 162 height 25
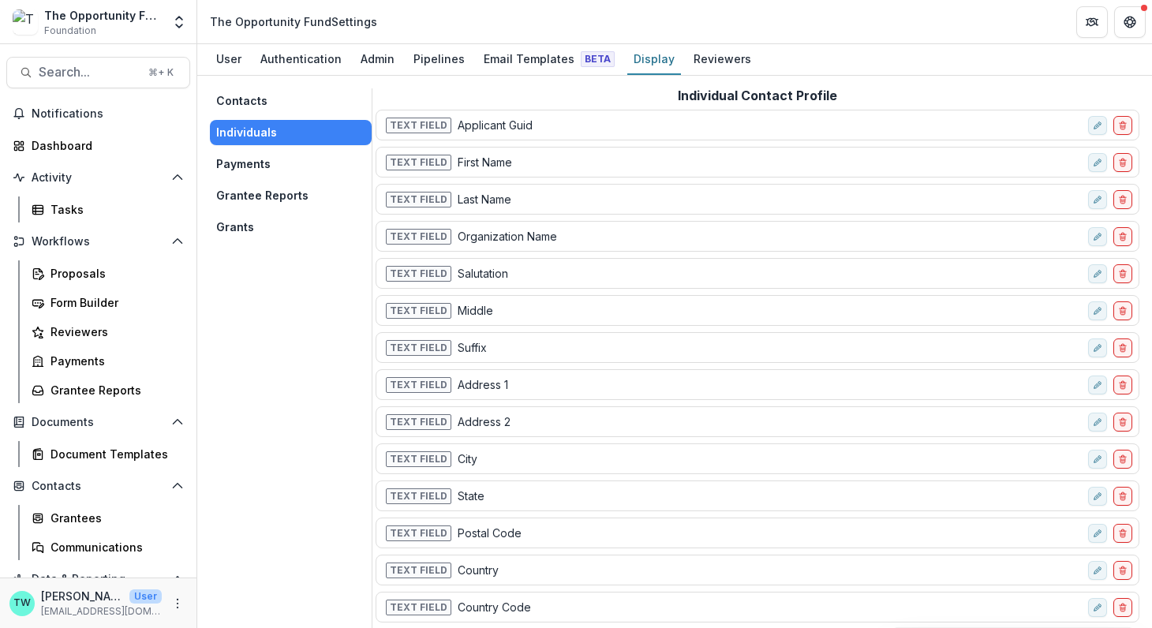
click at [256, 163] on button "Payments" at bounding box center [291, 163] width 162 height 25
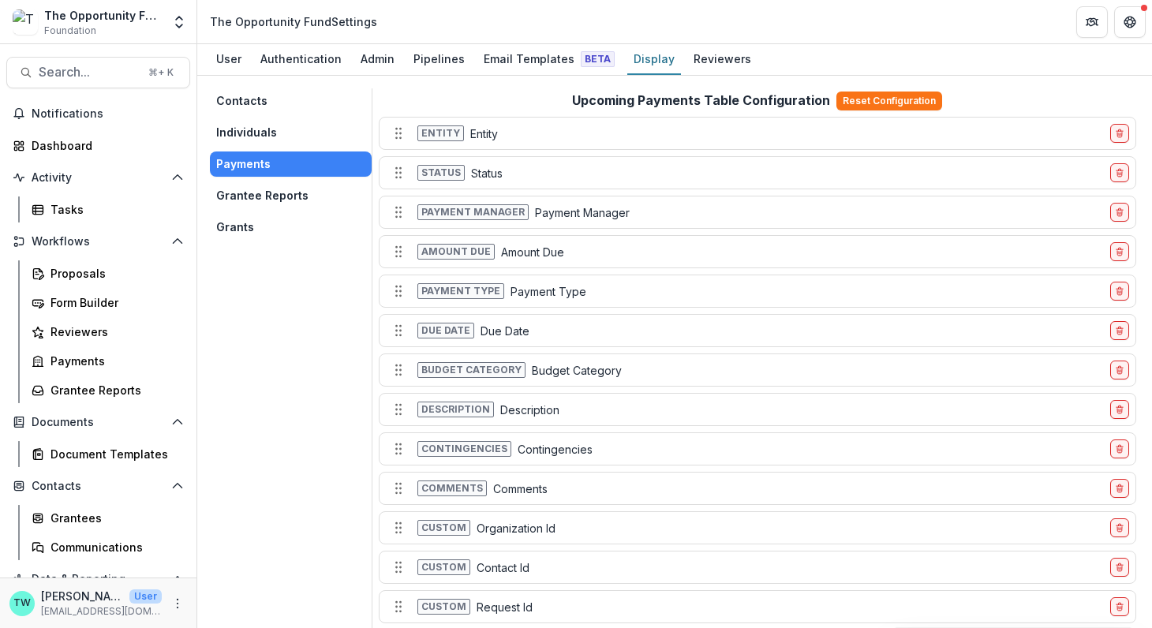
click at [286, 193] on button "Grantee Reports" at bounding box center [291, 195] width 162 height 25
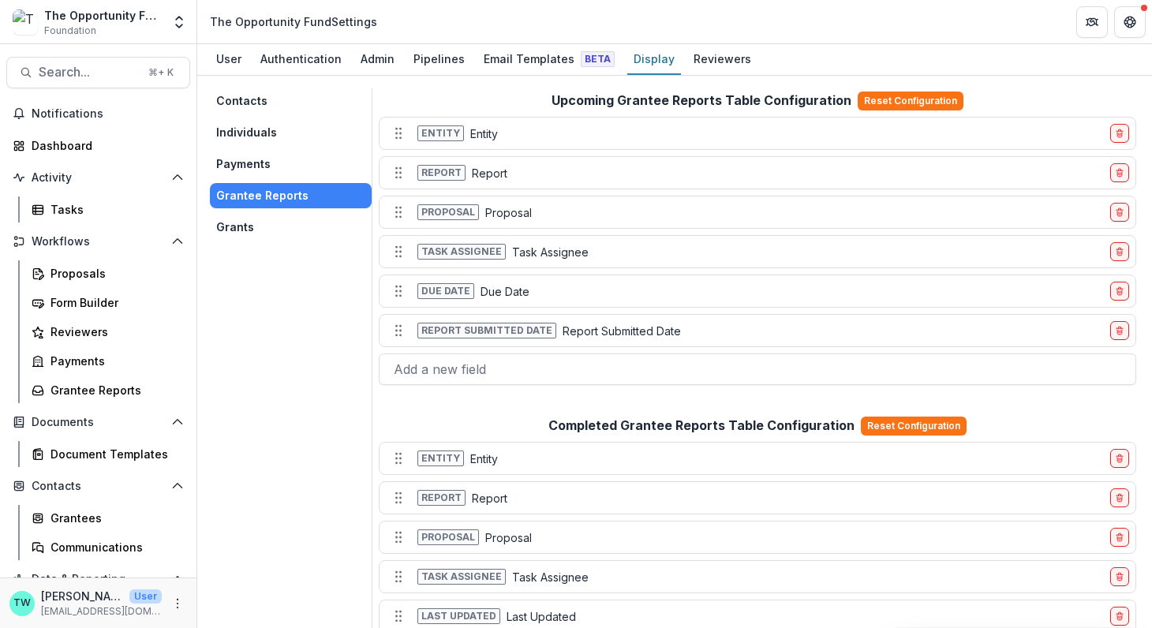
click at [241, 227] on button "Grants" at bounding box center [291, 227] width 162 height 25
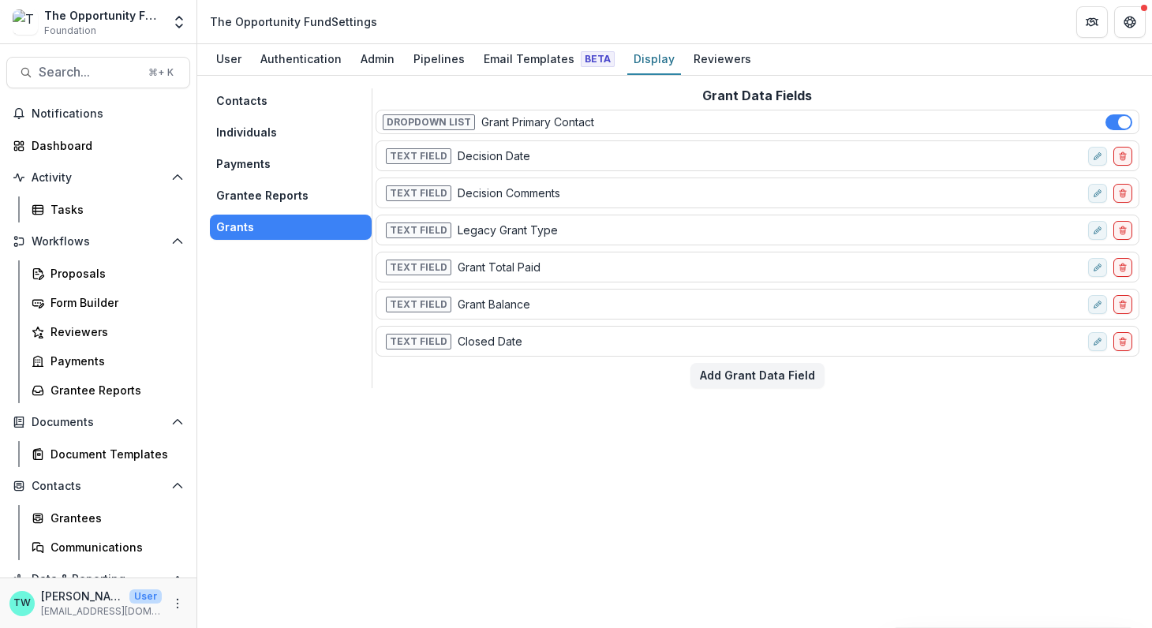
click at [241, 101] on button "Contacts" at bounding box center [291, 100] width 162 height 25
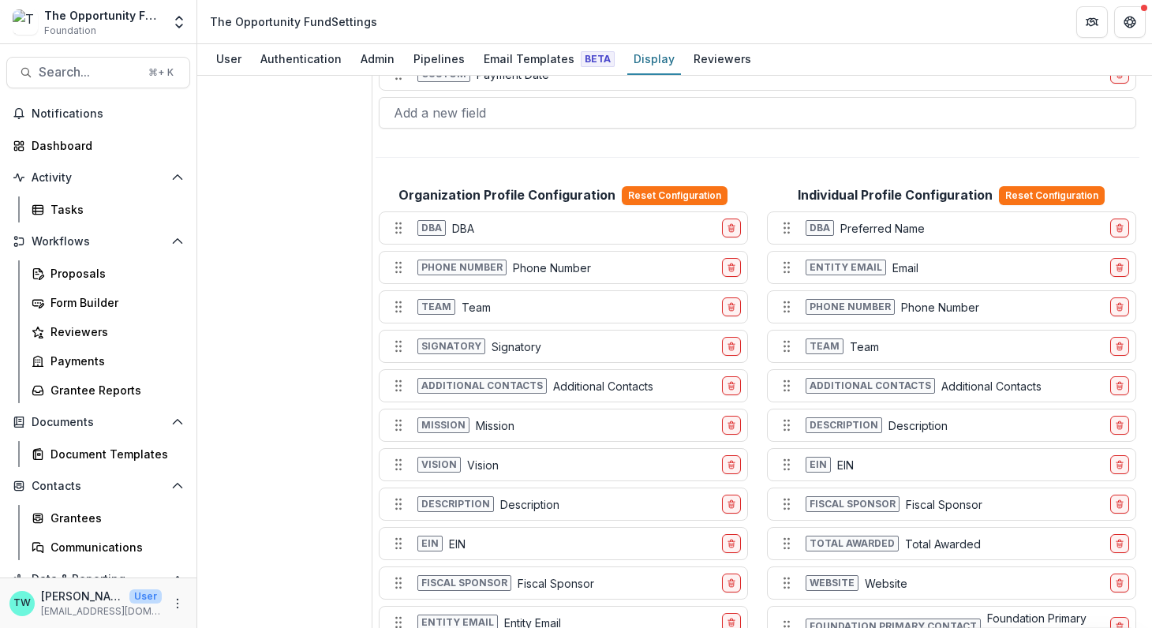
scroll to position [1480, 0]
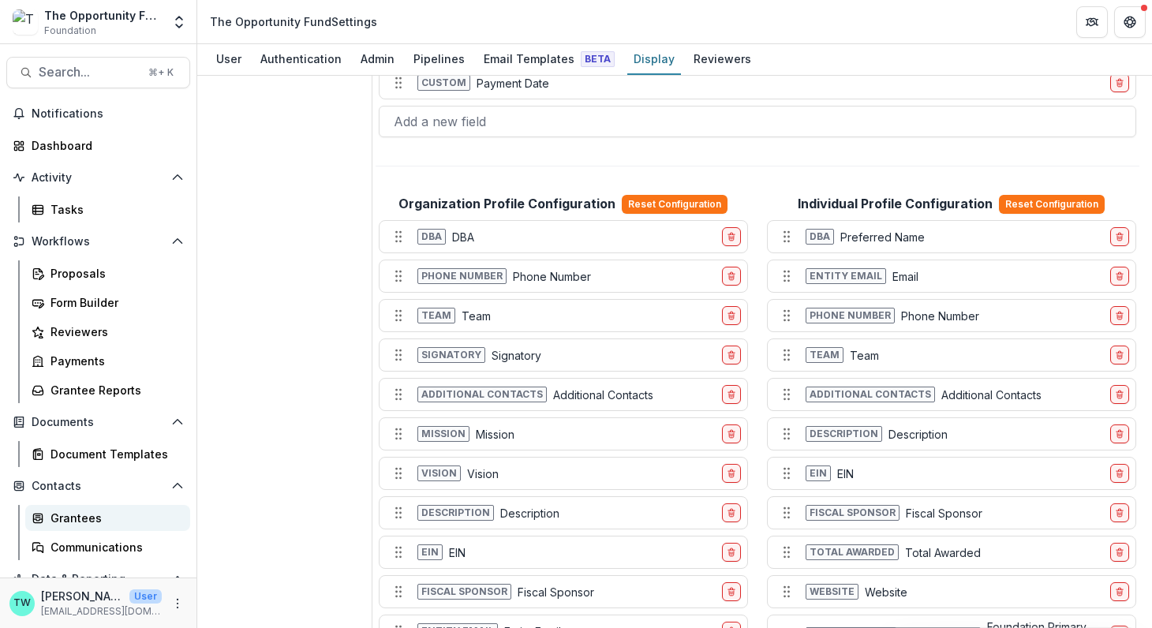
click at [65, 516] on div "Grantees" at bounding box center [113, 518] width 127 height 17
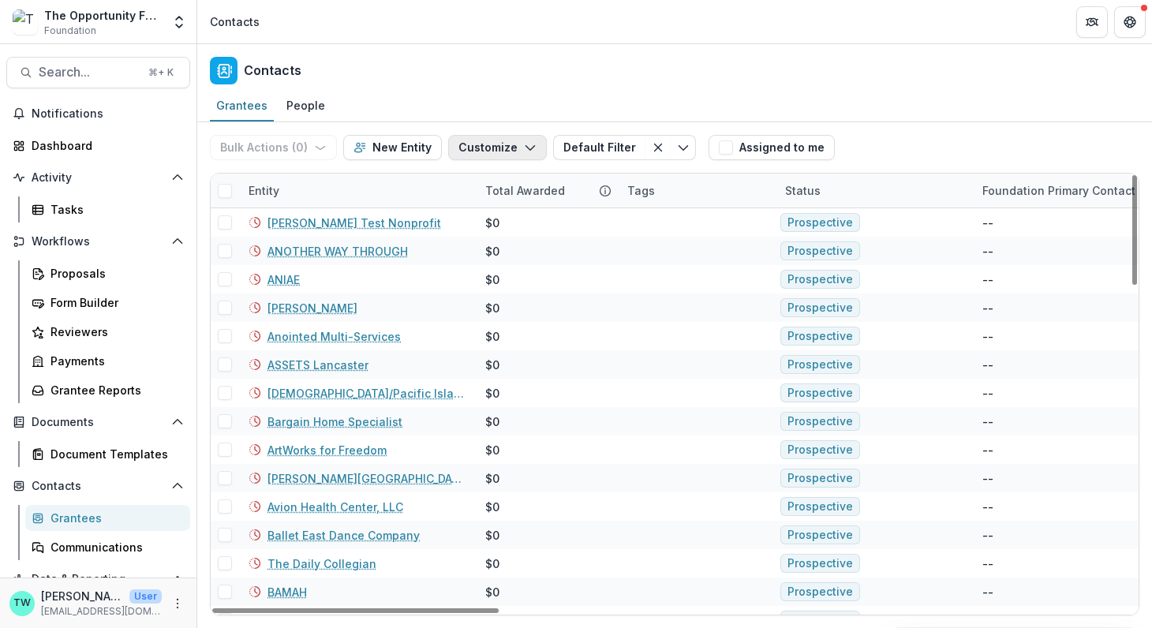
click at [525, 147] on polyline "button" at bounding box center [529, 148] width 9 height 5
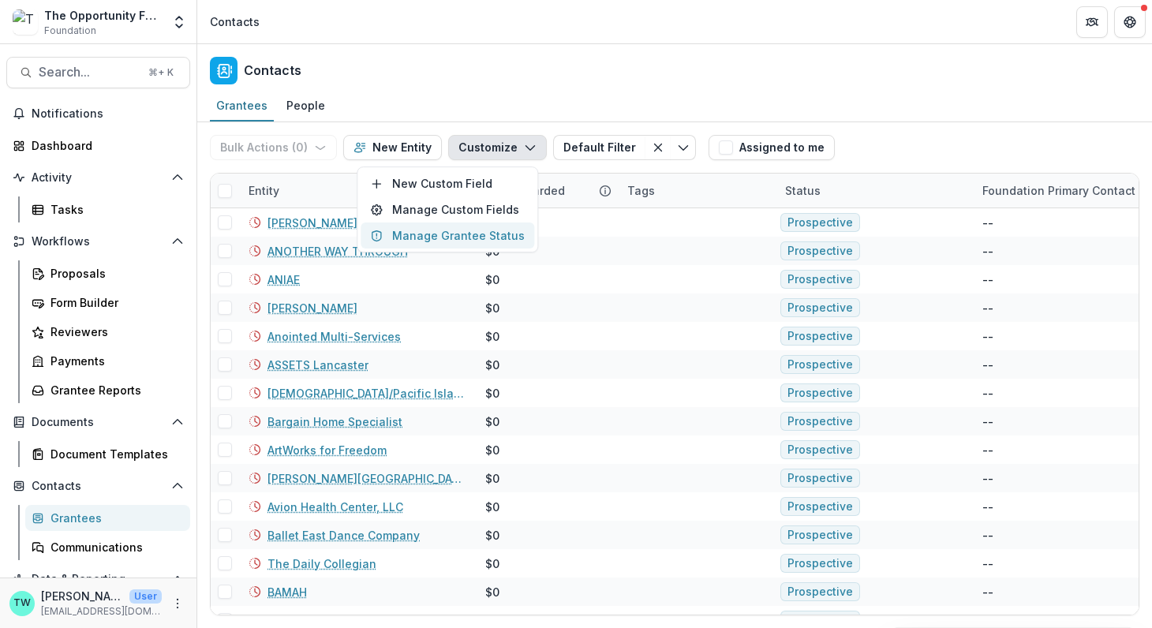
click at [466, 232] on button "Manage Grantee Status" at bounding box center [447, 235] width 174 height 26
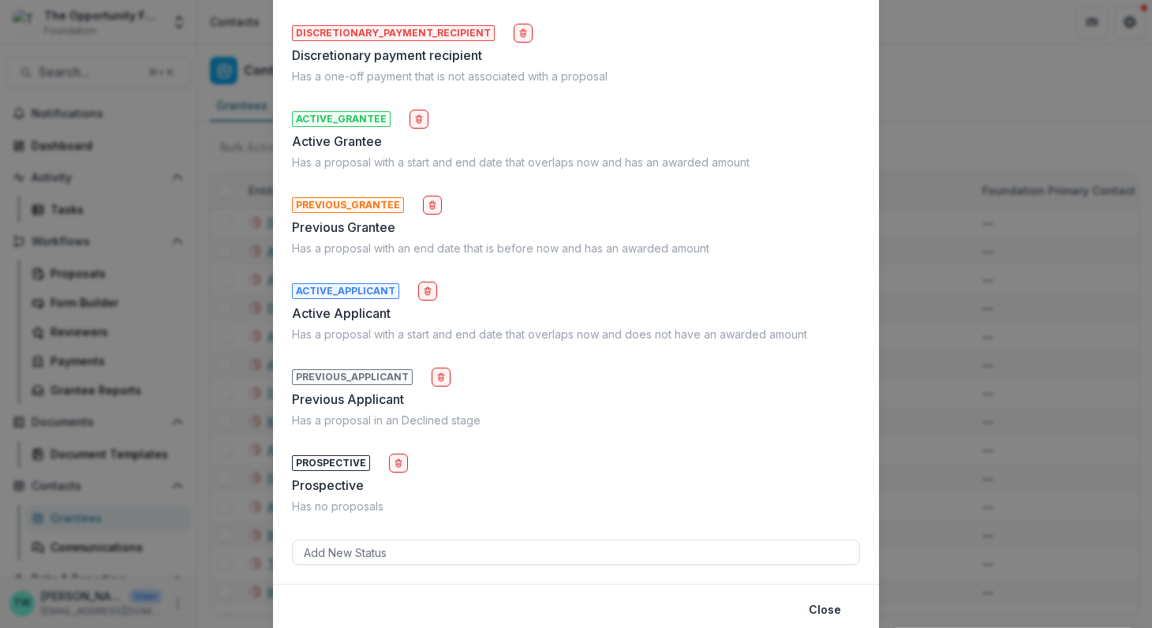
scroll to position [200, 0]
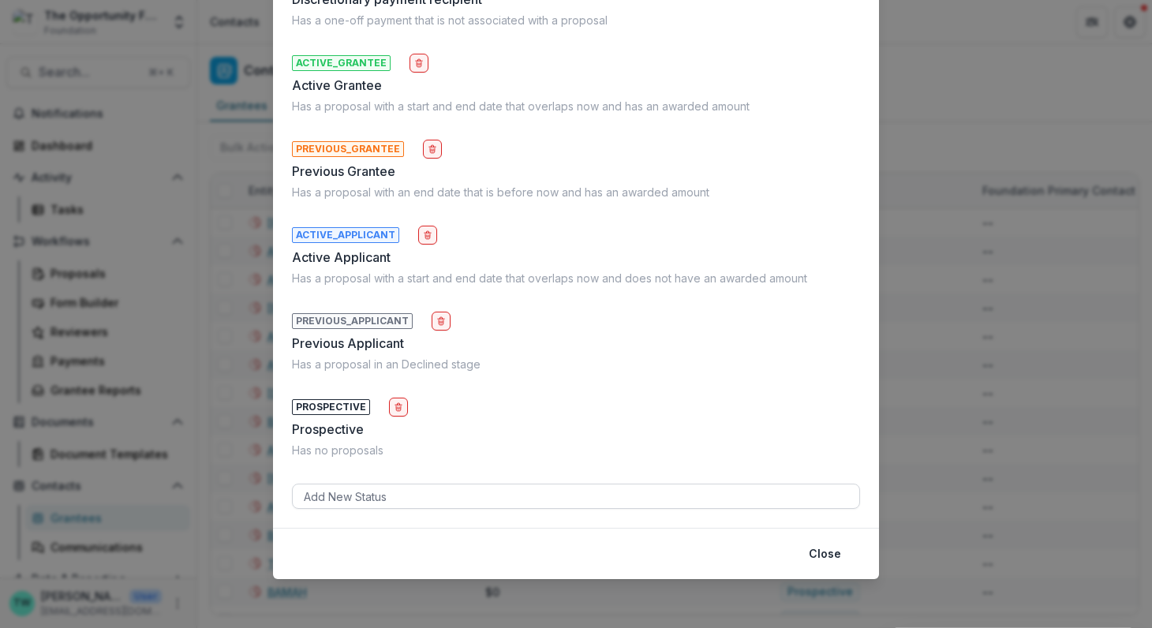
click at [476, 500] on div at bounding box center [576, 497] width 544 height 20
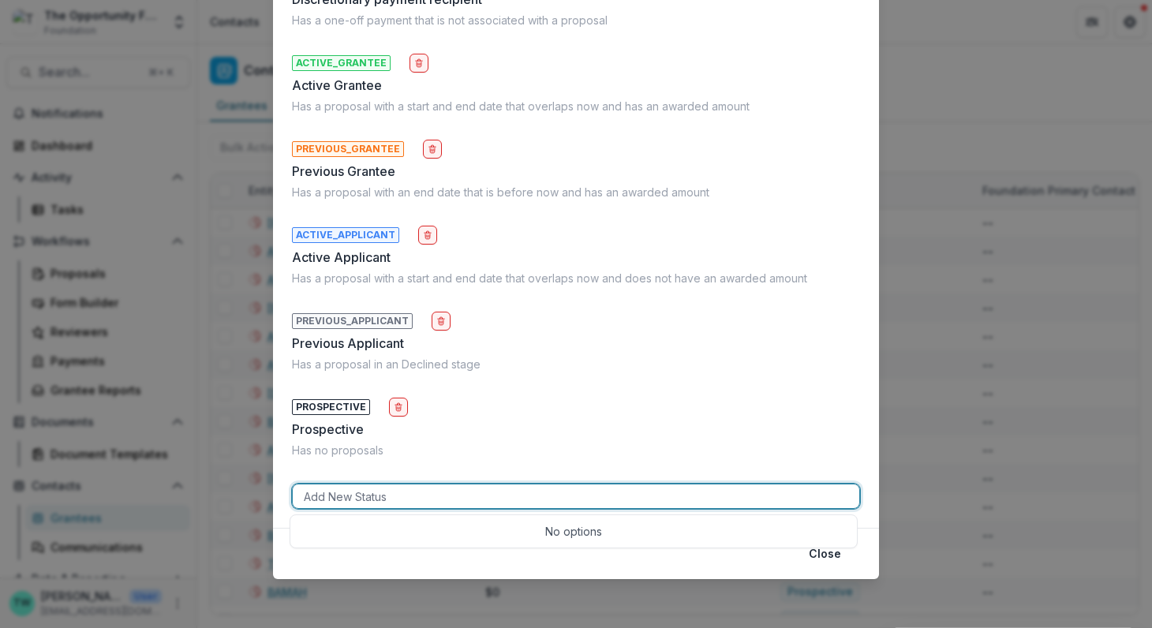
click at [523, 535] on div "No options" at bounding box center [573, 531] width 560 height 26
click at [821, 557] on button "Close" at bounding box center [824, 553] width 51 height 25
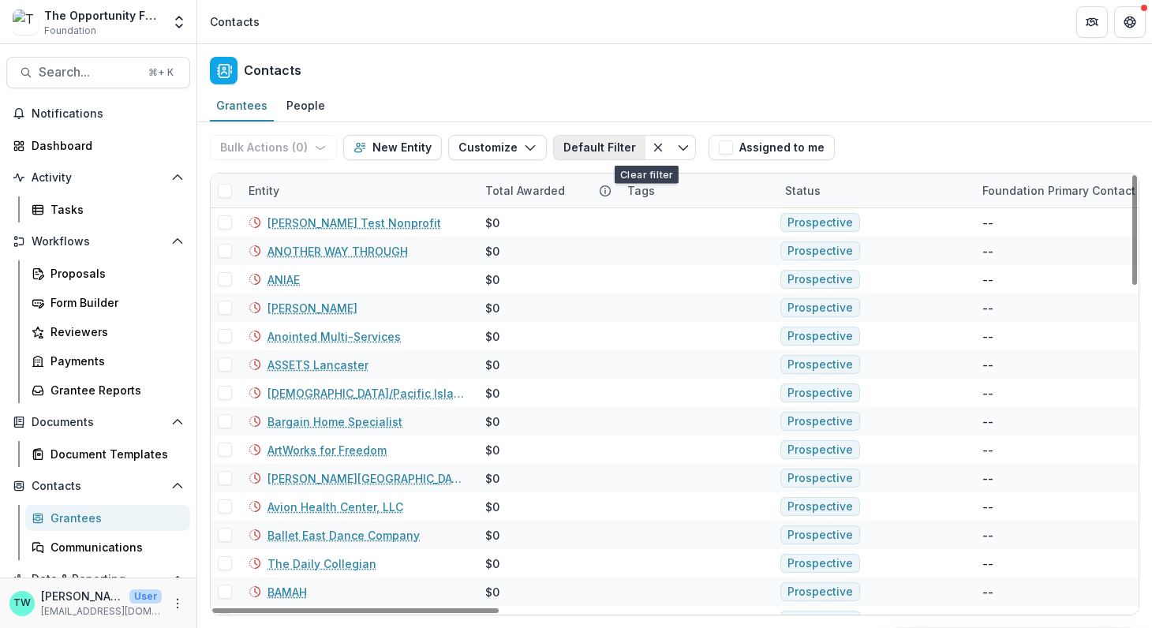
click at [603, 144] on button "Default Filter" at bounding box center [599, 147] width 92 height 25
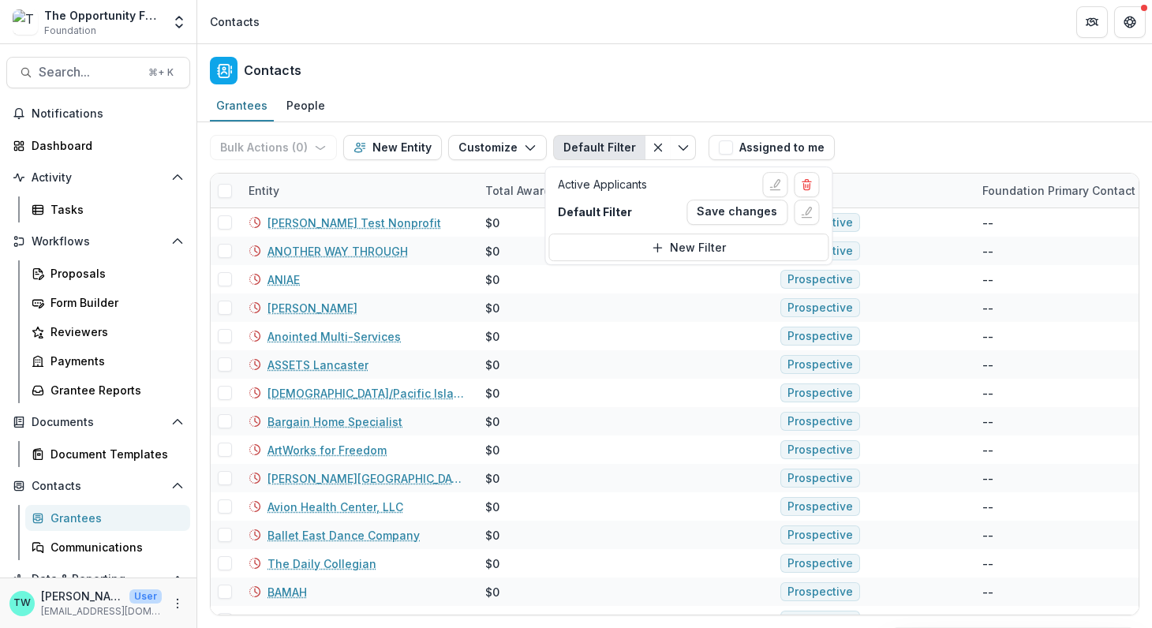
click at [725, 60] on div "Contacts" at bounding box center [674, 67] width 954 height 47
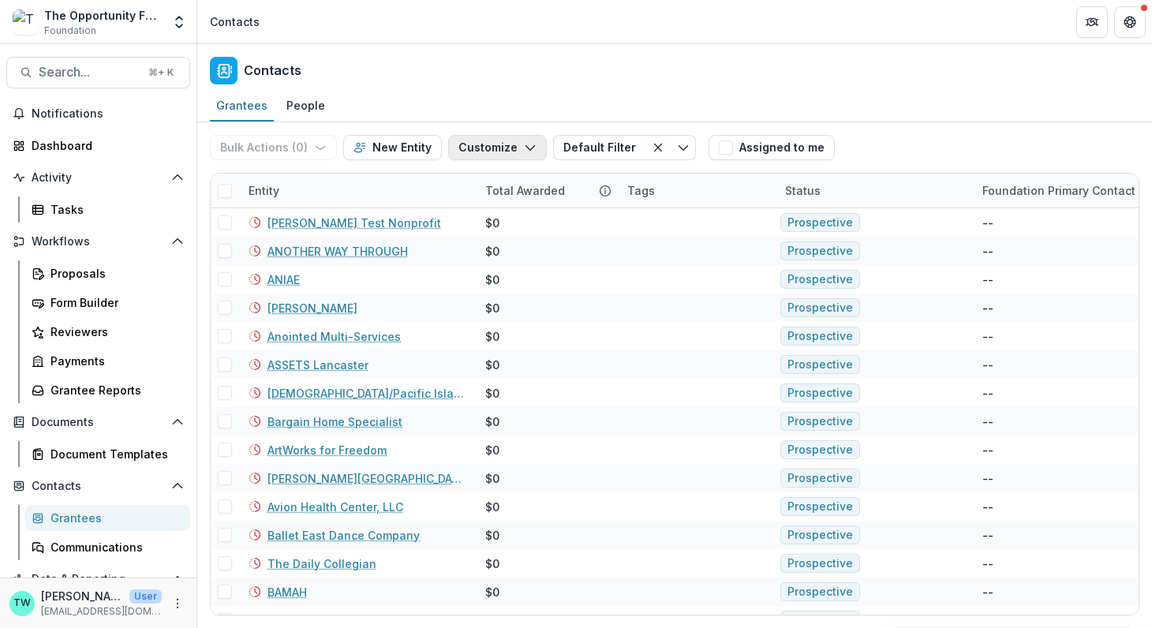
click at [486, 148] on button "Customize" at bounding box center [497, 147] width 99 height 25
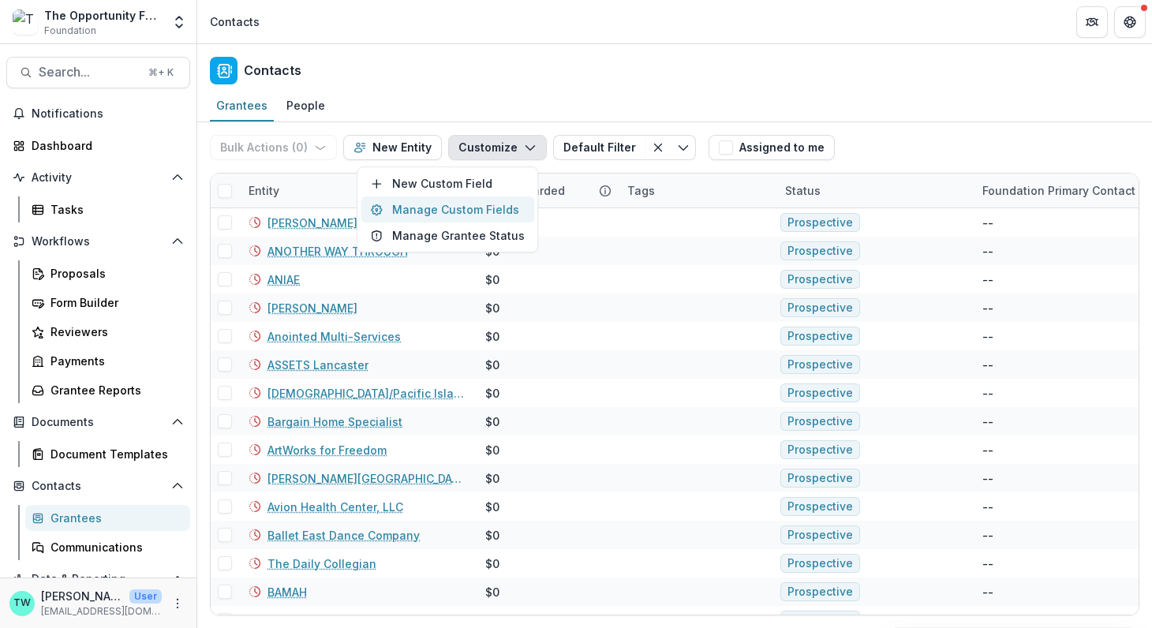
click at [473, 203] on button "Manage Custom Fields" at bounding box center [447, 209] width 174 height 26
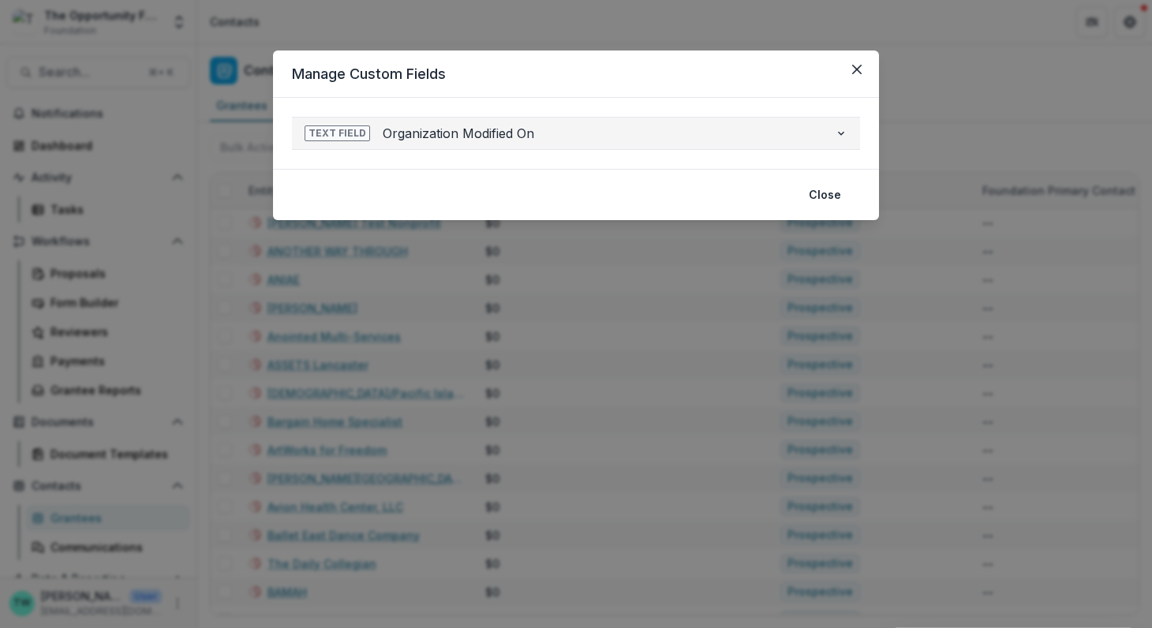
click at [845, 131] on icon "button" at bounding box center [840, 133] width 13 height 13
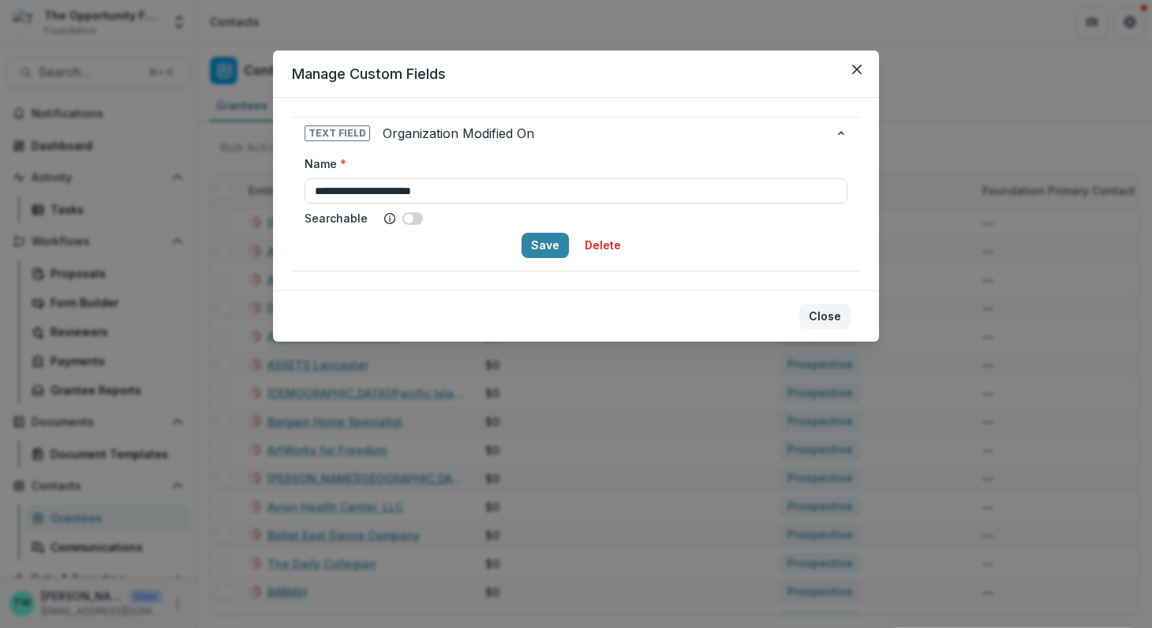
click at [825, 313] on button "Close" at bounding box center [824, 316] width 51 height 25
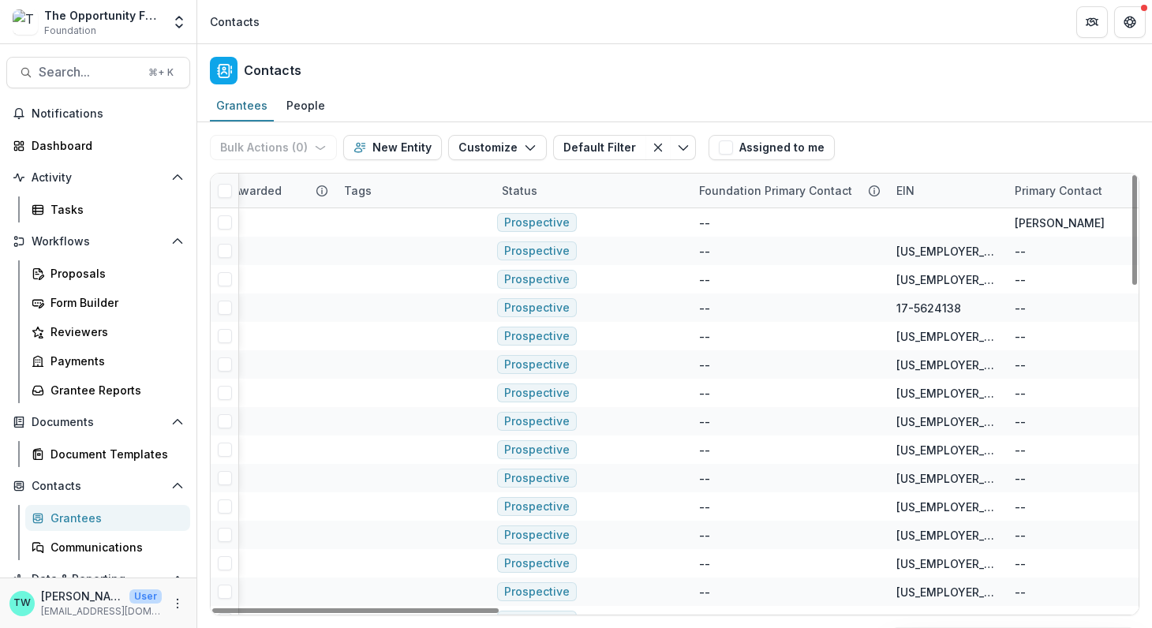
scroll to position [0, 0]
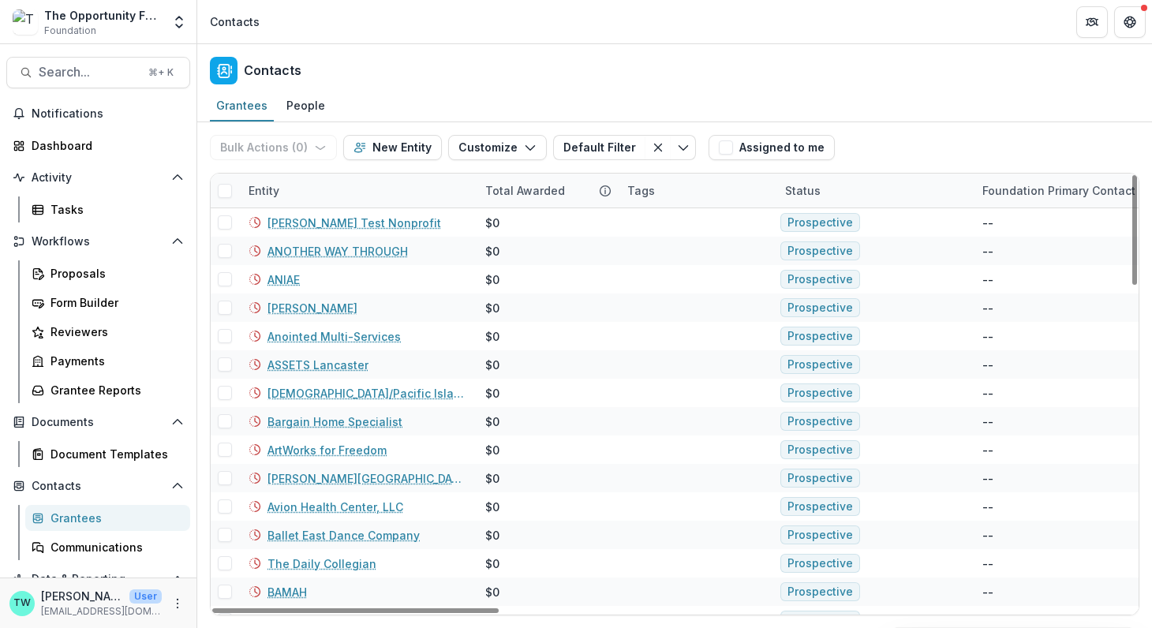
drag, startPoint x: 808, startPoint y: 189, endPoint x: 643, endPoint y: 189, distance: 165.6
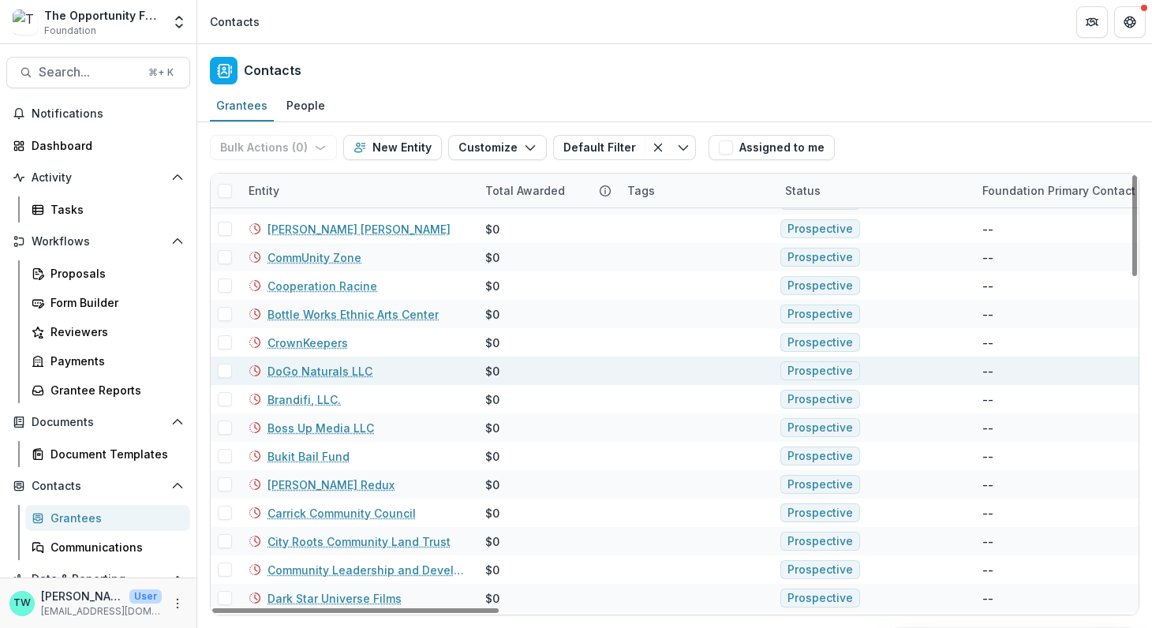
scroll to position [1030, 0]
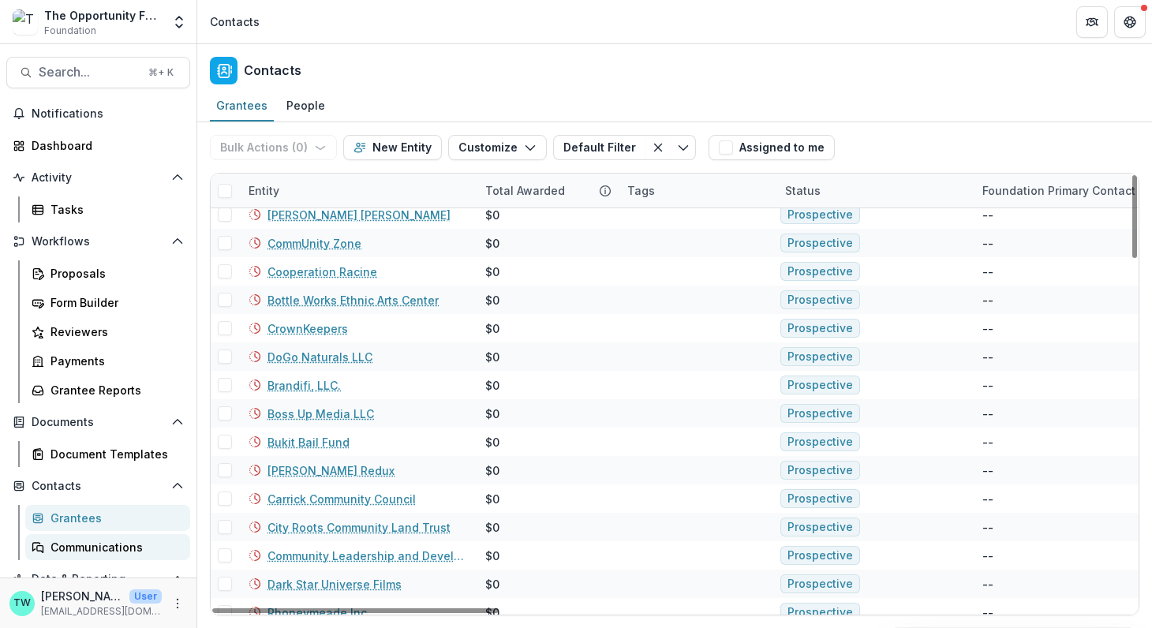
click at [78, 549] on div "Communications" at bounding box center [113, 547] width 127 height 17
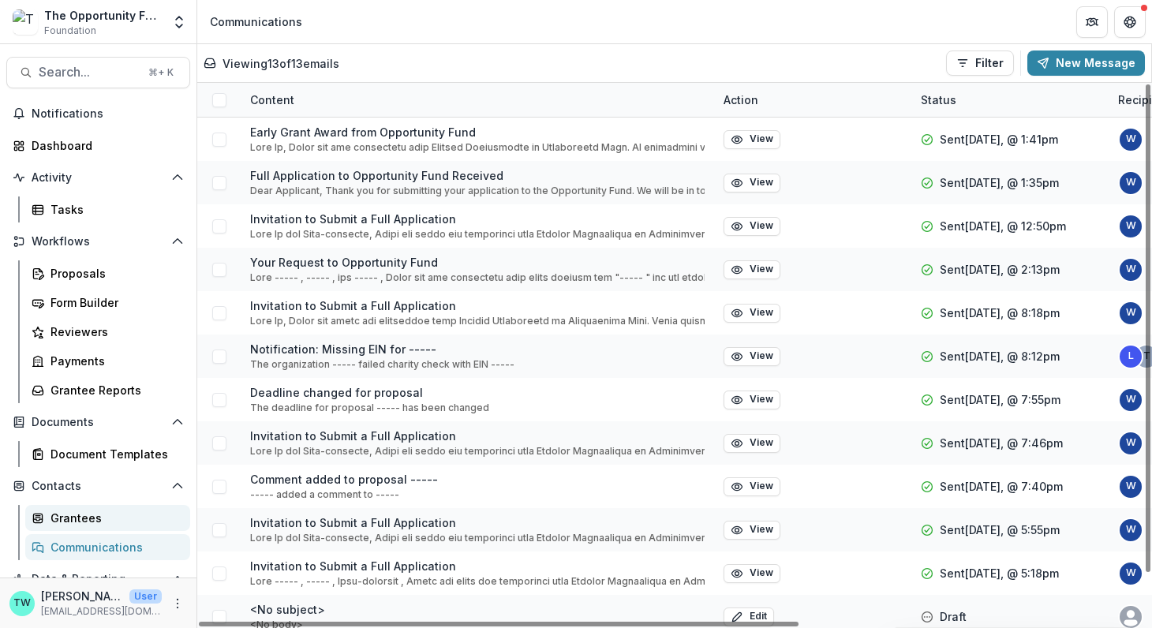
click at [80, 518] on div "Grantees" at bounding box center [113, 518] width 127 height 17
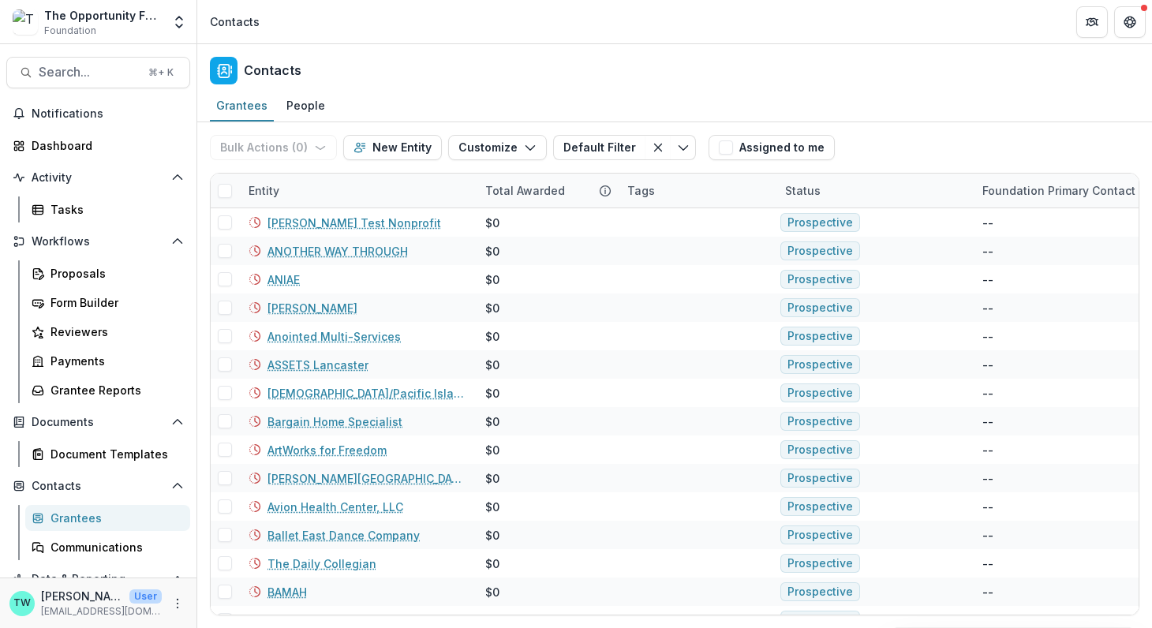
click at [808, 191] on div "Status" at bounding box center [802, 190] width 54 height 17
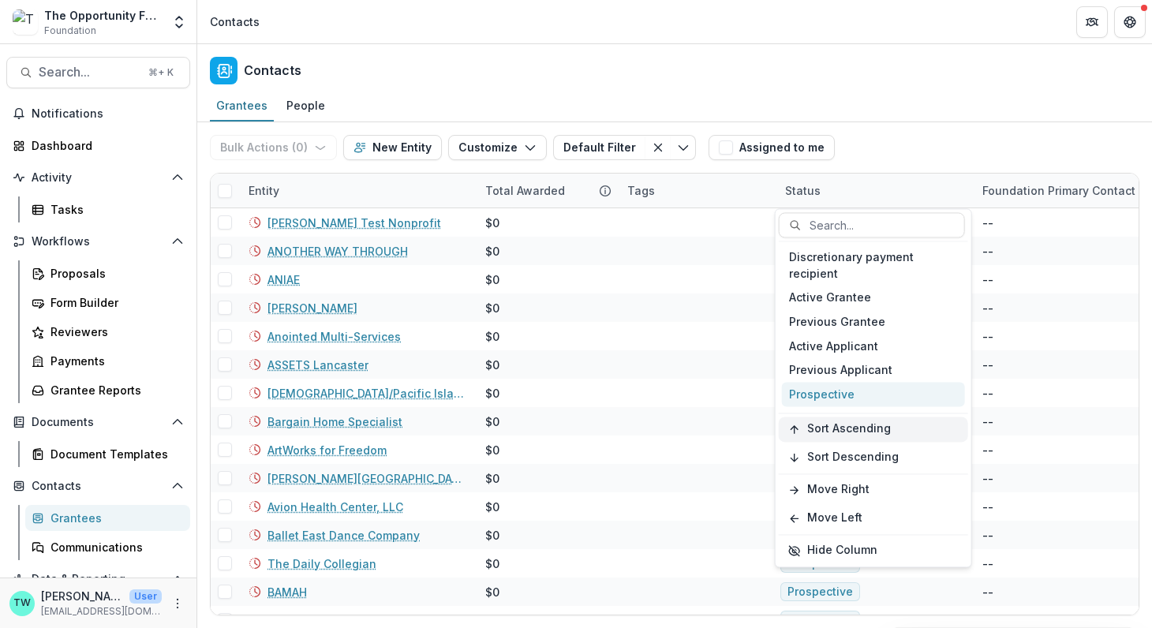
click at [841, 429] on span "Sort Ascending" at bounding box center [849, 429] width 84 height 13
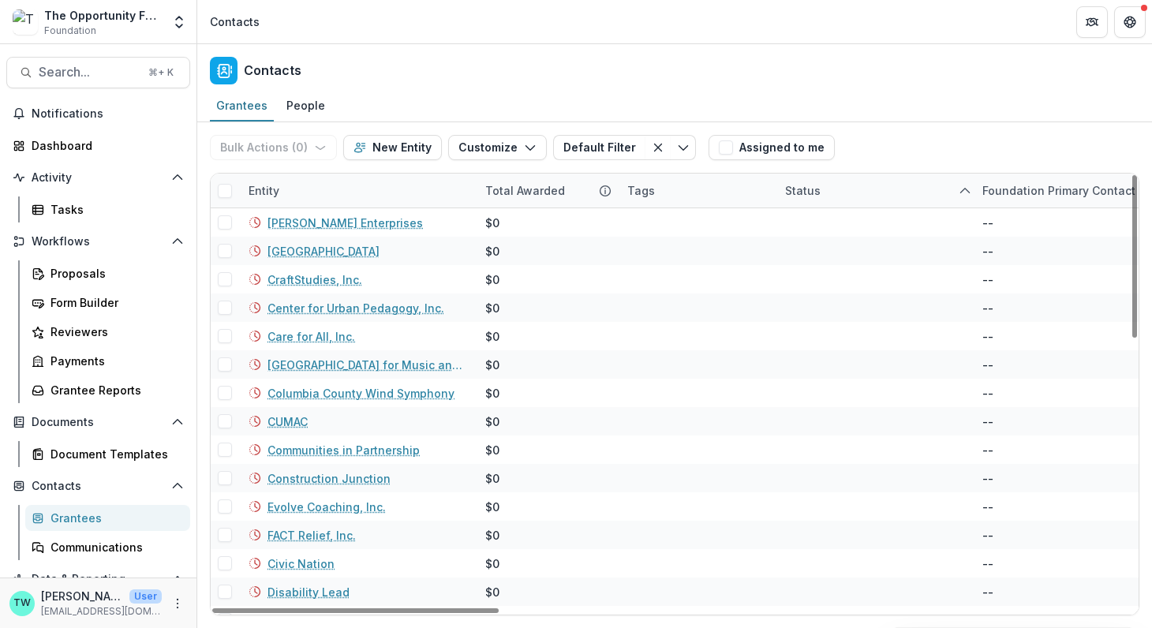
click at [865, 50] on div "Contacts" at bounding box center [674, 67] width 954 height 47
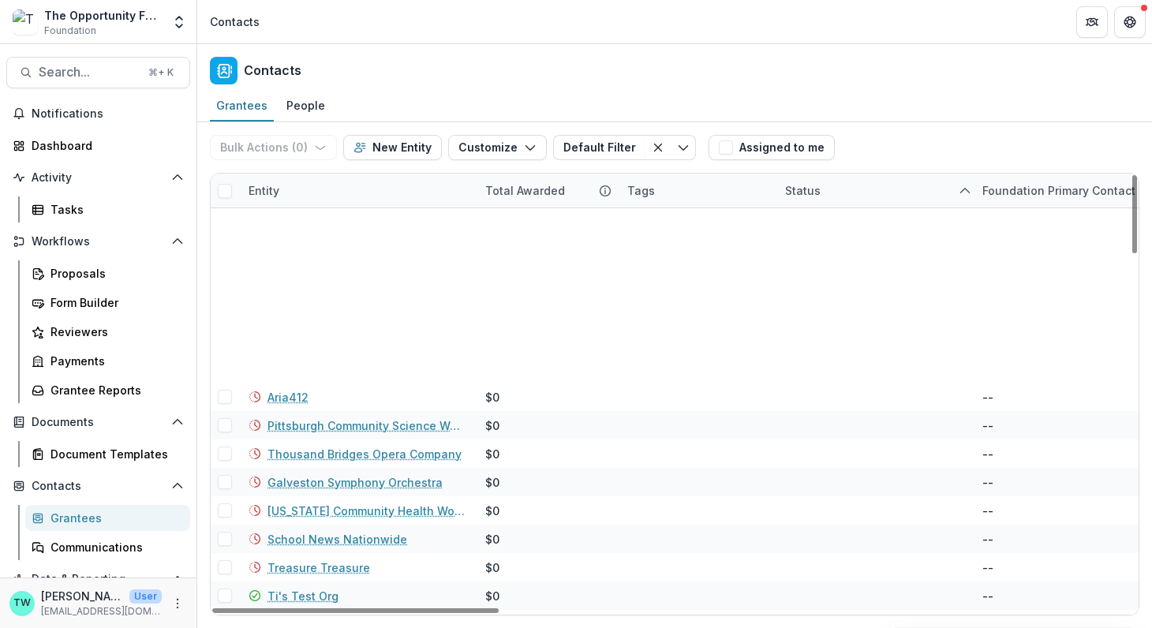
scroll to position [2004, 0]
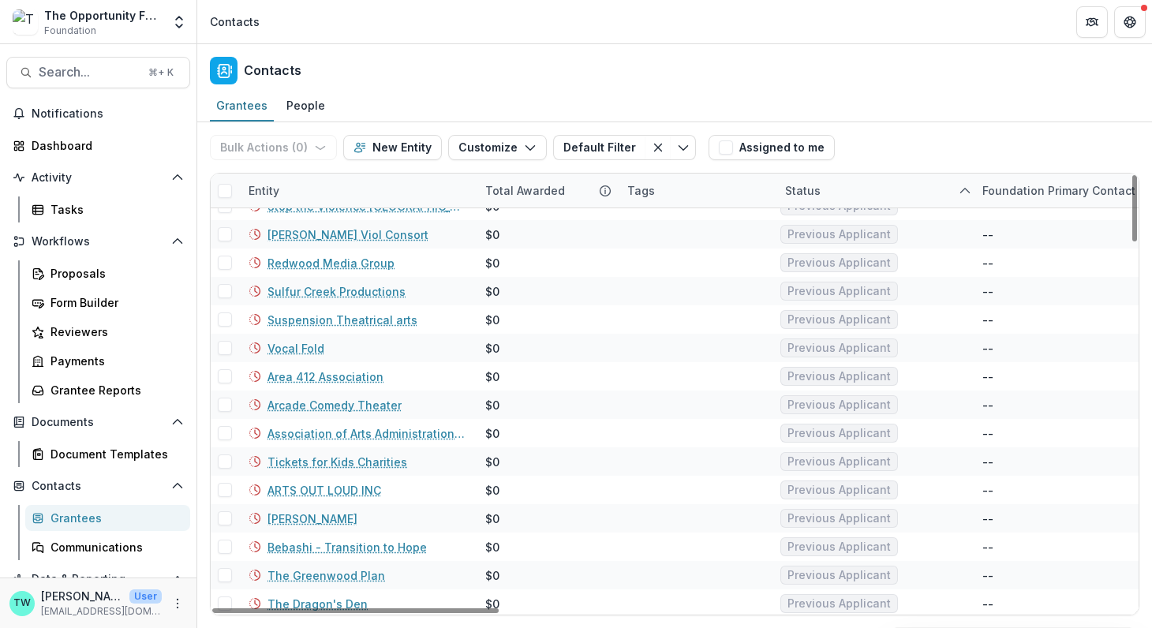
click at [838, 245] on div "Previous Applicant" at bounding box center [875, 234] width 197 height 28
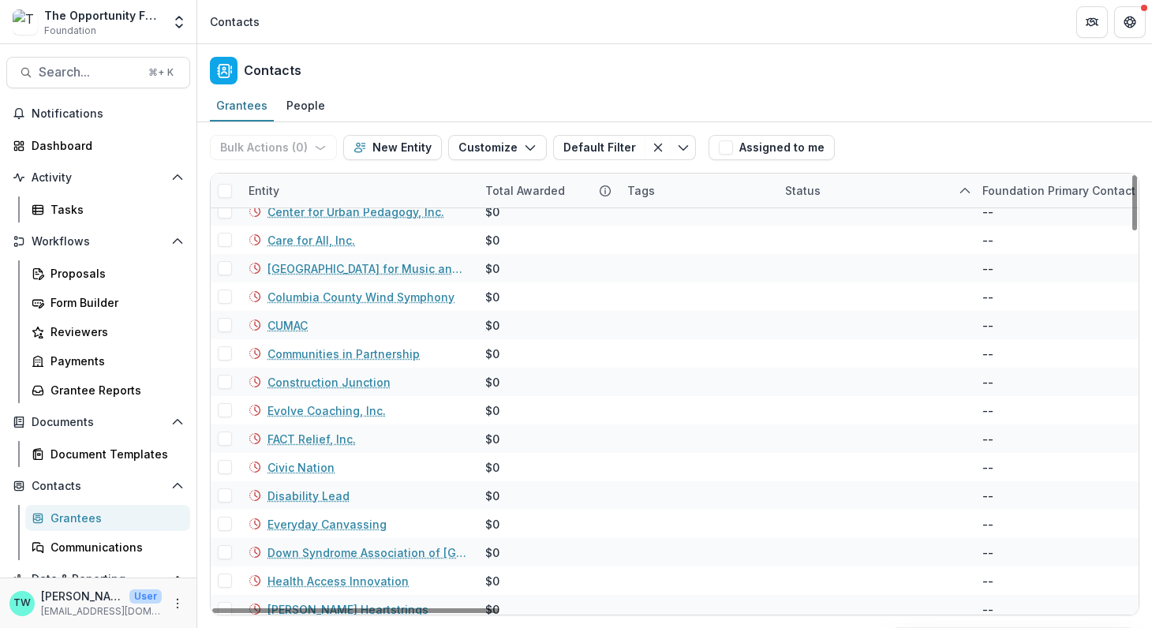
scroll to position [0, 0]
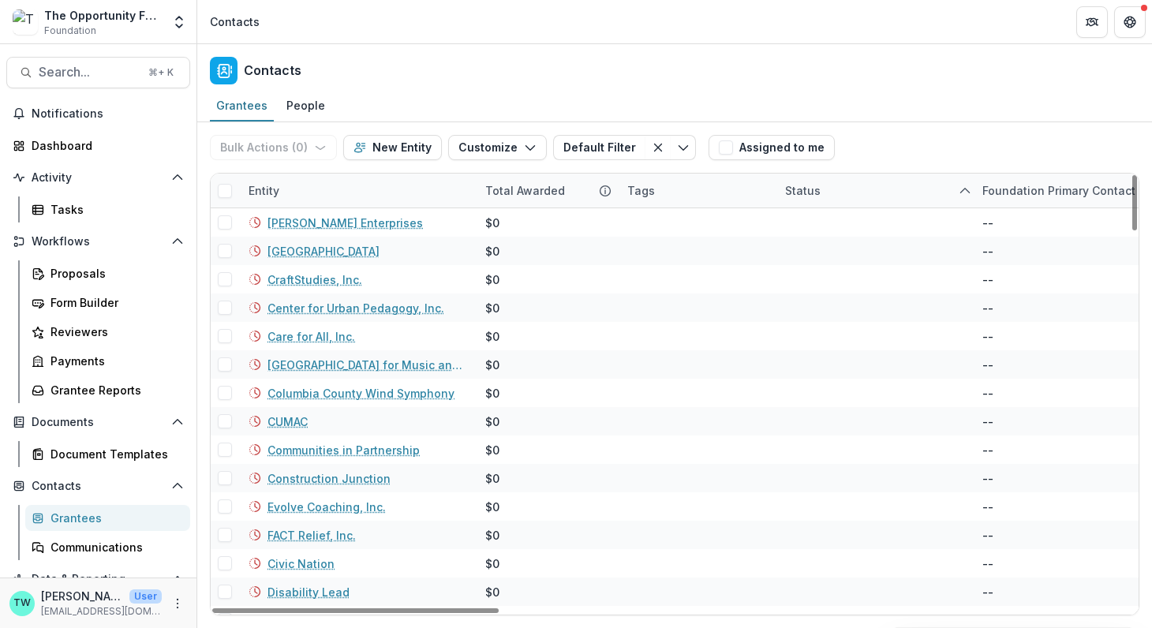
click at [963, 189] on icon "sorted ascending" at bounding box center [964, 191] width 13 height 13
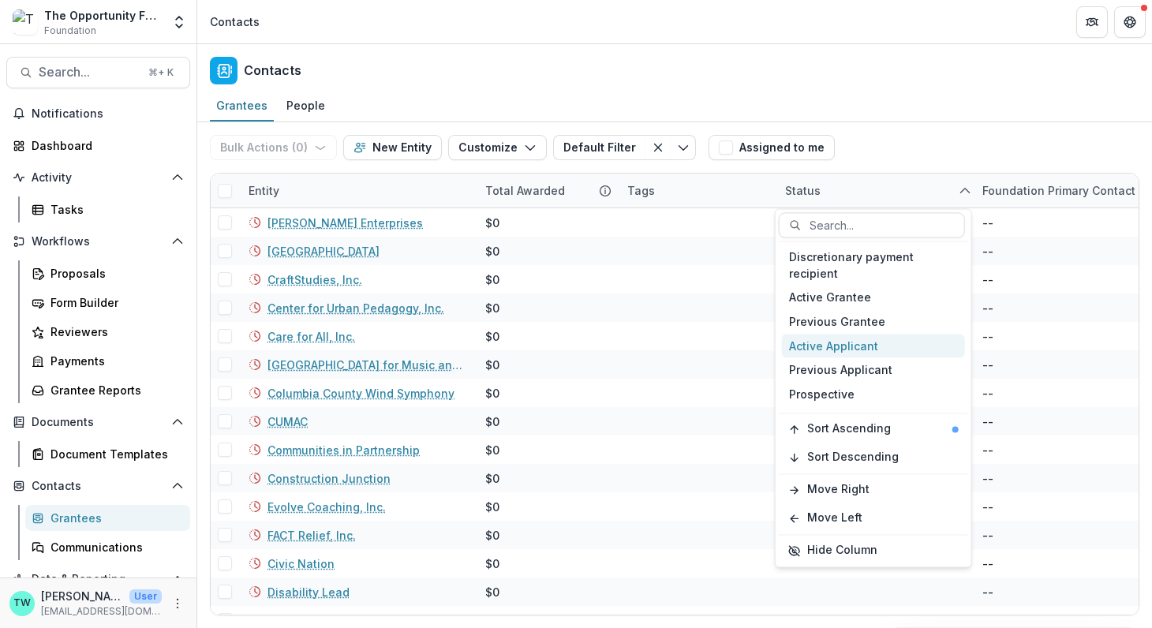
click at [865, 346] on div "Active Applicant" at bounding box center [873, 346] width 183 height 24
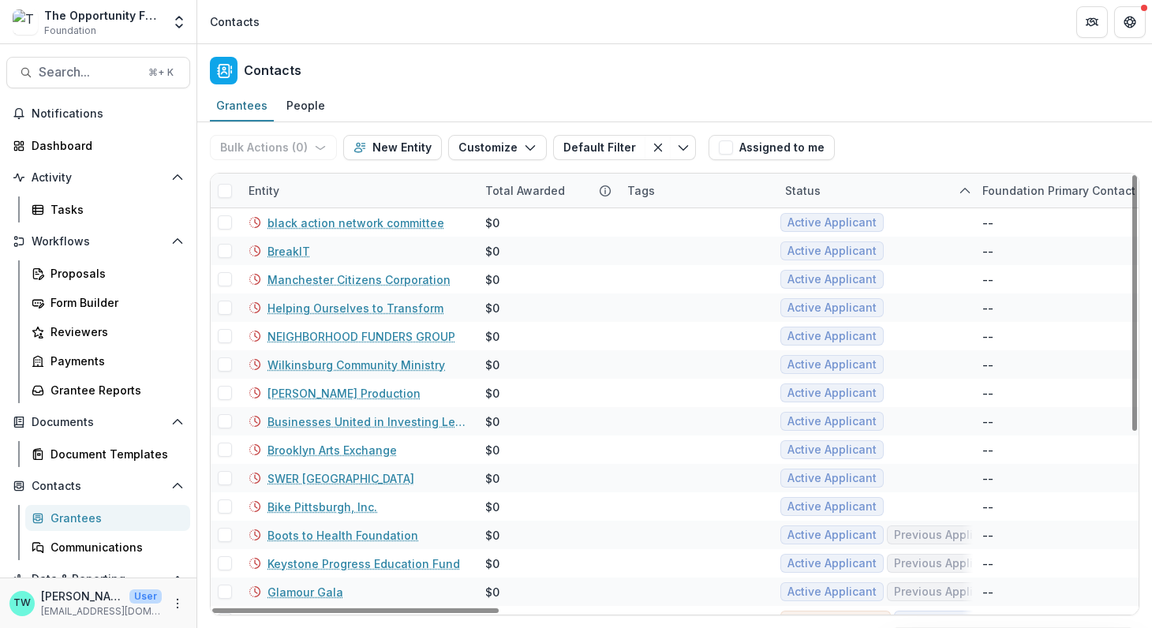
click at [921, 75] on div "Contacts" at bounding box center [674, 67] width 954 height 47
click at [894, 192] on div "Status" at bounding box center [873, 191] width 197 height 34
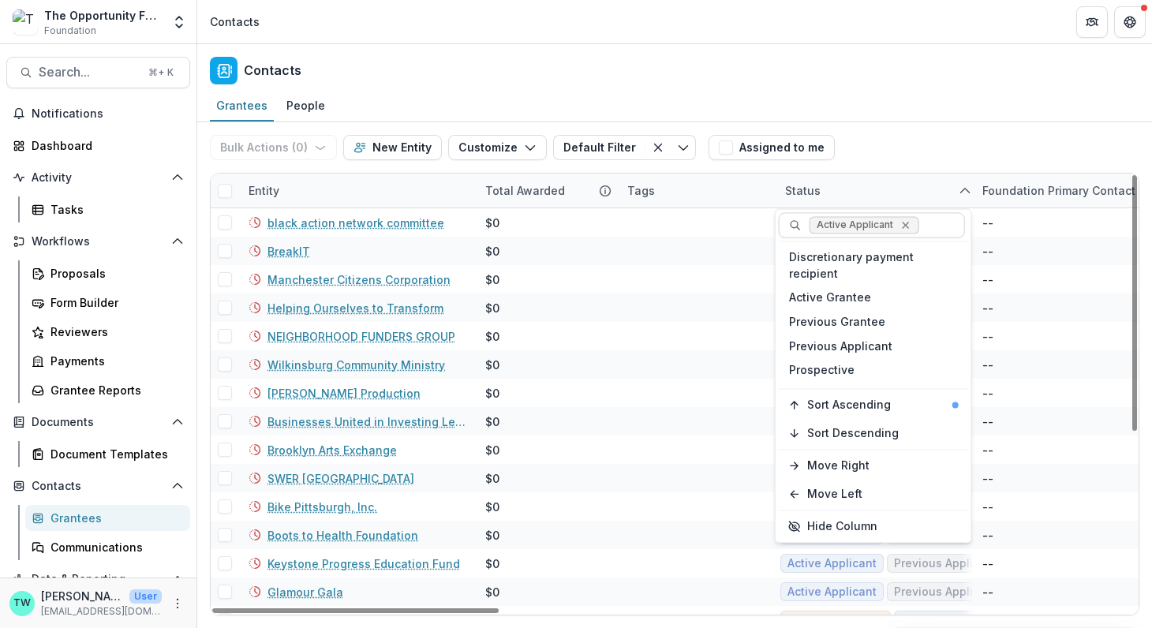
click at [905, 223] on icon "Remove Active Applicant" at bounding box center [904, 224] width 13 height 13
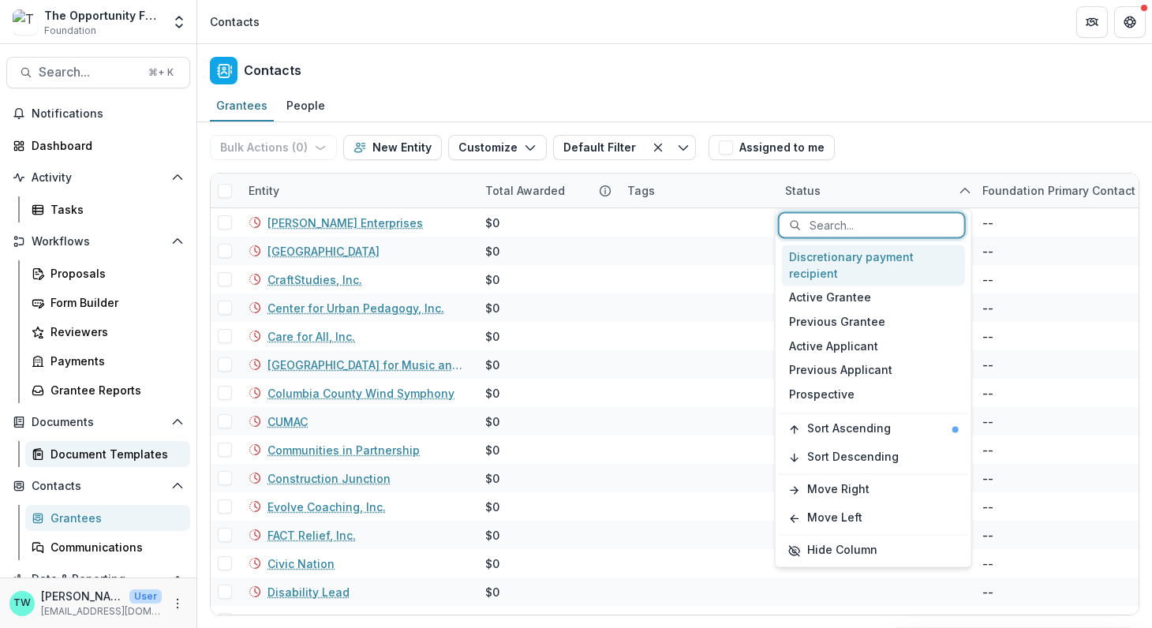
scroll to position [74, 0]
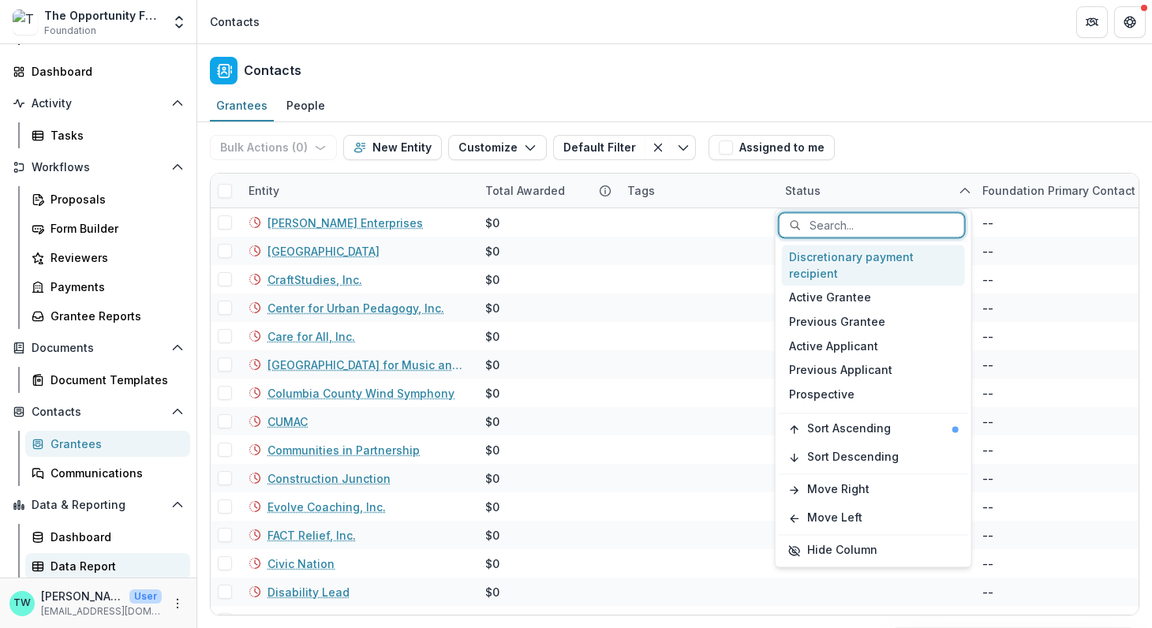
click at [74, 563] on div "Data Report" at bounding box center [113, 566] width 127 height 17
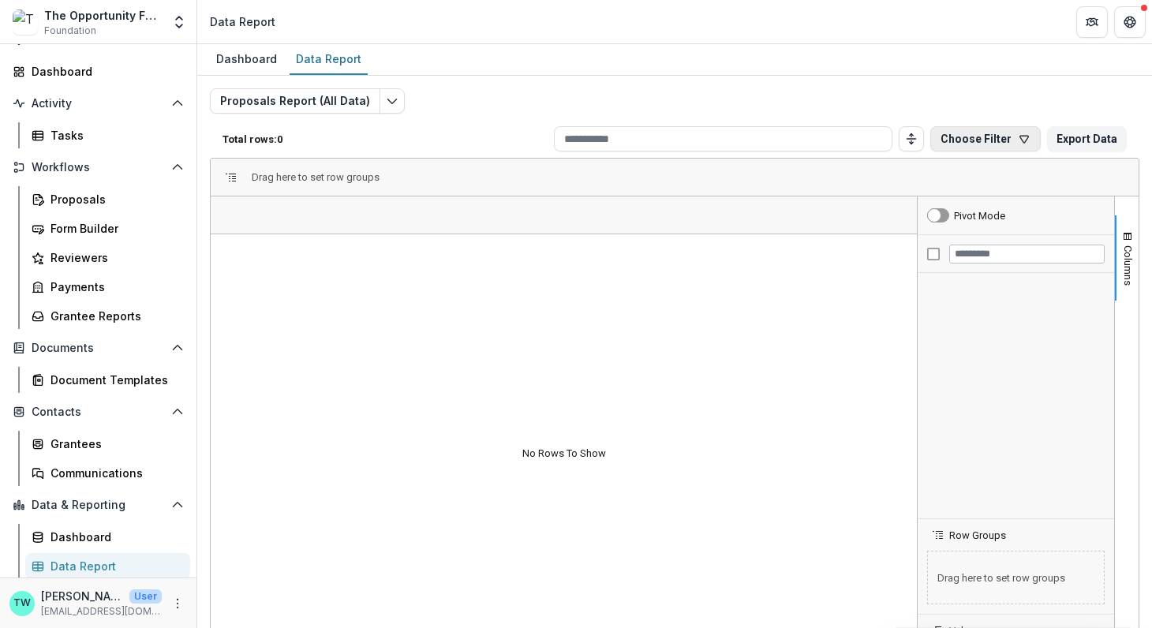
click at [1017, 139] on icon "button" at bounding box center [1023, 139] width 13 height 13
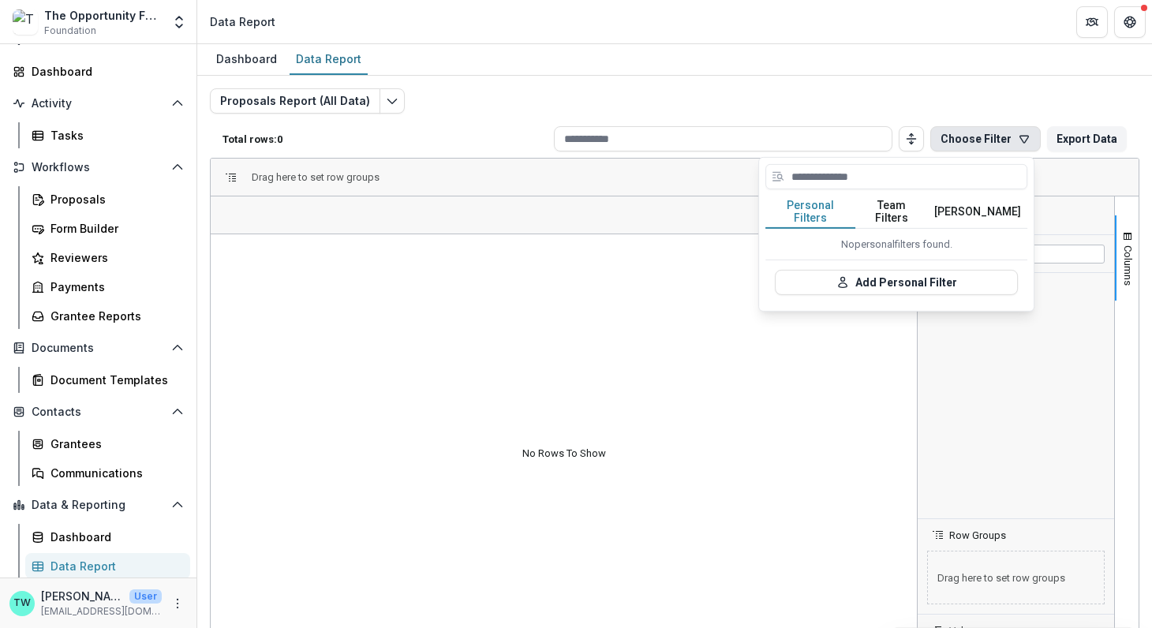
click at [988, 139] on button "Choose Filter" at bounding box center [985, 138] width 110 height 25
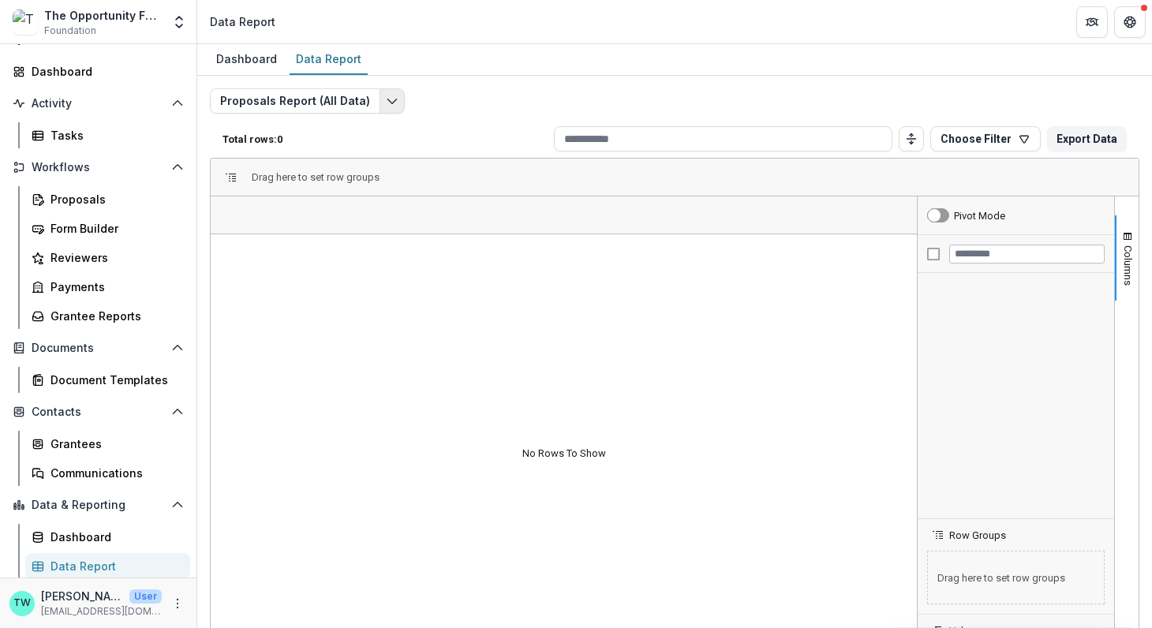
click at [387, 99] on polyline "Edit selected report" at bounding box center [391, 101] width 9 height 5
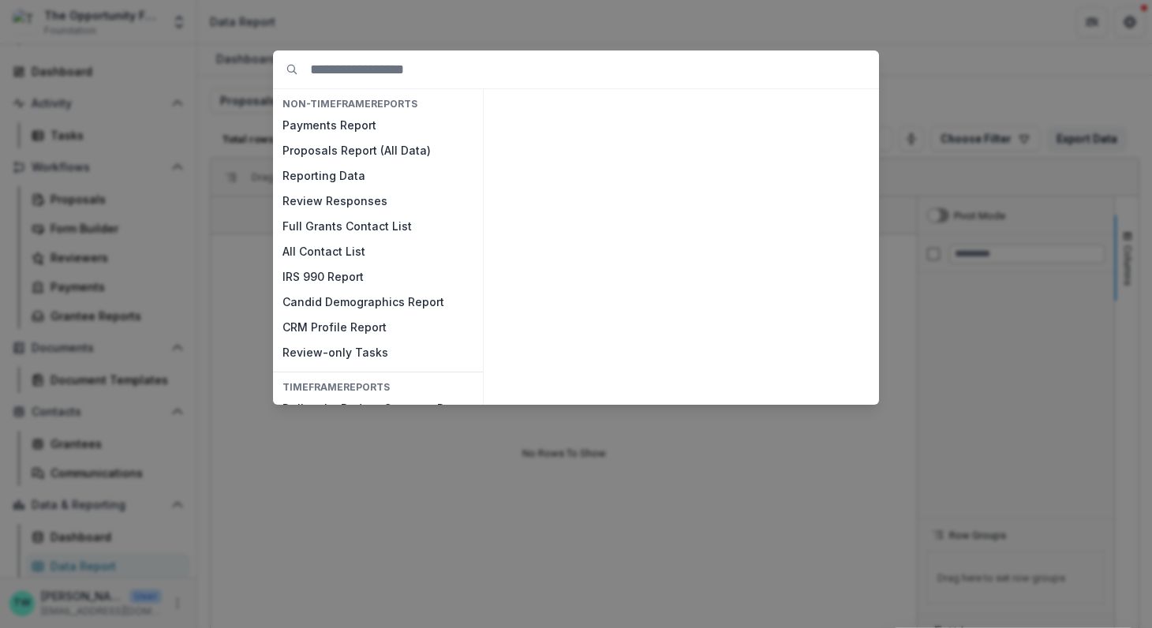
click at [525, 20] on div "NON-TIMEFRAME Reports Payments Report Proposals Report (All Data) Reporting Dat…" at bounding box center [576, 314] width 1152 height 628
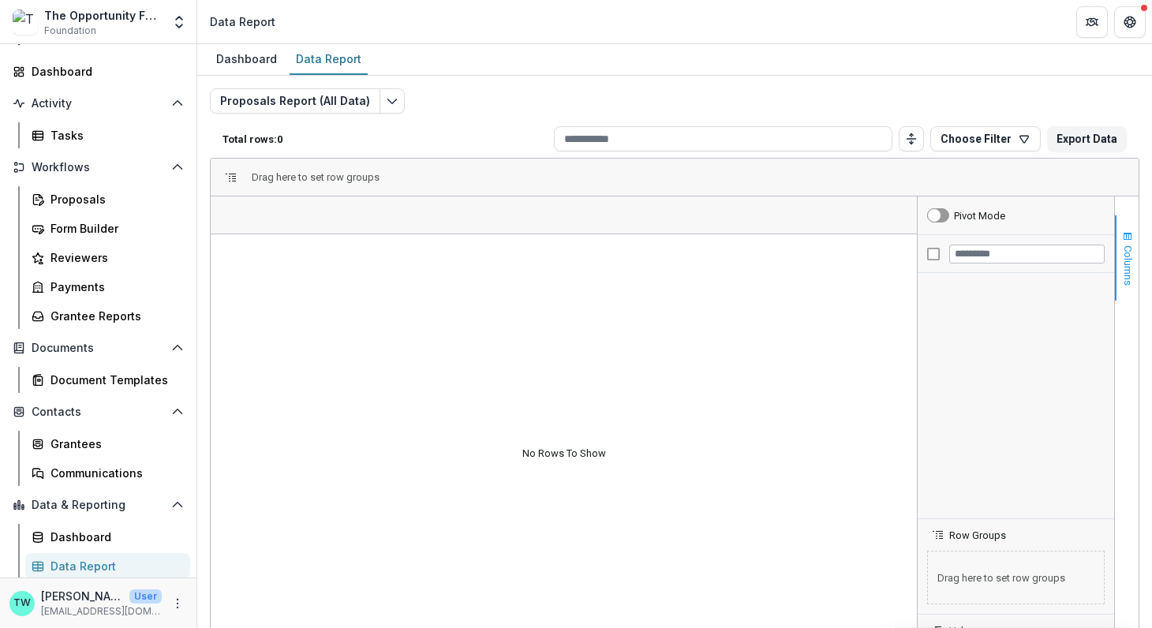
click at [1122, 267] on span "Columns" at bounding box center [1128, 265] width 12 height 40
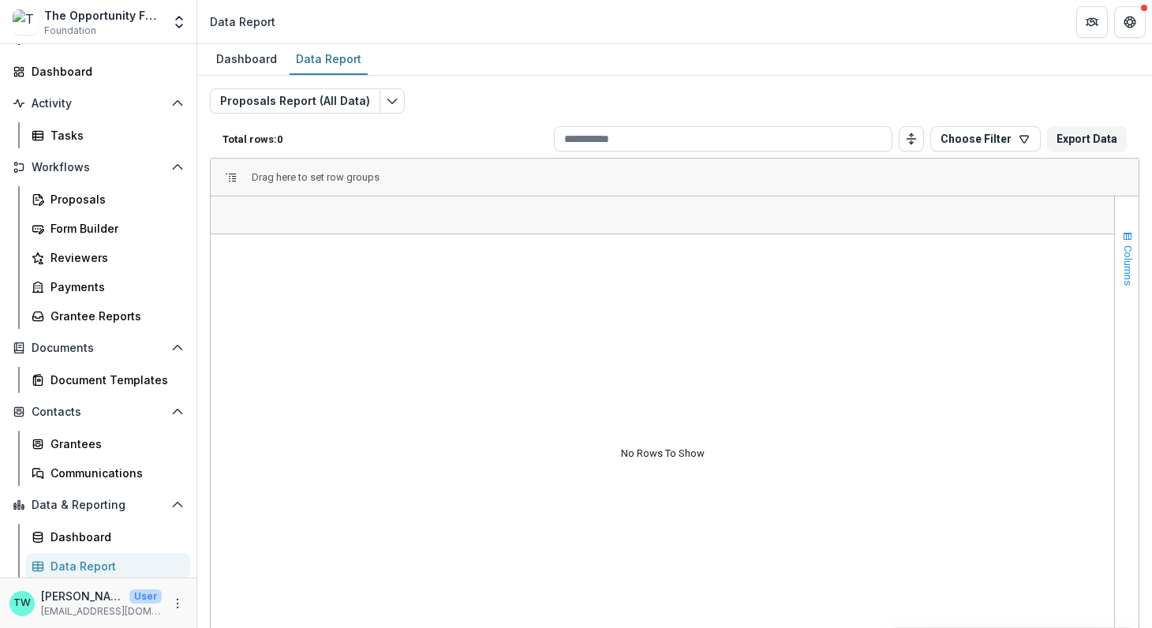
click at [1122, 267] on span "Columns" at bounding box center [1128, 265] width 12 height 40
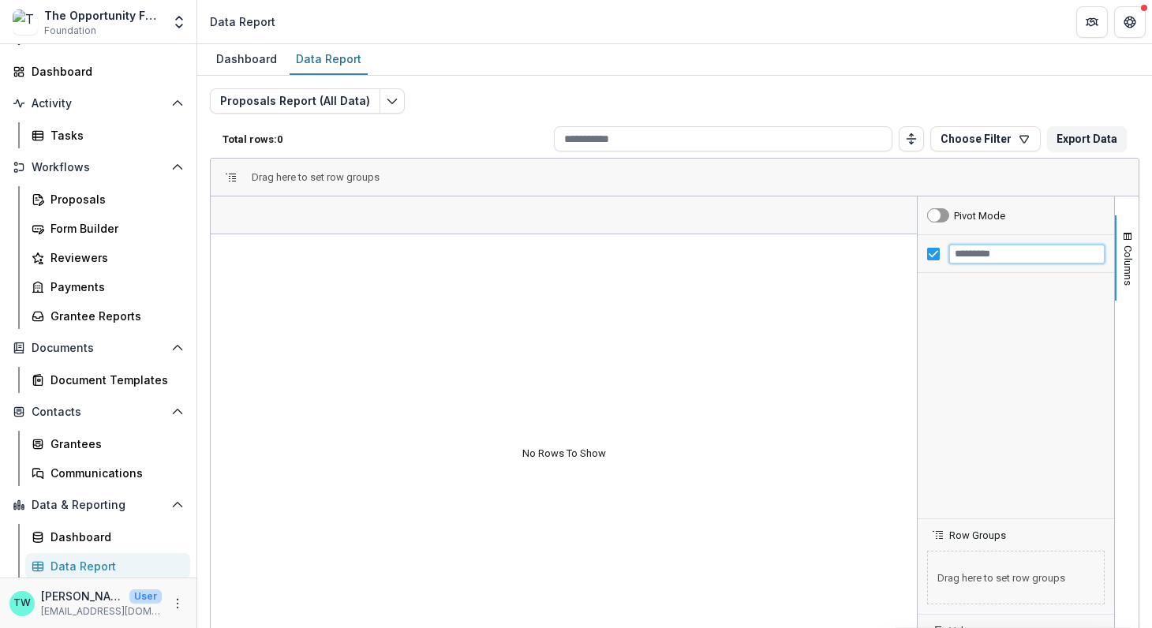
click at [976, 259] on input "Filter Columns Input" at bounding box center [1026, 254] width 155 height 19
click at [1020, 140] on icon "button" at bounding box center [1024, 139] width 9 height 7
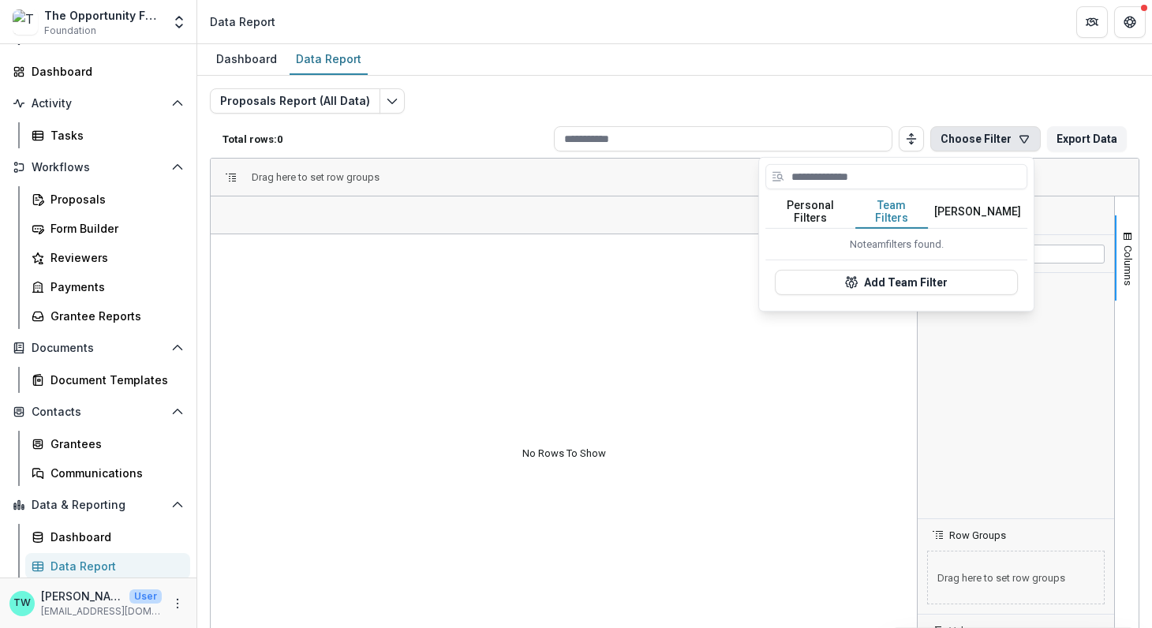
click at [896, 207] on button "Team Filters" at bounding box center [891, 212] width 73 height 33
click at [974, 204] on button "Temelio Filters" at bounding box center [977, 212] width 99 height 33
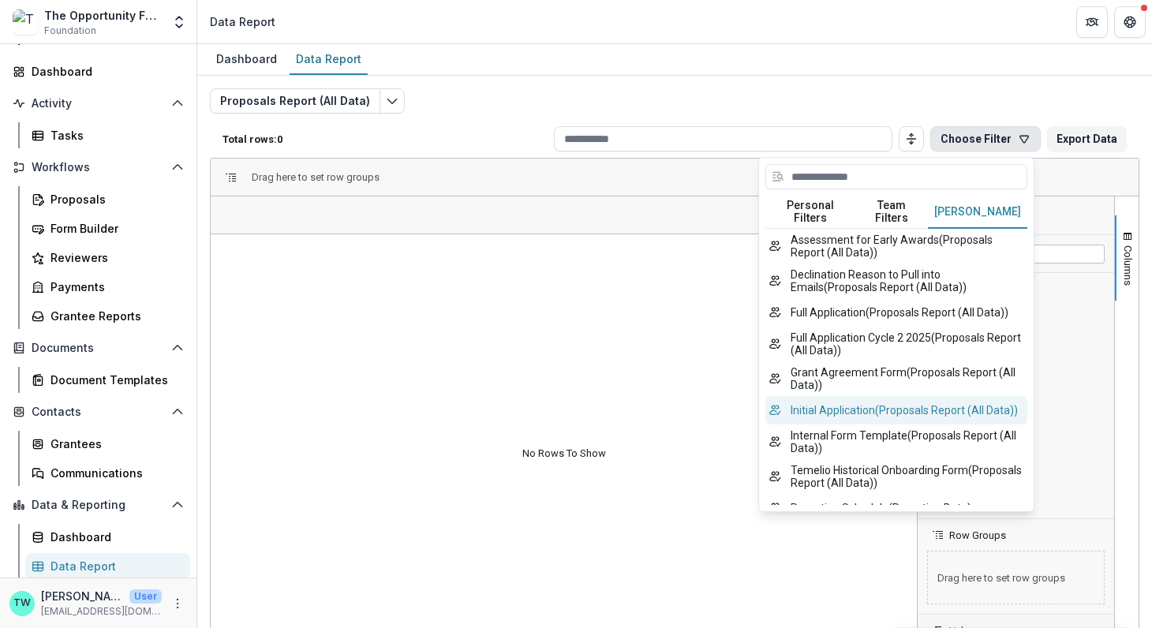
click at [914, 396] on button "Initial Application ( Proposals Report (All Data) )" at bounding box center [896, 410] width 262 height 28
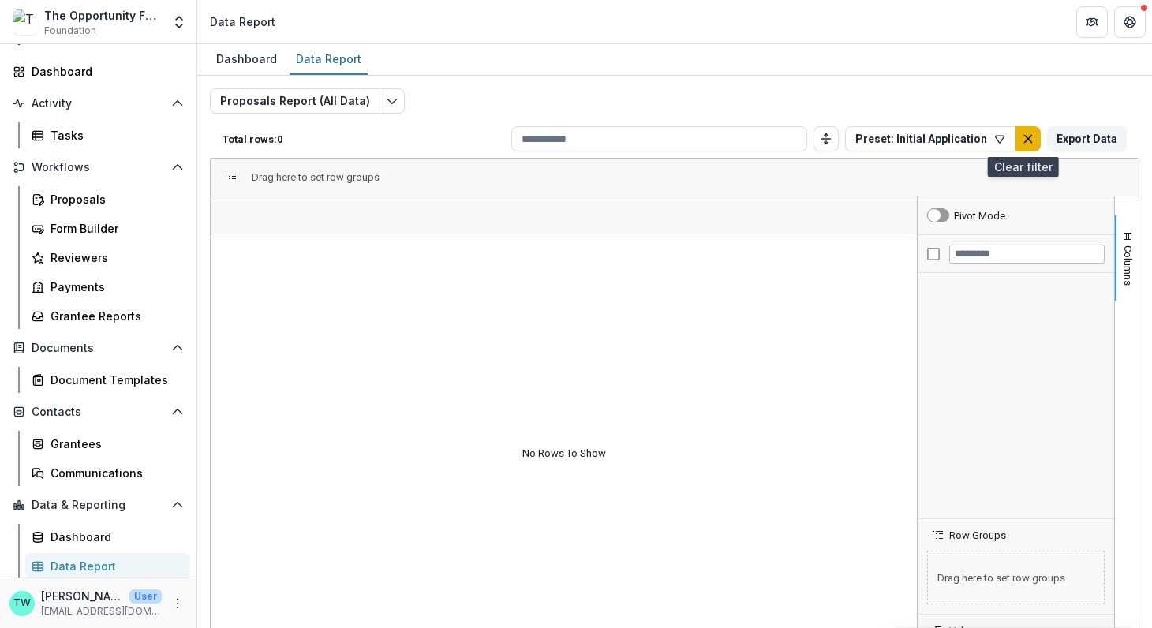
click at [1017, 130] on button "default" at bounding box center [1027, 138] width 25 height 25
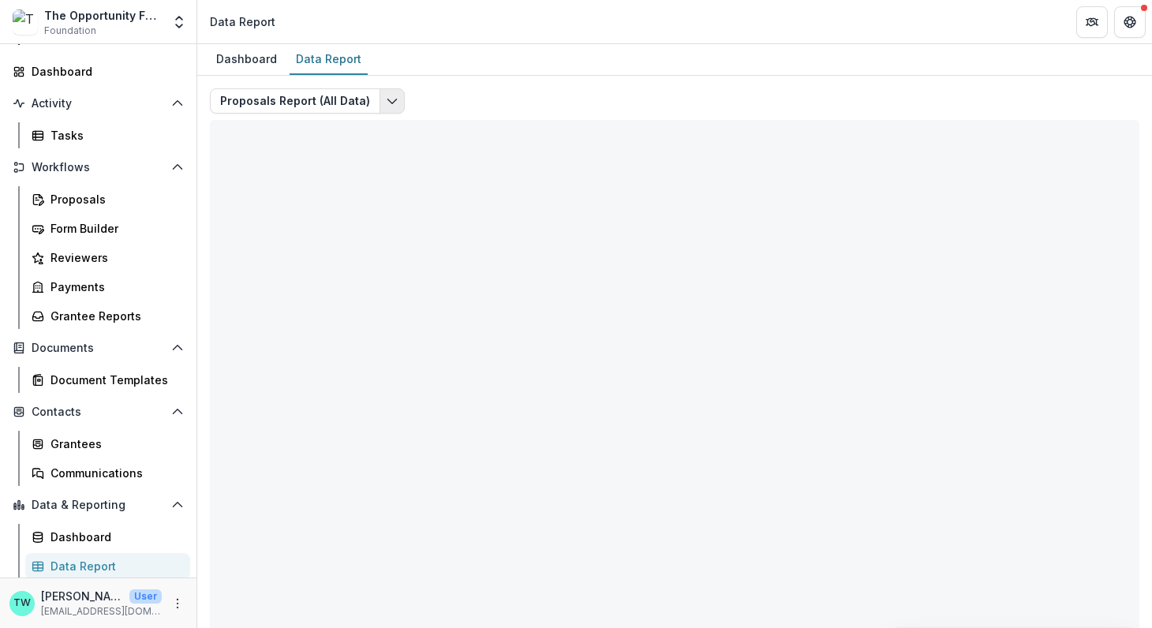
click at [387, 101] on polyline "Edit selected report" at bounding box center [391, 101] width 9 height 5
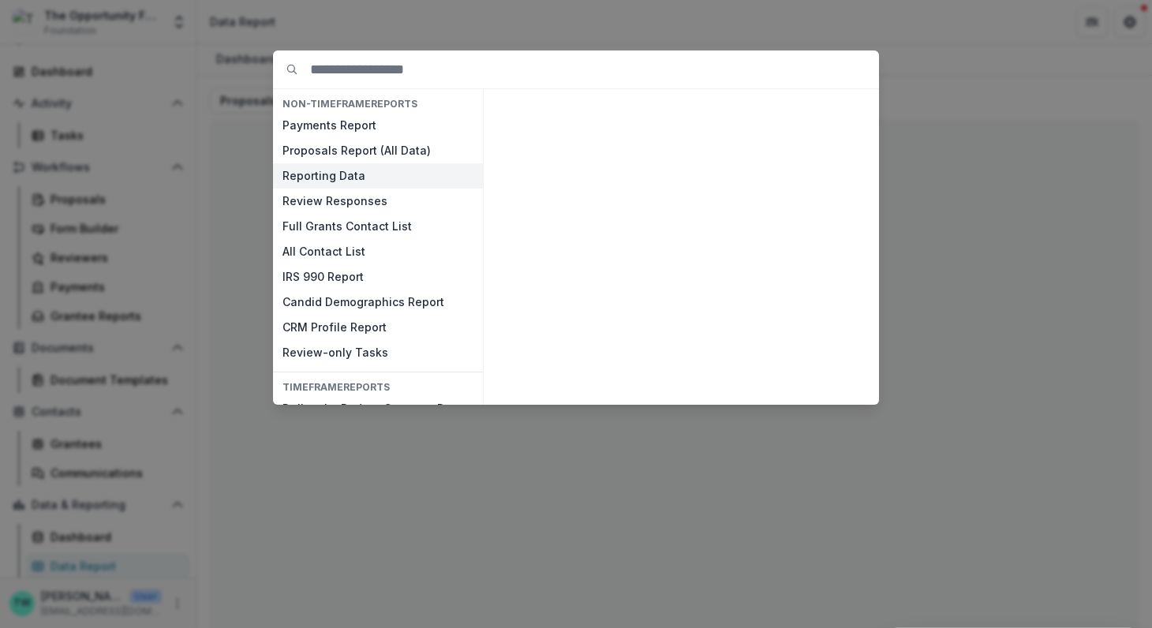
click at [353, 173] on button "Reporting Data" at bounding box center [378, 175] width 210 height 25
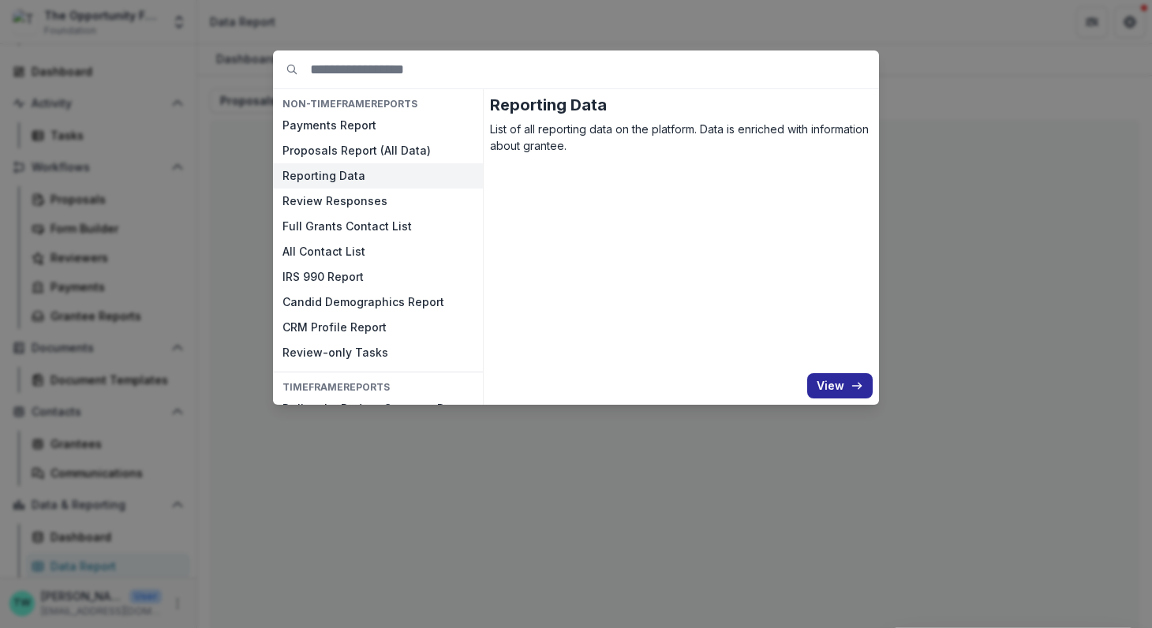
click at [841, 390] on button "View" at bounding box center [839, 385] width 65 height 25
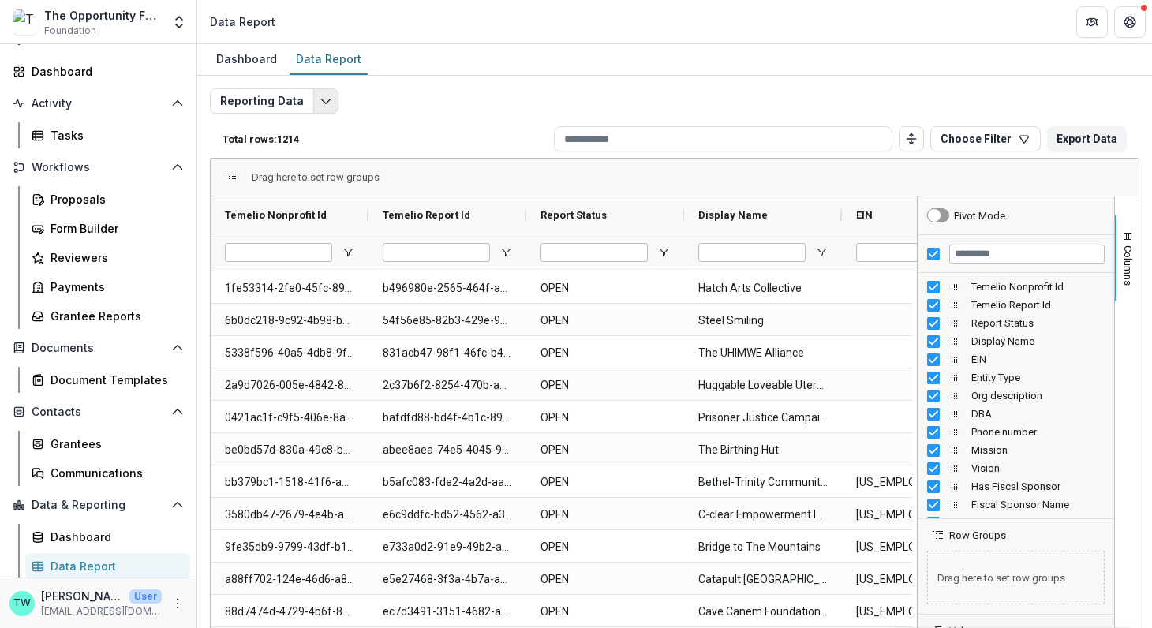
click at [320, 100] on icon "Edit selected report" at bounding box center [325, 101] width 13 height 13
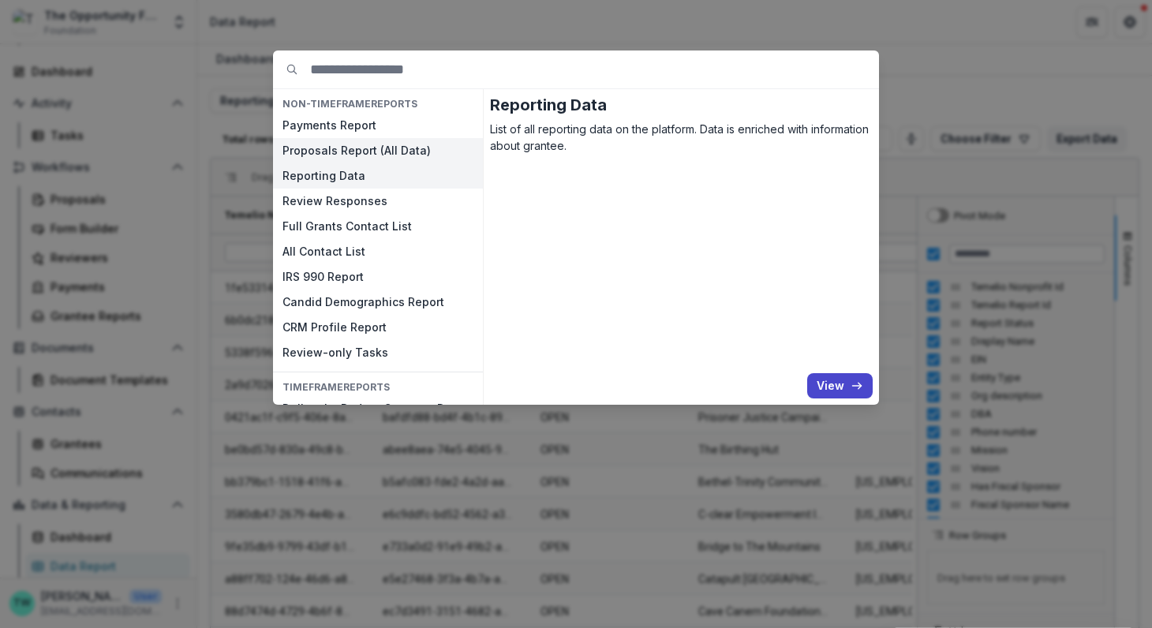
click at [338, 153] on button "Proposals Report (All Data)" at bounding box center [378, 150] width 210 height 25
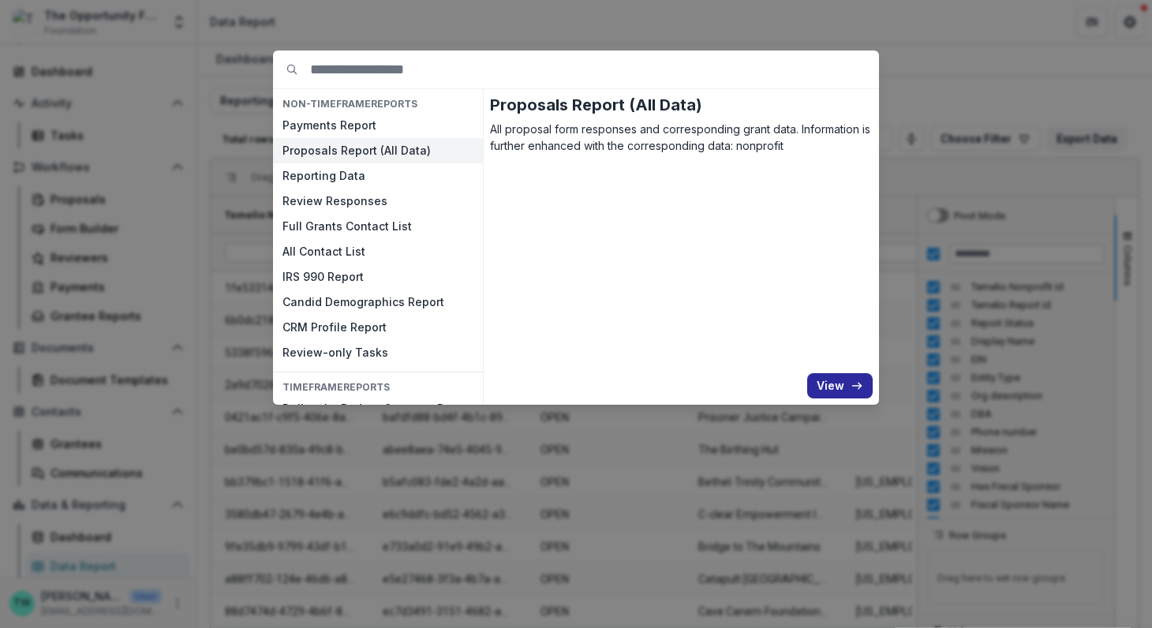
click at [833, 379] on button "View" at bounding box center [839, 385] width 65 height 25
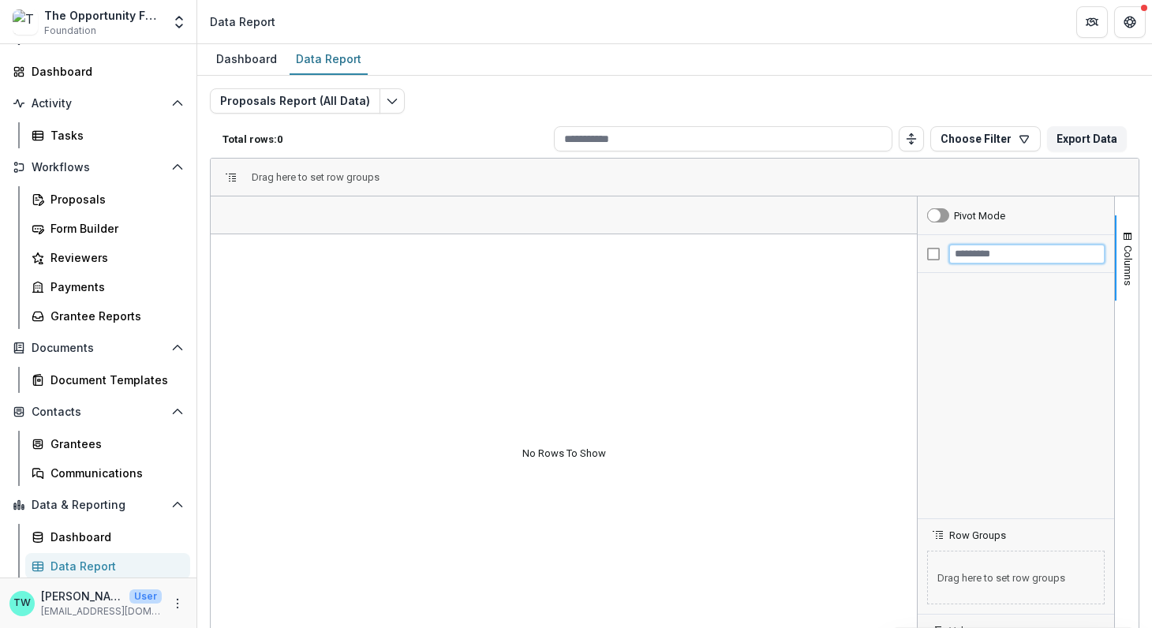
click at [981, 252] on input "Filter Columns Input" at bounding box center [1026, 254] width 155 height 19
drag, startPoint x: 983, startPoint y: 252, endPoint x: 881, endPoint y: 248, distance: 101.8
click at [881, 248] on div "No Rows To Show Columns Pivot Mode ****** Row Groups Drag here to set row group…" at bounding box center [675, 452] width 928 height 513
click at [1013, 253] on input "******" at bounding box center [1026, 254] width 155 height 19
type input "******"
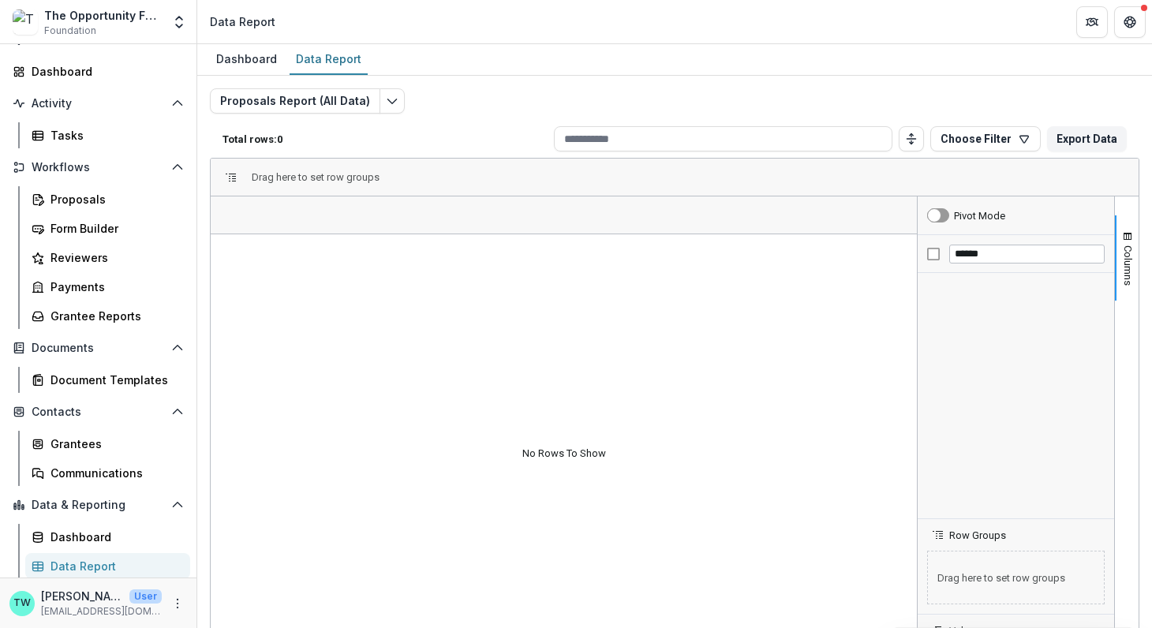
click at [939, 310] on div at bounding box center [1015, 395] width 196 height 245
click at [388, 97] on icon "Edit selected report" at bounding box center [392, 101] width 13 height 13
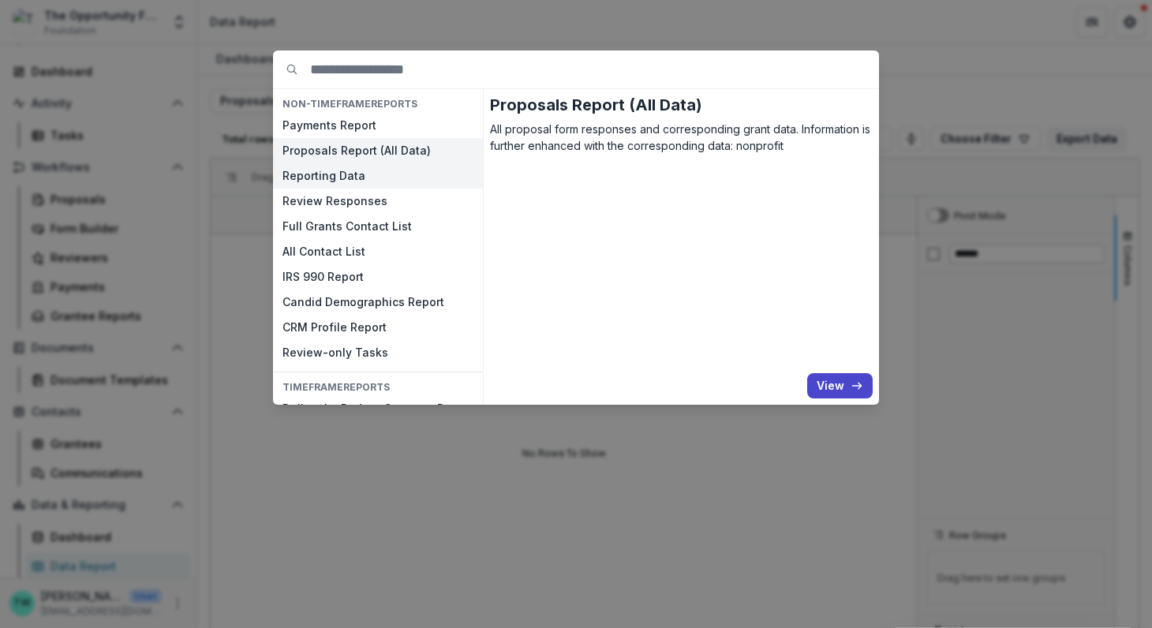
click at [375, 177] on button "Reporting Data" at bounding box center [378, 175] width 210 height 25
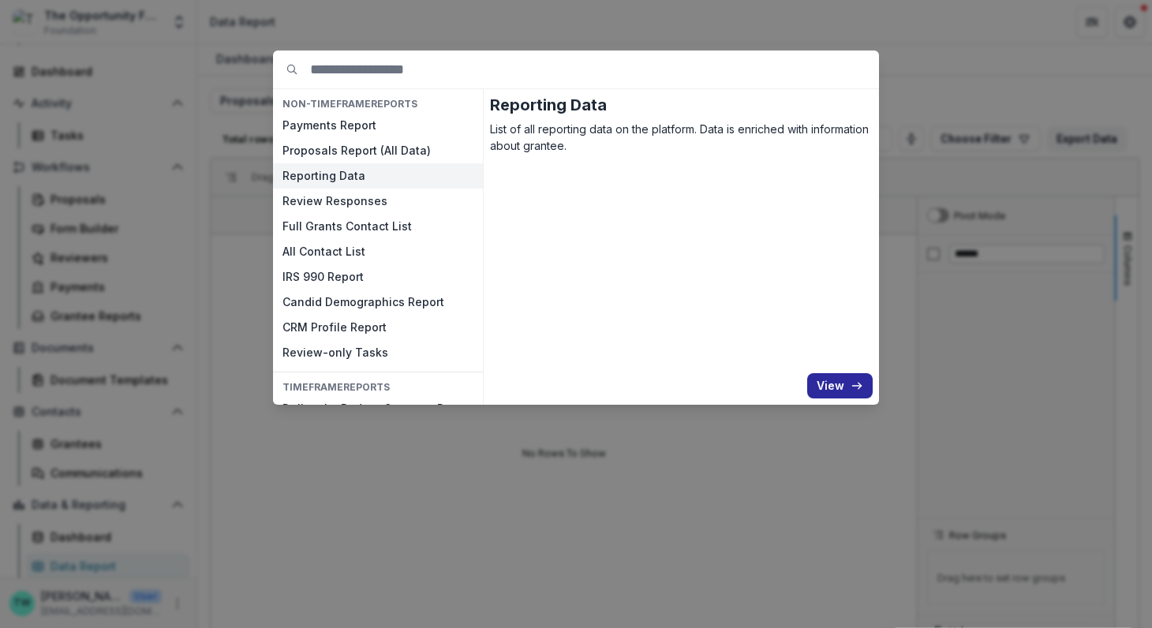
click at [842, 390] on button "View" at bounding box center [839, 385] width 65 height 25
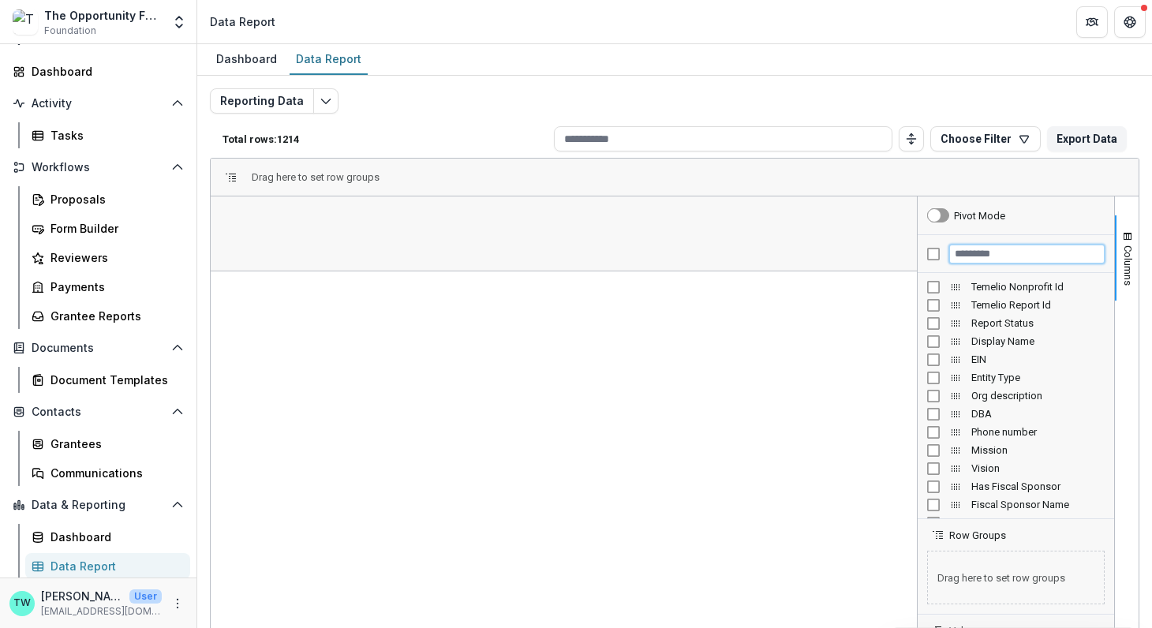
click at [979, 256] on input "Filter Columns Input" at bounding box center [1026, 254] width 155 height 19
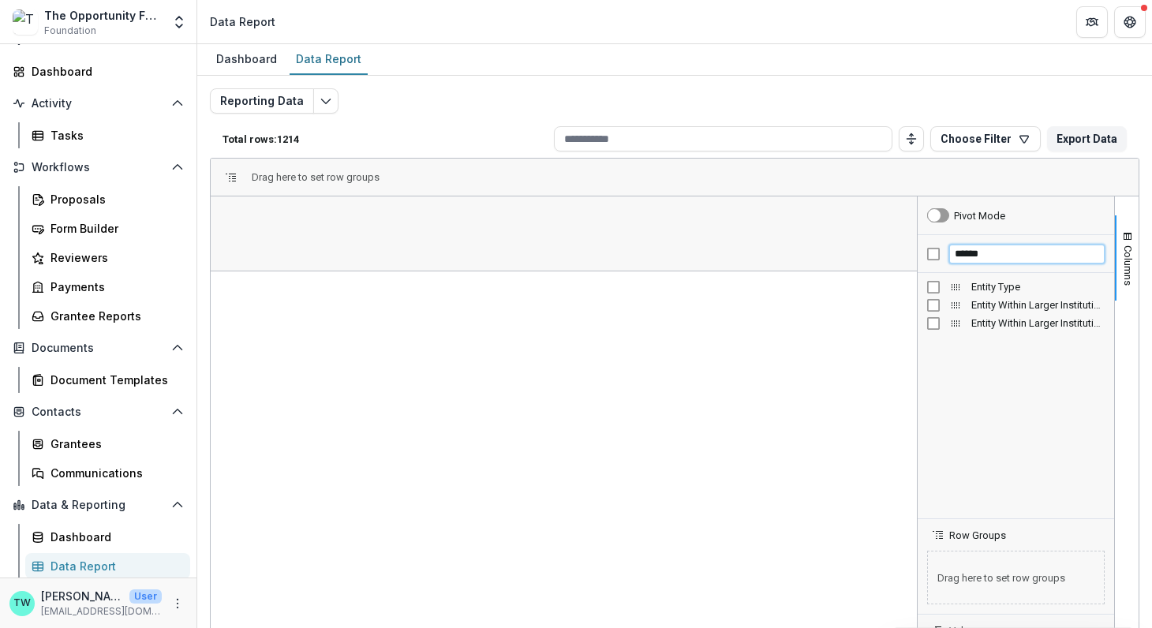
type input "******"
drag, startPoint x: 999, startPoint y: 254, endPoint x: 891, endPoint y: 248, distance: 107.4
click at [891, 248] on div "Columns Pivot Mode ****** Entity Type" at bounding box center [675, 452] width 928 height 513
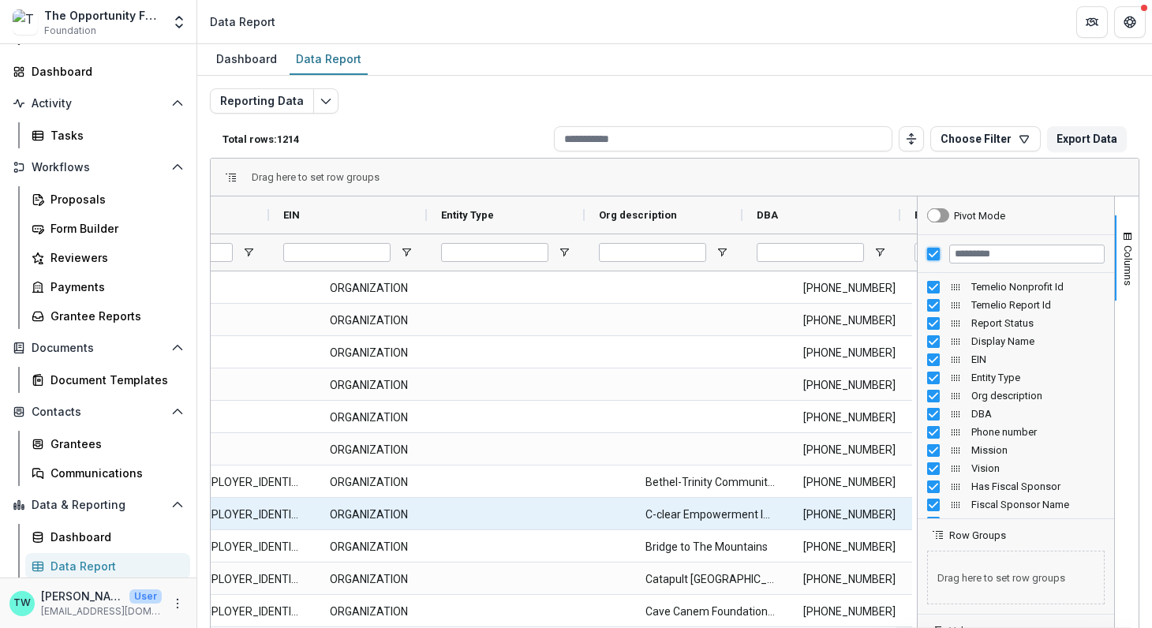
scroll to position [0, 786]
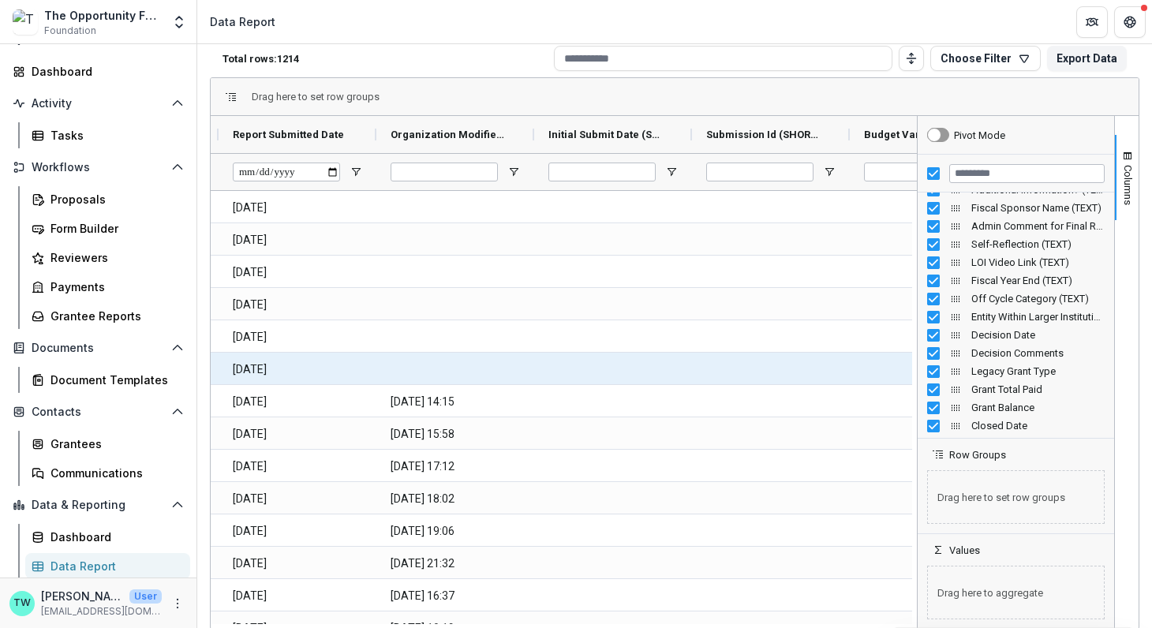
click at [598, 353] on div at bounding box center [613, 369] width 158 height 32
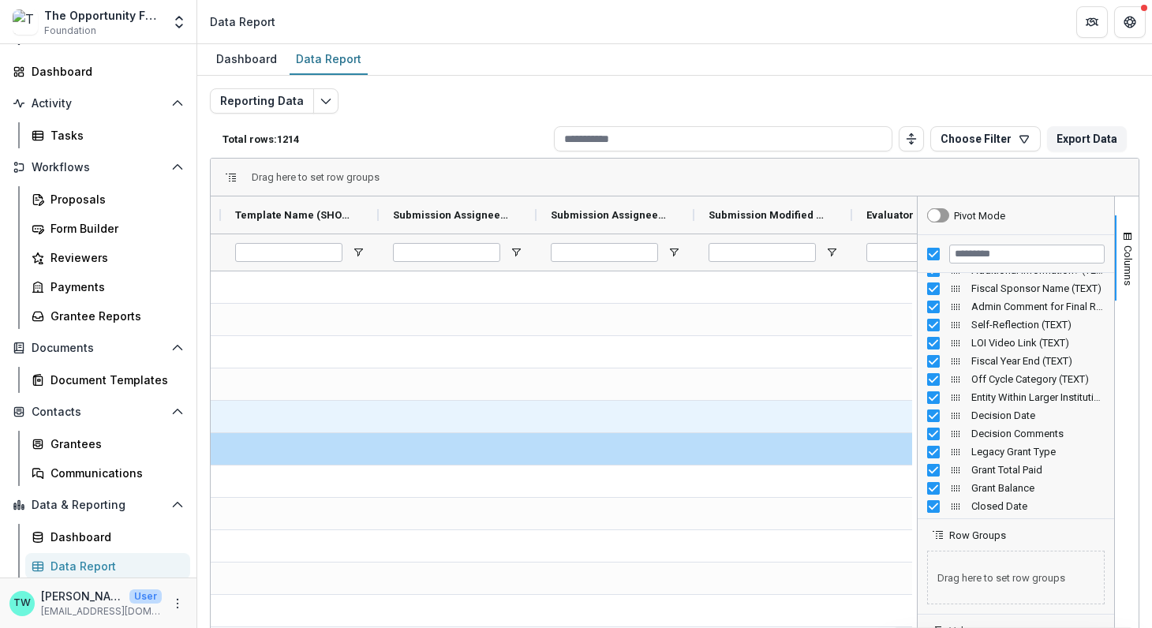
scroll to position [0, 8274]
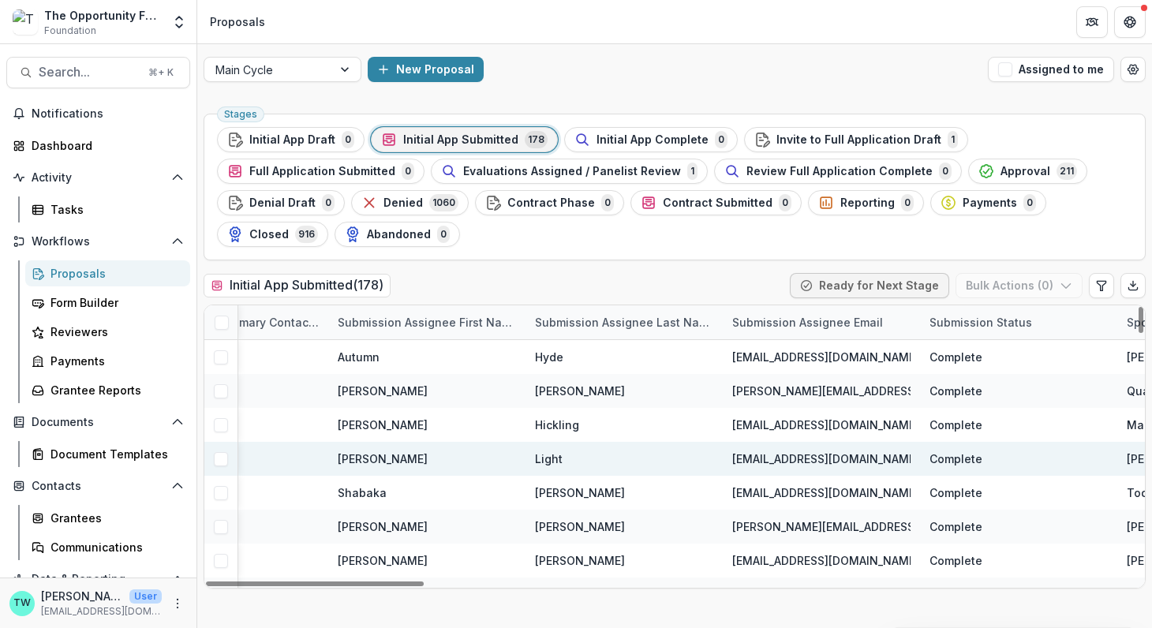
scroll to position [0, 2309]
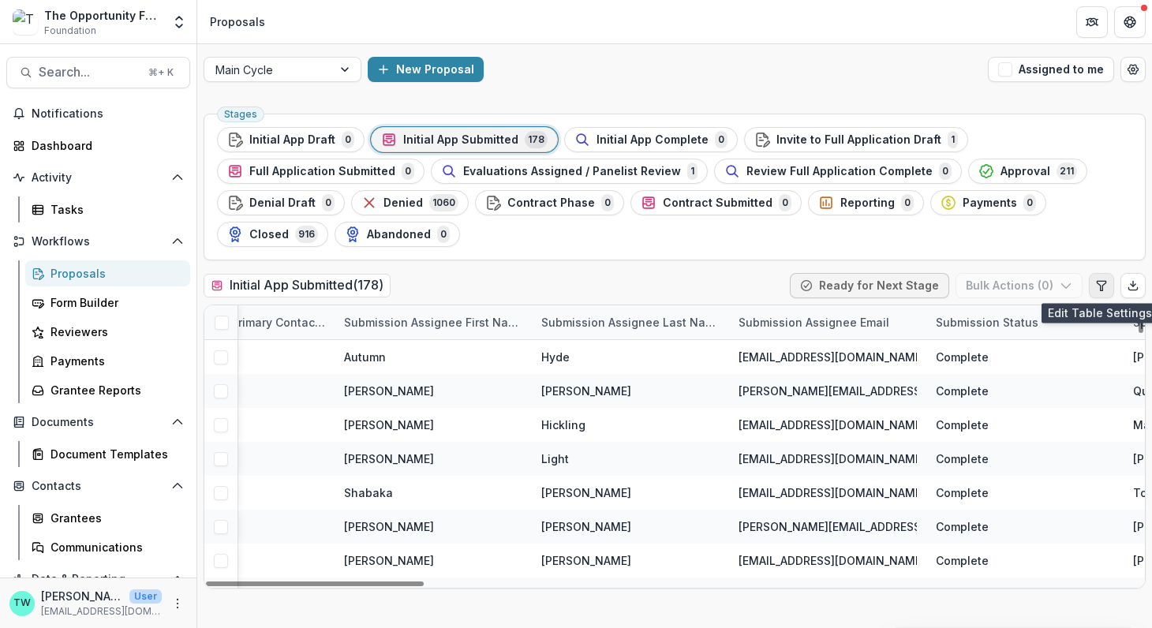
click at [1106, 286] on icon "Edit table settings" at bounding box center [1101, 285] width 13 height 13
select select "******"
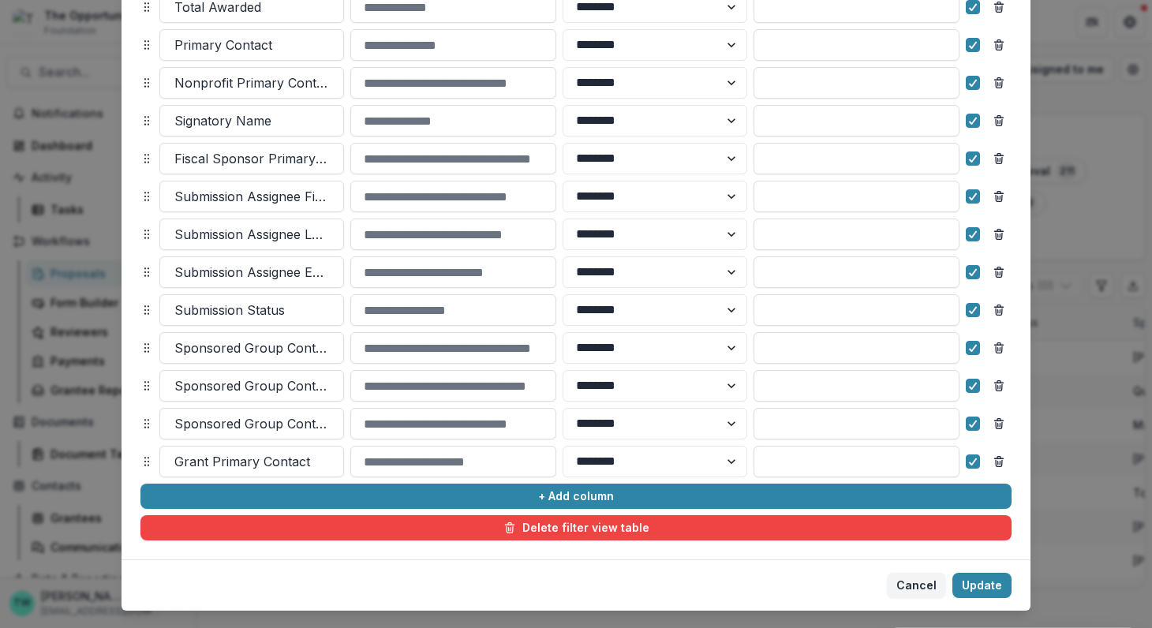
scroll to position [775, 0]
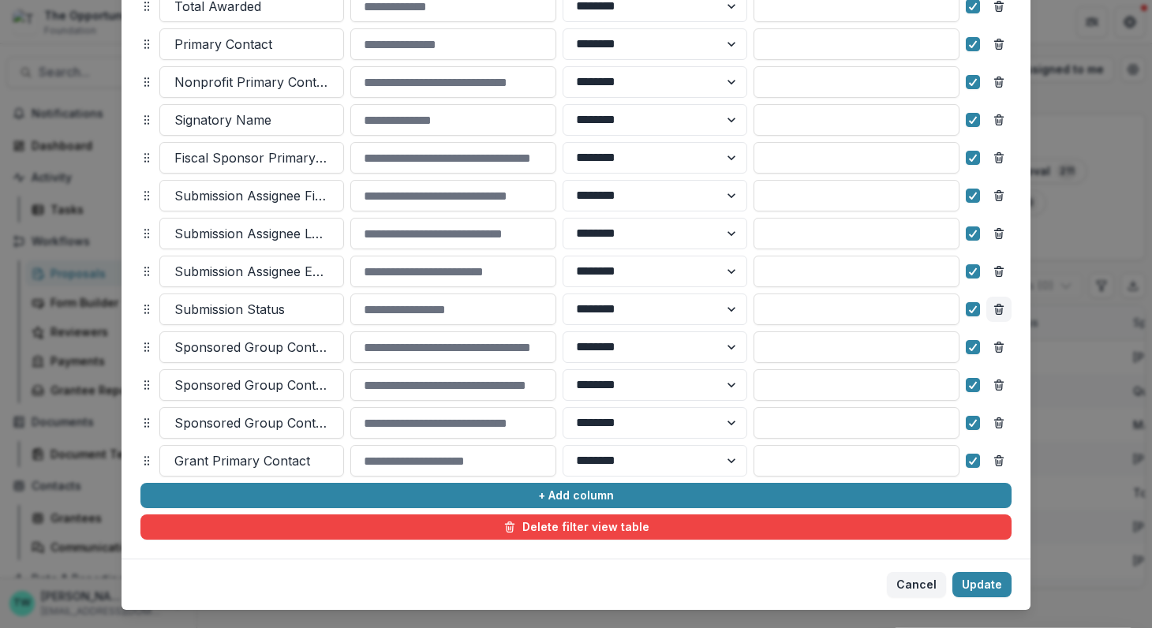
click at [993, 315] on button "Remove column" at bounding box center [998, 309] width 25 height 25
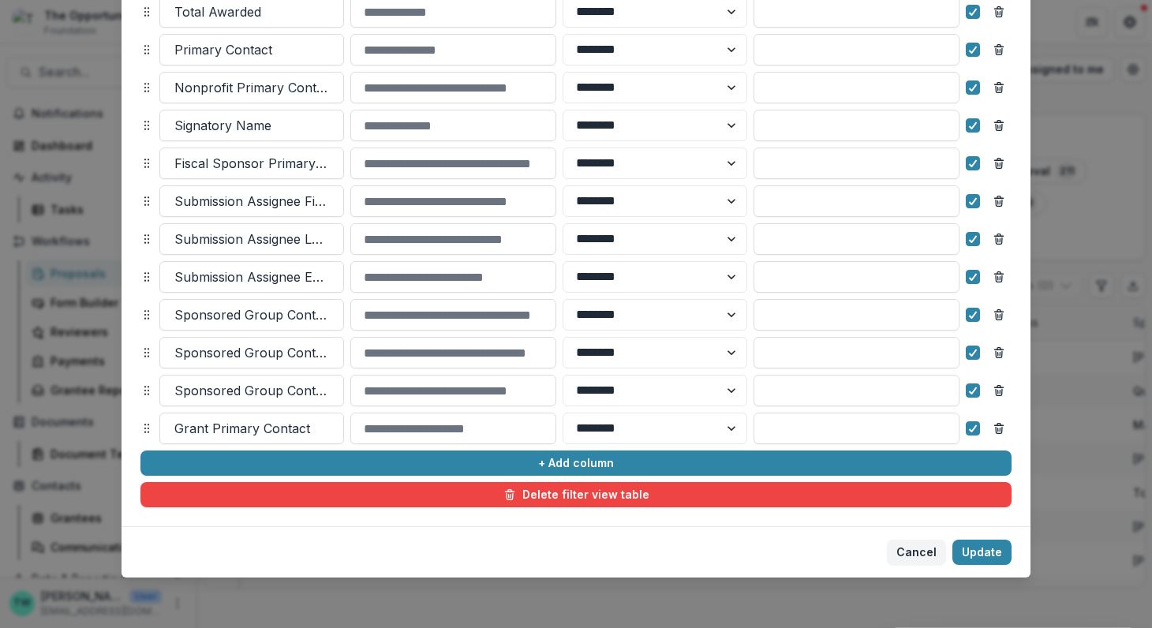
scroll to position [767, 0]
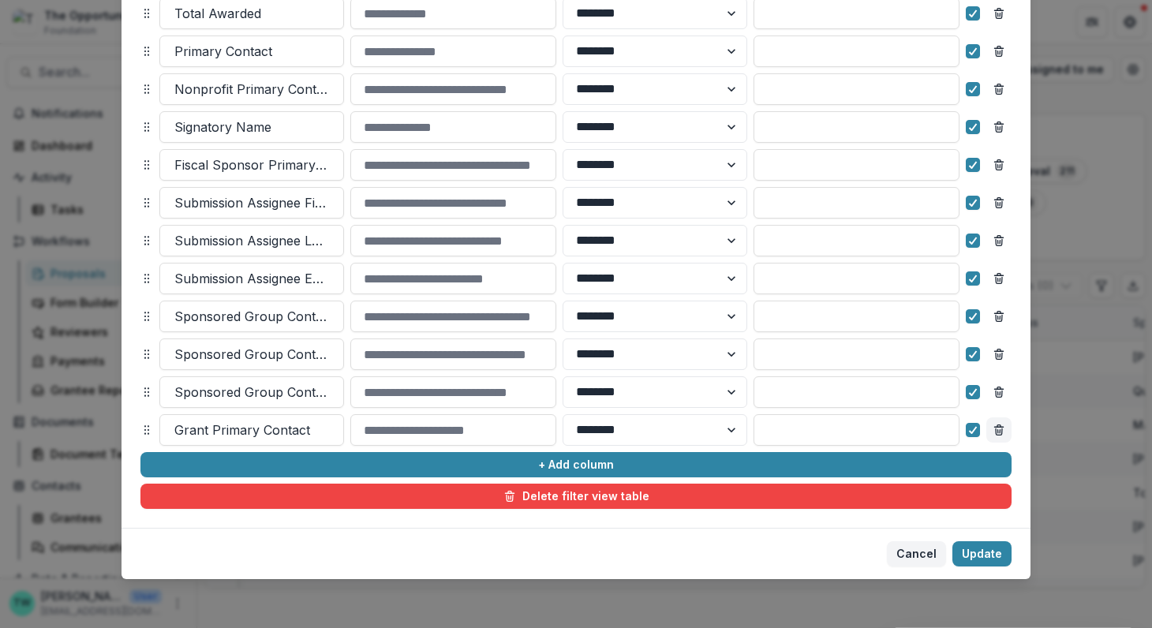
click at [995, 433] on icon "Remove column" at bounding box center [998, 430] width 13 height 13
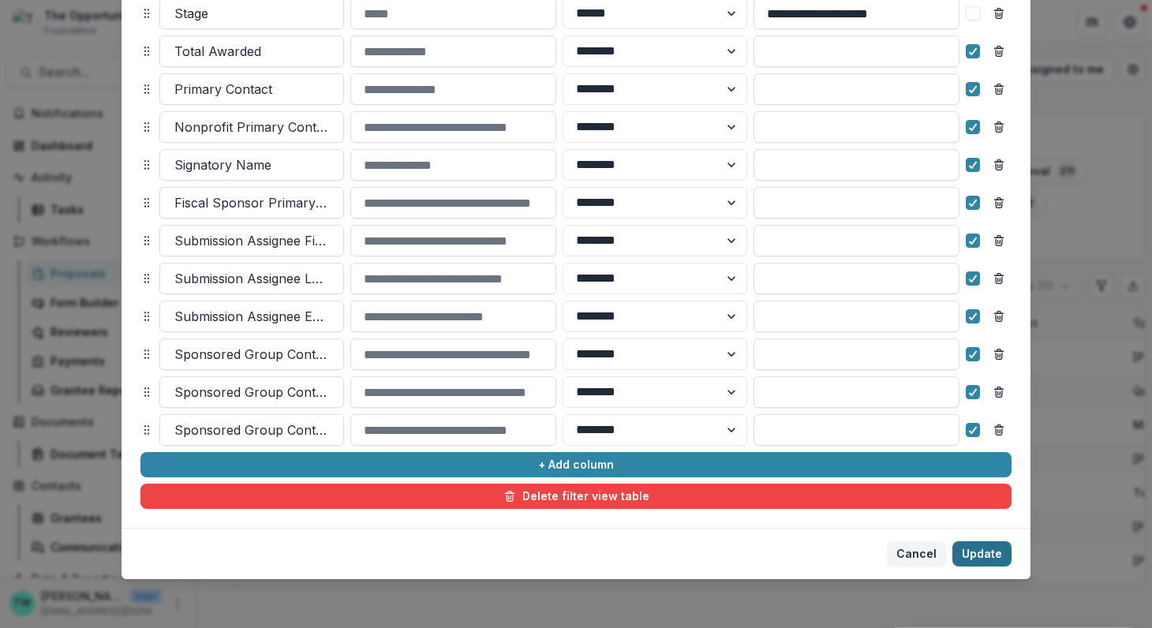
click at [974, 555] on button "Update" at bounding box center [981, 553] width 59 height 25
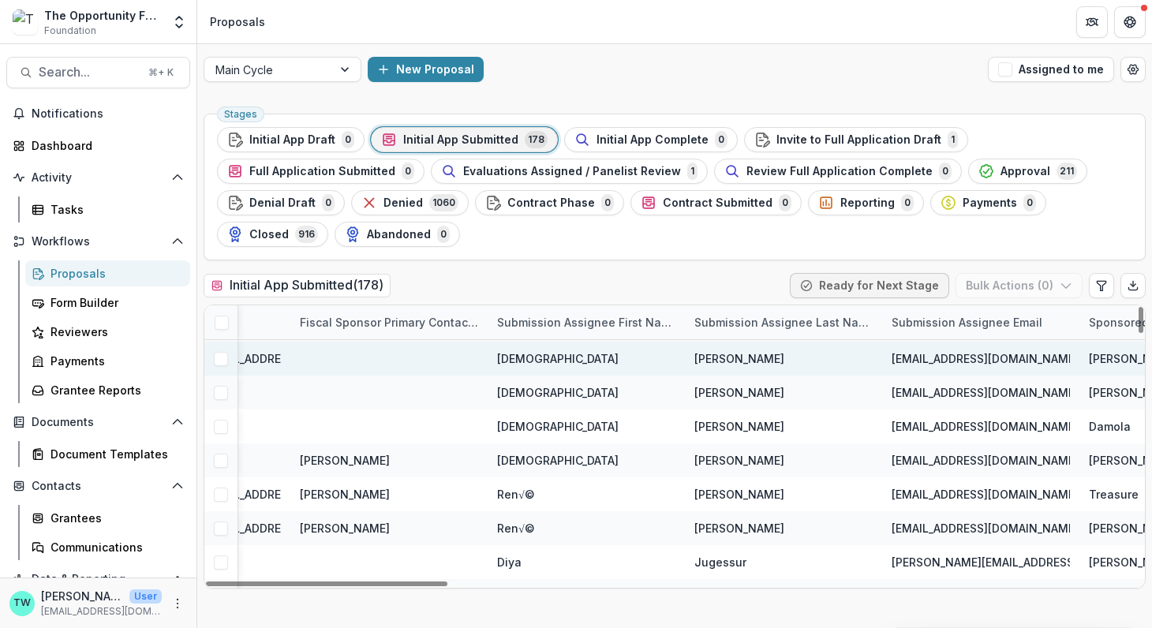
scroll to position [383, 2156]
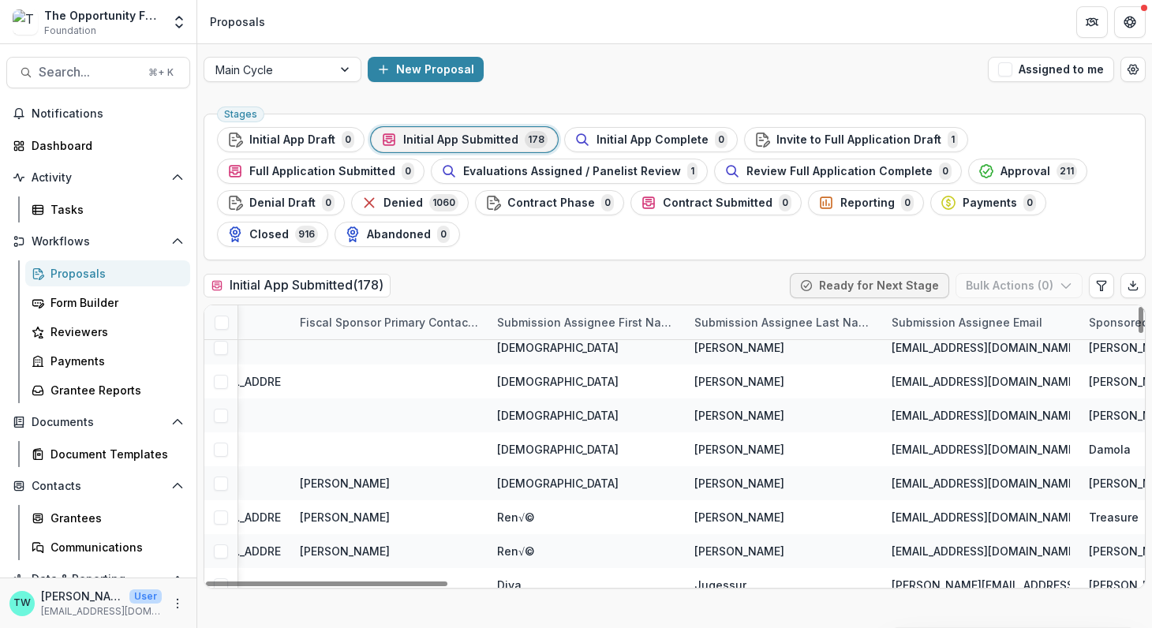
click at [630, 323] on div "Submission Assignee First Name" at bounding box center [585, 322] width 197 height 17
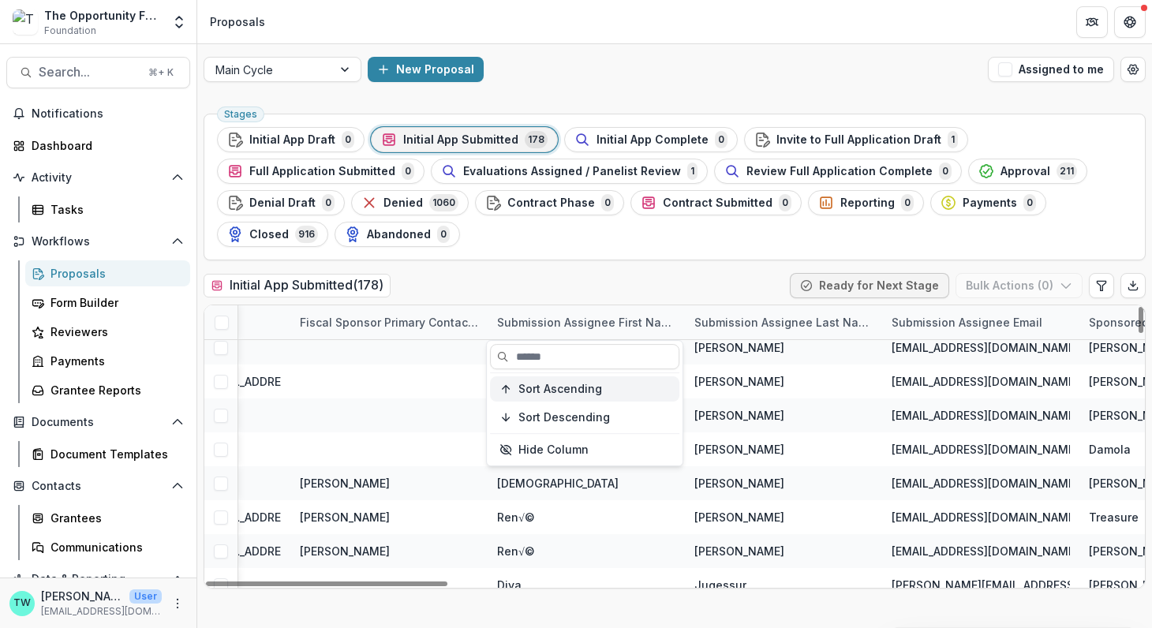
click at [592, 390] on span "Sort Ascending" at bounding box center [560, 389] width 84 height 13
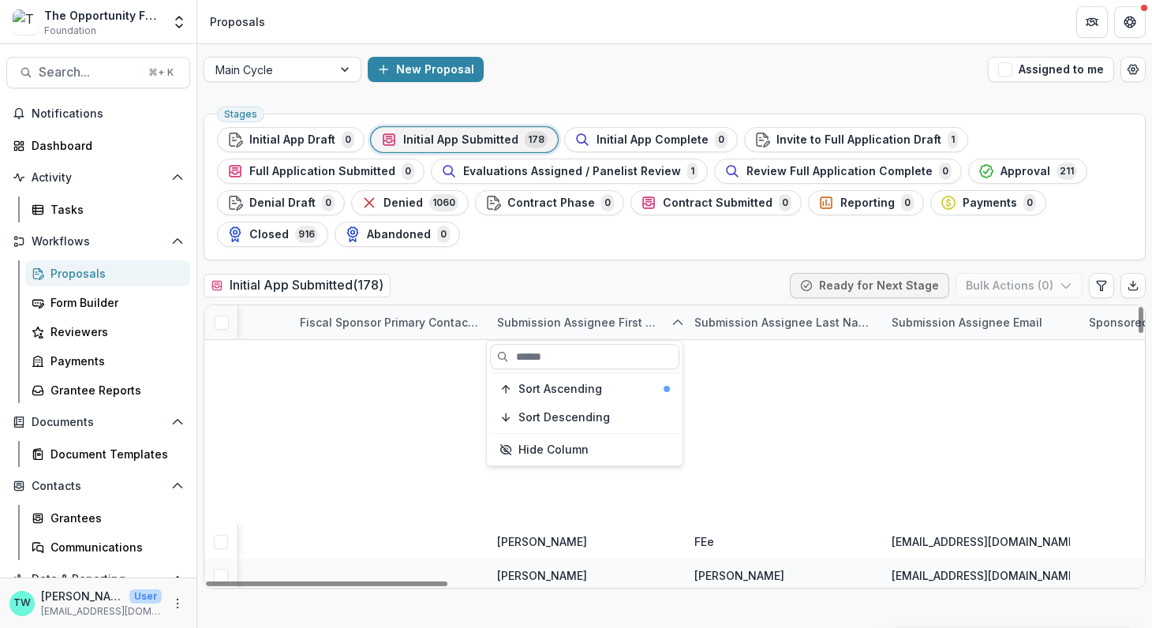
scroll to position [0, 2156]
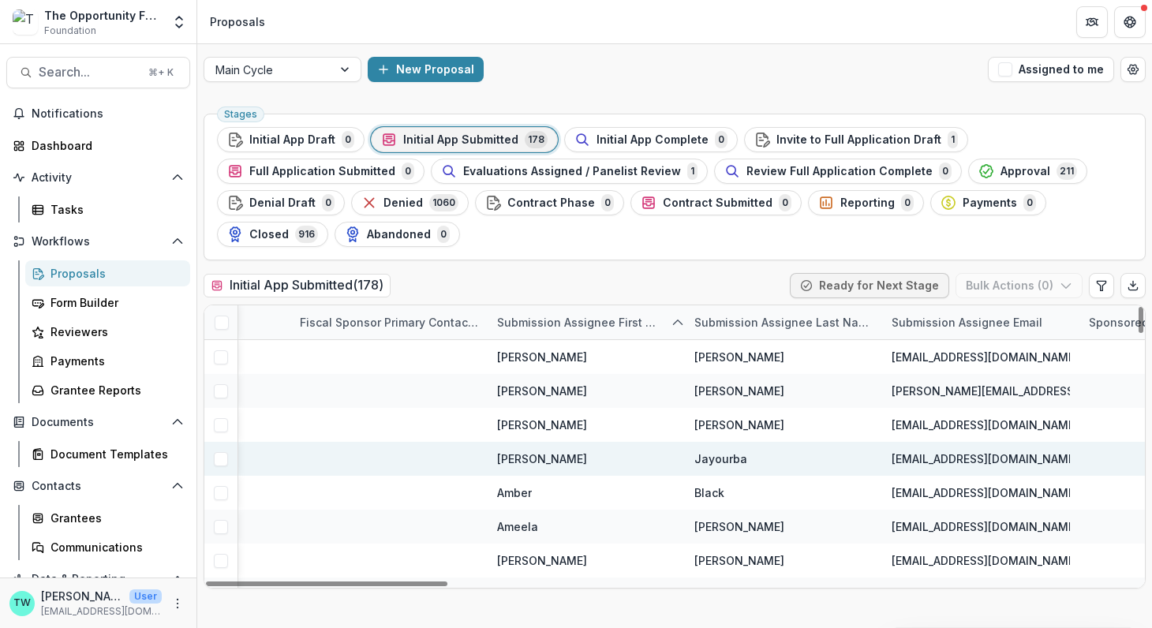
click at [399, 460] on div at bounding box center [388, 459] width 197 height 34
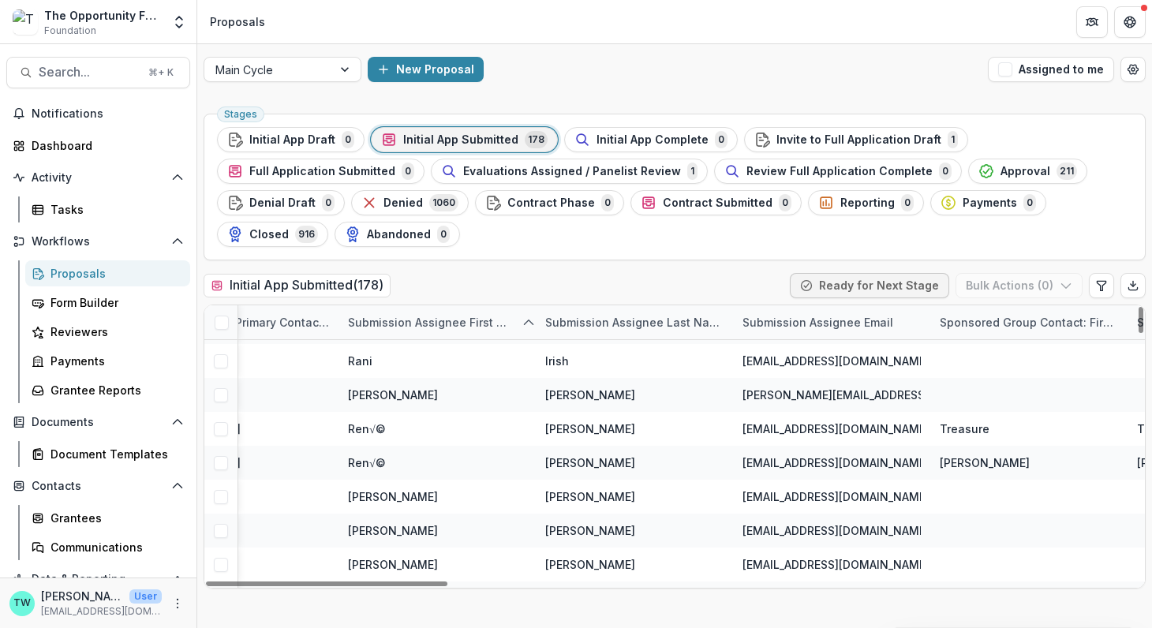
scroll to position [4880, 2305]
click at [1100, 286] on icon "Edit table settings" at bounding box center [1101, 285] width 13 height 13
select select "******"
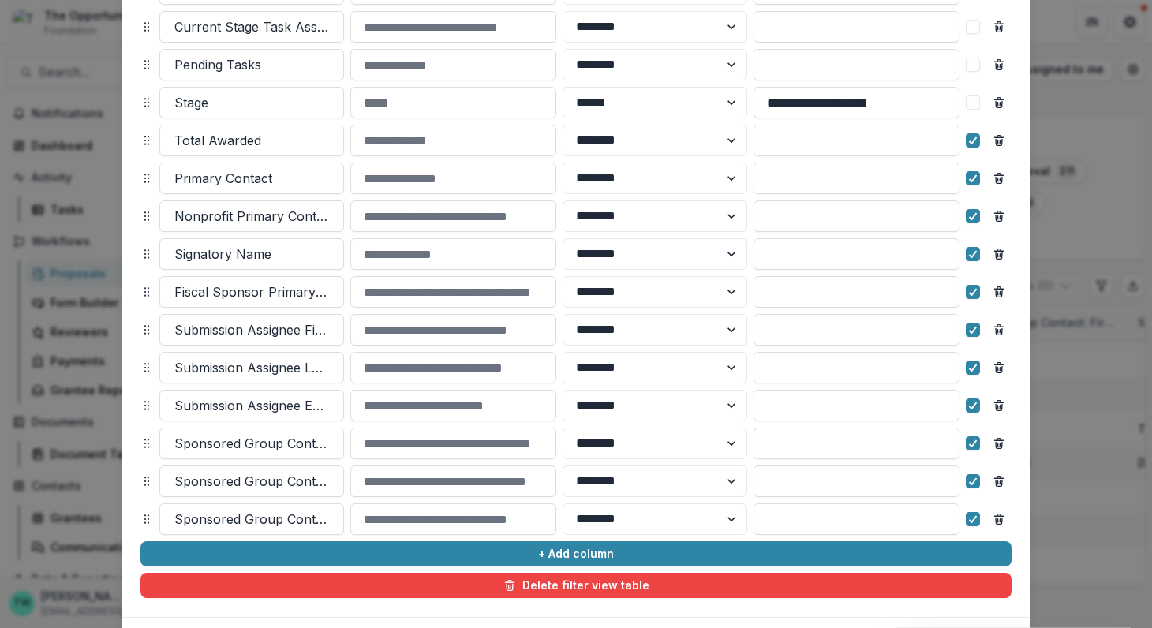
scroll to position [730, 0]
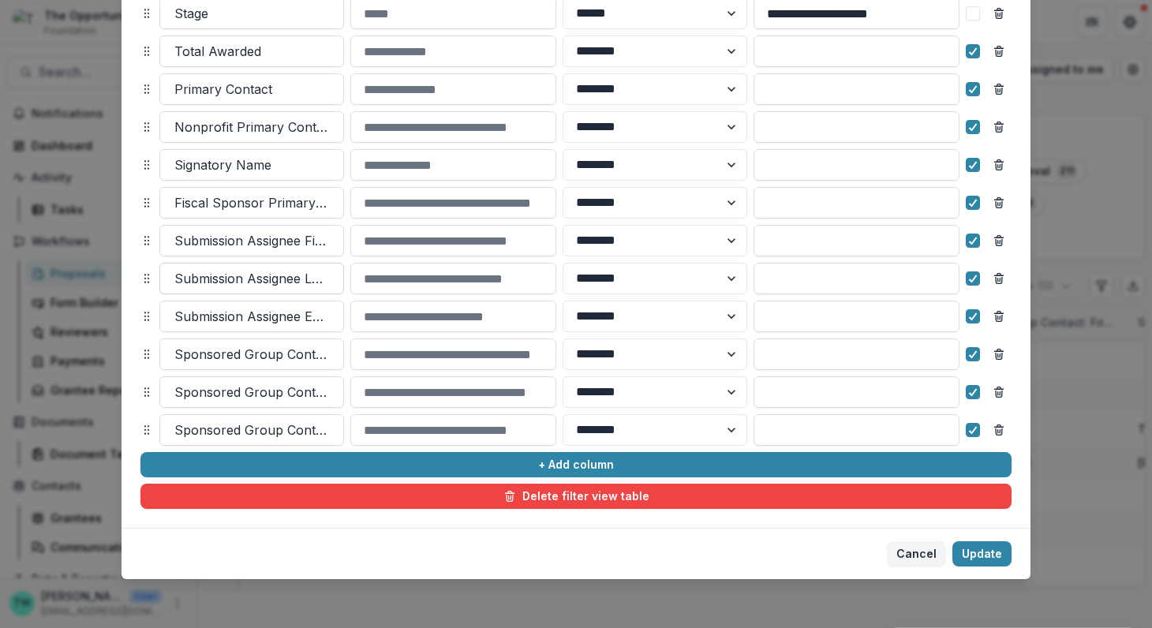
click at [290, 280] on div at bounding box center [251, 278] width 155 height 22
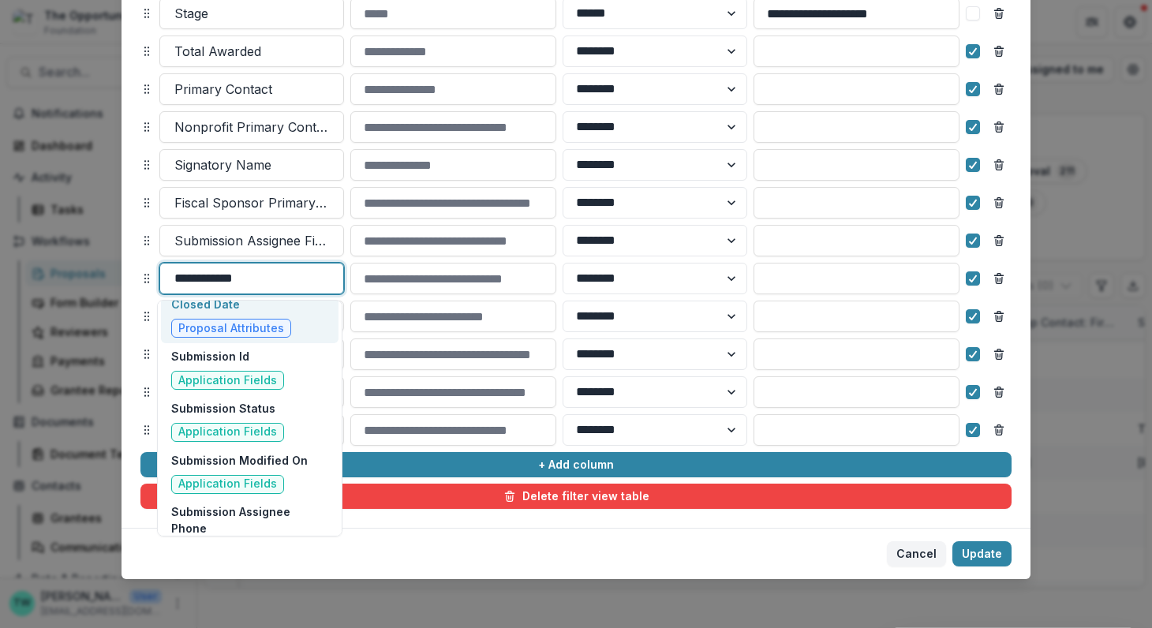
scroll to position [0, 0]
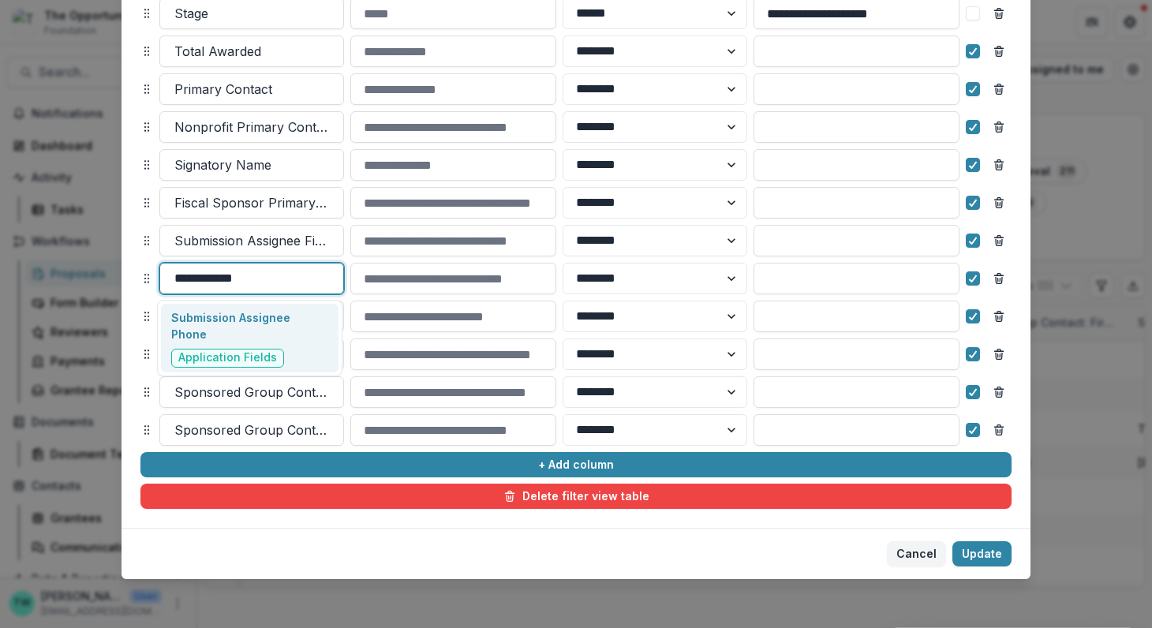
type input "**********"
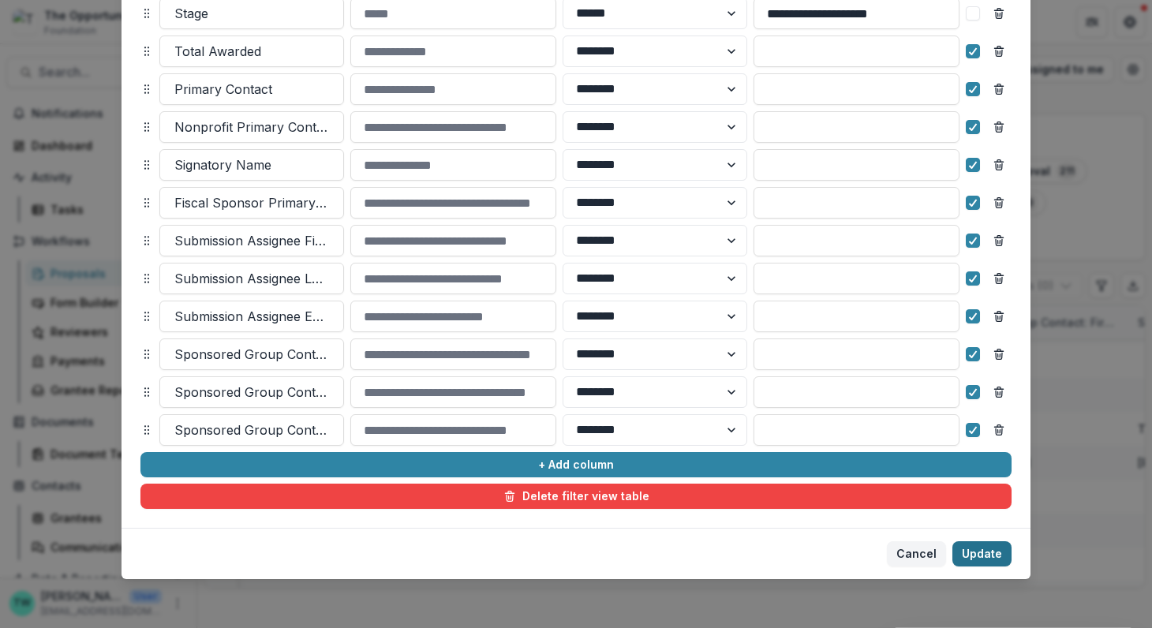
click at [987, 550] on button "Update" at bounding box center [981, 553] width 59 height 25
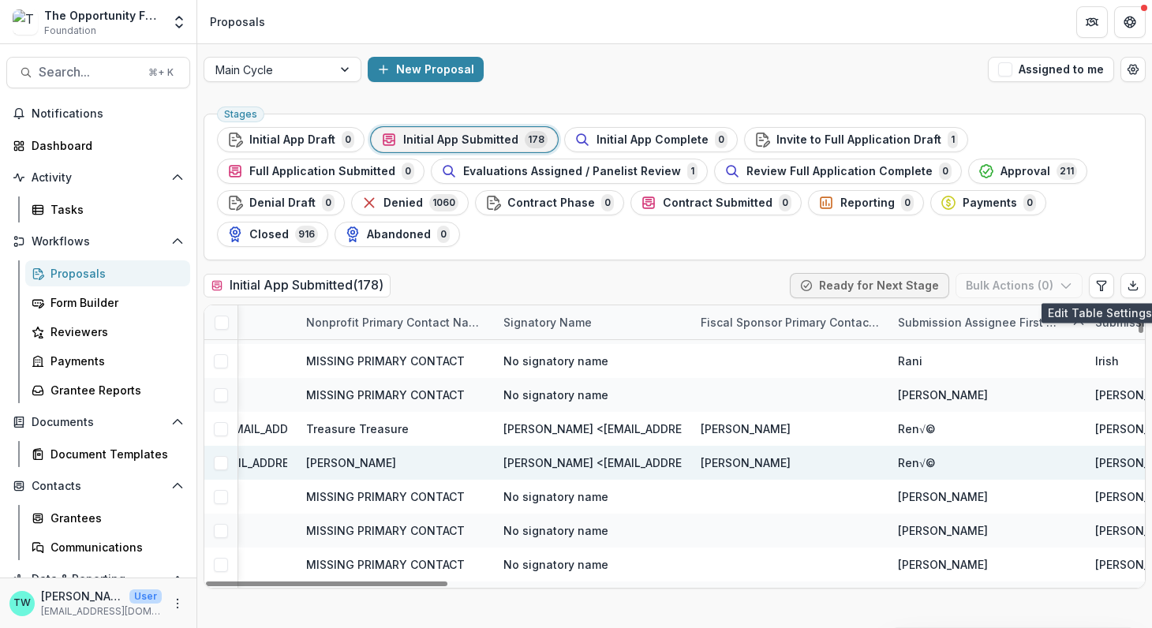
scroll to position [4880, 1751]
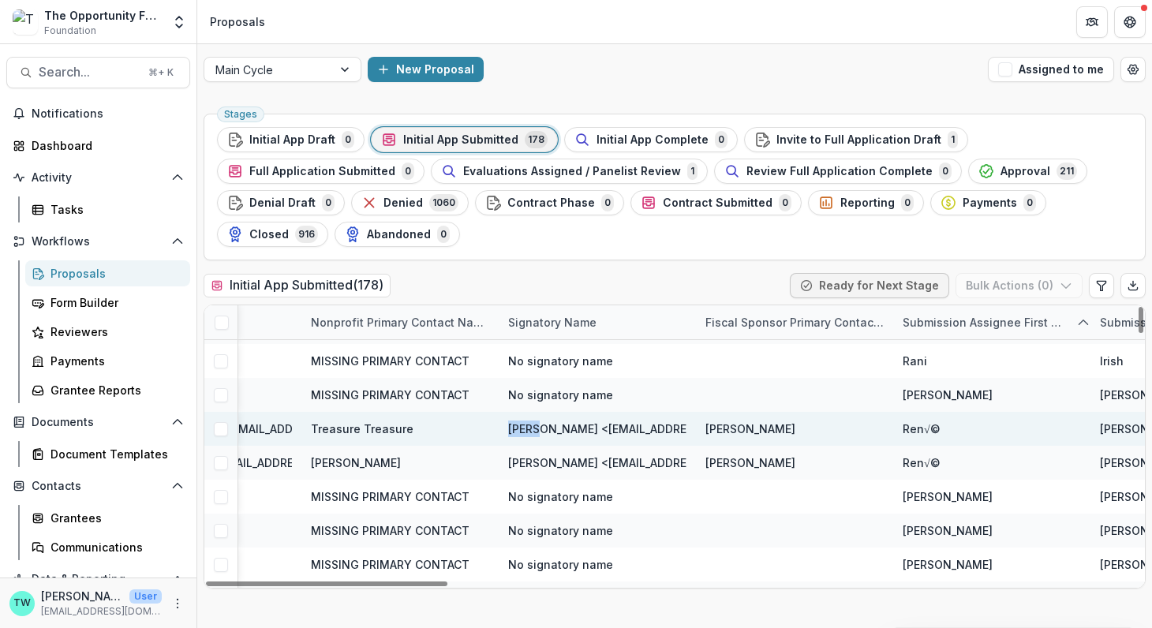
drag, startPoint x: 536, startPoint y: 427, endPoint x: 502, endPoint y: 427, distance: 33.1
click at [502, 427] on div "René Conrad <rconrad@newhazletttheater.org>" at bounding box center [596, 429] width 197 height 34
click at [512, 427] on span "René Conrad <rconrad@newhazletttheater.org>" at bounding box center [655, 428] width 295 height 17
drag, startPoint x: 508, startPoint y: 426, endPoint x: 532, endPoint y: 427, distance: 24.5
click at [532, 427] on span "René Conrad <rconrad@newhazletttheater.org>" at bounding box center [655, 428] width 295 height 17
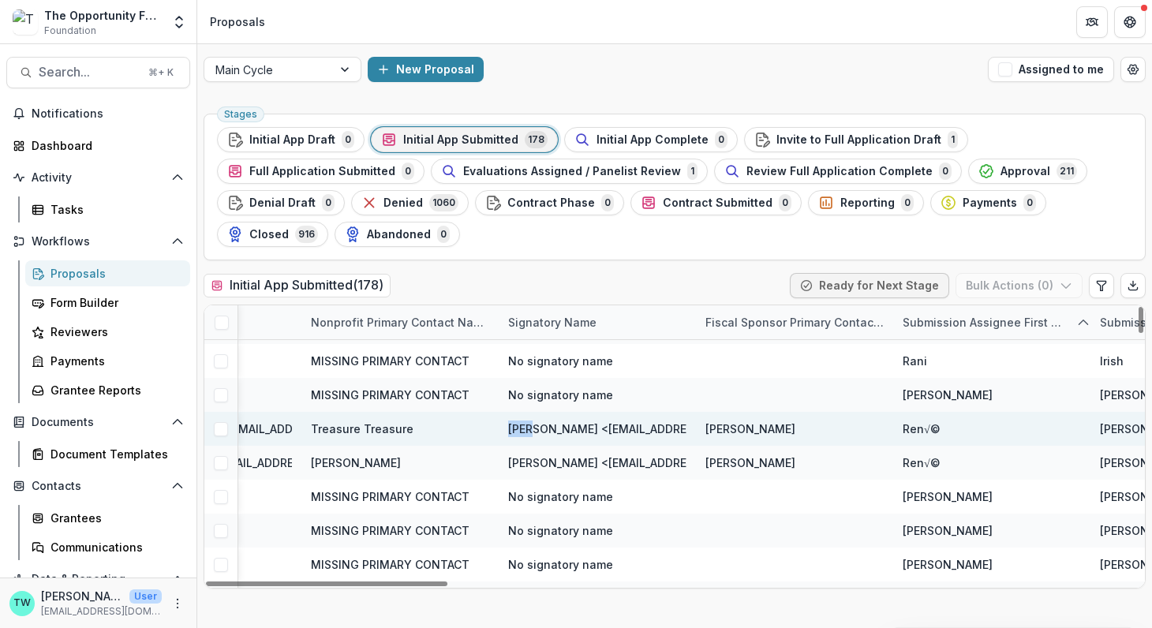
copy span "[PERSON_NAME]"
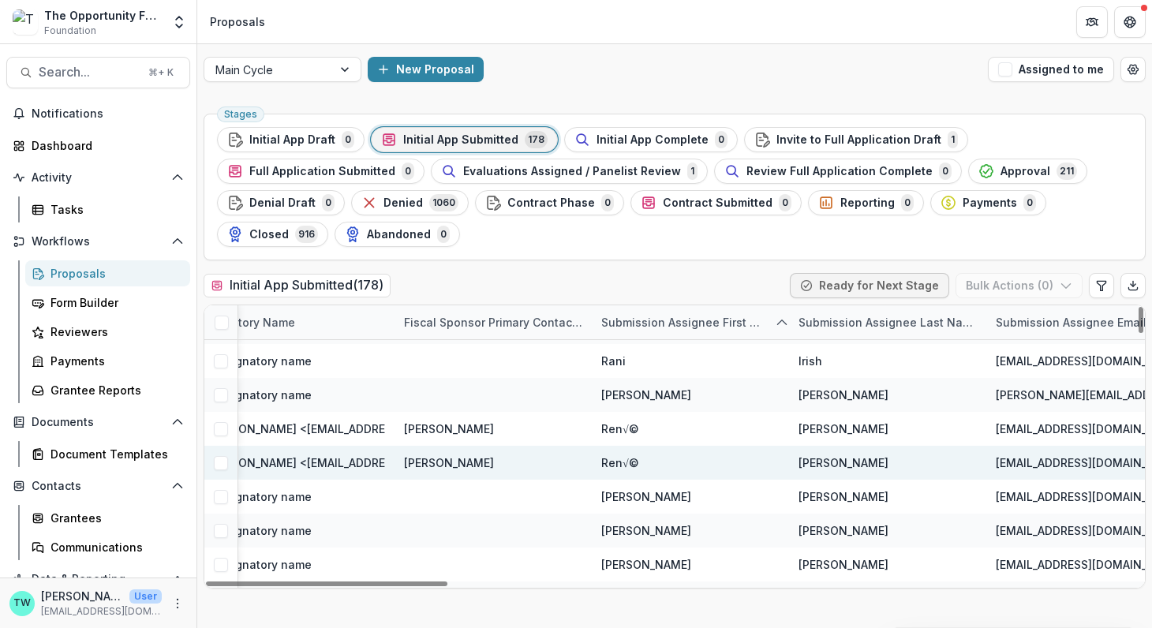
scroll to position [4880, 2053]
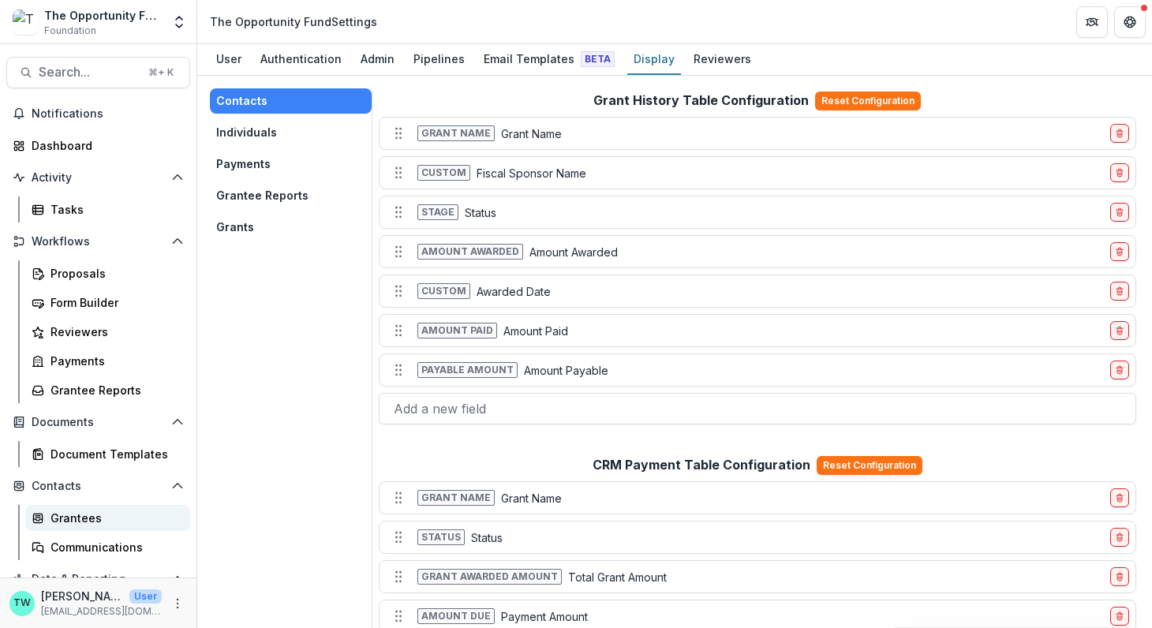
click at [78, 523] on div "Grantees" at bounding box center [113, 518] width 127 height 17
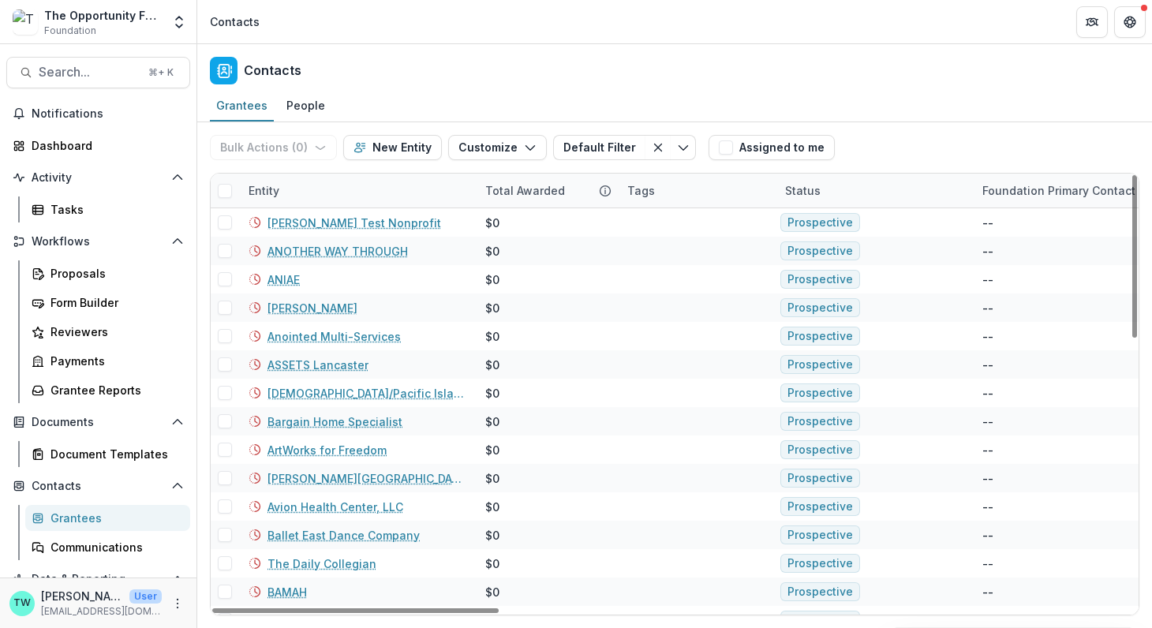
click at [379, 196] on div "Entity" at bounding box center [357, 191] width 237 height 34
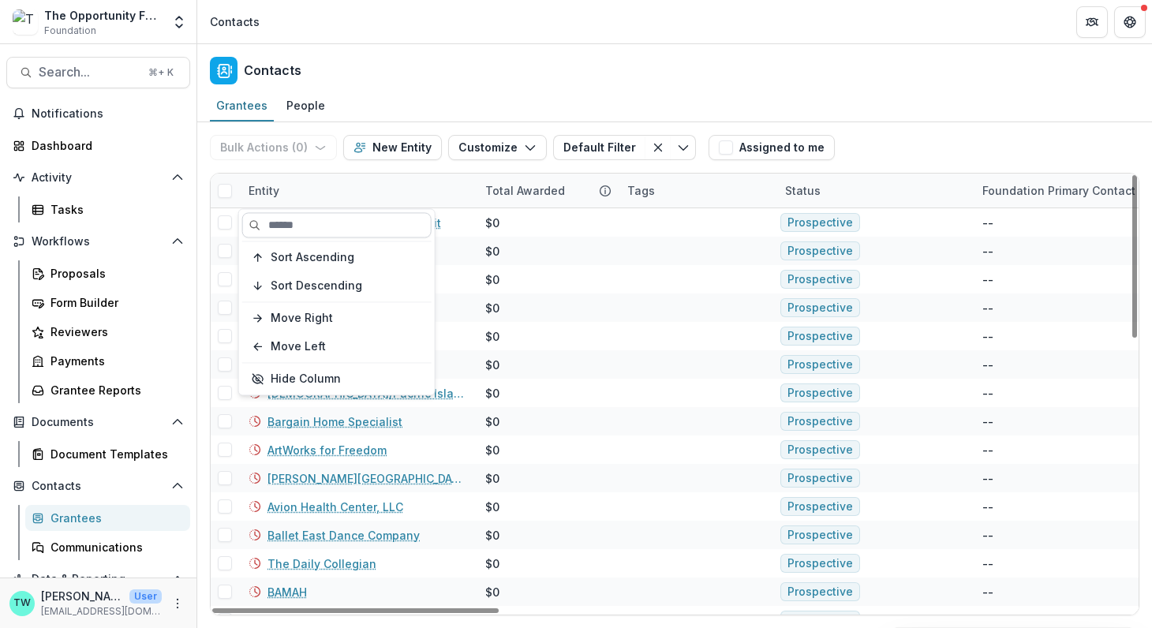
click at [355, 225] on input at bounding box center [336, 224] width 189 height 25
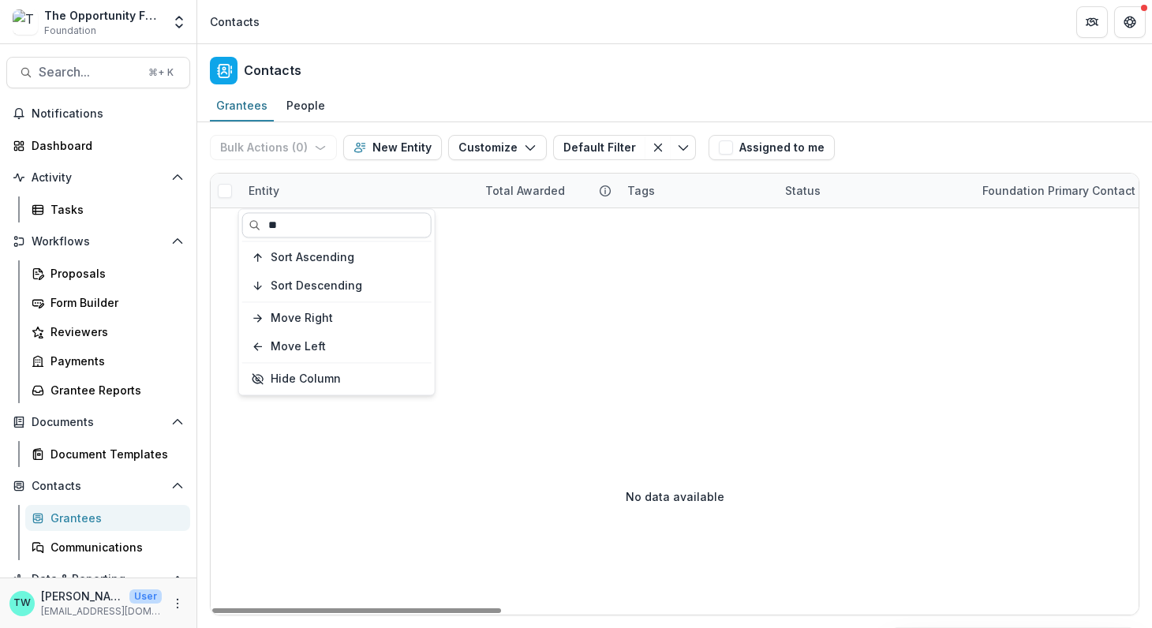
type input "*"
type input "******"
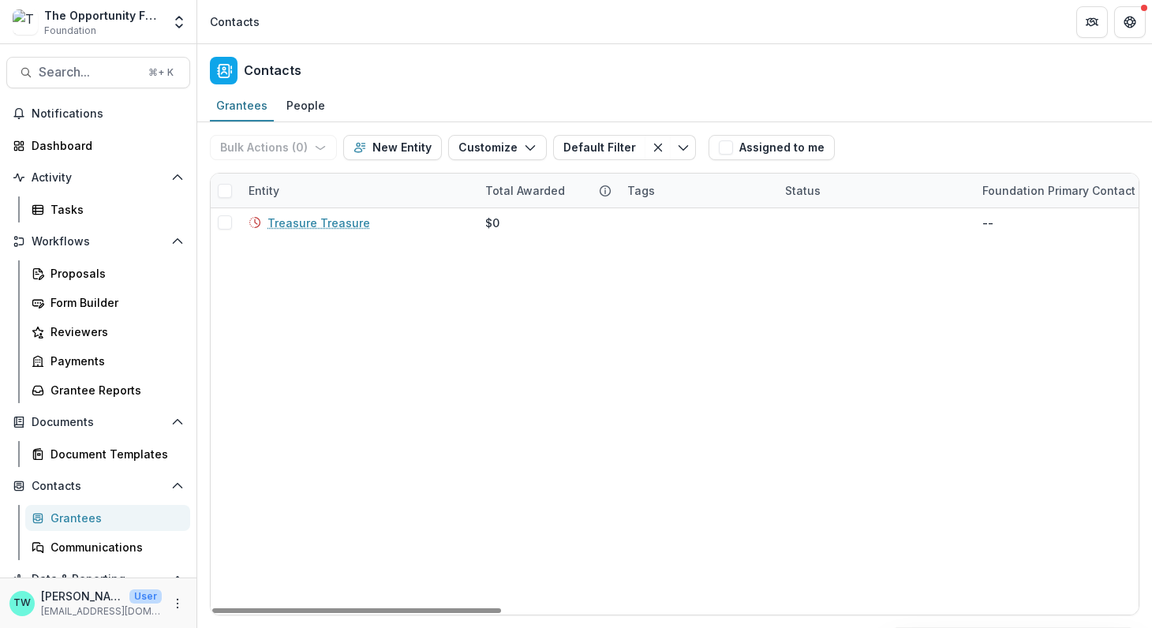
click at [503, 74] on div "Contacts" at bounding box center [674, 67] width 954 height 47
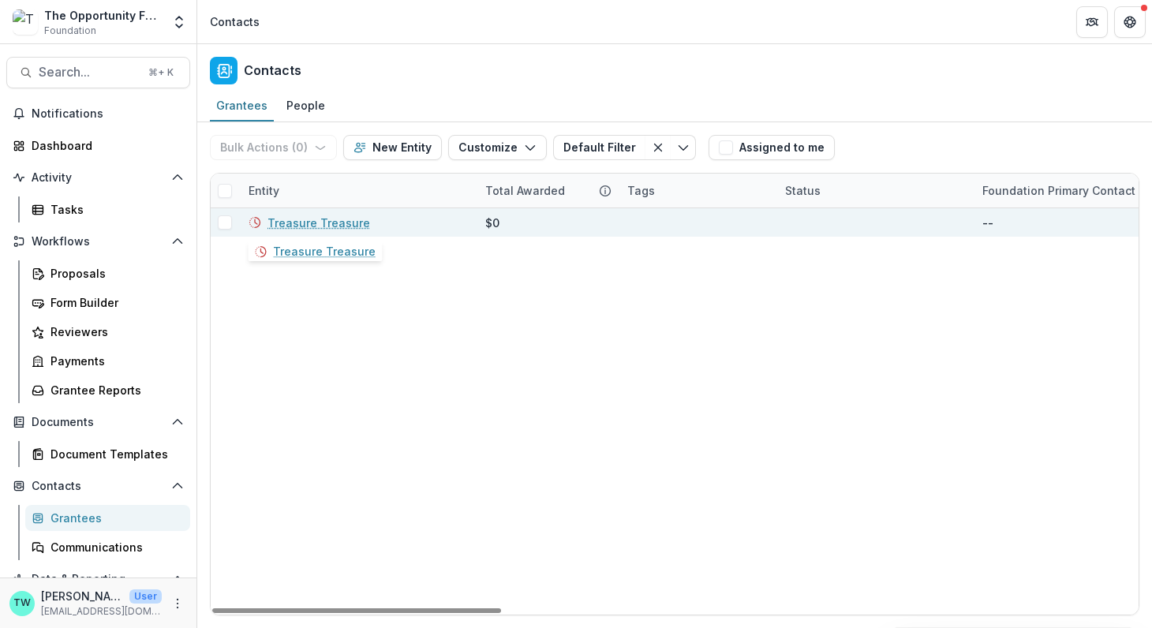
click at [333, 221] on link "Treasure Treasure" at bounding box center [318, 223] width 103 height 17
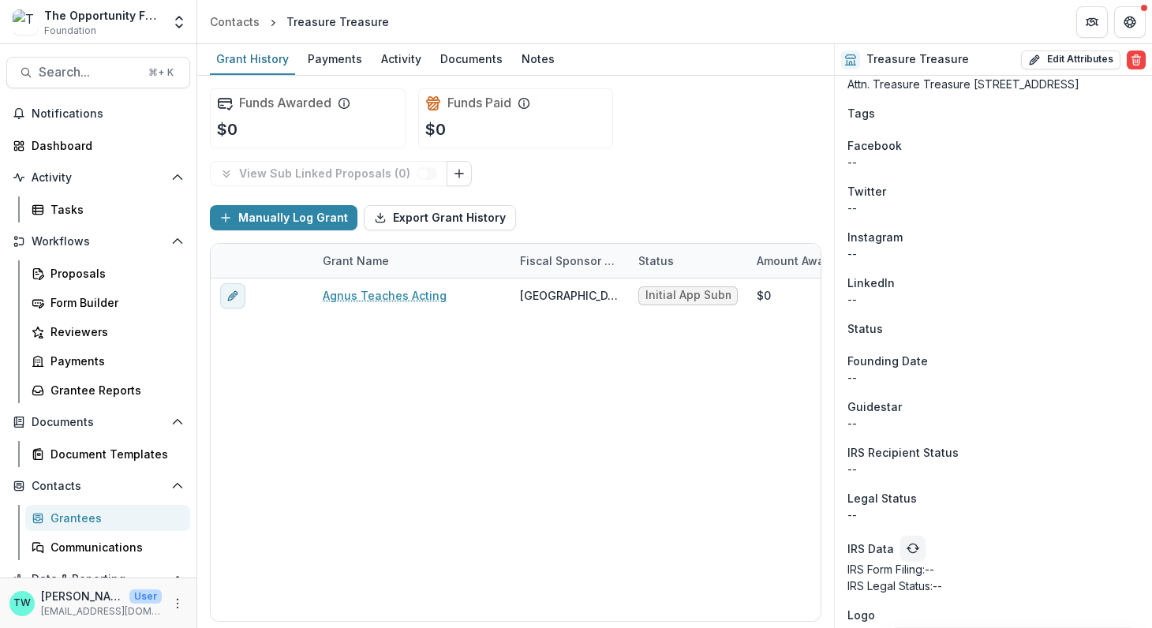
scroll to position [1284, 0]
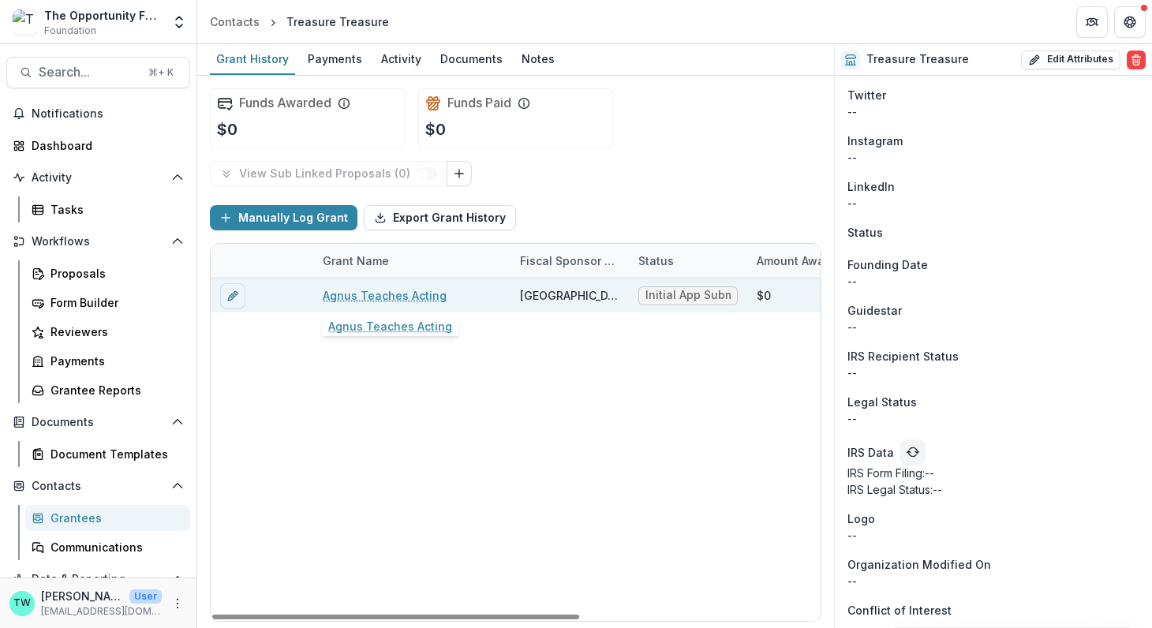
click at [383, 297] on link "Agnus Teaches Acting" at bounding box center [385, 295] width 124 height 17
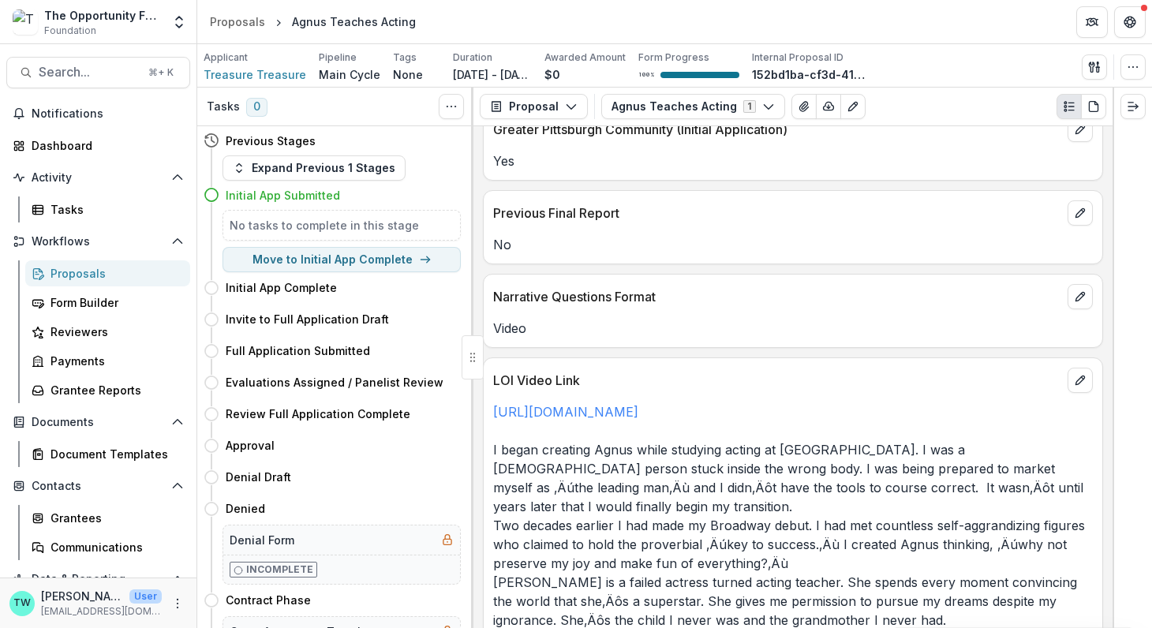
scroll to position [2535, 0]
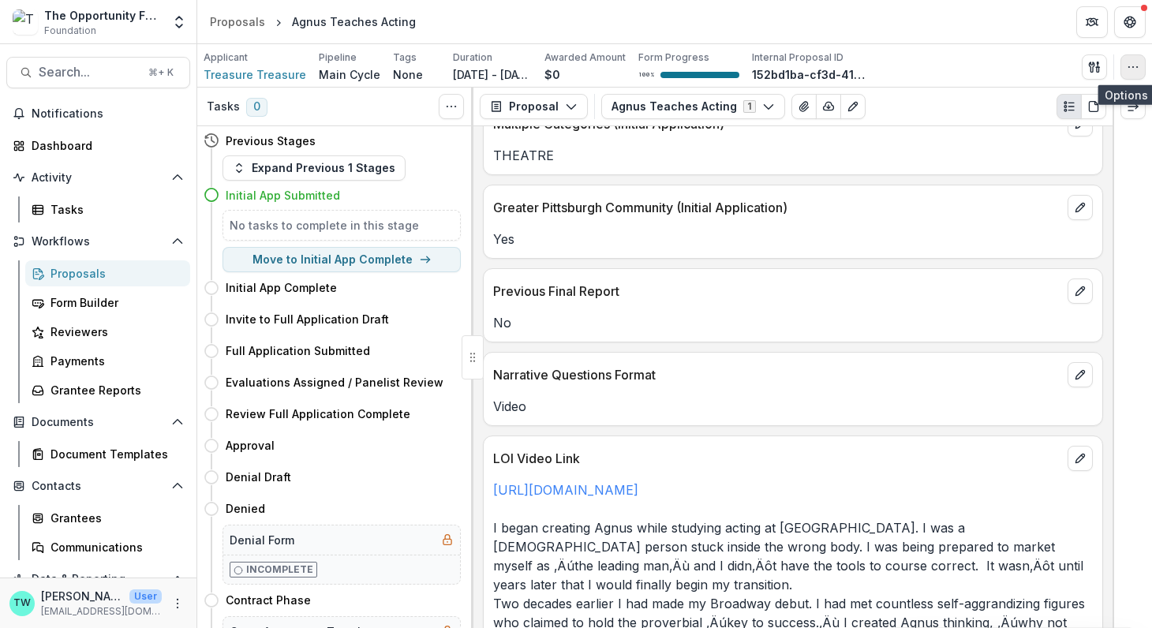
click at [1122, 69] on button "button" at bounding box center [1132, 66] width 25 height 25
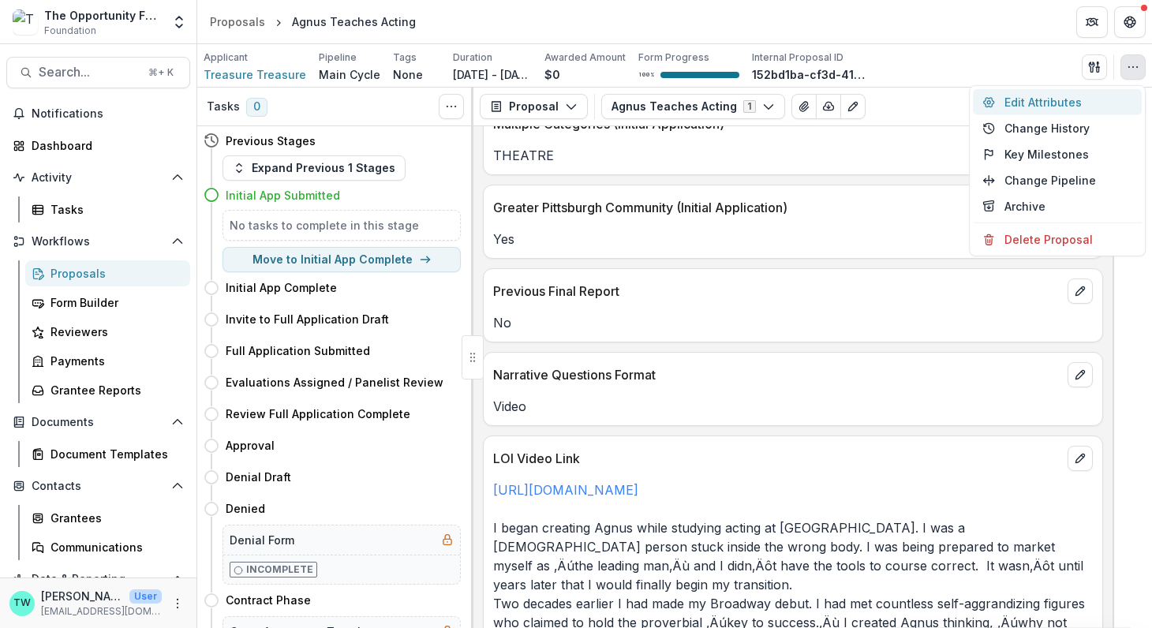
click at [1051, 103] on button "Edit Attributes" at bounding box center [1057, 102] width 169 height 26
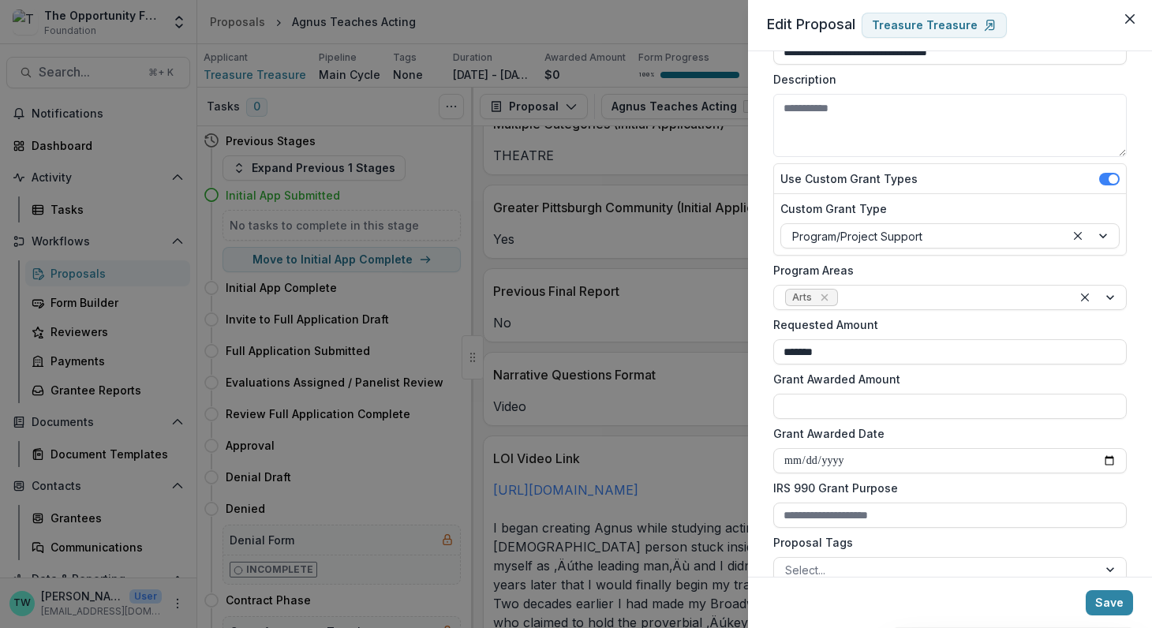
scroll to position [0, 0]
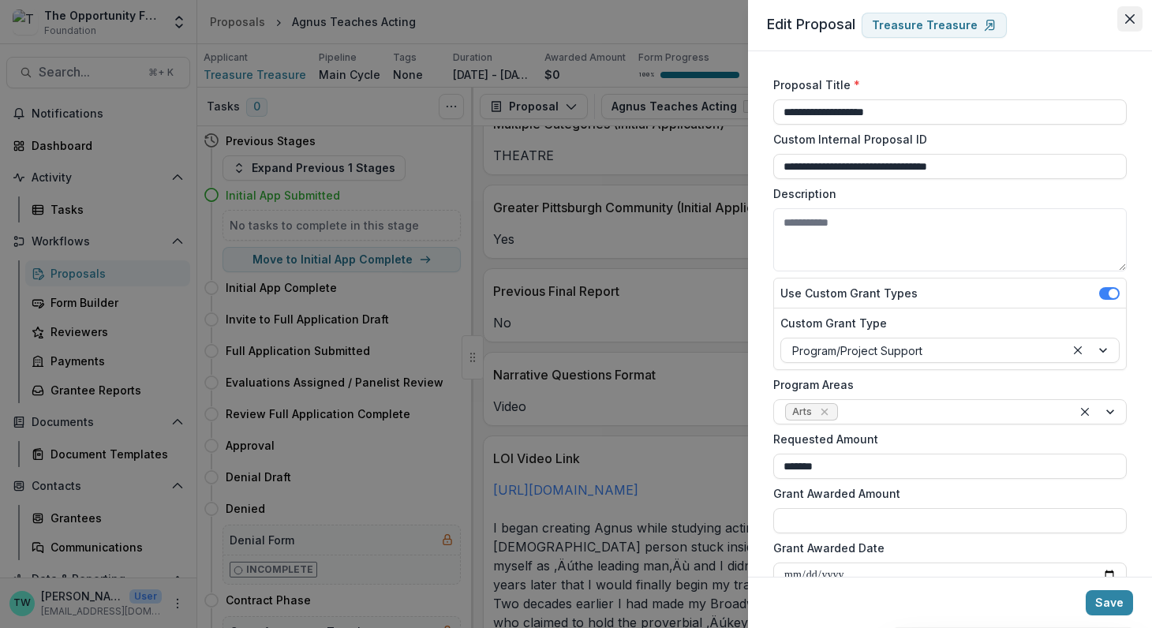
click at [1133, 15] on icon "Close" at bounding box center [1129, 18] width 9 height 9
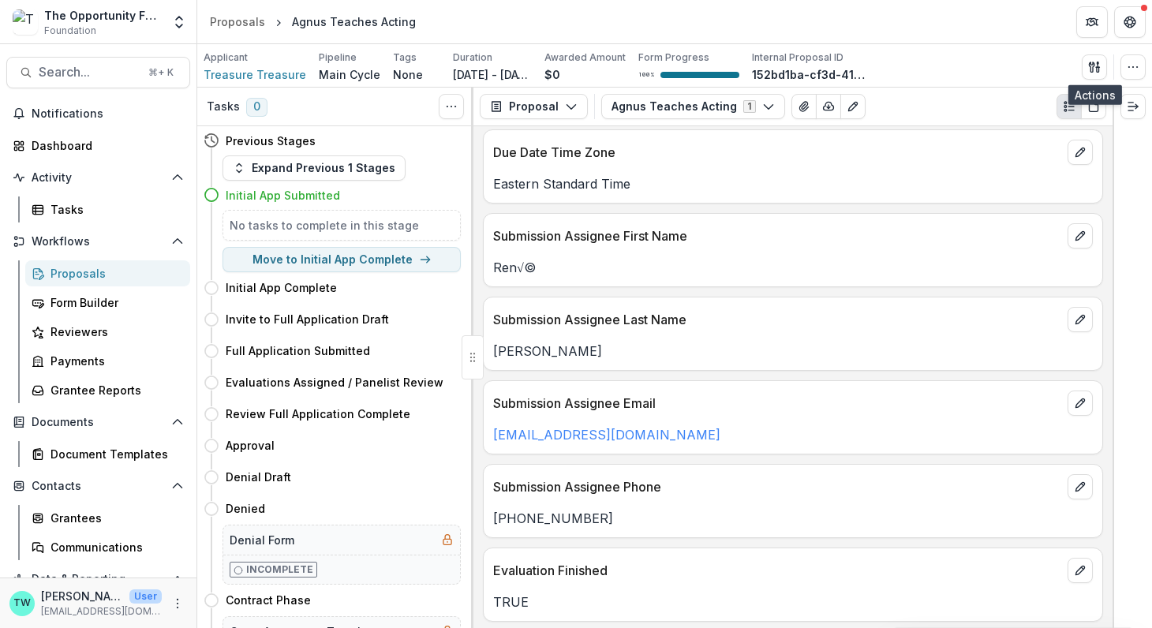
scroll to position [1094, 0]
click at [1079, 229] on icon "edit" at bounding box center [1079, 235] width 13 height 13
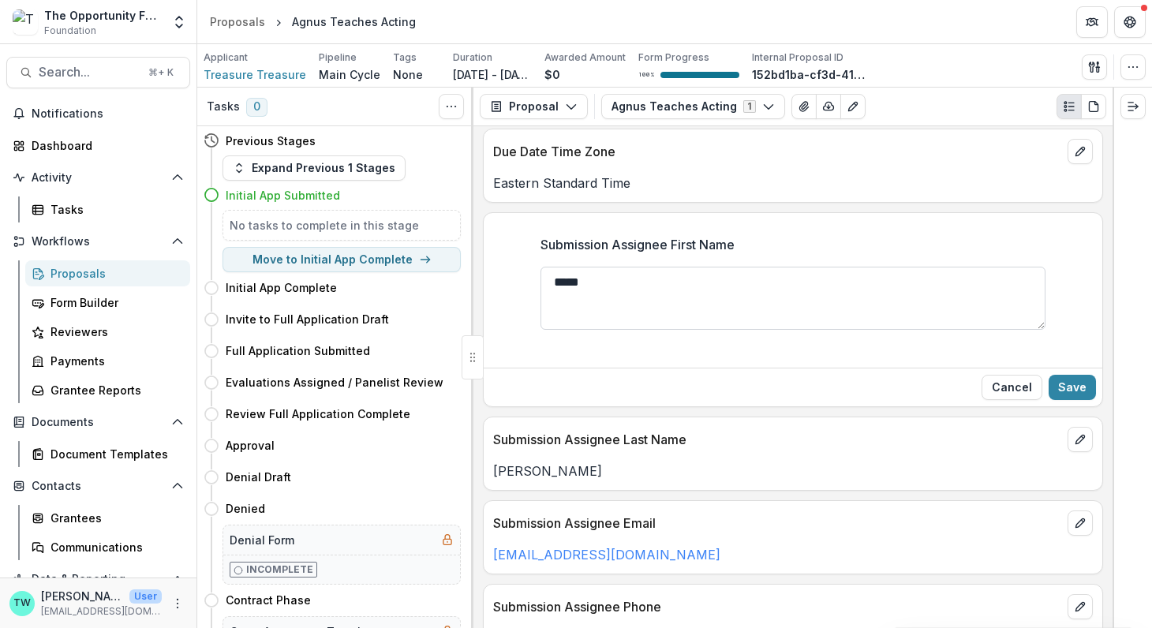
click at [614, 272] on textarea "*****" at bounding box center [792, 298] width 505 height 63
type textarea "****"
click at [1068, 375] on button "Save" at bounding box center [1071, 387] width 47 height 25
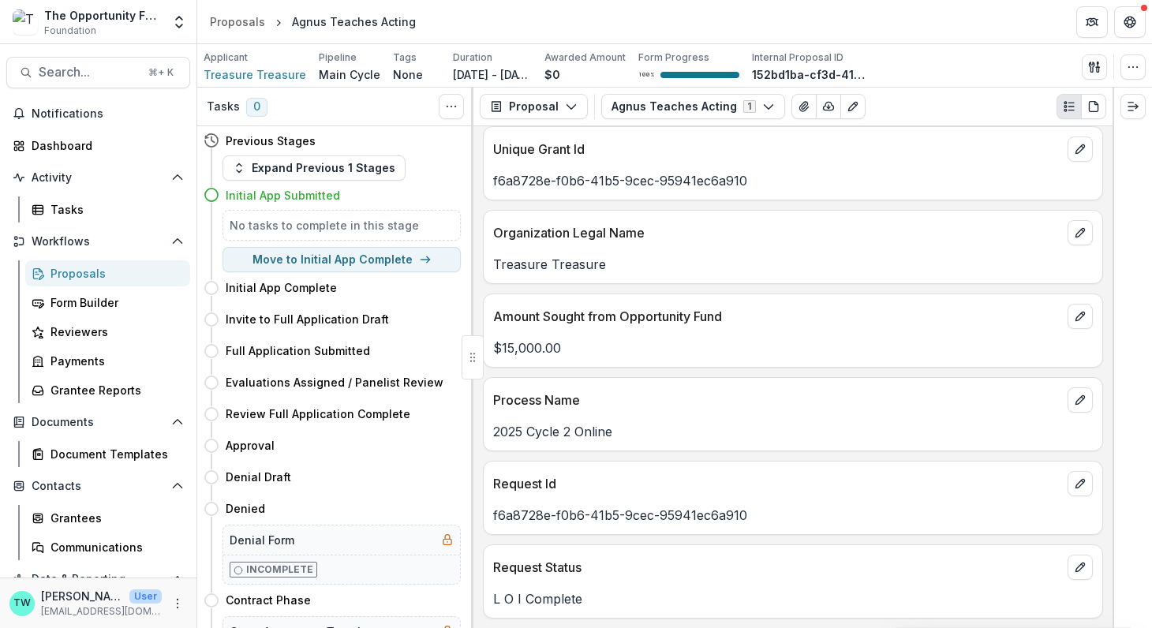
scroll to position [0, 0]
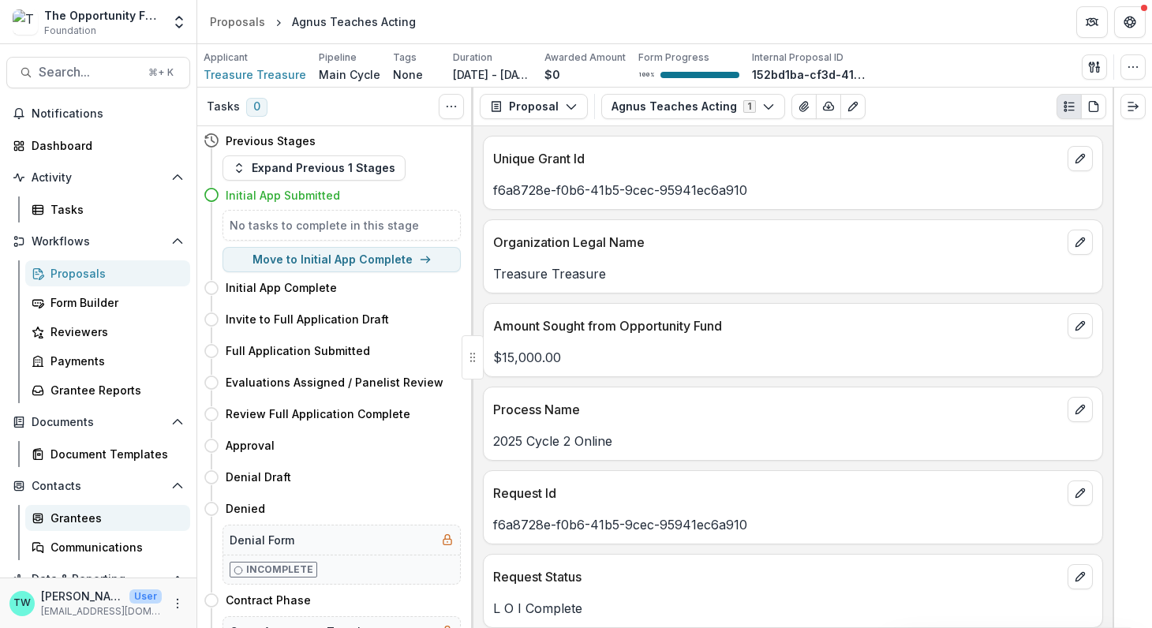
click at [88, 515] on div "Grantees" at bounding box center [113, 518] width 127 height 17
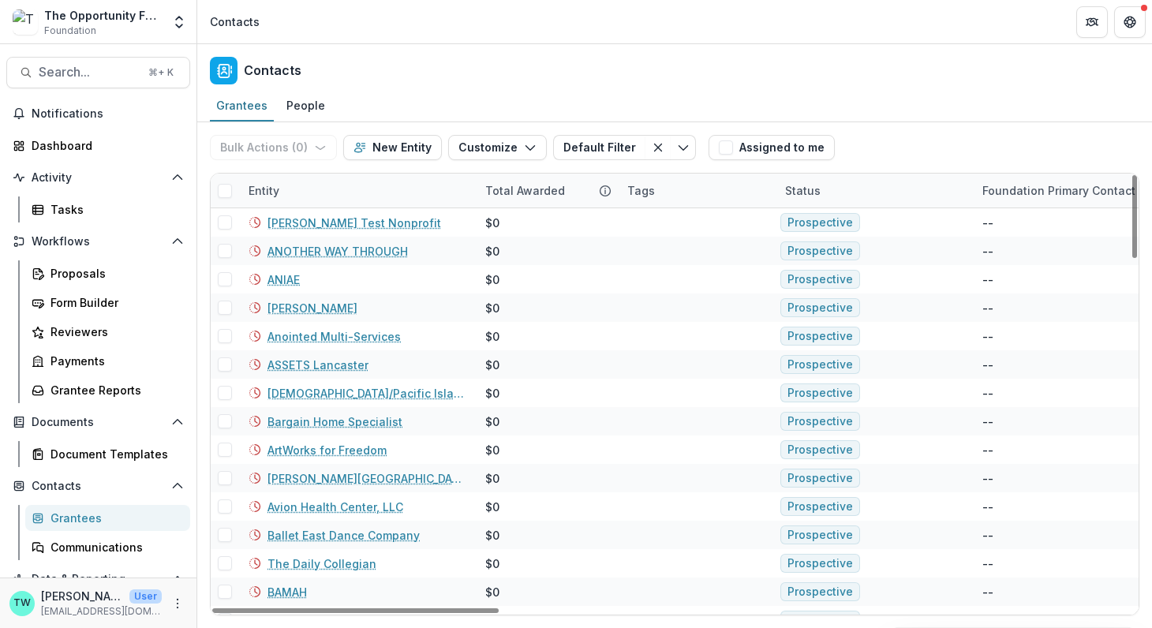
click at [342, 192] on div "Entity" at bounding box center [357, 191] width 237 height 34
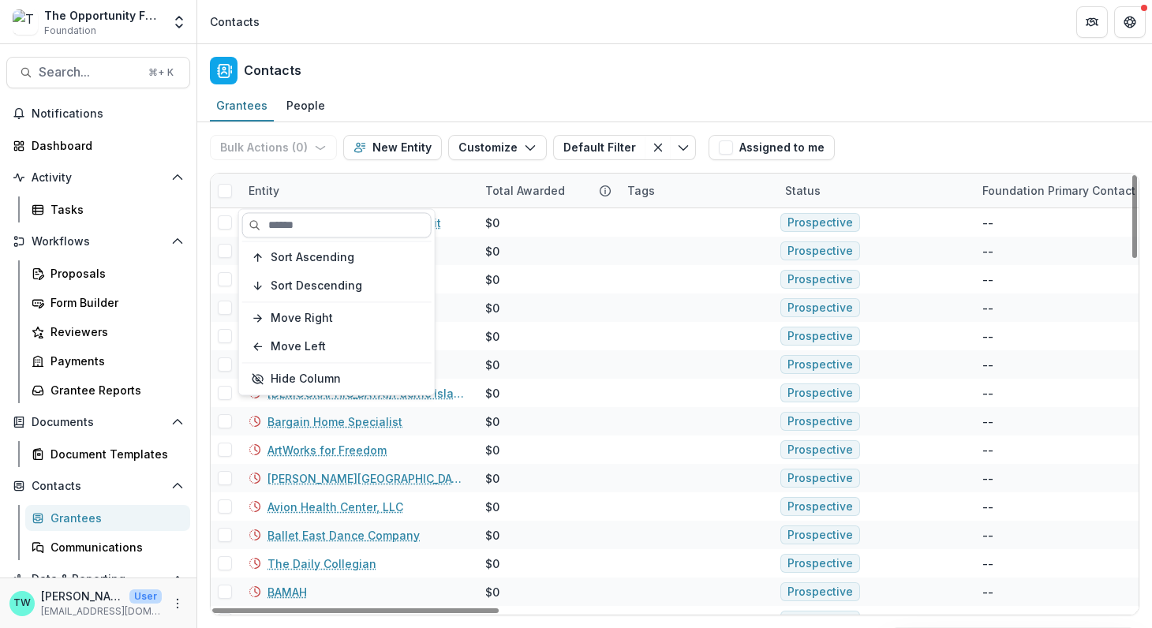
click at [327, 226] on input at bounding box center [336, 224] width 189 height 25
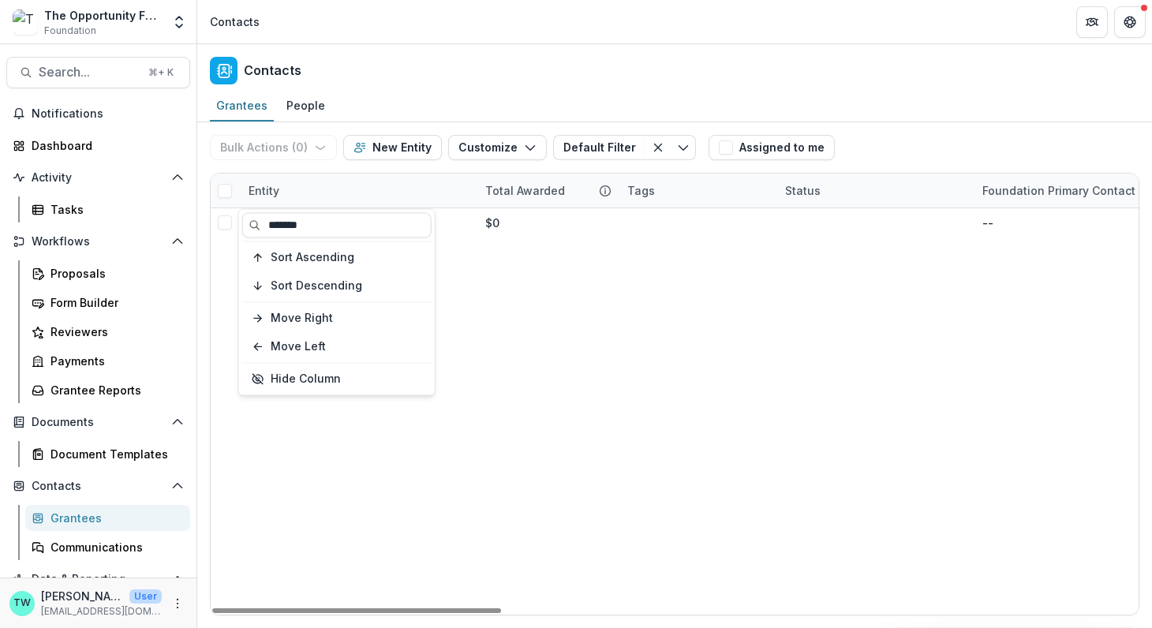
type input "*******"
click at [393, 192] on div "Entity" at bounding box center [357, 191] width 237 height 34
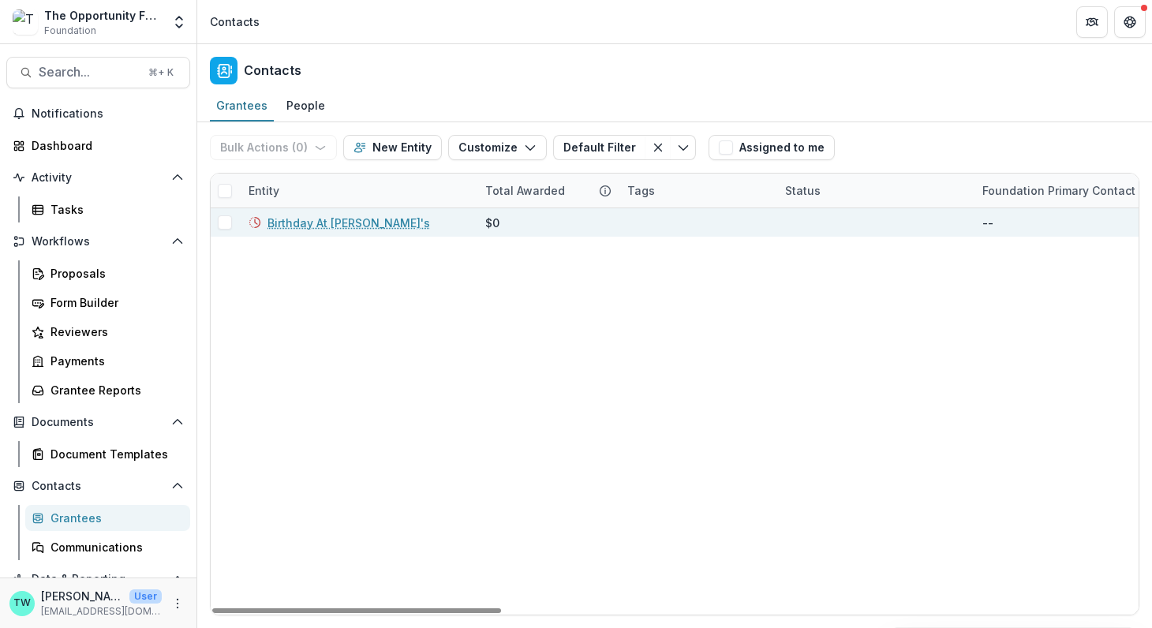
click at [330, 221] on link "Birthday At [PERSON_NAME]'s" at bounding box center [348, 223] width 162 height 17
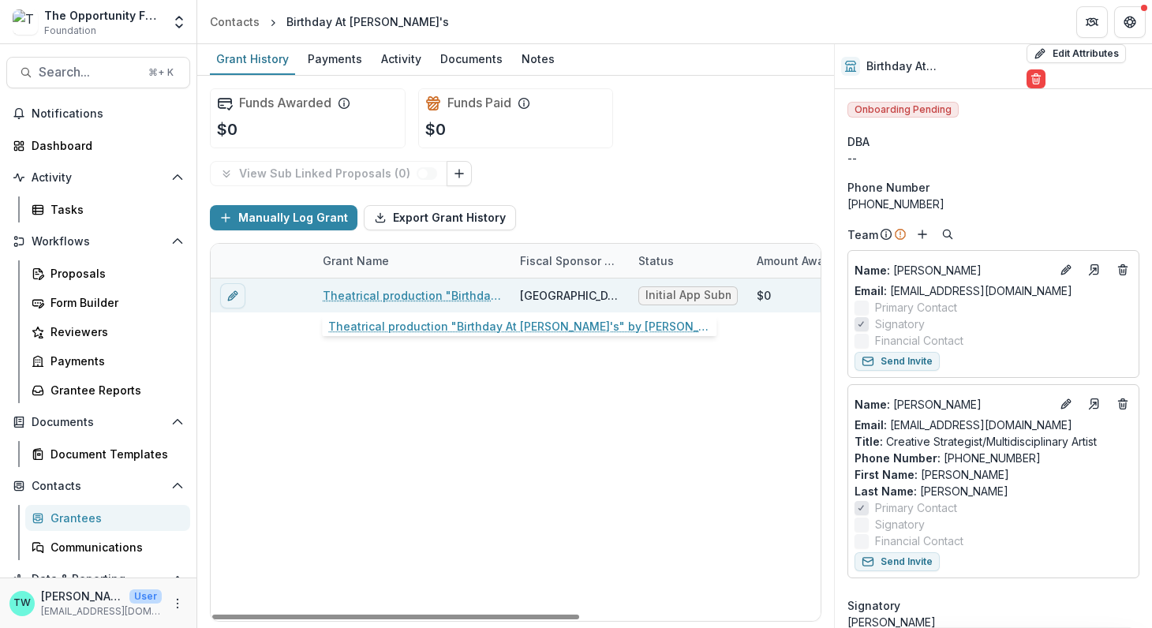
click at [409, 293] on link "Theatrical production "Birthday At [PERSON_NAME]'s" by [PERSON_NAME] CMC [PERSO…" at bounding box center [412, 295] width 178 height 17
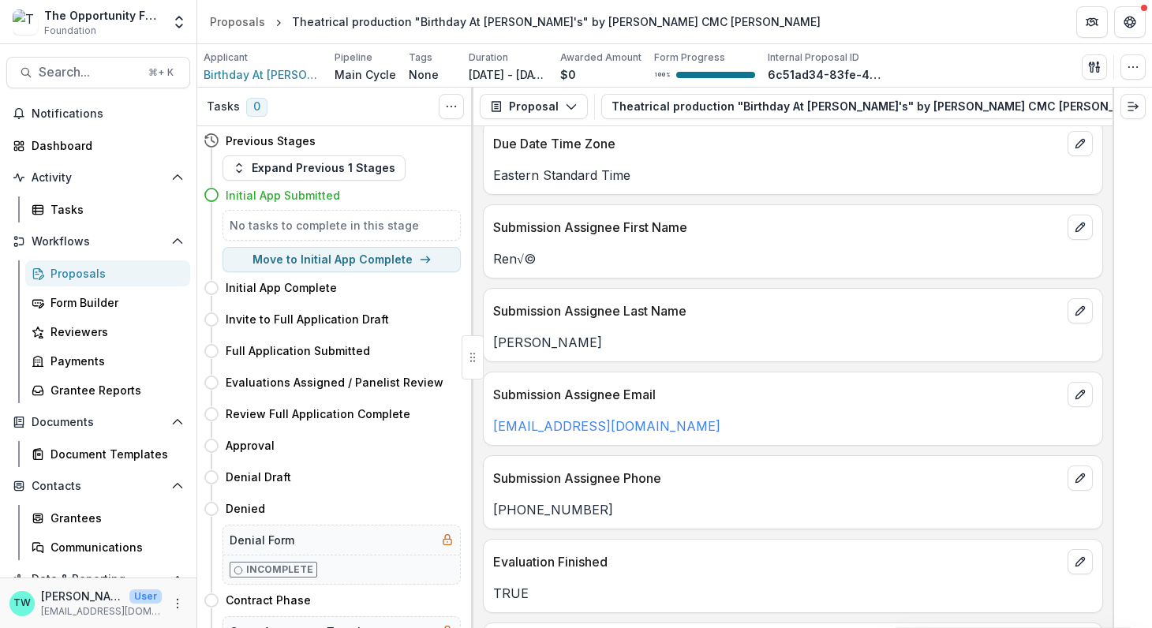
scroll to position [1107, 0]
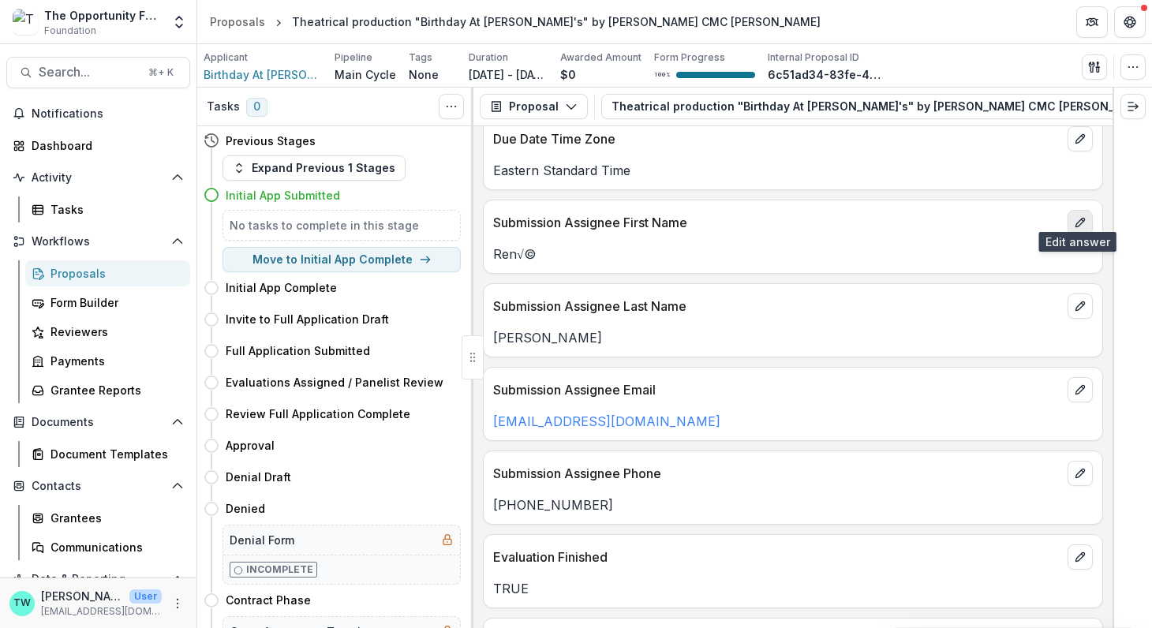
click at [1082, 212] on button "edit" at bounding box center [1079, 222] width 25 height 25
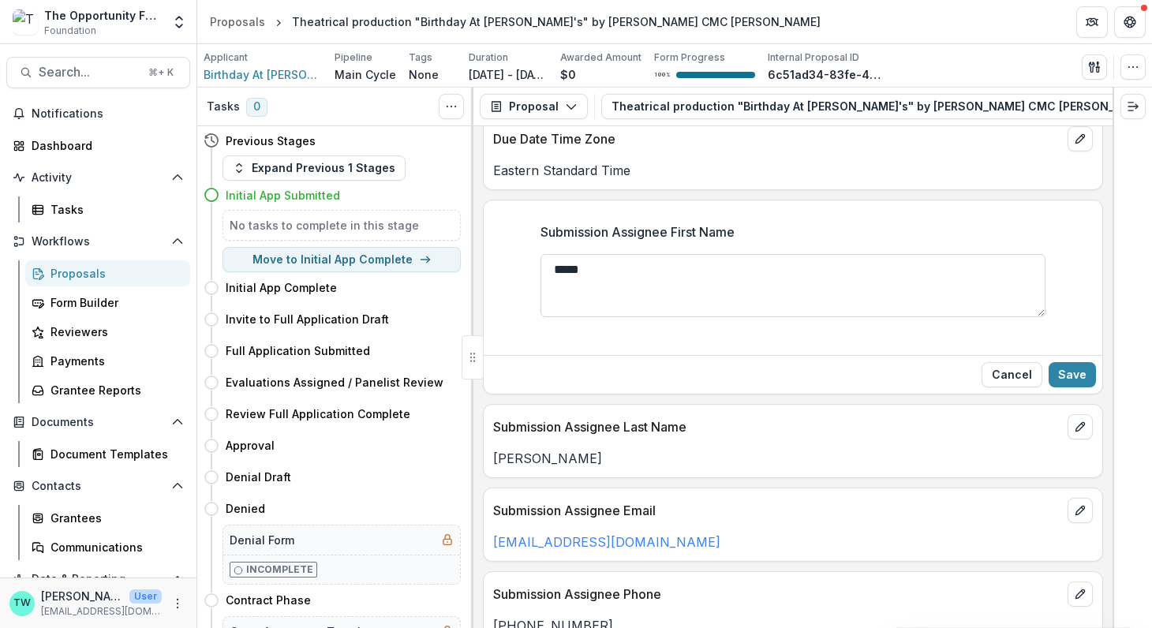
click at [620, 258] on textarea "*****" at bounding box center [792, 285] width 505 height 63
type textarea "****"
click at [1075, 362] on button "Save" at bounding box center [1071, 374] width 47 height 25
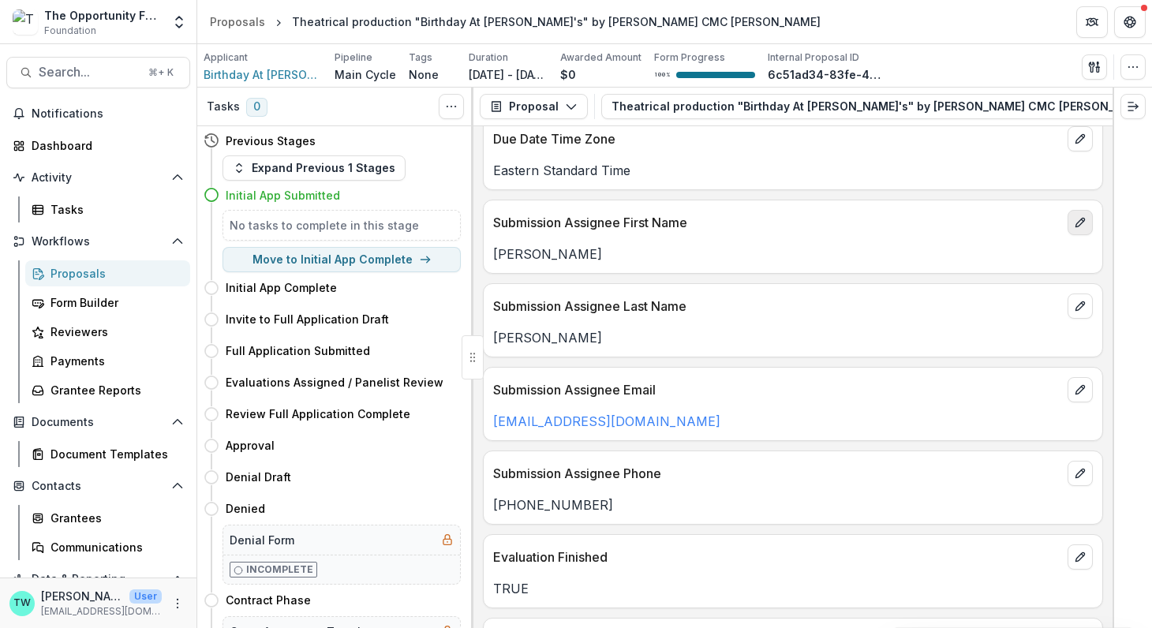
click at [1083, 210] on button "edit" at bounding box center [1079, 222] width 25 height 25
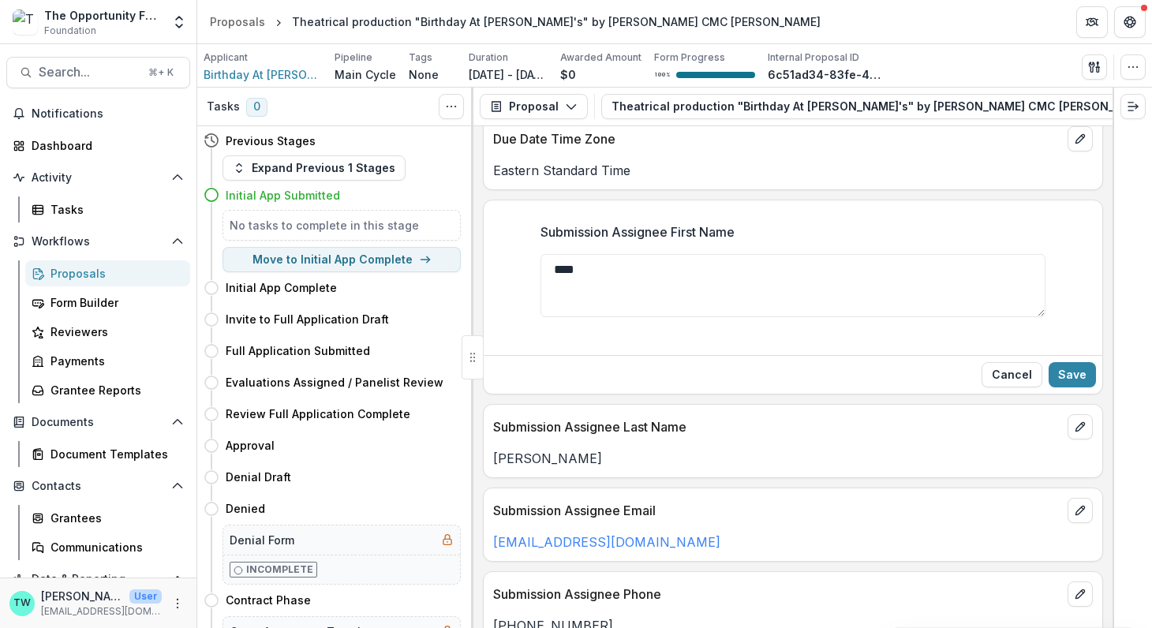
drag, startPoint x: 614, startPoint y: 268, endPoint x: 469, endPoint y: 238, distance: 148.2
click at [469, 238] on div "Tasks 0 Show Cancelled Tasks Previous Stages Expand Previous 1 Stages Initial A…" at bounding box center [674, 358] width 954 height 540
paste textarea
type textarea "****"
click at [1072, 362] on button "Save" at bounding box center [1071, 374] width 47 height 25
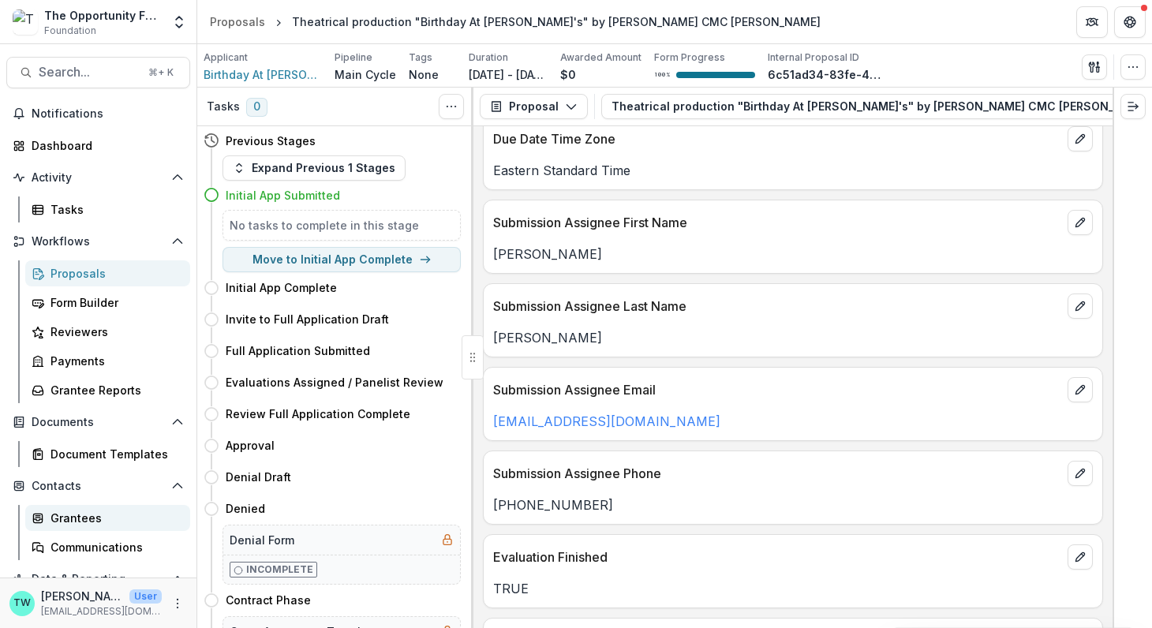
click at [77, 523] on div "Grantees" at bounding box center [113, 518] width 127 height 17
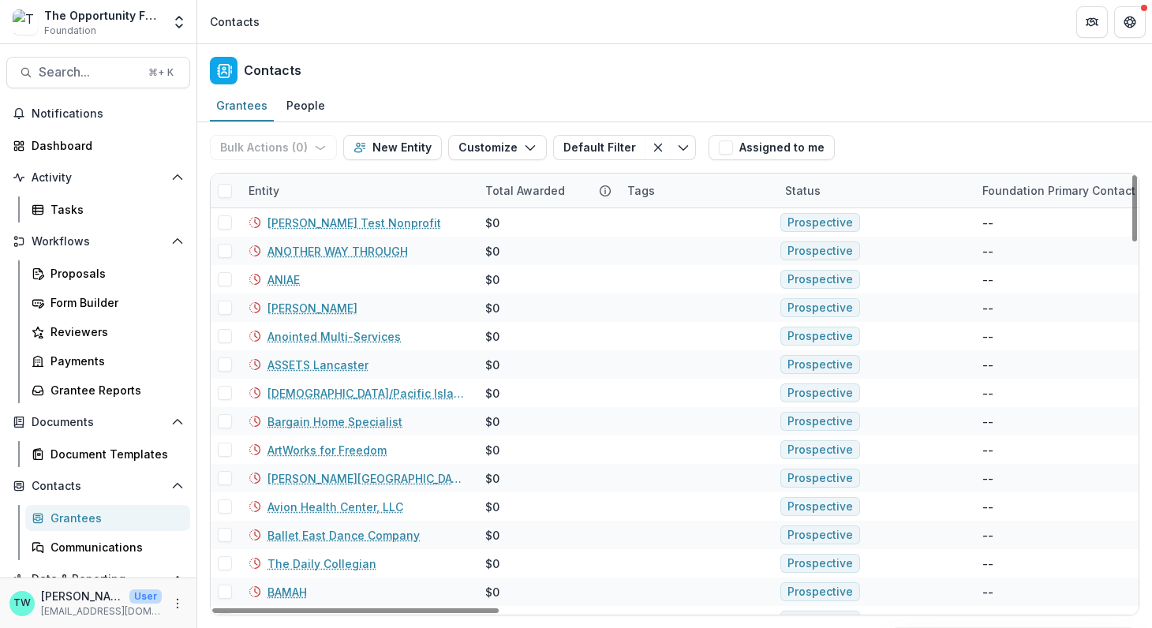
click at [326, 189] on div "Entity" at bounding box center [357, 191] width 237 height 34
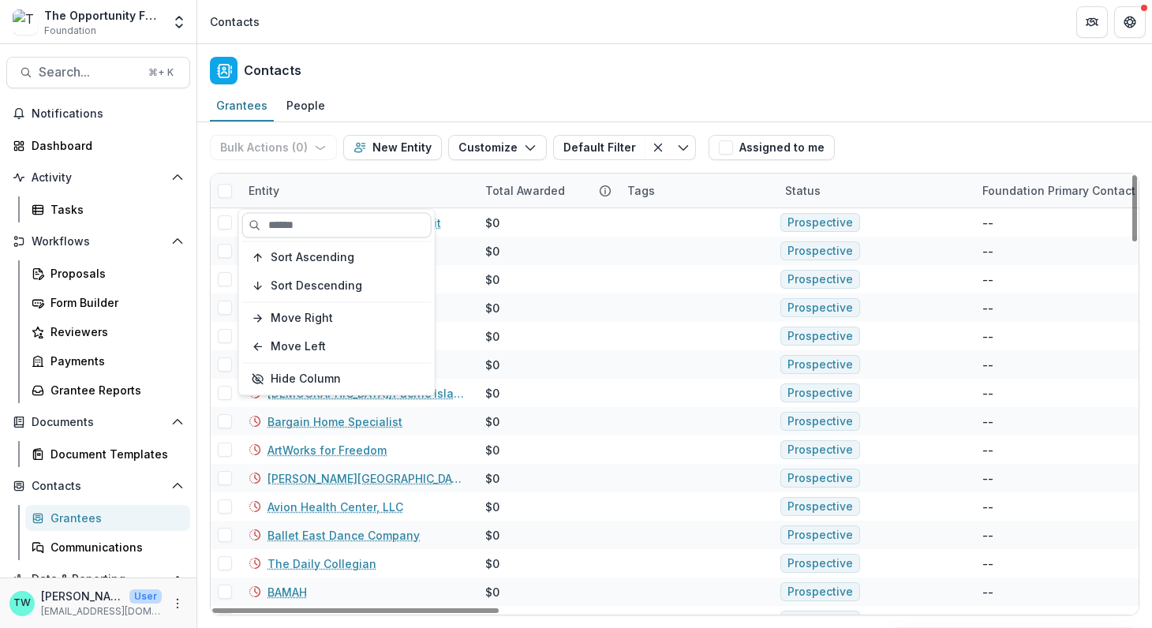
click at [308, 226] on input at bounding box center [336, 224] width 189 height 25
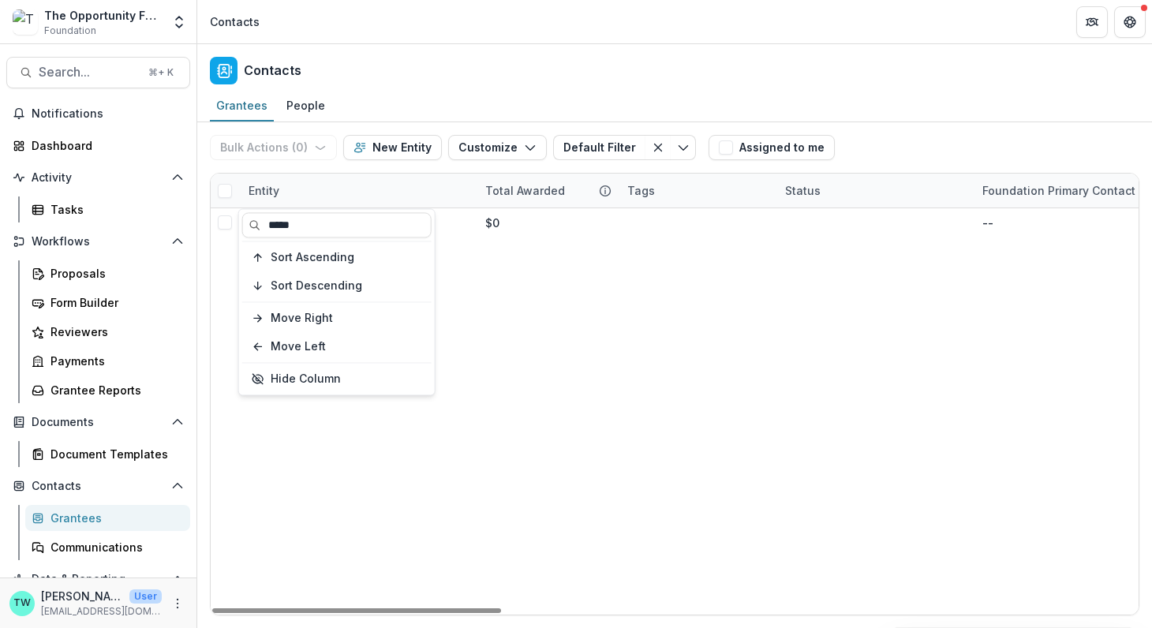
type input "*****"
click at [391, 186] on div "Entity" at bounding box center [357, 191] width 237 height 34
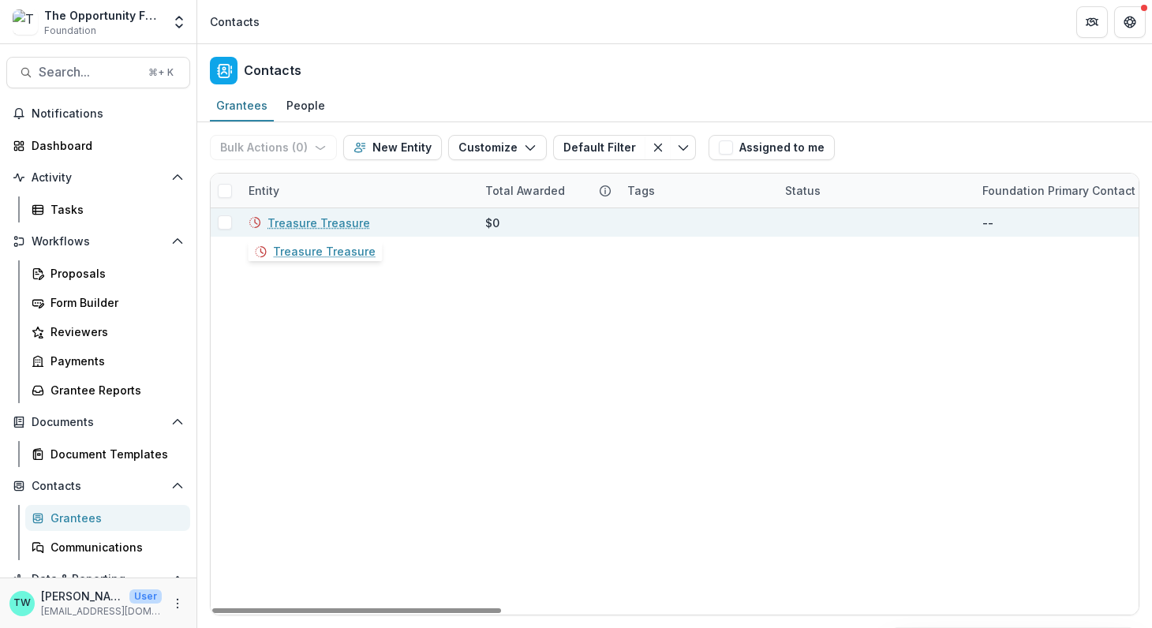
click at [330, 219] on link "Treasure Treasure" at bounding box center [318, 223] width 103 height 17
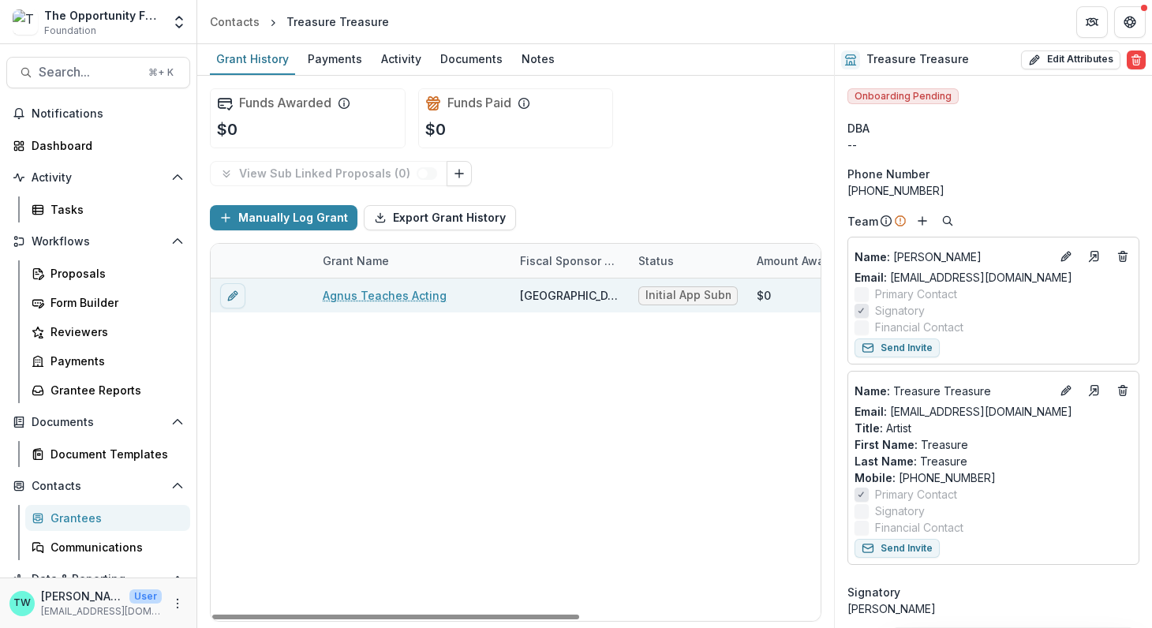
click at [382, 287] on link "Agnus Teaches Acting" at bounding box center [385, 295] width 124 height 17
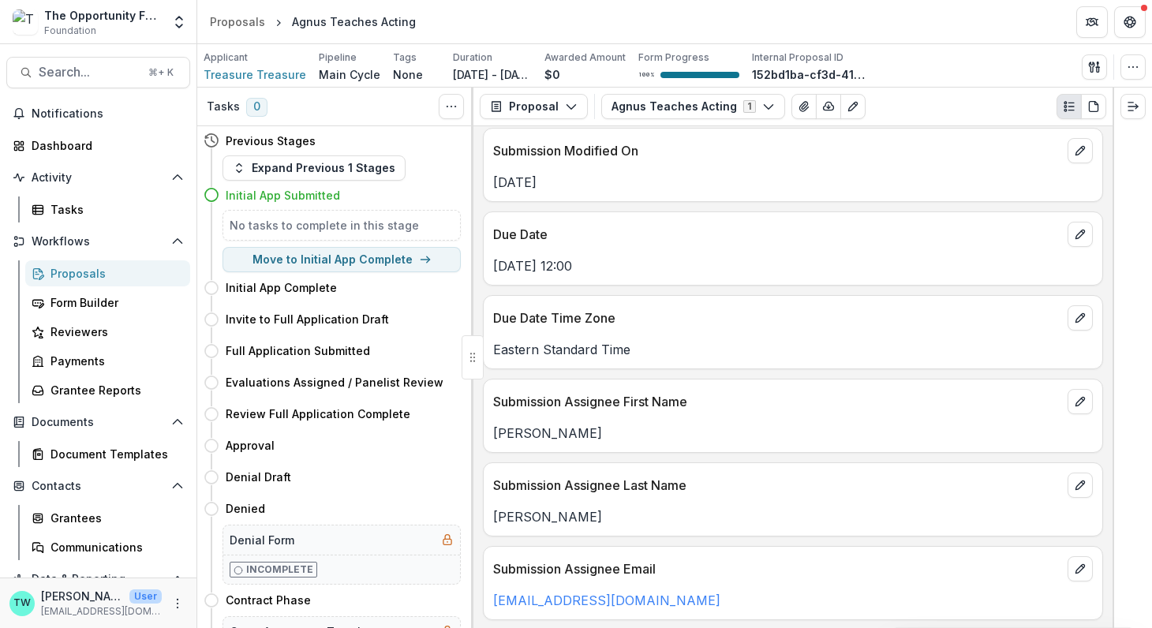
scroll to position [965, 0]
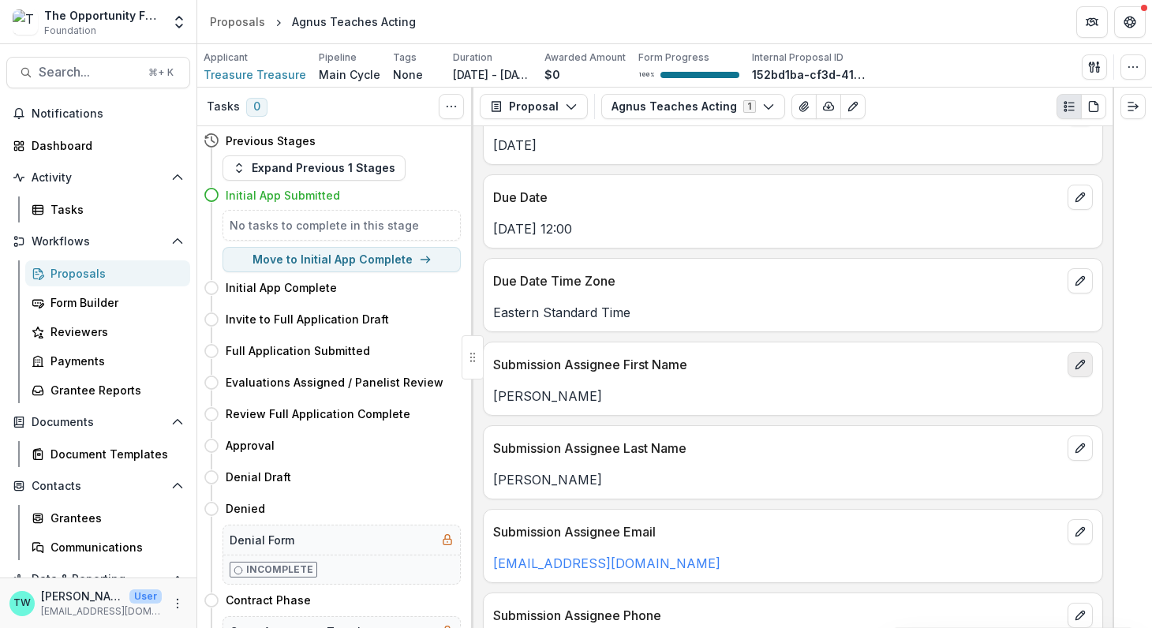
click at [1079, 360] on icon "edit" at bounding box center [1079, 364] width 9 height 9
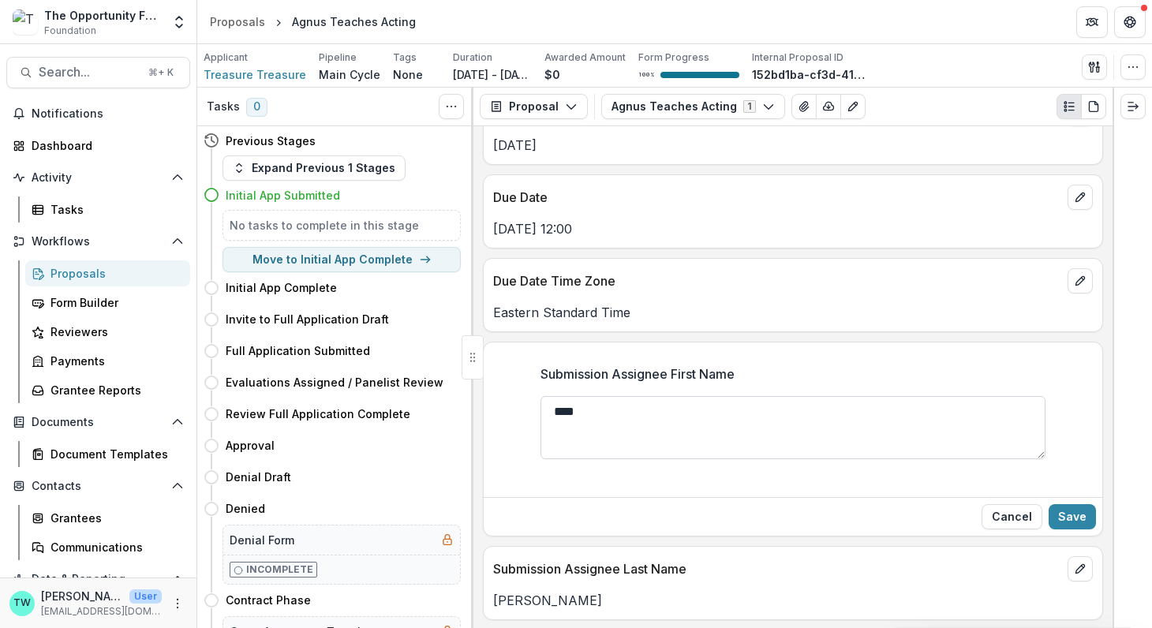
click at [594, 401] on textarea "****" at bounding box center [792, 427] width 505 height 63
drag, startPoint x: 594, startPoint y: 401, endPoint x: 491, endPoint y: 394, distance: 103.6
click at [491, 394] on div "Submission Assignee First Name ****" at bounding box center [792, 421] width 618 height 139
paste textarea
type textarea "****"
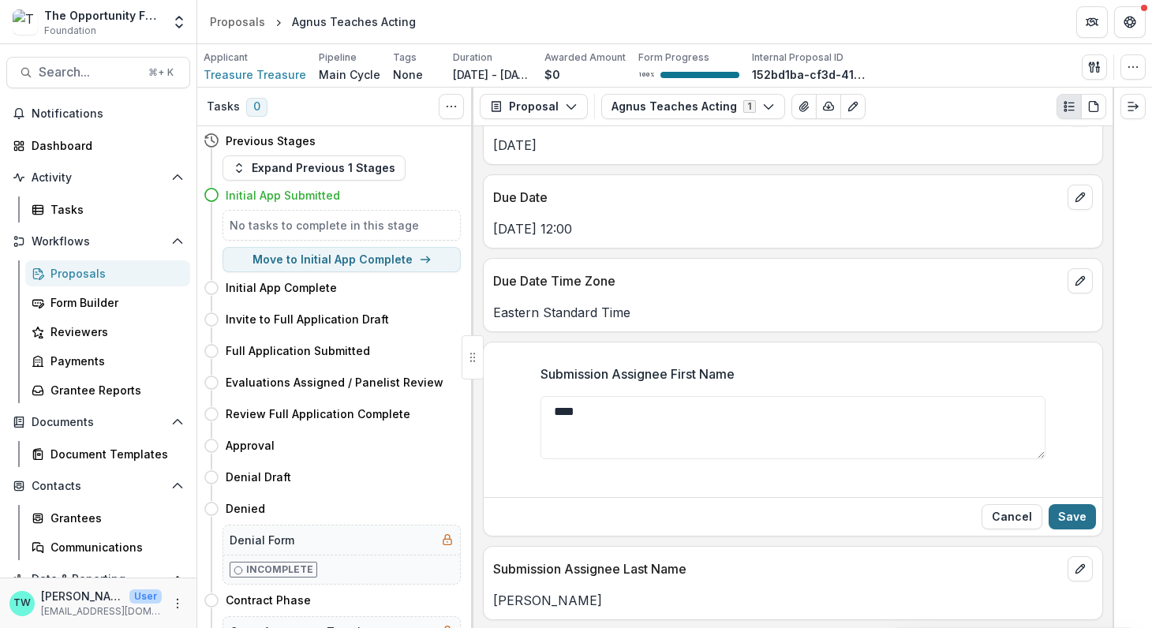
click at [1075, 504] on button "Save" at bounding box center [1071, 516] width 47 height 25
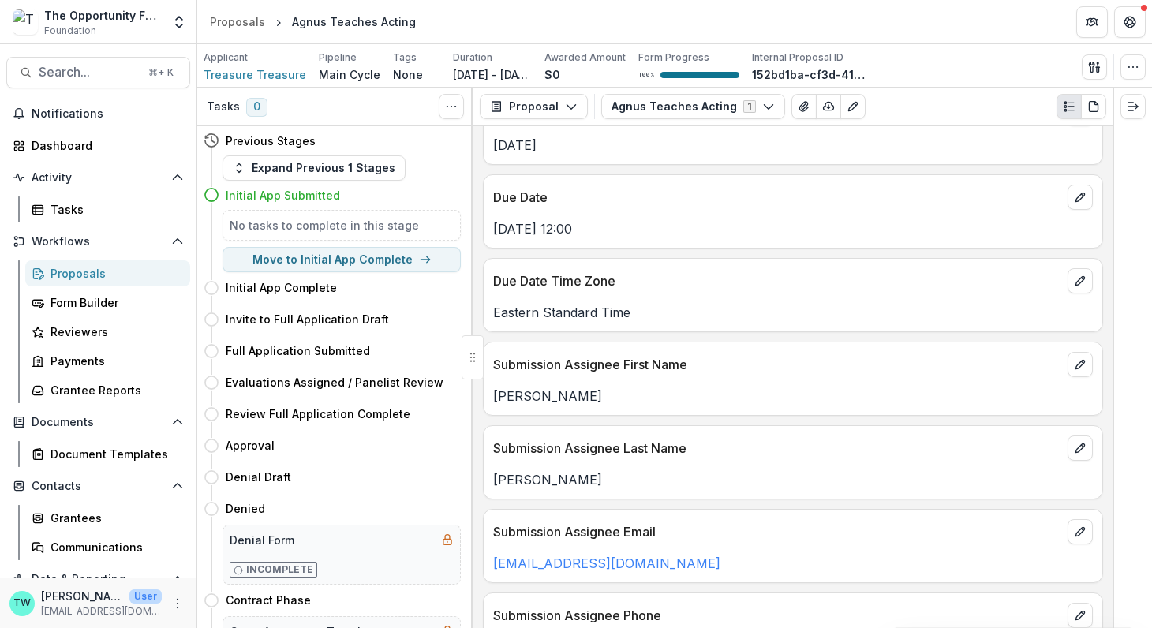
click at [73, 273] on div "Proposals" at bounding box center [113, 273] width 127 height 17
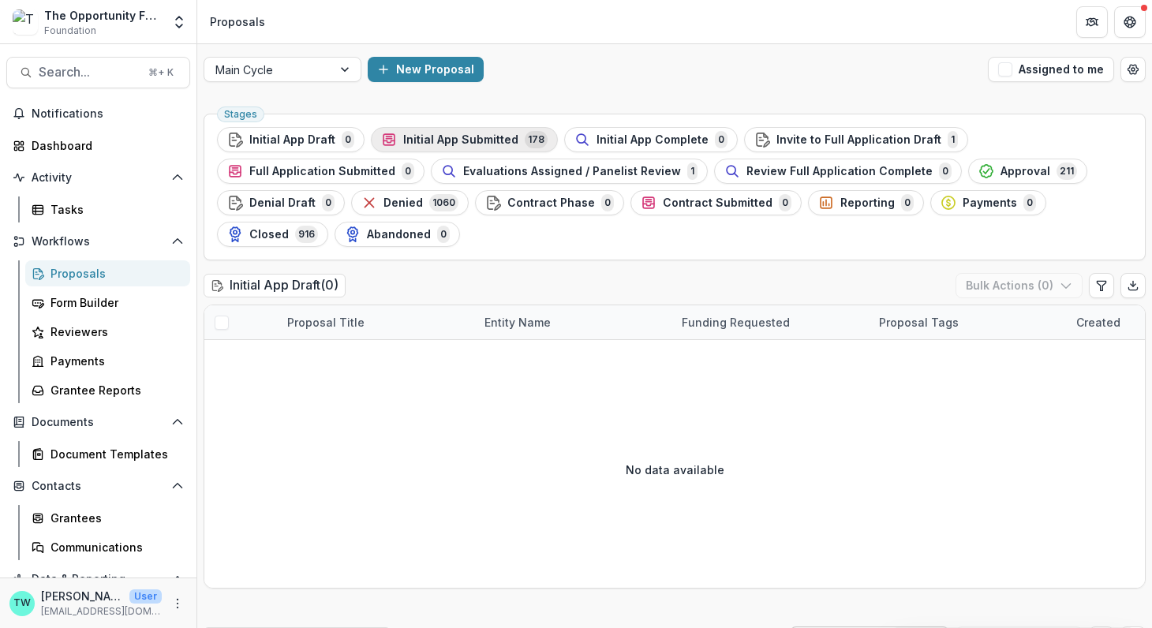
click at [449, 144] on span "Initial App Submitted" at bounding box center [460, 139] width 115 height 13
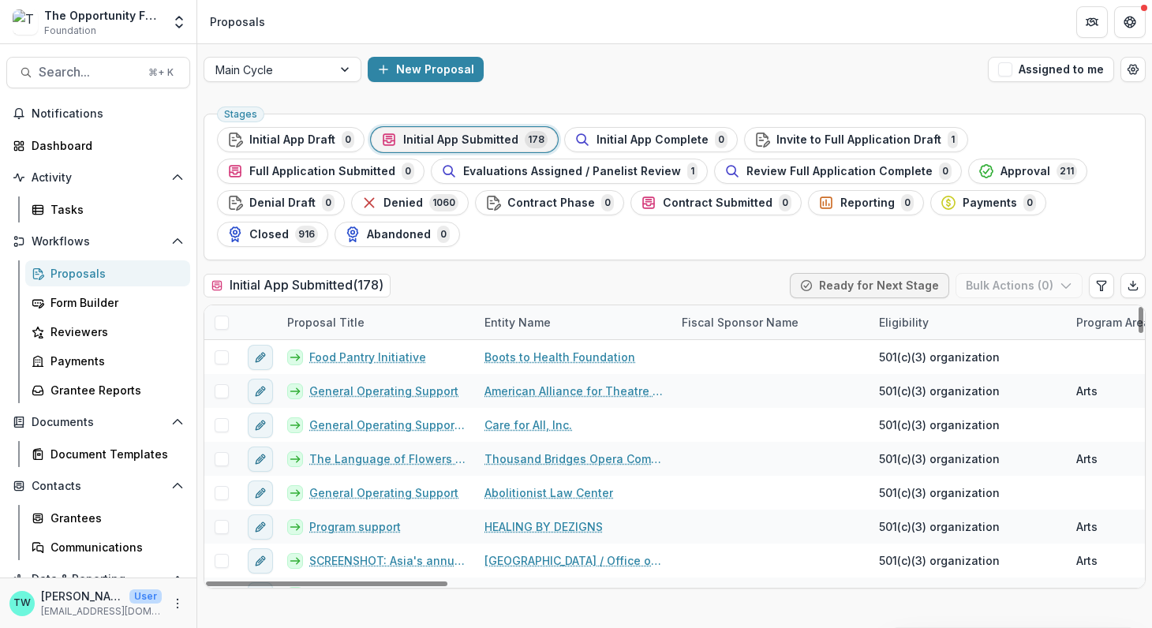
click at [758, 317] on div "Fiscal Sponsor Name" at bounding box center [740, 322] width 136 height 17
click at [741, 354] on input at bounding box center [769, 356] width 189 height 25
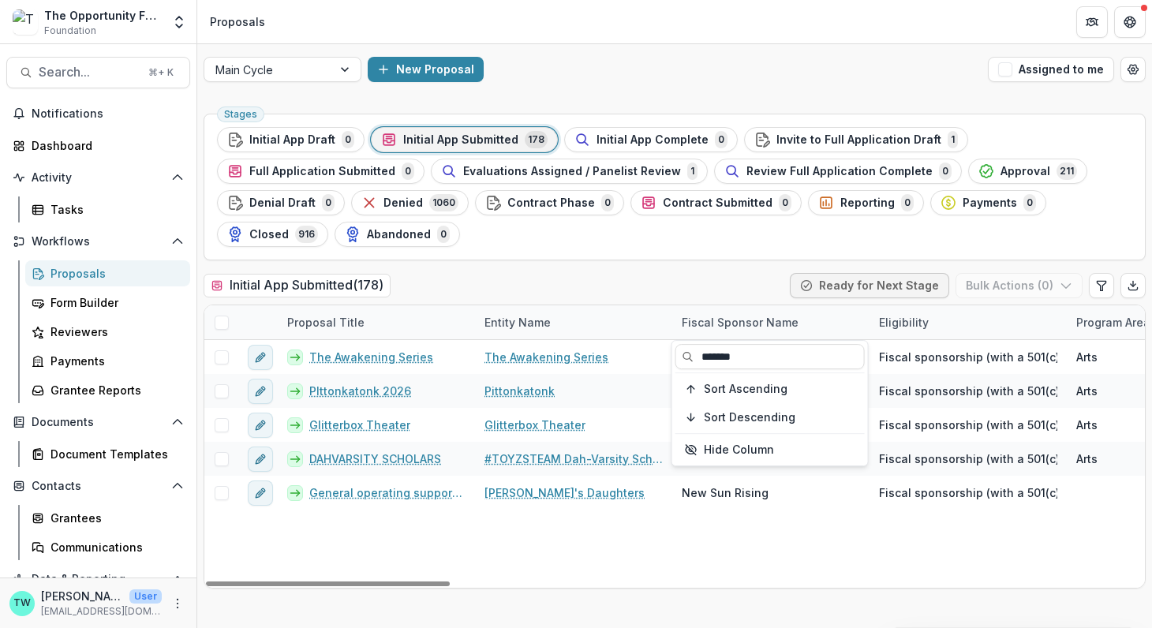
type input "*******"
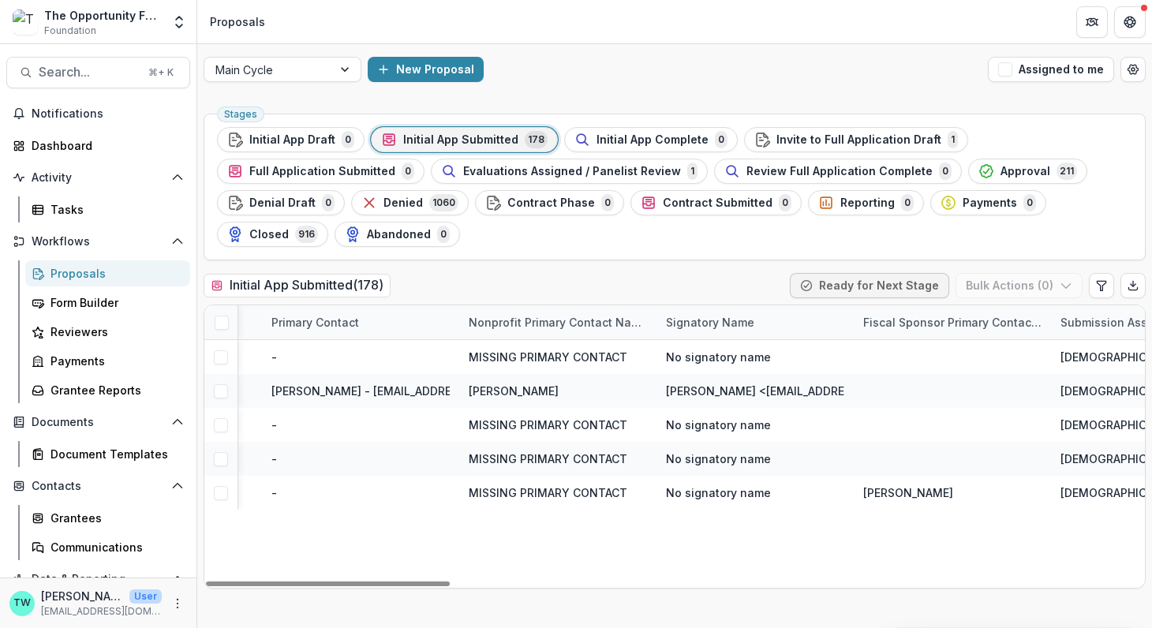
scroll to position [0, 1522]
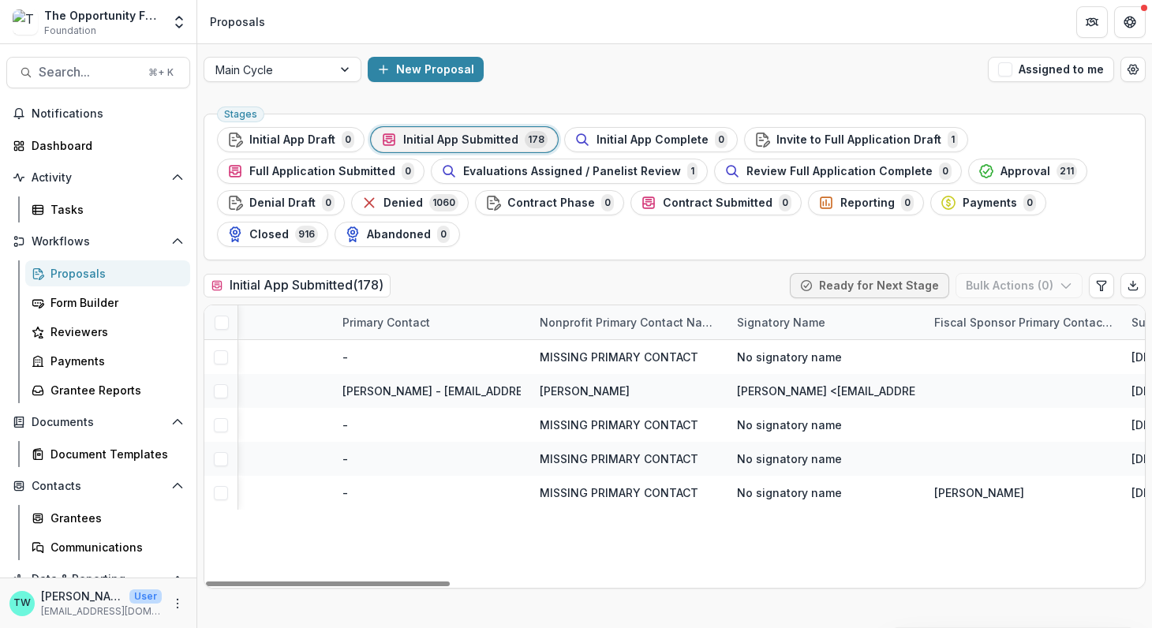
click at [390, 506] on div "-" at bounding box center [431, 493] width 197 height 34
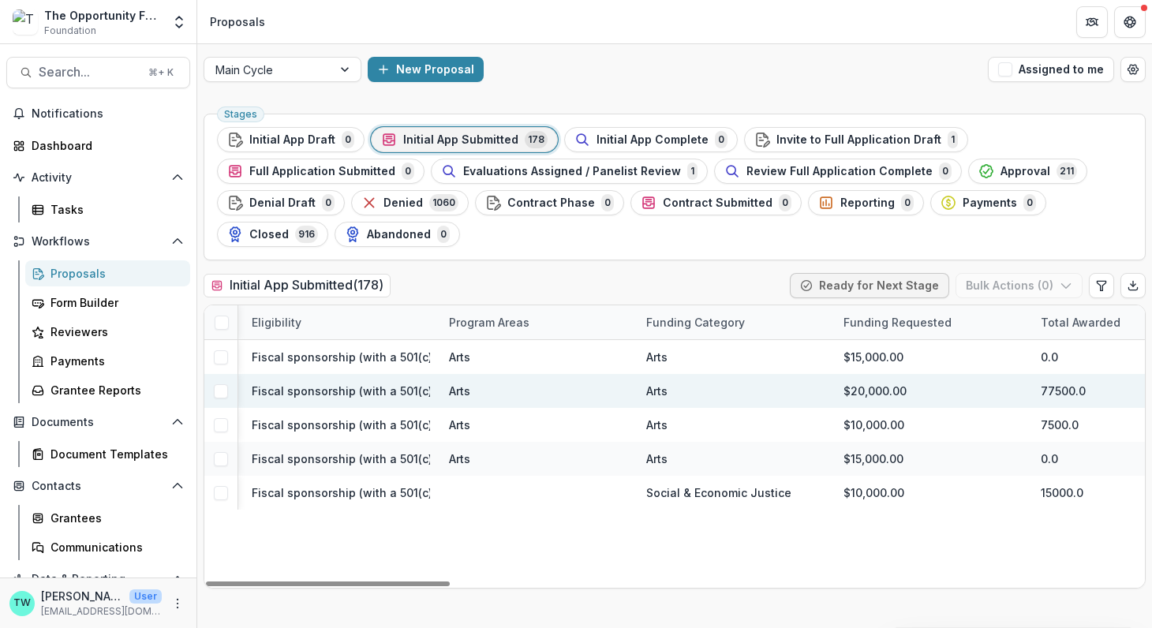
scroll to position [0, 0]
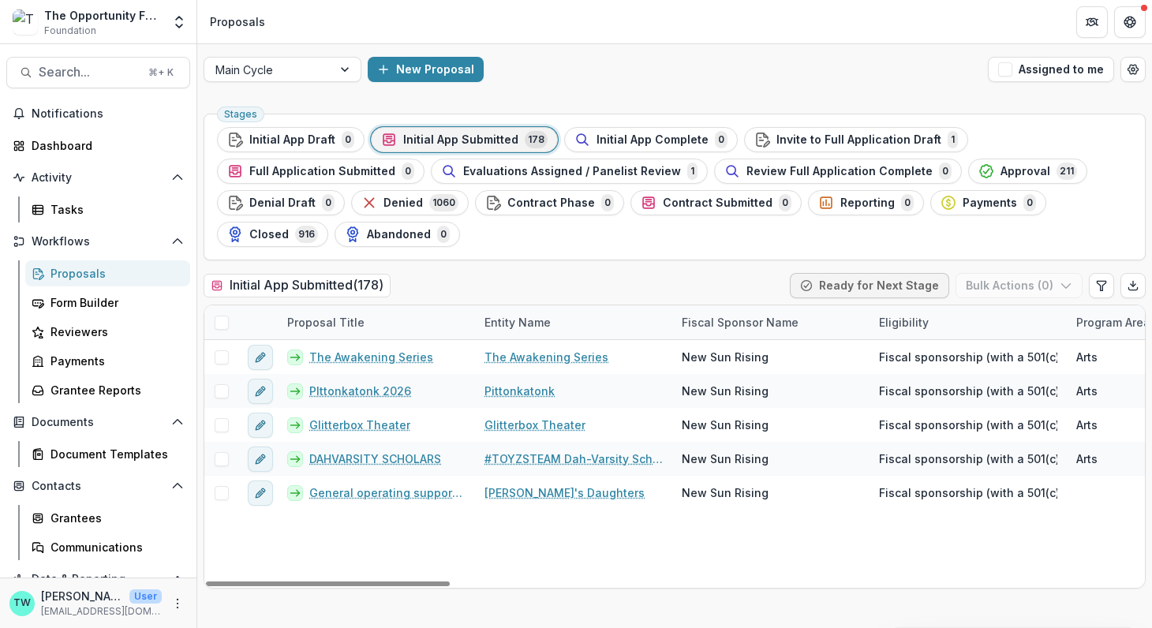
click at [744, 331] on div "Fiscal Sponsor Name" at bounding box center [770, 322] width 197 height 34
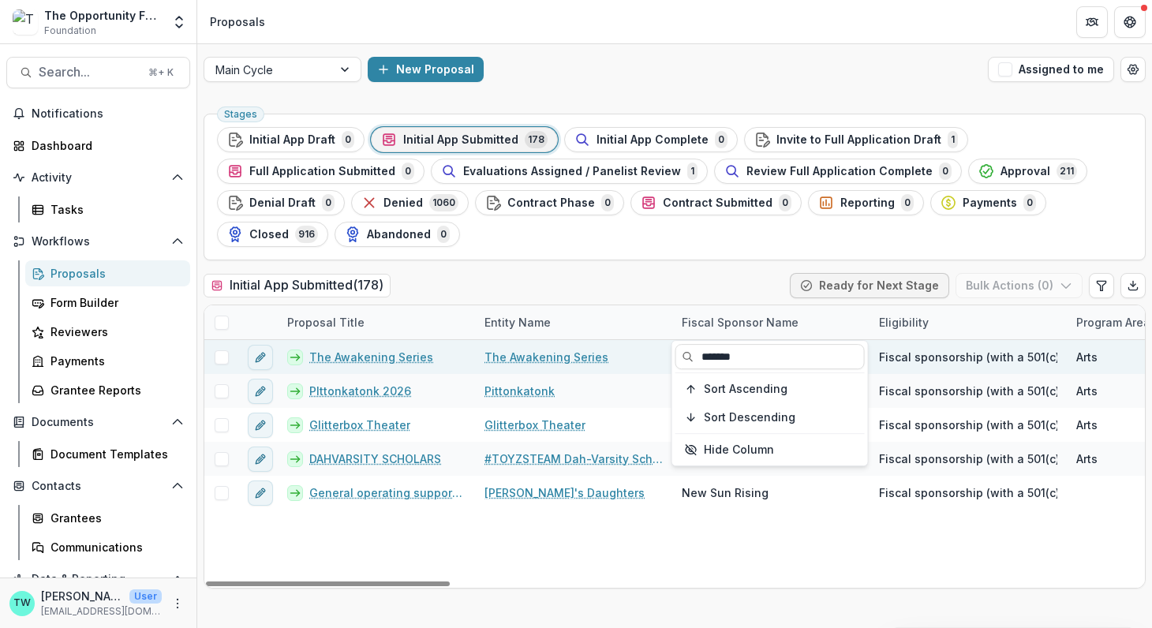
drag, startPoint x: 750, startPoint y: 353, endPoint x: 536, endPoint y: 349, distance: 213.8
click at [598, 350] on body "Skip to content The Opportunity Fund Foundation Team Settings Admin Settings Pr…" at bounding box center [576, 314] width 1152 height 628
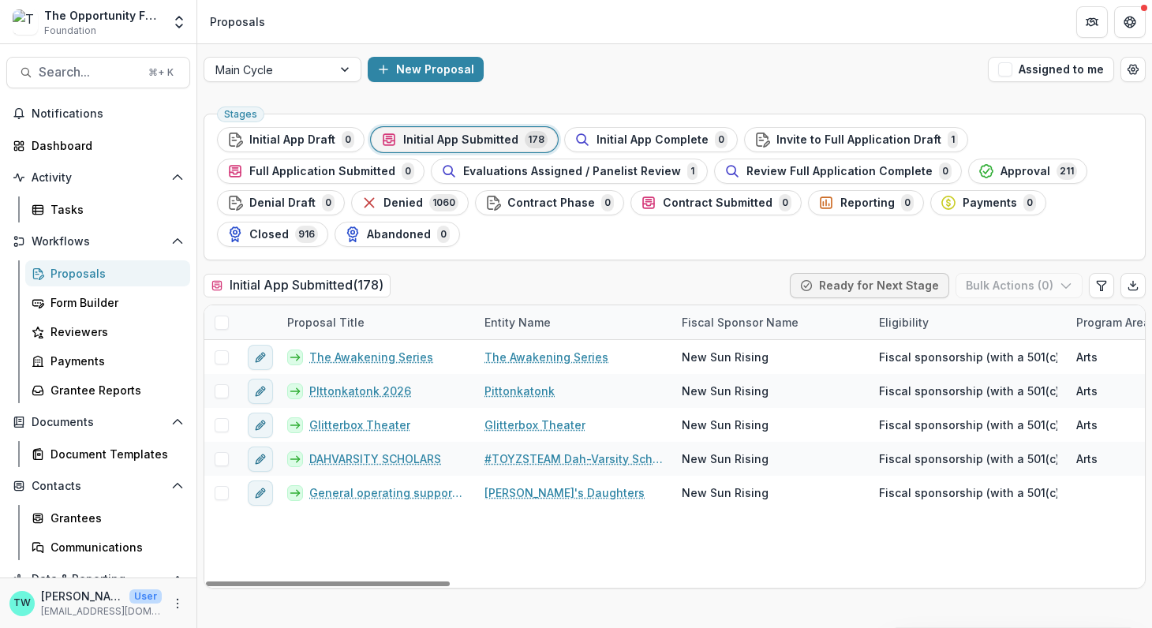
click at [786, 315] on div "Fiscal Sponsor Name" at bounding box center [740, 322] width 136 height 17
drag, startPoint x: 762, startPoint y: 359, endPoint x: 700, endPoint y: 357, distance: 62.4
click at [700, 357] on input "*******" at bounding box center [769, 356] width 189 height 25
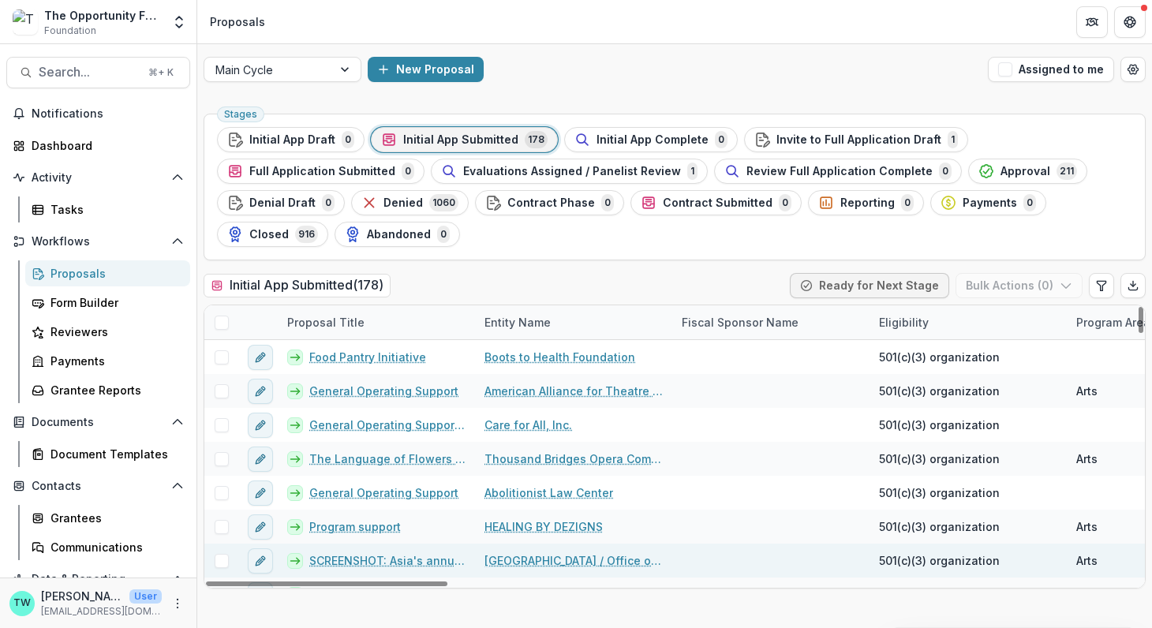
click at [790, 559] on div at bounding box center [770, 560] width 197 height 34
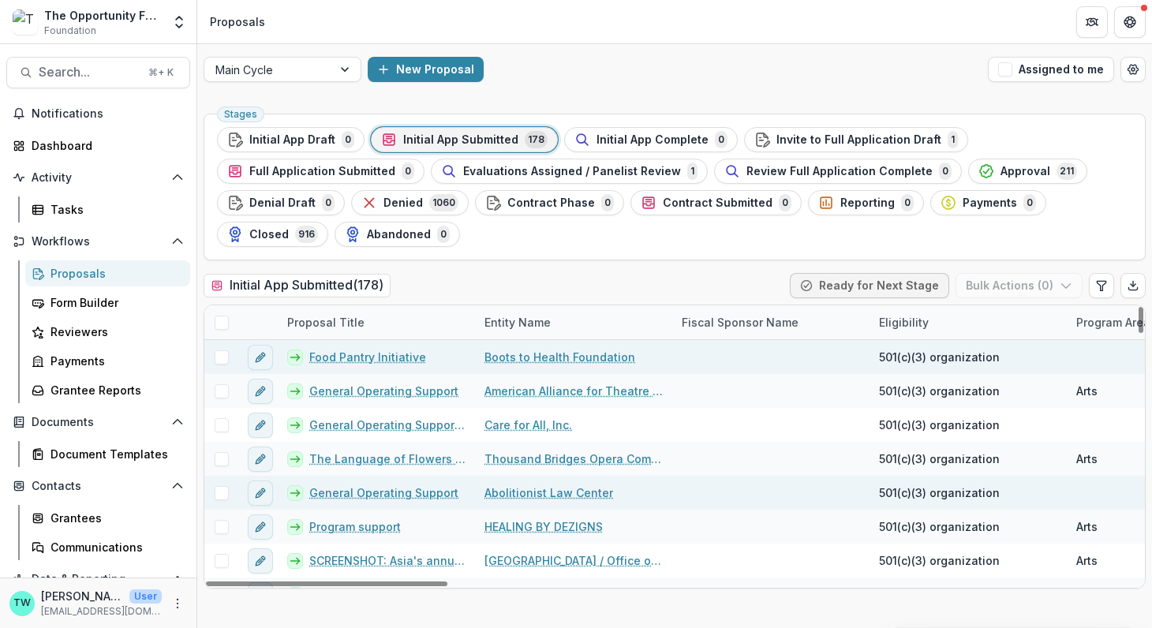
click at [541, 484] on link "Abolitionist Law Center" at bounding box center [548, 492] width 129 height 17
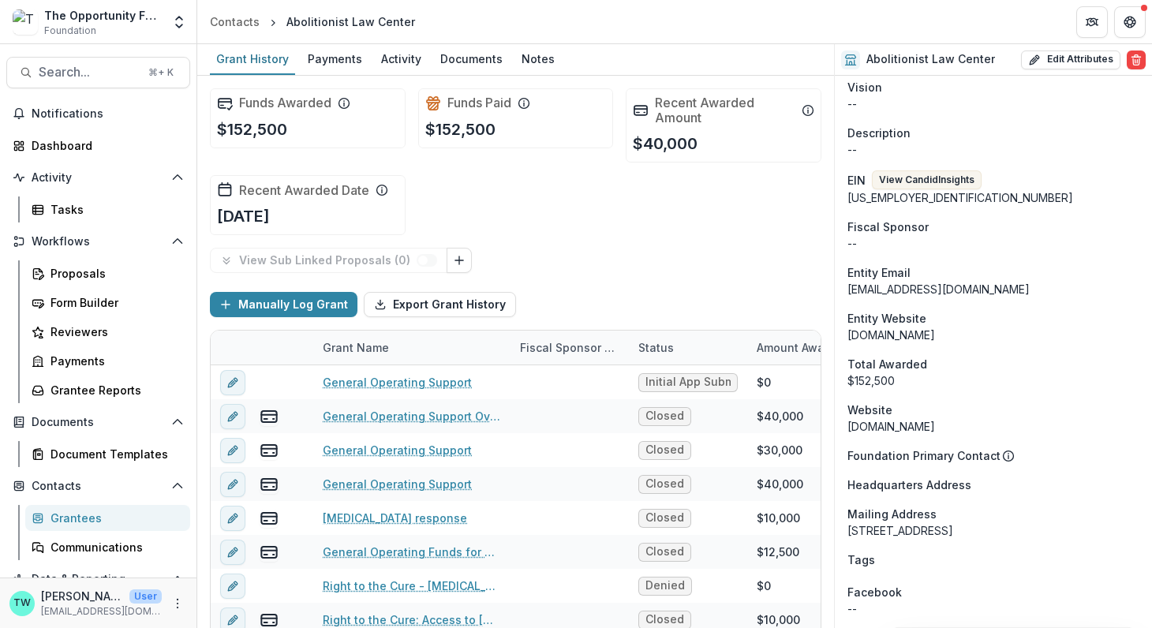
scroll to position [1165, 0]
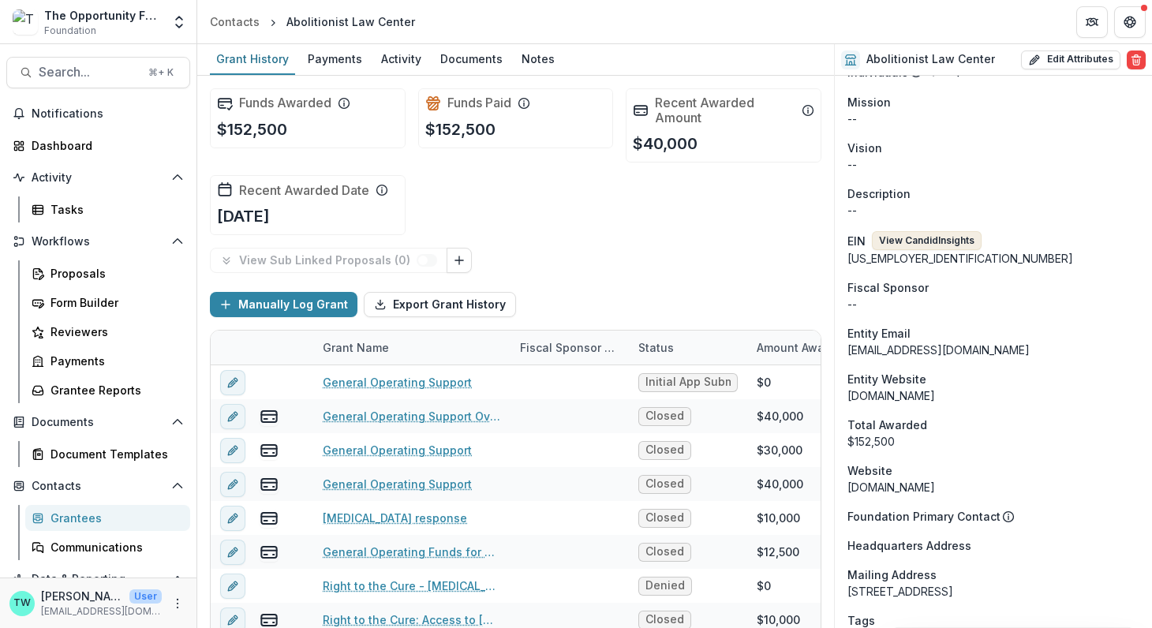
click at [934, 237] on button "View Candid Insights" at bounding box center [927, 240] width 110 height 19
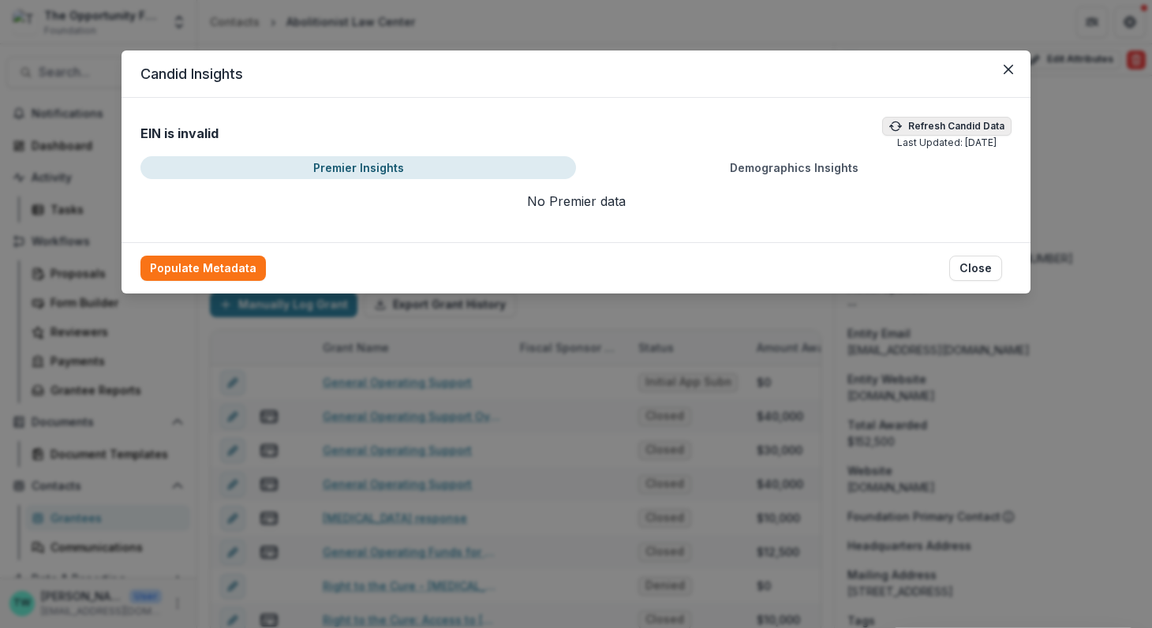
click at [933, 128] on button "Refresh Candid Data" at bounding box center [946, 126] width 129 height 19
click at [995, 266] on button "Close" at bounding box center [975, 268] width 53 height 25
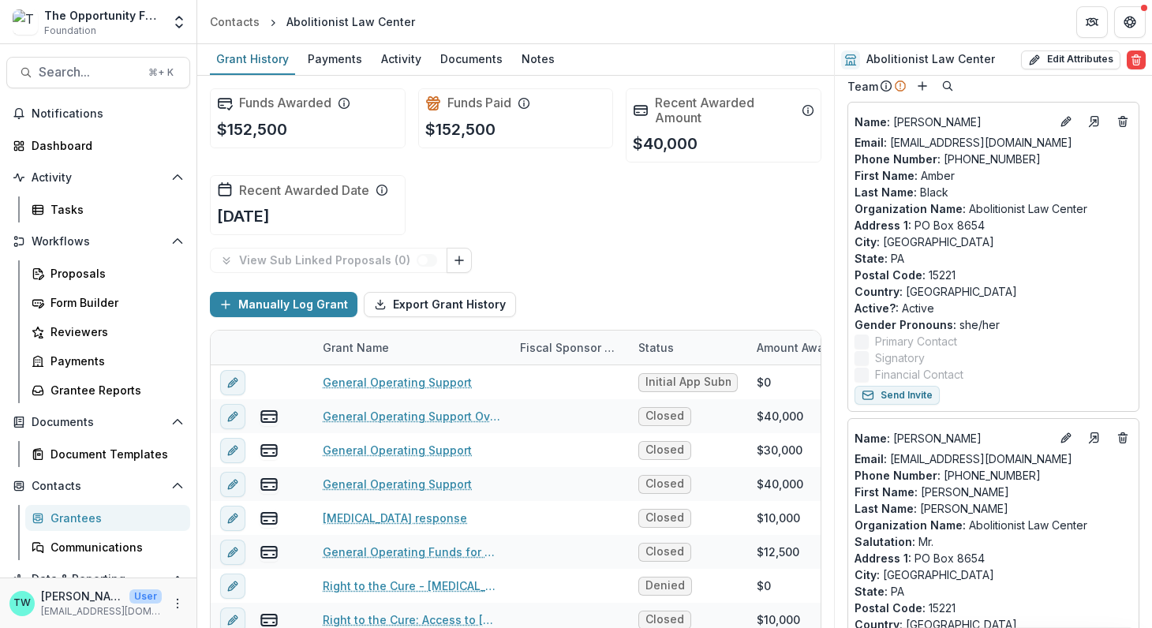
scroll to position [0, 0]
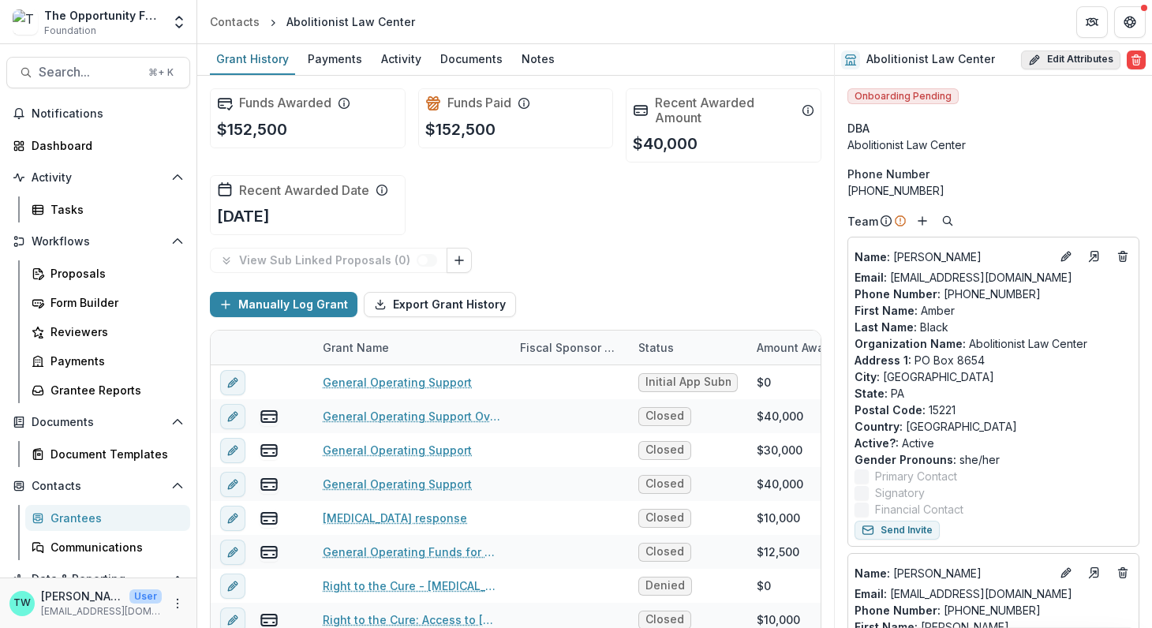
click at [1060, 57] on button "Edit Attributes" at bounding box center [1070, 59] width 99 height 19
select select
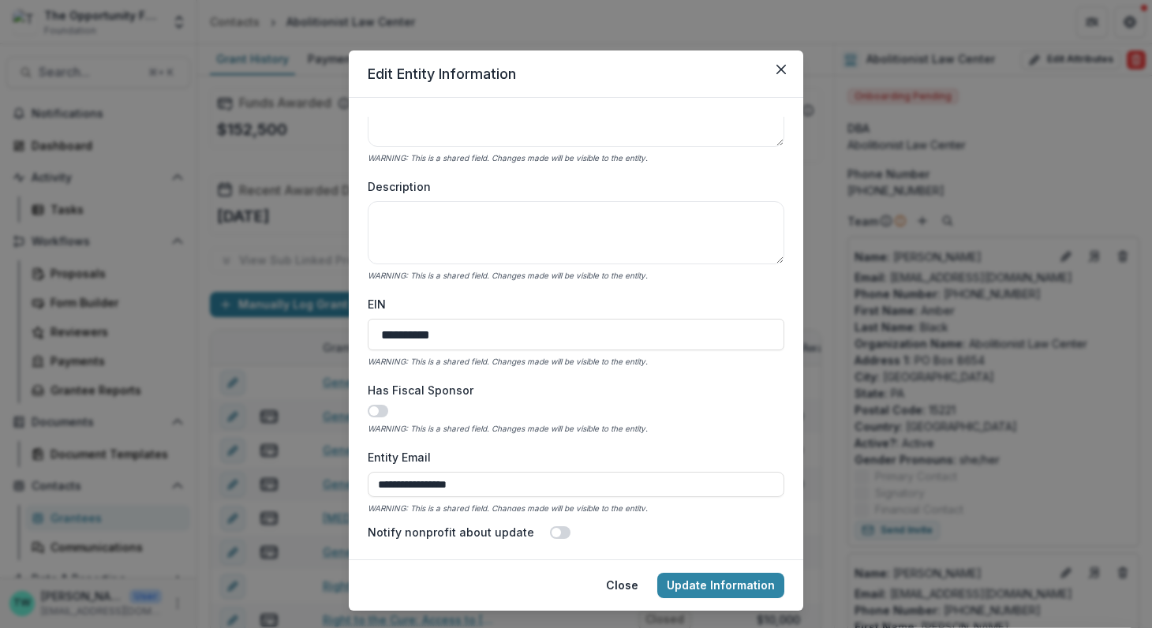
scroll to position [437, 0]
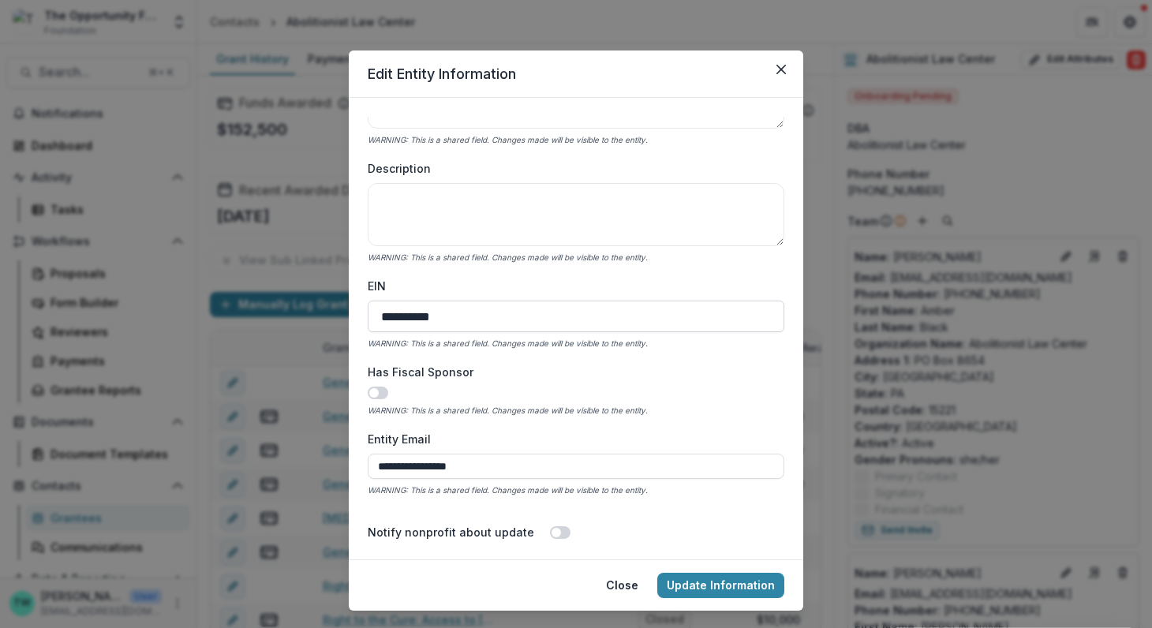
click at [401, 318] on input "**********" at bounding box center [576, 317] width 416 height 32
type input "**********"
click at [684, 586] on button "Update Information" at bounding box center [720, 585] width 127 height 25
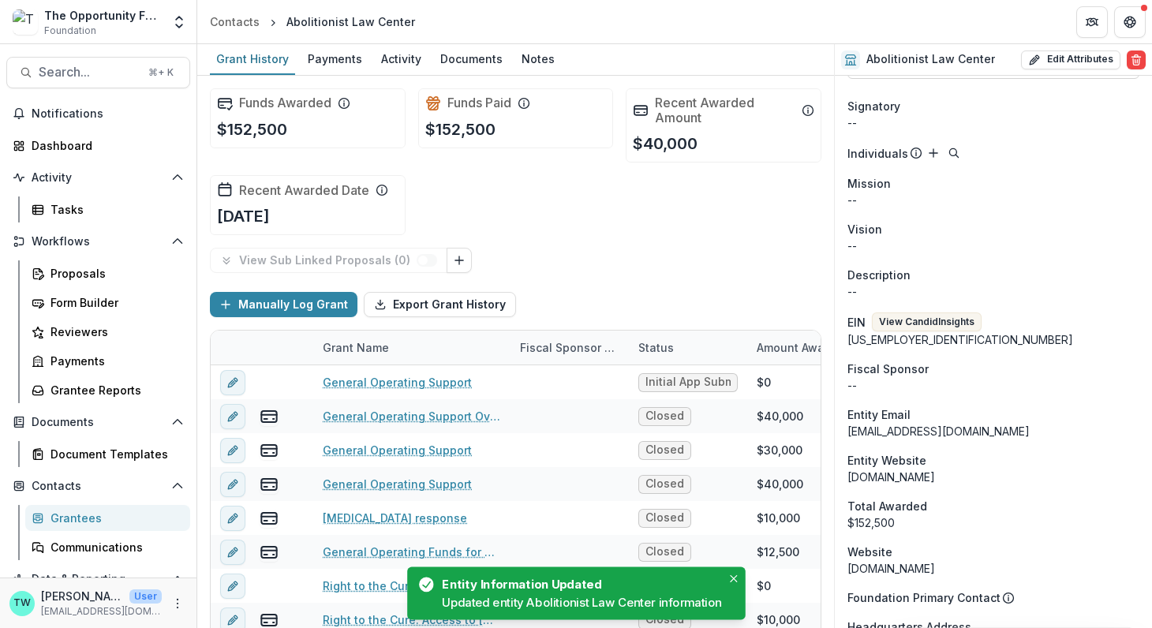
scroll to position [1088, 0]
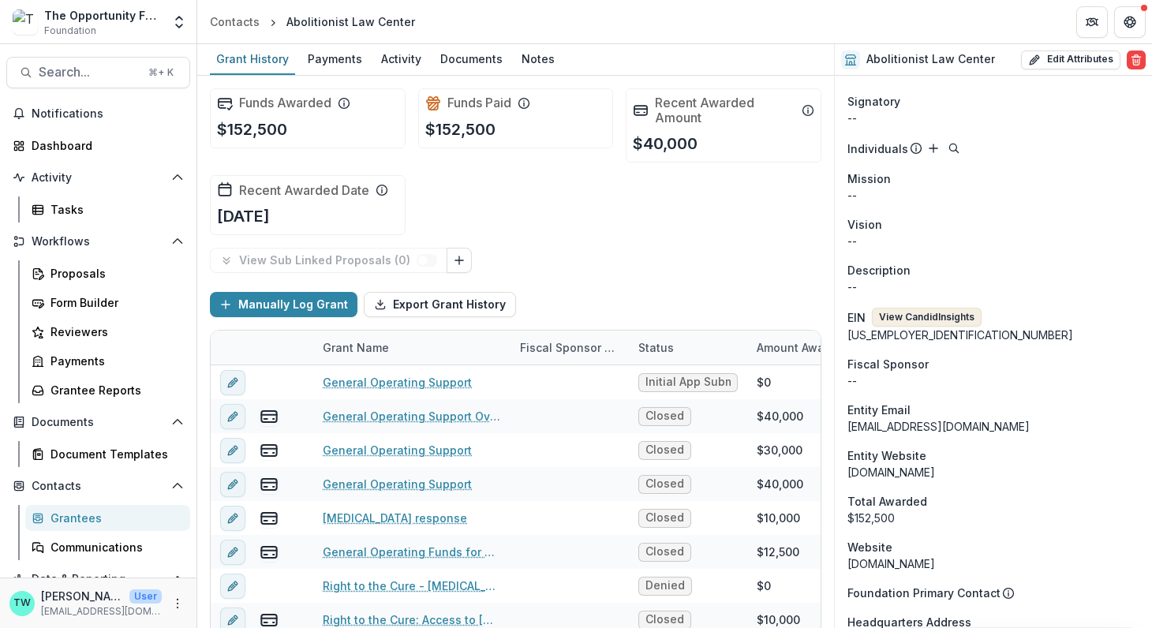
click at [955, 308] on button "View Candid Insights" at bounding box center [927, 317] width 110 height 19
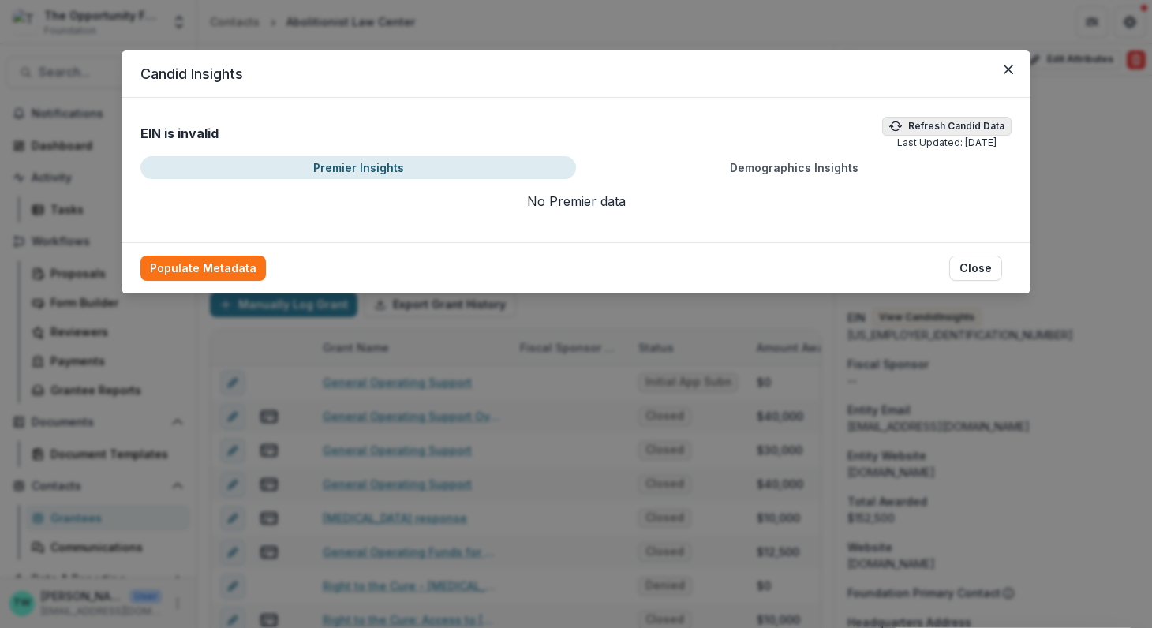
click at [924, 121] on button "Refresh Candid Data" at bounding box center [946, 126] width 129 height 19
click at [974, 267] on button "Close" at bounding box center [975, 268] width 53 height 25
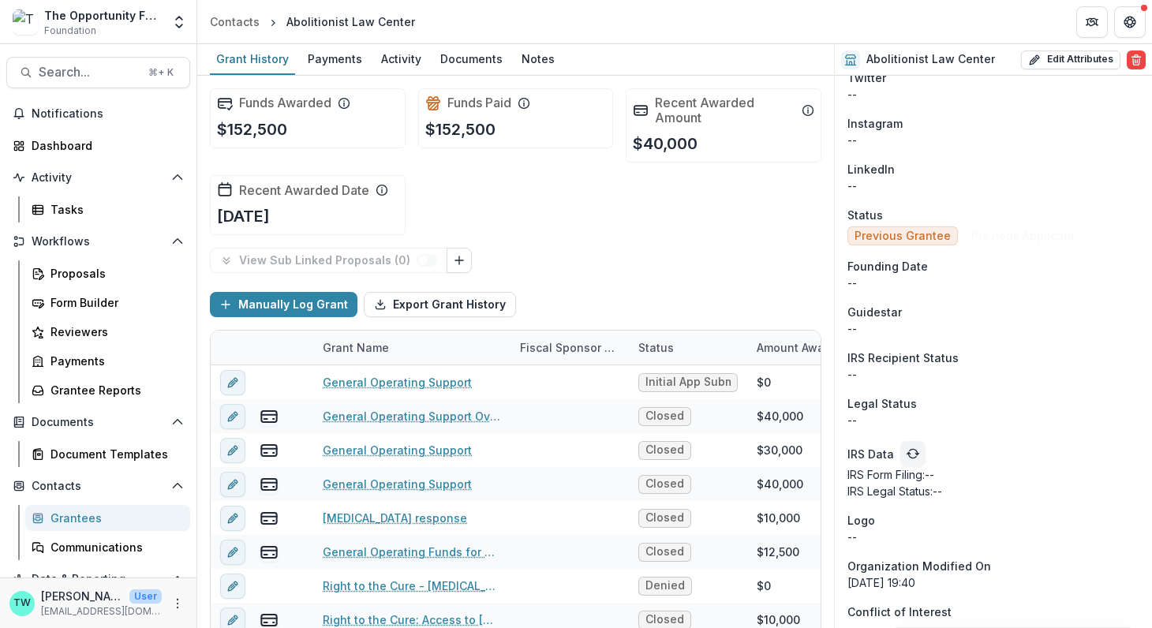
scroll to position [1787, 0]
click at [910, 450] on icon "refresh" at bounding box center [912, 452] width 13 height 13
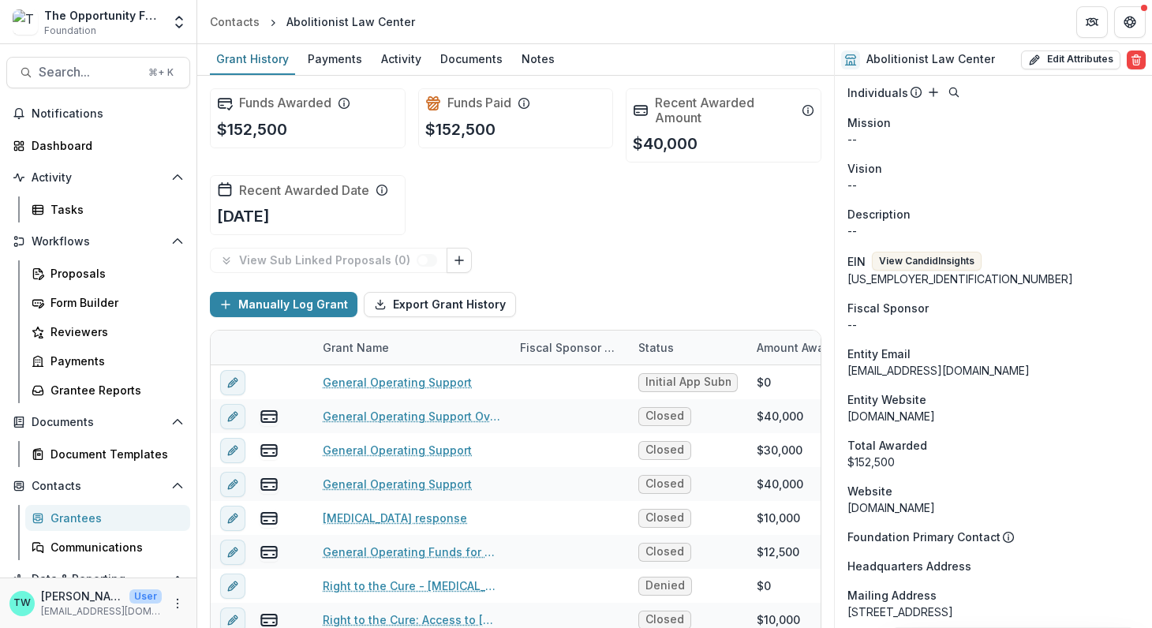
scroll to position [1115, 0]
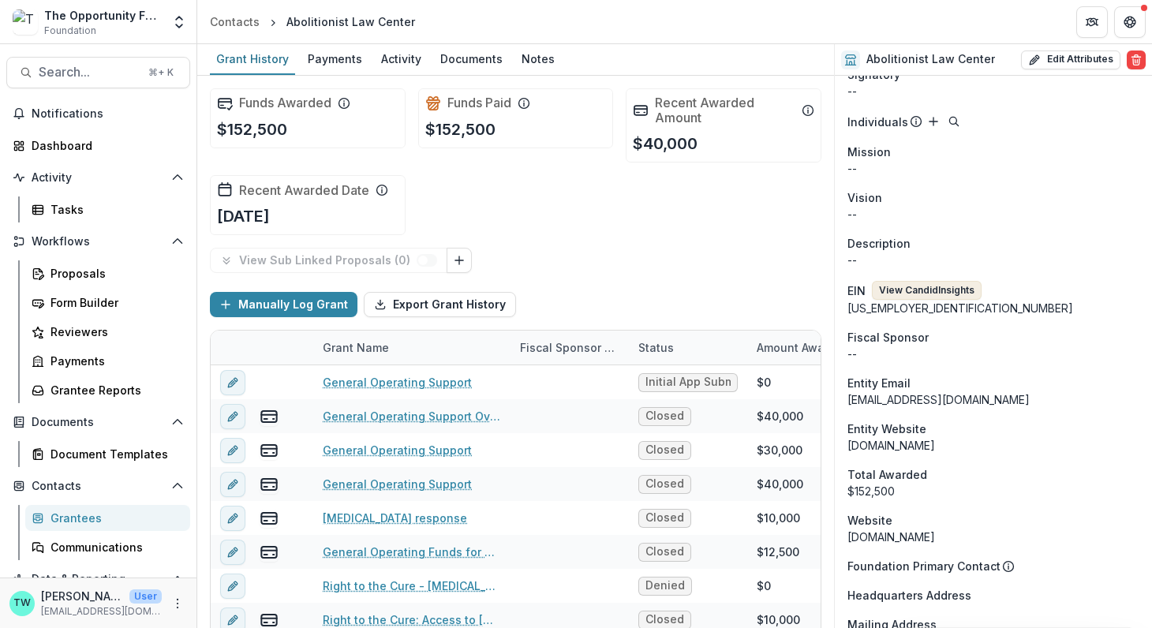
click at [933, 289] on button "View Candid Insights" at bounding box center [927, 290] width 110 height 19
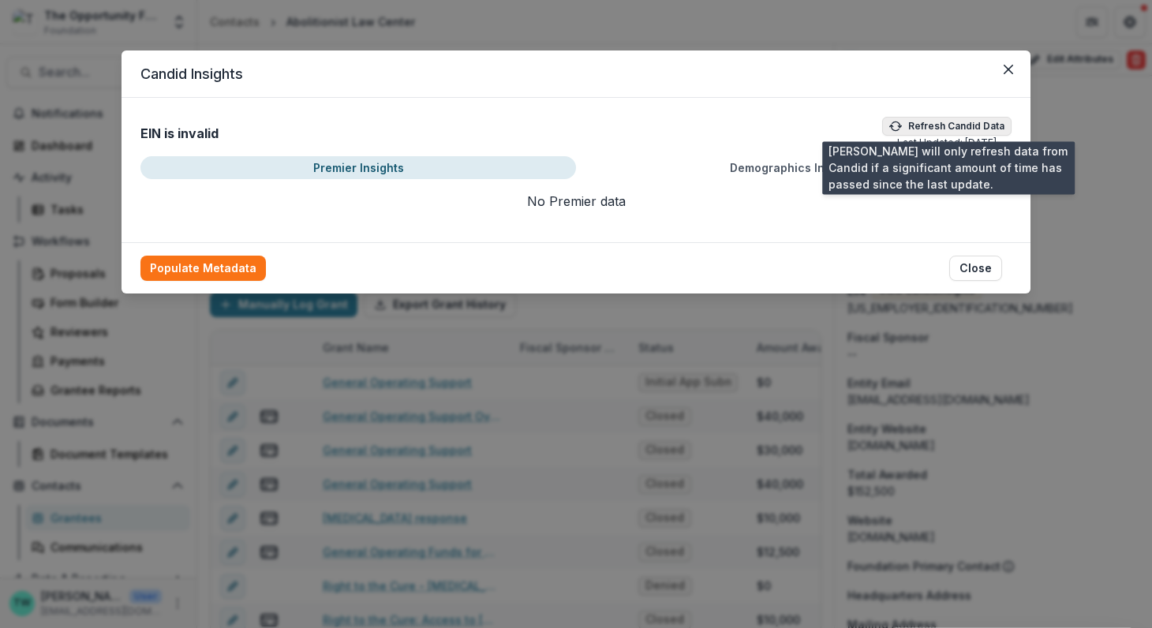
click at [943, 124] on button "Refresh Candid Data" at bounding box center [946, 126] width 129 height 19
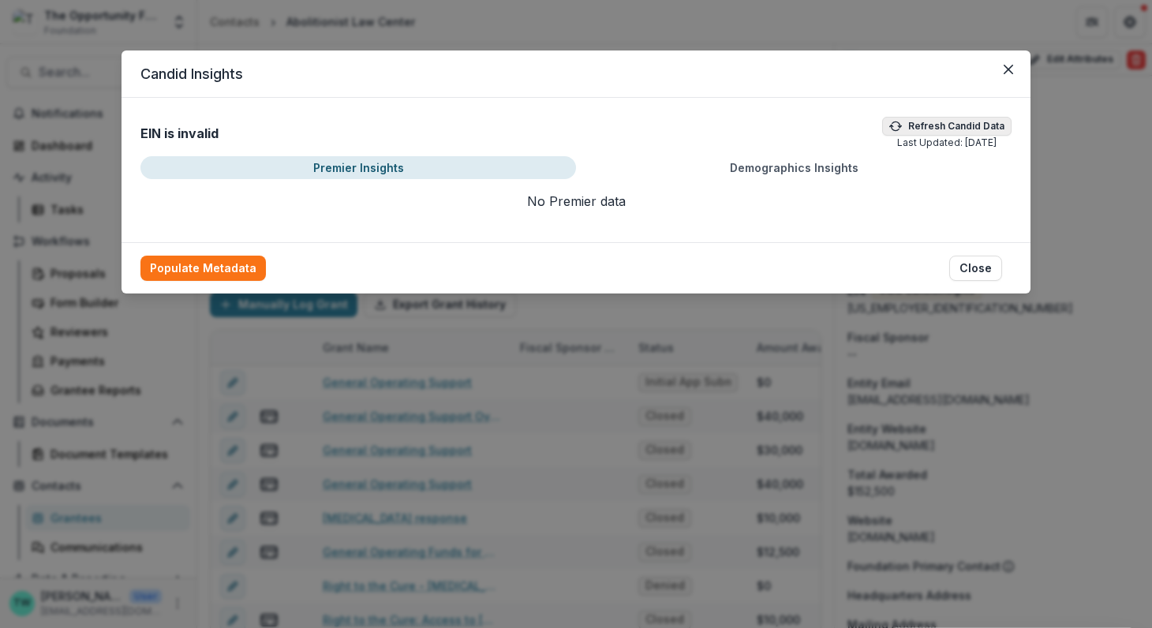
click at [943, 124] on button "Refresh Candid Data" at bounding box center [946, 126] width 129 height 19
click at [978, 269] on button "Close" at bounding box center [975, 268] width 53 height 25
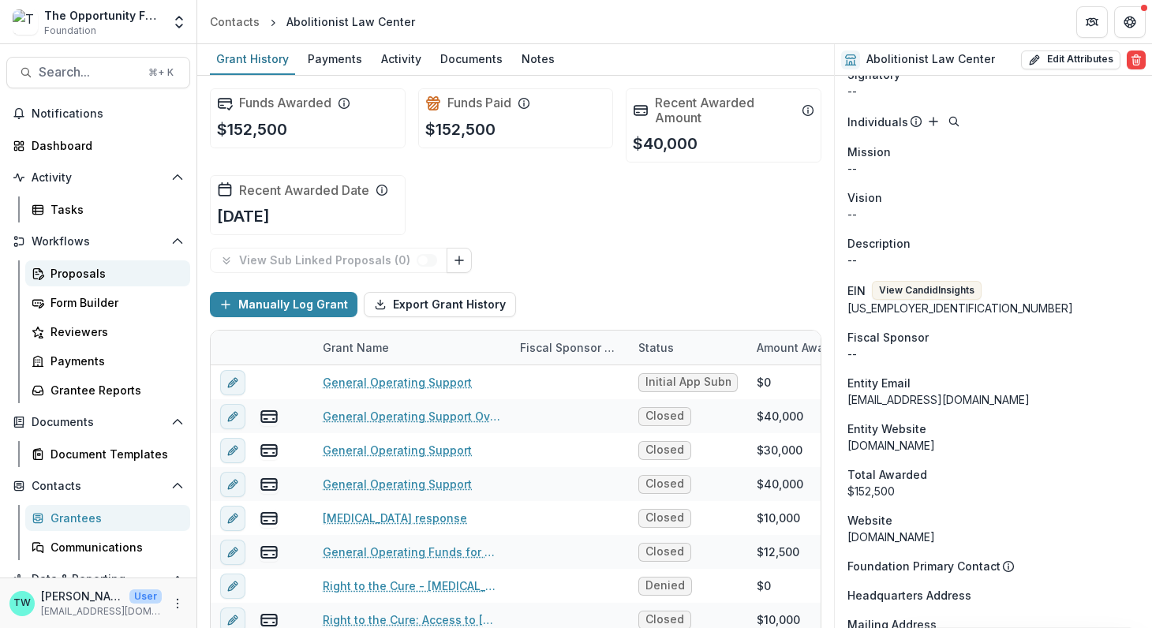
click at [87, 269] on div "Proposals" at bounding box center [113, 273] width 127 height 17
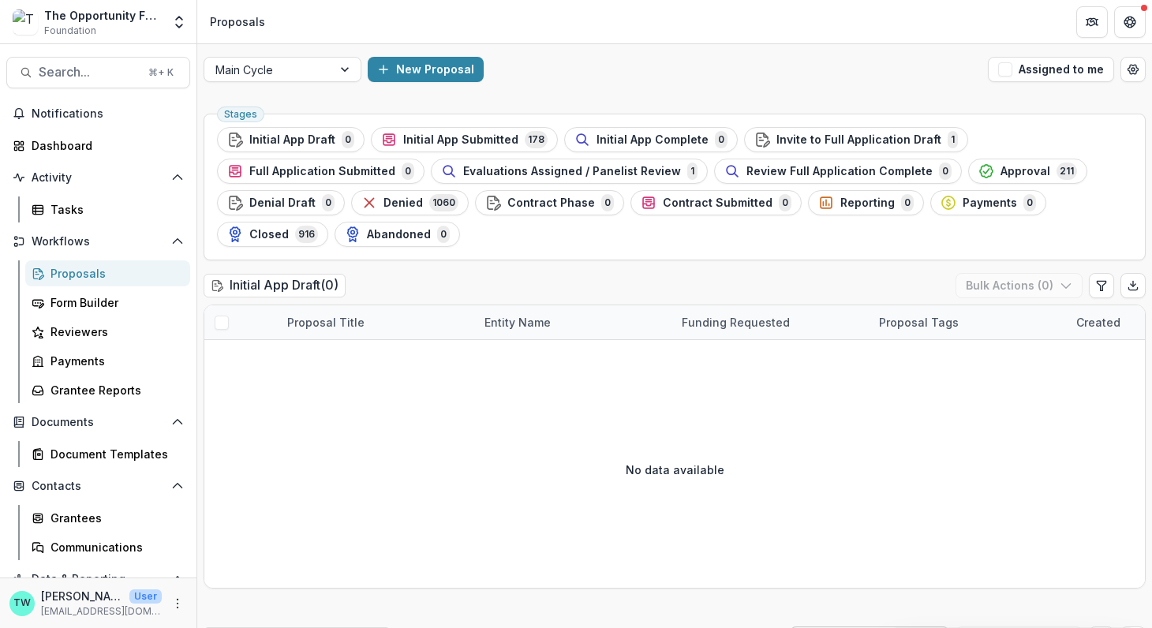
click at [161, 13] on div "The Opportunity Fund" at bounding box center [103, 15] width 118 height 17
click at [180, 17] on polyline "Open entity switcher" at bounding box center [179, 18] width 6 height 3
click at [116, 61] on link "Admin Settings" at bounding box center [98, 61] width 189 height 26
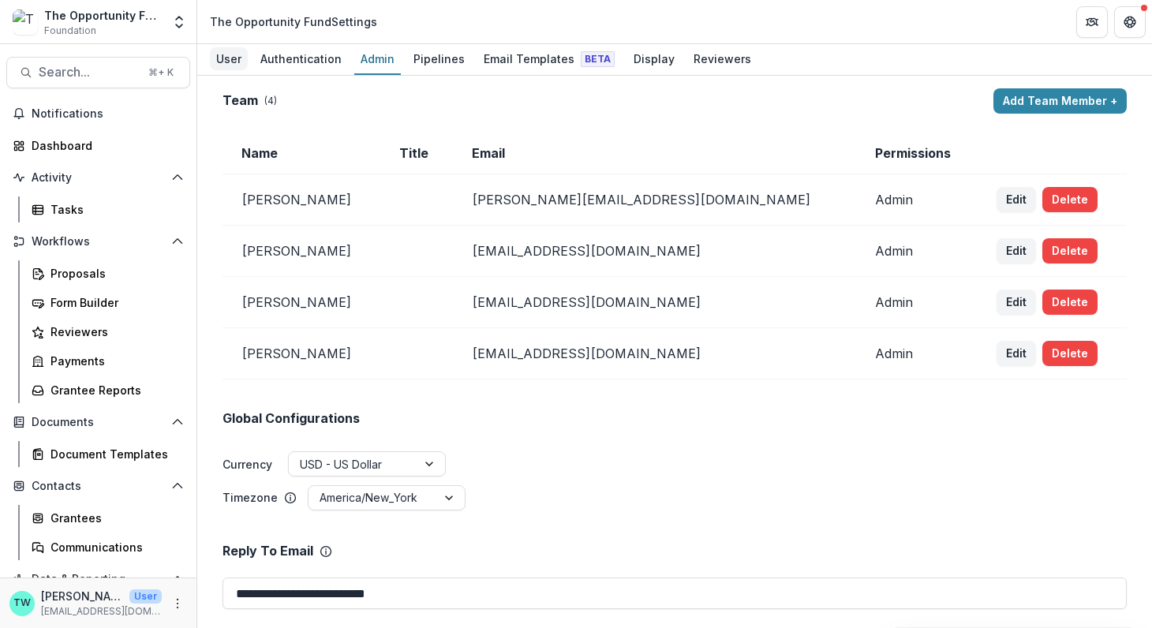
click at [237, 62] on div "User" at bounding box center [229, 58] width 38 height 23
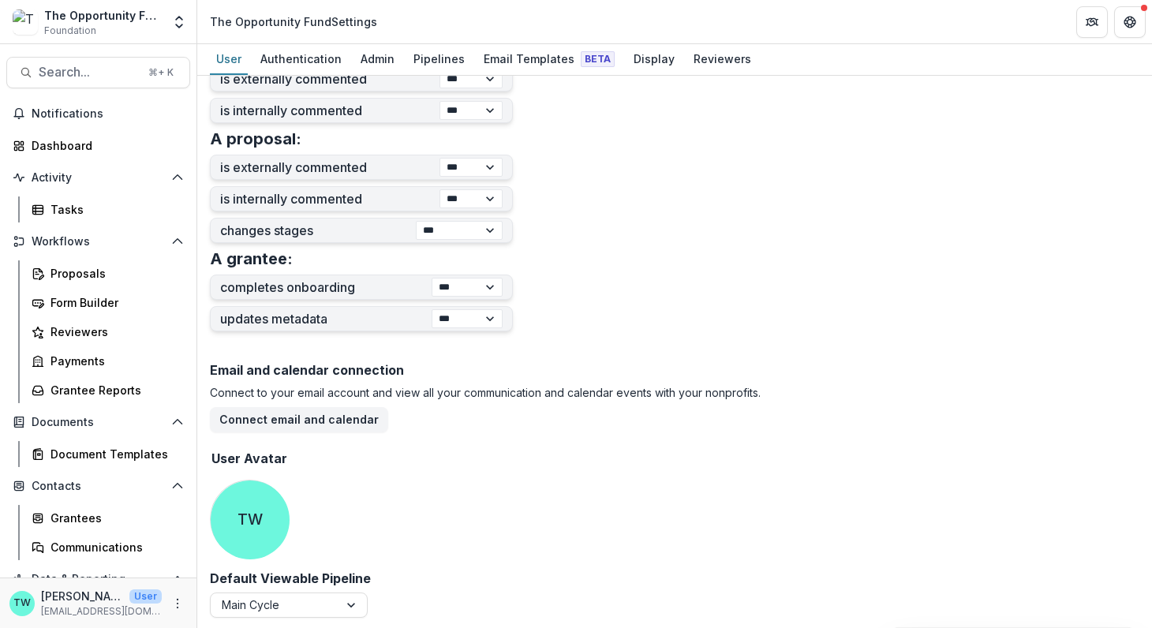
scroll to position [568, 0]
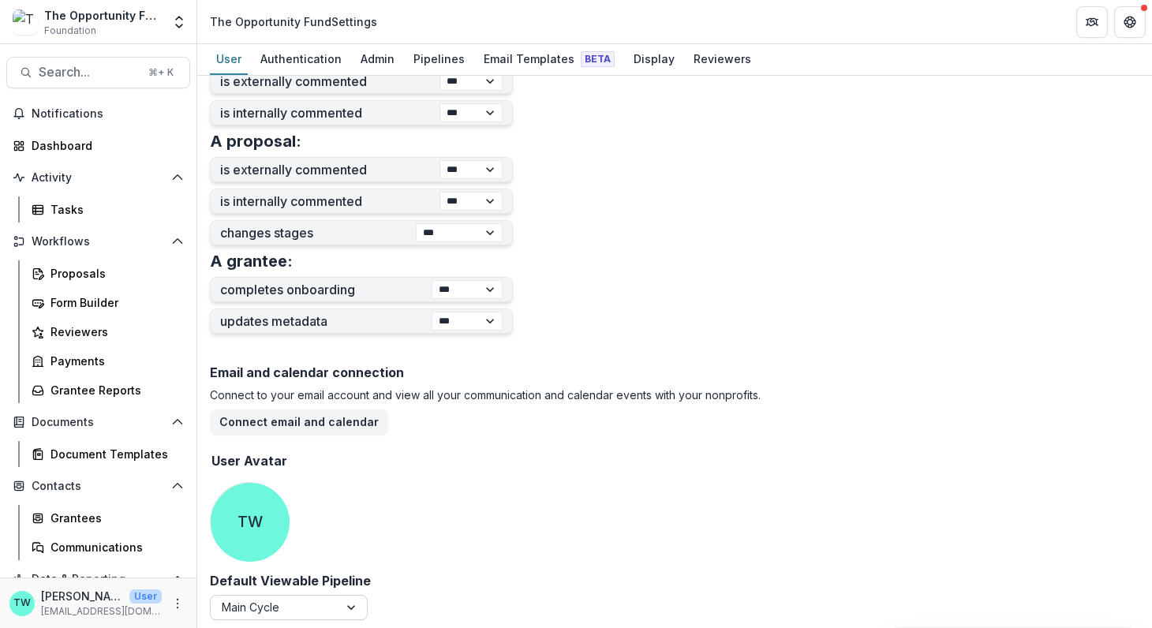
click at [348, 607] on div at bounding box center [352, 607] width 28 height 24
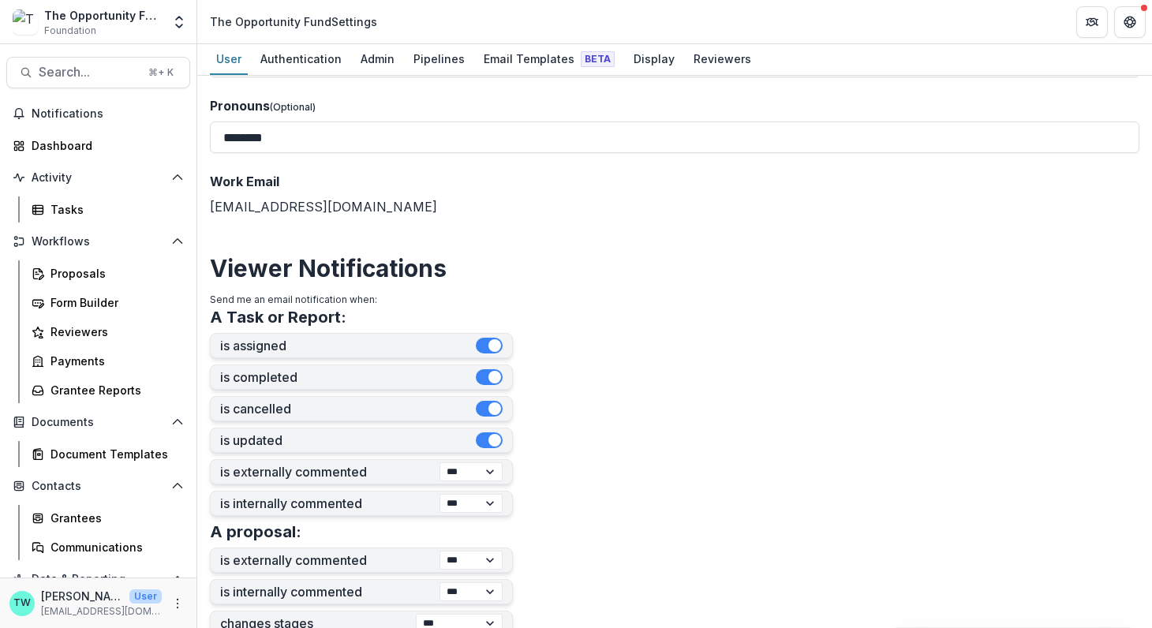
scroll to position [0, 0]
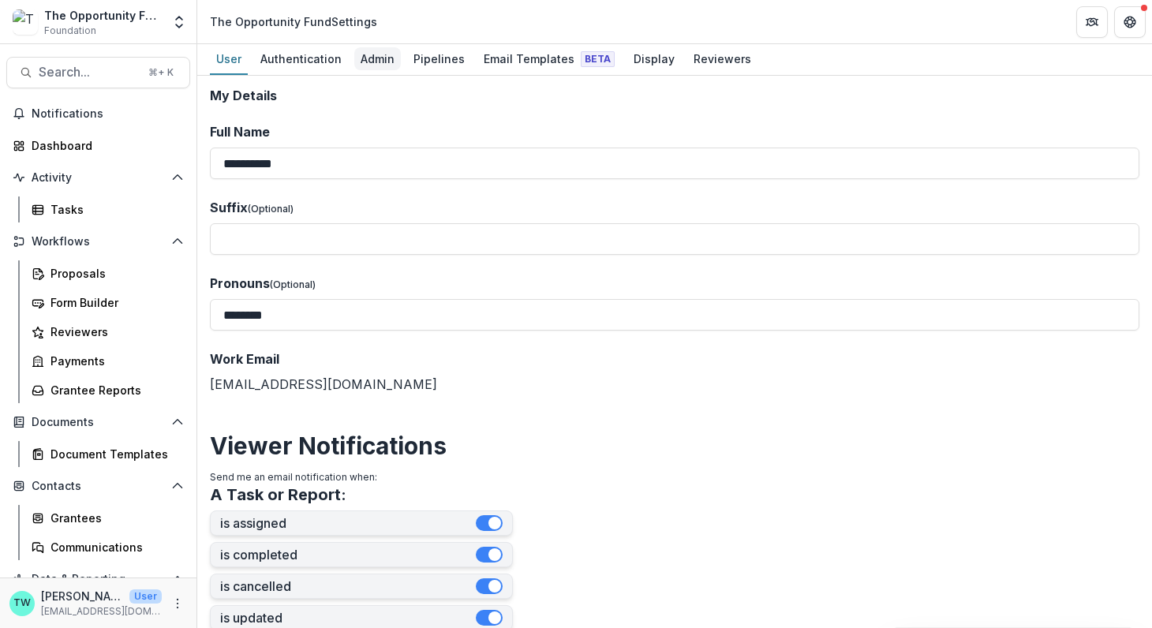
click at [379, 65] on div "Admin" at bounding box center [377, 58] width 47 height 23
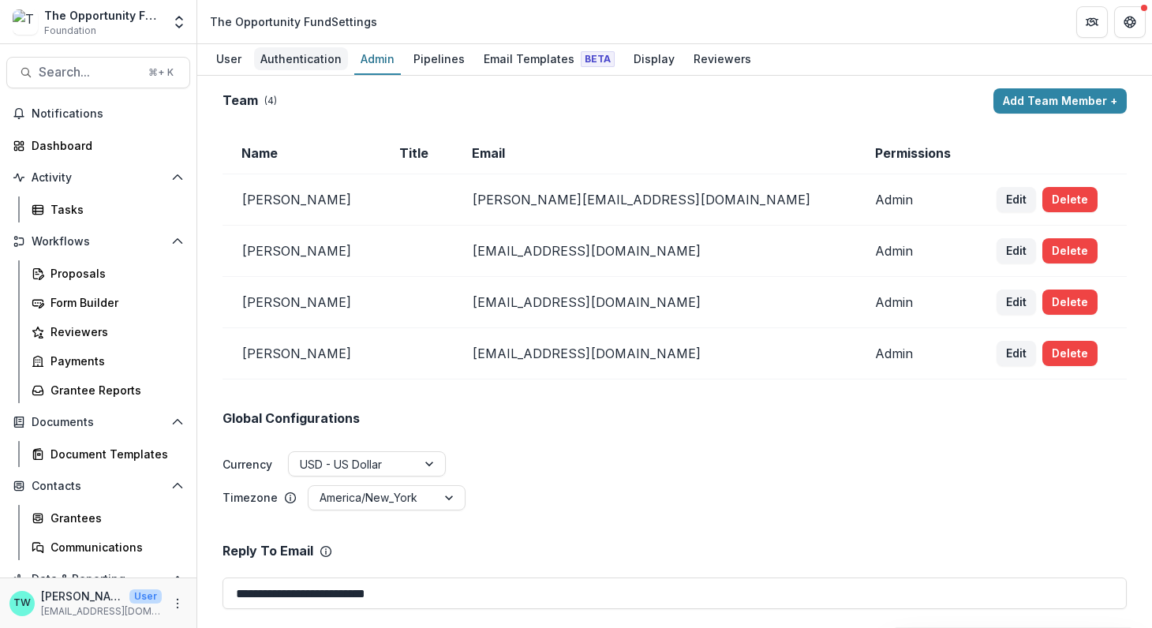
click at [301, 56] on div "Authentication" at bounding box center [301, 58] width 94 height 23
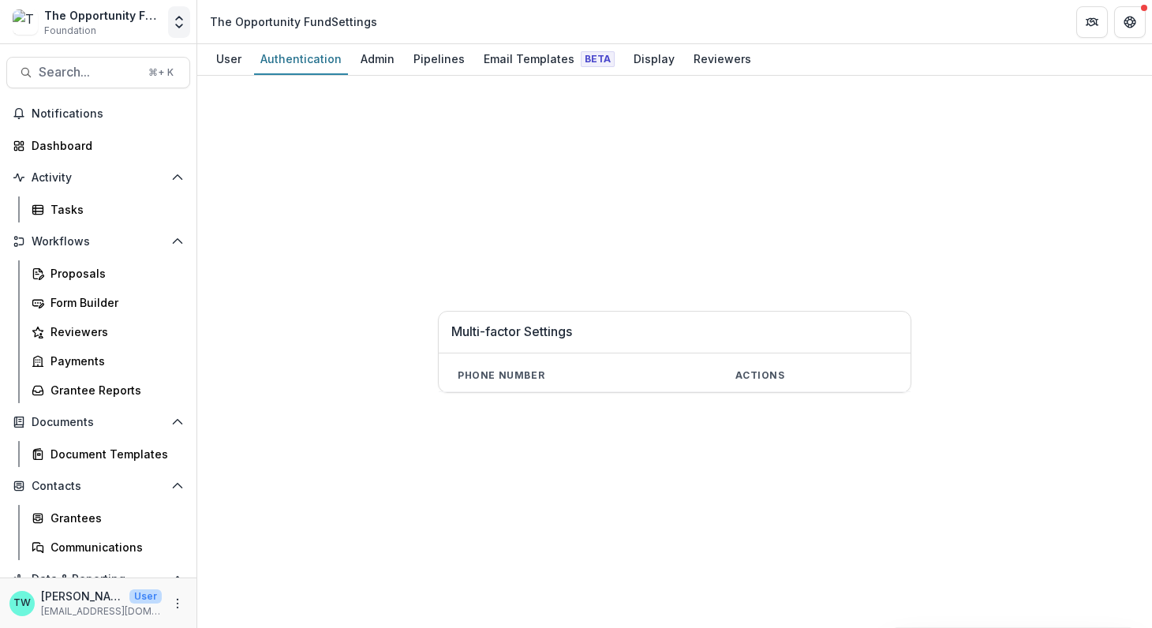
click at [174, 21] on icon "Open entity switcher" at bounding box center [179, 22] width 16 height 16
click at [86, 271] on div "Proposals" at bounding box center [113, 273] width 127 height 17
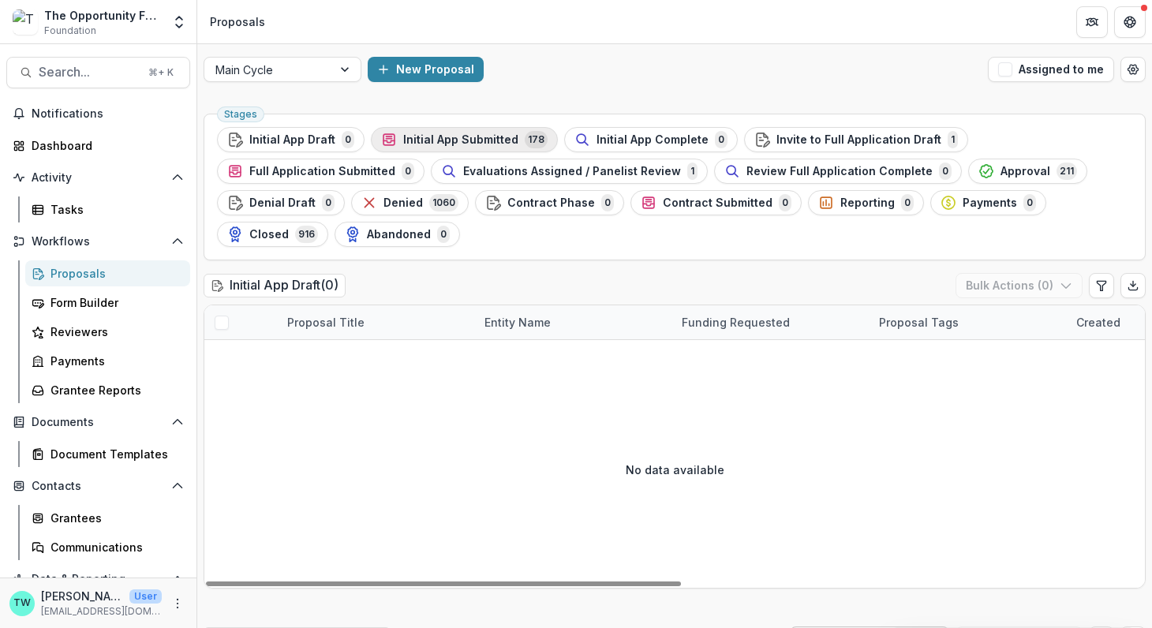
click at [480, 137] on span "Initial App Submitted" at bounding box center [460, 139] width 115 height 13
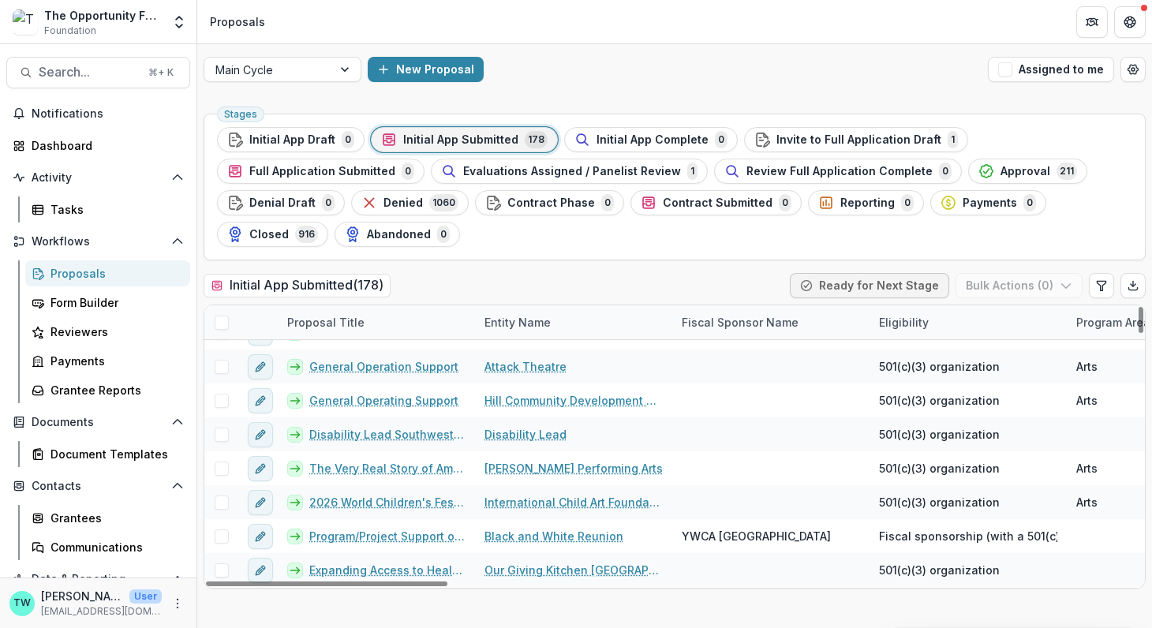
scroll to position [292, 0]
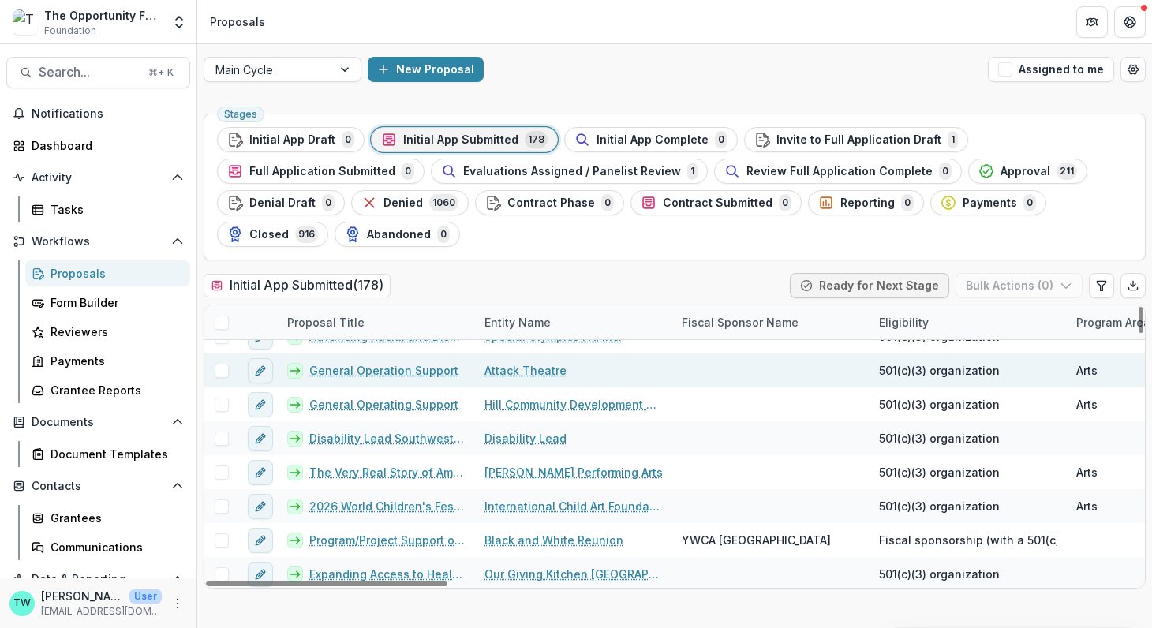
click at [531, 362] on link "Attack Theatre" at bounding box center [525, 370] width 82 height 17
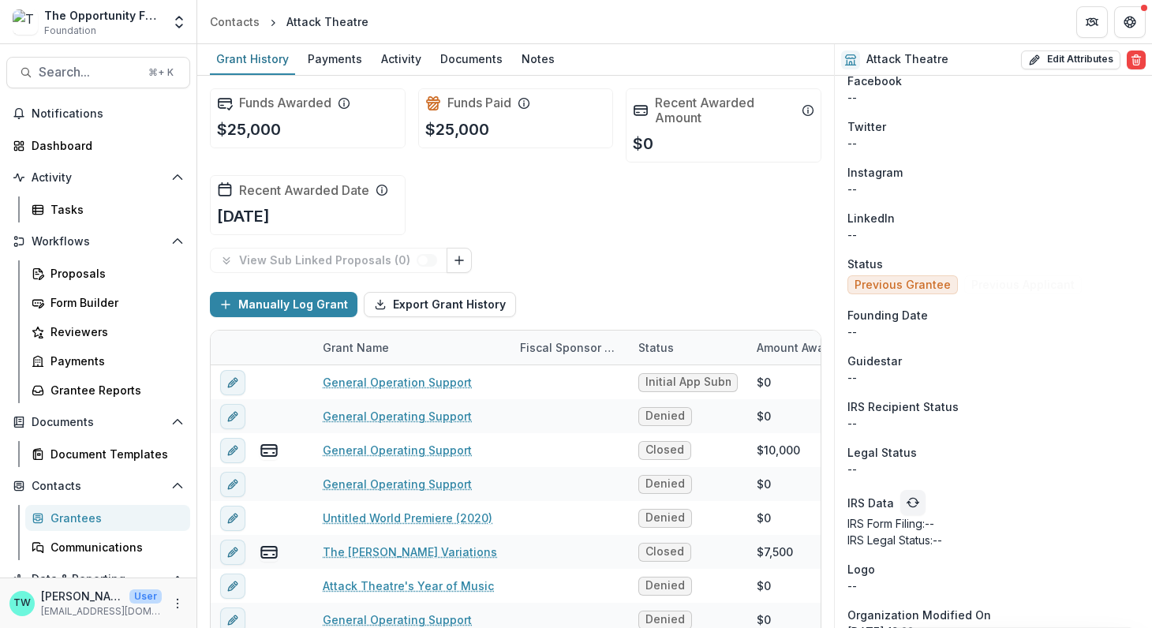
scroll to position [1205, 0]
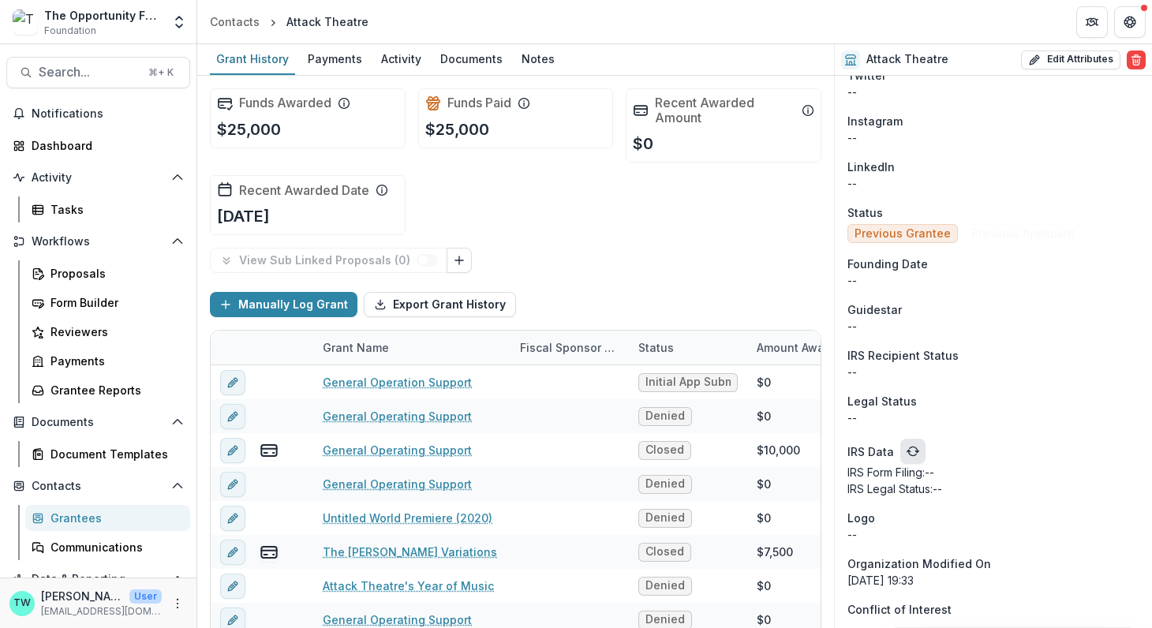
click at [907, 452] on icon "refresh" at bounding box center [912, 451] width 13 height 13
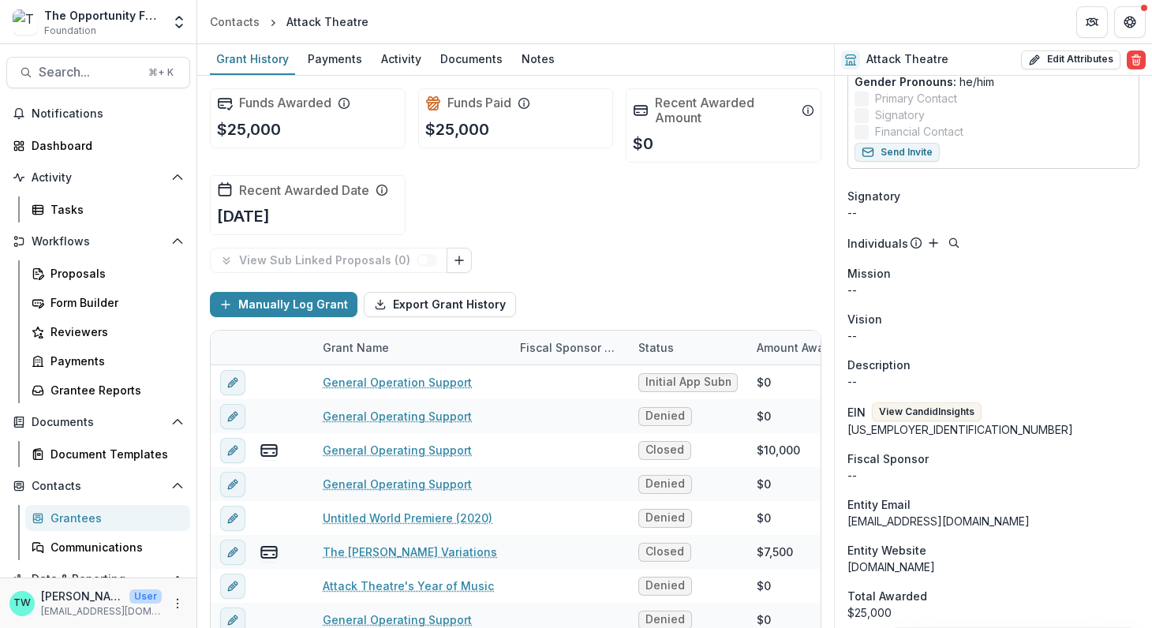
scroll to position [407, 0]
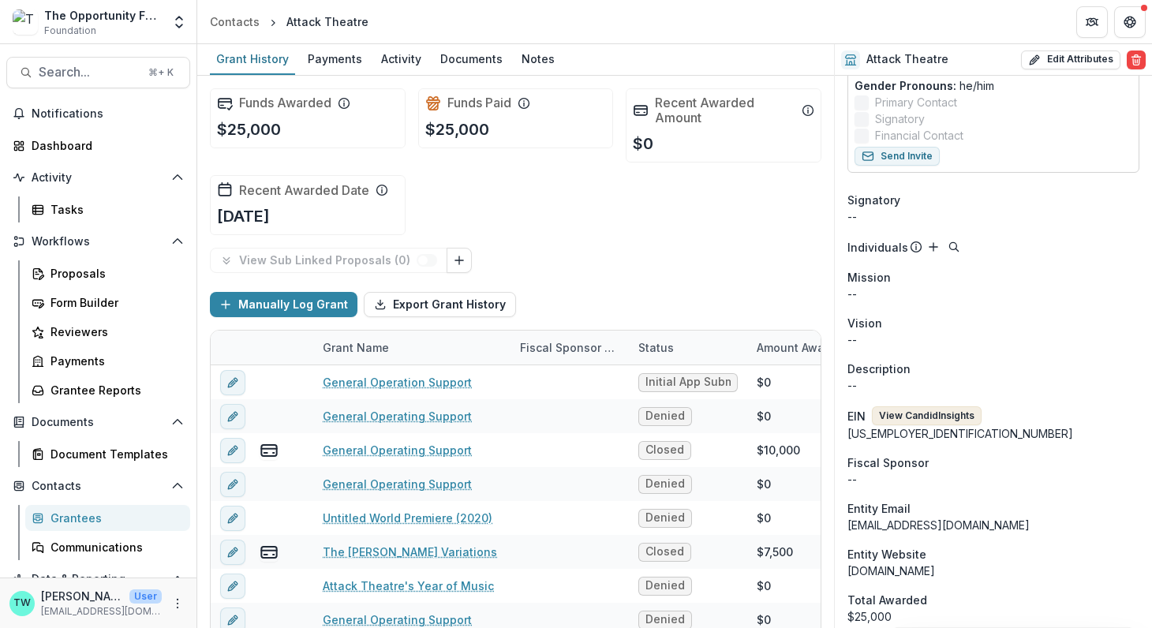
click at [910, 419] on button "View Candid Insights" at bounding box center [927, 415] width 110 height 19
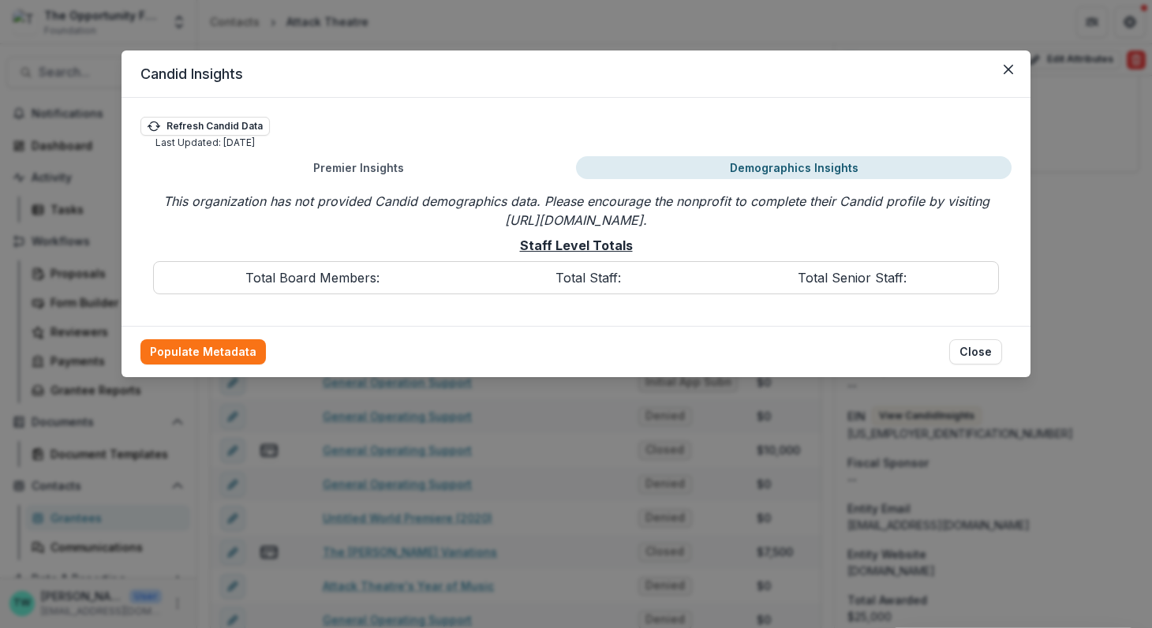
click at [824, 165] on button "Demographics Insights" at bounding box center [793, 167] width 435 height 23
click at [980, 353] on button "Close" at bounding box center [975, 351] width 53 height 25
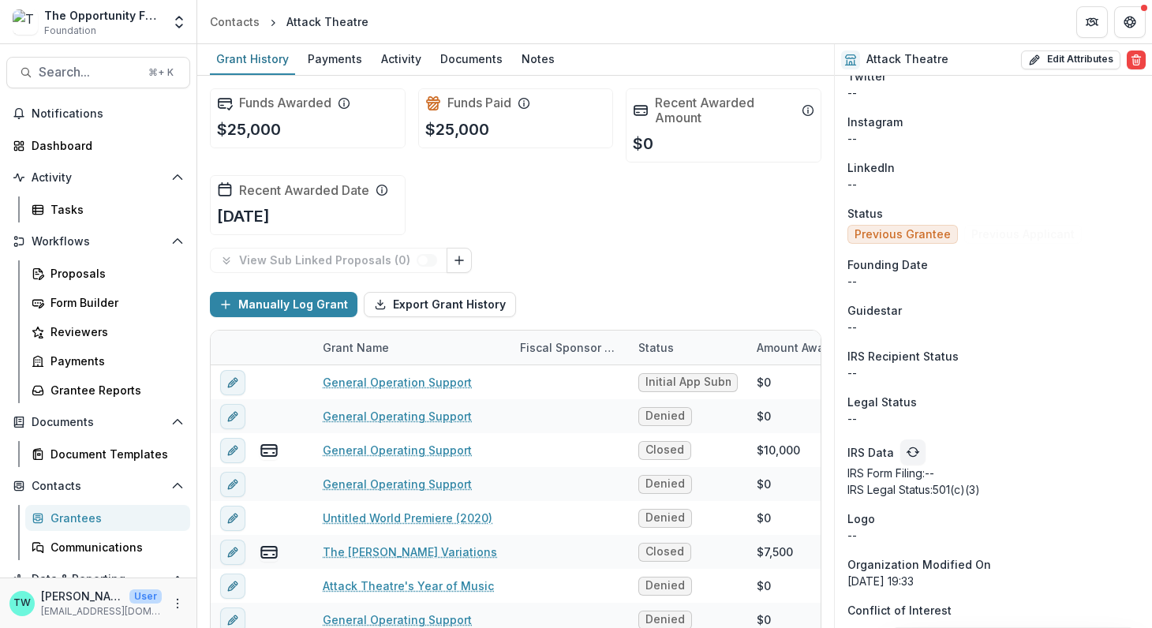
scroll to position [1205, 0]
click at [906, 448] on icon "refresh" at bounding box center [912, 451] width 13 height 13
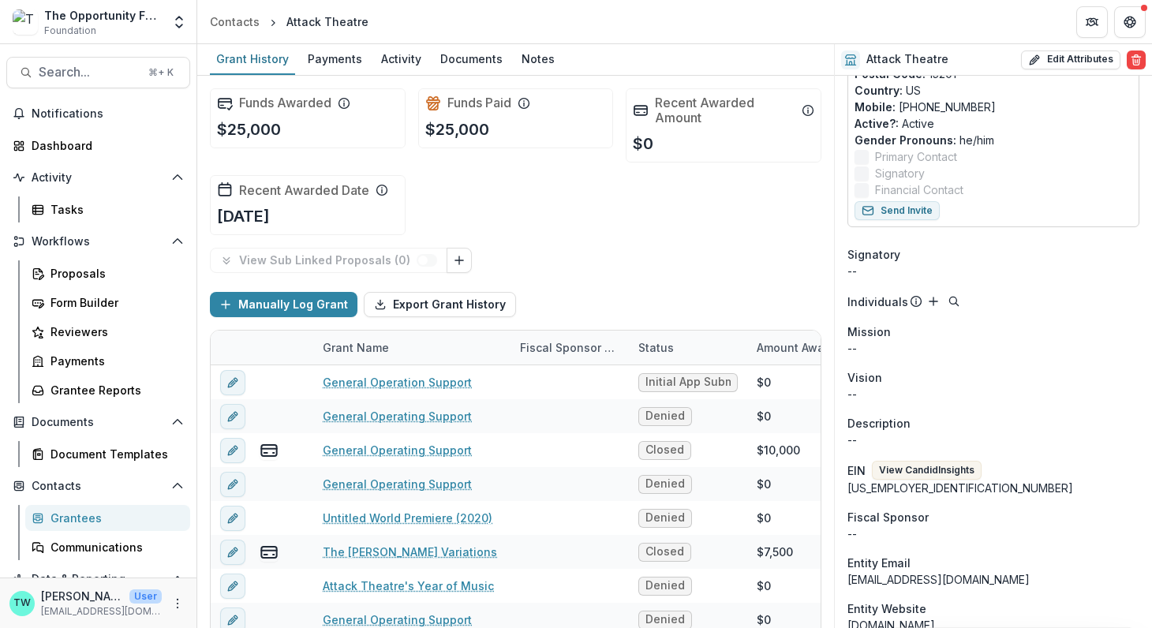
scroll to position [340, 0]
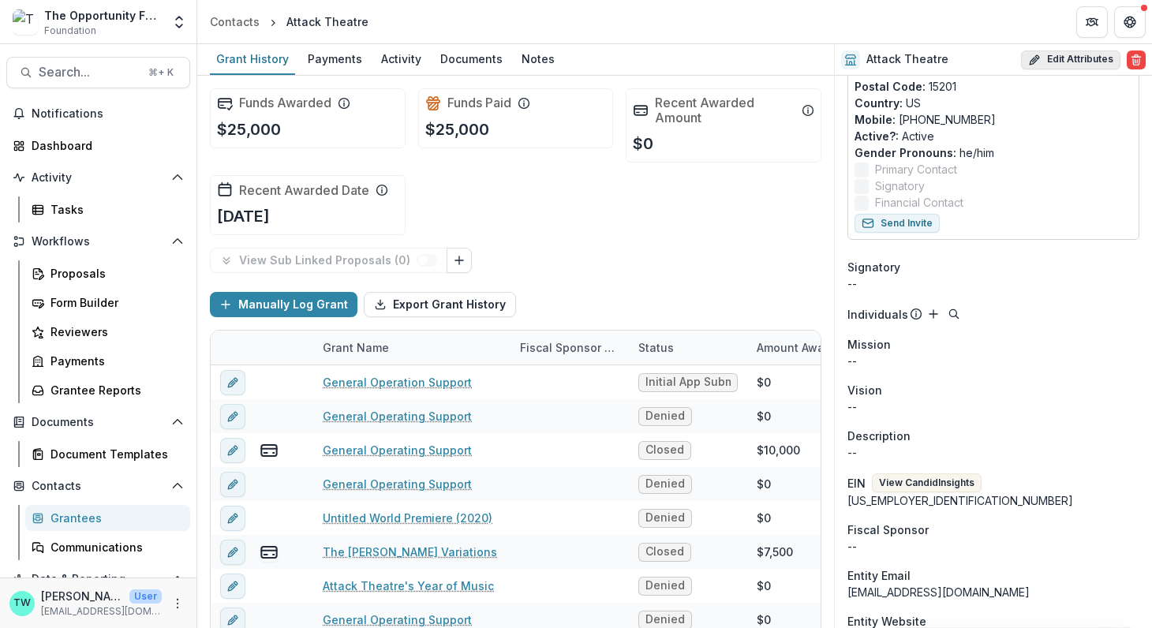
click at [1062, 65] on button "Edit Attributes" at bounding box center [1070, 59] width 99 height 19
select select
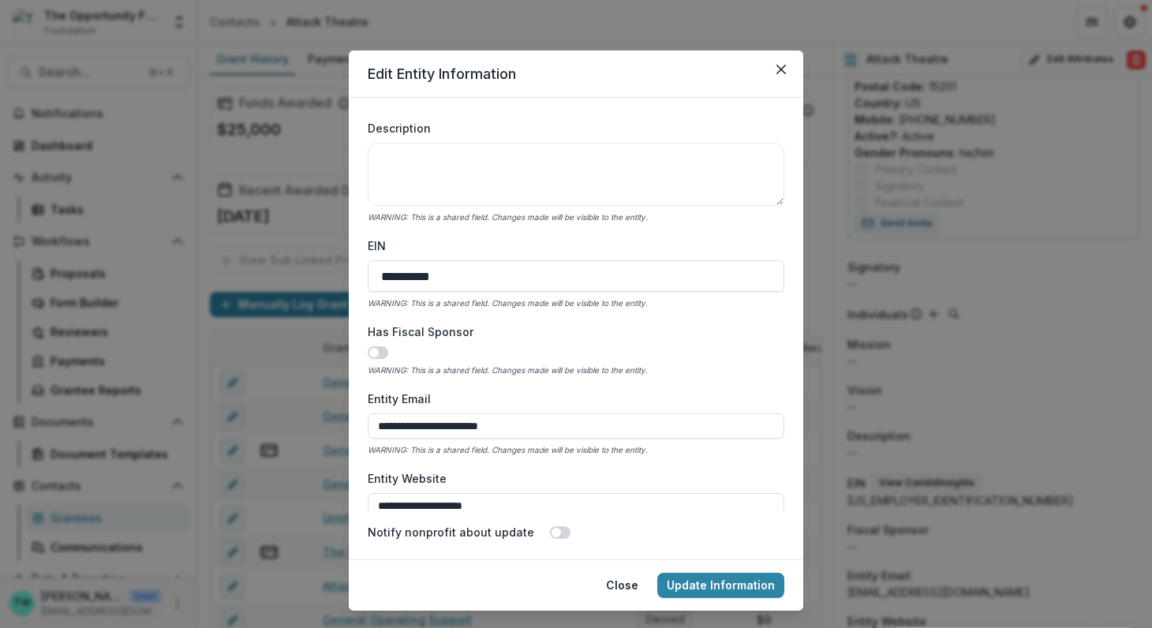
scroll to position [454, 0]
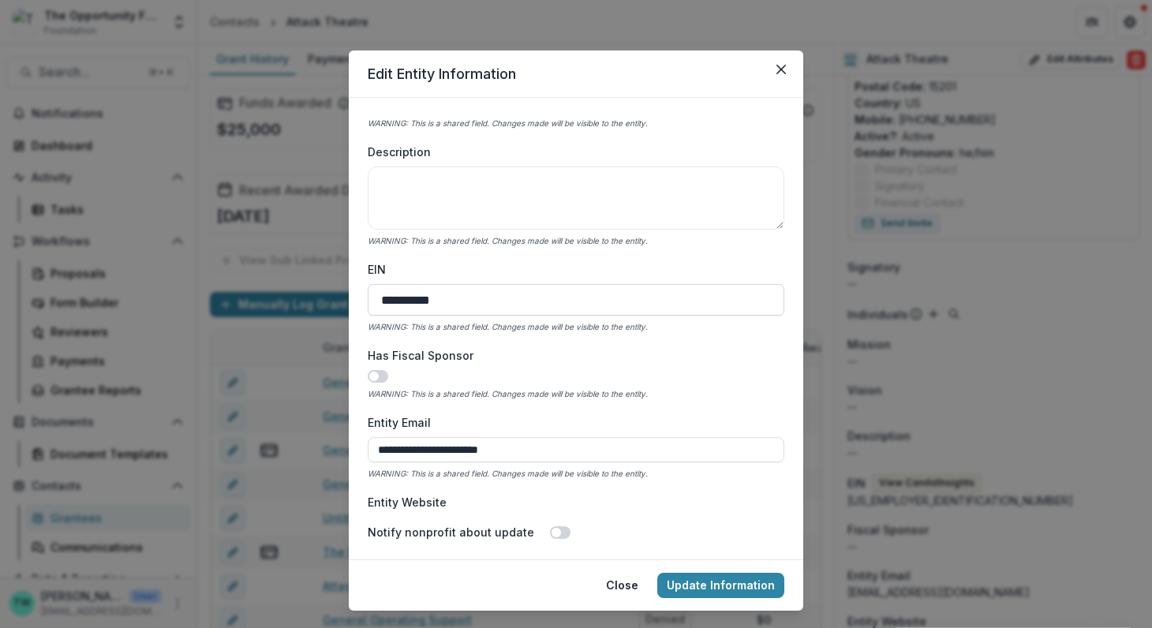
click at [400, 298] on input "**********" at bounding box center [576, 300] width 416 height 32
type input "**********"
click at [678, 591] on button "Update Information" at bounding box center [720, 585] width 127 height 25
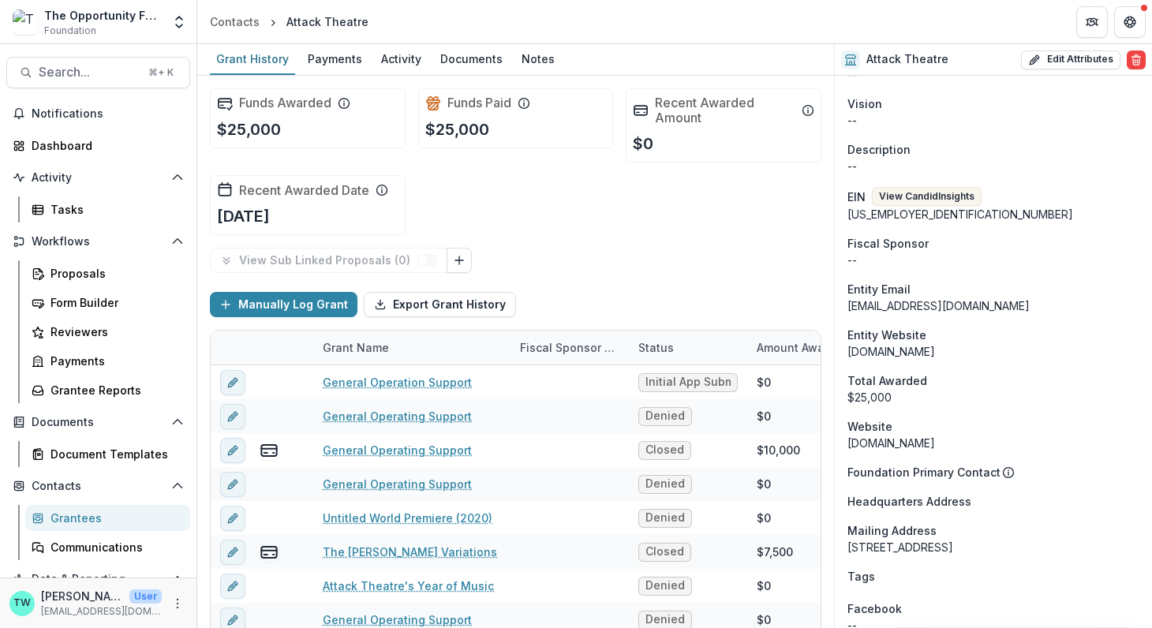
scroll to position [625, 0]
click at [943, 193] on button "View Candid Insights" at bounding box center [927, 198] width 110 height 19
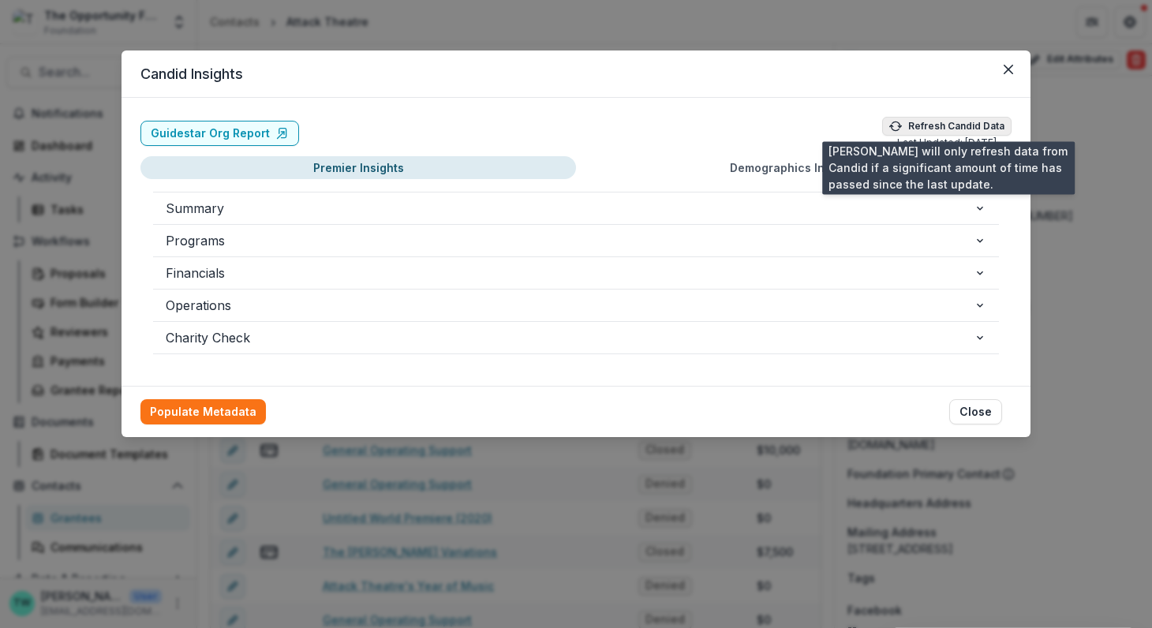
click at [951, 129] on button "Refresh Candid Data" at bounding box center [946, 126] width 129 height 19
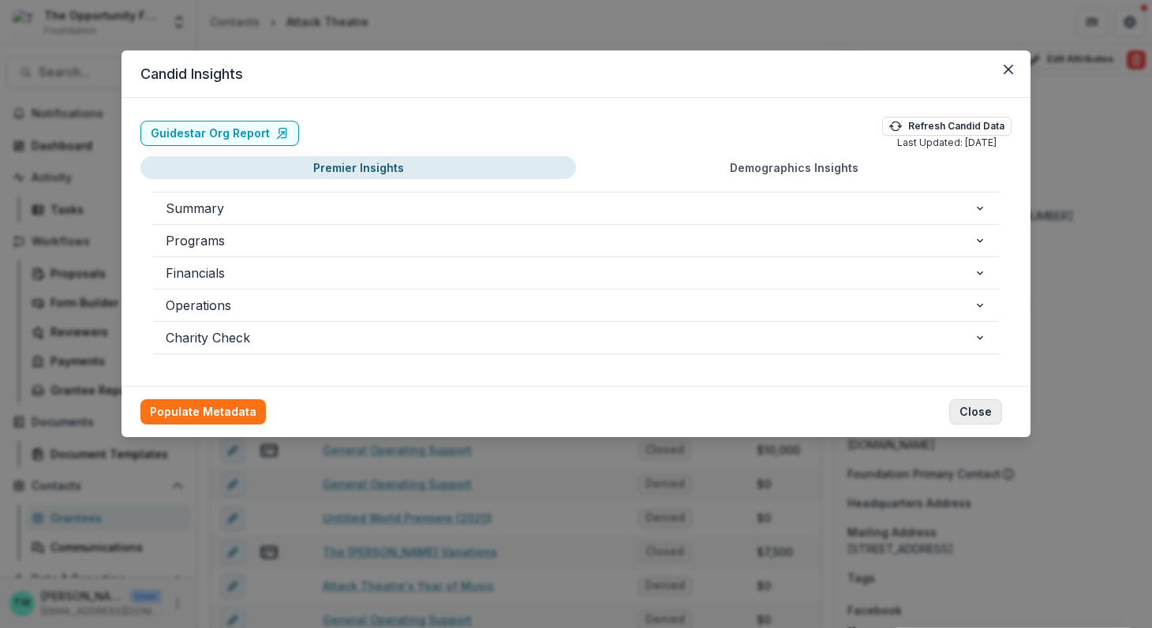
click at [985, 416] on button "Close" at bounding box center [975, 411] width 53 height 25
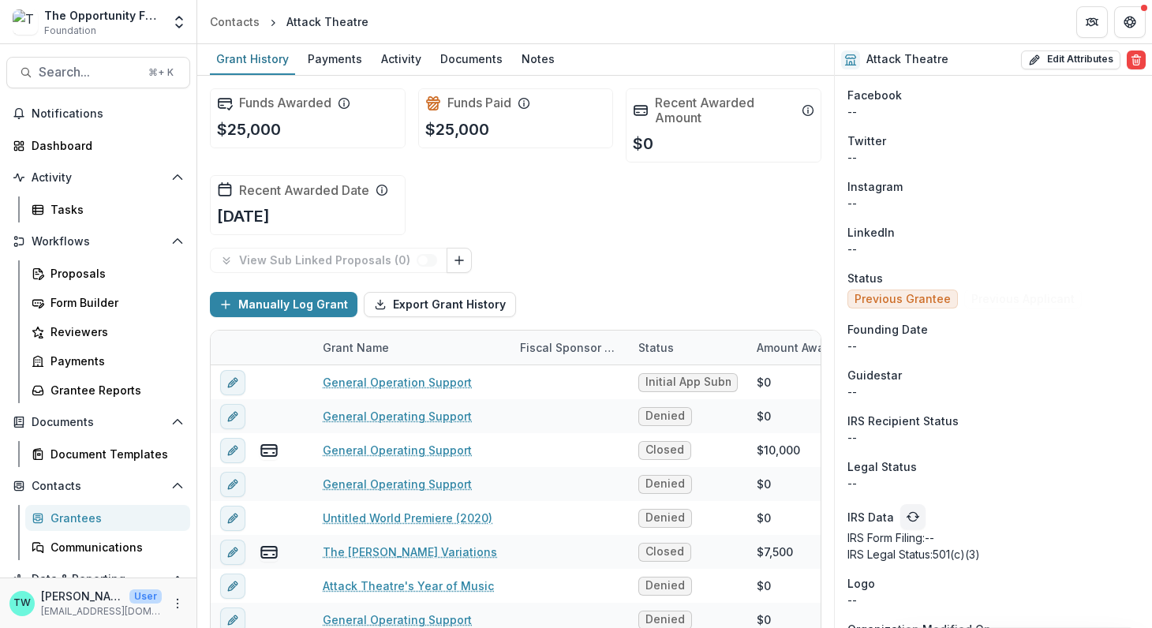
scroll to position [1205, 0]
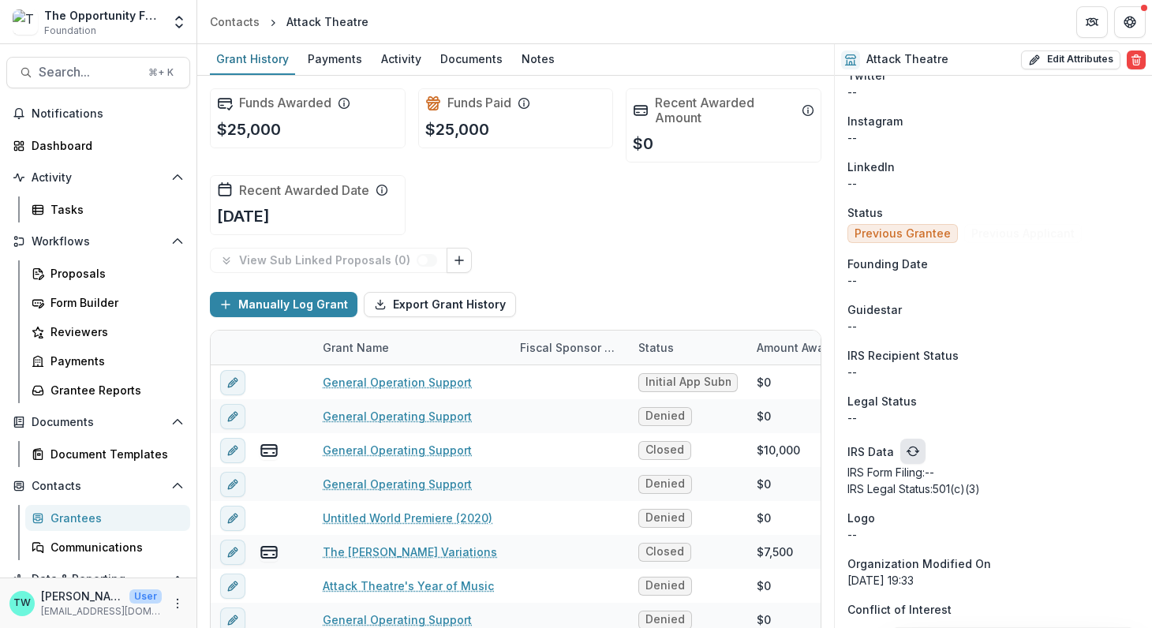
click at [908, 447] on icon "refresh" at bounding box center [912, 451] width 13 height 13
click at [912, 449] on icon "refresh" at bounding box center [912, 451] width 13 height 13
click at [85, 517] on div "Grantees" at bounding box center [113, 518] width 127 height 17
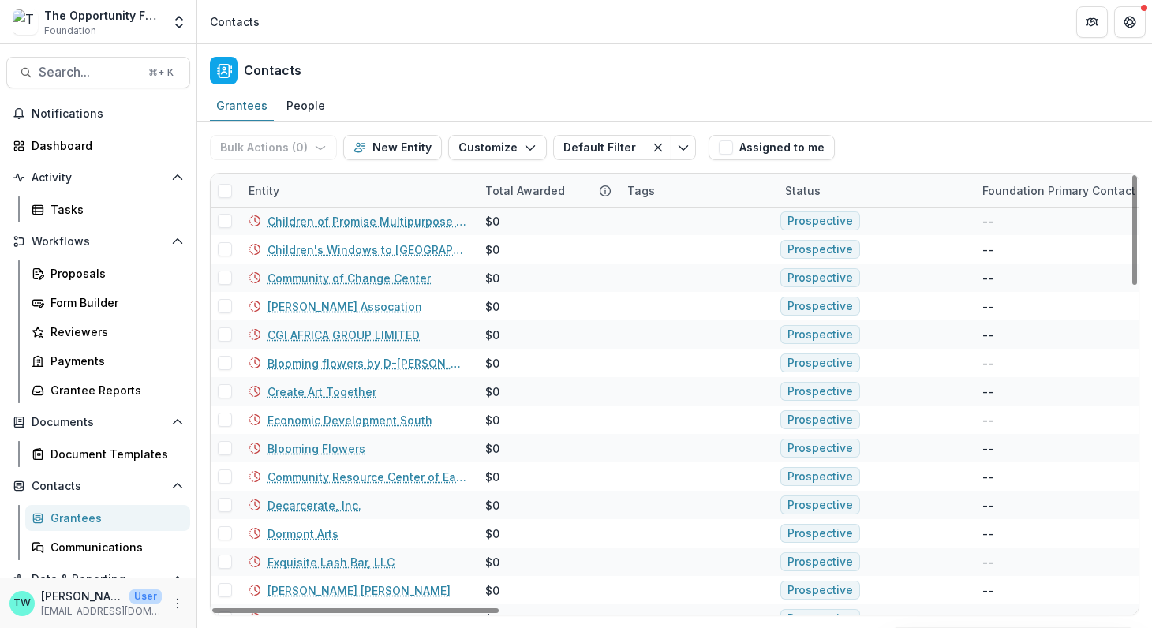
scroll to position [868, 0]
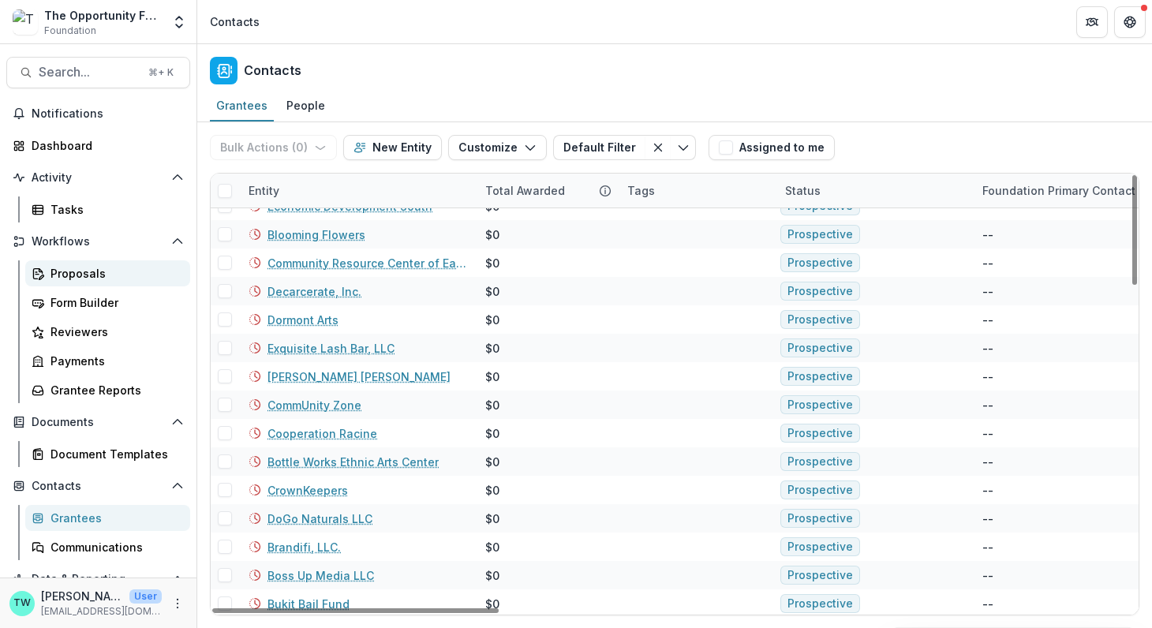
click at [89, 274] on div "Proposals" at bounding box center [113, 273] width 127 height 17
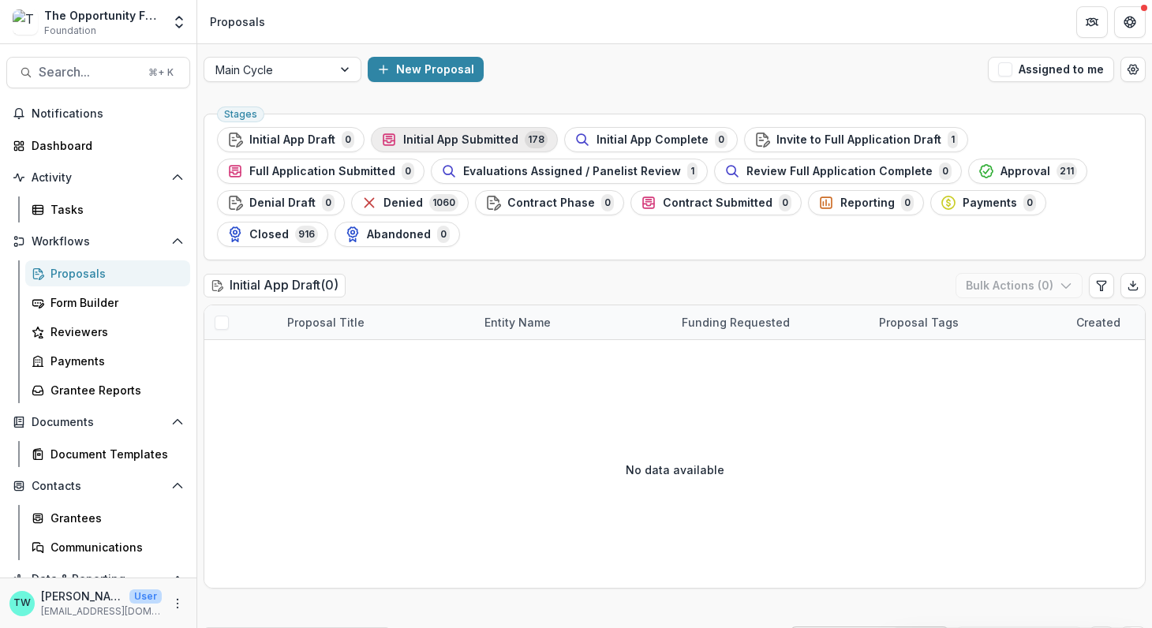
click at [469, 140] on span "Initial App Submitted" at bounding box center [460, 139] width 115 height 13
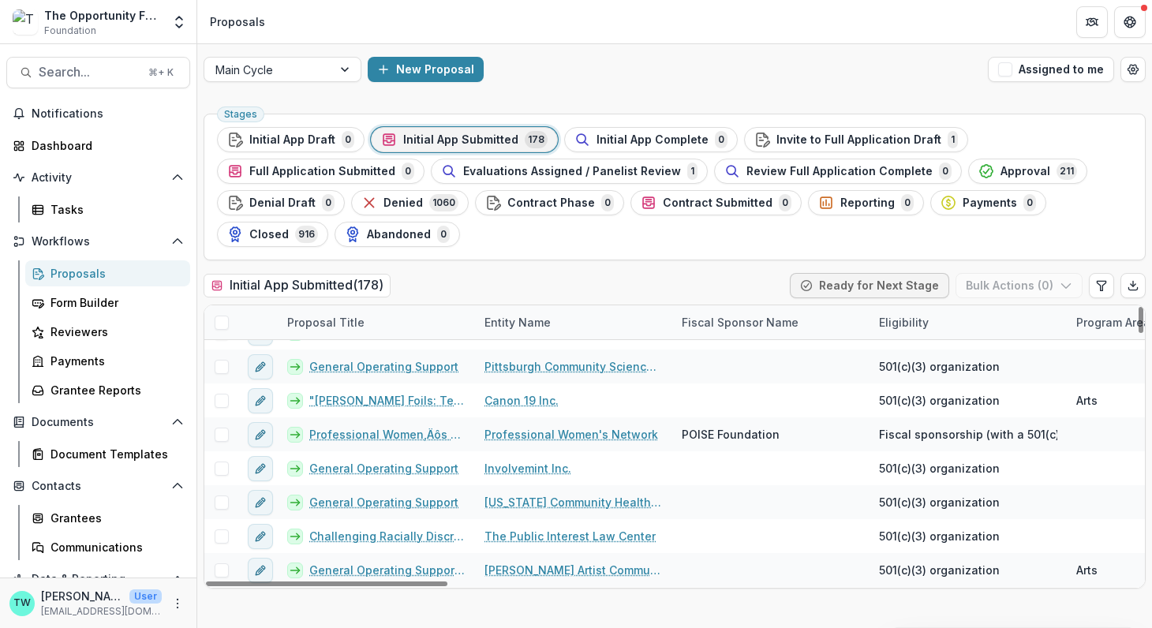
scroll to position [1182, 0]
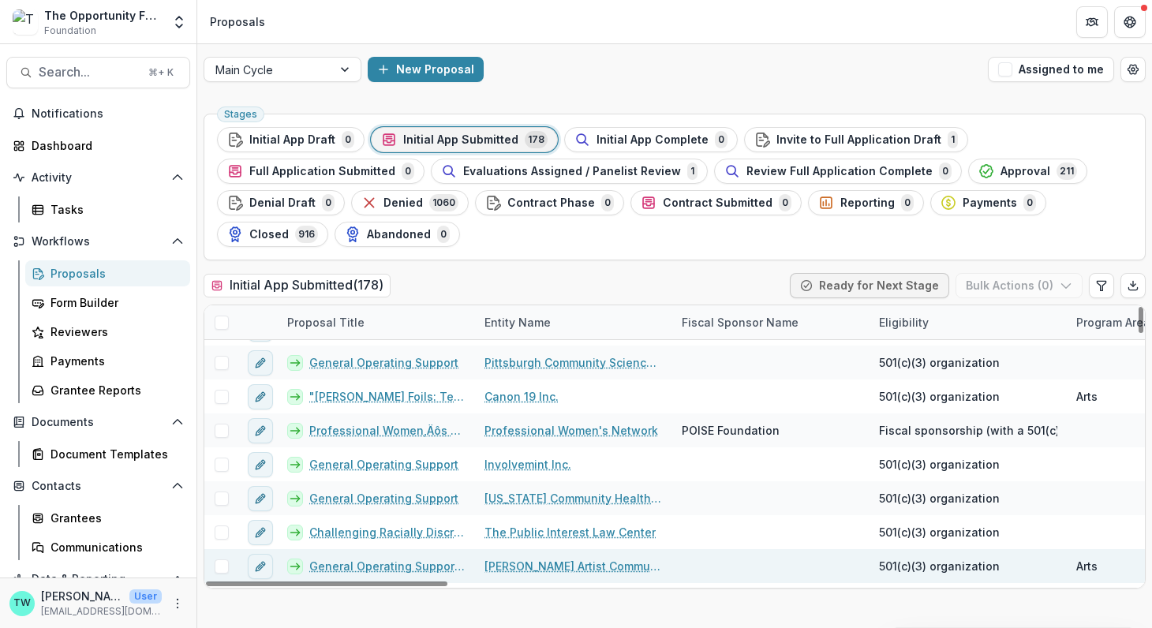
click at [530, 562] on link "[PERSON_NAME] Artist Community, Inc." at bounding box center [573, 566] width 178 height 17
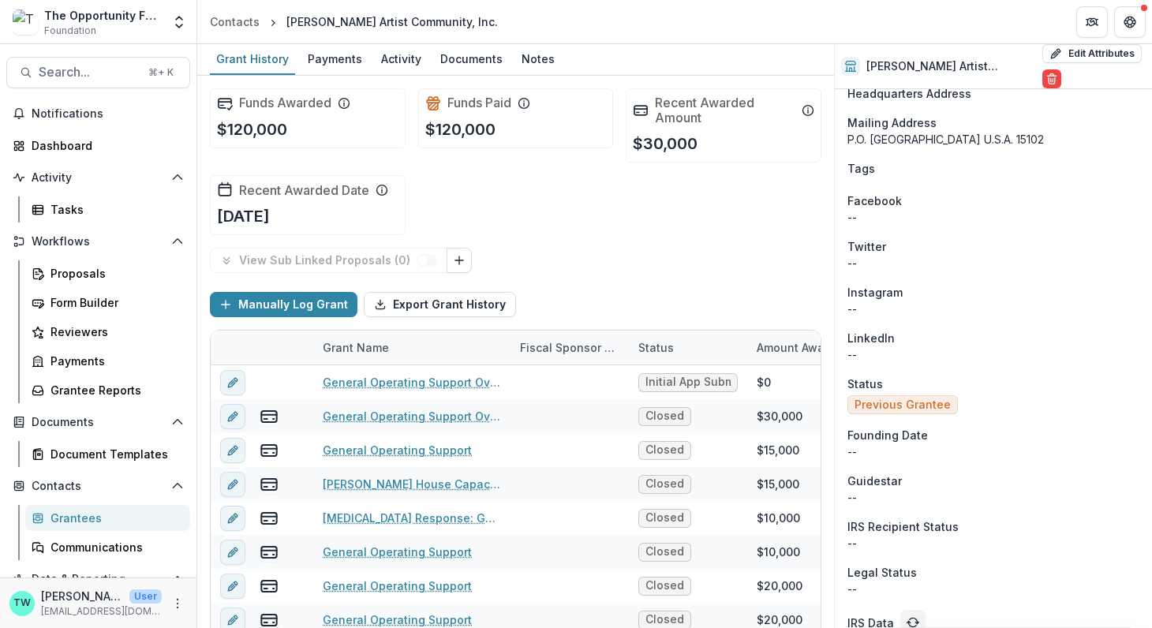
scroll to position [1185, 0]
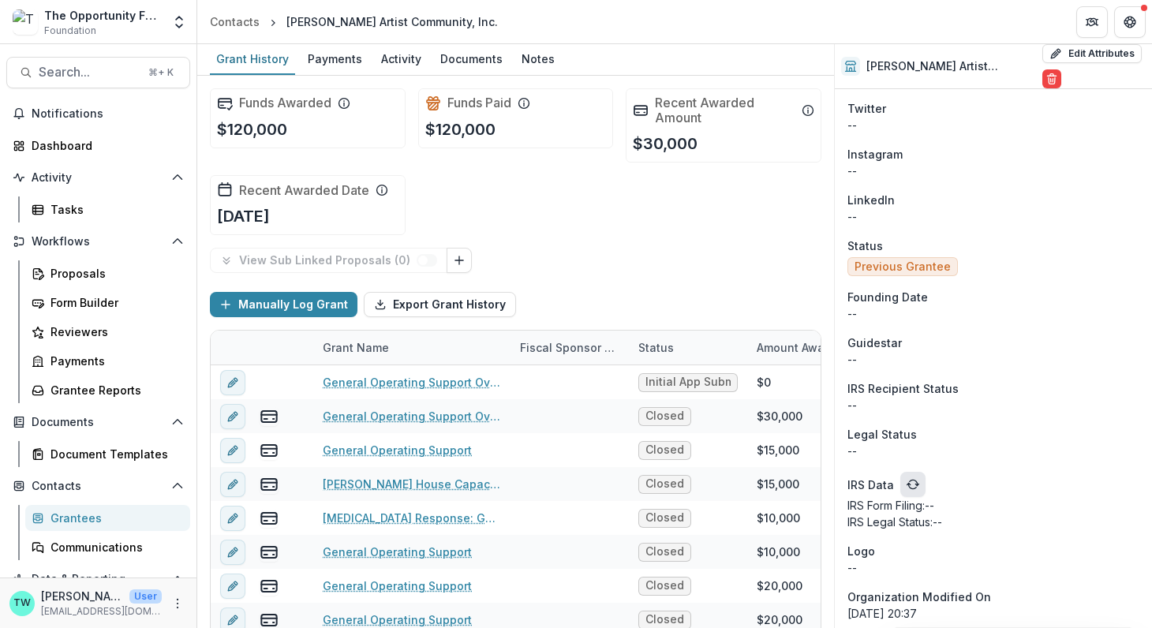
click at [906, 478] on icon "refresh" at bounding box center [912, 484] width 13 height 13
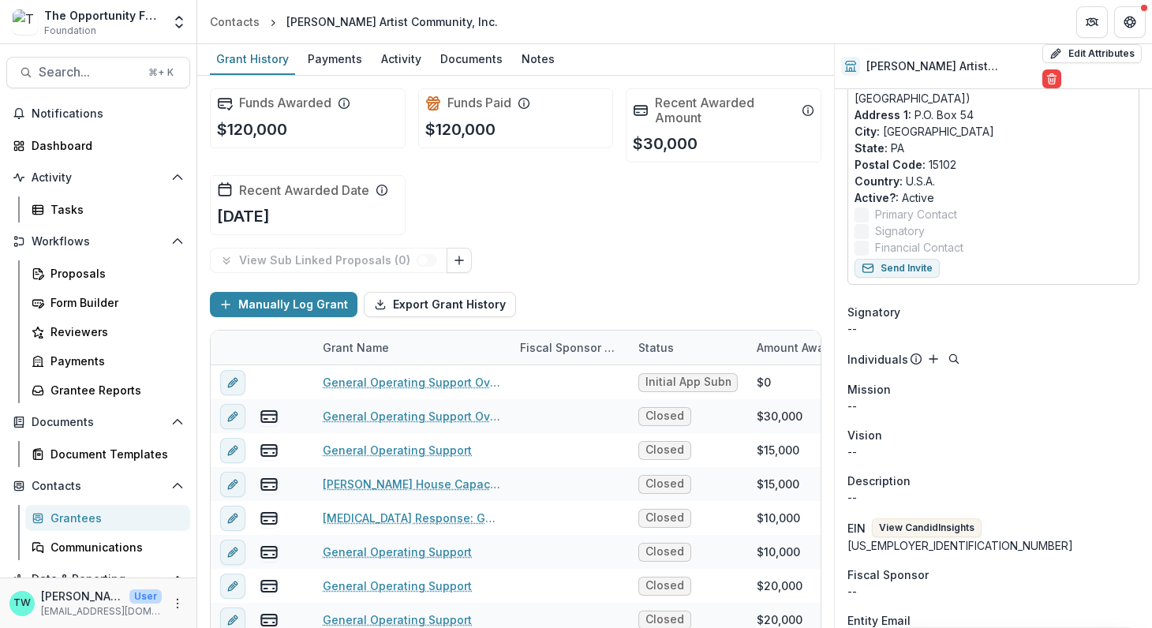
scroll to position [301, 0]
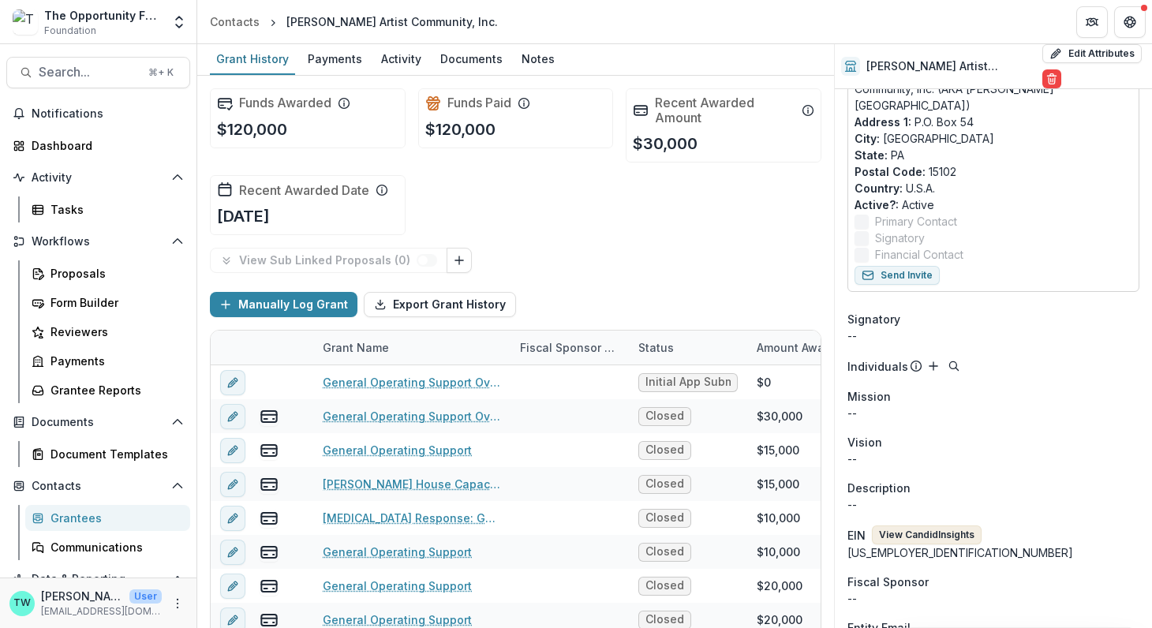
click at [920, 525] on button "View Candid Insights" at bounding box center [927, 534] width 110 height 19
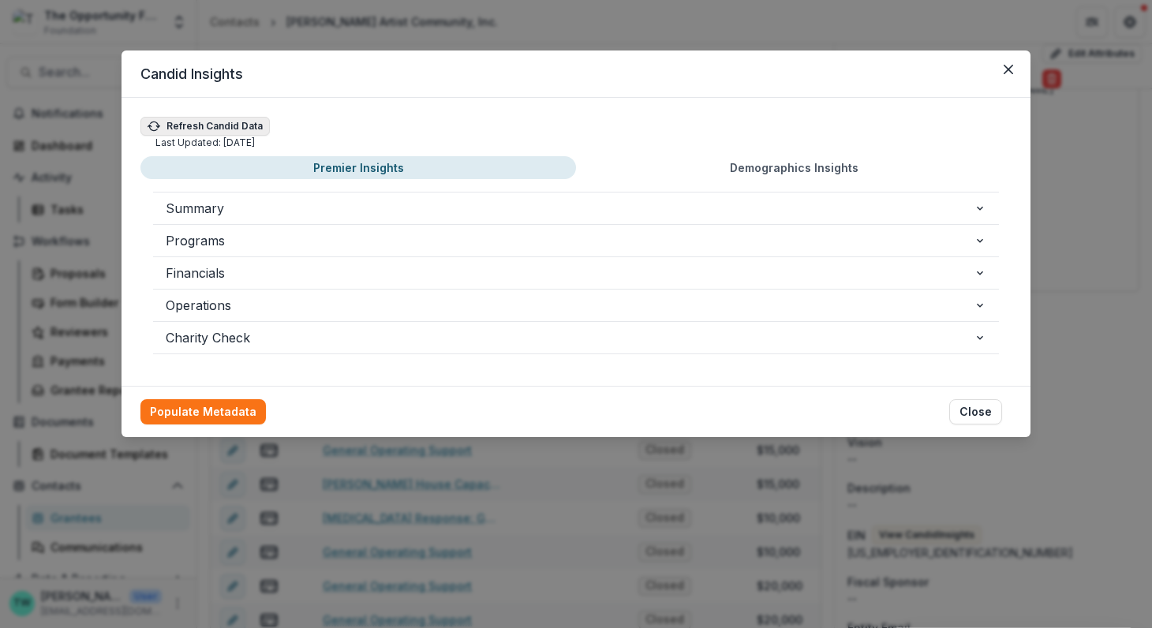
click at [214, 130] on button "Refresh Candid Data" at bounding box center [204, 126] width 129 height 19
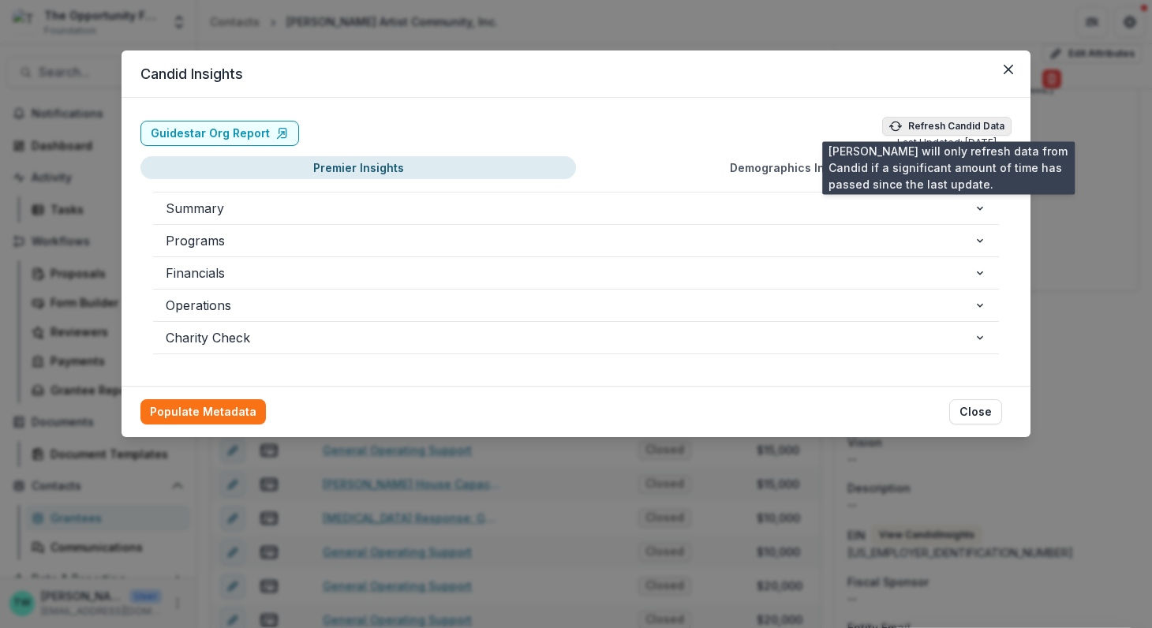
click at [931, 129] on button "Refresh Candid Data" at bounding box center [946, 126] width 129 height 19
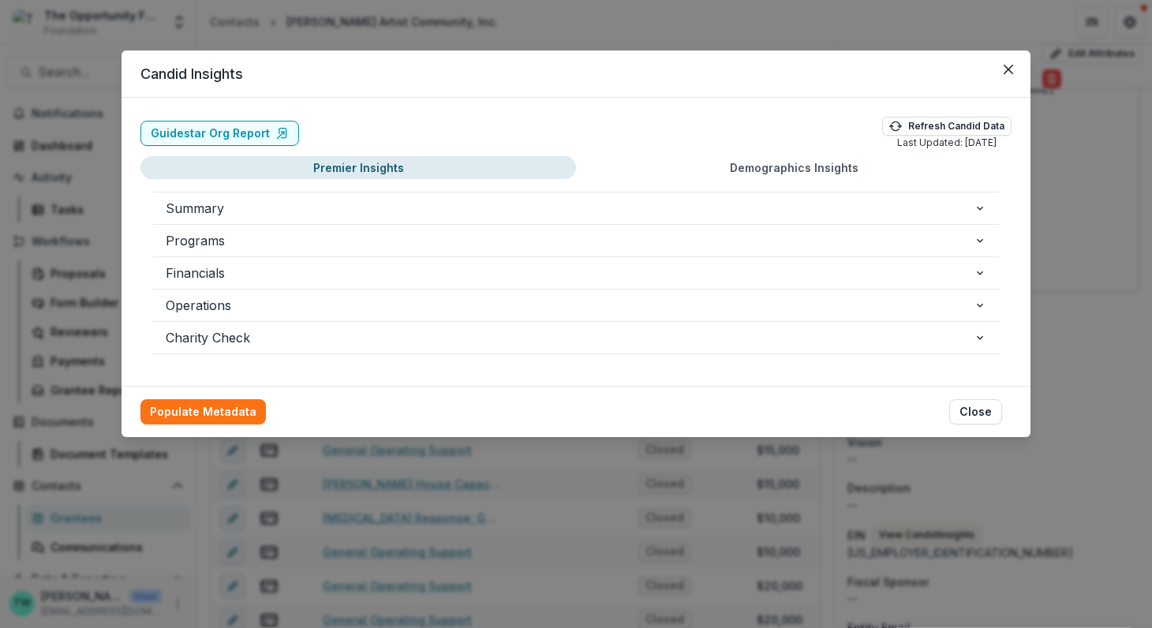
click at [745, 167] on button "Demographics Insights" at bounding box center [793, 167] width 435 height 23
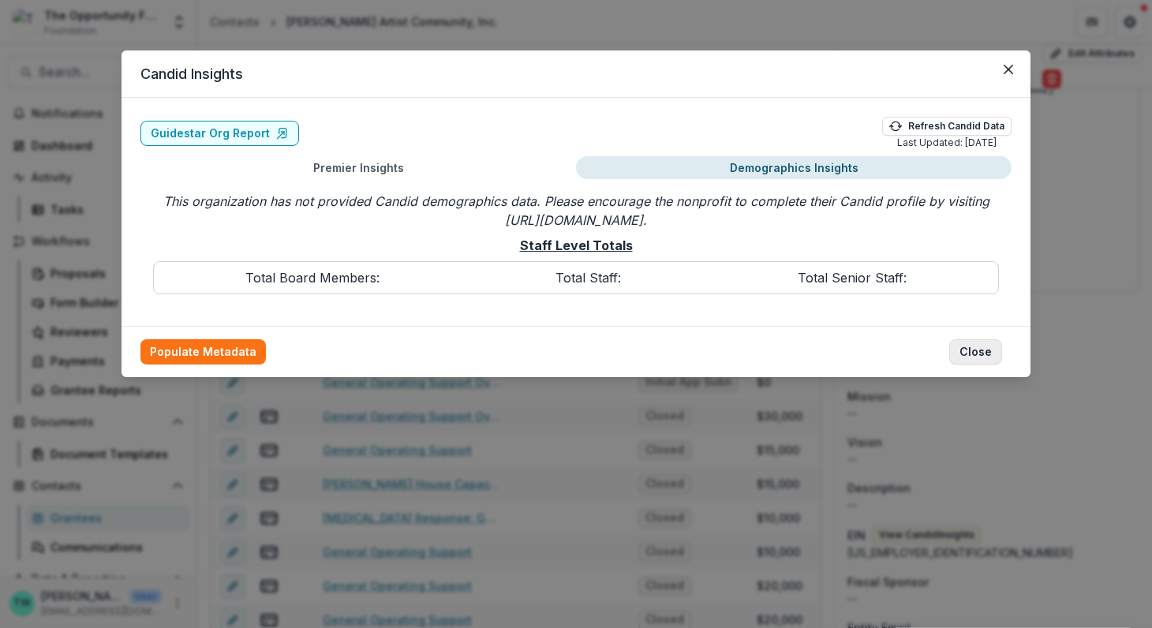
click at [979, 353] on button "Close" at bounding box center [975, 351] width 53 height 25
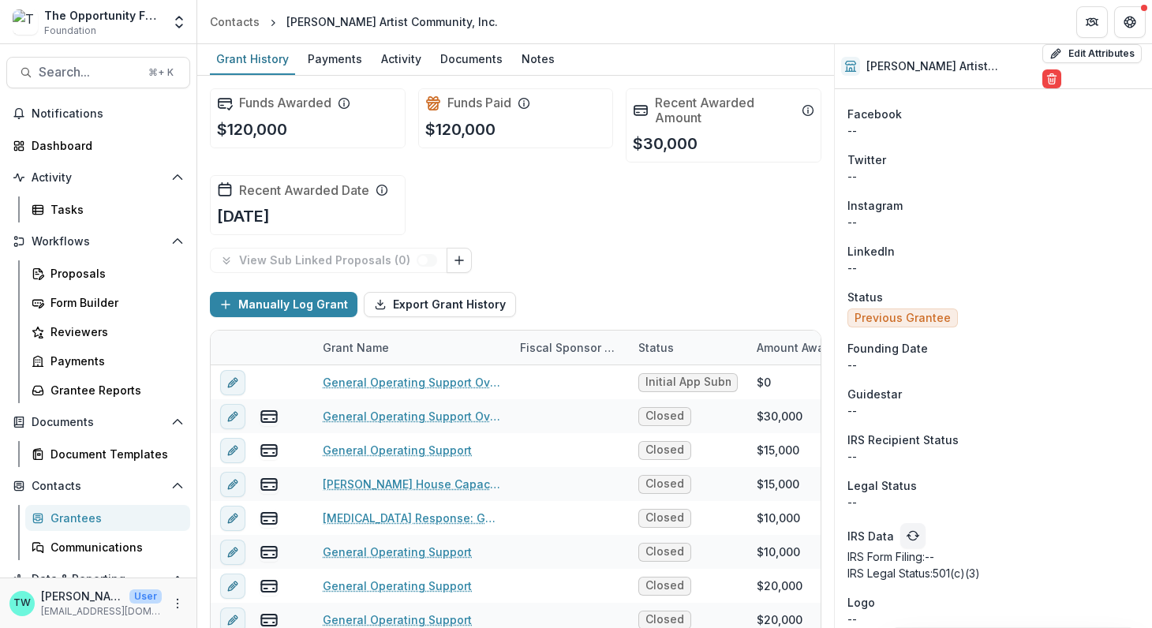
scroll to position [1185, 0]
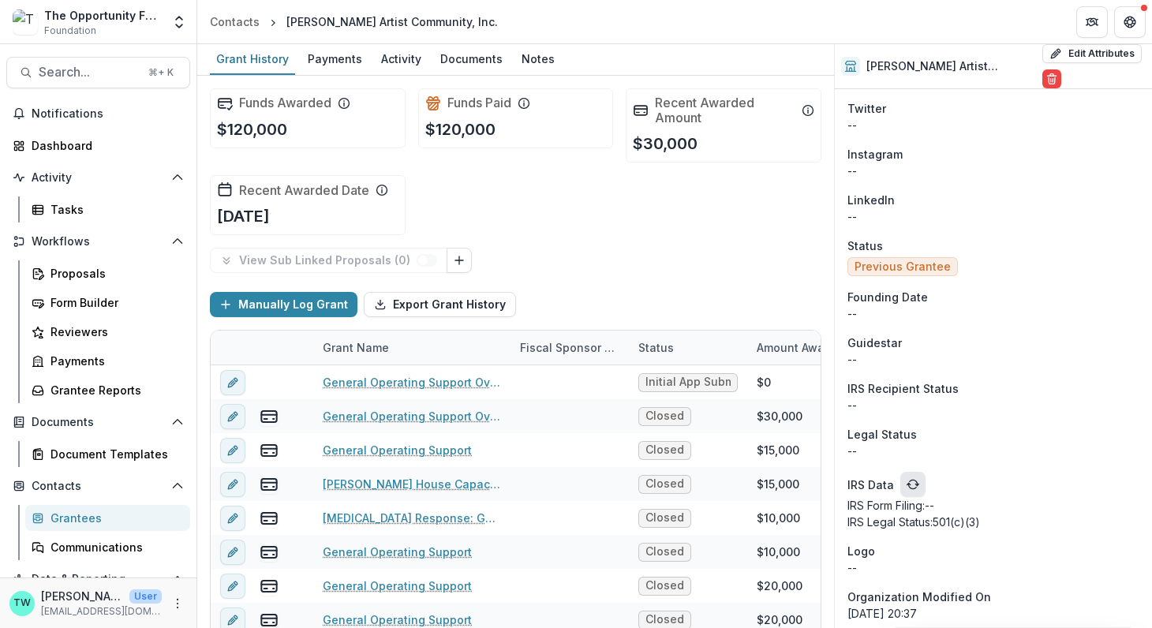
click at [917, 472] on button "refresh" at bounding box center [912, 484] width 25 height 25
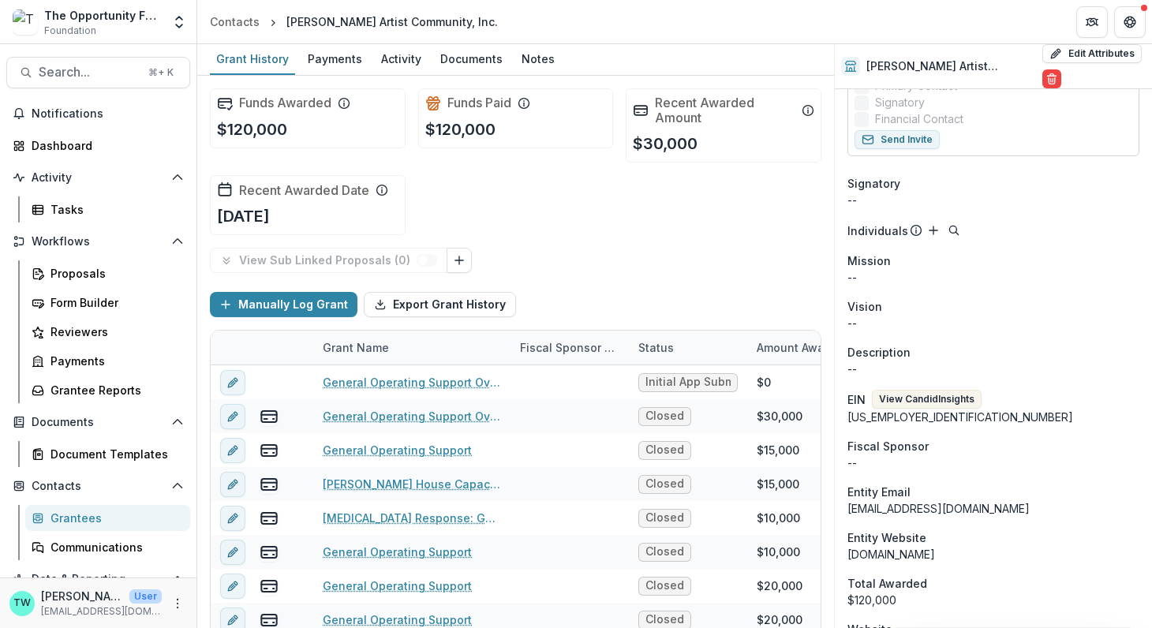
scroll to position [426, 0]
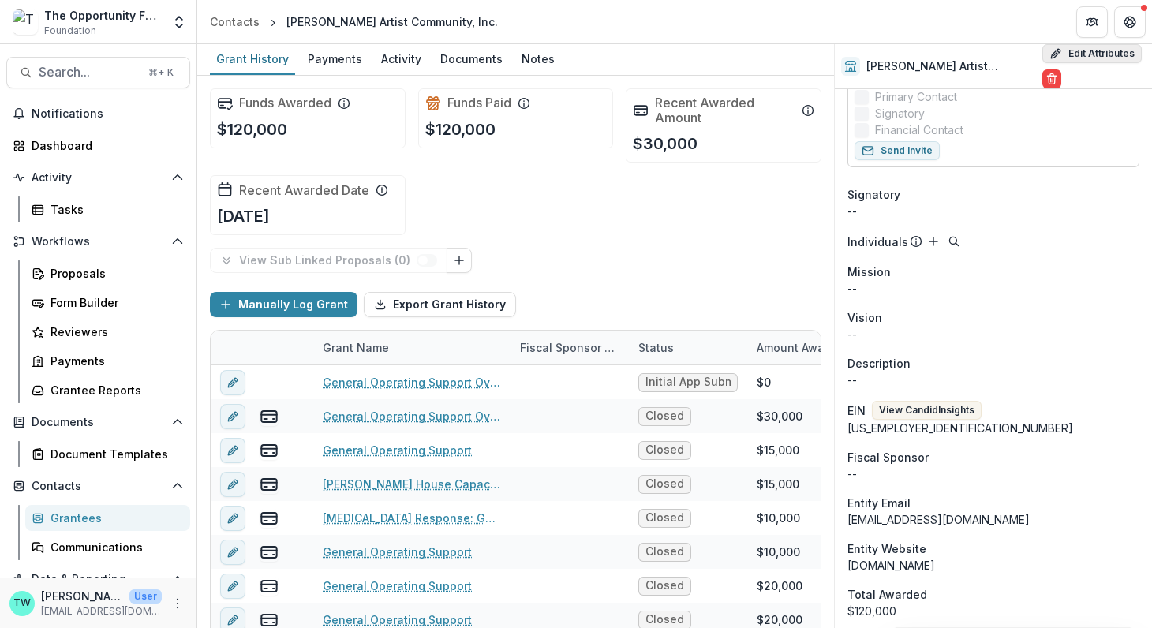
click at [1082, 52] on button "Edit Attributes" at bounding box center [1091, 53] width 99 height 19
select select
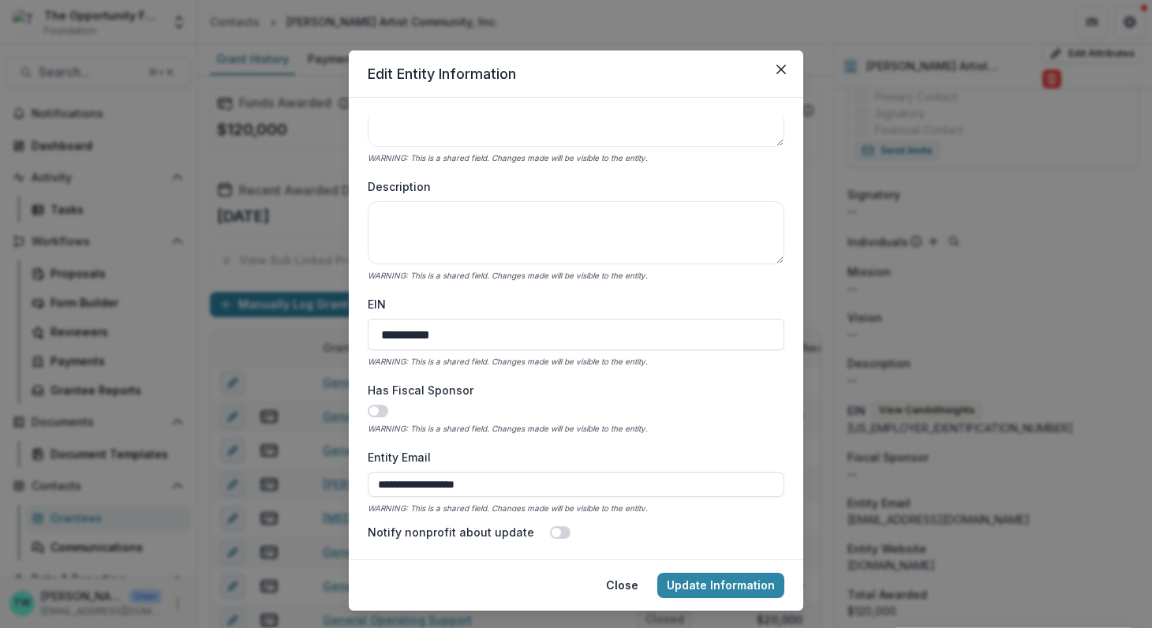
scroll to position [434, 0]
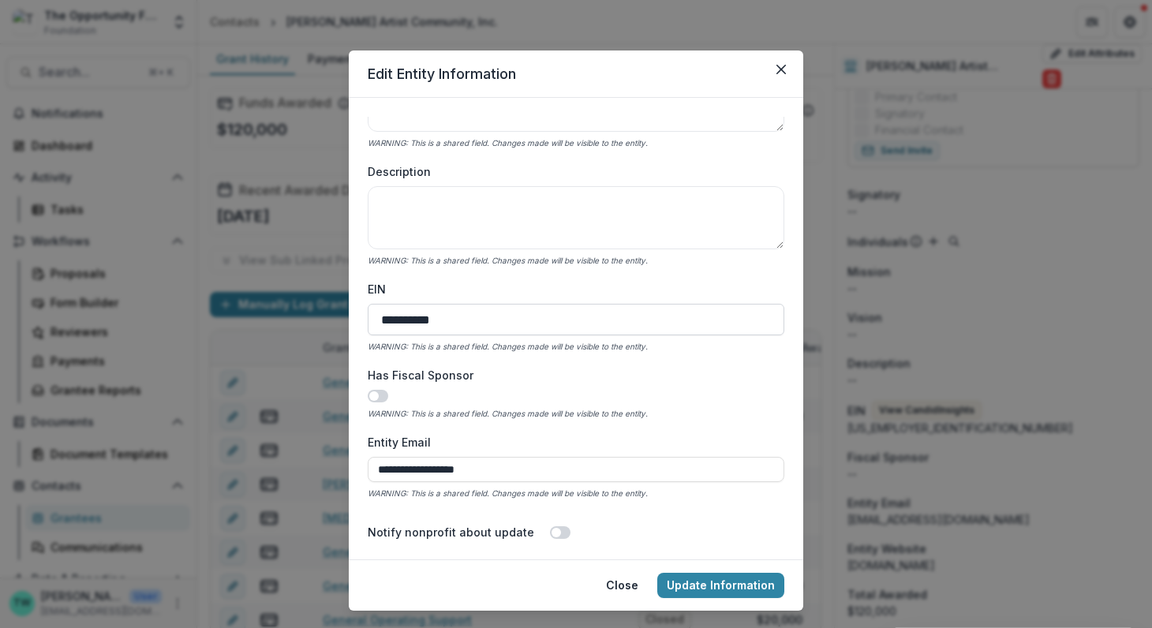
click at [401, 321] on input "**********" at bounding box center [576, 320] width 416 height 32
type input "**********"
click at [724, 585] on button "Update Information" at bounding box center [720, 585] width 127 height 25
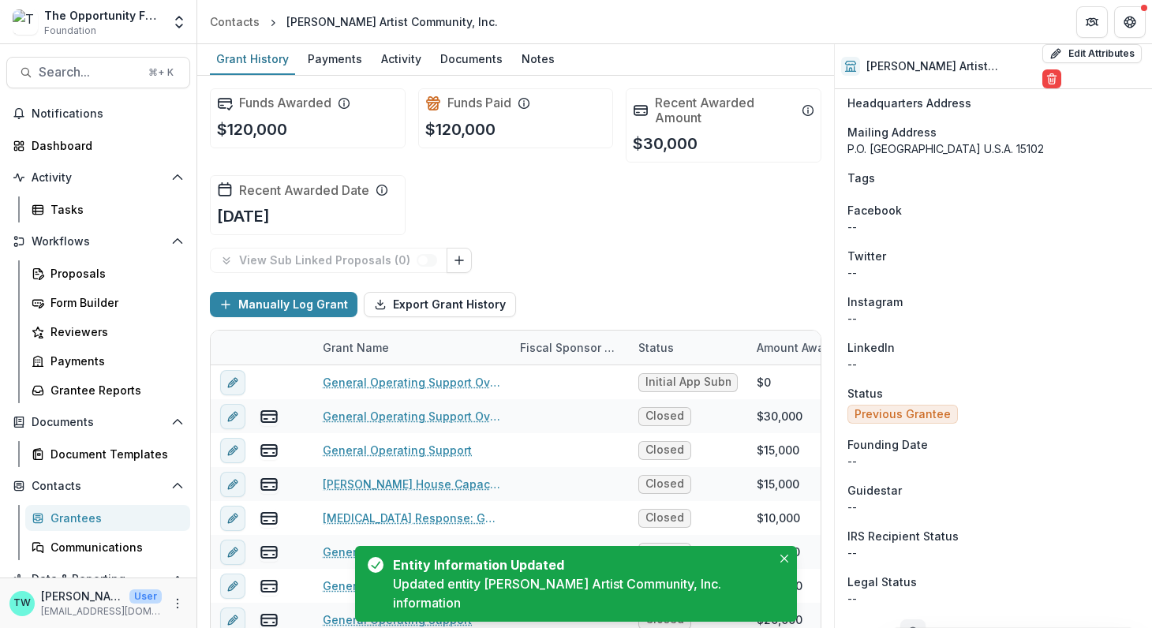
scroll to position [1185, 0]
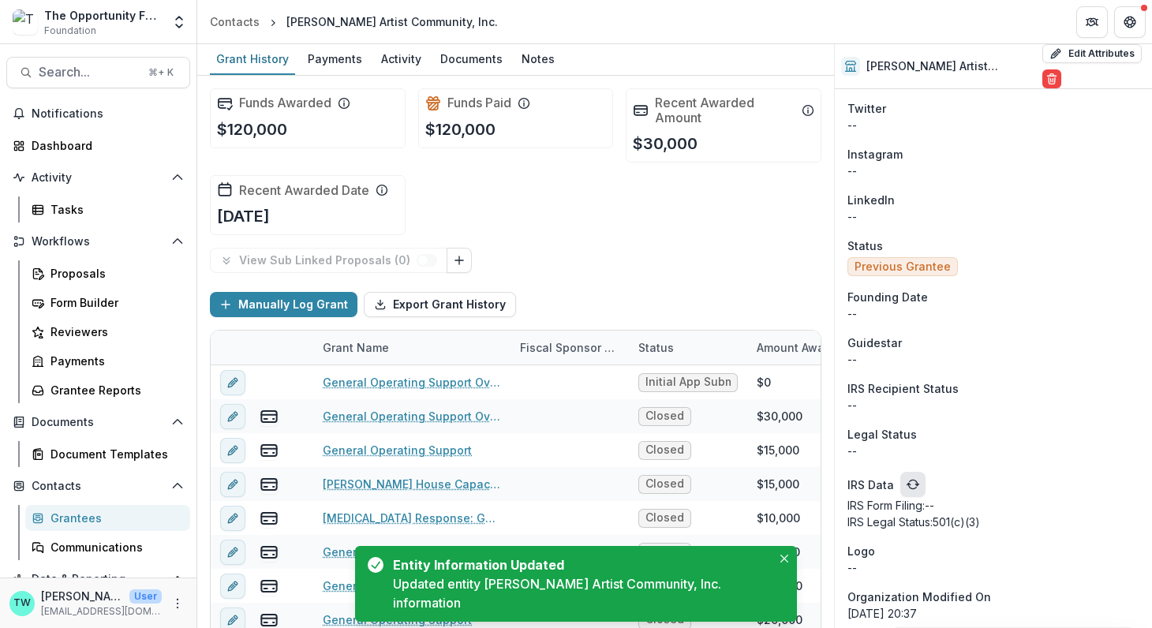
click at [907, 478] on icon "refresh" at bounding box center [912, 484] width 13 height 13
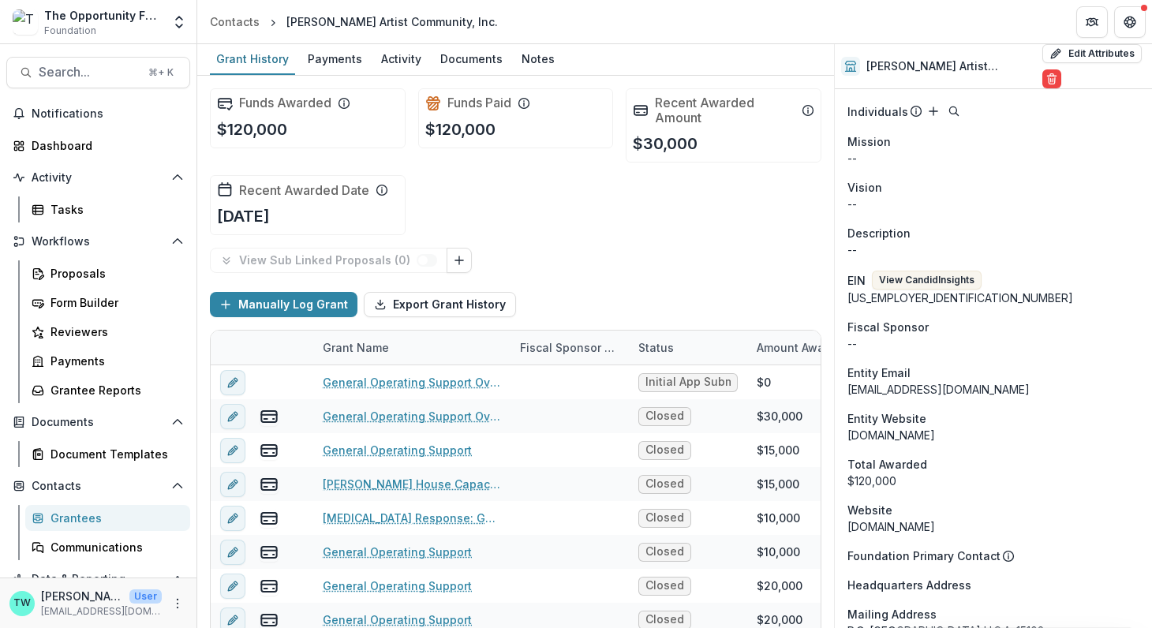
scroll to position [533, 0]
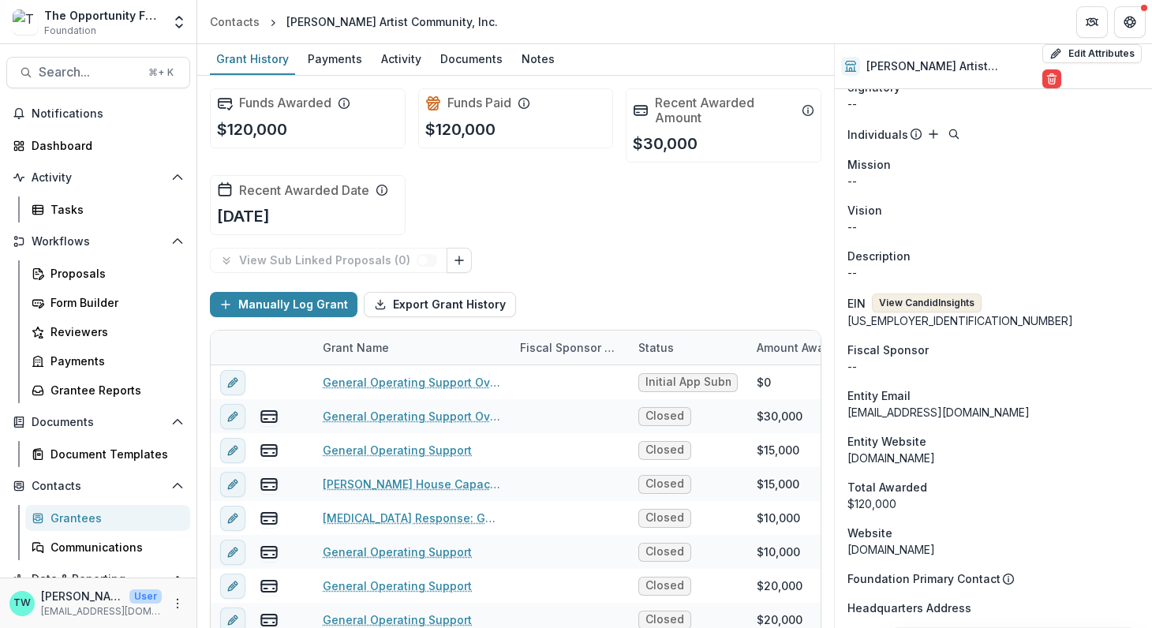
click at [950, 293] on button "View Candid Insights" at bounding box center [927, 302] width 110 height 19
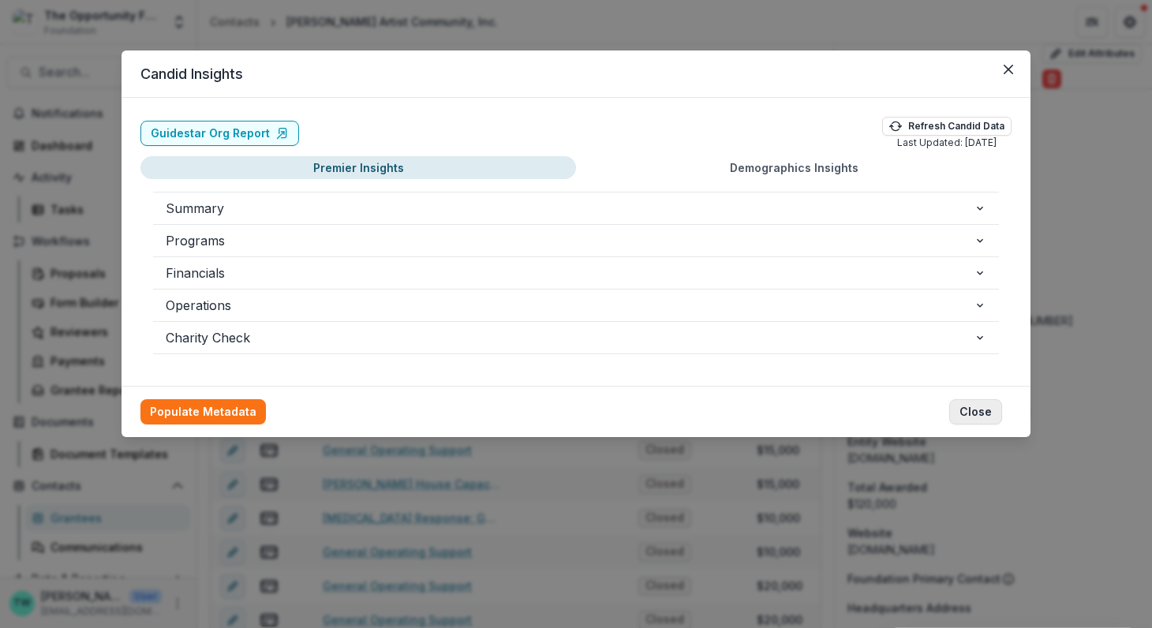
click at [975, 404] on button "Close" at bounding box center [975, 411] width 53 height 25
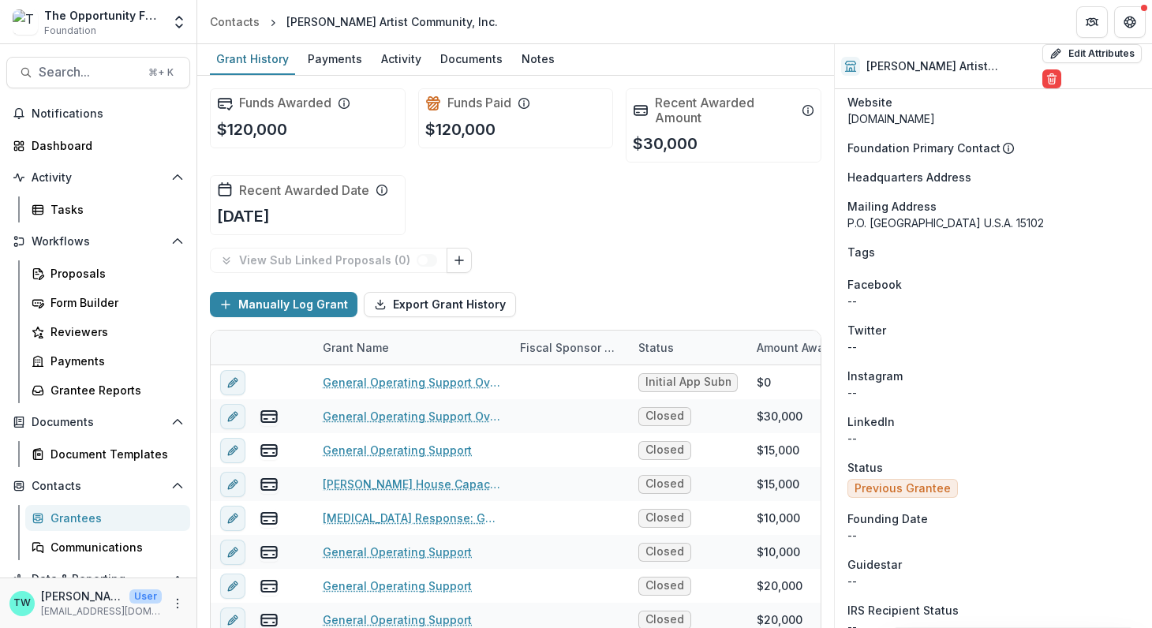
scroll to position [987, 0]
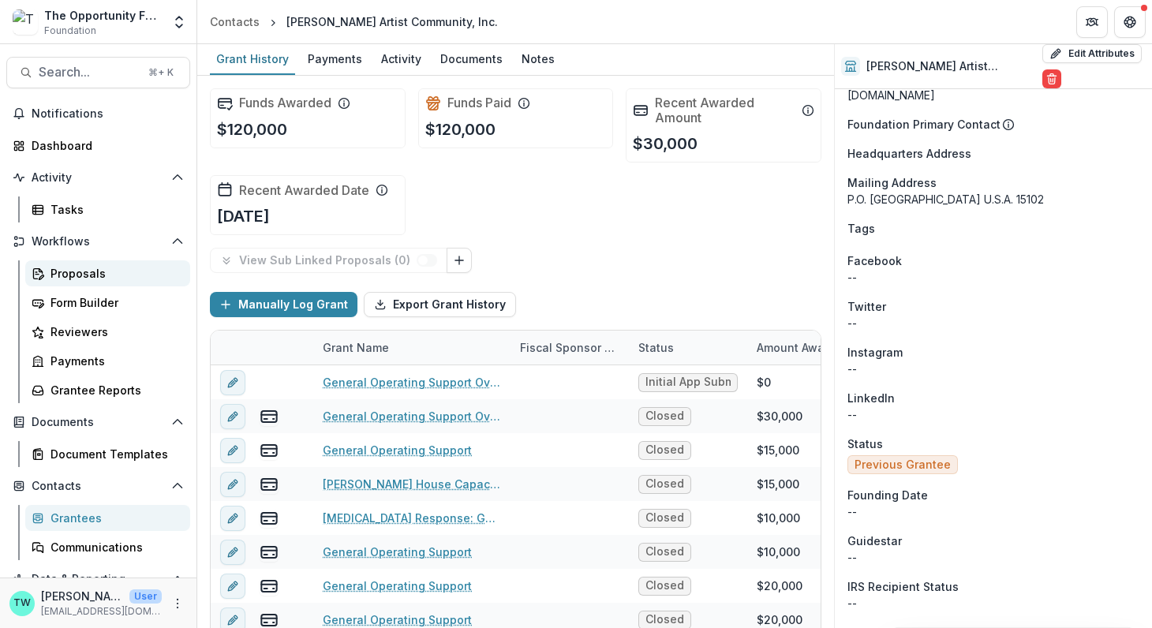
click at [82, 274] on div "Proposals" at bounding box center [113, 273] width 127 height 17
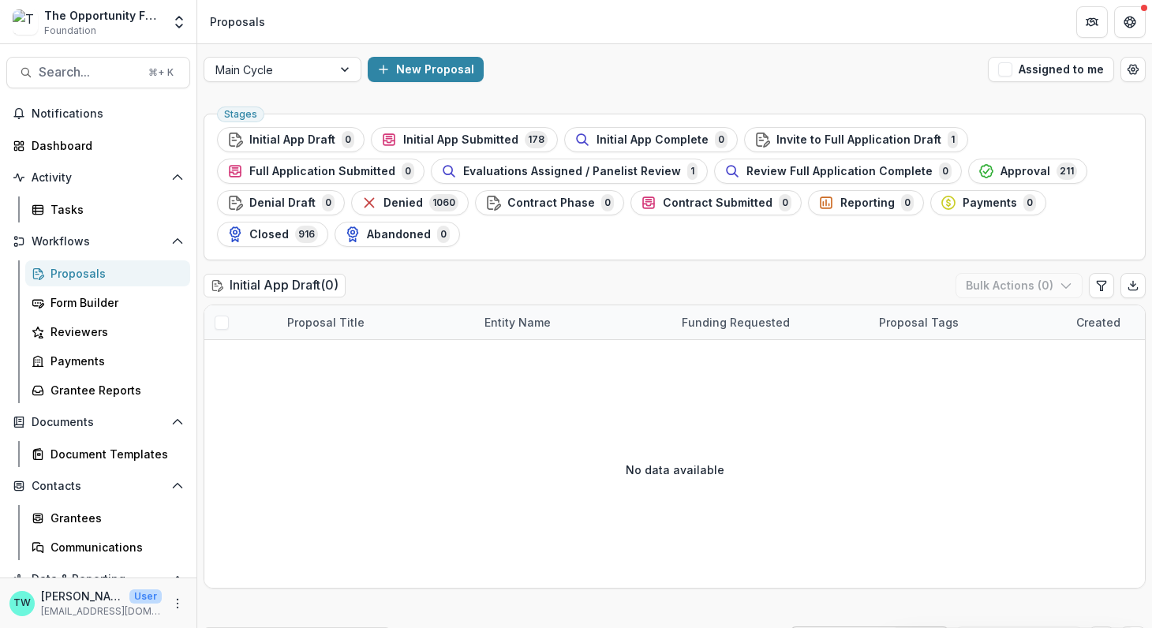
click at [482, 133] on span "Initial App Submitted" at bounding box center [460, 139] width 115 height 13
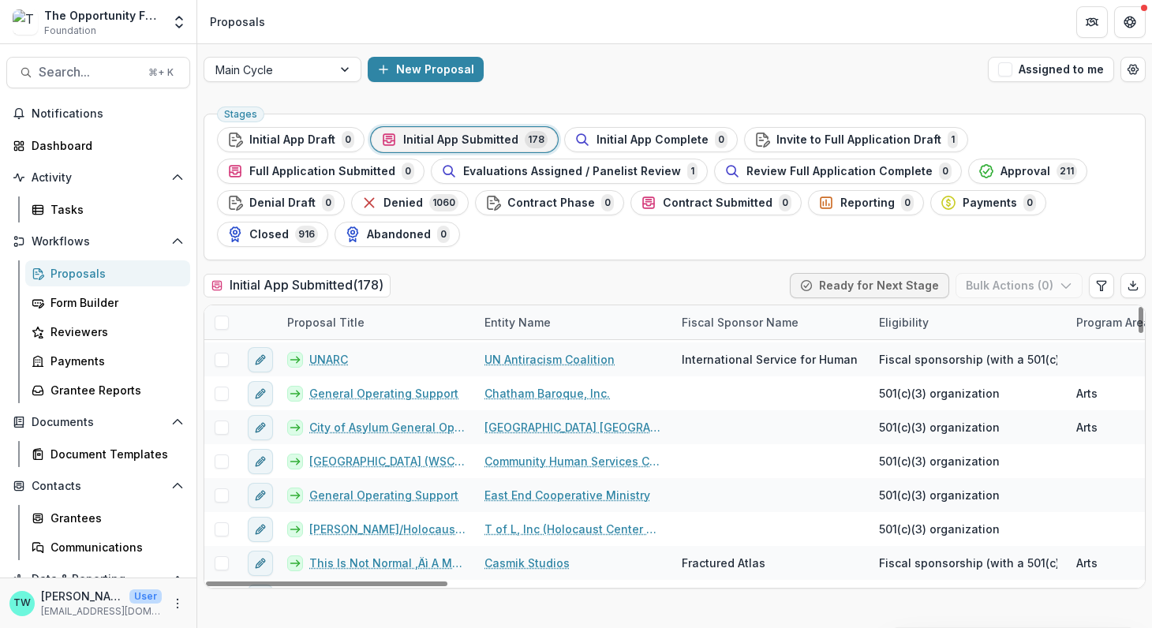
scroll to position [1460, 0]
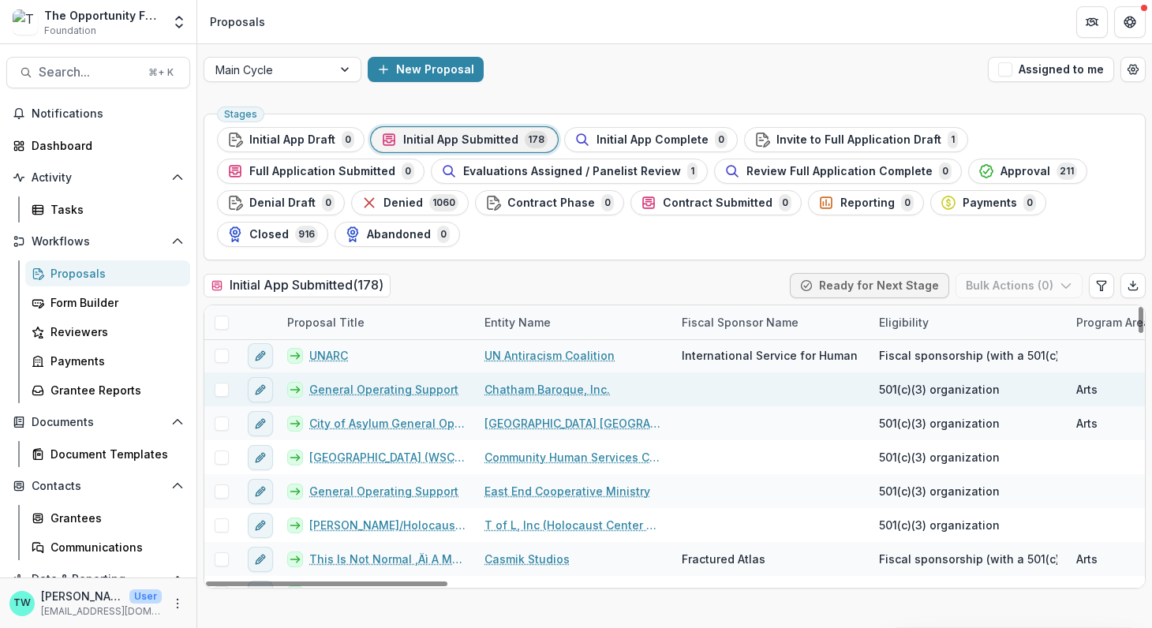
click at [521, 386] on link "Chatham Baroque, Inc." at bounding box center [546, 389] width 125 height 17
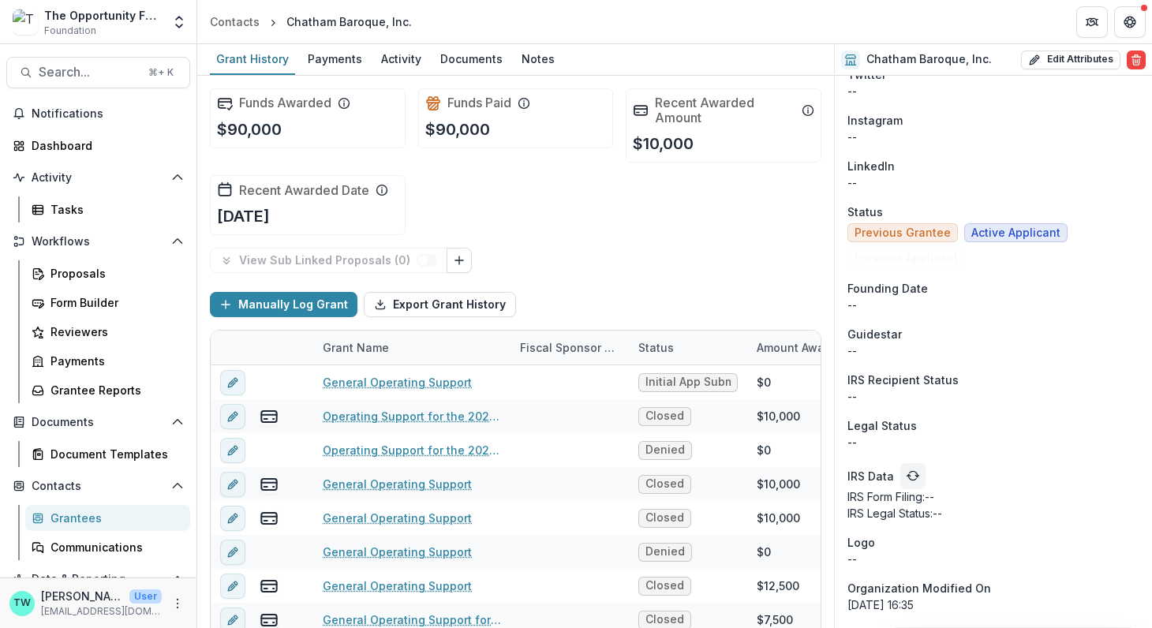
scroll to position [1224, 0]
click at [908, 462] on button "refresh" at bounding box center [912, 473] width 25 height 25
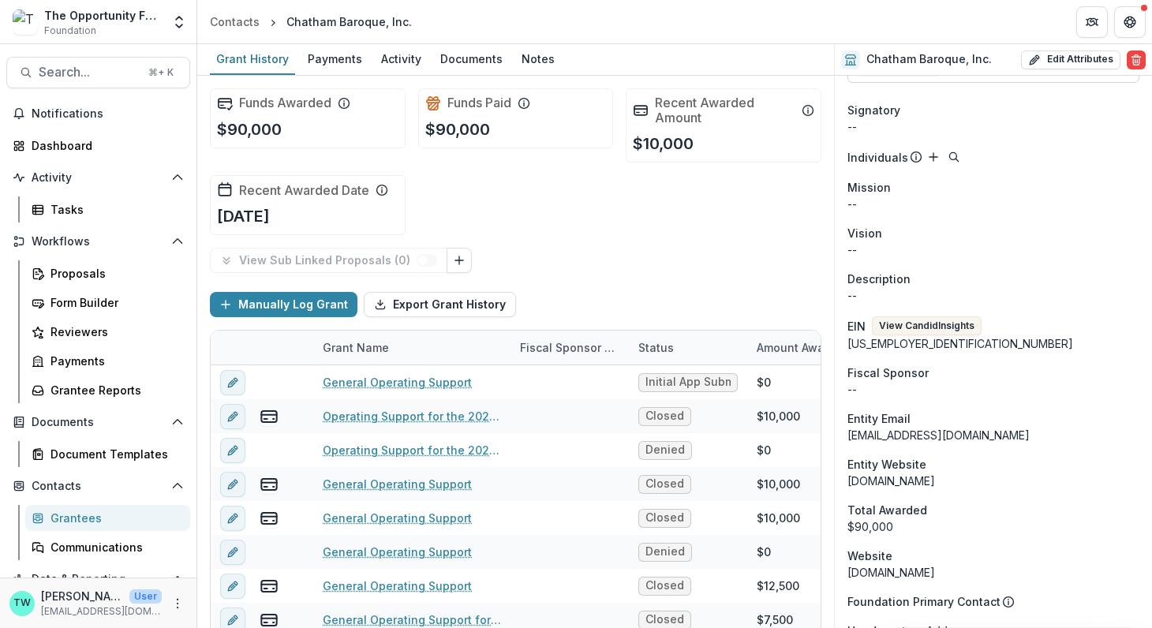
scroll to position [447, 0]
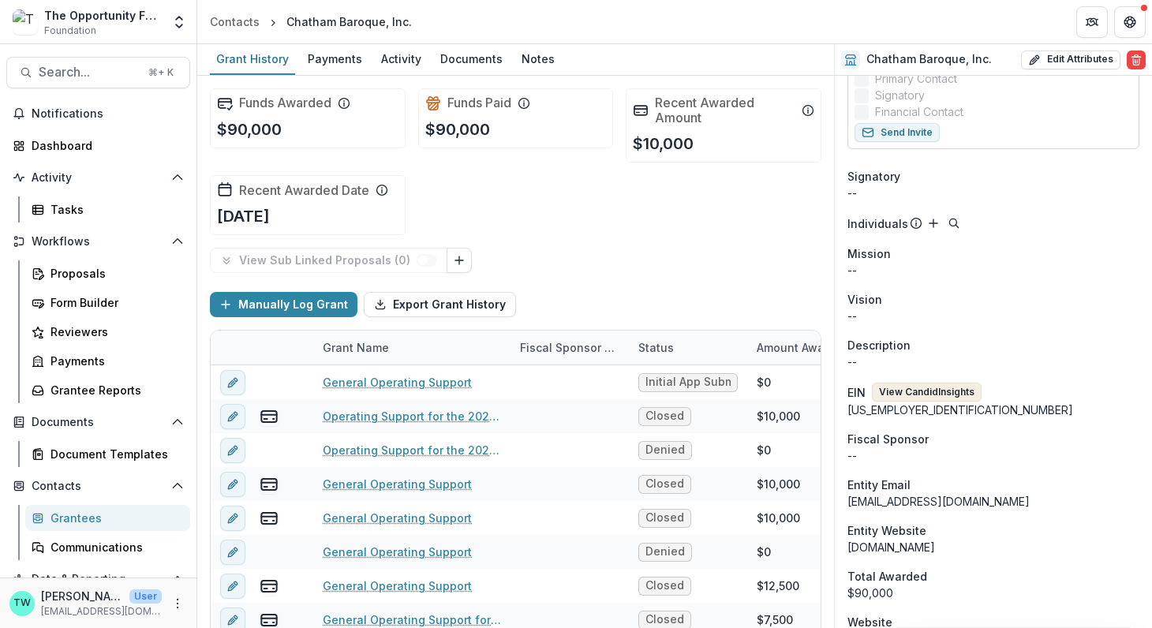
click at [933, 383] on button "View Candid Insights" at bounding box center [927, 392] width 110 height 19
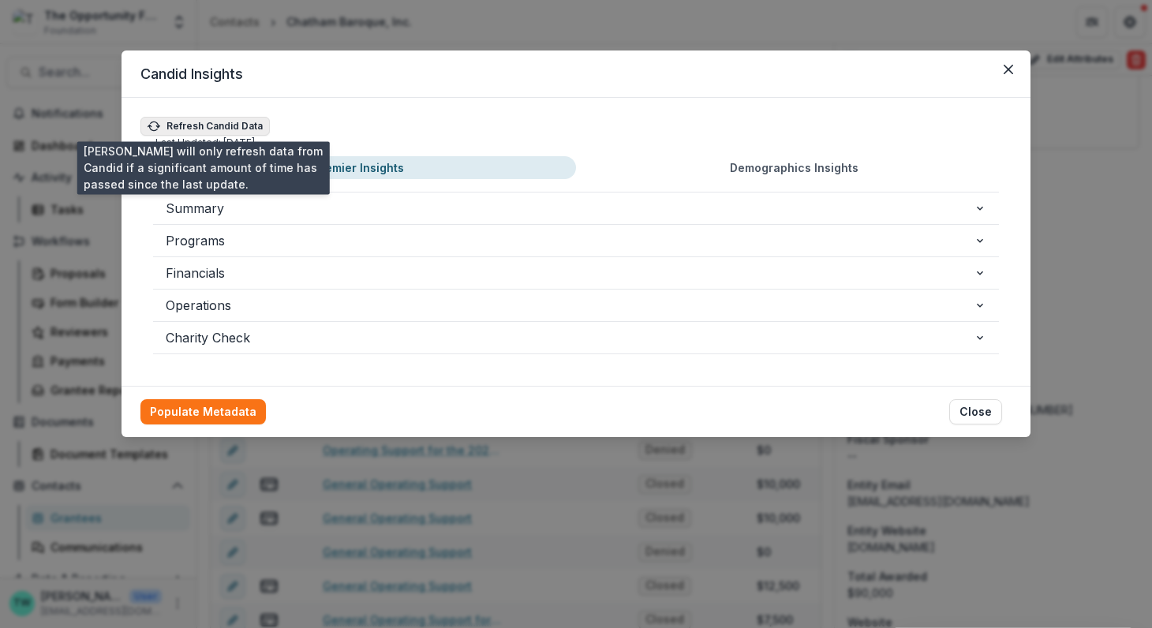
click at [220, 121] on button "Refresh Candid Data" at bounding box center [204, 126] width 129 height 19
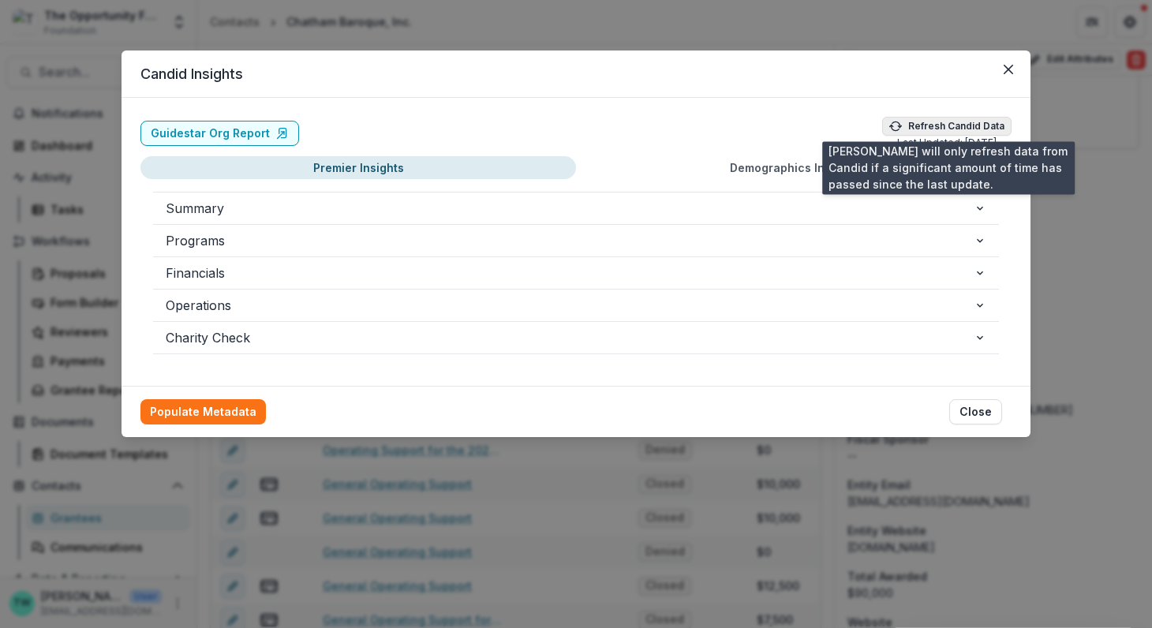
click at [966, 128] on button "Refresh Candid Data" at bounding box center [946, 126] width 129 height 19
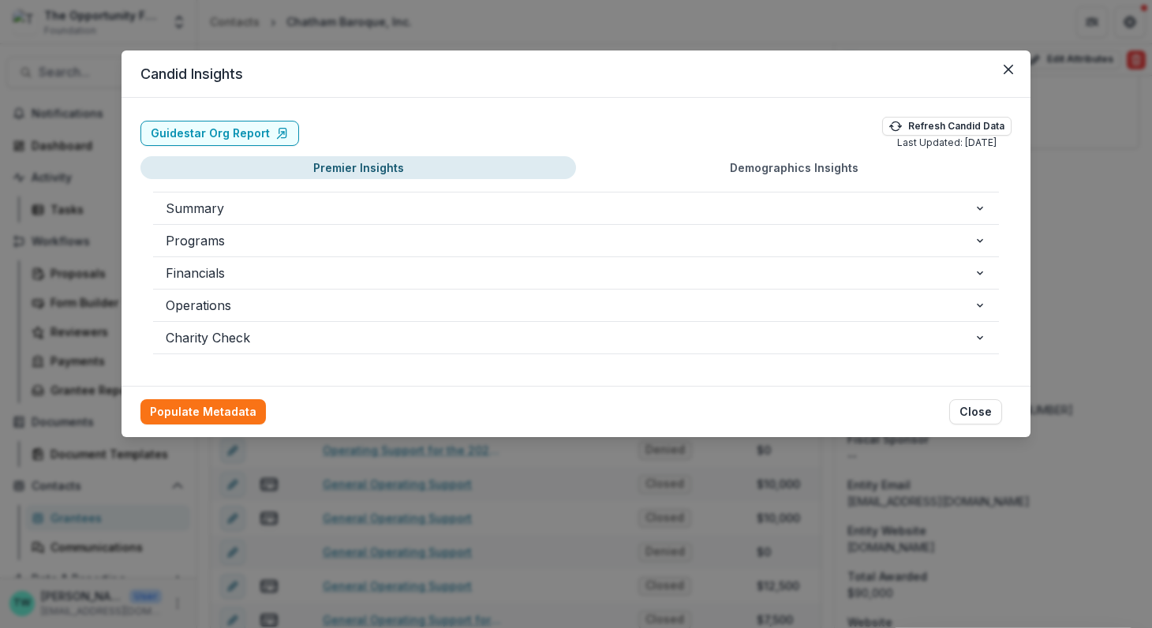
click at [775, 167] on button "Demographics Insights" at bounding box center [793, 167] width 435 height 23
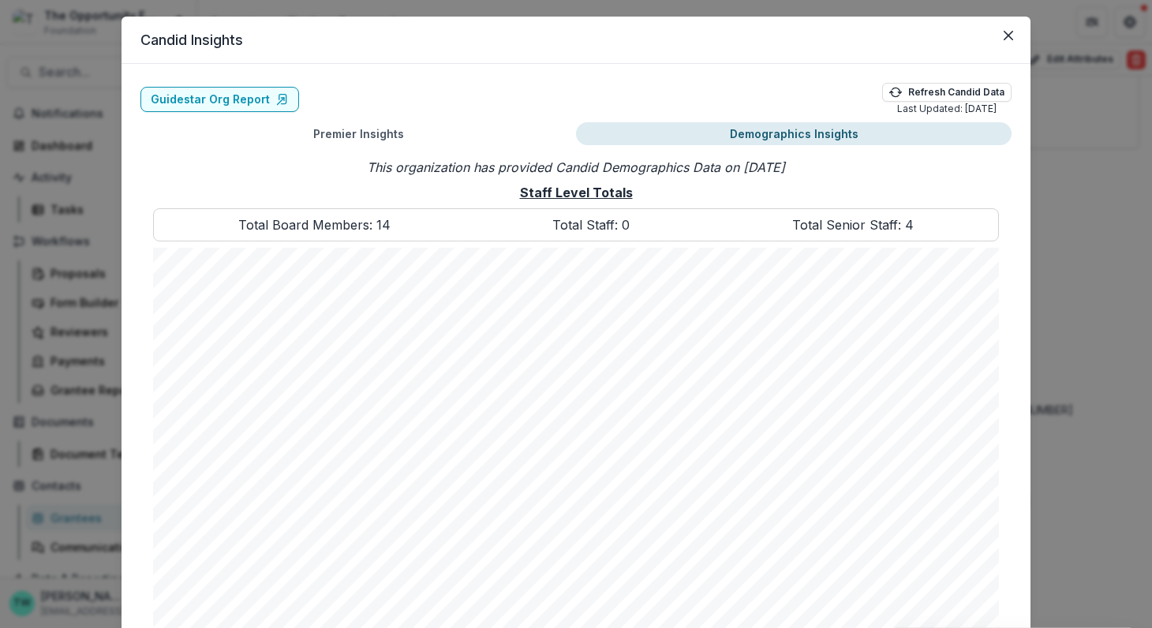
scroll to position [22, 0]
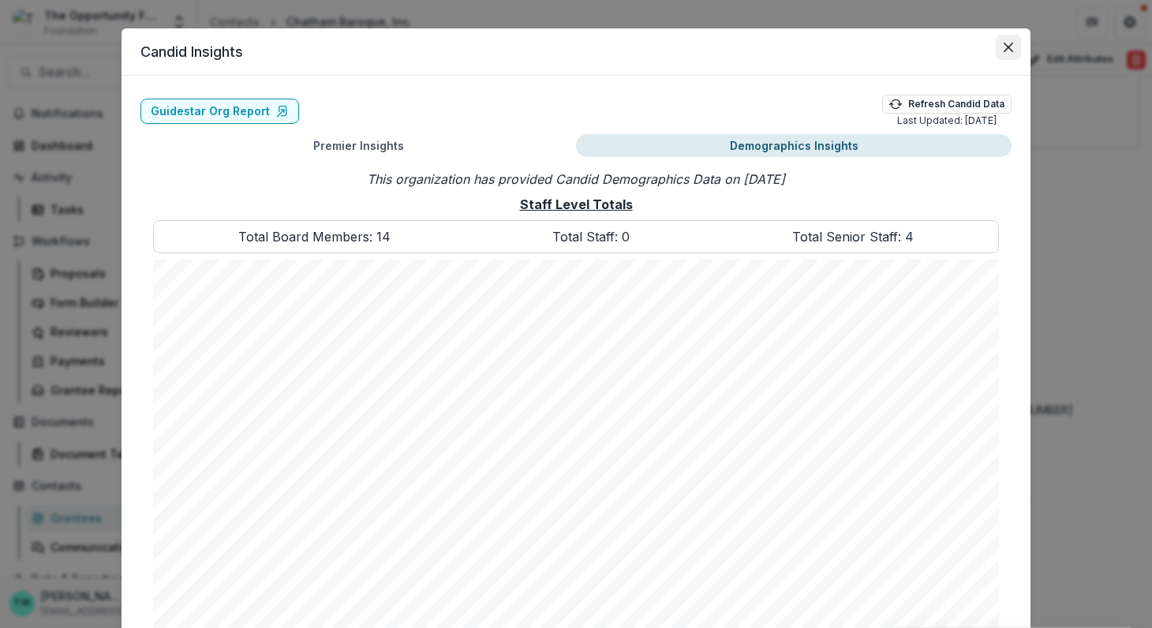
click at [1007, 47] on icon "Close" at bounding box center [1007, 47] width 9 height 9
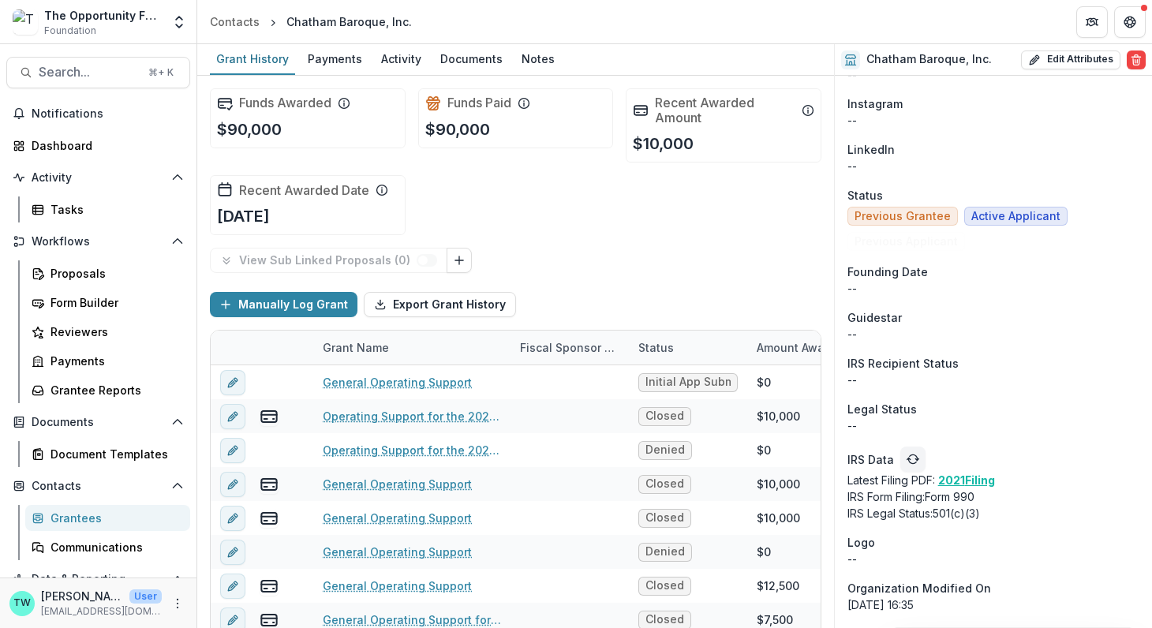
scroll to position [1247, 0]
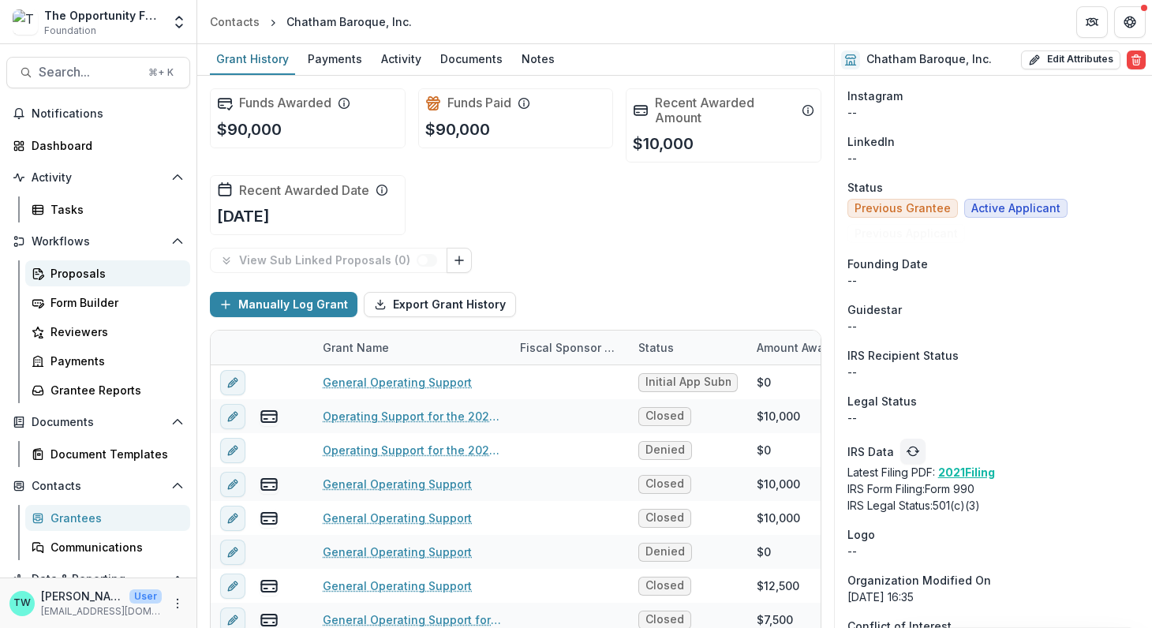
click at [78, 273] on div "Proposals" at bounding box center [113, 273] width 127 height 17
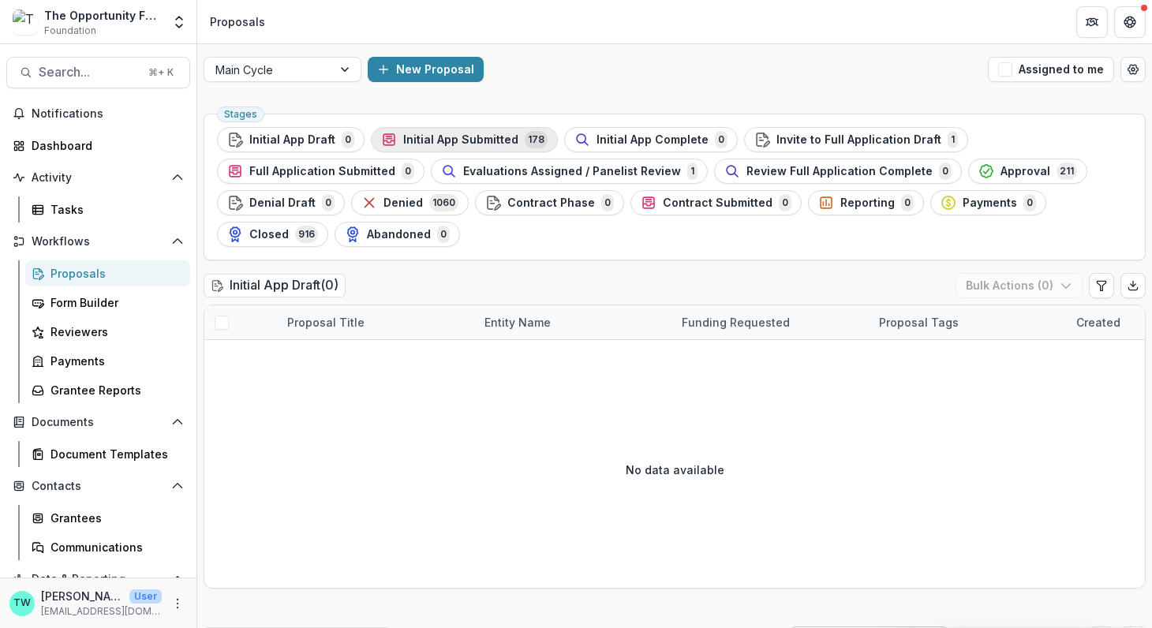
click at [479, 138] on span "Initial App Submitted" at bounding box center [460, 139] width 115 height 13
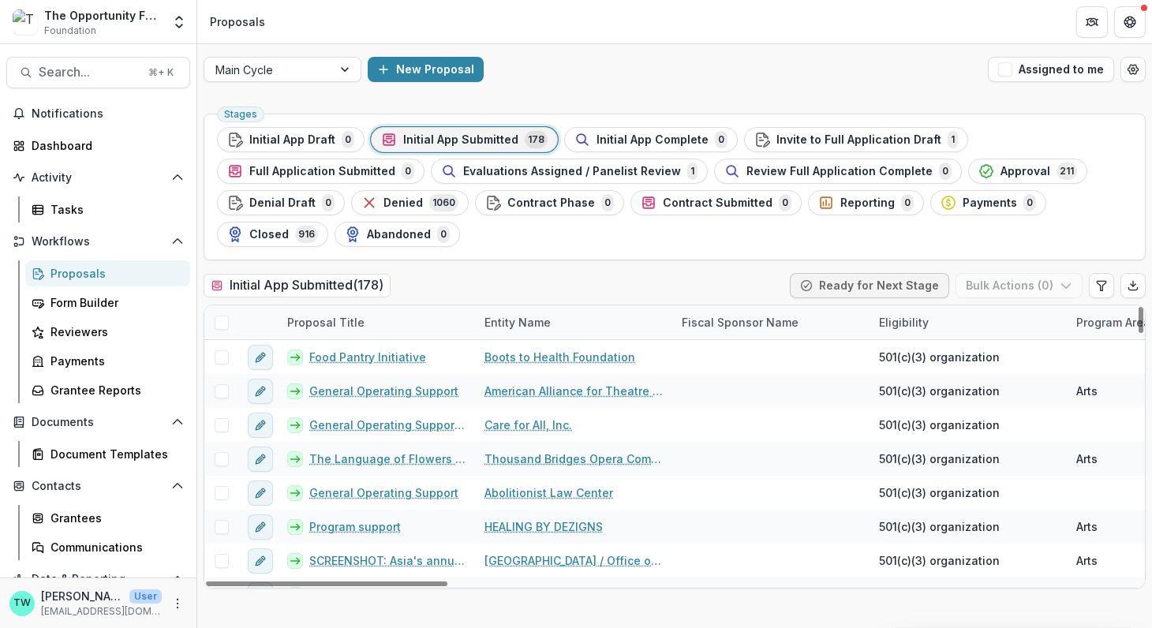
scroll to position [91, 0]
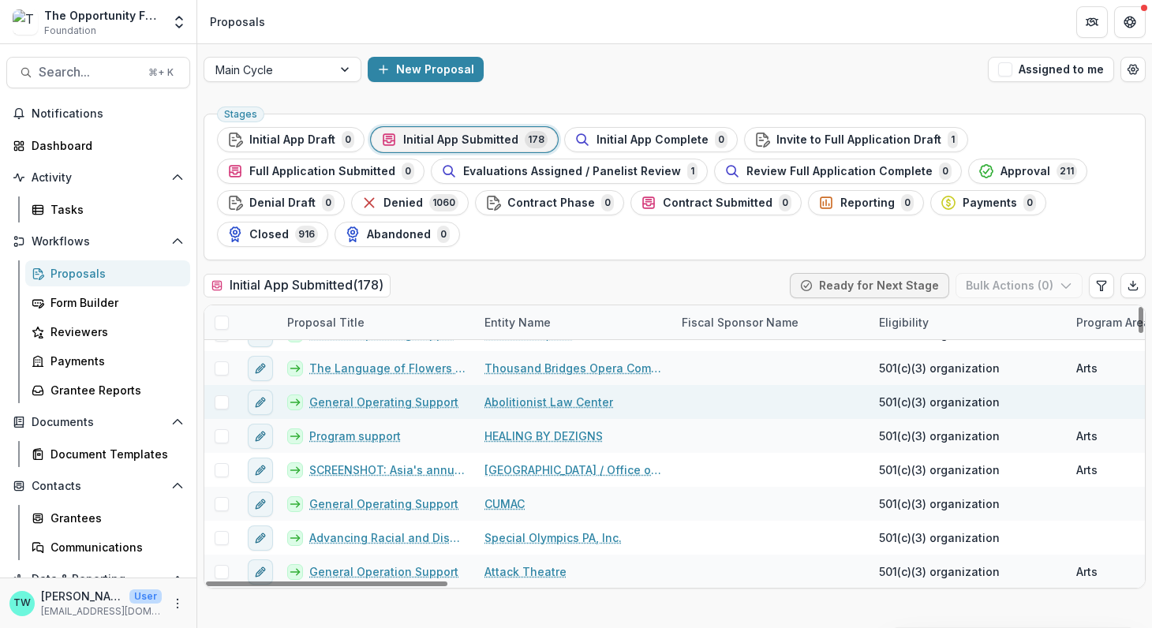
click at [565, 398] on link "Abolitionist Law Center" at bounding box center [548, 402] width 129 height 17
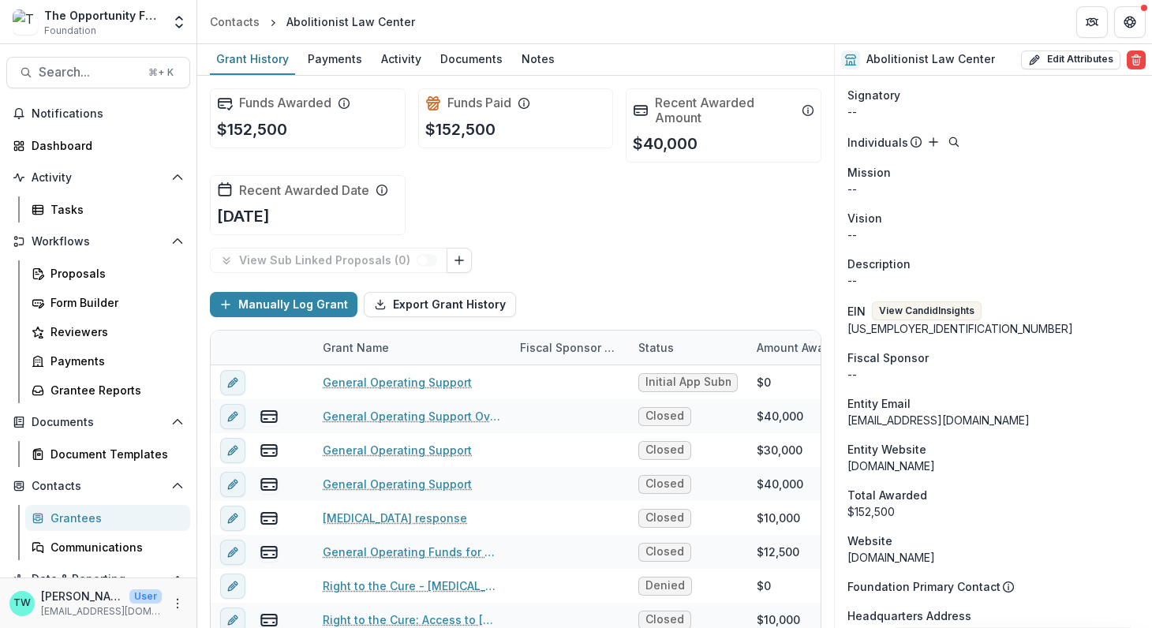
scroll to position [1093, 0]
click at [939, 310] on button "View Candid Insights" at bounding box center [927, 312] width 110 height 19
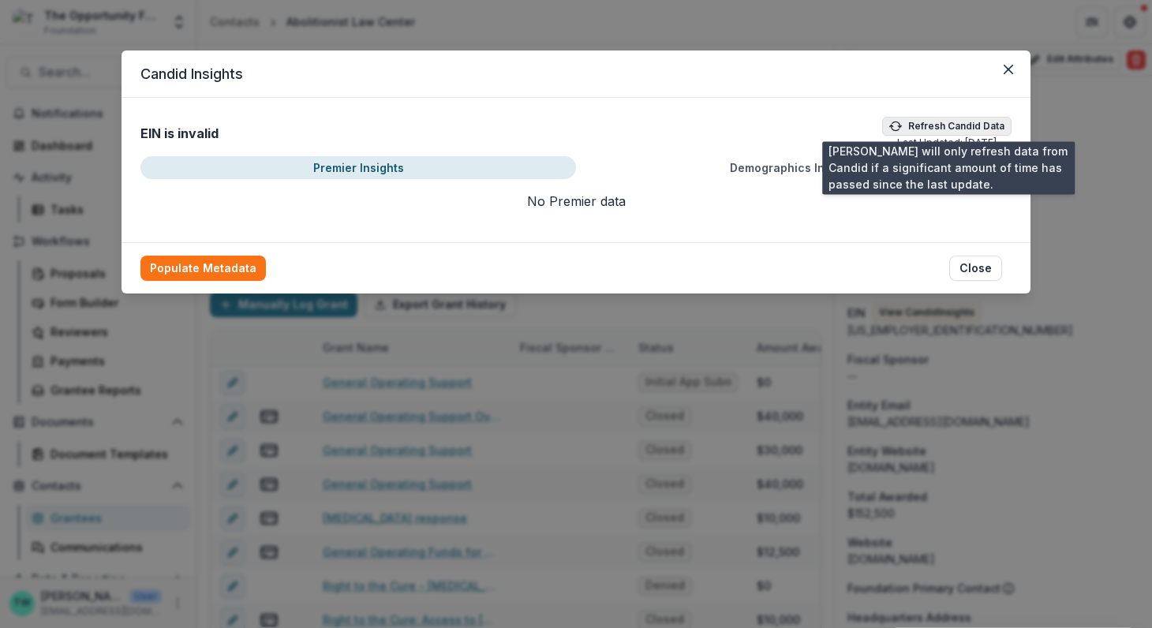
click at [946, 122] on button "Refresh Candid Data" at bounding box center [946, 126] width 129 height 19
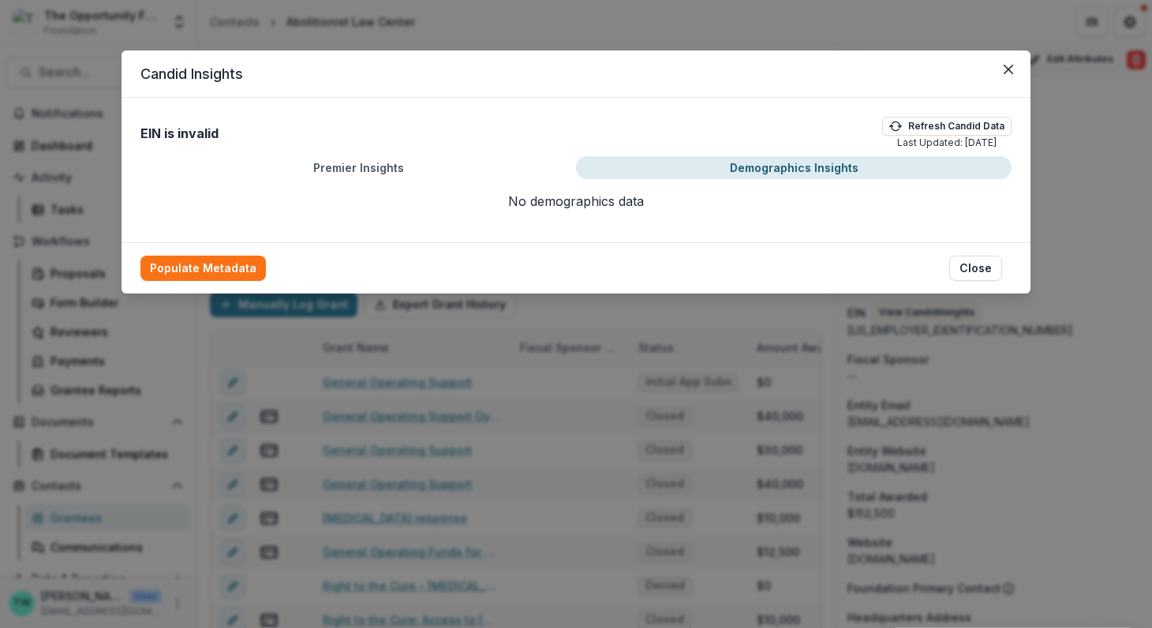
click at [823, 162] on button "Demographics Insights" at bounding box center [793, 167] width 435 height 23
click at [971, 268] on button "Close" at bounding box center [975, 268] width 53 height 25
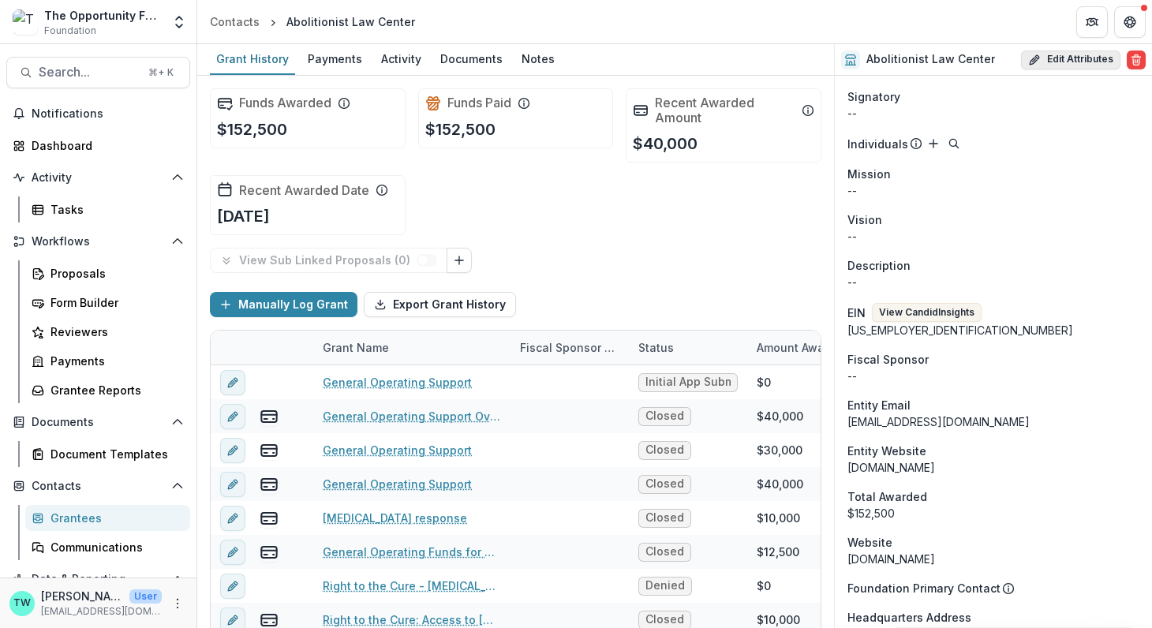
click at [1071, 60] on button "Edit Attributes" at bounding box center [1070, 59] width 99 height 19
select select
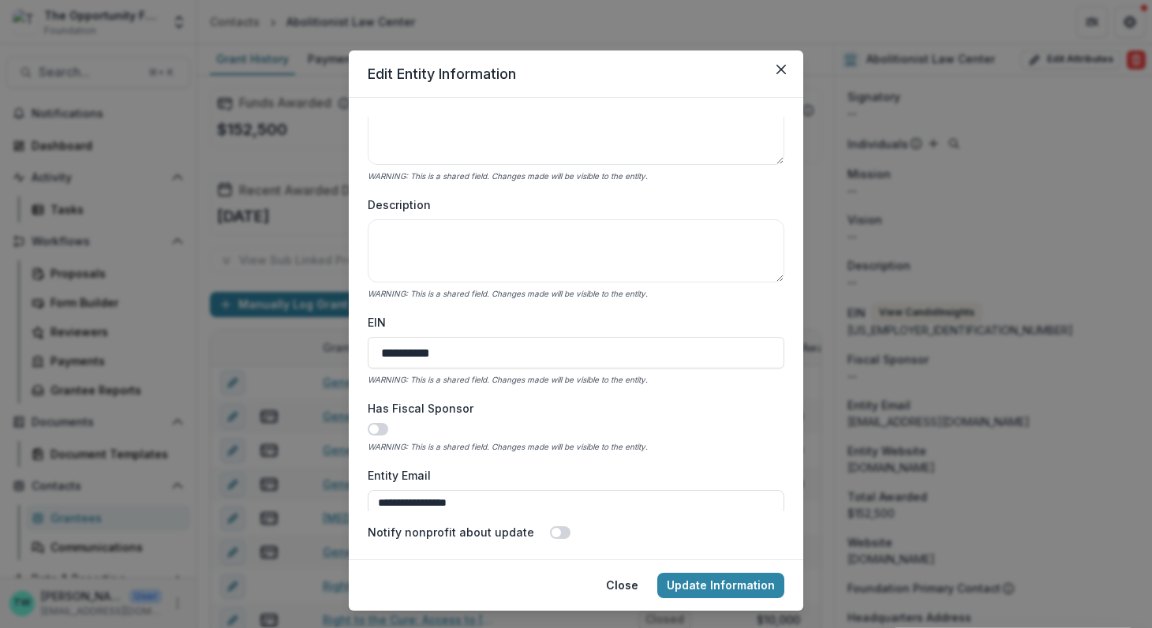
scroll to position [408, 0]
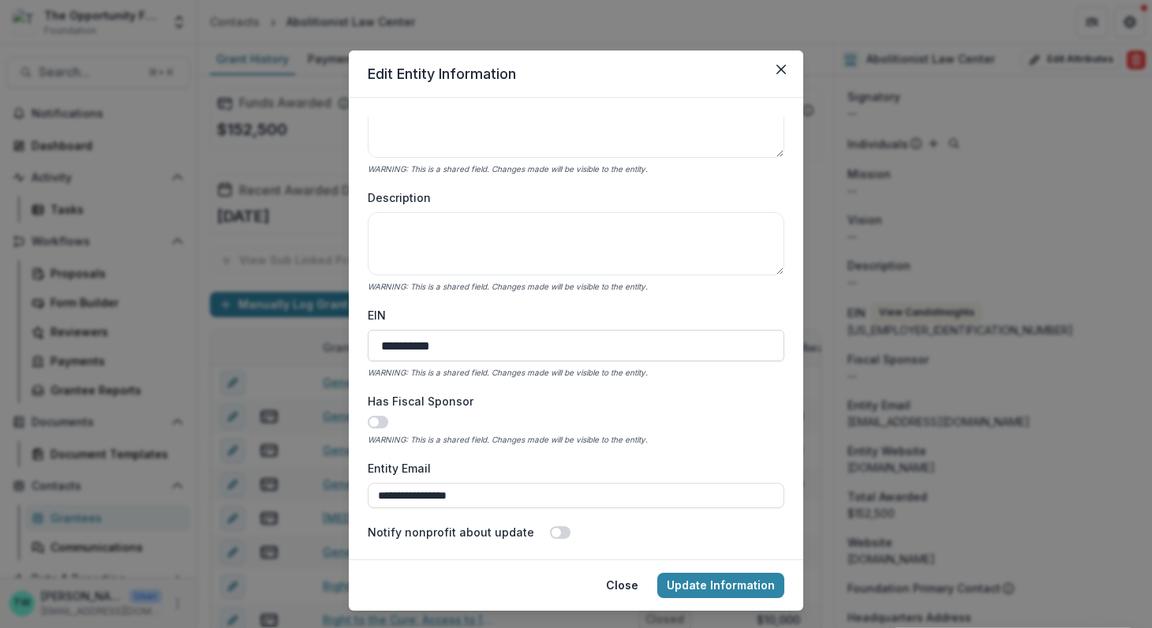
click at [401, 349] on input "**********" at bounding box center [576, 346] width 416 height 32
type input "**********"
click at [480, 348] on input "**********" at bounding box center [576, 346] width 416 height 32
click at [383, 342] on input "**********" at bounding box center [576, 346] width 416 height 32
click at [379, 347] on input "**********" at bounding box center [576, 346] width 416 height 32
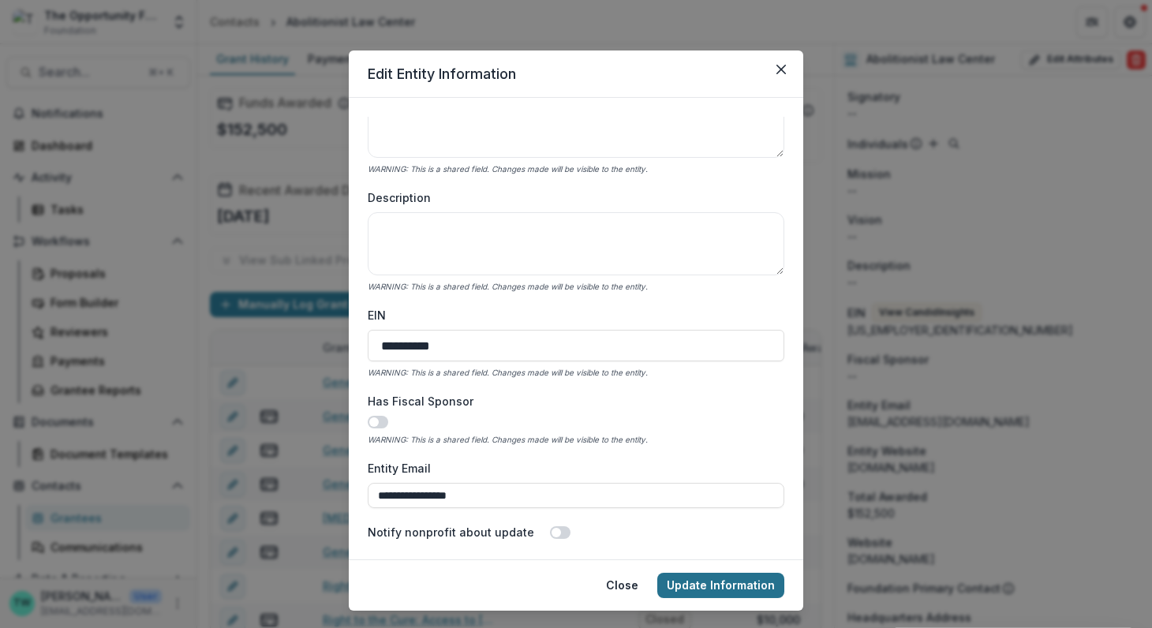
click at [686, 583] on button "Update Information" at bounding box center [720, 585] width 127 height 25
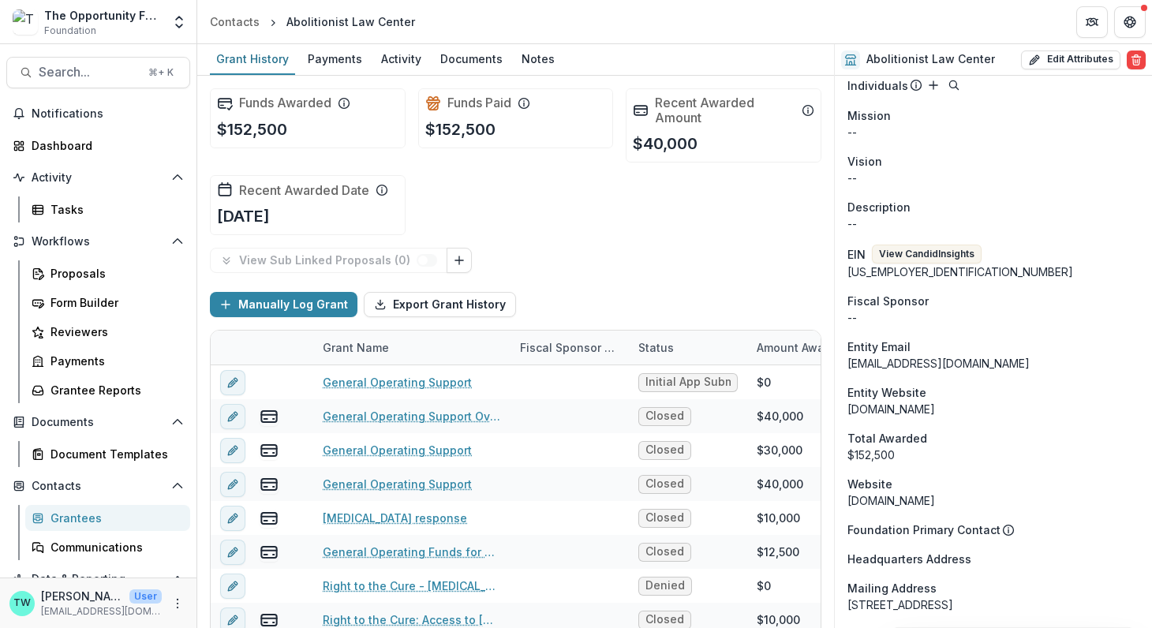
scroll to position [1146, 0]
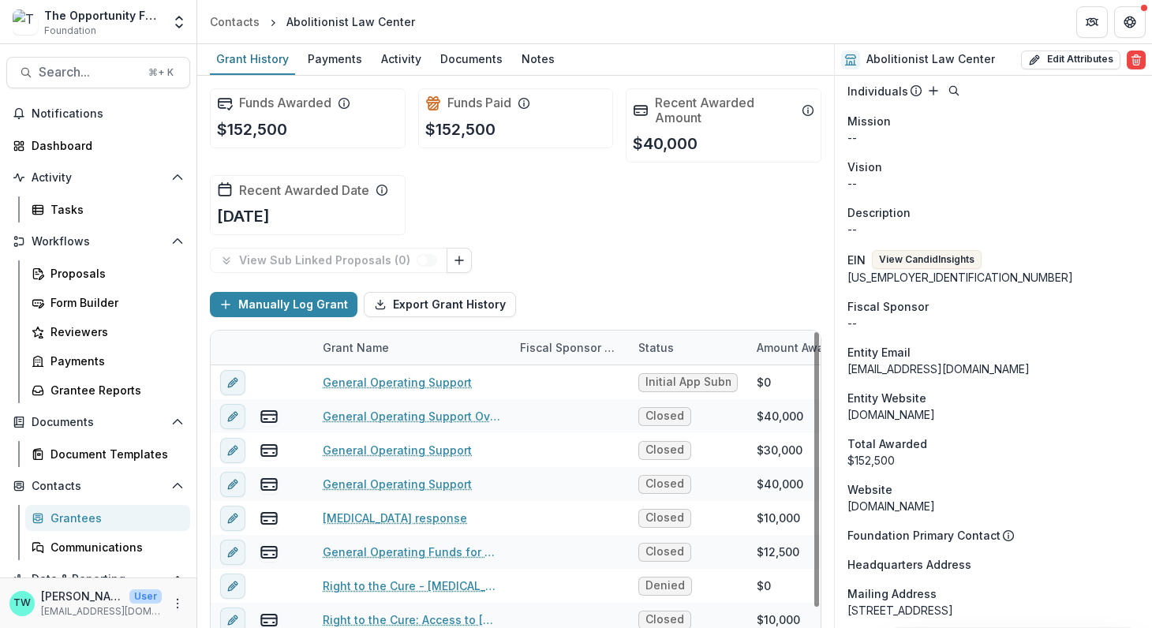
click at [67, 522] on div "Grantees" at bounding box center [113, 518] width 127 height 17
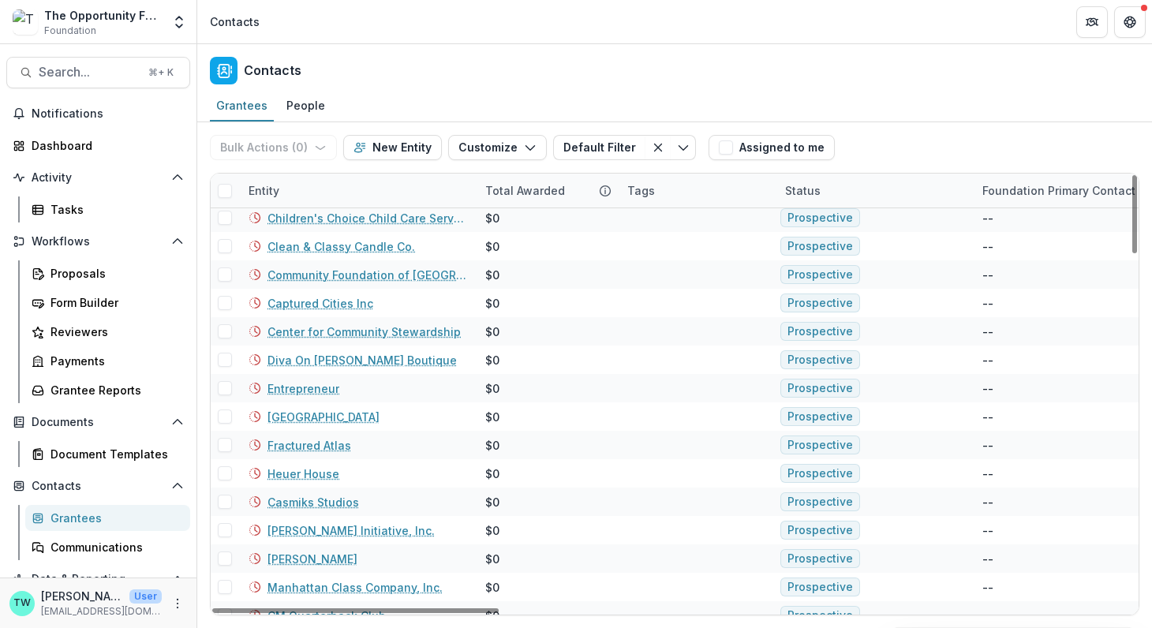
scroll to position [1927, 0]
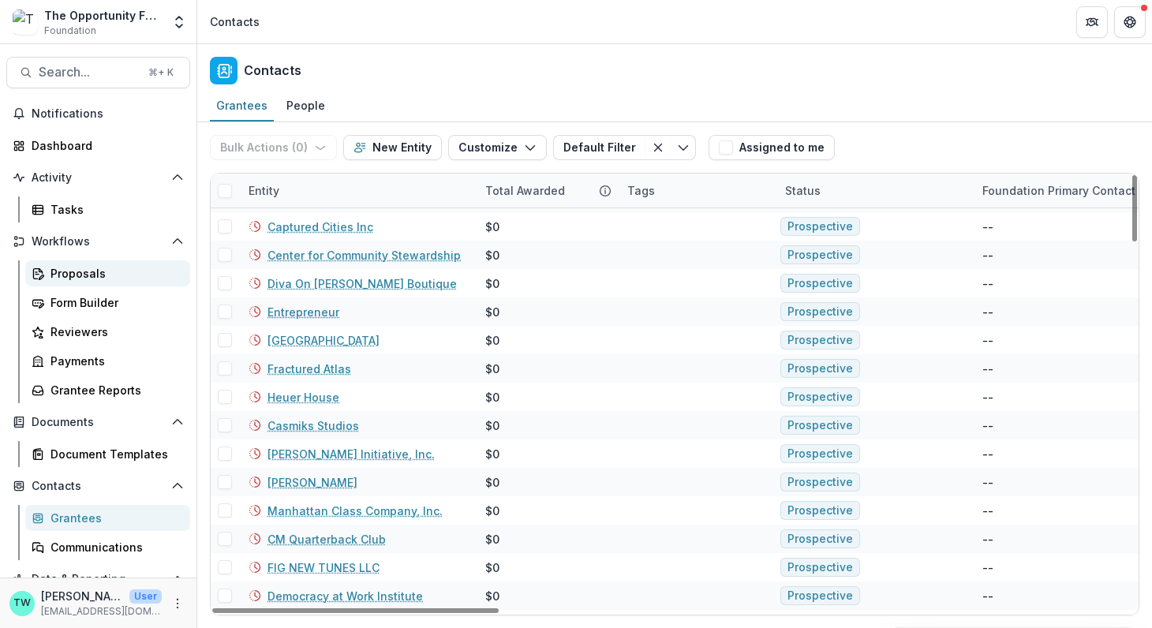
click at [74, 268] on div "Proposals" at bounding box center [113, 273] width 127 height 17
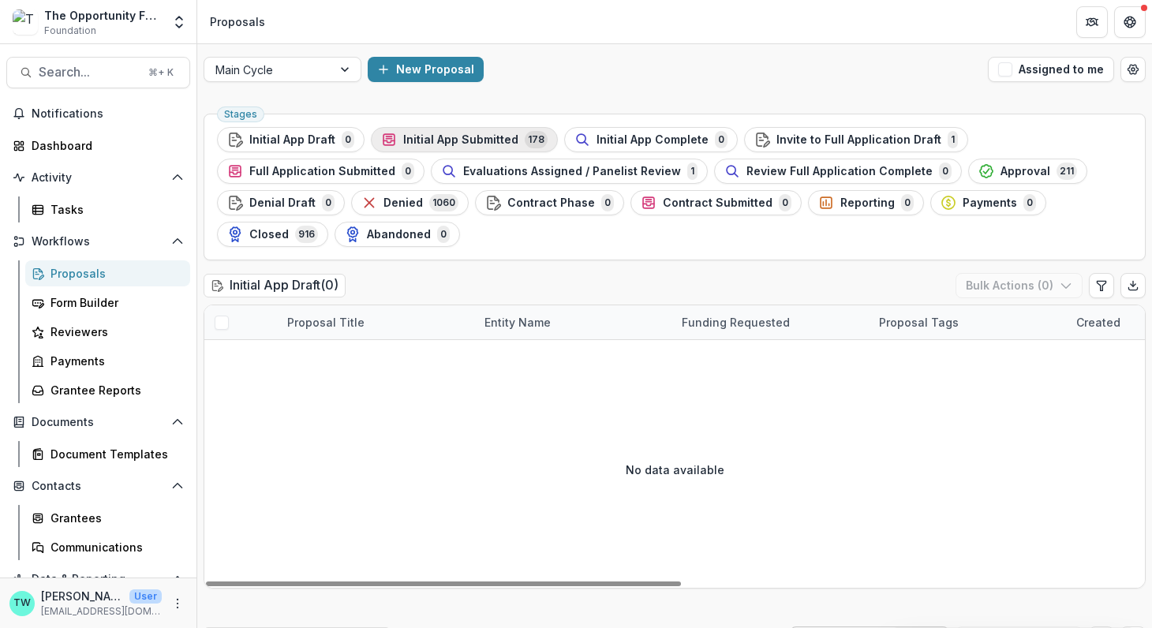
click at [502, 135] on span "Initial App Submitted" at bounding box center [460, 139] width 115 height 13
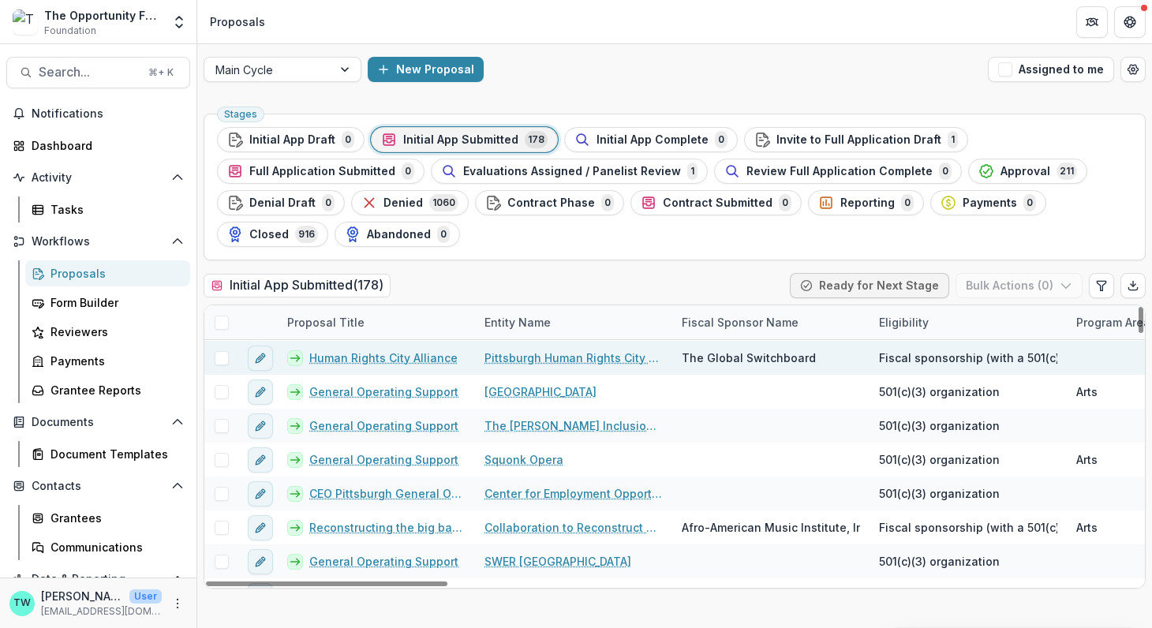
scroll to position [1935, 0]
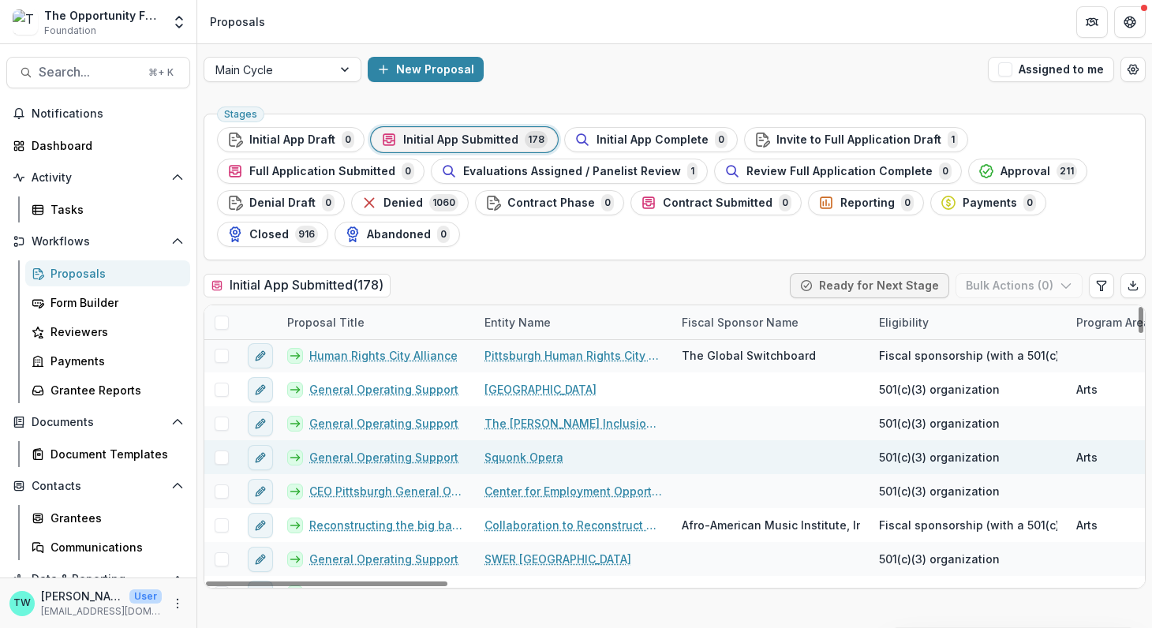
click at [530, 455] on link "Squonk Opera" at bounding box center [523, 457] width 79 height 17
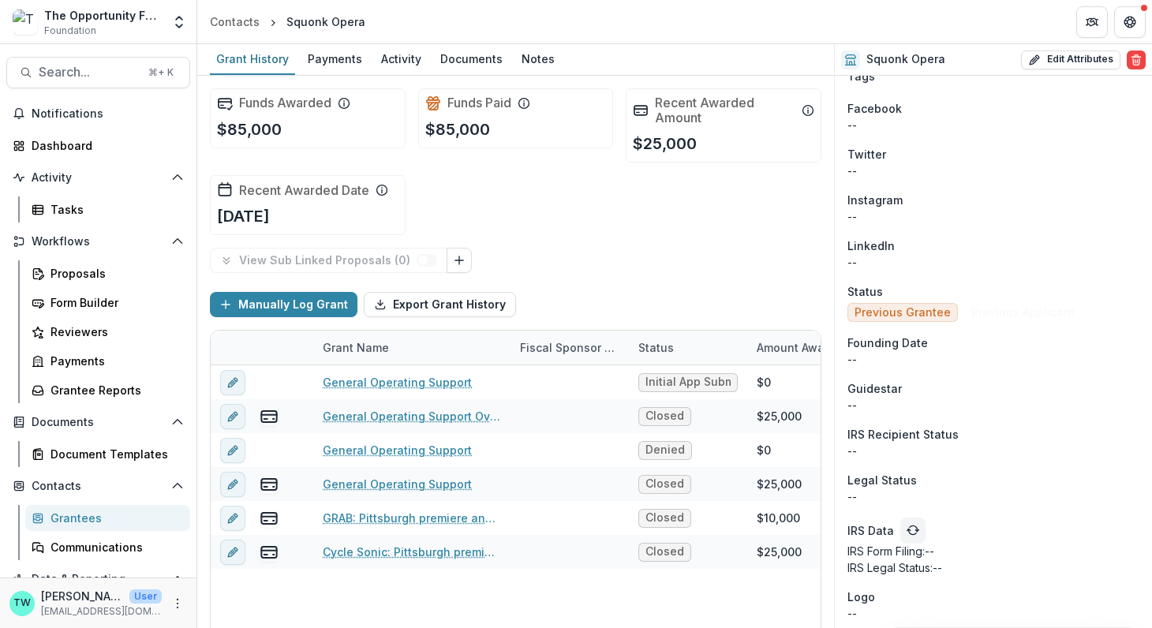
scroll to position [1189, 0]
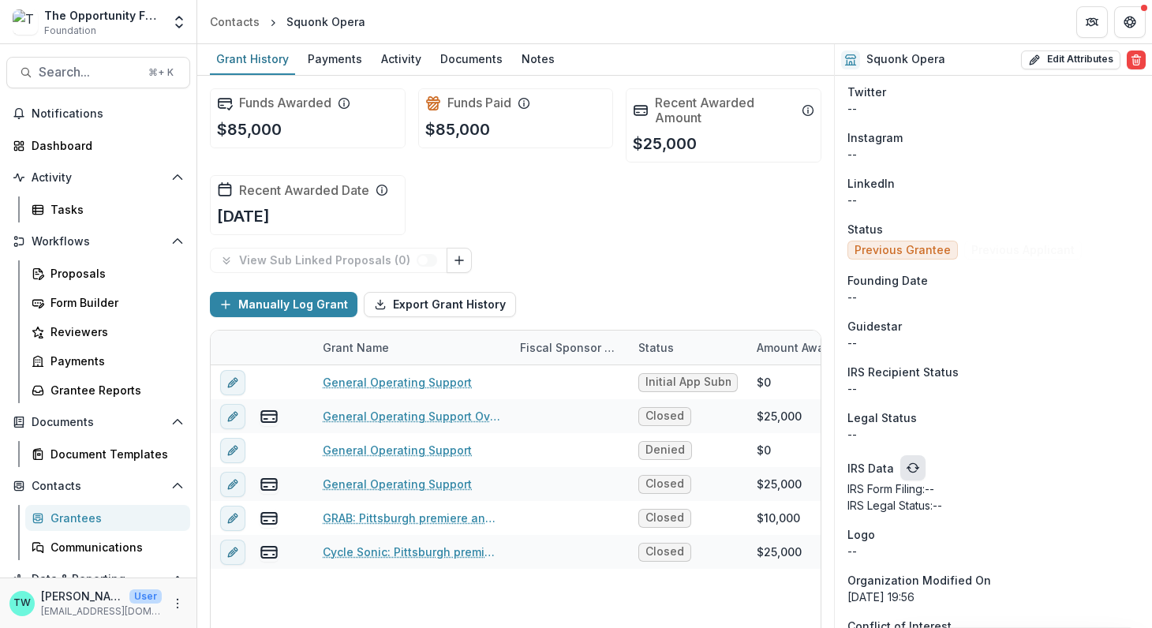
click at [908, 461] on icon "refresh" at bounding box center [912, 467] width 13 height 13
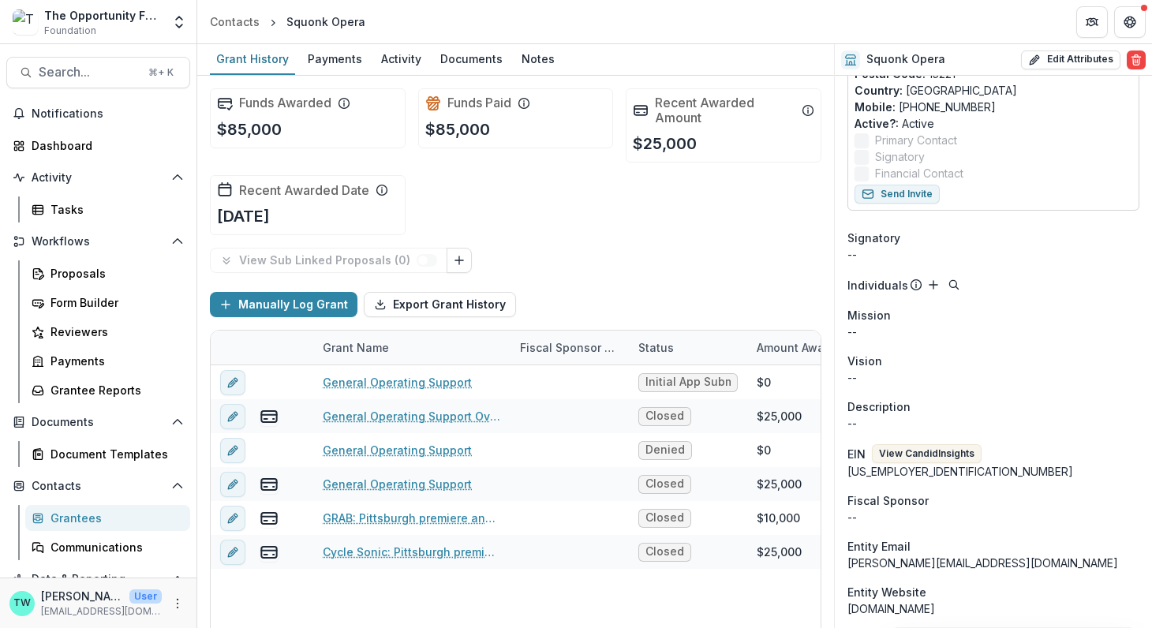
scroll to position [367, 0]
click at [923, 446] on button "View Candid Insights" at bounding box center [927, 455] width 110 height 19
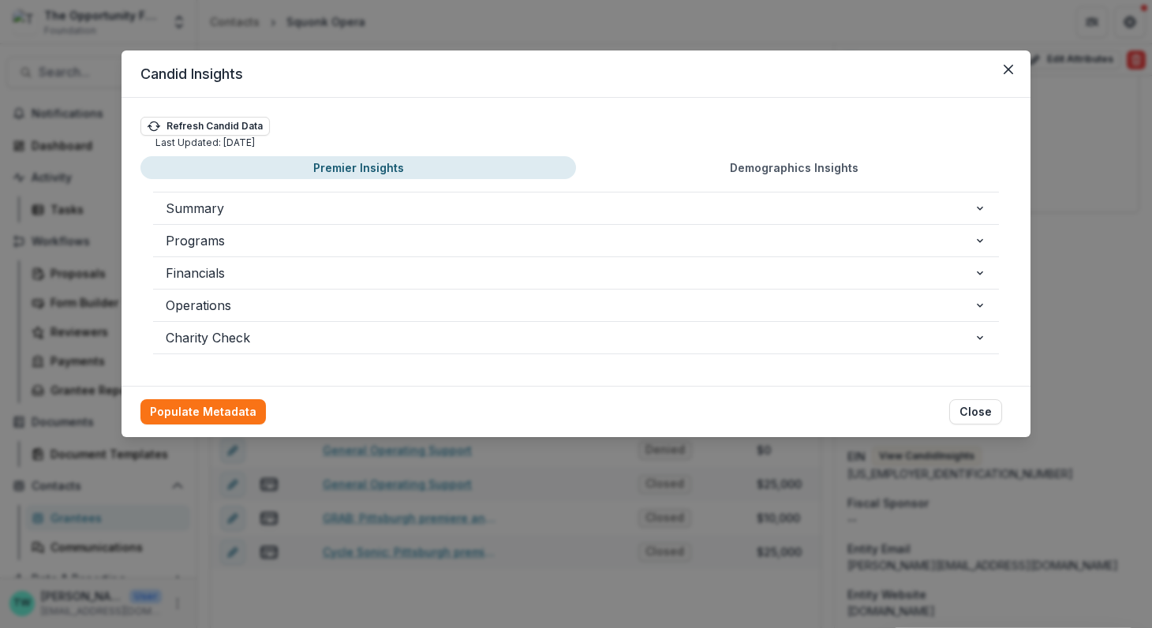
click at [363, 171] on button "Premier Insights" at bounding box center [357, 167] width 435 height 23
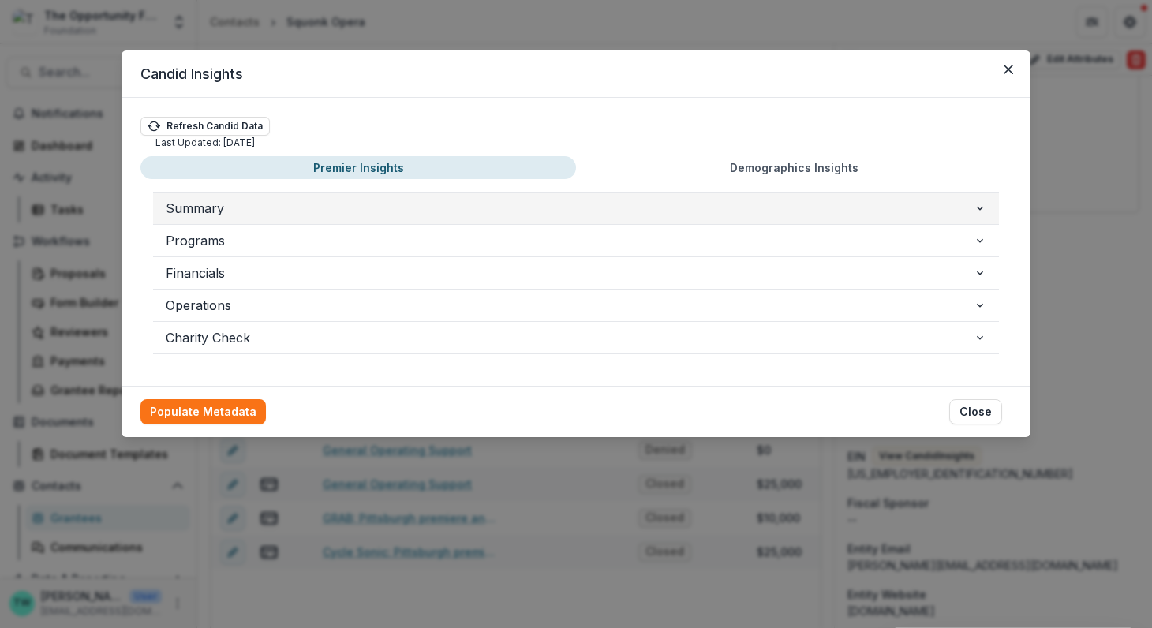
click at [980, 207] on icon "button" at bounding box center [979, 209] width 6 height 4
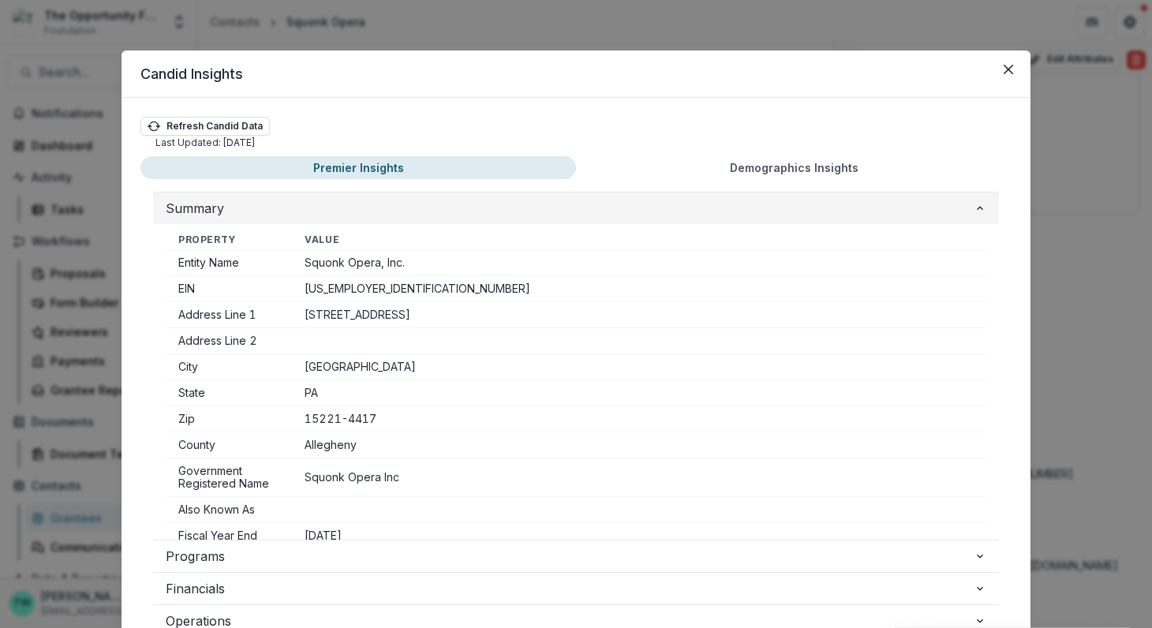
click at [980, 207] on icon "button" at bounding box center [979, 208] width 13 height 13
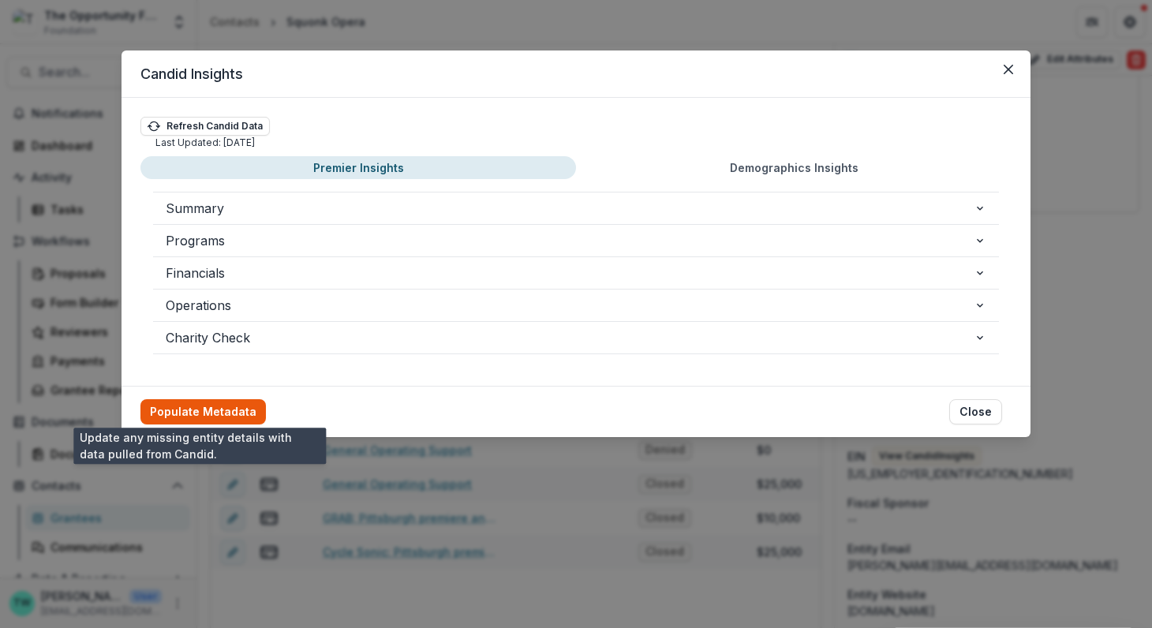
click at [214, 416] on button "Populate Metadata" at bounding box center [202, 411] width 125 height 25
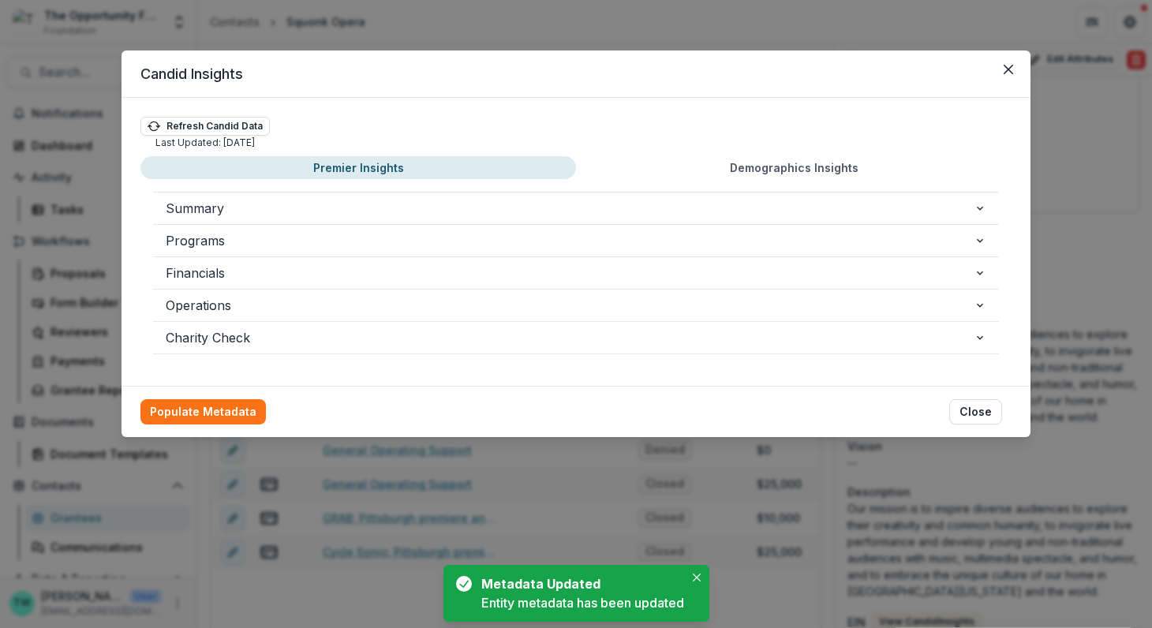
click at [808, 167] on button "Demographics Insights" at bounding box center [793, 167] width 435 height 23
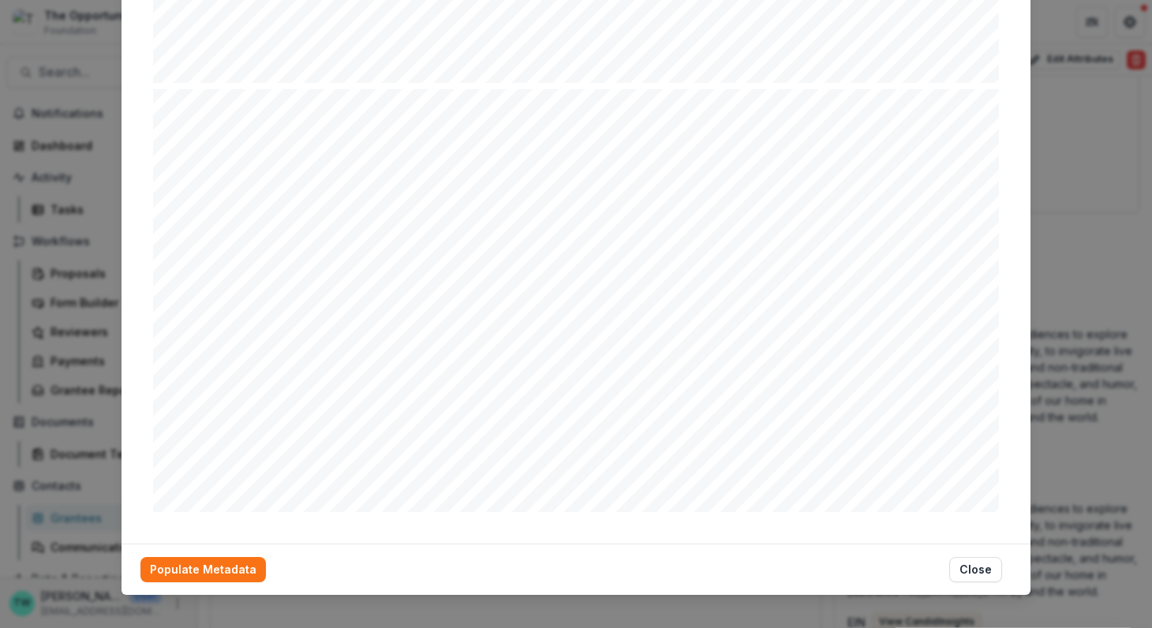
scroll to position [2353, 0]
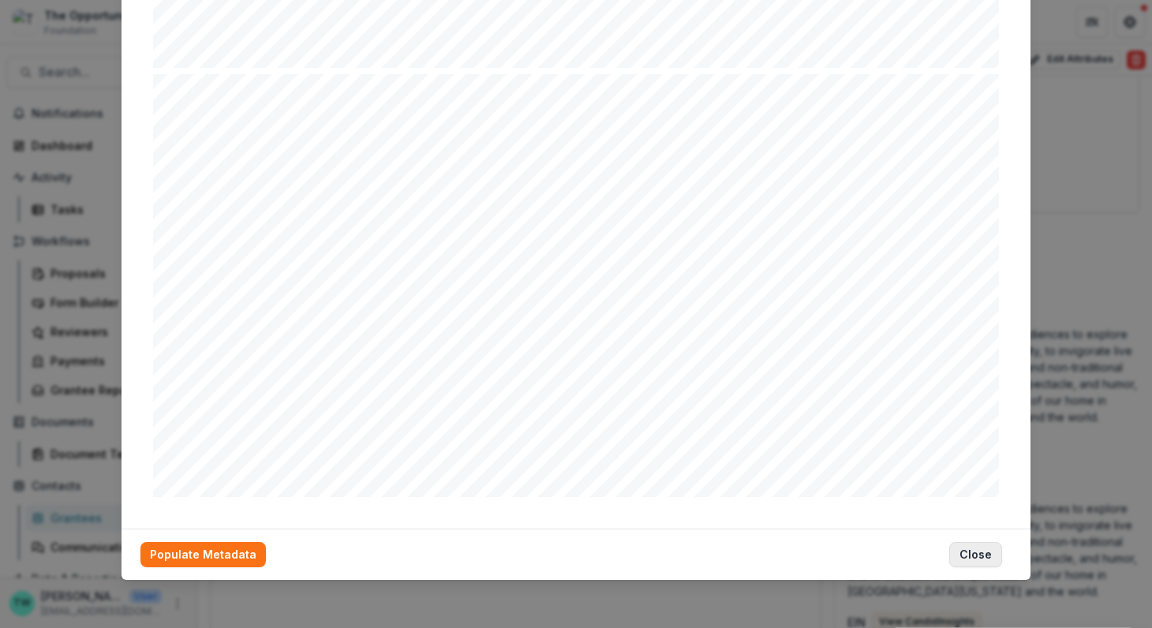
click at [980, 554] on button "Close" at bounding box center [975, 554] width 53 height 25
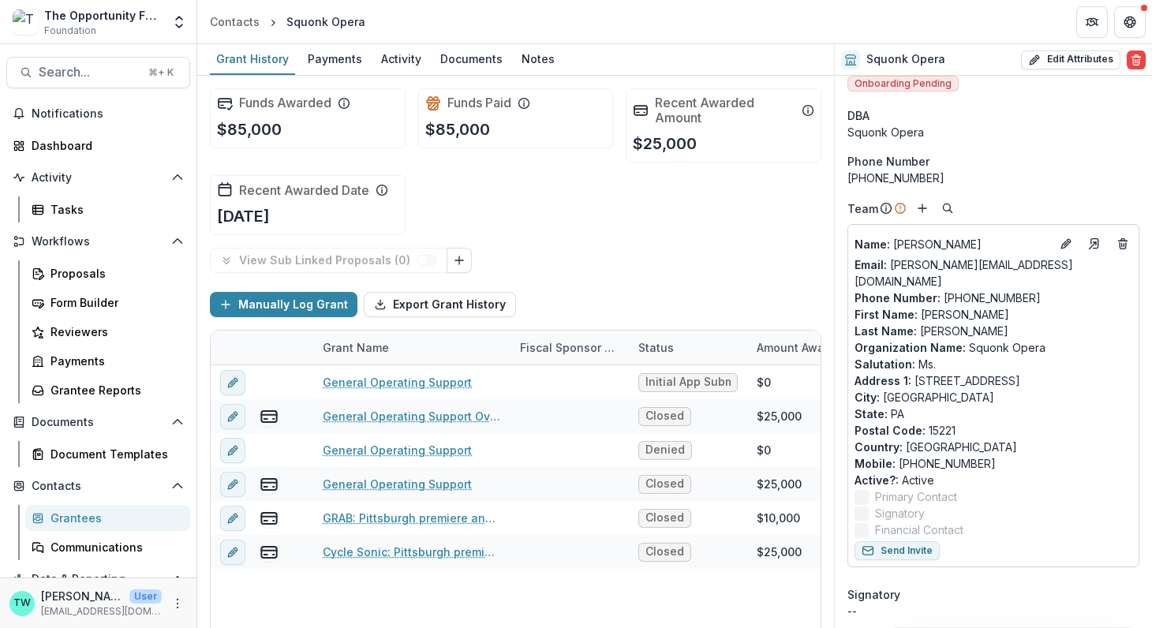
scroll to position [0, 0]
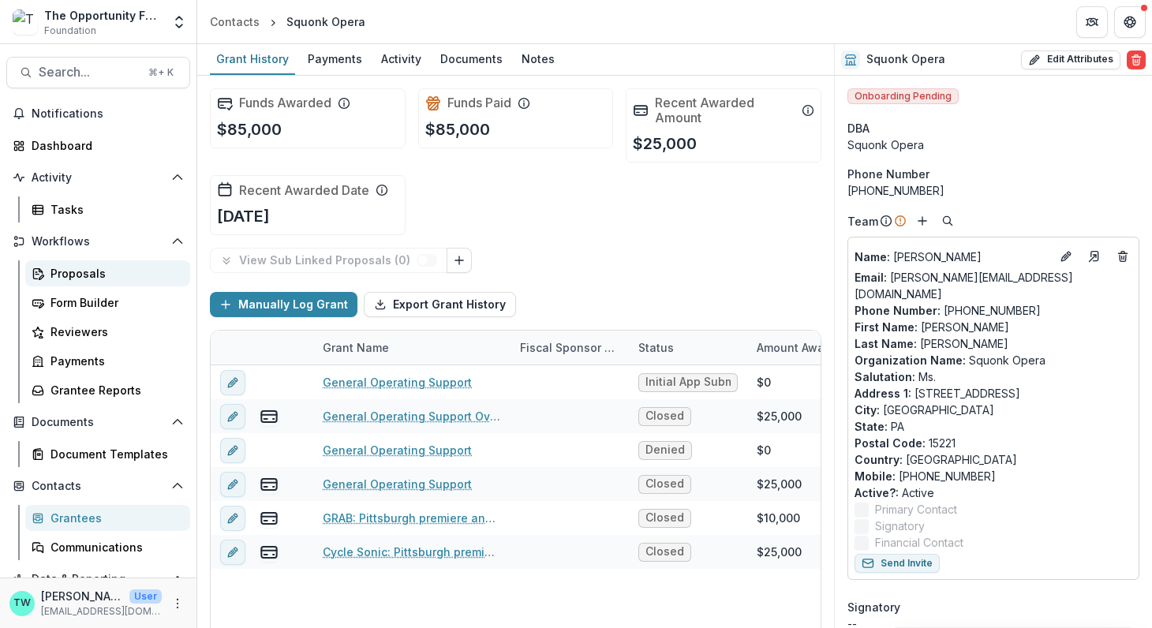
click at [79, 277] on div "Proposals" at bounding box center [113, 273] width 127 height 17
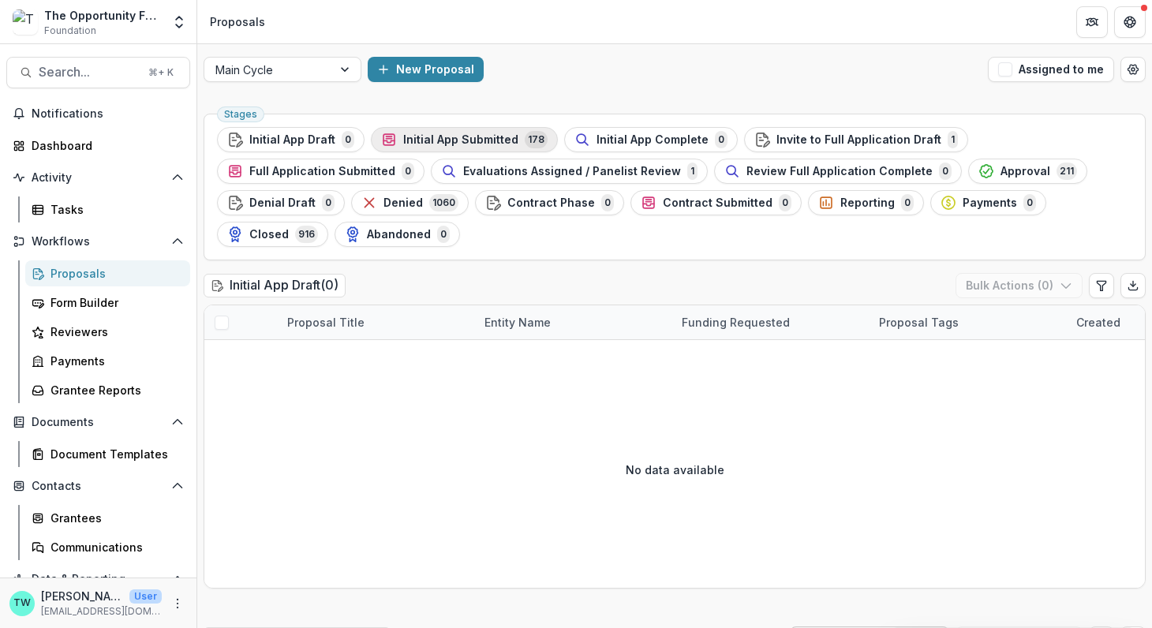
click at [450, 143] on span "Initial App Submitted" at bounding box center [460, 139] width 115 height 13
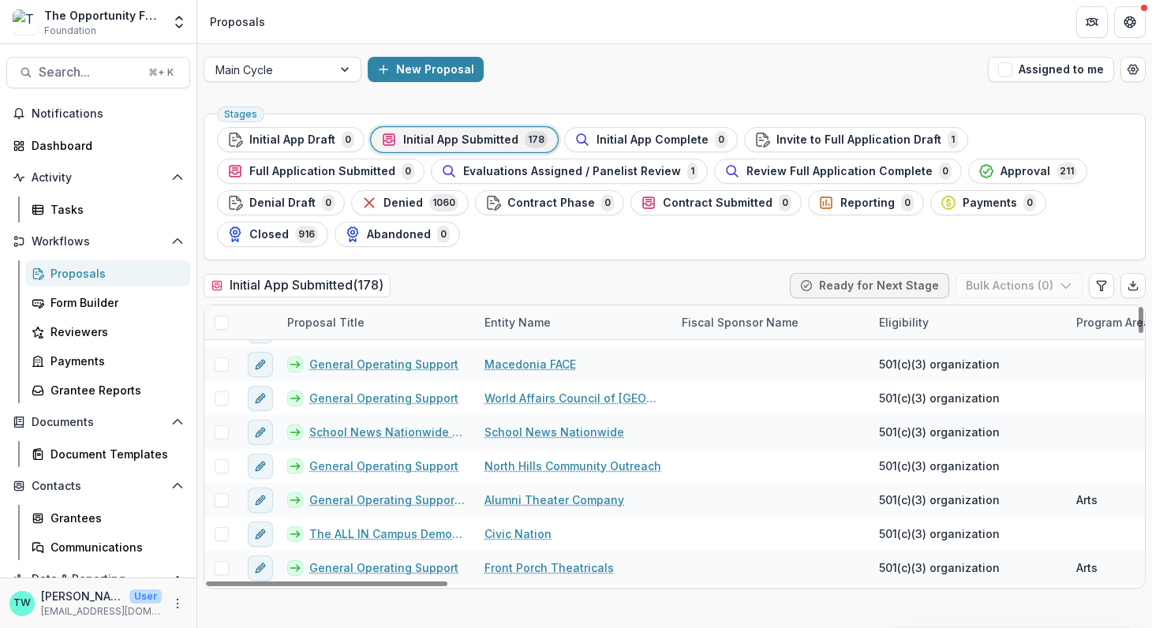
scroll to position [572, 0]
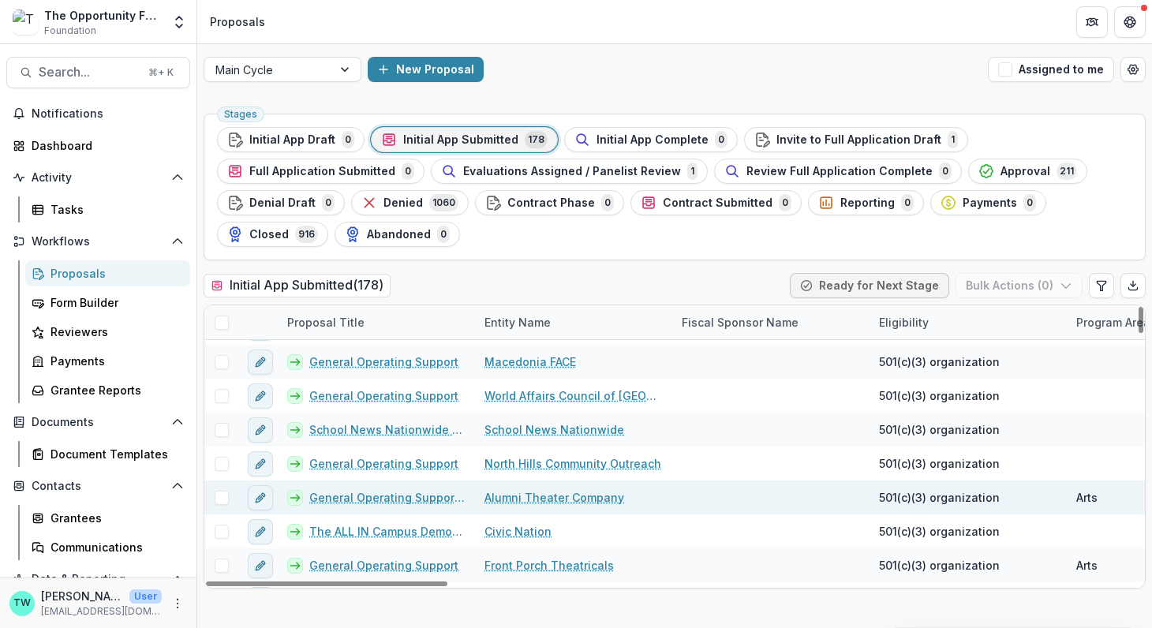
click at [548, 495] on link "Alumni Theater Company" at bounding box center [554, 497] width 140 height 17
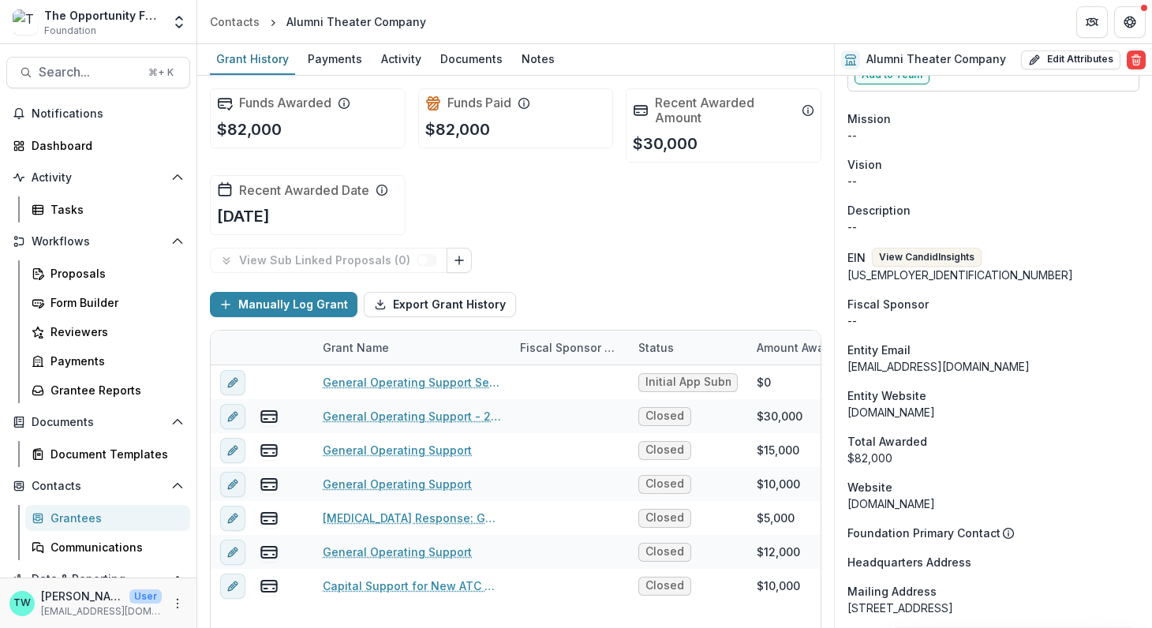
scroll to position [1184, 0]
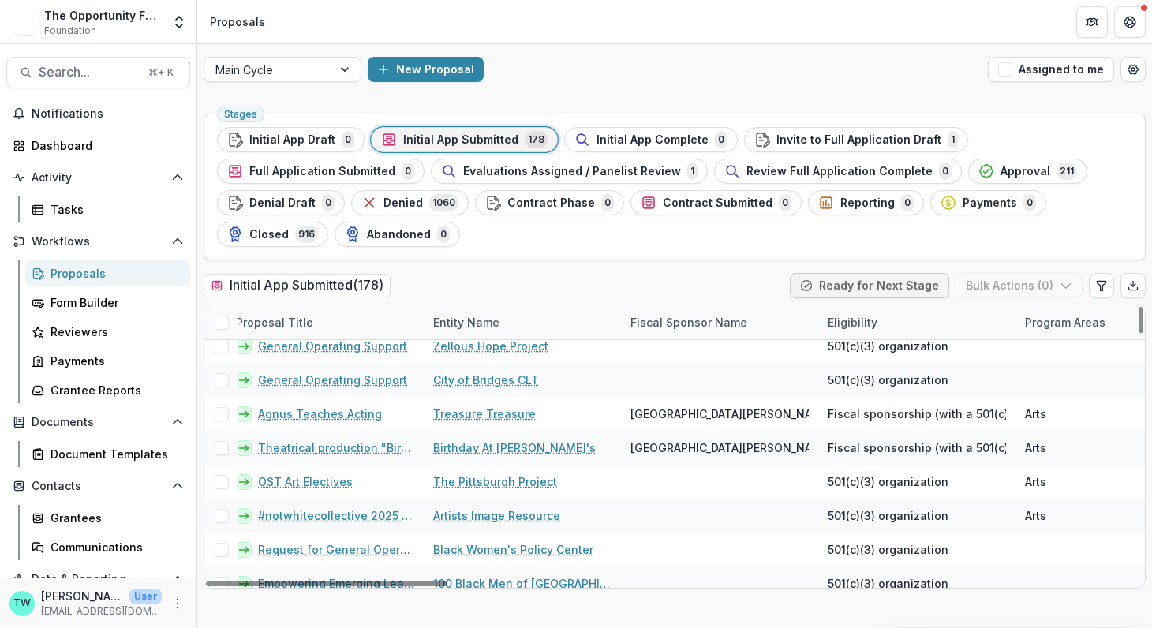
scroll to position [4895, 0]
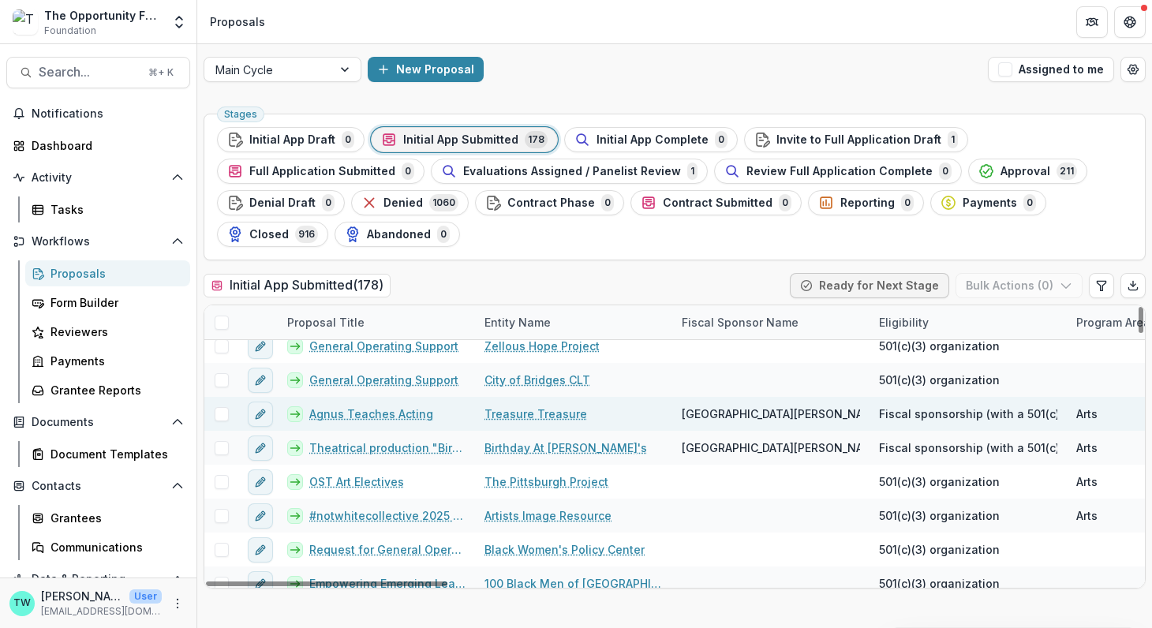
click at [525, 410] on link "Treasure Treasure" at bounding box center [535, 413] width 103 height 17
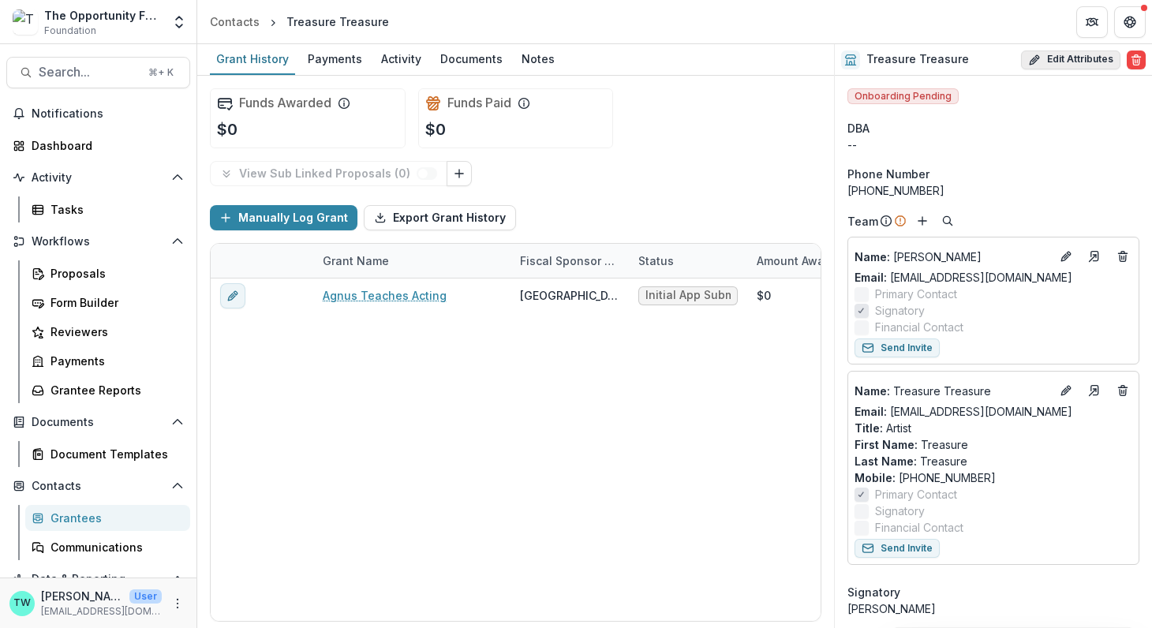
click at [1074, 61] on button "Edit Attributes" at bounding box center [1070, 59] width 99 height 19
select select
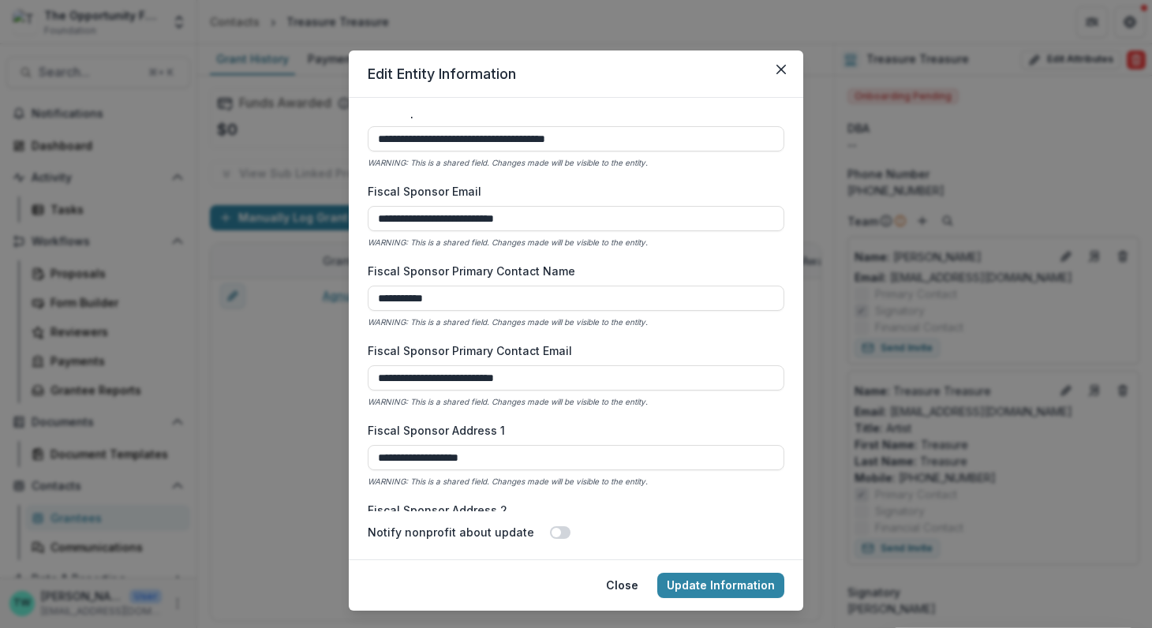
scroll to position [849, 0]
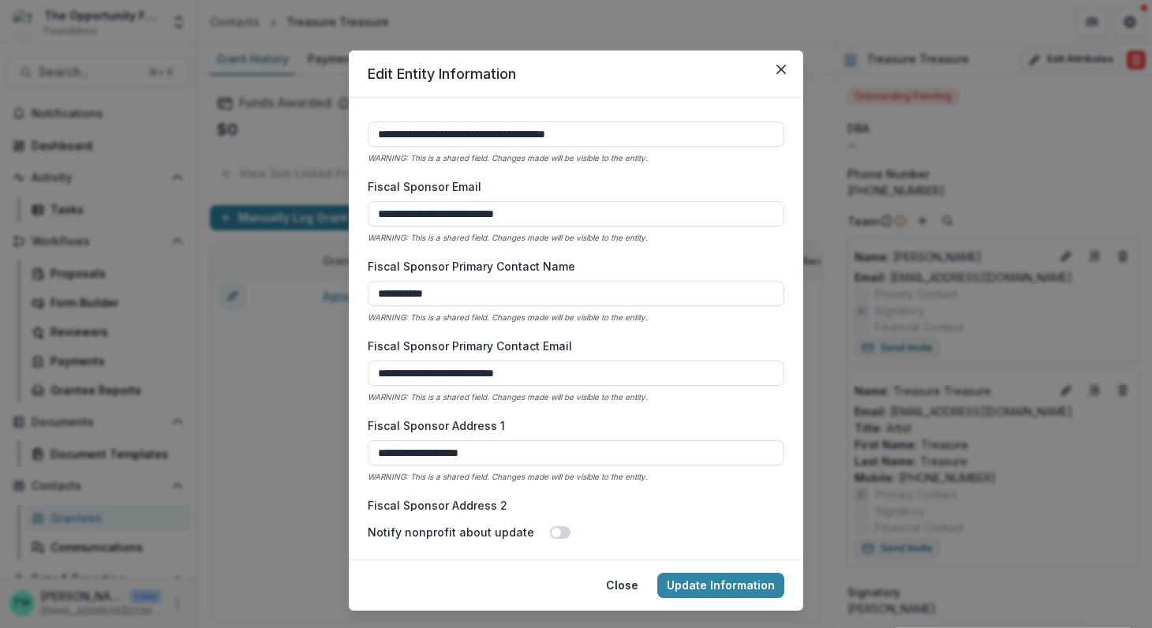
drag, startPoint x: 398, startPoint y: 297, endPoint x: 343, endPoint y: 293, distance: 55.4
click at [343, 292] on div "**********" at bounding box center [576, 314] width 1152 height 628
paste input "*****"
type input "**********"
click at [740, 589] on button "Update Information" at bounding box center [720, 585] width 127 height 25
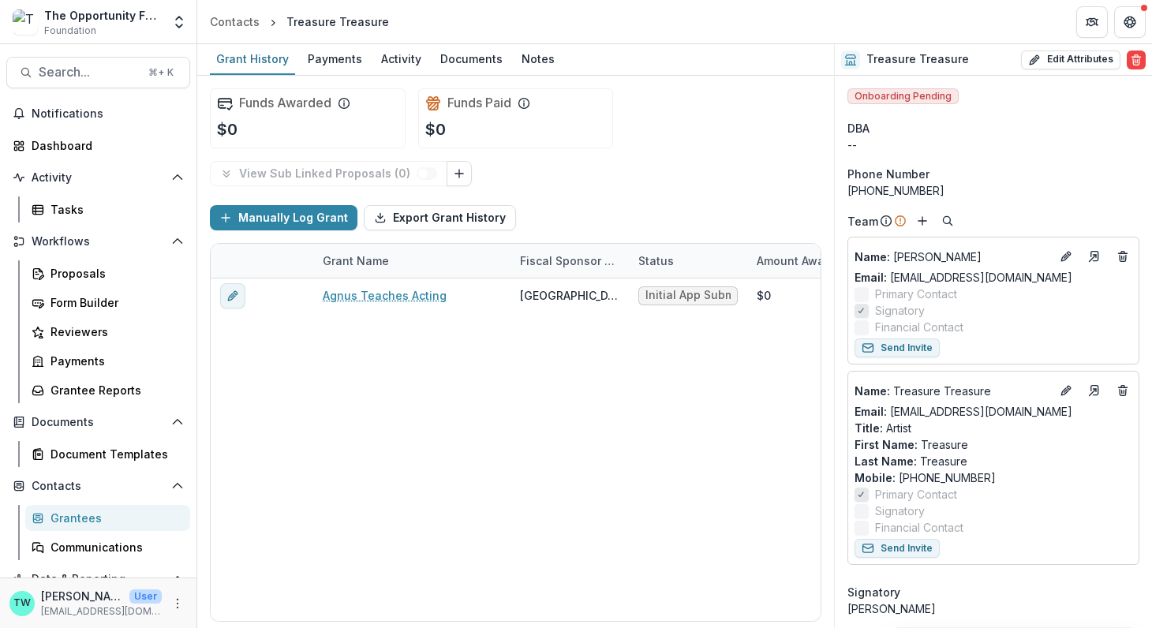
click at [82, 516] on div "Grantees" at bounding box center [113, 518] width 127 height 17
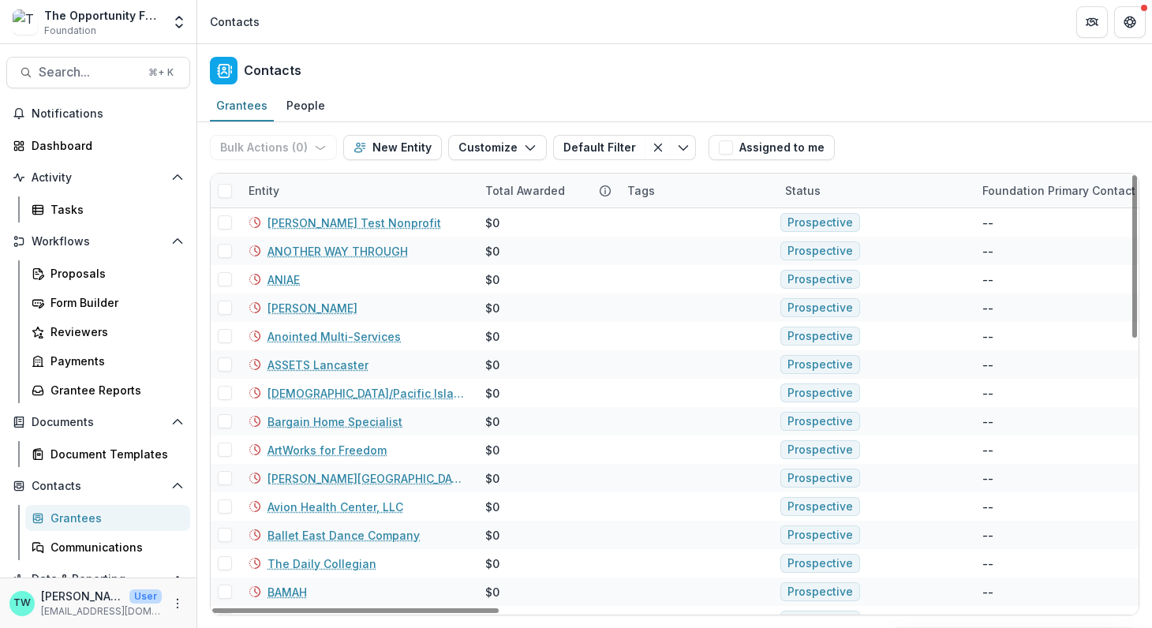
click at [323, 197] on div "Entity" at bounding box center [357, 191] width 237 height 34
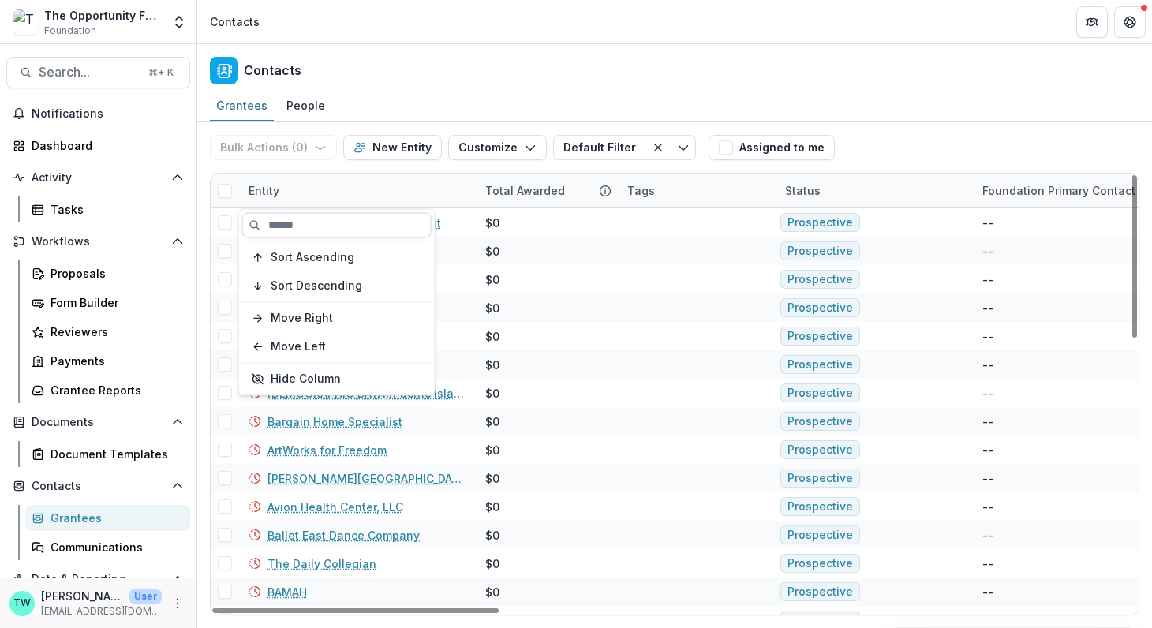
click at [319, 222] on input at bounding box center [336, 224] width 189 height 25
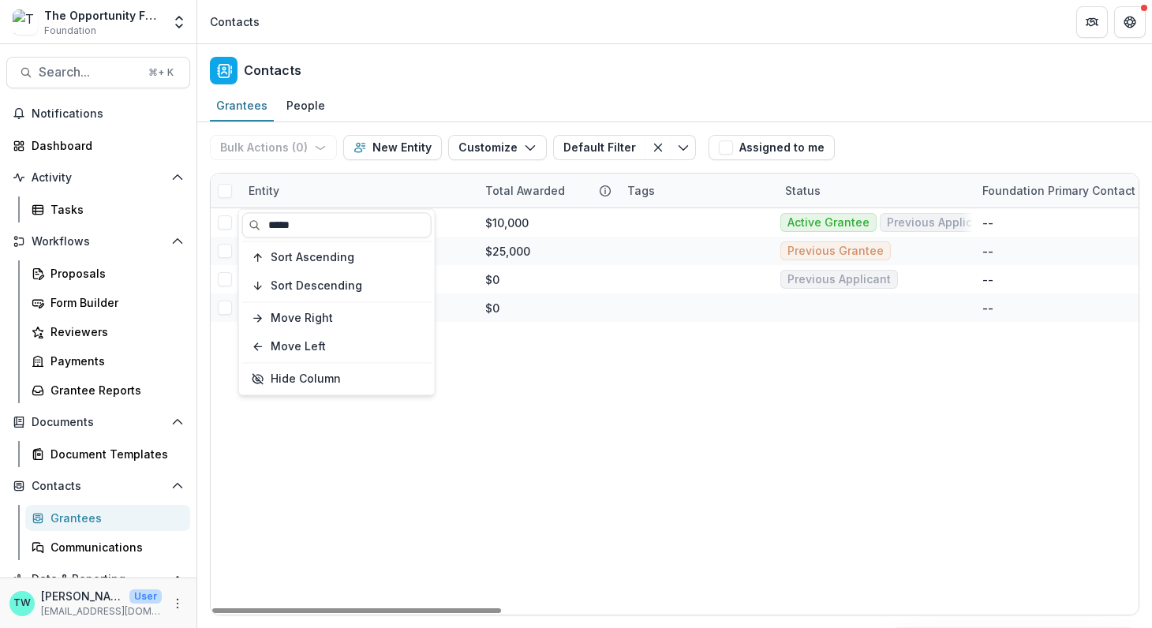
type input "*****"
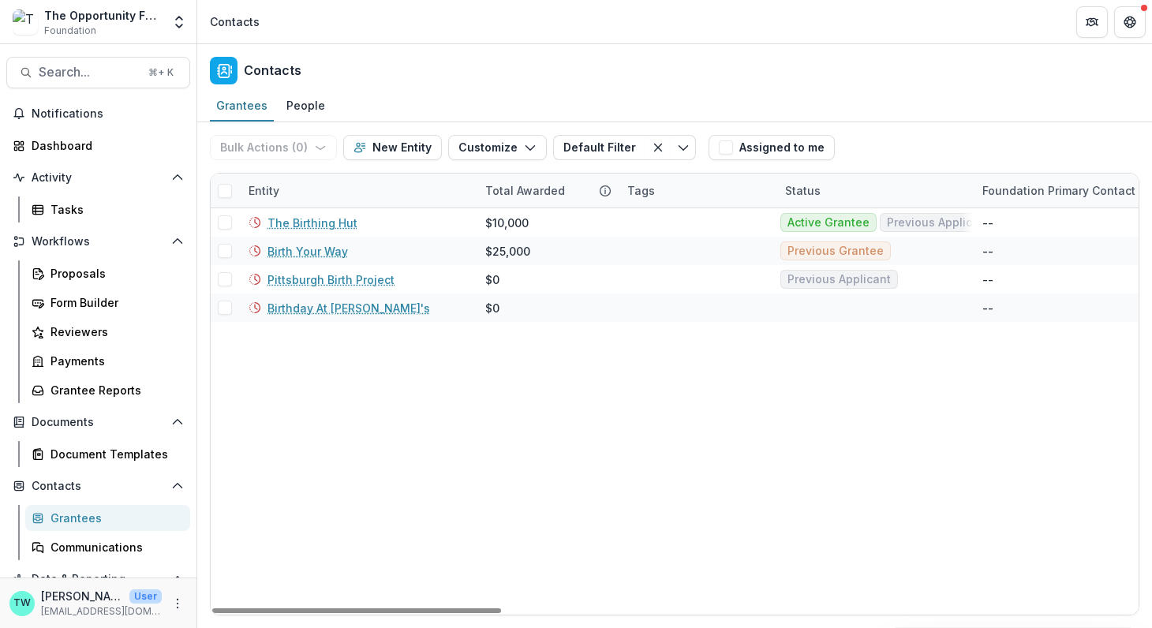
click at [429, 68] on div "Contacts" at bounding box center [674, 67] width 954 height 47
click at [298, 304] on link "Birthday At [PERSON_NAME]'s" at bounding box center [348, 308] width 162 height 17
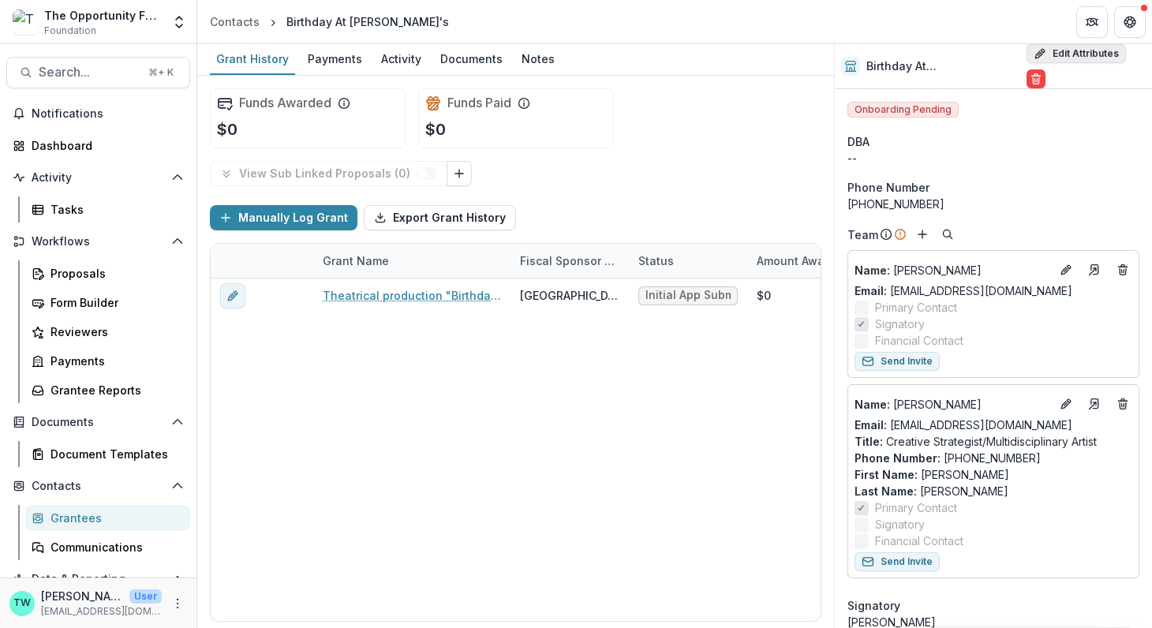
click at [1055, 60] on button "Edit Attributes" at bounding box center [1075, 53] width 99 height 19
select select
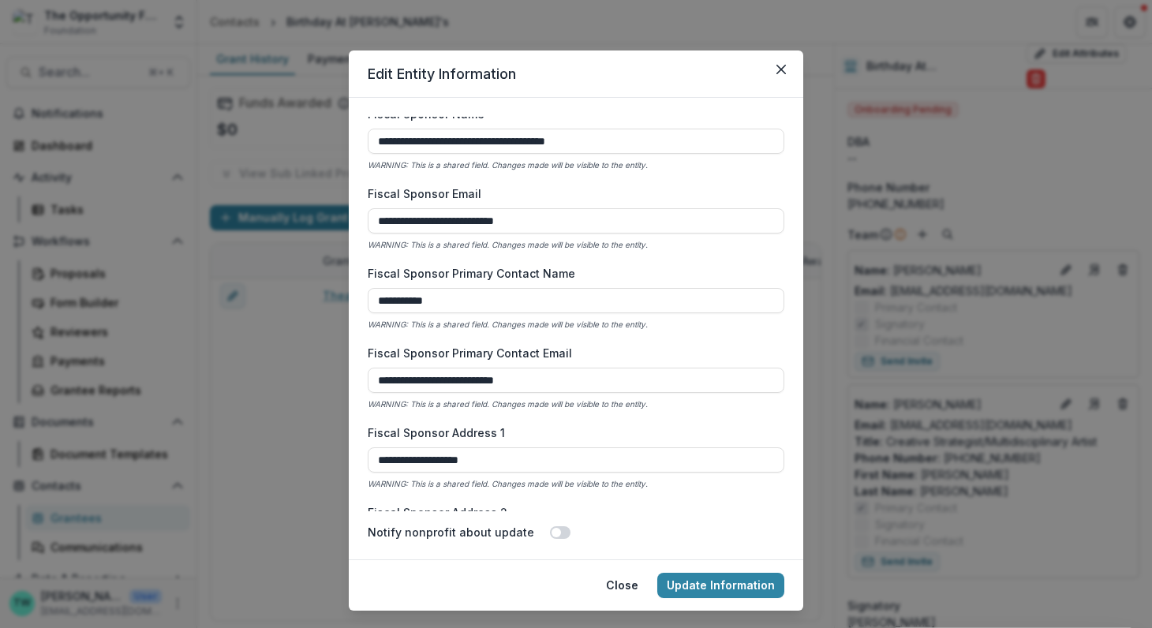
scroll to position [864, 0]
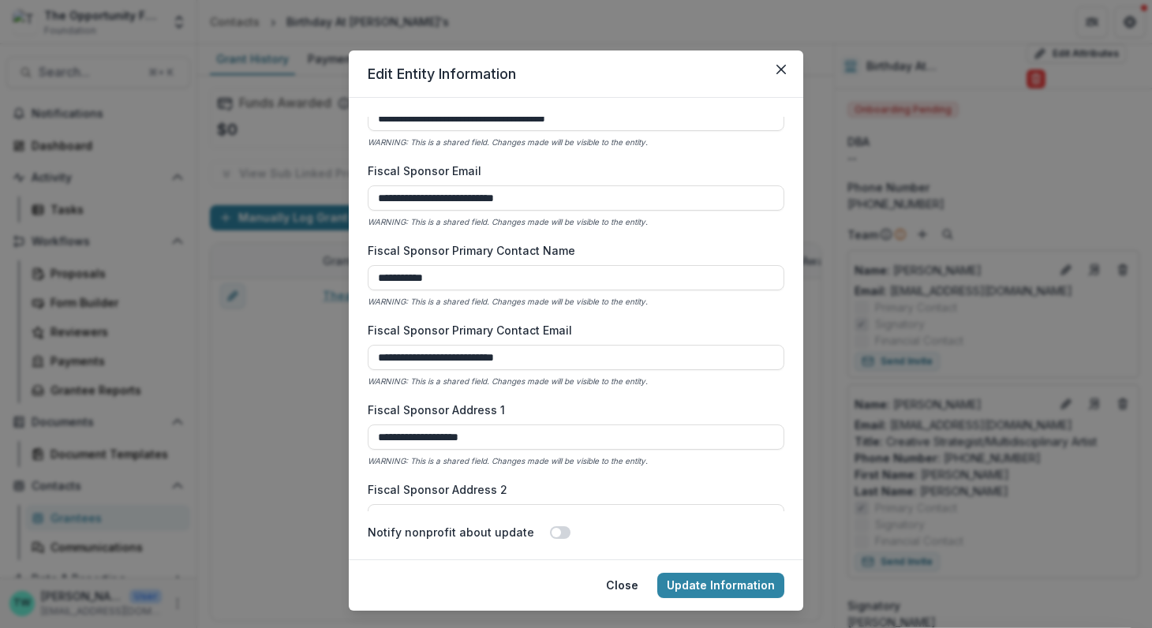
drag, startPoint x: 401, startPoint y: 280, endPoint x: 338, endPoint y: 279, distance: 62.3
click at [338, 279] on div "**********" at bounding box center [576, 314] width 1152 height 628
paste input
type input "**********"
click at [702, 582] on button "Update Information" at bounding box center [720, 585] width 127 height 25
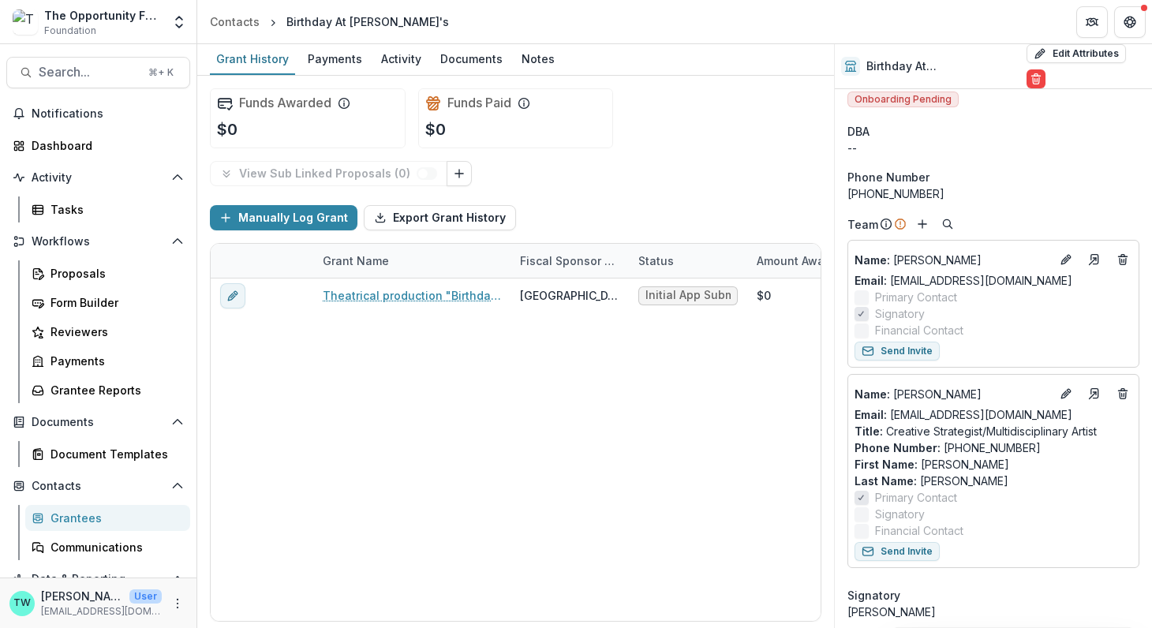
scroll to position [0, 0]
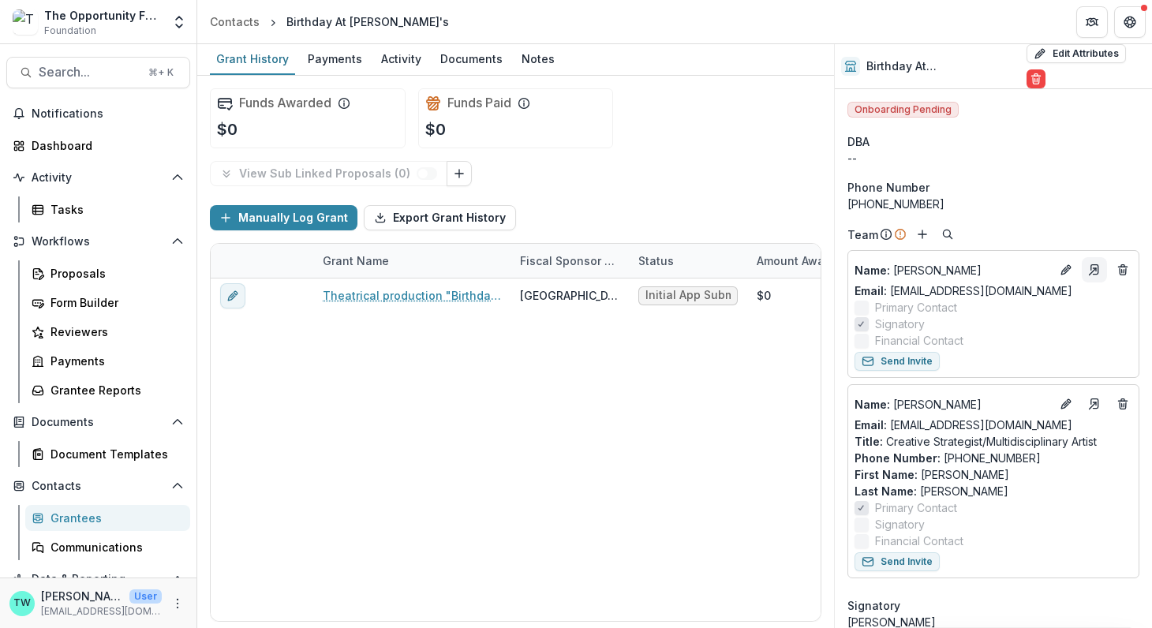
click at [1083, 257] on link "Go to contact" at bounding box center [1093, 269] width 25 height 25
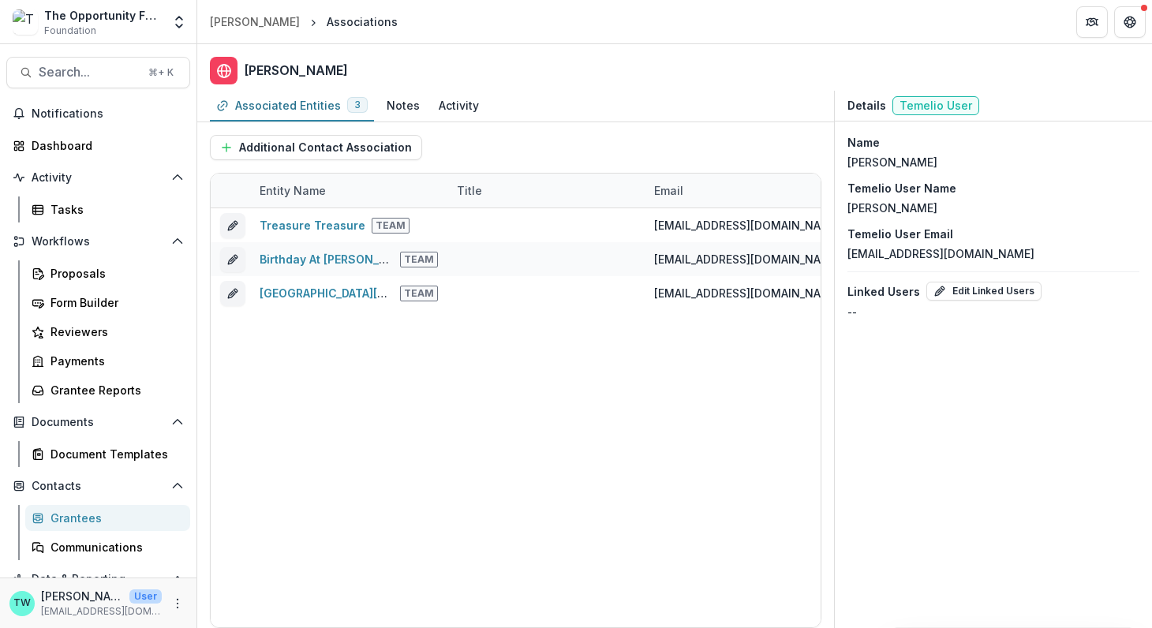
click at [92, 516] on div "Grantees" at bounding box center [113, 518] width 127 height 17
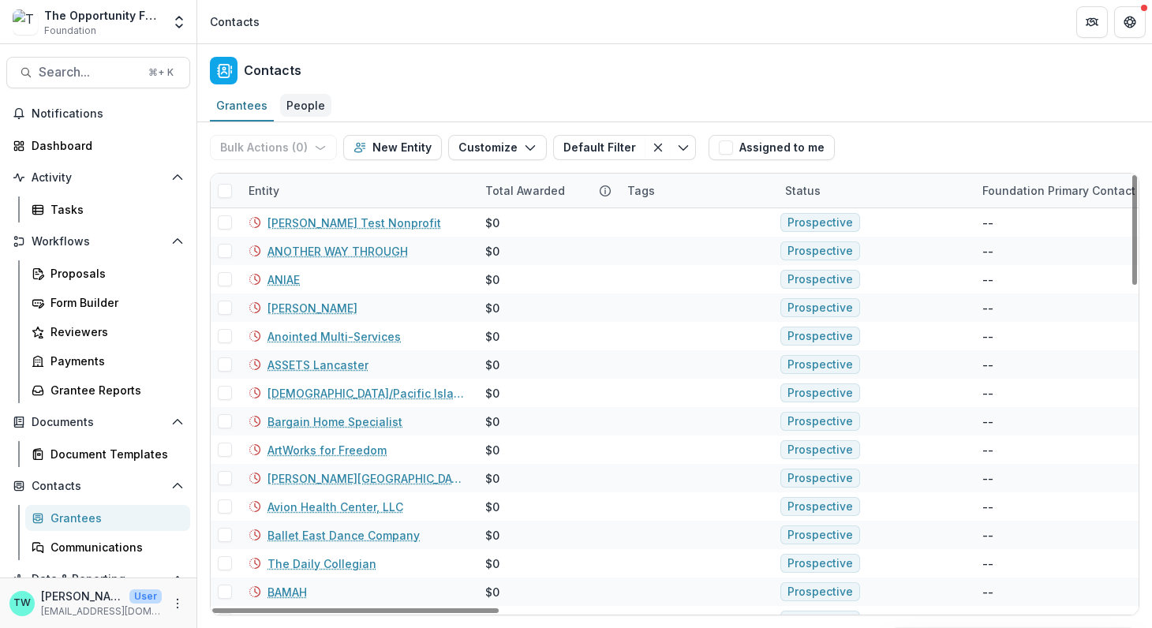
click at [300, 110] on div "People" at bounding box center [305, 105] width 51 height 23
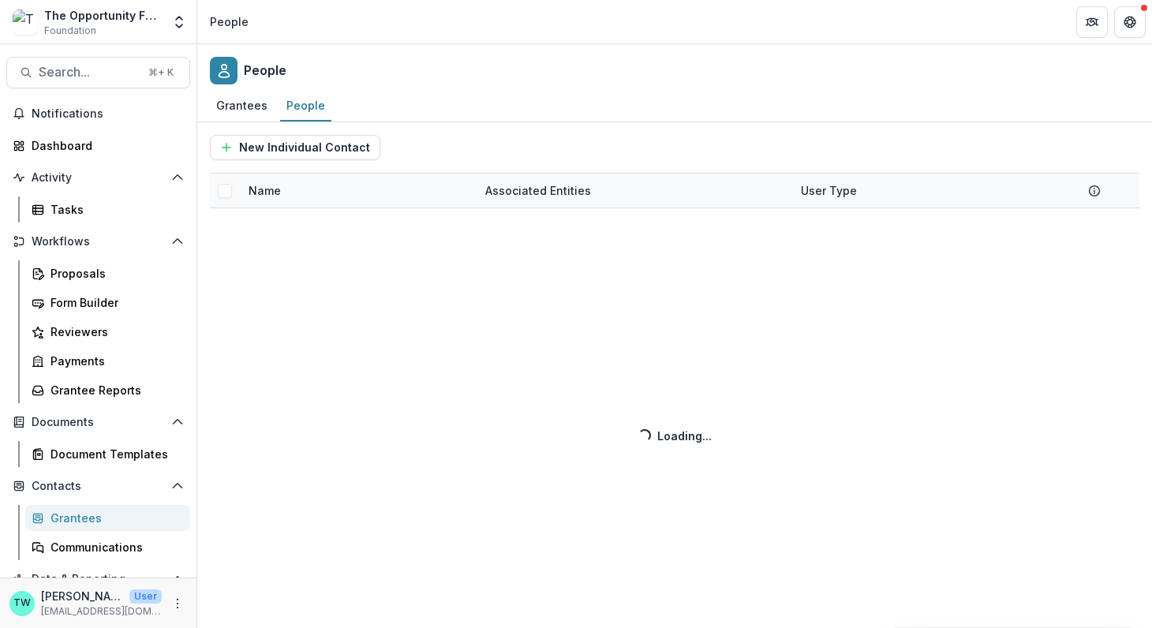
click at [301, 192] on div "New Individual Contact Name Associated Entities User Type Loading... Loading..." at bounding box center [674, 375] width 954 height 506
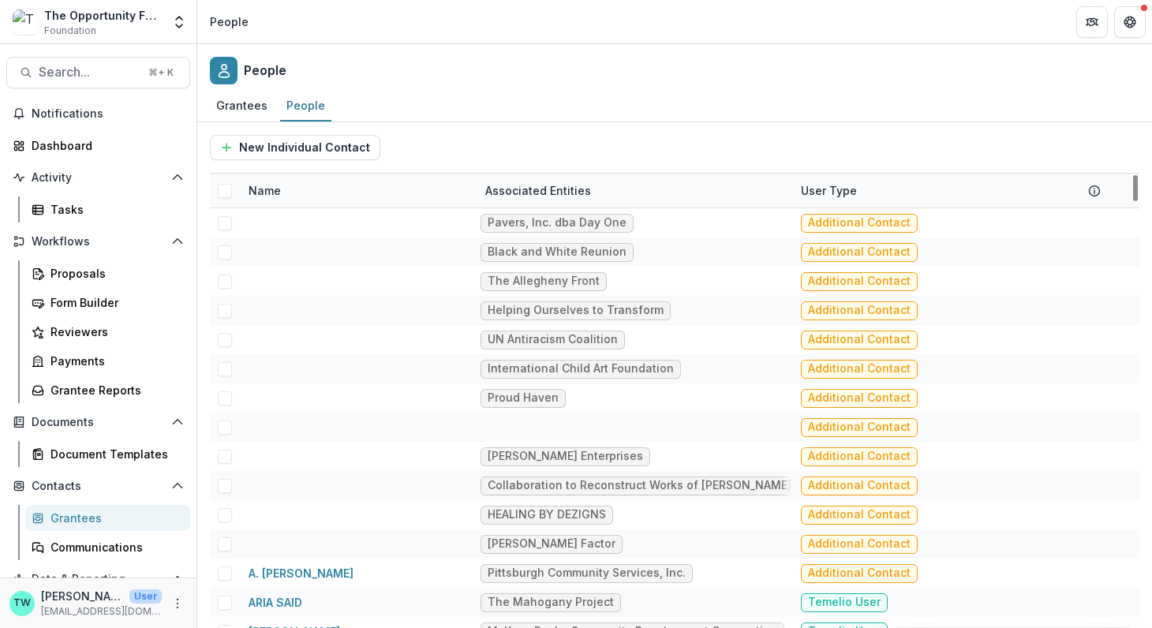
click at [268, 192] on div "Name" at bounding box center [264, 190] width 51 height 17
click at [312, 226] on input at bounding box center [336, 224] width 189 height 25
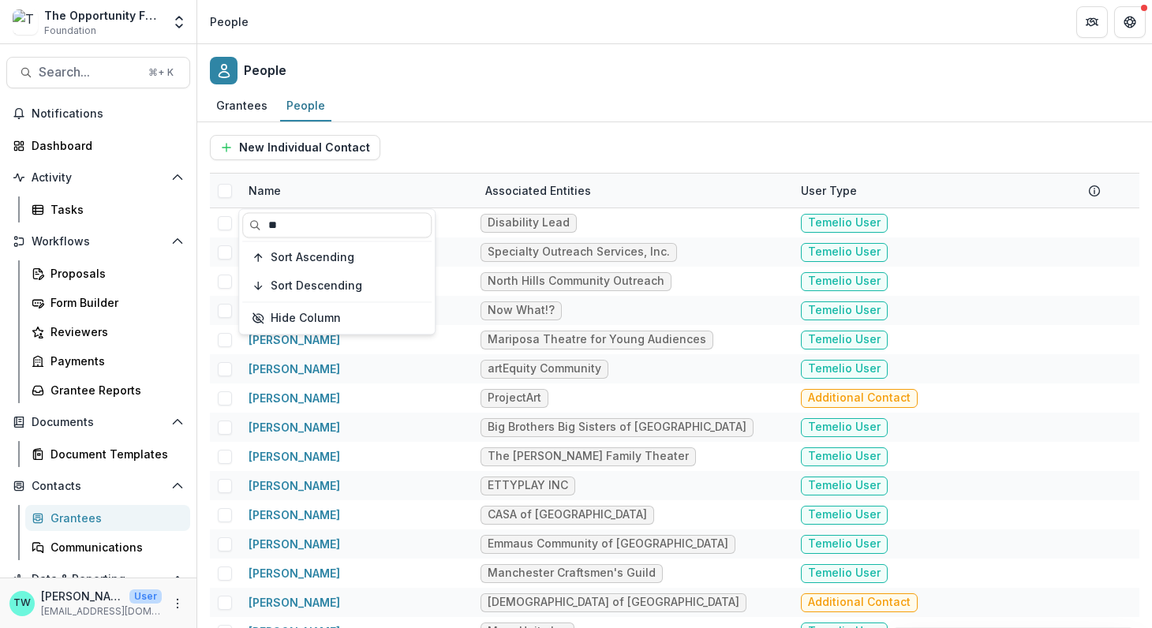
type input "*"
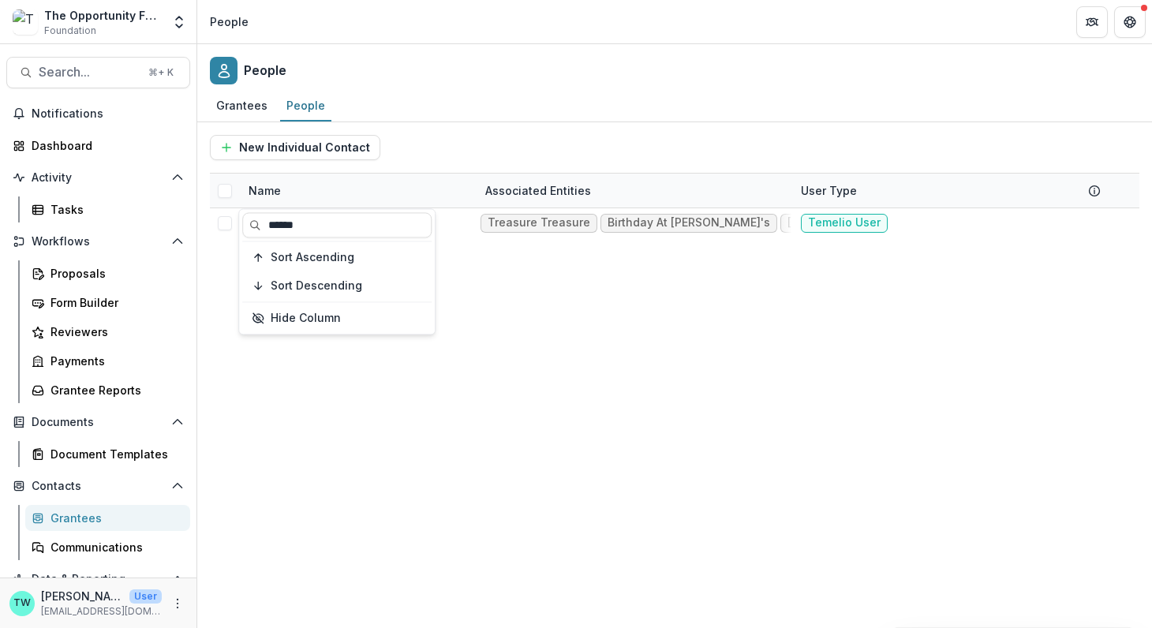
type input "******"
click at [548, 70] on div "People" at bounding box center [674, 67] width 954 height 47
click at [233, 100] on div "Grantees" at bounding box center [242, 105] width 64 height 23
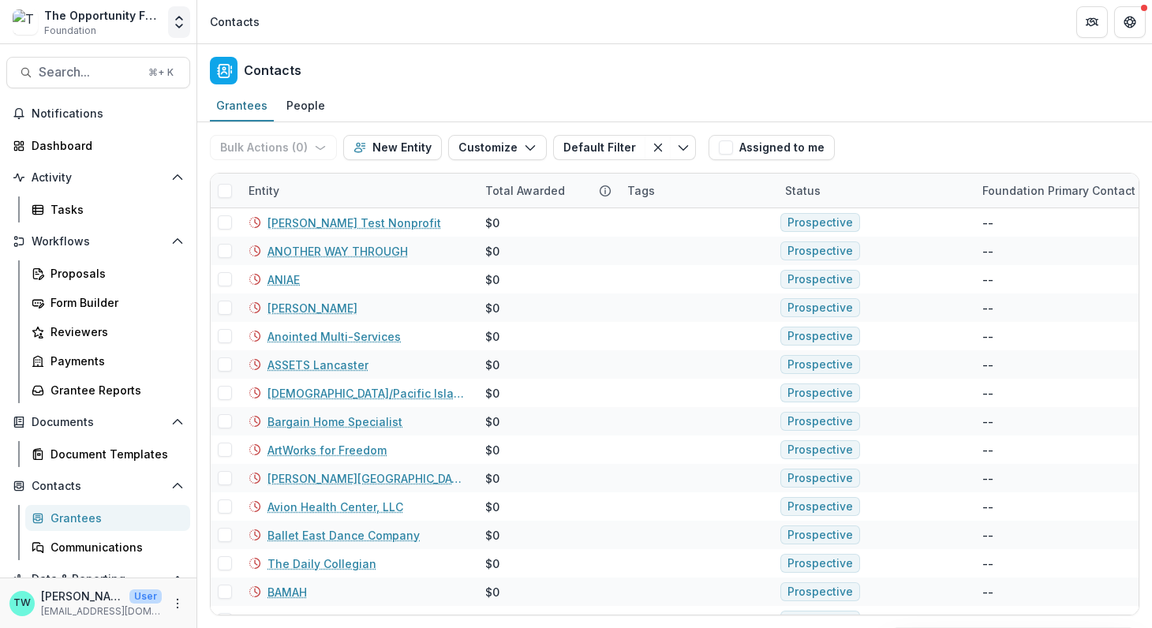
click at [179, 20] on icon "Open entity switcher" at bounding box center [179, 22] width 16 height 16
click at [141, 62] on link "Admin Settings" at bounding box center [98, 61] width 189 height 26
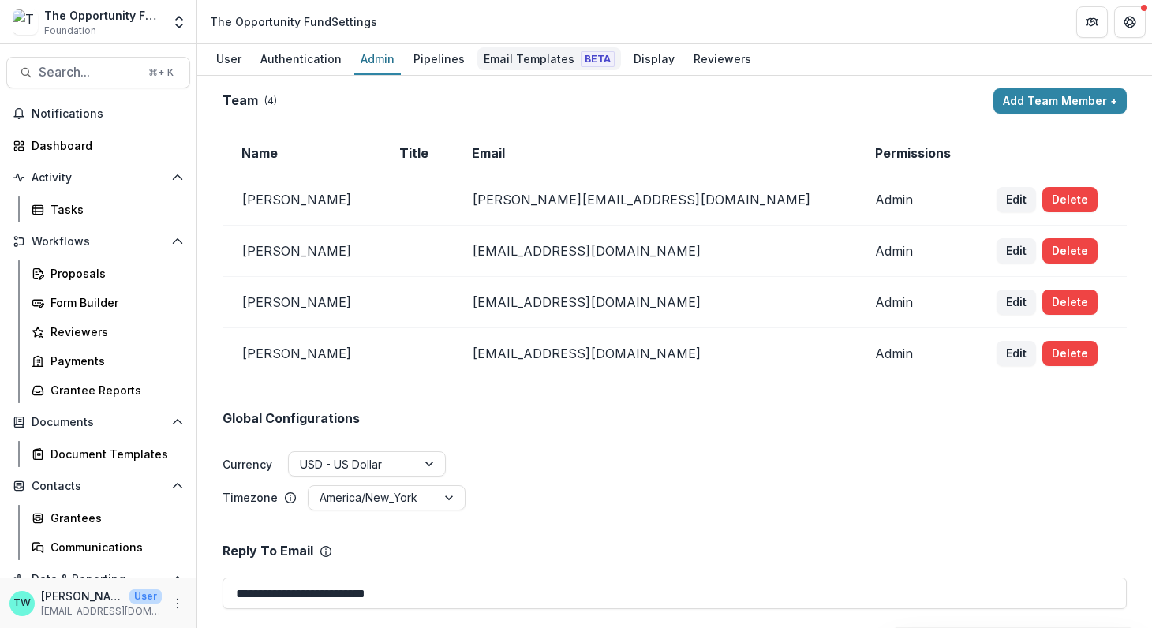
click at [525, 60] on div "Email Templates Beta" at bounding box center [549, 58] width 144 height 23
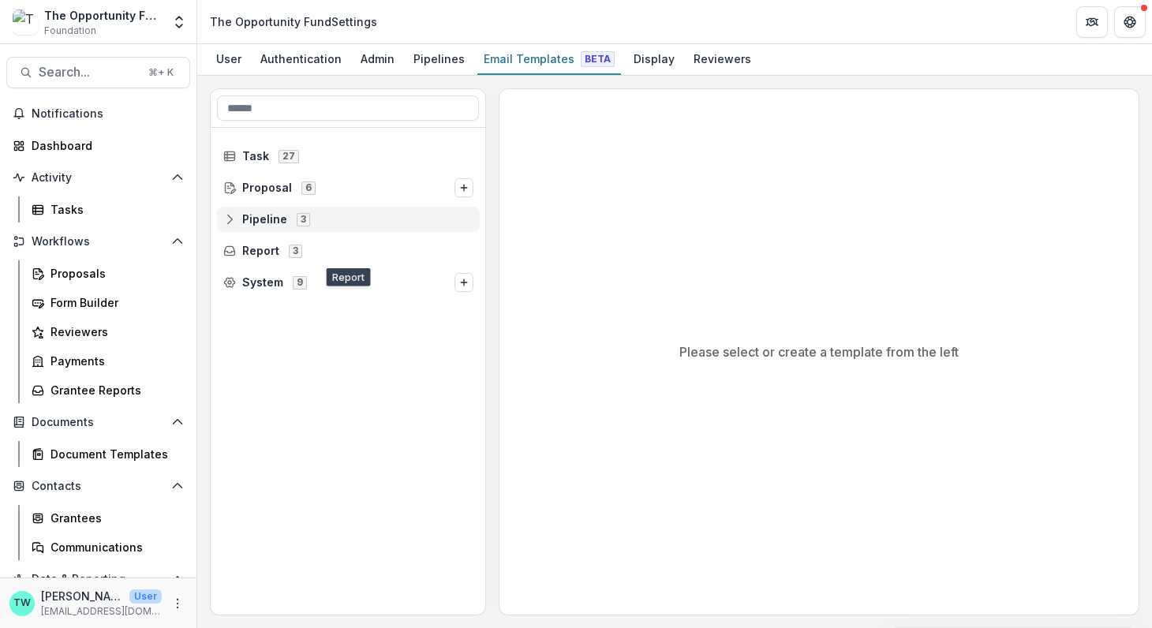
click at [260, 214] on span "Pipeline" at bounding box center [264, 219] width 45 height 13
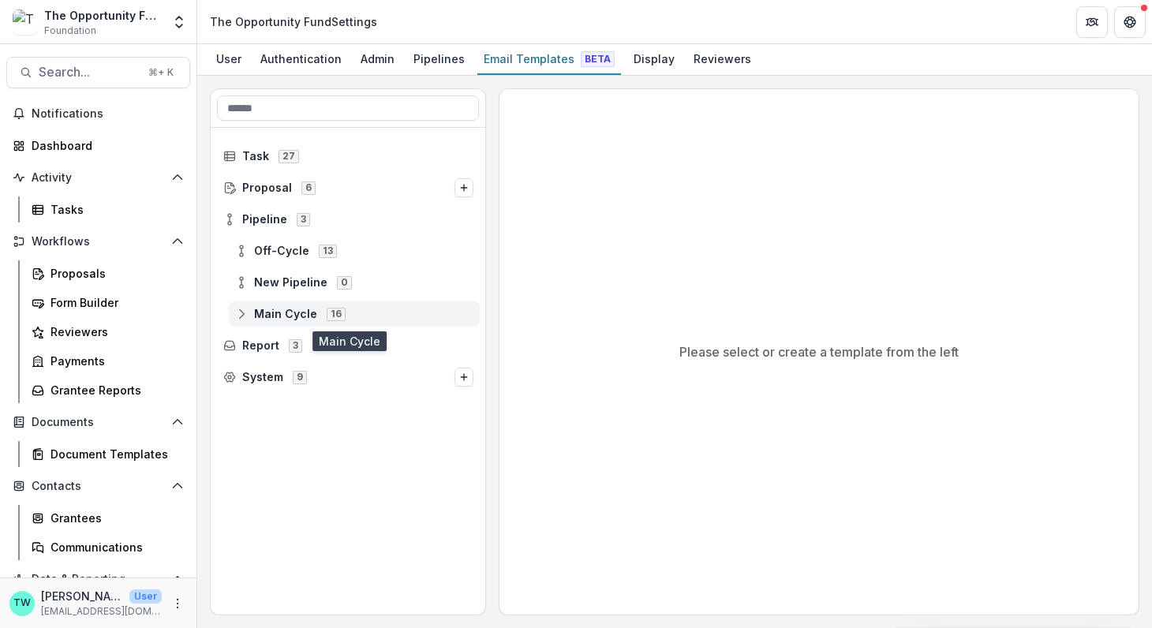
click at [292, 308] on span "Main Cycle" at bounding box center [285, 314] width 63 height 13
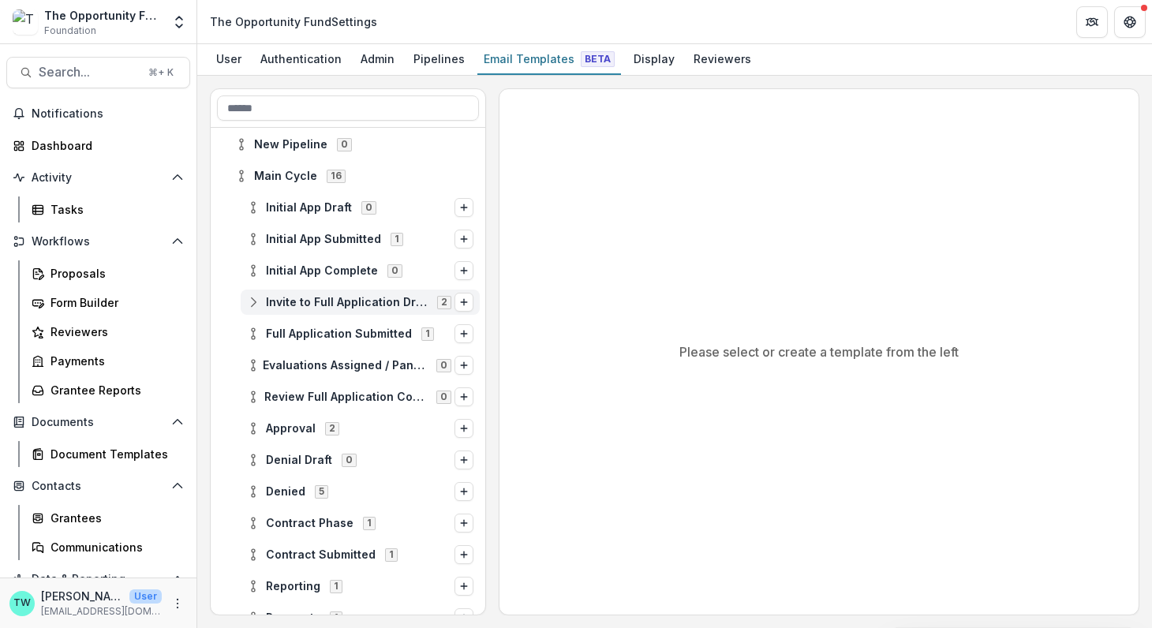
scroll to position [130, 0]
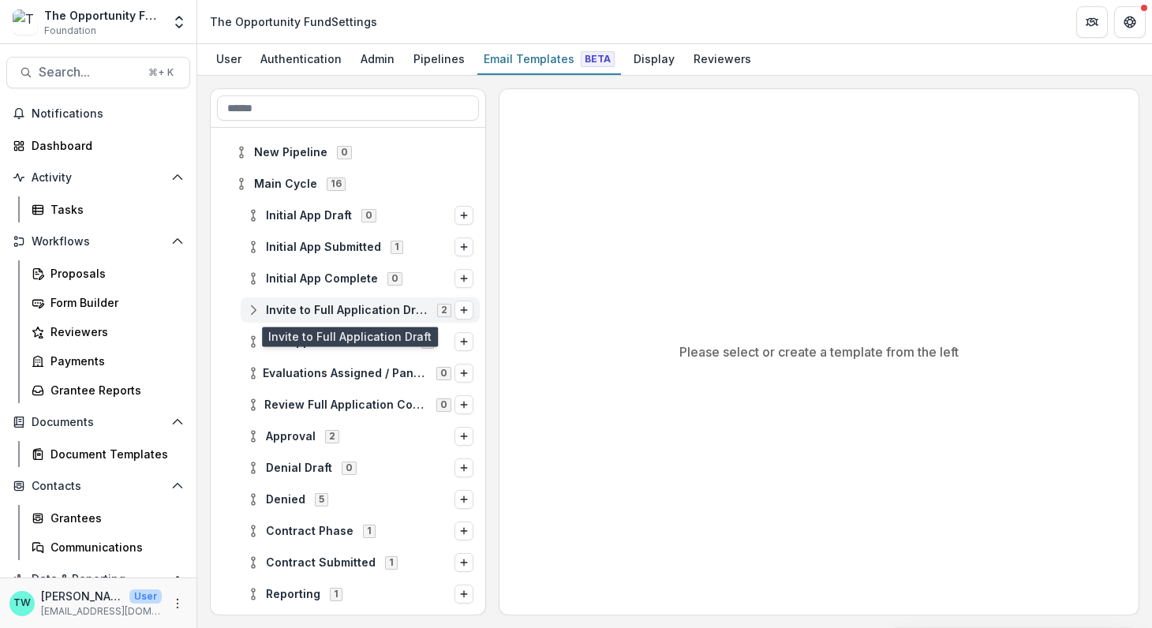
click at [396, 311] on span "Invite to Full Application Draft" at bounding box center [347, 310] width 162 height 13
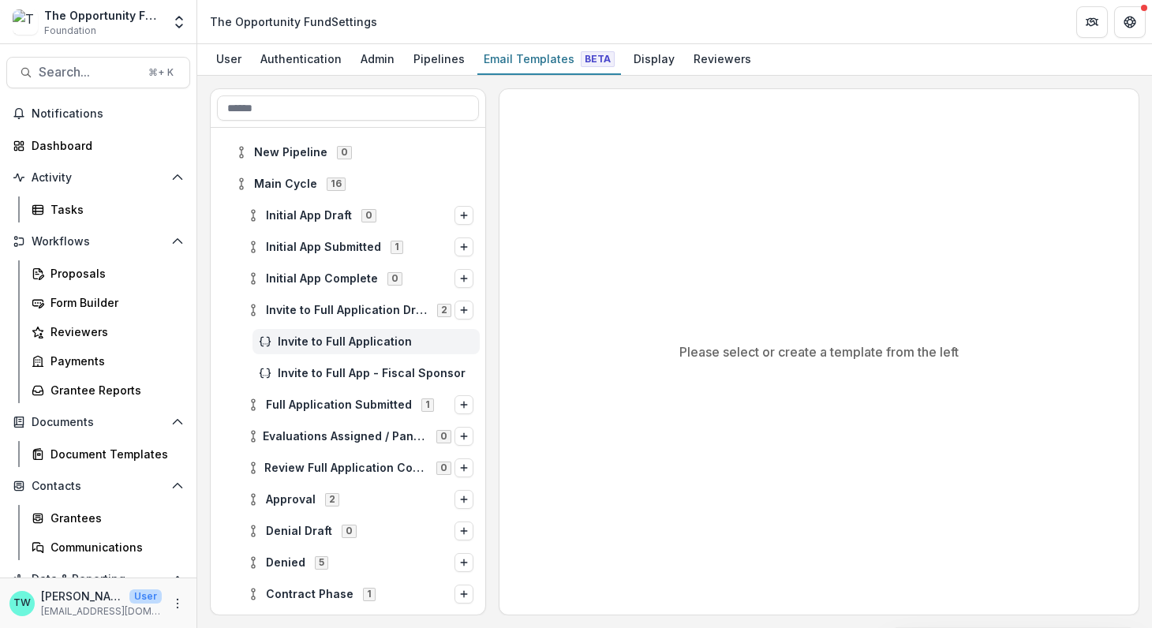
click at [355, 341] on span "Invite to Full Application" at bounding box center [376, 341] width 196 height 13
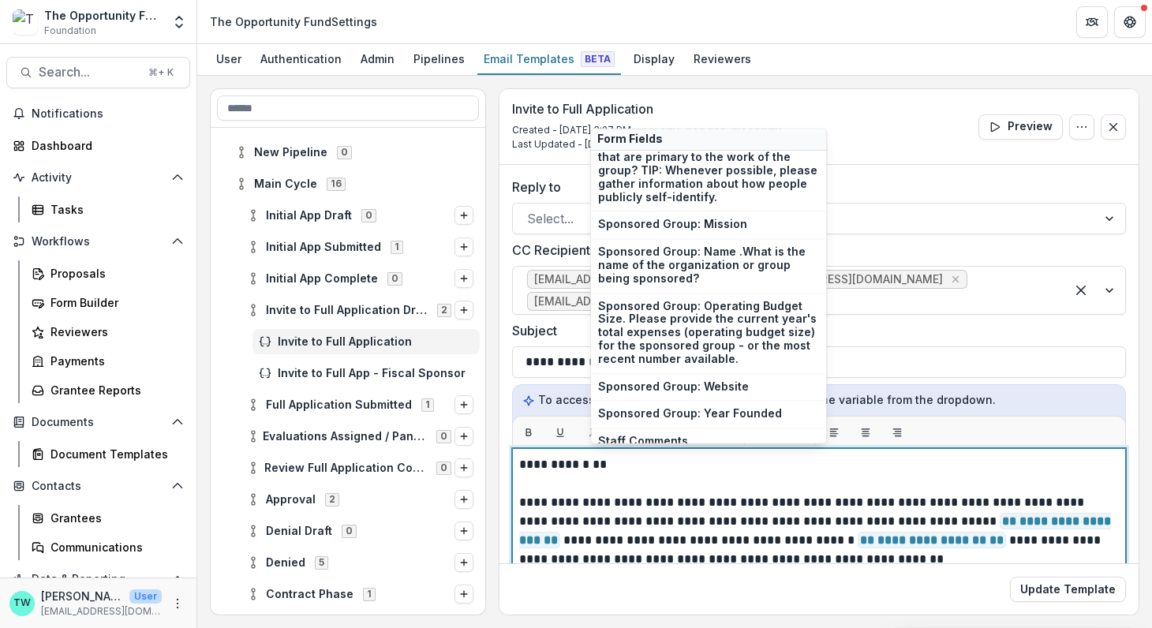
scroll to position [6942, 0]
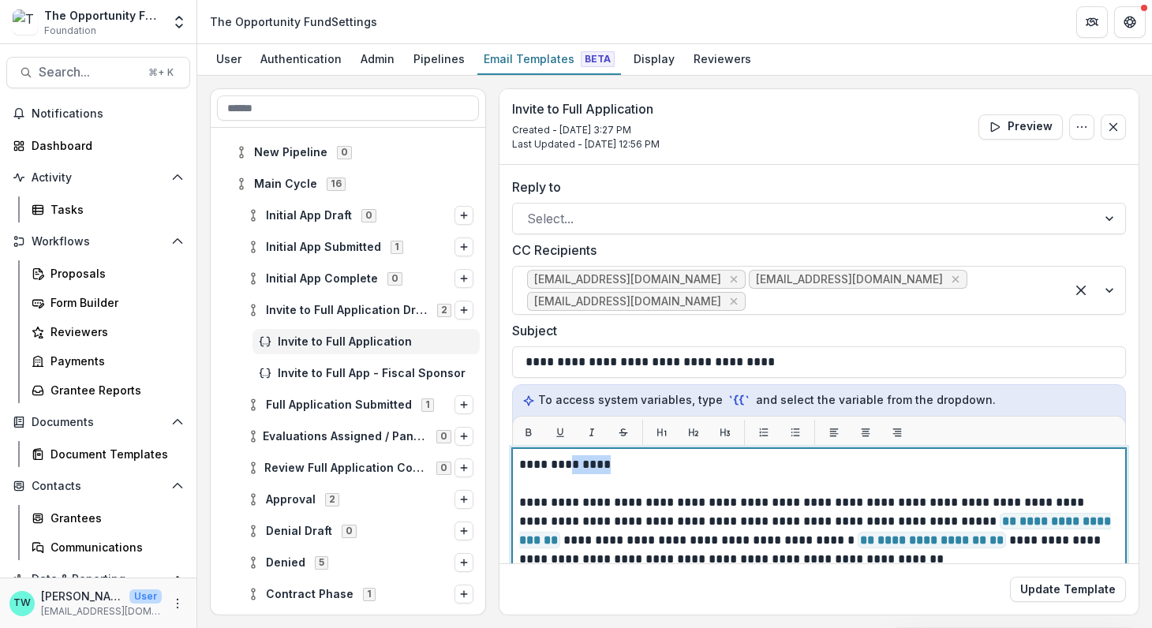
drag, startPoint x: 621, startPoint y: 461, endPoint x: 566, endPoint y: 464, distance: 54.5
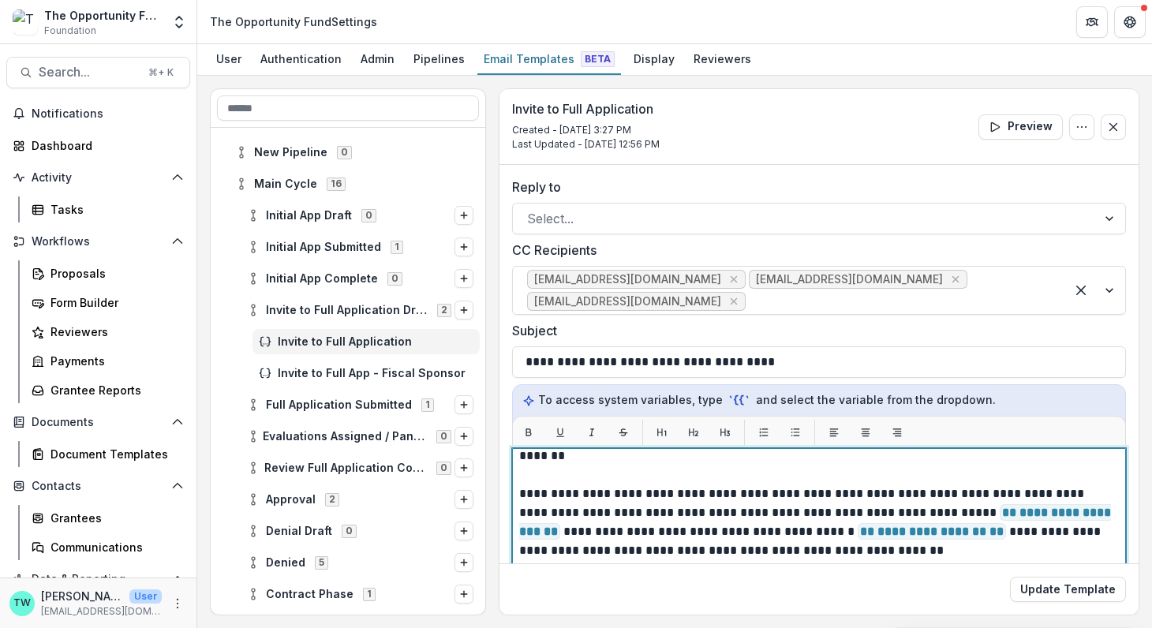
scroll to position [8, 0]
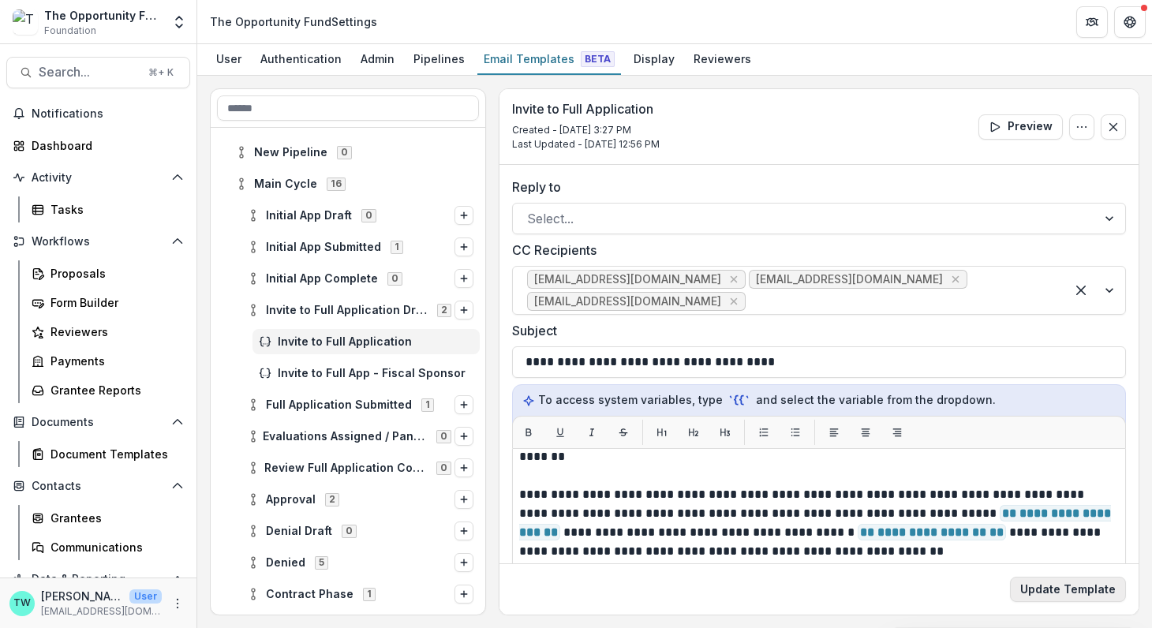
click at [1060, 589] on button "Update Template" at bounding box center [1068, 589] width 116 height 25
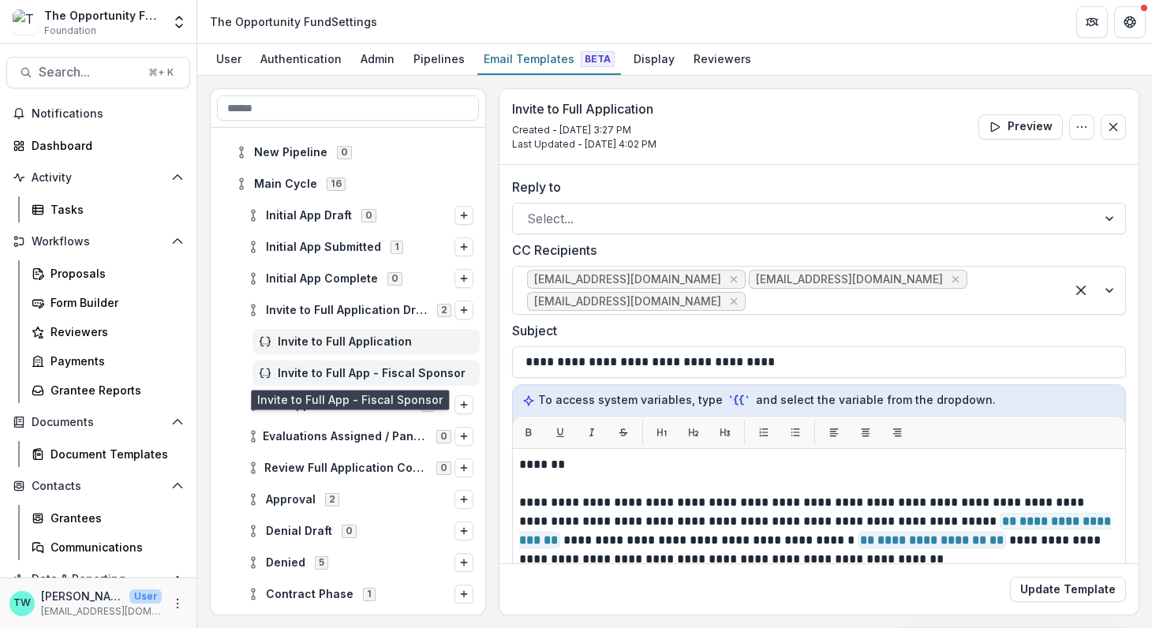
click at [323, 368] on span "Invite to Full App - Fiscal Sponsor" at bounding box center [376, 373] width 196 height 13
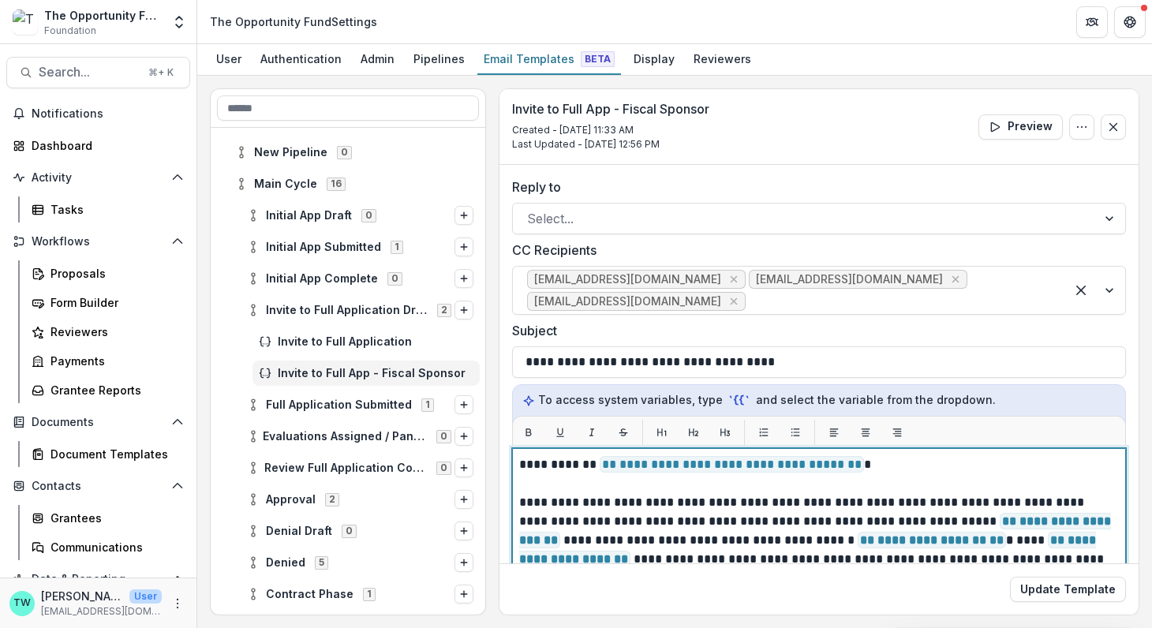
click at [853, 461] on span "**********" at bounding box center [731, 464] width 264 height 17
drag, startPoint x: 853, startPoint y: 461, endPoint x: 596, endPoint y: 463, distance: 257.1
click at [599, 463] on span "**********" at bounding box center [731, 464] width 264 height 17
drag, startPoint x: 592, startPoint y: 461, endPoint x: 851, endPoint y: 465, distance: 258.7
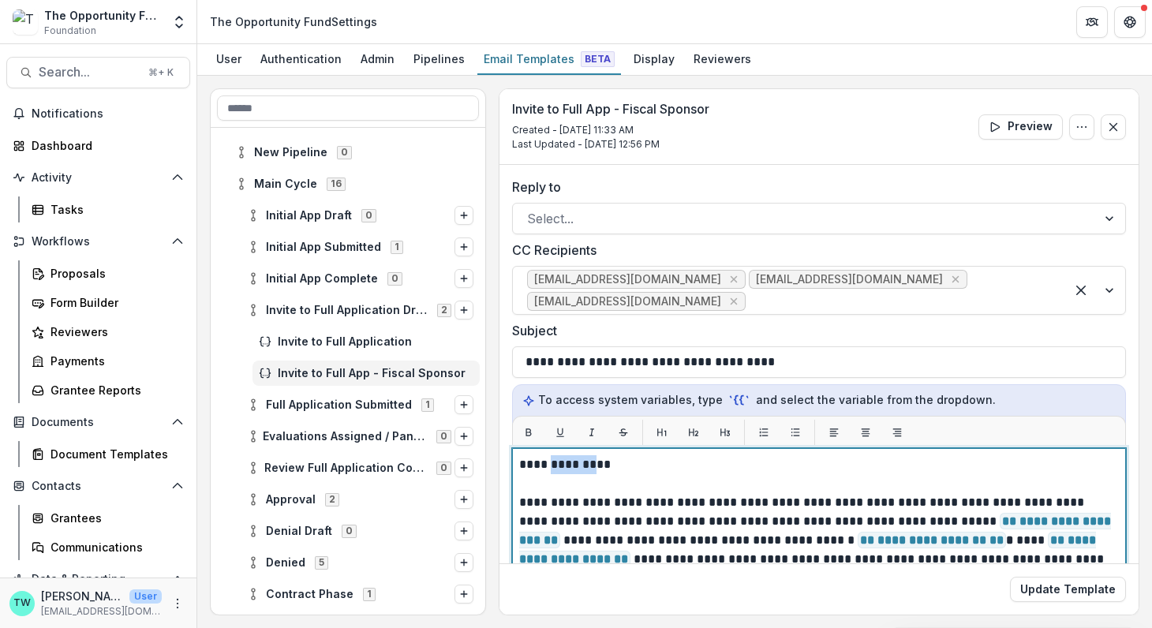
drag, startPoint x: 594, startPoint y: 457, endPoint x: 551, endPoint y: 465, distance: 44.1
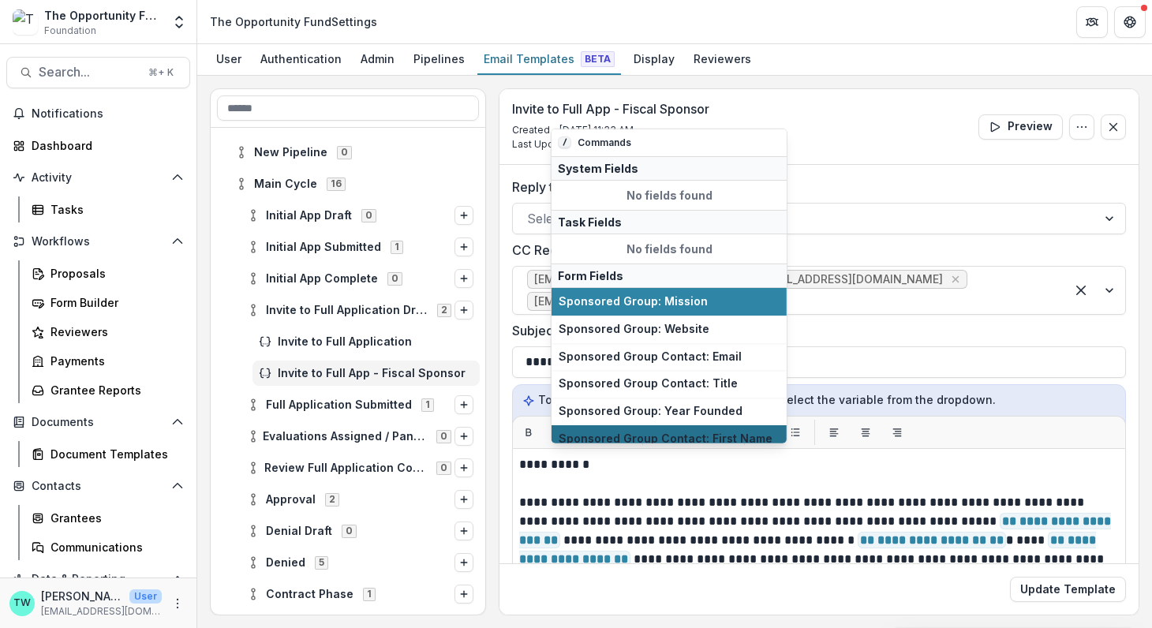
click at [666, 436] on span "Sponsored Group Contact: First Name" at bounding box center [668, 438] width 221 height 13
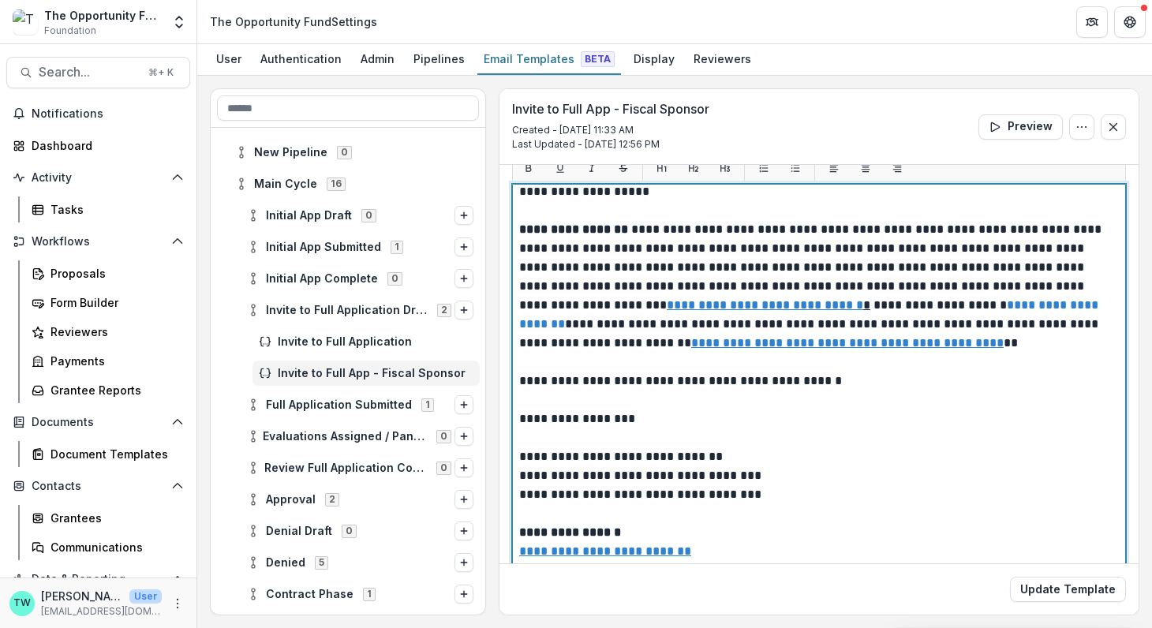
scroll to position [353, 0]
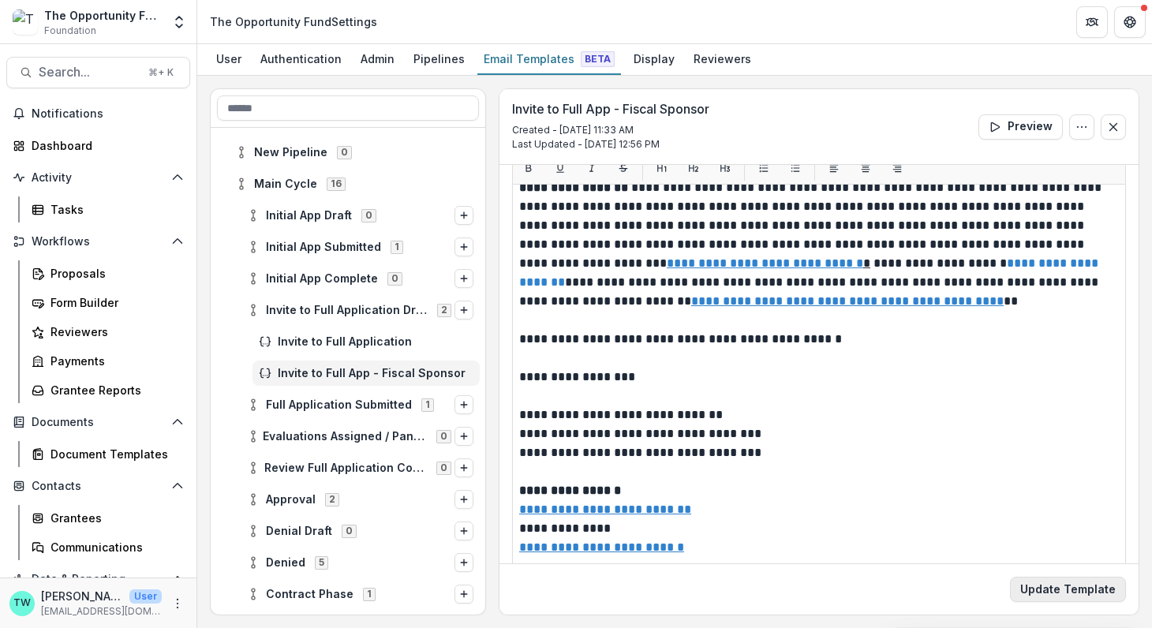
click at [1047, 592] on button "Update Template" at bounding box center [1068, 589] width 116 height 25
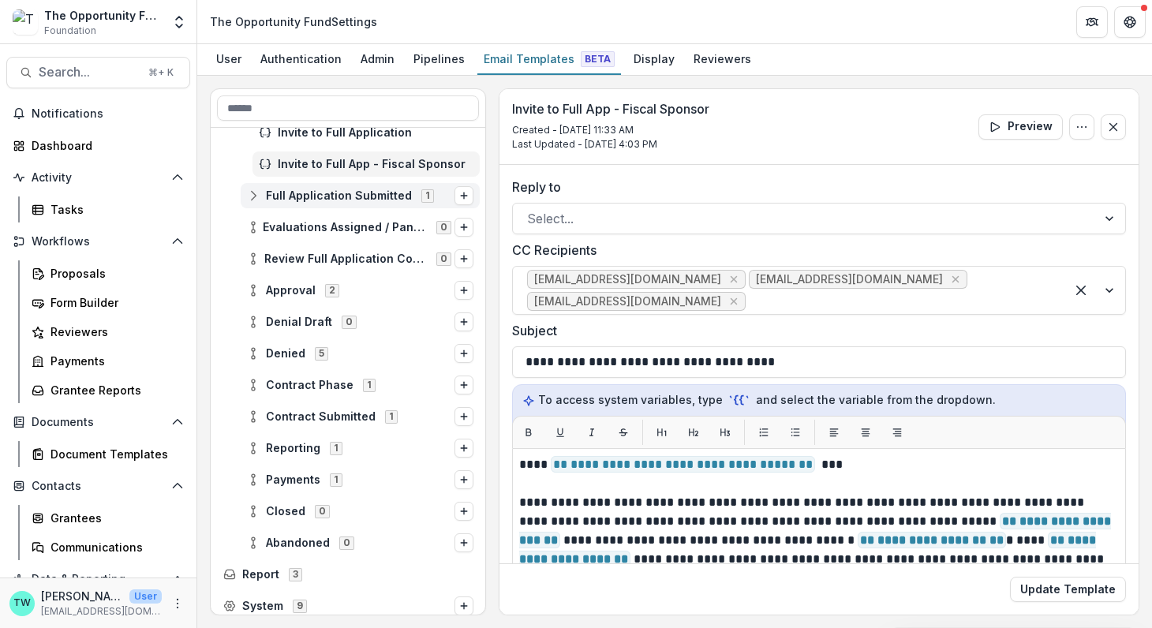
scroll to position [344, 0]
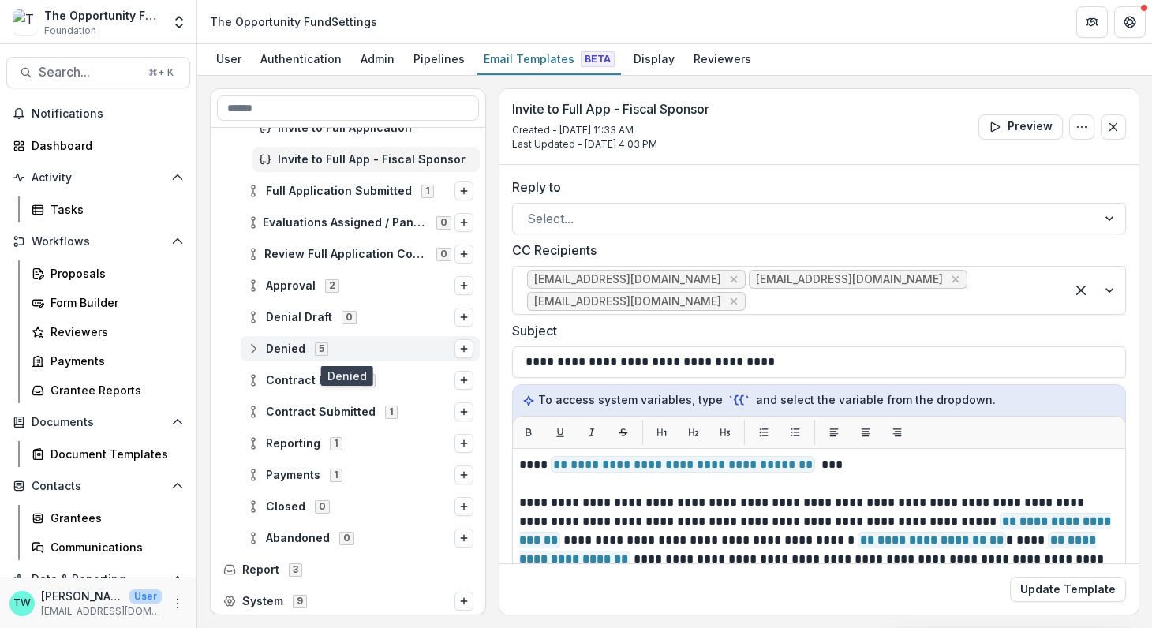
click at [257, 345] on icon at bounding box center [253, 348] width 13 height 13
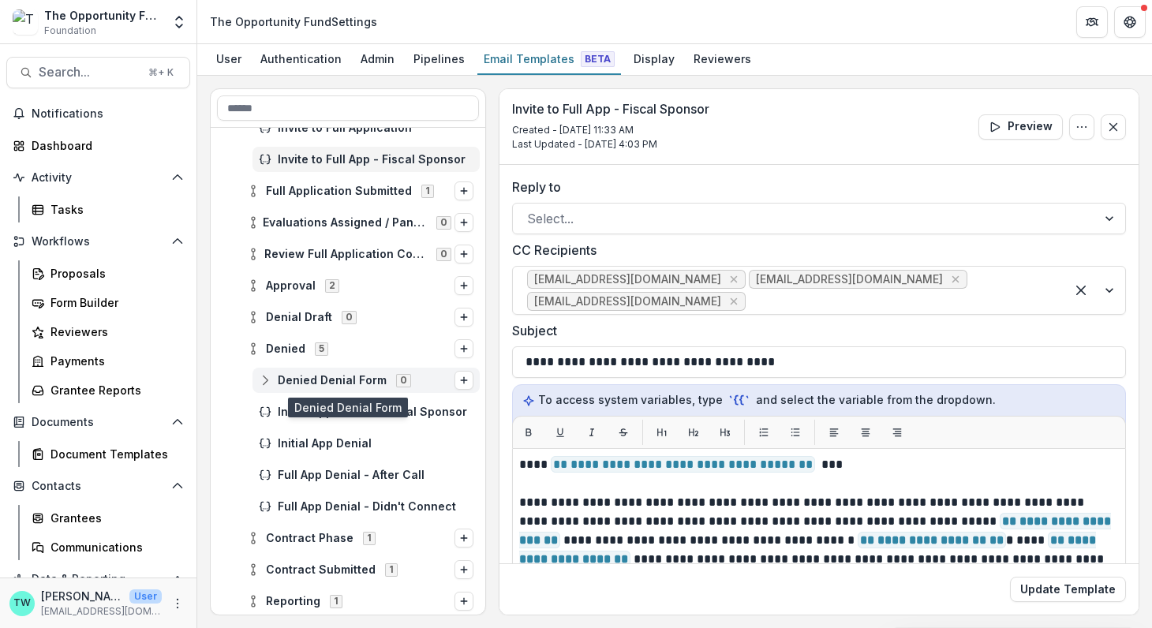
click at [324, 380] on span "Denied Denial Form" at bounding box center [332, 380] width 109 height 13
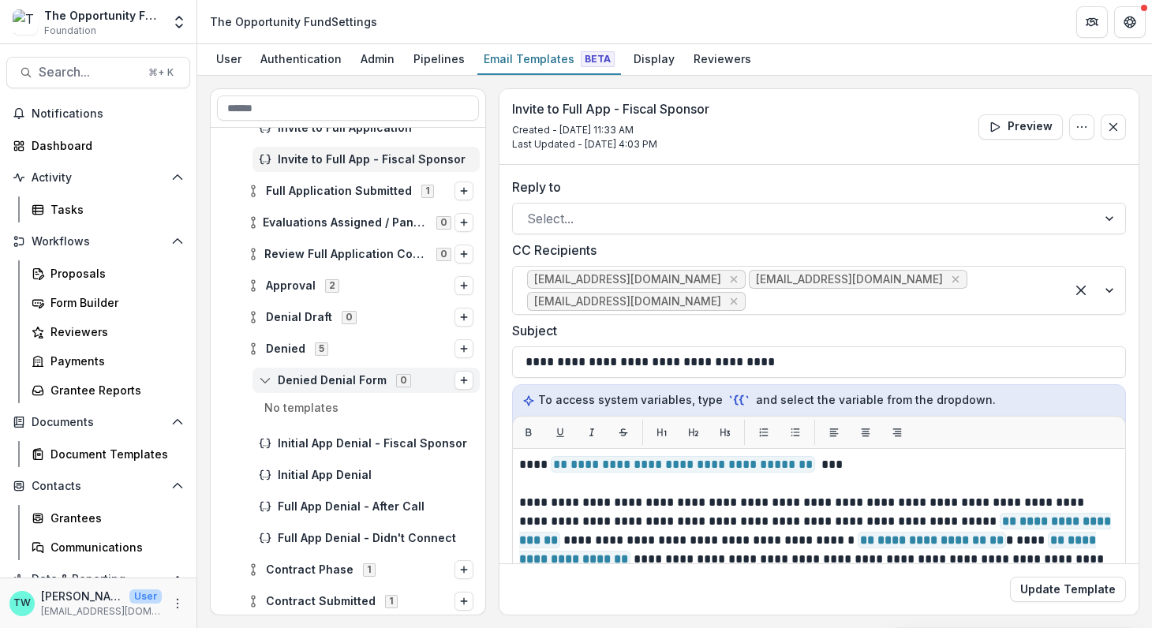
click at [324, 380] on span "Denied Denial Form" at bounding box center [332, 380] width 109 height 13
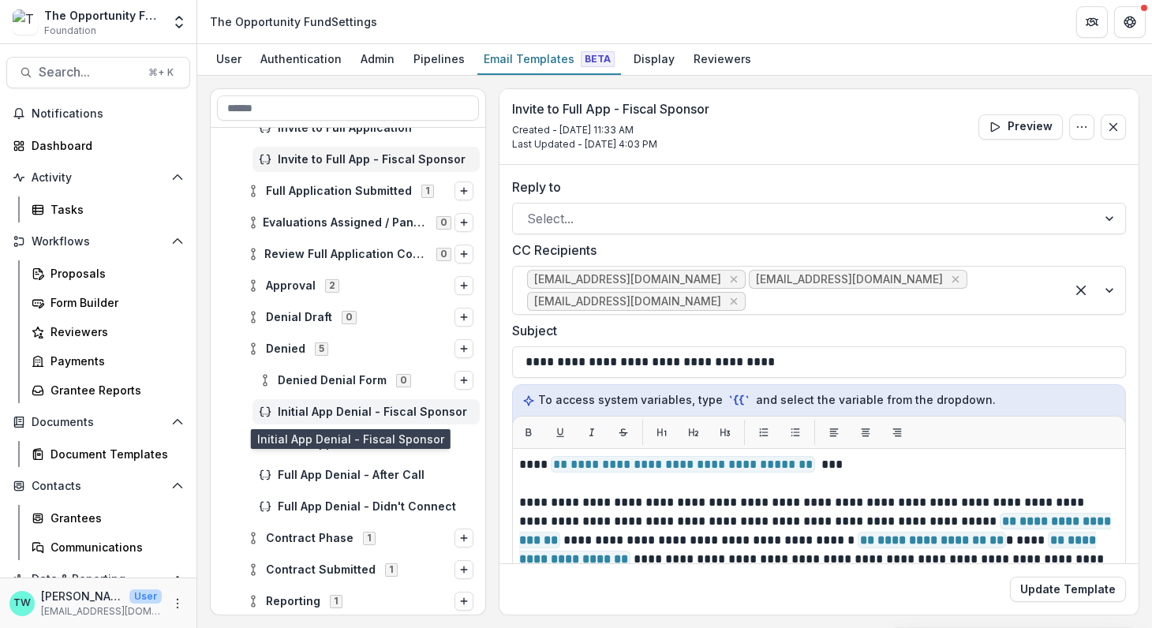
click at [326, 405] on span "Initial App Denial - Fiscal Sponsor" at bounding box center [376, 411] width 196 height 13
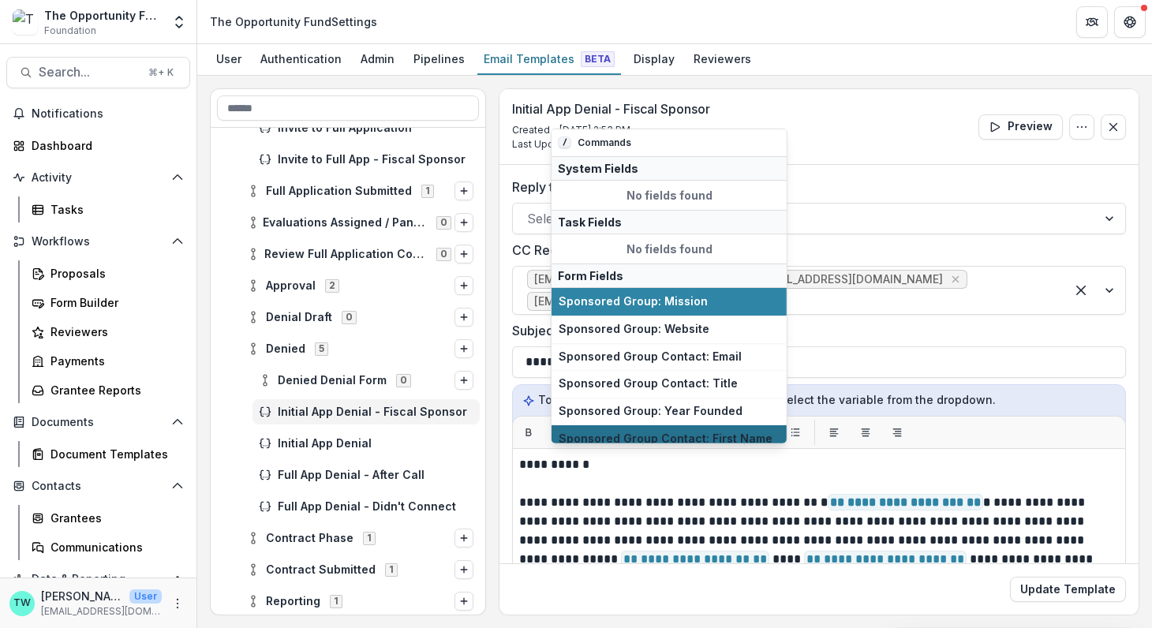
click at [681, 435] on span "Sponsored Group Contact: First Name" at bounding box center [668, 438] width 221 height 13
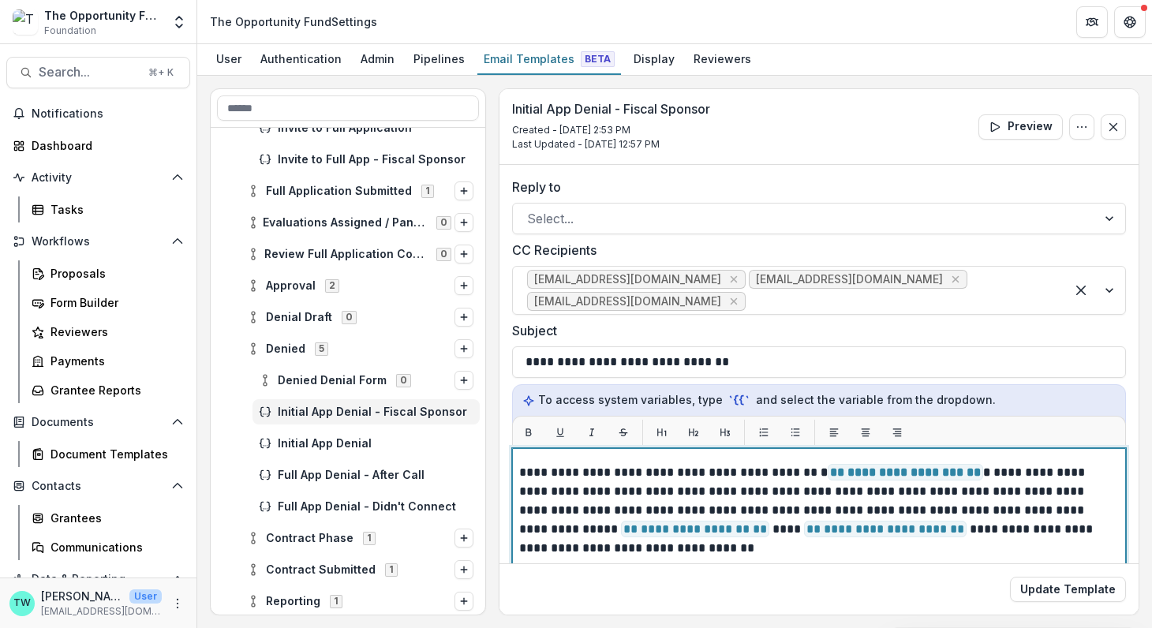
scroll to position [34, 0]
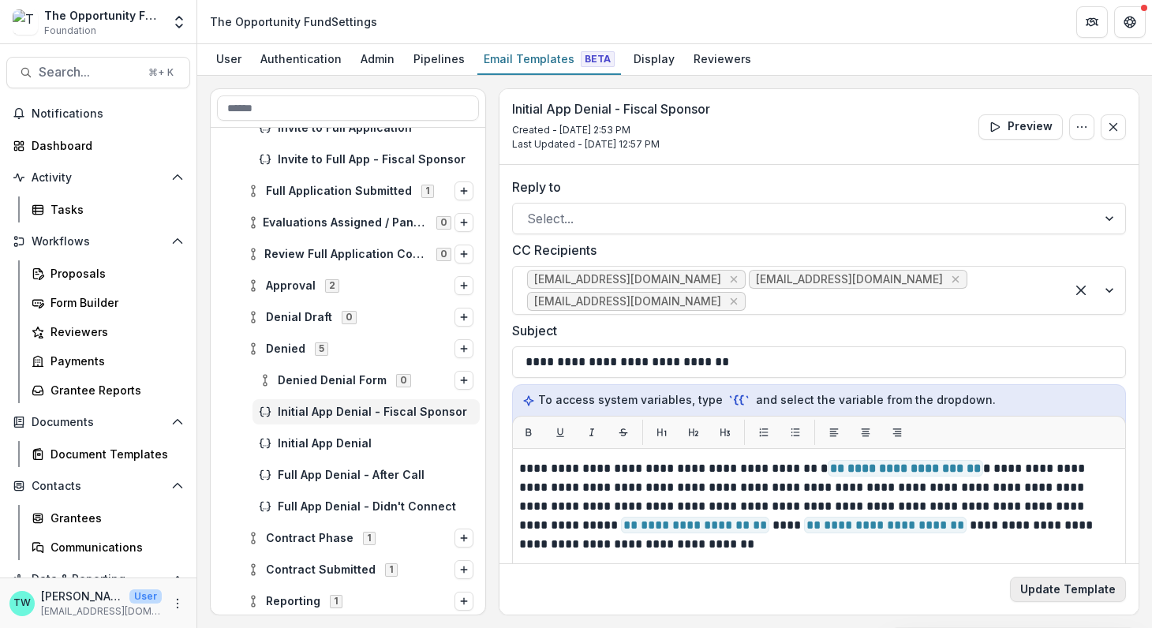
click at [1073, 595] on button "Update Template" at bounding box center [1068, 589] width 116 height 25
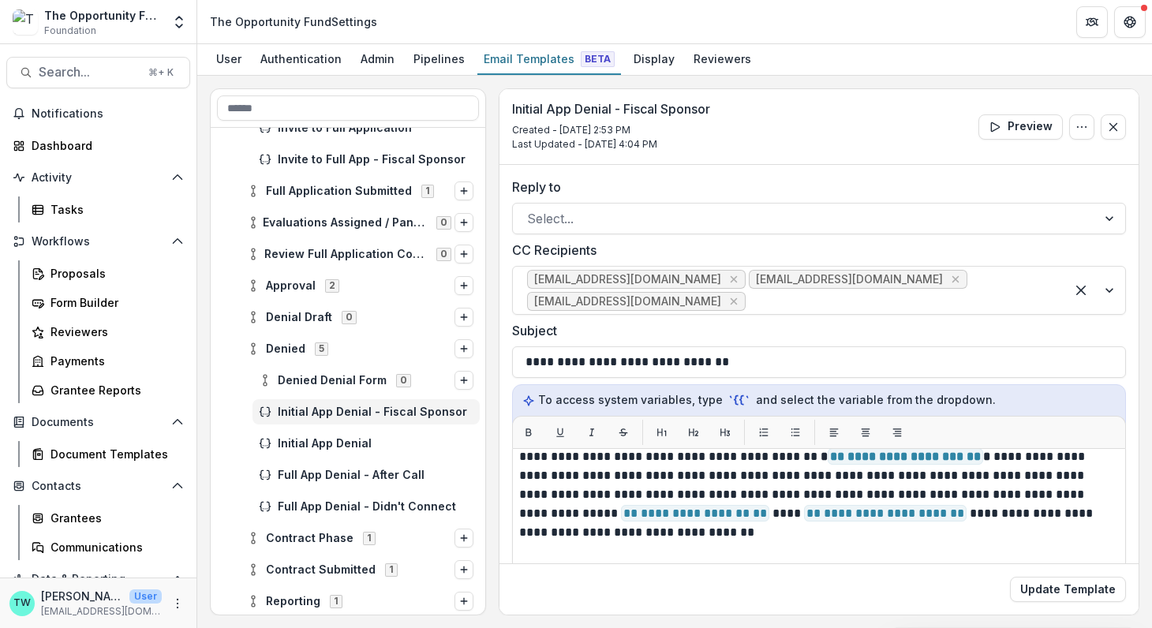
scroll to position [42, 0]
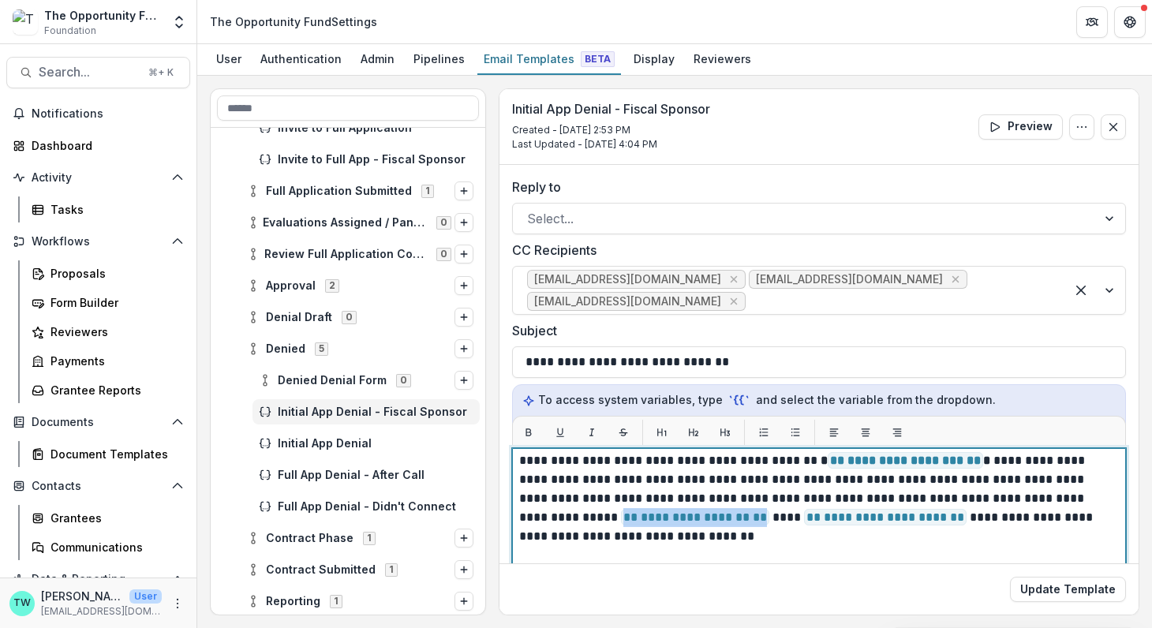
drag, startPoint x: 1089, startPoint y: 494, endPoint x: 645, endPoint y: 514, distance: 444.5
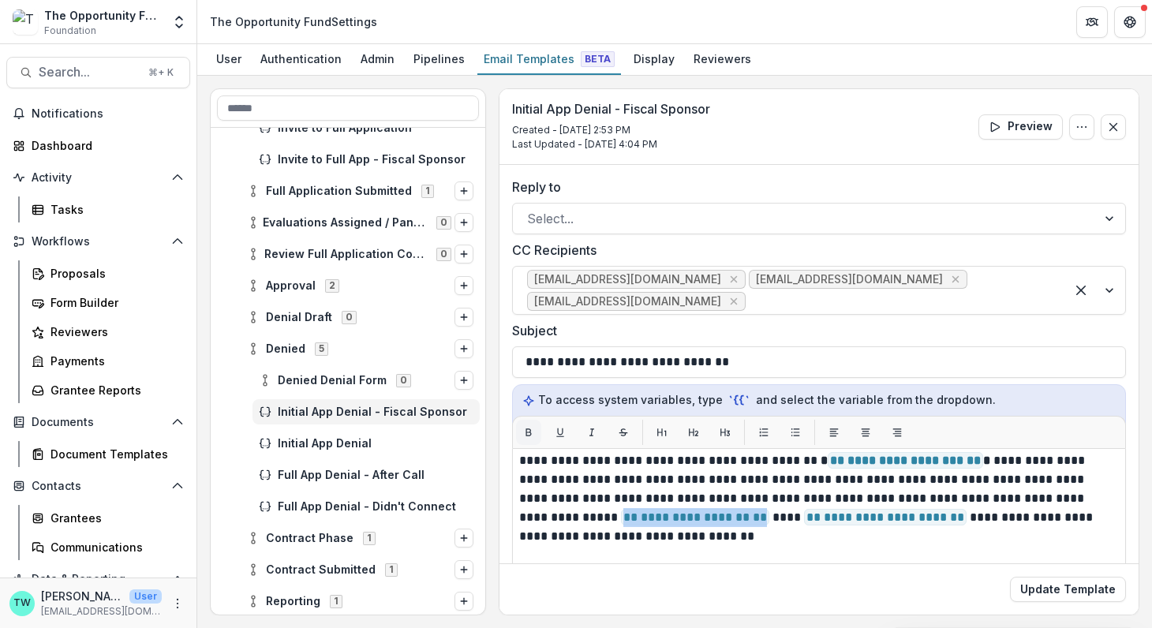
click at [528, 429] on icon "Bold" at bounding box center [528, 432] width 11 height 11
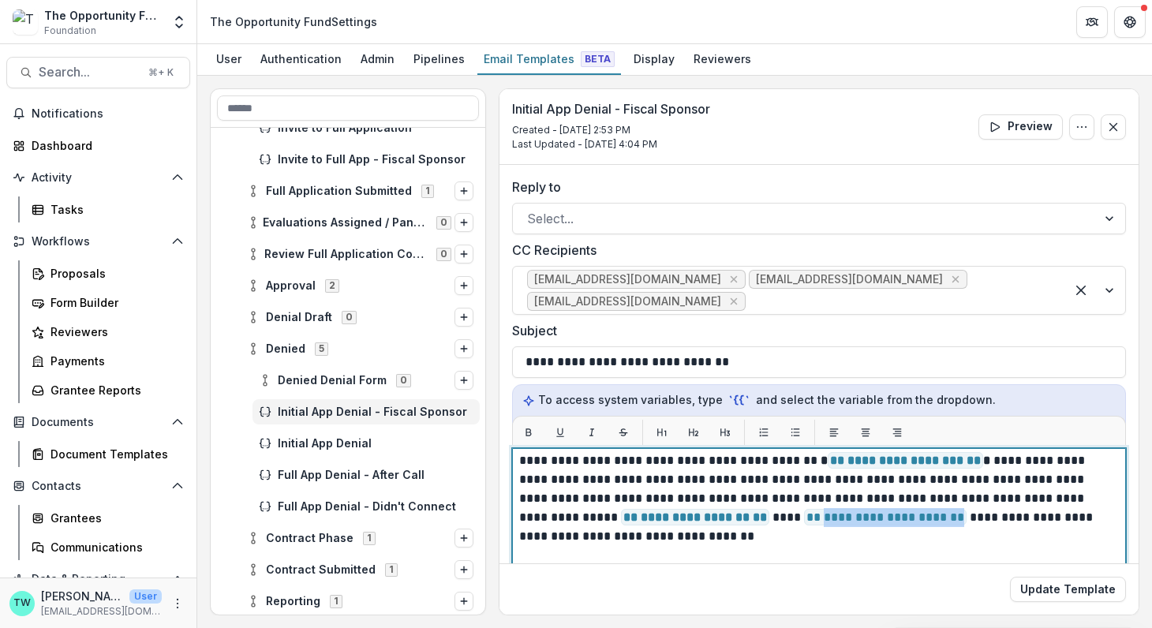
drag, startPoint x: 676, startPoint y: 514, endPoint x: 832, endPoint y: 515, distance: 156.2
click at [832, 515] on span "**********" at bounding box center [885, 517] width 162 height 17
drag, startPoint x: 836, startPoint y: 513, endPoint x: 680, endPoint y: 517, distance: 156.2
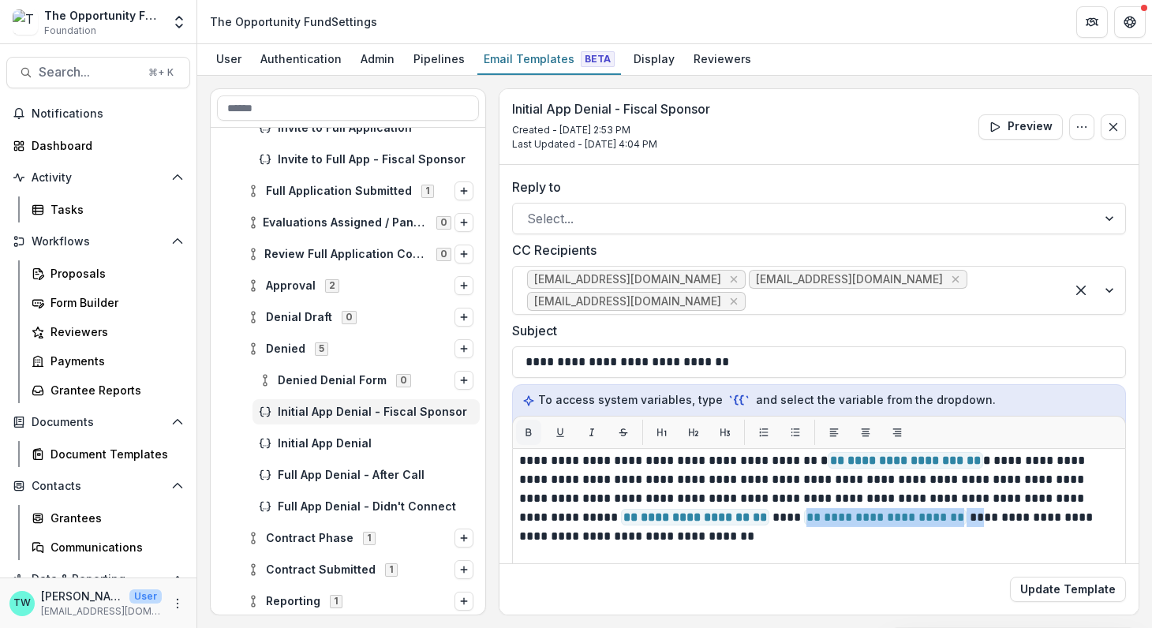
click at [528, 431] on icon "Bold" at bounding box center [528, 432] width 11 height 11
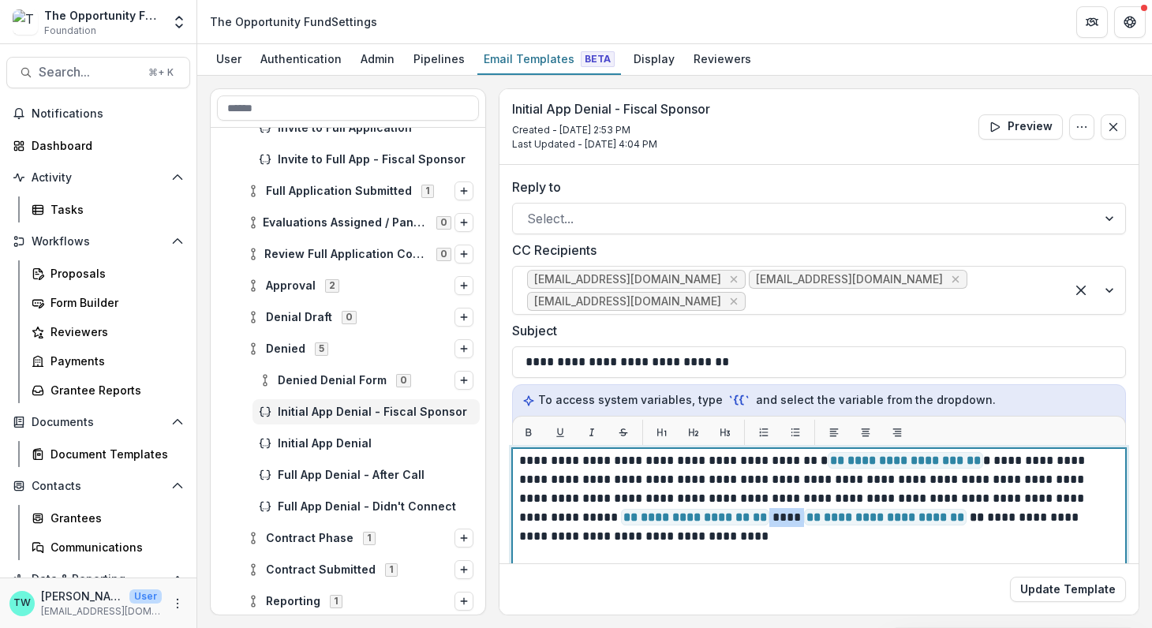
click at [842, 516] on strong "**********" at bounding box center [894, 517] width 180 height 17
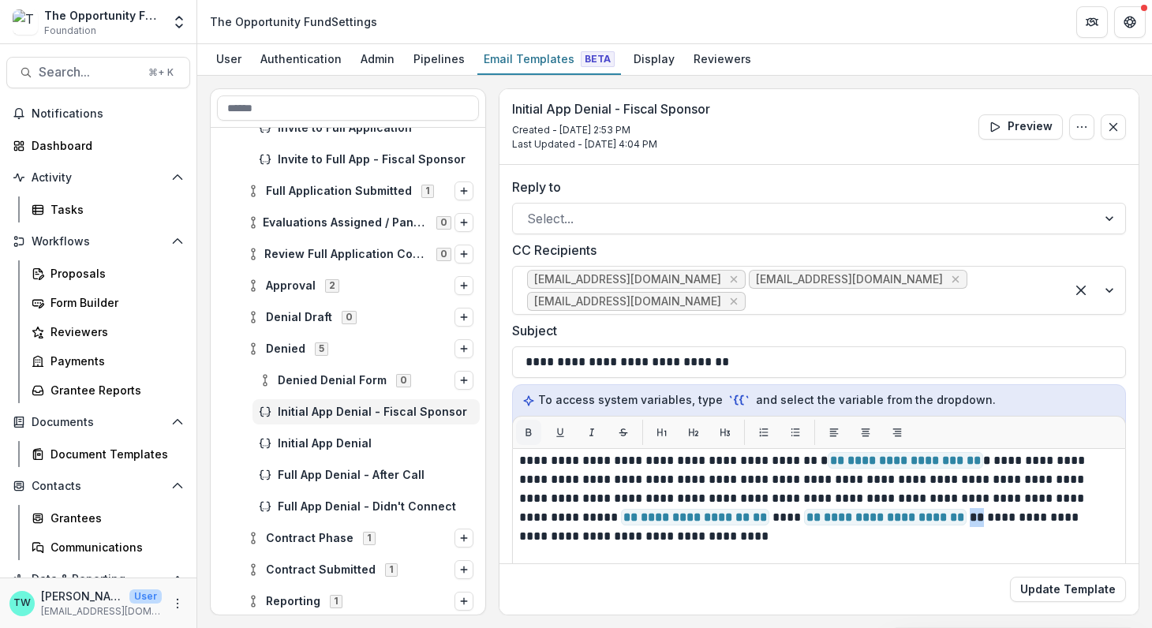
click at [523, 432] on icon "Bold" at bounding box center [528, 432] width 11 height 11
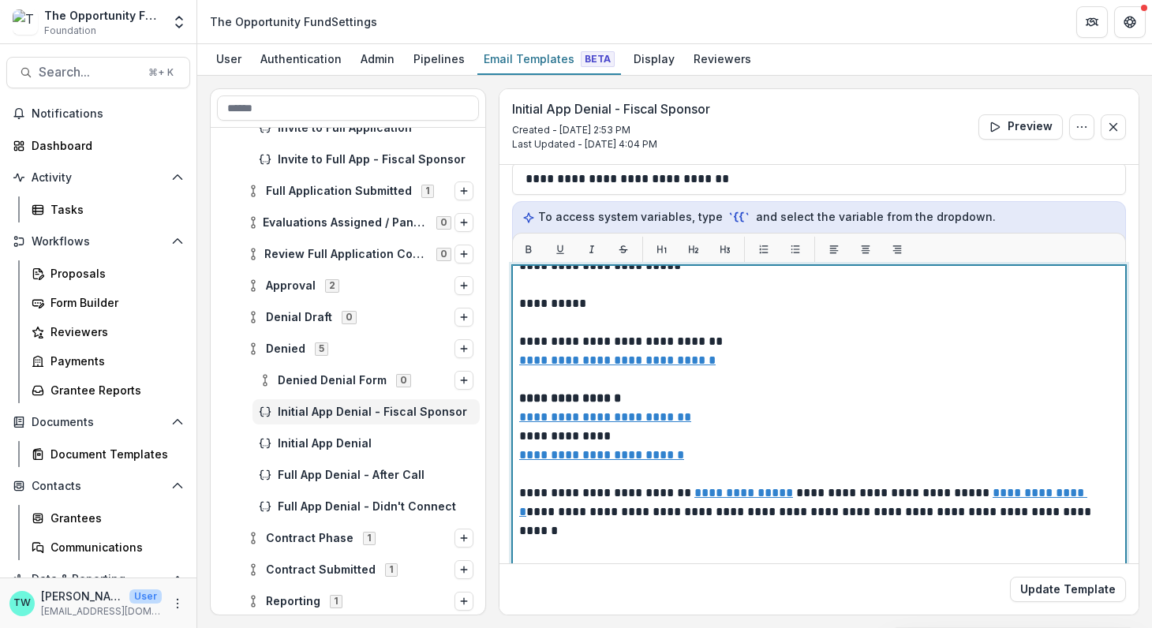
scroll to position [189, 0]
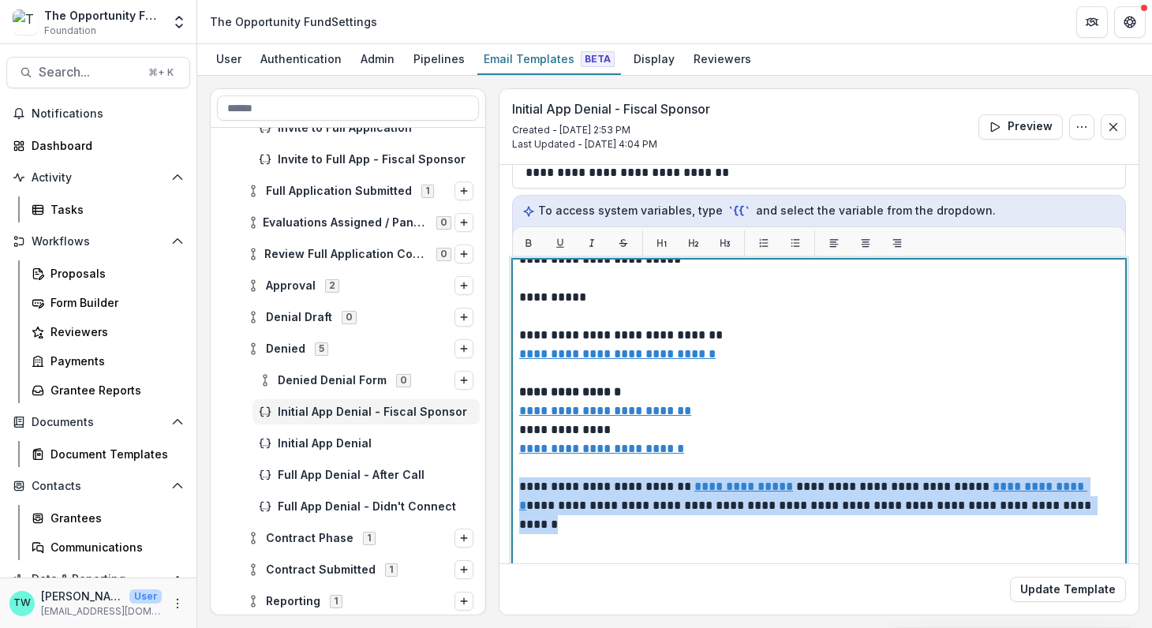
drag, startPoint x: 1108, startPoint y: 483, endPoint x: 513, endPoint y: 471, distance: 594.8
click at [513, 471] on div "**********" at bounding box center [819, 456] width 614 height 394
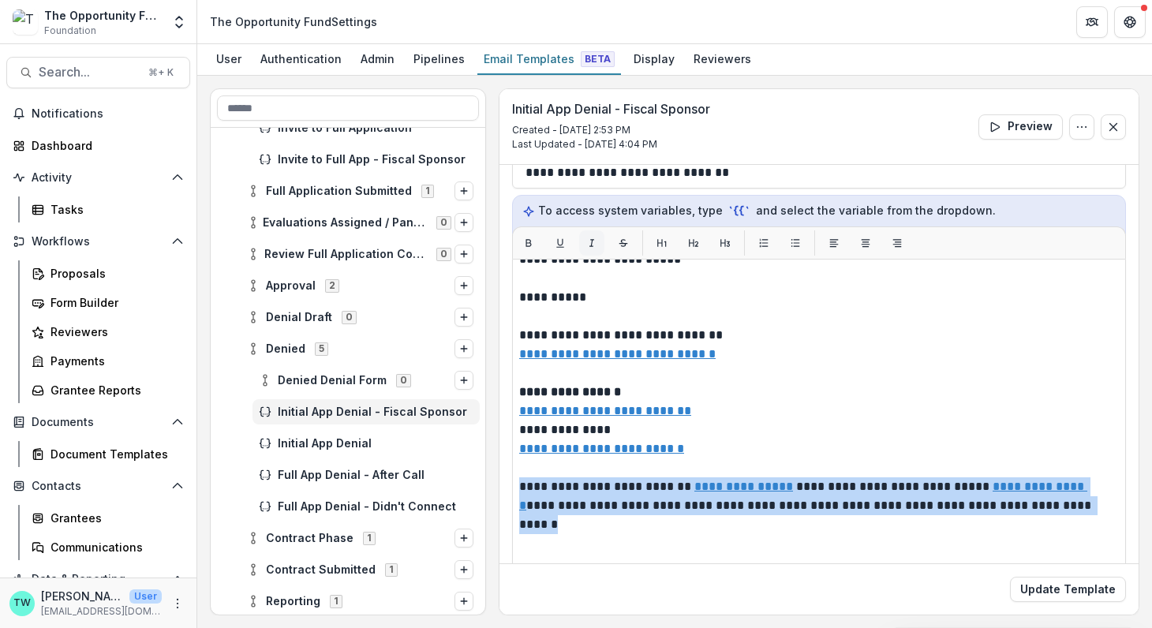
click at [588, 241] on icon "Italic" at bounding box center [591, 242] width 11 height 11
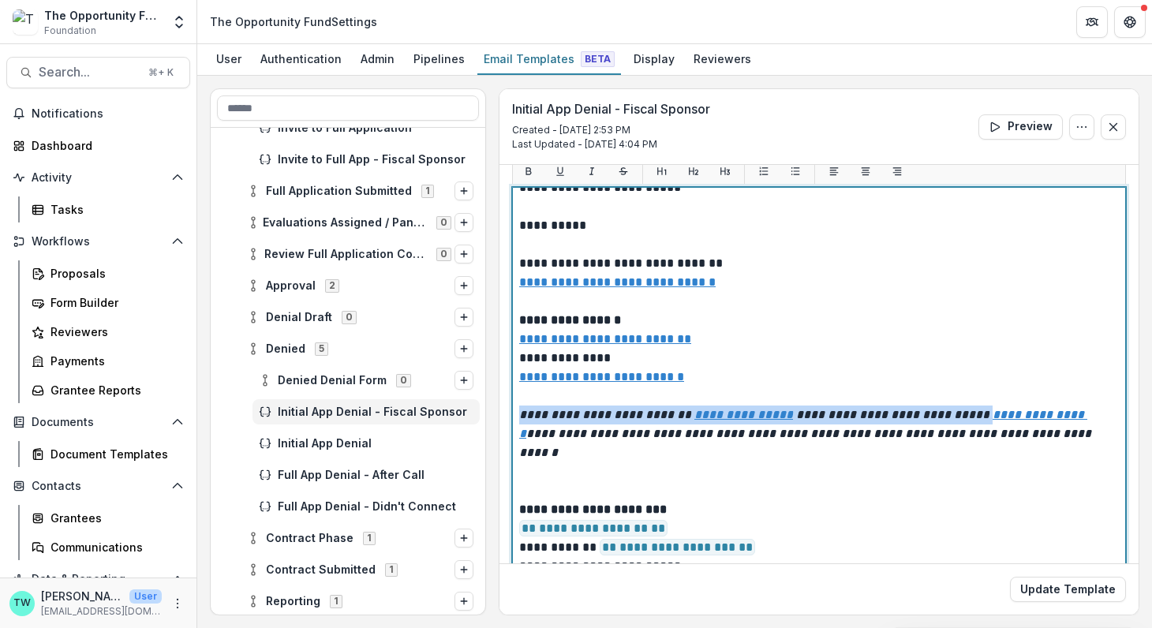
scroll to position [286, 0]
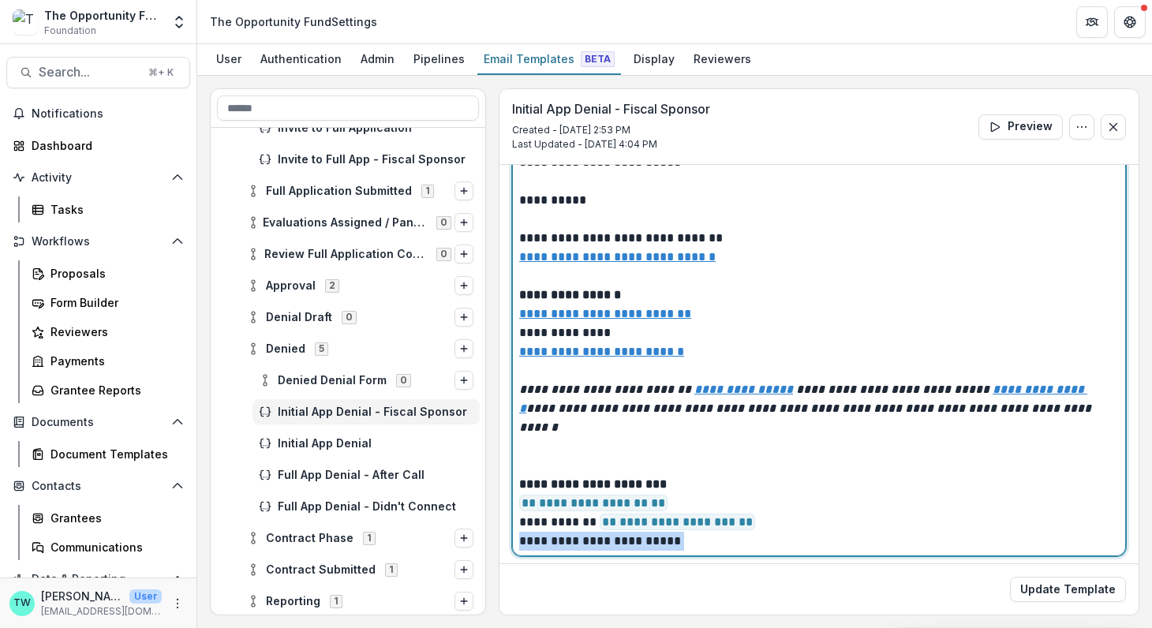
drag, startPoint x: 703, startPoint y: 505, endPoint x: 491, endPoint y: 502, distance: 211.4
click at [491, 502] on div "**********" at bounding box center [674, 351] width 929 height 527
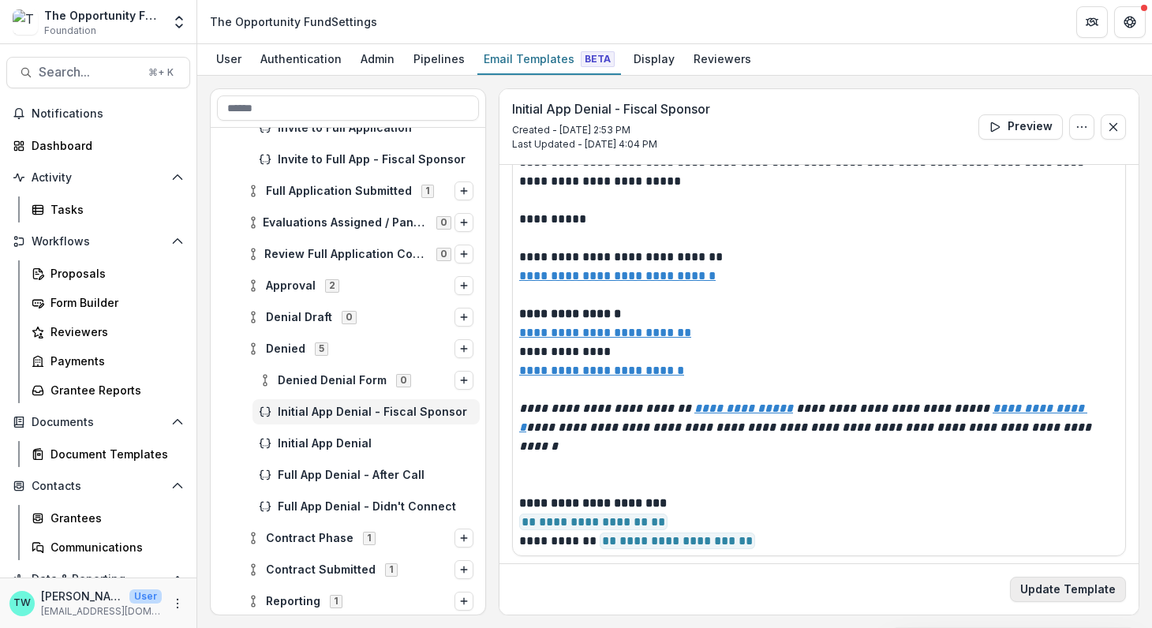
click at [1062, 591] on button "Update Template" at bounding box center [1068, 589] width 116 height 25
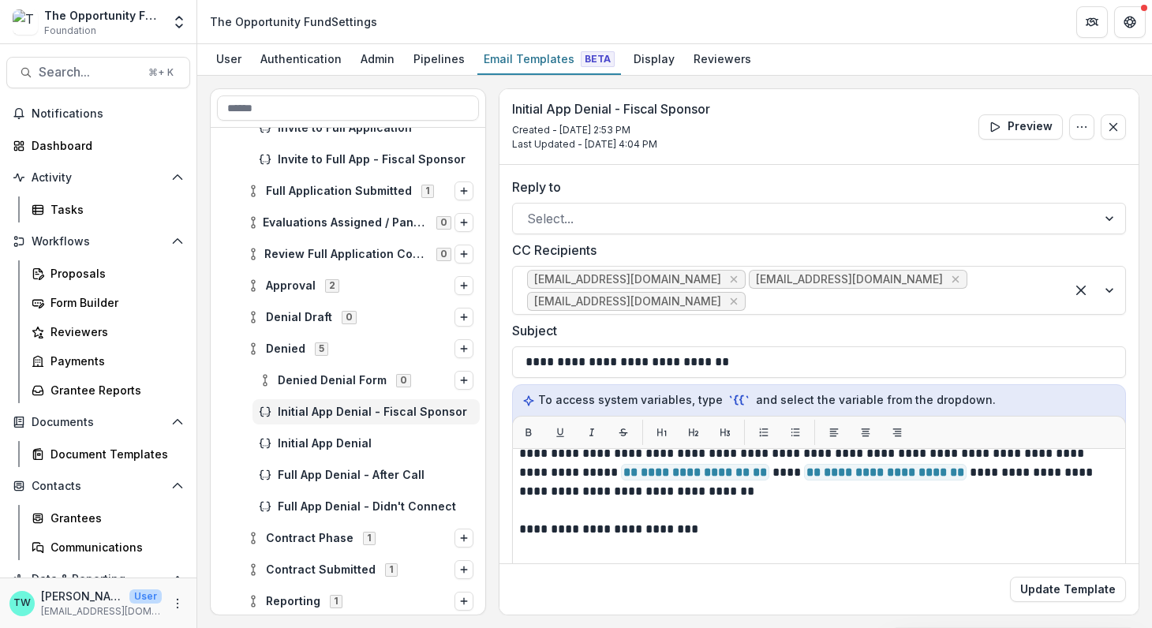
scroll to position [85, 0]
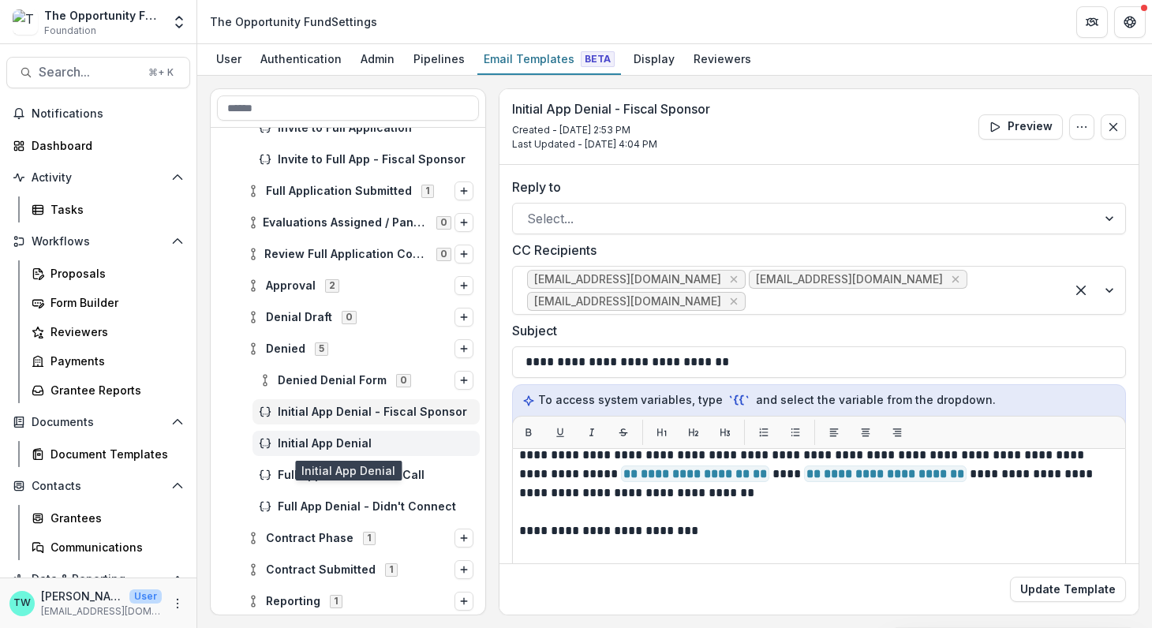
click at [334, 440] on span "Initial App Denial" at bounding box center [376, 443] width 196 height 13
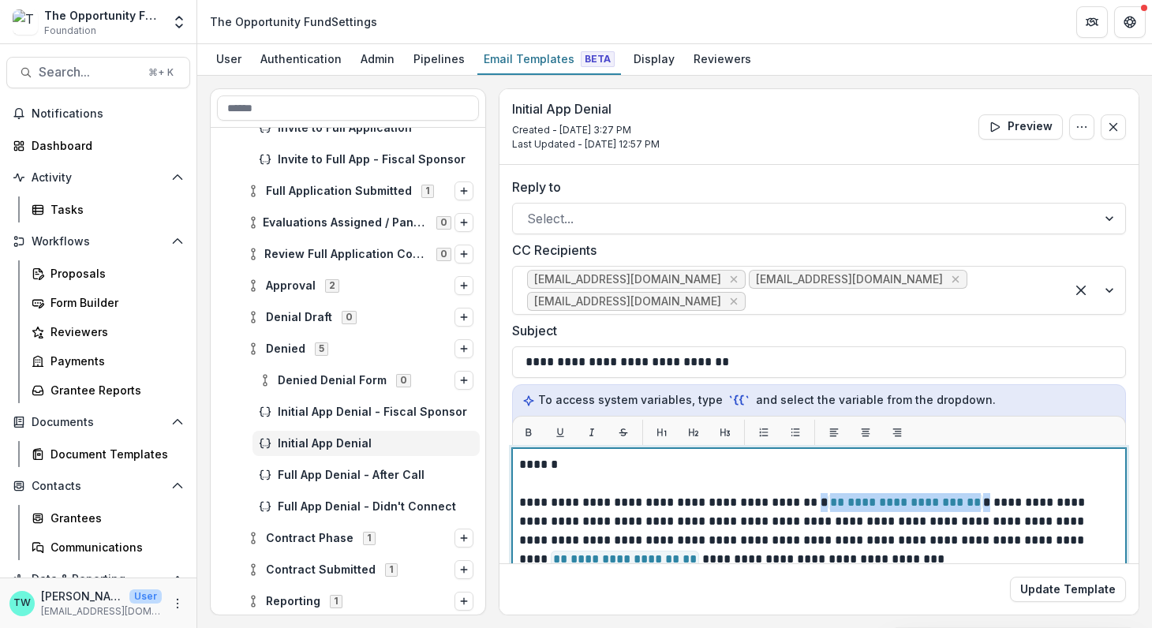
drag, startPoint x: 969, startPoint y: 499, endPoint x: 804, endPoint y: 497, distance: 165.7
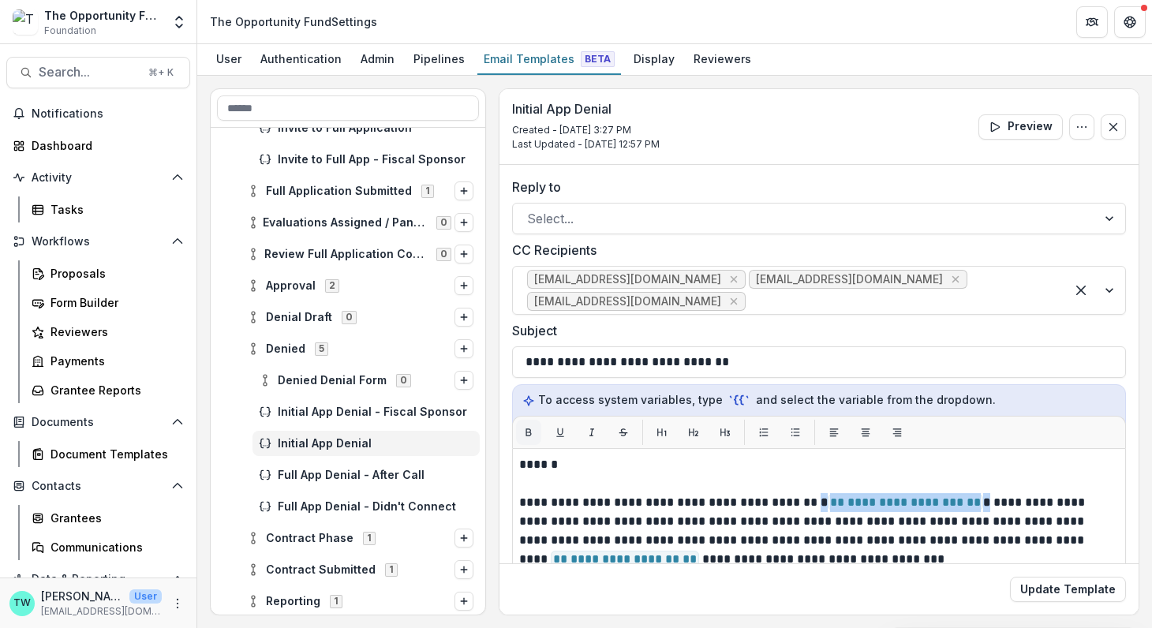
click at [523, 431] on icon "Bold" at bounding box center [528, 432] width 11 height 11
click at [529, 429] on icon "Bold" at bounding box center [529, 432] width 6 height 7
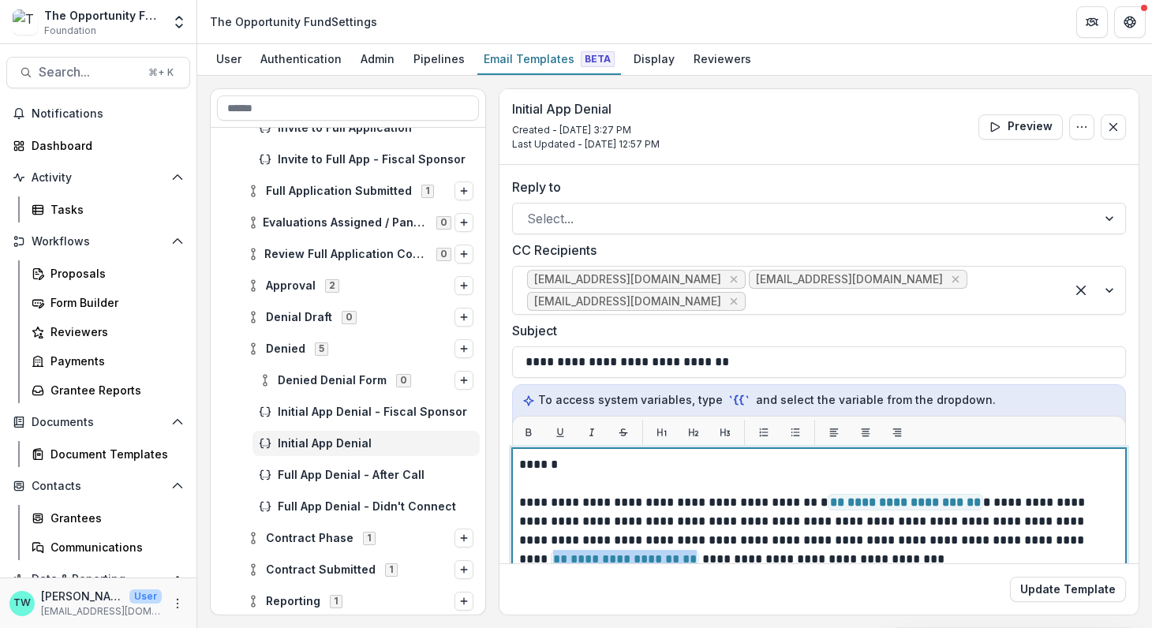
drag, startPoint x: 1012, startPoint y: 536, endPoint x: 564, endPoint y: 558, distance: 448.5
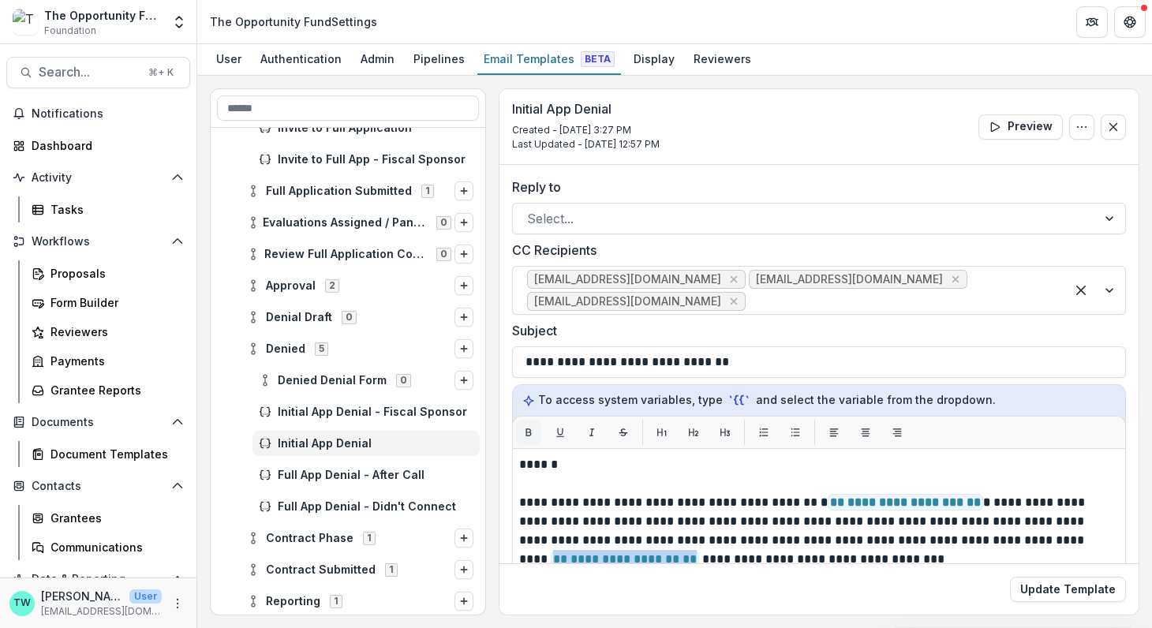
click at [531, 431] on icon "Bold" at bounding box center [528, 432] width 11 height 11
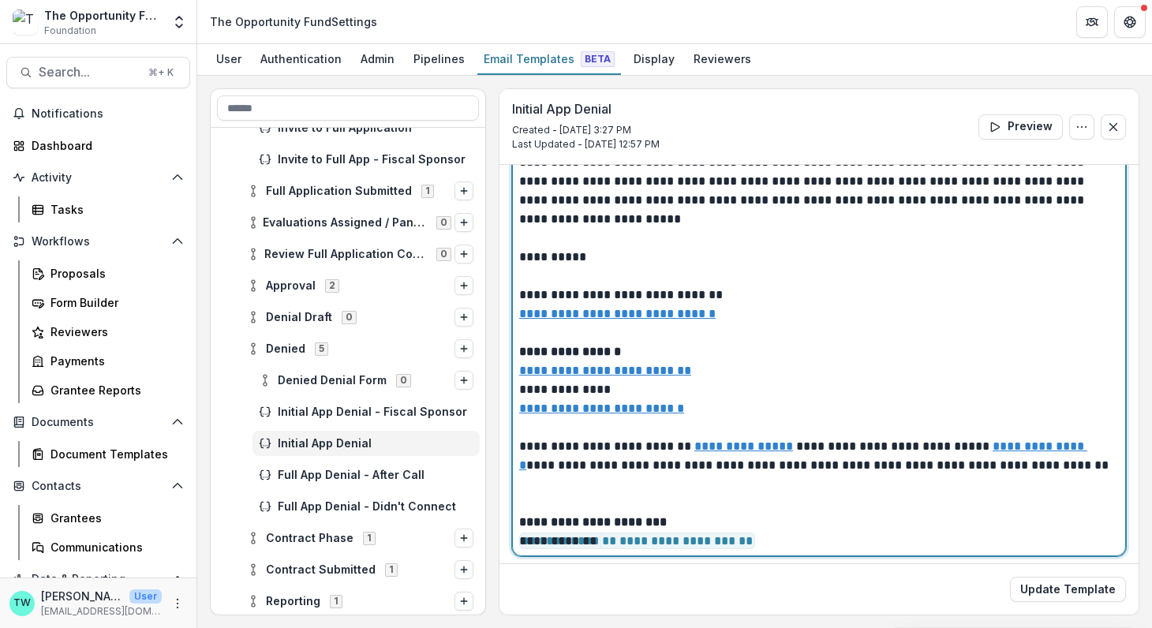
scroll to position [185, 0]
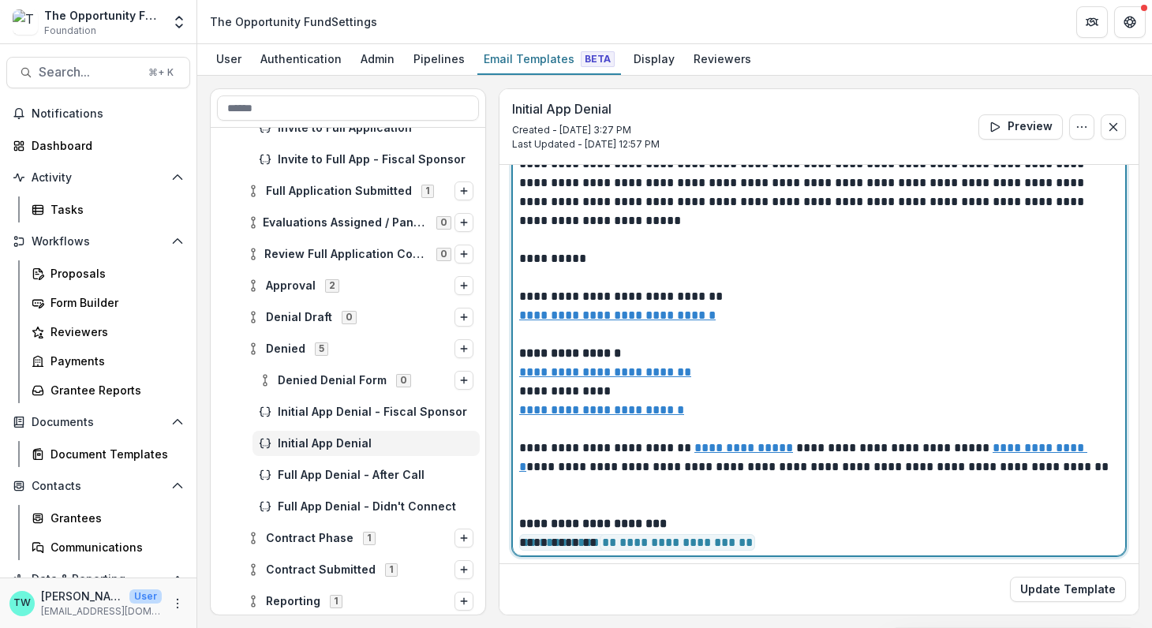
click at [1012, 445] on p "**********" at bounding box center [815, 258] width 592 height 549
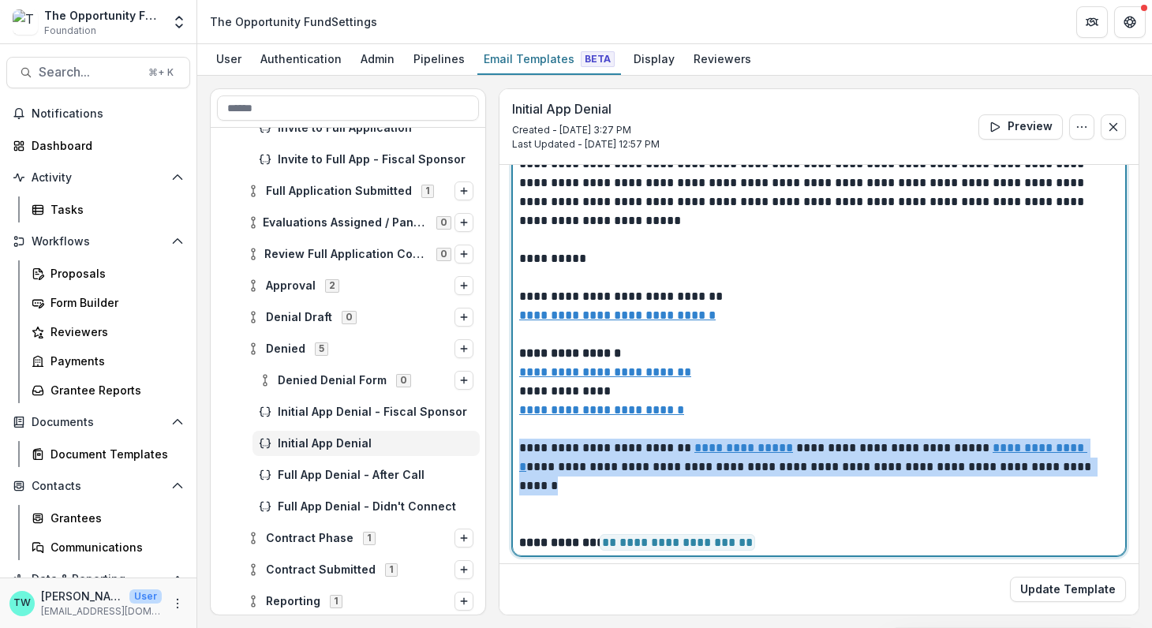
drag, startPoint x: 1109, startPoint y: 442, endPoint x: 508, endPoint y: 427, distance: 601.2
click at [508, 427] on div "**********" at bounding box center [818, 224] width 639 height 690
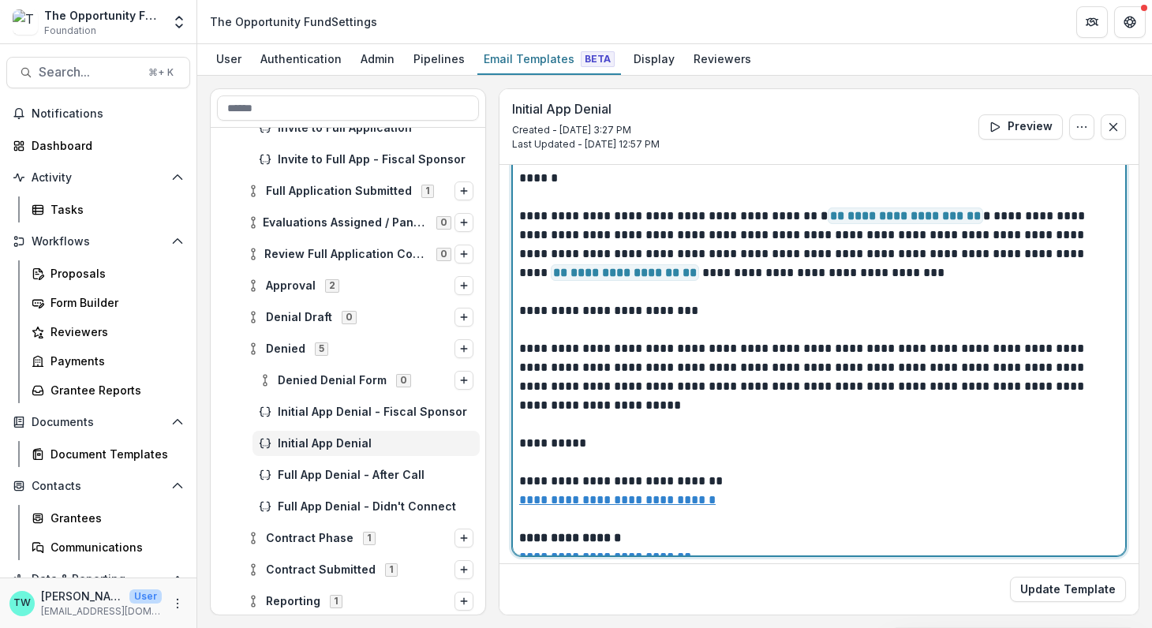
scroll to position [245, 0]
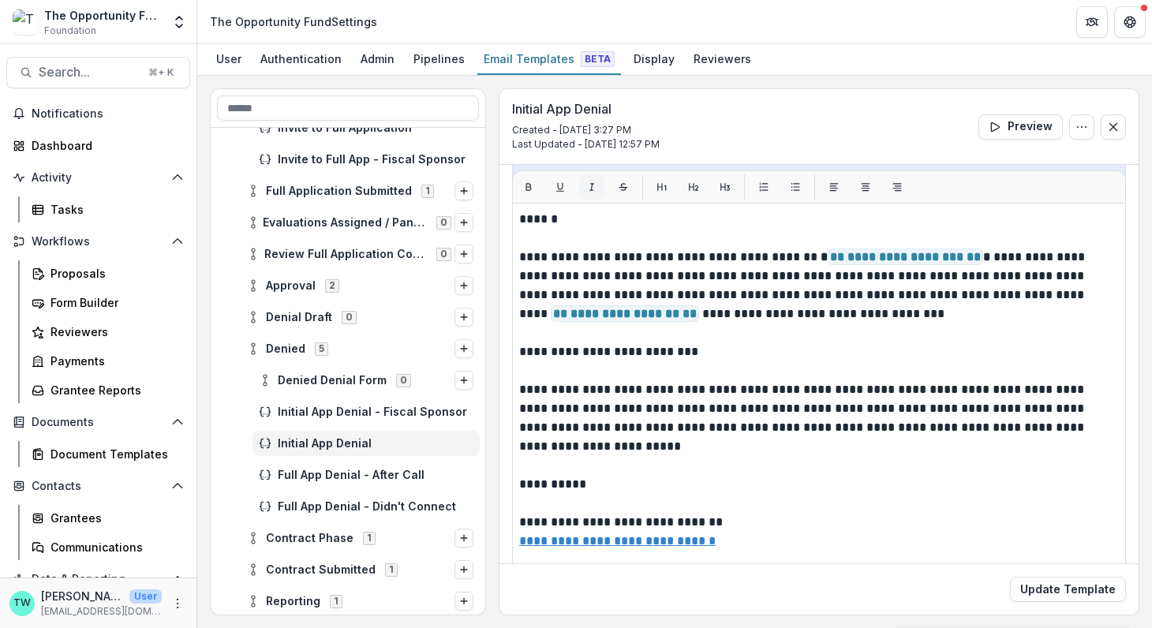
click at [587, 192] on button "Italic" at bounding box center [591, 186] width 25 height 25
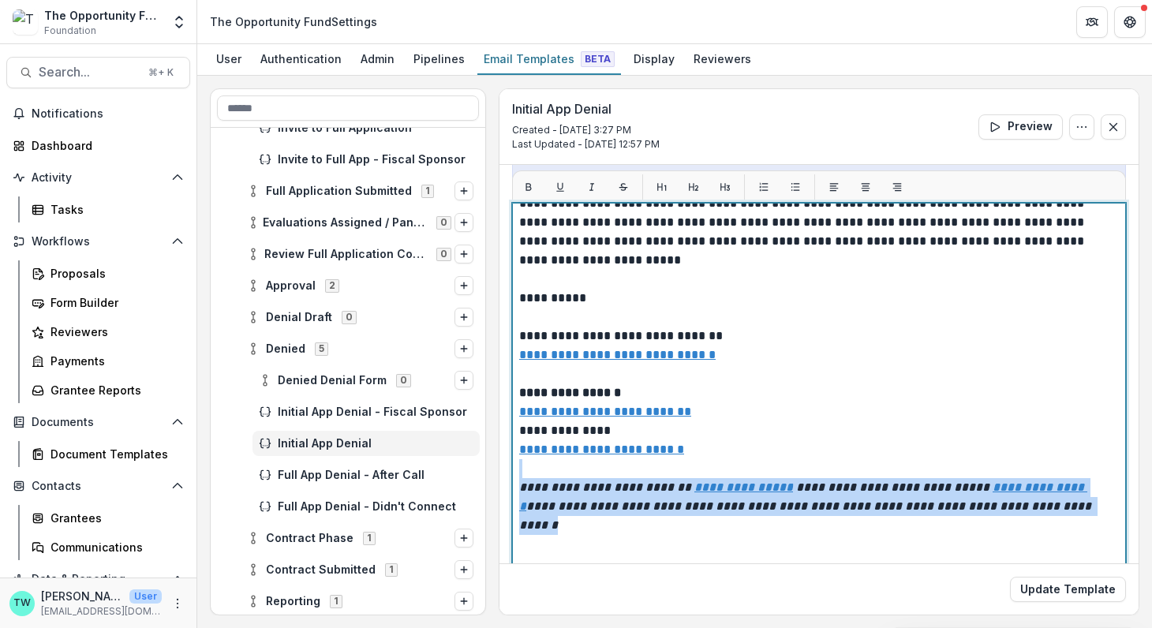
scroll to position [286, 0]
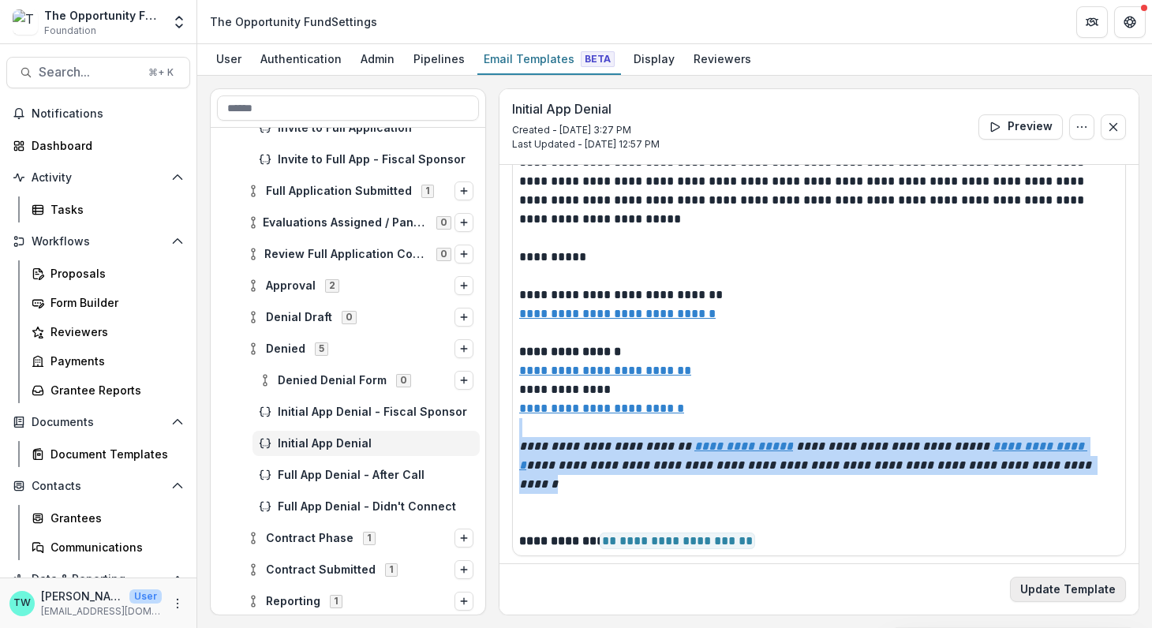
click at [1073, 592] on button "Update Template" at bounding box center [1068, 589] width 116 height 25
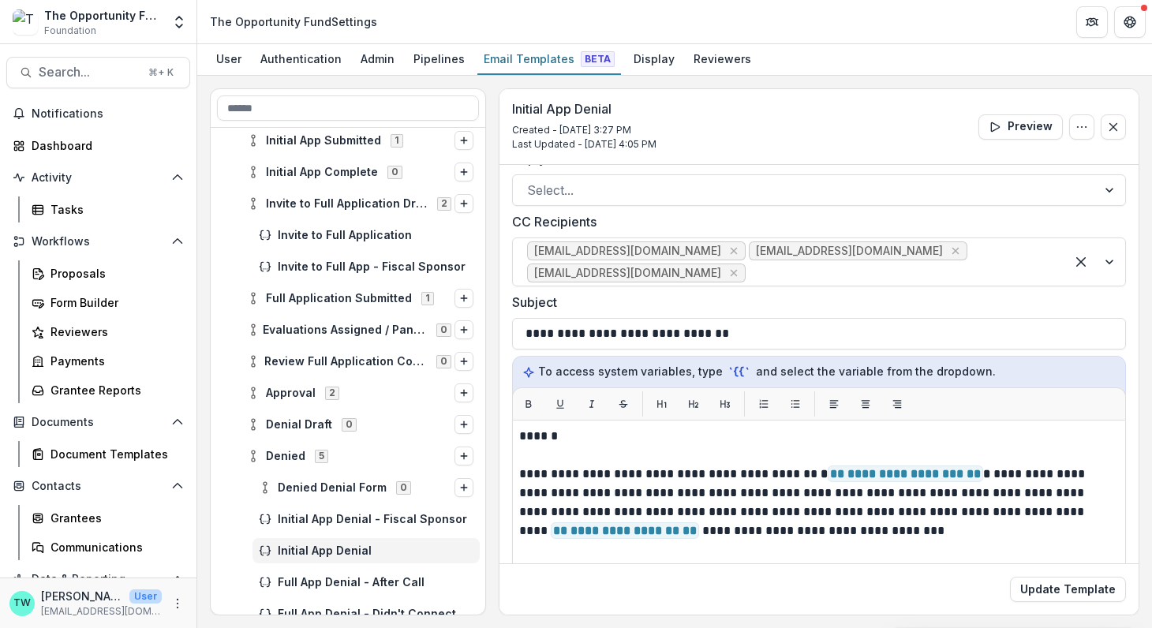
scroll to position [229, 0]
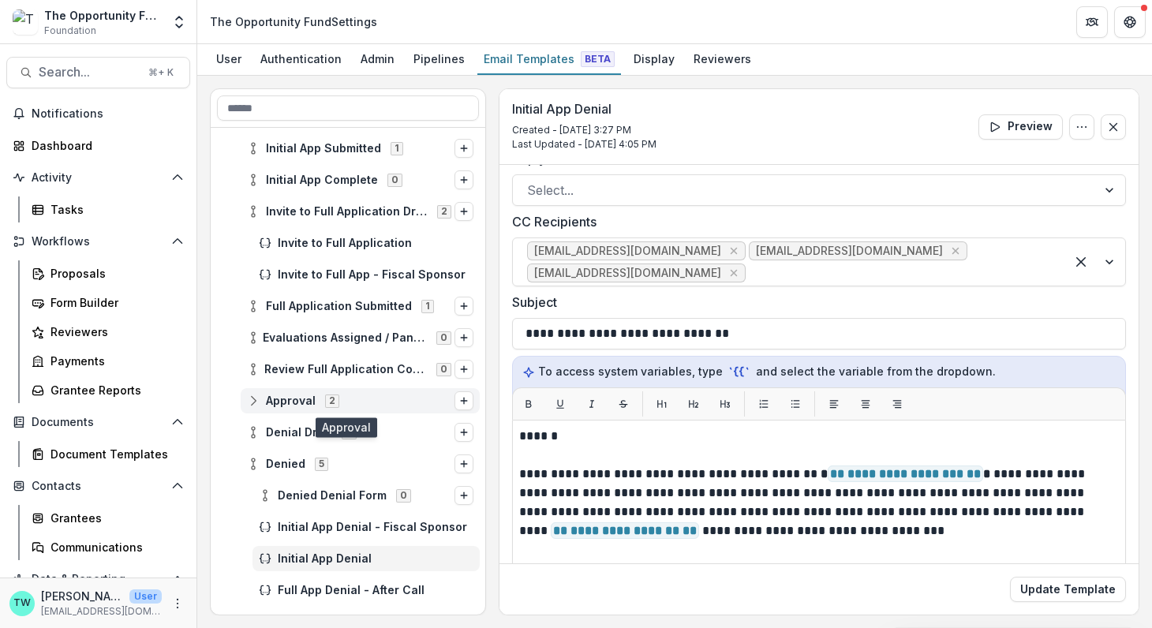
click at [299, 394] on span "Approval" at bounding box center [291, 400] width 50 height 13
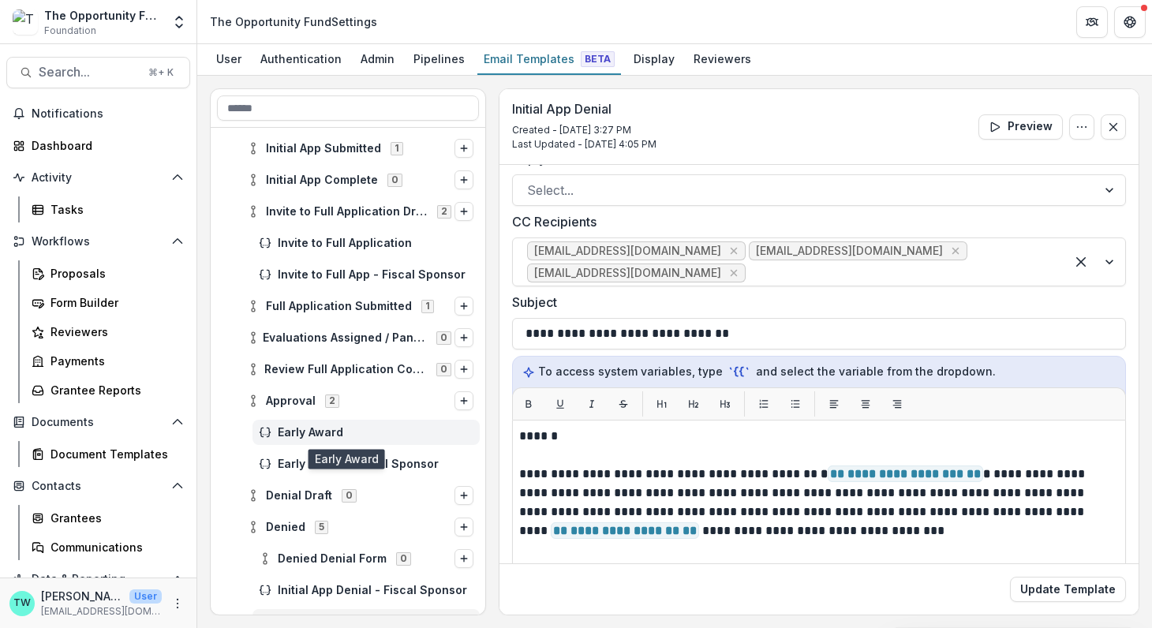
click at [320, 431] on span "Early Award" at bounding box center [376, 432] width 196 height 13
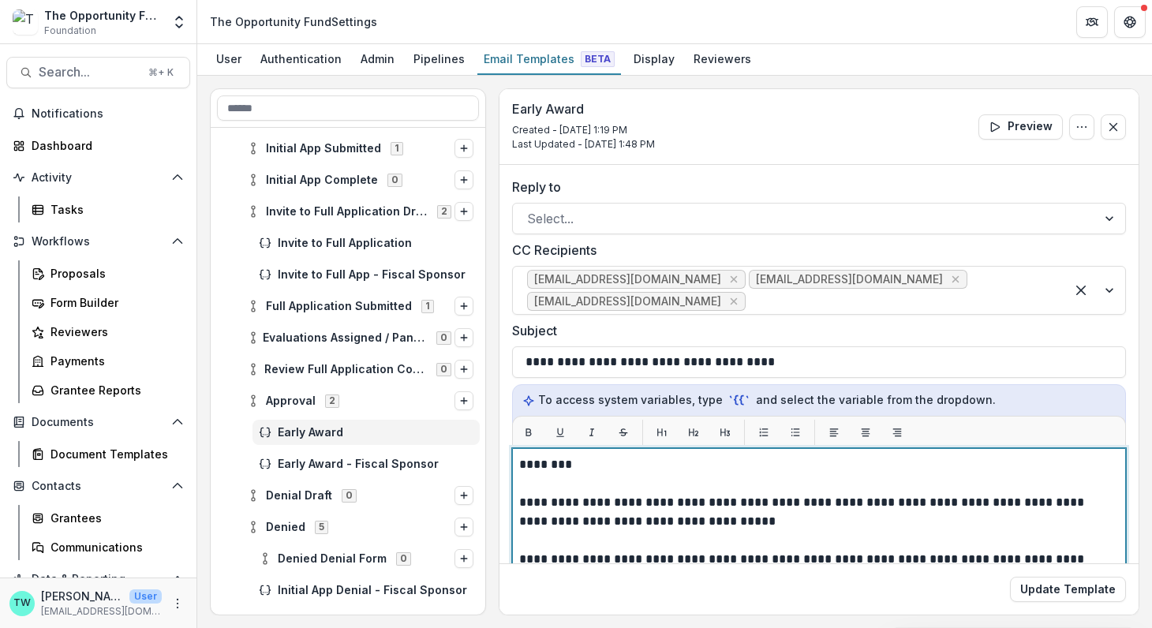
click at [593, 458] on p "**********" at bounding box center [815, 625] width 592 height 341
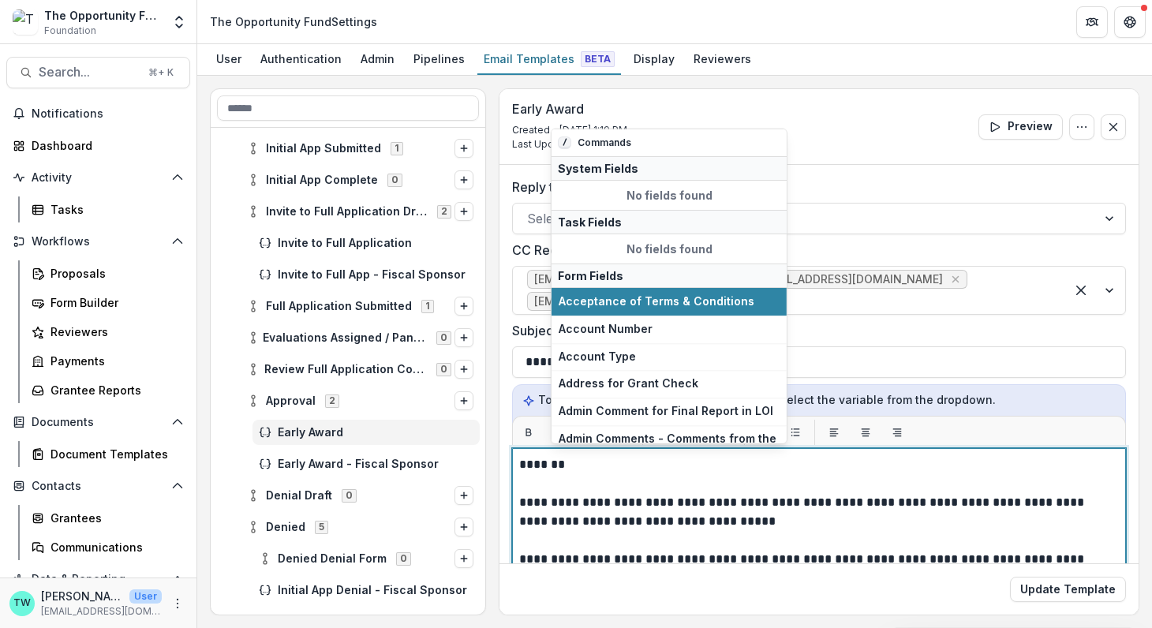
click at [633, 498] on p "**********" at bounding box center [815, 625] width 592 height 341
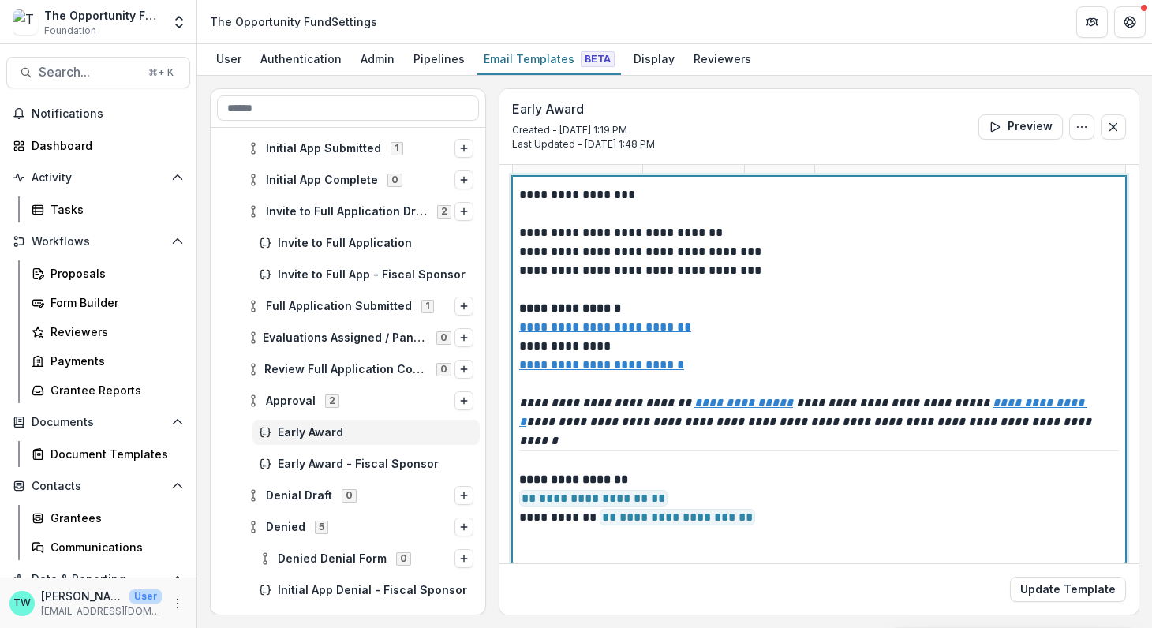
scroll to position [286, 0]
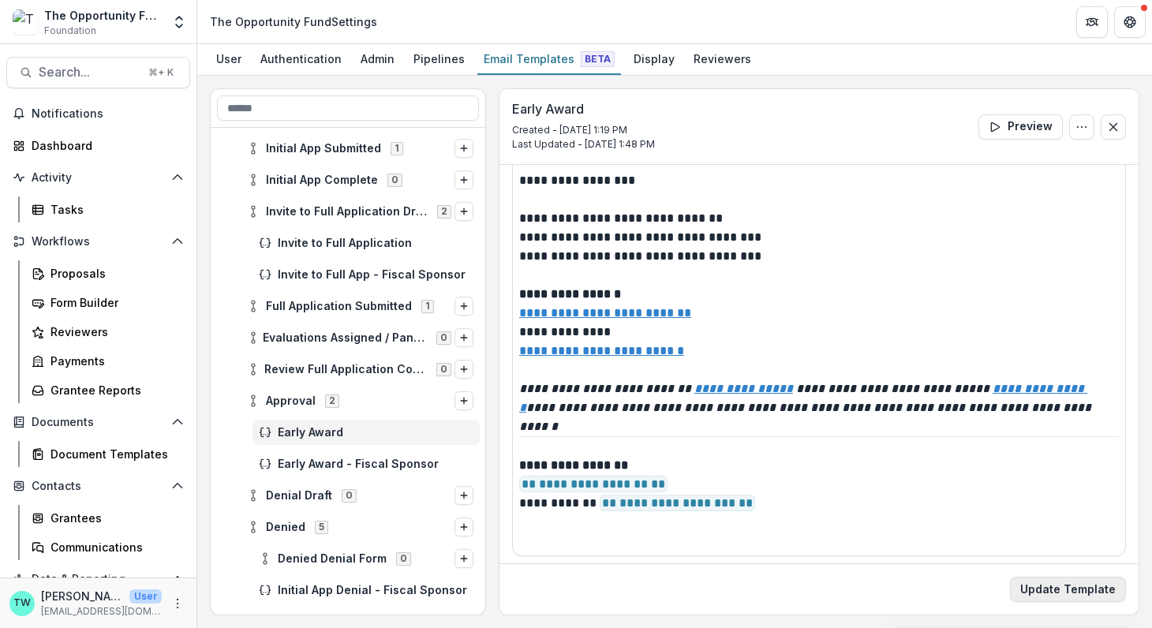
click at [1047, 594] on button "Update Template" at bounding box center [1068, 589] width 116 height 25
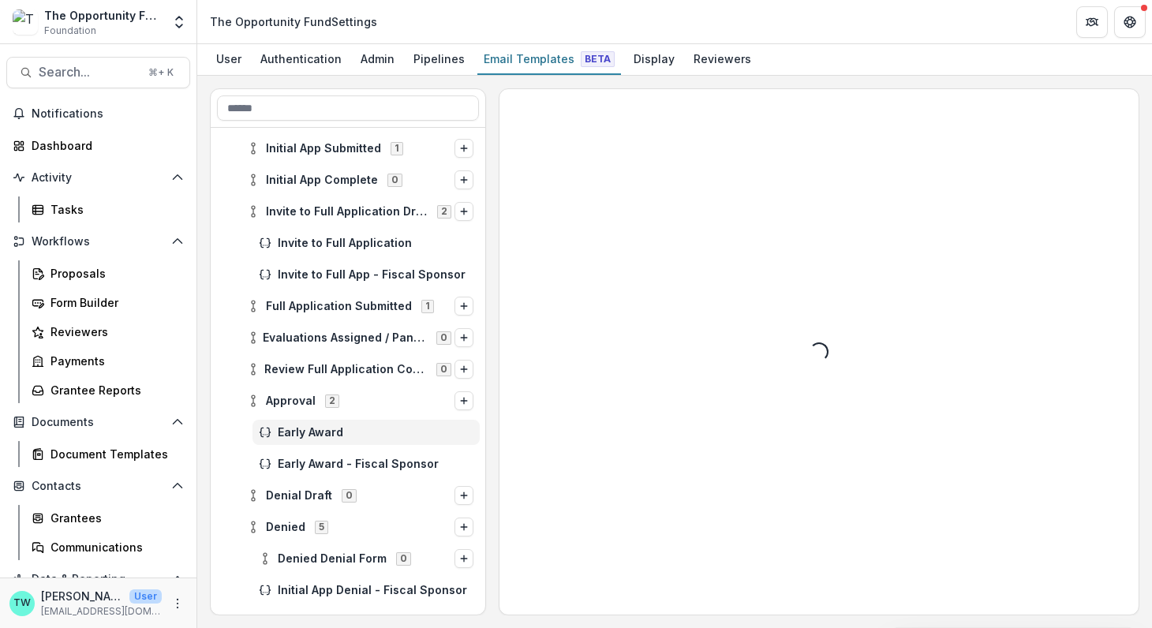
scroll to position [0, 0]
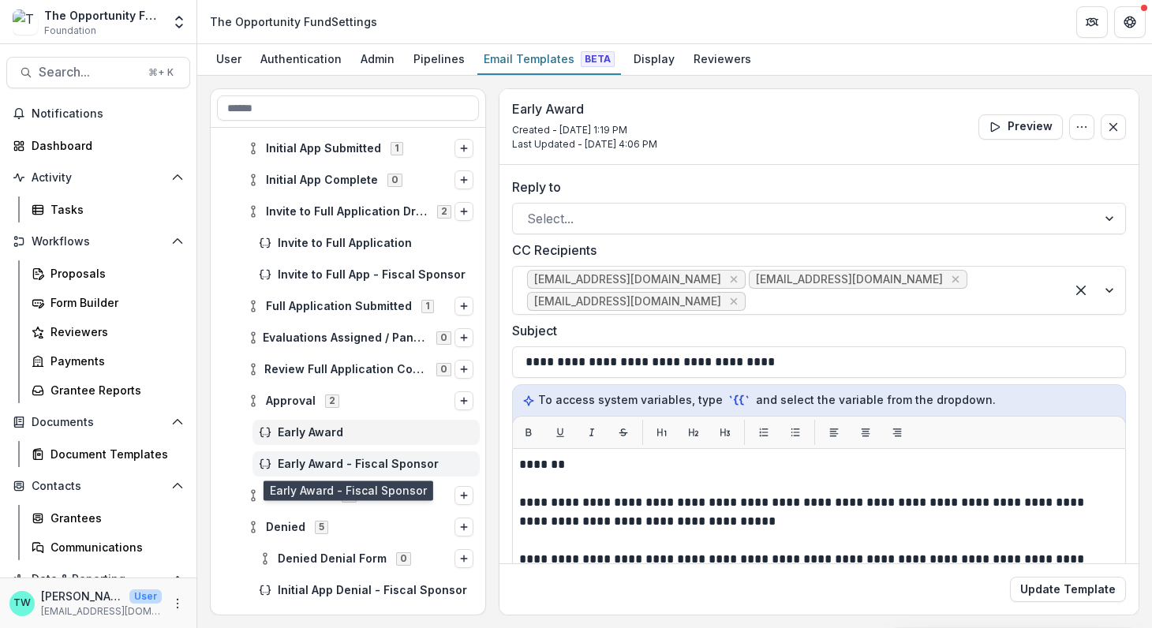
click at [345, 460] on span "Early Award - Fiscal Sponsor" at bounding box center [376, 463] width 196 height 13
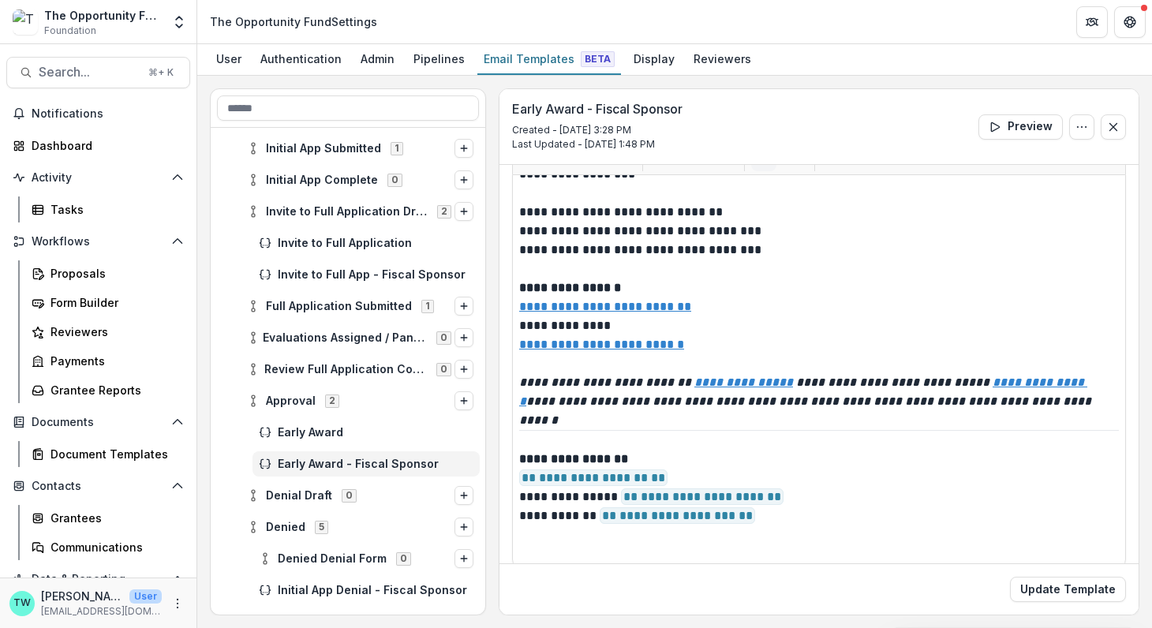
scroll to position [286, 0]
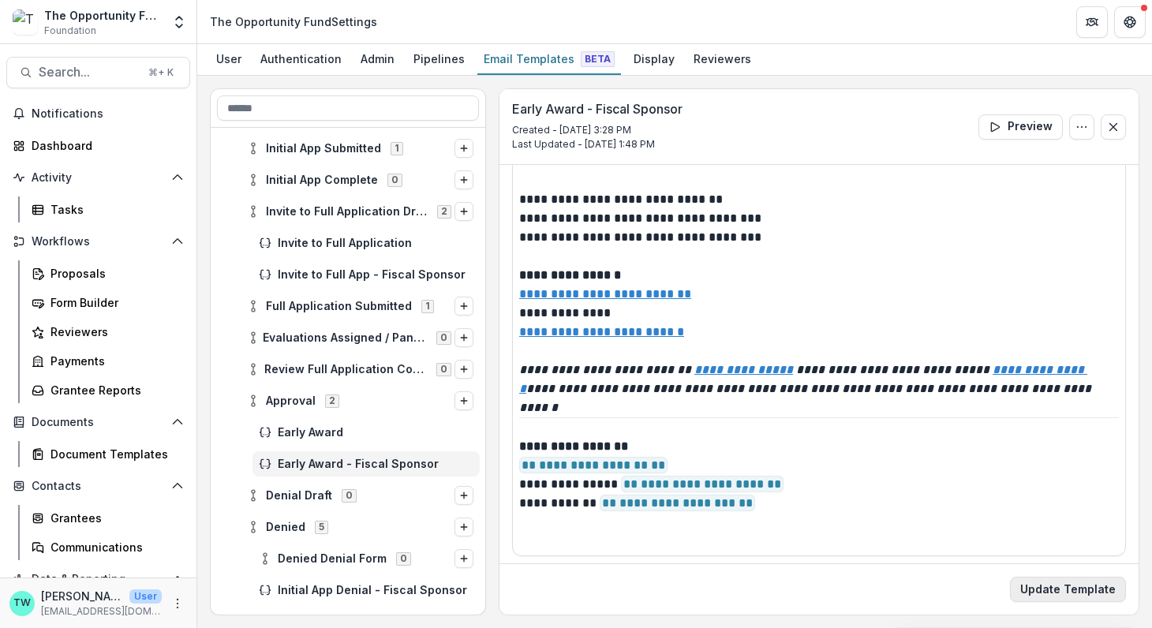
click at [1088, 593] on button "Update Template" at bounding box center [1068, 589] width 116 height 25
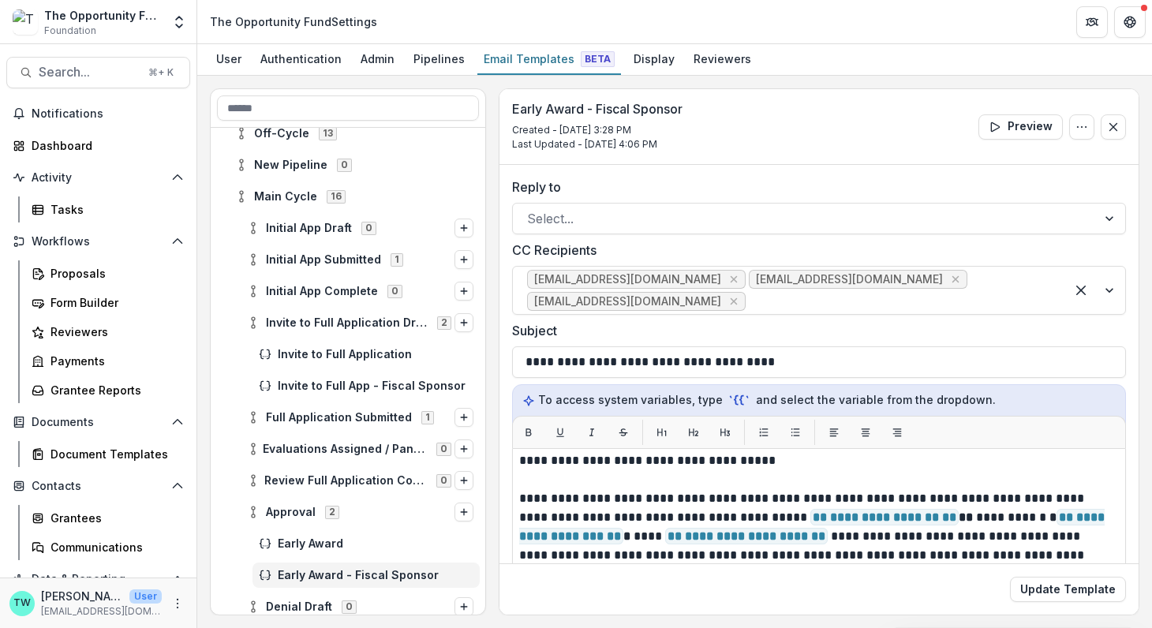
scroll to position [0, 0]
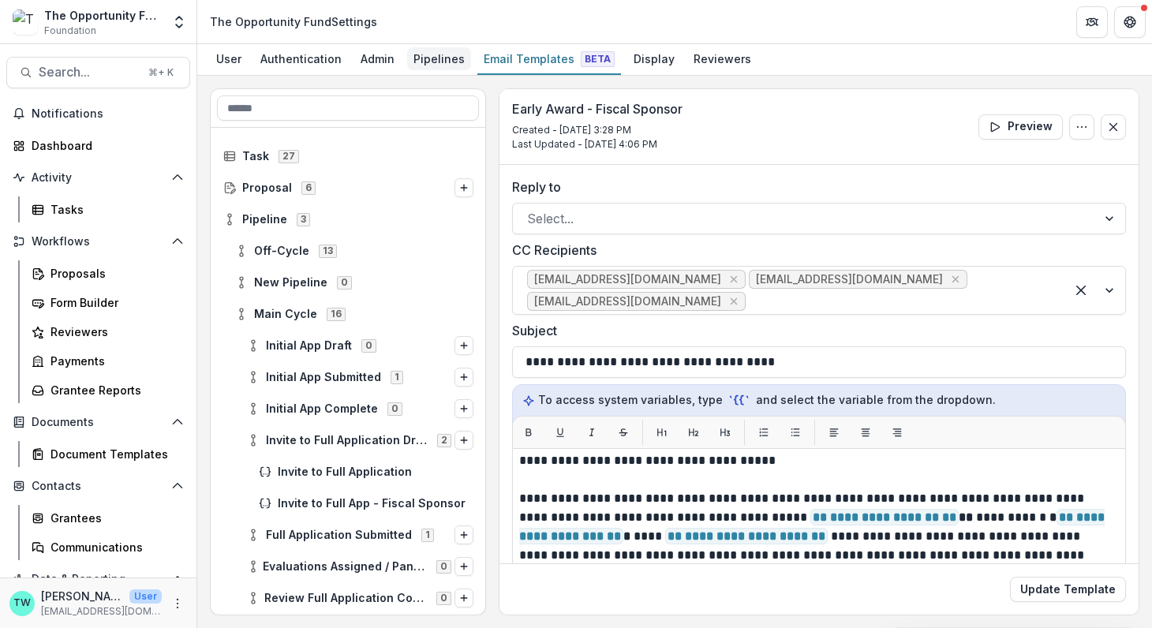
click at [431, 54] on div "Pipelines" at bounding box center [439, 58] width 64 height 23
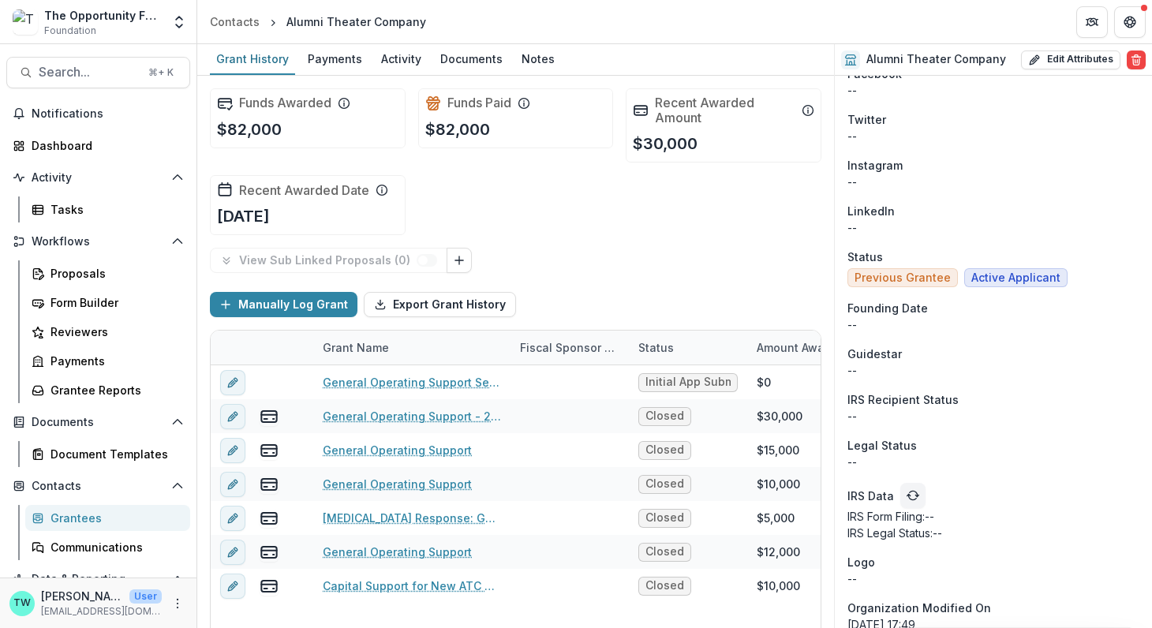
scroll to position [1458, 0]
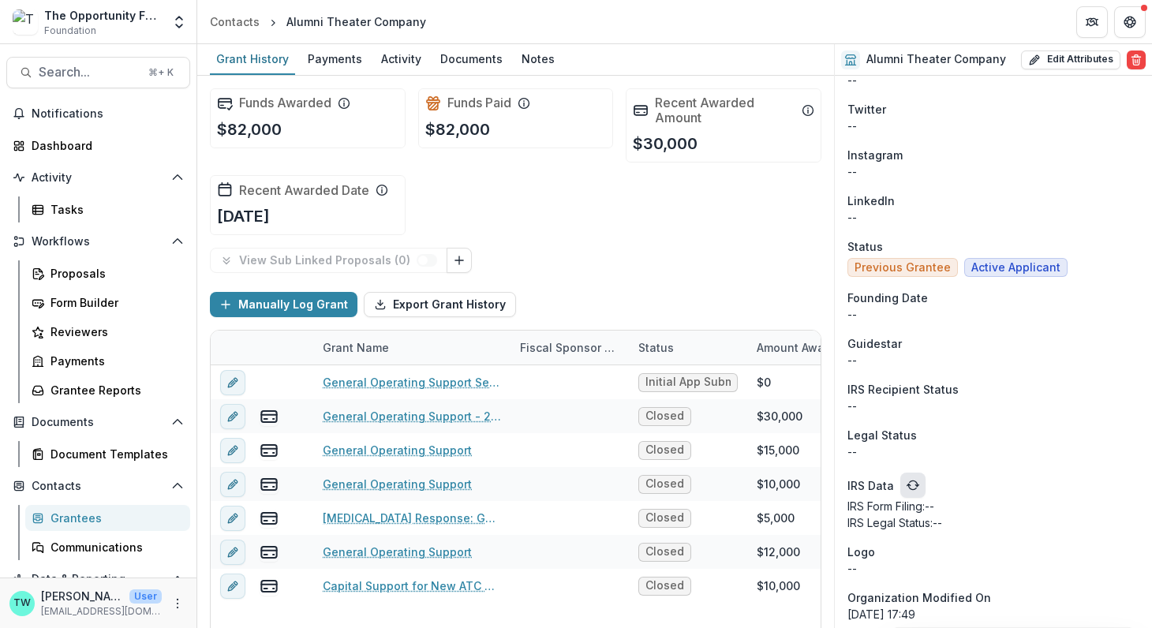
click at [912, 479] on icon "refresh" at bounding box center [912, 485] width 13 height 13
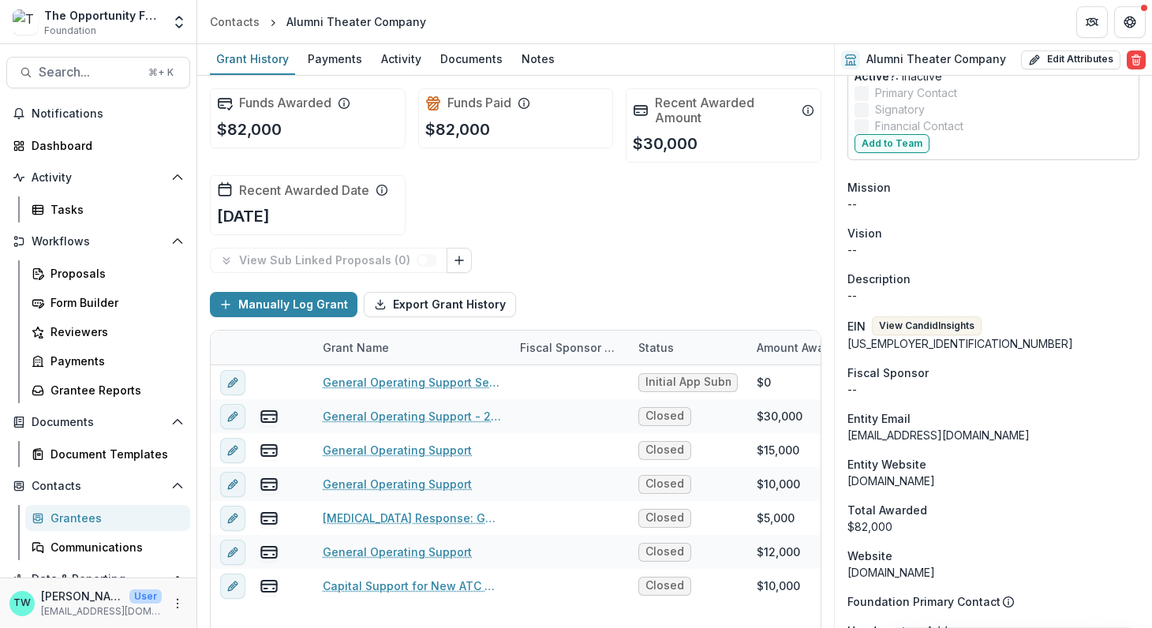
scroll to position [779, 0]
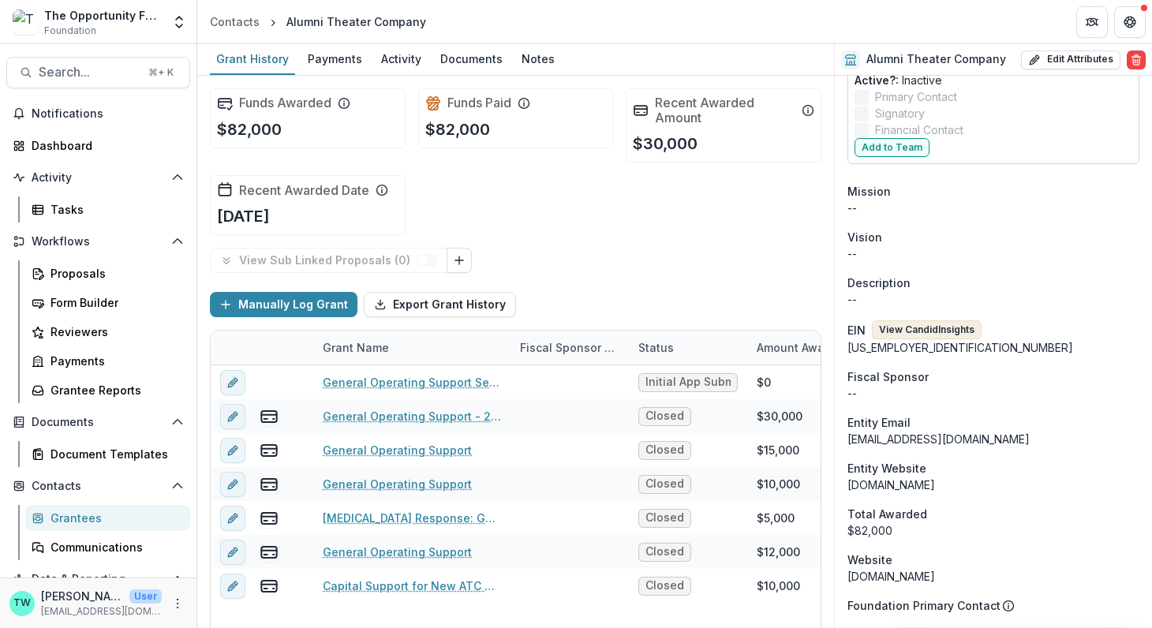
click at [938, 320] on button "View Candid Insights" at bounding box center [927, 329] width 110 height 19
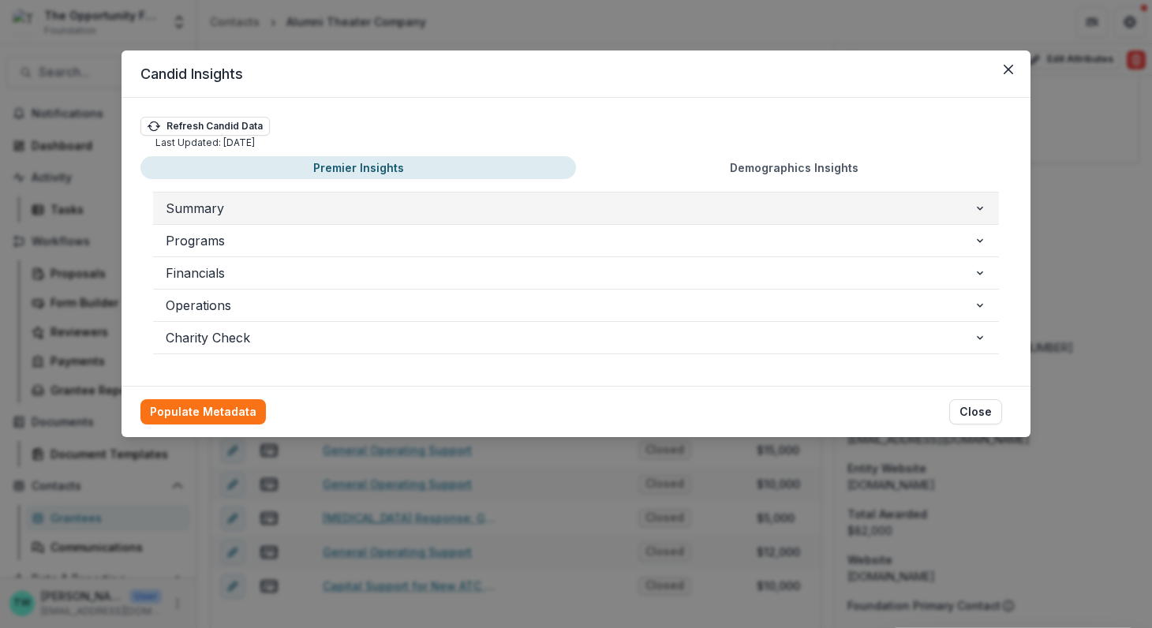
click at [983, 210] on icon "button" at bounding box center [979, 208] width 13 height 13
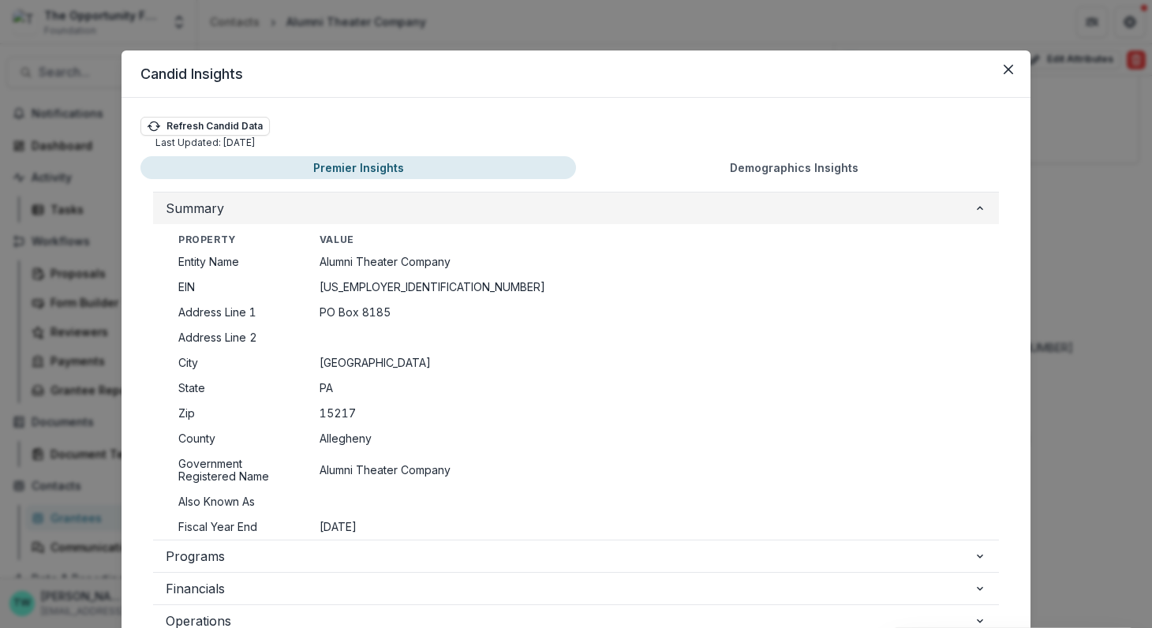
click at [983, 210] on icon "button" at bounding box center [979, 208] width 13 height 13
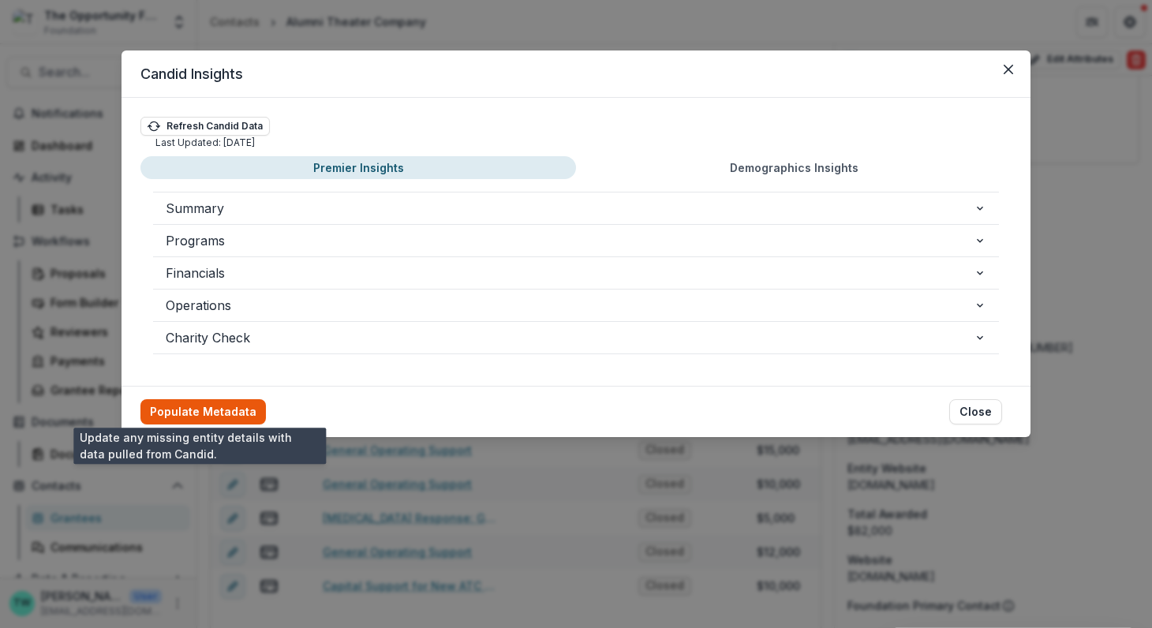
click at [225, 408] on button "Populate Metadata" at bounding box center [202, 411] width 125 height 25
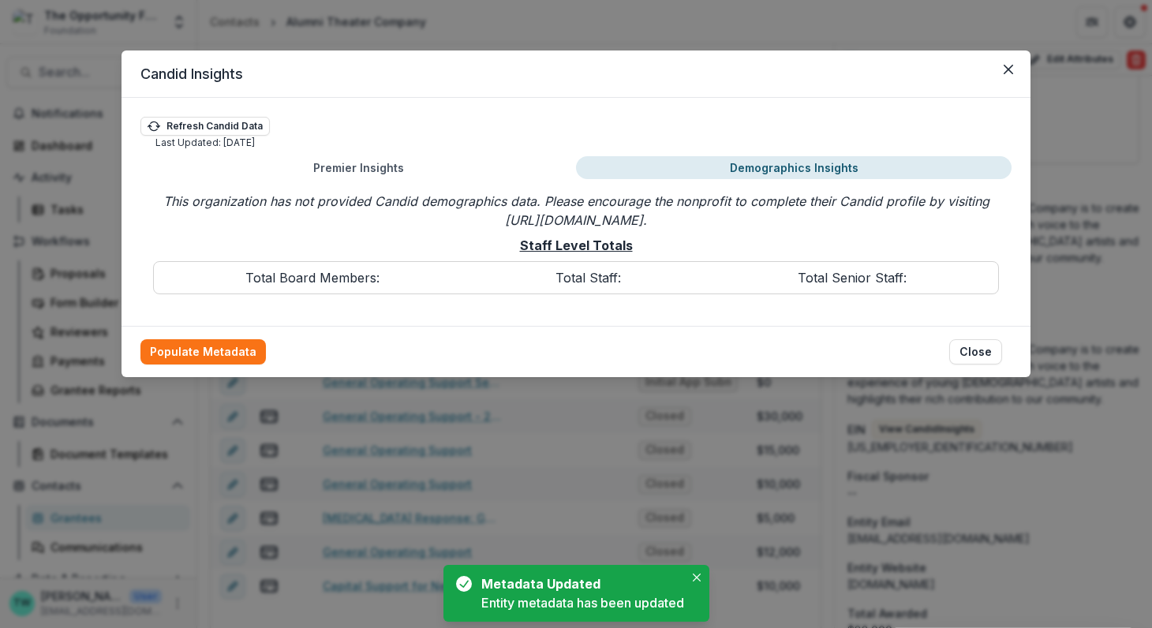
click at [797, 170] on button "Demographics Insights" at bounding box center [793, 167] width 435 height 23
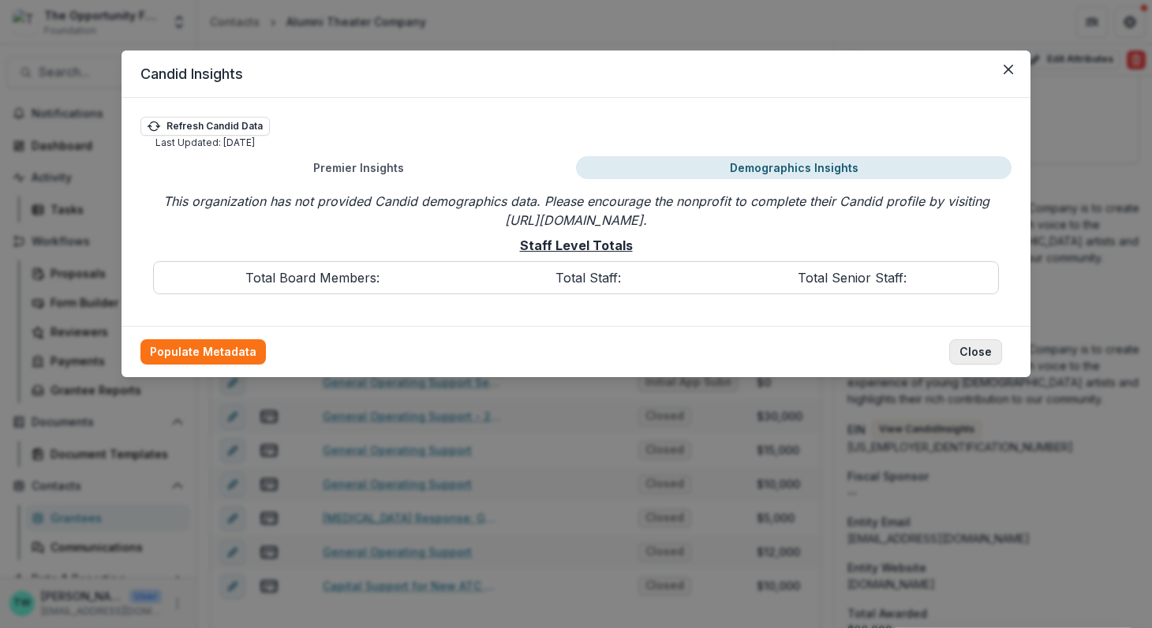
click at [987, 349] on button "Close" at bounding box center [975, 351] width 53 height 25
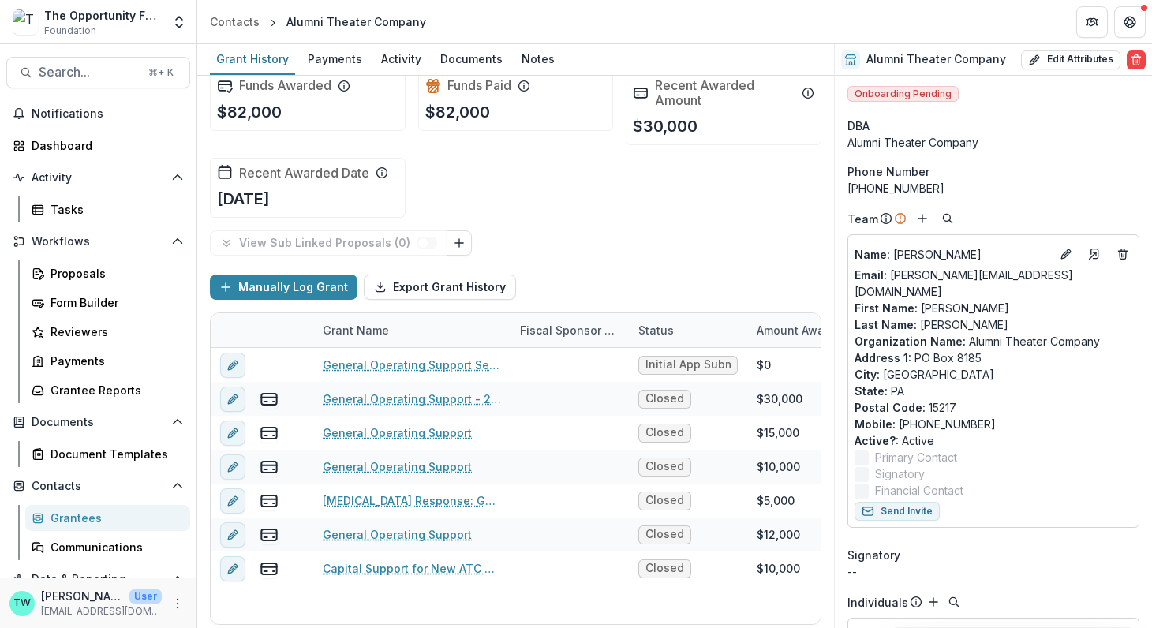
scroll to position [0, 0]
click at [1062, 253] on icon "Edit" at bounding box center [1065, 256] width 13 height 13
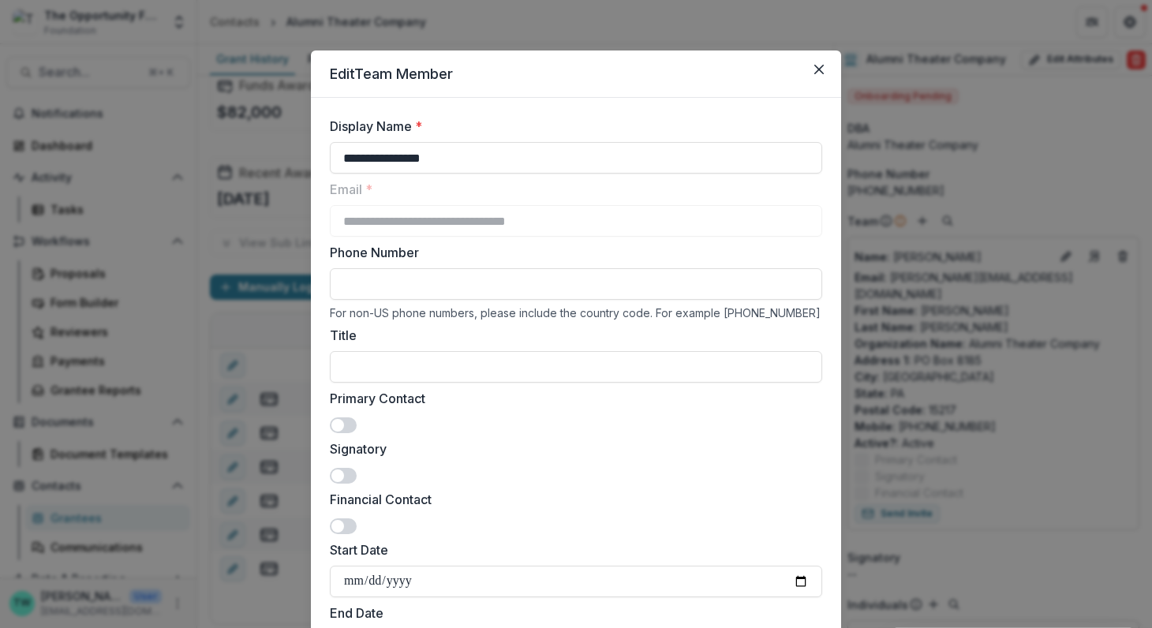
click at [349, 427] on span at bounding box center [343, 425] width 27 height 16
click at [348, 477] on span at bounding box center [343, 476] width 27 height 16
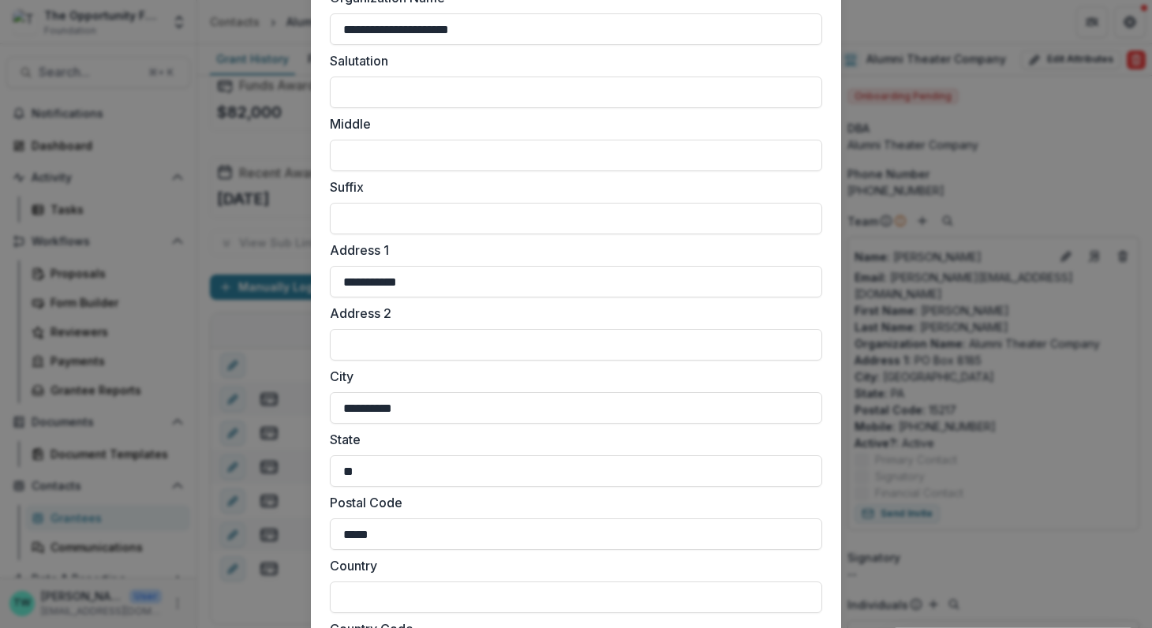
scroll to position [1400, 0]
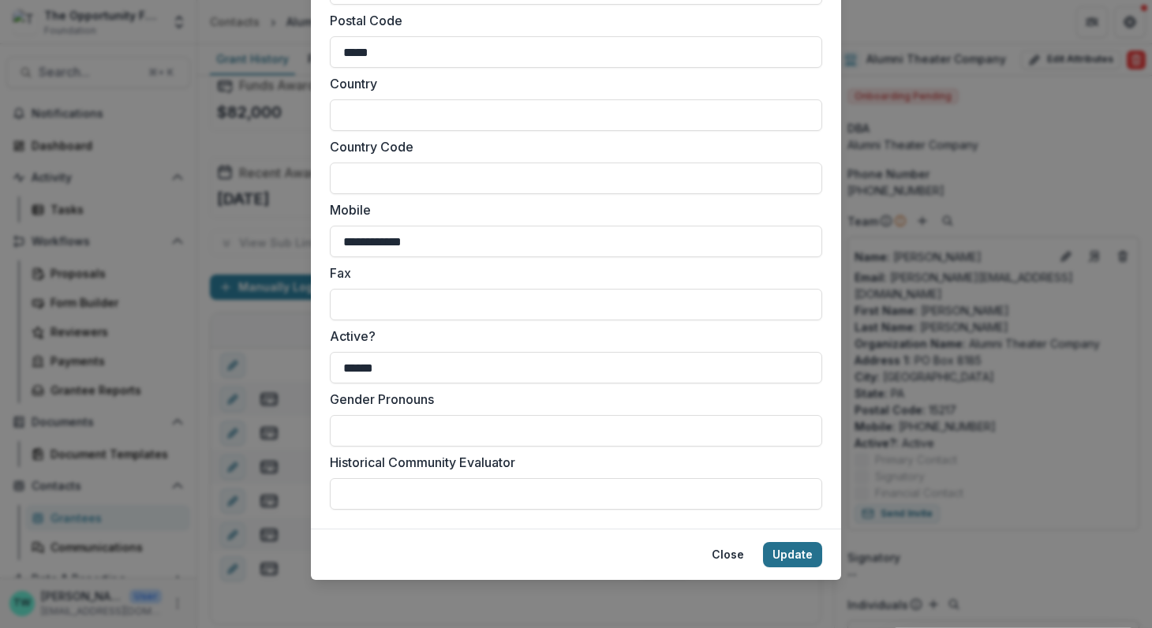
click at [790, 558] on button "Update" at bounding box center [792, 554] width 59 height 25
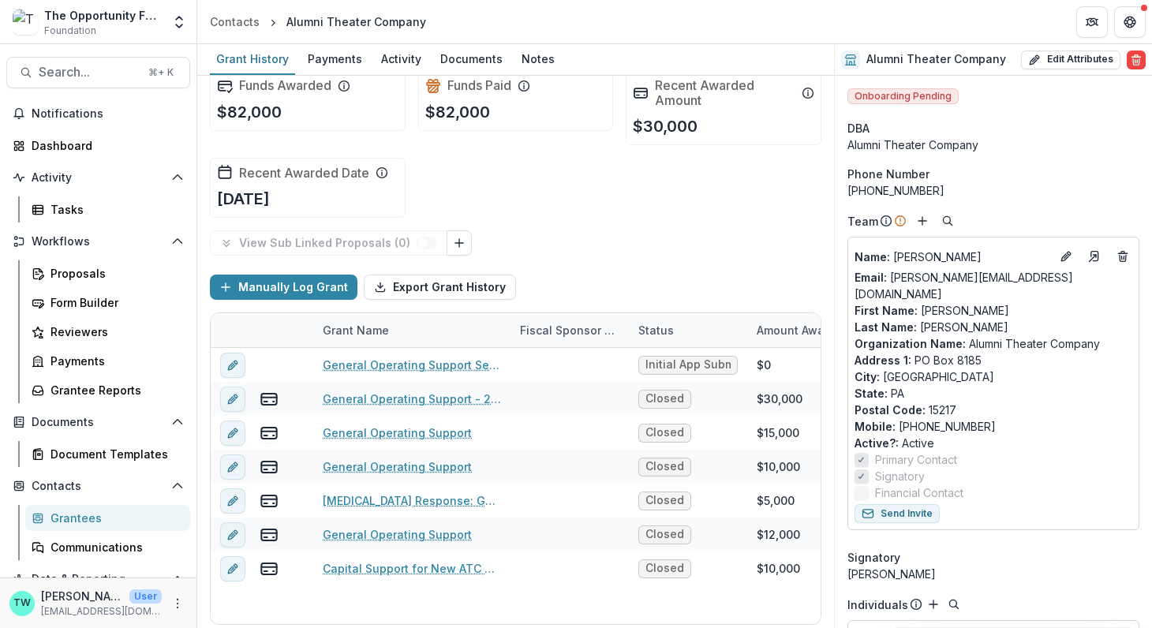
scroll to position [0, 0]
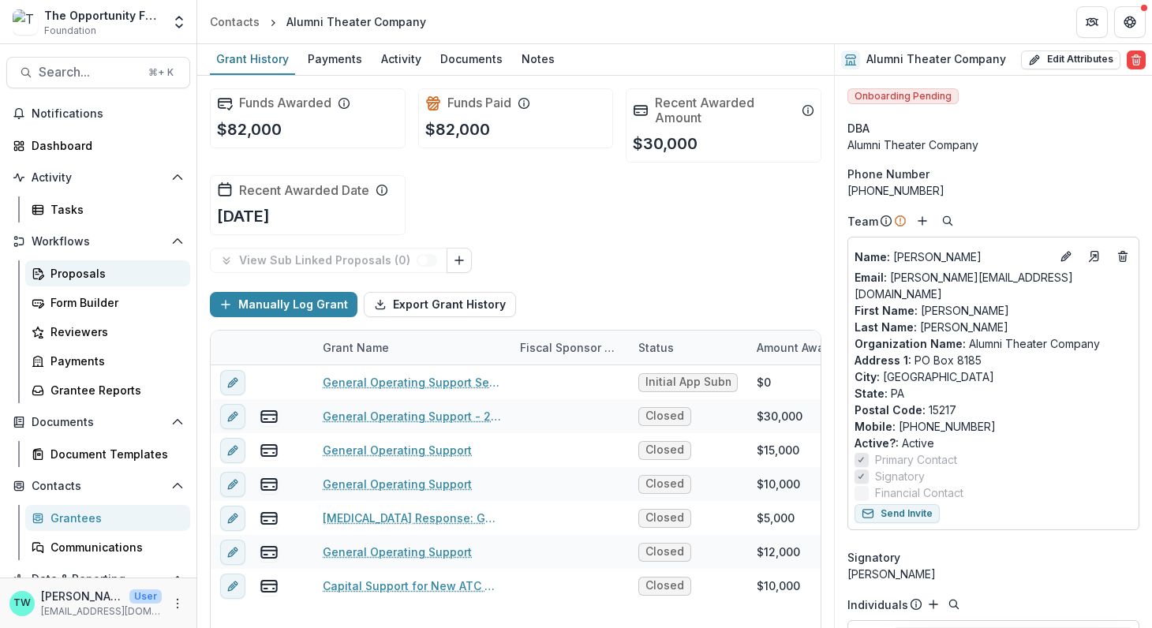
click at [80, 271] on div "Proposals" at bounding box center [113, 273] width 127 height 17
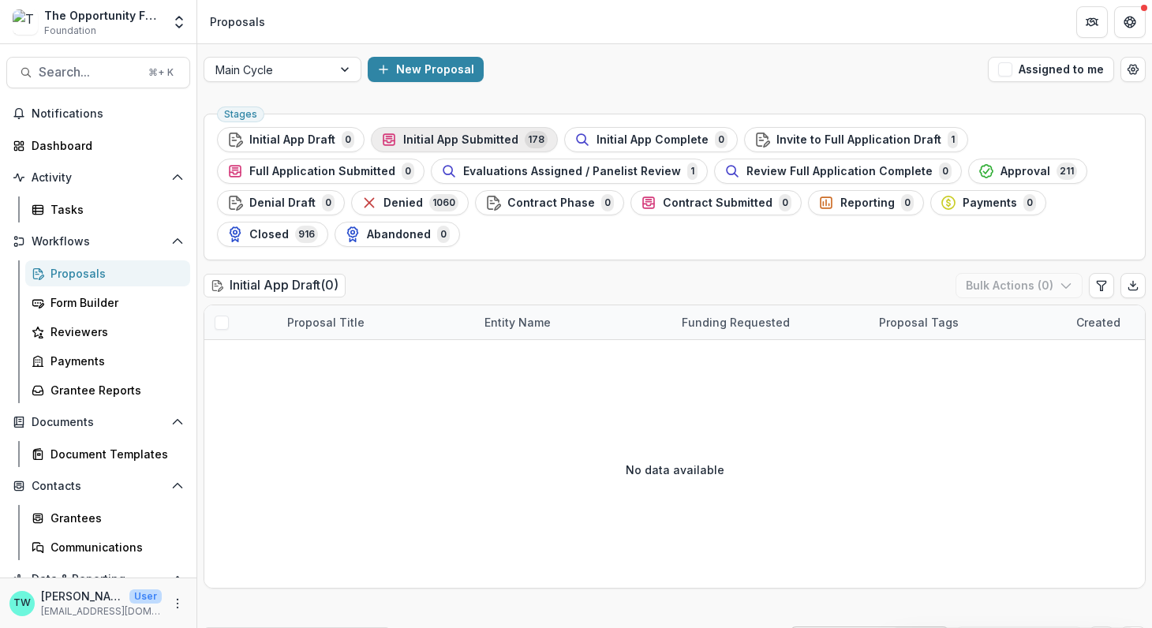
click at [449, 143] on span "Initial App Submitted" at bounding box center [460, 139] width 115 height 13
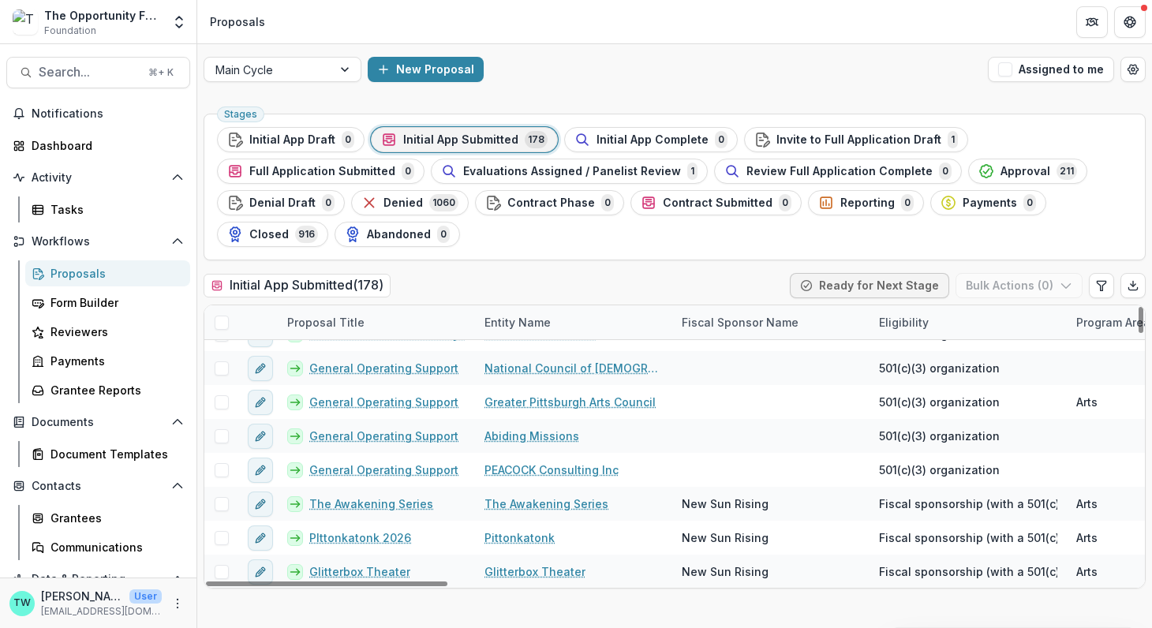
scroll to position [2466, 0]
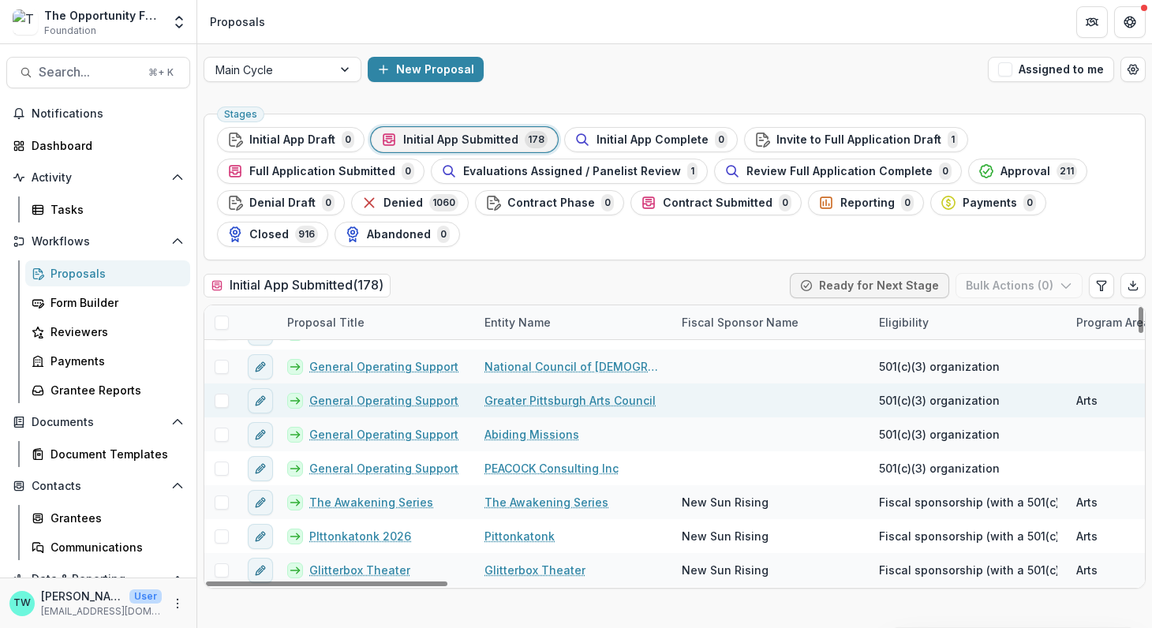
click at [568, 397] on link "Greater Pittsburgh Arts Council" at bounding box center [569, 400] width 171 height 17
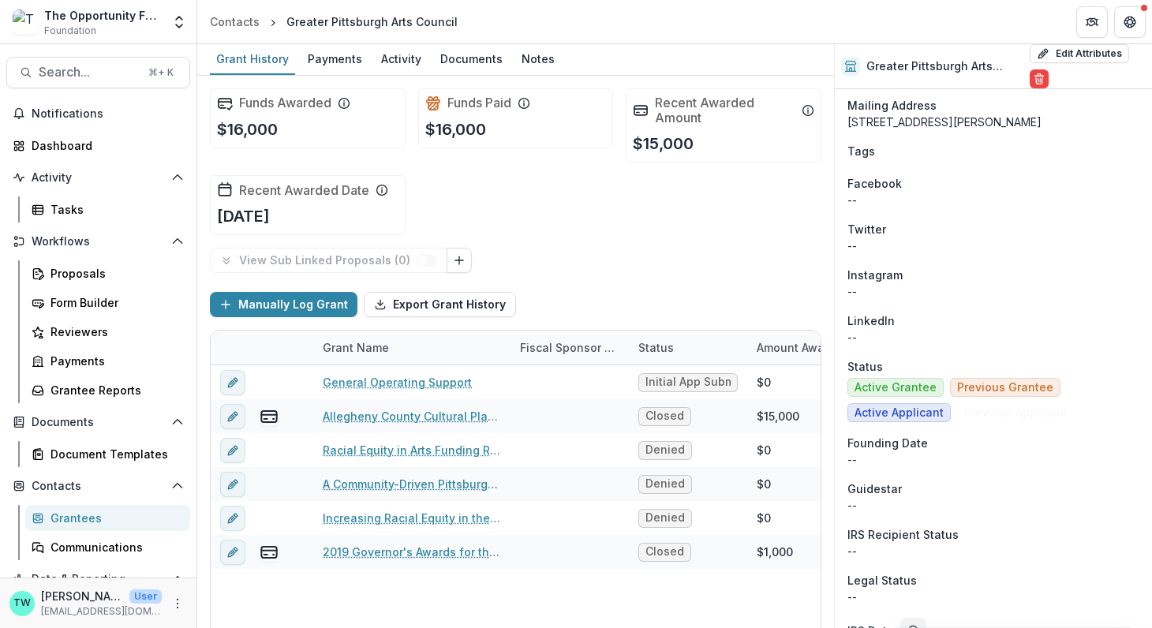
scroll to position [2193, 0]
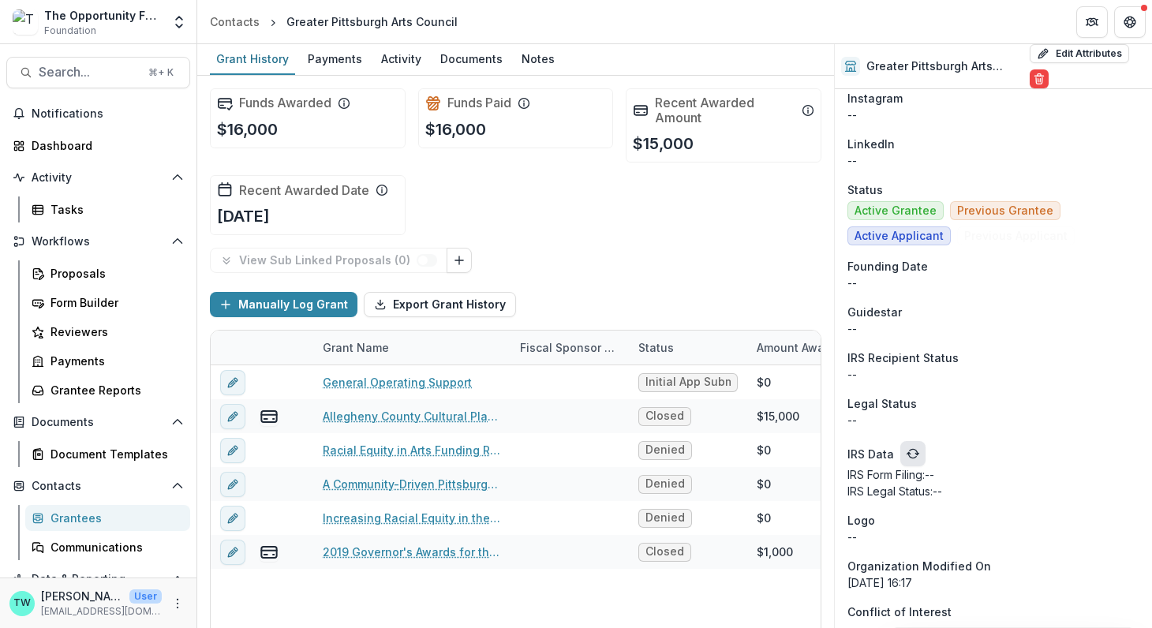
click at [907, 453] on polyline "refresh" at bounding box center [907, 454] width 3 height 2
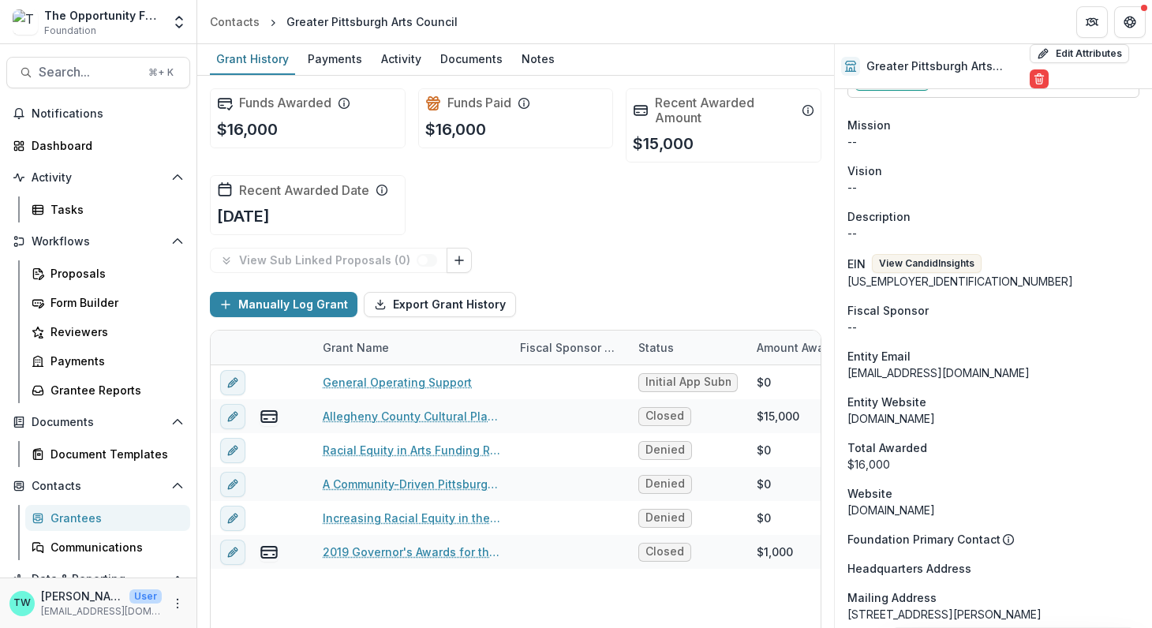
scroll to position [1448, 0]
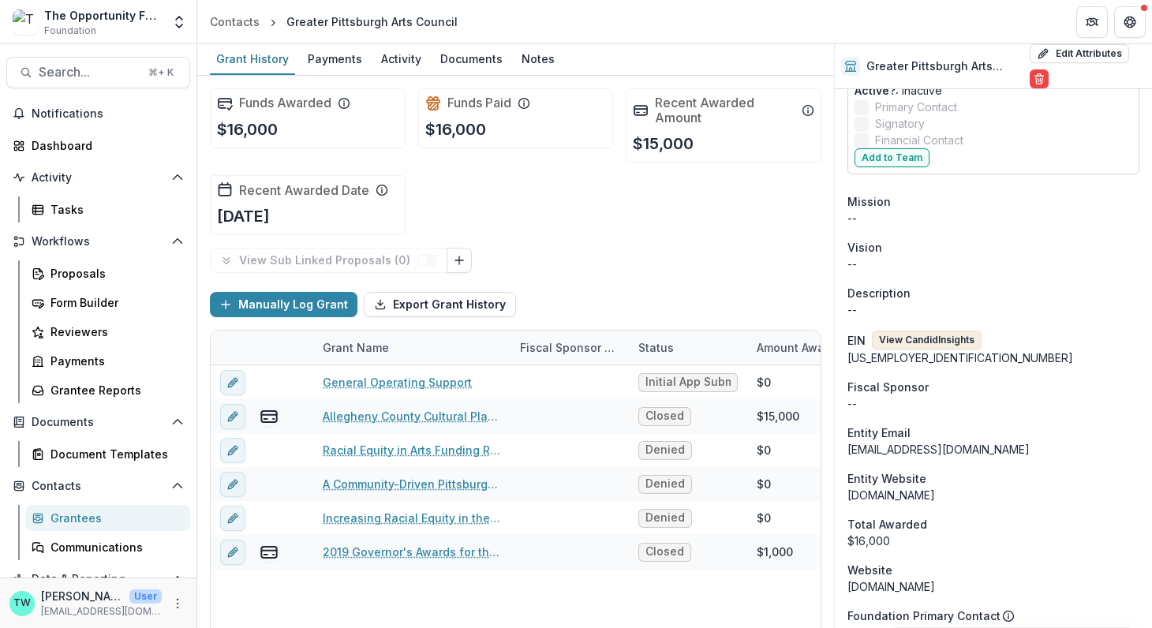
click at [939, 334] on button "View Candid Insights" at bounding box center [927, 339] width 110 height 19
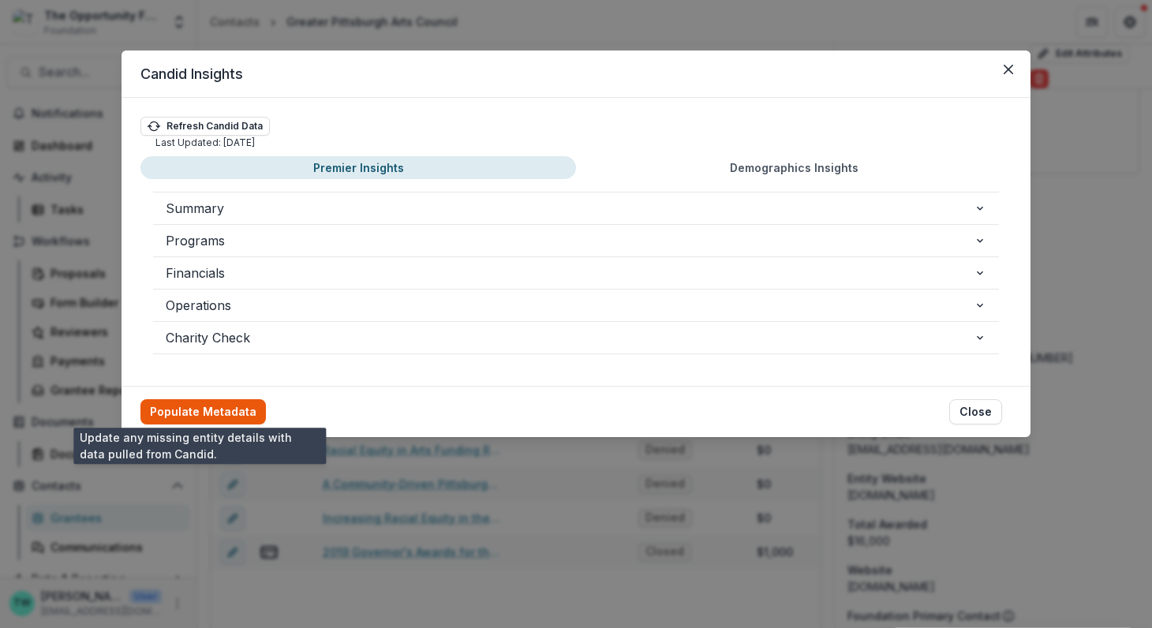
click at [211, 413] on button "Populate Metadata" at bounding box center [202, 411] width 125 height 25
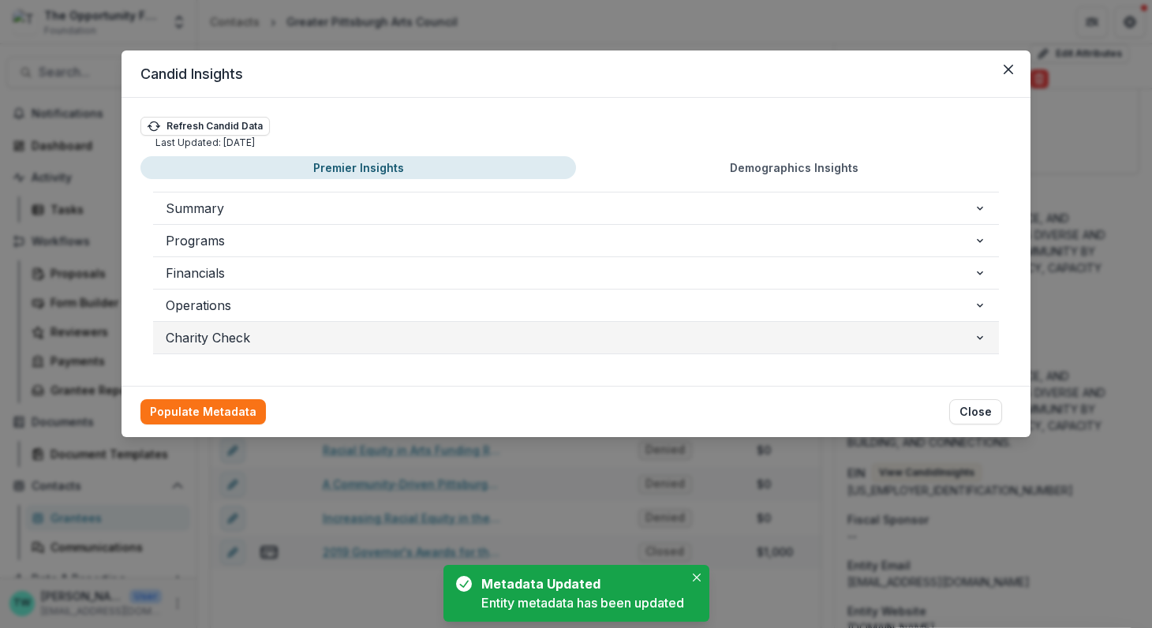
click at [982, 336] on icon "button" at bounding box center [979, 337] width 13 height 13
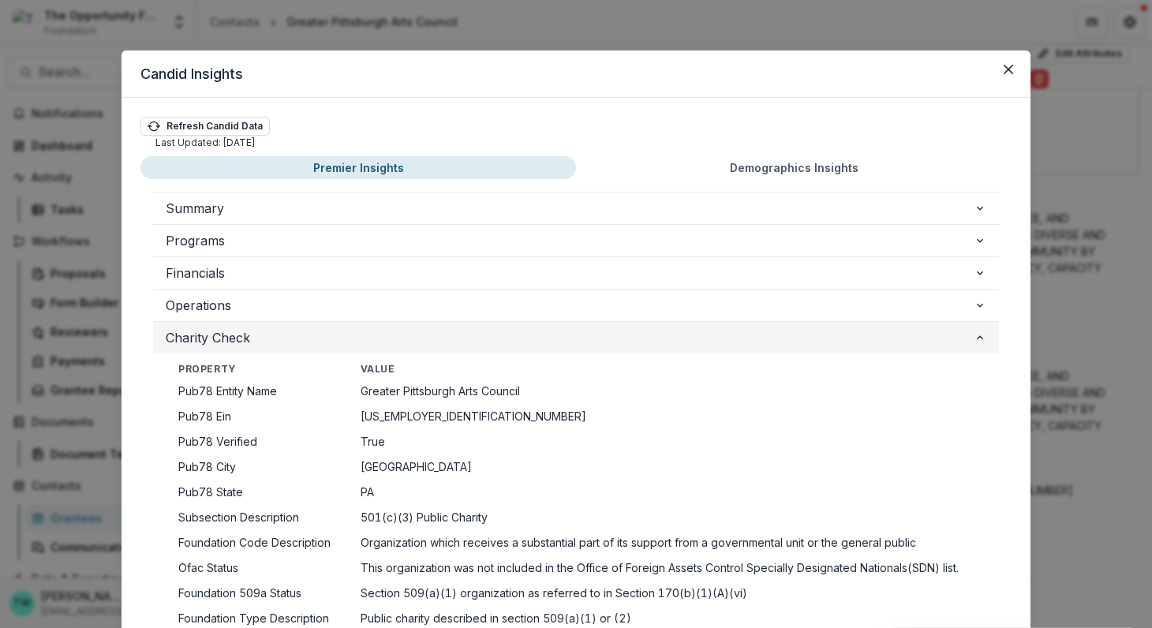
click at [982, 336] on icon "button" at bounding box center [979, 337] width 13 height 13
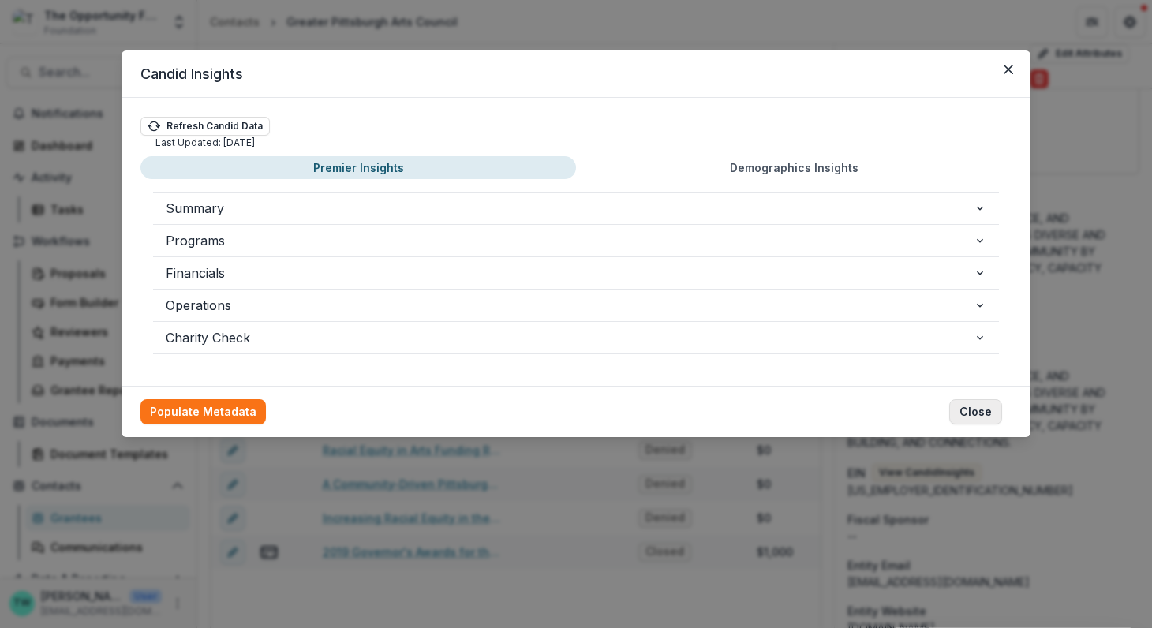
click at [970, 412] on button "Close" at bounding box center [975, 411] width 53 height 25
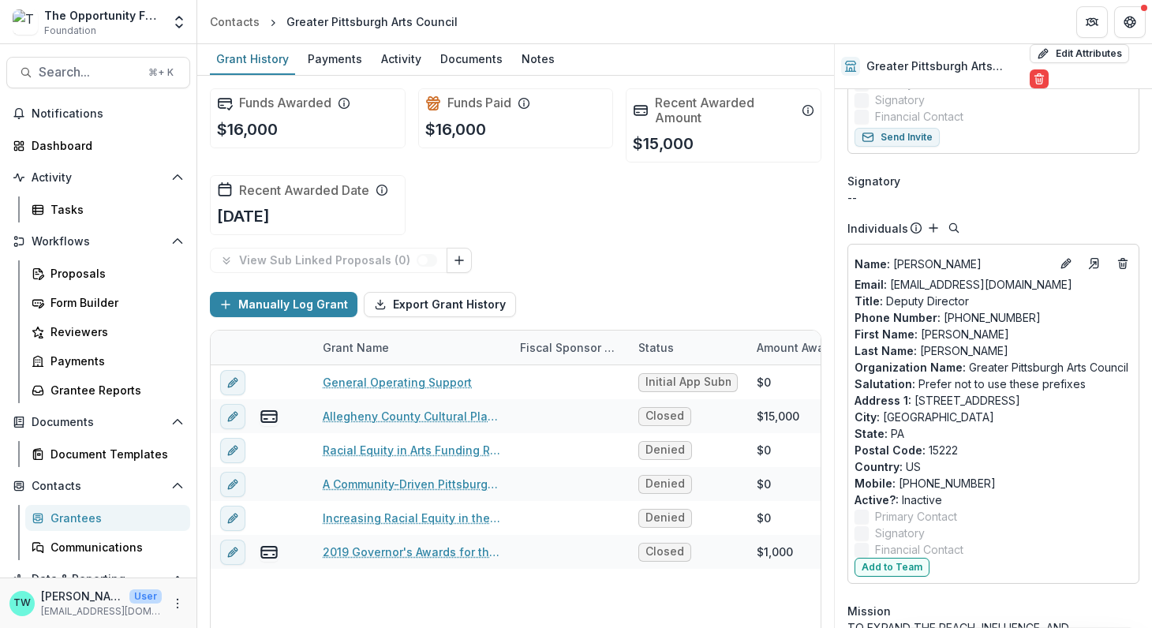
scroll to position [1041, 0]
click at [1122, 261] on line "Deletes" at bounding box center [1122, 262] width 0 height 3
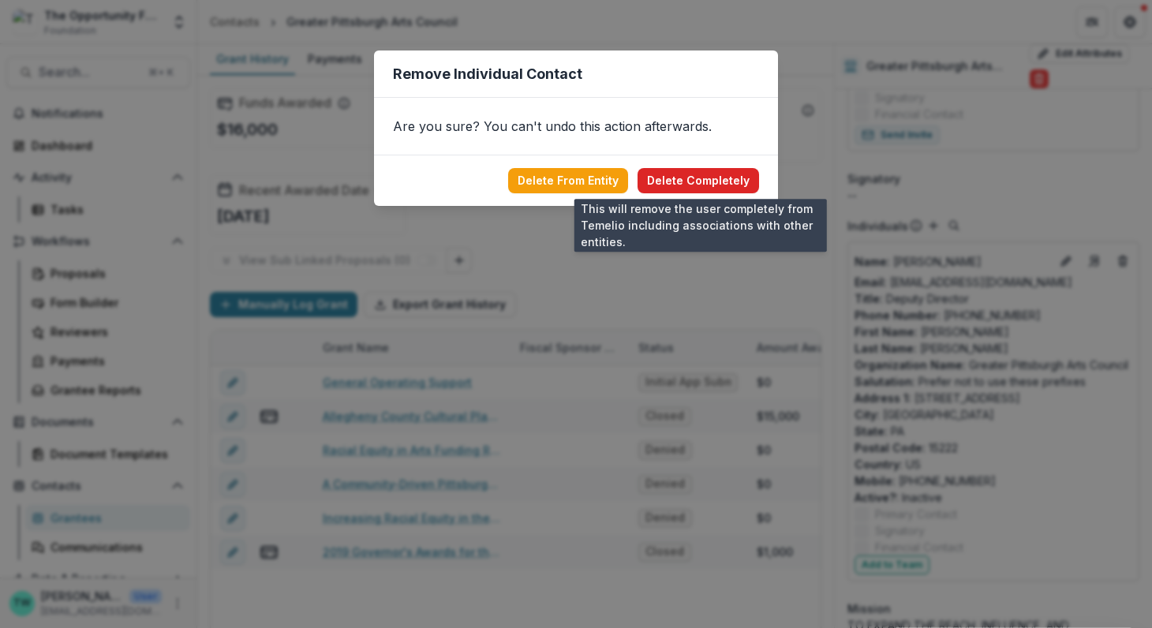
click at [715, 173] on button "Delete Completely" at bounding box center [697, 180] width 121 height 25
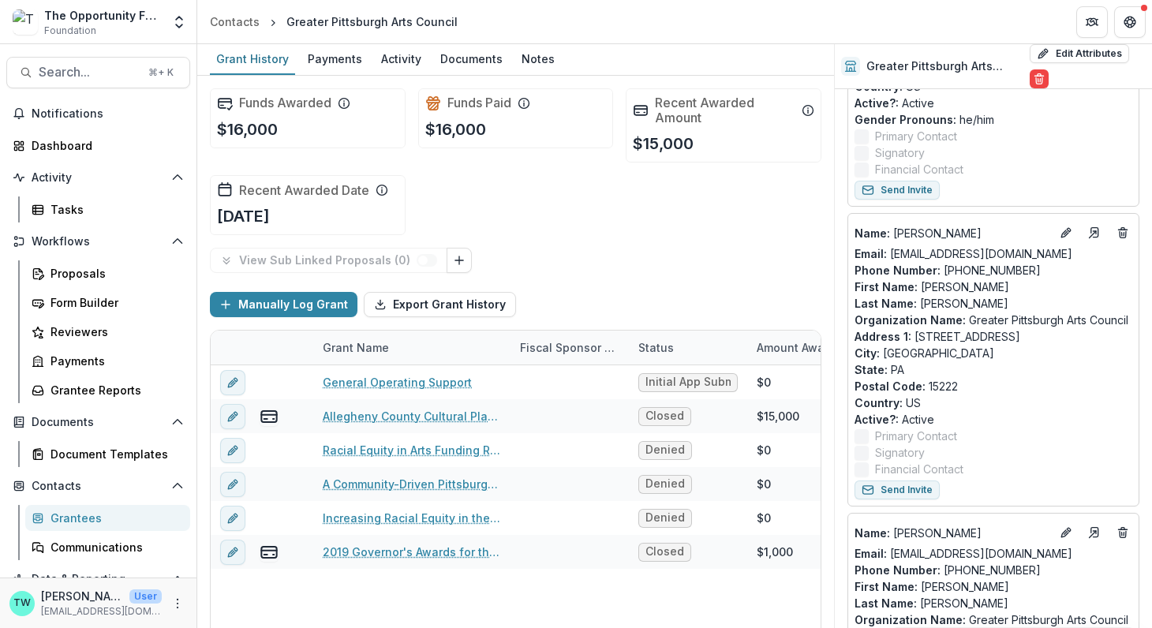
scroll to position [357, 0]
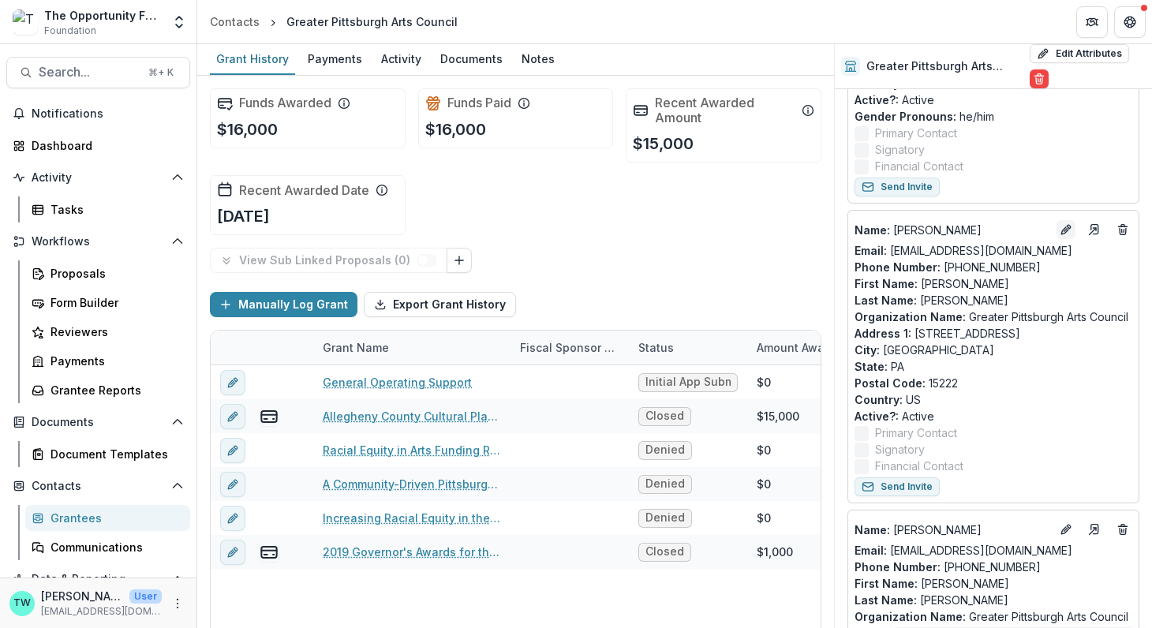
click at [1064, 229] on line "Edit" at bounding box center [1065, 229] width 3 height 3
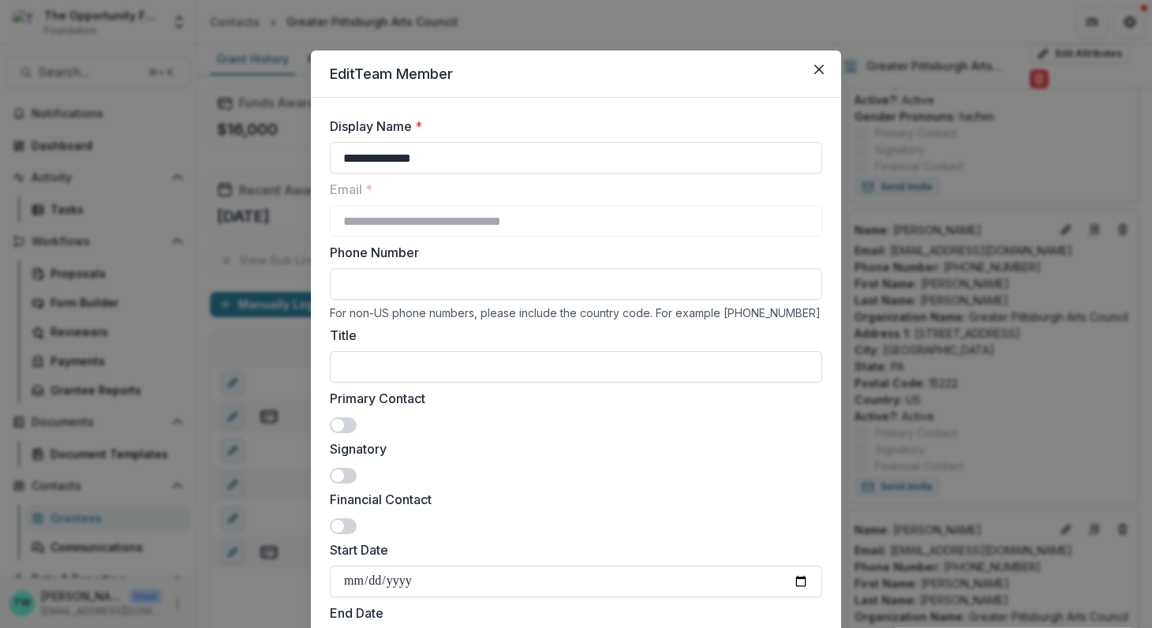
click at [346, 417] on span at bounding box center [343, 425] width 27 height 16
click at [347, 476] on span at bounding box center [343, 476] width 27 height 16
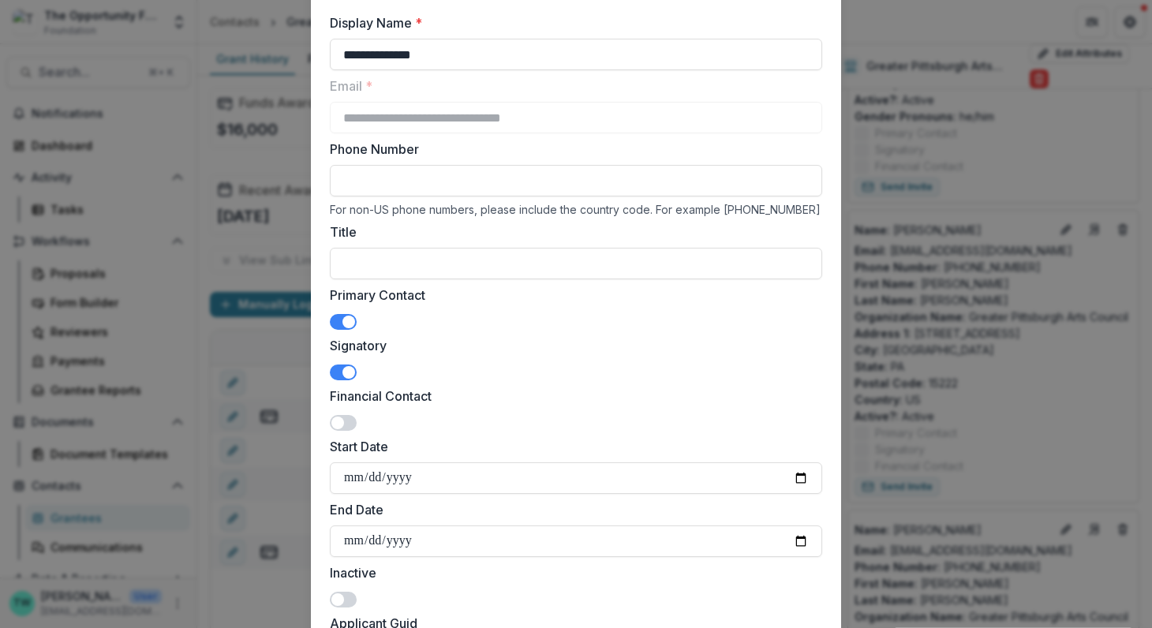
scroll to position [0, 0]
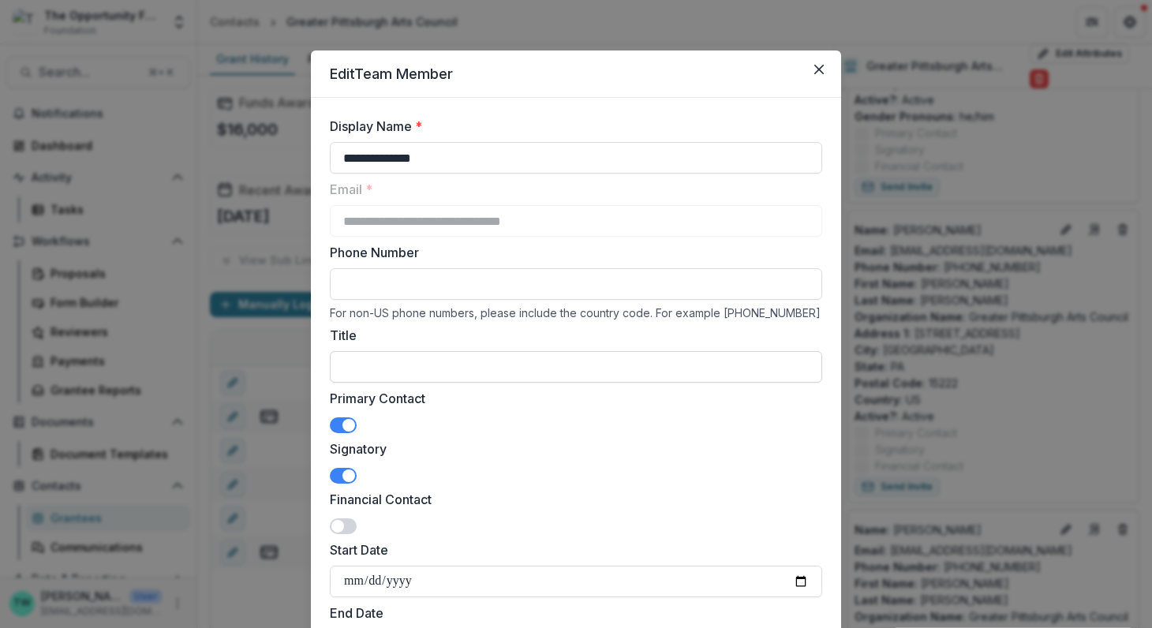
click at [416, 370] on input "Title" at bounding box center [576, 367] width 492 height 32
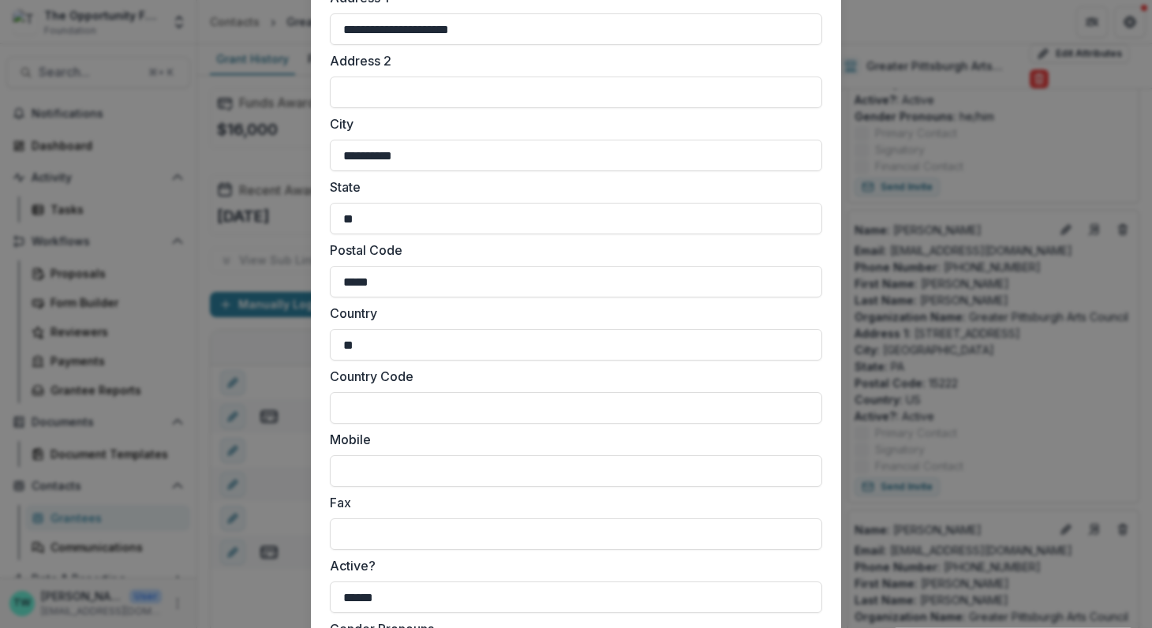
scroll to position [1400, 0]
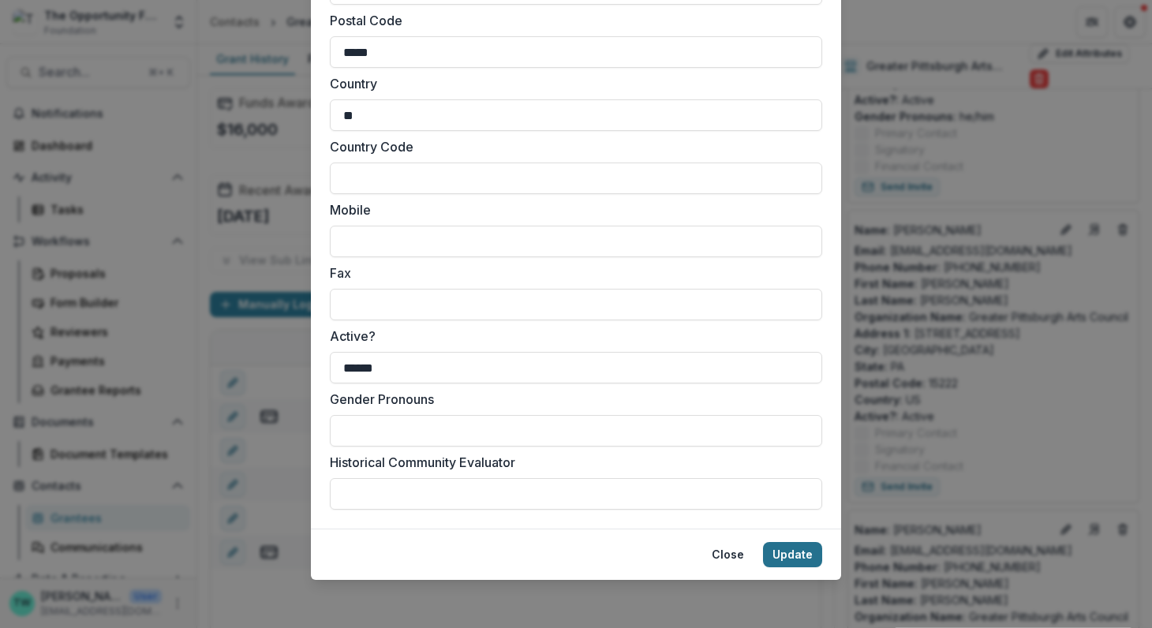
type input "**********"
click at [790, 557] on button "Update" at bounding box center [792, 554] width 59 height 25
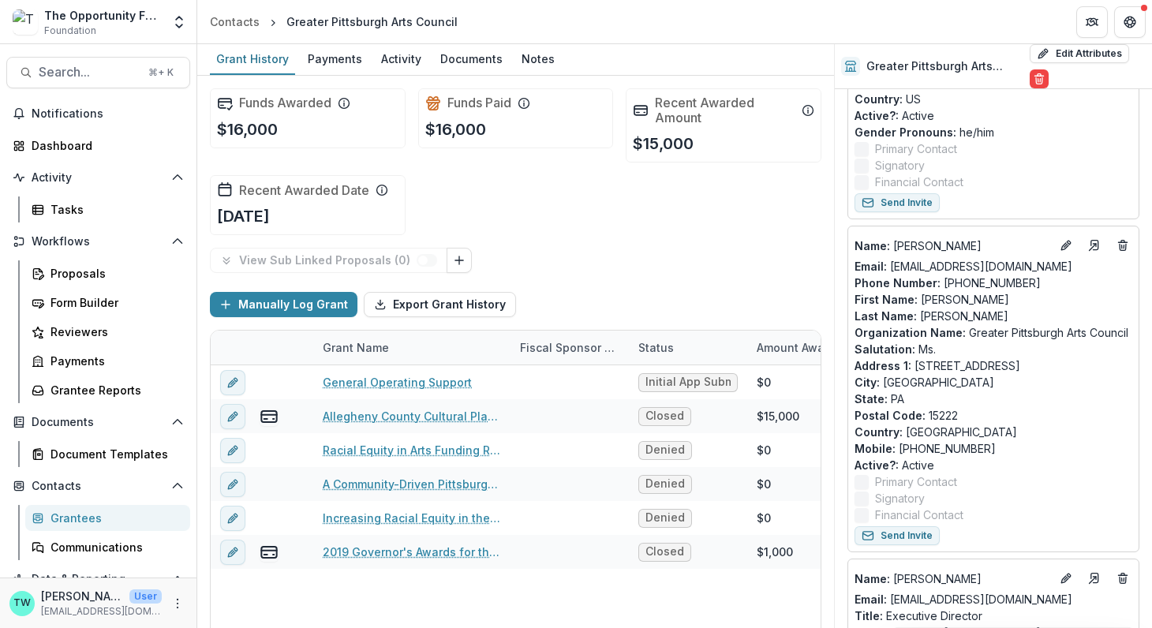
scroll to position [345, 0]
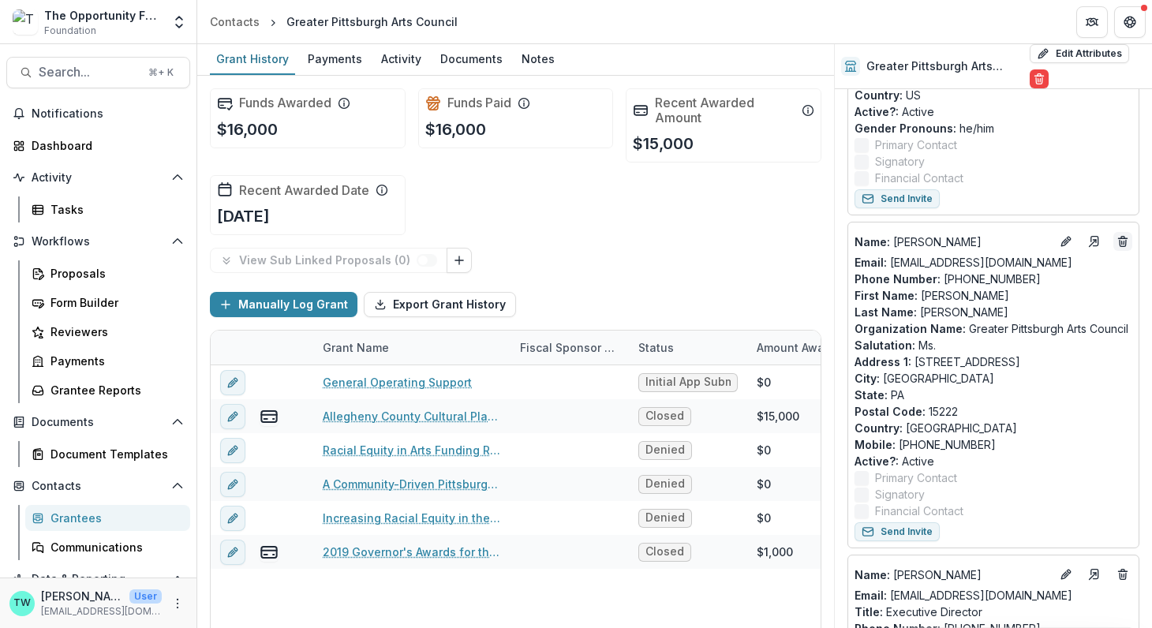
click at [1116, 237] on icon "Deletes" at bounding box center [1122, 241] width 13 height 13
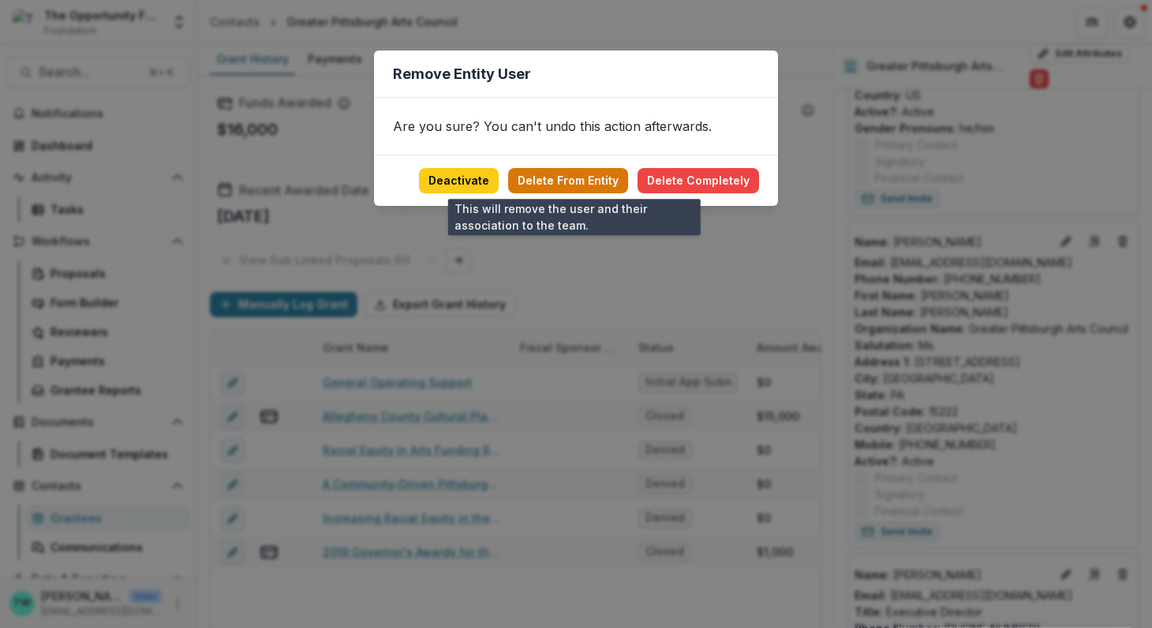
click at [580, 180] on button "Delete From Entity" at bounding box center [568, 180] width 120 height 25
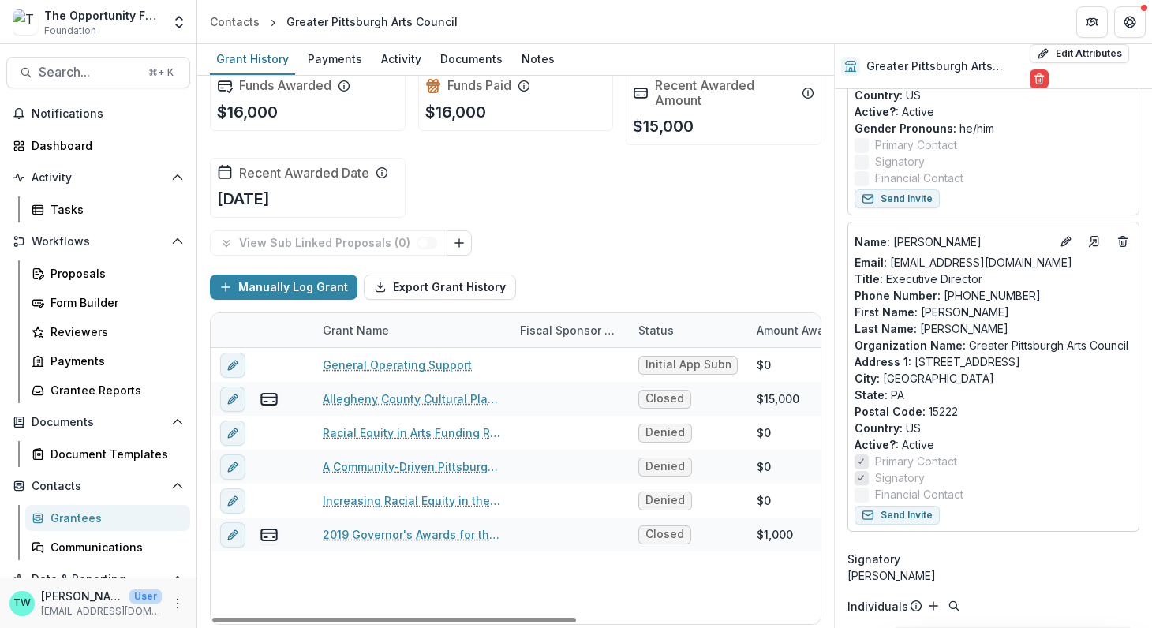
scroll to position [0, 0]
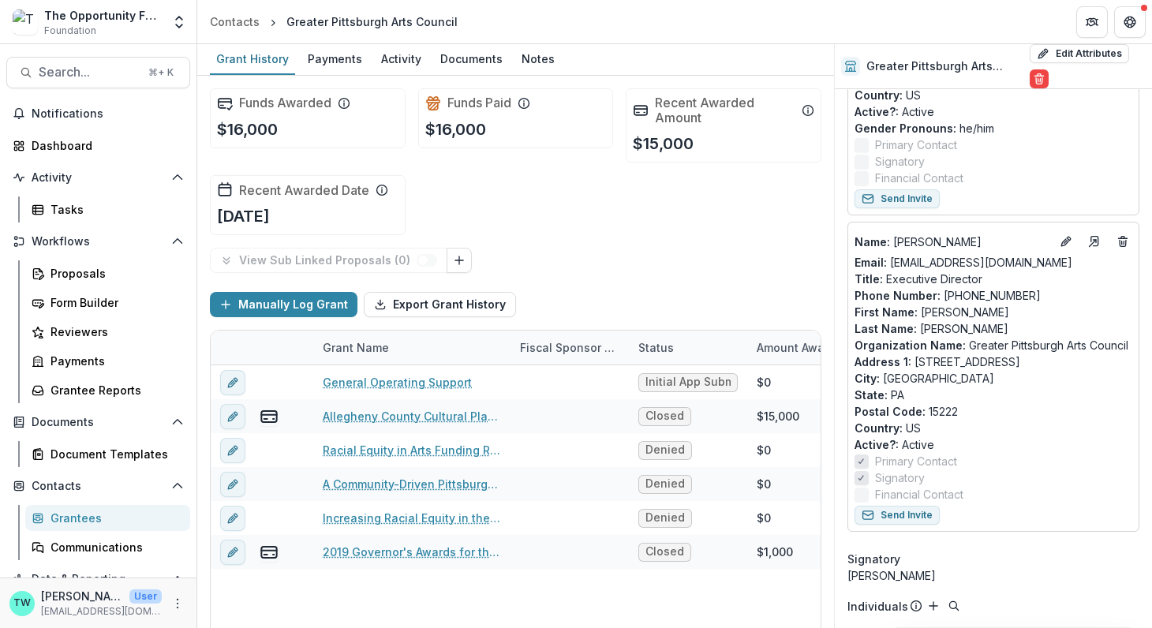
click at [84, 503] on div "Contacts Grantees Communications" at bounding box center [98, 516] width 196 height 87
click at [84, 519] on div "Grantees" at bounding box center [113, 518] width 127 height 17
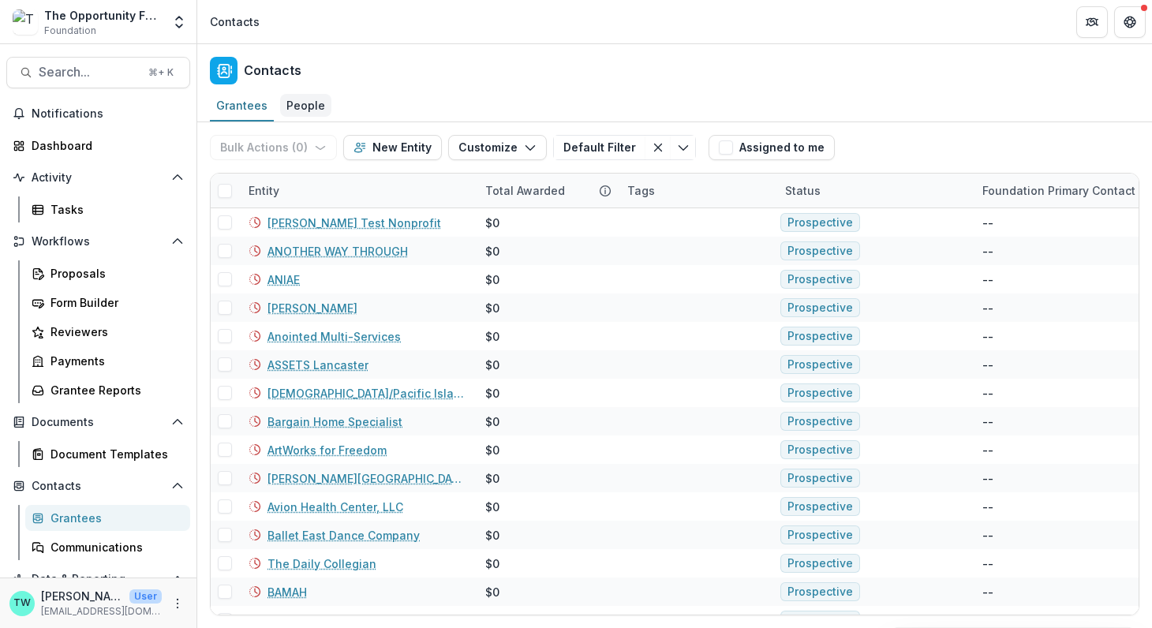
click at [299, 105] on div "People" at bounding box center [305, 105] width 51 height 23
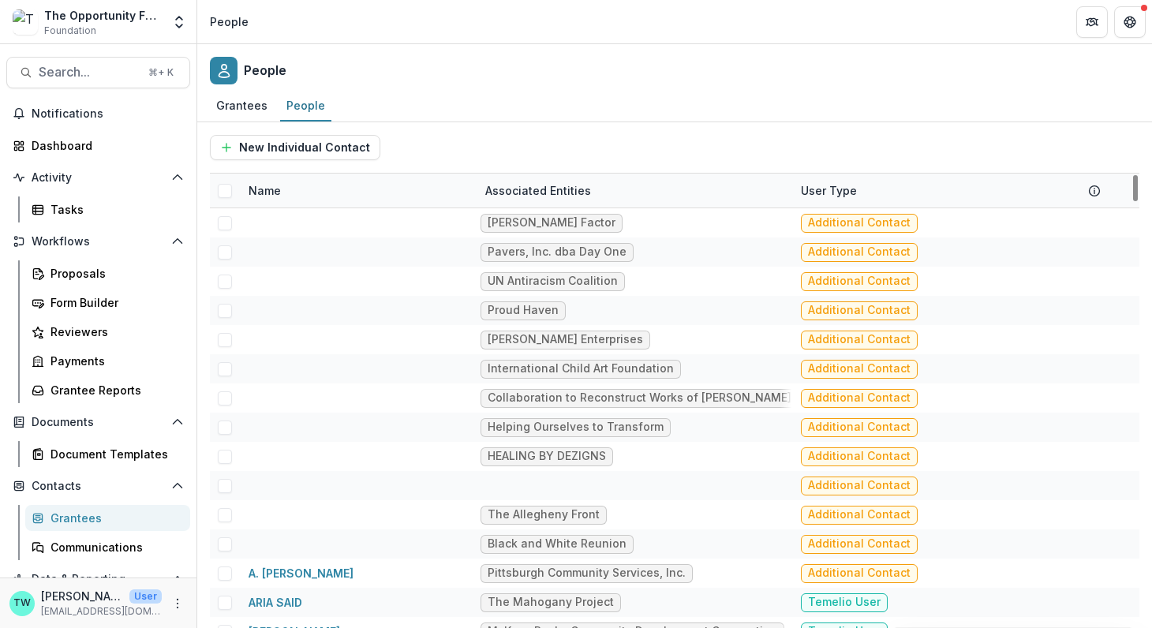
click at [323, 196] on div "Name" at bounding box center [357, 191] width 237 height 34
click at [323, 225] on input at bounding box center [336, 224] width 189 height 25
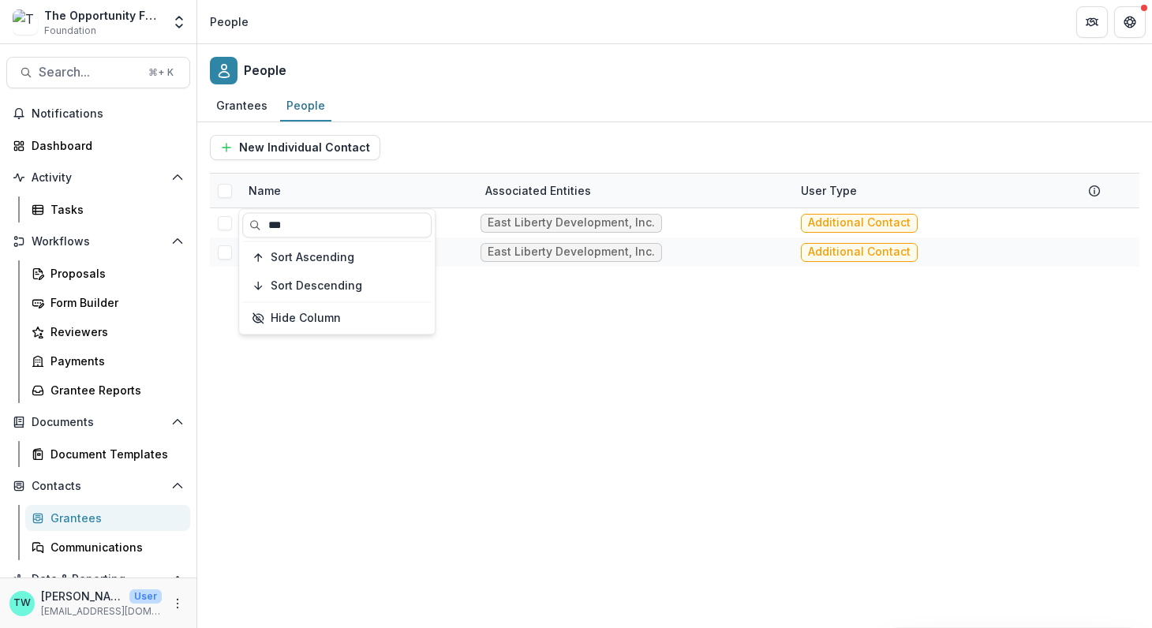
type input "***"
click at [532, 138] on div "New Individual Contact" at bounding box center [674, 147] width 929 height 25
click at [269, 193] on div "Name" at bounding box center [264, 190] width 51 height 17
drag, startPoint x: 306, startPoint y: 232, endPoint x: 149, endPoint y: 218, distance: 157.6
click at [150, 218] on body "Skip to content The Opportunity Fund Foundation Team Settings Admin Settings Pe…" at bounding box center [576, 314] width 1152 height 628
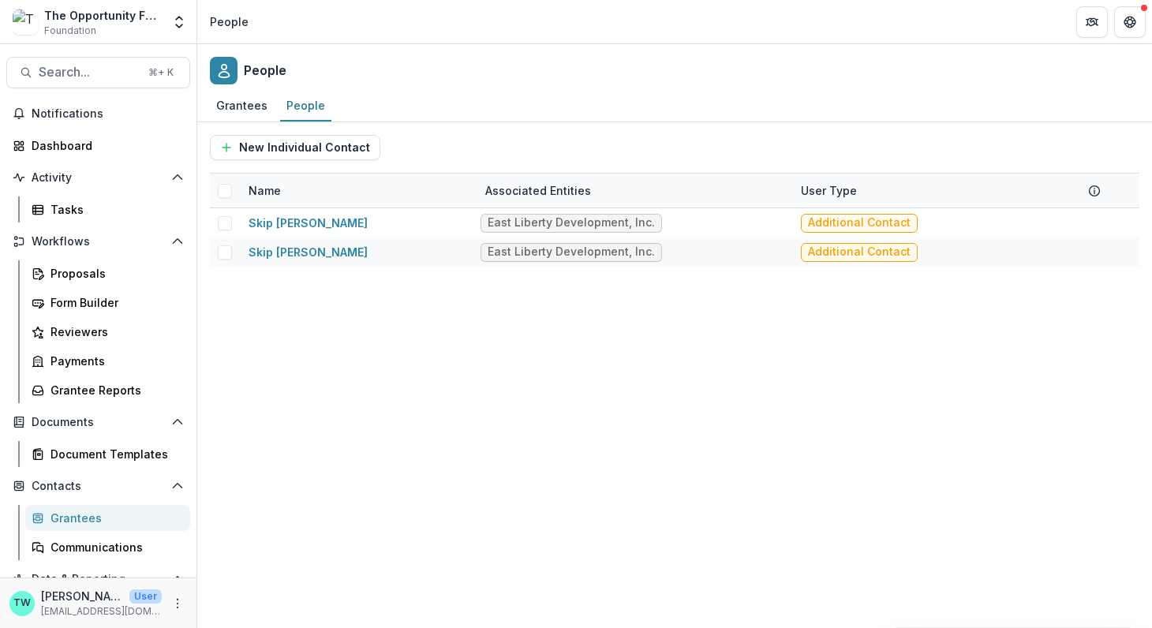
click at [321, 192] on div "Name" at bounding box center [357, 191] width 237 height 34
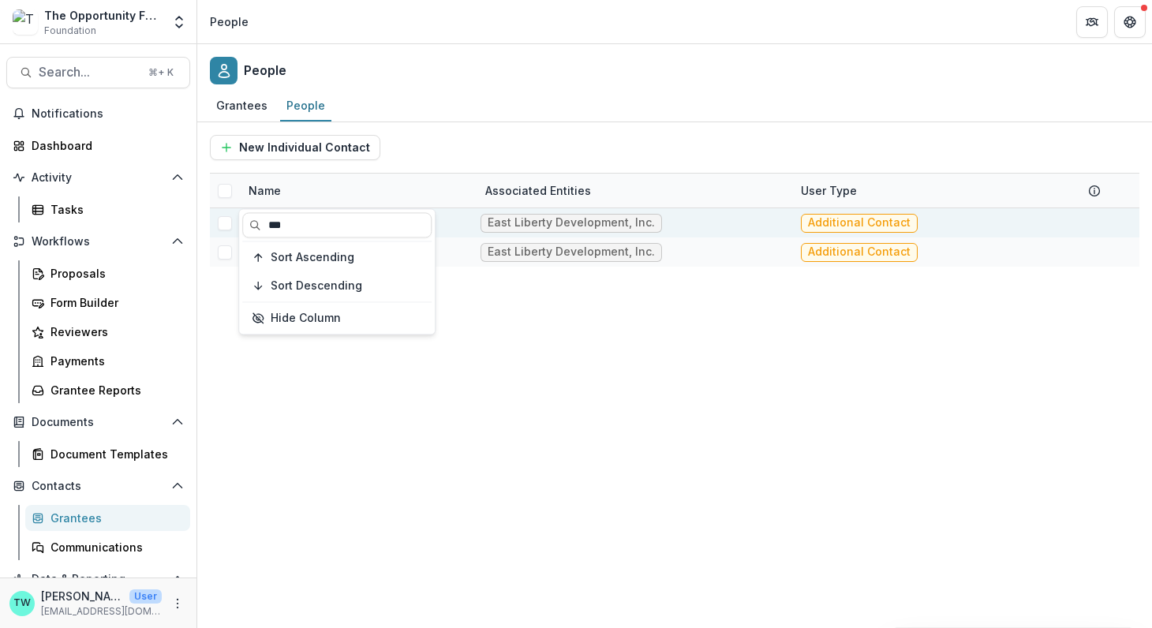
drag, startPoint x: 297, startPoint y: 230, endPoint x: 214, endPoint y: 210, distance: 86.1
click at [214, 210] on body "Skip to content The Opportunity Fund Foundation Team Settings Admin Settings Pe…" at bounding box center [576, 314] width 1152 height 628
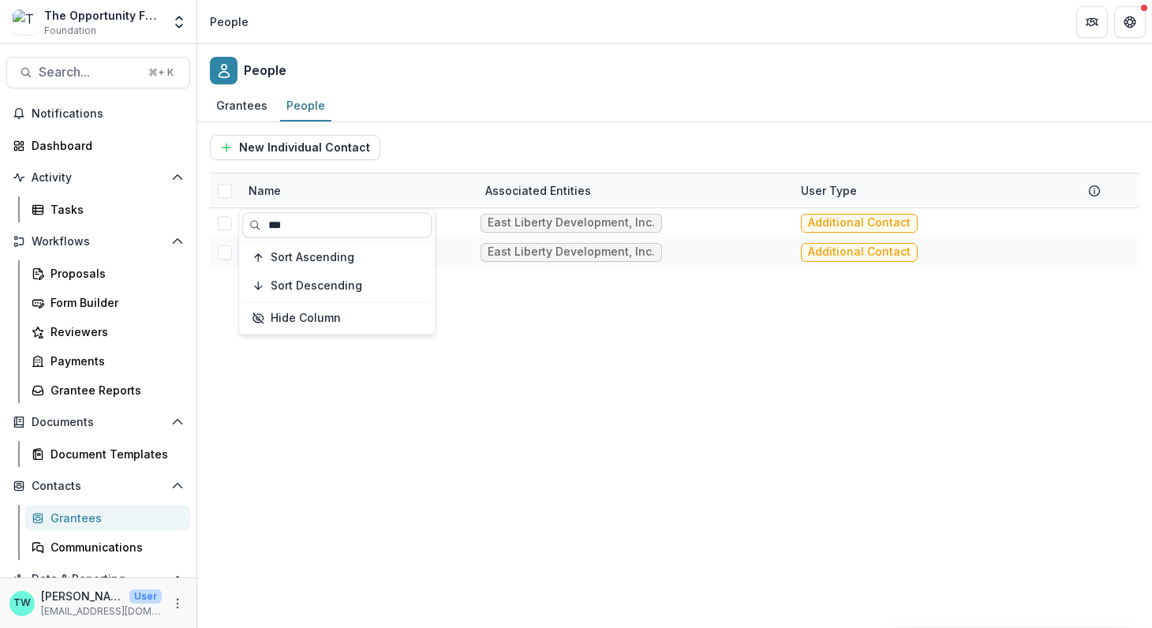
drag, startPoint x: 297, startPoint y: 220, endPoint x: 262, endPoint y: 219, distance: 35.5
click at [262, 219] on input "***" at bounding box center [336, 224] width 189 height 25
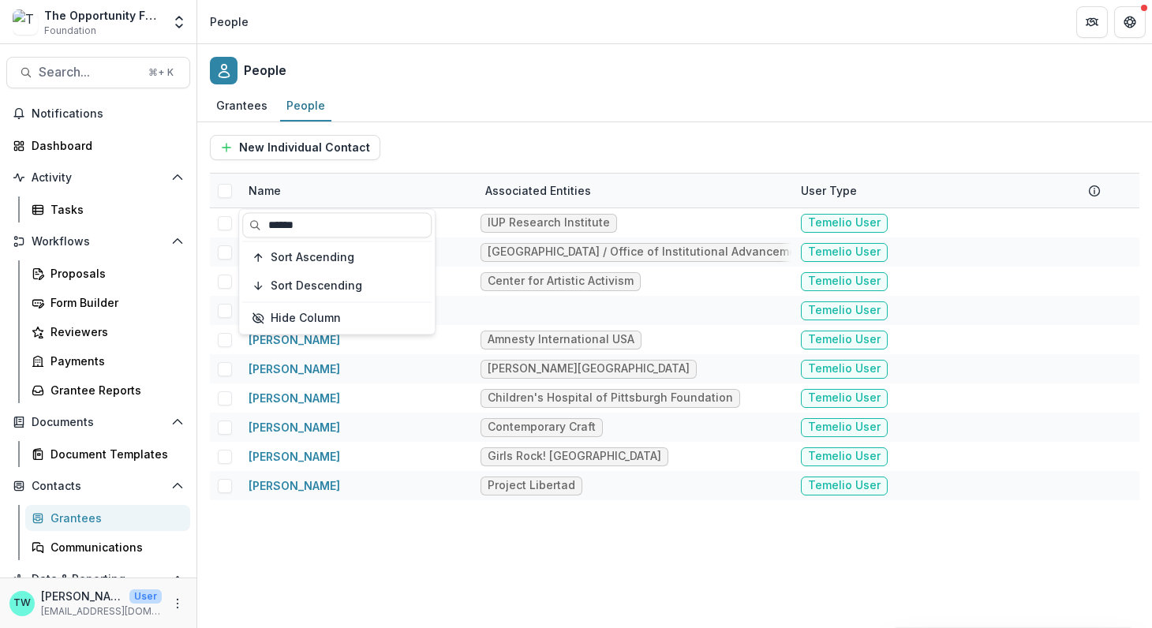
type input "******"
click at [509, 101] on div "Grantees People" at bounding box center [674, 107] width 954 height 32
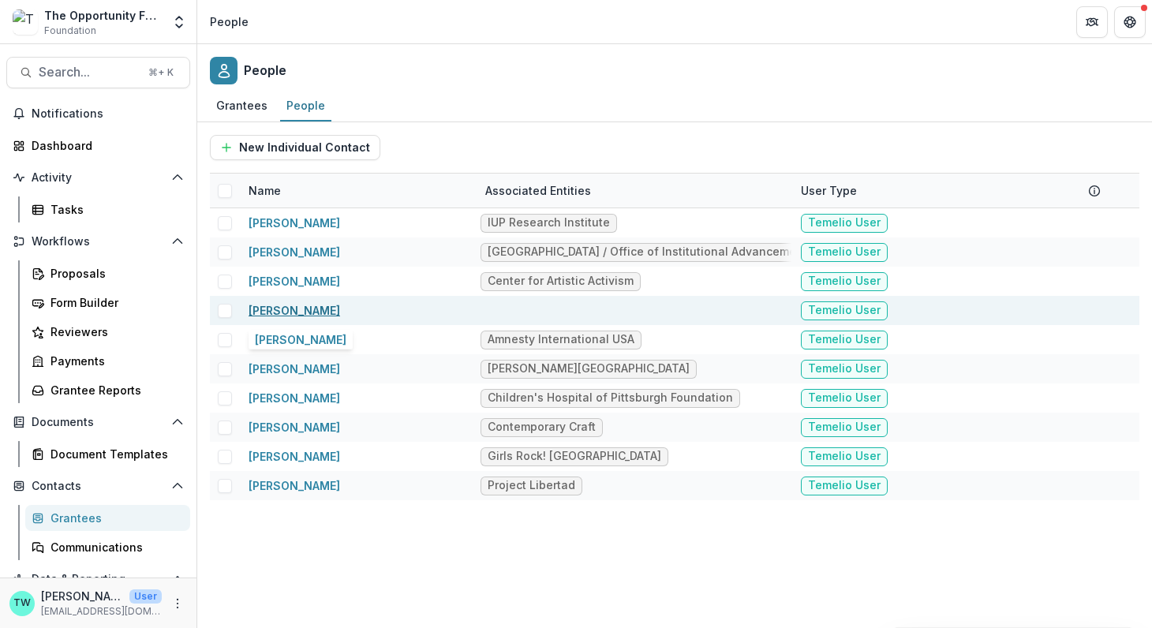
click at [298, 309] on link "Rachel Klipa" at bounding box center [293, 310] width 91 height 13
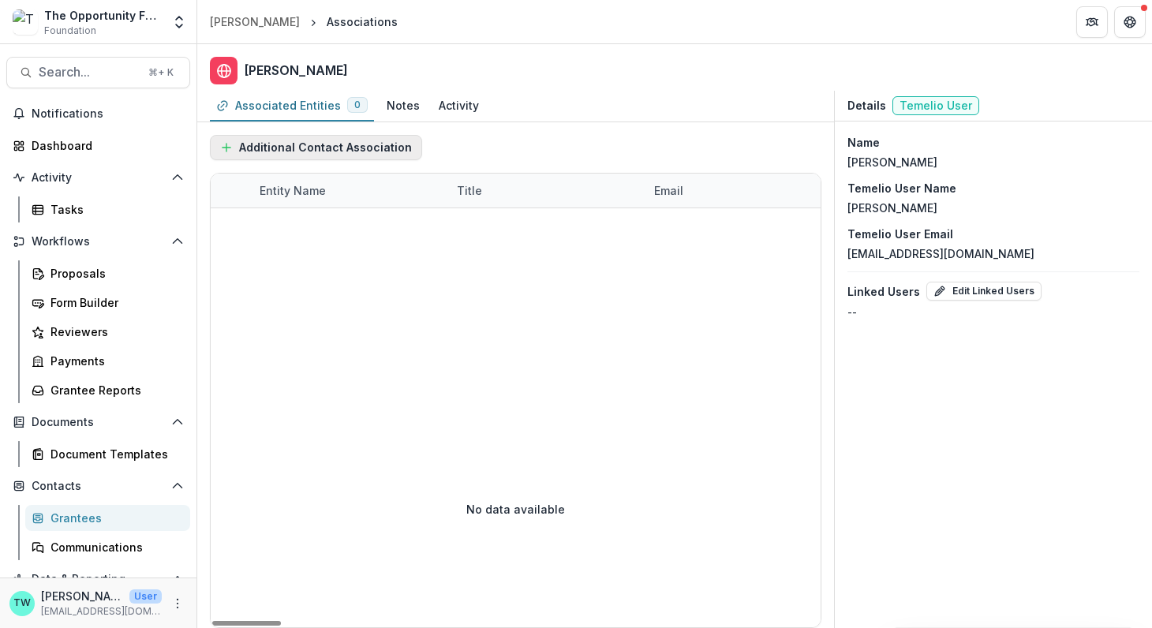
click at [342, 150] on button "Additional Contact Association" at bounding box center [316, 147] width 212 height 25
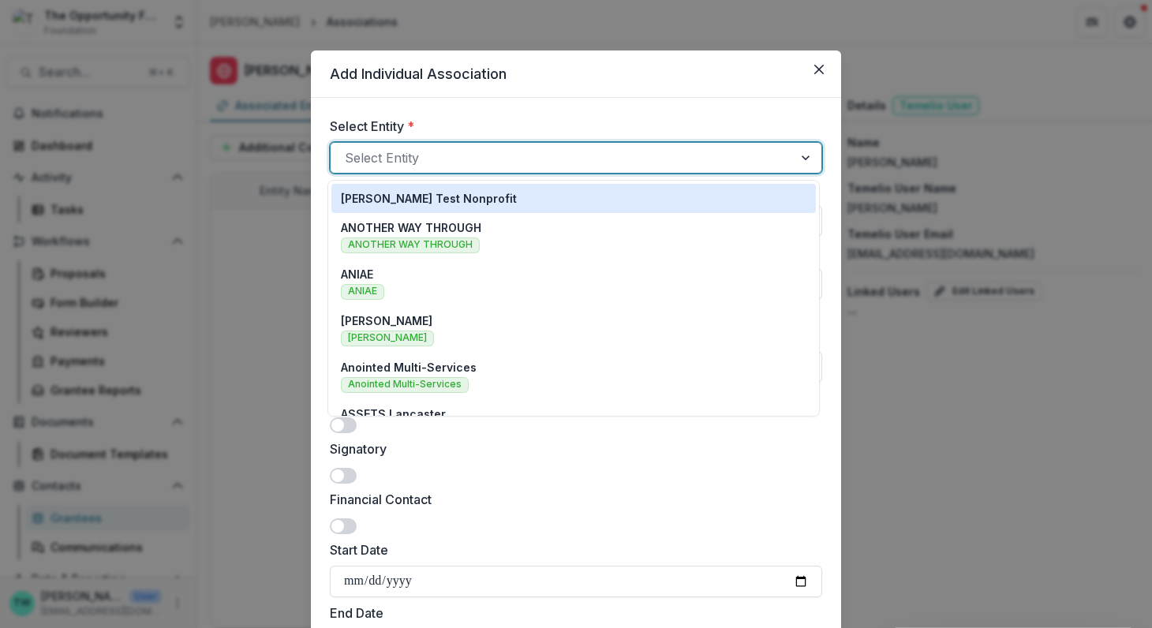
click at [441, 155] on div at bounding box center [562, 158] width 434 height 22
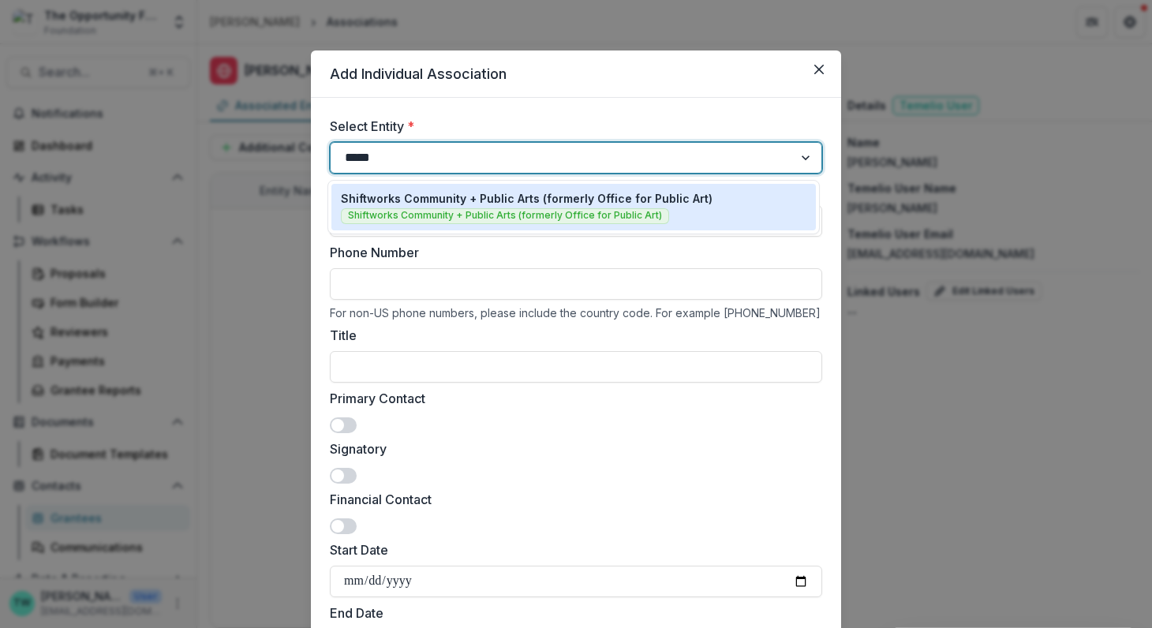
type input "******"
click at [455, 200] on p "Shiftworks Community + Public Arts (formerly Office for Public Art)" at bounding box center [526, 198] width 371 height 17
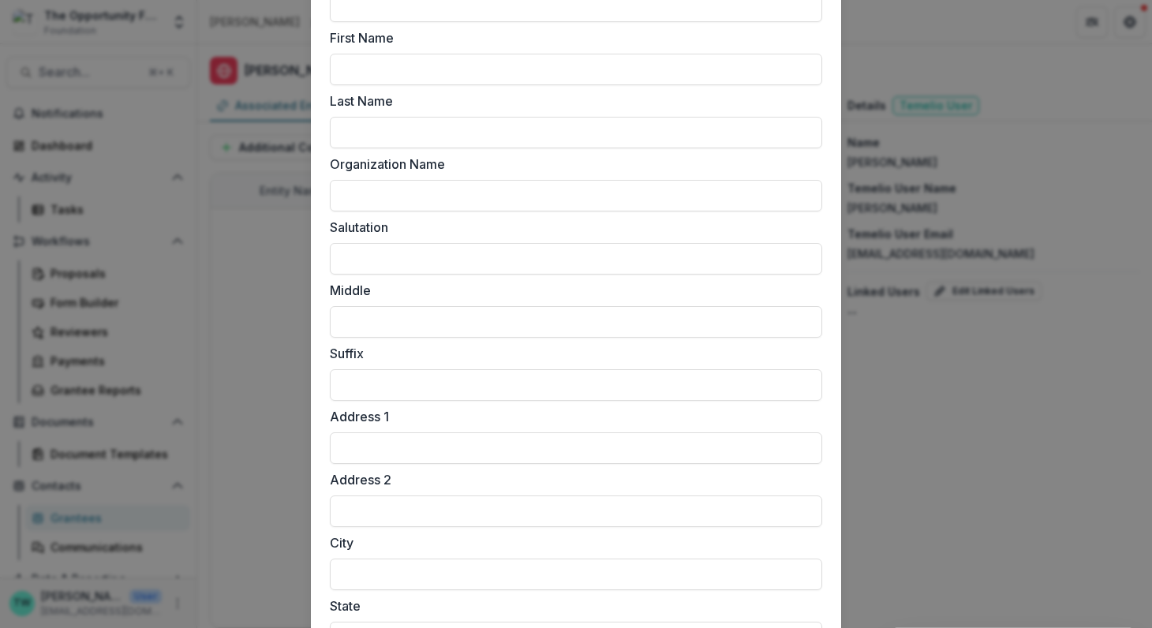
scroll to position [1400, 0]
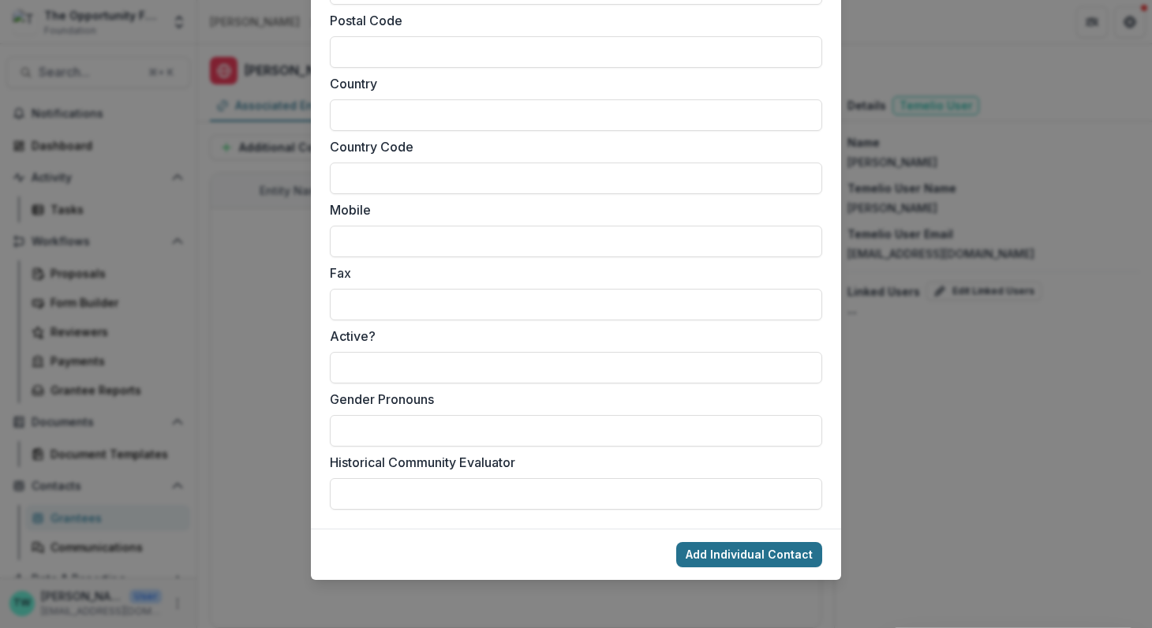
click at [737, 558] on button "Add Individual Contact" at bounding box center [749, 554] width 146 height 25
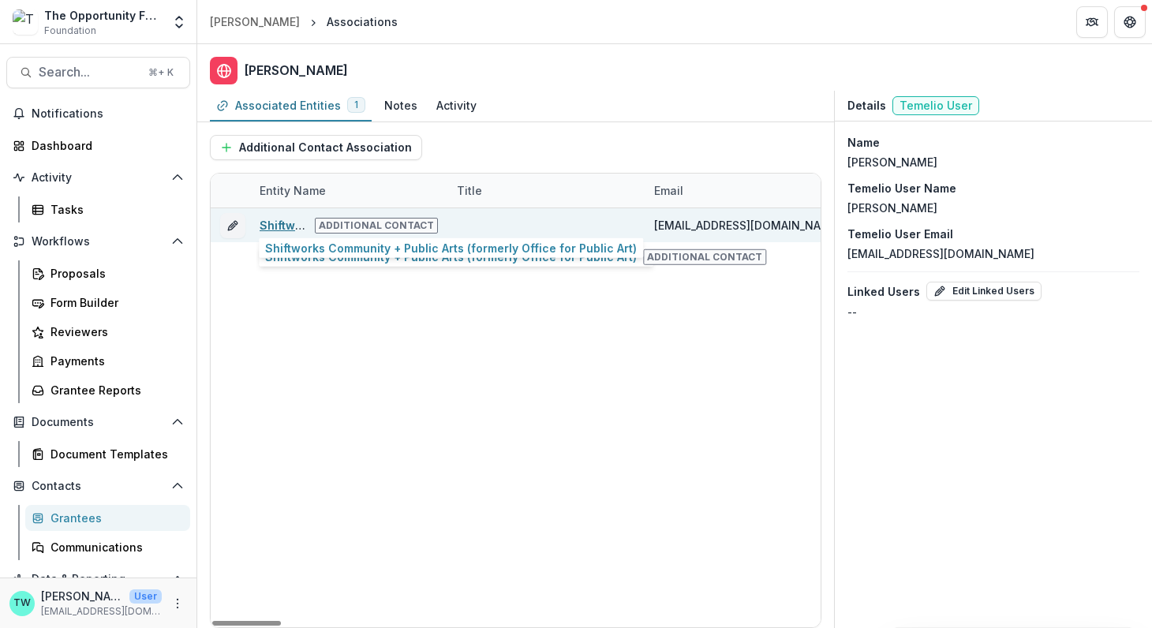
click at [289, 223] on link "Shiftworks Community + Public Arts (formerly Office for Public Art)" at bounding box center [444, 224] width 371 height 13
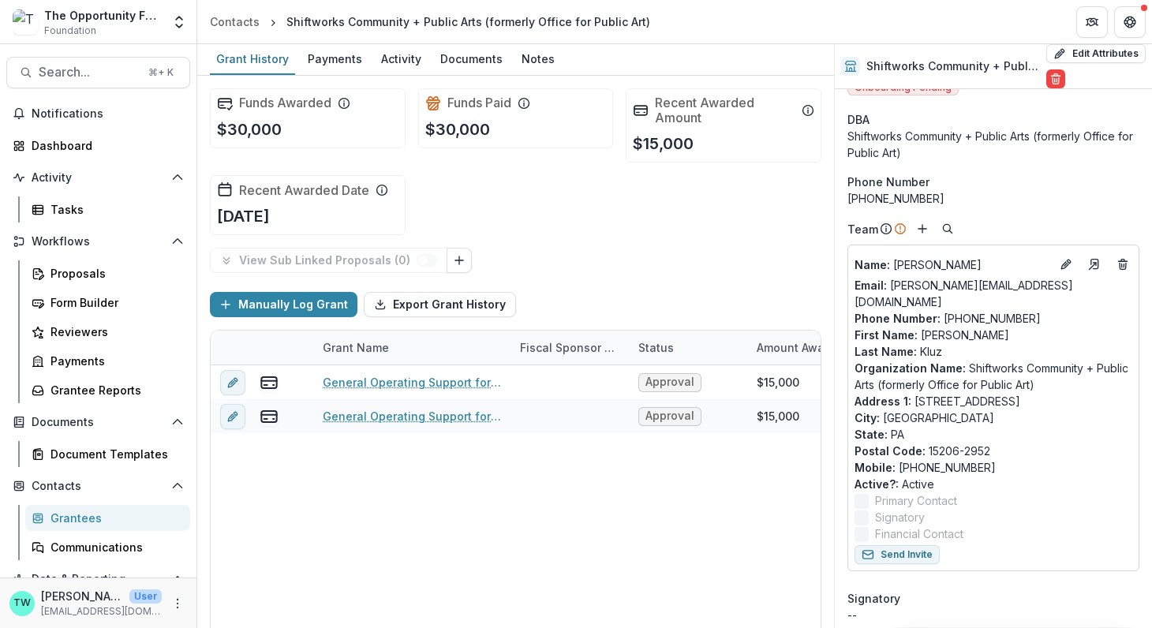
scroll to position [28, 0]
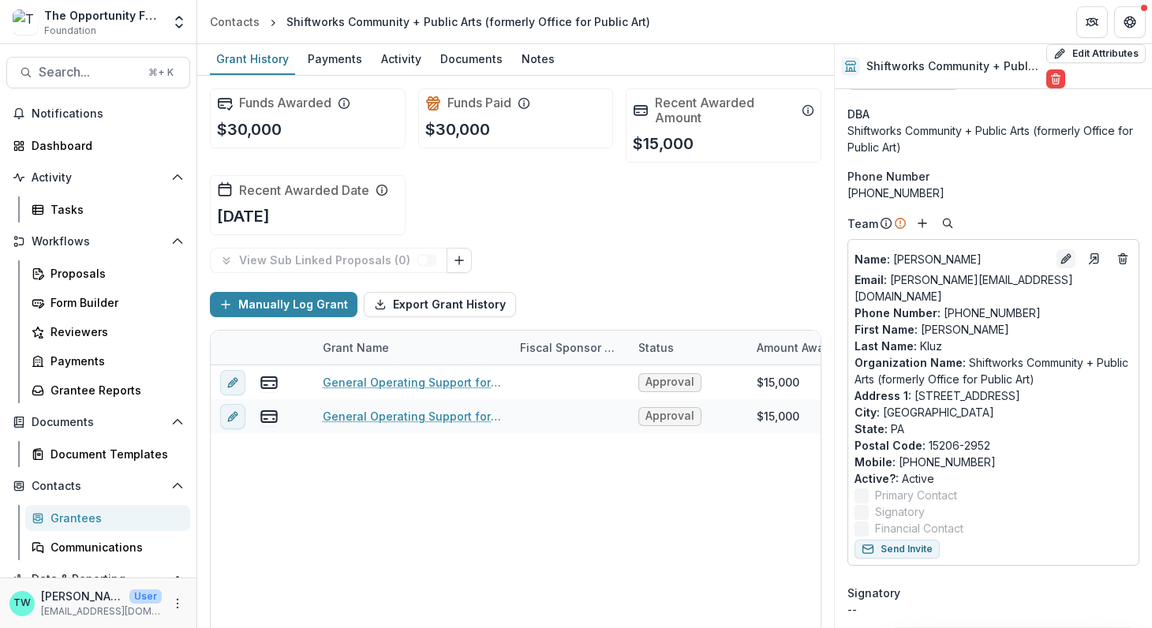
click at [1061, 256] on icon "Edit" at bounding box center [1064, 259] width 7 height 7
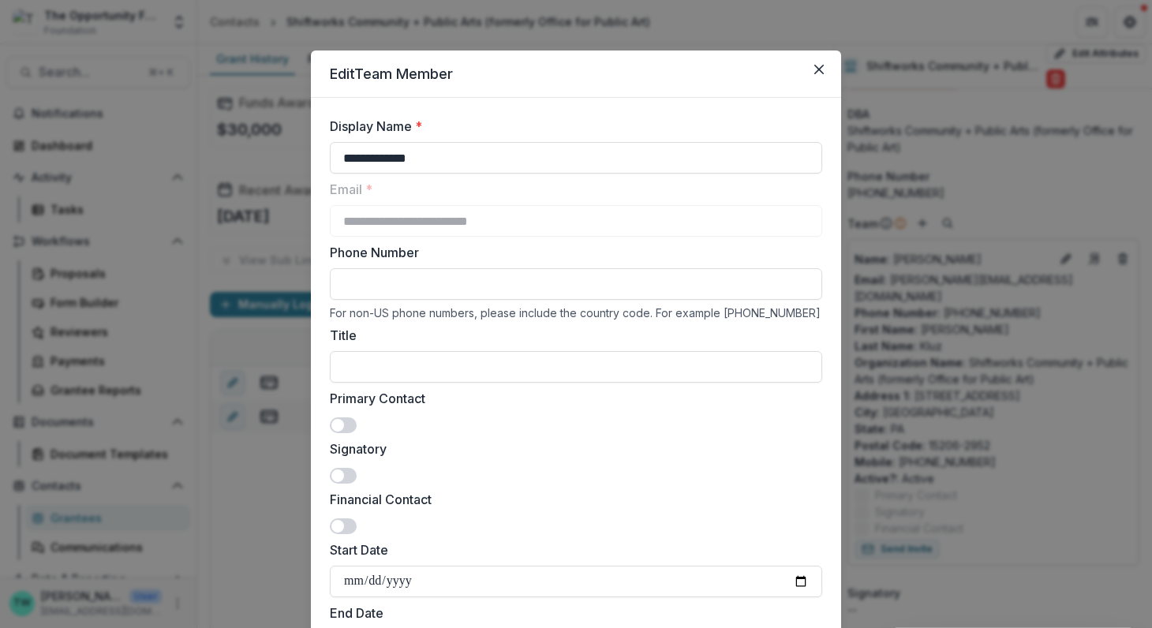
click at [342, 421] on span at bounding box center [343, 425] width 27 height 16
click at [346, 472] on span at bounding box center [343, 476] width 27 height 16
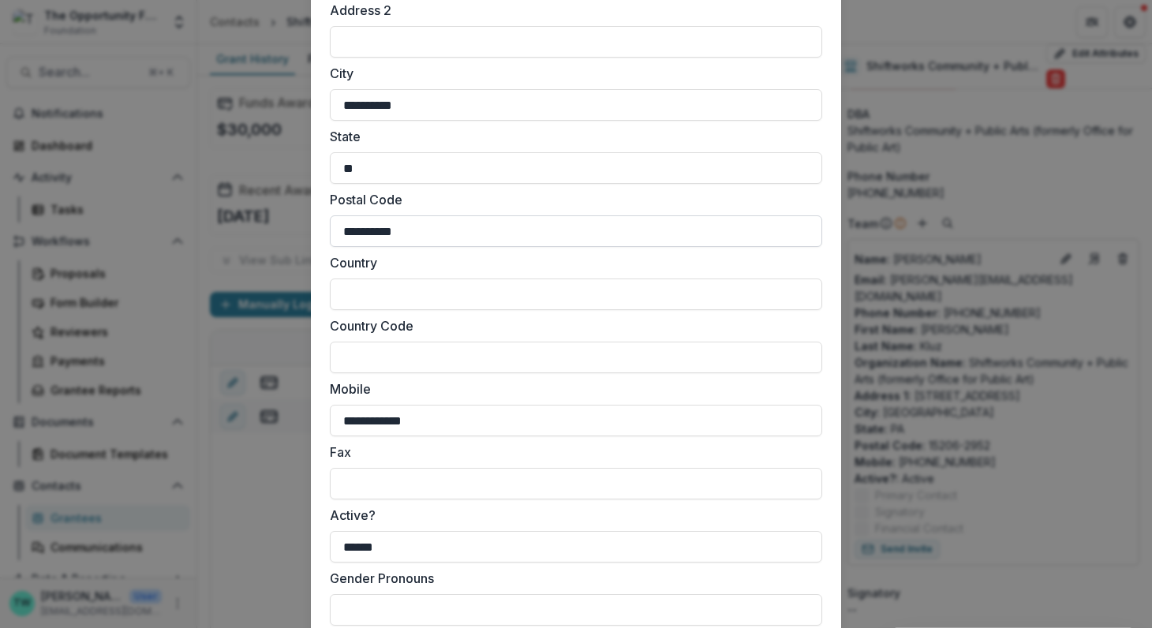
scroll to position [1400, 0]
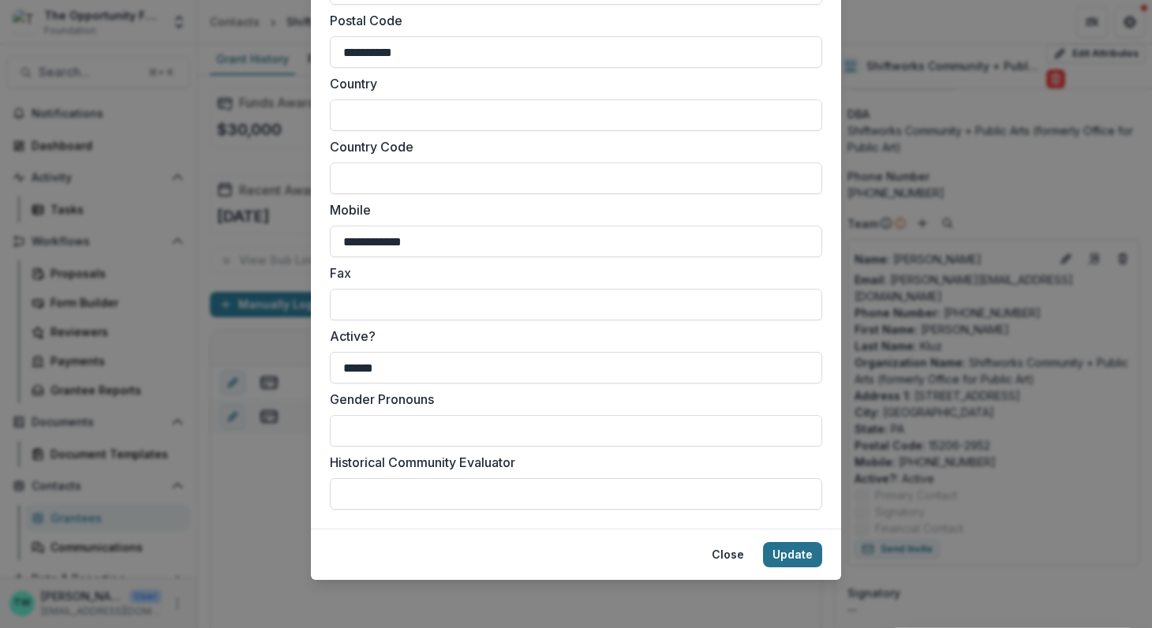
click at [796, 558] on button "Update" at bounding box center [792, 554] width 59 height 25
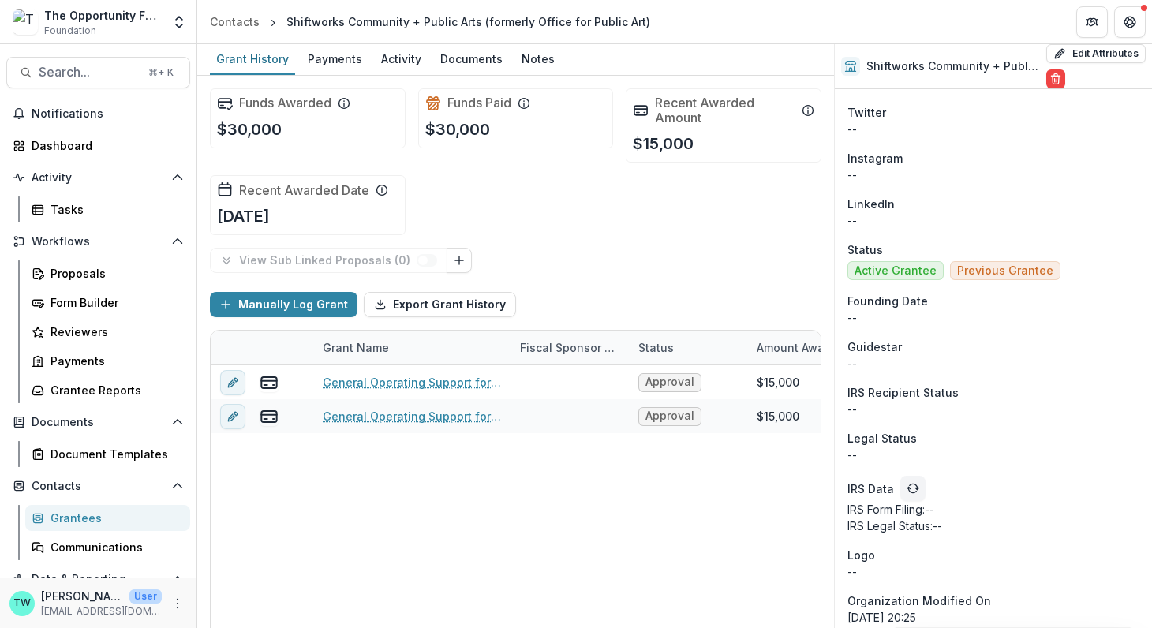
scroll to position [1338, 0]
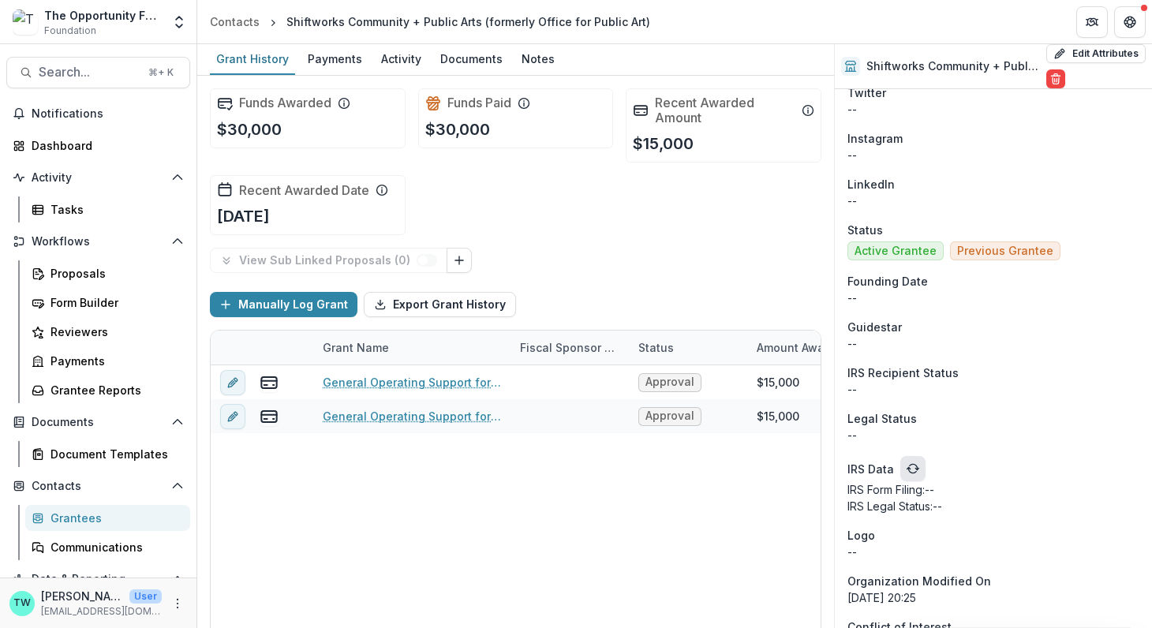
click at [901, 456] on button "refresh" at bounding box center [912, 468] width 25 height 25
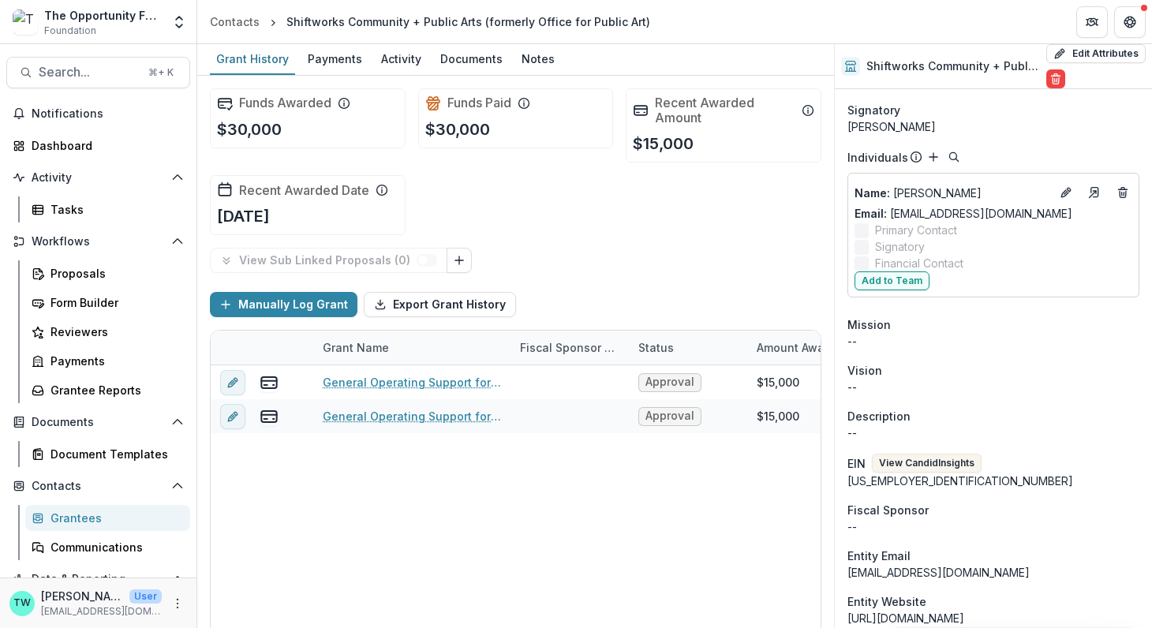
scroll to position [560, 0]
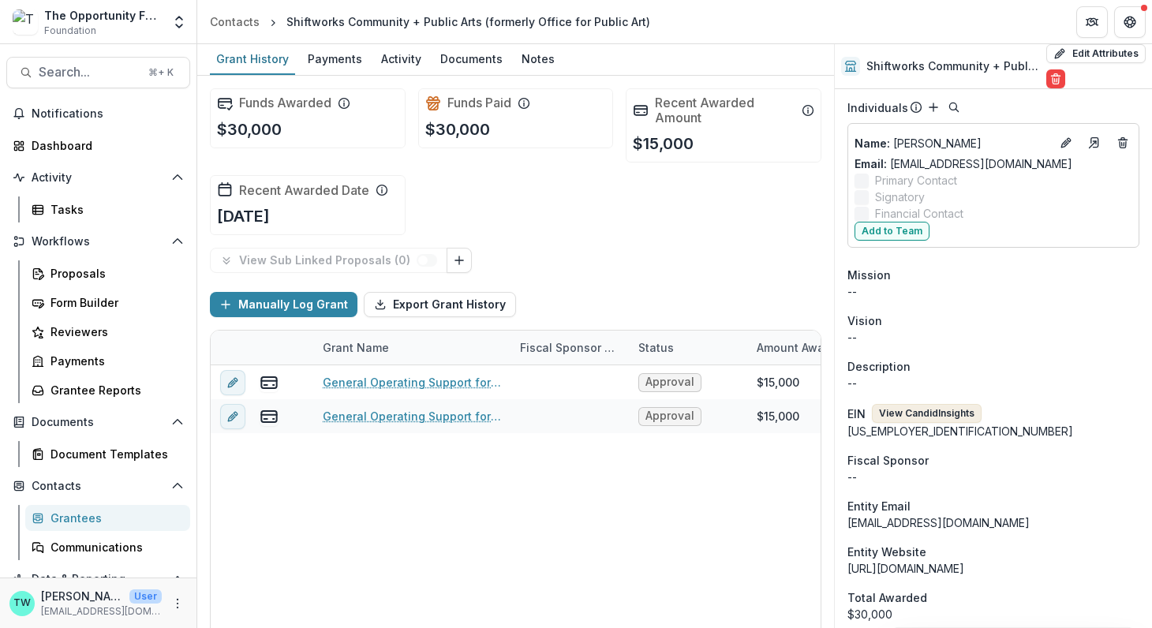
click at [928, 404] on button "View Candid Insights" at bounding box center [927, 413] width 110 height 19
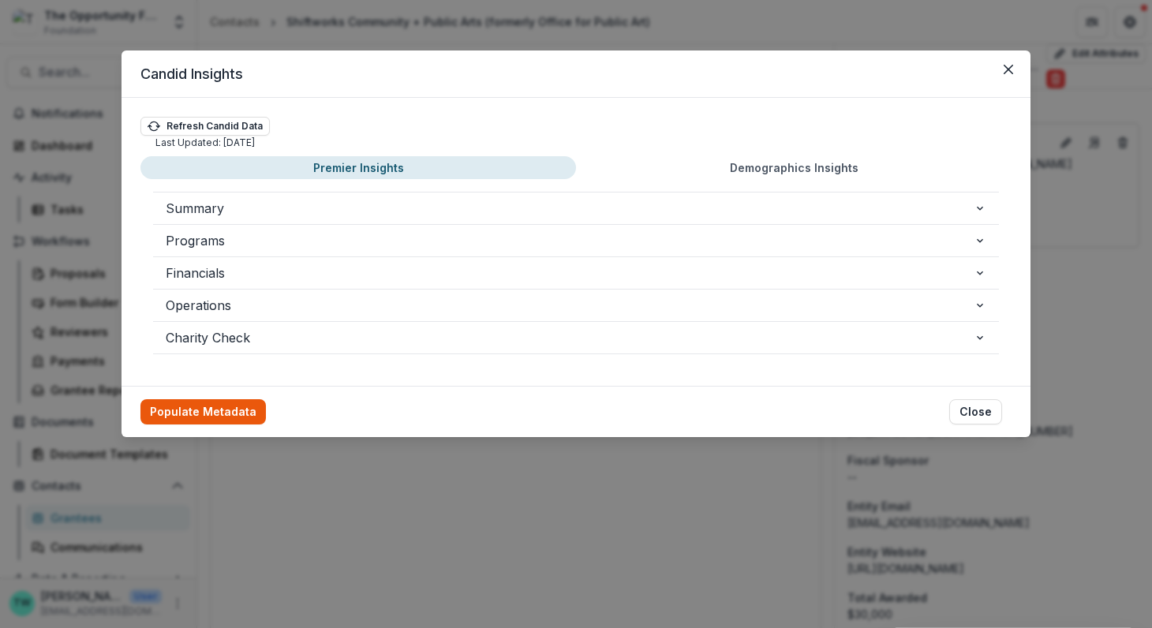
click at [209, 400] on button "Populate Metadata" at bounding box center [202, 411] width 125 height 25
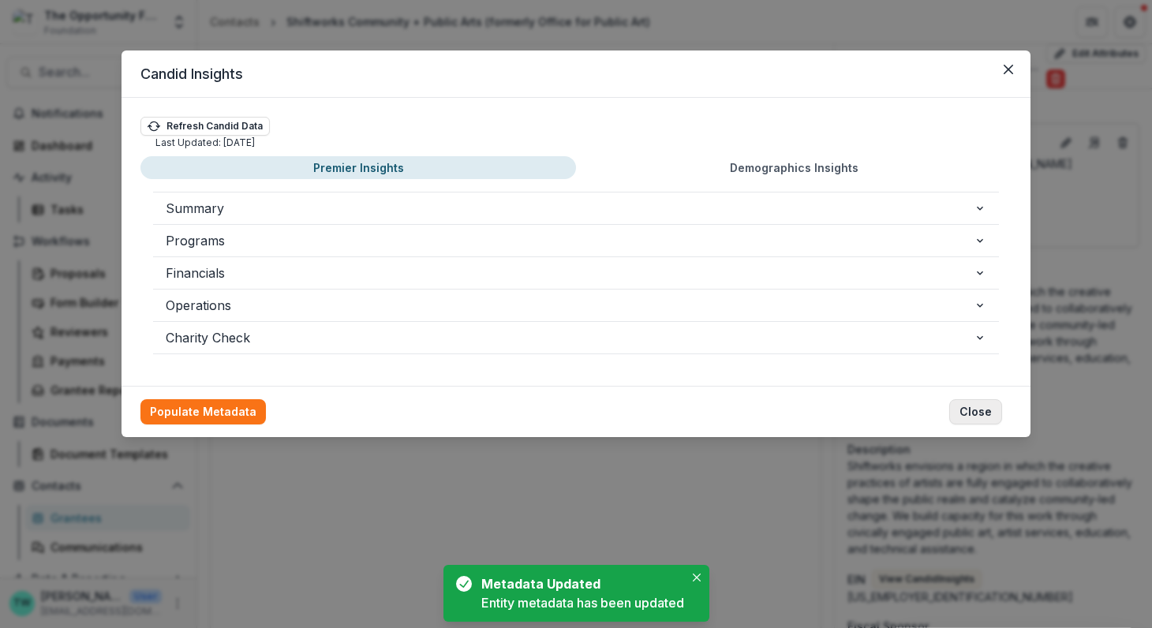
click at [989, 416] on button "Close" at bounding box center [975, 411] width 53 height 25
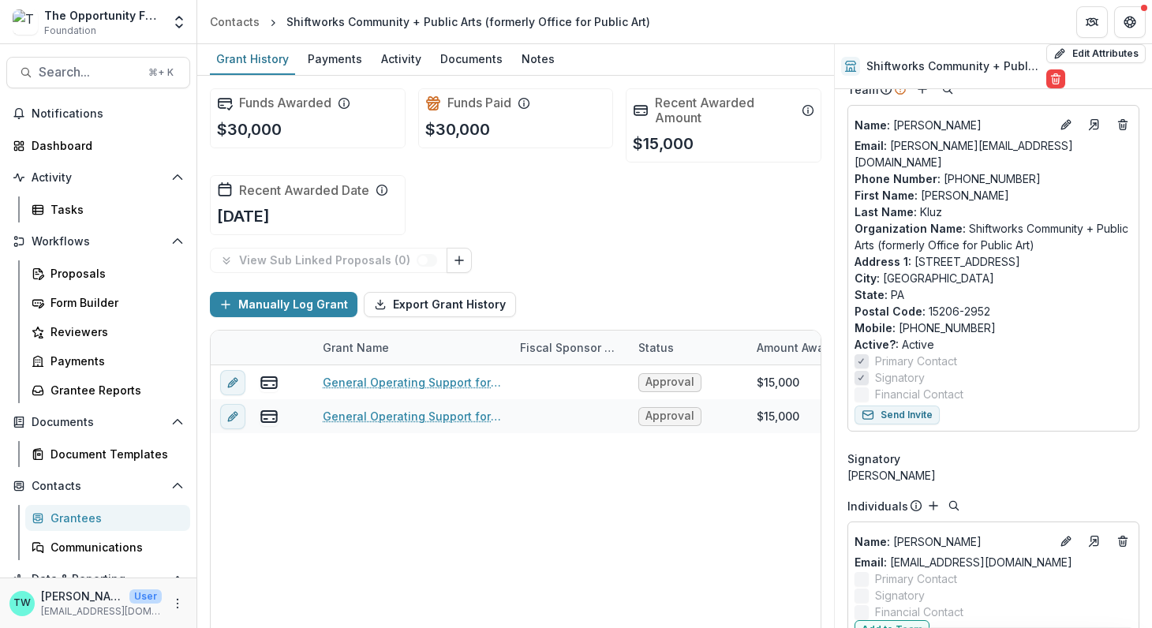
scroll to position [0, 0]
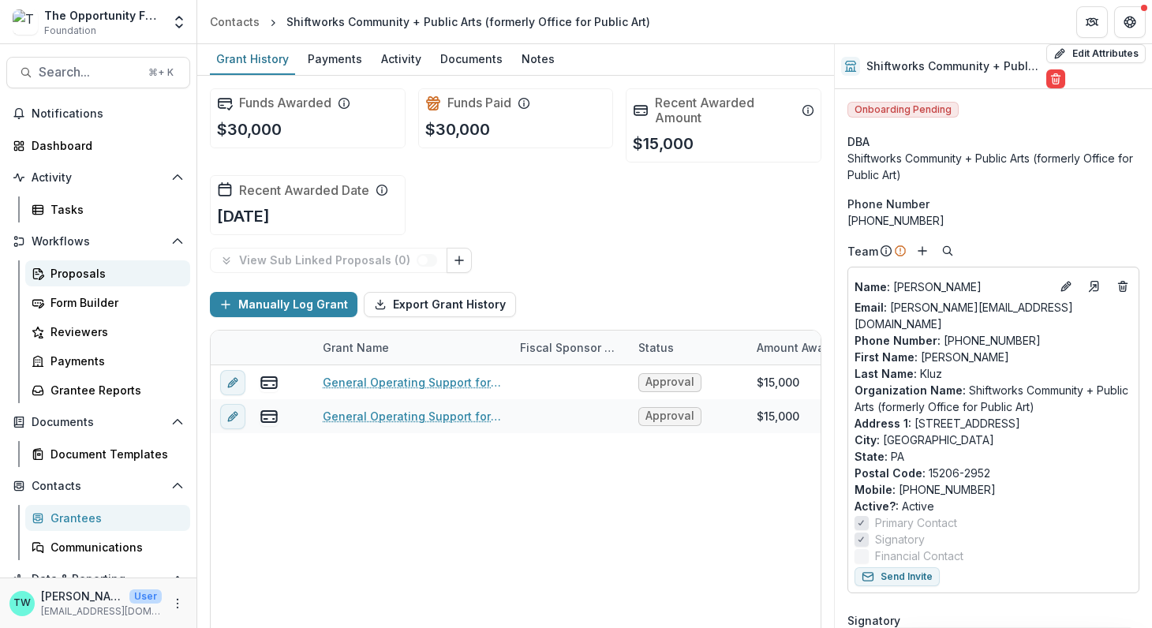
click at [75, 272] on div "Proposals" at bounding box center [113, 273] width 127 height 17
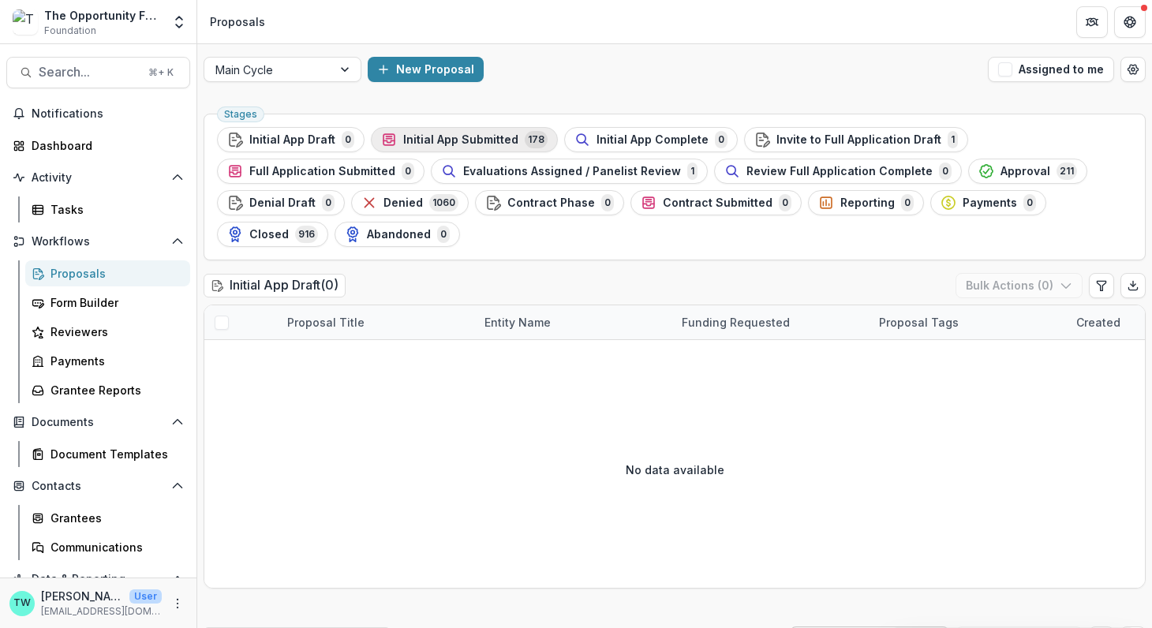
click at [455, 148] on button "Initial App Submitted 178" at bounding box center [464, 139] width 187 height 25
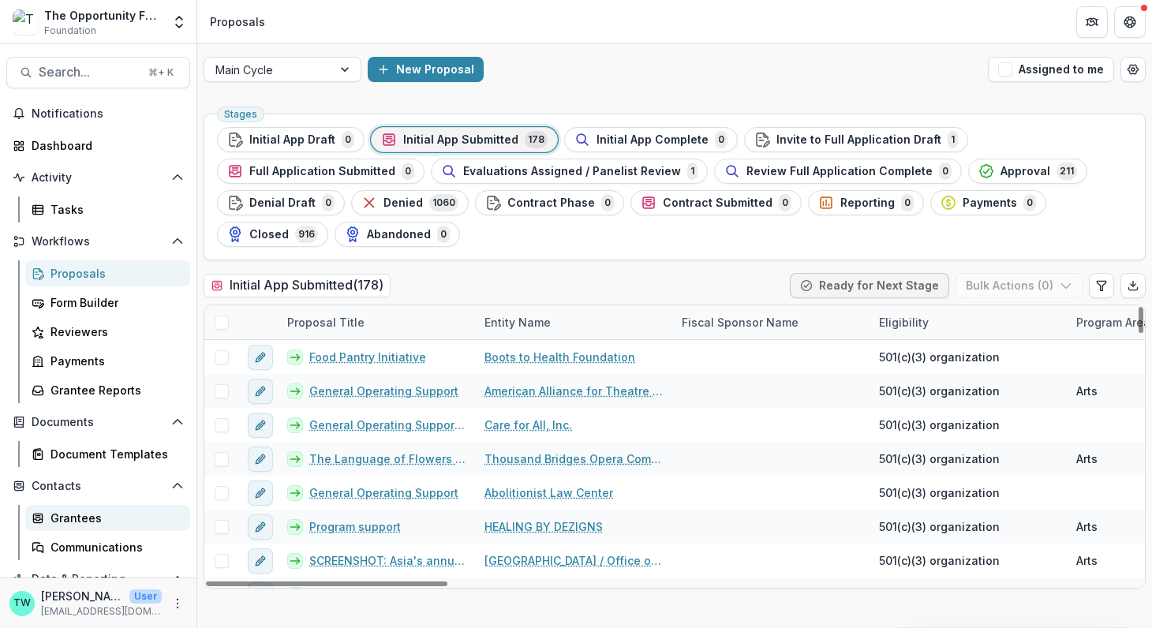
click at [70, 525] on div "Grantees" at bounding box center [113, 518] width 127 height 17
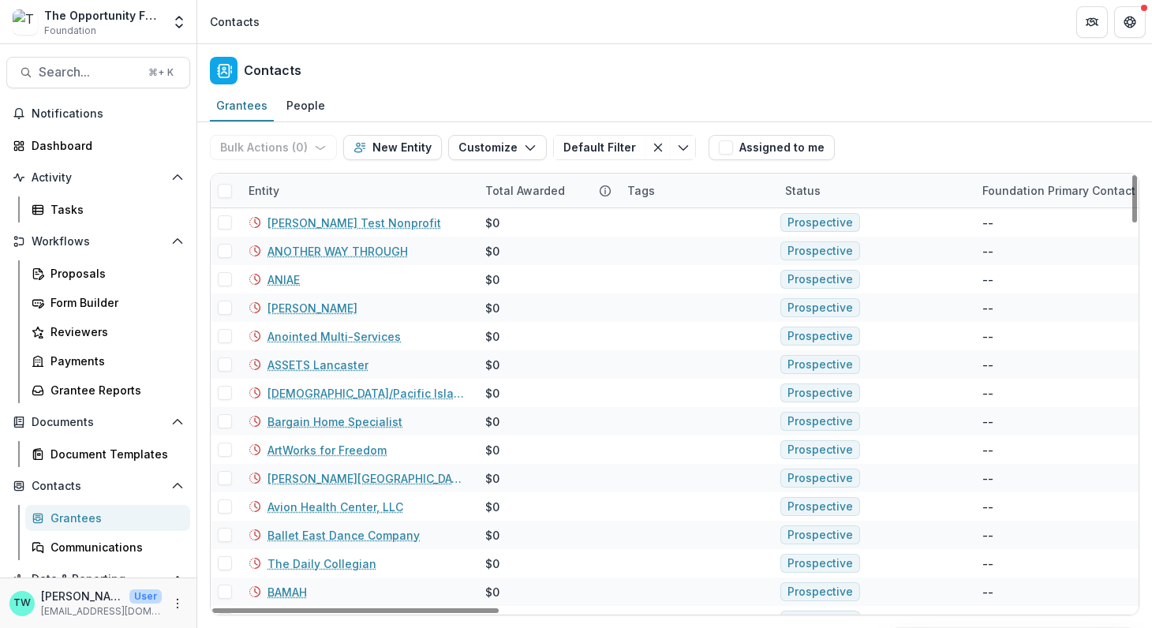
click at [931, 197] on div "Status" at bounding box center [873, 191] width 197 height 34
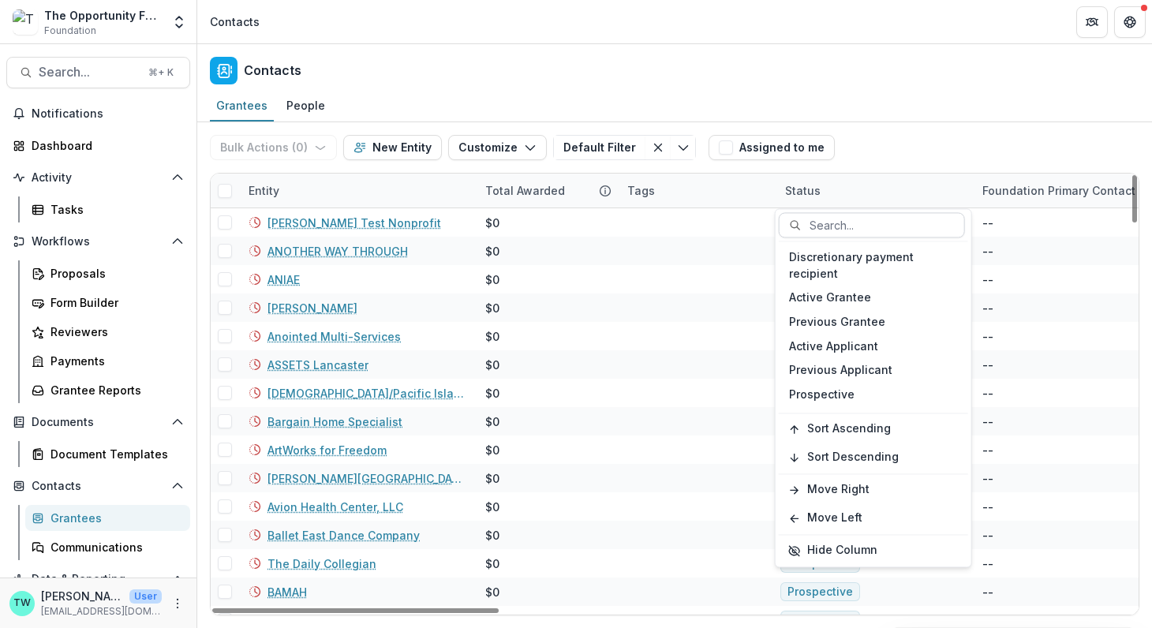
click at [876, 222] on div at bounding box center [881, 225] width 144 height 20
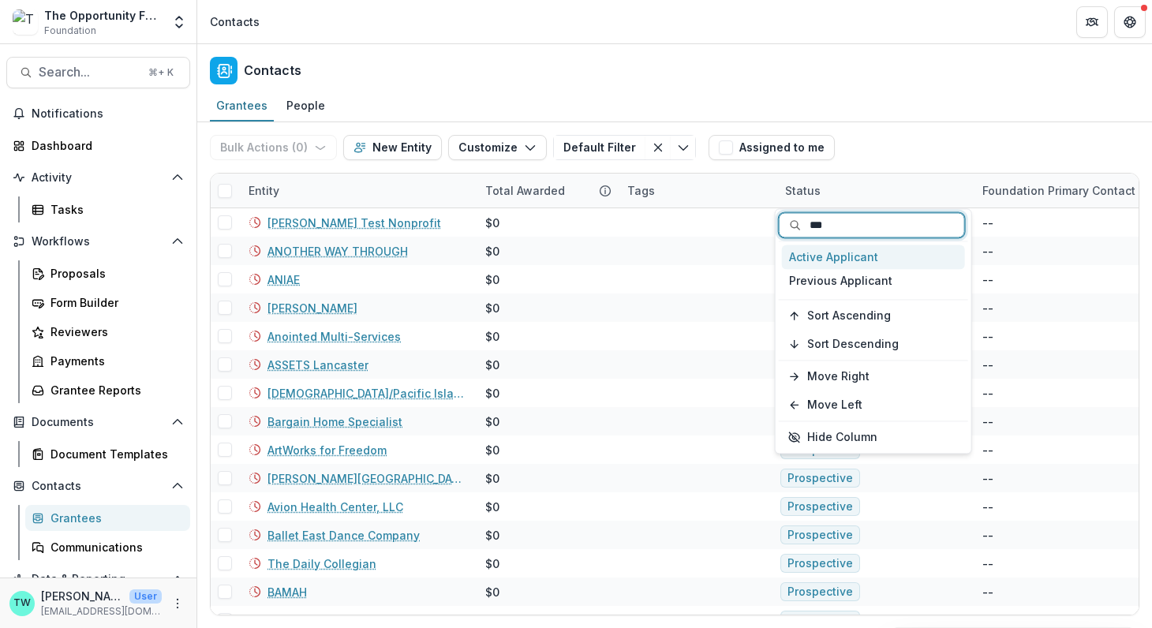
type input "****"
click at [867, 259] on div "Active Applicant" at bounding box center [873, 257] width 183 height 24
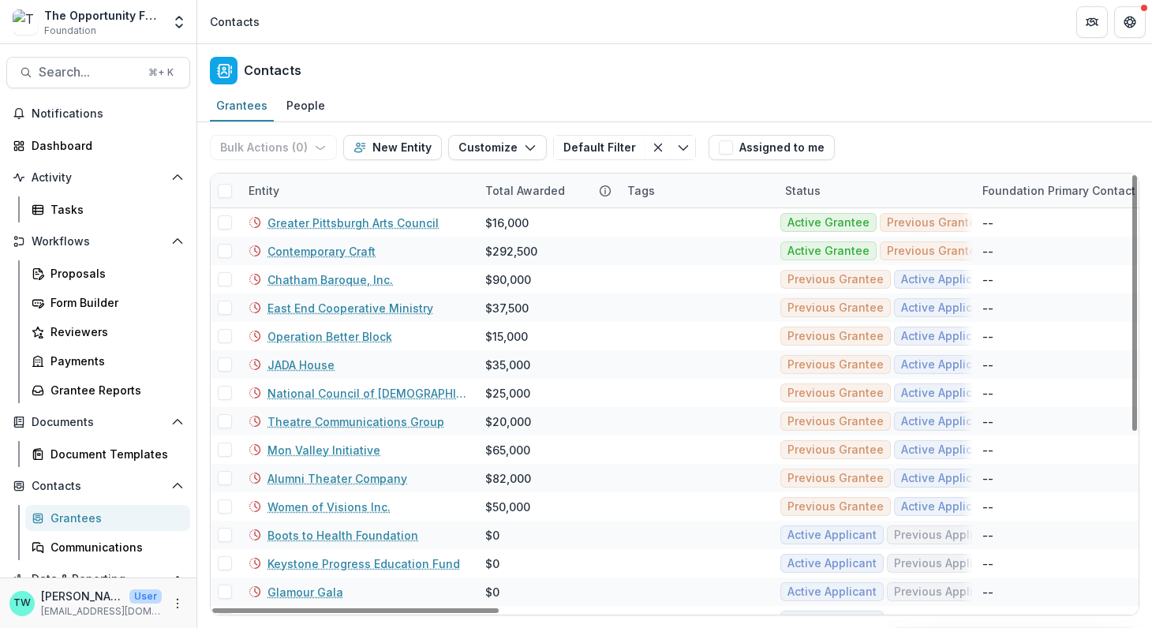
click at [226, 192] on span at bounding box center [225, 191] width 14 height 14
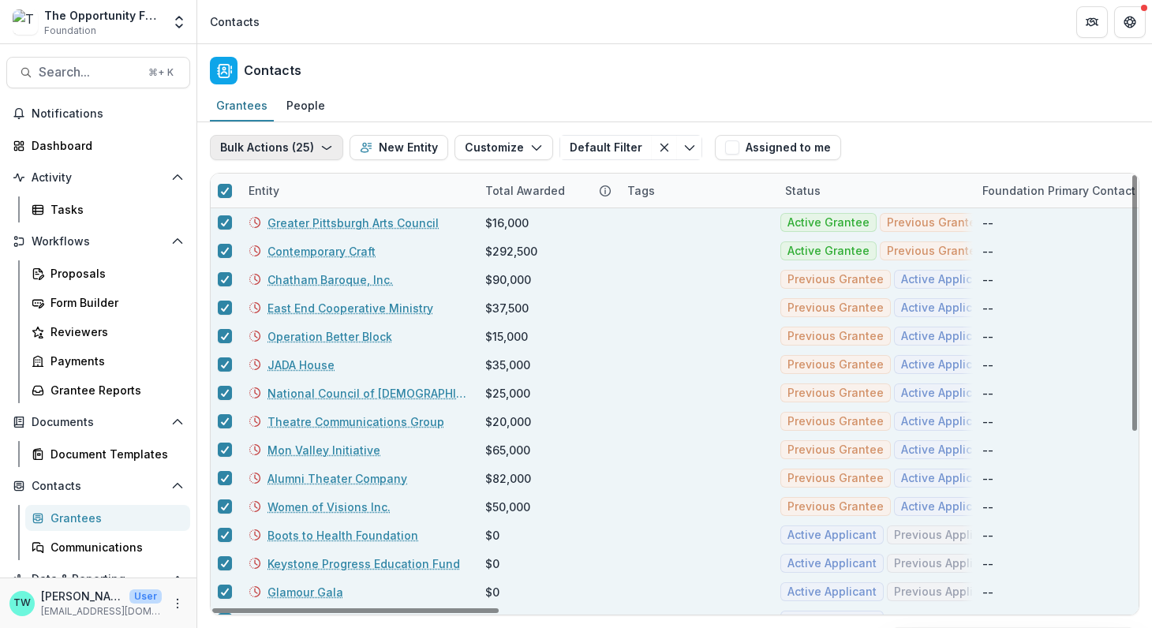
click at [328, 148] on icon "button" at bounding box center [326, 147] width 13 height 13
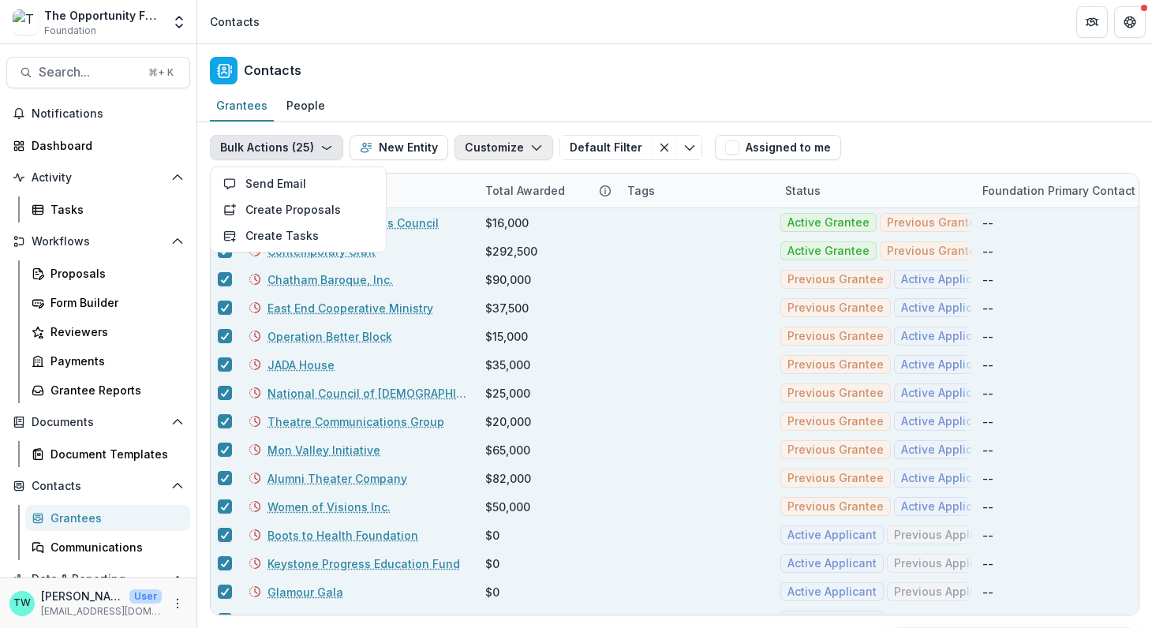
click at [530, 150] on icon "button" at bounding box center [536, 147] width 13 height 13
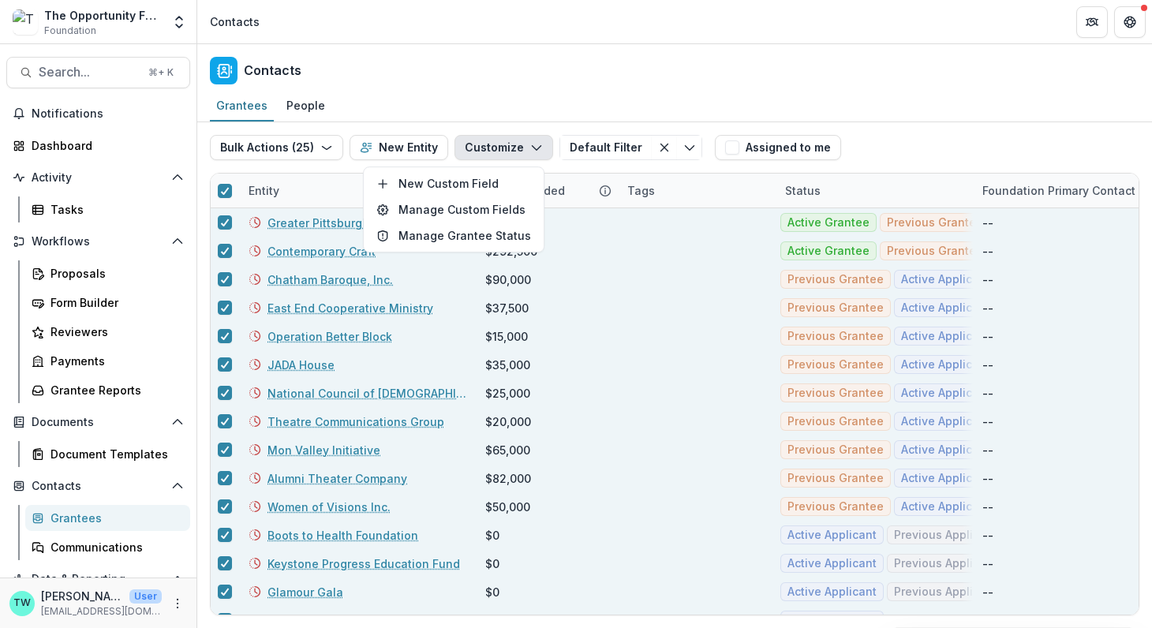
click at [525, 73] on div "Contacts" at bounding box center [674, 67] width 954 height 47
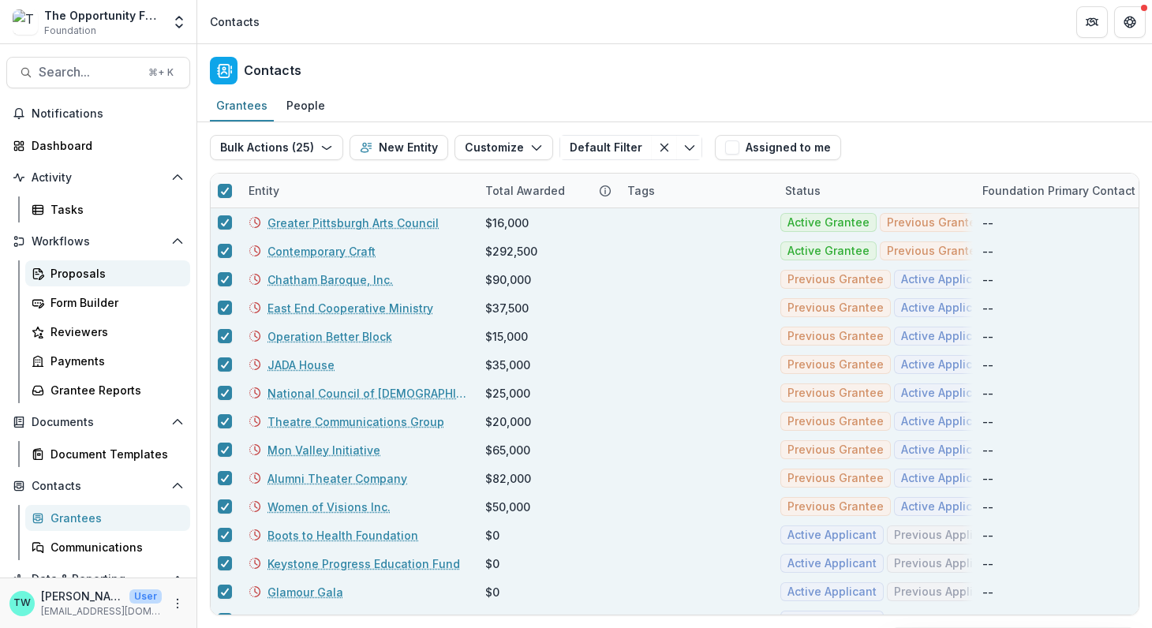
click at [62, 277] on div "Proposals" at bounding box center [113, 273] width 127 height 17
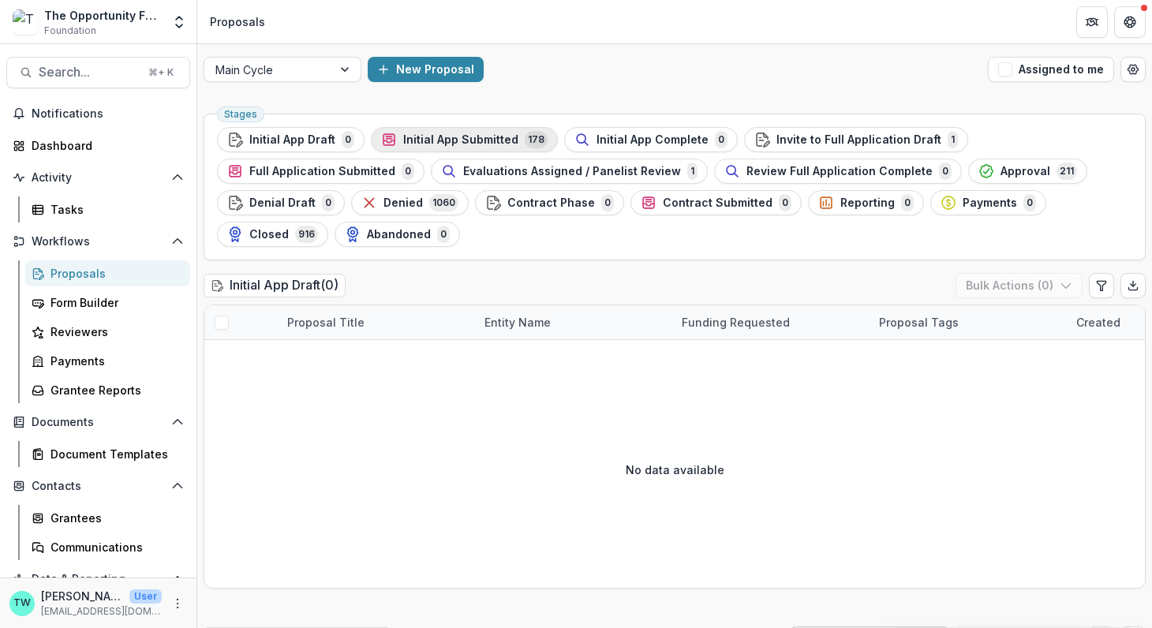
click at [494, 140] on span "Initial App Submitted" at bounding box center [460, 139] width 115 height 13
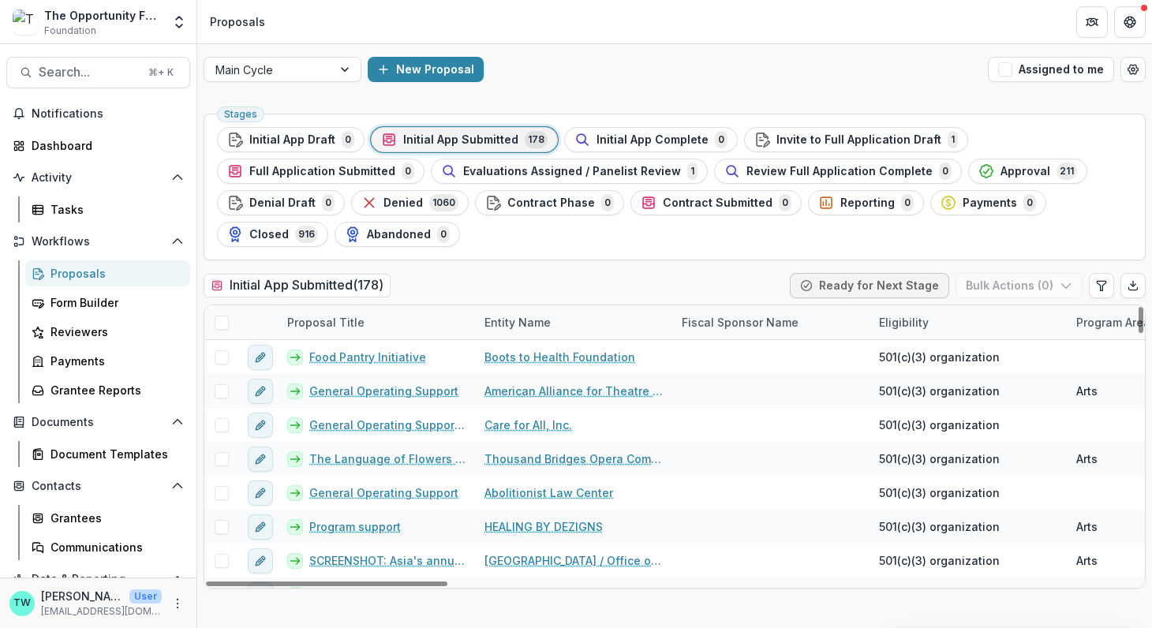
click at [221, 320] on span at bounding box center [222, 322] width 14 height 14
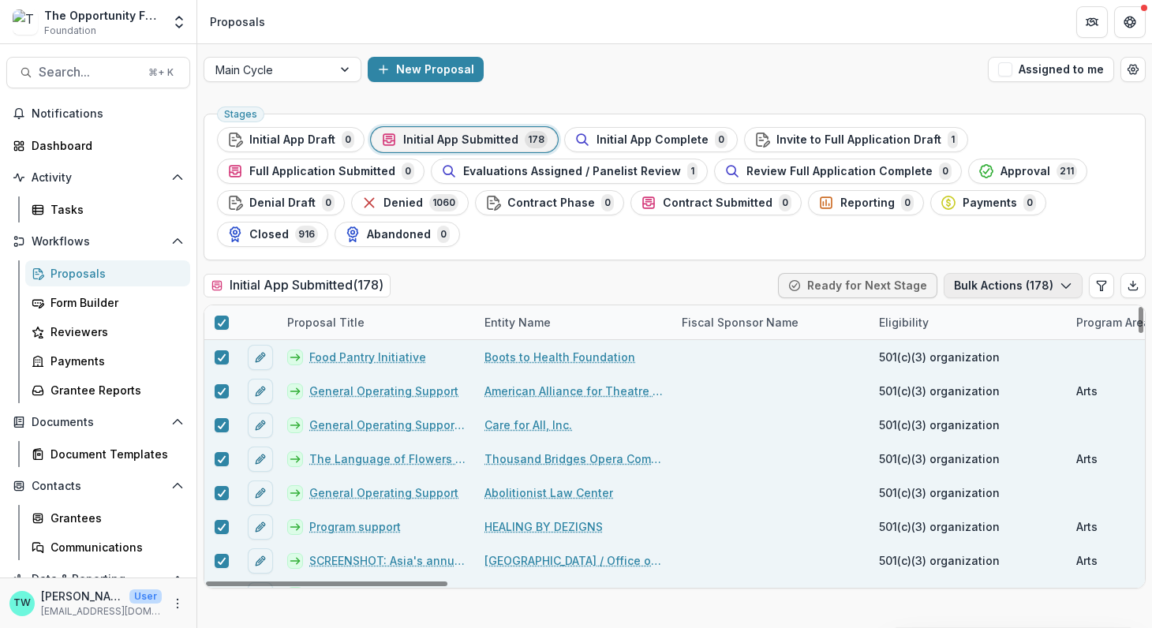
click at [1050, 289] on button "Bulk Actions ( 178 )" at bounding box center [1012, 285] width 139 height 25
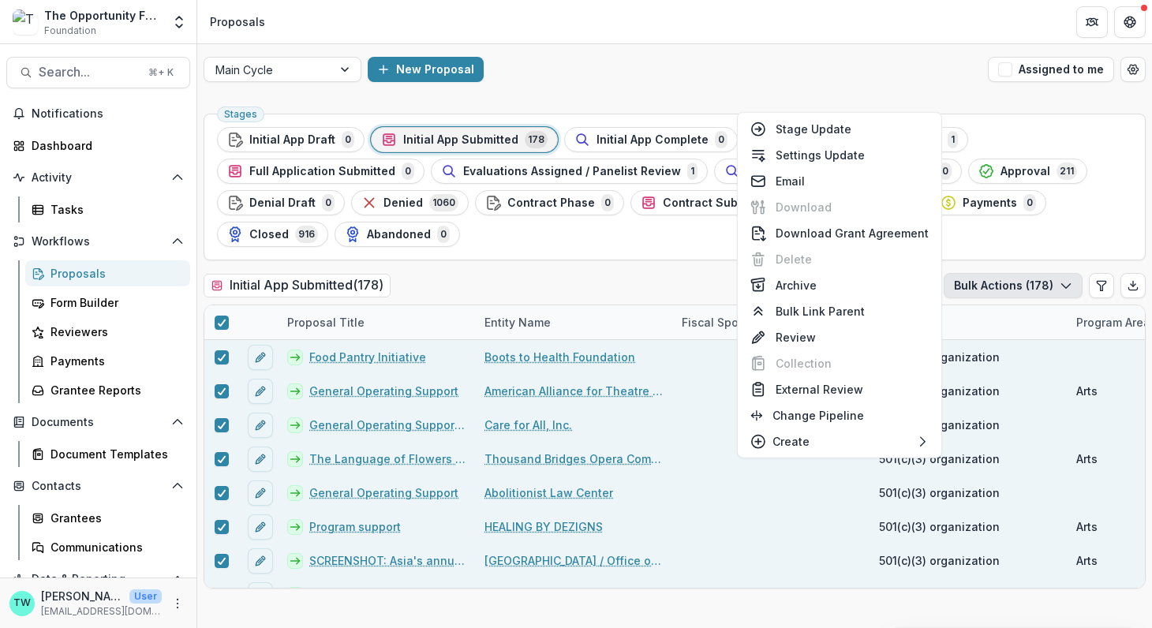
click at [823, 62] on div "New Proposal" at bounding box center [675, 69] width 614 height 25
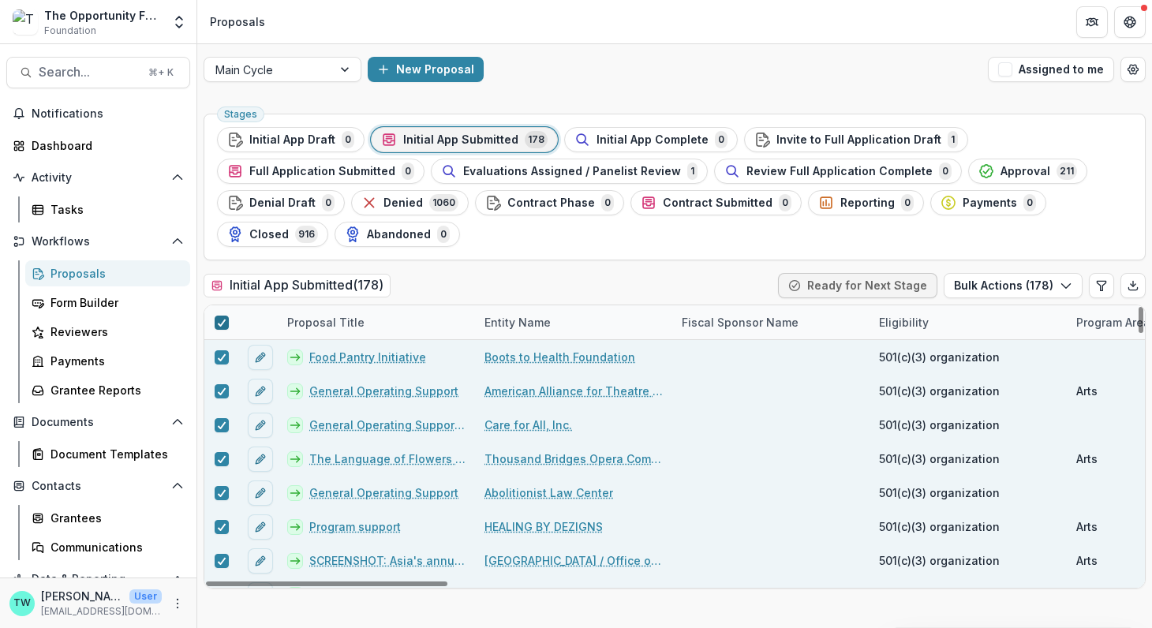
click at [225, 316] on div at bounding box center [221, 322] width 9 height 13
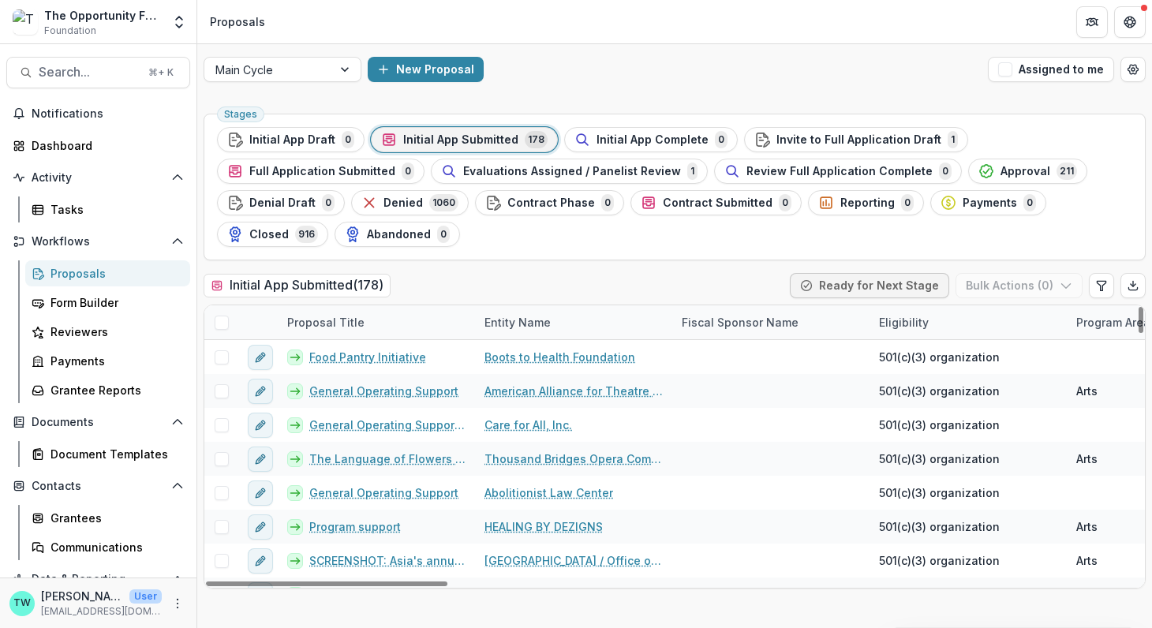
click at [568, 323] on div "Entity Name" at bounding box center [573, 322] width 197 height 34
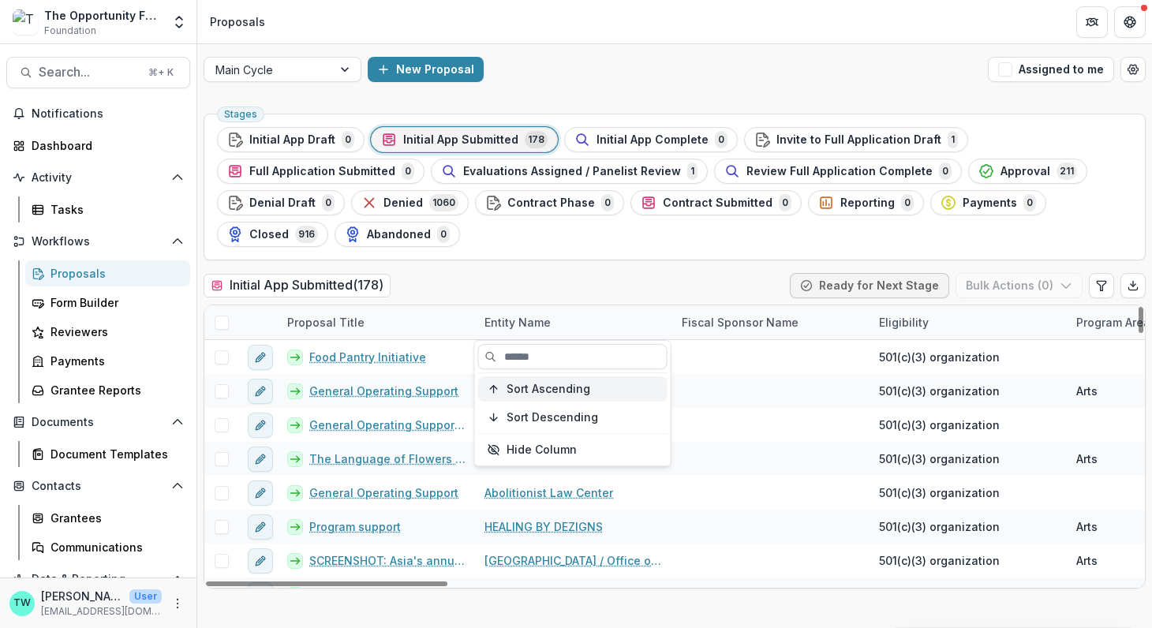
click at [552, 383] on span "Sort Ascending" at bounding box center [548, 389] width 84 height 13
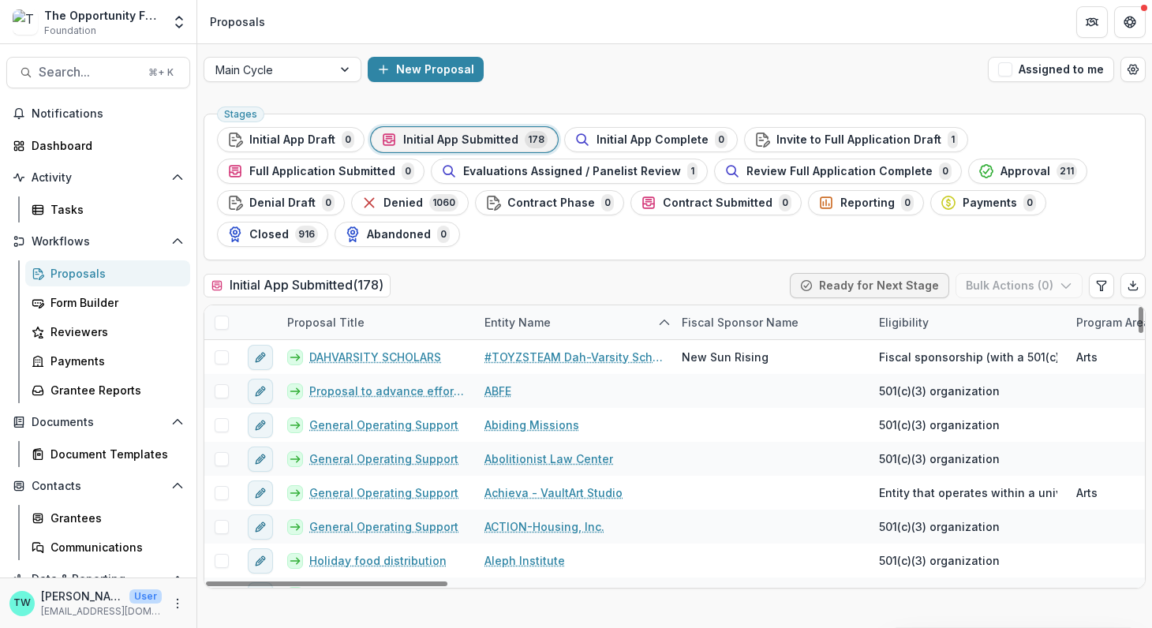
click at [594, 257] on div "Stages Initial App Draft 0 Initial App Submitted 178 Initial App Complete 0 Inv…" at bounding box center [674, 187] width 942 height 147
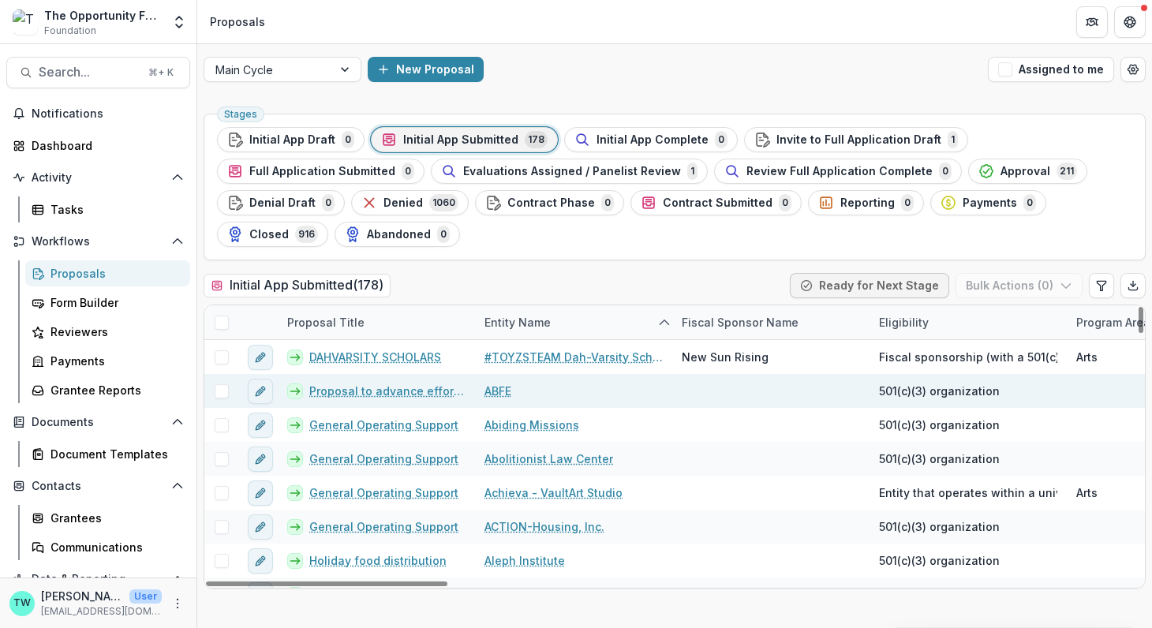
click at [500, 386] on link "ABFE" at bounding box center [497, 391] width 27 height 17
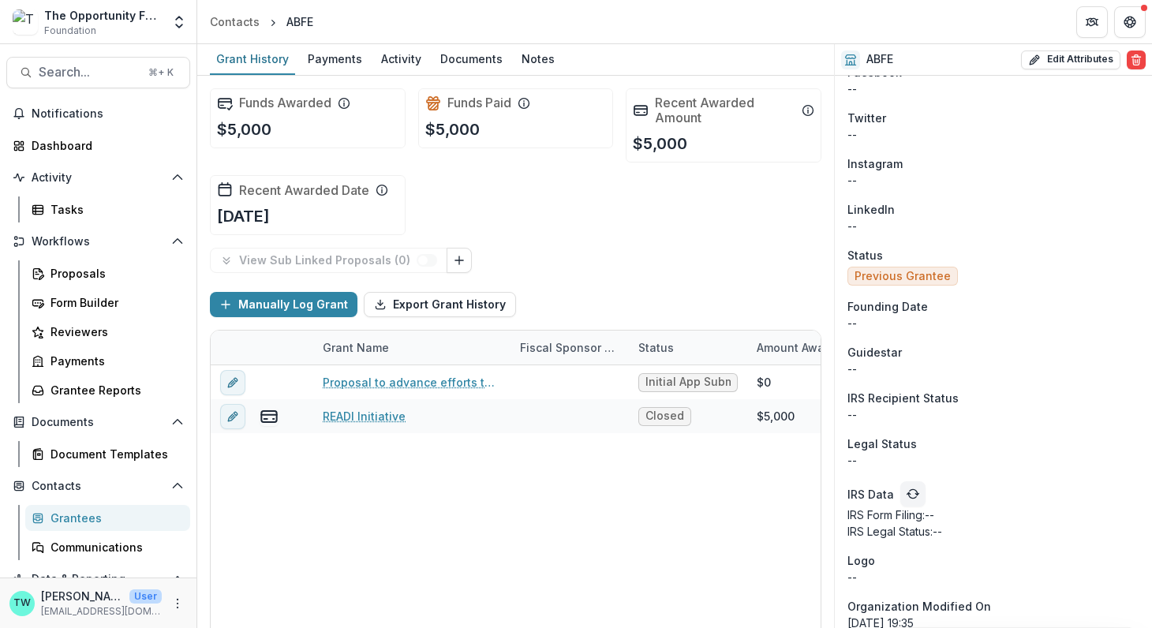
scroll to position [1504, 0]
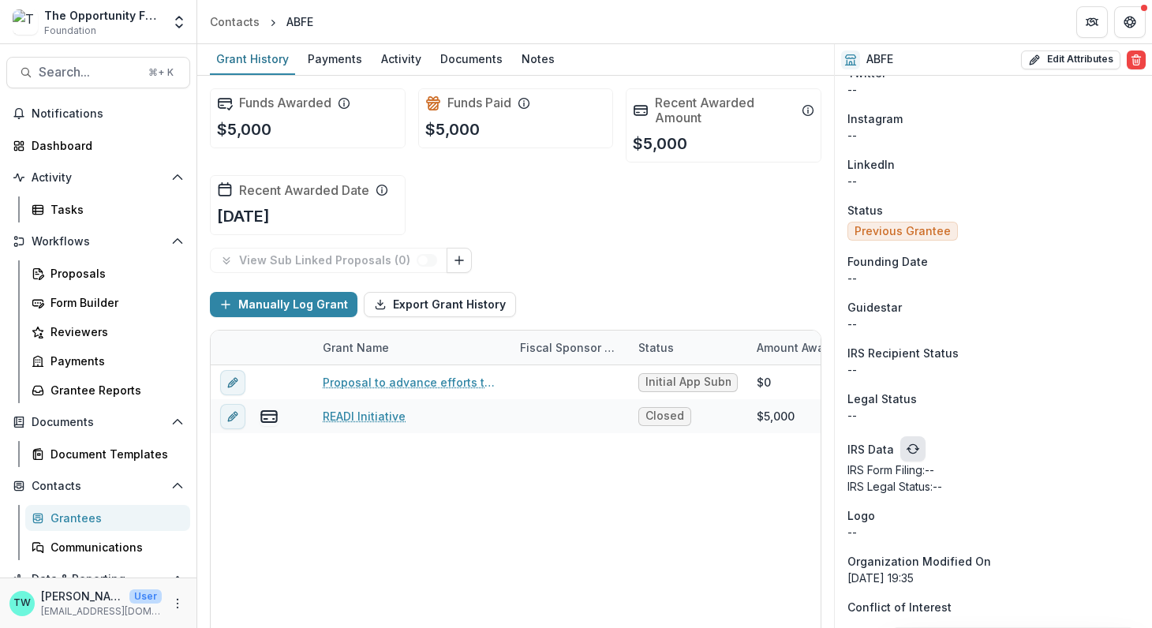
click at [906, 454] on icon "refresh" at bounding box center [912, 448] width 13 height 13
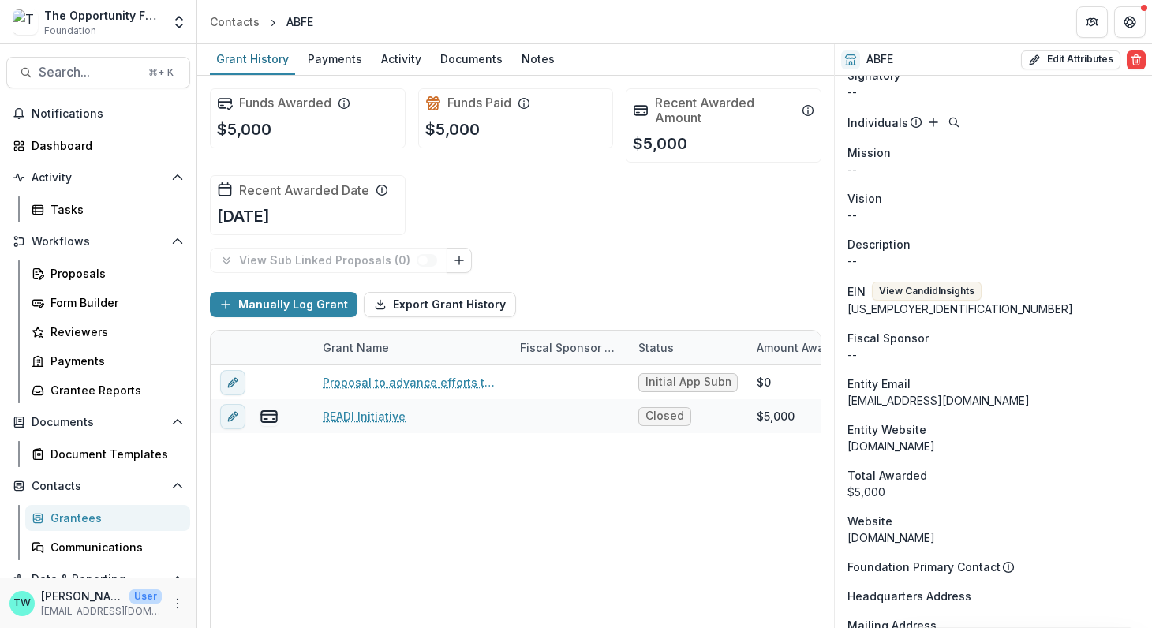
scroll to position [793, 0]
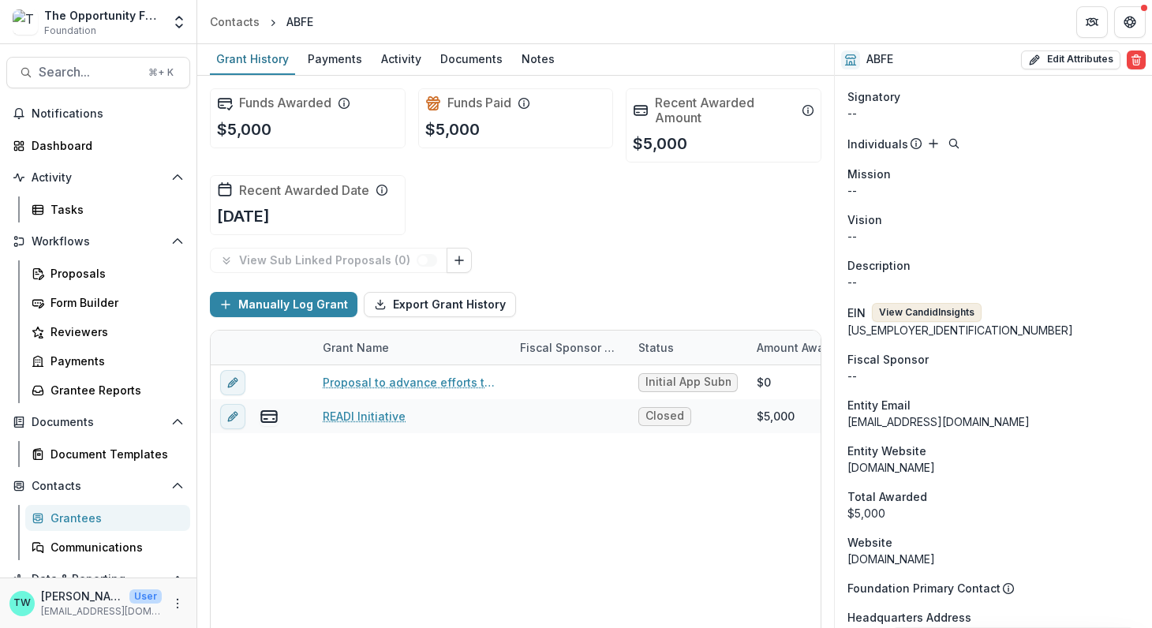
click at [930, 308] on button "View Candid Insights" at bounding box center [927, 312] width 110 height 19
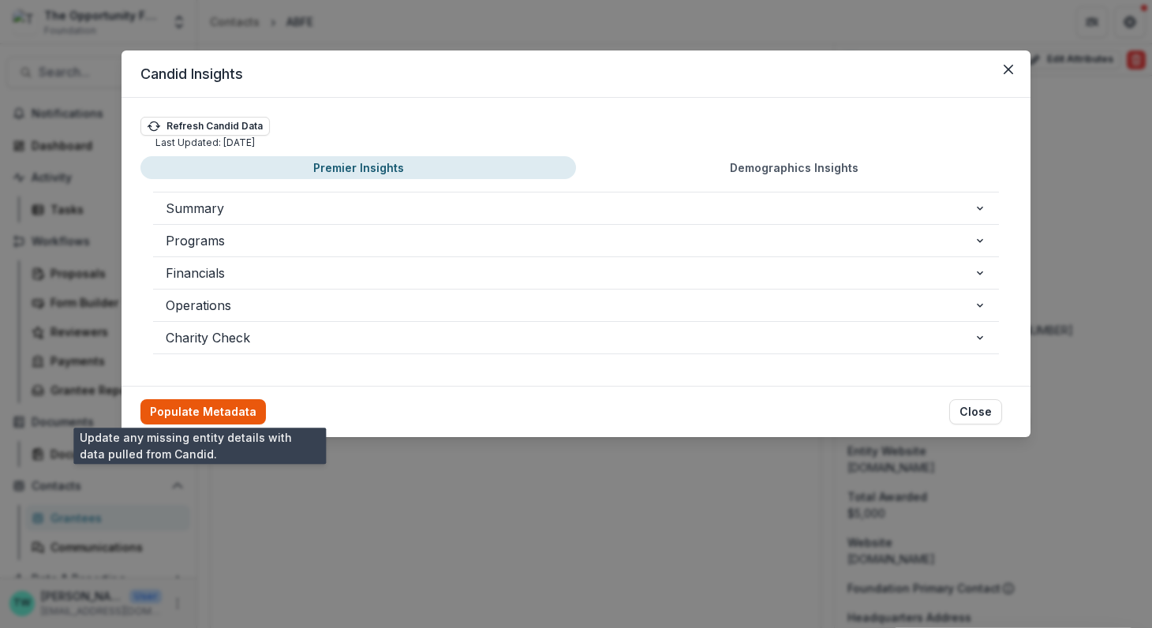
click at [211, 409] on button "Populate Metadata" at bounding box center [202, 411] width 125 height 25
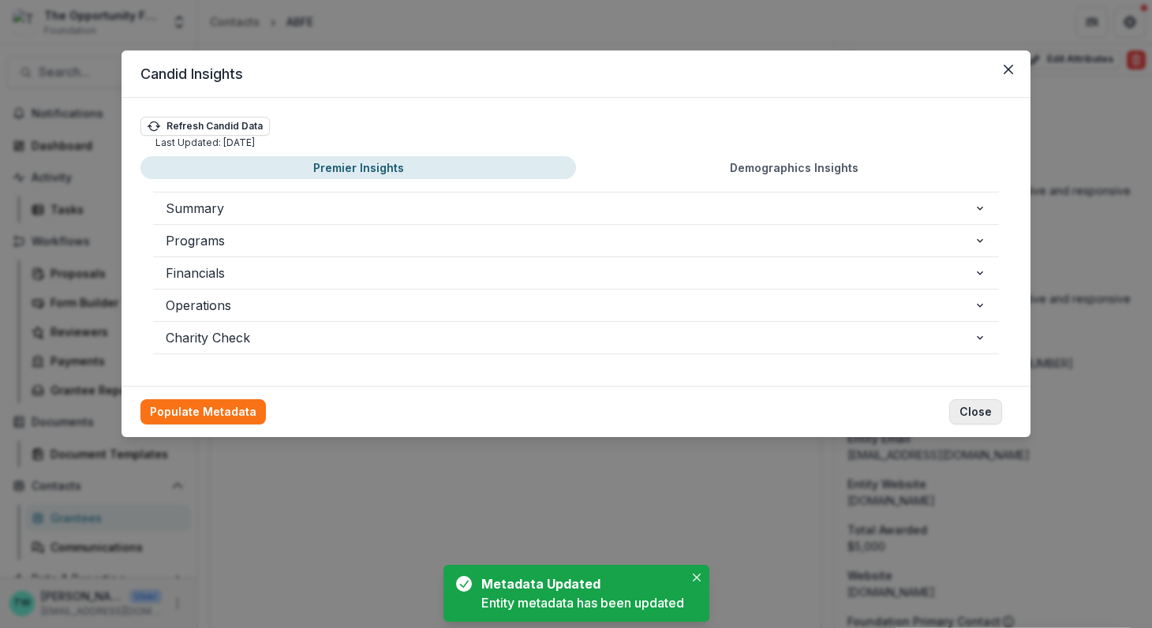
click at [970, 413] on button "Close" at bounding box center [975, 411] width 53 height 25
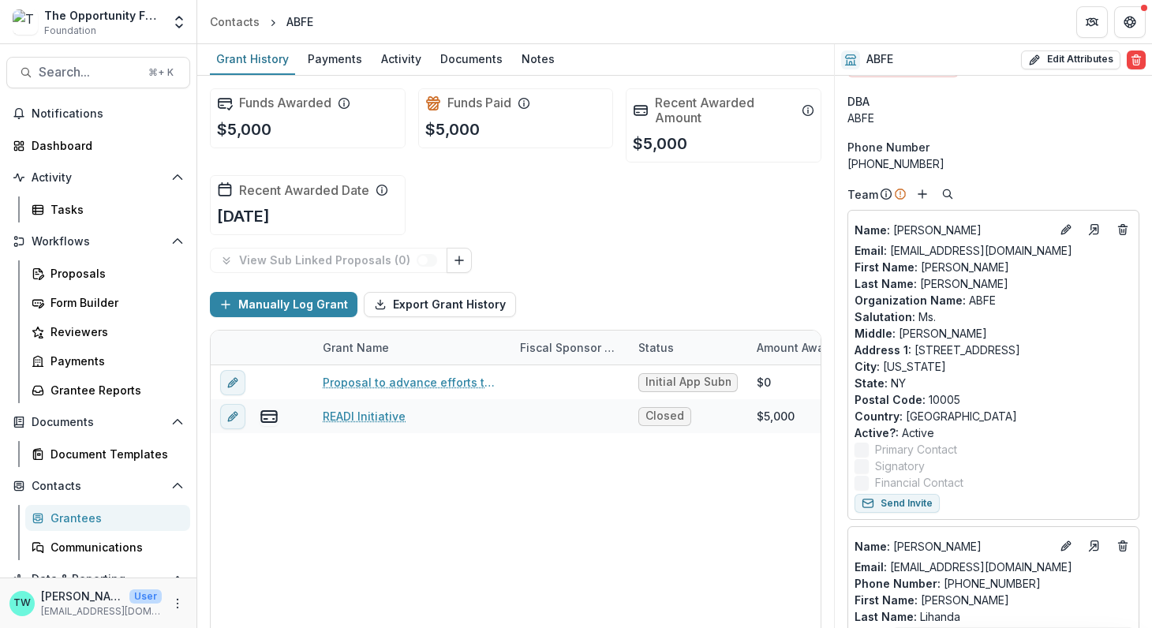
scroll to position [6, 0]
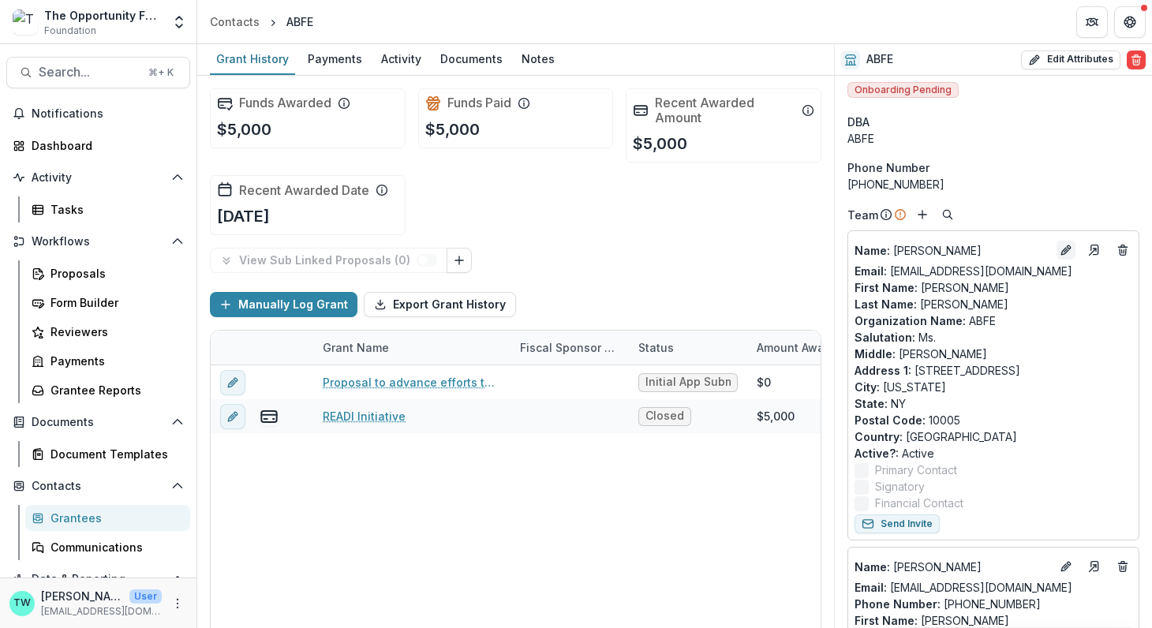
click at [1062, 248] on icon "Edit" at bounding box center [1065, 250] width 13 height 13
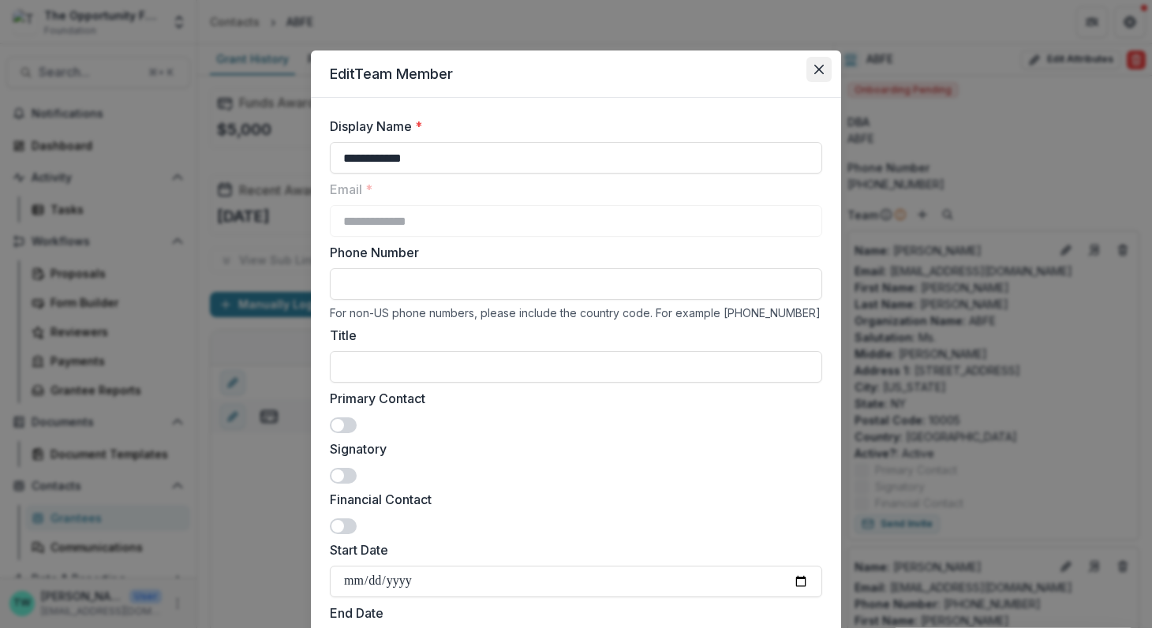
click at [815, 69] on icon "Close" at bounding box center [818, 69] width 9 height 9
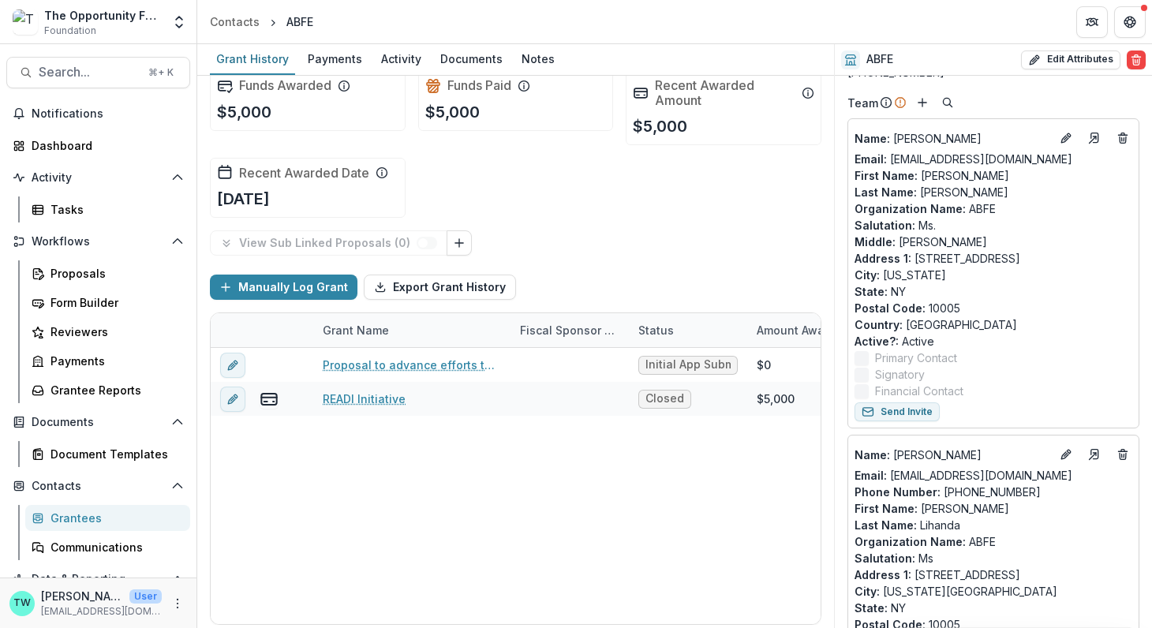
scroll to position [0, 0]
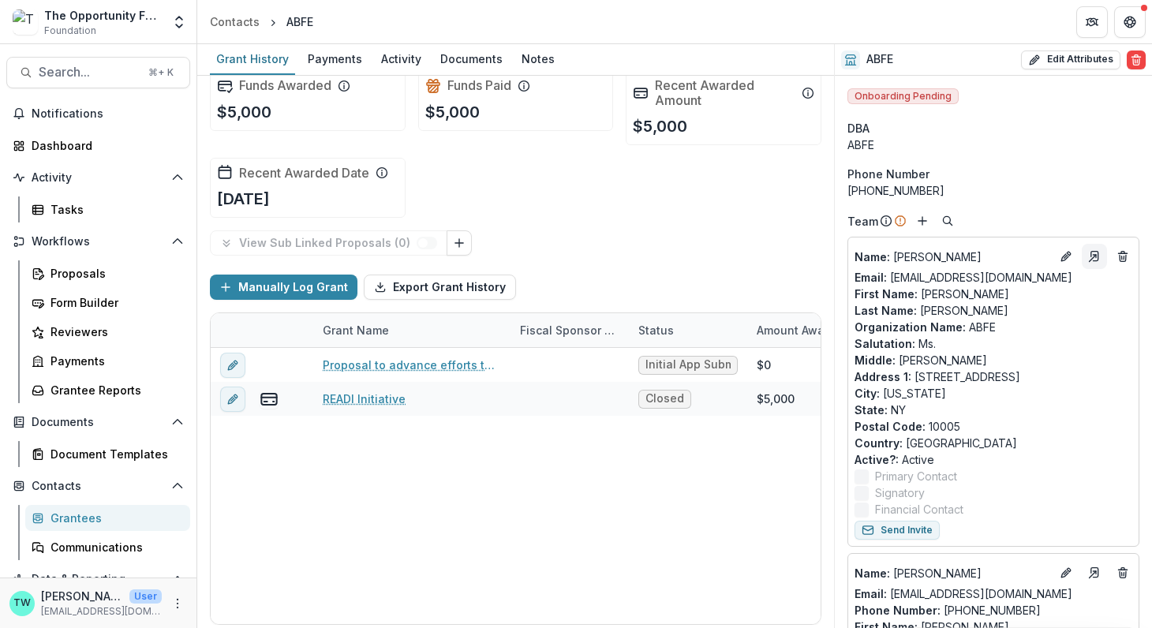
click at [1091, 252] on icon "Go to contact" at bounding box center [1094, 256] width 7 height 9
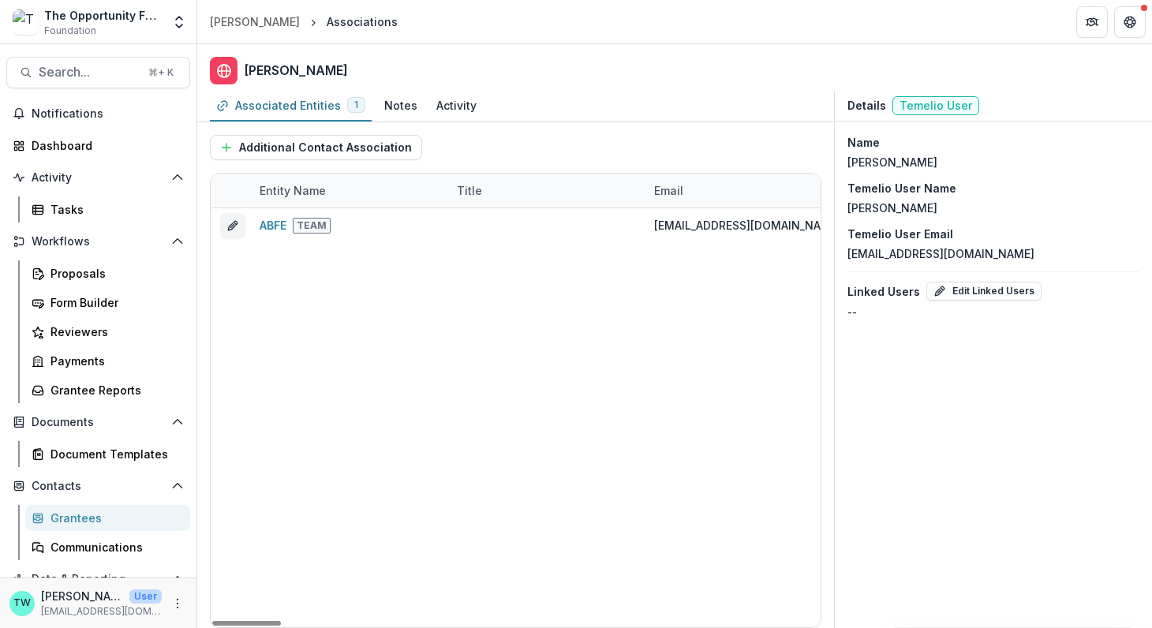
click at [80, 520] on div "Grantees" at bounding box center [113, 518] width 127 height 17
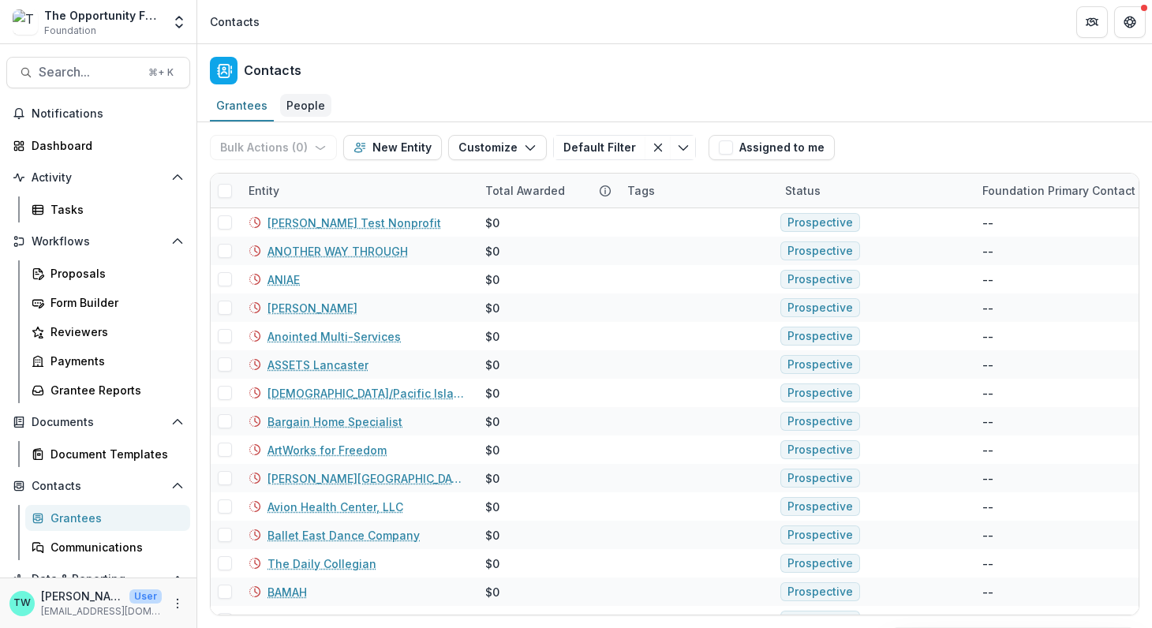
click at [304, 107] on div "People" at bounding box center [305, 105] width 51 height 23
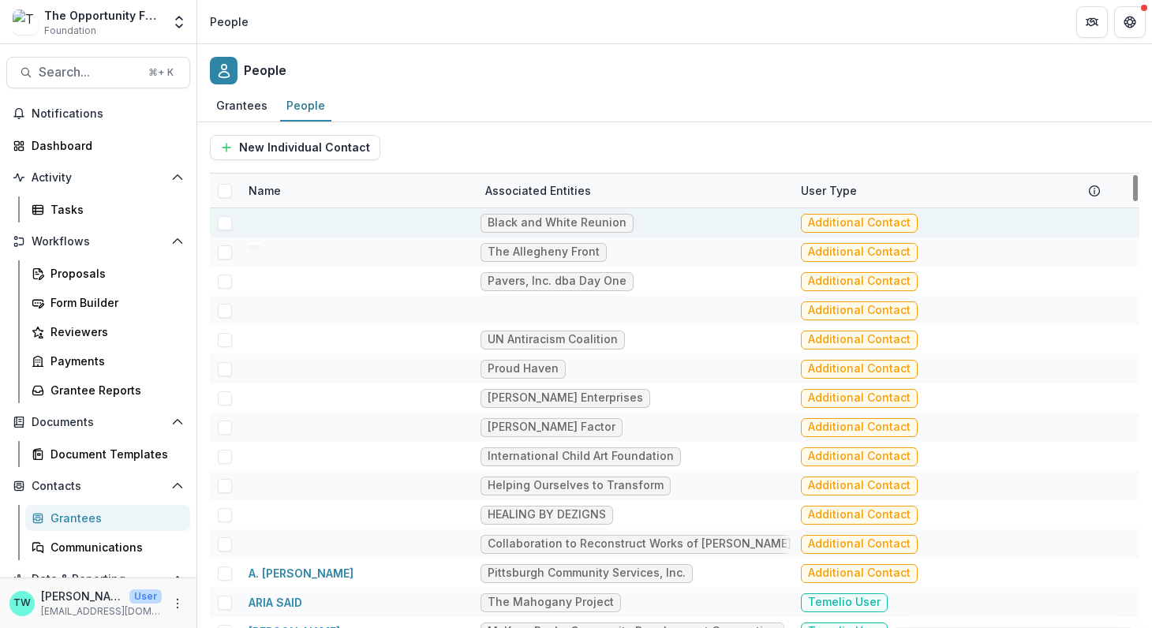
click at [341, 224] on div at bounding box center [357, 222] width 218 height 29
click at [274, 218] on div at bounding box center [357, 222] width 218 height 29
click at [276, 226] on div at bounding box center [357, 222] width 218 height 29
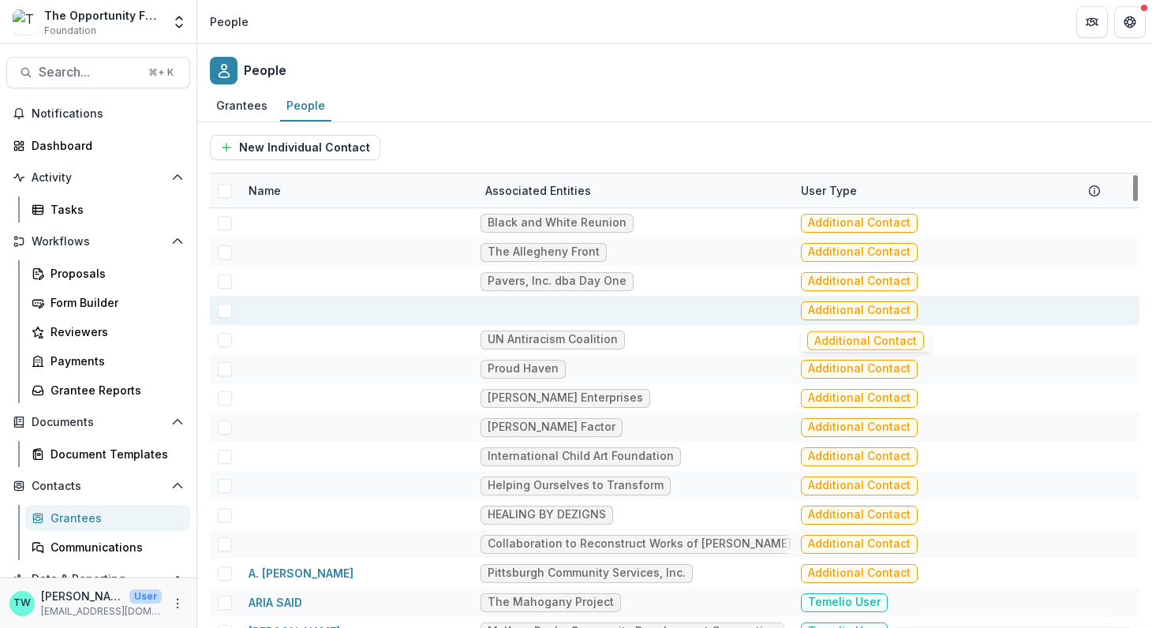
click at [836, 308] on span "Additional Contact" at bounding box center [859, 310] width 117 height 19
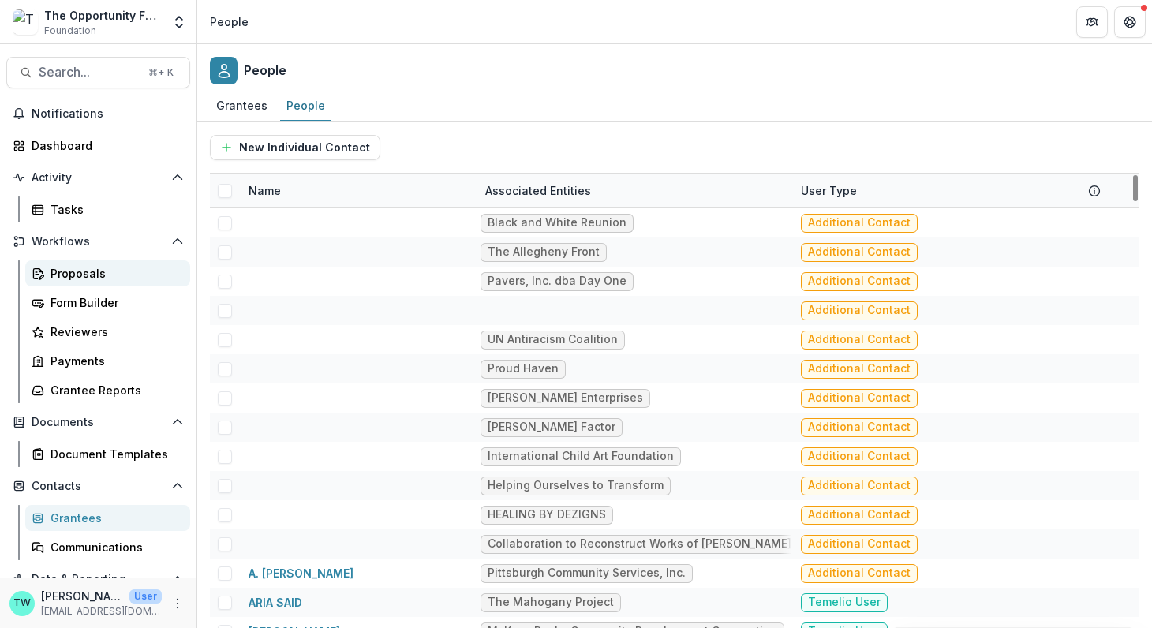
click at [96, 271] on div "Proposals" at bounding box center [113, 273] width 127 height 17
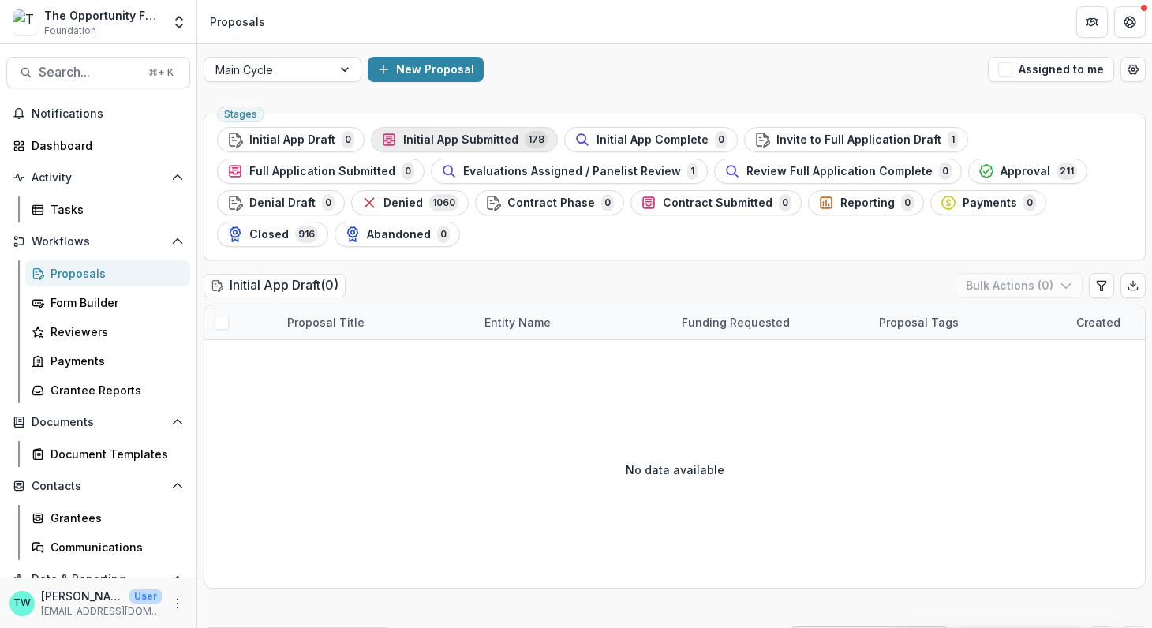
click at [468, 149] on button "Initial App Submitted 178" at bounding box center [464, 139] width 187 height 25
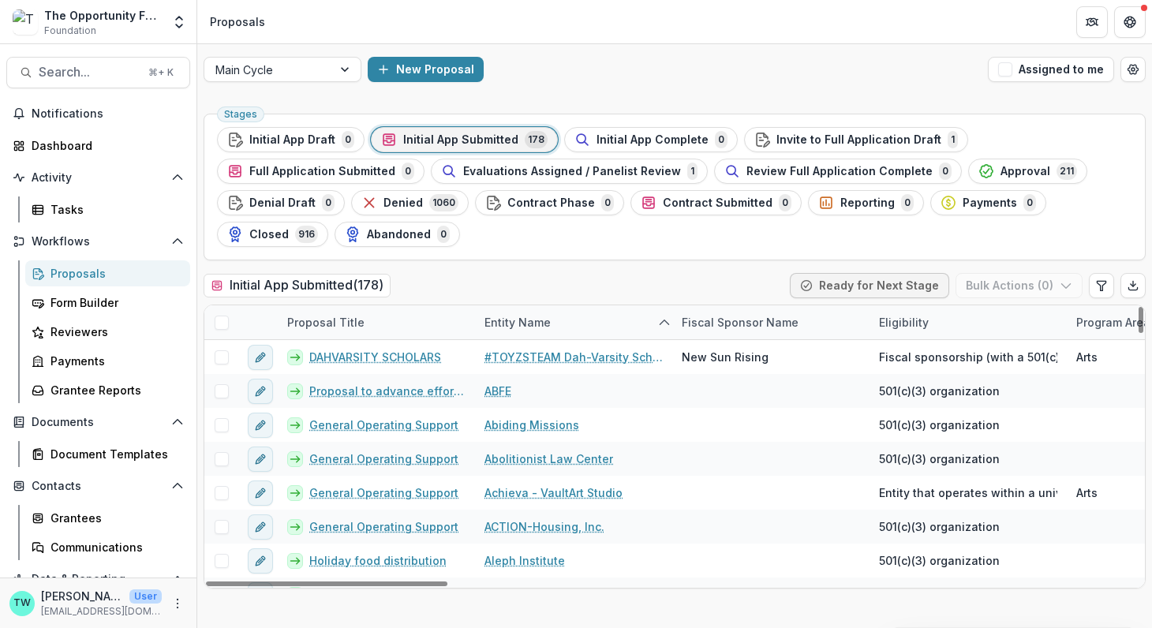
click at [375, 330] on div "Proposal Title" at bounding box center [376, 322] width 197 height 34
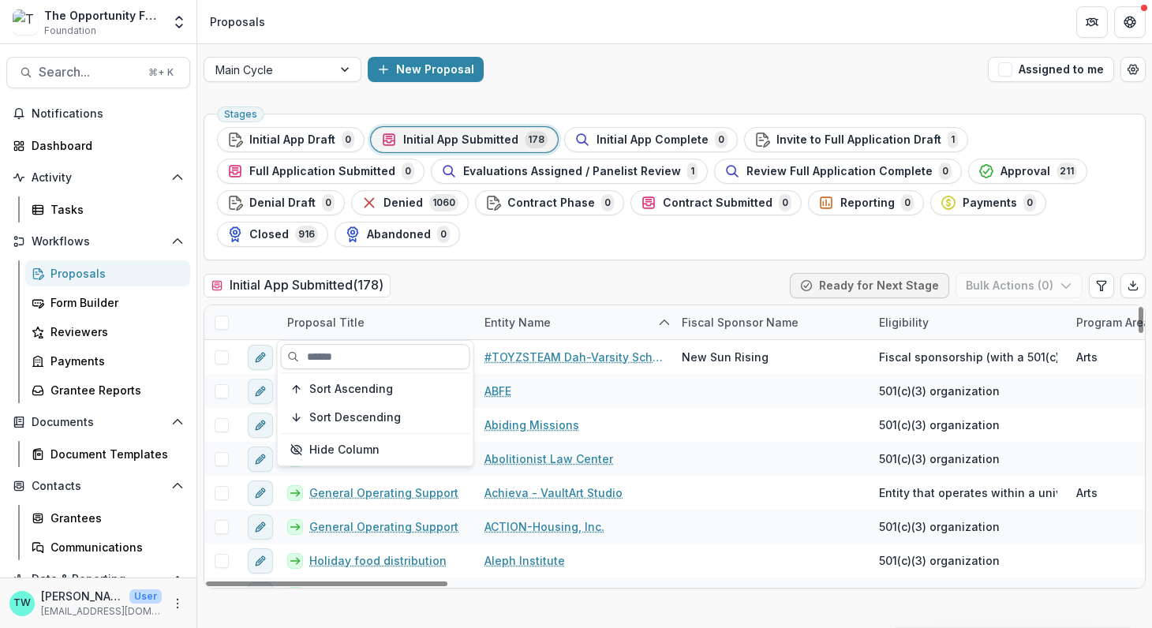
click at [391, 356] on input at bounding box center [375, 356] width 189 height 25
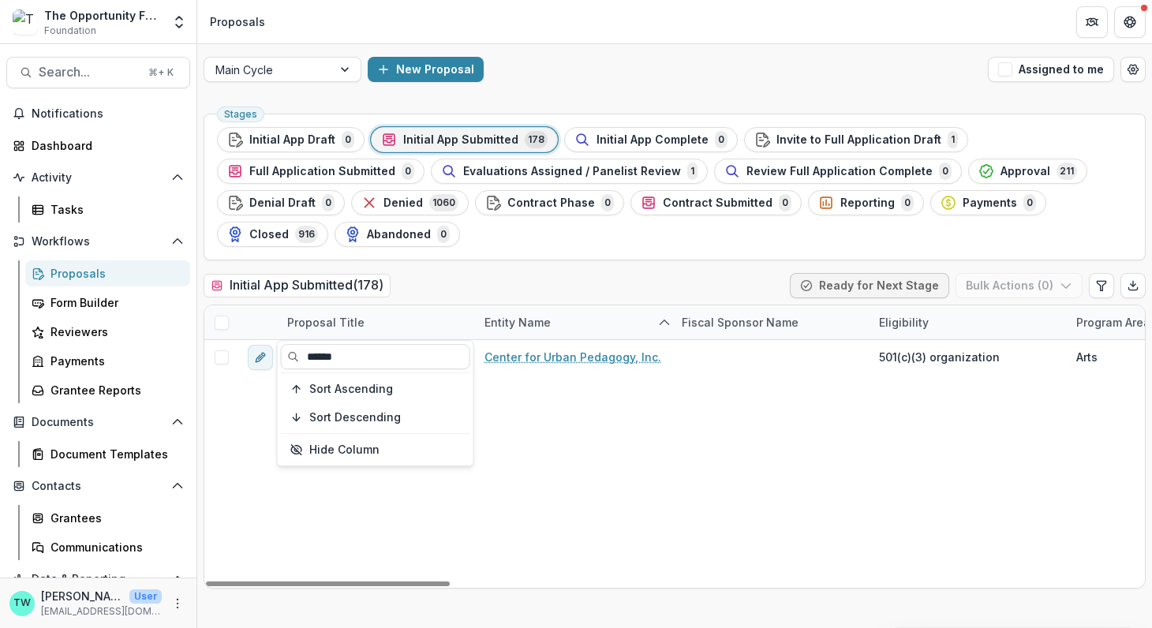
type input "******"
click at [551, 288] on div "Initial App Submitted ( 178 ) Ready for Next Stage Bulk Actions ( 0 )" at bounding box center [674, 289] width 942 height 32
click at [382, 319] on div "Proposal Title" at bounding box center [376, 322] width 197 height 34
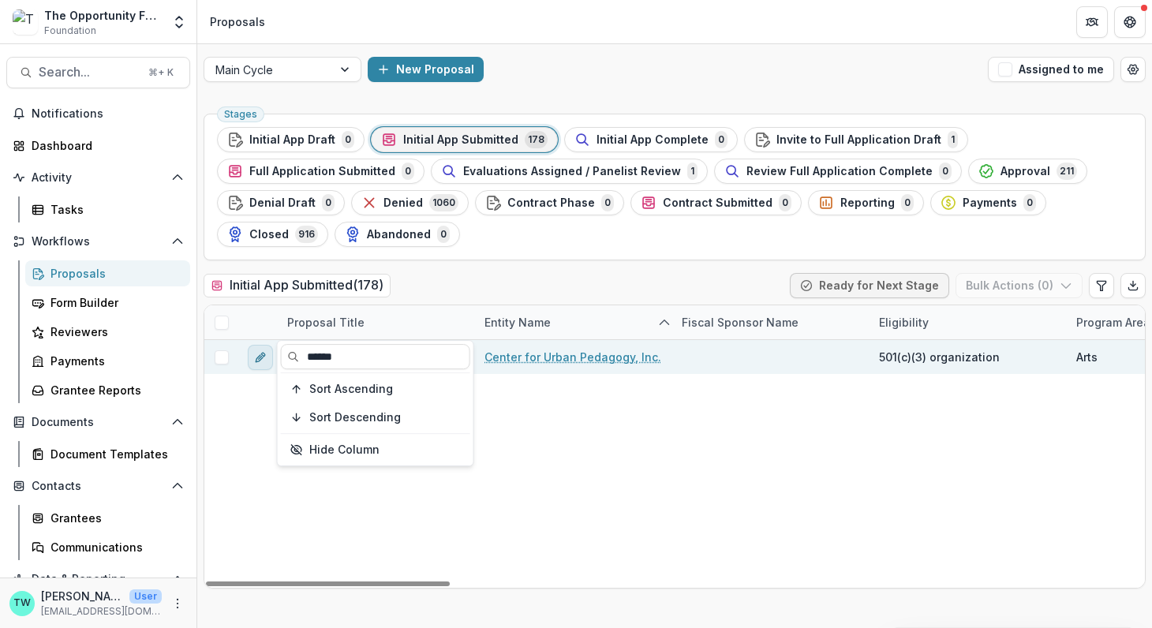
drag, startPoint x: 360, startPoint y: 360, endPoint x: 262, endPoint y: 352, distance: 98.9
click at [262, 352] on body "Skip to content The Opportunity Fund Foundation Team Settings Admin Settings Pr…" at bounding box center [576, 314] width 1152 height 628
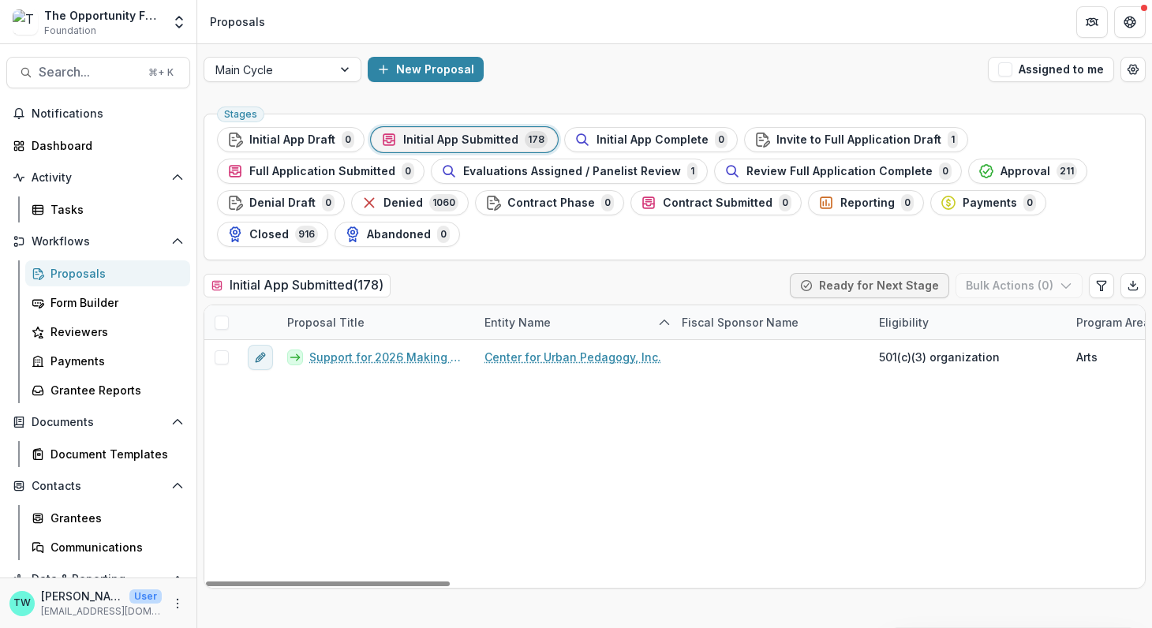
click at [384, 317] on div "Proposal Title" at bounding box center [376, 322] width 197 height 34
drag, startPoint x: 345, startPoint y: 356, endPoint x: 306, endPoint y: 356, distance: 39.4
click at [306, 356] on input "******" at bounding box center [375, 356] width 189 height 25
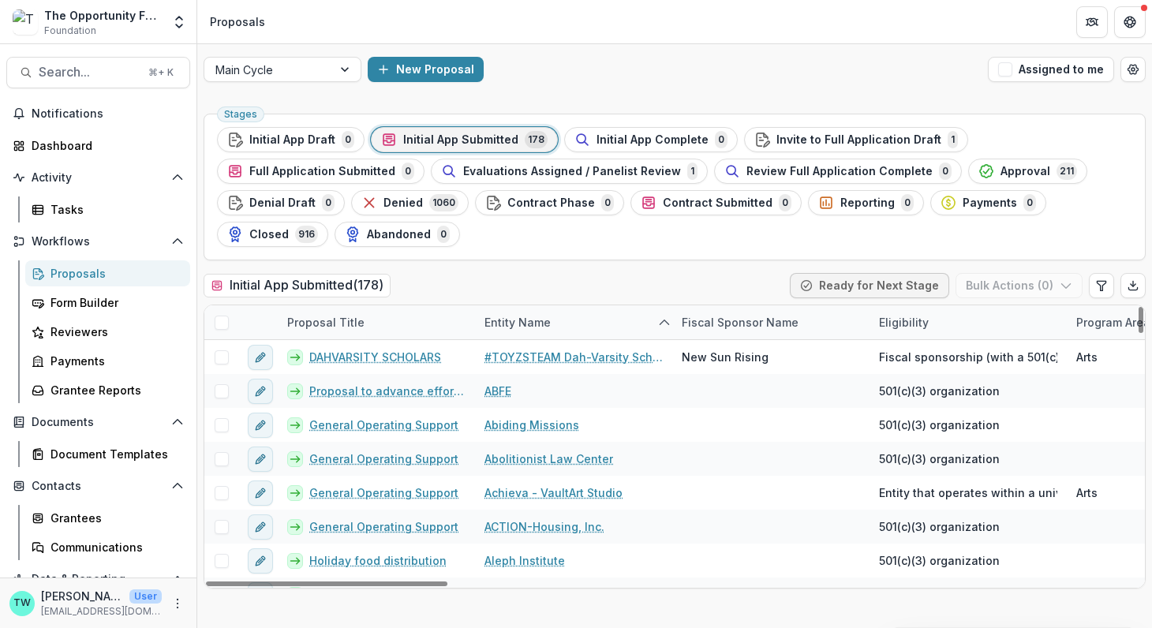
click at [536, 323] on div "Entity Name" at bounding box center [517, 322] width 85 height 17
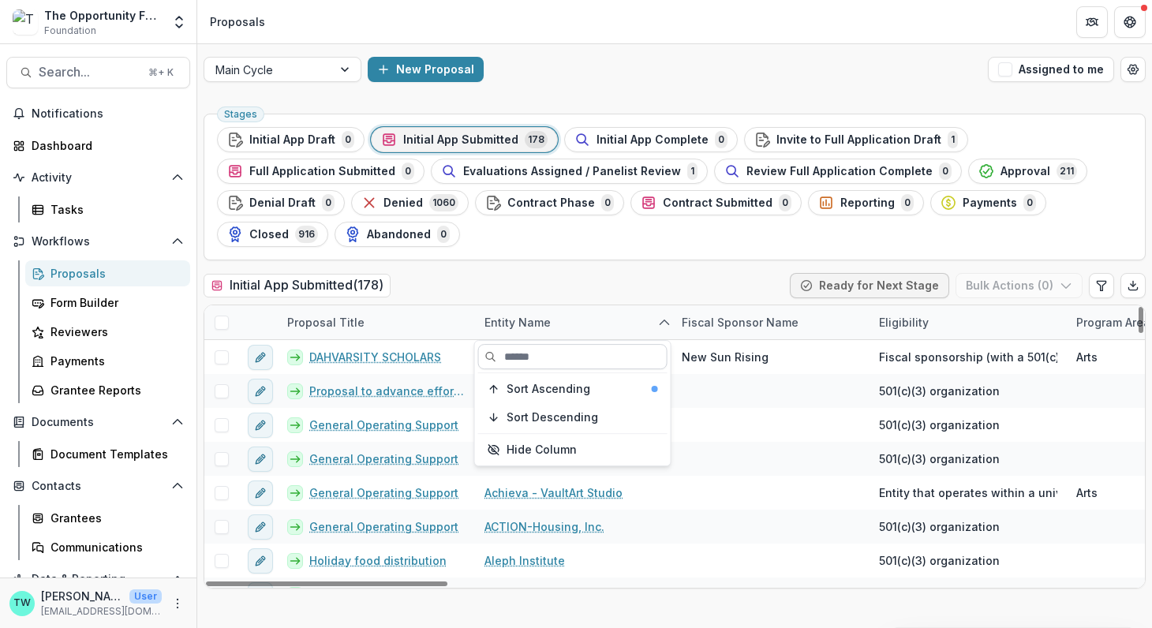
click at [545, 354] on input at bounding box center [572, 356] width 189 height 25
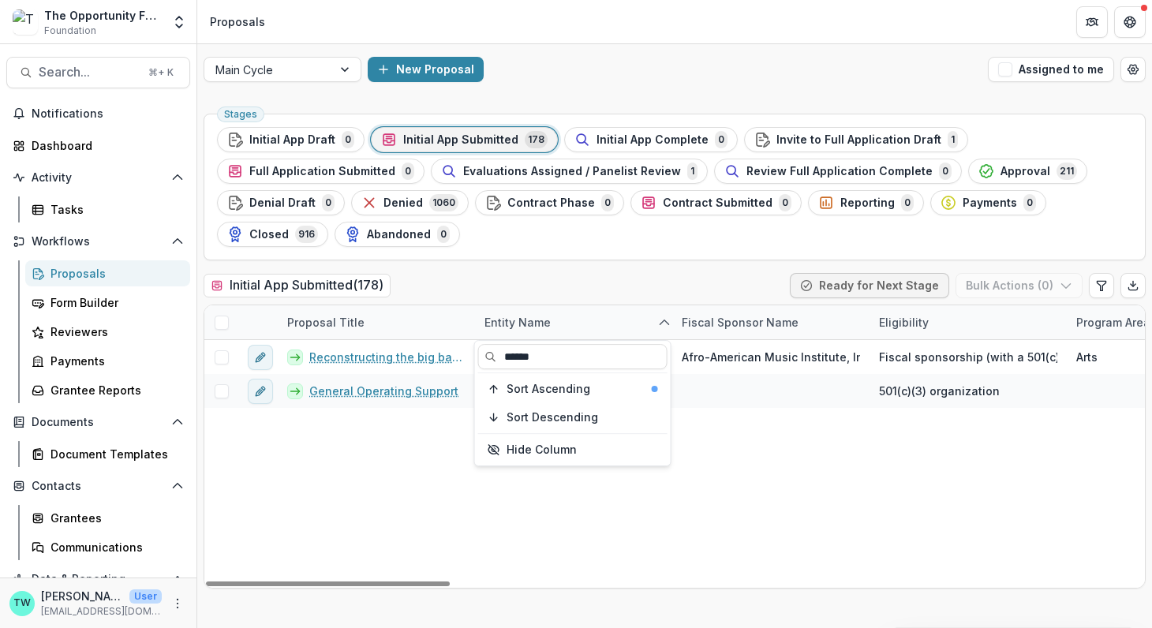
type input "******"
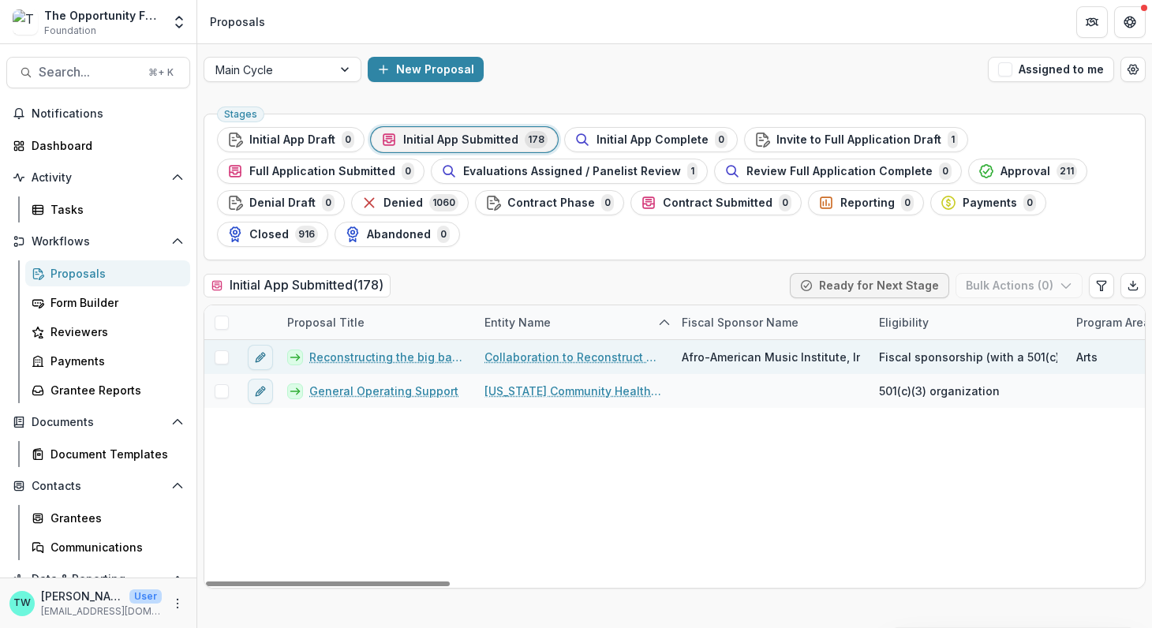
click at [551, 356] on link "Collaboration to Reconstruct Works of [PERSON_NAME]" at bounding box center [573, 357] width 178 height 17
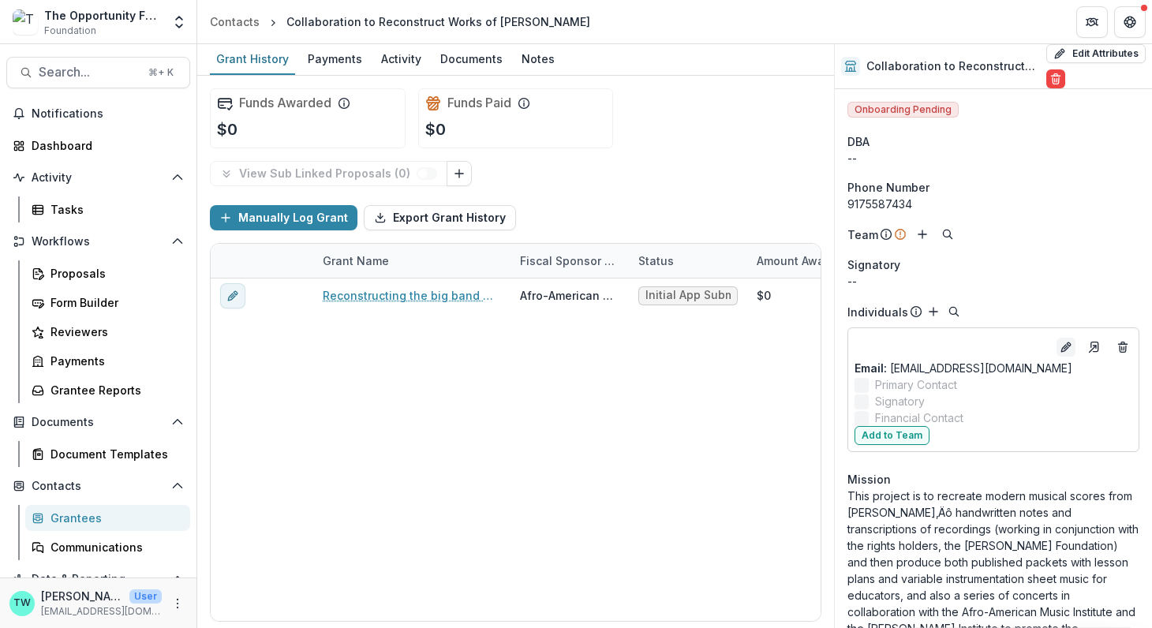
click at [1059, 343] on icon "Edit" at bounding box center [1065, 347] width 13 height 13
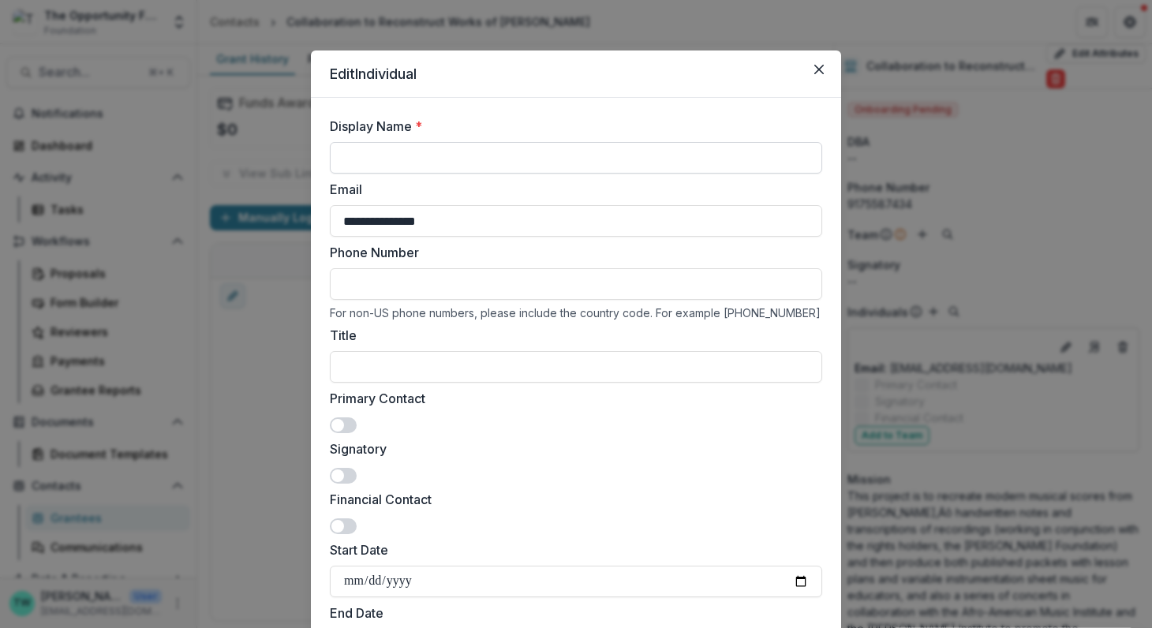
click at [386, 159] on input "Display Name *" at bounding box center [576, 158] width 492 height 32
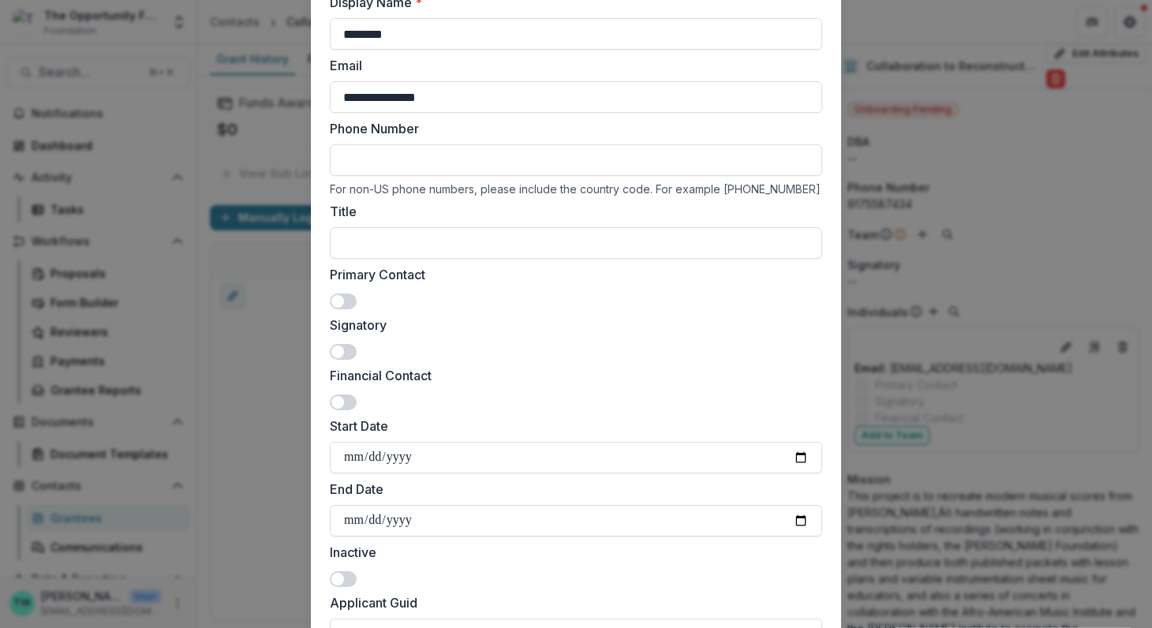
scroll to position [194, 0]
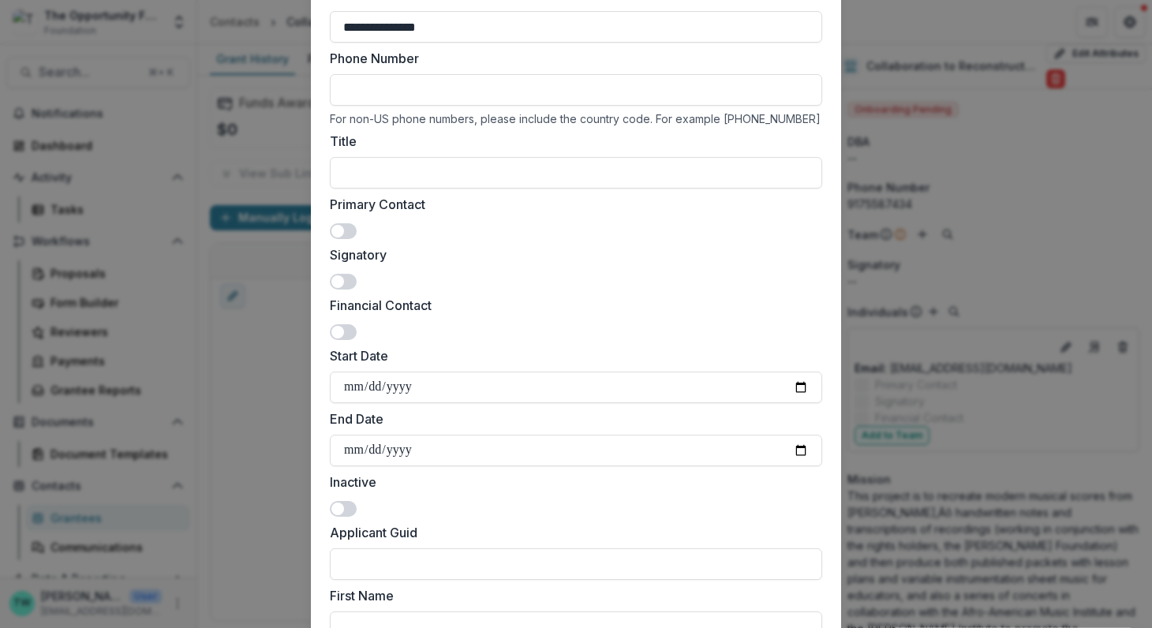
type input "********"
click at [347, 232] on span at bounding box center [343, 231] width 27 height 16
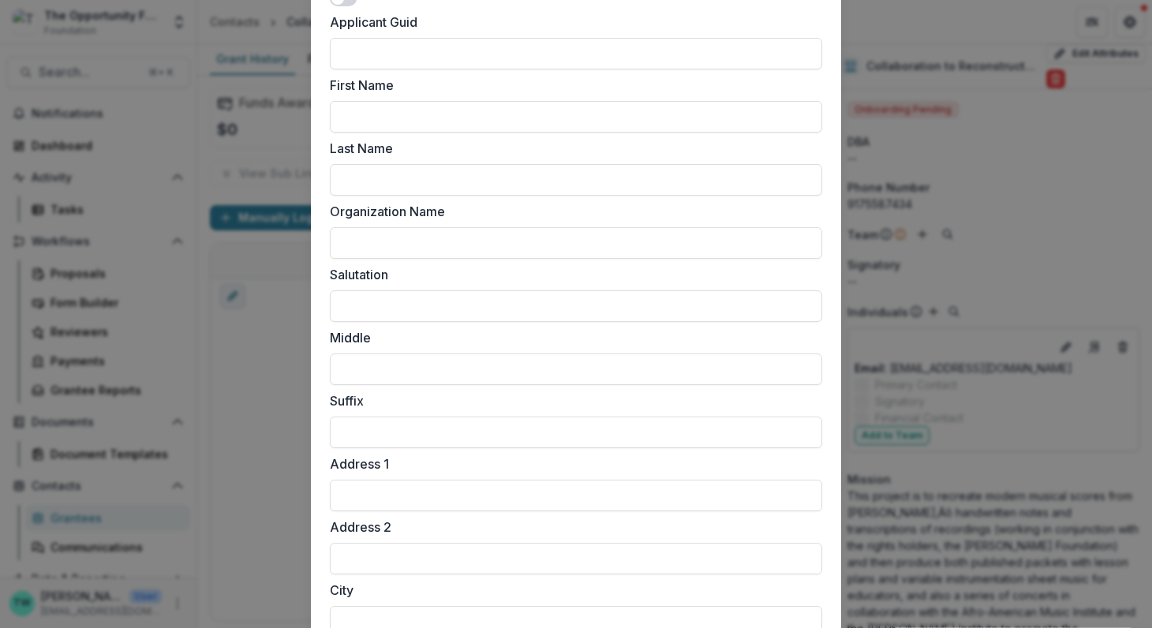
scroll to position [617, 0]
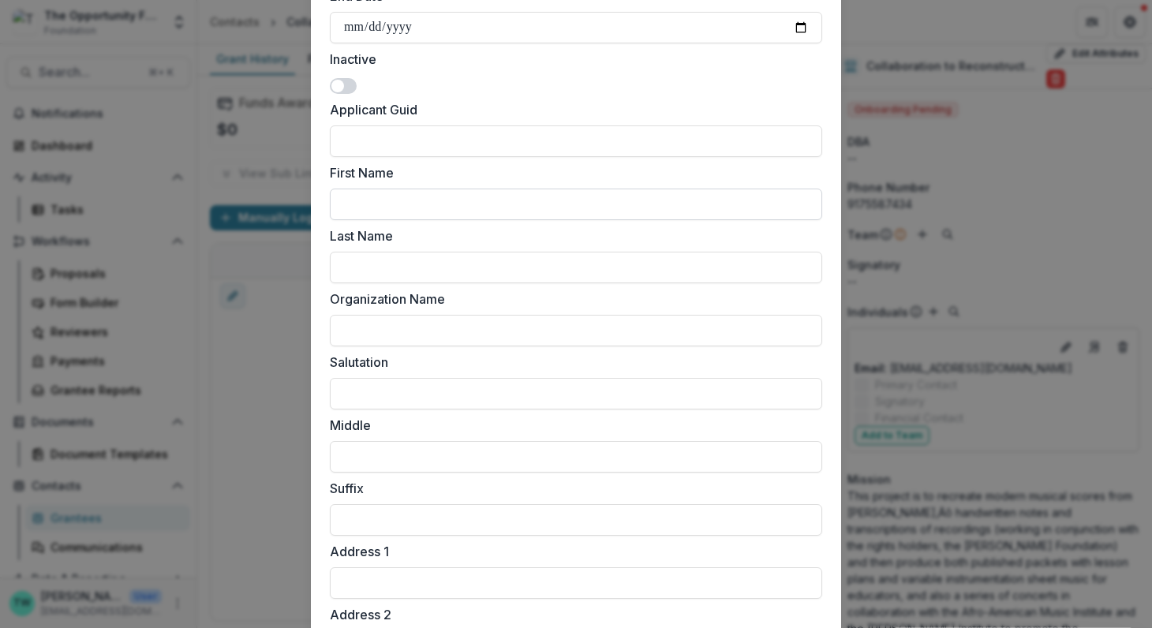
click at [429, 196] on input "First Name" at bounding box center [576, 205] width 492 height 32
type input "****"
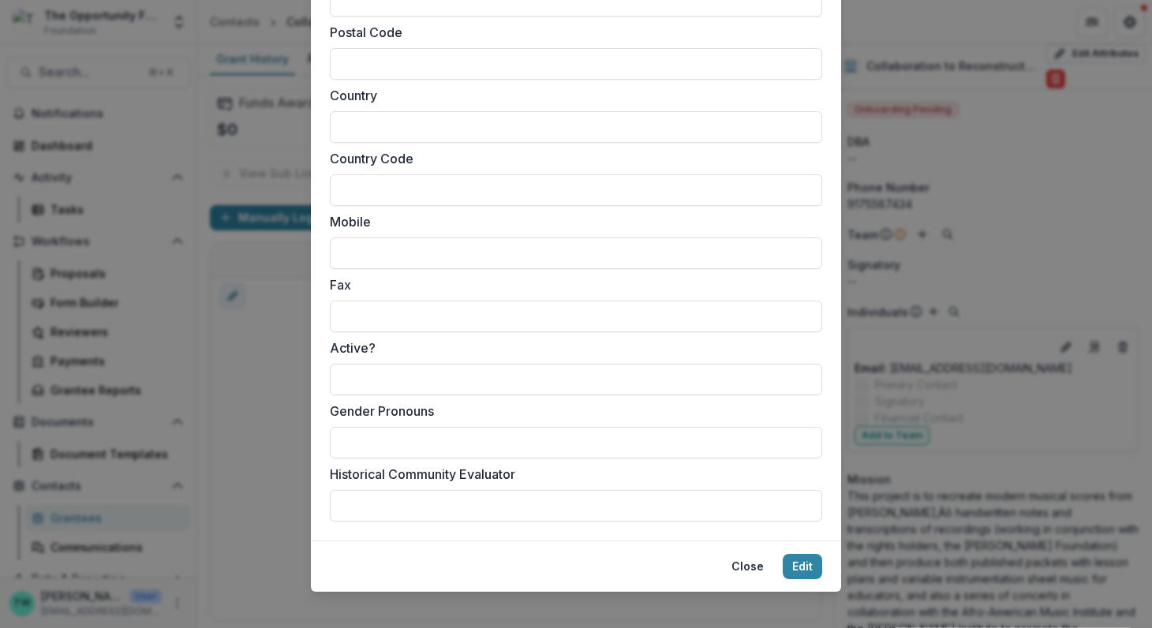
scroll to position [1400, 0]
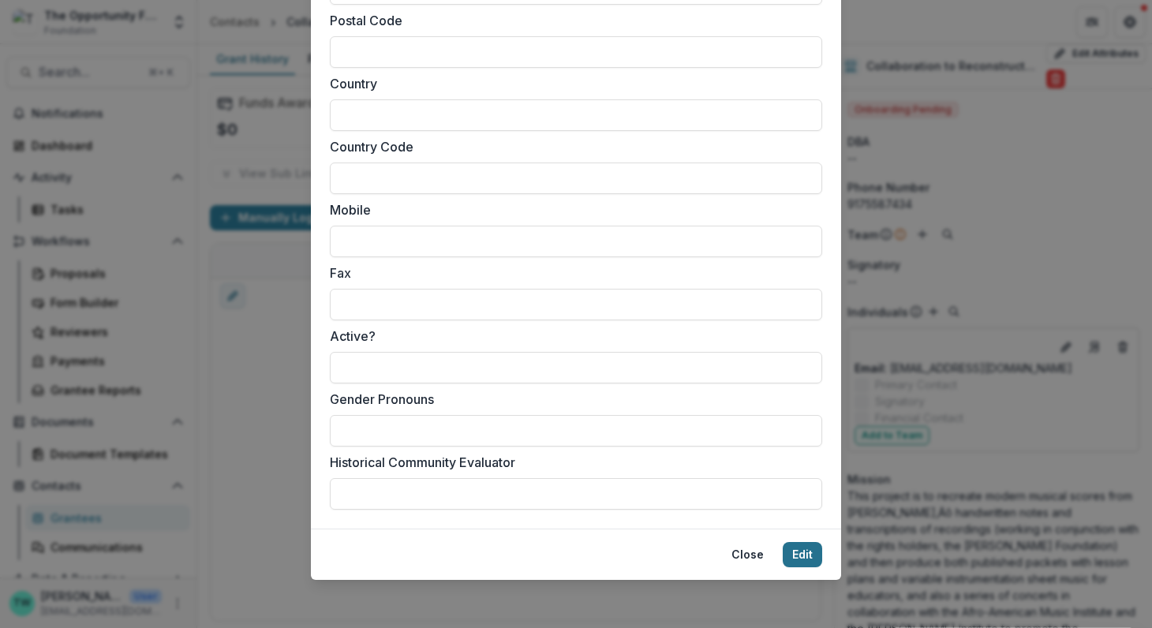
type input "***"
click at [805, 557] on button "Edit" at bounding box center [801, 554] width 39 height 25
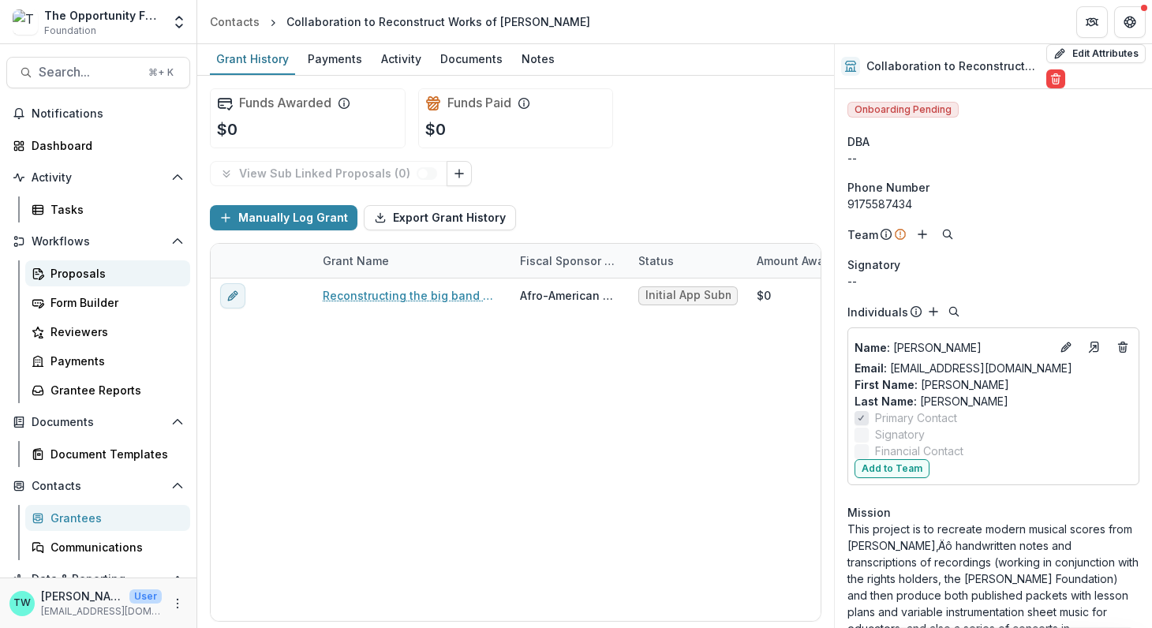
click at [73, 267] on div "Proposals" at bounding box center [113, 273] width 127 height 17
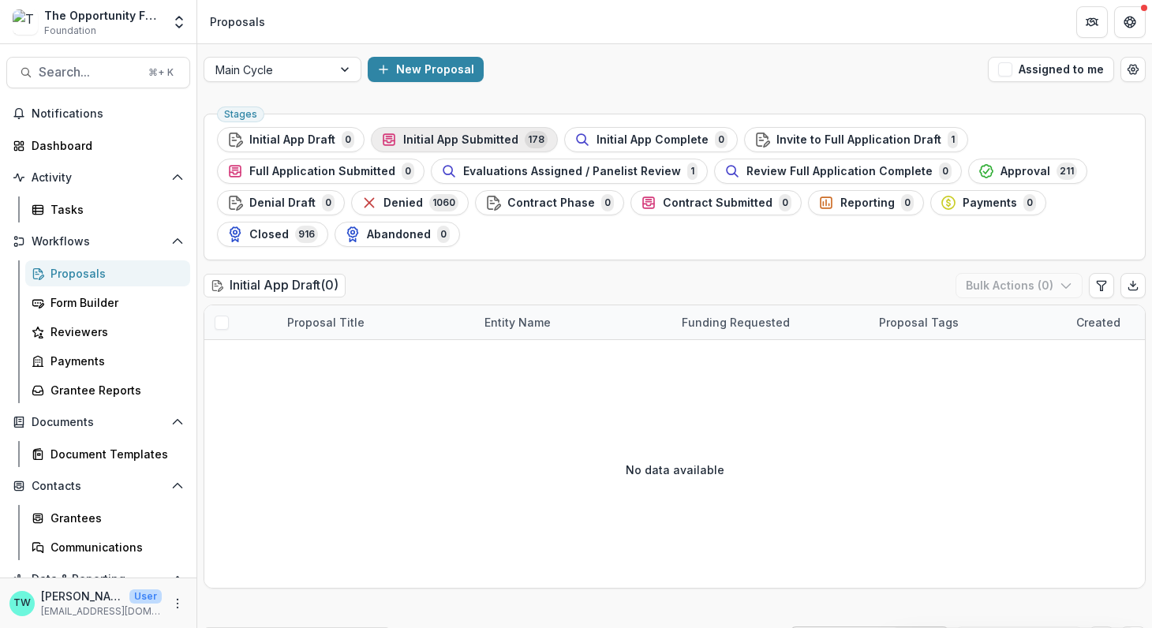
click at [462, 147] on div "Initial App Submitted 178" at bounding box center [464, 139] width 166 height 17
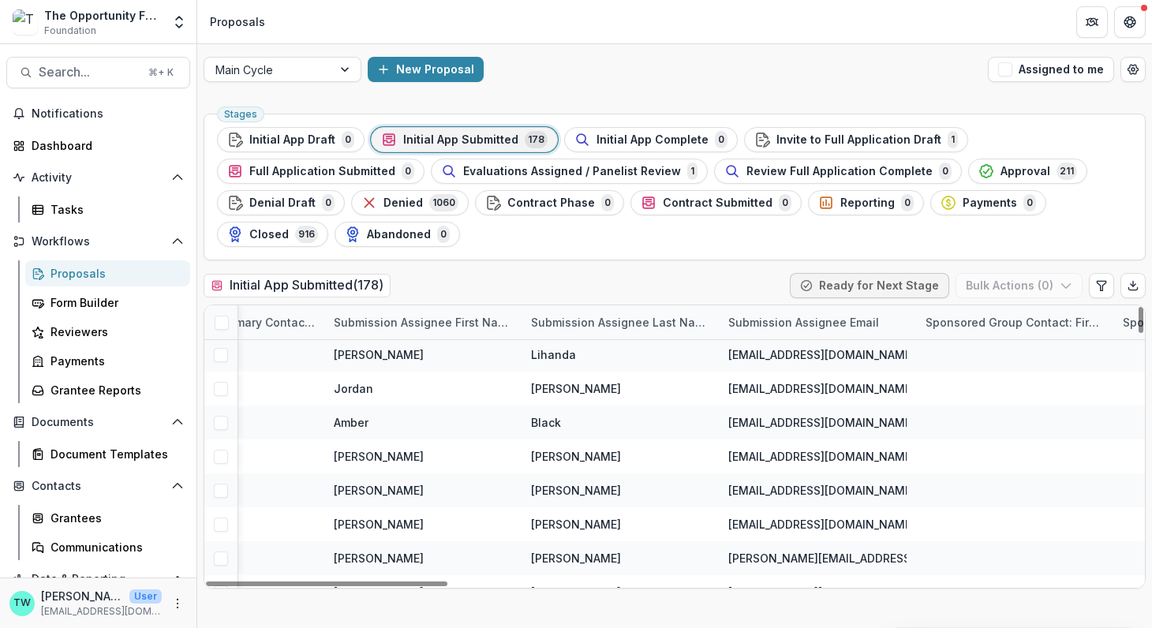
scroll to position [0, 2320]
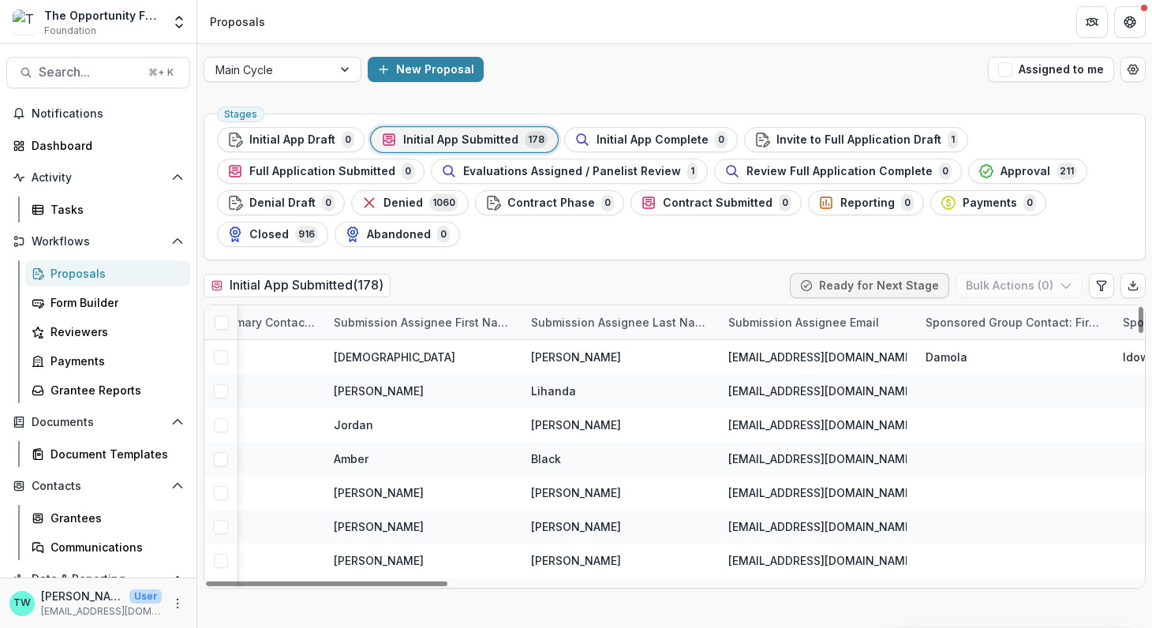
click at [457, 315] on div "Submission Assignee First Name" at bounding box center [422, 322] width 197 height 17
click at [424, 390] on span "Sort Ascending" at bounding box center [397, 389] width 84 height 13
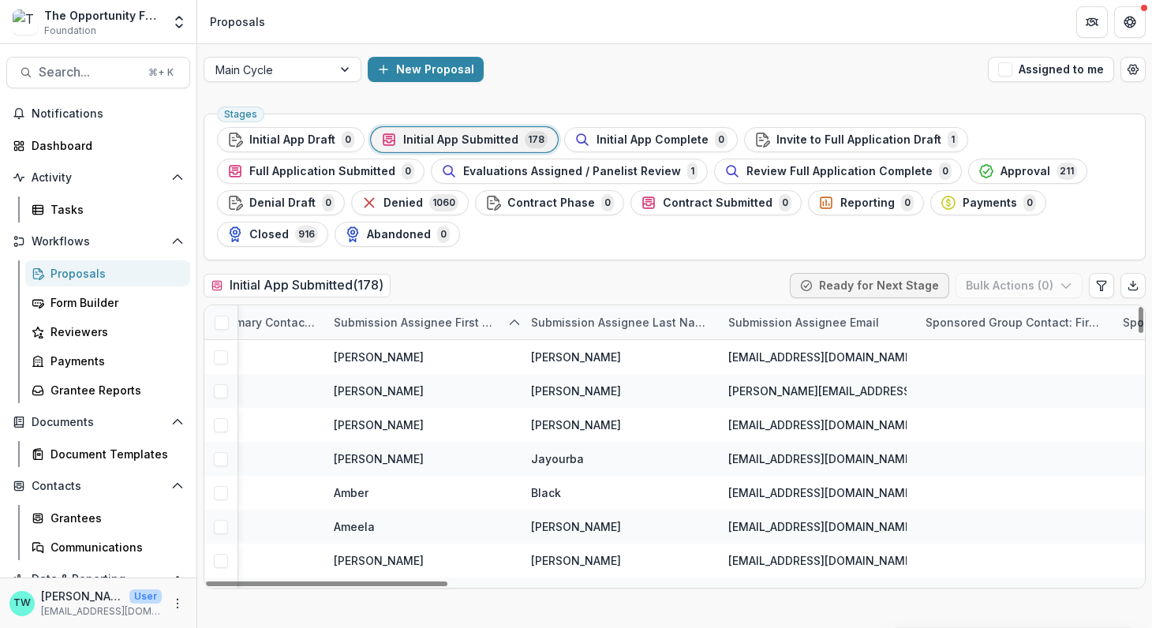
click at [457, 281] on div "Initial App Submitted ( 178 ) Ready for Next Stage Bulk Actions ( 0 )" at bounding box center [674, 289] width 942 height 32
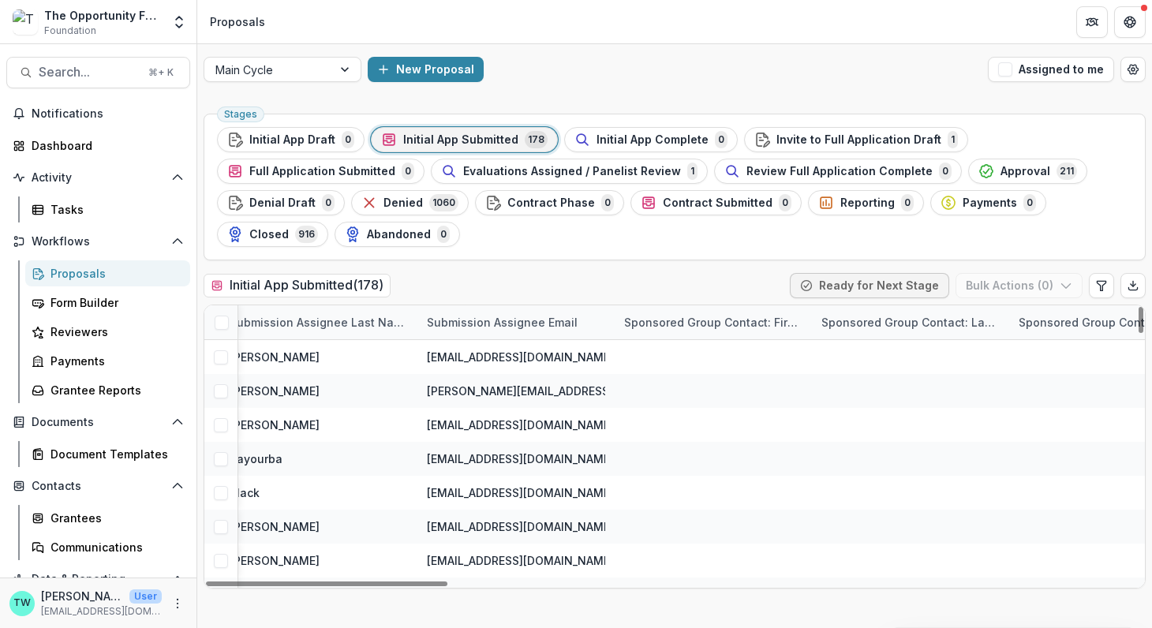
scroll to position [0, 2682]
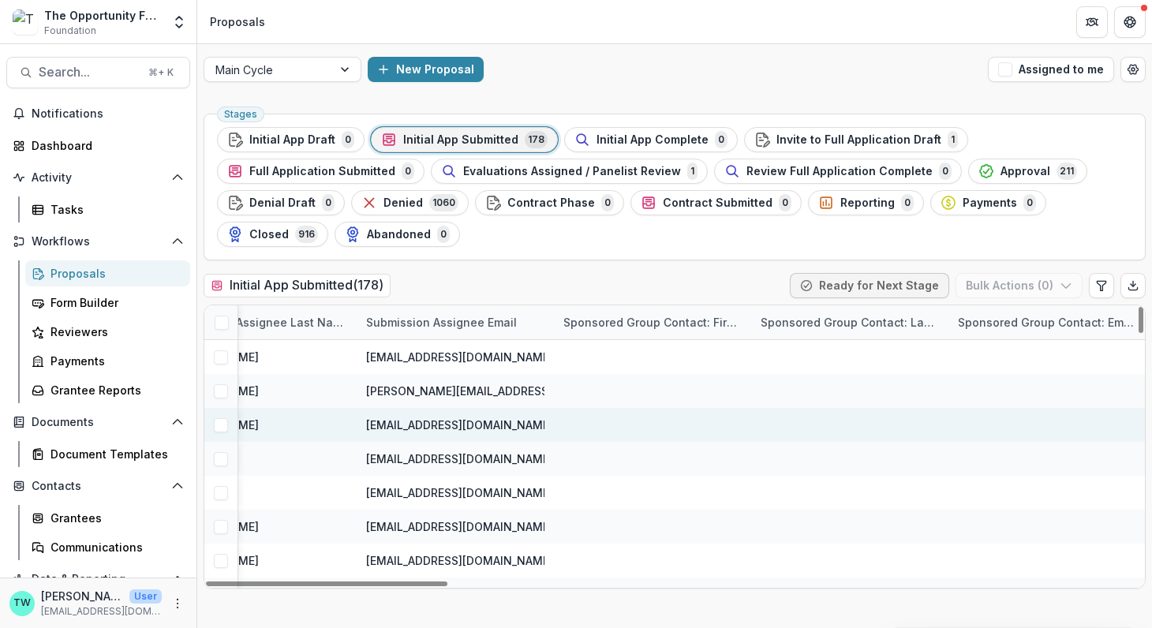
click at [648, 435] on div at bounding box center [652, 425] width 197 height 34
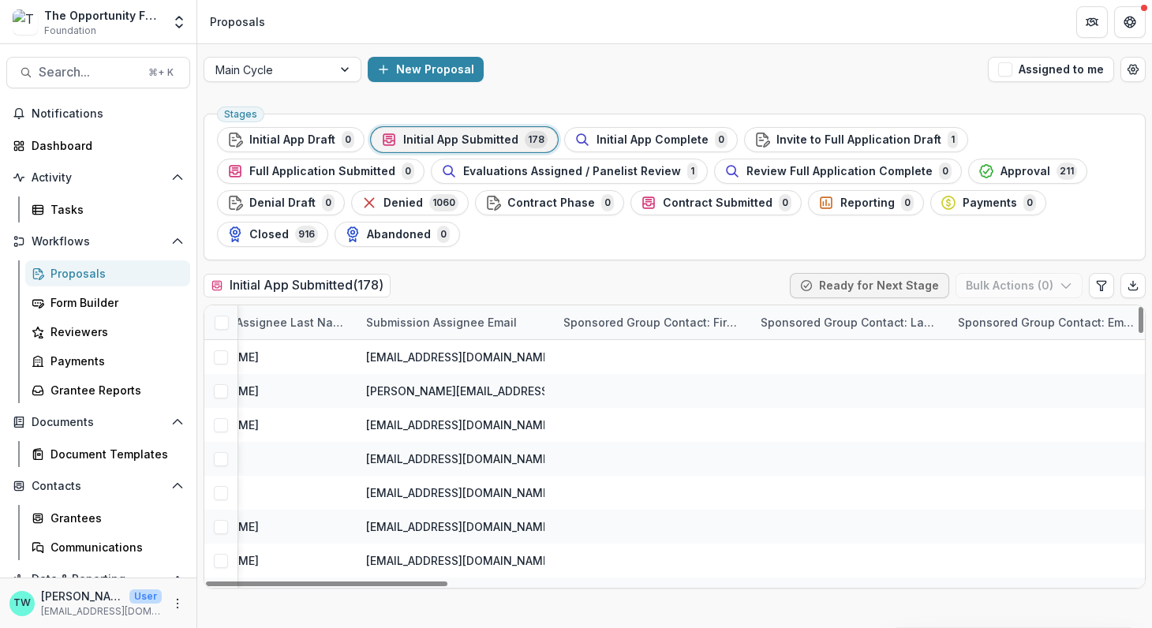
click at [667, 318] on div "Sponsored Group Contact: First Name" at bounding box center [652, 322] width 197 height 17
click at [853, 325] on div "Sponsored Group Contact: Last Name" at bounding box center [849, 322] width 197 height 17
click at [831, 392] on span "Sort Ascending" at bounding box center [824, 389] width 84 height 13
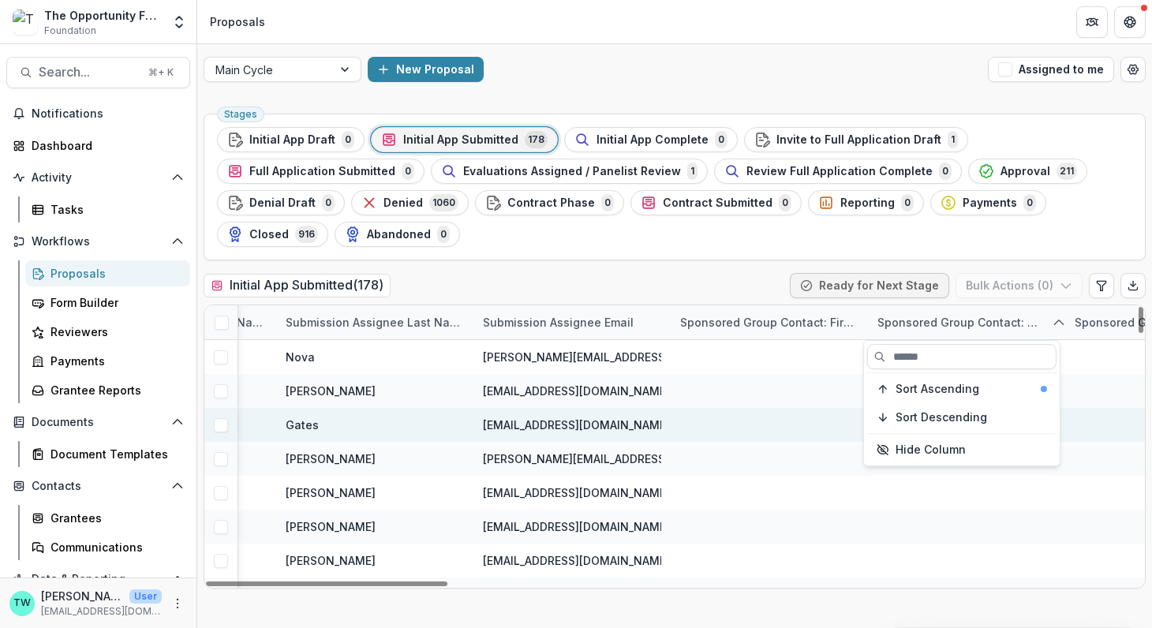
scroll to position [0, 2570]
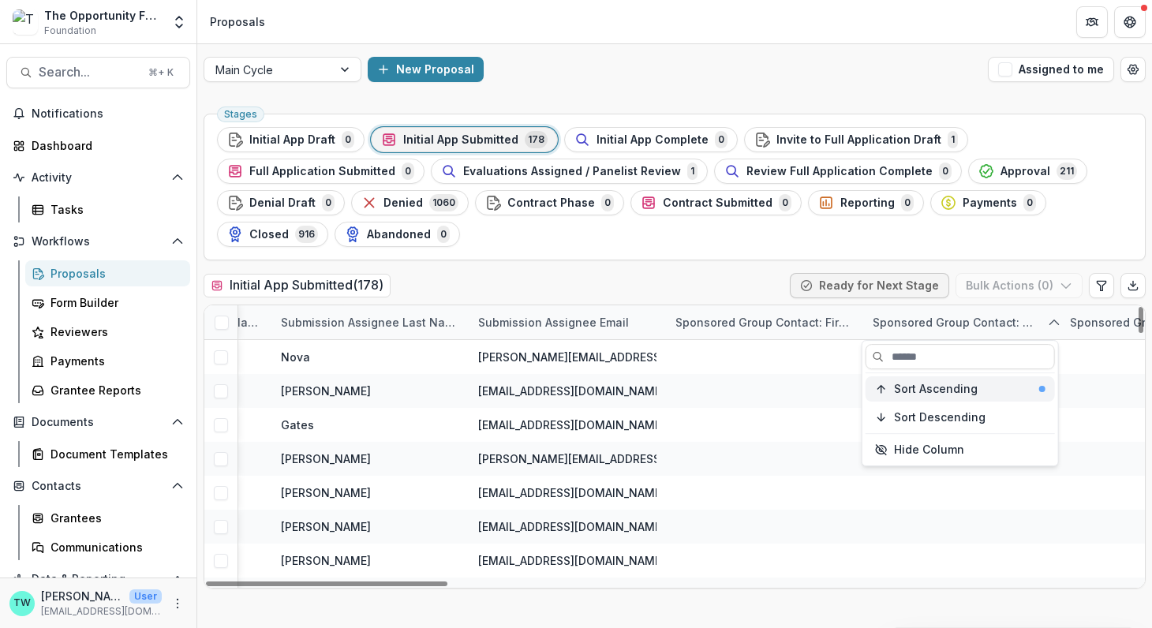
click at [962, 388] on span "Sort Ascending" at bounding box center [936, 389] width 84 height 13
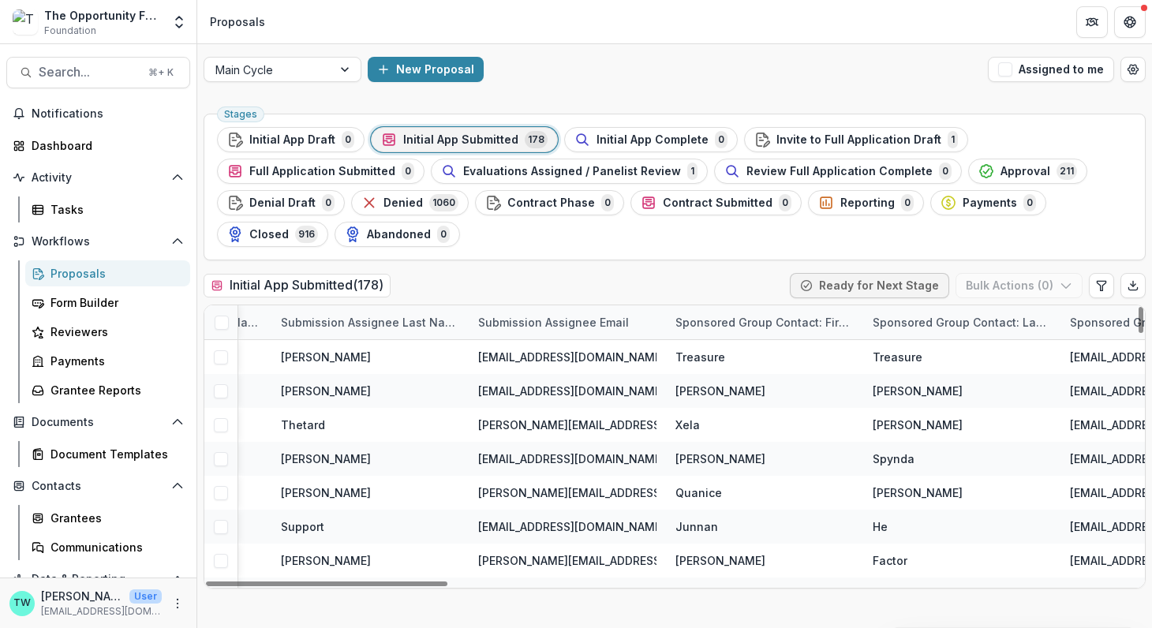
click at [719, 287] on div "Initial App Submitted ( 178 ) Ready for Next Stage Bulk Actions ( 0 )" at bounding box center [674, 289] width 942 height 32
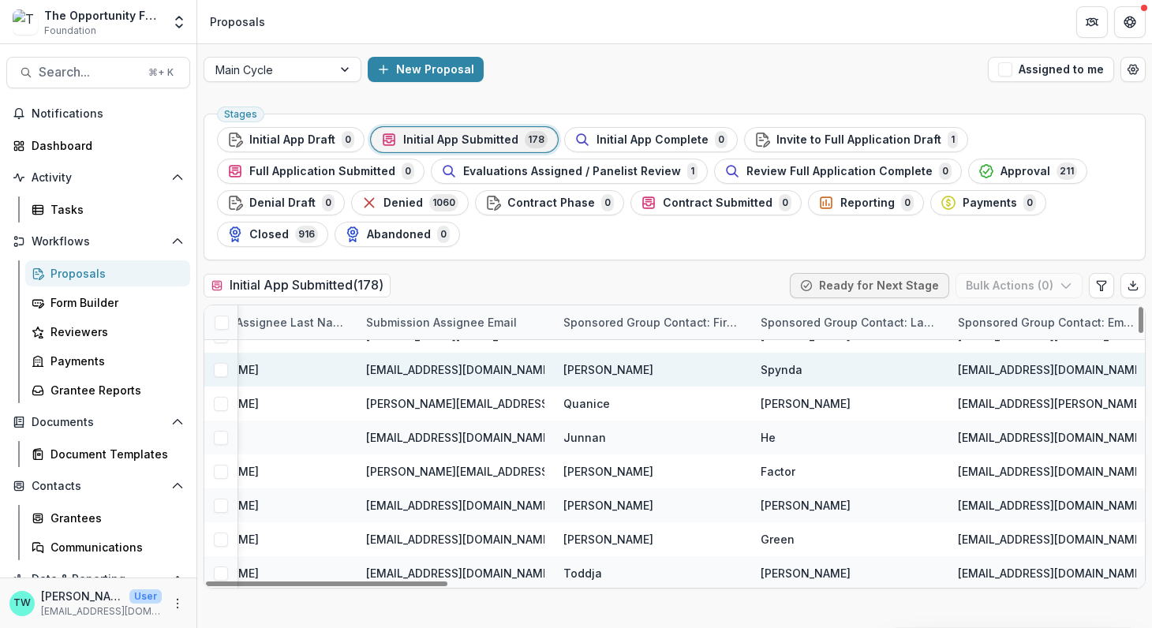
scroll to position [0, 2682]
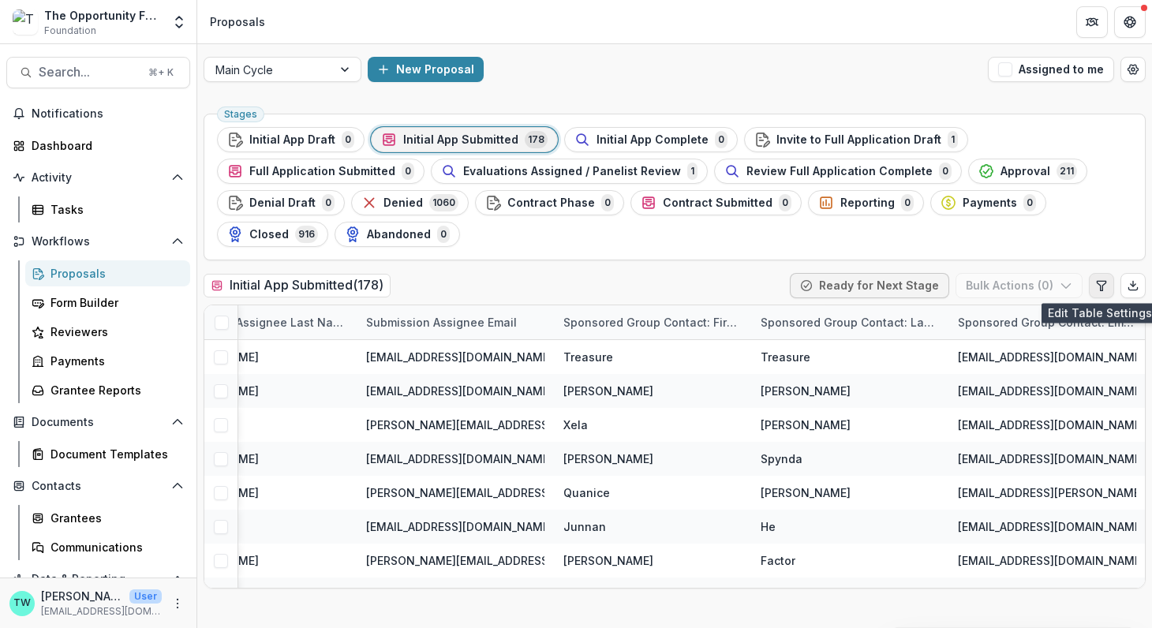
click at [1099, 288] on icon "Edit table settings" at bounding box center [1100, 285] width 9 height 9
select select "******"
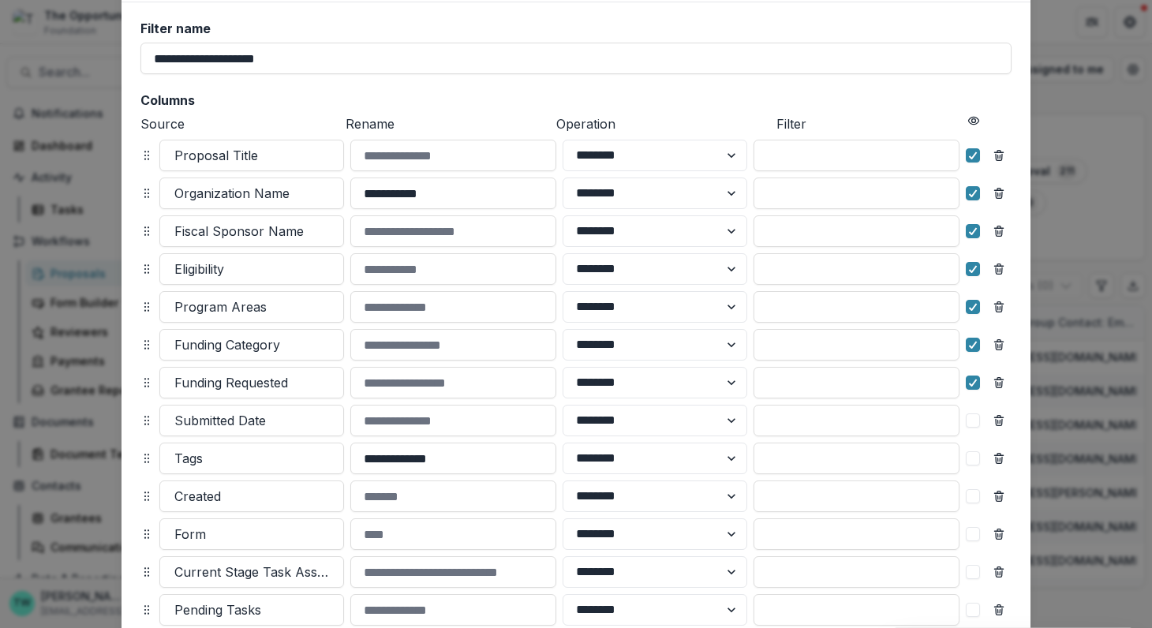
scroll to position [0, 0]
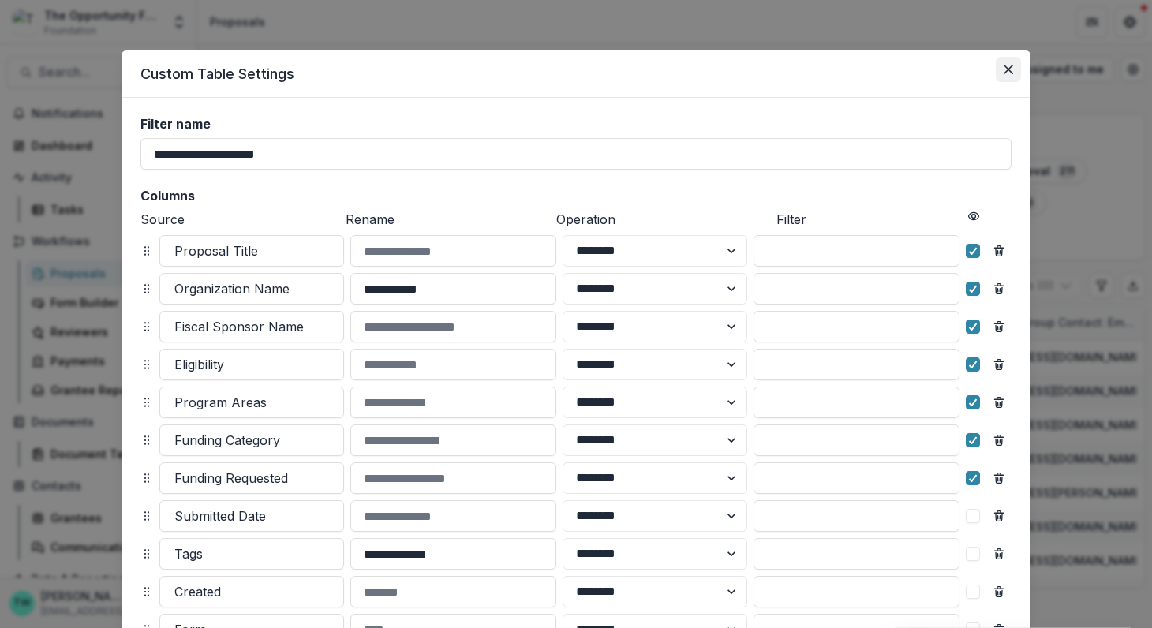
click at [1007, 70] on icon "Close" at bounding box center [1007, 69] width 9 height 9
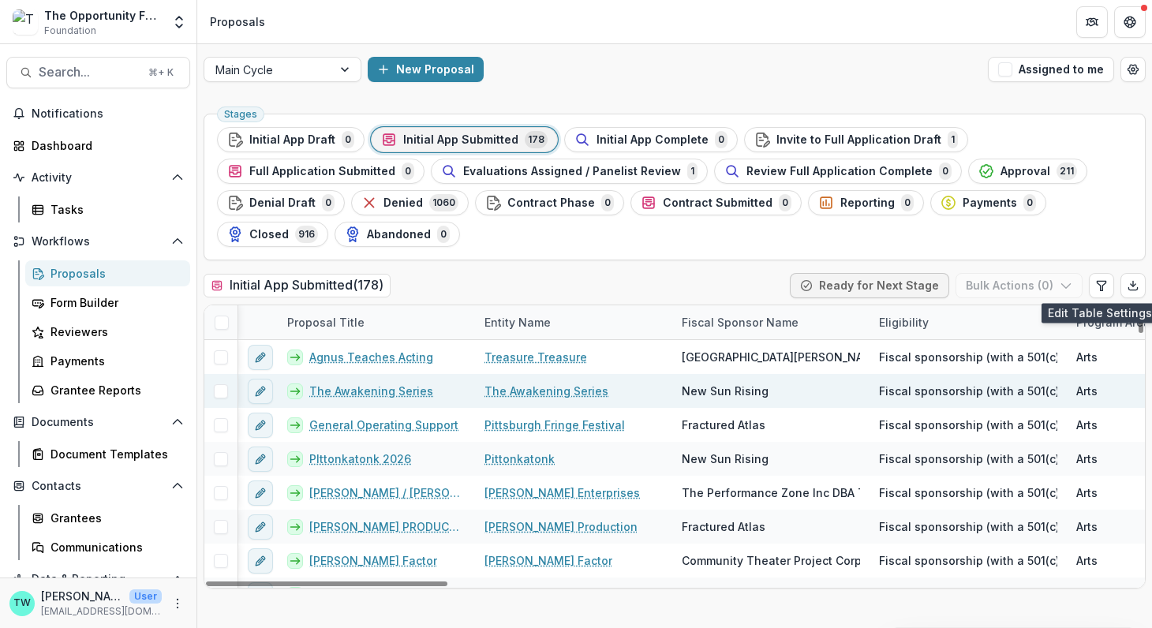
scroll to position [0, 34]
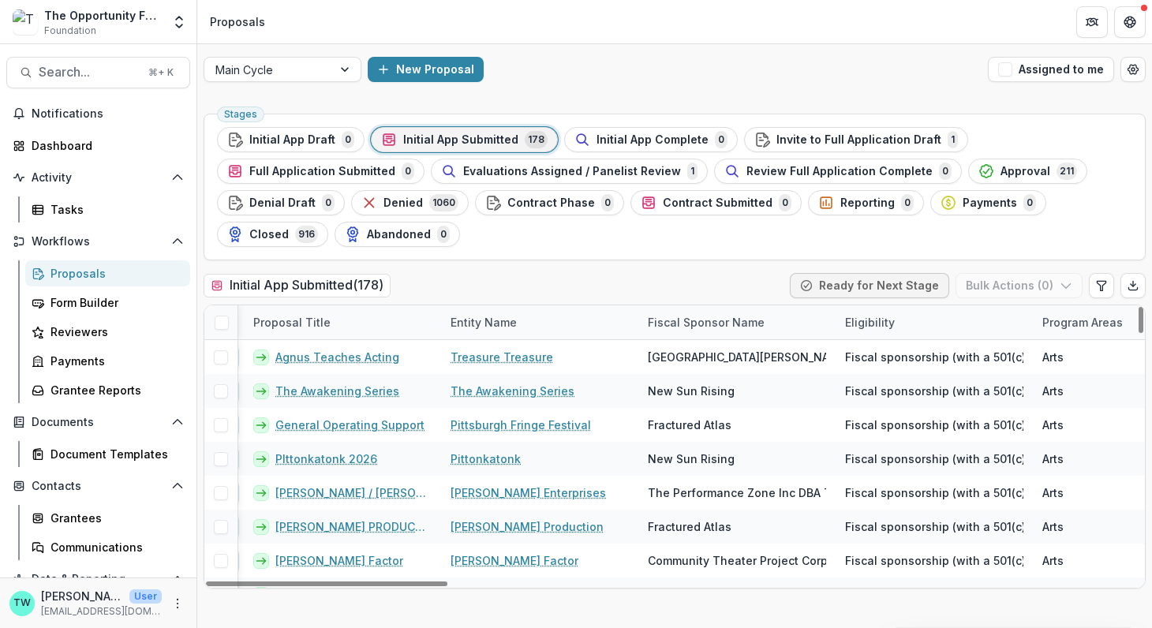
click at [522, 323] on div "Entity Name" at bounding box center [483, 322] width 85 height 17
click at [504, 388] on span "Sort Ascending" at bounding box center [514, 389] width 84 height 13
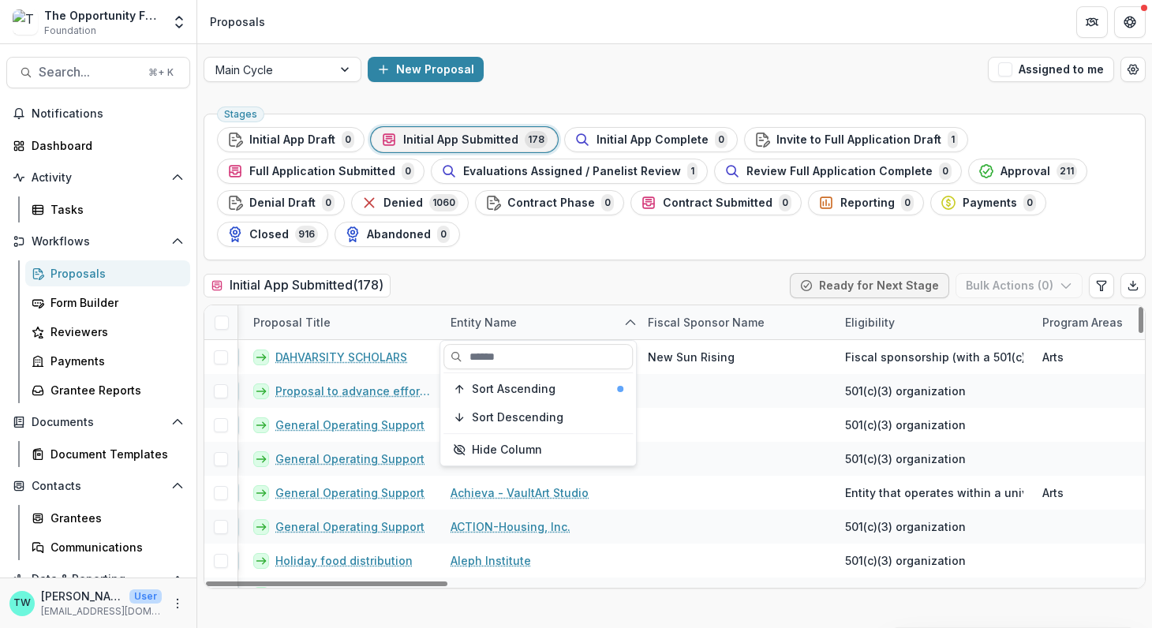
click at [543, 293] on div "Initial App Submitted ( 178 ) Ready for Next Stage Bulk Actions ( 0 )" at bounding box center [674, 289] width 942 height 32
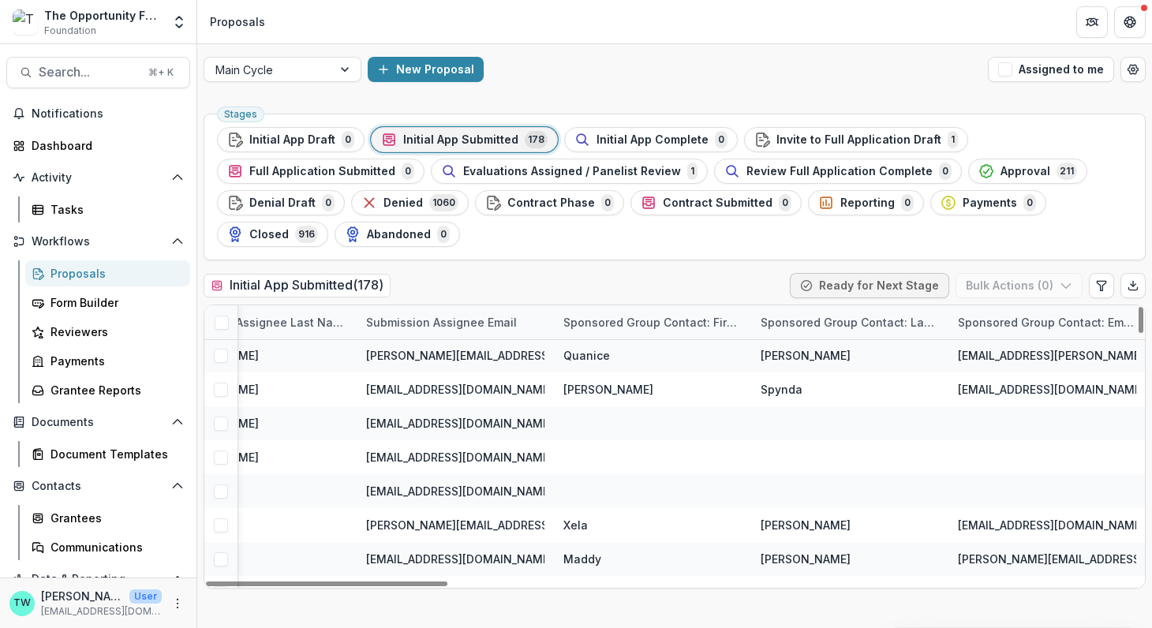
scroll to position [3836, 2682]
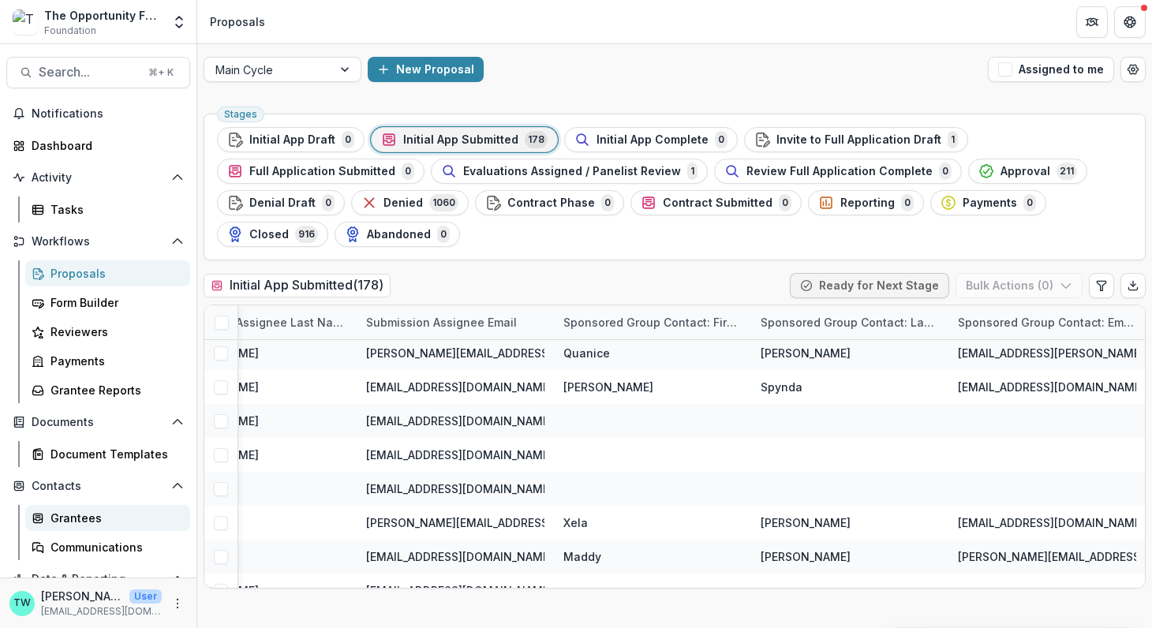
click at [84, 521] on div "Grantees" at bounding box center [113, 518] width 127 height 17
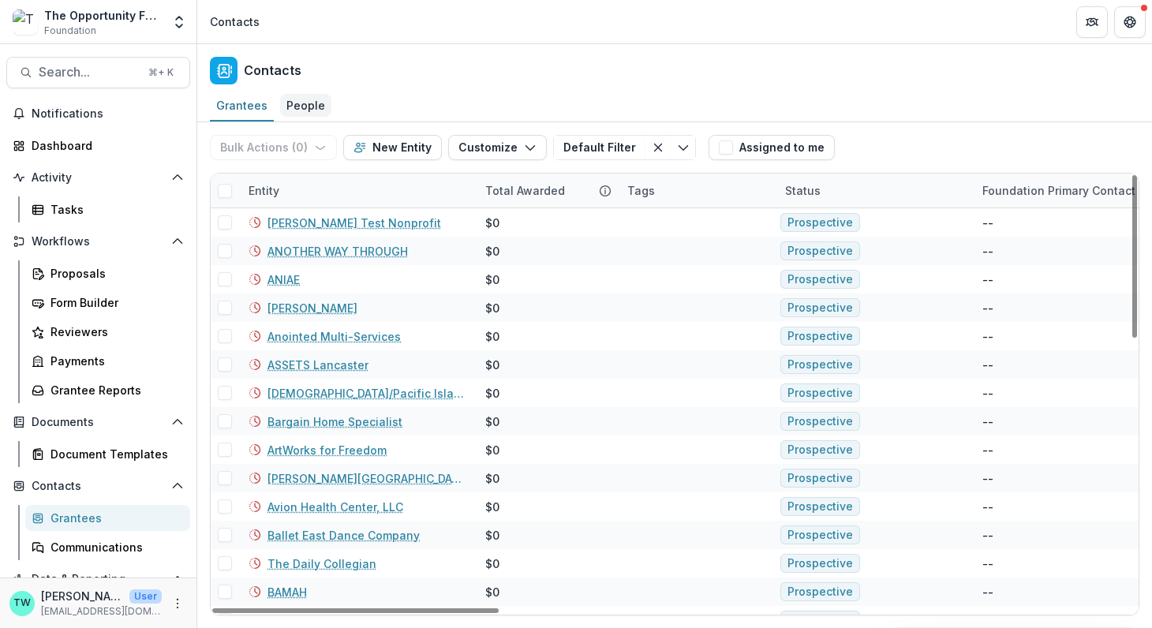
click at [314, 103] on div "People" at bounding box center [305, 105] width 51 height 23
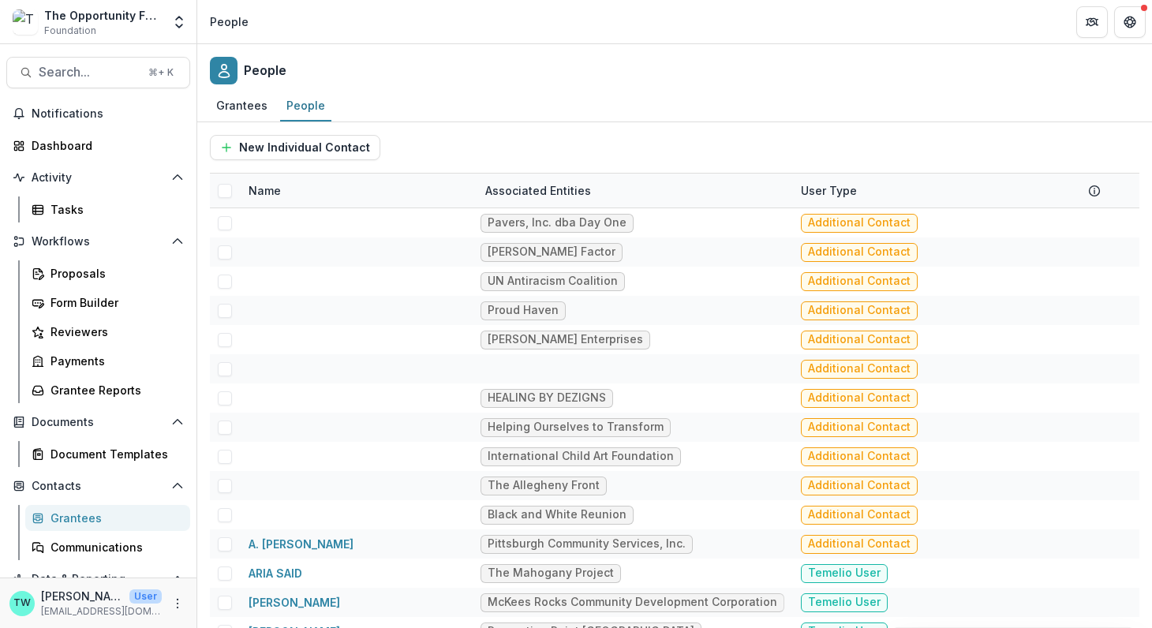
click at [80, 519] on div "Grantees" at bounding box center [113, 518] width 127 height 17
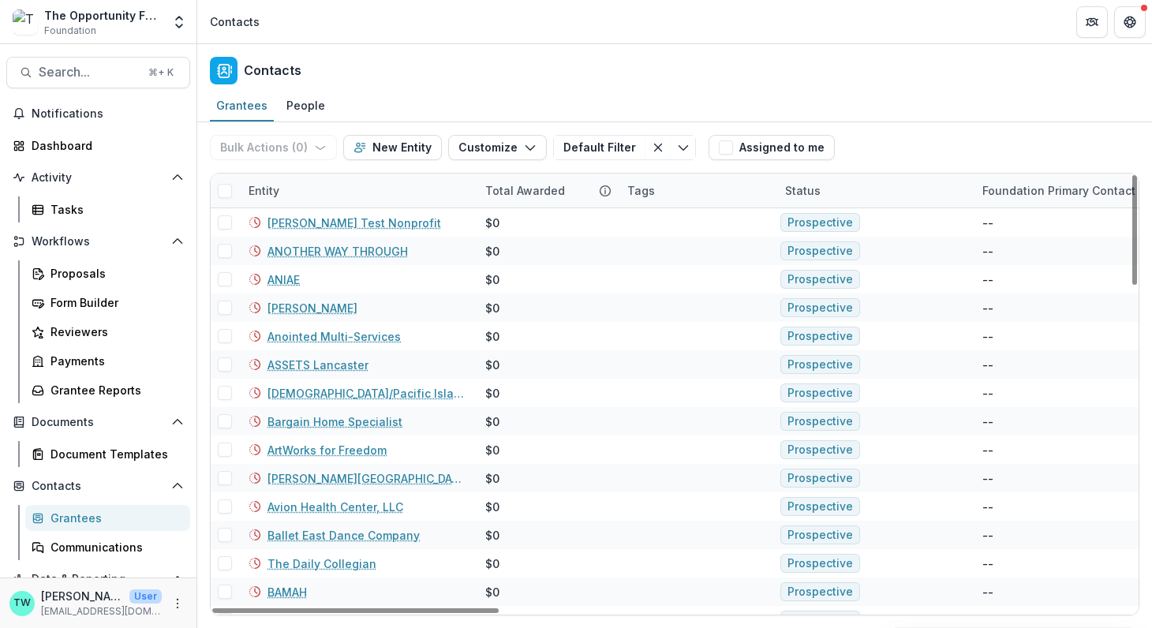
click at [327, 195] on div "Entity" at bounding box center [357, 191] width 237 height 34
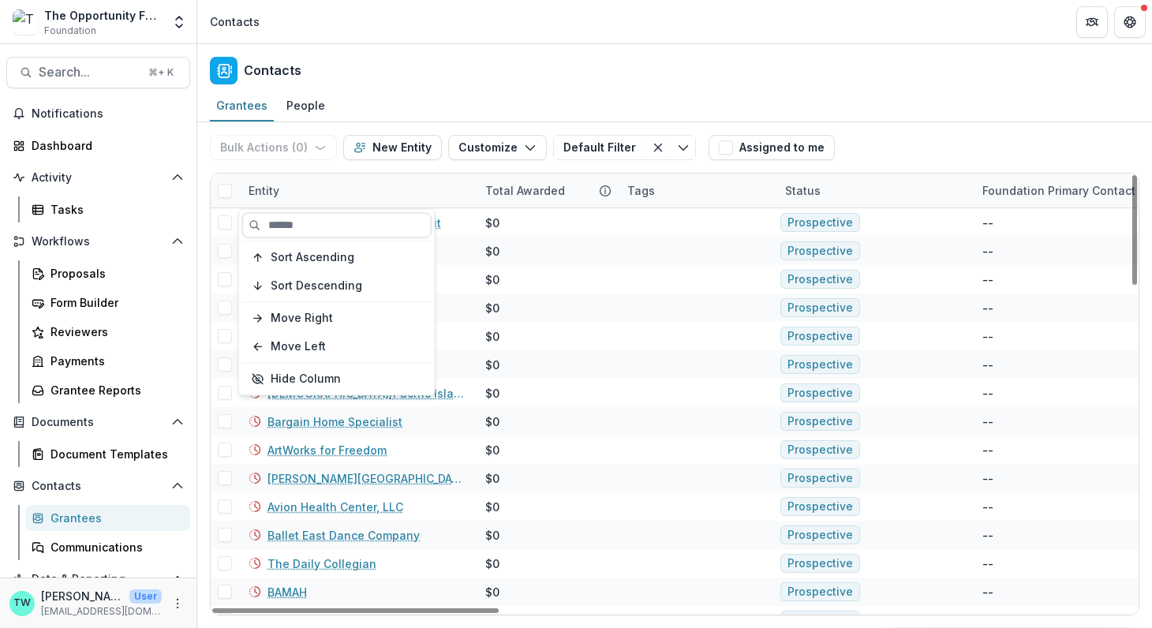
click at [324, 228] on input at bounding box center [336, 224] width 189 height 25
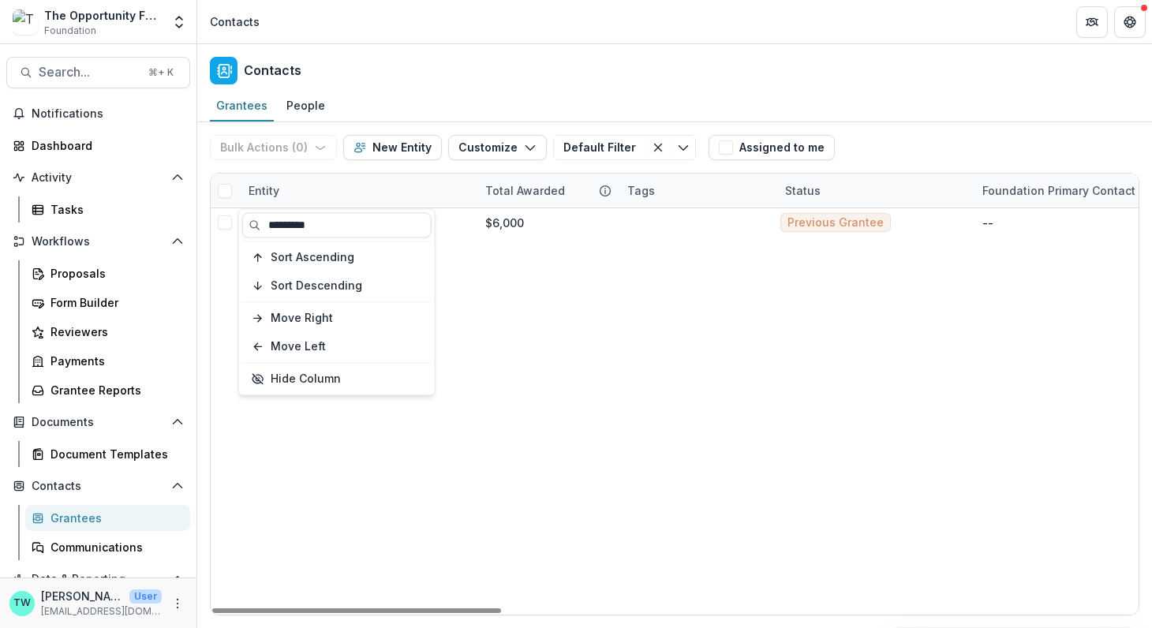
type input "*********"
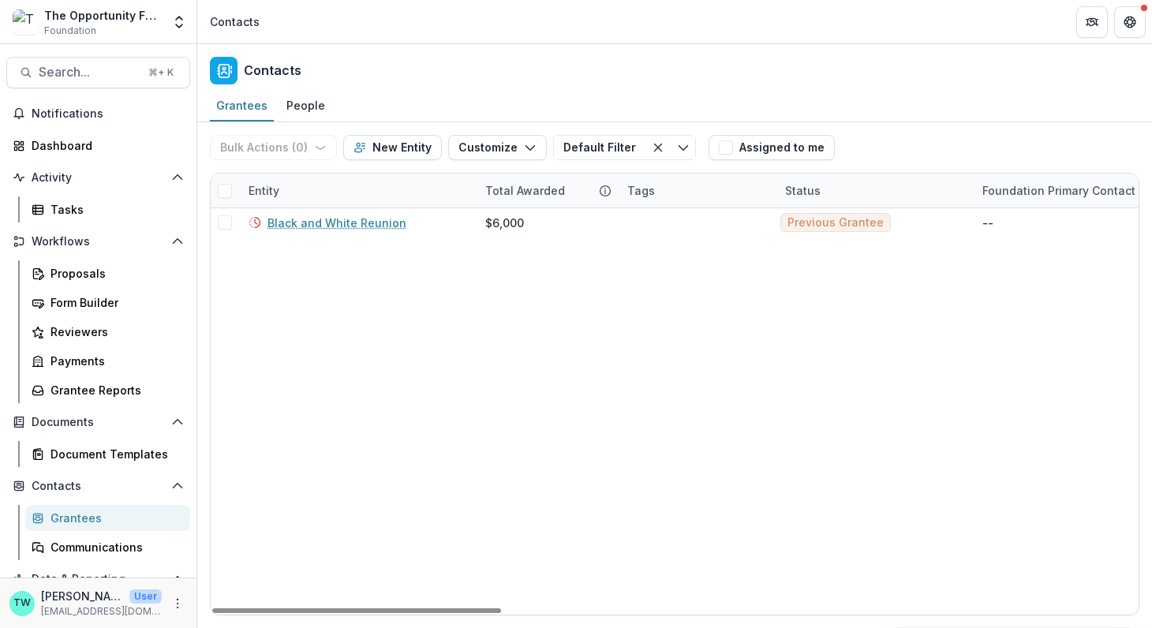
click at [482, 77] on div "Contacts" at bounding box center [674, 67] width 954 height 47
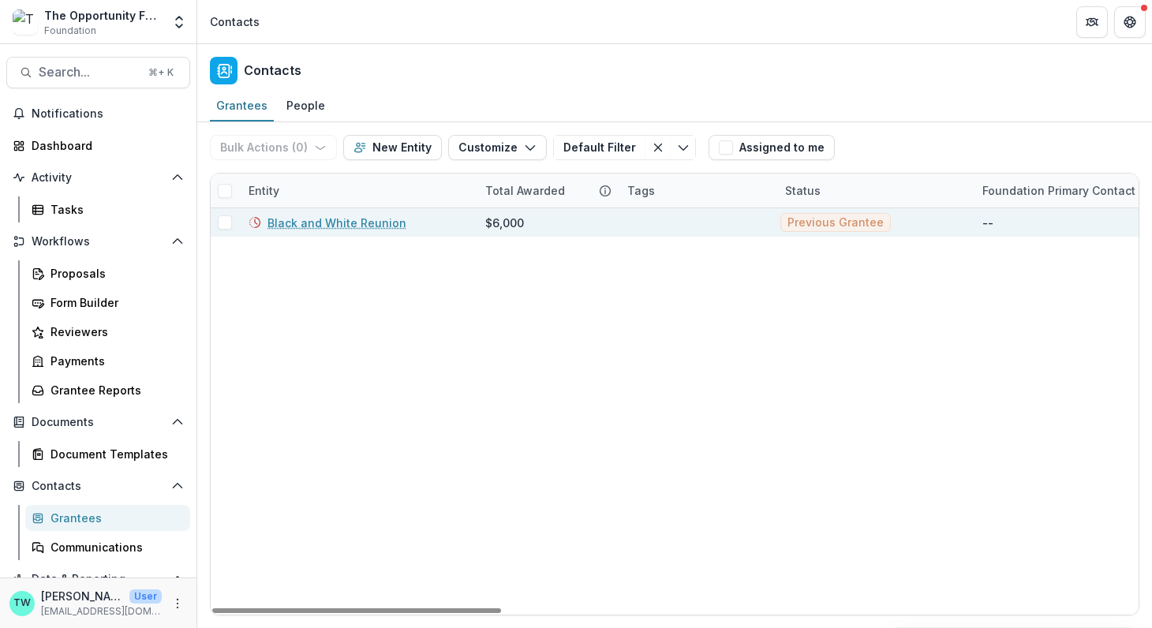
click at [332, 221] on link "Black and White Reunion" at bounding box center [336, 223] width 139 height 17
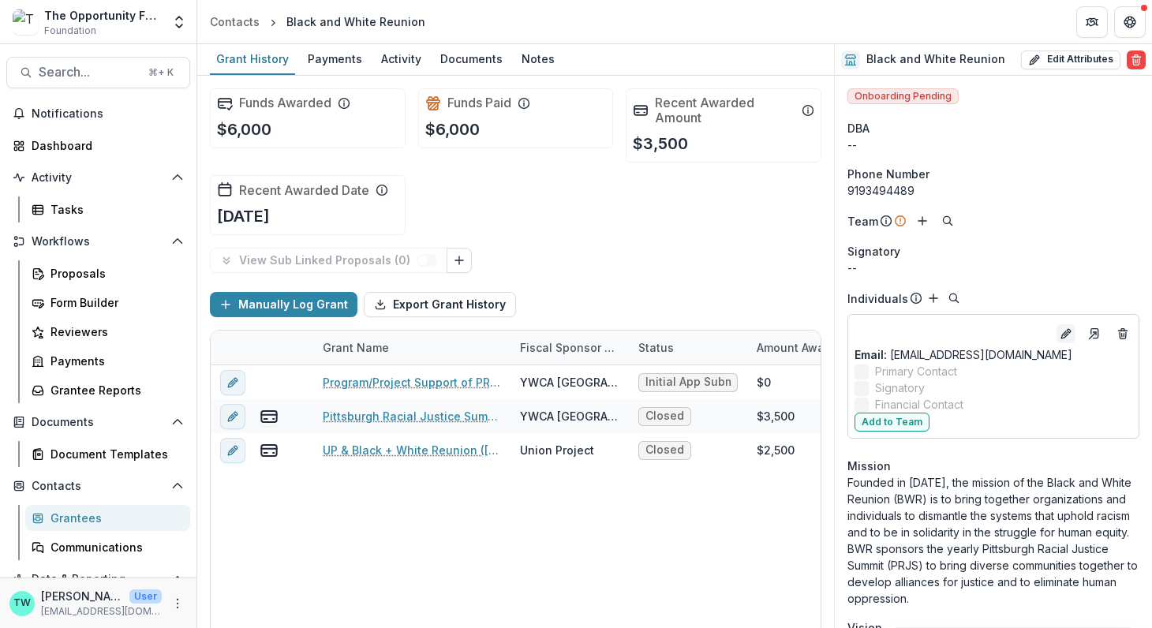
click at [1059, 335] on icon "Edit" at bounding box center [1065, 333] width 13 height 13
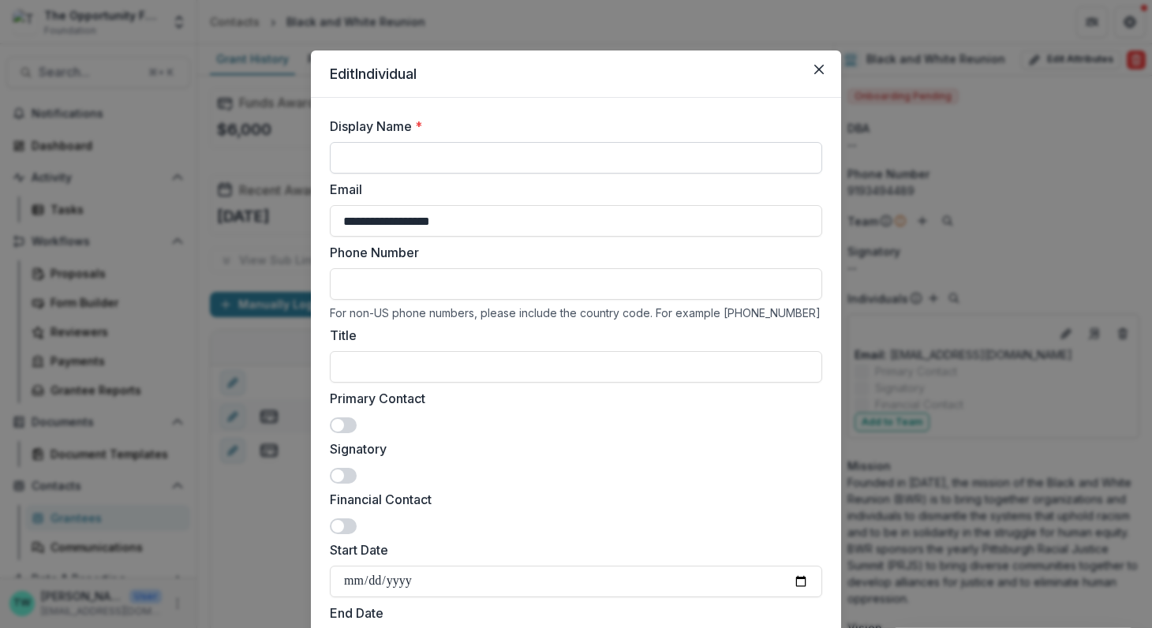
click at [406, 158] on input "Display Name *" at bounding box center [576, 158] width 492 height 32
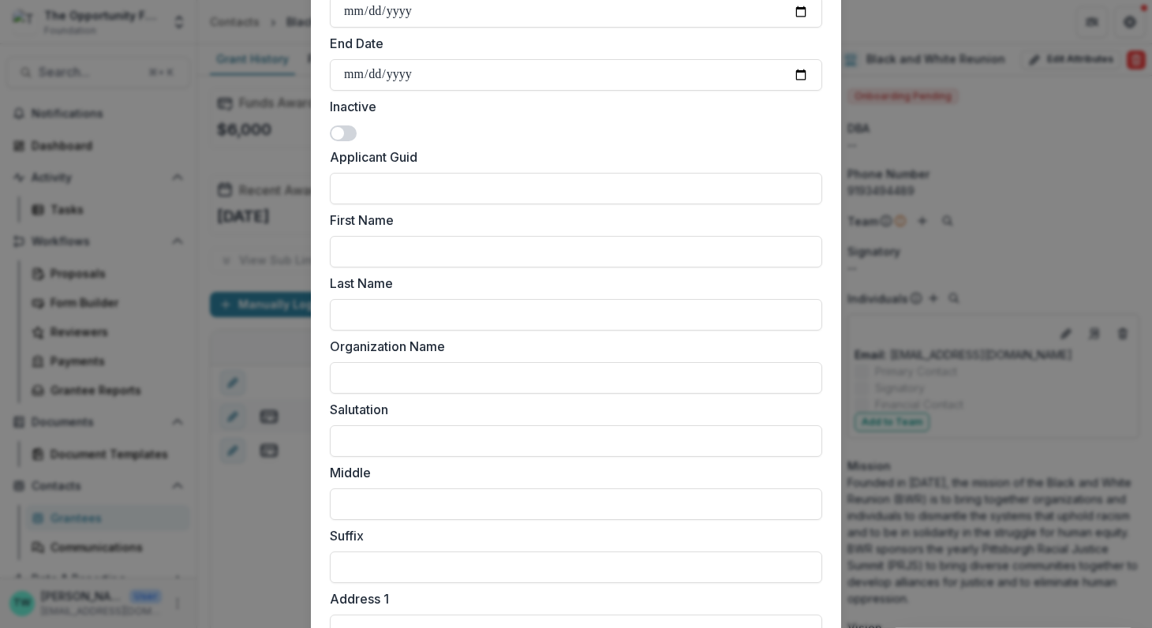
scroll to position [558, 0]
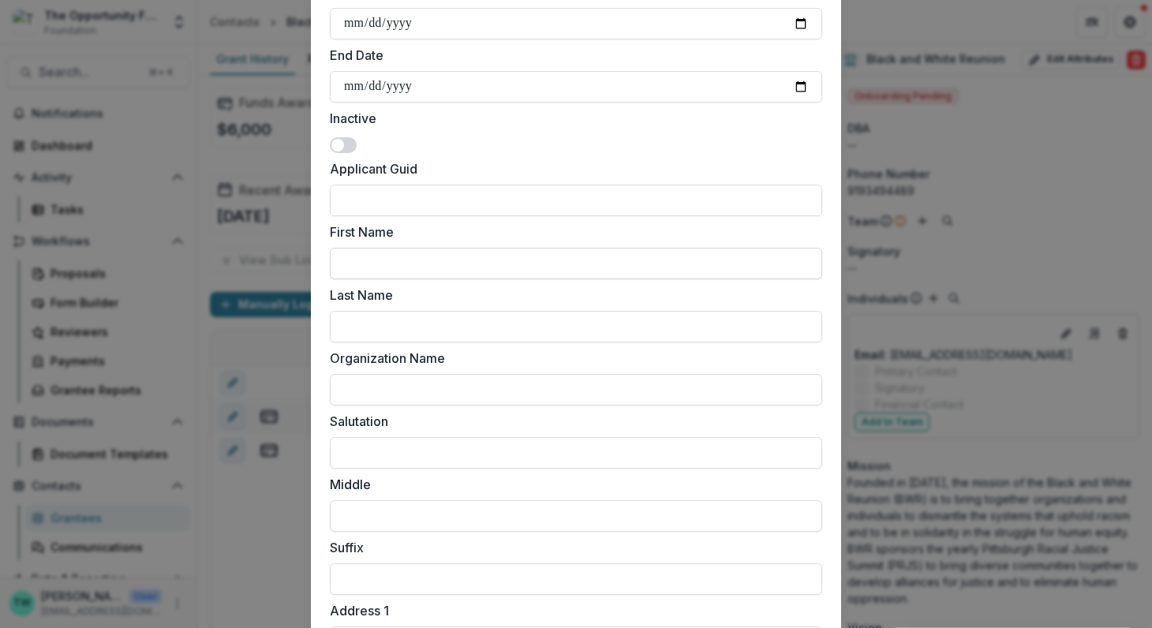
type input "**********"
click at [420, 255] on input "First Name" at bounding box center [576, 264] width 492 height 32
type input "******"
type input "*****"
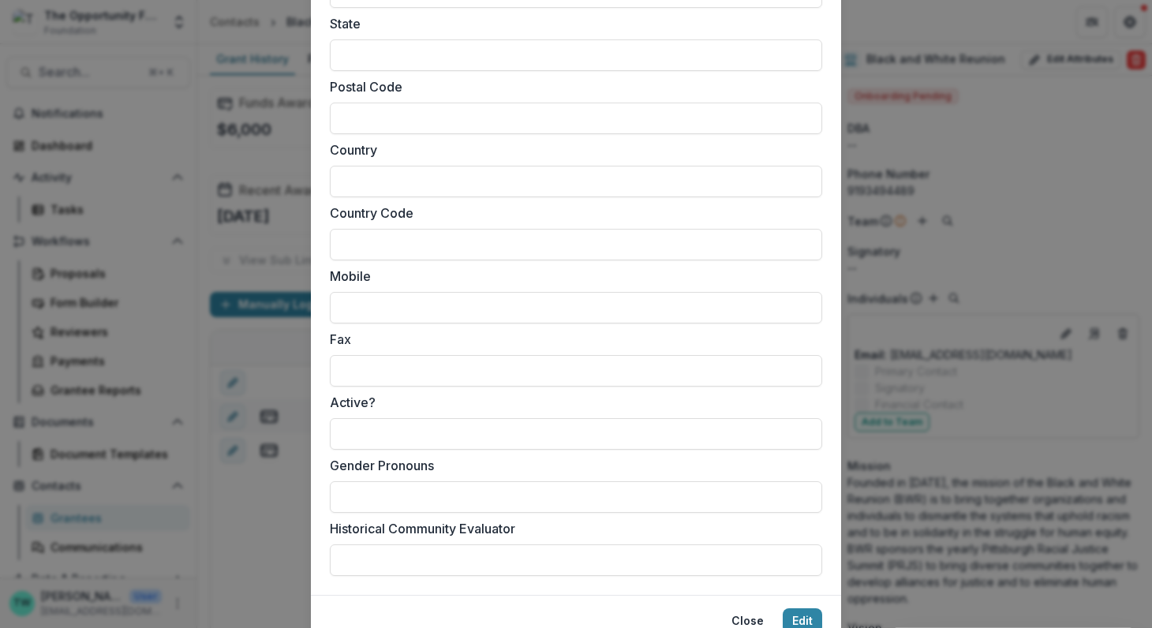
scroll to position [1400, 0]
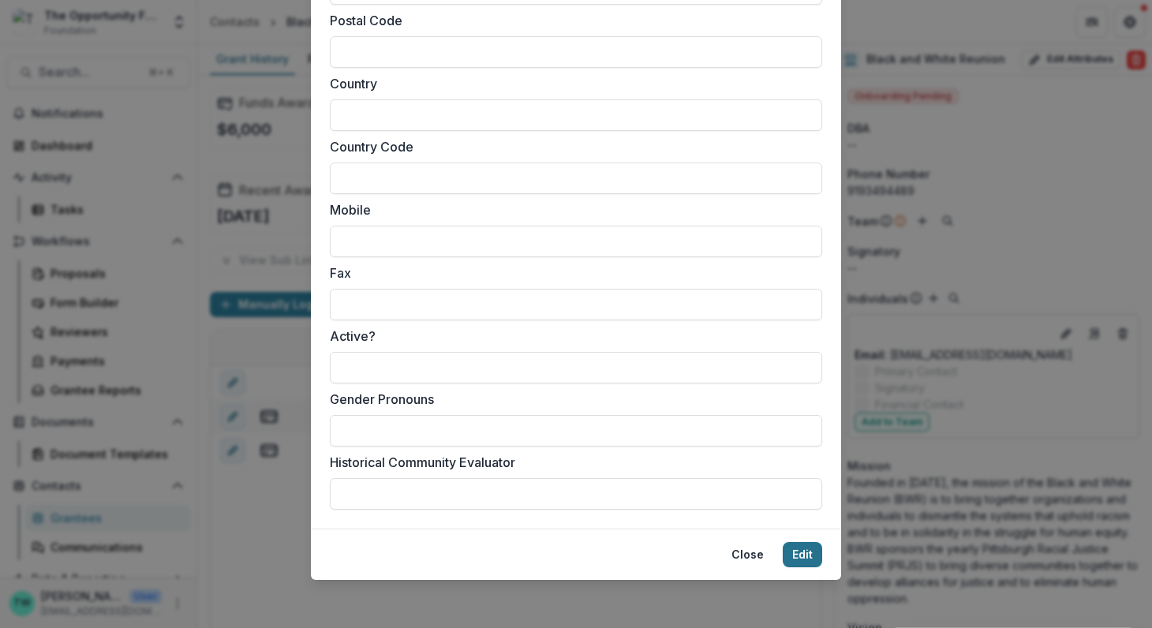
click at [801, 556] on button "Edit" at bounding box center [801, 554] width 39 height 25
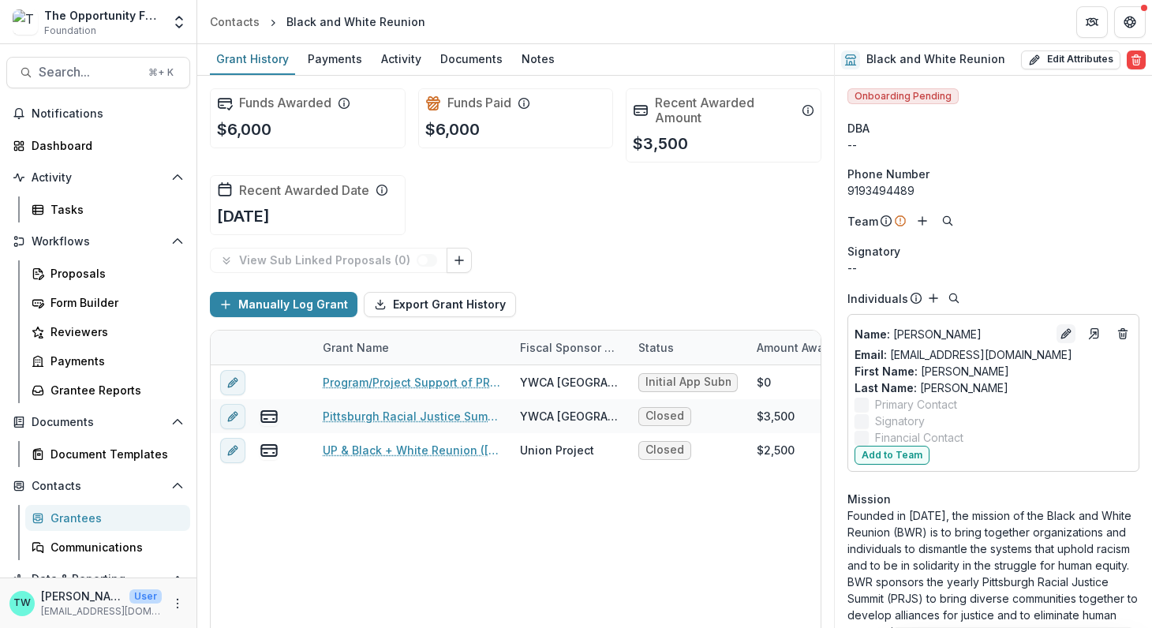
click at [1061, 334] on icon "Edit" at bounding box center [1064, 334] width 7 height 7
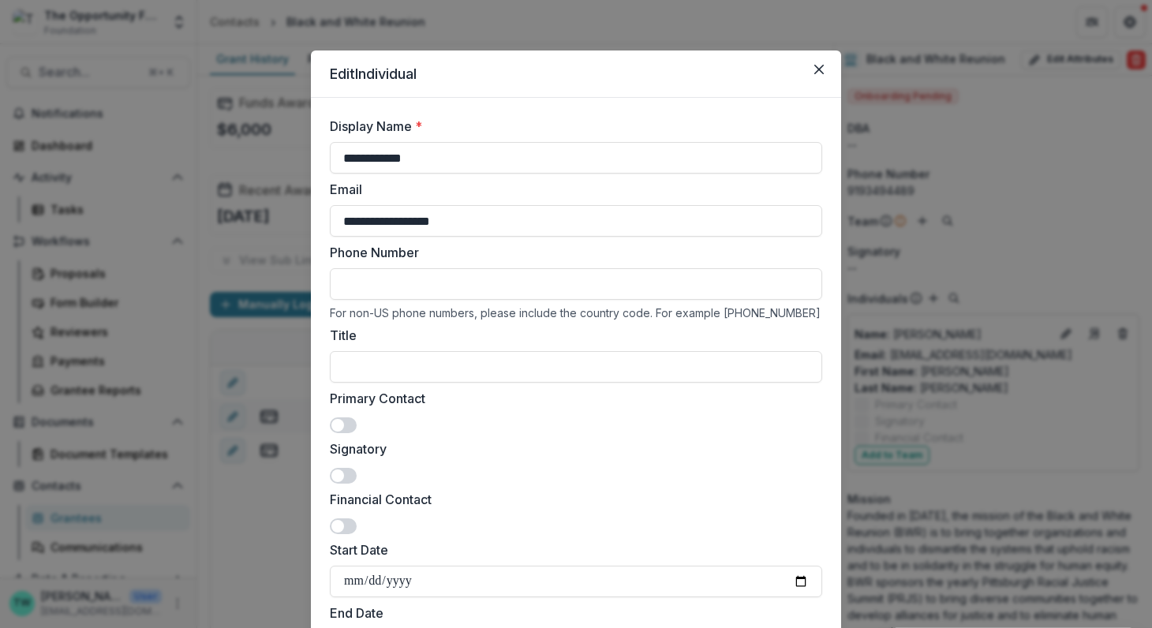
click at [342, 424] on span at bounding box center [337, 425] width 13 height 13
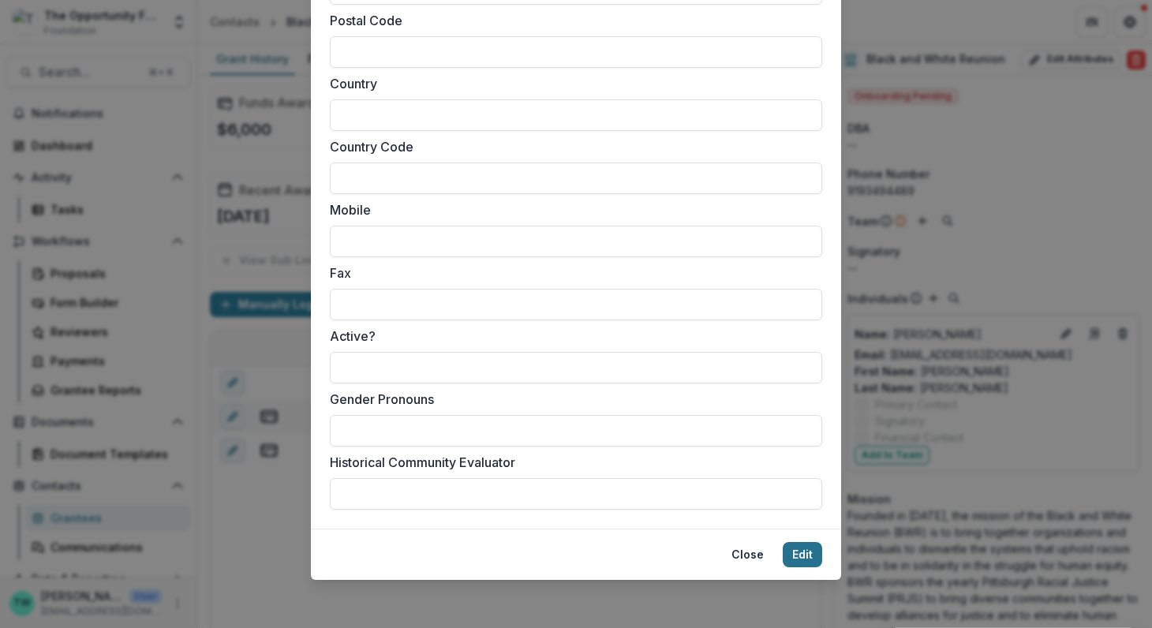
click at [804, 555] on button "Edit" at bounding box center [801, 554] width 39 height 25
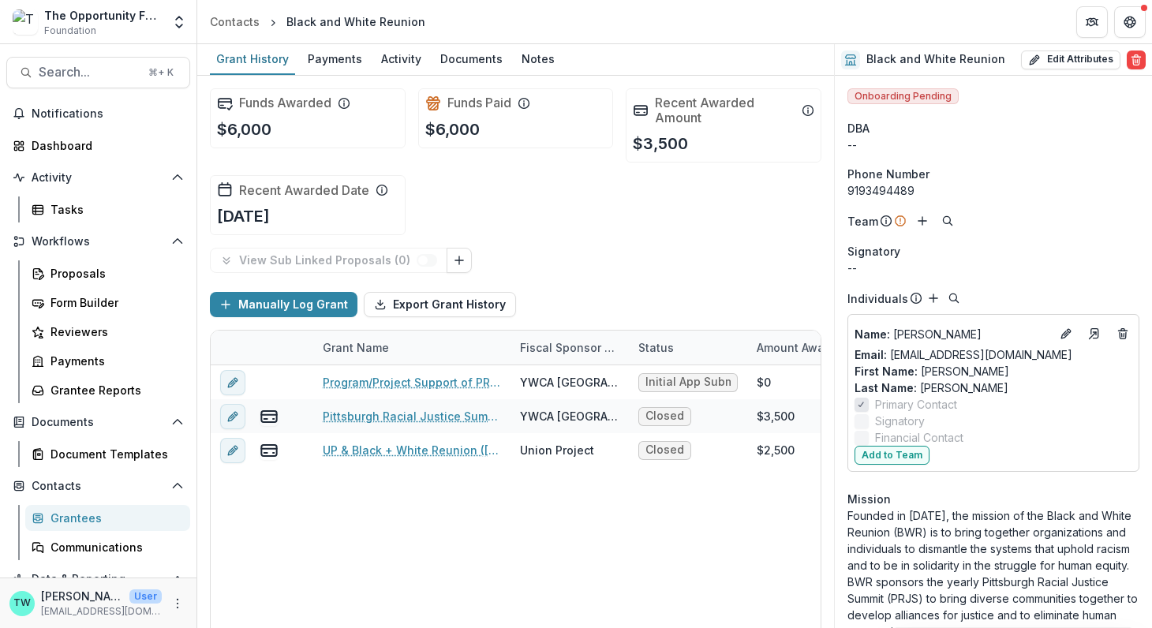
click at [568, 557] on div "Program/Project Support of PRJS 2026 YWCA Greater Pittsburgh Initial App Submit…" at bounding box center [716, 503] width 1010 height 276
click at [97, 520] on div "Grantees" at bounding box center [113, 518] width 127 height 17
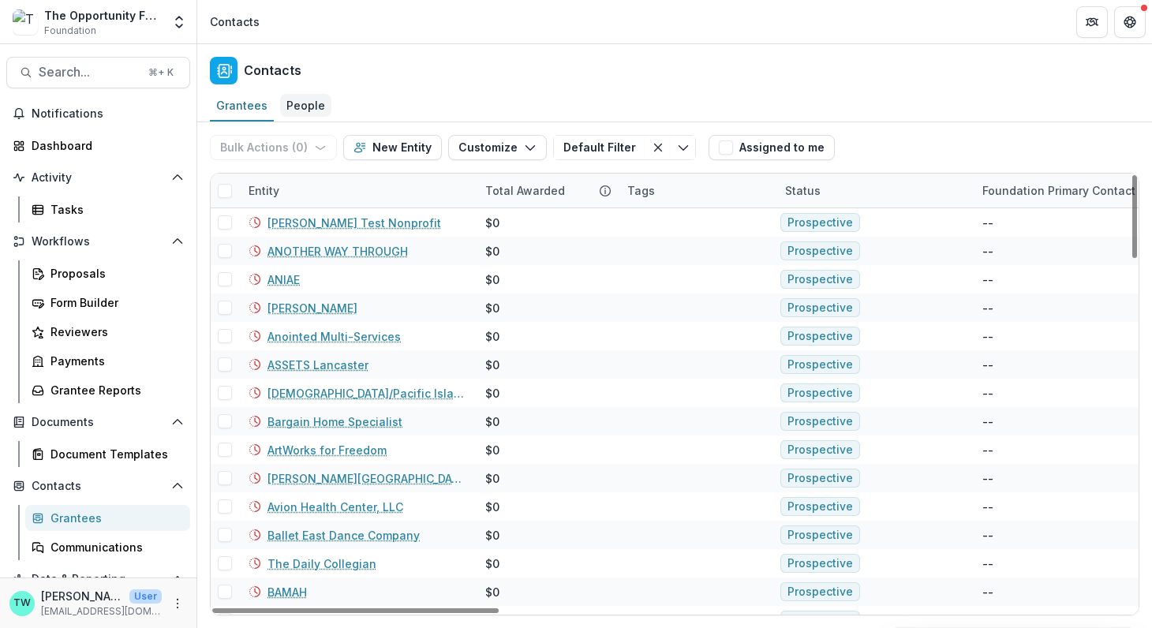
click at [296, 109] on div "People" at bounding box center [305, 105] width 51 height 23
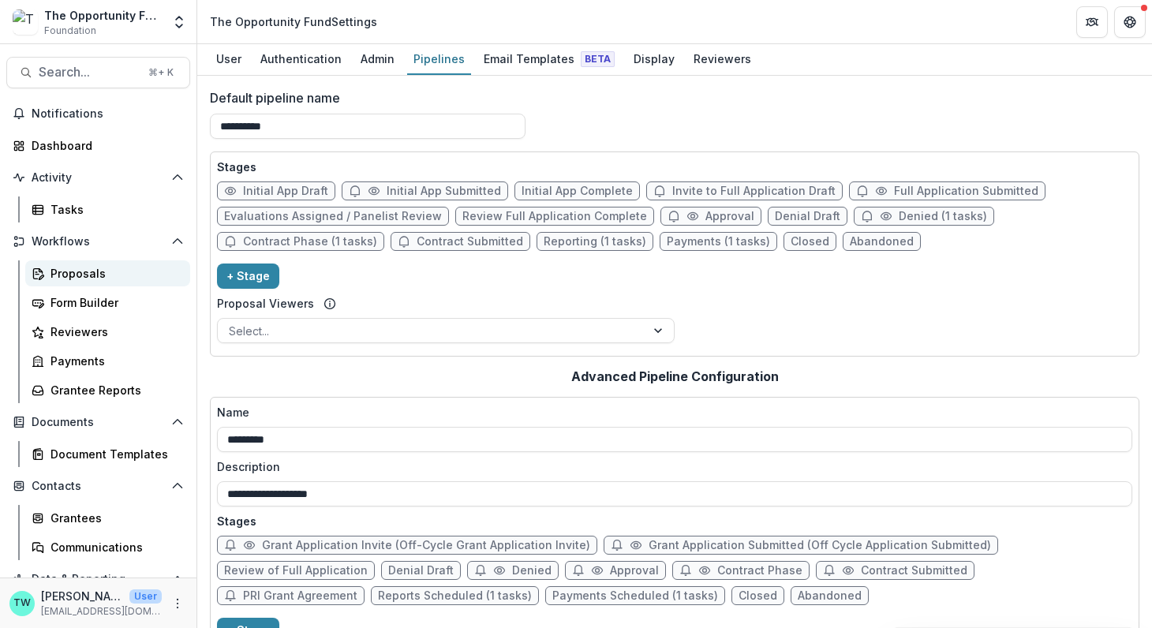
click at [88, 277] on div "Proposals" at bounding box center [113, 273] width 127 height 17
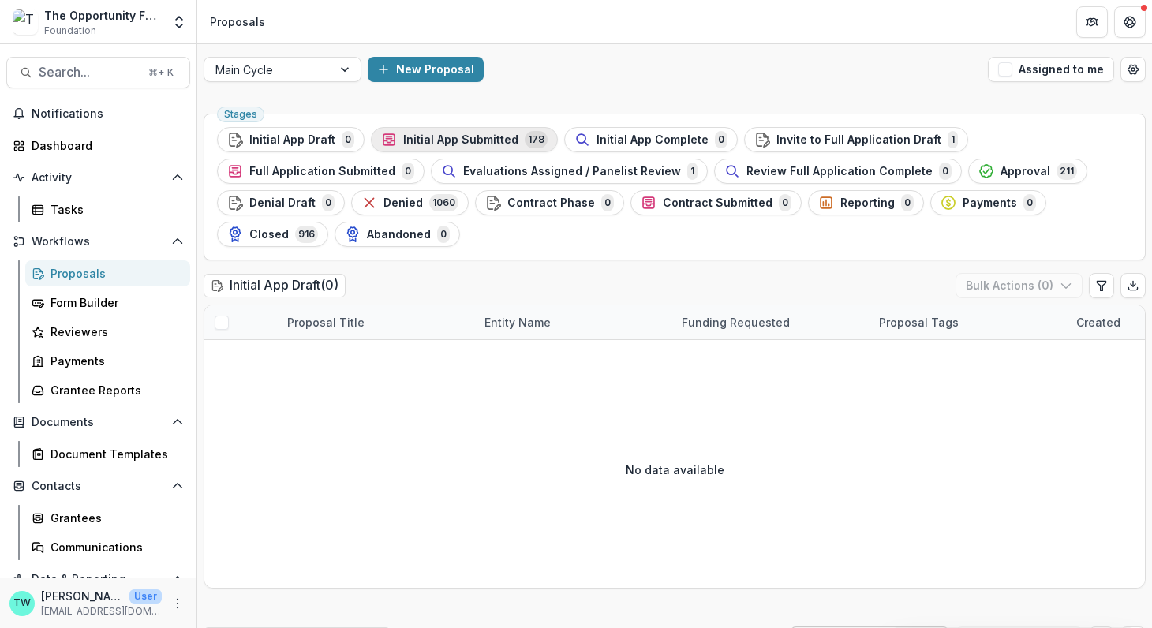
click at [439, 142] on span "Initial App Submitted" at bounding box center [460, 139] width 115 height 13
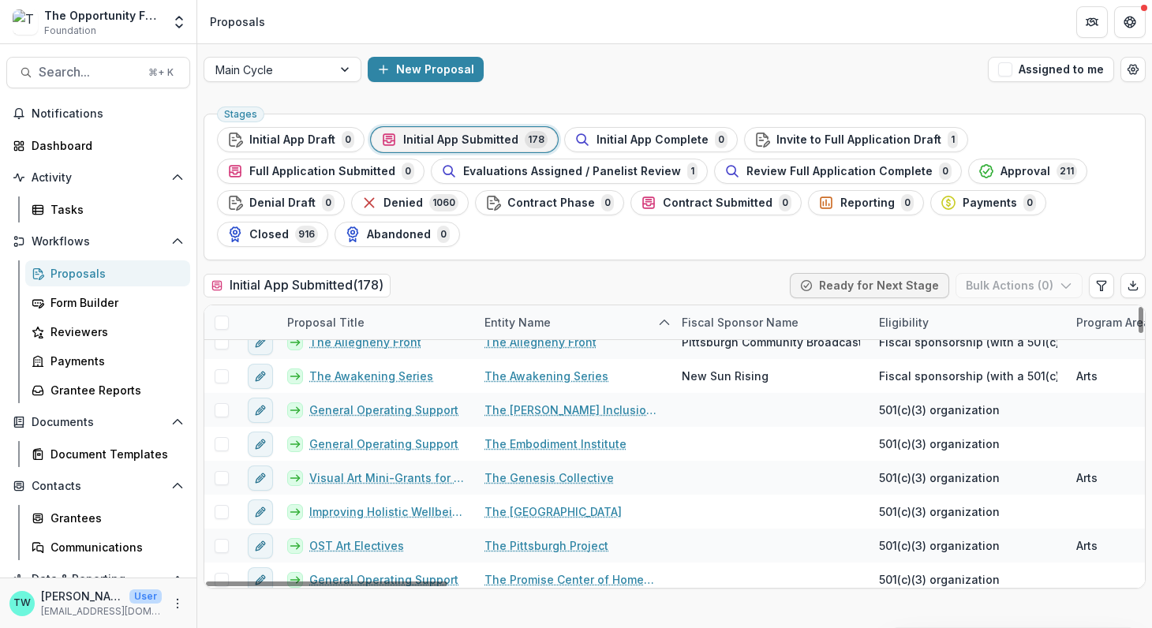
scroll to position [4965, 0]
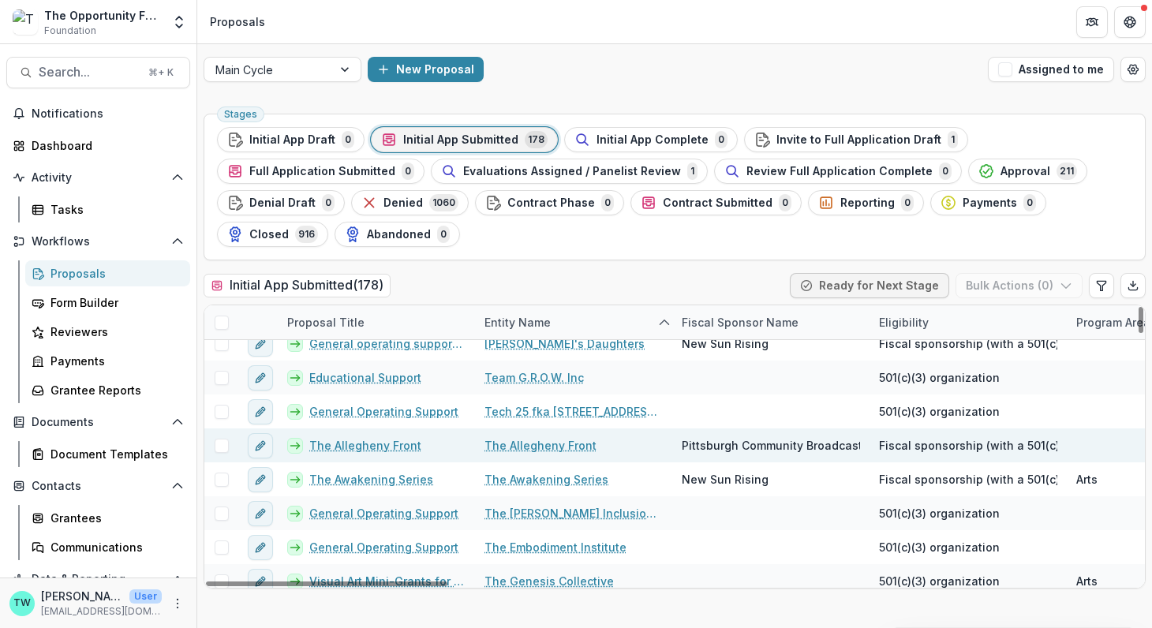
click at [544, 443] on link "The Allegheny Front" at bounding box center [540, 445] width 112 height 17
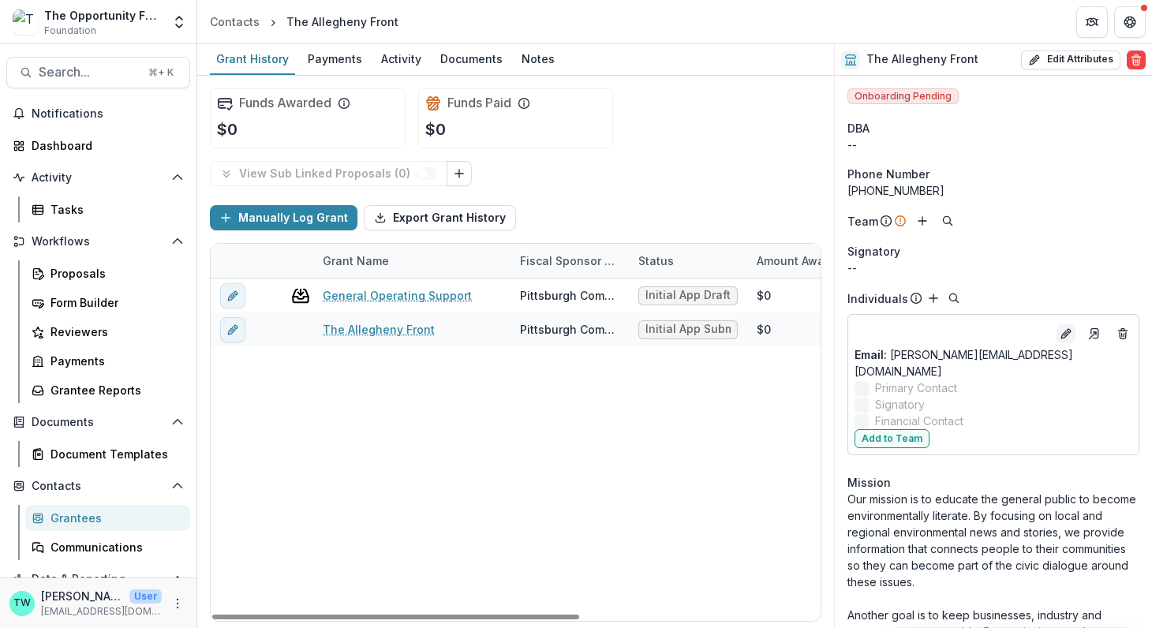
click at [1063, 335] on icon "Edit" at bounding box center [1065, 333] width 13 height 13
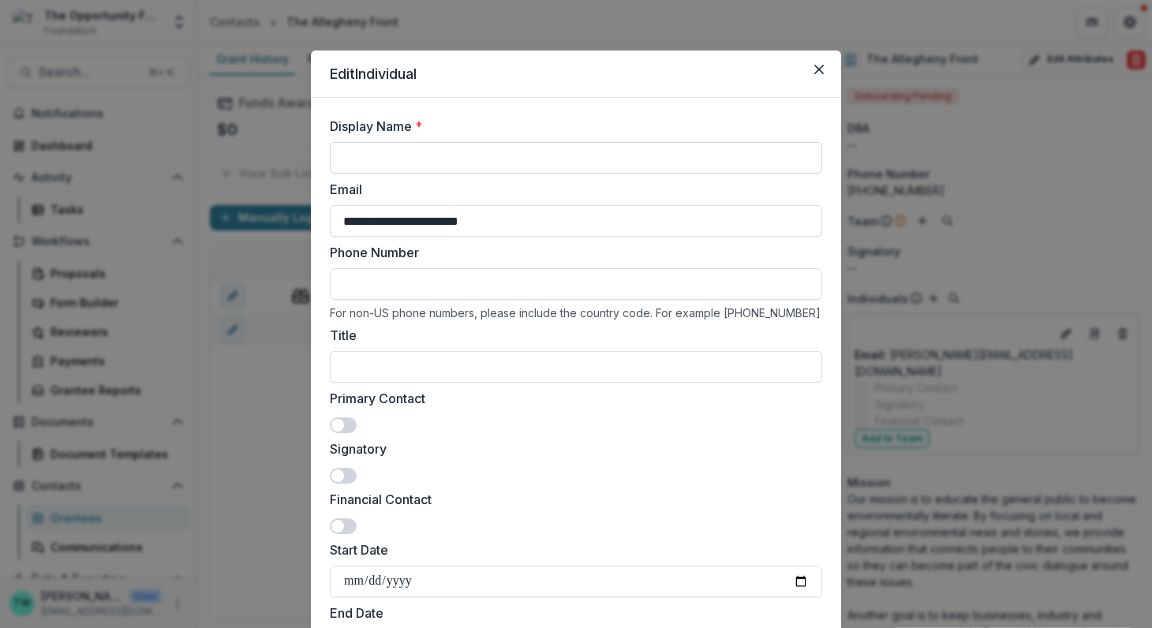
click at [391, 165] on input "Display Name *" at bounding box center [576, 158] width 492 height 32
click at [459, 162] on input "*****" at bounding box center [576, 158] width 492 height 32
paste input "*******"
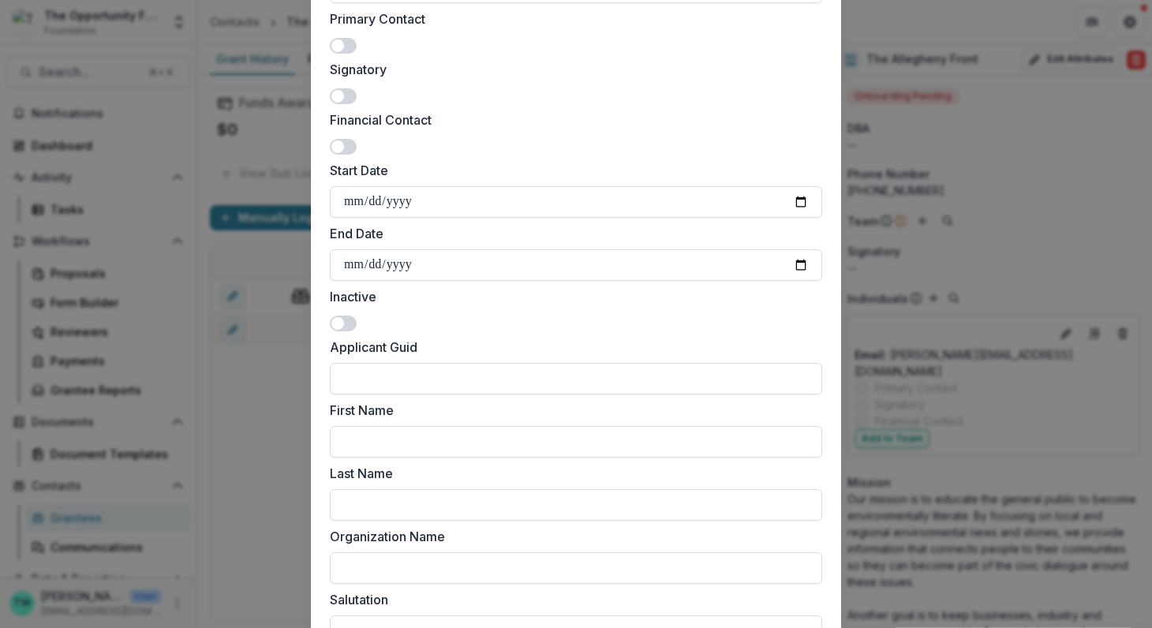
scroll to position [380, 0]
type input "**********"
click at [471, 504] on input "Last Name" at bounding box center [576, 504] width 492 height 32
paste input "******"
type input "******"
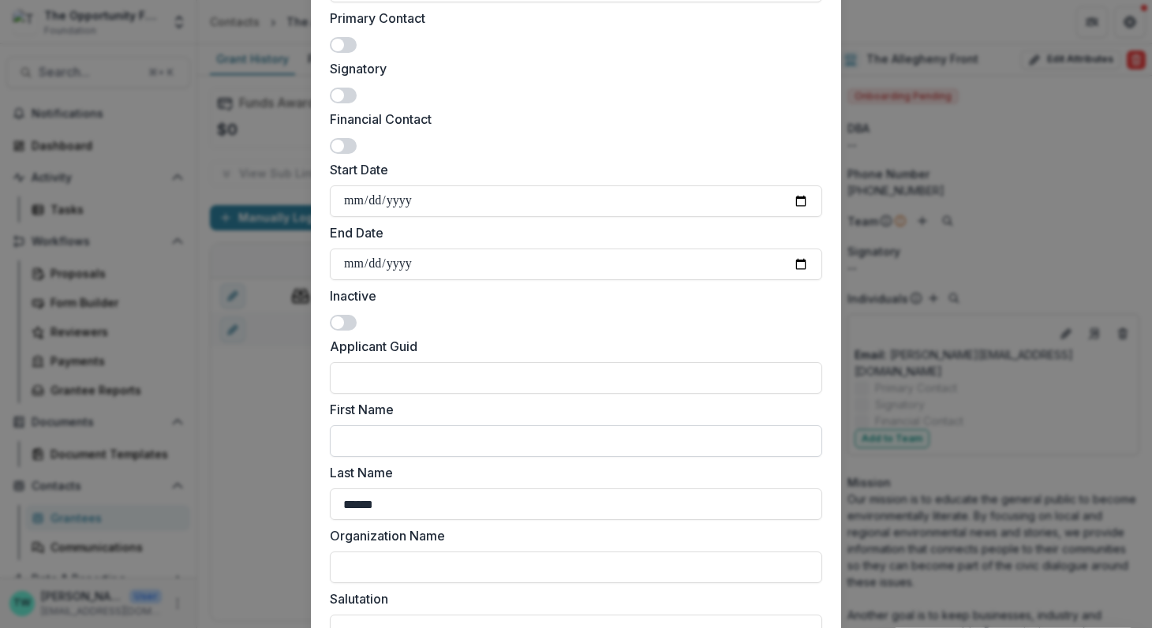
click at [426, 432] on input "First Name" at bounding box center [576, 441] width 492 height 32
type input "*****"
click at [340, 502] on input "******" at bounding box center [576, 504] width 492 height 32
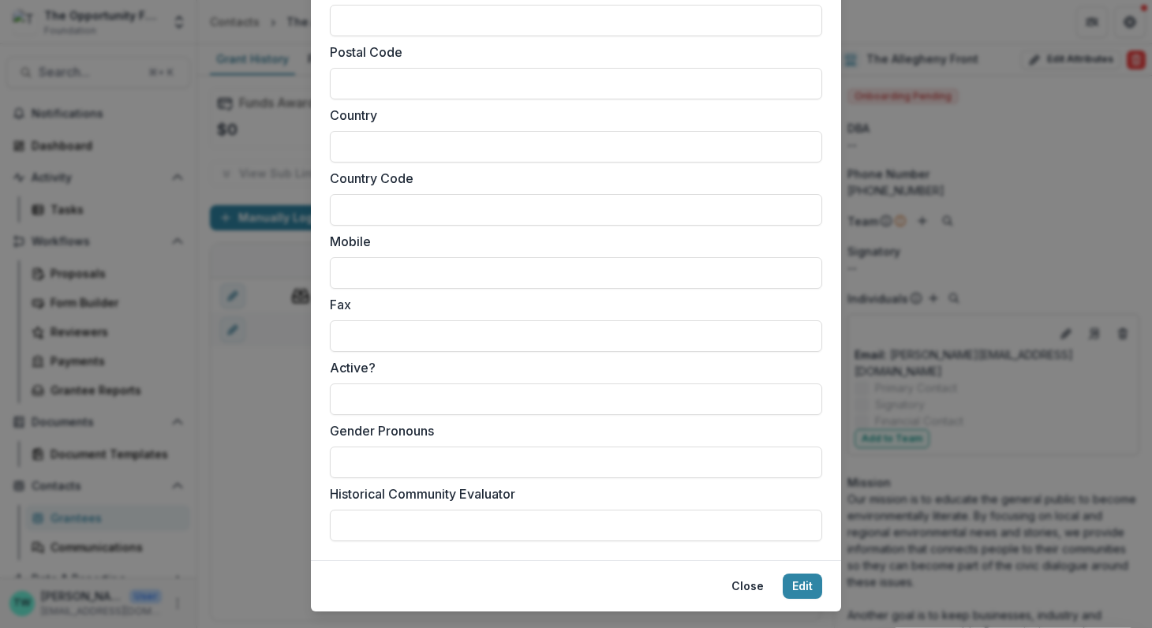
scroll to position [1400, 0]
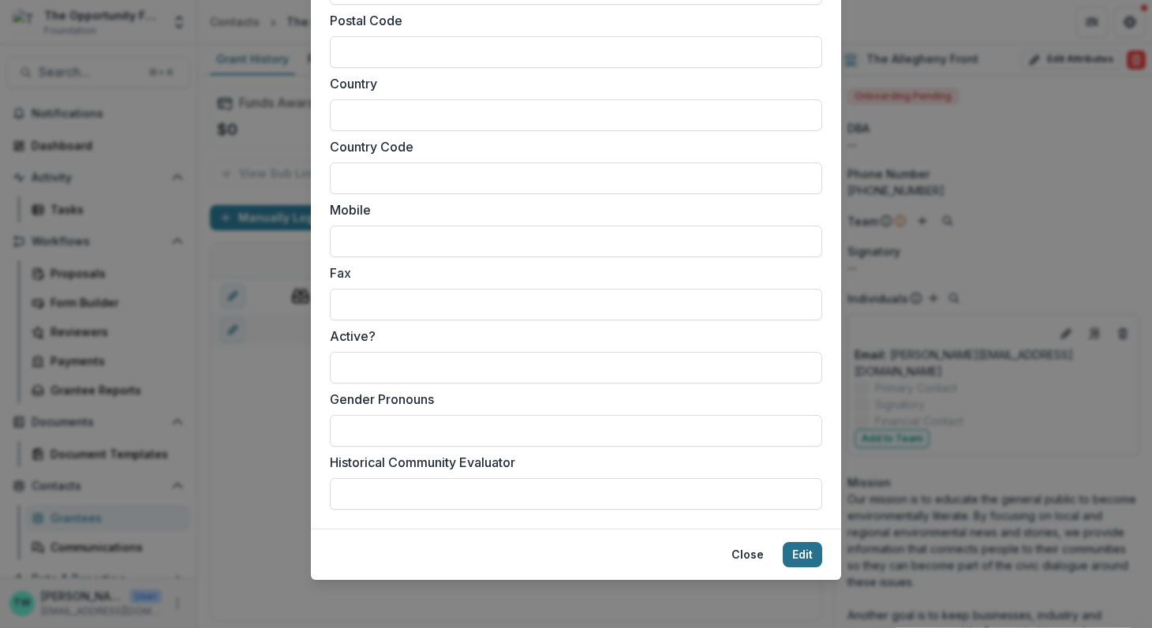
click at [796, 553] on button "Edit" at bounding box center [801, 554] width 39 height 25
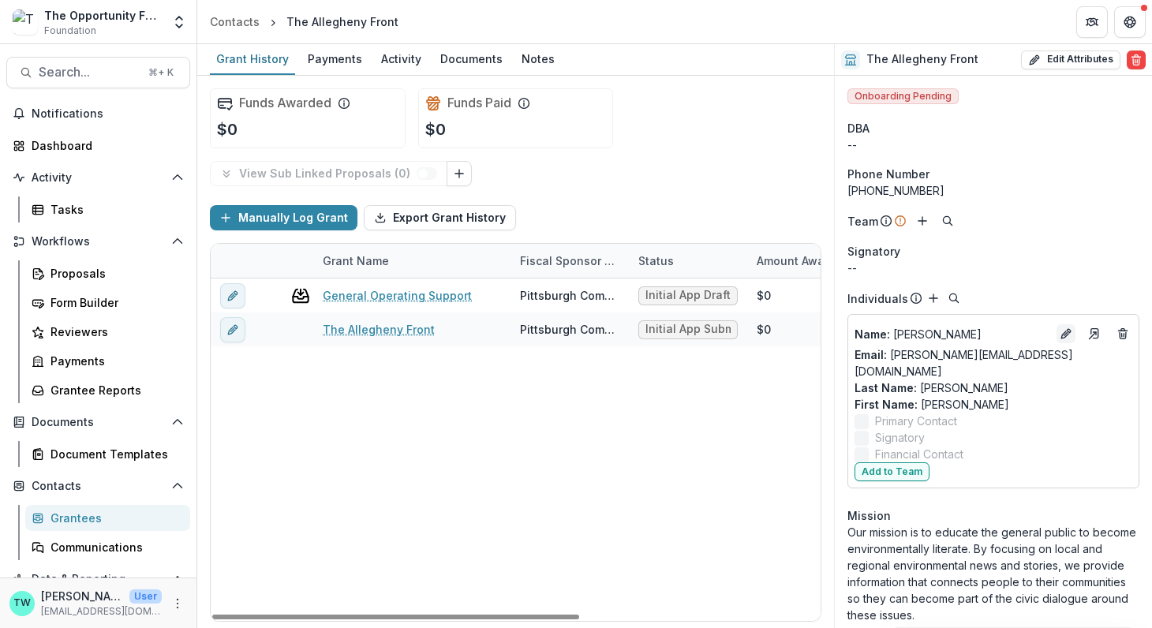
click at [1061, 332] on icon "Edit" at bounding box center [1064, 334] width 7 height 7
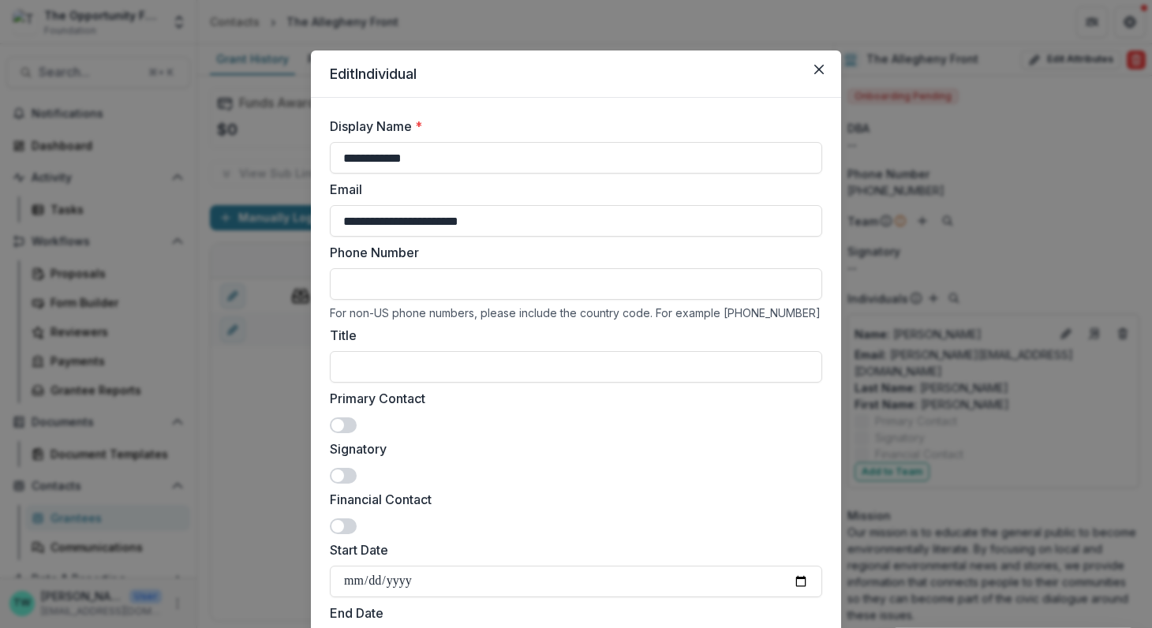
click at [345, 424] on span at bounding box center [343, 425] width 27 height 16
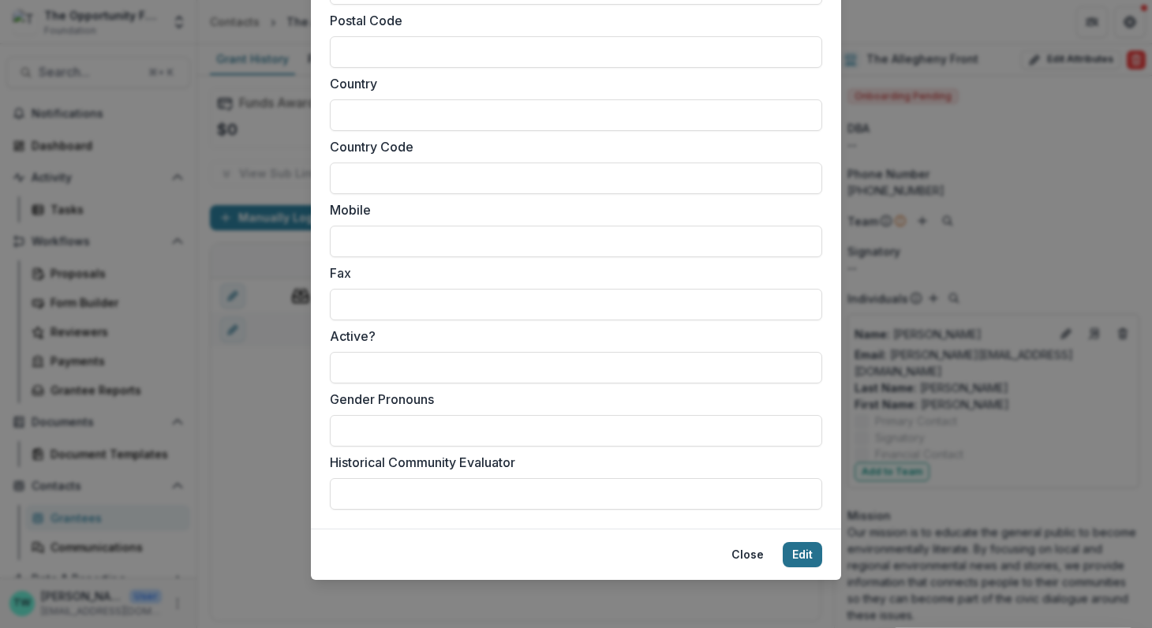
click at [802, 556] on button "Edit" at bounding box center [801, 554] width 39 height 25
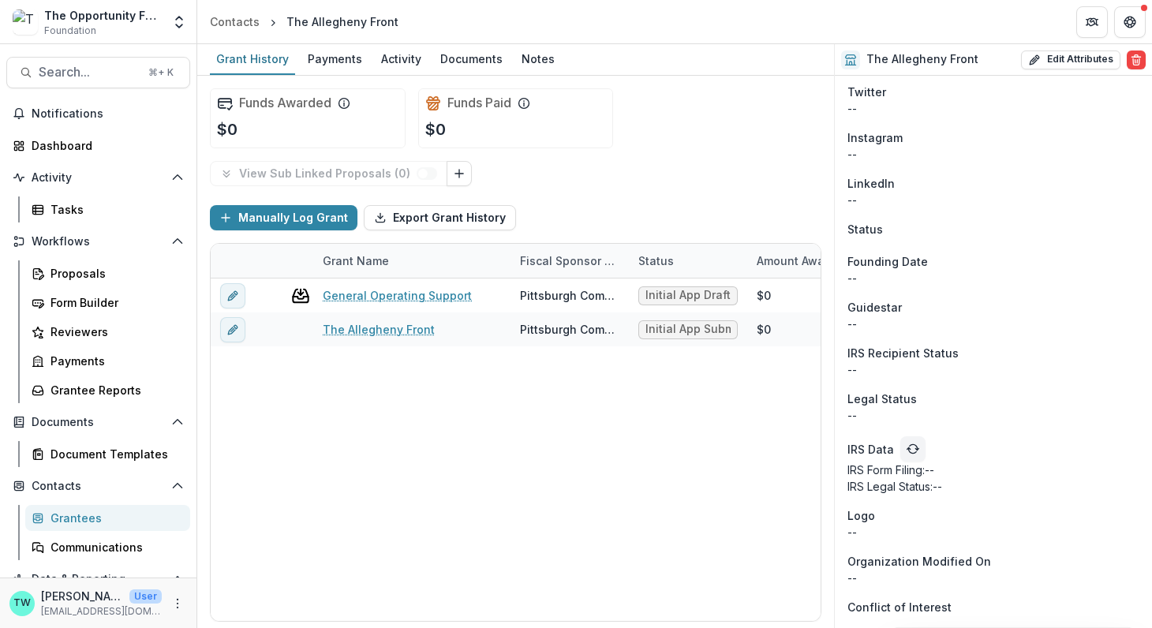
scroll to position [1313, 0]
click at [909, 453] on icon "refresh" at bounding box center [912, 448] width 13 height 13
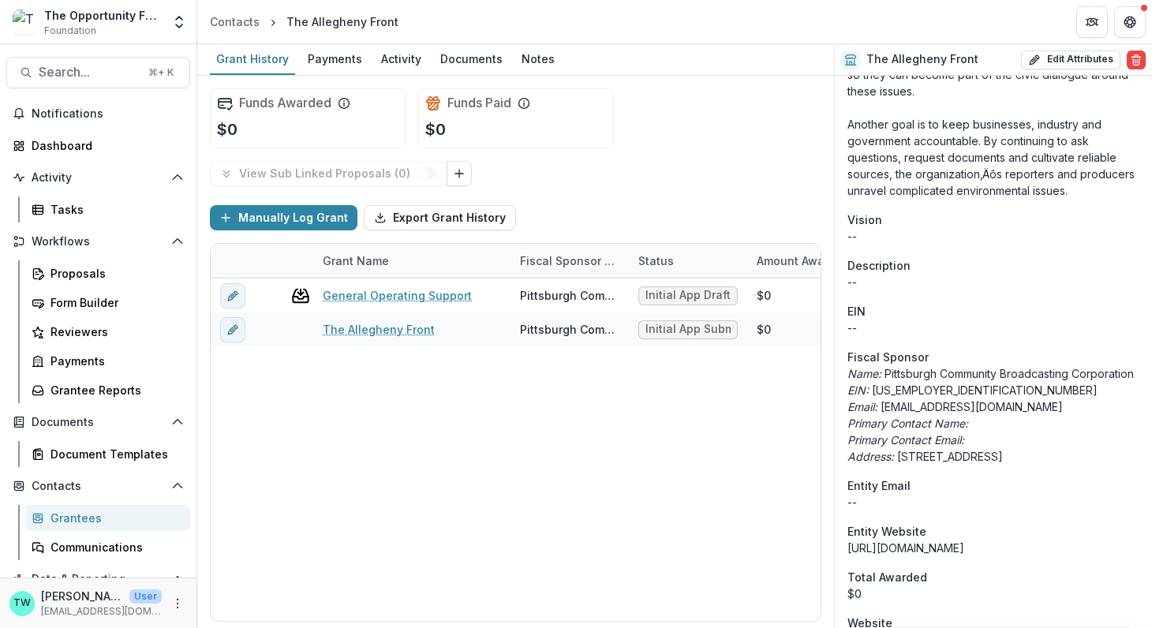
scroll to position [527, 0]
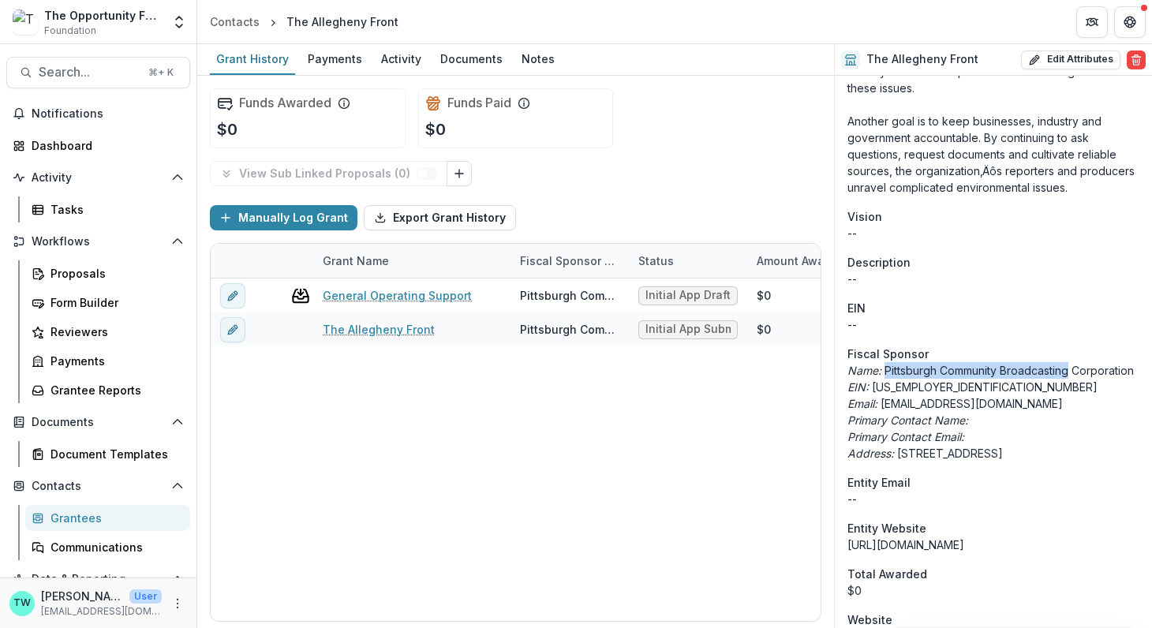
drag, startPoint x: 1074, startPoint y: 353, endPoint x: 885, endPoint y: 353, distance: 189.3
click at [885, 362] on p "Name: Pittsburgh Community Broadcasting Corporation" at bounding box center [993, 370] width 292 height 17
copy p "Pittsburgh Community Broadcasting"
click at [77, 519] on div "Grantees" at bounding box center [113, 518] width 127 height 17
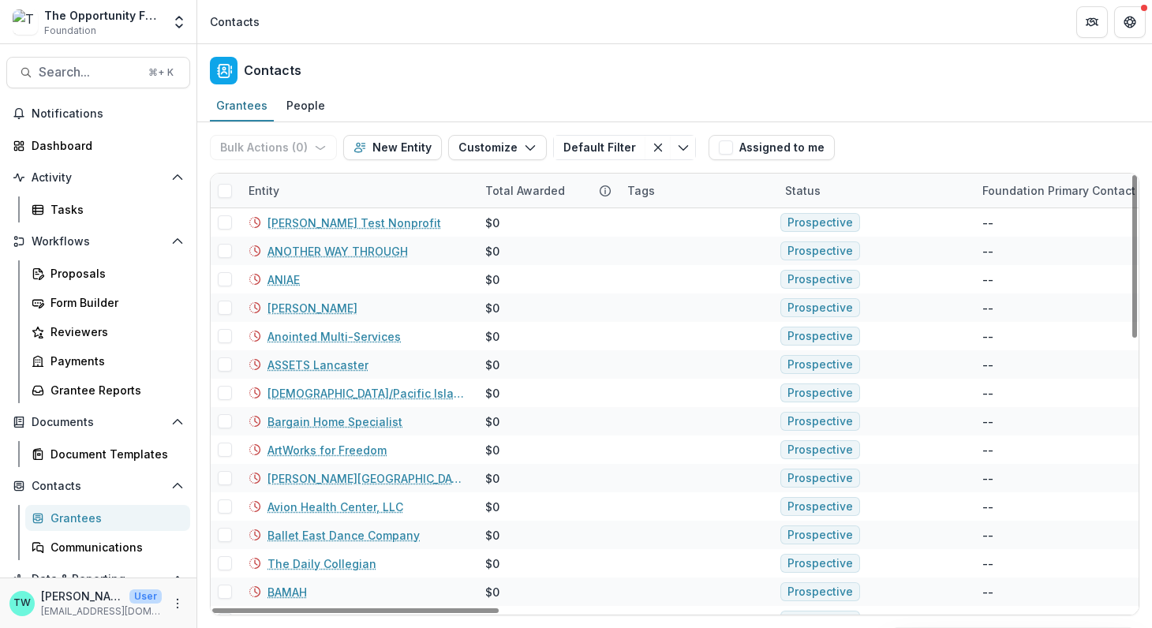
click at [331, 190] on div "Entity" at bounding box center [357, 191] width 237 height 34
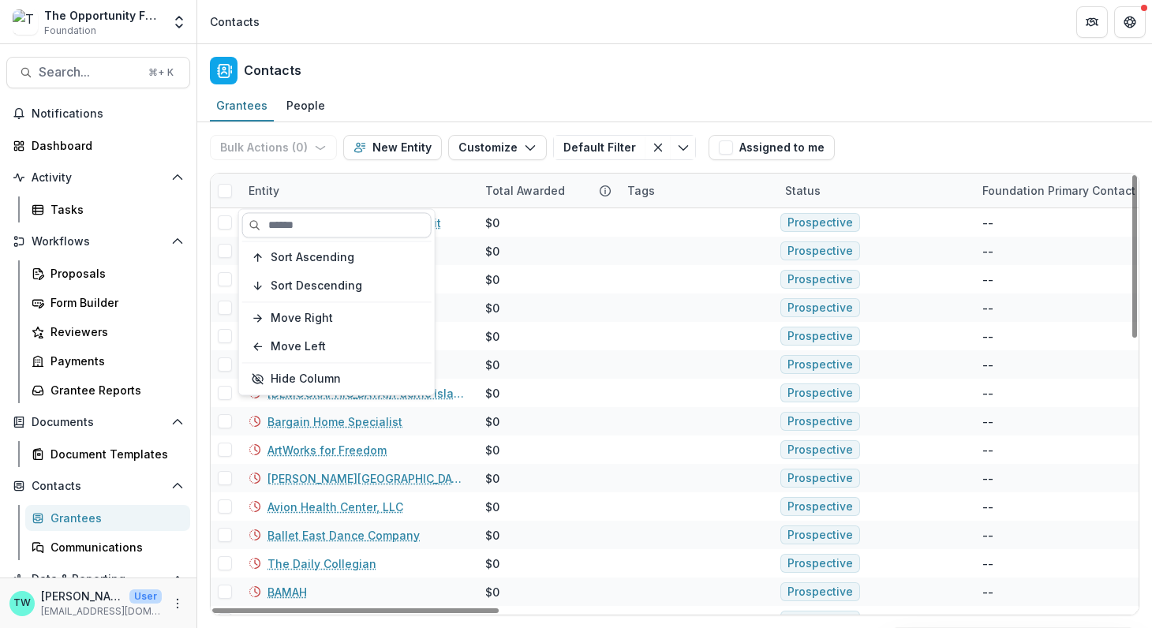
click at [326, 222] on input at bounding box center [336, 224] width 189 height 25
paste input "**********"
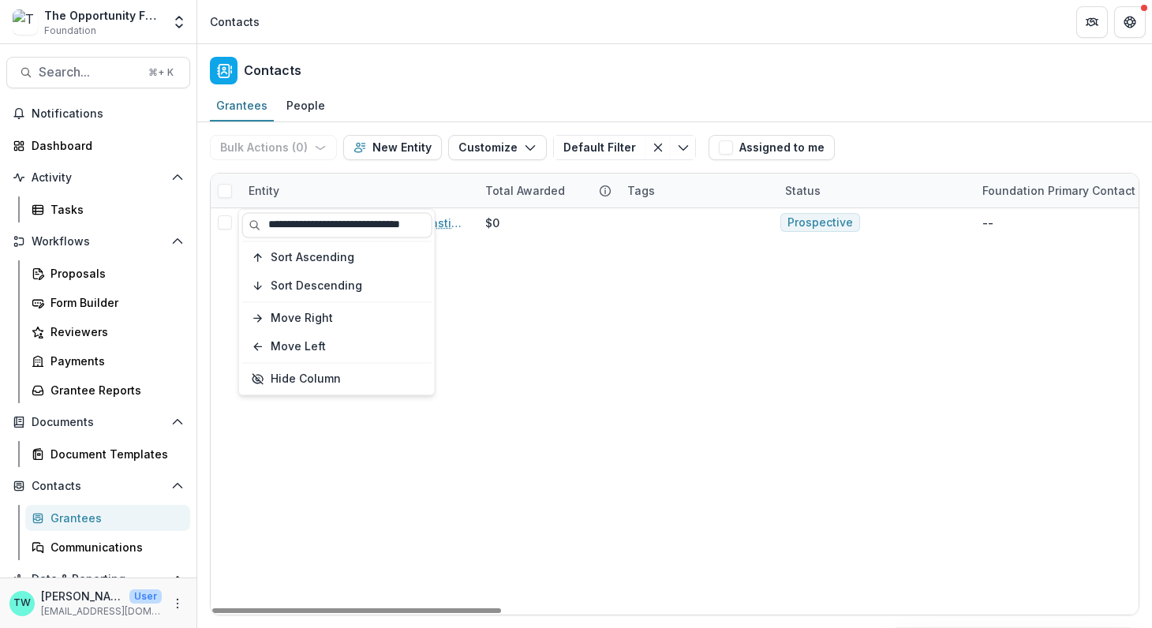
type input "**********"
click at [427, 181] on div "Entity" at bounding box center [357, 191] width 237 height 34
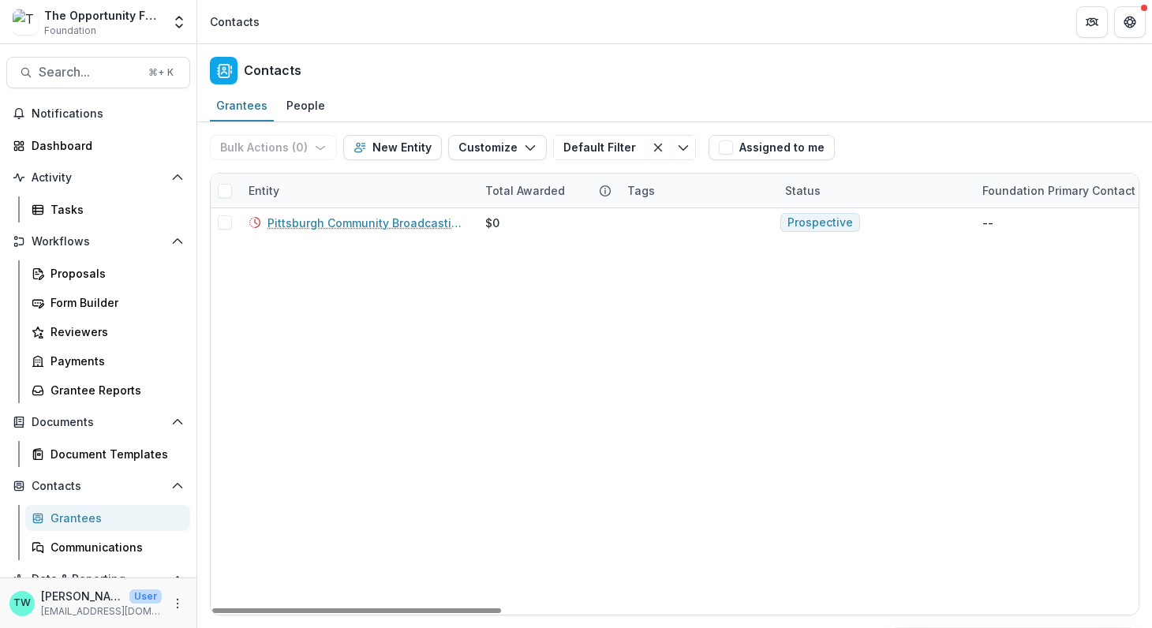
scroll to position [0, 0]
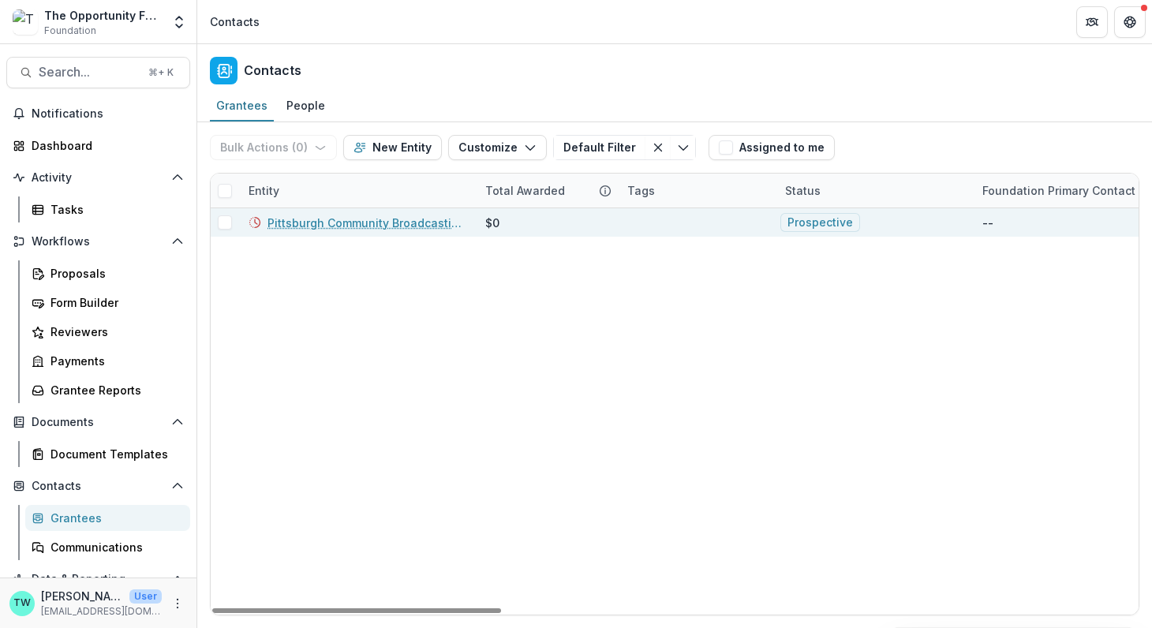
click at [390, 222] on link "Pittsburgh Community Broadcasting Corporation" at bounding box center [366, 223] width 199 height 17
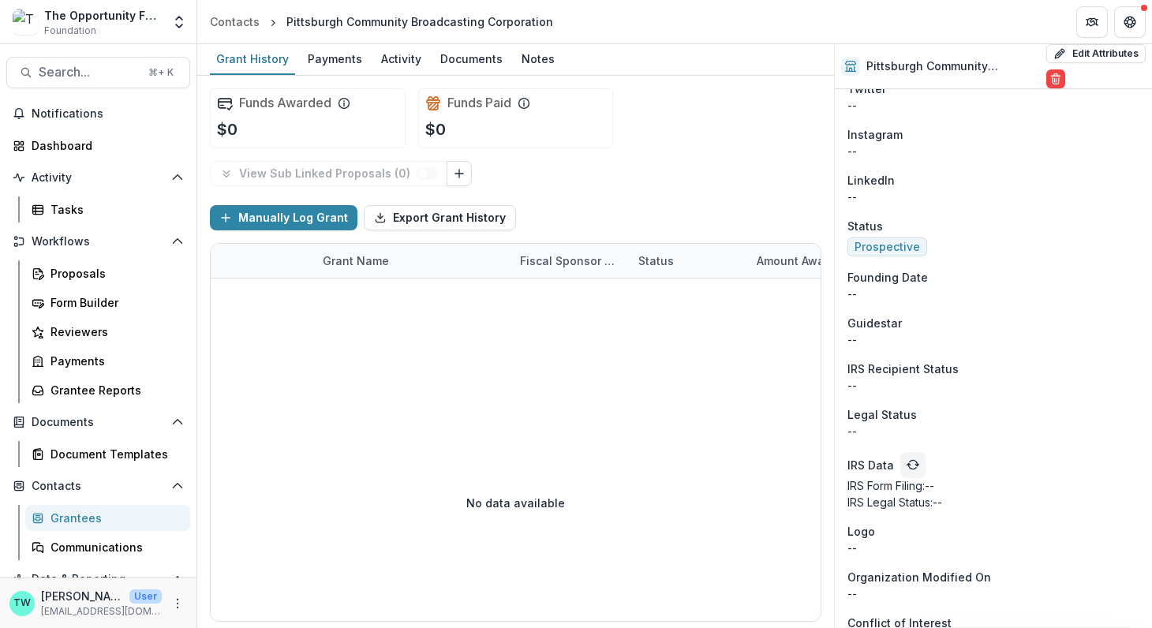
scroll to position [1454, 0]
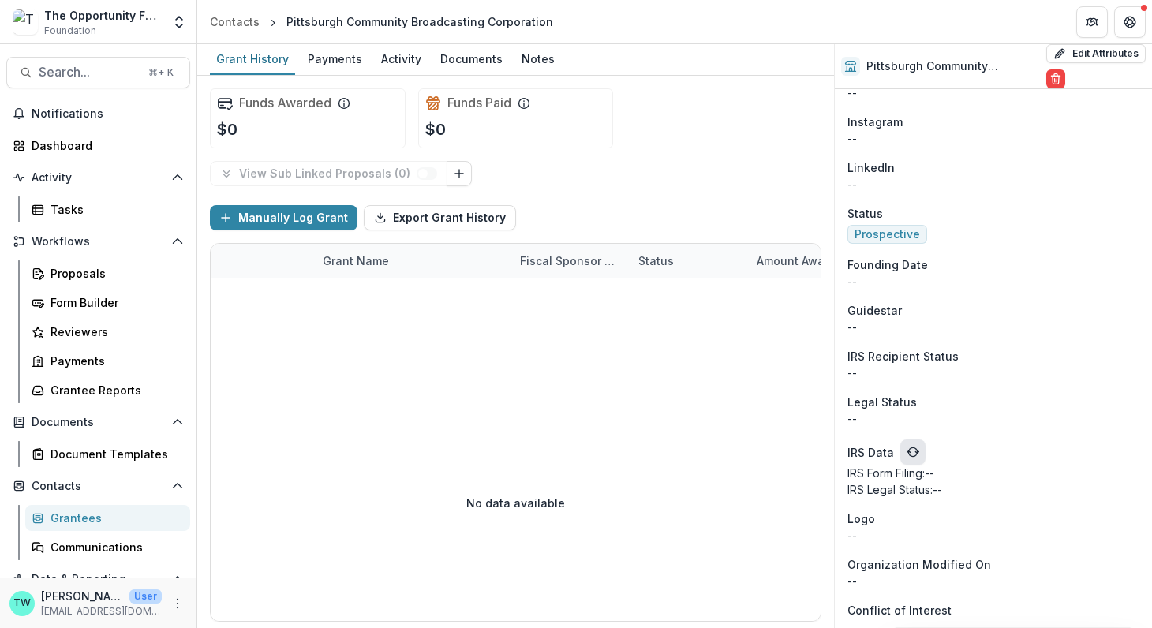
click at [910, 448] on icon "refresh" at bounding box center [912, 452] width 13 height 13
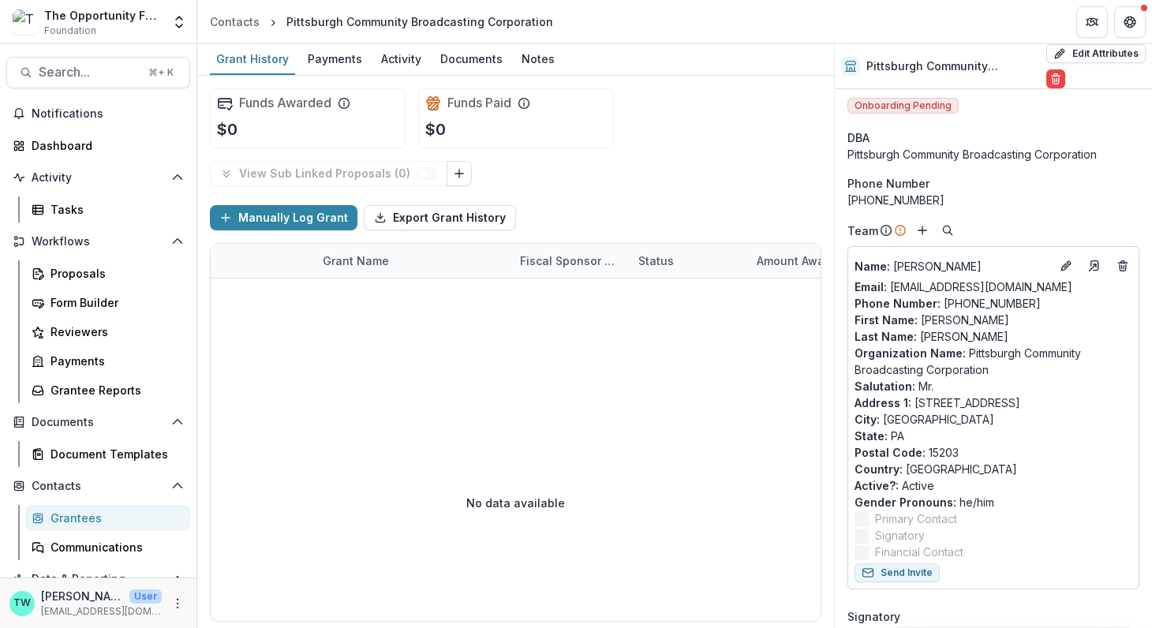
scroll to position [0, 0]
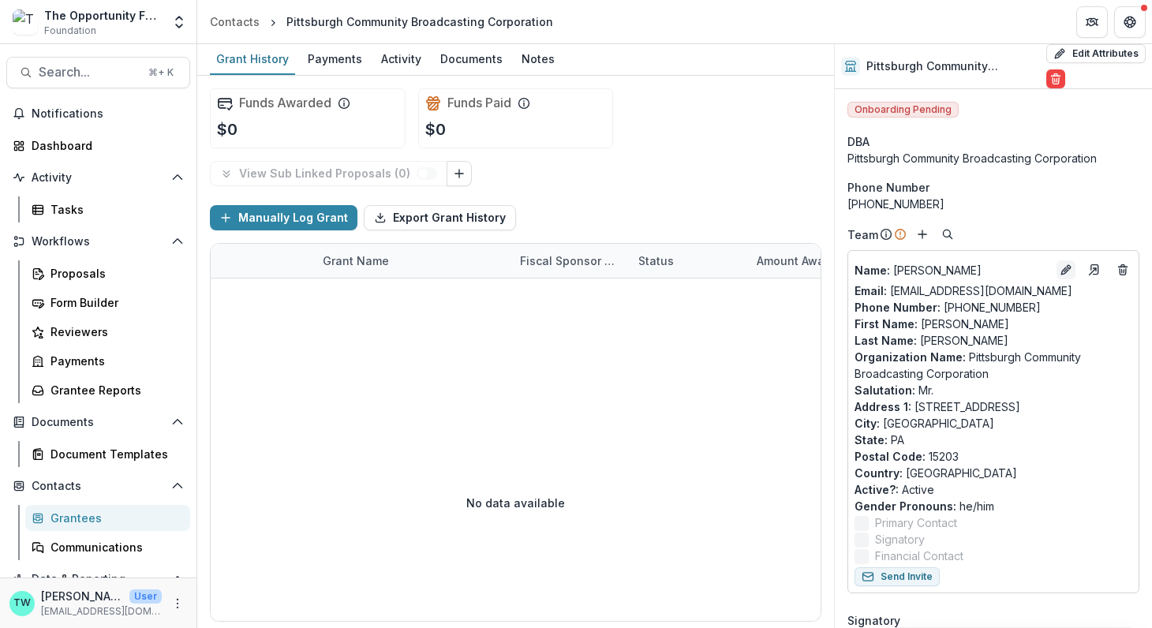
click at [1059, 269] on icon "Edit" at bounding box center [1065, 269] width 13 height 13
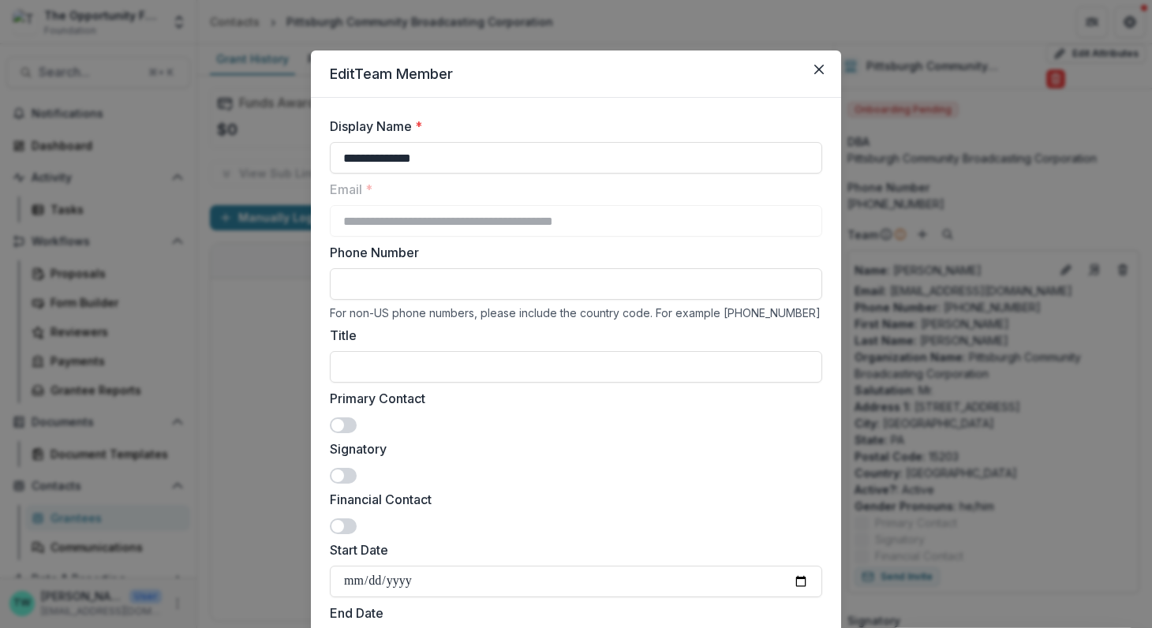
click at [347, 424] on span at bounding box center [343, 425] width 27 height 16
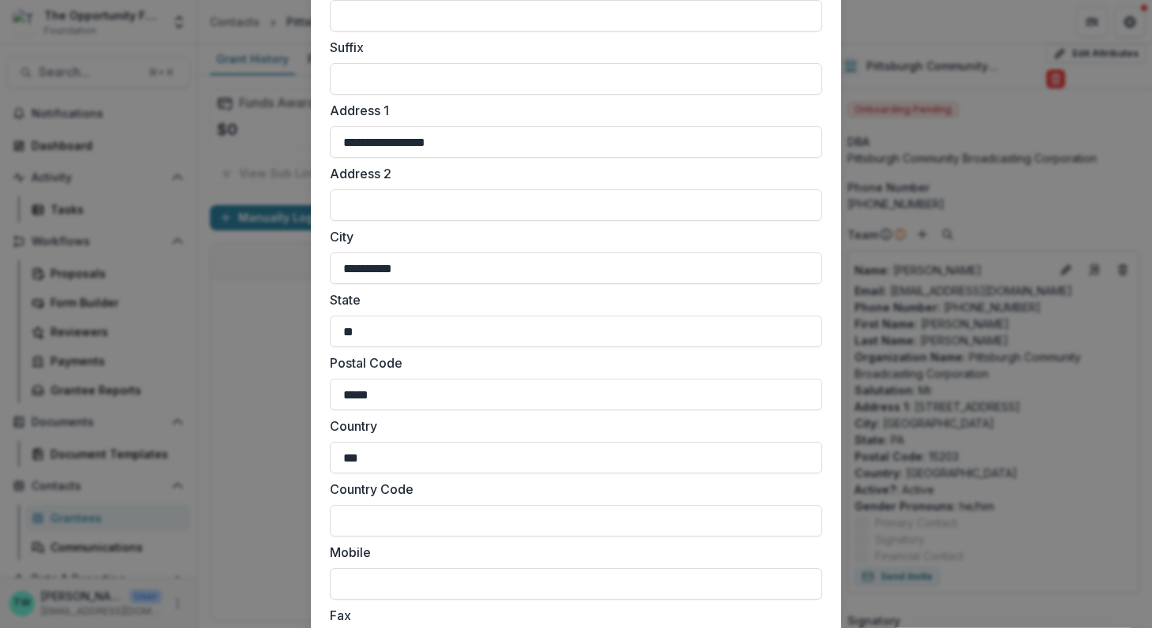
scroll to position [1400, 0]
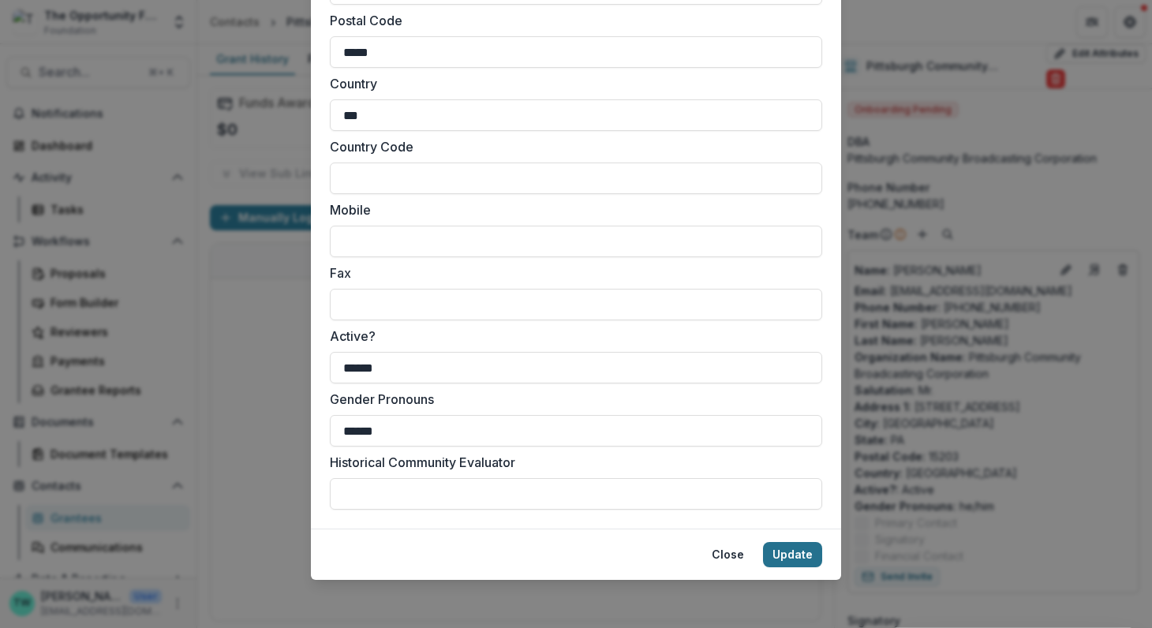
click at [789, 549] on button "Update" at bounding box center [792, 554] width 59 height 25
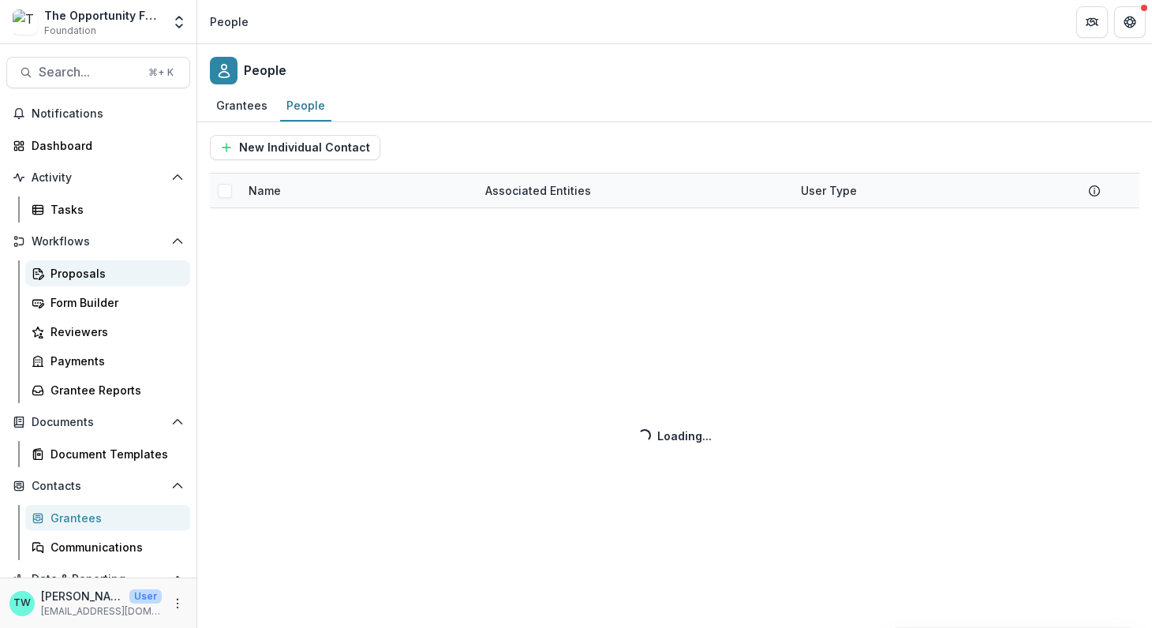
click at [94, 272] on div "Proposals" at bounding box center [113, 273] width 127 height 17
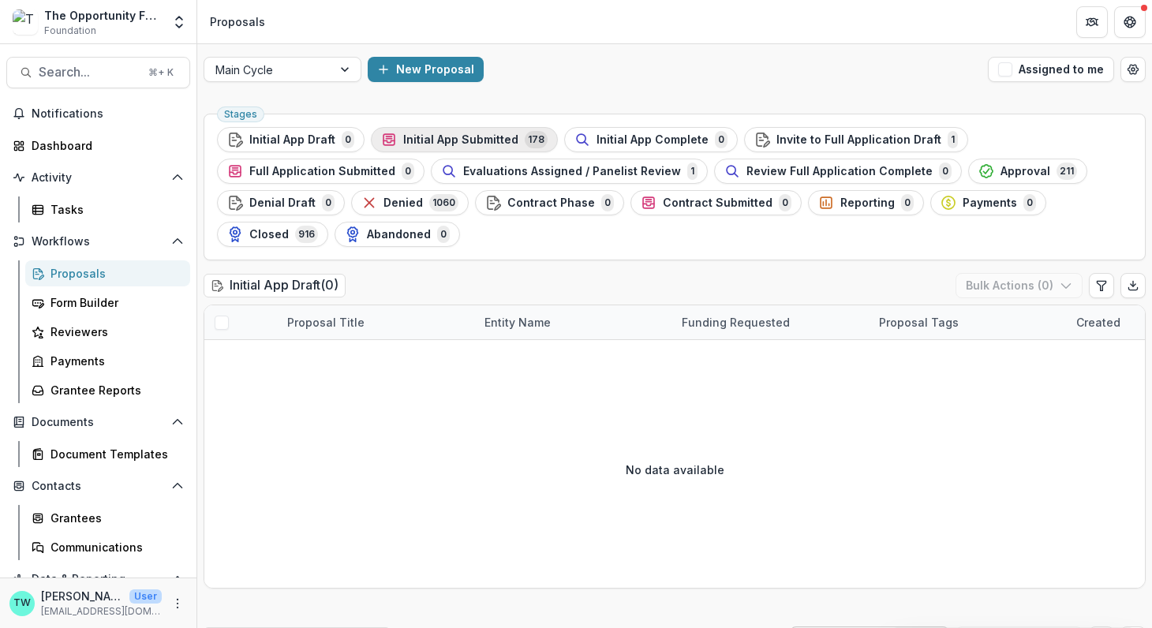
click at [460, 139] on span "Initial App Submitted" at bounding box center [460, 139] width 115 height 13
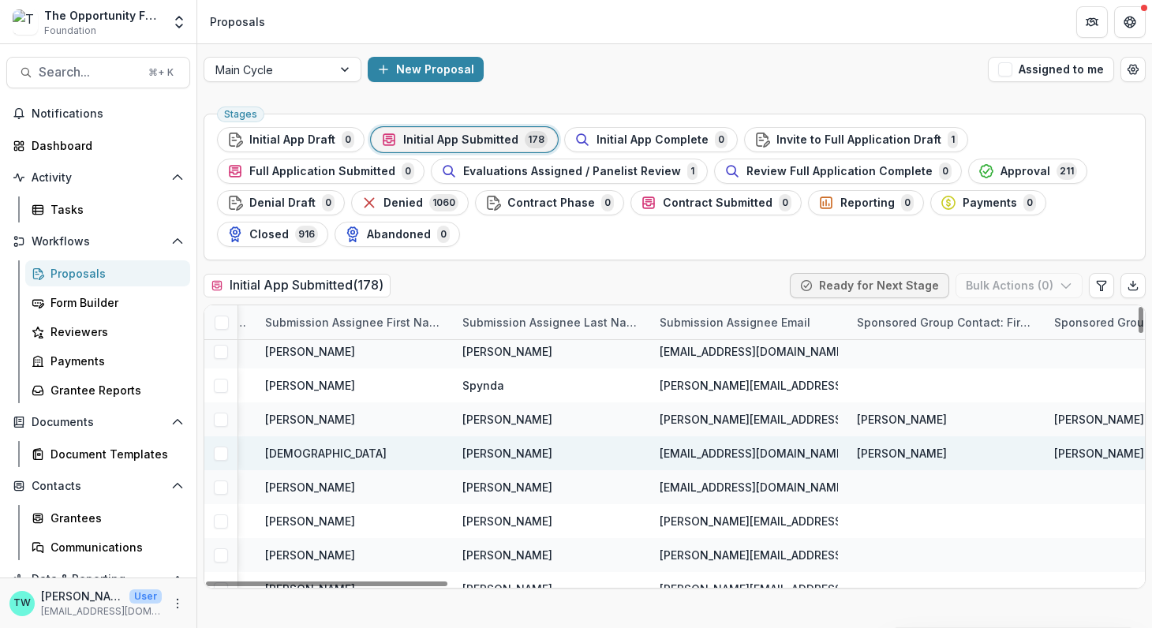
scroll to position [4991, 2387]
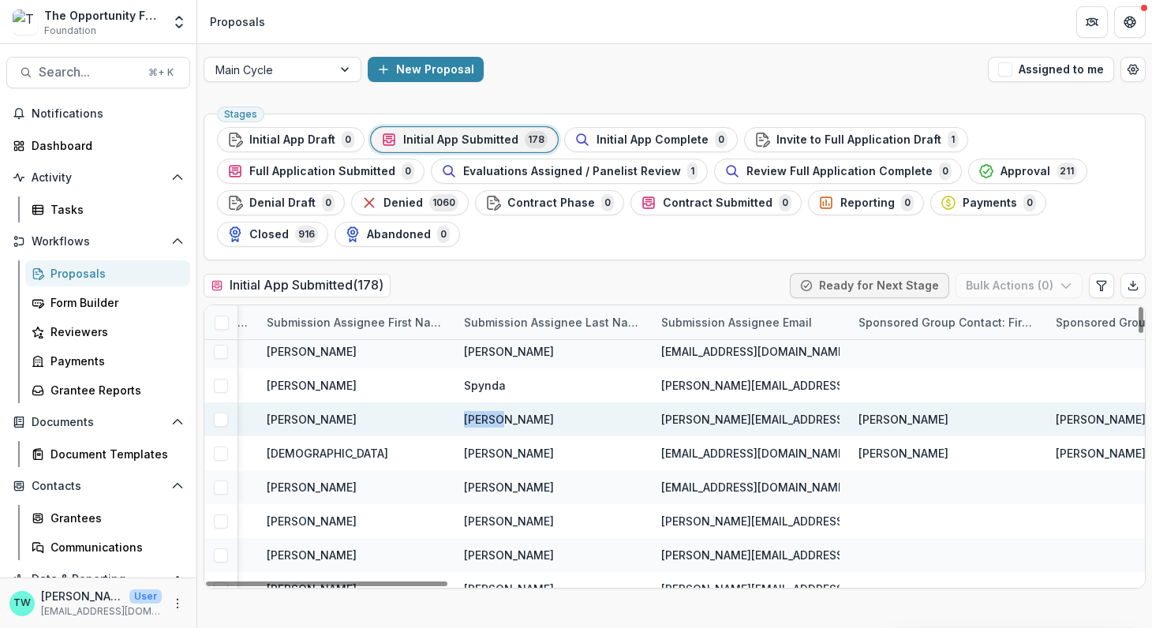
drag, startPoint x: 510, startPoint y: 422, endPoint x: 457, endPoint y: 420, distance: 52.9
click at [457, 420] on div "[PERSON_NAME]" at bounding box center [552, 419] width 197 height 34
copy span "[PERSON_NAME]"
